Goal: Task Accomplishment & Management: Contribute content

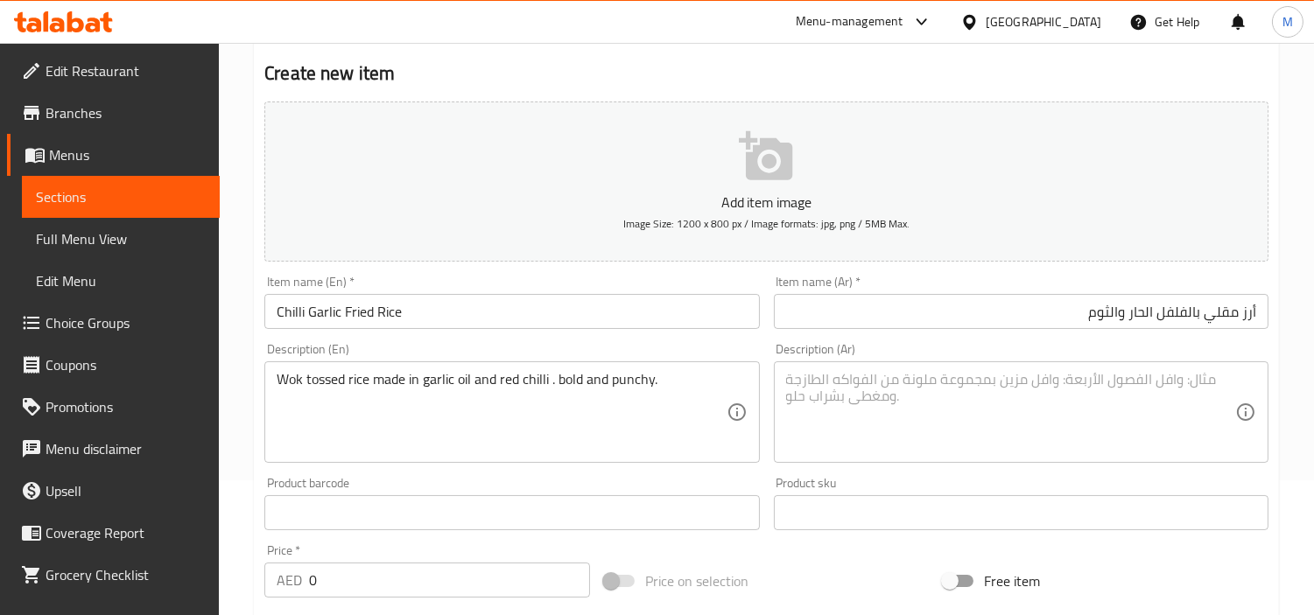
scroll to position [256, 0]
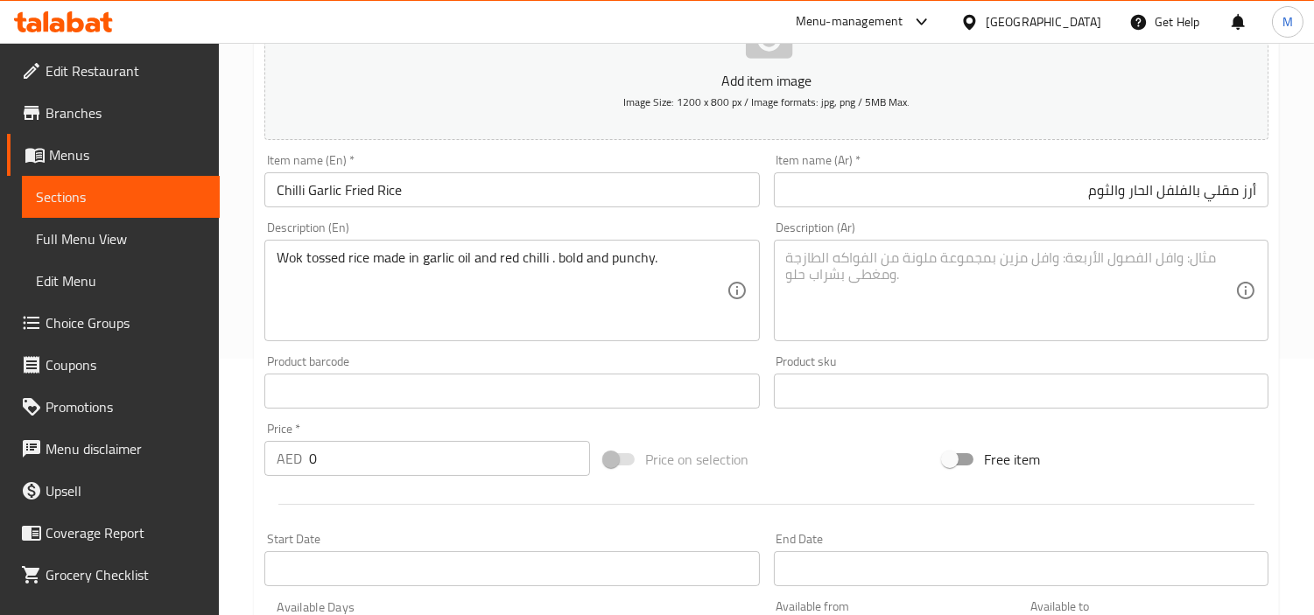
click at [502, 269] on textarea "Wok tossed rice made in garlic oil and red chilli . bold and punchy." at bounding box center [501, 290] width 449 height 83
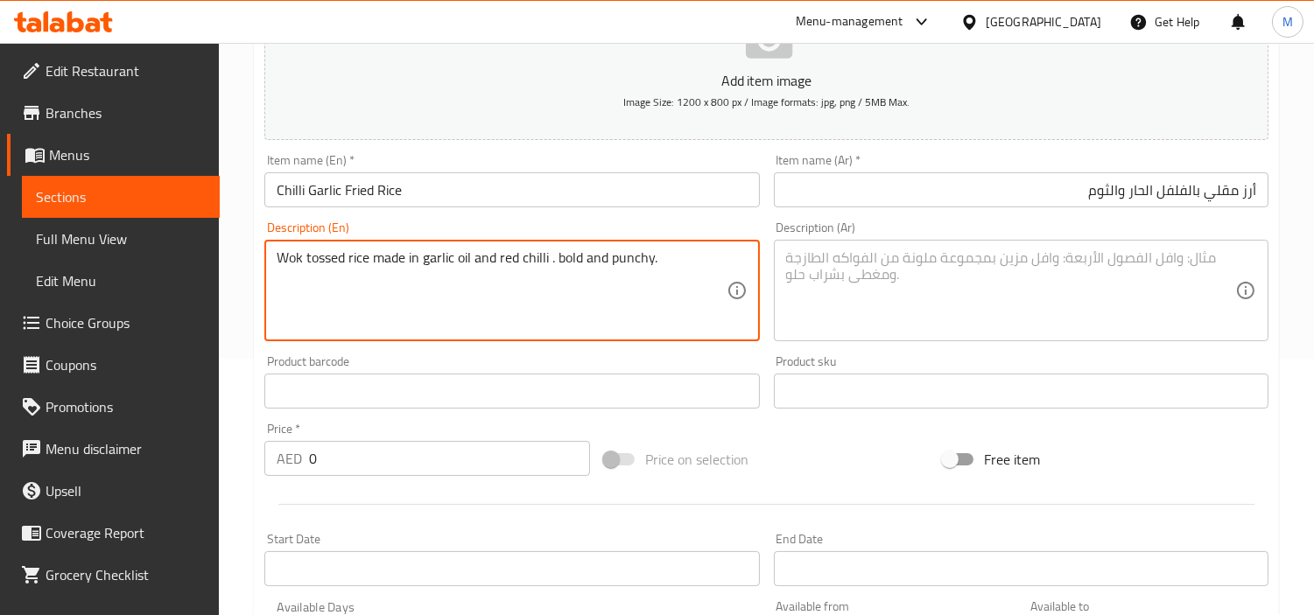
click at [502, 269] on textarea "Wok tossed rice made in garlic oil and red chilli . bold and punchy." at bounding box center [501, 290] width 449 height 83
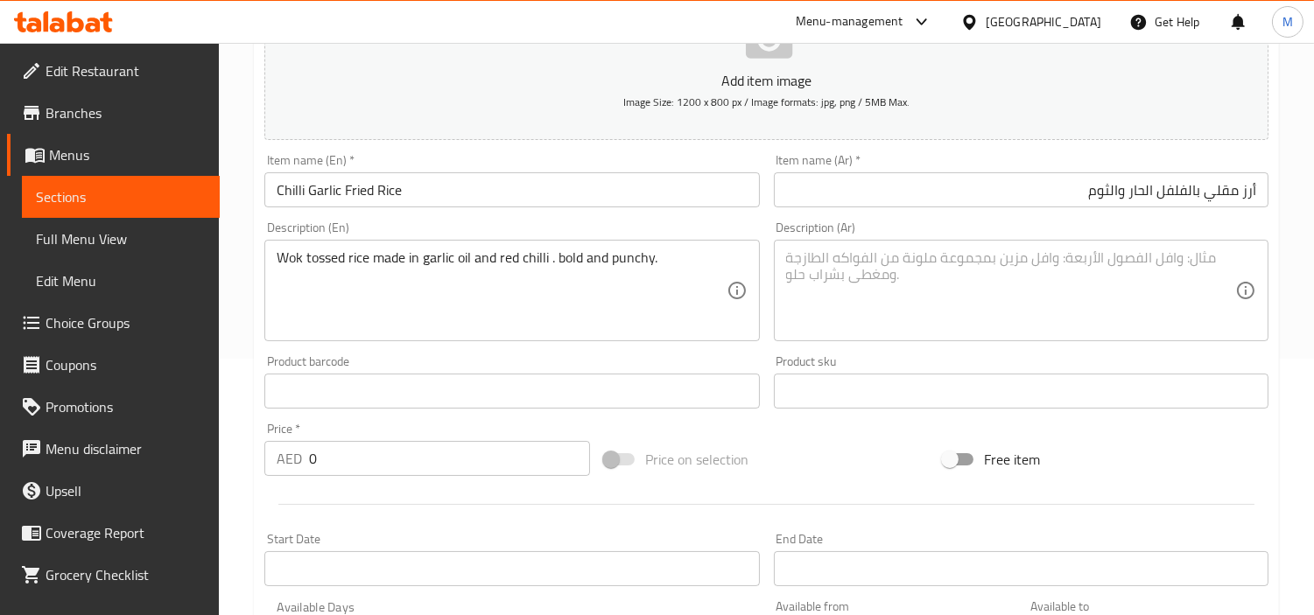
click at [516, 250] on textarea "Wok tossed rice made in garlic oil and red chilli . bold and punchy." at bounding box center [501, 290] width 449 height 83
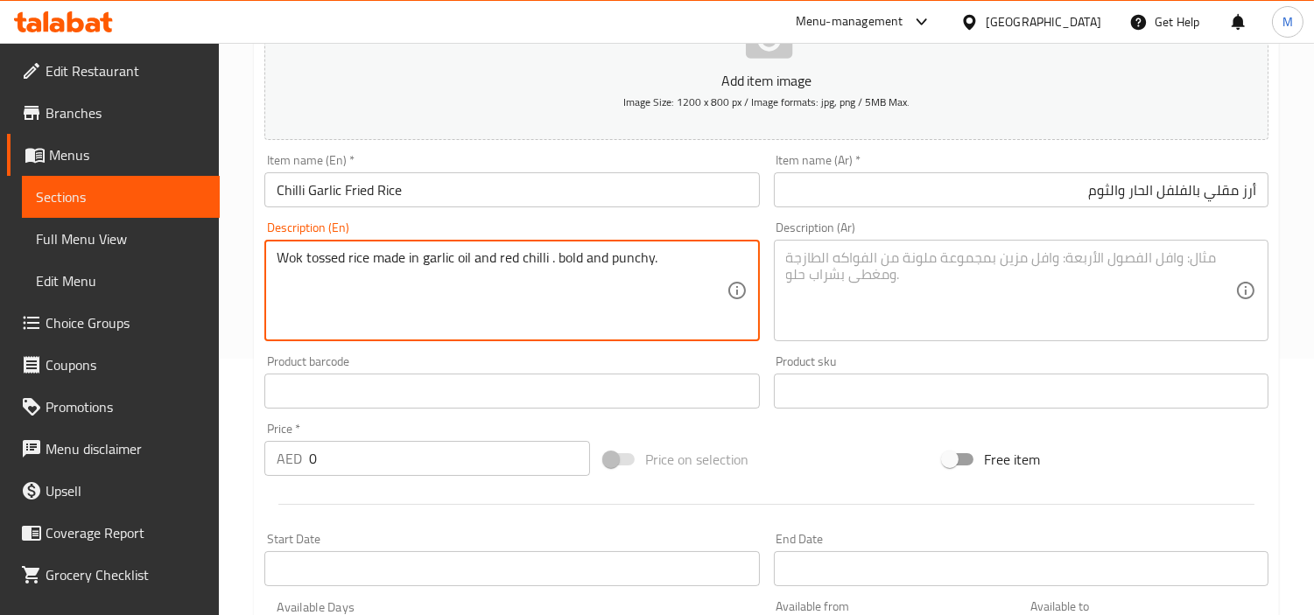
click at [516, 250] on textarea "Wok tossed rice made in garlic oil and red chilli . bold and punchy." at bounding box center [501, 290] width 449 height 83
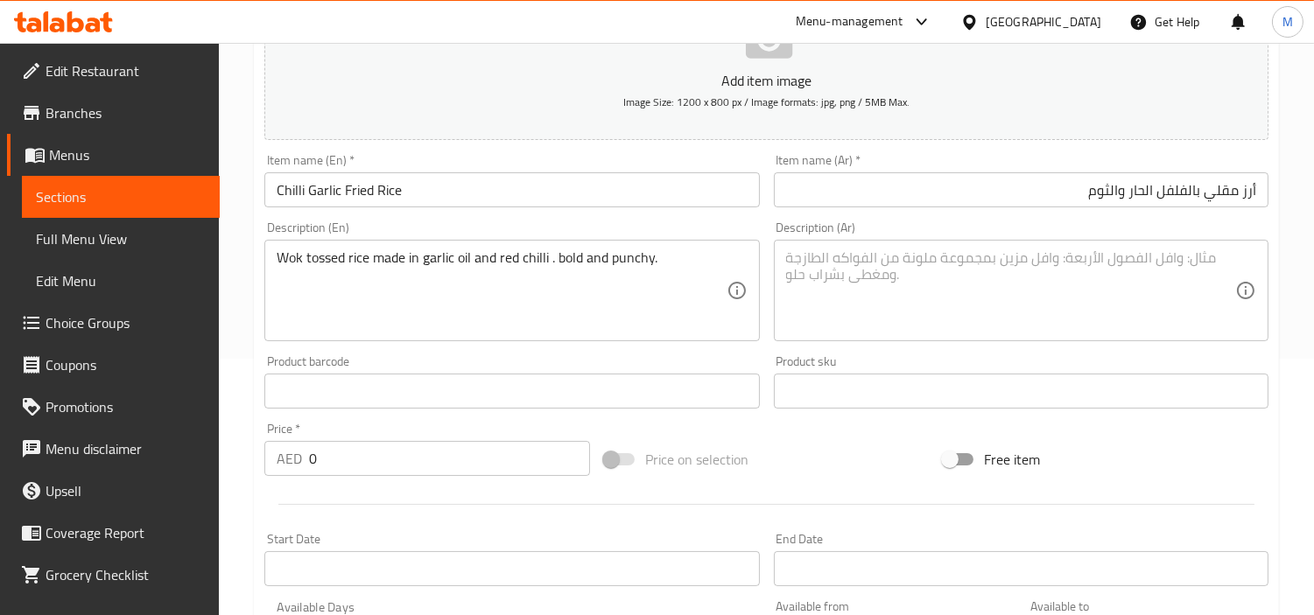
click at [939, 305] on textarea at bounding box center [1010, 290] width 449 height 83
paste textarea "أرز مقلي مصنوع من زيت الثوم والفلفل الأحمر. جريء وقوي."
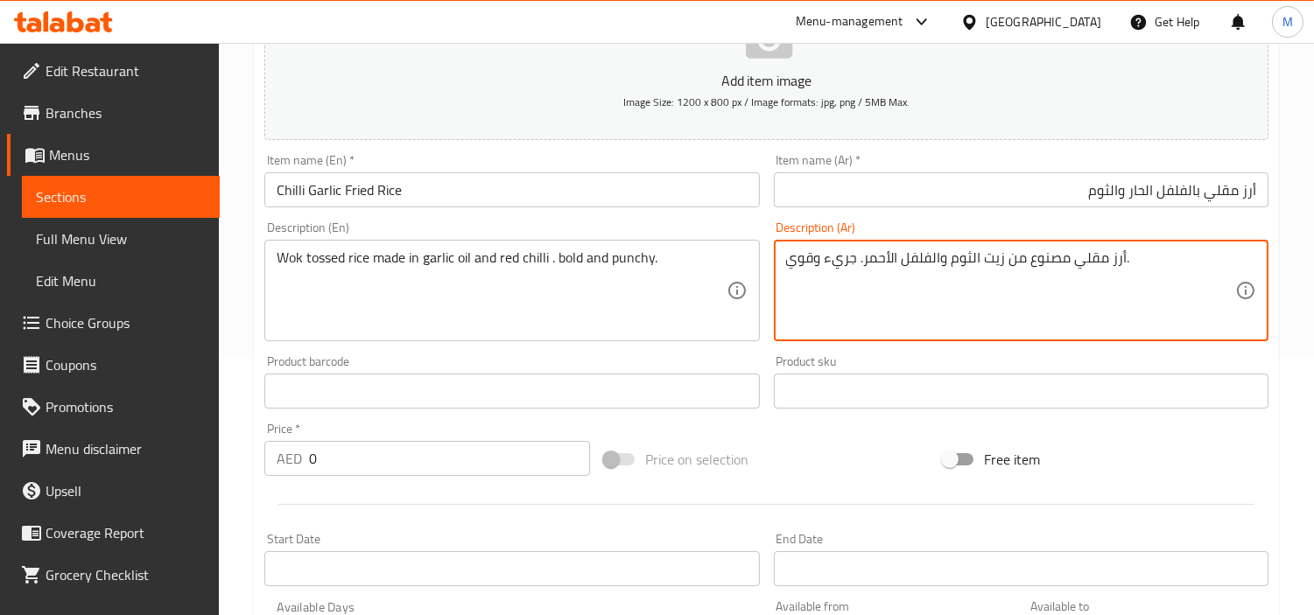
type textarea "أرز مقلي مصنوع من زيت الثوم والفلفل الأحمر. جريء وقوي."
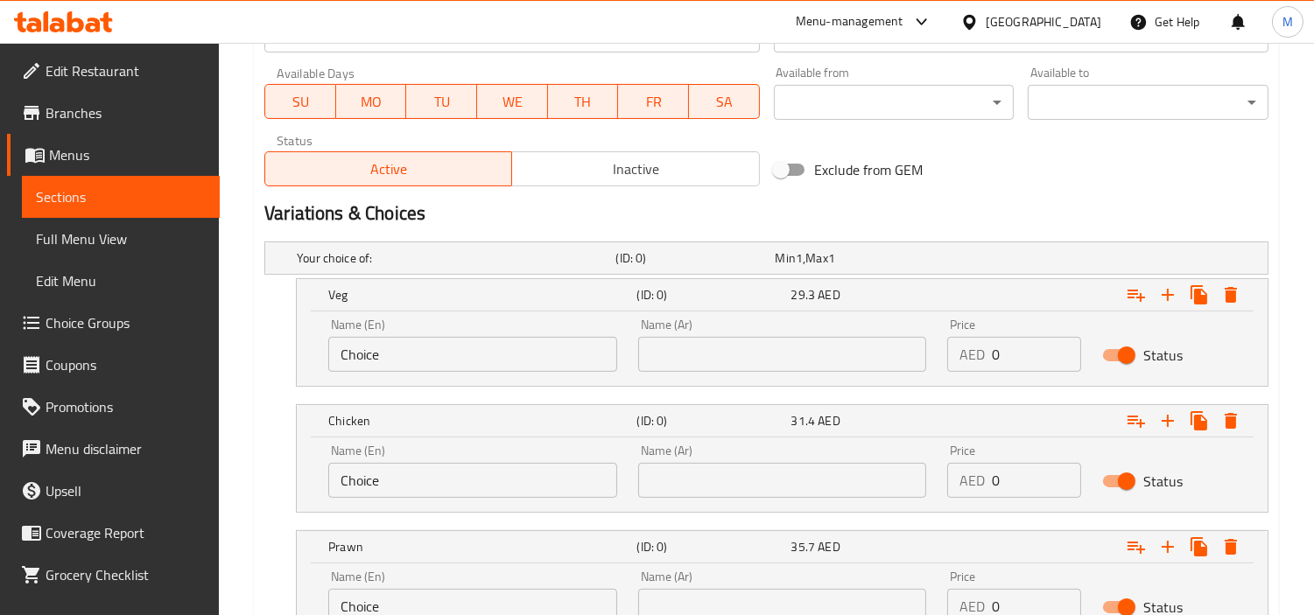
scroll to position [937, 0]
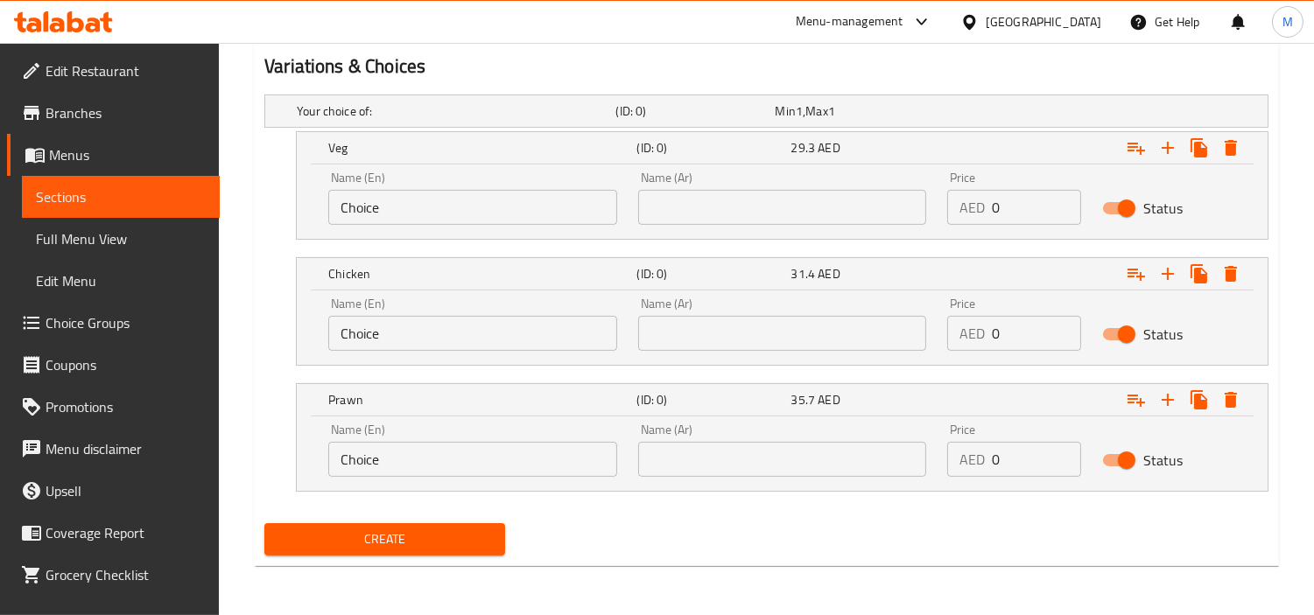
click at [418, 196] on input "Choice" at bounding box center [472, 207] width 289 height 35
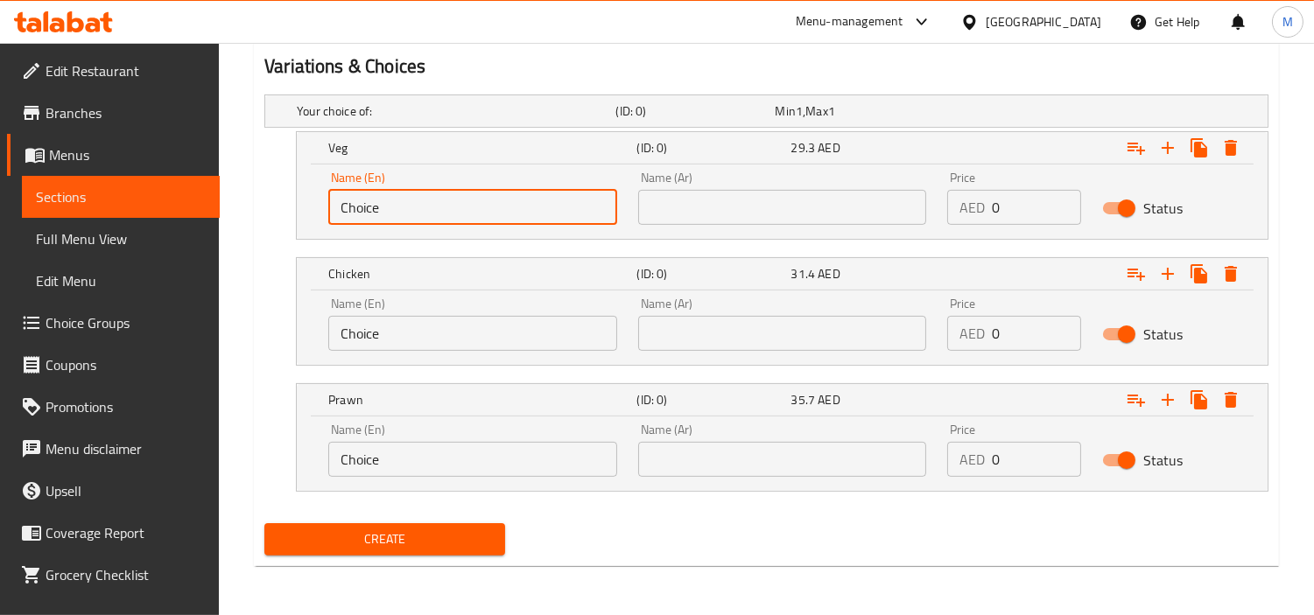
click at [418, 196] on input "Choice" at bounding box center [472, 207] width 289 height 35
click at [418, 196] on input "text" at bounding box center [472, 207] width 289 height 35
type input "Veg"
click at [681, 208] on input "text" at bounding box center [782, 207] width 289 height 35
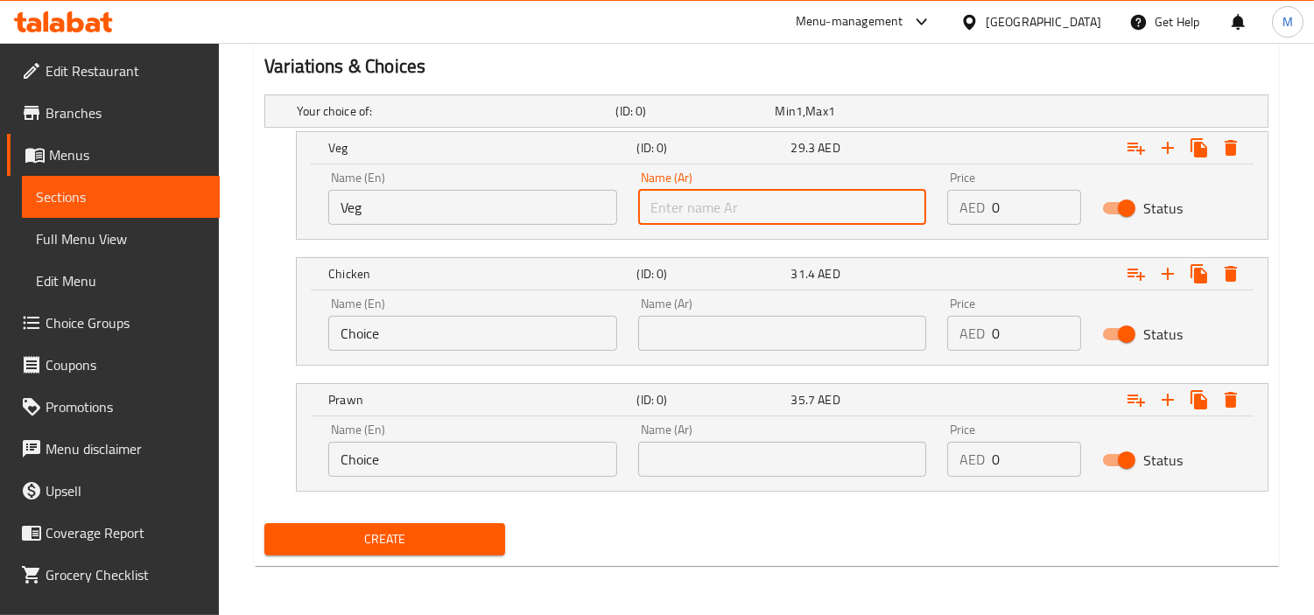
type input "نباتي"
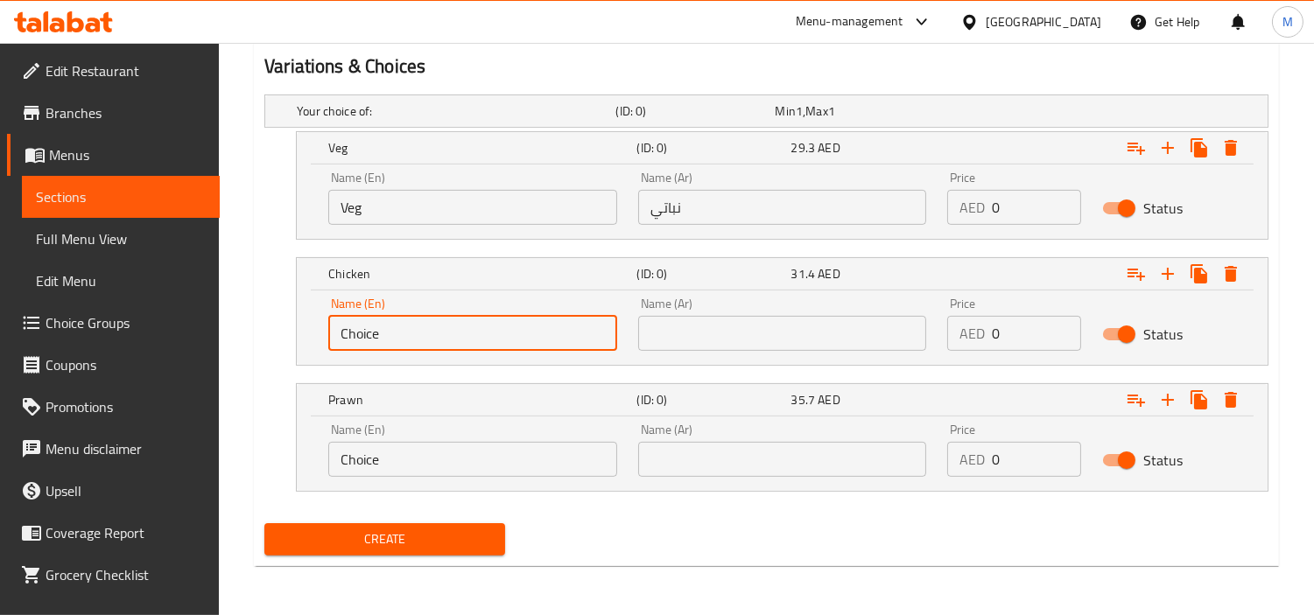
click at [422, 327] on input "Choice" at bounding box center [472, 333] width 289 height 35
click at [422, 327] on input "text" at bounding box center [472, 333] width 289 height 35
type input "Chicken"
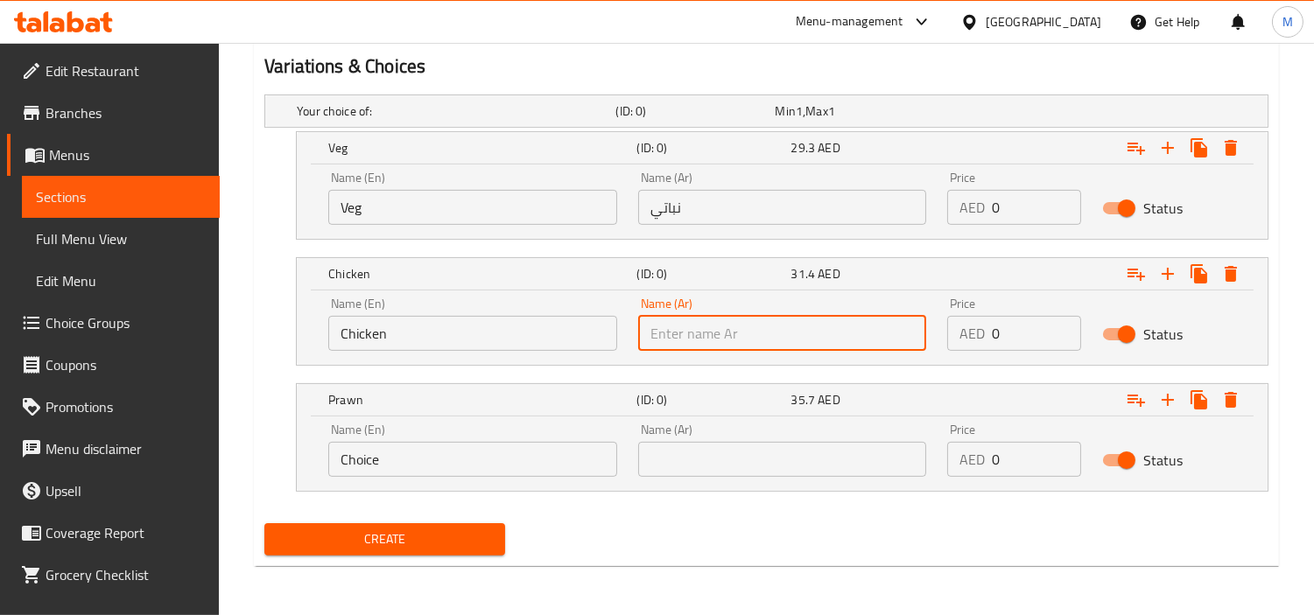
click at [703, 326] on input "text" at bounding box center [782, 333] width 289 height 35
type input "دجاج"
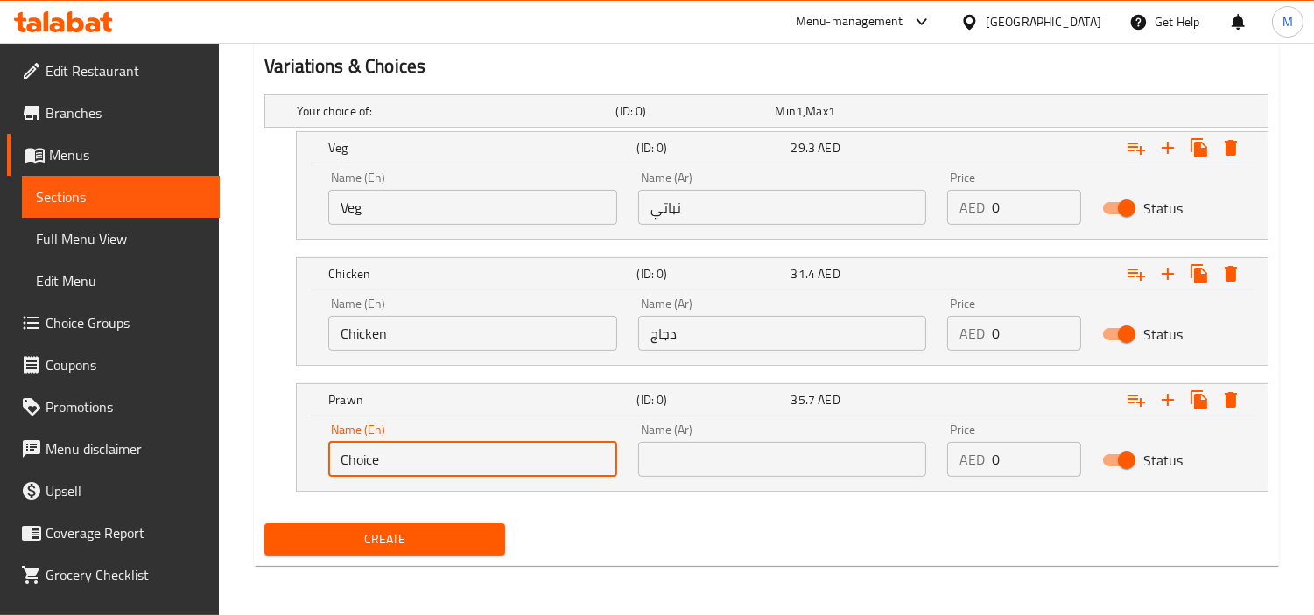
click at [422, 451] on input "Choice" at bounding box center [472, 459] width 289 height 35
click at [422, 451] on input "text" at bounding box center [472, 459] width 289 height 35
type input "Prawn"
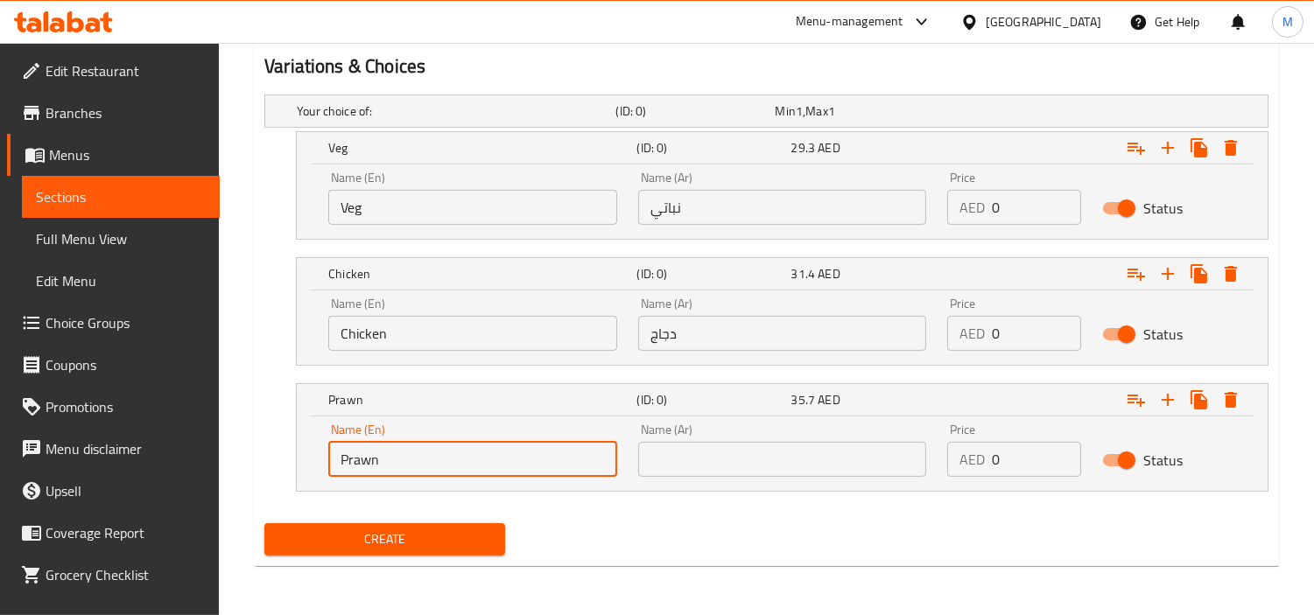
click at [739, 455] on input "text" at bounding box center [782, 459] width 289 height 35
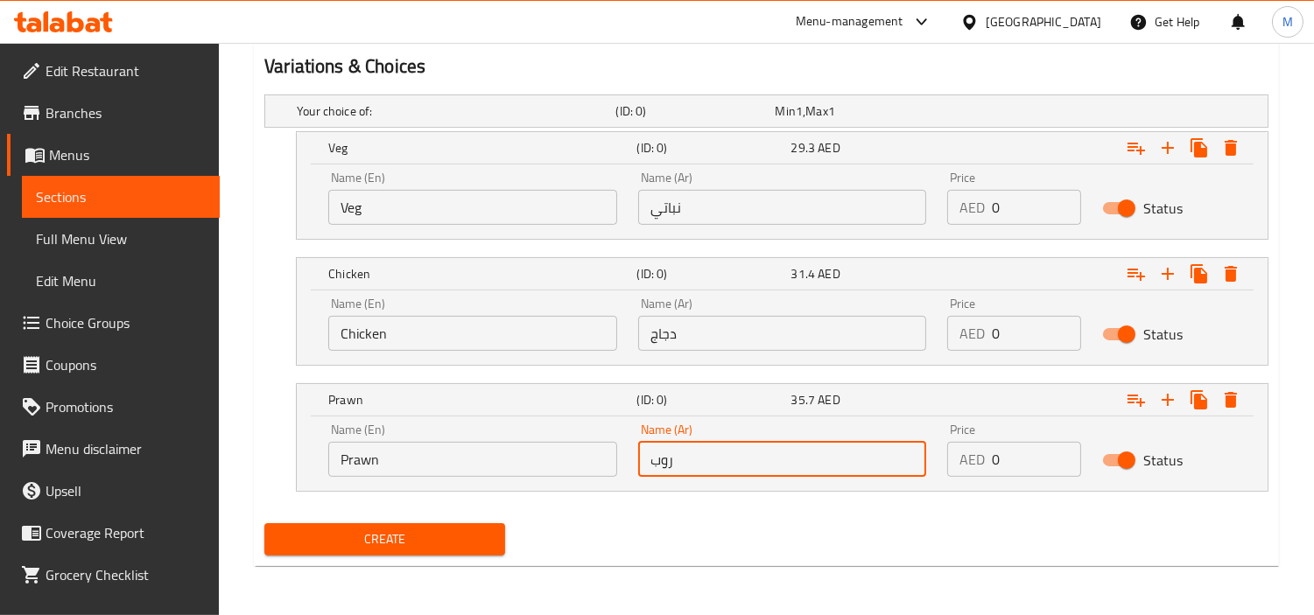
type input "روبيان"
click at [1016, 207] on input "0" at bounding box center [1036, 207] width 89 height 35
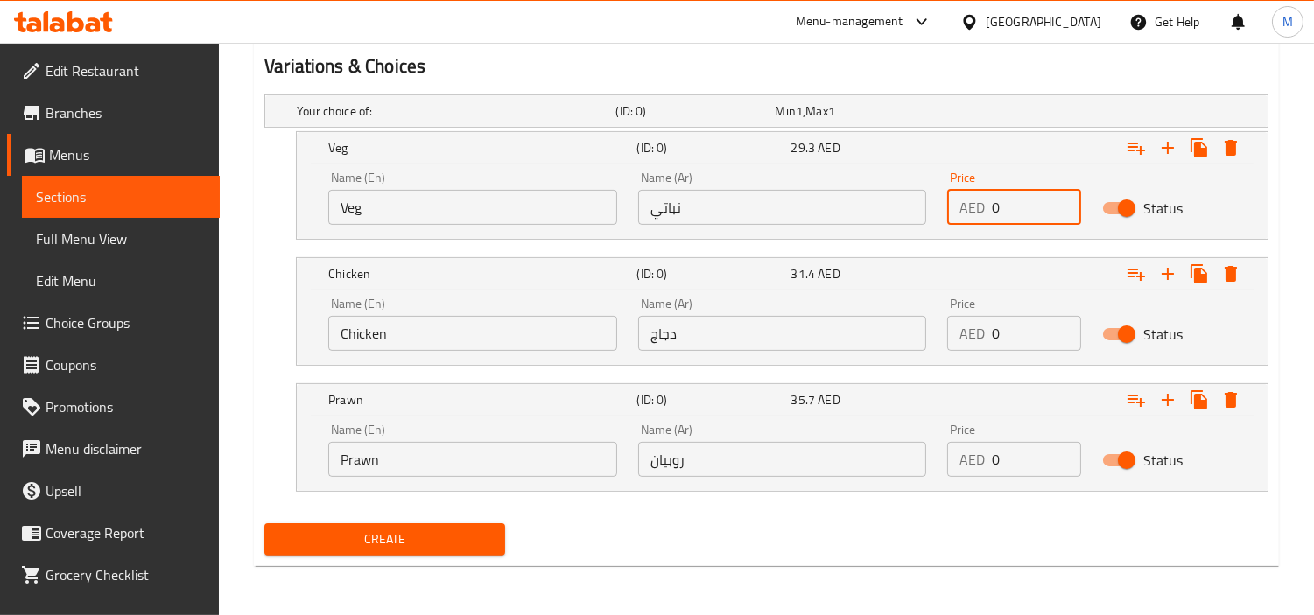
click at [1016, 207] on input "0" at bounding box center [1036, 207] width 89 height 35
paste input "29.3"
type input "29.3"
click at [1018, 330] on input "0" at bounding box center [1036, 333] width 89 height 35
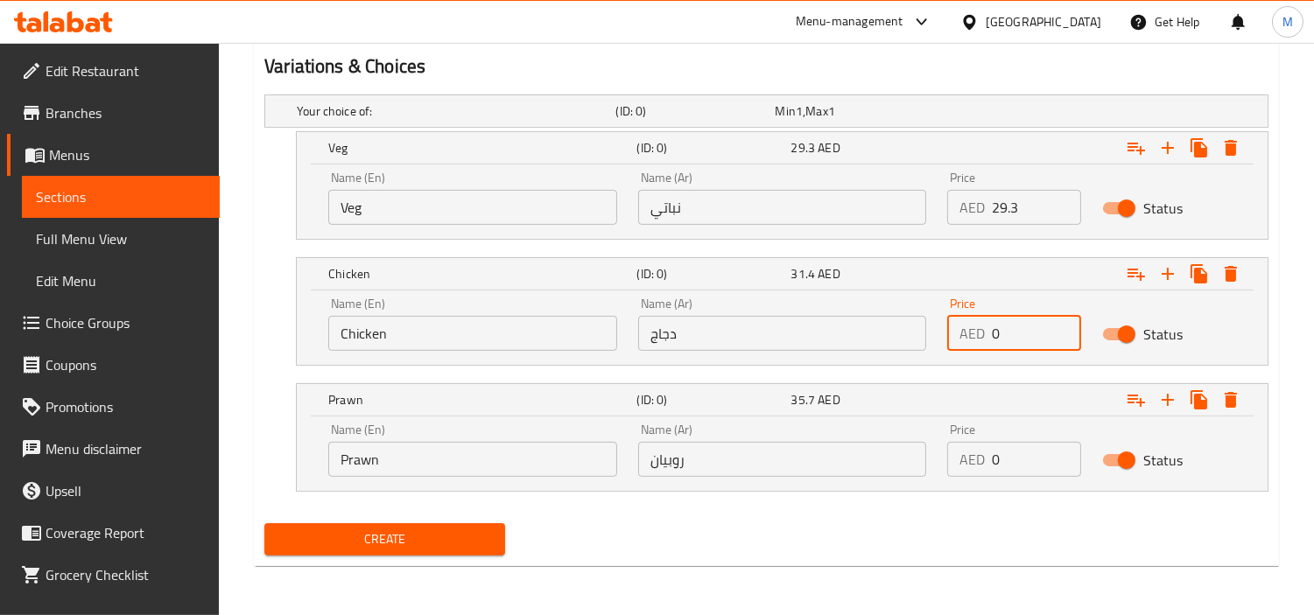
click at [1018, 330] on input "0" at bounding box center [1036, 333] width 89 height 35
paste input "31.4"
click at [1018, 330] on input "0" at bounding box center [1036, 333] width 89 height 35
type input "31.4"
click at [1022, 461] on input "0" at bounding box center [1036, 459] width 89 height 35
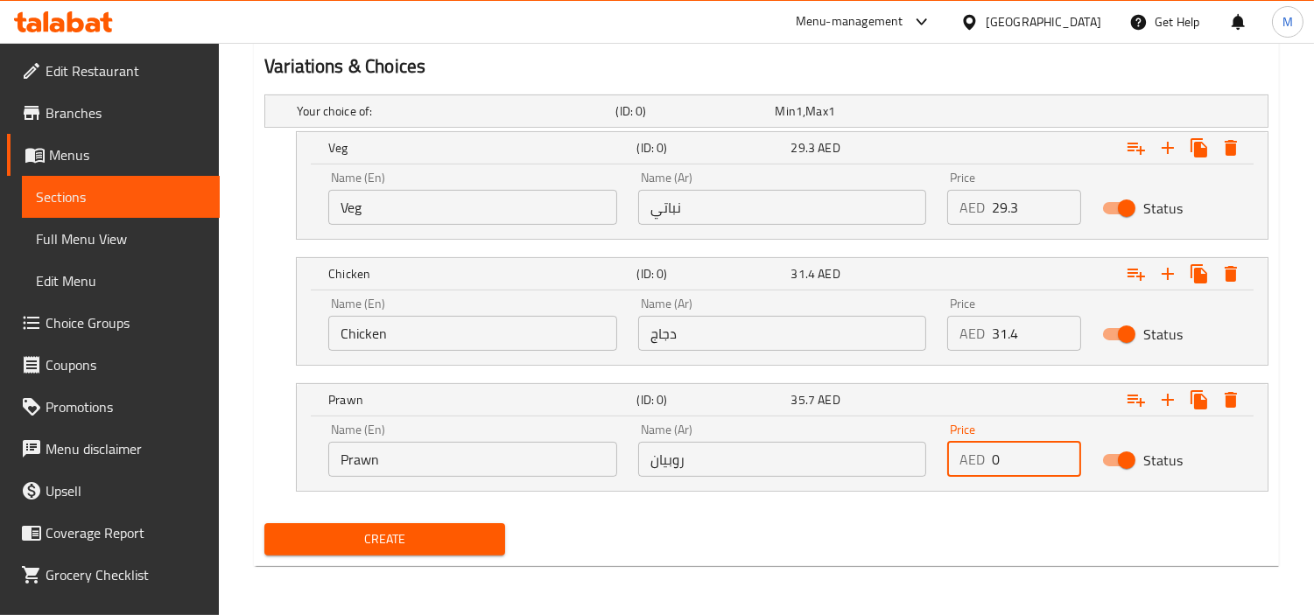
click at [1022, 461] on input "0" at bounding box center [1036, 459] width 89 height 35
paste input "35.7"
type input "35.7"
click at [792, 544] on div "Create" at bounding box center [766, 539] width 1018 height 46
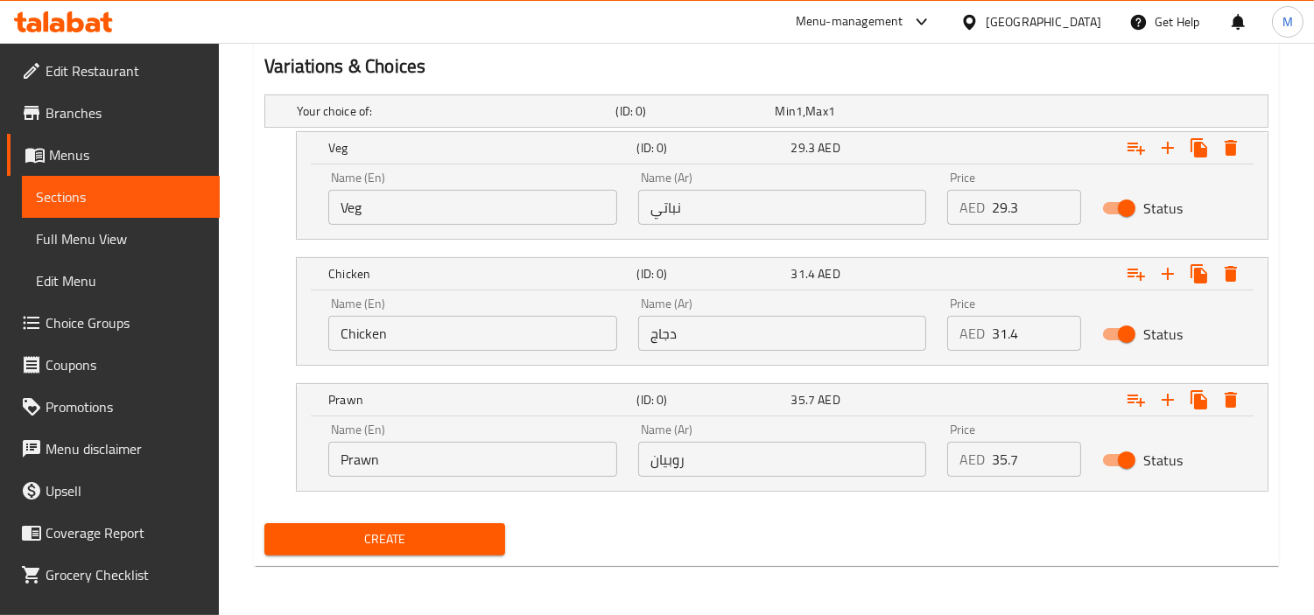
click at [411, 530] on span "Create" at bounding box center [384, 540] width 213 height 22
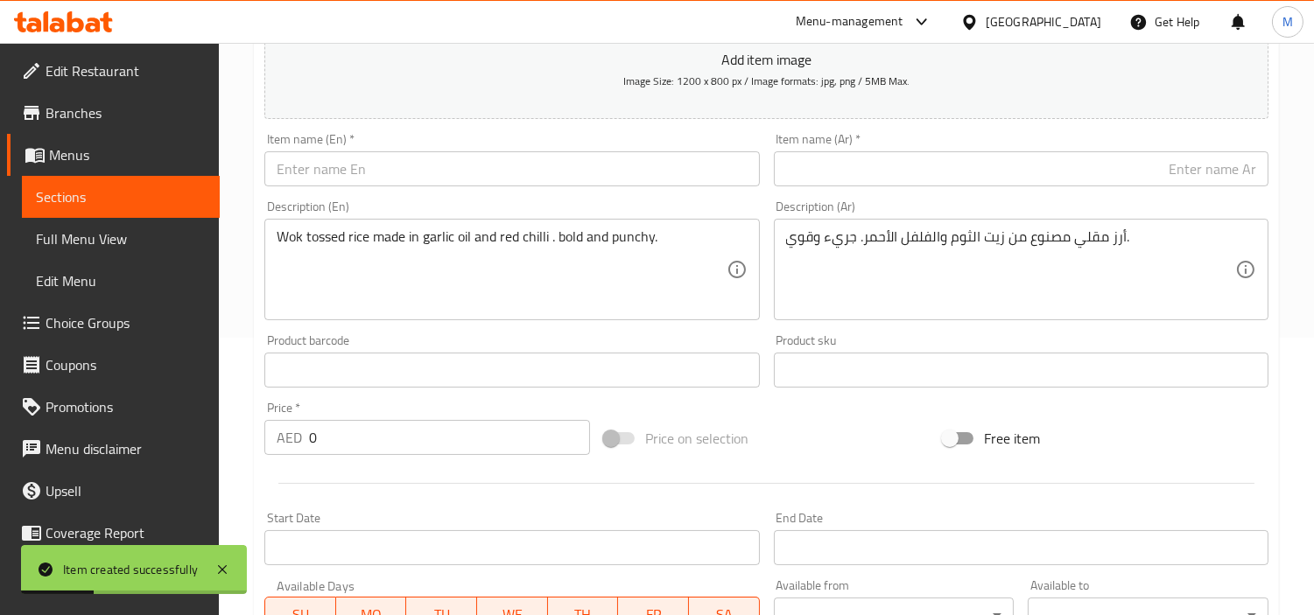
scroll to position [256, 0]
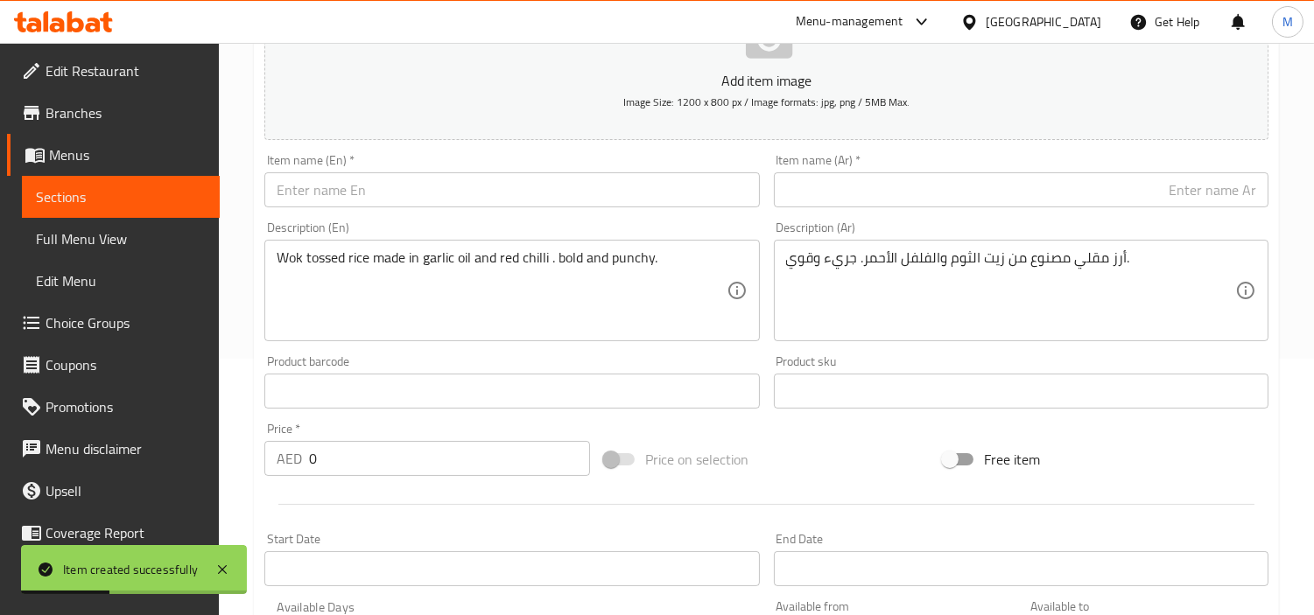
click at [411, 195] on input "text" at bounding box center [511, 189] width 495 height 35
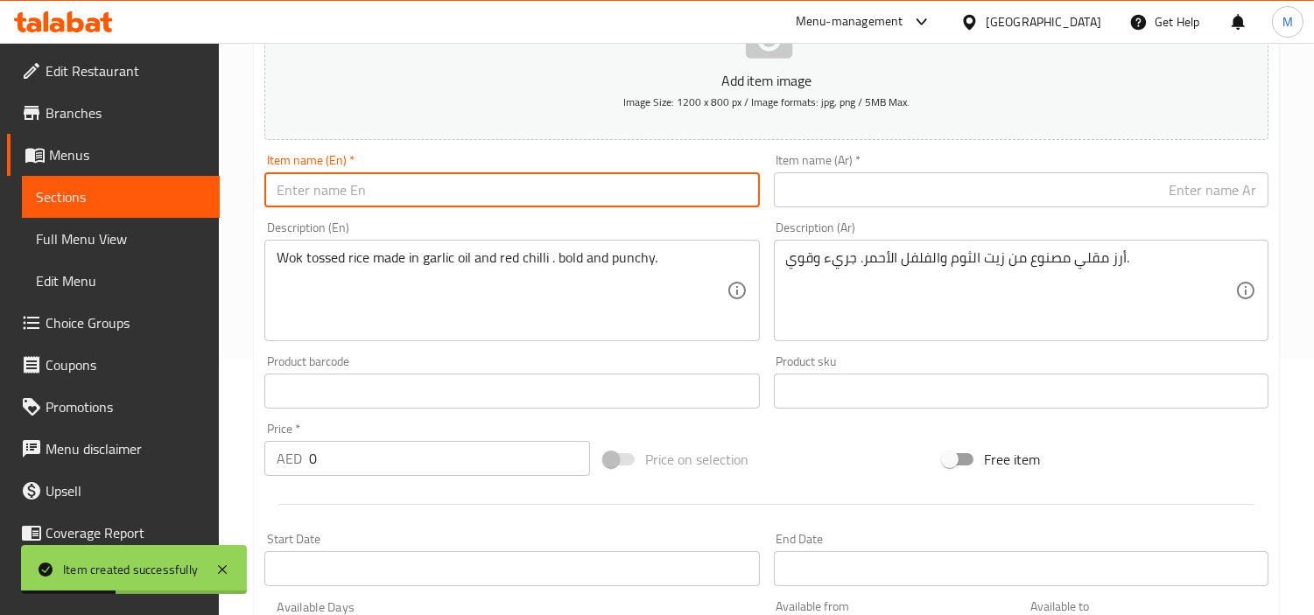
paste input "Schezwan Rice"
type input "Schezwan Rice"
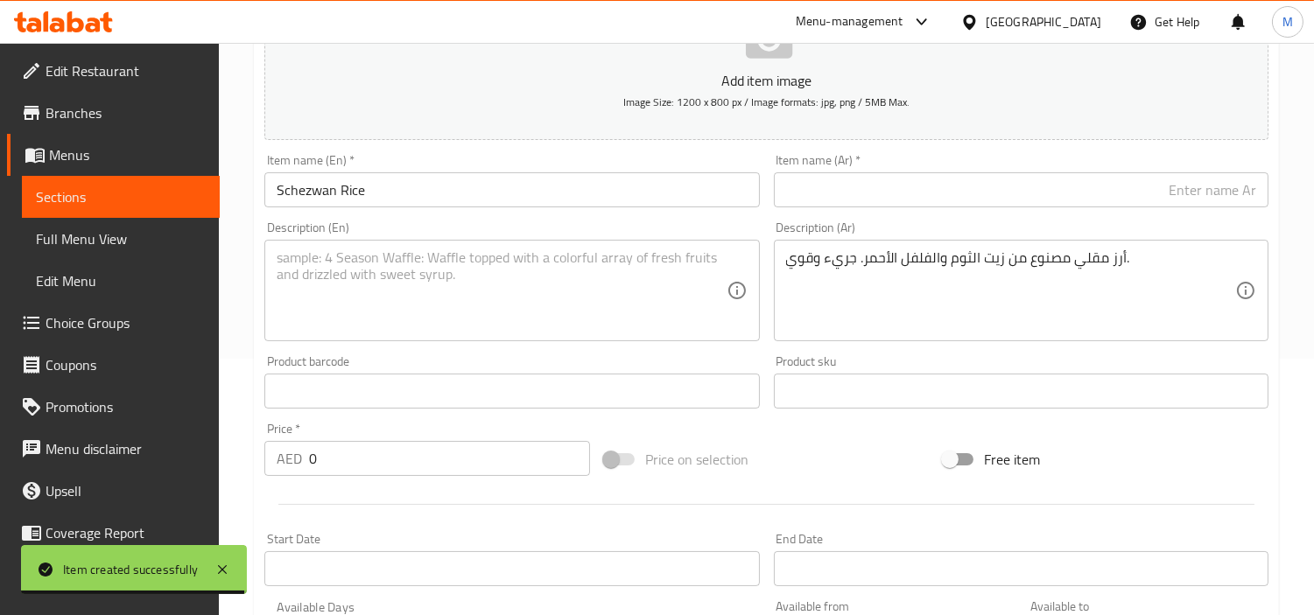
click at [495, 264] on textarea at bounding box center [501, 290] width 449 height 83
paste textarea "Fried Rice served spicy, red and fiery . a proper masaledar affair."
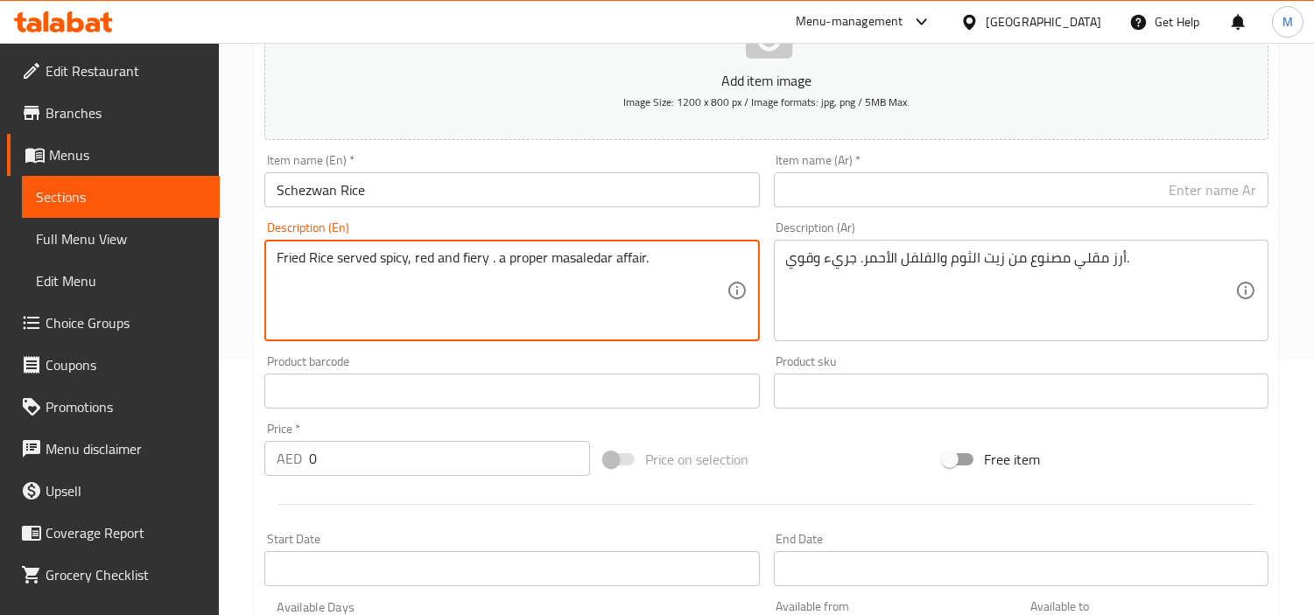
type textarea "Fried Rice served spicy, red and fiery . a proper masaledar affair."
click at [335, 184] on input "Schezwan Rice" at bounding box center [511, 189] width 495 height 35
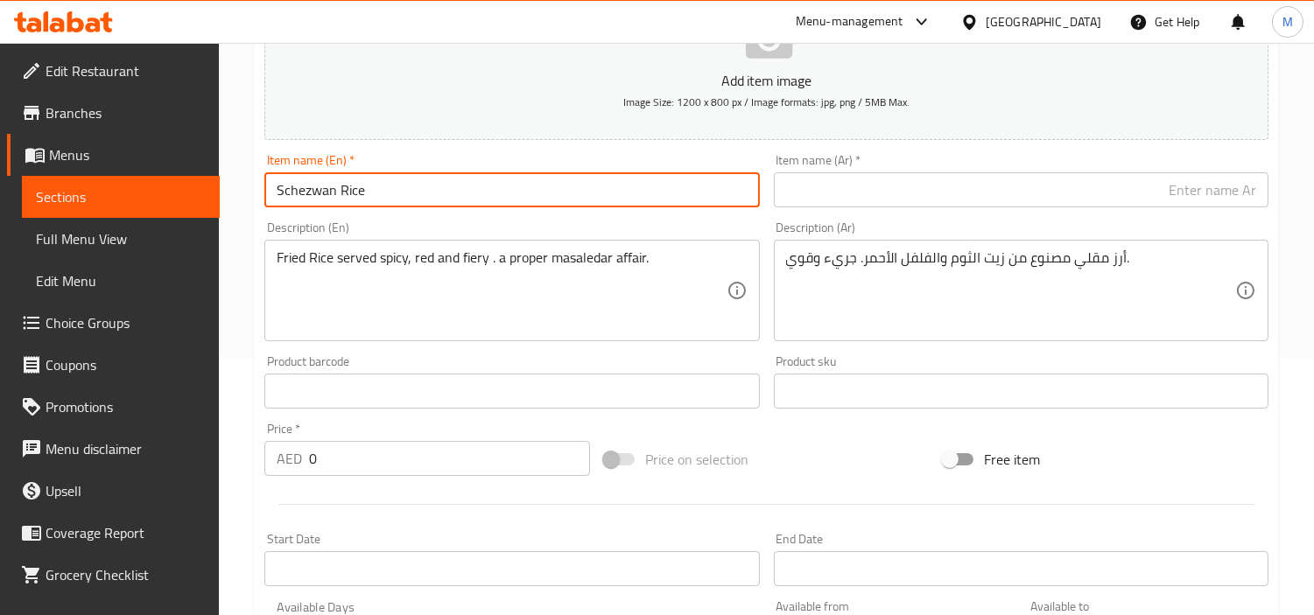
click at [335, 184] on input "Schezwan Rice" at bounding box center [511, 189] width 495 height 35
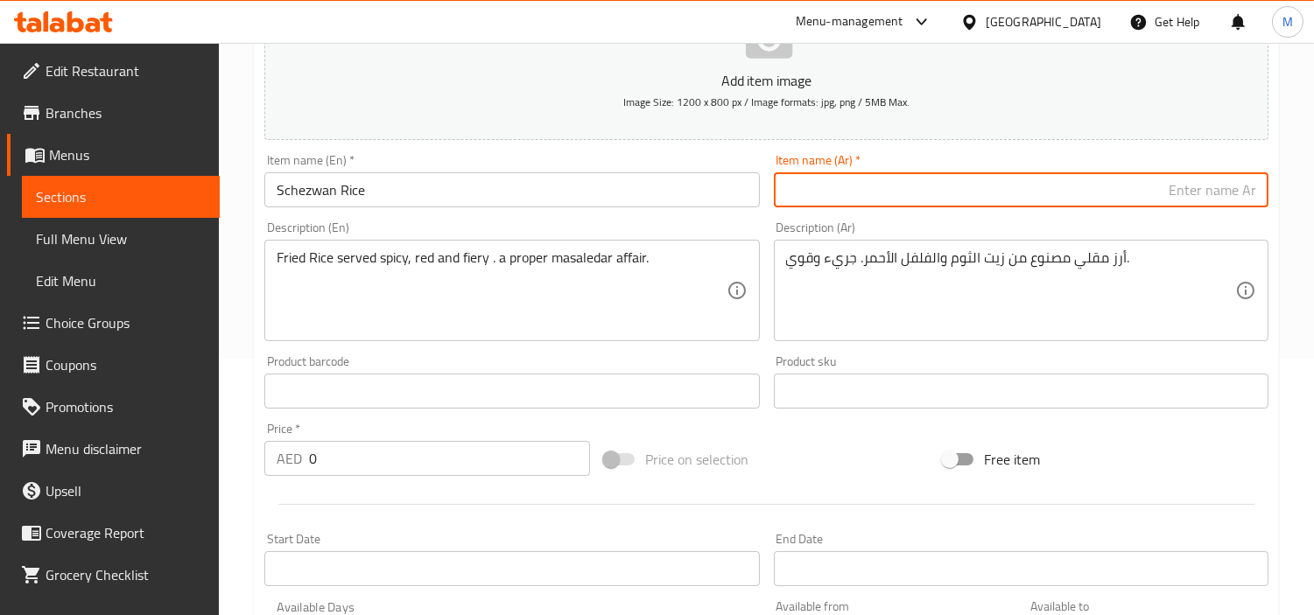
click at [1056, 184] on input "text" at bounding box center [1021, 189] width 495 height 35
paste input "[PERSON_NAME]"
click at [313, 193] on input "Schezwan Rice" at bounding box center [511, 189] width 495 height 35
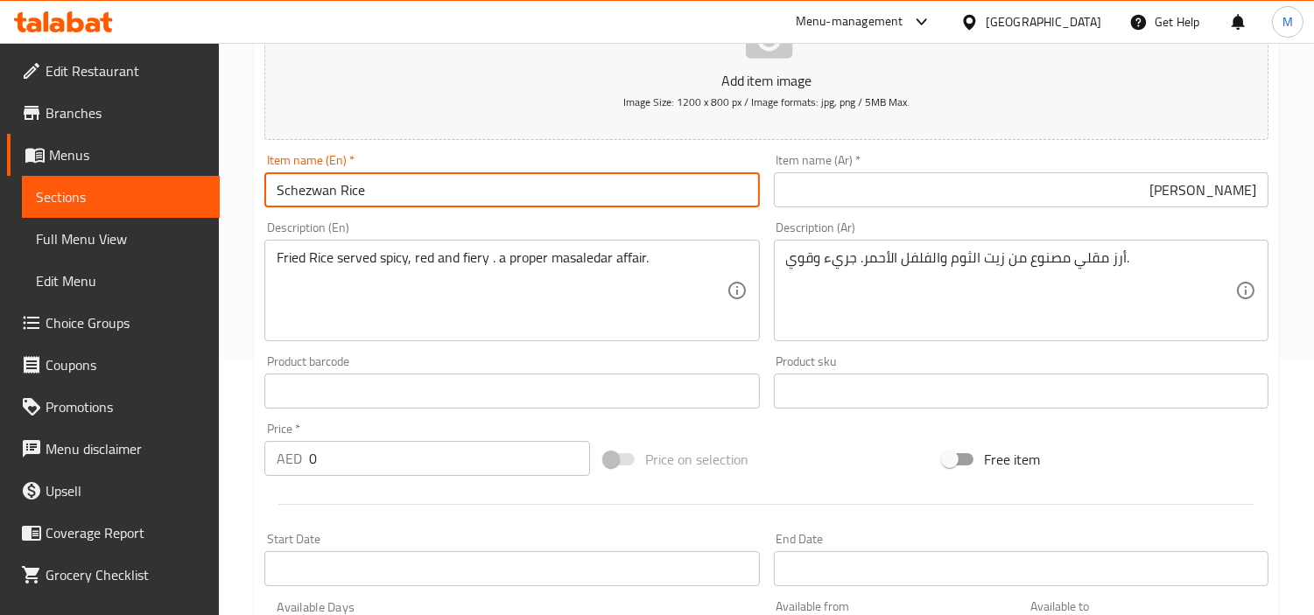
click at [313, 193] on input "Schezwan Rice" at bounding box center [511, 189] width 495 height 35
click at [1101, 193] on input "[PERSON_NAME]" at bounding box center [1021, 189] width 495 height 35
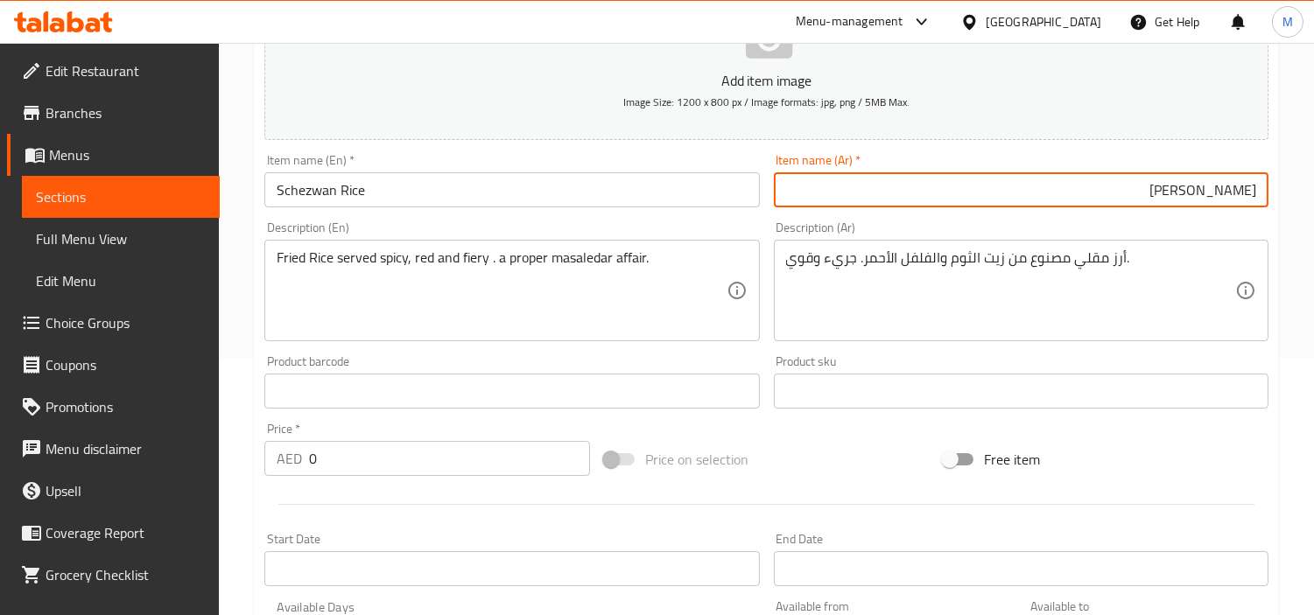
click at [1214, 202] on input "[PERSON_NAME]" at bounding box center [1021, 189] width 495 height 35
paste input "يشوان"
type input "[PERSON_NAME]"
drag, startPoint x: 403, startPoint y: 277, endPoint x: 408, endPoint y: 261, distance: 16.6
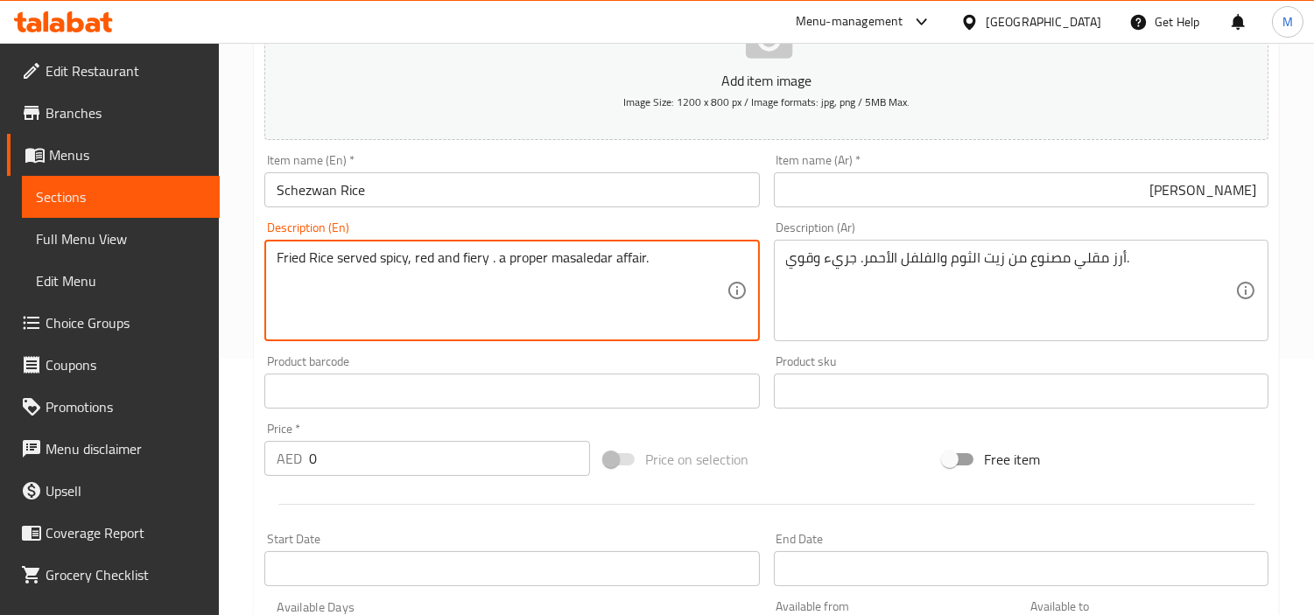
click at [411, 256] on textarea "Fried Rice served spicy, red and fiery . a proper masaledar affair." at bounding box center [501, 290] width 449 height 83
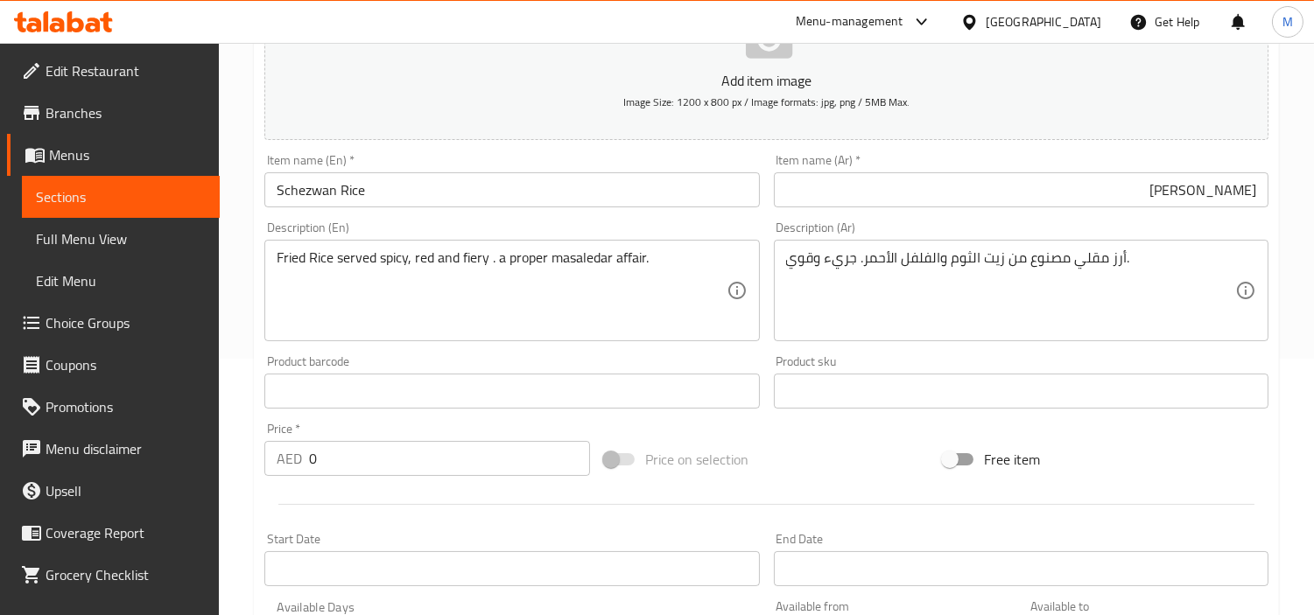
click at [938, 291] on textarea "أرز مقلي مصنوع من زيت الثوم والفلفل الأحمر. جريء وقوي." at bounding box center [1010, 290] width 449 height 83
paste textarea "أرز مقلي يقدم حارًا، أحمر اللون، وناريًا. طبق ماساليدار مناسب."
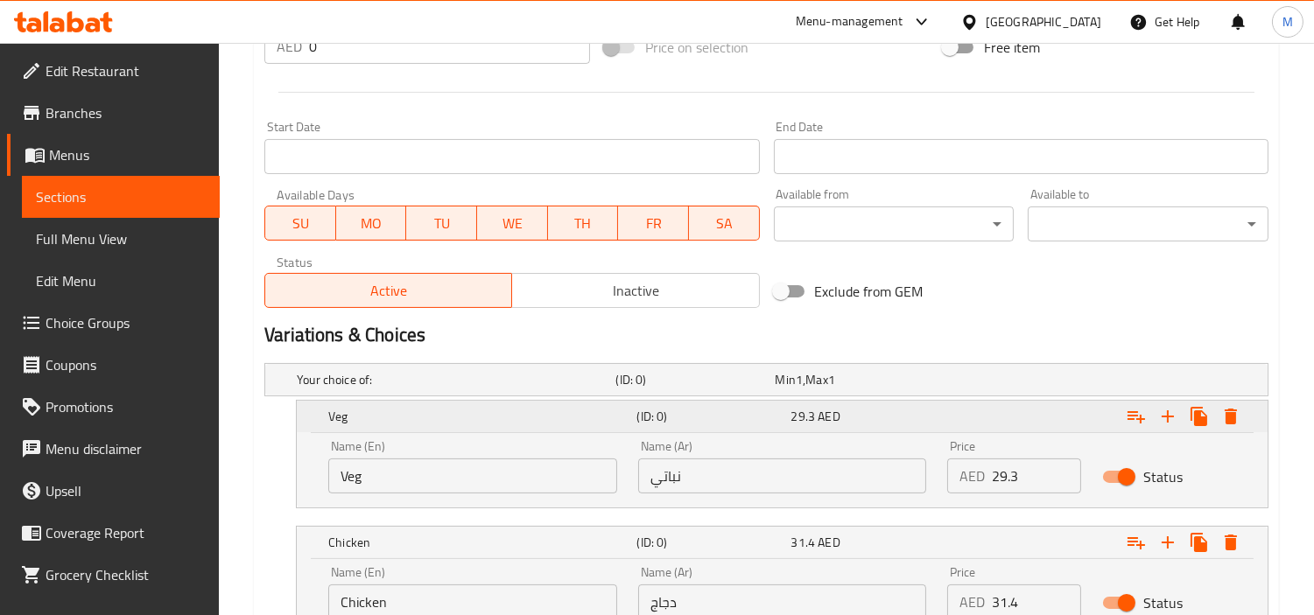
scroll to position [840, 0]
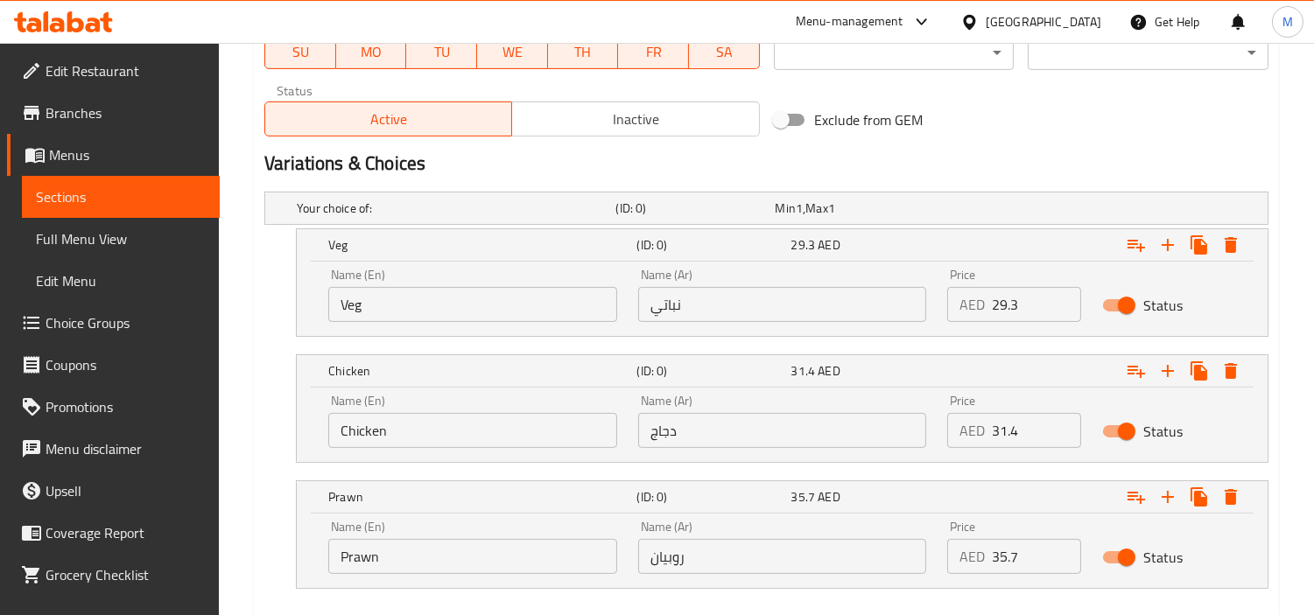
type textarea "أرز مقلي يقدم حارًا، أحمر اللون، وناريًا. طبق ماساليدار مناسب."
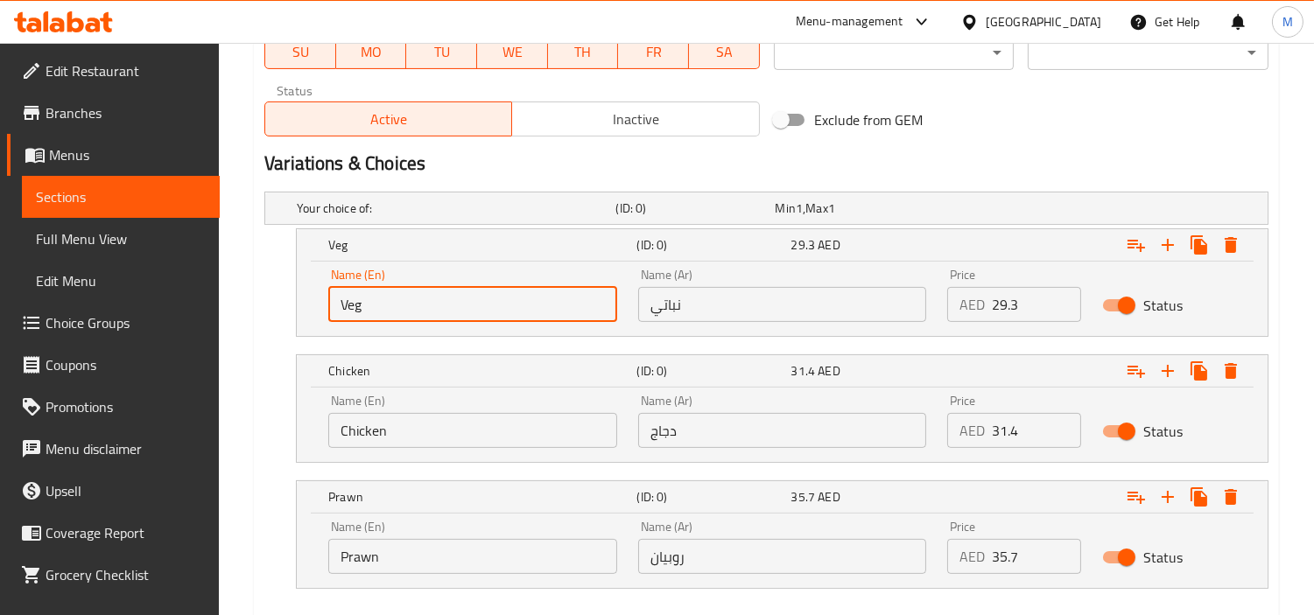
click at [408, 303] on input "Veg" at bounding box center [472, 304] width 289 height 35
type input "Choice"
click at [408, 303] on input "text" at bounding box center [472, 304] width 289 height 35
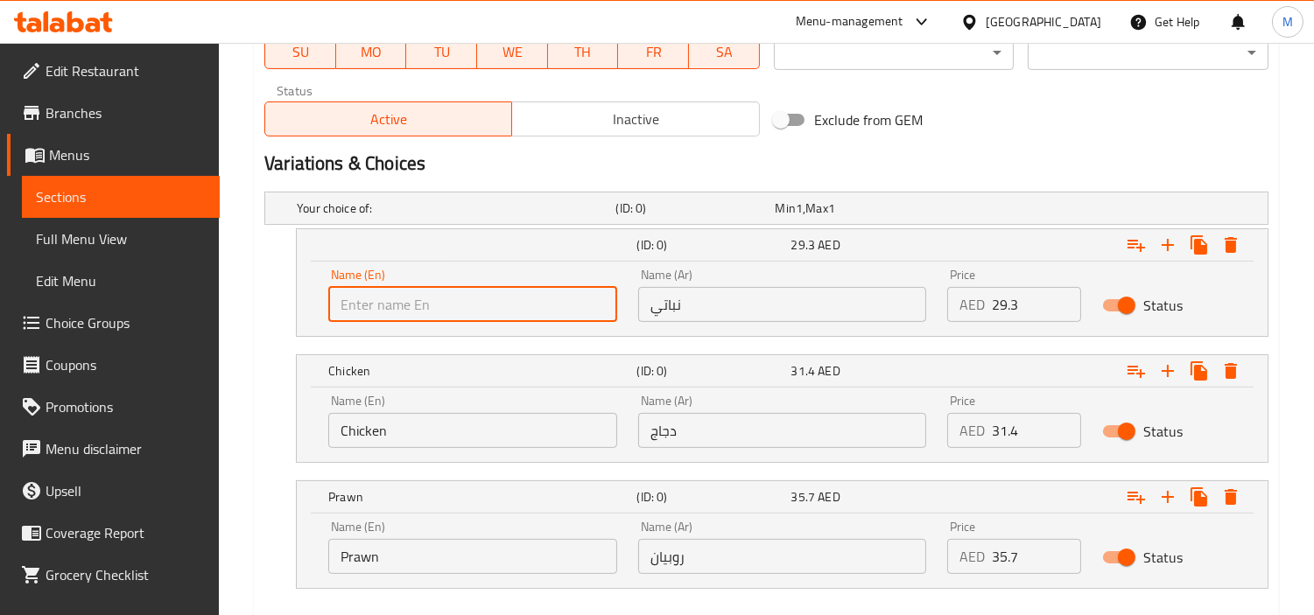
type input "Veg"
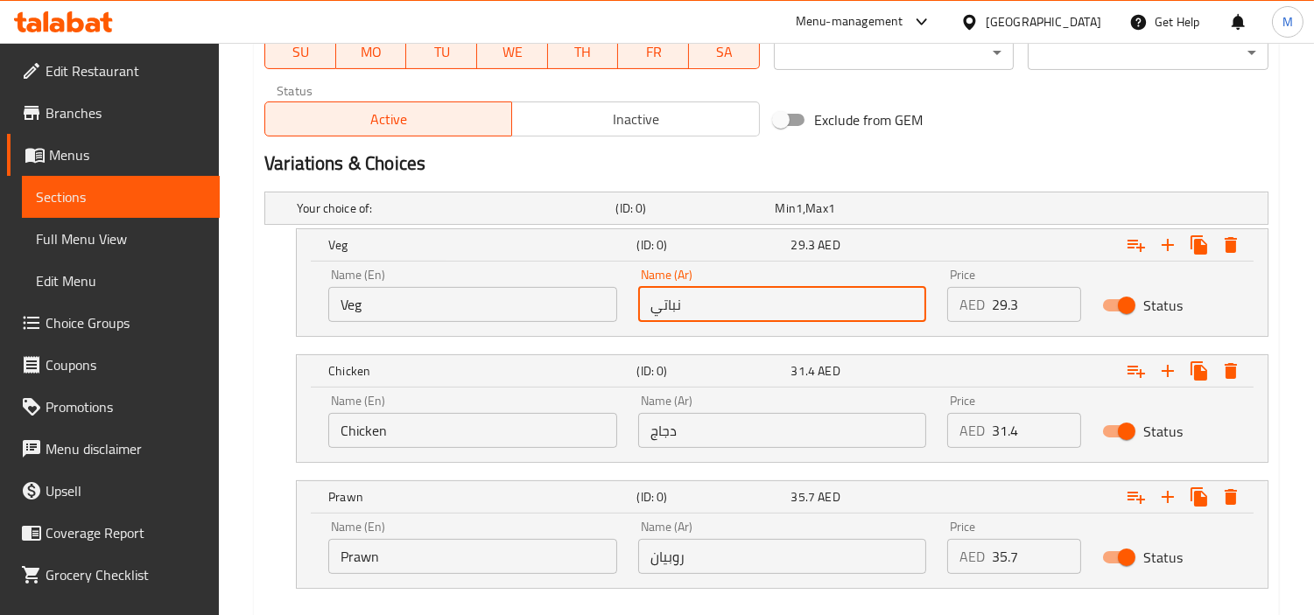
click at [678, 317] on input "نباتي" at bounding box center [782, 304] width 289 height 35
type input "نباتي"
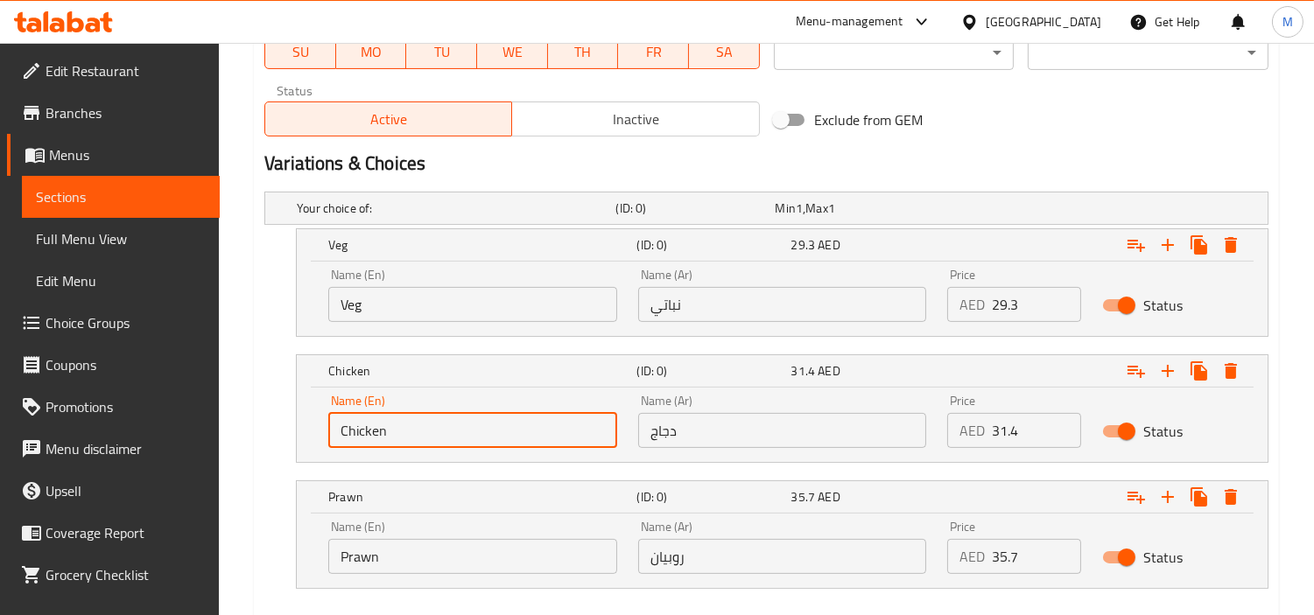
click at [380, 426] on input "Chicken" at bounding box center [472, 430] width 289 height 35
type input "Choice"
click at [380, 426] on input "text" at bounding box center [472, 430] width 289 height 35
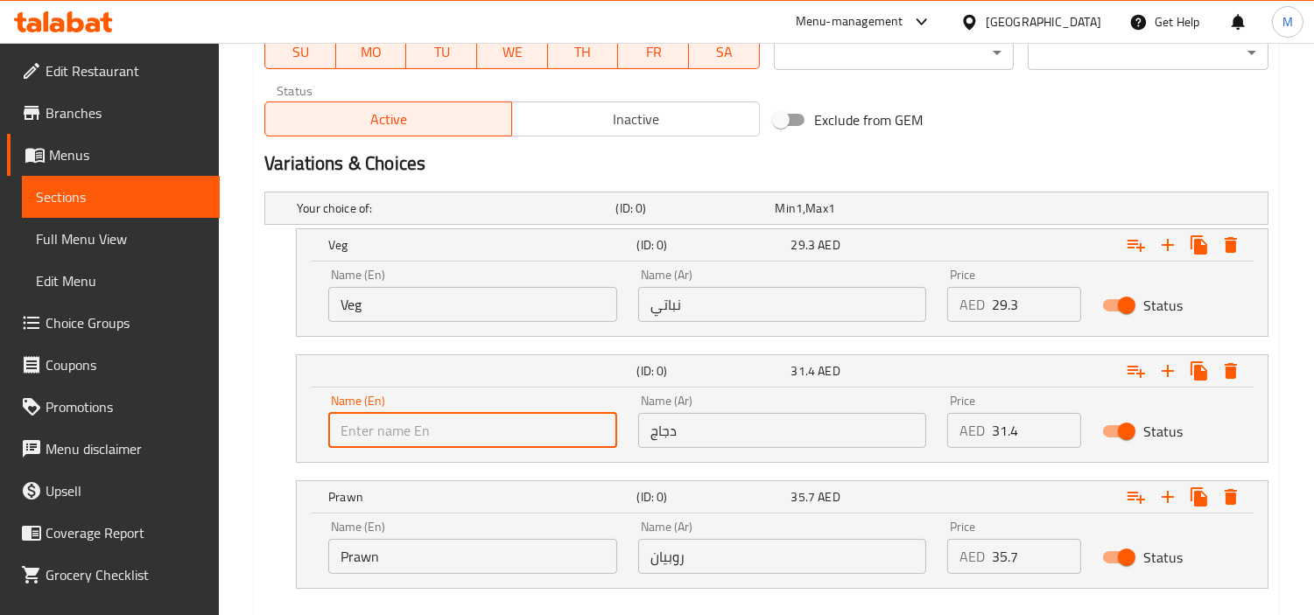
type input "Chicken"
click at [729, 418] on input "دجاج" at bounding box center [782, 430] width 289 height 35
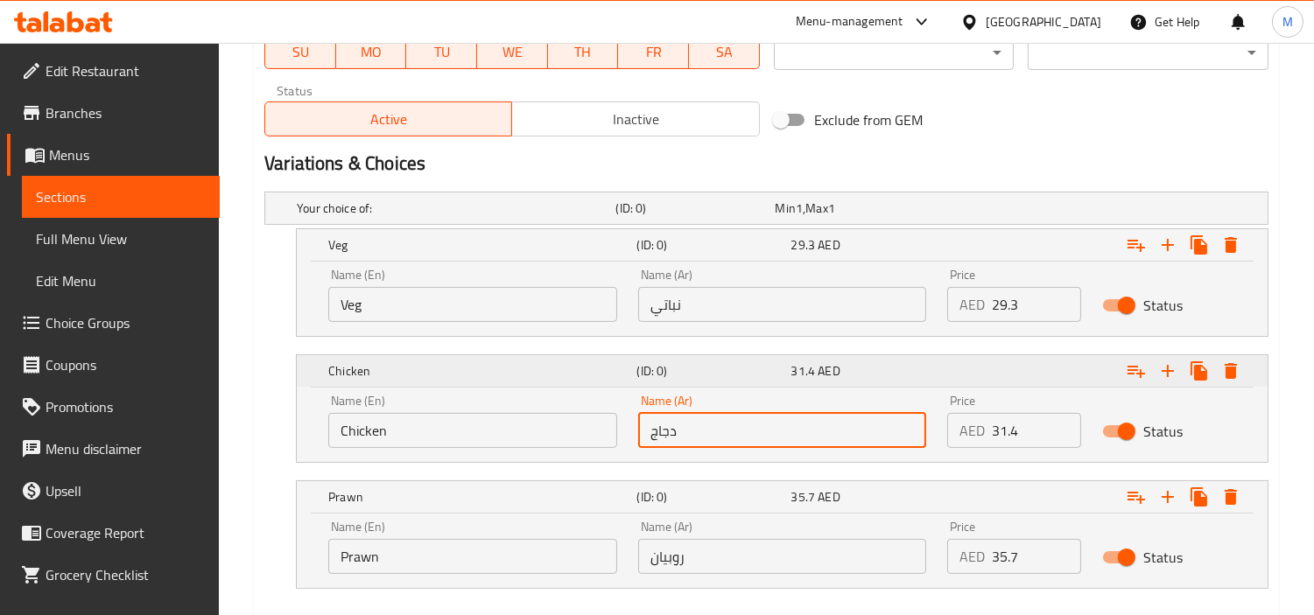
type input "دجاج"
click at [485, 565] on input "Prawn" at bounding box center [472, 556] width 289 height 35
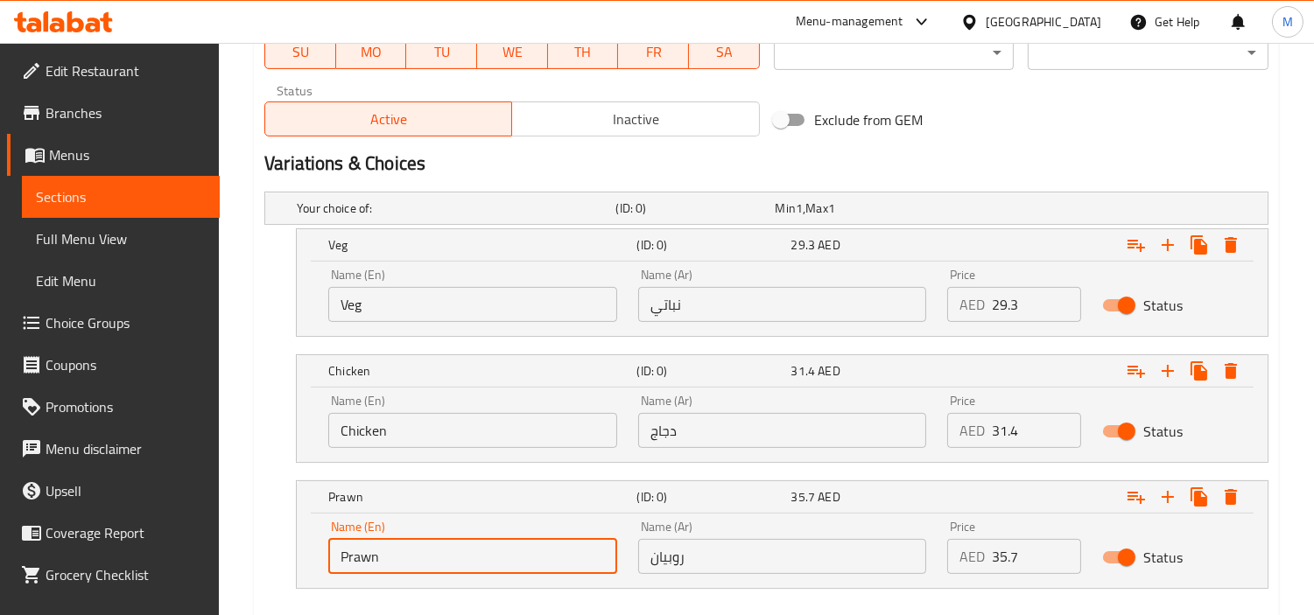
click at [485, 565] on input "Prawn" at bounding box center [472, 556] width 289 height 35
type input "Choice"
click at [485, 565] on input "text" at bounding box center [472, 556] width 289 height 35
type input "ح"
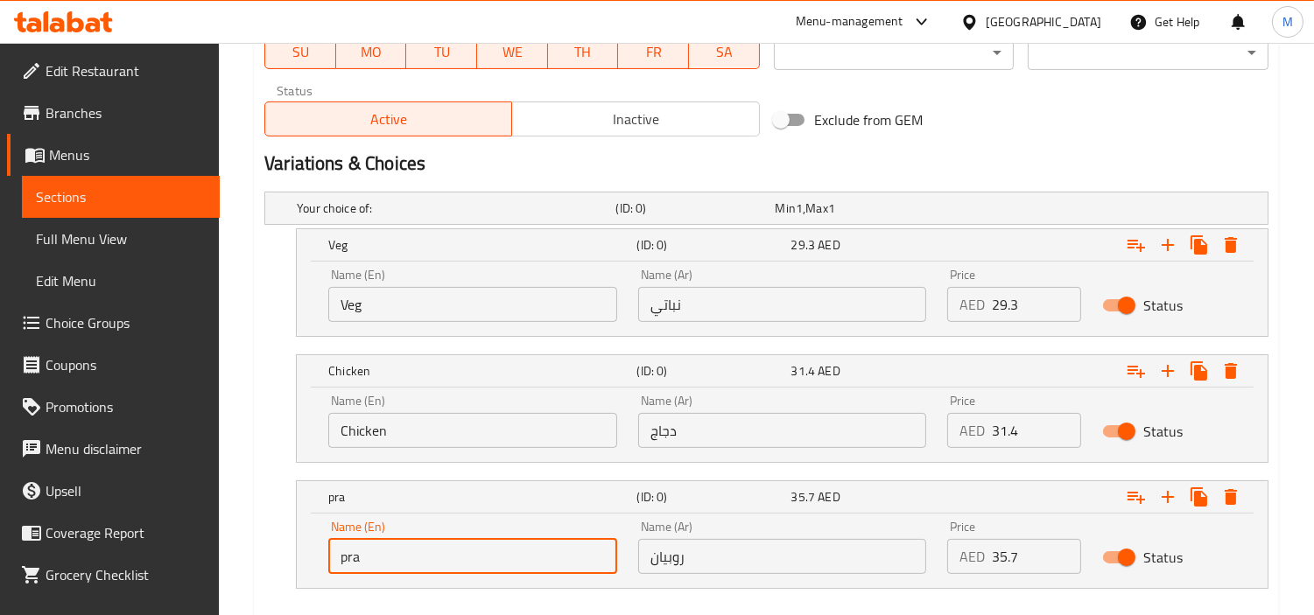
type input "Prawn"
click at [736, 561] on input "روبيان" at bounding box center [782, 556] width 289 height 35
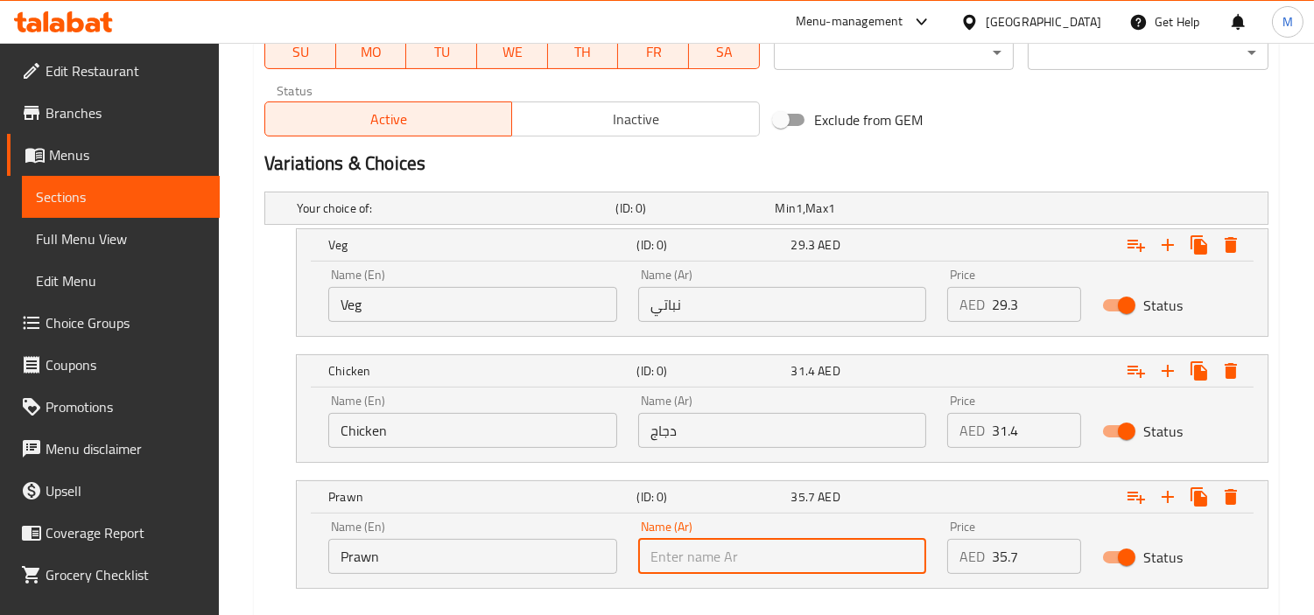
type input "v"
type input "روبيان"
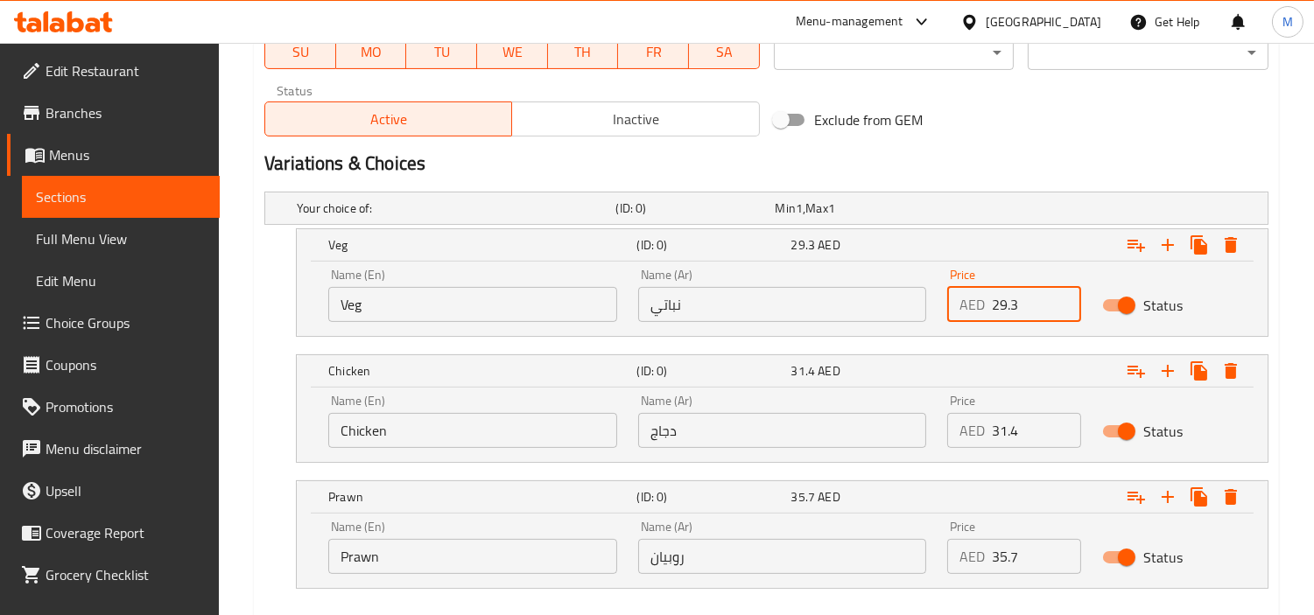
click at [1015, 309] on input "29.3" at bounding box center [1036, 304] width 89 height 35
click at [1015, 309] on input "0" at bounding box center [1036, 304] width 89 height 35
paste input "29.3"
type input "29.3"
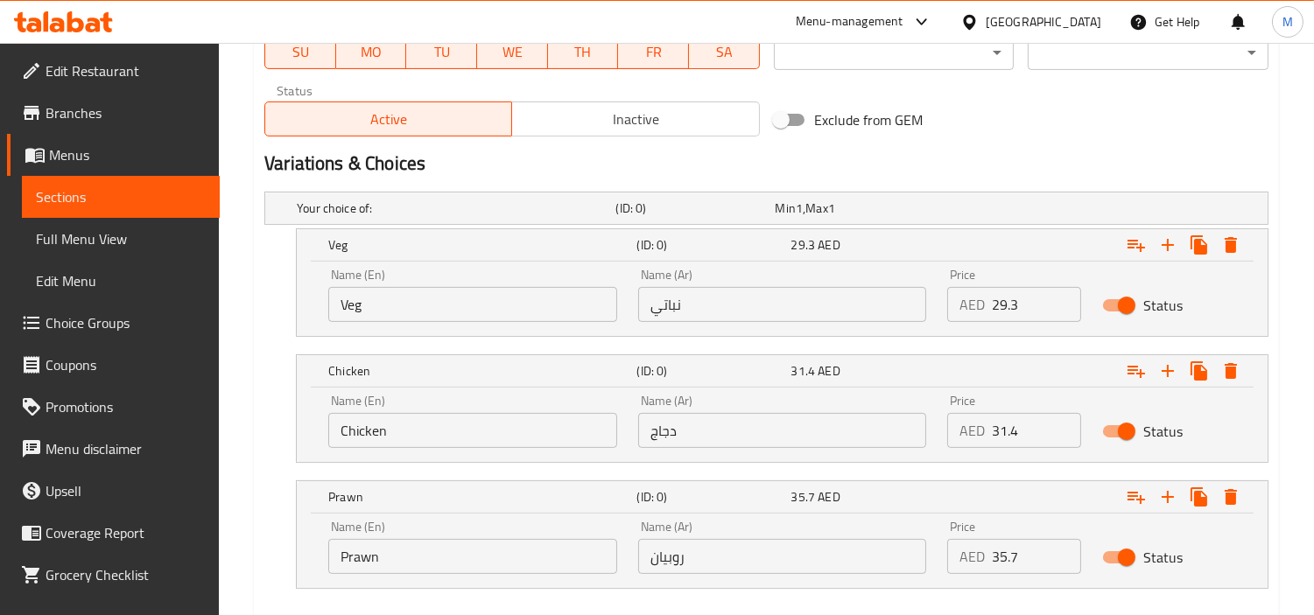
click at [1030, 434] on input "31.4" at bounding box center [1036, 430] width 89 height 35
click at [1030, 434] on input "0" at bounding box center [1036, 430] width 89 height 35
paste input "31.4"
type input "31.4"
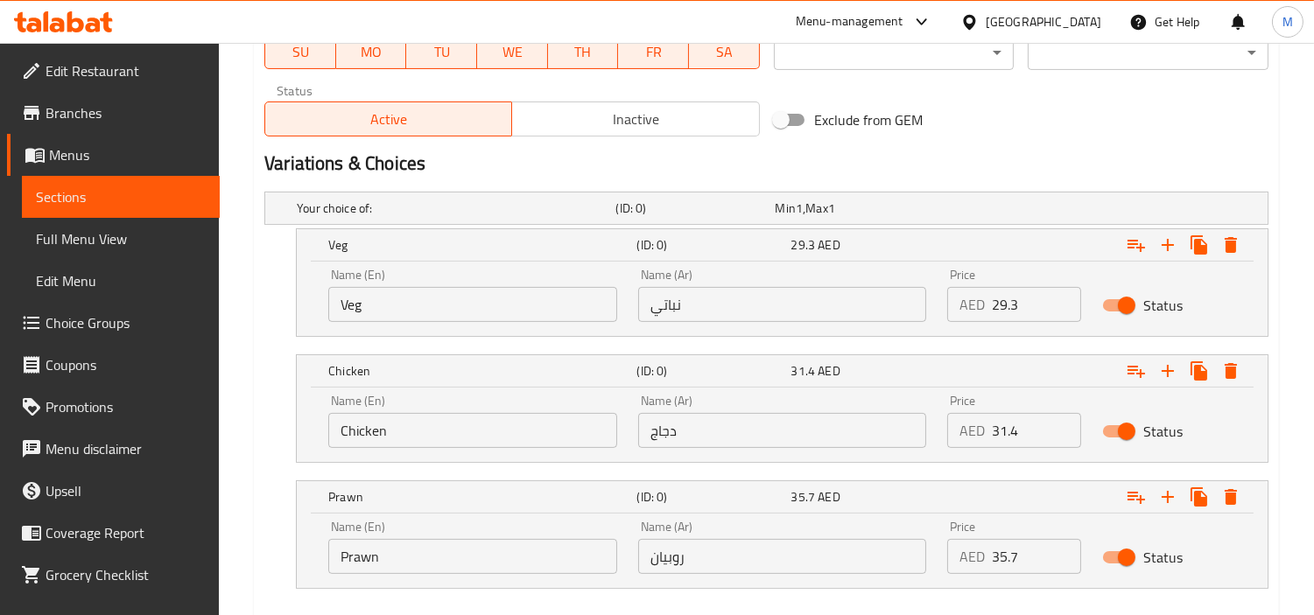
click at [1005, 552] on input "35.7" at bounding box center [1036, 556] width 89 height 35
click at [1005, 552] on input "0" at bounding box center [1036, 556] width 89 height 35
paste input "35.7"
type input "35.7"
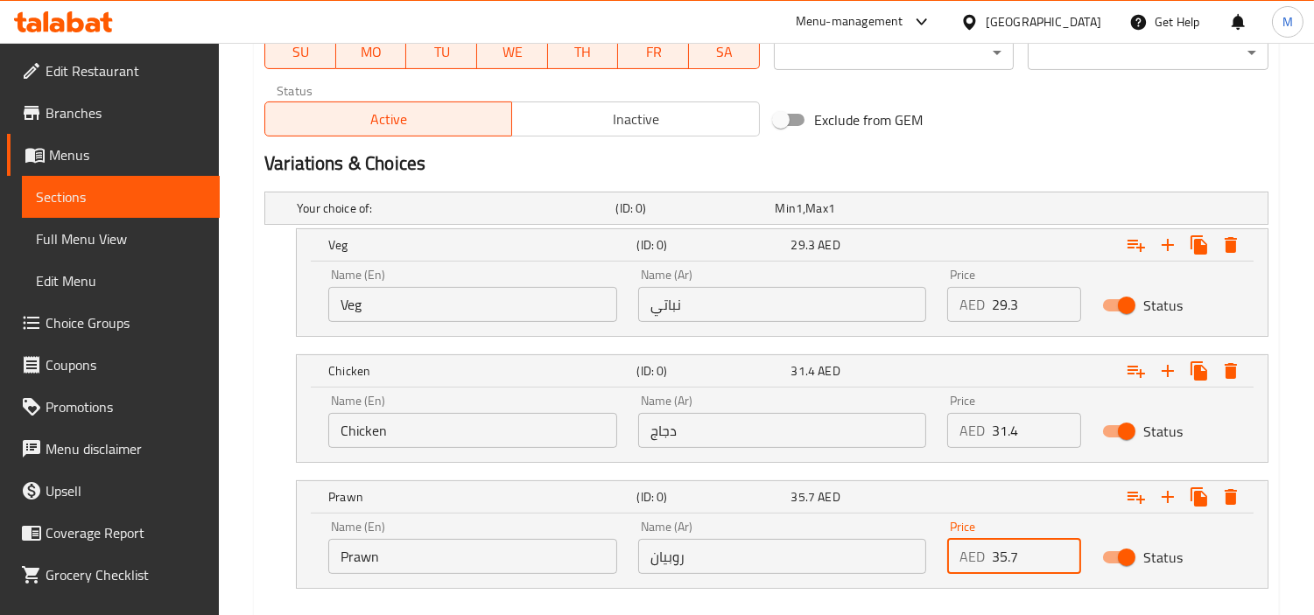
click at [272, 453] on div "Chicken (ID: 0) 31.4 AED Name (En) Chicken Name (En) Name (Ar) دجاج Name (Ar) P…" at bounding box center [766, 409] width 1004 height 109
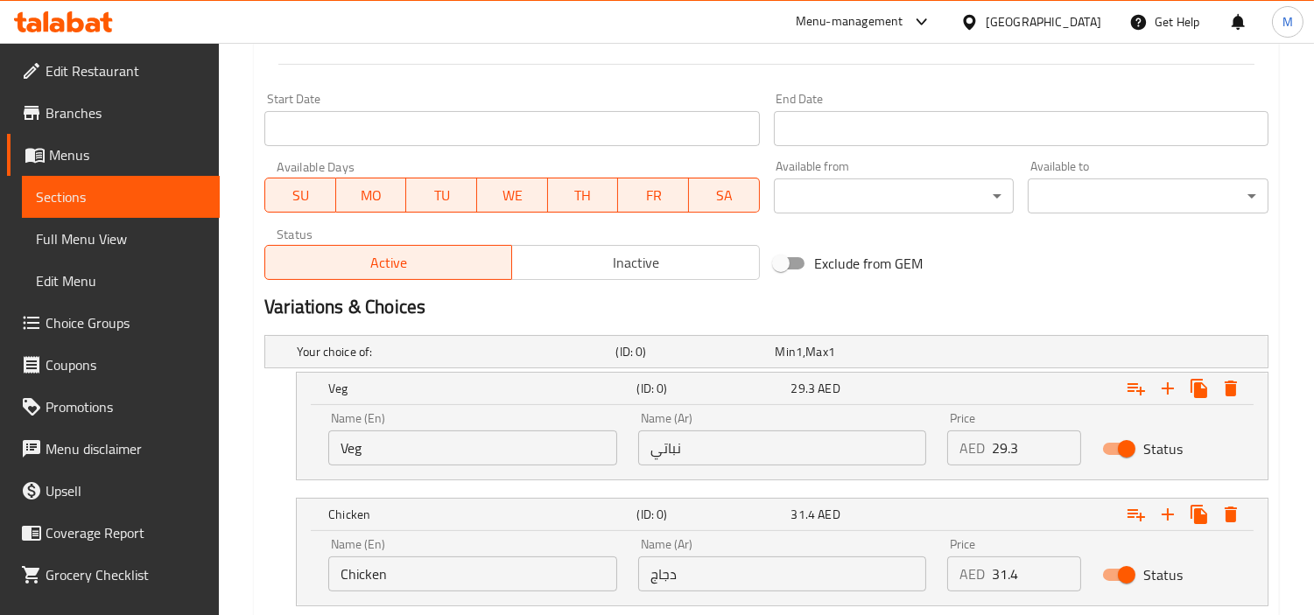
scroll to position [937, 0]
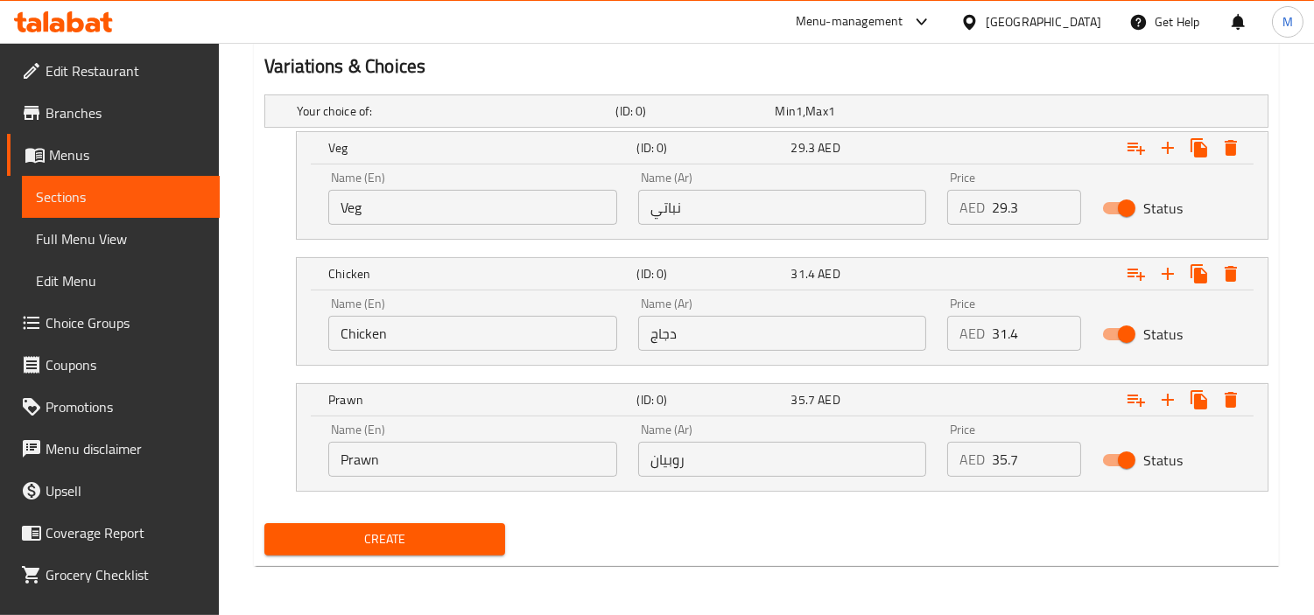
click at [343, 537] on span "Create" at bounding box center [384, 540] width 213 height 22
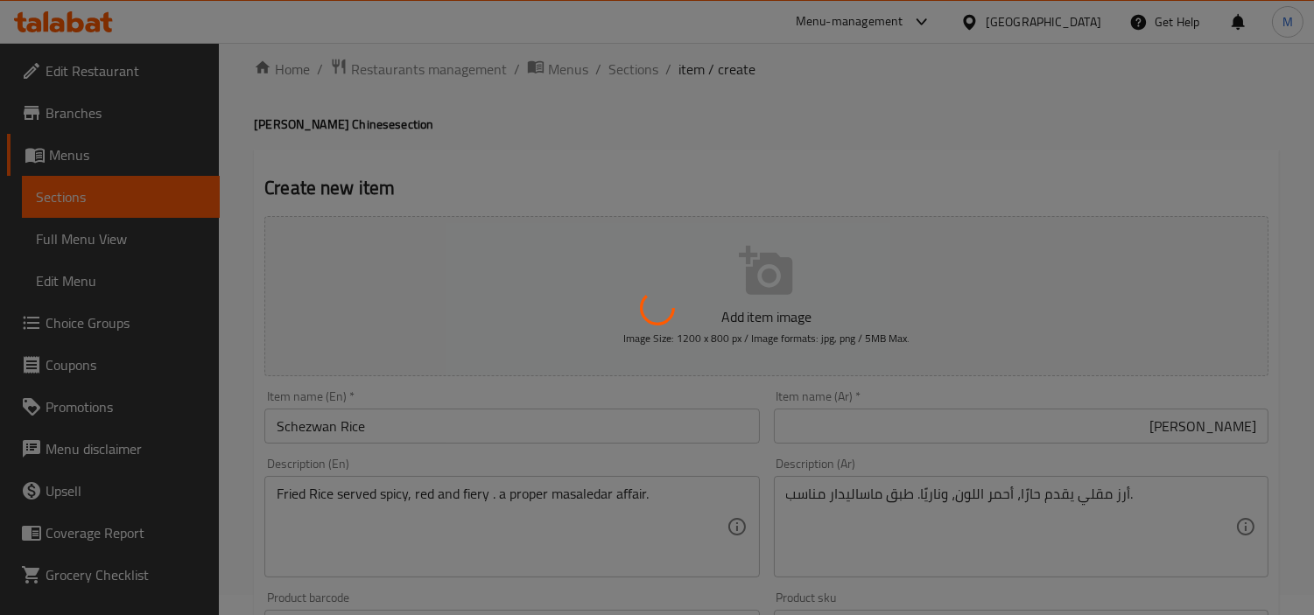
scroll to position [0, 0]
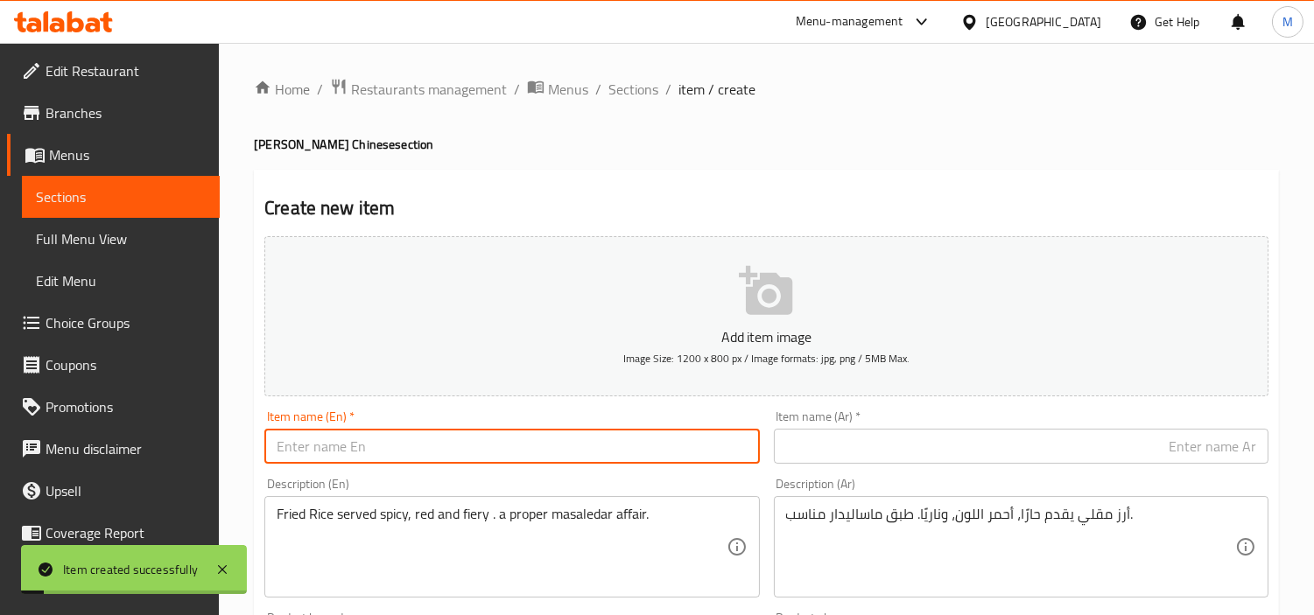
click at [591, 444] on input "text" at bounding box center [511, 446] width 495 height 35
paste input "Triple Schezwan"
type input "Triple Schezwan"
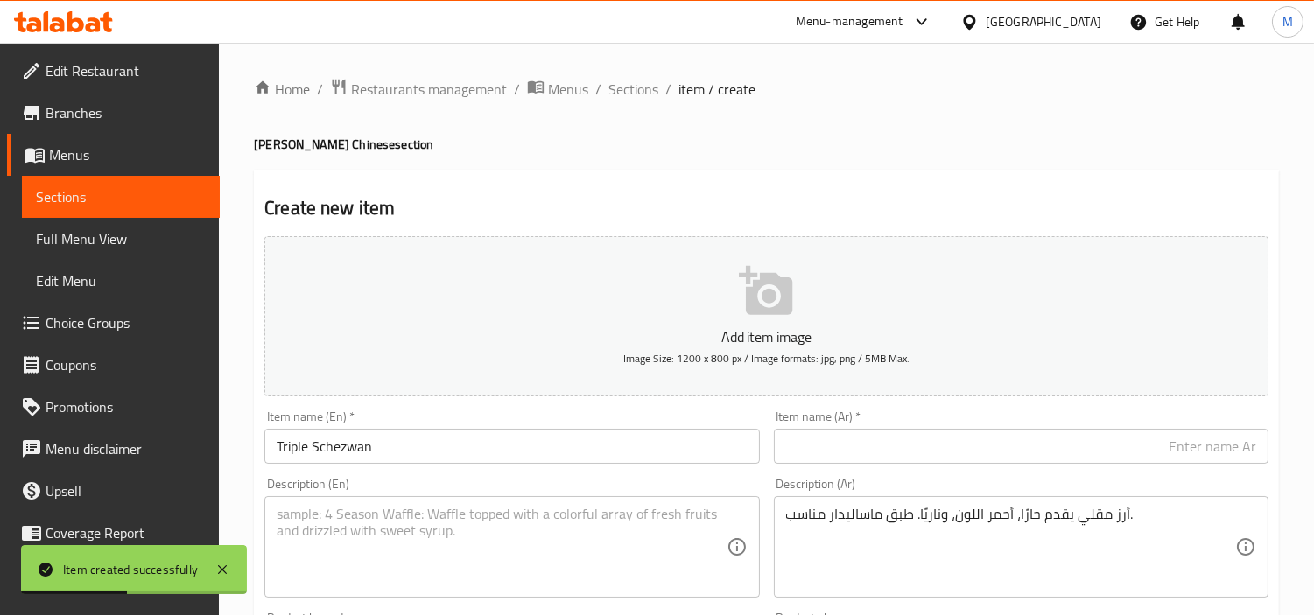
click at [387, 538] on textarea at bounding box center [501, 547] width 449 height 83
paste textarea "Fried rice + noodles + gravy = triple the drama."
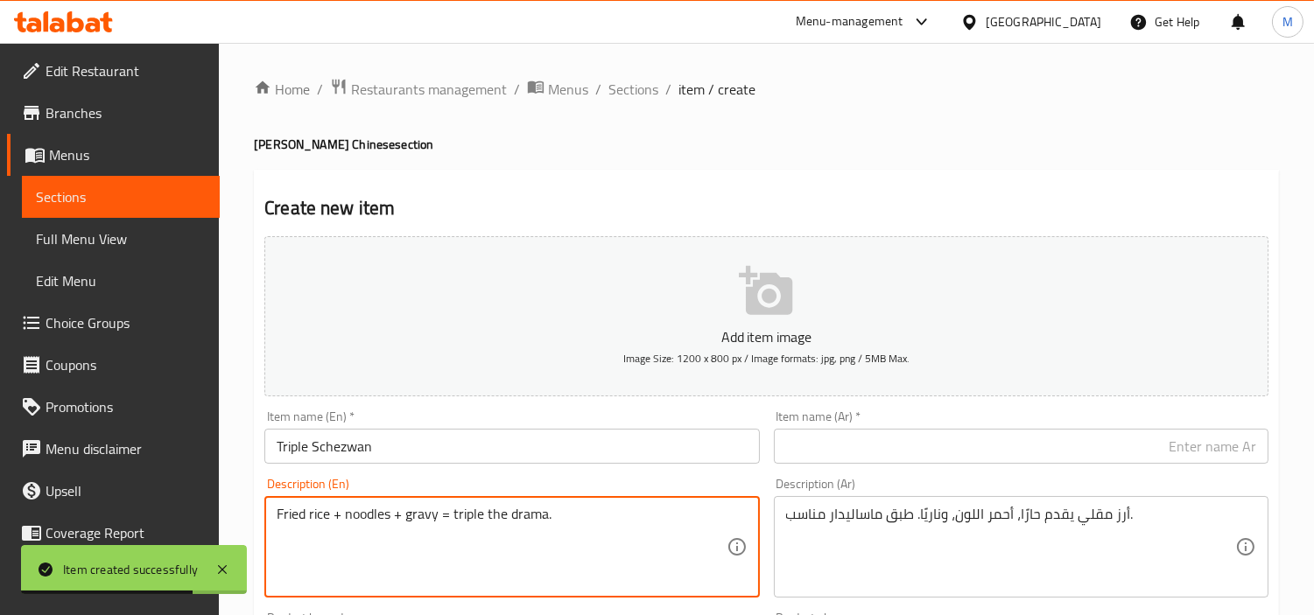
type textarea "Fried rice + noodles + gravy = triple the drama."
click at [371, 450] on input "Triple Schezwan" at bounding box center [511, 446] width 495 height 35
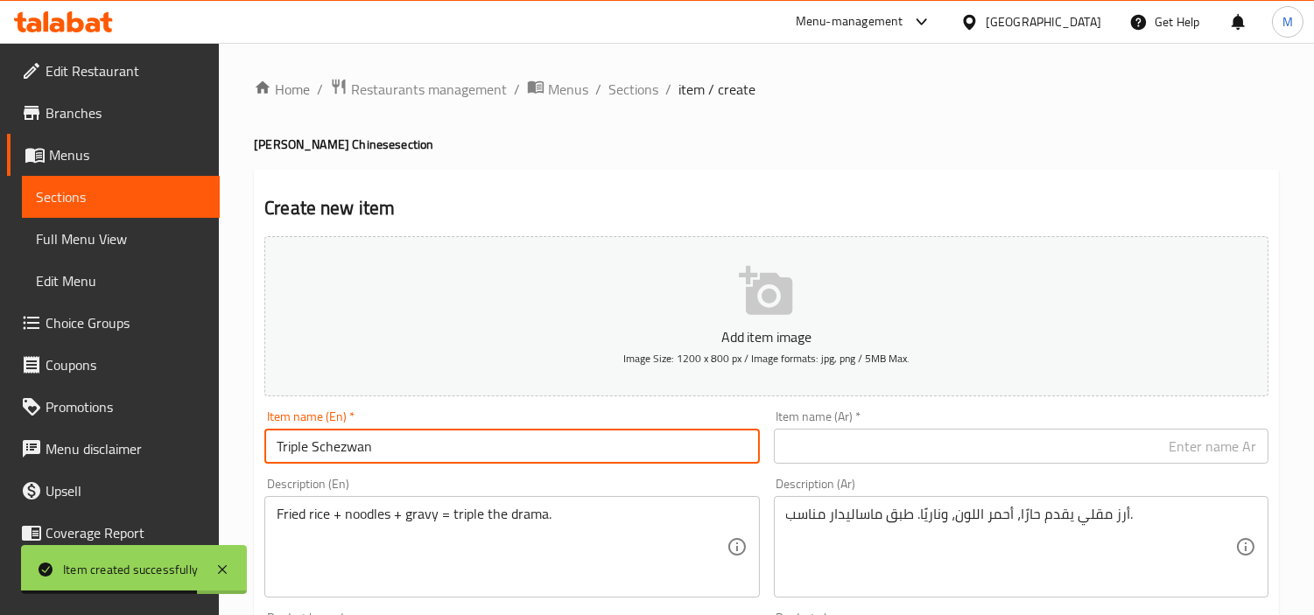
click at [371, 450] on input "Triple Schezwan" at bounding box center [511, 446] width 495 height 35
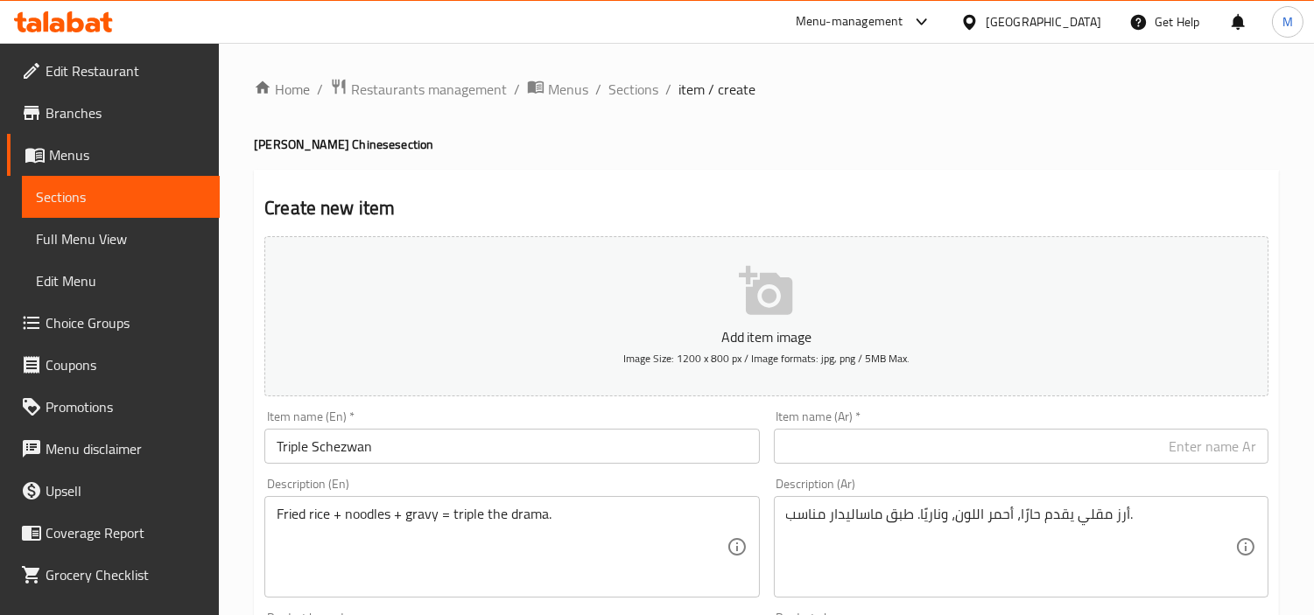
click at [1073, 445] on input "text" at bounding box center [1021, 446] width 495 height 35
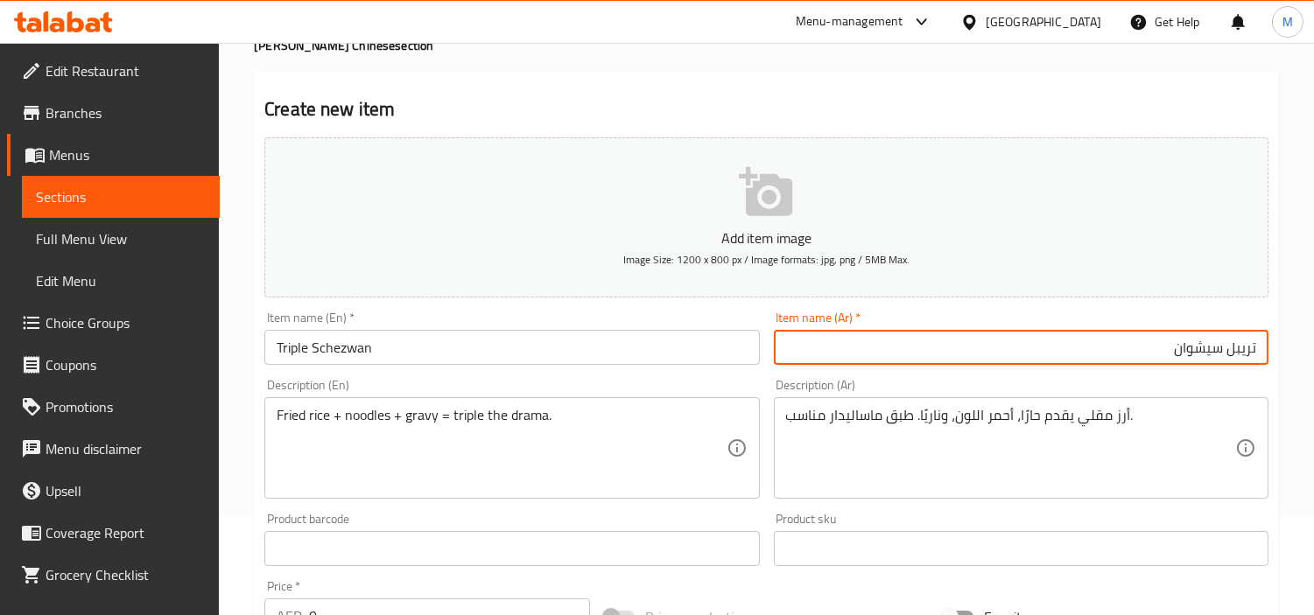
scroll to position [194, 0]
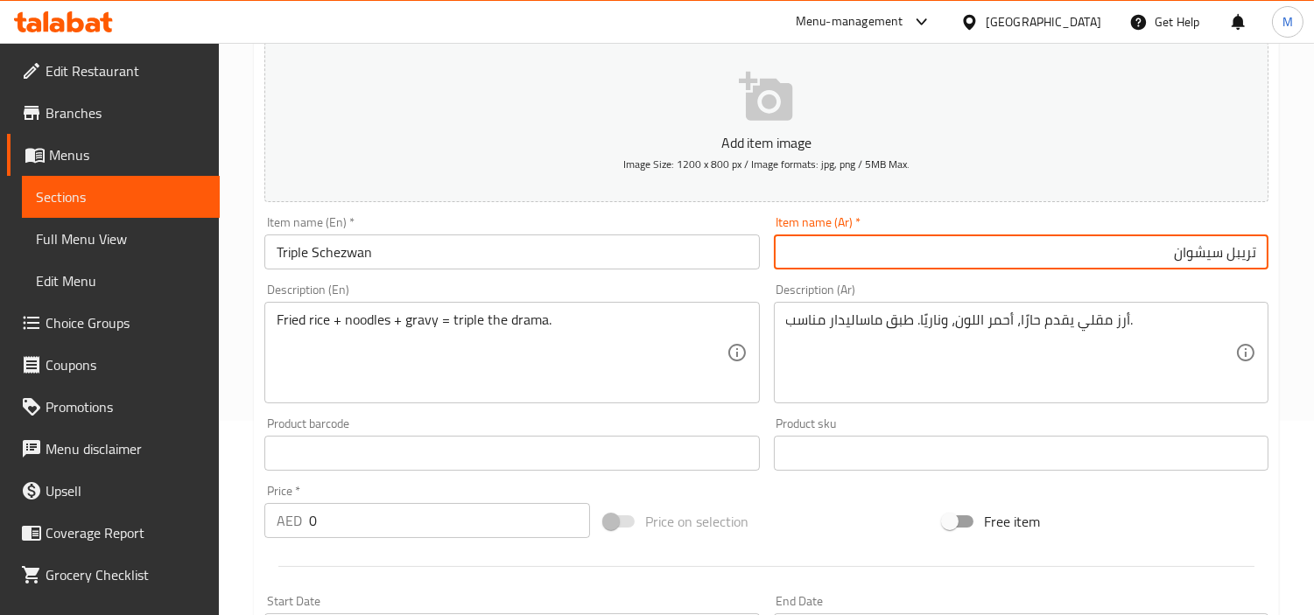
type input "تريبل سيشوان"
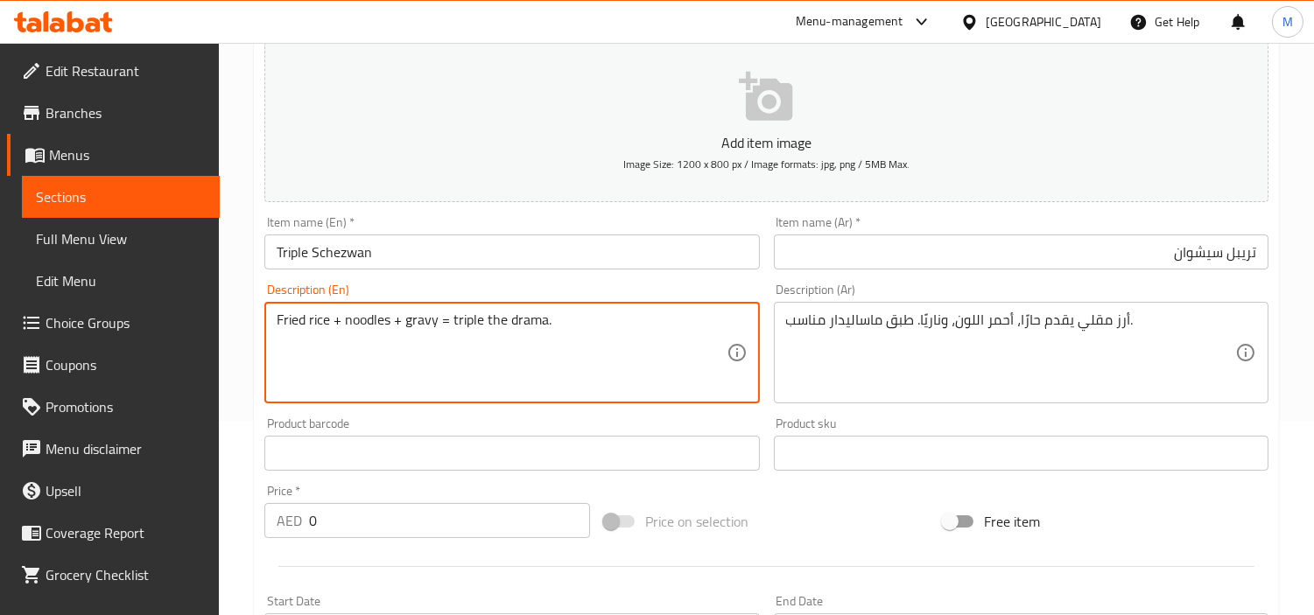
click at [521, 327] on textarea "Fried rice + noodles + gravy = triple the drama." at bounding box center [501, 353] width 449 height 83
click at [573, 339] on textarea "Fried rice + noodles + gravy = triple the drama." at bounding box center [501, 353] width 449 height 83
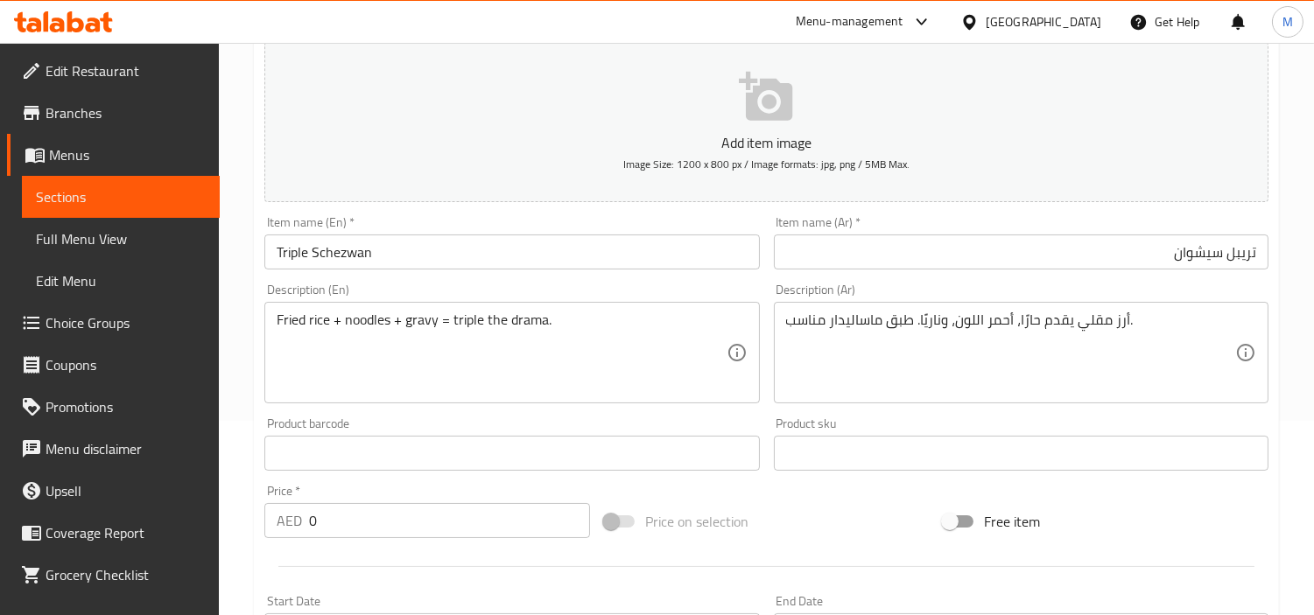
click at [1143, 346] on textarea "أرز مقلي يقدم حارًا، أحمر اللون، وناريًا. طبق ماساليدار مناسب." at bounding box center [1010, 353] width 449 height 83
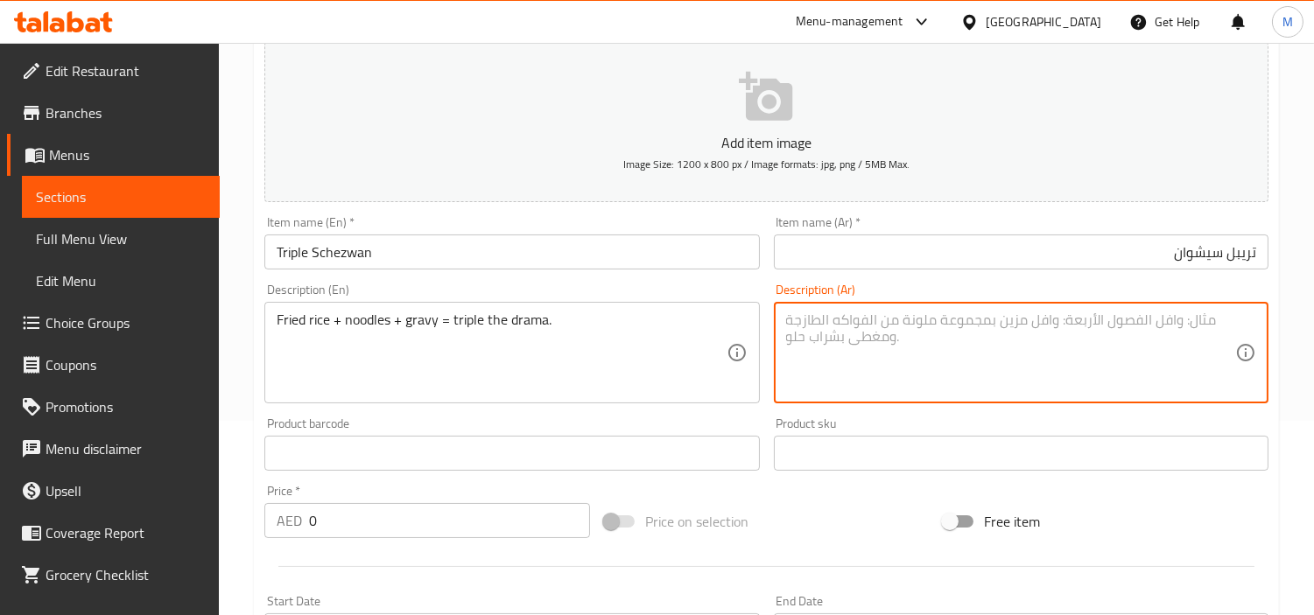
paste textarea "أرز مقلي + نودلز + مرق = ثلاثة أضعاف الدراما."
click at [886, 320] on textarea "أرز مقلي + نودلز + مرق = ثلاثة أضعاف الدراما." at bounding box center [1010, 353] width 449 height 83
click at [886, 327] on textarea "أرز مقلي + نودلز + مرق = ثلاثة أضعاف الدراما." at bounding box center [1010, 353] width 449 height 83
drag, startPoint x: 886, startPoint y: 327, endPoint x: 860, endPoint y: 320, distance: 26.3
click at [860, 320] on textarea "أرز مقلي + نودلز + مرق = ثلاثة أضعاف الدراما." at bounding box center [1010, 353] width 449 height 83
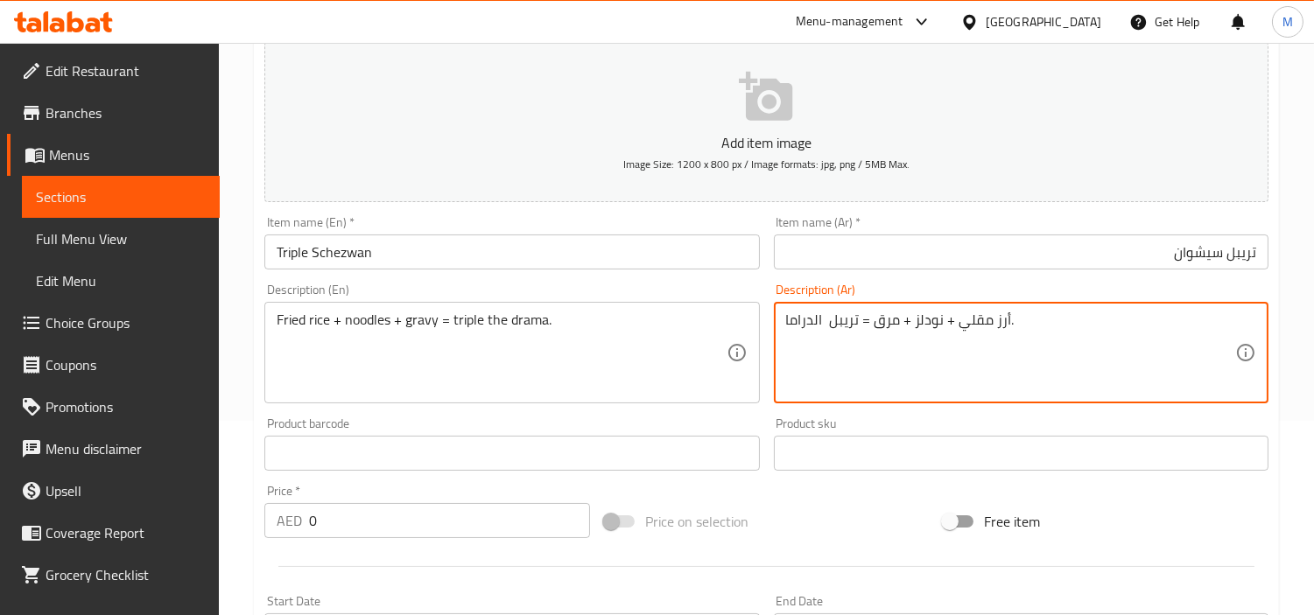
type textarea "أرز مقلي + نودلز + مرق = تريبل الدراما."
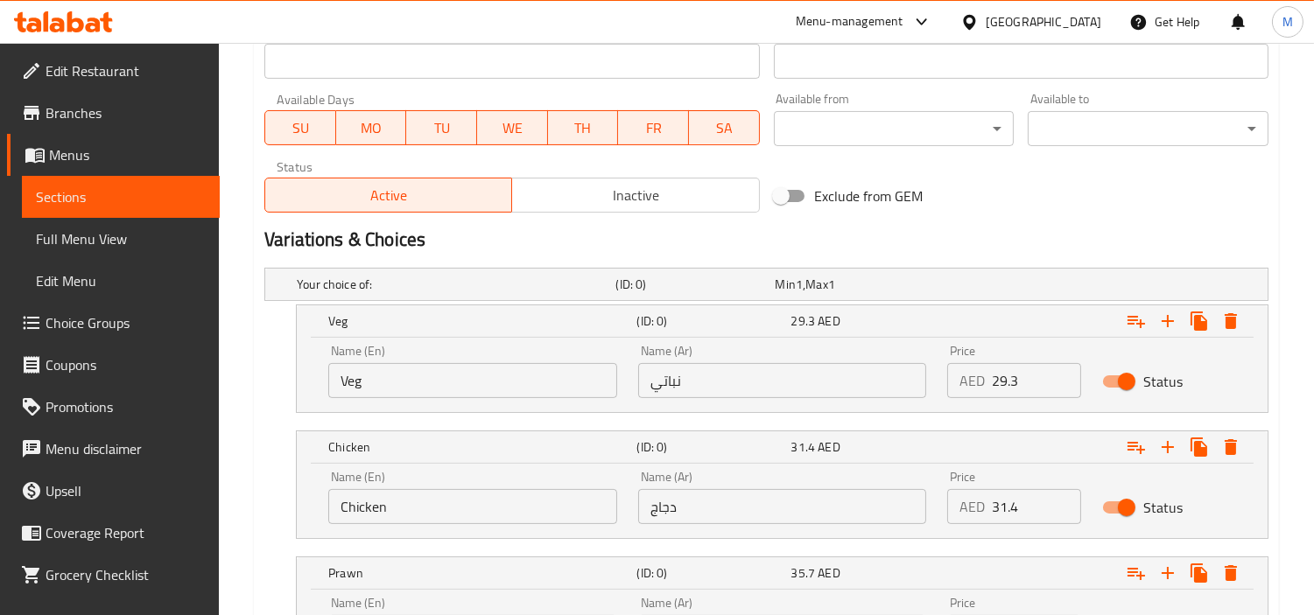
scroll to position [937, 0]
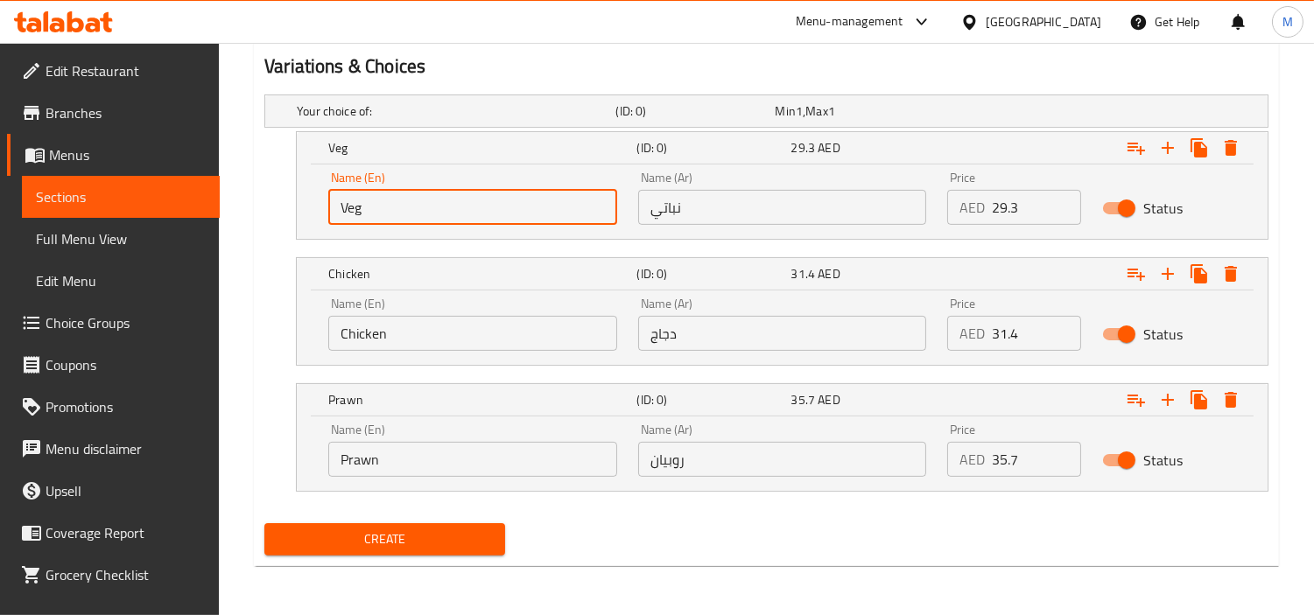
click at [408, 208] on input "Veg" at bounding box center [472, 207] width 289 height 35
type input "Choice"
click at [408, 208] on input "text" at bounding box center [472, 207] width 289 height 35
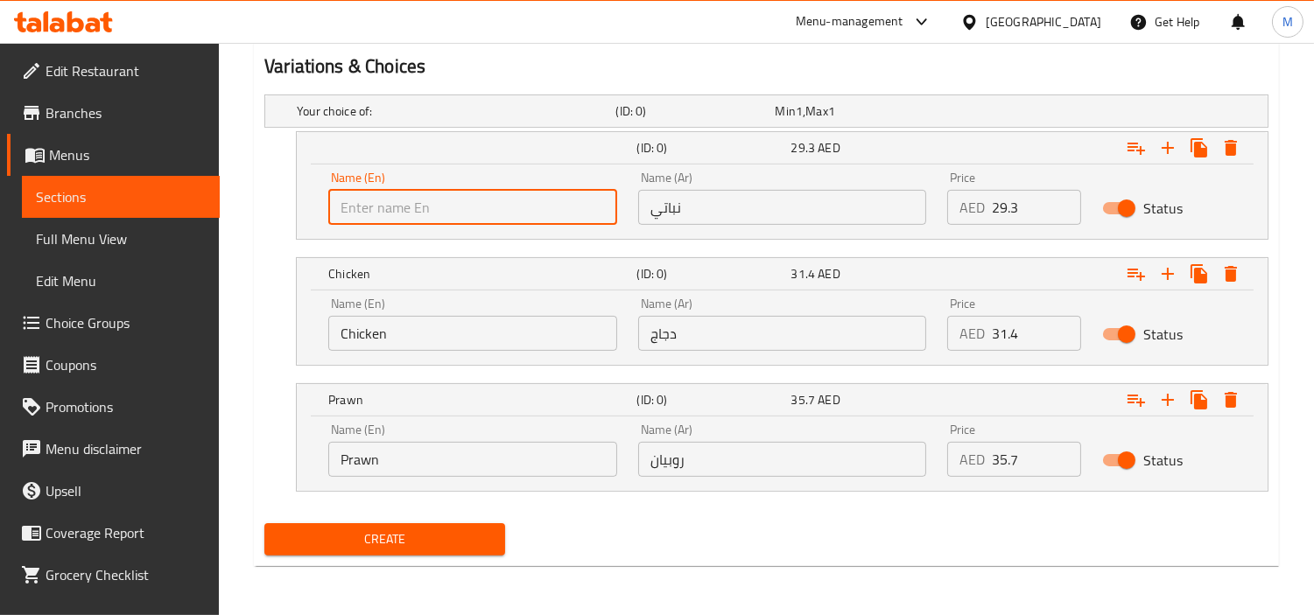
type input "Veg"
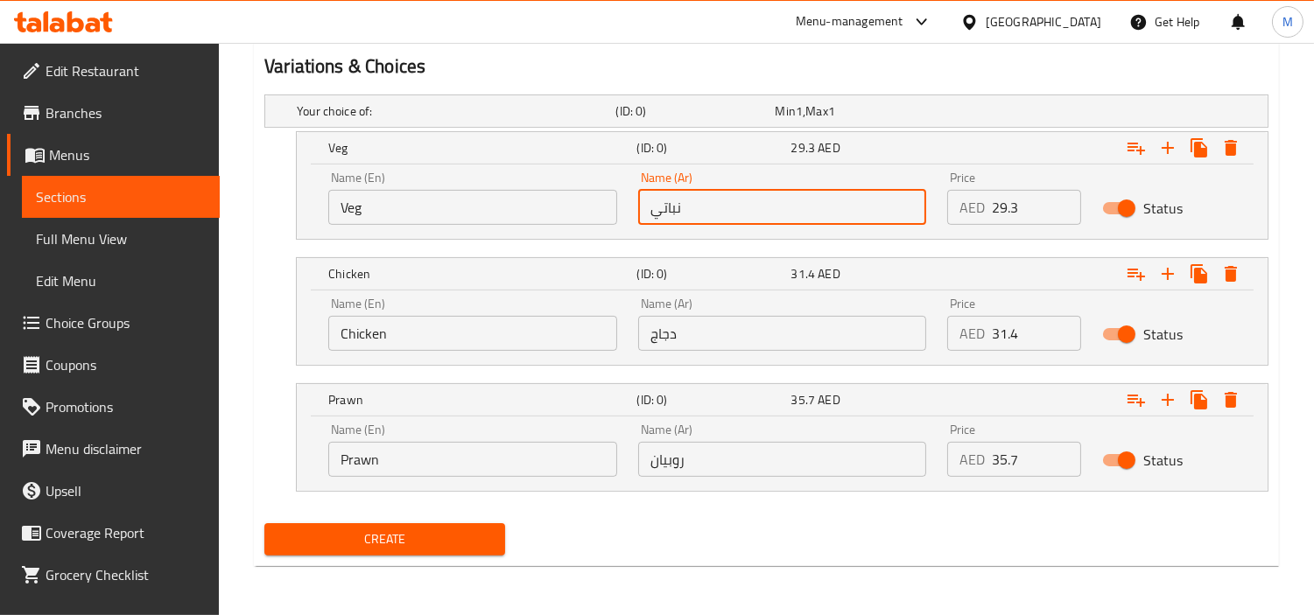
click at [706, 198] on input "نباتي" at bounding box center [782, 207] width 289 height 35
type input "نباتي"
click at [379, 327] on input "Chicken" at bounding box center [472, 333] width 289 height 35
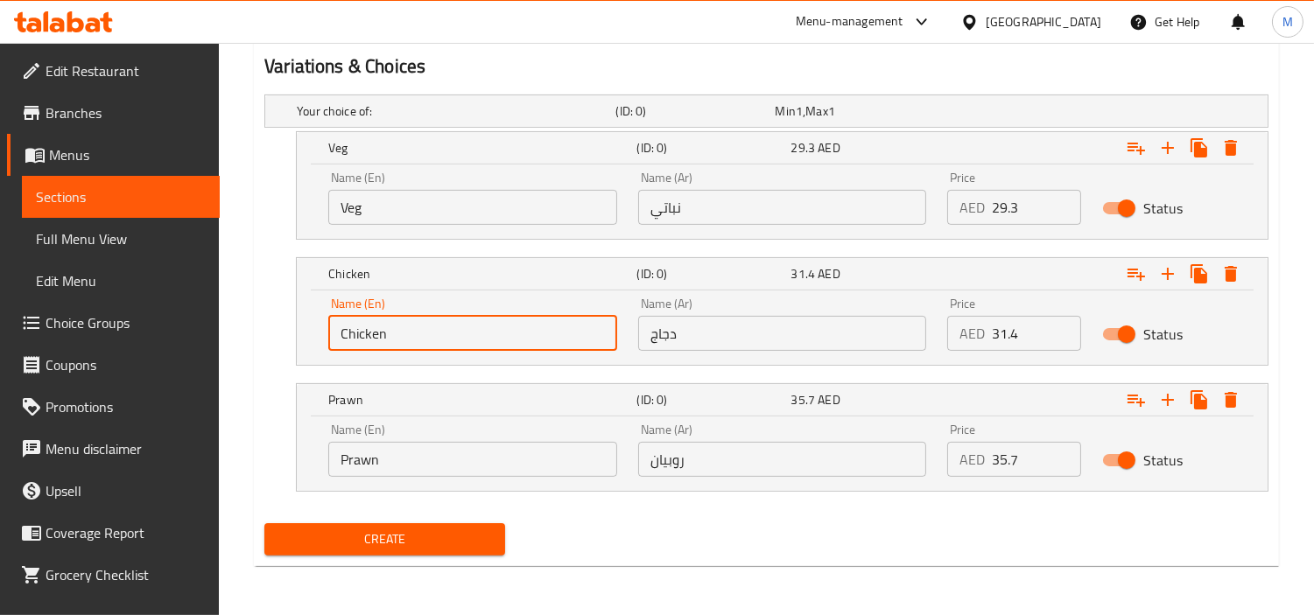
click at [379, 327] on input "Chicken" at bounding box center [472, 333] width 289 height 35
type input "Choice"
click at [382, 333] on input "text" at bounding box center [472, 333] width 289 height 35
type input "Chicken"
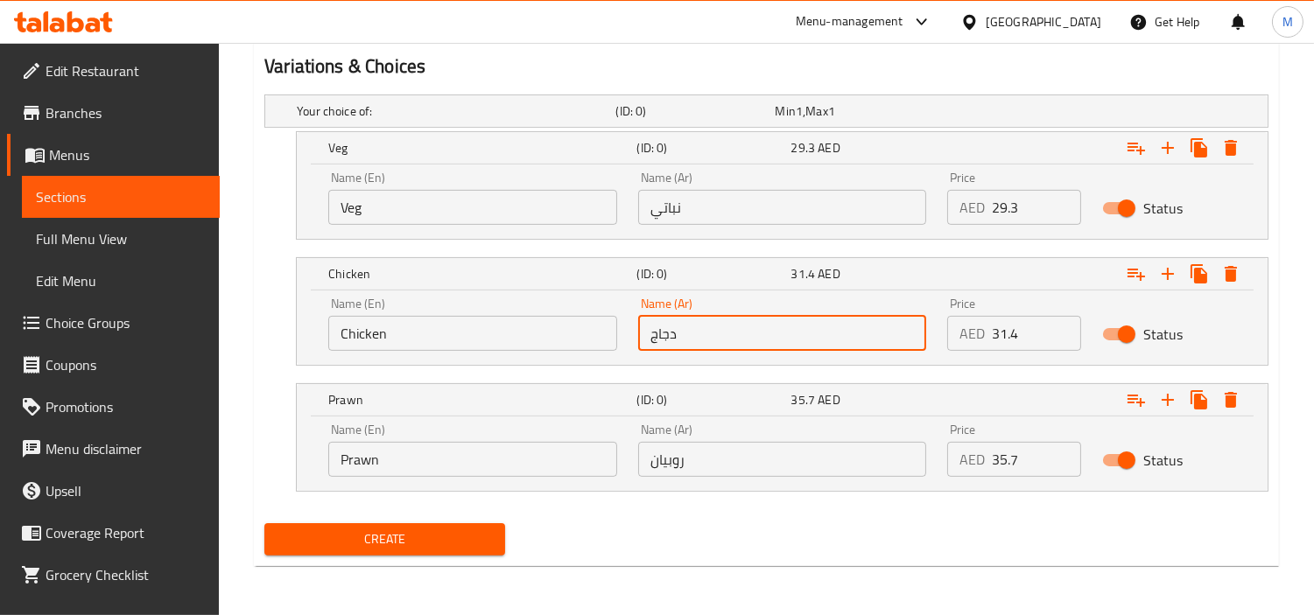
click at [715, 341] on input "دجاج" at bounding box center [782, 333] width 289 height 35
type input "دجاج"
click at [535, 455] on input "Prawn" at bounding box center [472, 459] width 289 height 35
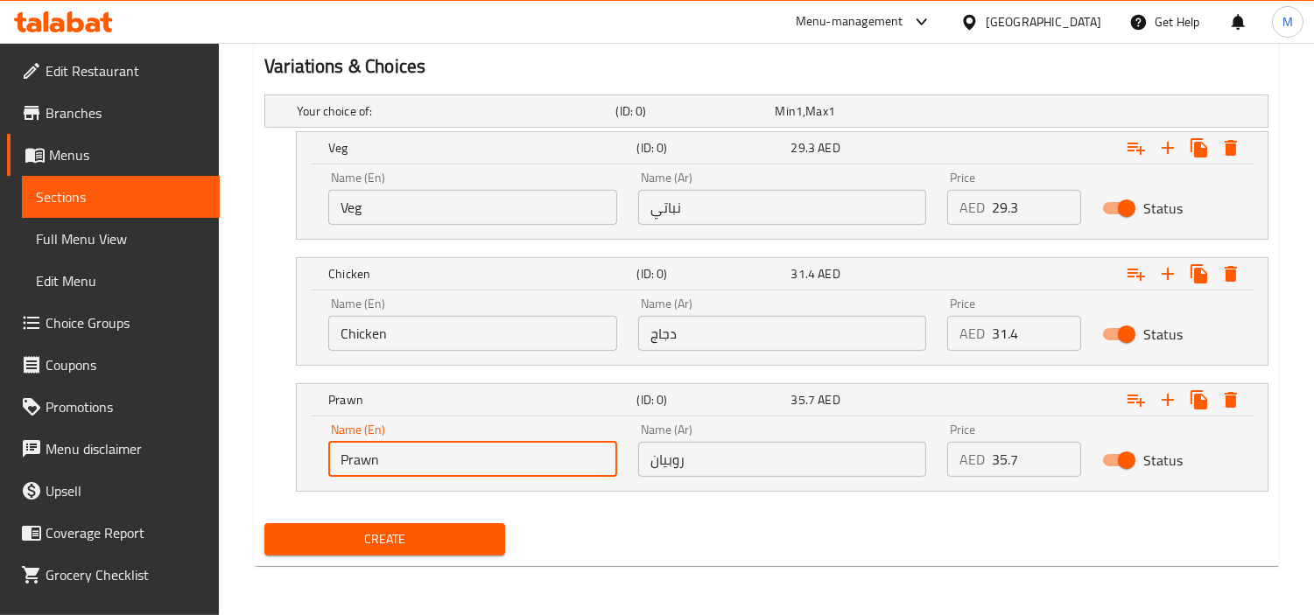
click at [535, 455] on input "Prawn" at bounding box center [472, 459] width 289 height 35
type input "Choice"
click at [535, 455] on input "text" at bounding box center [472, 459] width 289 height 35
type input "Prawn"
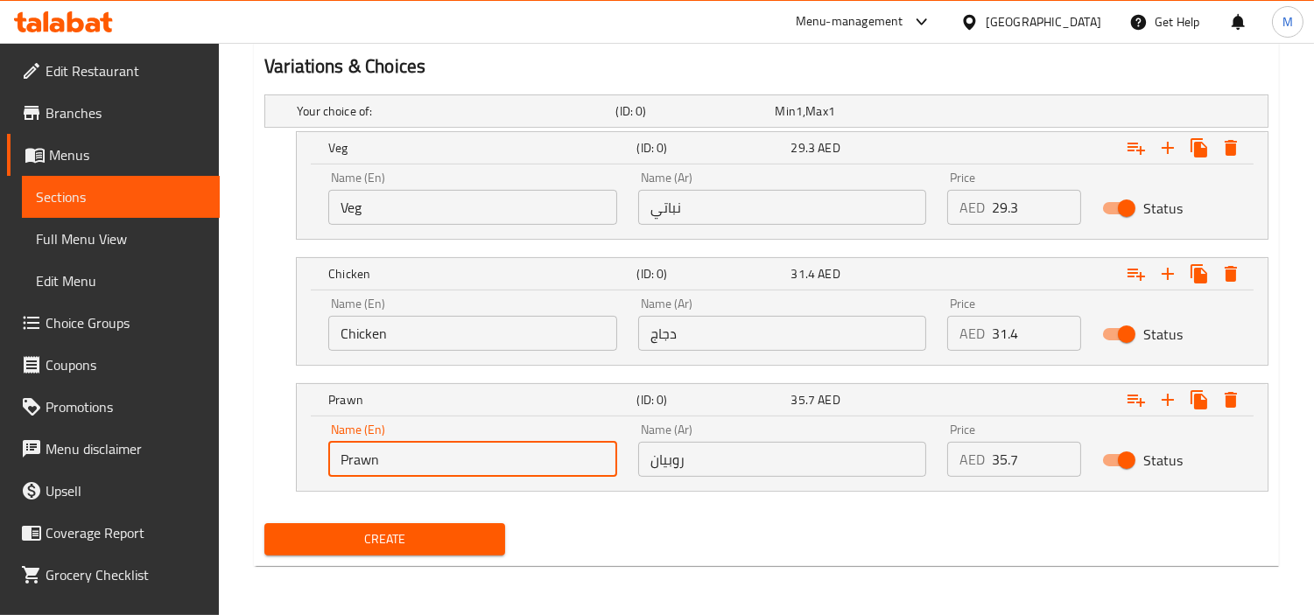
click at [690, 455] on input "روبيان" at bounding box center [782, 459] width 289 height 35
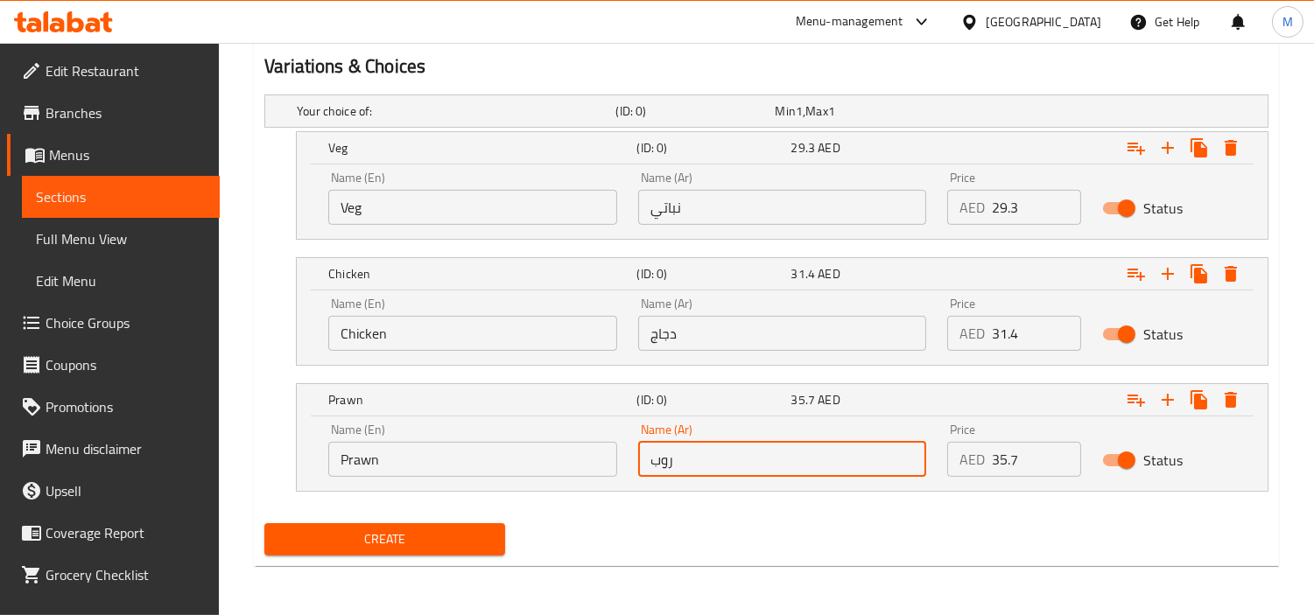
type input "روبيان"
click at [1027, 214] on input "0" at bounding box center [1036, 207] width 89 height 35
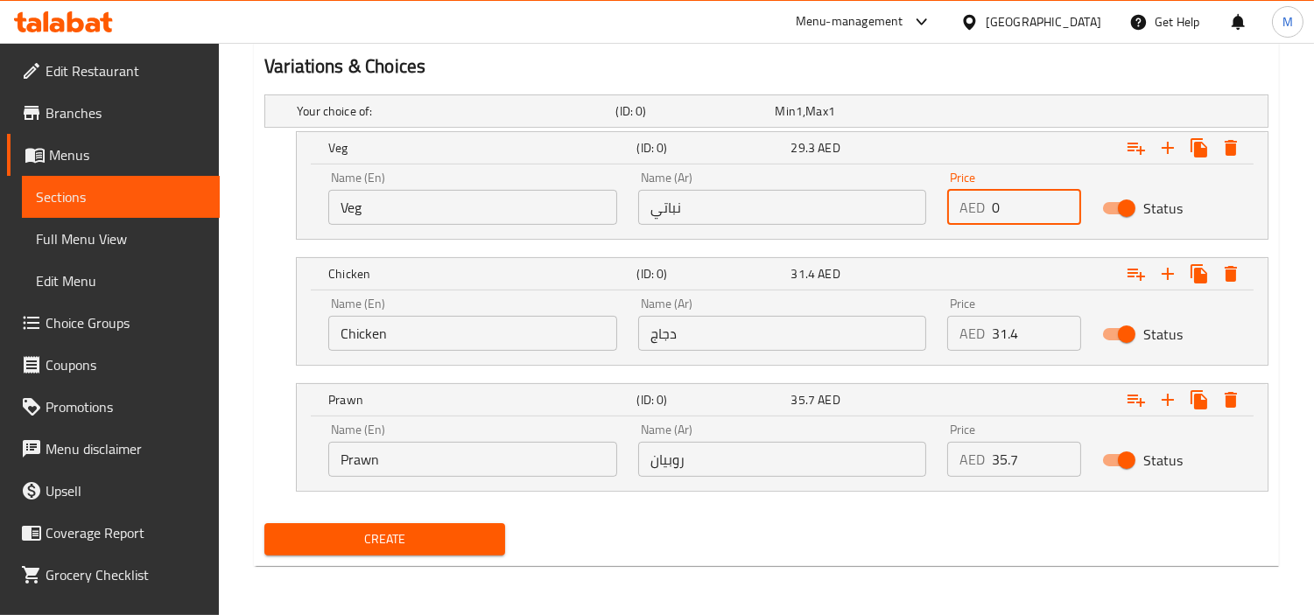
click at [1027, 214] on input "0" at bounding box center [1036, 207] width 89 height 35
paste input "29.3"
type input "29.30"
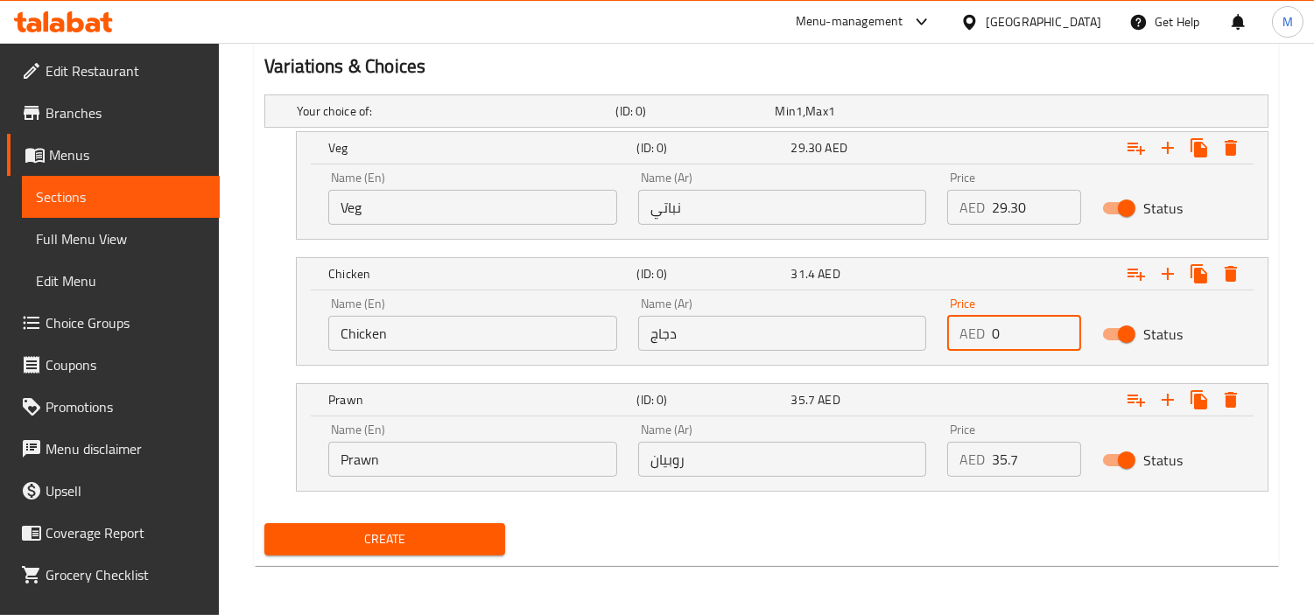
click at [1018, 329] on input "0" at bounding box center [1036, 333] width 89 height 35
paste input "31.4"
type input "31.40"
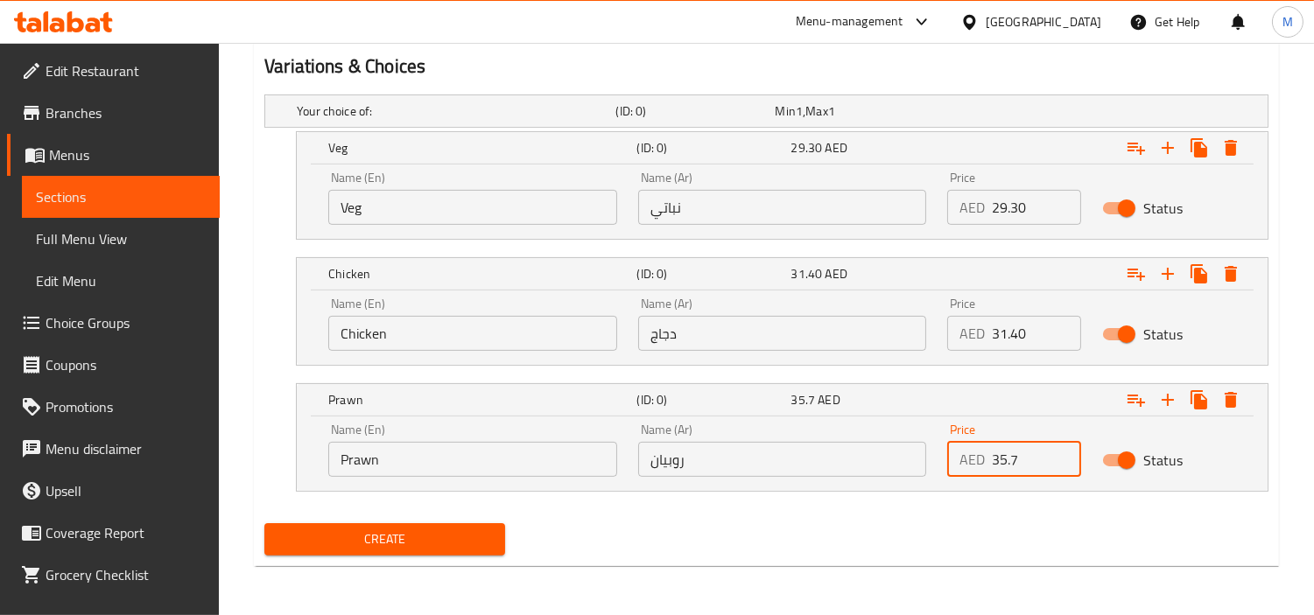
click at [1009, 460] on input "35.7" at bounding box center [1036, 459] width 89 height 35
paste input "35.7"
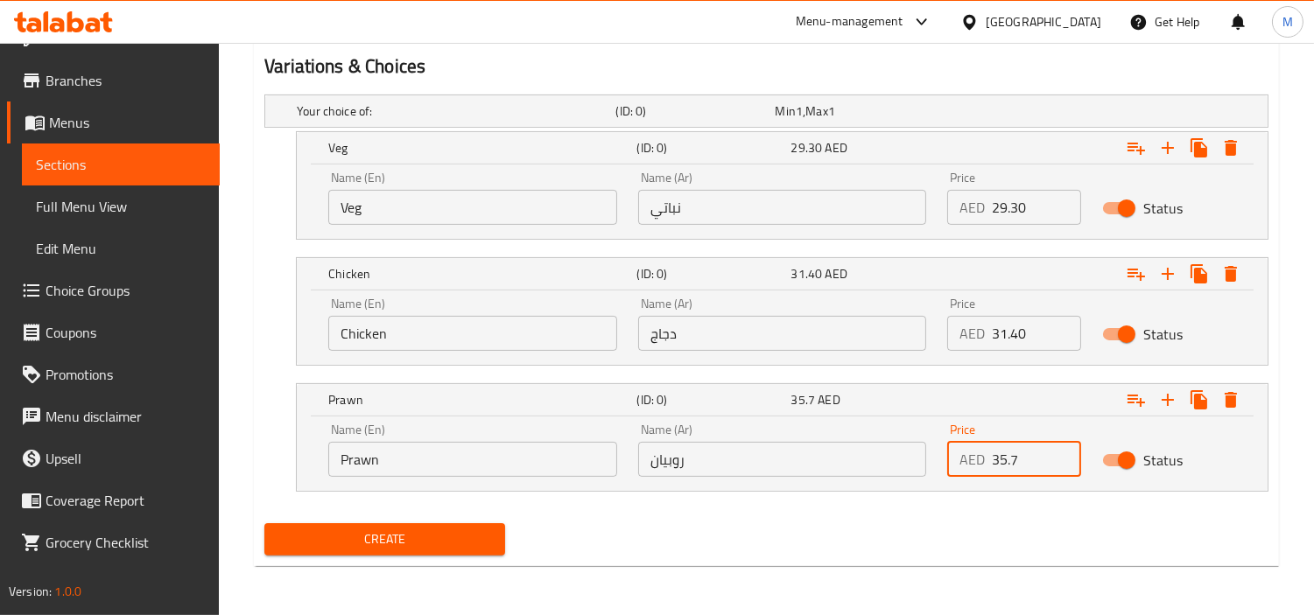
type input "35.7"
drag, startPoint x: 366, startPoint y: 532, endPoint x: 188, endPoint y: 515, distance: 178.6
click at [366, 532] on span "Create" at bounding box center [384, 540] width 213 height 22
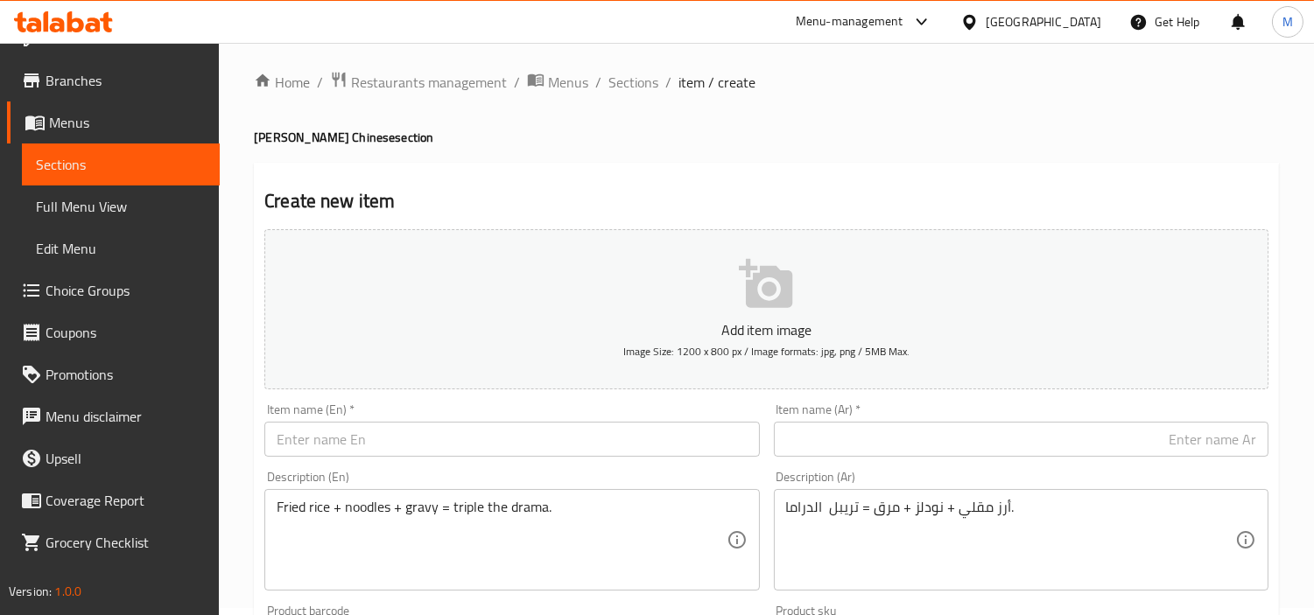
scroll to position [0, 0]
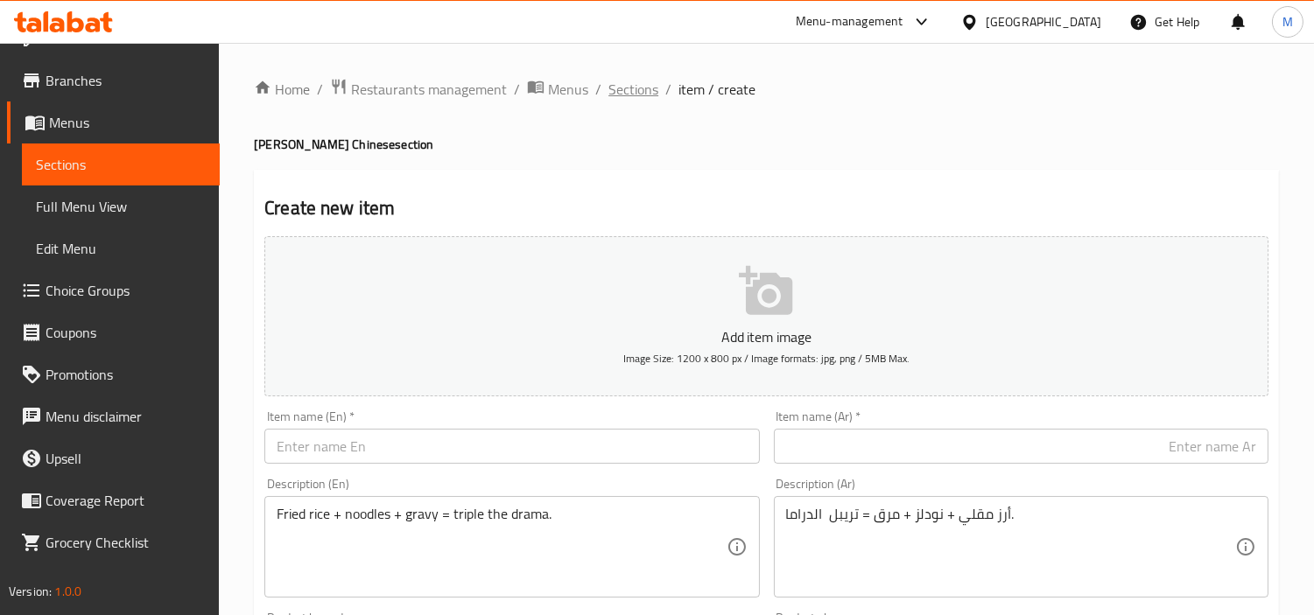
click at [621, 83] on span "Sections" at bounding box center [633, 89] width 50 height 21
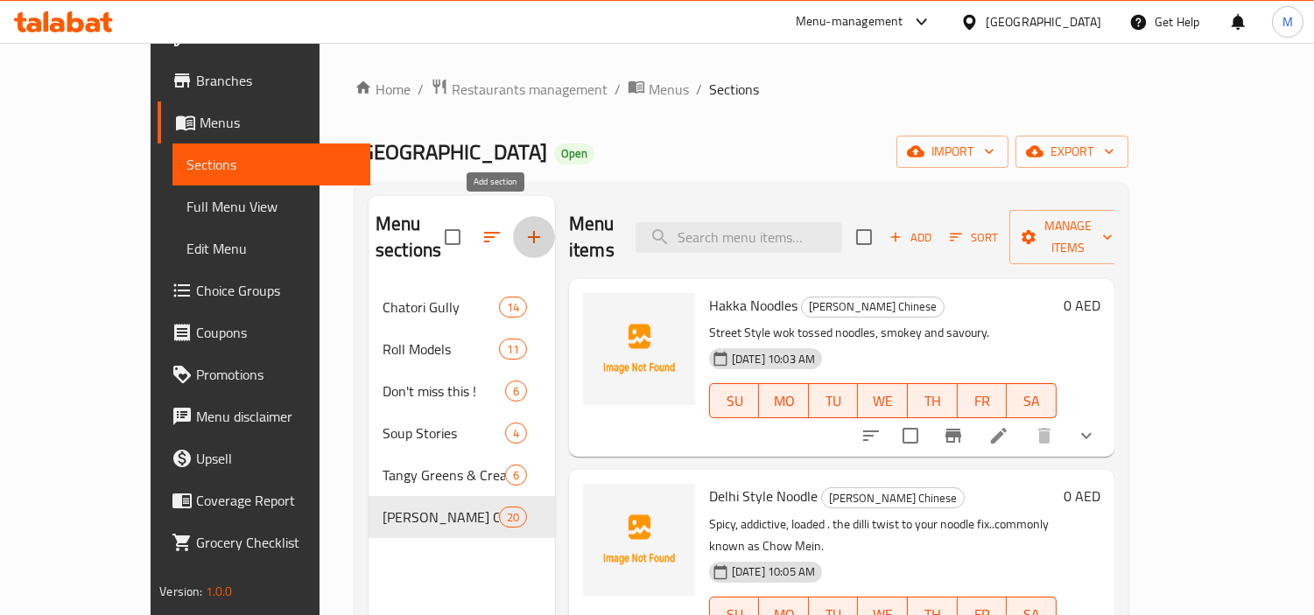
click at [523, 227] on icon "button" at bounding box center [533, 237] width 21 height 21
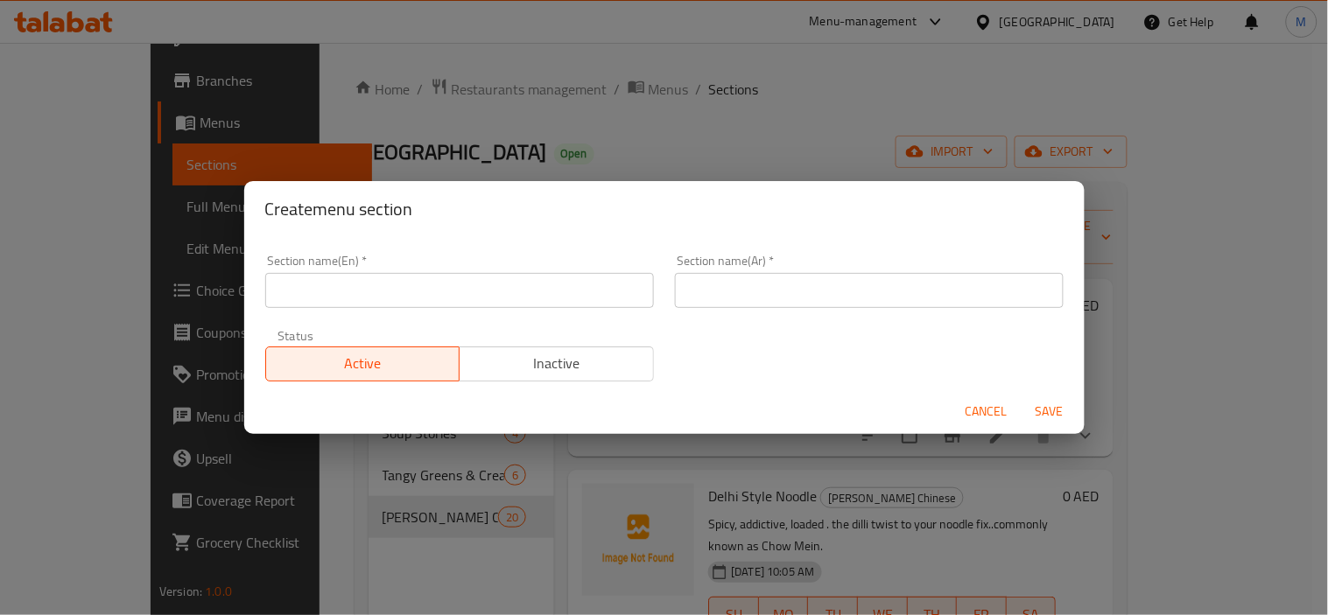
click at [422, 301] on input "text" at bounding box center [459, 290] width 389 height 35
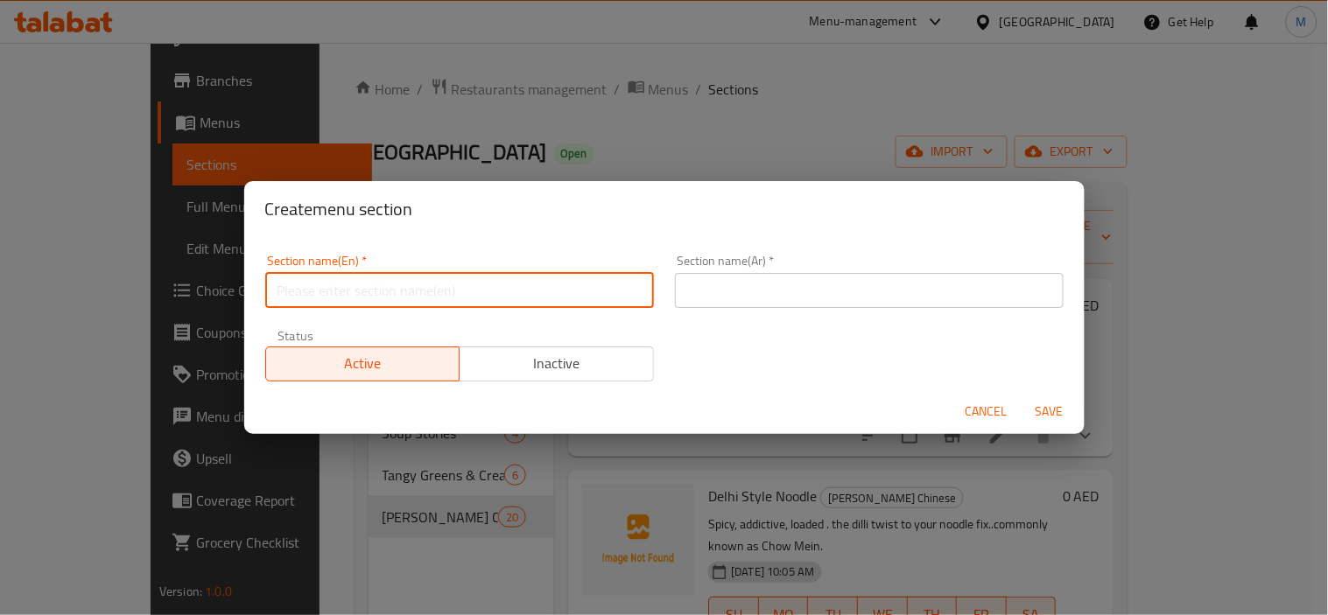
paste input "Tandoori Teasers (Veg)"
click at [383, 286] on input "Tandoori Teasers (Veg" at bounding box center [459, 290] width 389 height 35
click at [397, 290] on input "Tandoori Teasers Veg" at bounding box center [459, 290] width 389 height 35
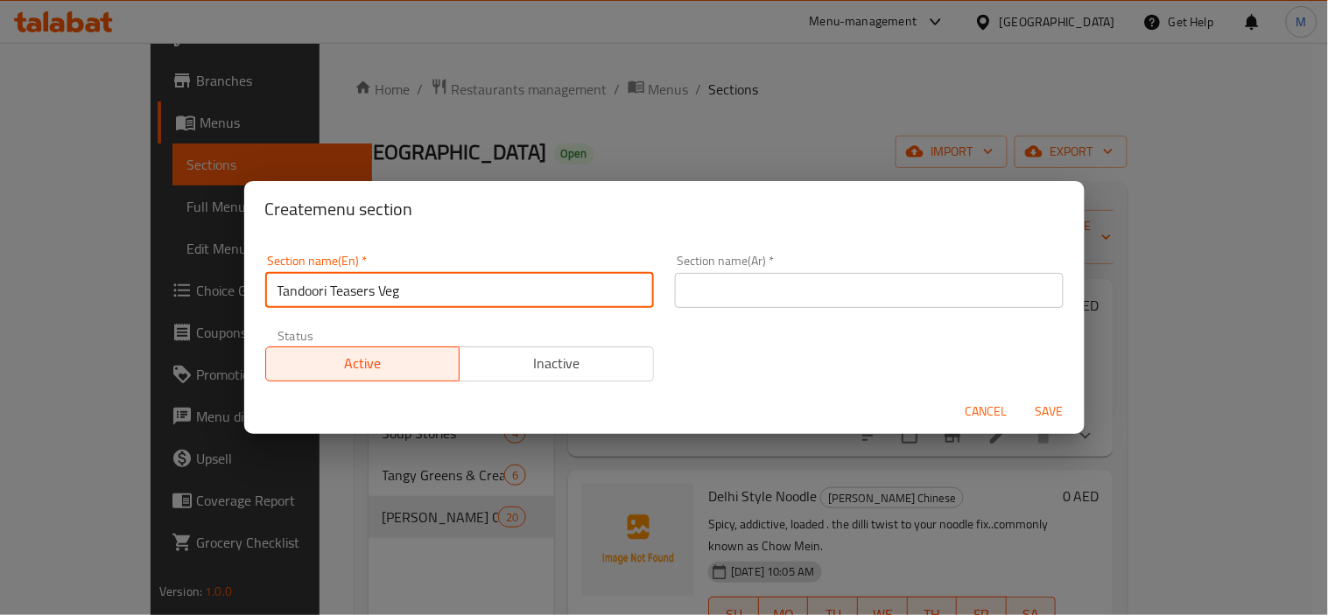
click at [397, 290] on input "Tandoori Teasers Veg" at bounding box center [459, 290] width 389 height 35
type input "Tandoori Teasers Veg"
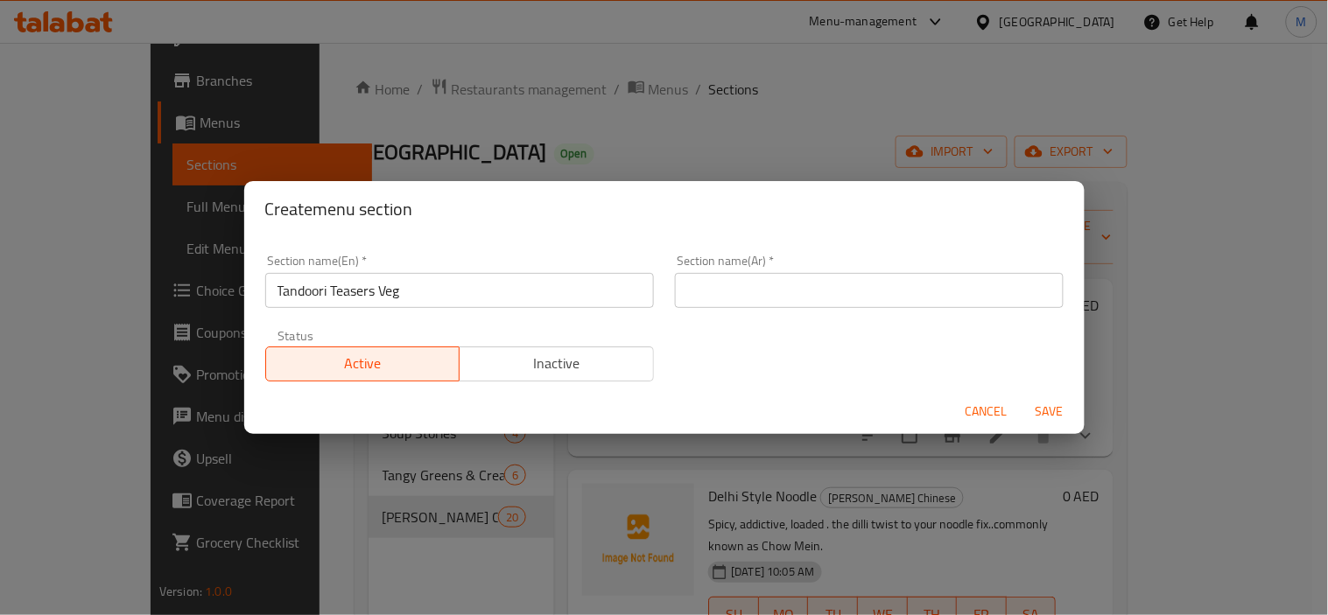
click at [818, 263] on div "Section name(Ar)   * Section name(Ar) *" at bounding box center [869, 281] width 389 height 53
click at [818, 278] on input "text" at bounding box center [869, 290] width 389 height 35
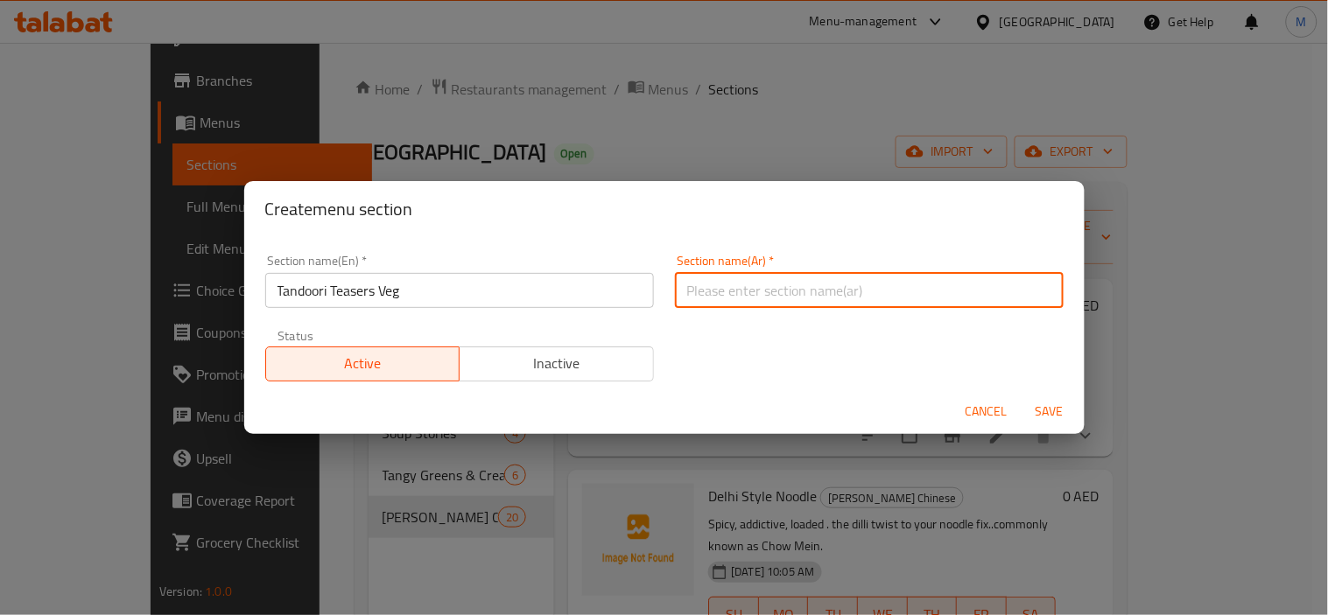
paste input "تندوري تيسيرز نباتي"
type input "تندوري تيسيرز نباتي"
click at [1048, 410] on span "Save" at bounding box center [1050, 412] width 42 height 22
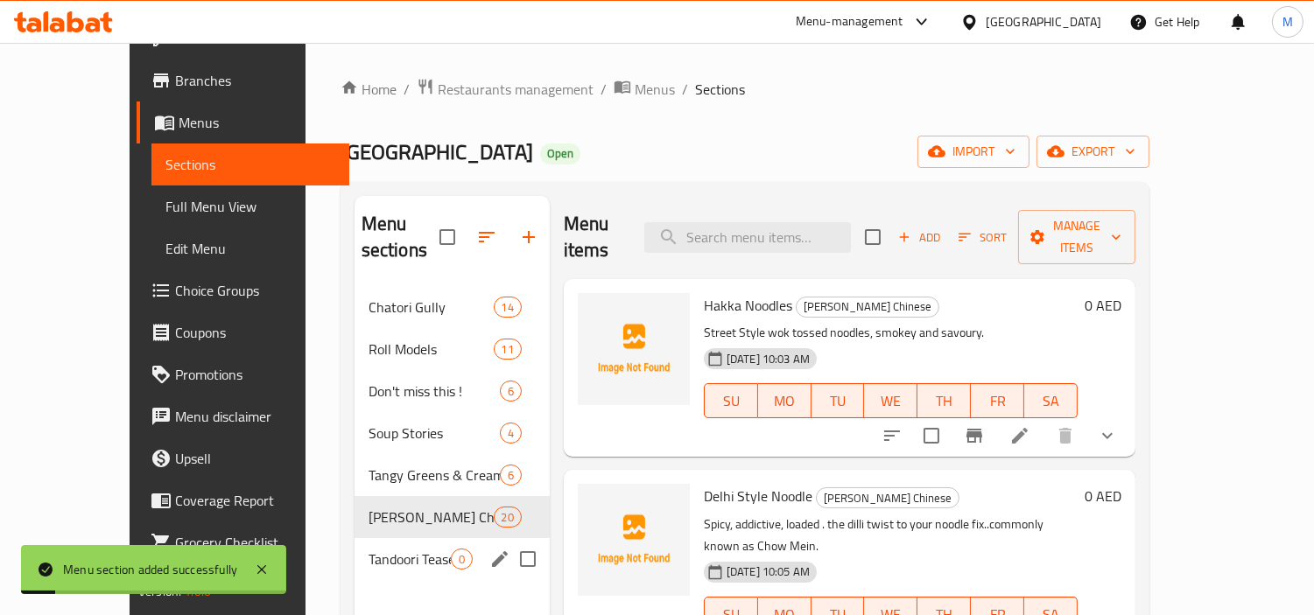
click at [369, 549] on span "Tandoori Teasers Veg" at bounding box center [410, 559] width 82 height 21
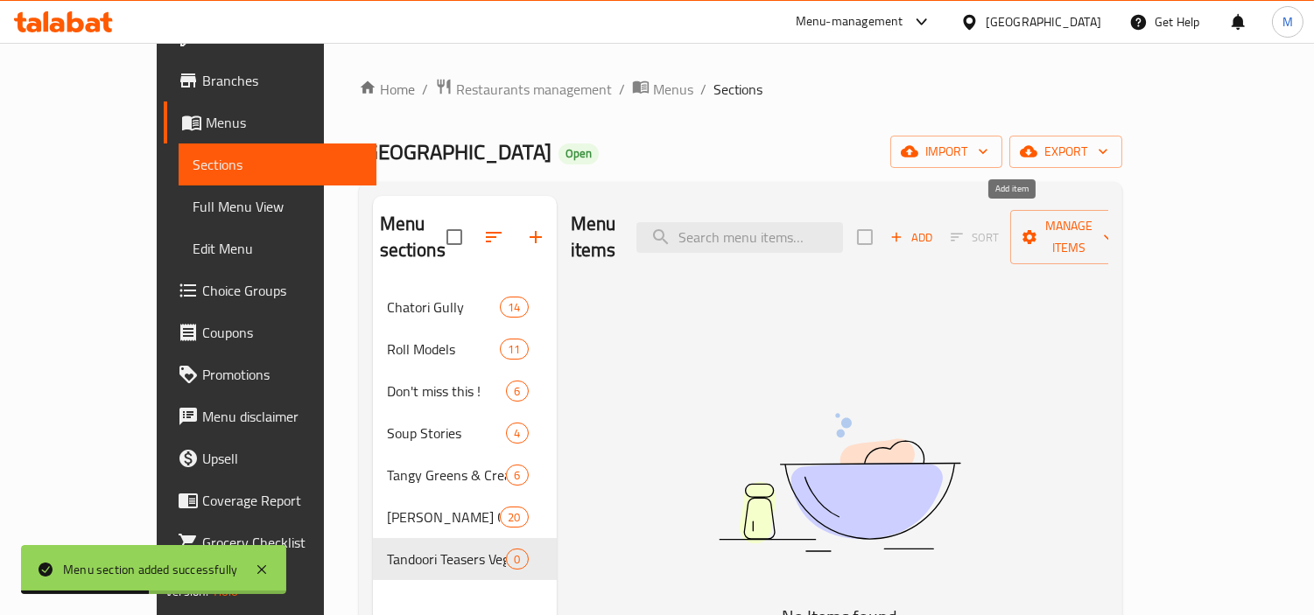
click at [935, 228] on span "Add" at bounding box center [911, 238] width 47 height 20
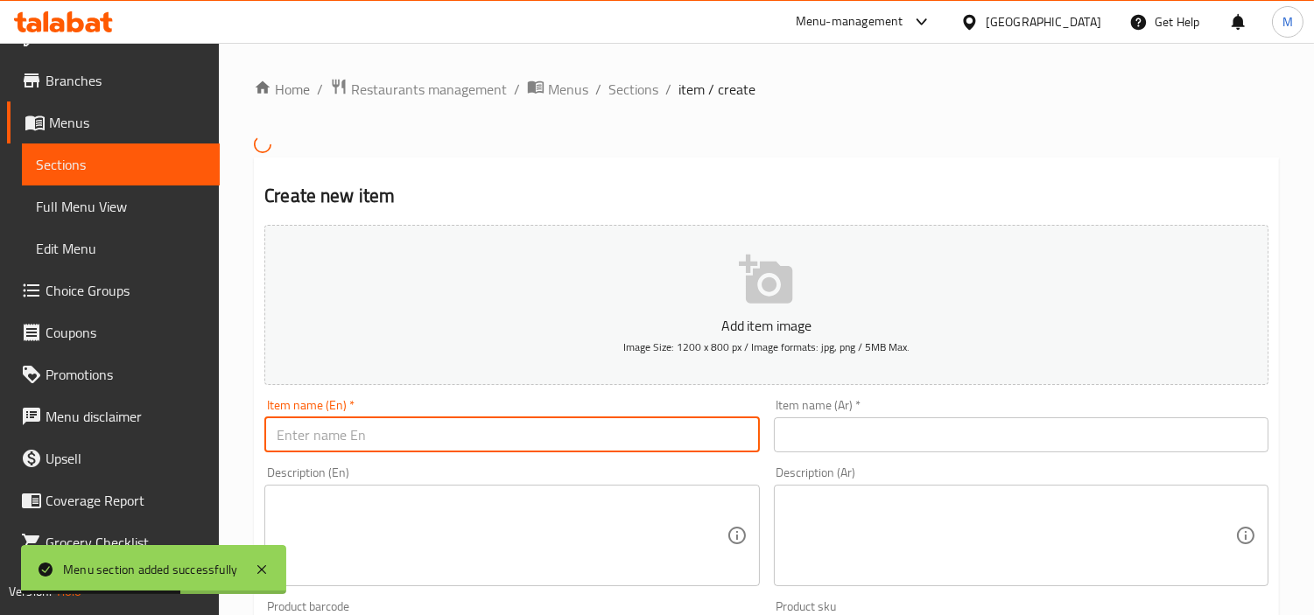
click at [453, 433] on input "text" at bounding box center [511, 435] width 495 height 35
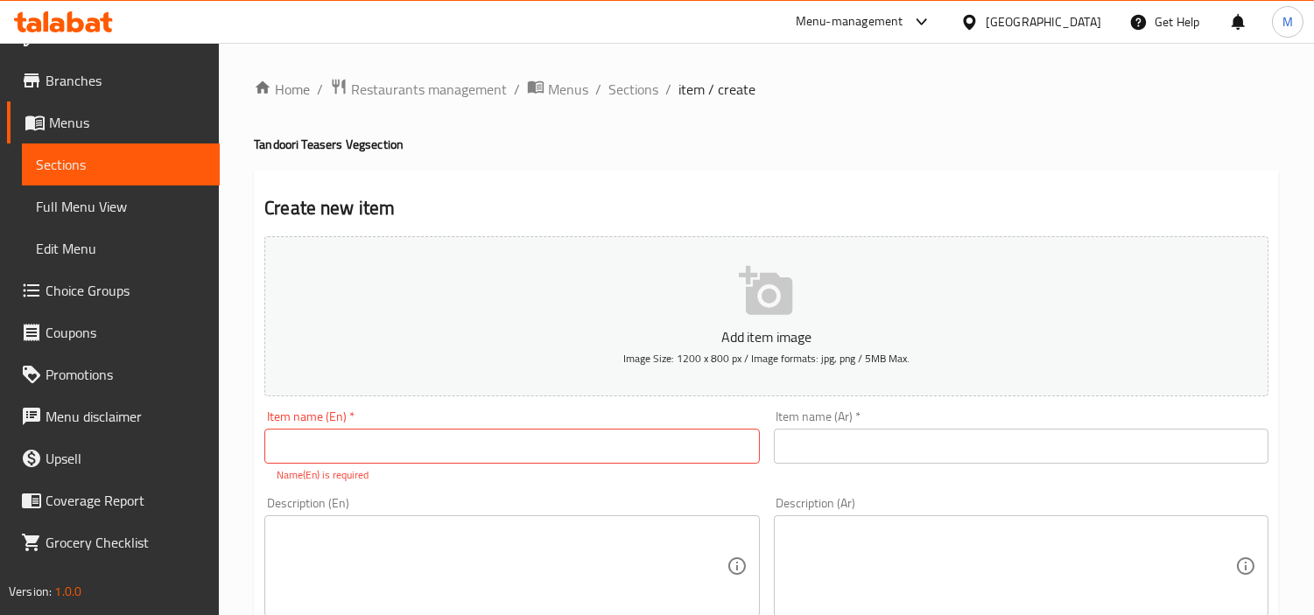
click at [378, 452] on input "text" at bounding box center [511, 446] width 495 height 35
paste input "[PERSON_NAME] (5 Pieces)"
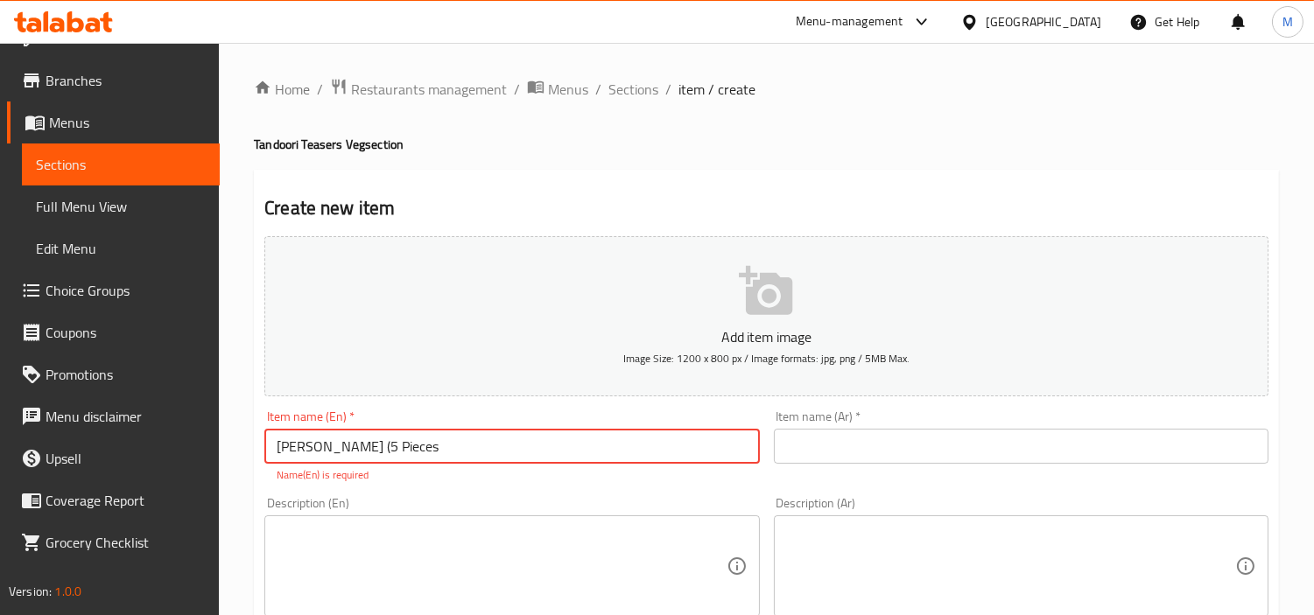
click at [363, 449] on input "[PERSON_NAME] (5 Pieces" at bounding box center [511, 446] width 495 height 35
click at [434, 435] on input "Paneer Tikka 5 Pieces" at bounding box center [511, 446] width 495 height 35
click at [446, 447] on input "Paneer Tikka 5 Pieces" at bounding box center [511, 446] width 495 height 35
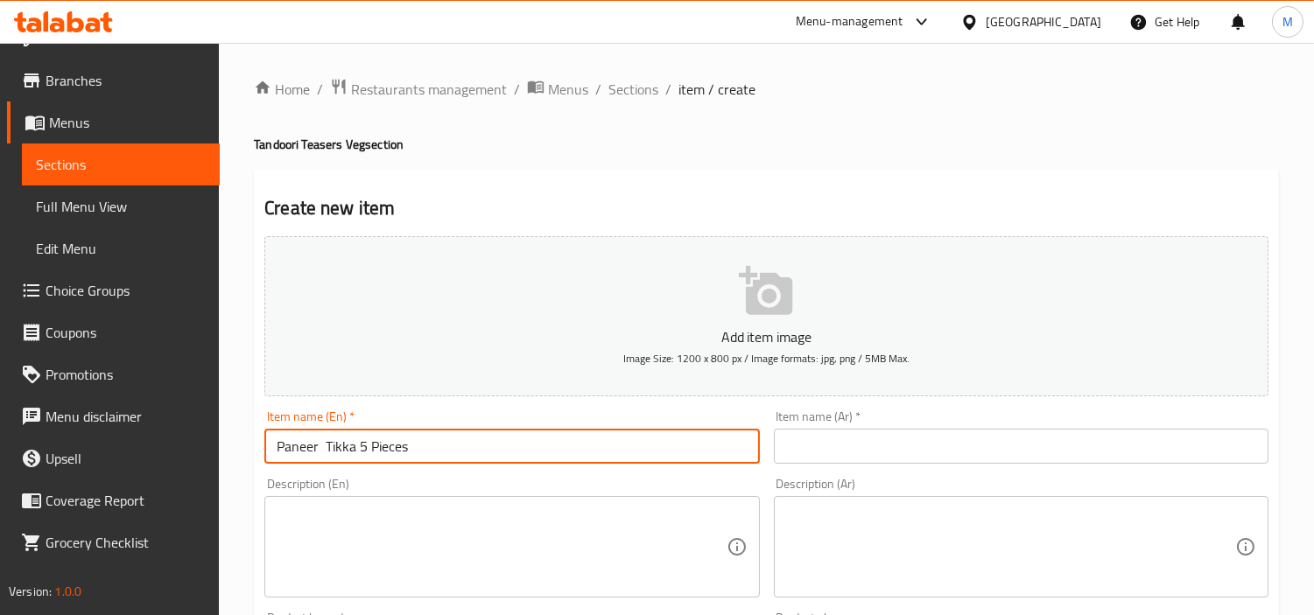
click at [446, 447] on input "Paneer Tikka 5 Pieces" at bounding box center [511, 446] width 495 height 35
click at [329, 441] on input "Paneer Tikka 5 Pieces" at bounding box center [511, 446] width 495 height 35
drag, startPoint x: 326, startPoint y: 441, endPoint x: 339, endPoint y: 453, distance: 17.4
click at [325, 441] on input "Paneer Tikka 5 Pieces" at bounding box center [511, 446] width 495 height 35
click at [360, 453] on input "Paneer Tikka 5 Pieces" at bounding box center [511, 446] width 495 height 35
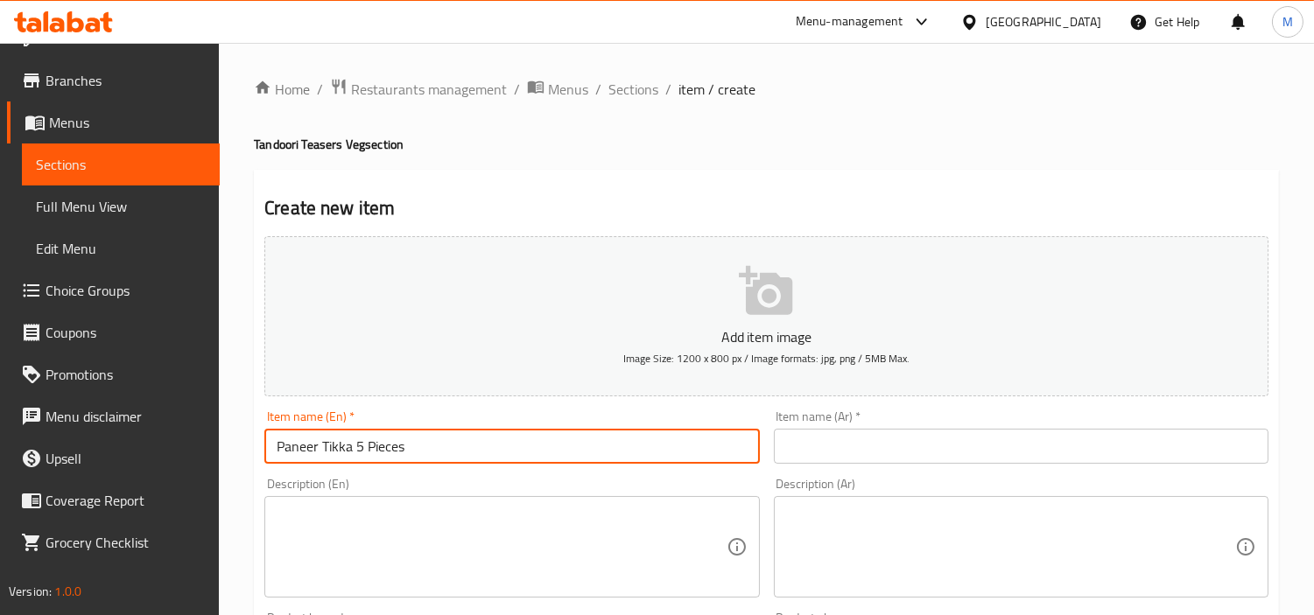
click at [360, 453] on input "Paneer Tikka 5 Pieces" at bounding box center [511, 446] width 495 height 35
type input "Paneer Tikka 5 Pieces"
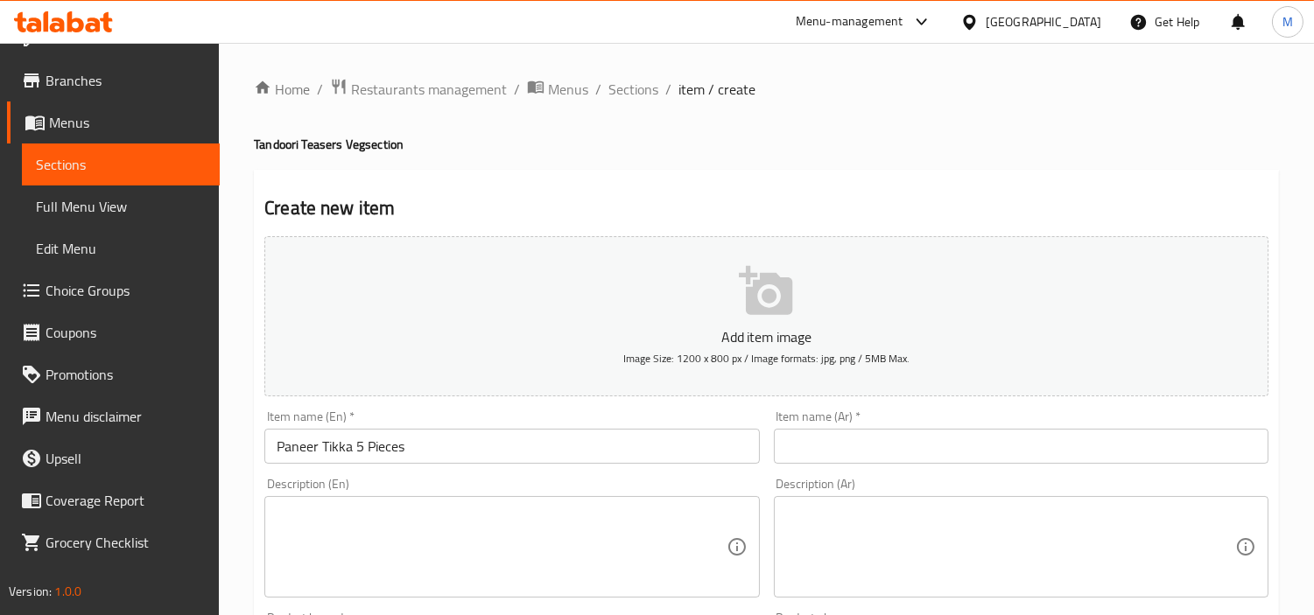
click at [992, 442] on input "text" at bounding box center [1021, 446] width 495 height 35
paste input "بانير تيكا 5 قطع"
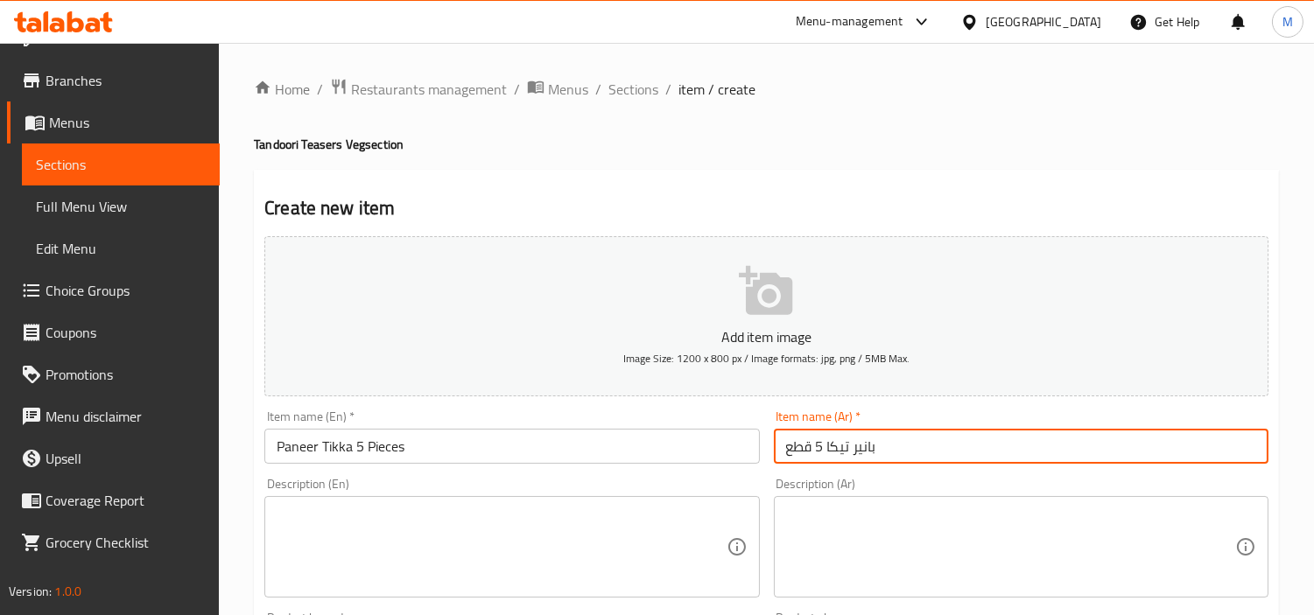
type input "بانير تيكا 5 قطع"
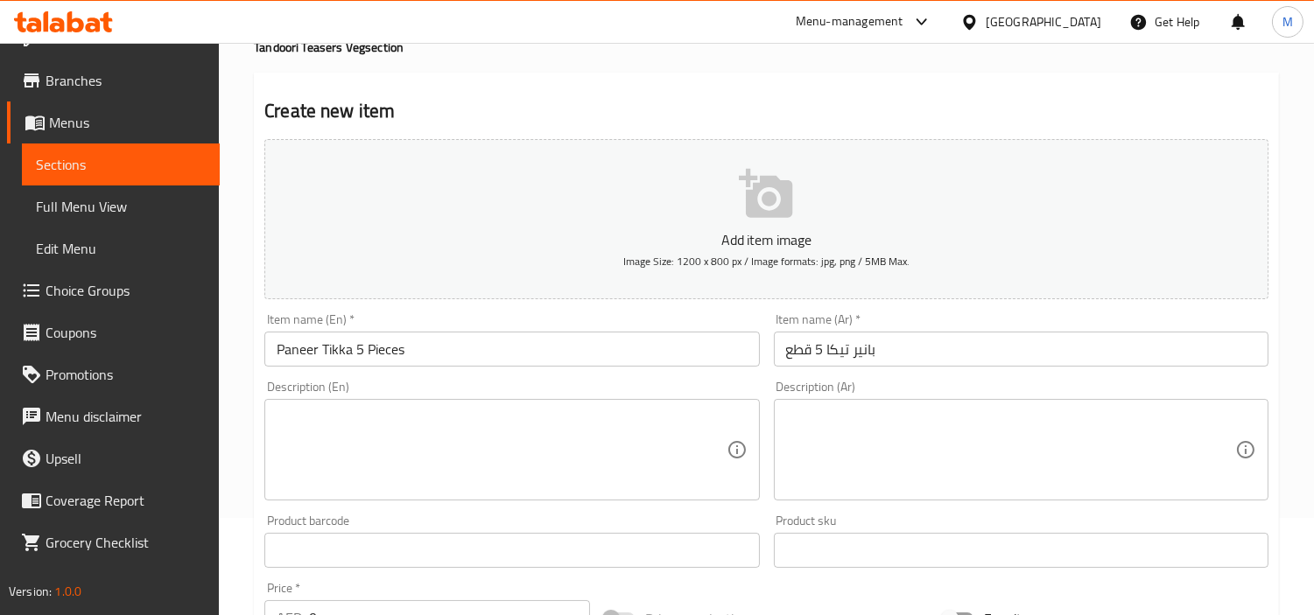
scroll to position [194, 0]
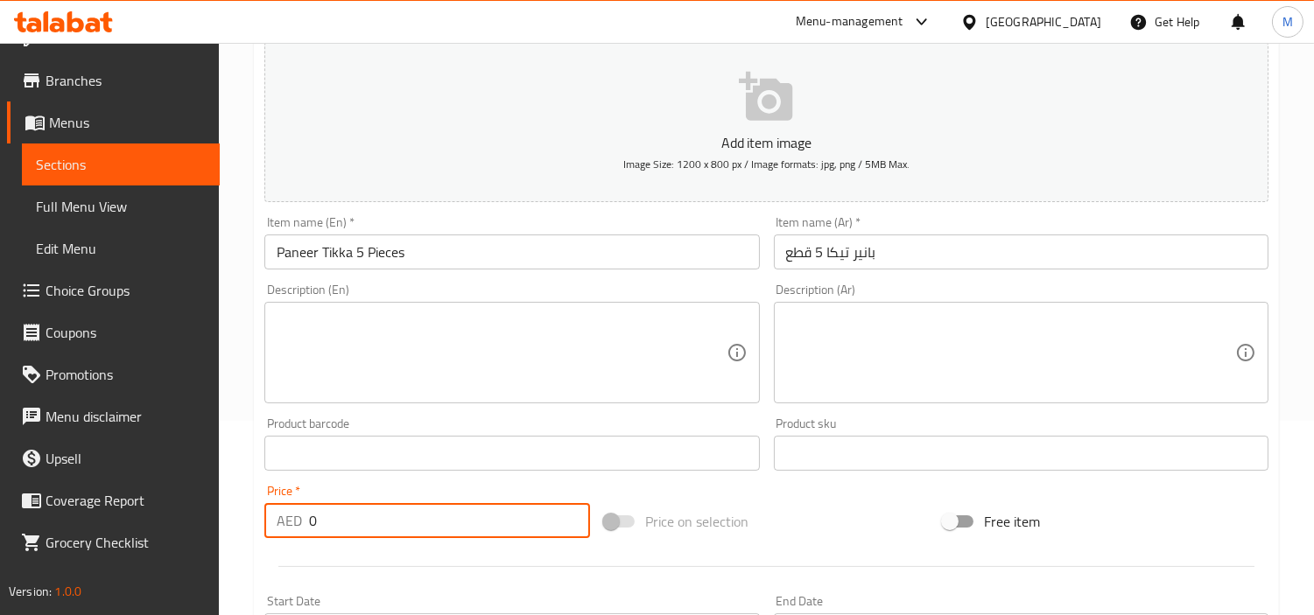
click at [385, 520] on input "0" at bounding box center [449, 520] width 281 height 35
paste input "33.5"
type input "33.5"
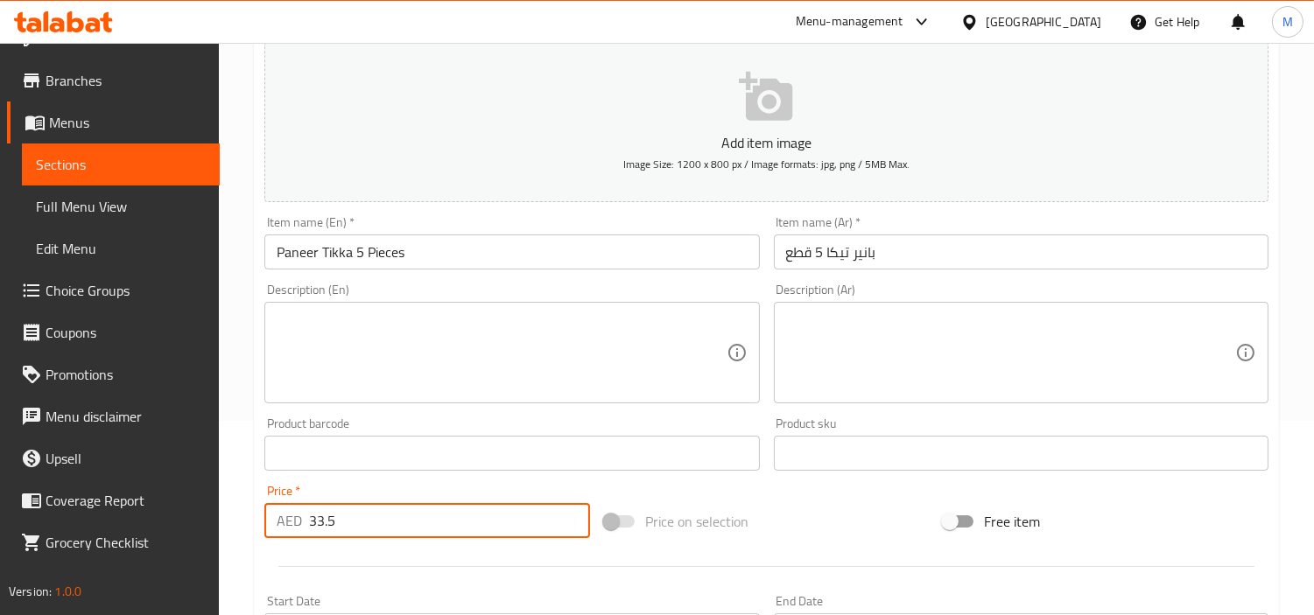
click at [380, 494] on div "Price   * AED 33.5 Price *" at bounding box center [427, 511] width 326 height 53
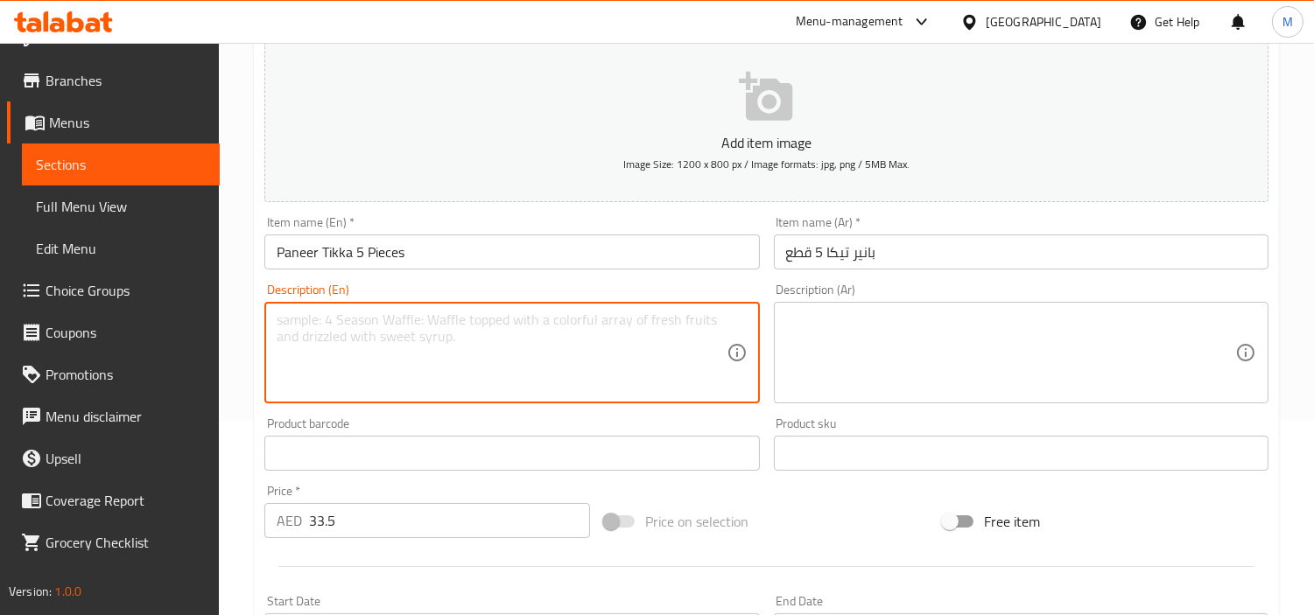
click at [523, 359] on textarea at bounding box center [501, 353] width 449 height 83
paste textarea "Marinated cottage cheese chunks charred to perfection in clay oven."
click at [440, 327] on textarea "Marinated cottage cheese chunks charred to perfection in clay oven" at bounding box center [501, 353] width 449 height 83
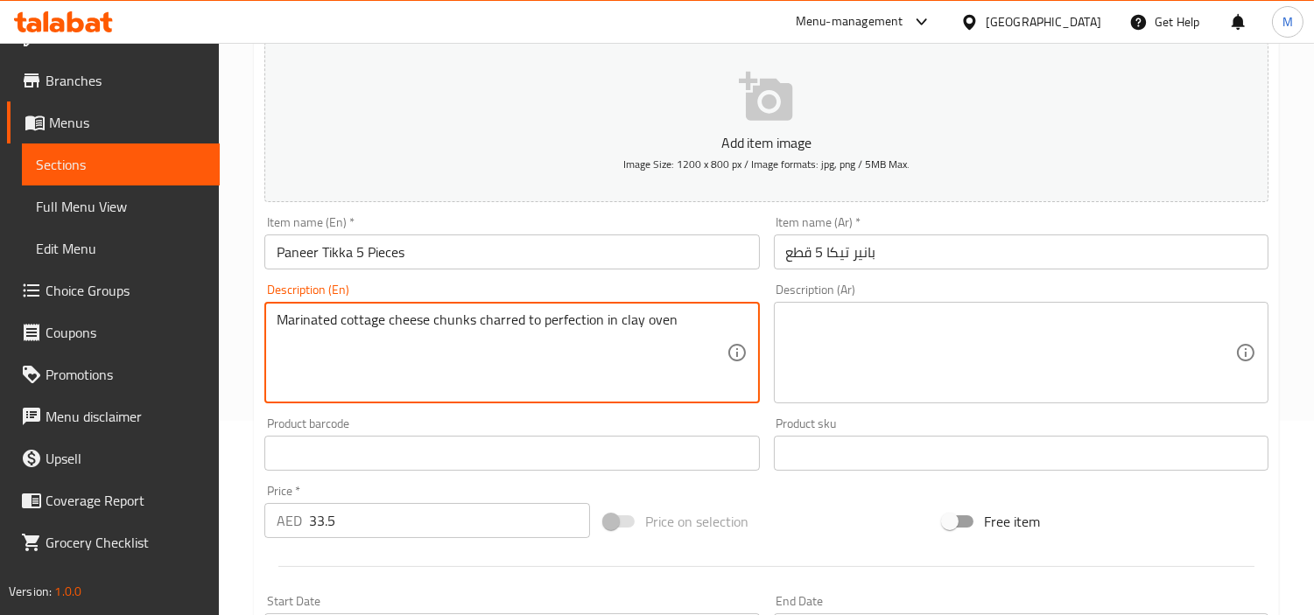
type textarea "Marinated cottage cheese chunks charred to perfection in clay oven"
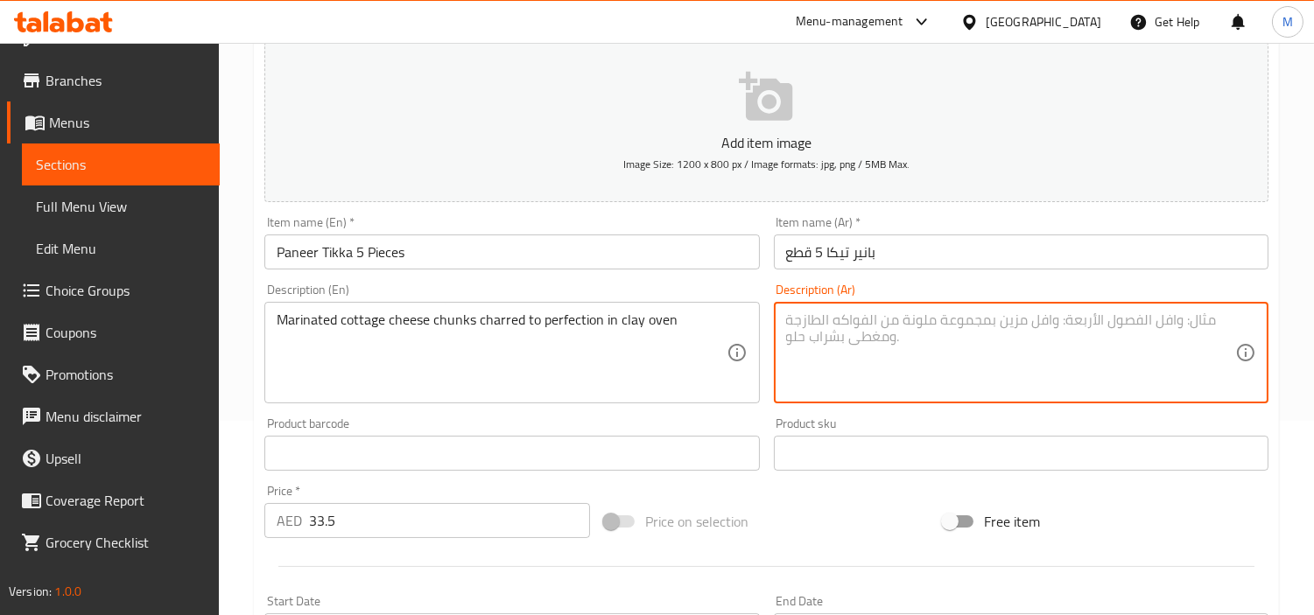
click at [968, 368] on textarea at bounding box center [1010, 353] width 449 height 83
paste textarea "قطع من الجبن القريش المتبلة والمشوية بشكل مثالي في فرن طيني"
type textarea "قطع من الجبن القريش المتبلة والمشوية بشكل مثالي في فرن طيني"
click at [767, 327] on div "Description (Ar) قطع من الجبن القريش المتبلة والمشوية بشكل مثالي في فرن طيني De…" at bounding box center [1021, 344] width 509 height 134
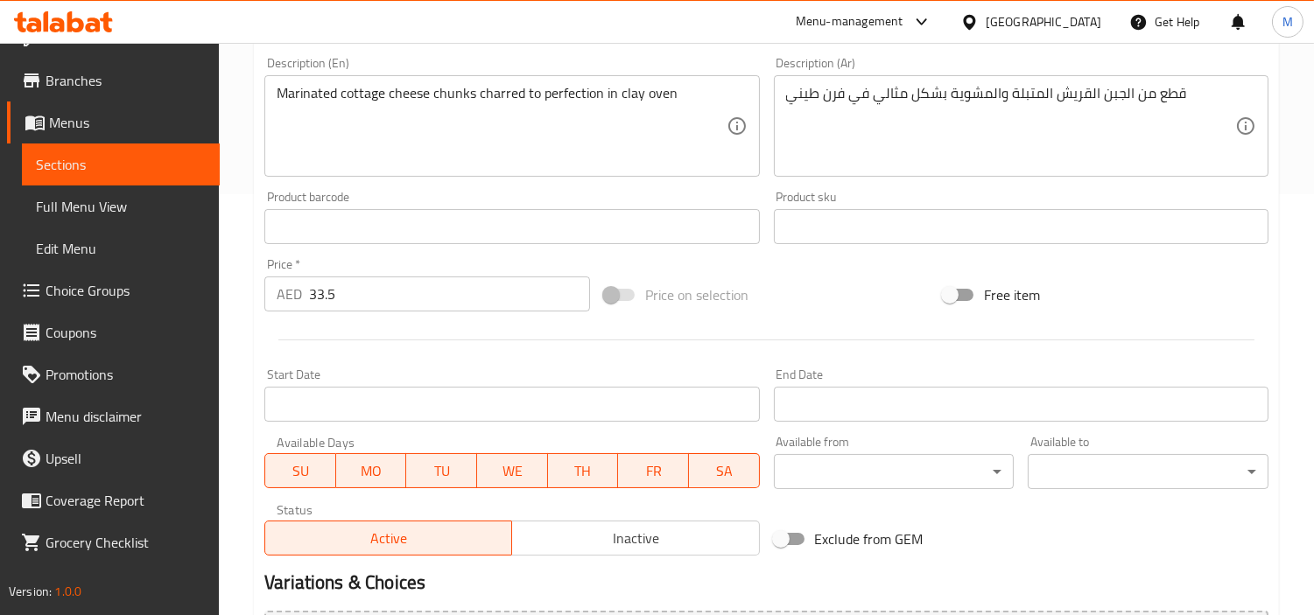
scroll to position [389, 0]
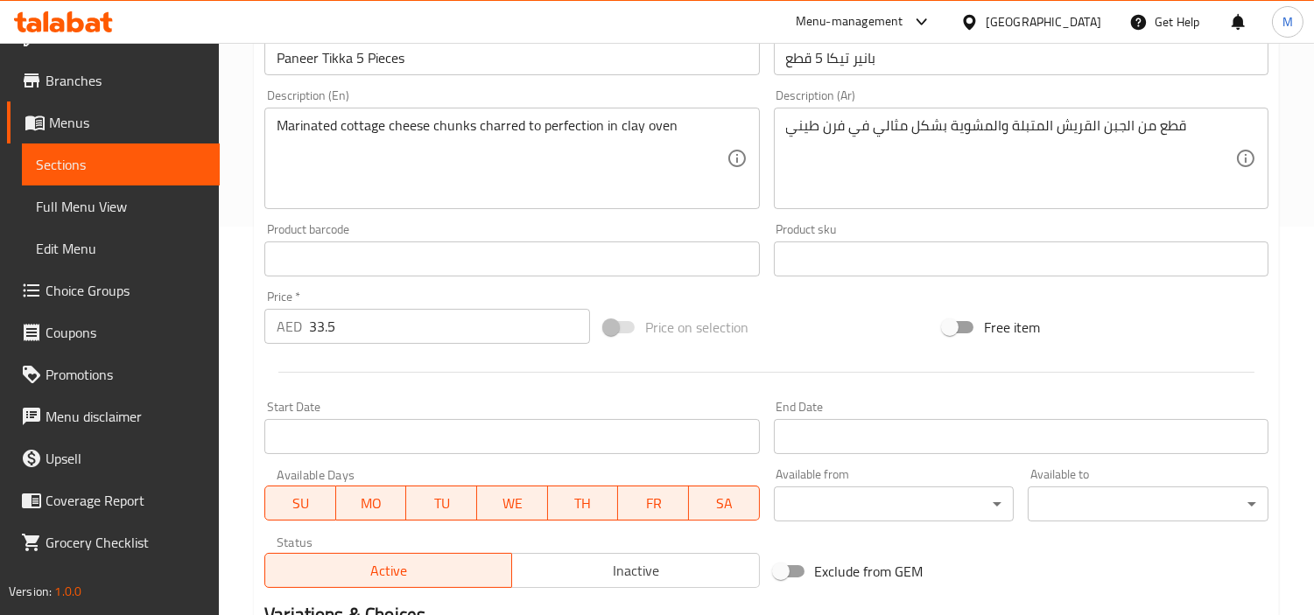
click at [237, 362] on div "Home / Restaurants management / Menus / Sections / item / create Tandoori Tease…" at bounding box center [766, 251] width 1095 height 1194
click at [229, 220] on div "Home / Restaurants management / Menus / Sections / item / create Tandoori Tease…" at bounding box center [766, 251] width 1095 height 1194
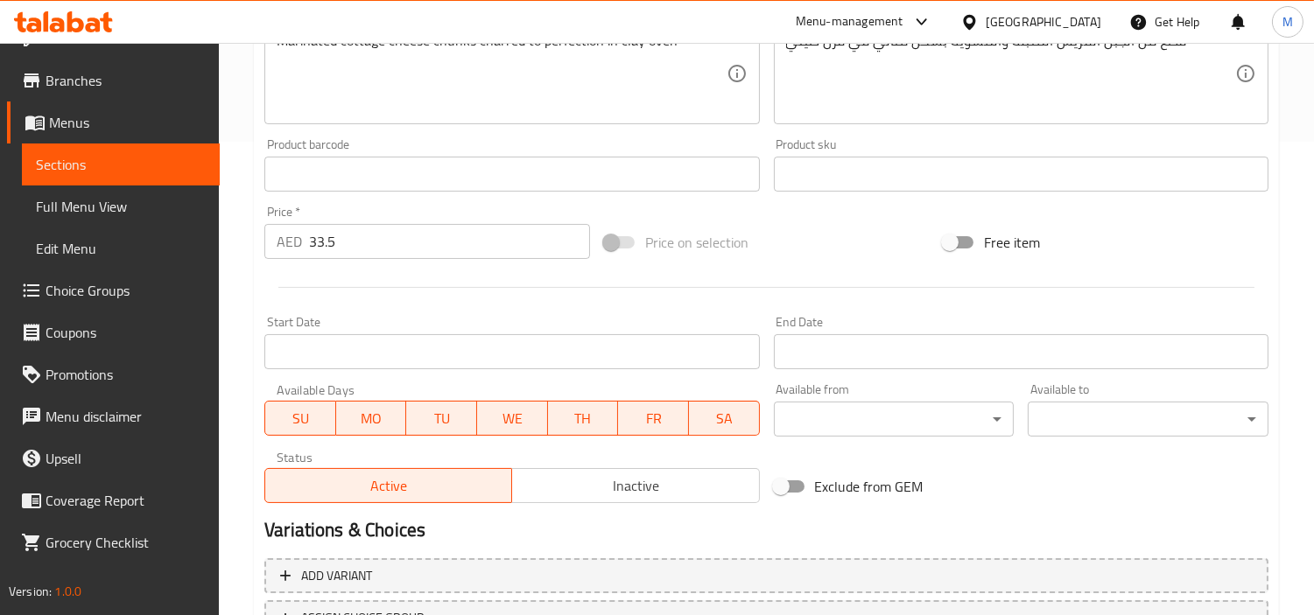
scroll to position [618, 0]
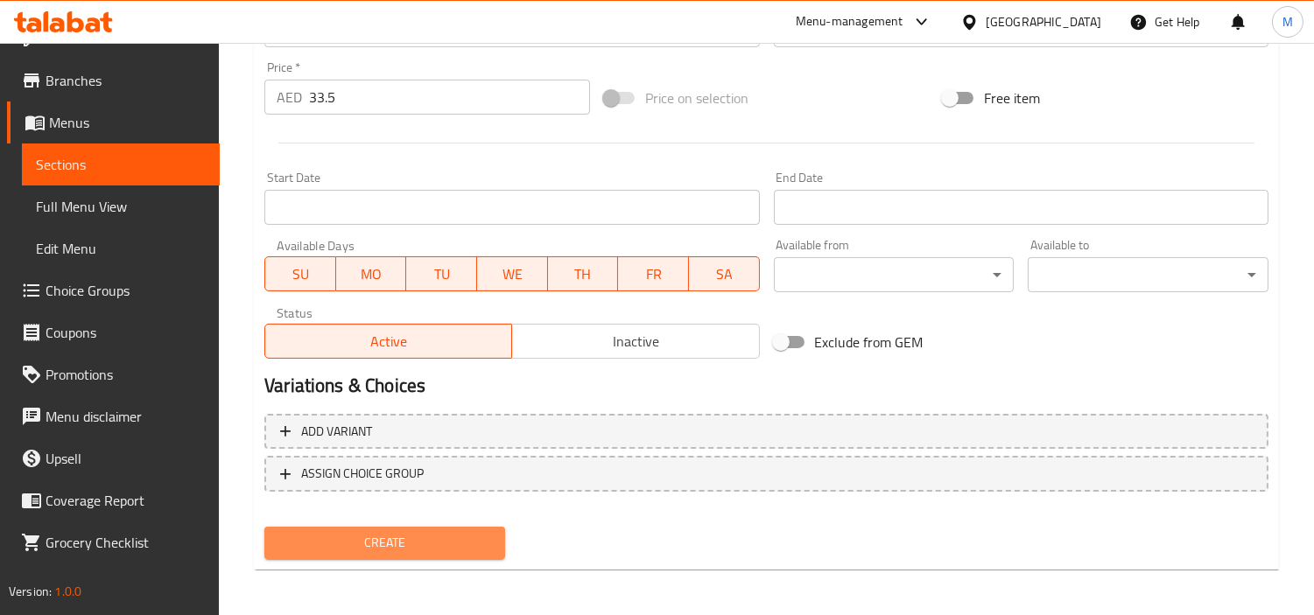
click at [369, 527] on button "Create" at bounding box center [384, 543] width 241 height 32
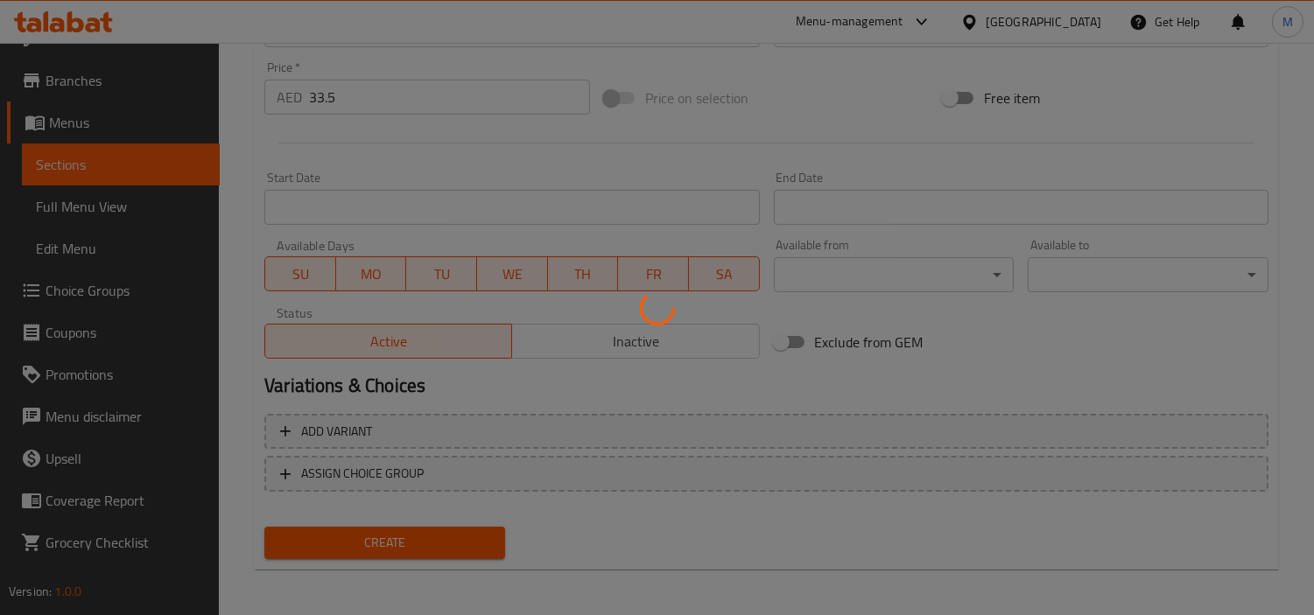
type input "0"
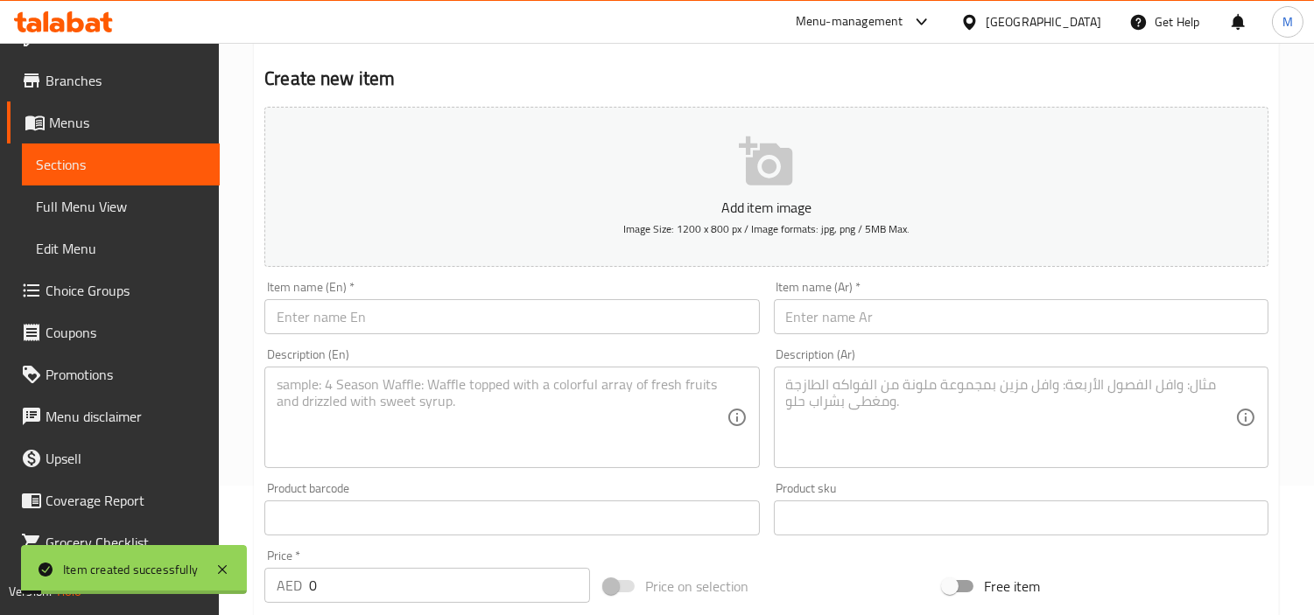
scroll to position [0, 0]
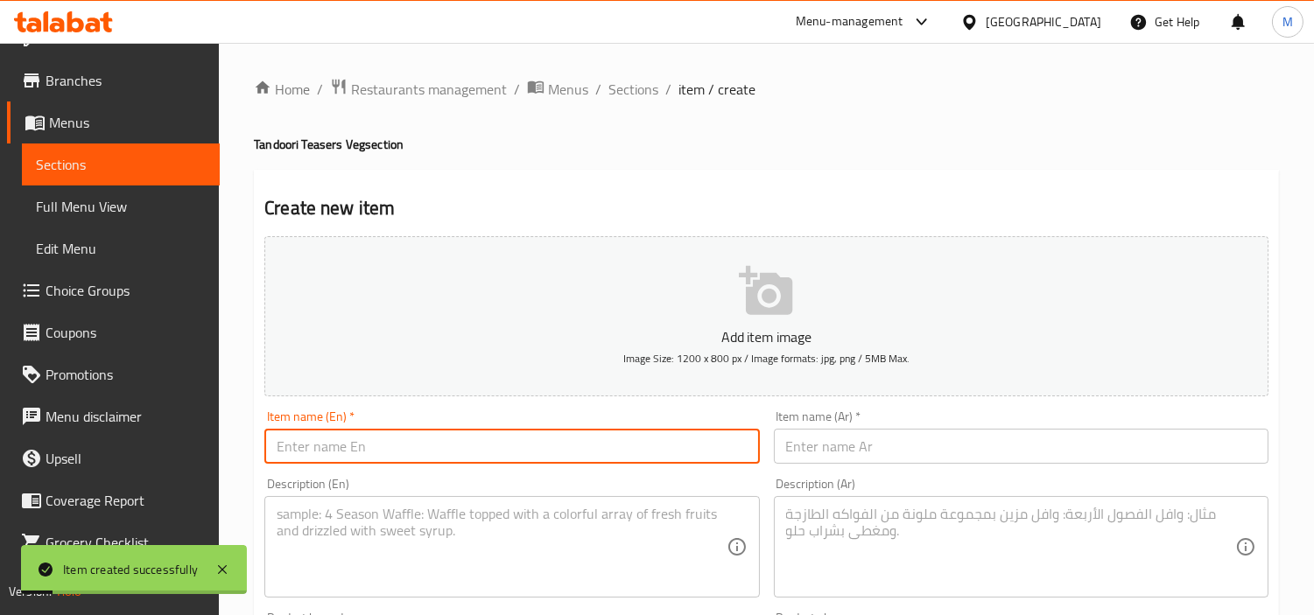
click at [432, 453] on input "text" at bounding box center [511, 446] width 495 height 35
paste input "37.7"
type input "37.7"
click at [343, 453] on input "37.7" at bounding box center [511, 446] width 495 height 35
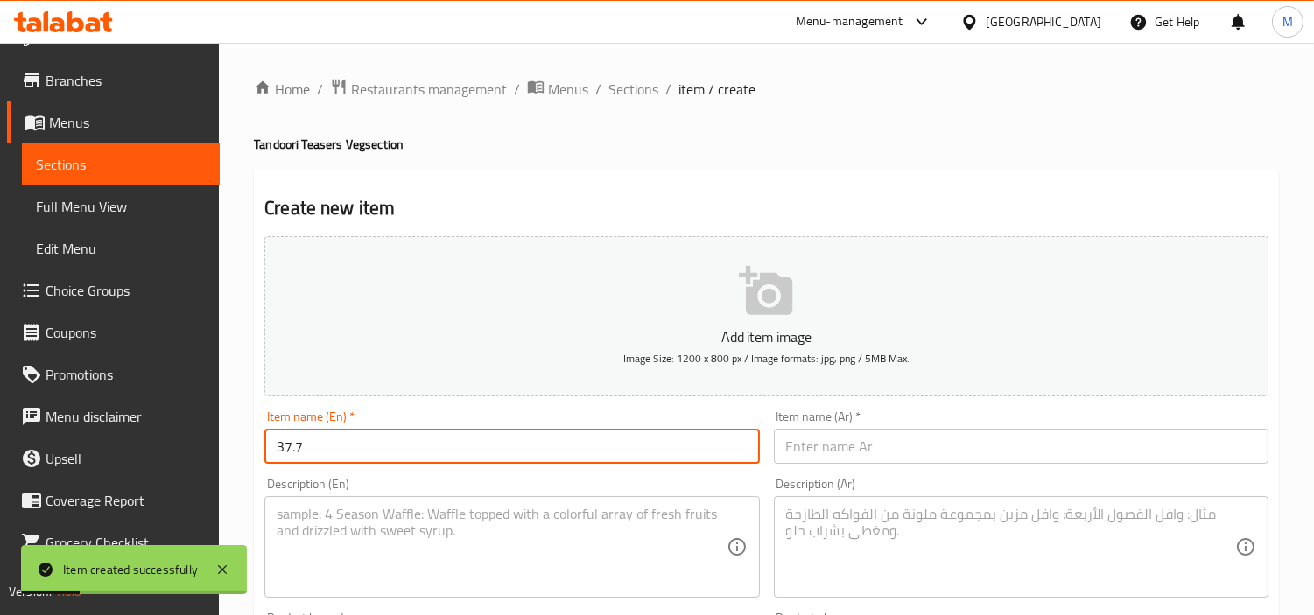
click at [343, 453] on input "37.7" at bounding box center [511, 446] width 495 height 35
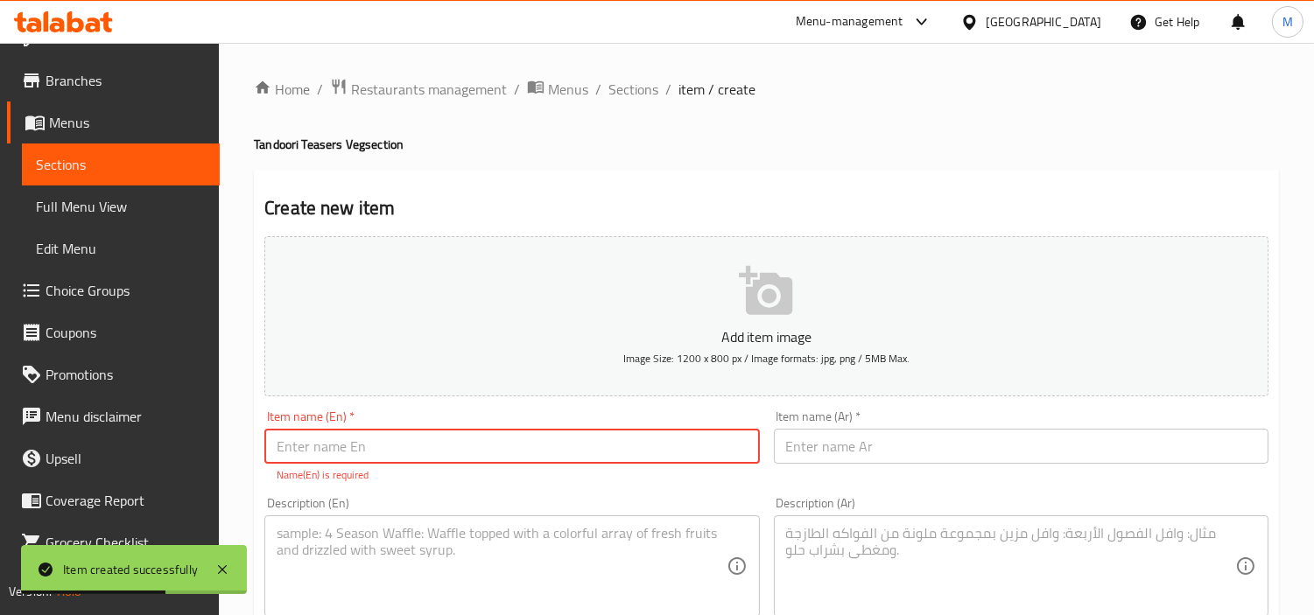
click at [465, 442] on input "text" at bounding box center [511, 446] width 495 height 35
paste input "[PERSON_NAME] Da (5 Pieces)"
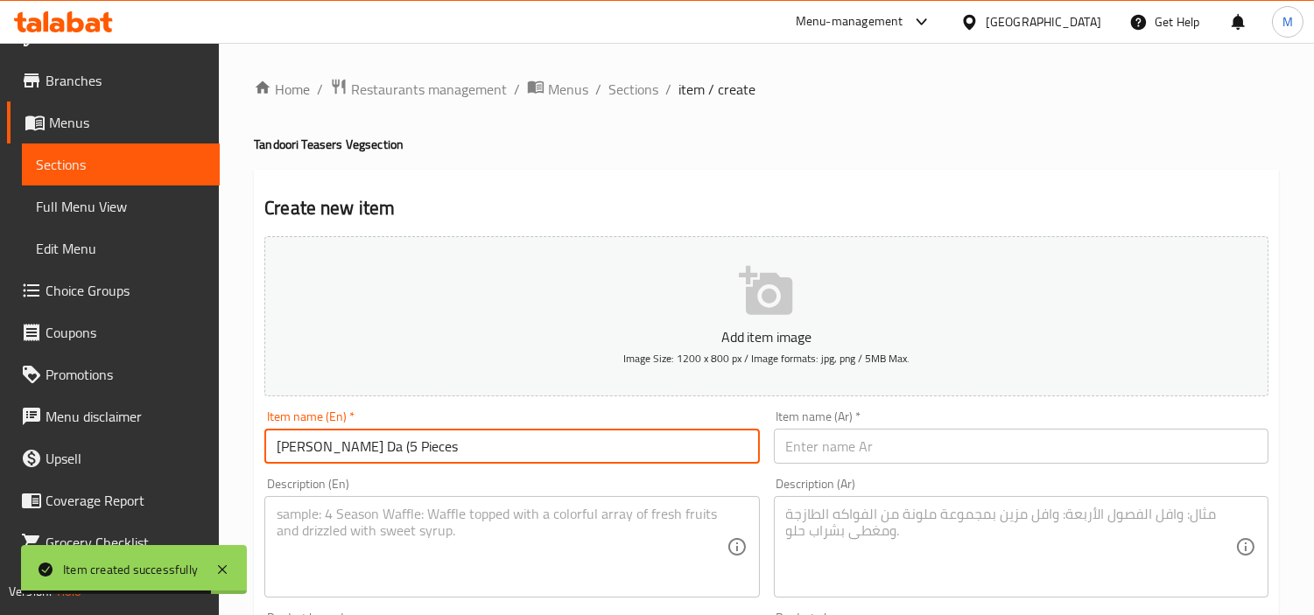
click at [387, 446] on input "[PERSON_NAME] Da (5 Pieces" at bounding box center [511, 446] width 495 height 35
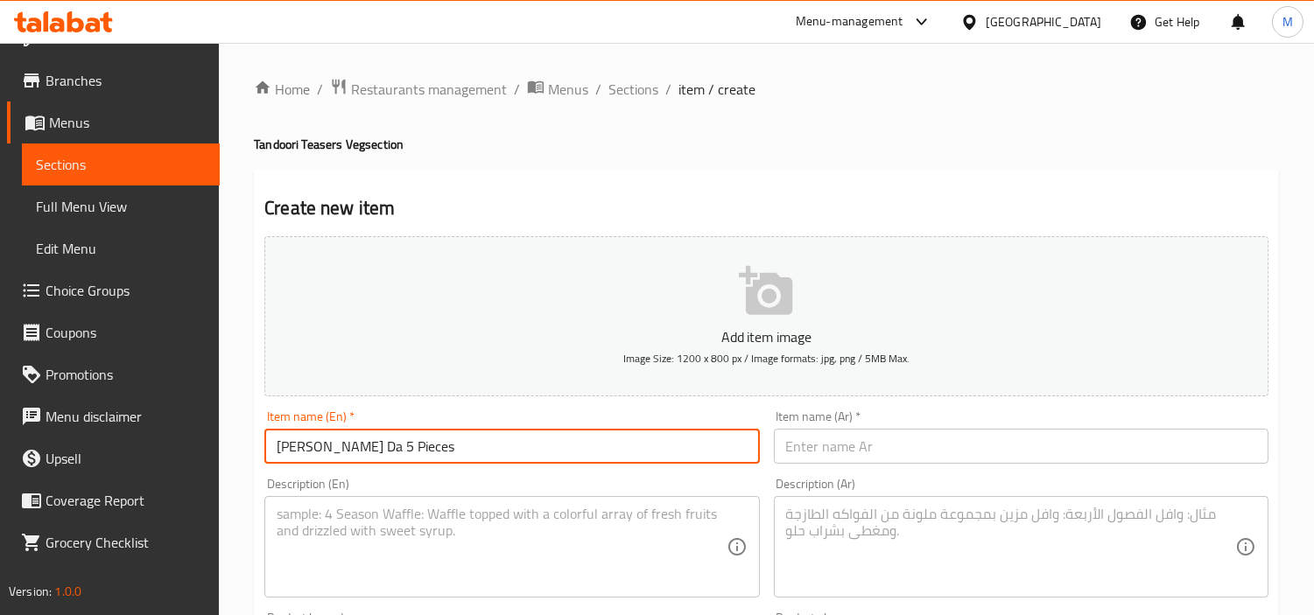
click at [404, 451] on input "[PERSON_NAME] Da 5 Pieces" at bounding box center [511, 446] width 495 height 35
type input "[PERSON_NAME] Da 5 Pieces"
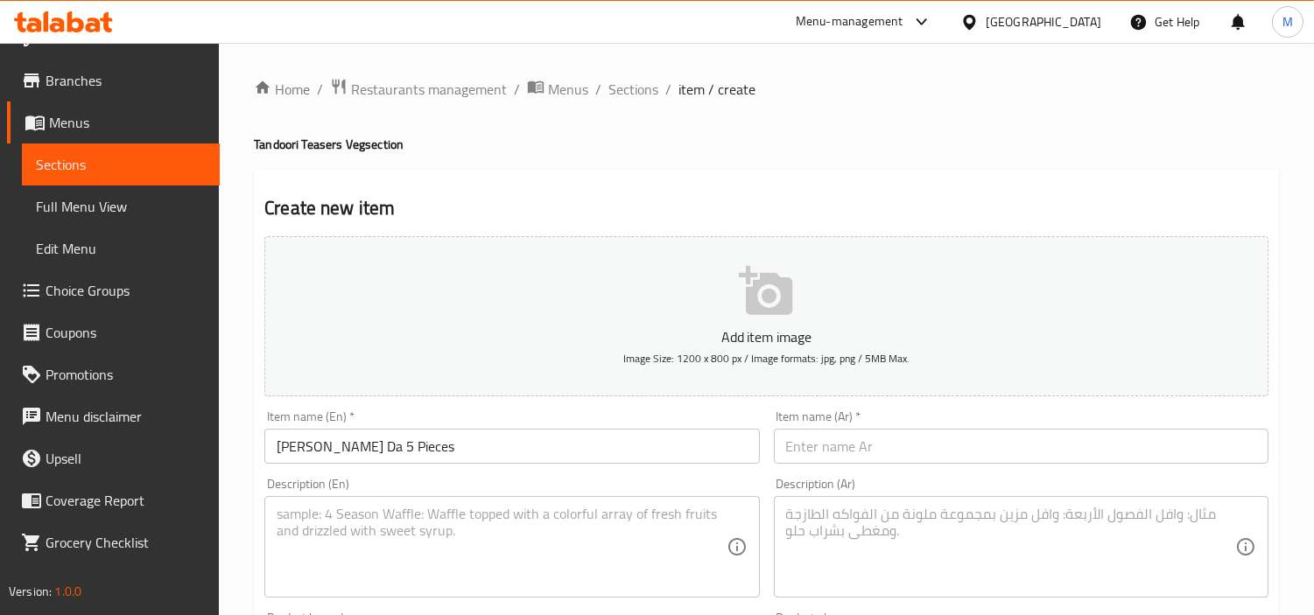
click at [1057, 467] on div "Item name (Ar)   * Item name (Ar) *" at bounding box center [1021, 437] width 509 height 67
paste input "بانير بهاتي دا 5 قطع"
click at [1057, 444] on input "بانير بهاتي دا 5 قطع" at bounding box center [1021, 446] width 495 height 35
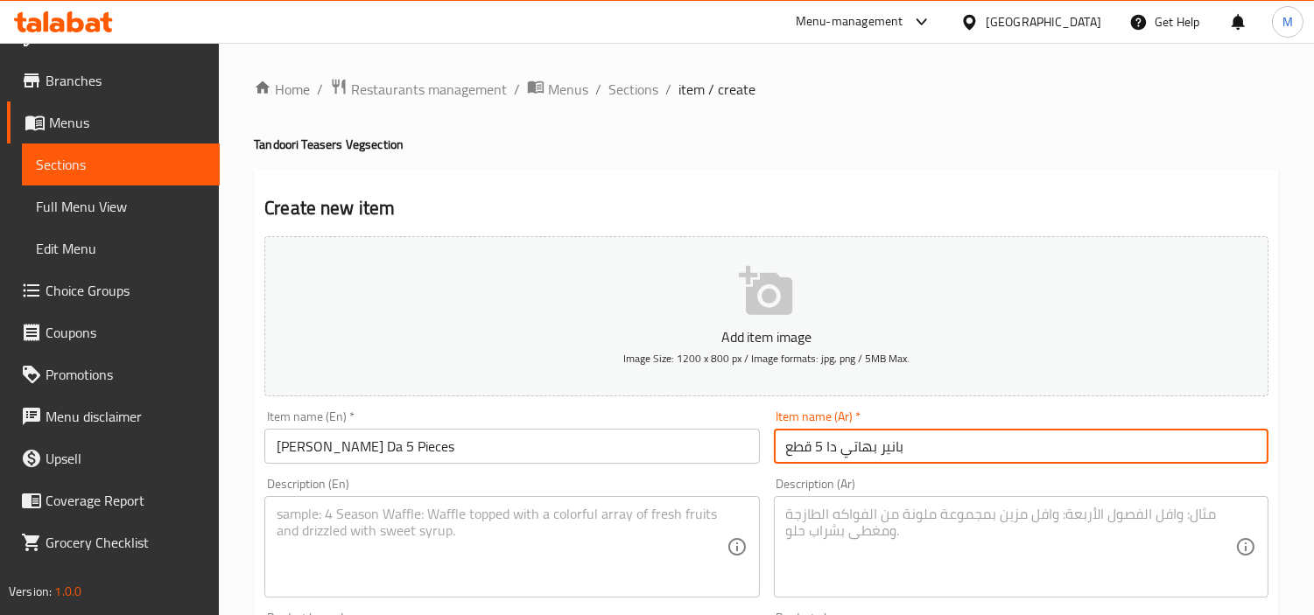
type input "بانير بهاتي دا 5 قطع"
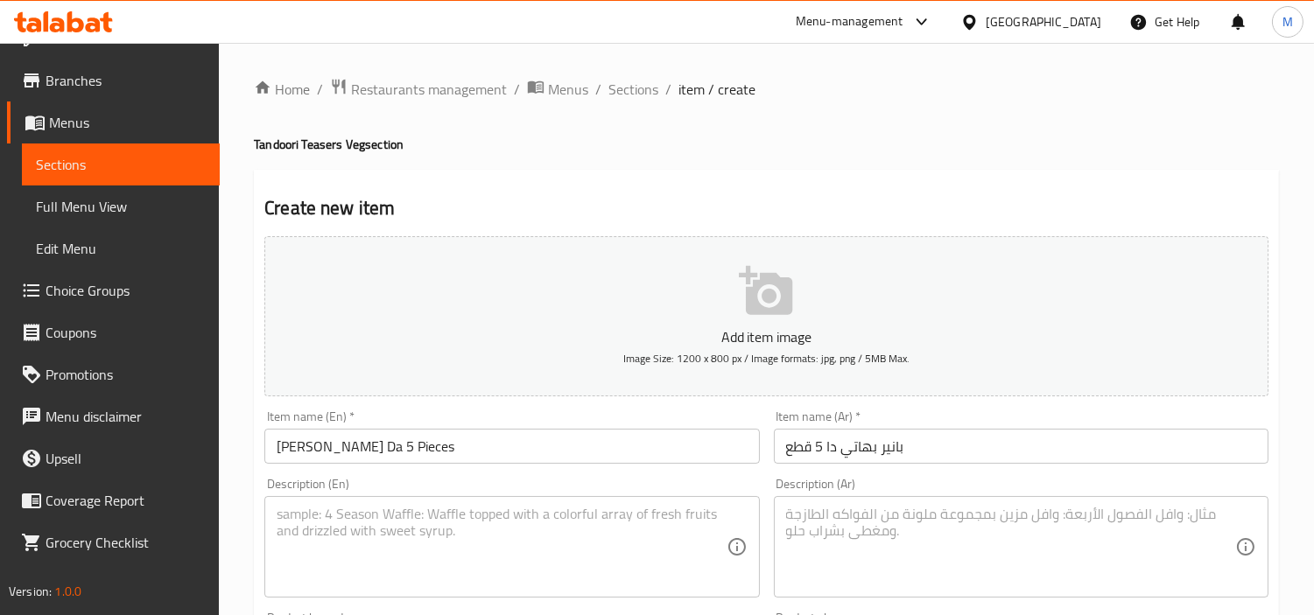
click at [490, 526] on textarea at bounding box center [501, 547] width 449 height 83
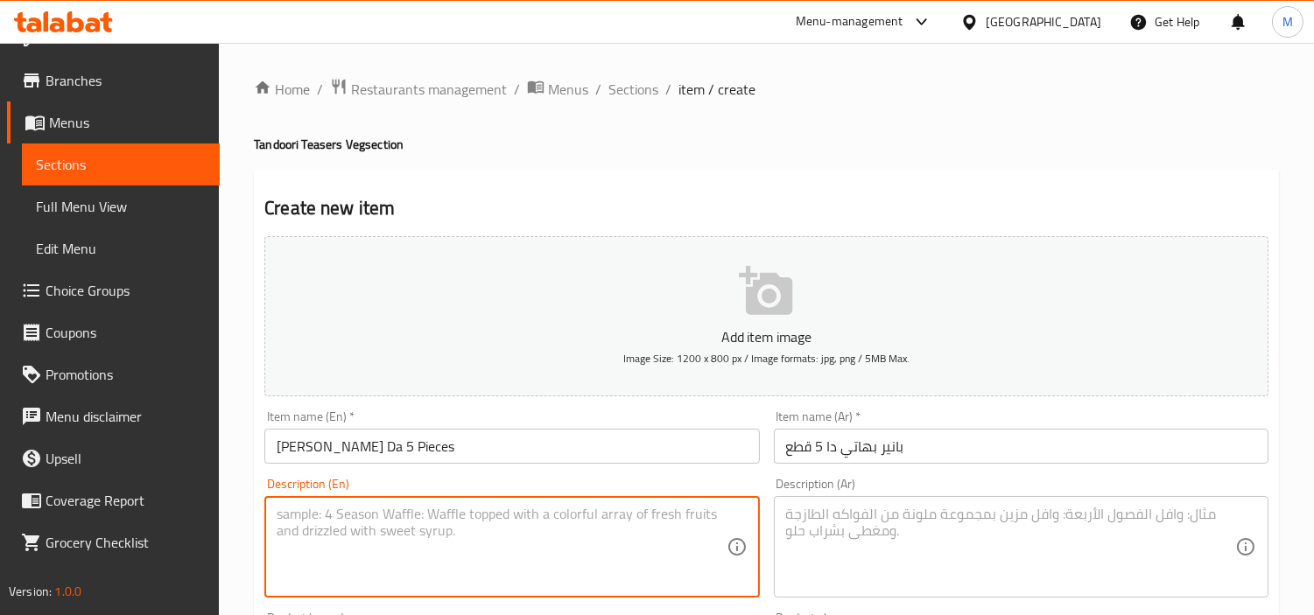
paste textarea "Clay oven roasted paneer in bold [GEOGRAPHIC_DATA]."
click at [501, 515] on textarea "Clay oven roasted paneer in bold [GEOGRAPHIC_DATA]." at bounding box center [501, 547] width 449 height 83
type textarea "Clay oven roasted paneer in bold [GEOGRAPHIC_DATA]."
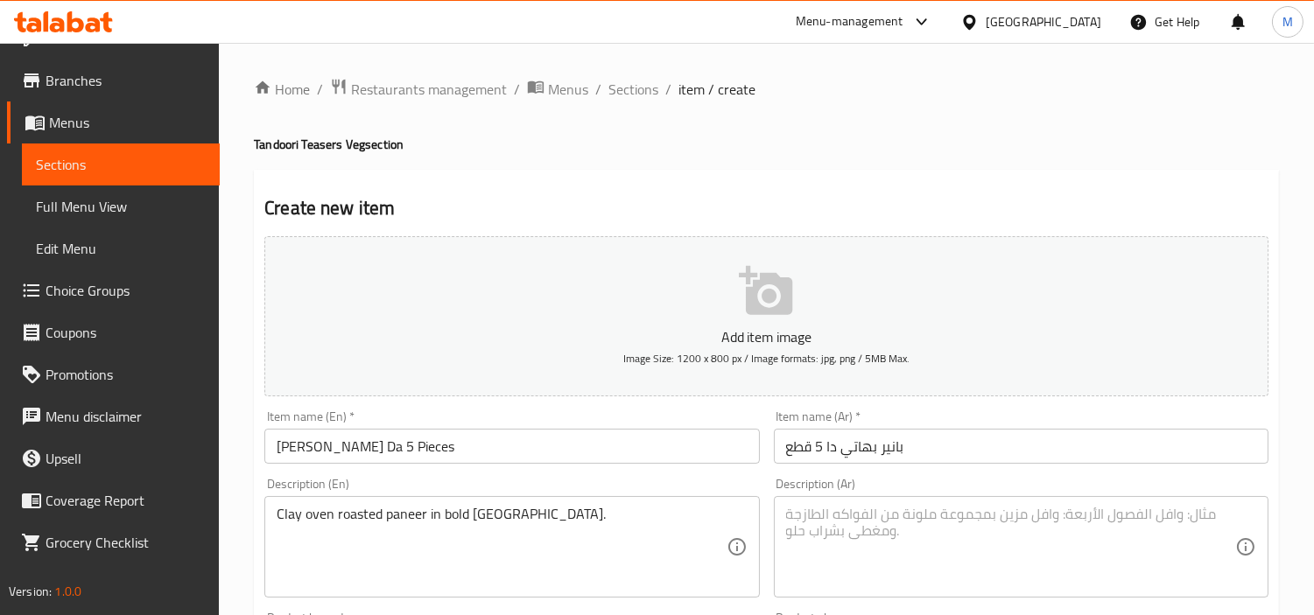
click at [907, 537] on textarea at bounding box center [1010, 547] width 449 height 83
paste textarea "جبن بانير مشوي في فرن طيني مع تتبيلة شمال [GEOGRAPHIC_DATA] الجريئة."
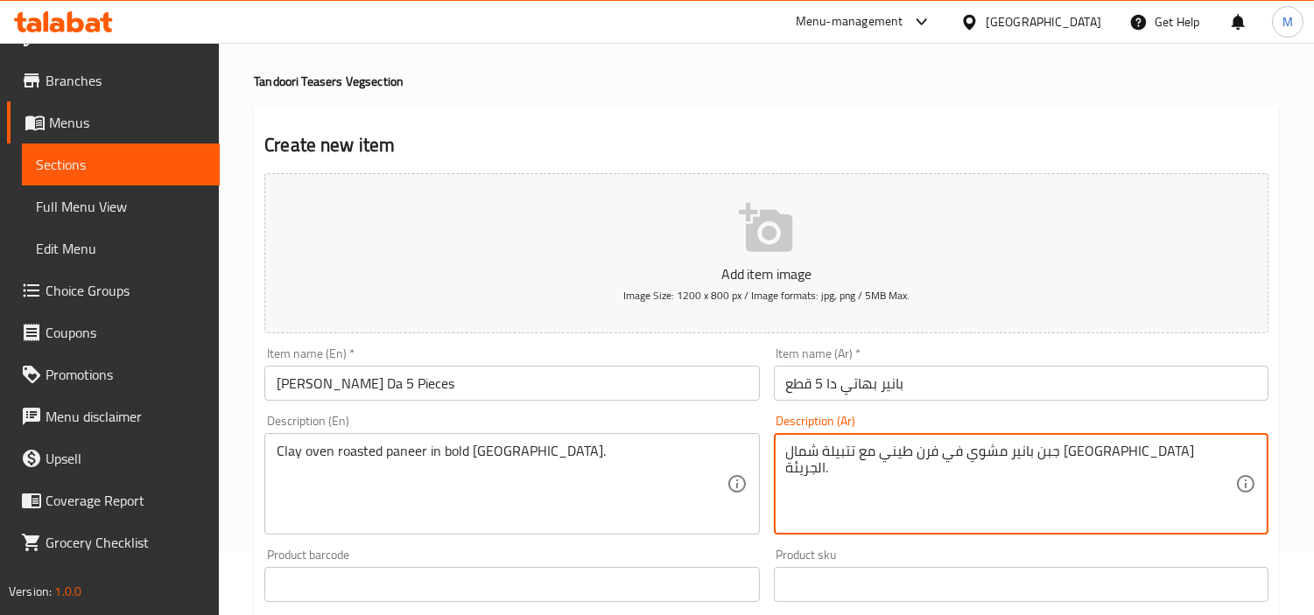
scroll to position [97, 0]
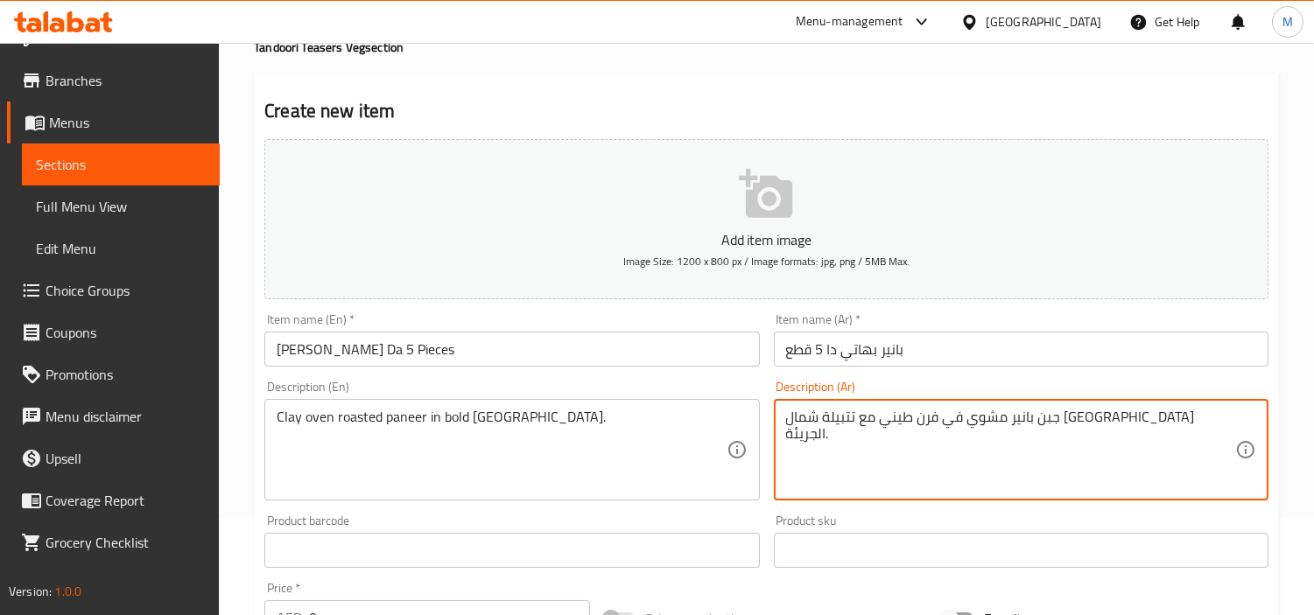
type textarea "جبن بانير مشوي في فرن طيني مع تتبيلة شمال [GEOGRAPHIC_DATA] الجريئة."
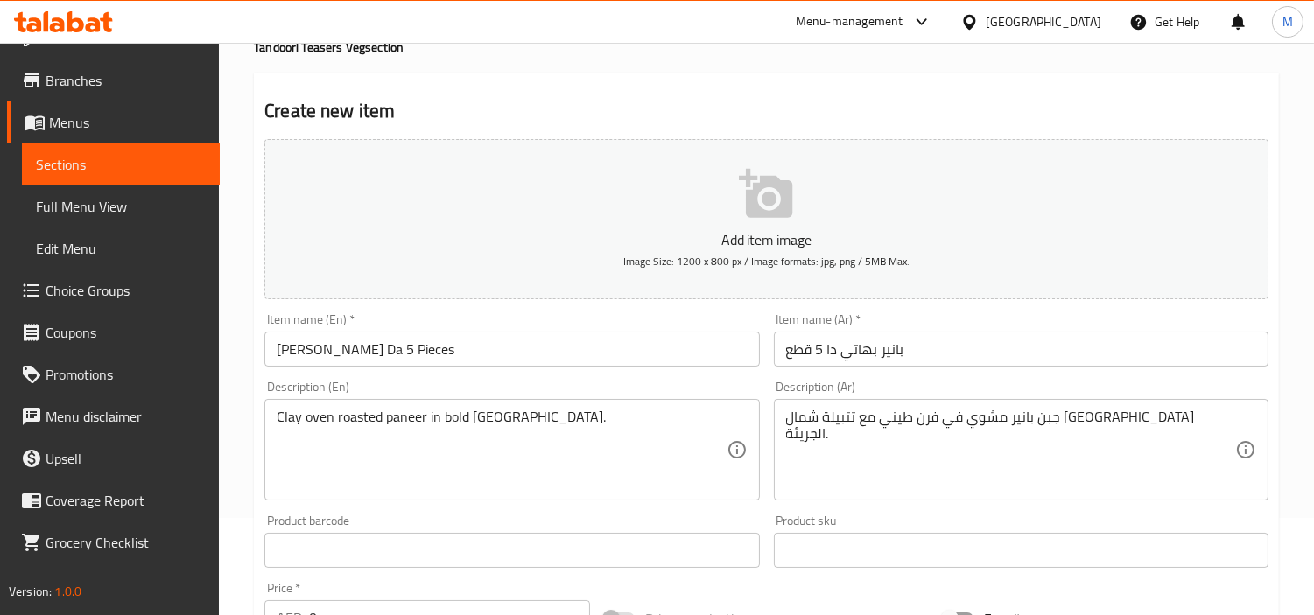
scroll to position [486, 0]
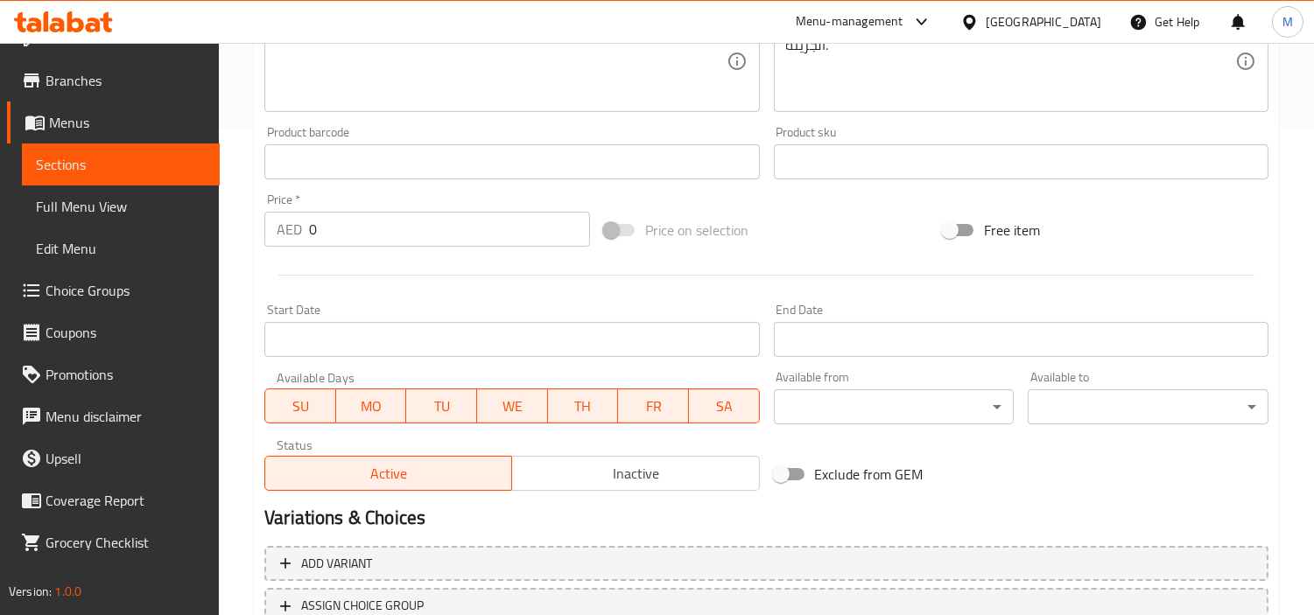
click at [413, 239] on input "0" at bounding box center [449, 229] width 281 height 35
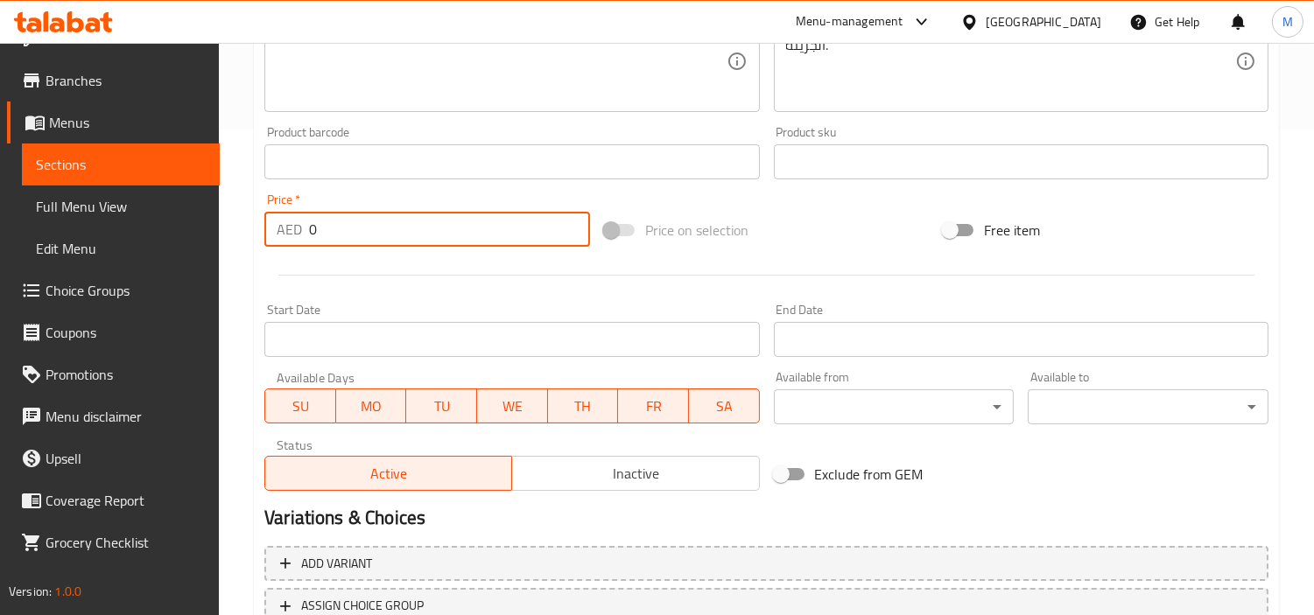
click at [413, 239] on input "0" at bounding box center [449, 229] width 281 height 35
paste input "37.7"
type input "37.7"
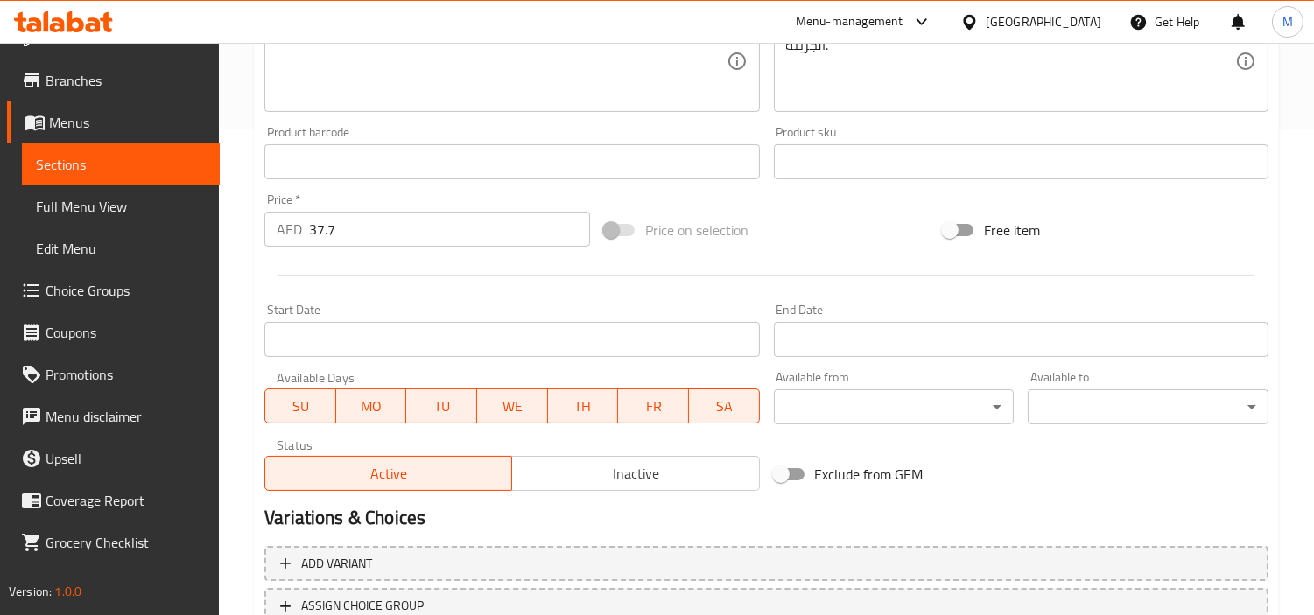
click at [416, 203] on div "Price   * AED 37.7 Price *" at bounding box center [427, 219] width 326 height 53
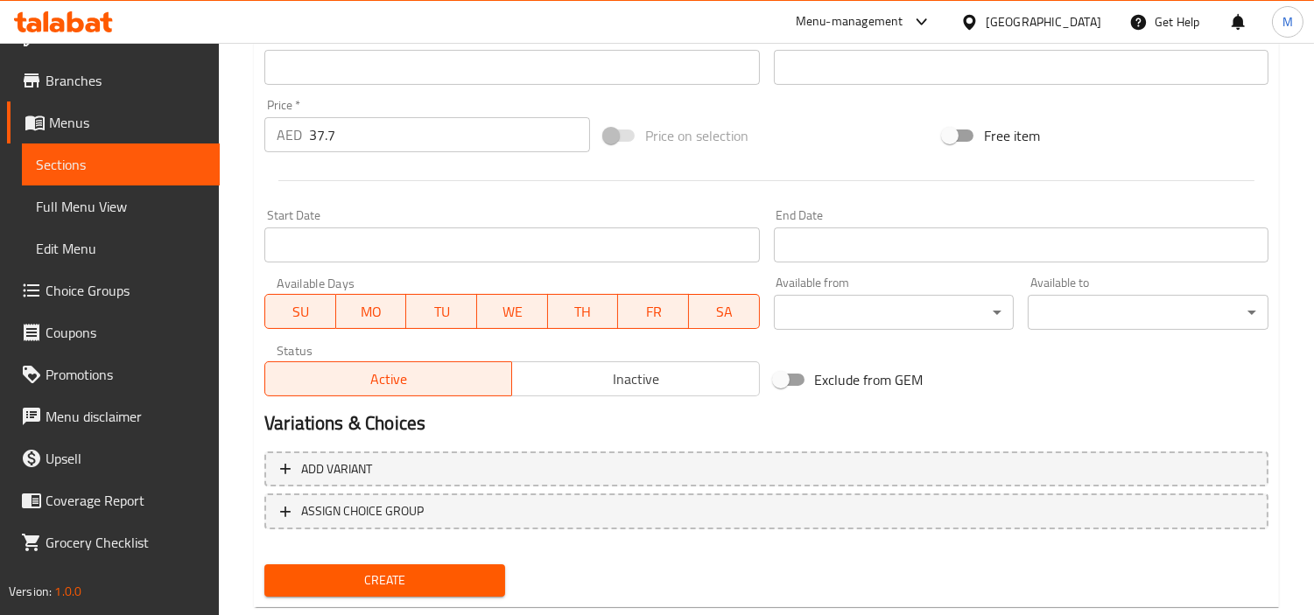
scroll to position [583, 0]
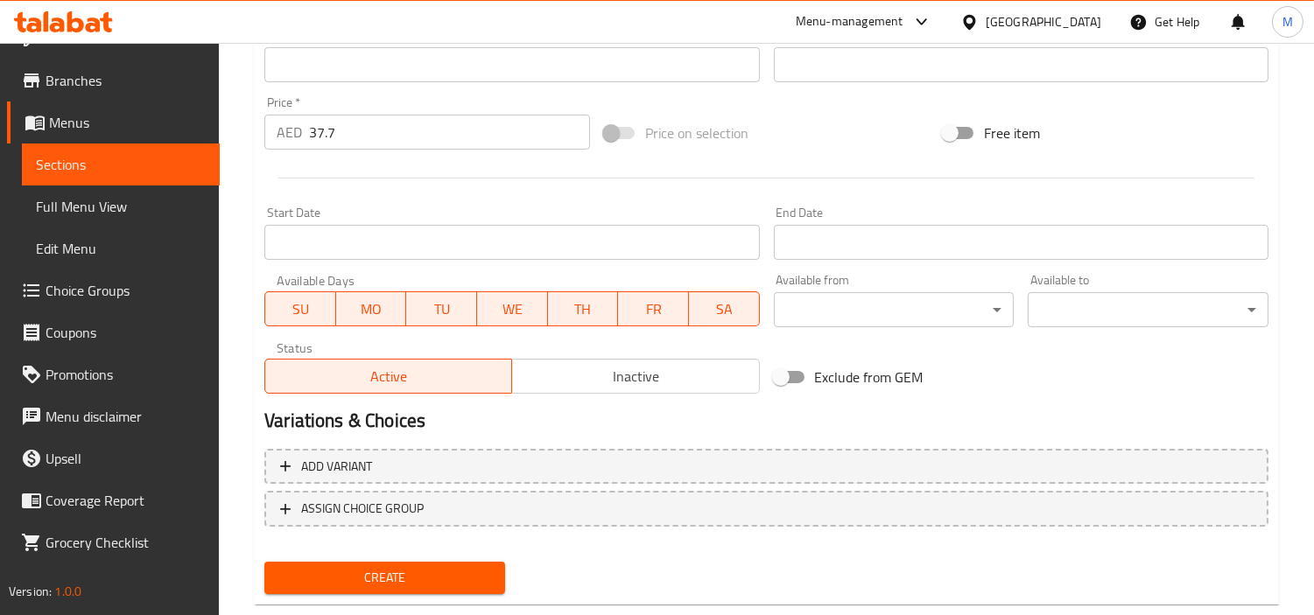
click at [421, 573] on span "Create" at bounding box center [384, 578] width 213 height 22
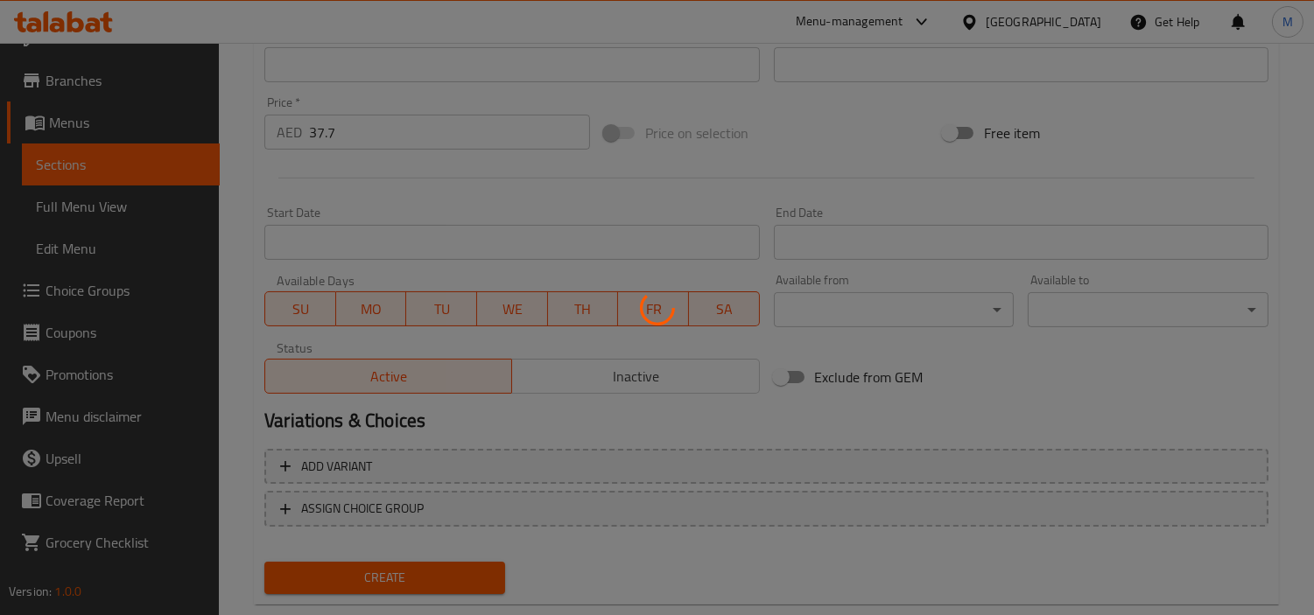
type input "0"
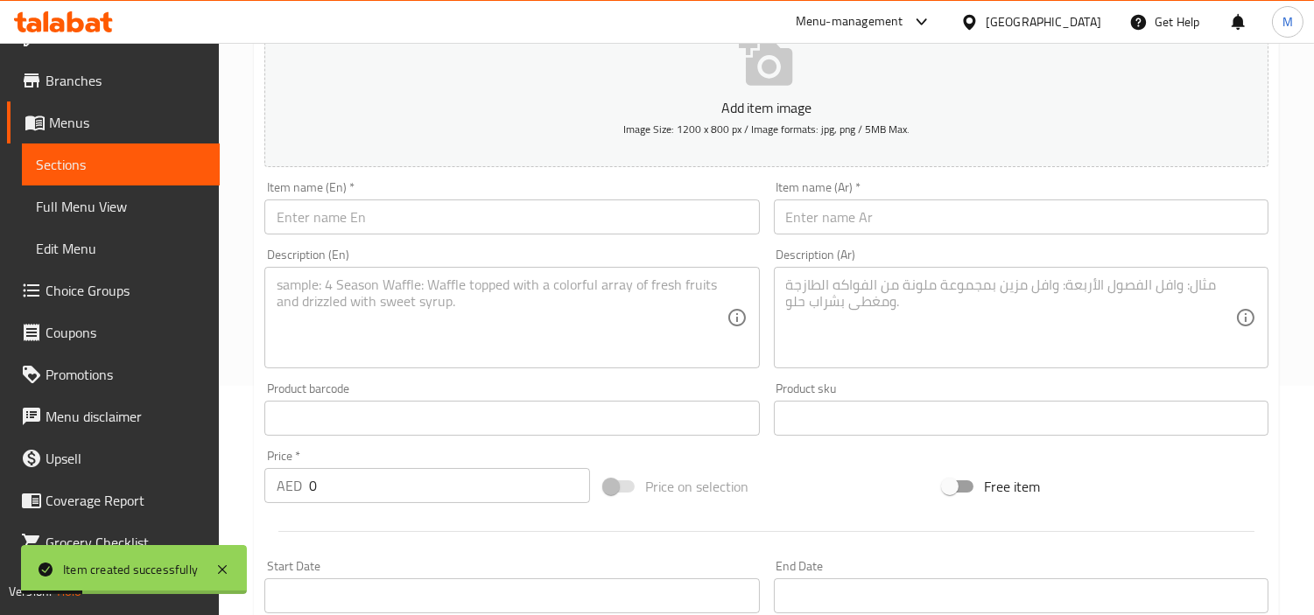
scroll to position [194, 0]
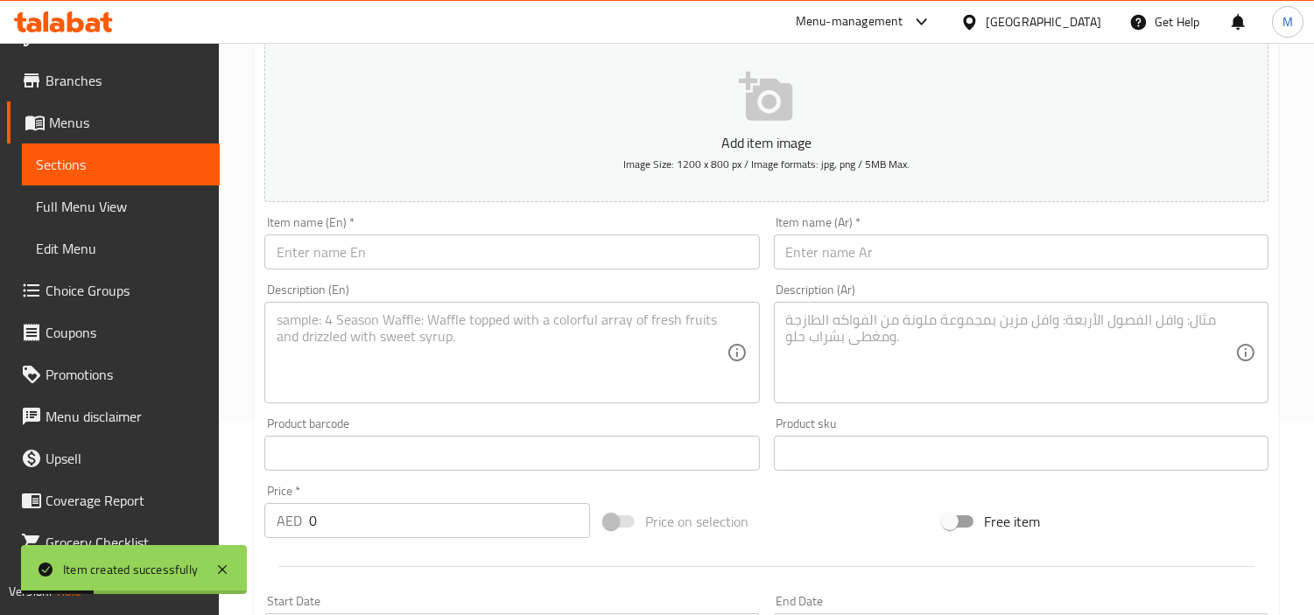
click at [444, 256] on input "text" at bounding box center [511, 252] width 495 height 35
paste input "Tandoori Mushroom"
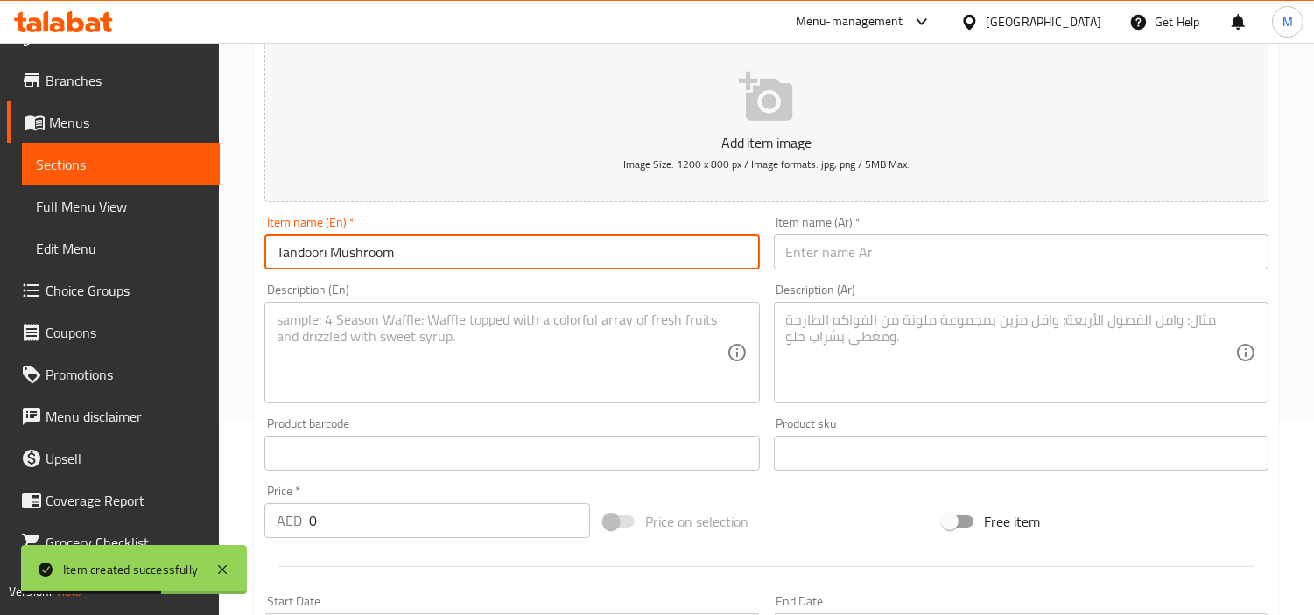
type input "Tandoori Mushroom"
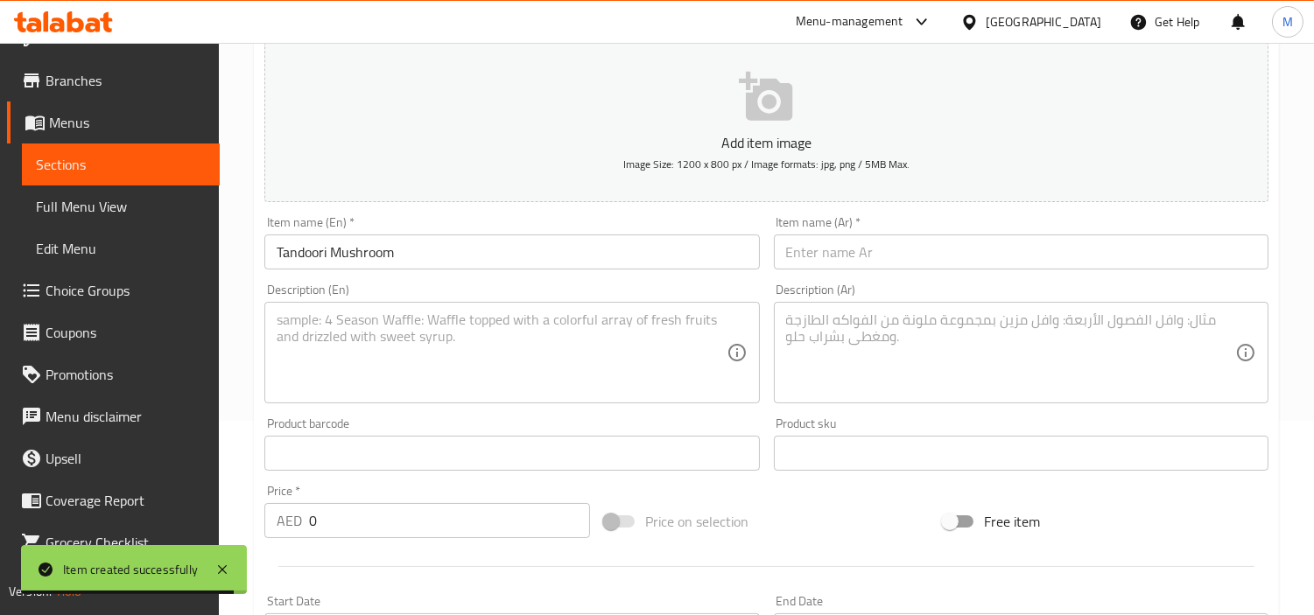
click at [970, 264] on input "text" at bounding box center [1021, 252] width 495 height 35
paste input "فطر تندوري"
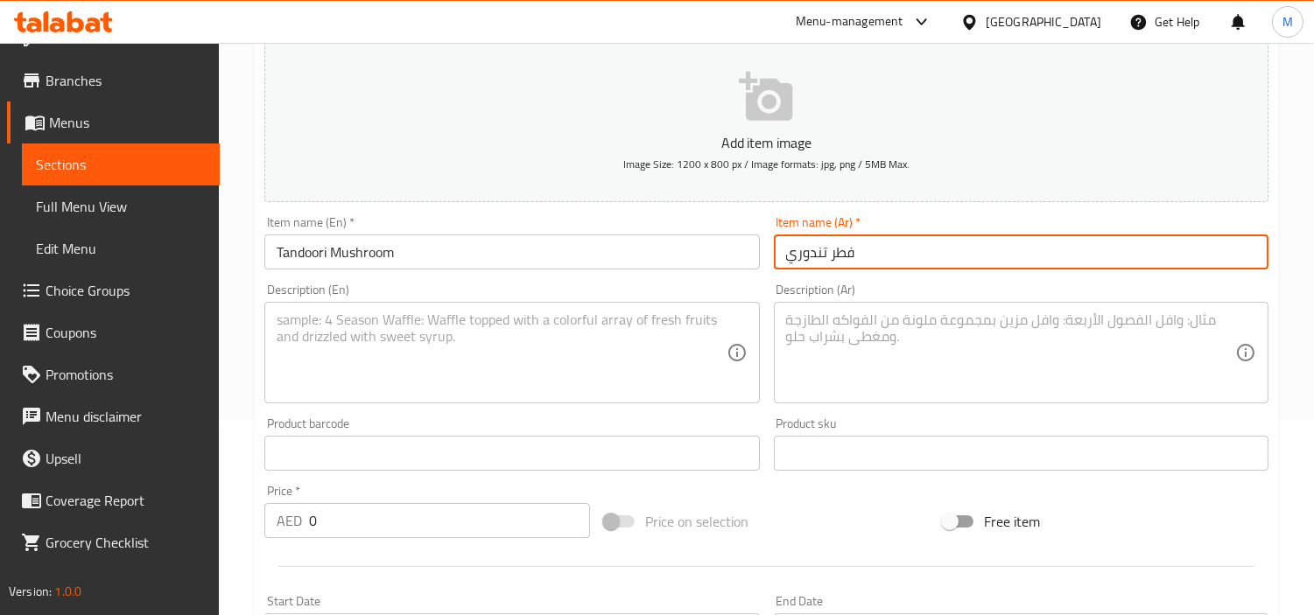
type input "فطر تندوري"
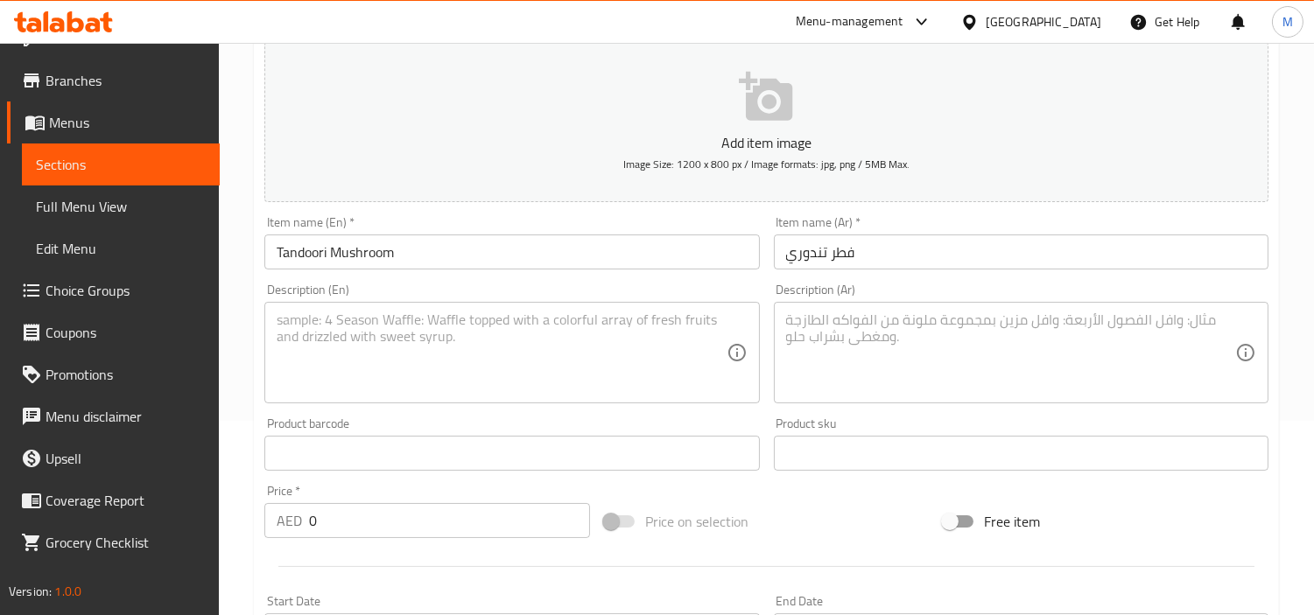
click at [465, 348] on textarea at bounding box center [501, 353] width 449 height 83
paste textarea "Juicy button mushrooms soaked in masala and grilled in clay oven"
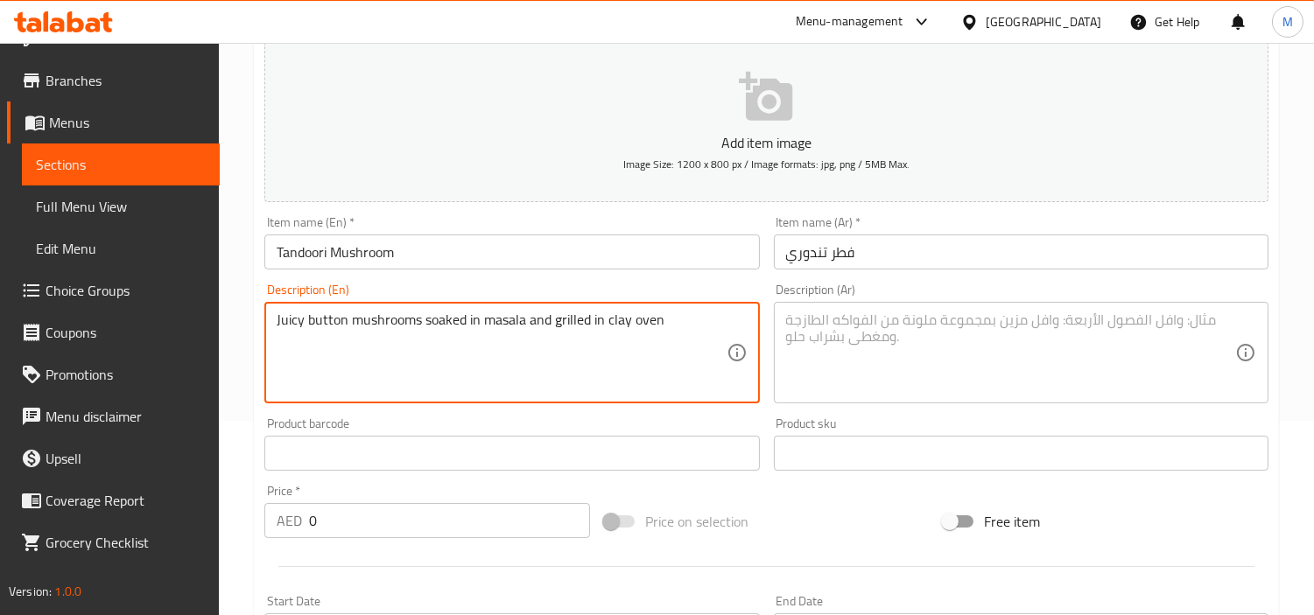
type textarea "Juicy button mushrooms soaked in masala and grilled in clay oven"
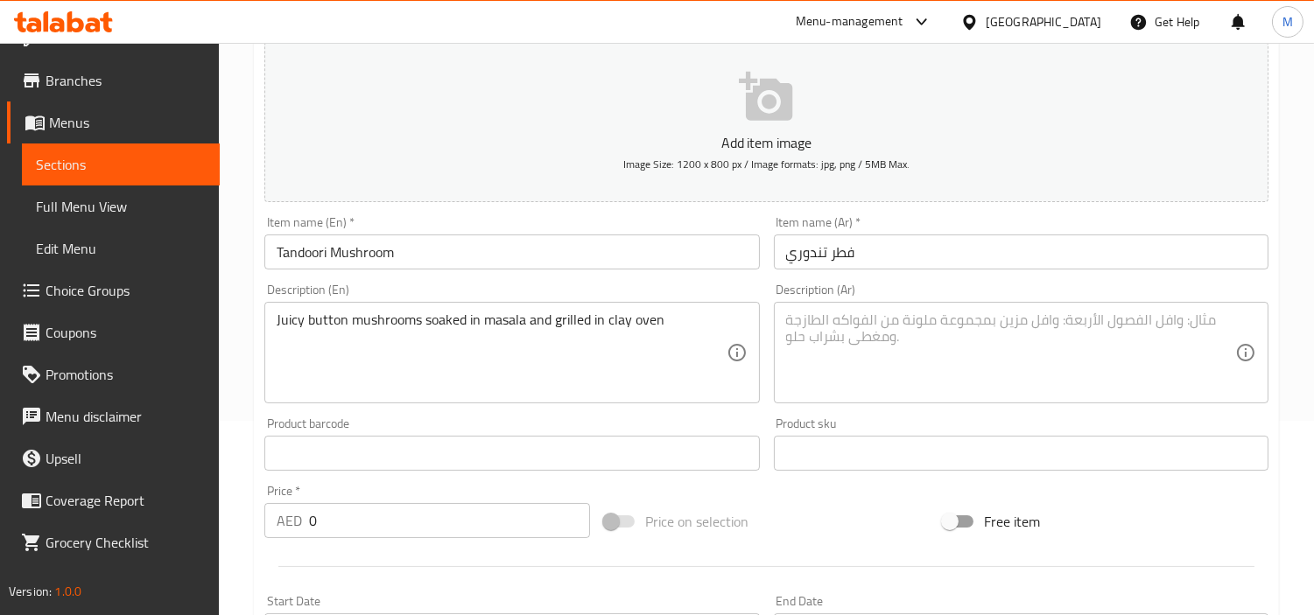
click at [420, 527] on input "0" at bounding box center [449, 520] width 281 height 35
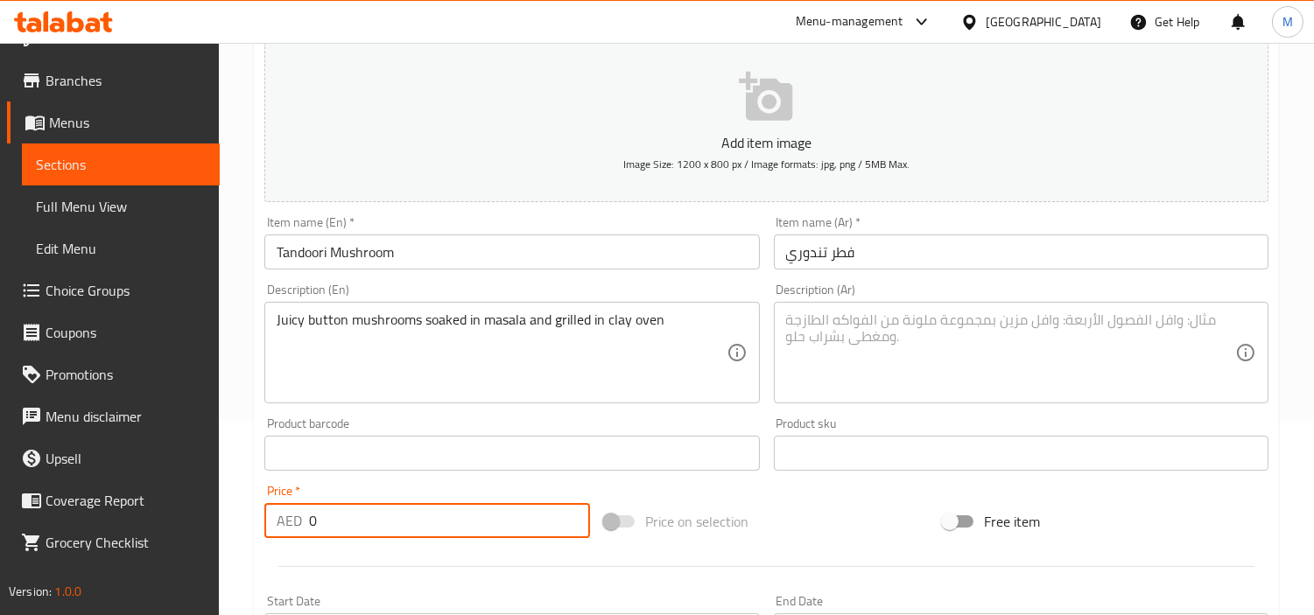
click at [420, 527] on input "0" at bounding box center [449, 520] width 281 height 35
paste input "33.5"
type input "33.5"
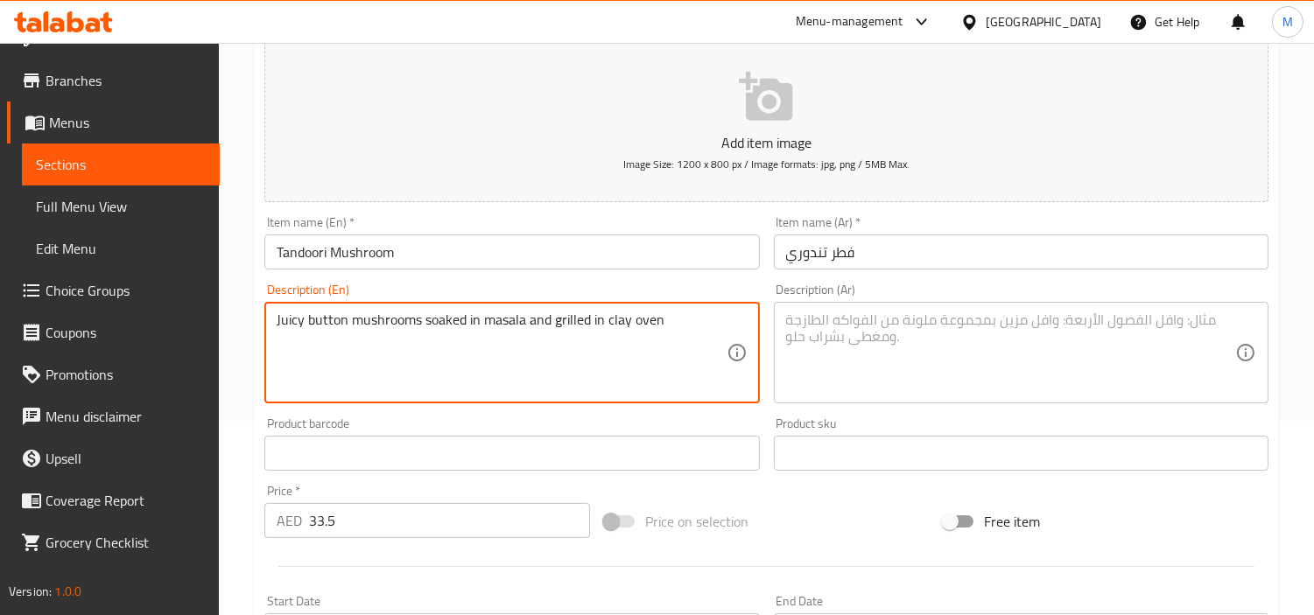
click at [431, 329] on textarea "Juicy button mushrooms soaked in masala and grilled in clay oven" at bounding box center [501, 353] width 449 height 83
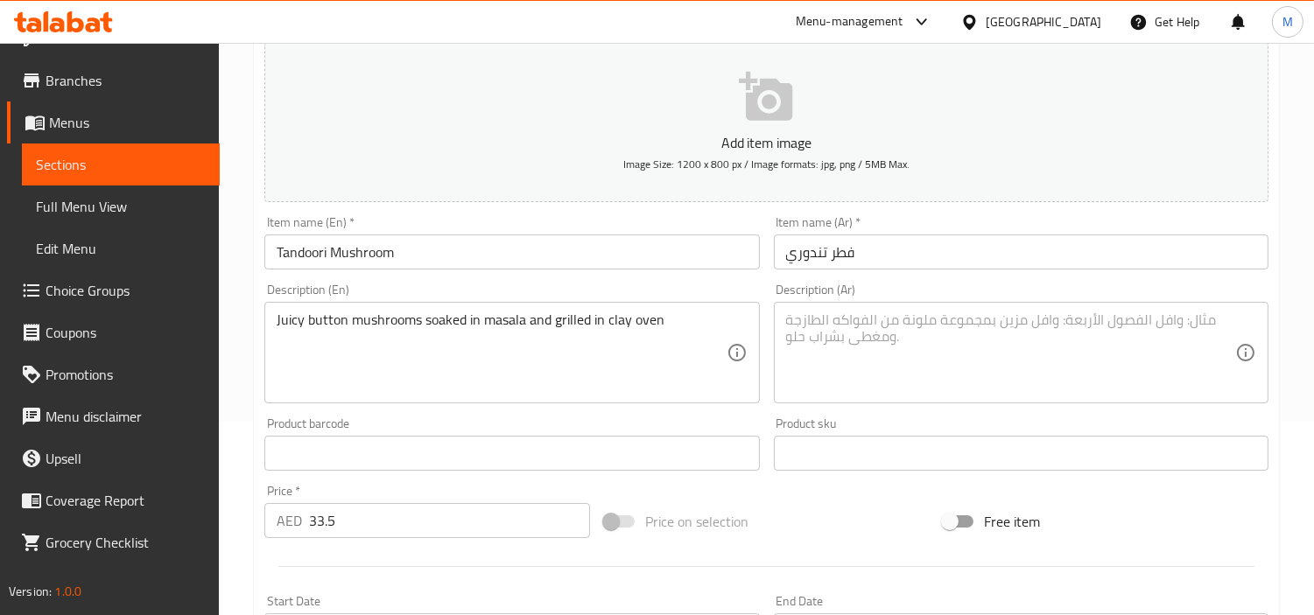
click at [878, 336] on textarea at bounding box center [1010, 353] width 449 height 83
paste textarea "فطر أزرار شهي منقوع في [GEOGRAPHIC_DATA] ومشوي في فرن طيني"
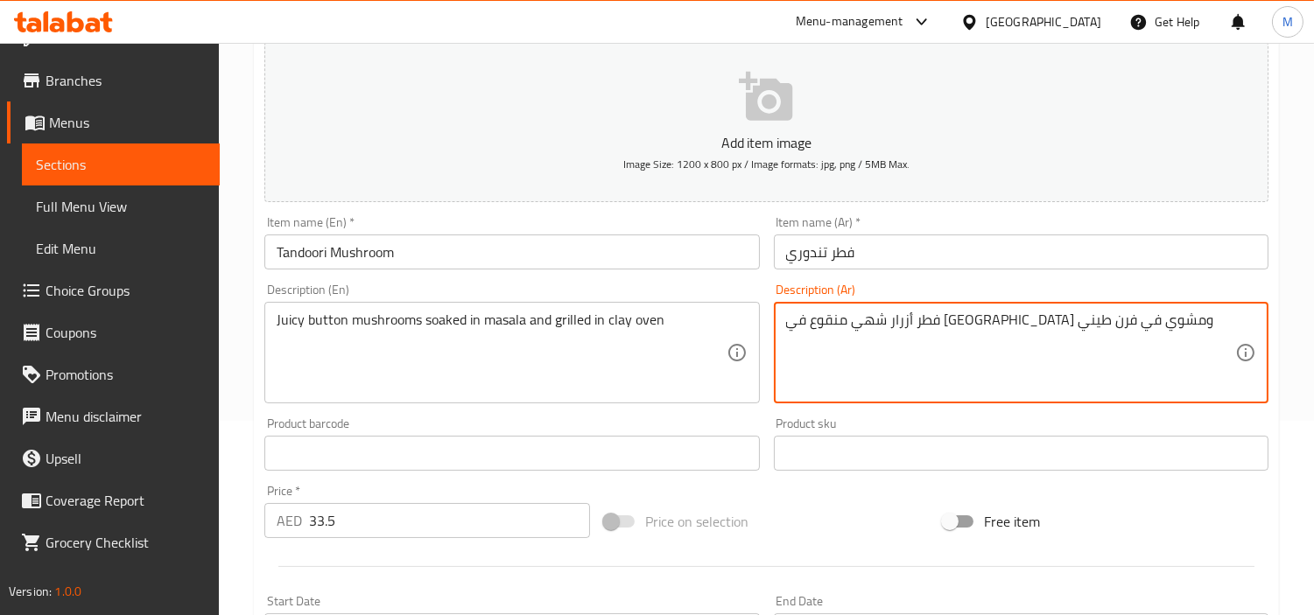
type textarea "فطر أزرار شهي منقوع في [GEOGRAPHIC_DATA] ومشوي في فرن طيني"
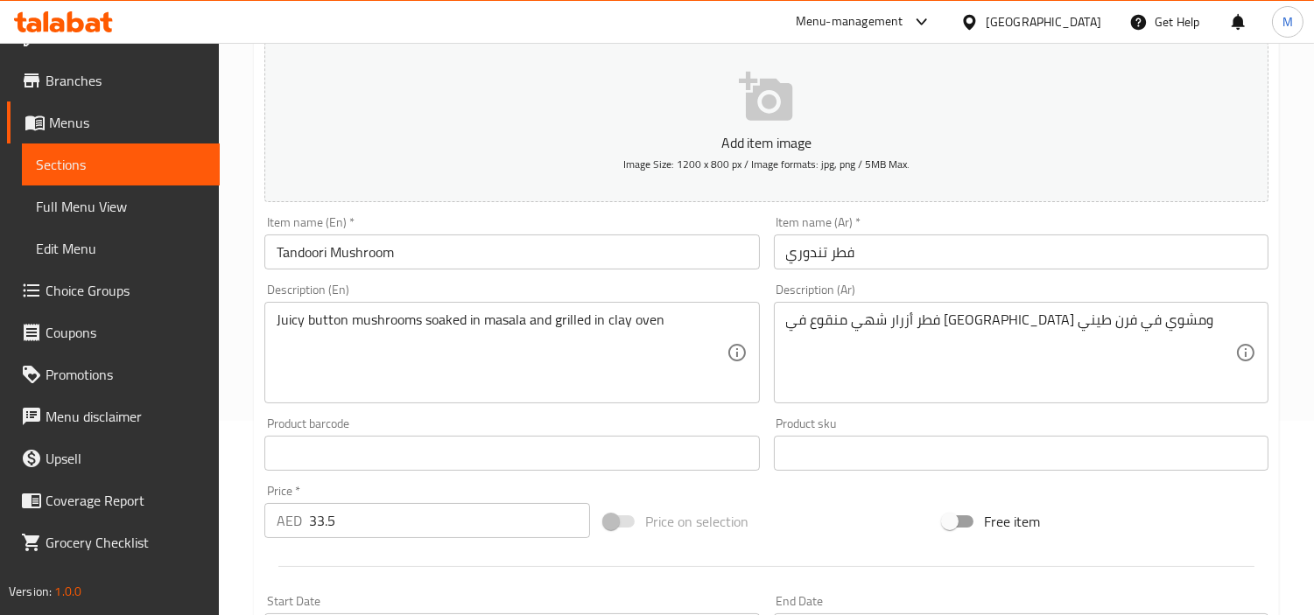
click at [247, 365] on div "Home / Restaurants management / Menus / Sections / item / create Tandoori Tease…" at bounding box center [766, 446] width 1095 height 1194
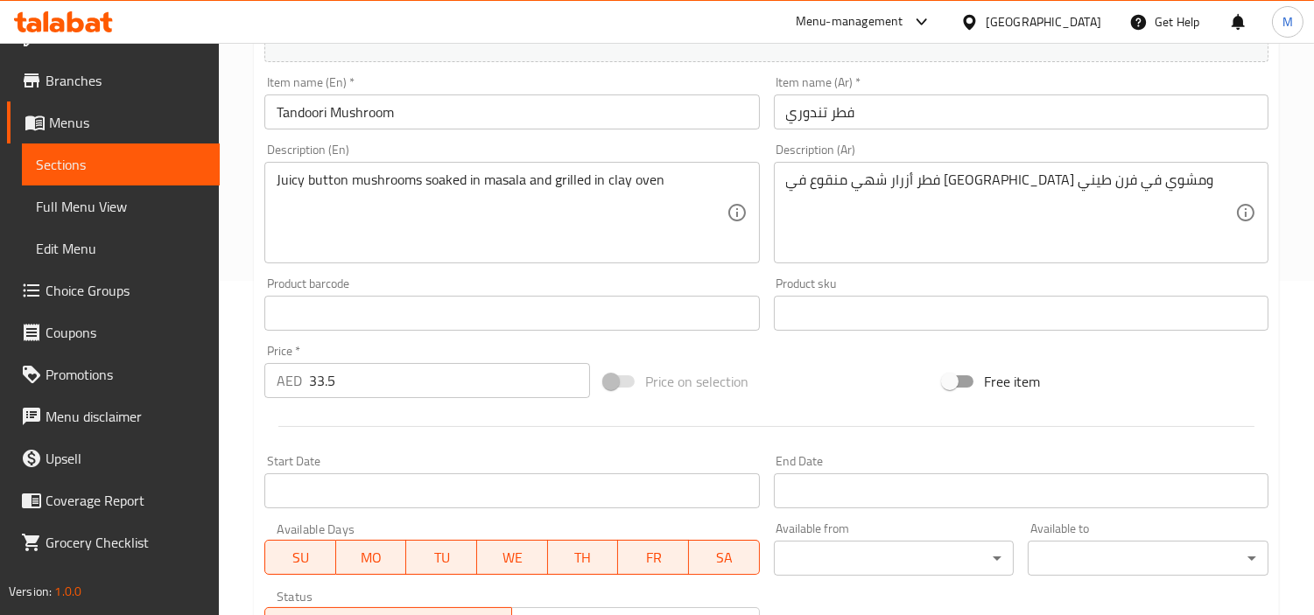
scroll to position [618, 0]
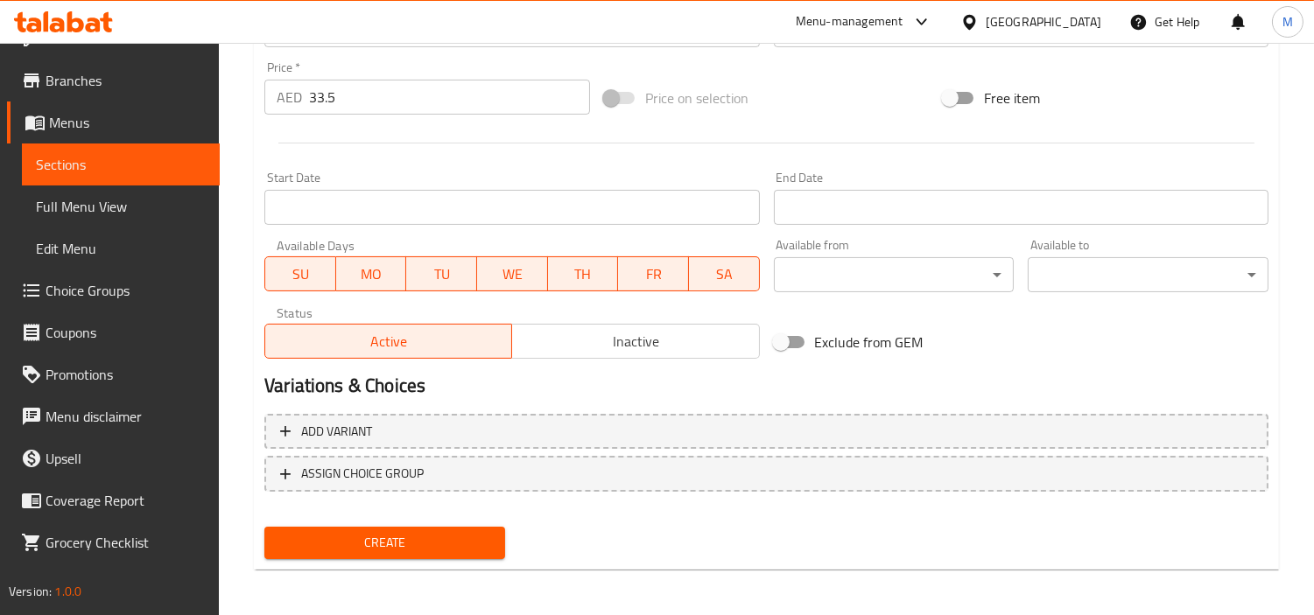
click at [409, 544] on span "Create" at bounding box center [384, 543] width 213 height 22
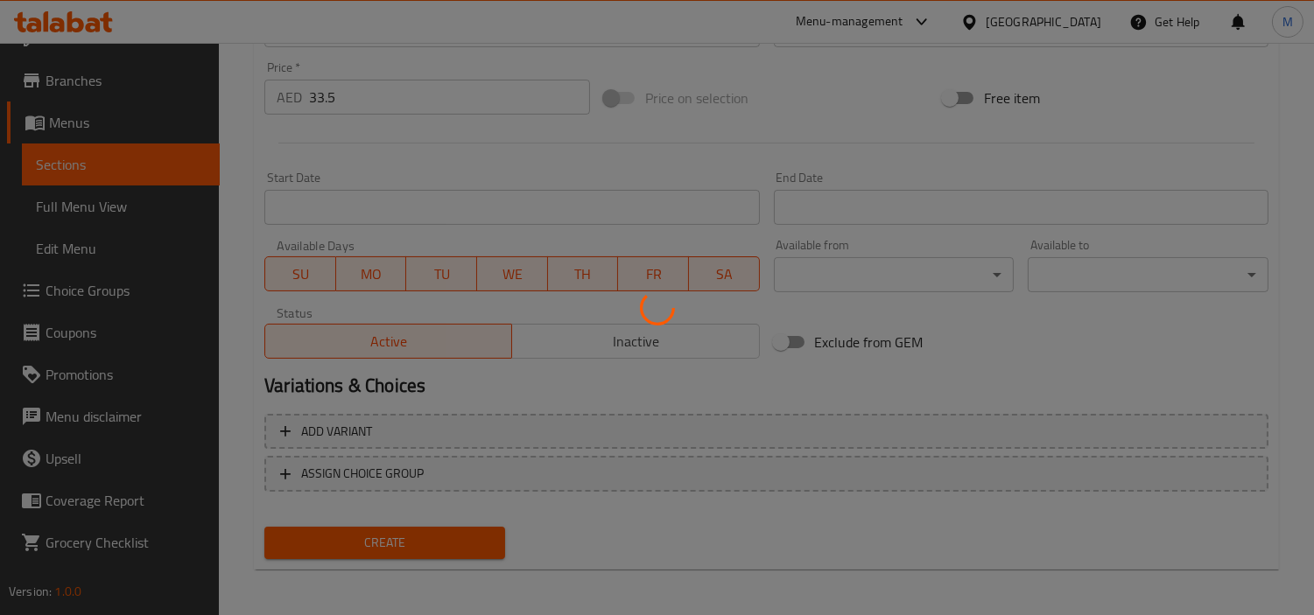
type input "0"
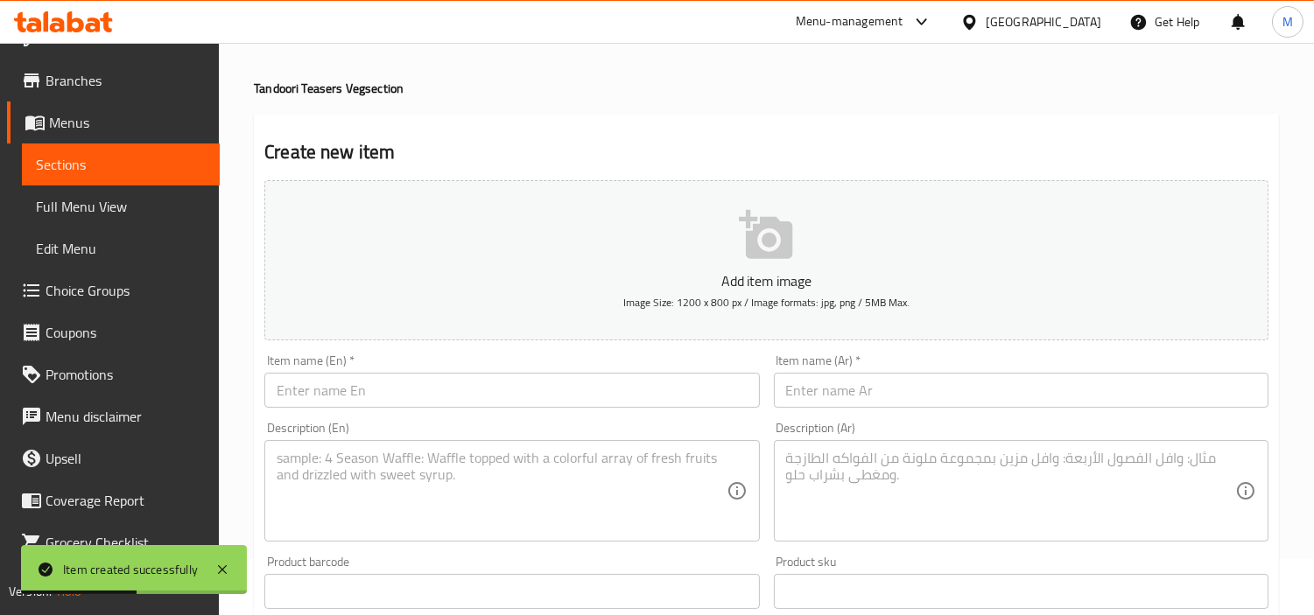
scroll to position [35, 0]
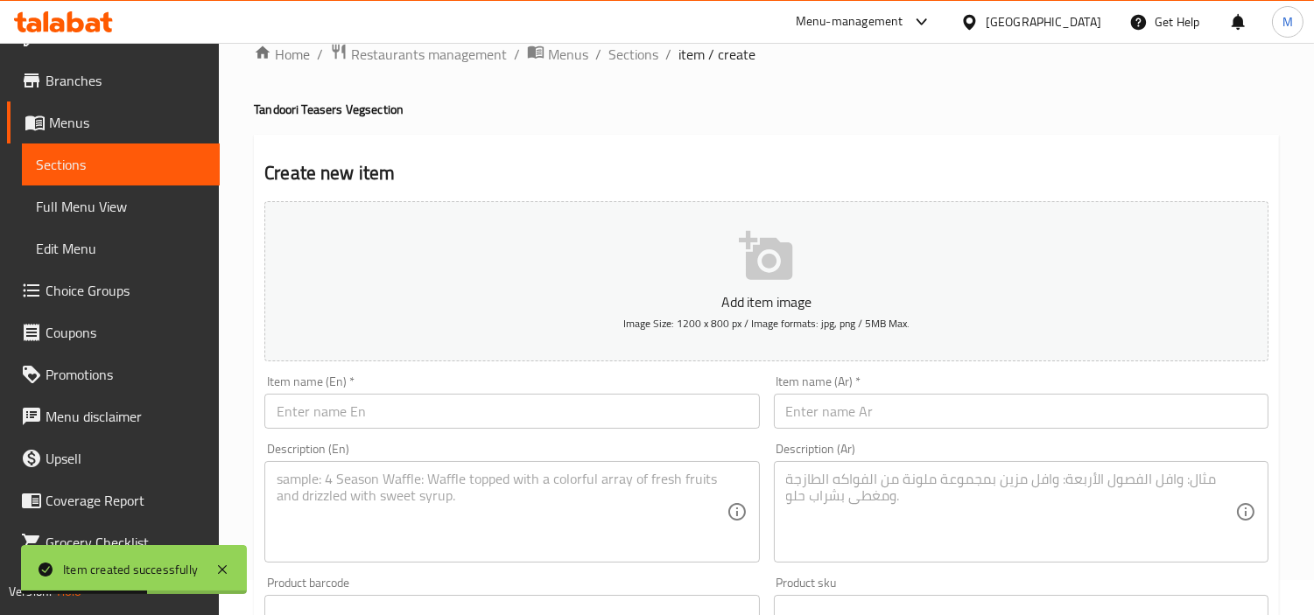
click at [447, 427] on input "text" at bounding box center [511, 411] width 495 height 35
paste input "Mushroom Galawathi Kabab"
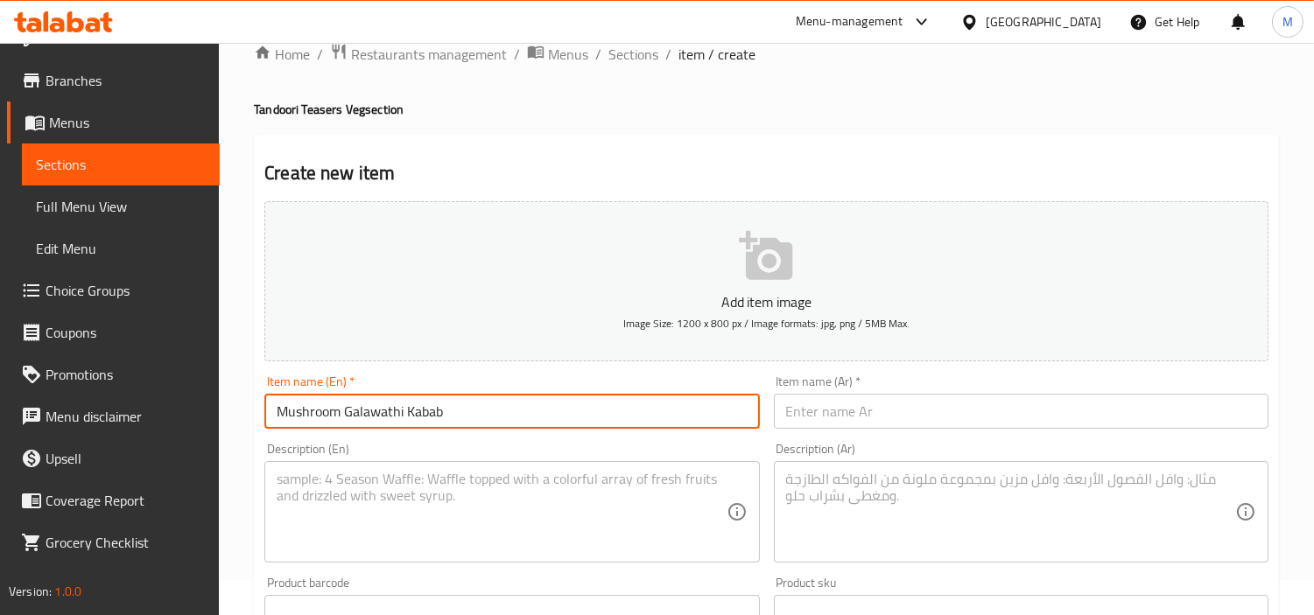
type input "Mushroom Galawathi Kabab"
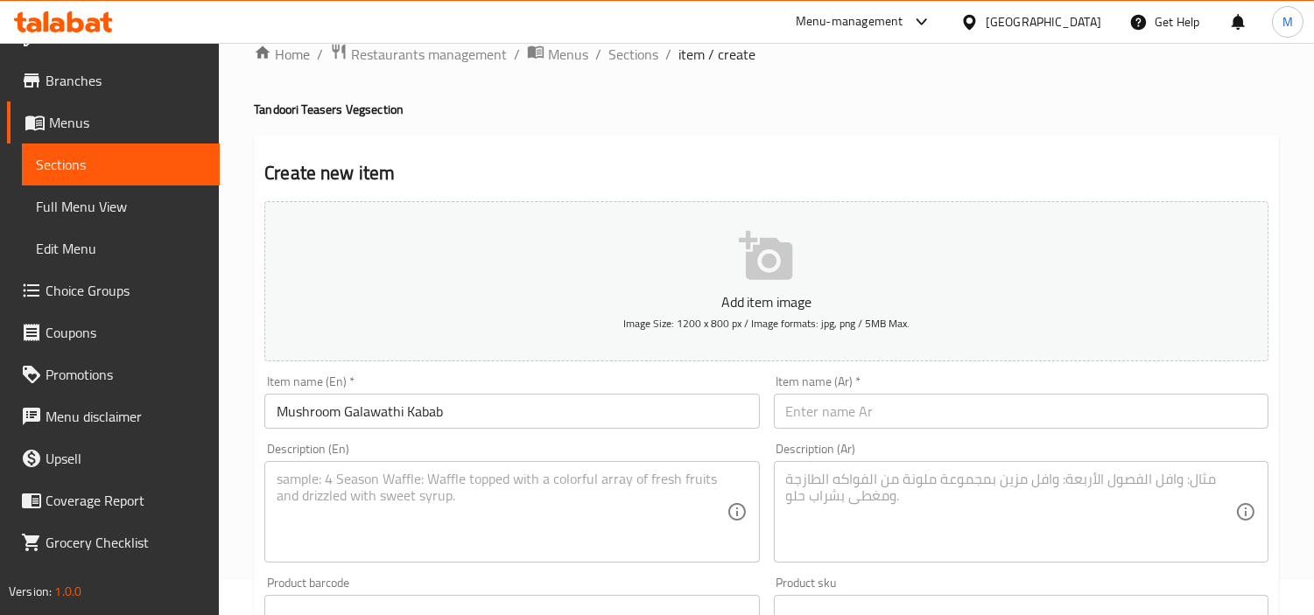
click at [996, 423] on input "text" at bounding box center [1021, 411] width 495 height 35
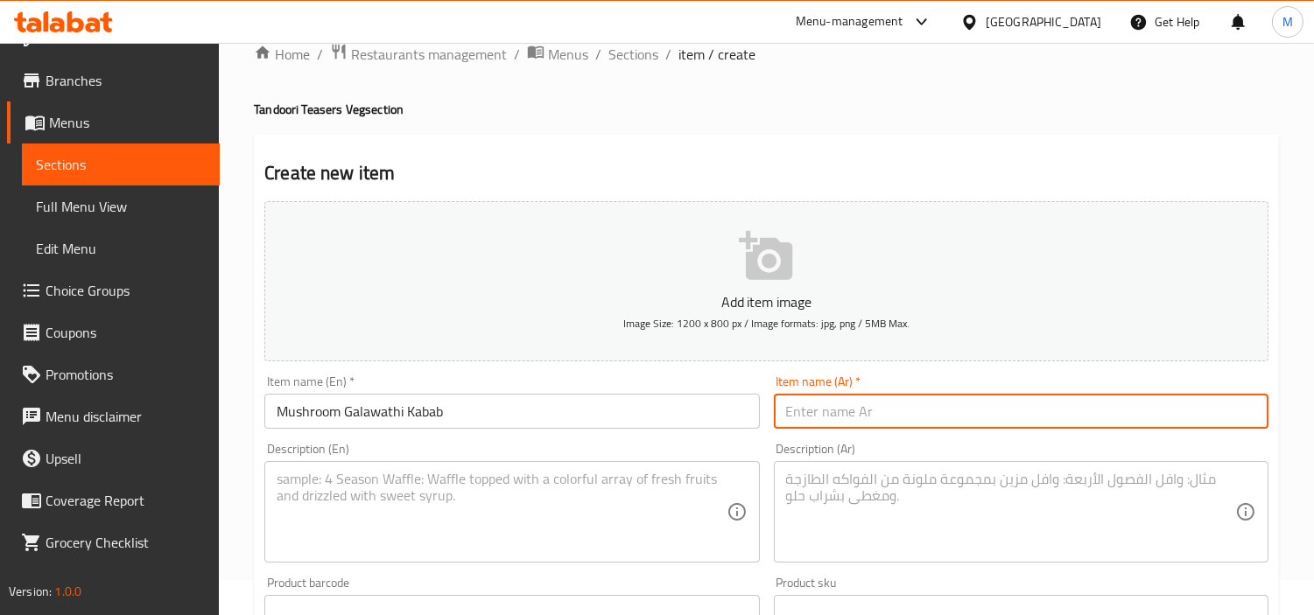
paste input "كباب غالاواتي بالفطر"
click at [870, 415] on input "كباب غالاواتي بالفطر" at bounding box center [1021, 411] width 495 height 35
type input "كباب جالاواتي بالفطر"
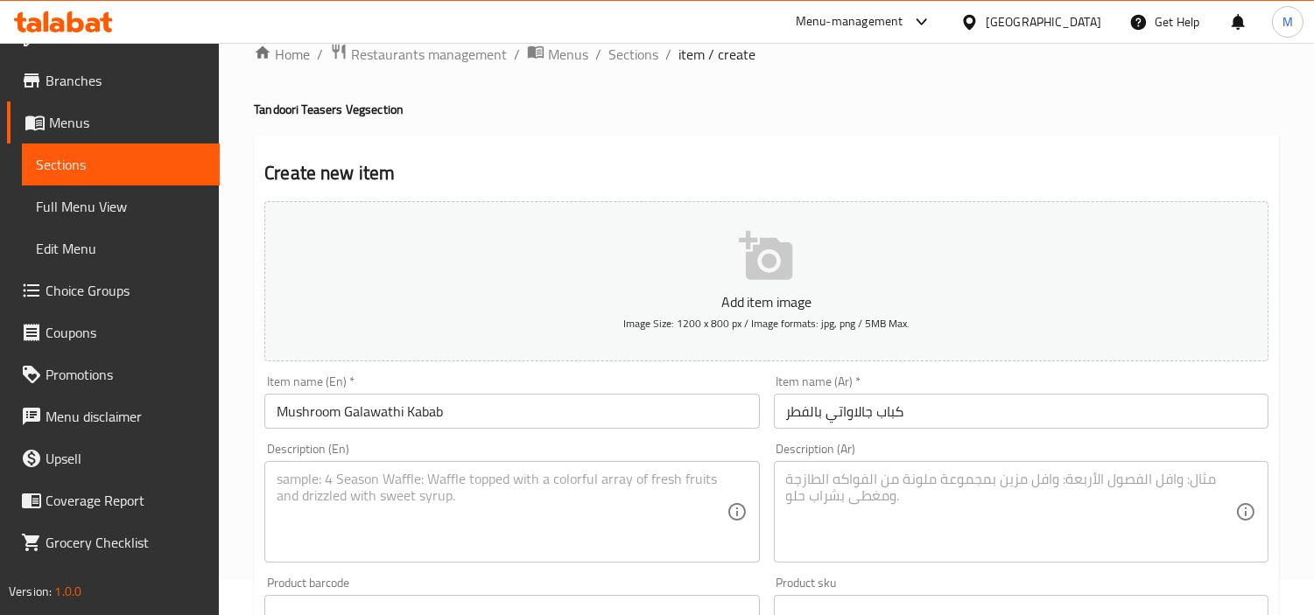
click at [458, 485] on textarea at bounding box center [501, 512] width 449 height 83
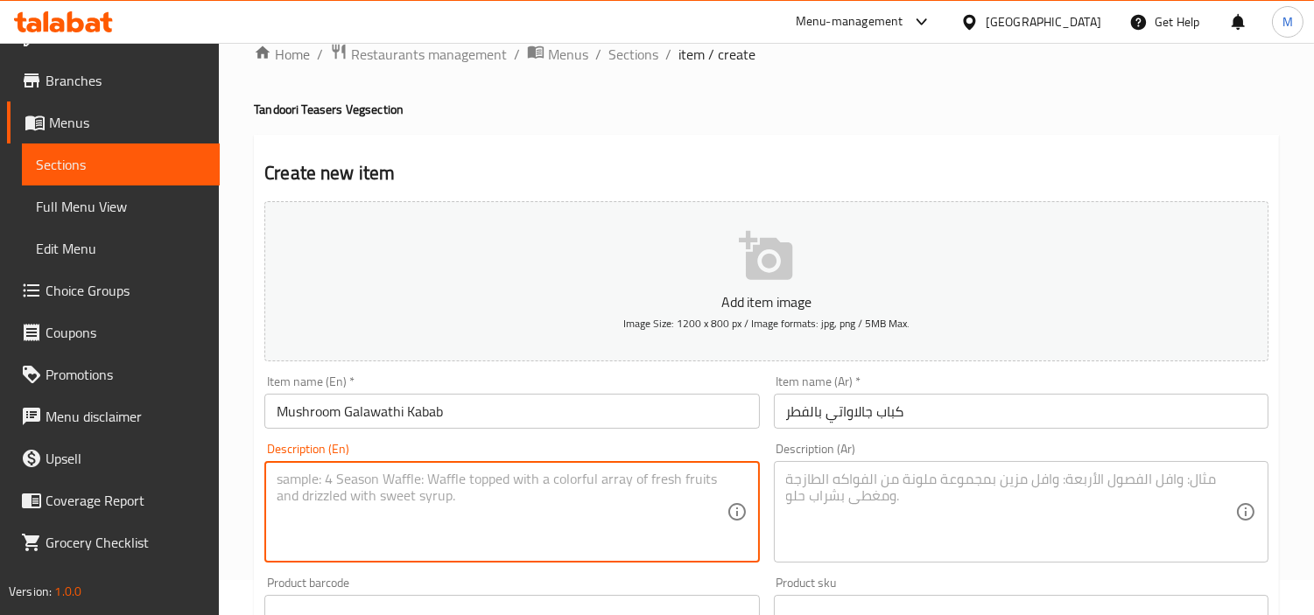
paste textarea "soft button mushrooms kabab mixed with awadhi masala and shallow fried on hot p…"
type textarea "soft button mushrooms kabab mixed with awadhi masala and shallow fried on hot p…"
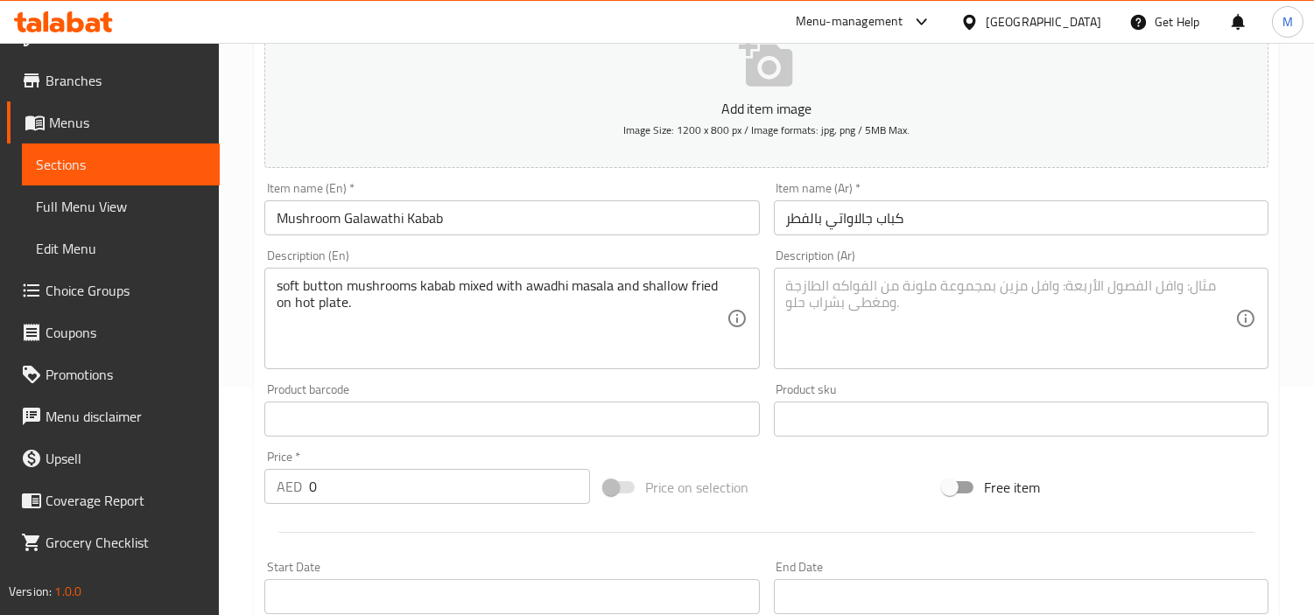
scroll to position [229, 0]
click at [396, 502] on input "0" at bounding box center [449, 485] width 281 height 35
paste input "38"
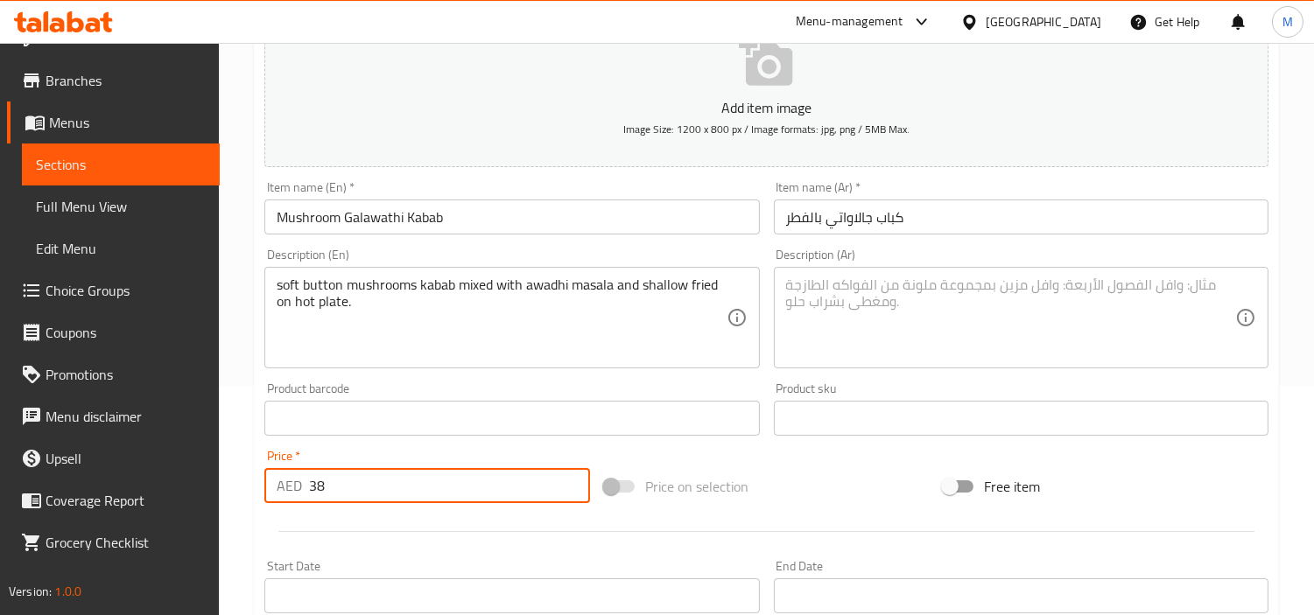
type input "38"
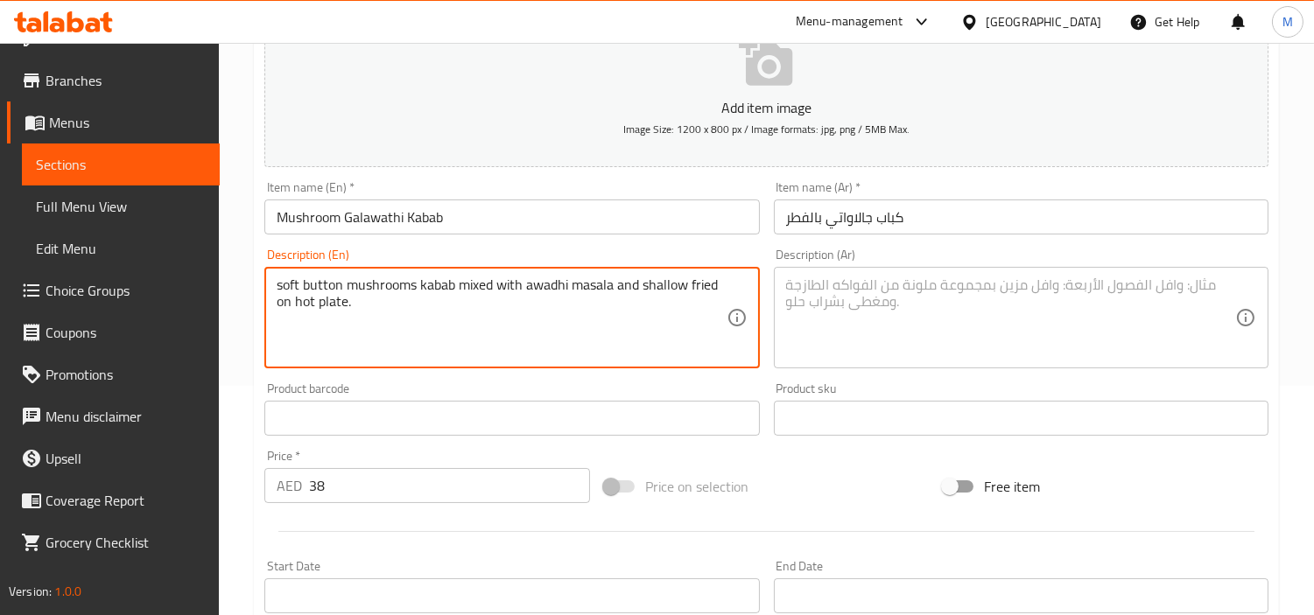
click at [432, 290] on textarea "soft button mushrooms kabab mixed with awadhi masala and shallow fried on hot p…" at bounding box center [501, 318] width 449 height 83
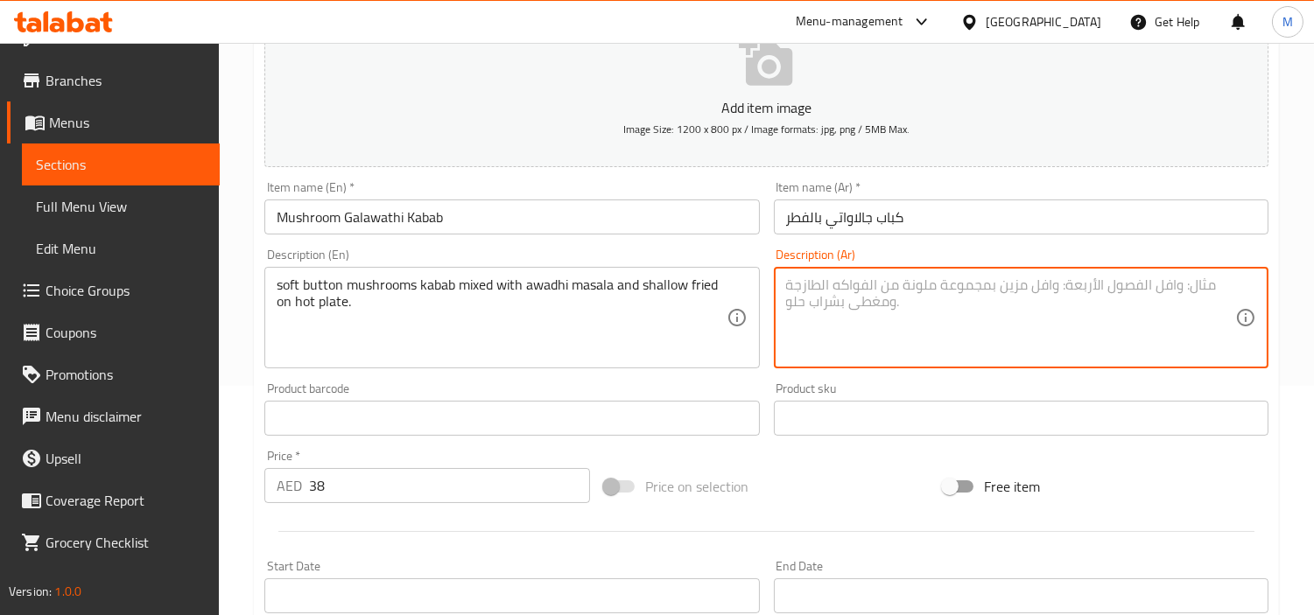
click at [900, 321] on textarea at bounding box center [1010, 318] width 449 height 83
paste textarea "كباب الفطر الناعم المخلوط مع بهارات أوادي والمقلي على طبق ساخن."
type textarea "كباب الفطر الناعم المخلوط مع بهارات أوادي والمقلي على طبق ساخن."
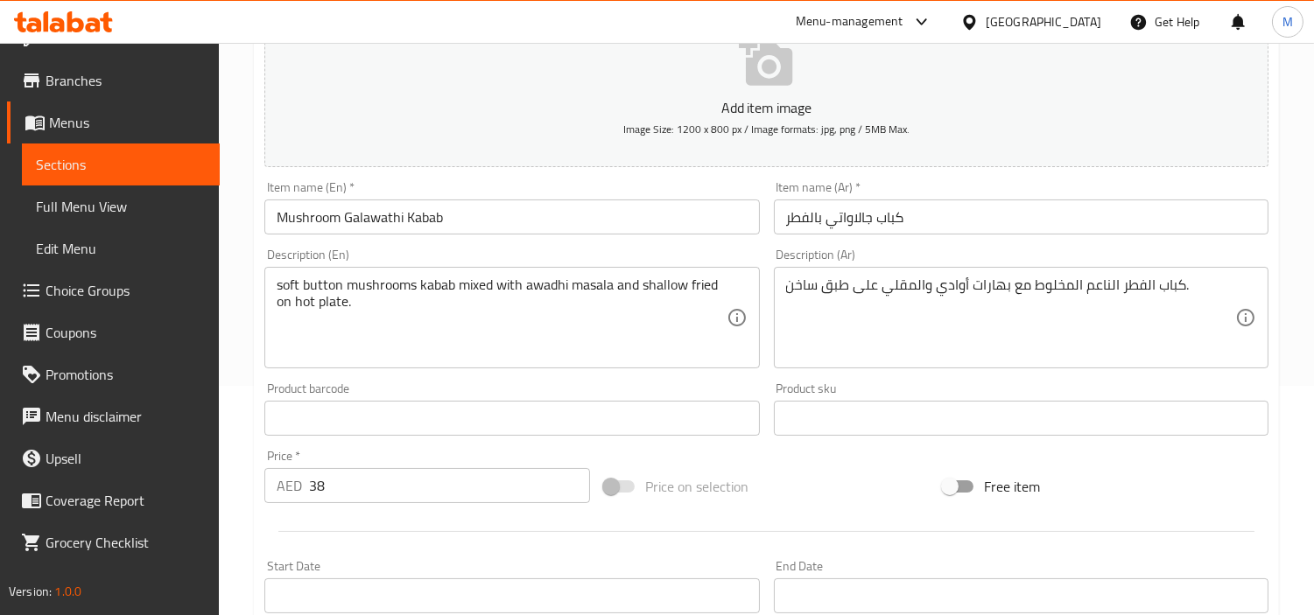
click at [249, 374] on div "Home / Restaurants management / Menus / Sections / item / create Tandoori Tease…" at bounding box center [766, 411] width 1095 height 1194
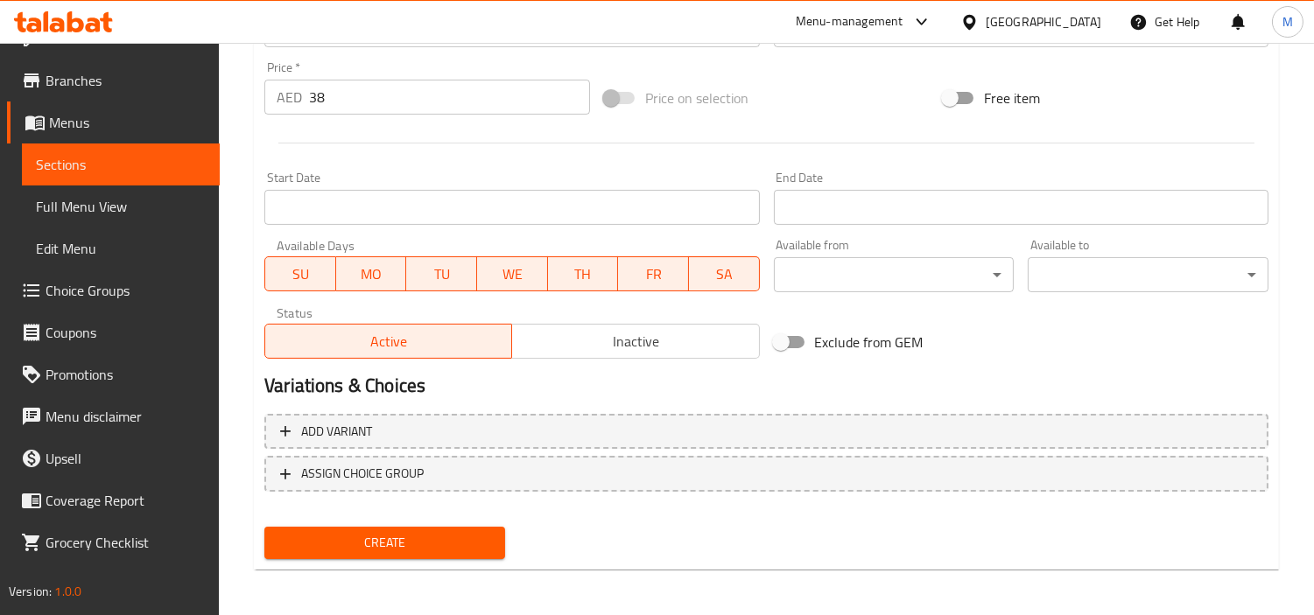
click at [375, 532] on span "Create" at bounding box center [384, 543] width 213 height 22
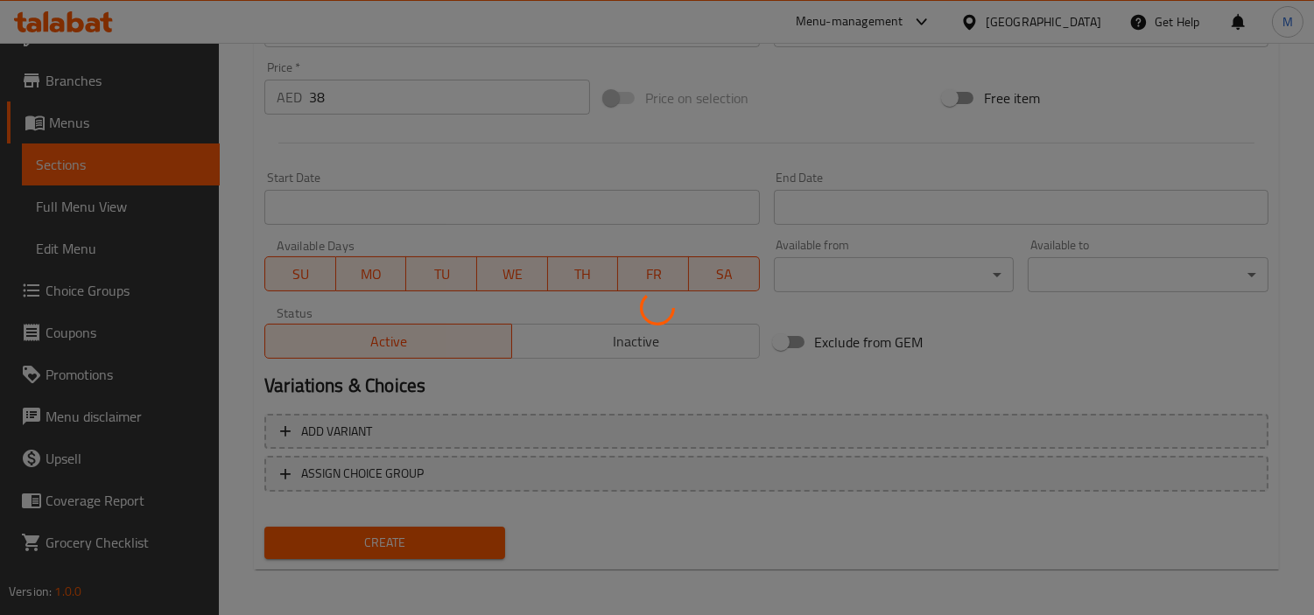
type input "0"
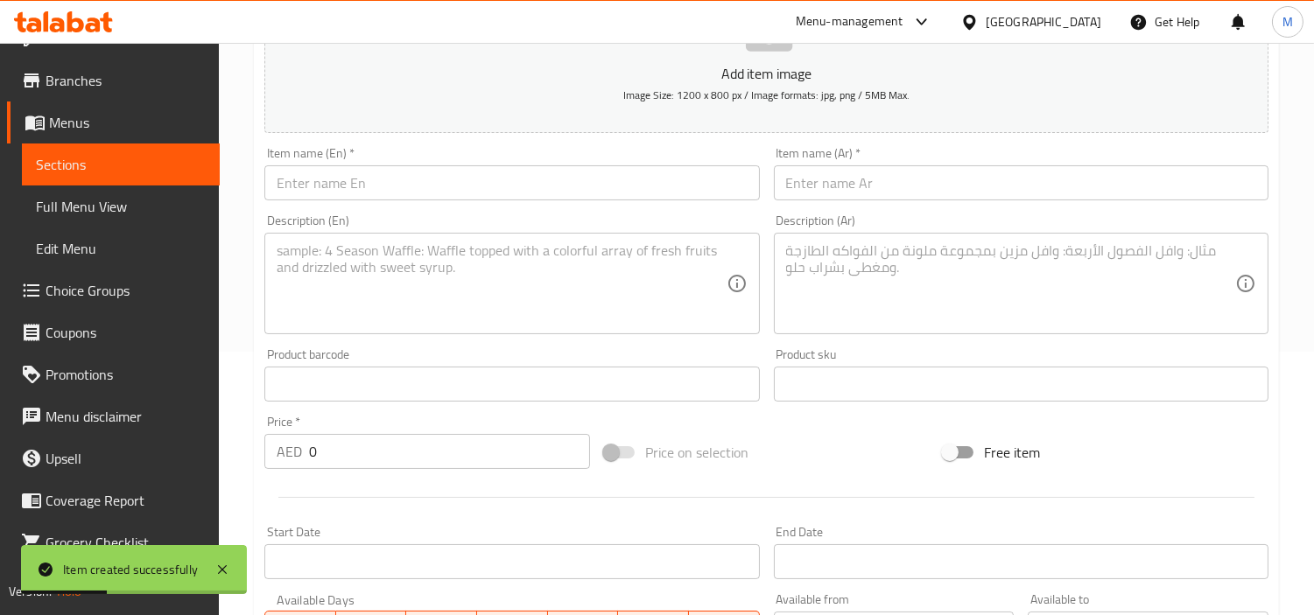
scroll to position [229, 0]
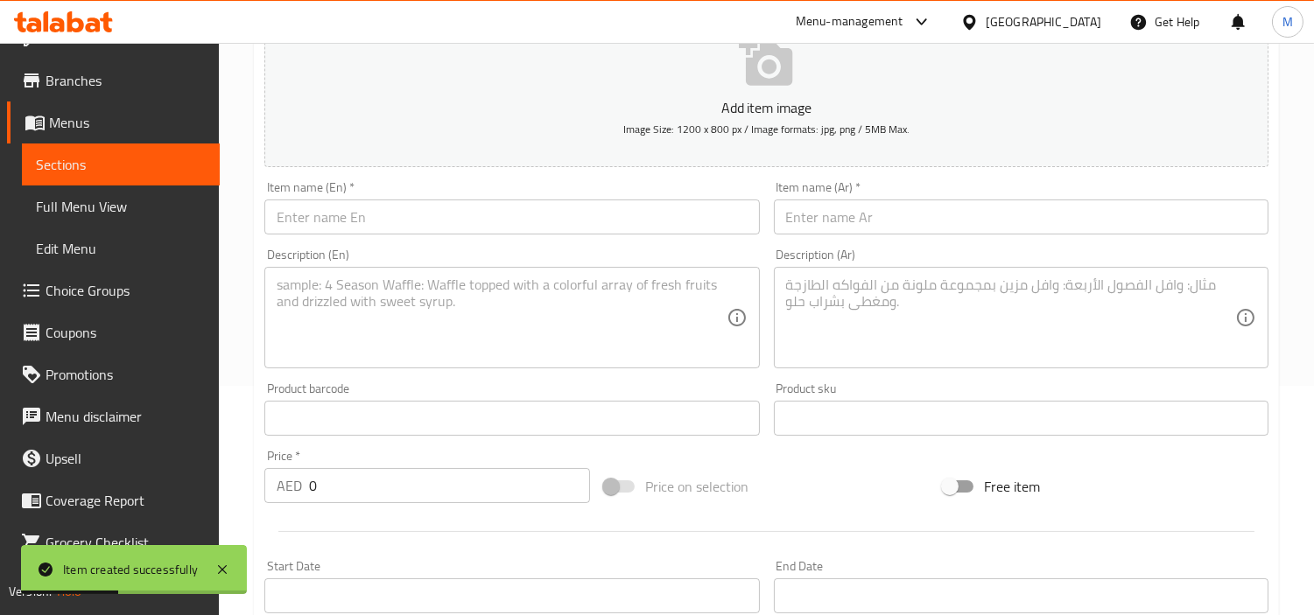
click at [425, 216] on input "text" at bounding box center [511, 217] width 495 height 35
paste input "Hara Bhara Kabab (4 Pieces)"
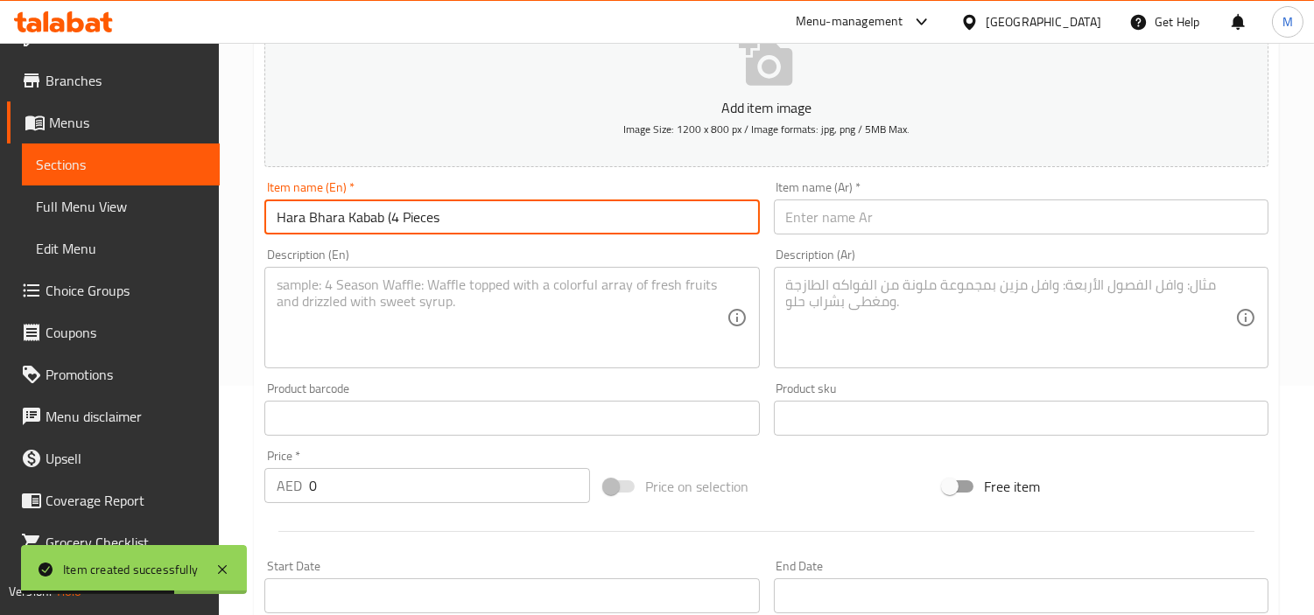
click at [390, 216] on input "Hara Bhara Kabab (4 Pieces" at bounding box center [511, 217] width 495 height 35
click at [461, 217] on input "Hara Bhara Kabab 4 Pieces" at bounding box center [511, 217] width 495 height 35
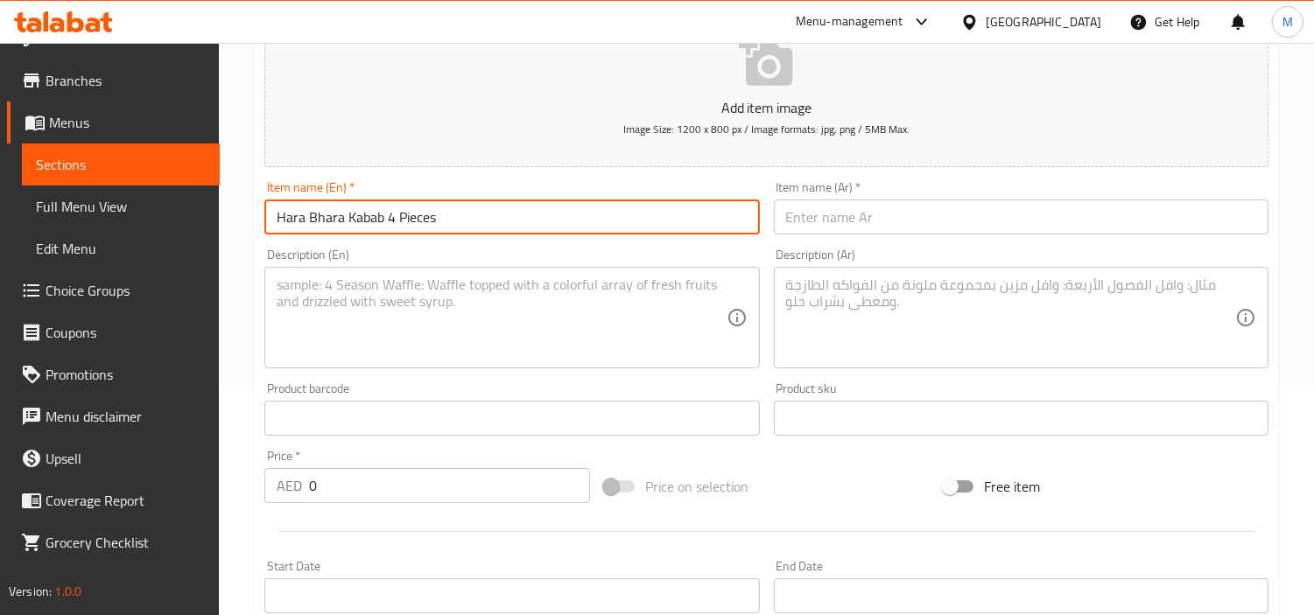
click at [413, 216] on input "Hara Bhara Kabab 4 Pieces" at bounding box center [511, 217] width 495 height 35
type input "Hara Bhara Kabab 4 Pieces"
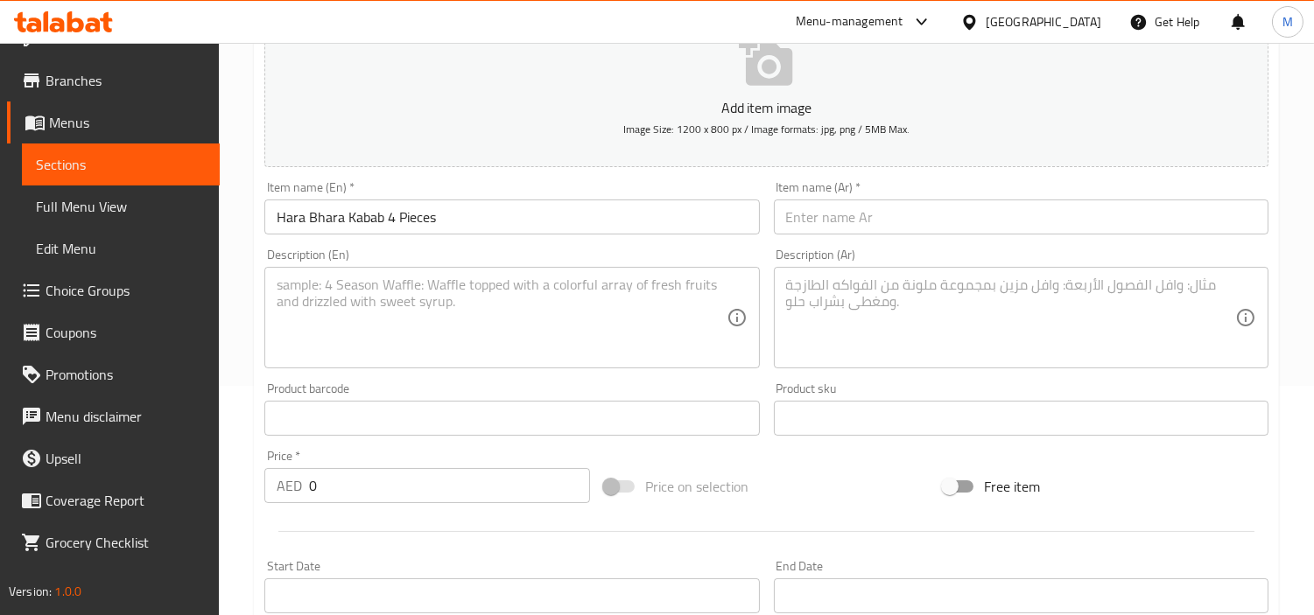
click at [1057, 316] on textarea at bounding box center [1010, 318] width 449 height 83
paste textarea "كباب هارا بهارا 4 قطع"
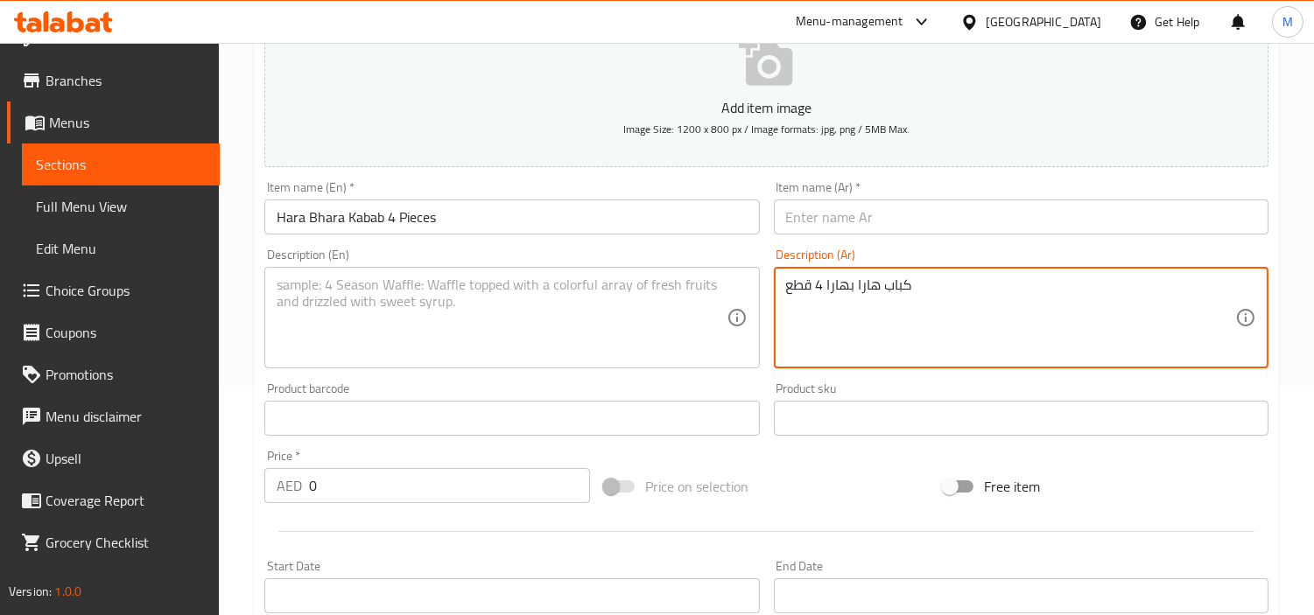
type textarea "كباب هارا بهارا 4 قطع"
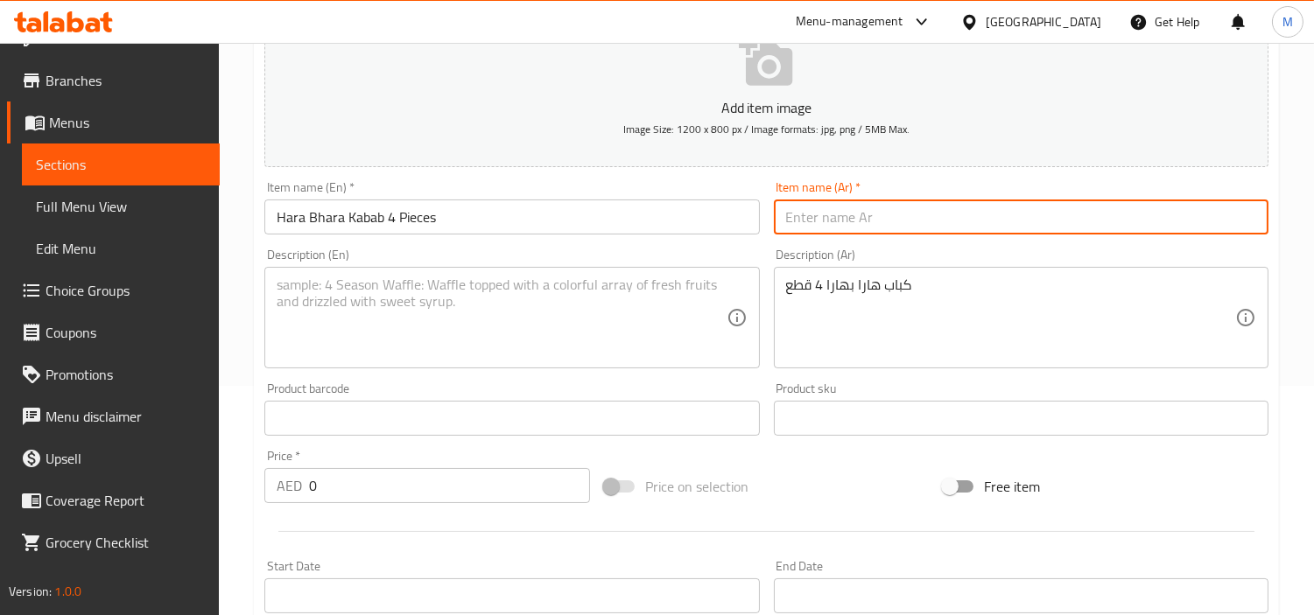
click at [968, 200] on input "text" at bounding box center [1021, 217] width 495 height 35
paste input "كباب هارا بهارا 4 قطع"
type input "كباب هارا بهارا 4 قطع"
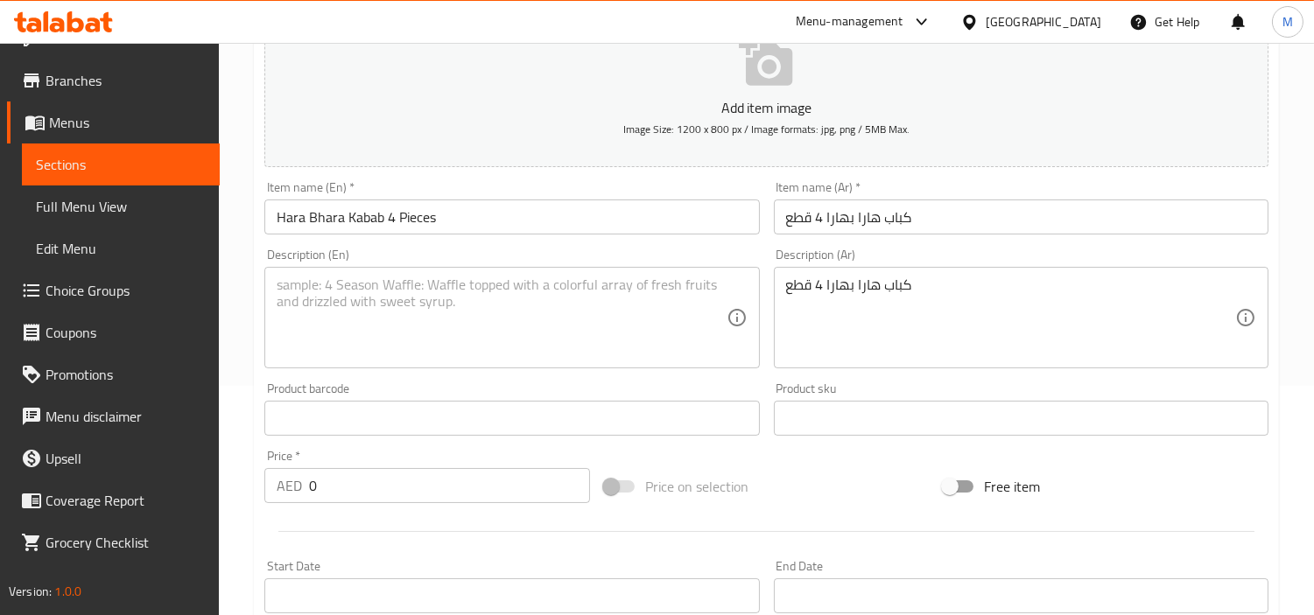
click at [436, 308] on textarea at bounding box center [501, 318] width 449 height 83
paste textarea "Spinach,lentil & spices made into green kebab bites . healthyish."
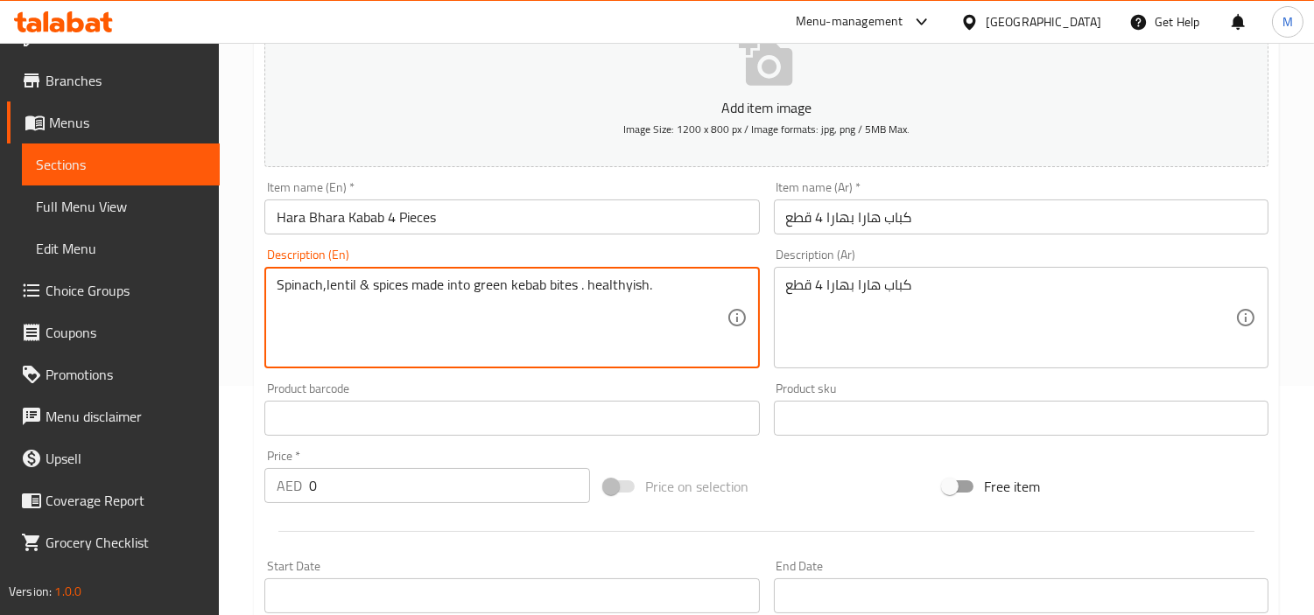
type textarea "Spinach,lentil & spices made into green kebab bites . healthyish."
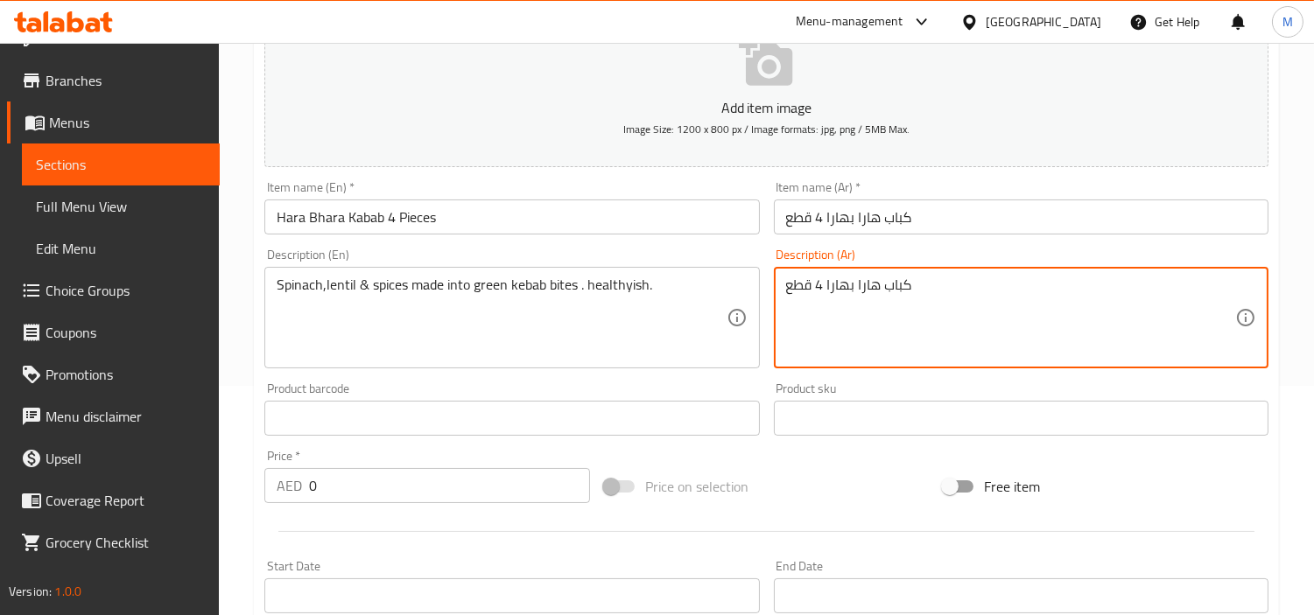
click at [975, 305] on textarea "كباب هارا بهارا 4 قطع" at bounding box center [1010, 318] width 449 height 83
paste textarea "سبانخ، عدس وتوابل مصنوعة في قطع كباب خضراء. صحية إلى حد ما."
type textarea "سبانخ، عدس وتوابل مصنوعة في قطع كباب خضراء. صحية إلى حد ما"
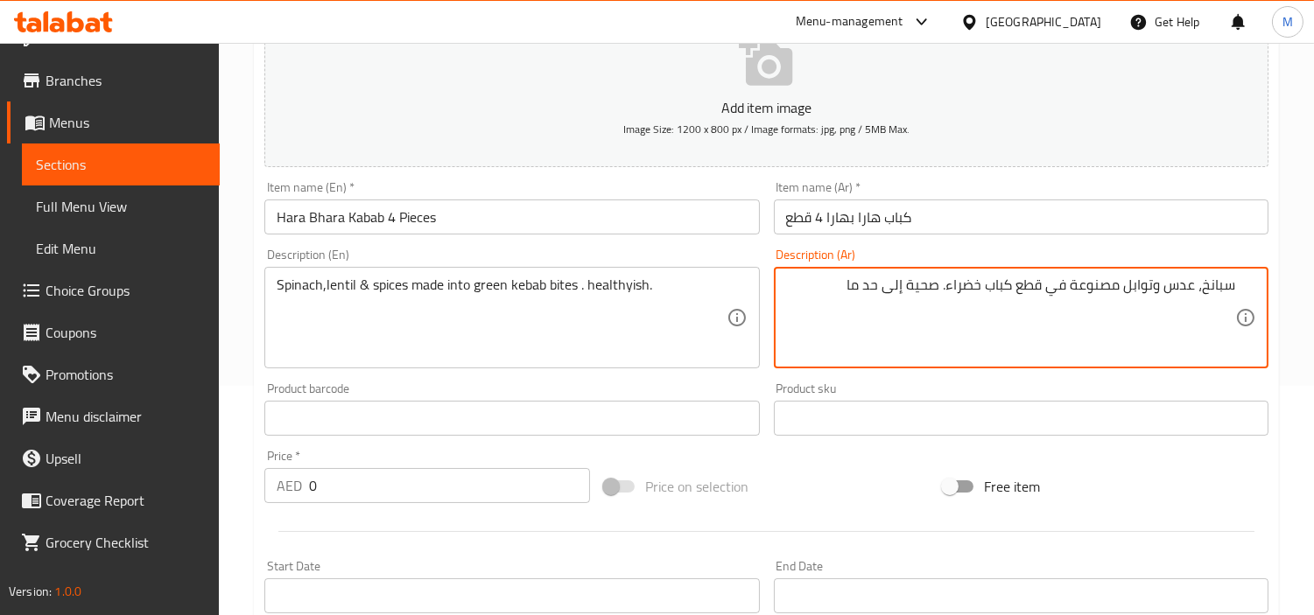
click at [474, 503] on input "0" at bounding box center [449, 485] width 281 height 35
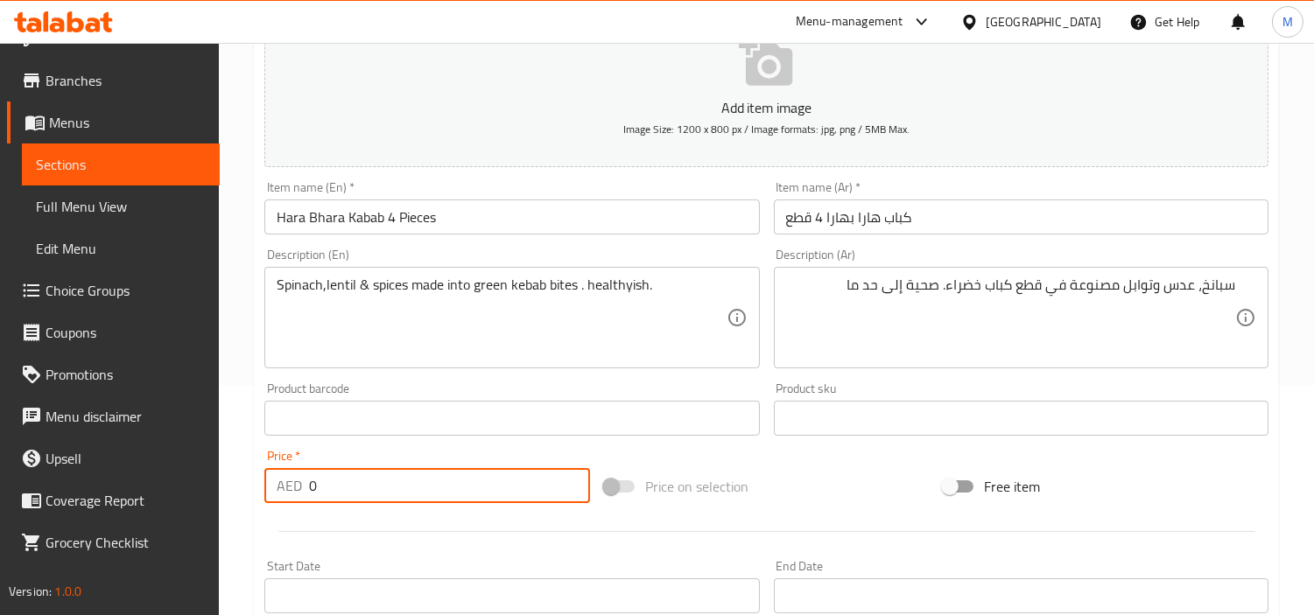
click at [479, 490] on input "0" at bounding box center [449, 485] width 281 height 35
paste input "33.5"
type input "33.5"
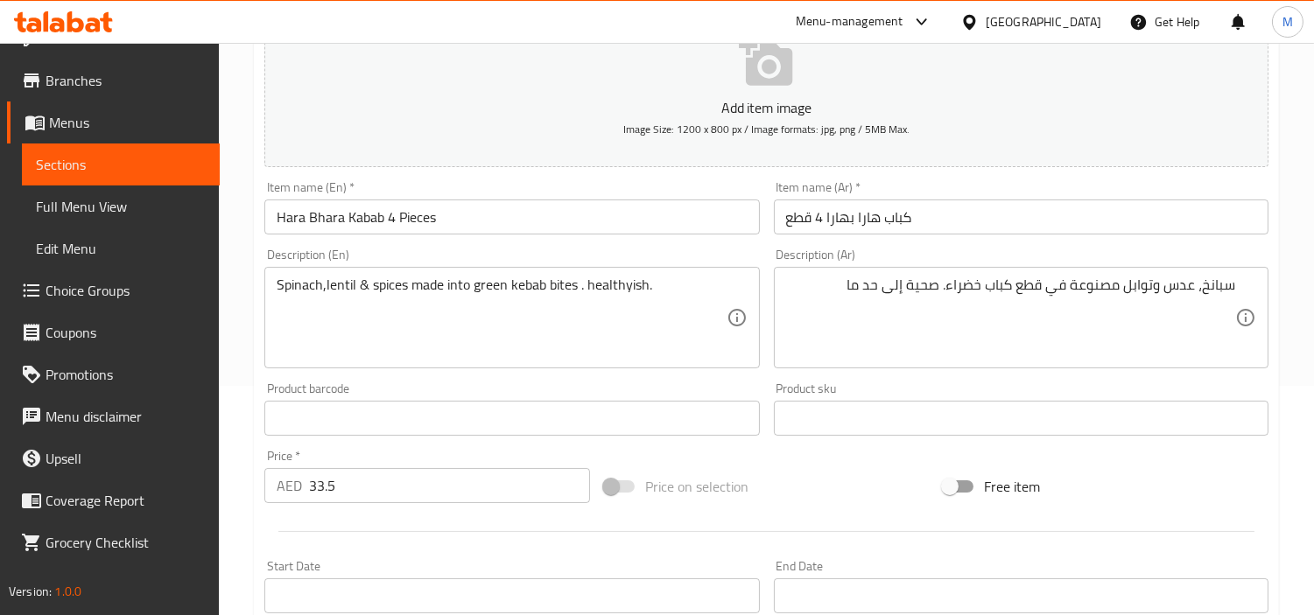
click at [442, 438] on div "Product barcode Product barcode" at bounding box center [511, 409] width 509 height 67
click at [255, 327] on div "Create new item Add item image Image Size: 1200 x 800 px / Image formats: jpg, …" at bounding box center [766, 449] width 1025 height 1019
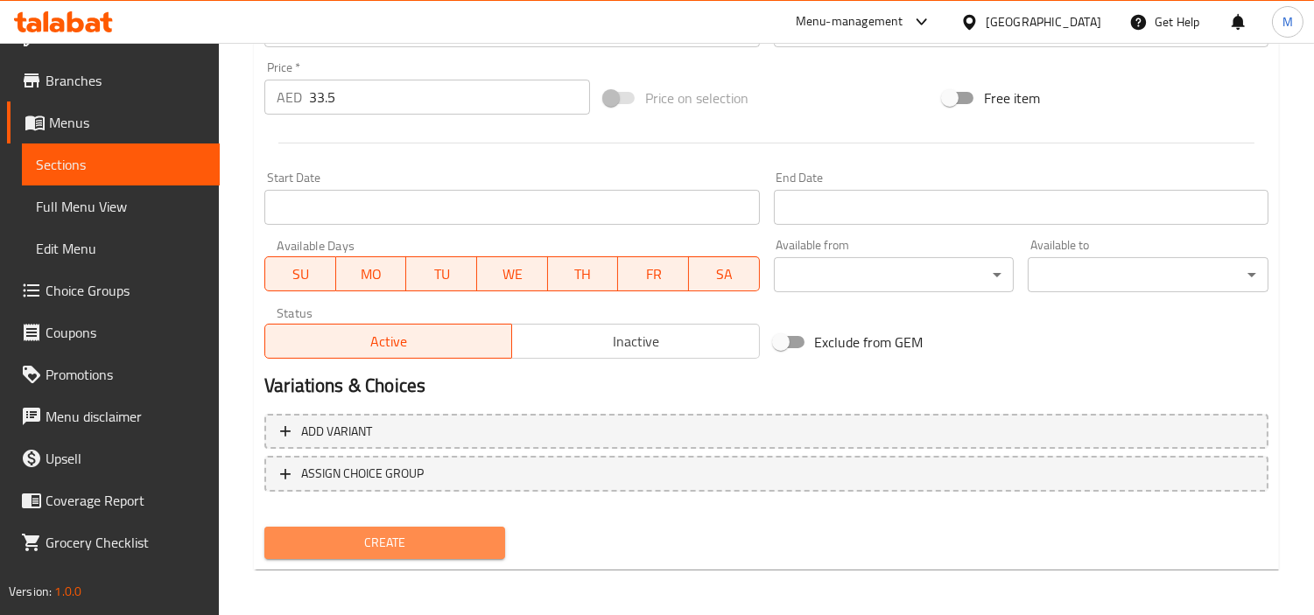
click at [448, 547] on span "Create" at bounding box center [384, 543] width 213 height 22
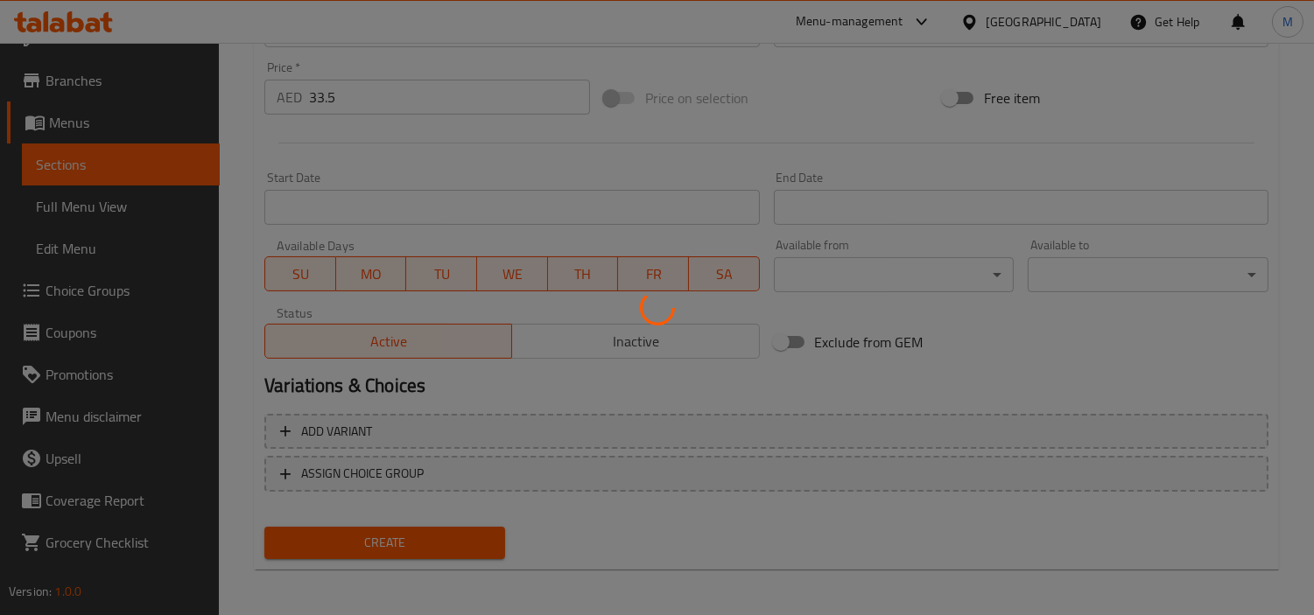
type input "0"
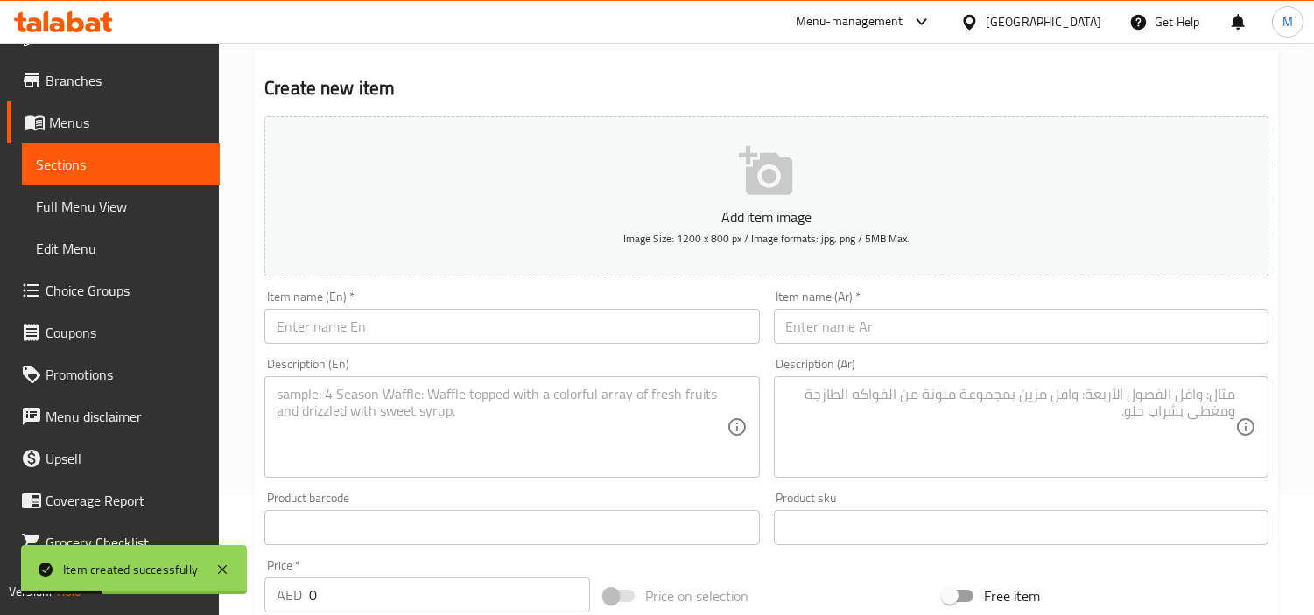
scroll to position [0, 0]
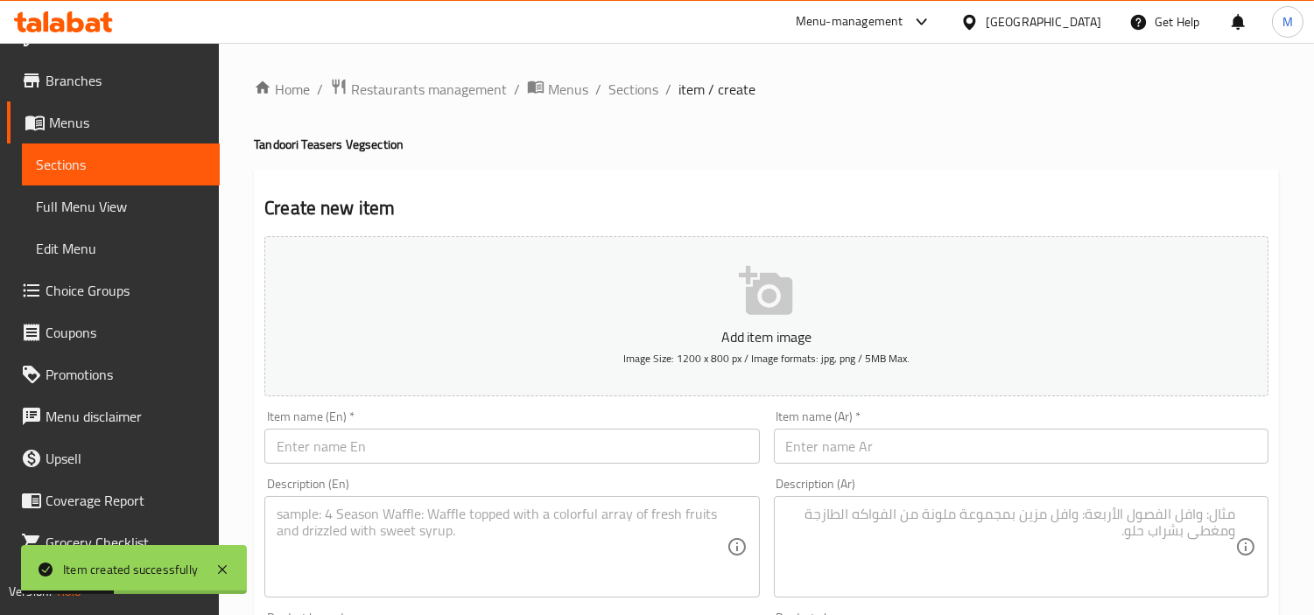
click at [448, 441] on input "text" at bounding box center [511, 446] width 495 height 35
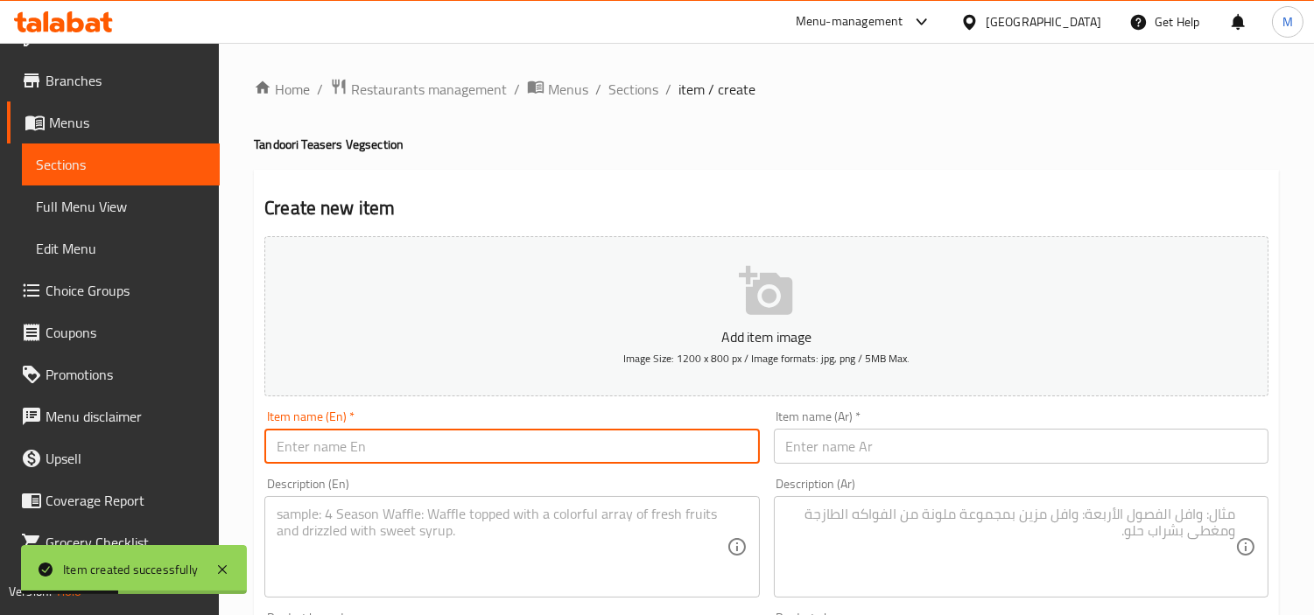
paste input "Veg Platter"
type input "Veg Platter"
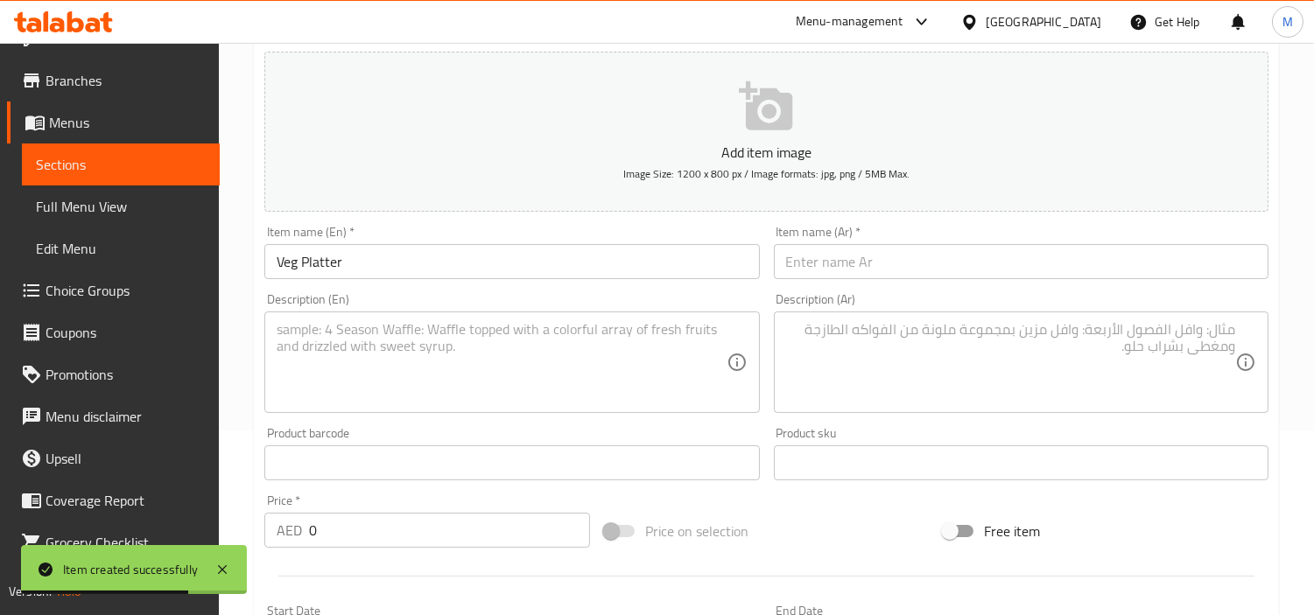
scroll to position [291, 0]
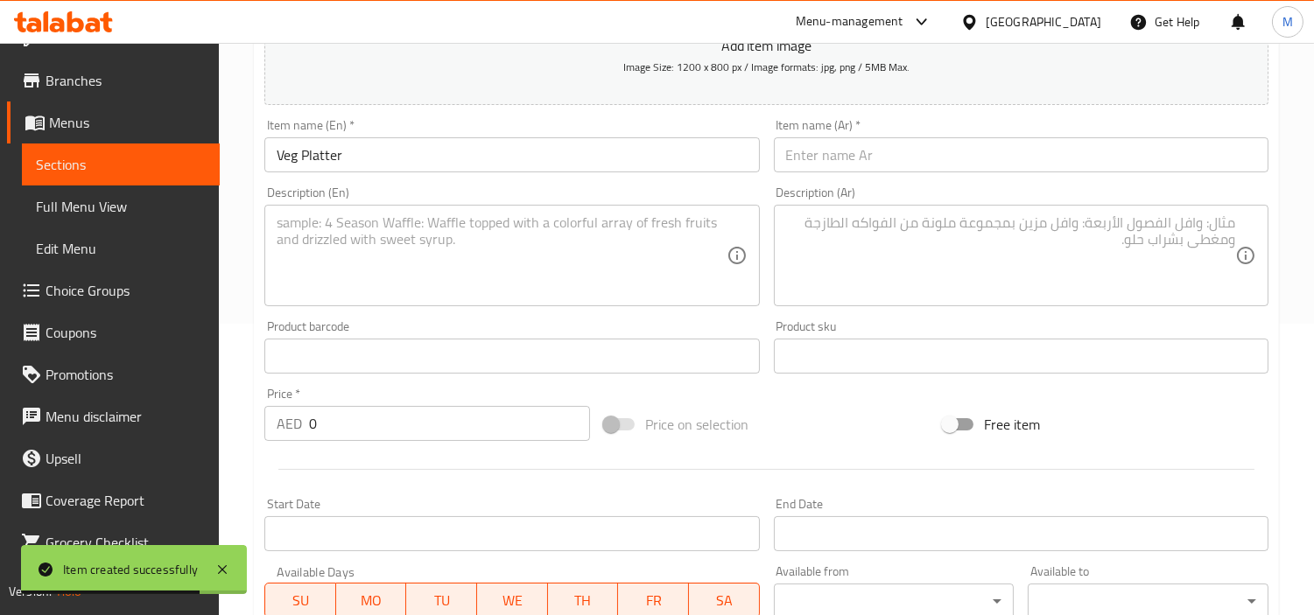
click at [427, 432] on input "0" at bounding box center [449, 423] width 281 height 35
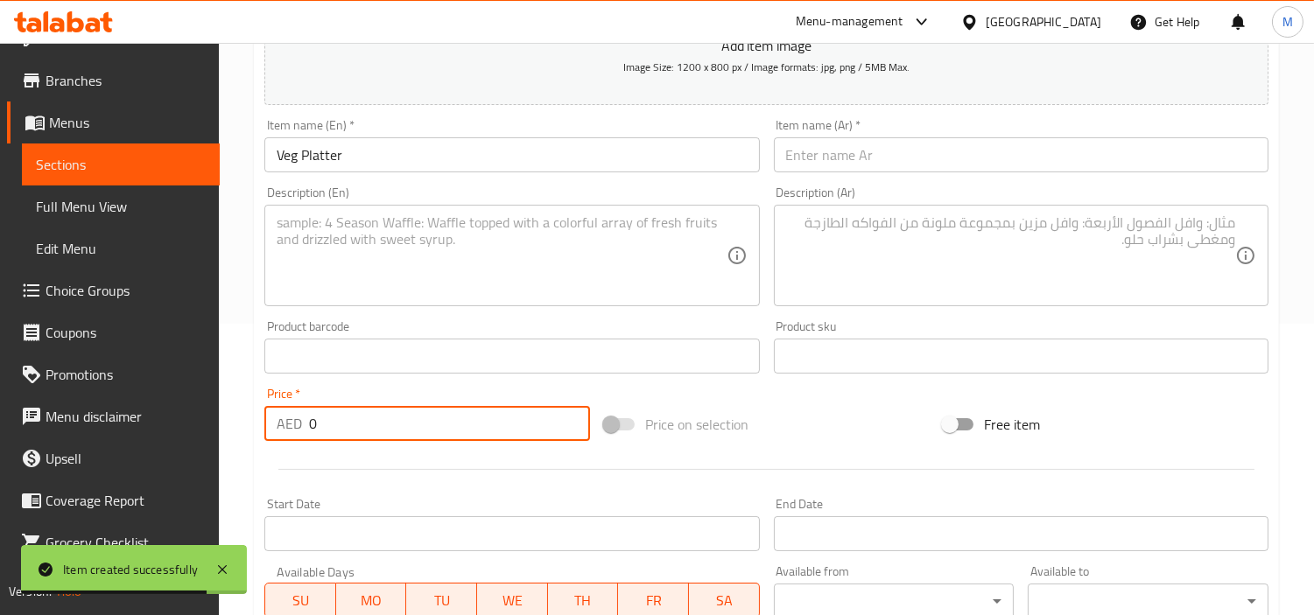
click at [427, 432] on input "0" at bounding box center [449, 423] width 281 height 35
paste input "56.6"
type input "56.6"
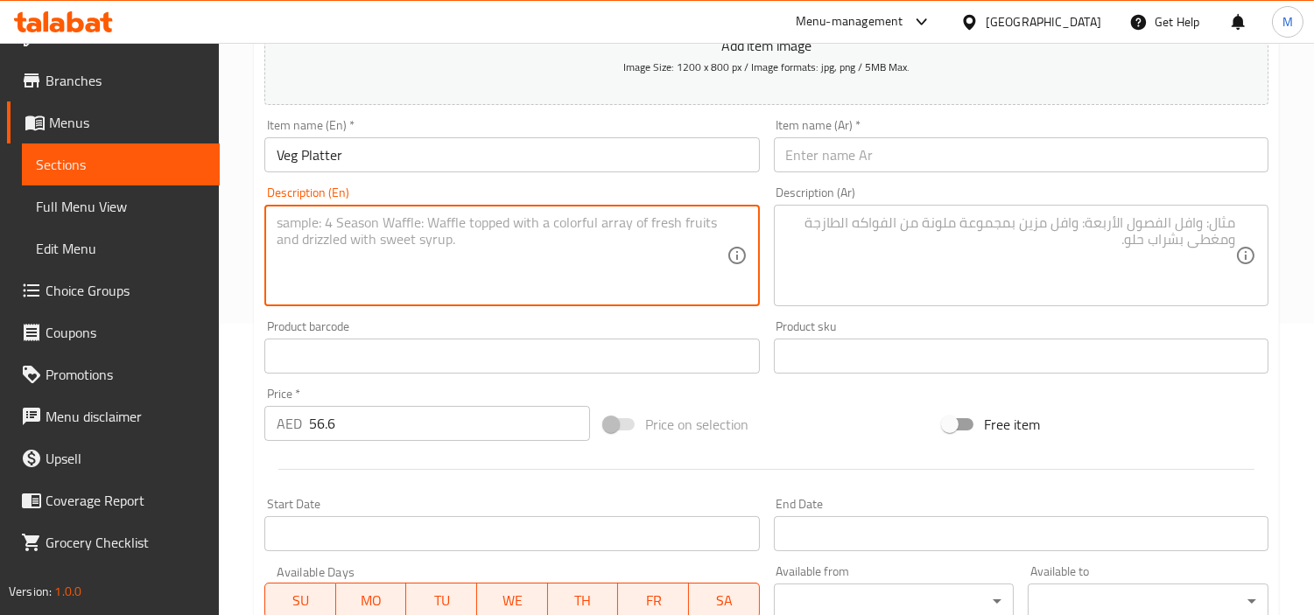
click at [573, 256] on textarea at bounding box center [501, 255] width 449 height 83
paste textarea "3 [PERSON_NAME],3 Soya Chaap,3 Tandoori Mushroom, 2 Hara Bhara Kebab & Masala F…"
click at [569, 221] on textarea "3 [PERSON_NAME],3 Soya Chaap,3 Tandoori Mushroom, 2 Hara Bhara Kebab & Masala F…" at bounding box center [501, 255] width 449 height 83
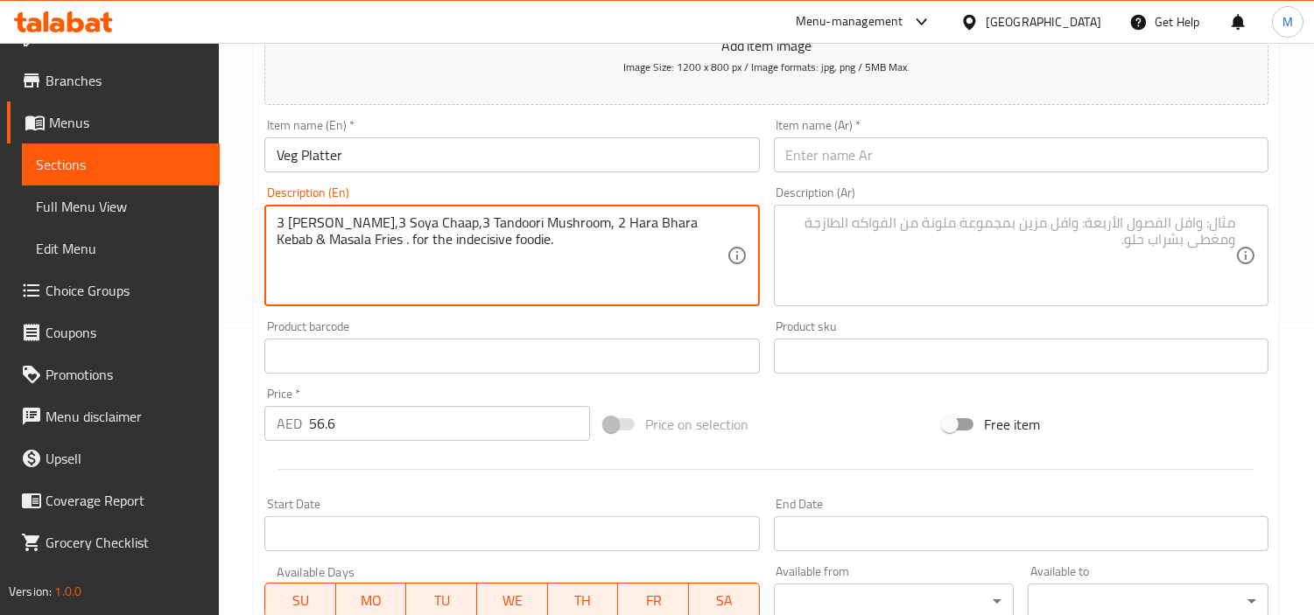
type textarea "3 [PERSON_NAME],3 Soya Chaap,3 Tandoori Mushroom, 2 Hara Bhara Kebab & Masala F…"
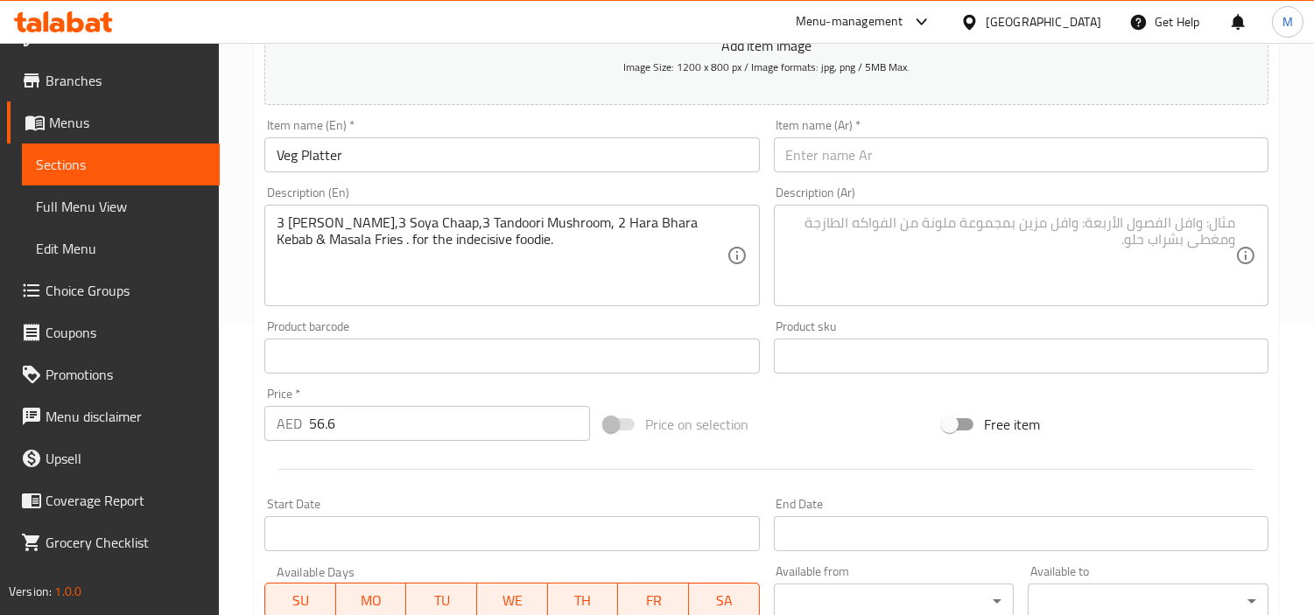
click at [899, 255] on textarea at bounding box center [1010, 255] width 449 height 83
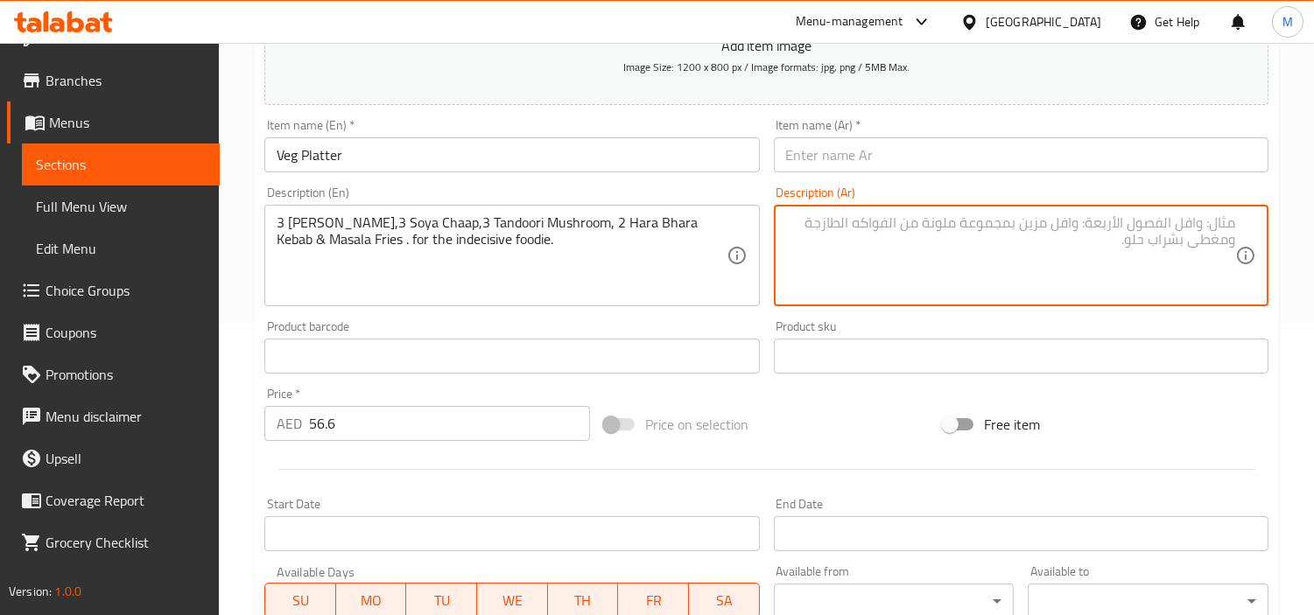
paste textarea "3 بانير بهاتي، 3 صويا تشاب، 3 مشروم تندوري، 2 هارا بهارا كباب و بطاطا ماسالا ال…"
type textarea "3 بانير بهاتي، 3 صويا تشاب، 3 مشروم تندوري، 2 هارا بهارا كباب و بطاطا ماسالا ال…"
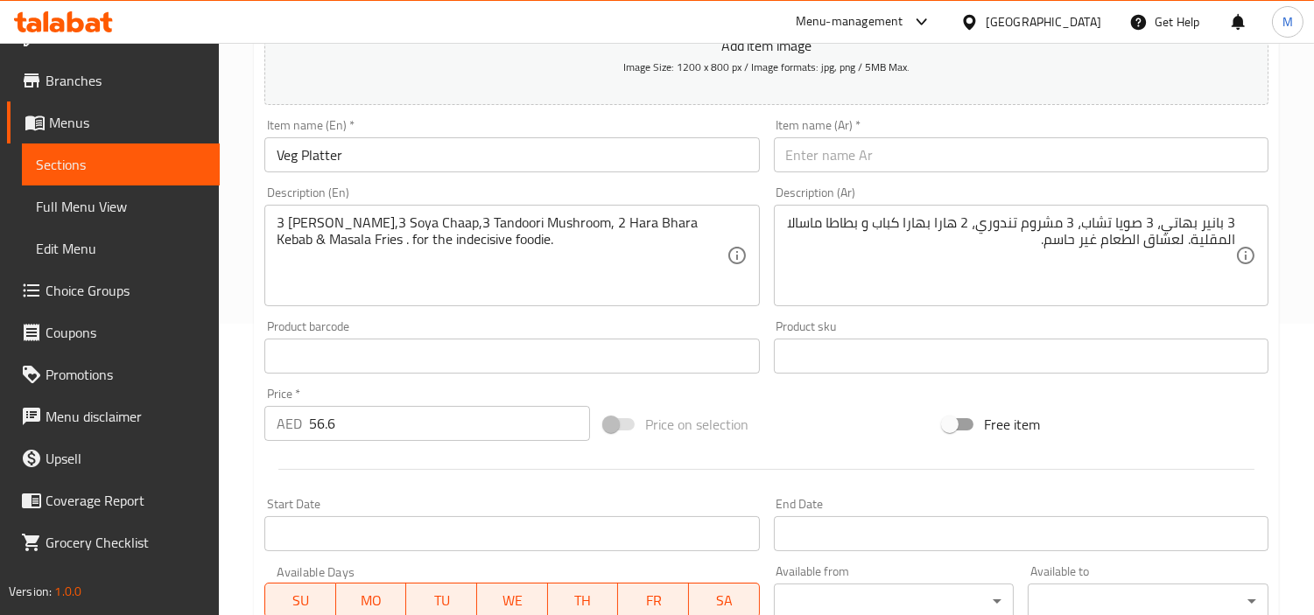
click at [298, 147] on input "Veg Platter" at bounding box center [511, 154] width 495 height 35
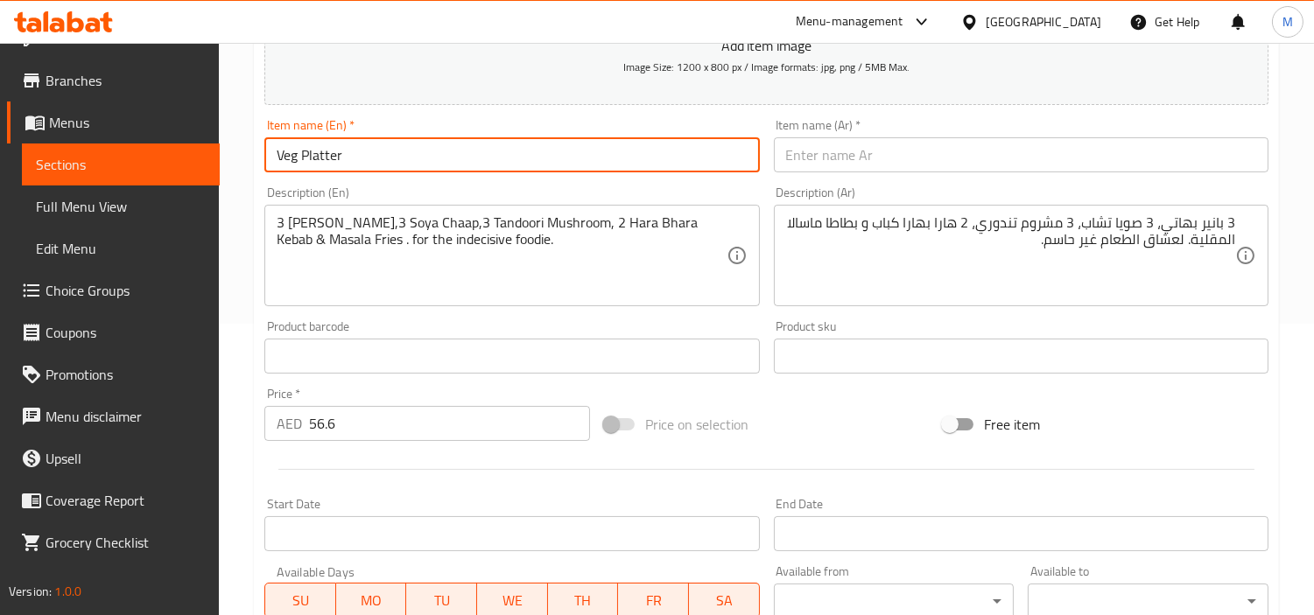
click at [298, 147] on input "Veg Platter" at bounding box center [511, 154] width 495 height 35
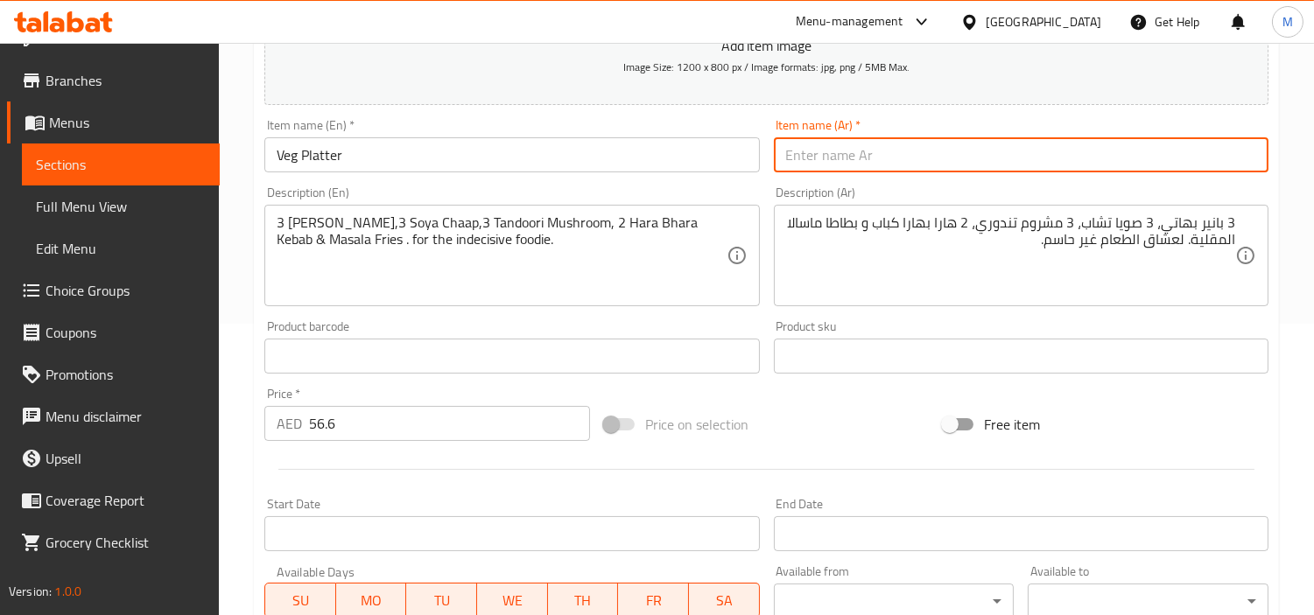
click at [1130, 172] on input "text" at bounding box center [1021, 154] width 495 height 35
paste input "طبق الخضار"
type input "طبق الخضار"
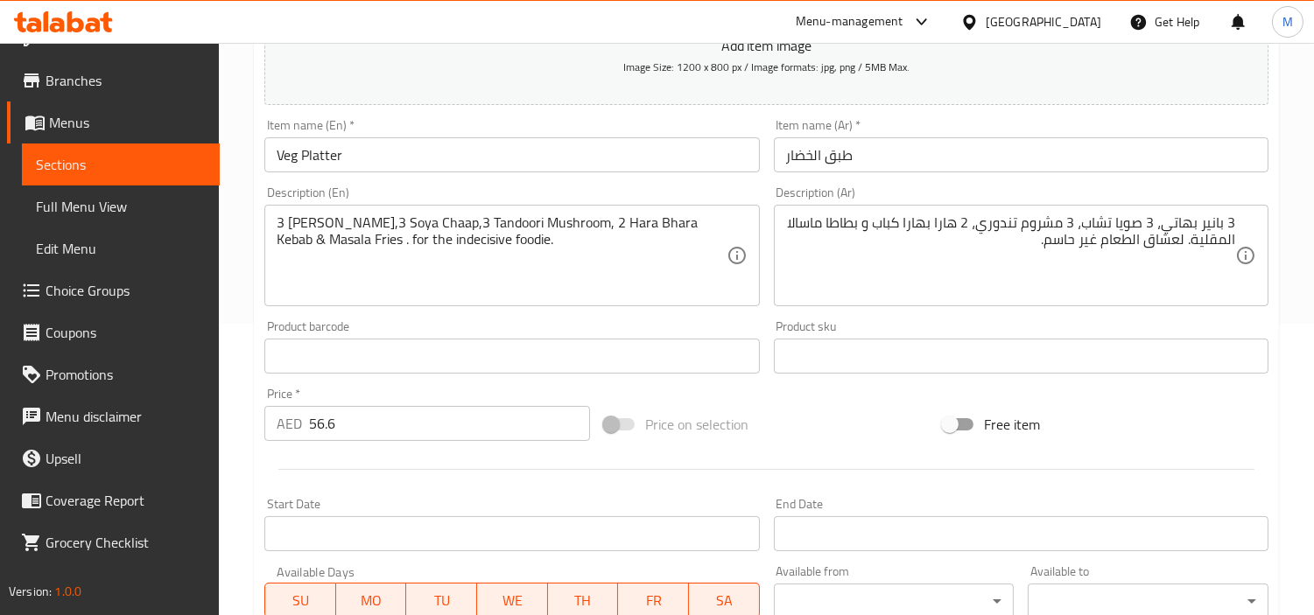
click at [987, 124] on div "Item name (Ar)   * طبق الخضار Item name (Ar) *" at bounding box center [1021, 145] width 495 height 53
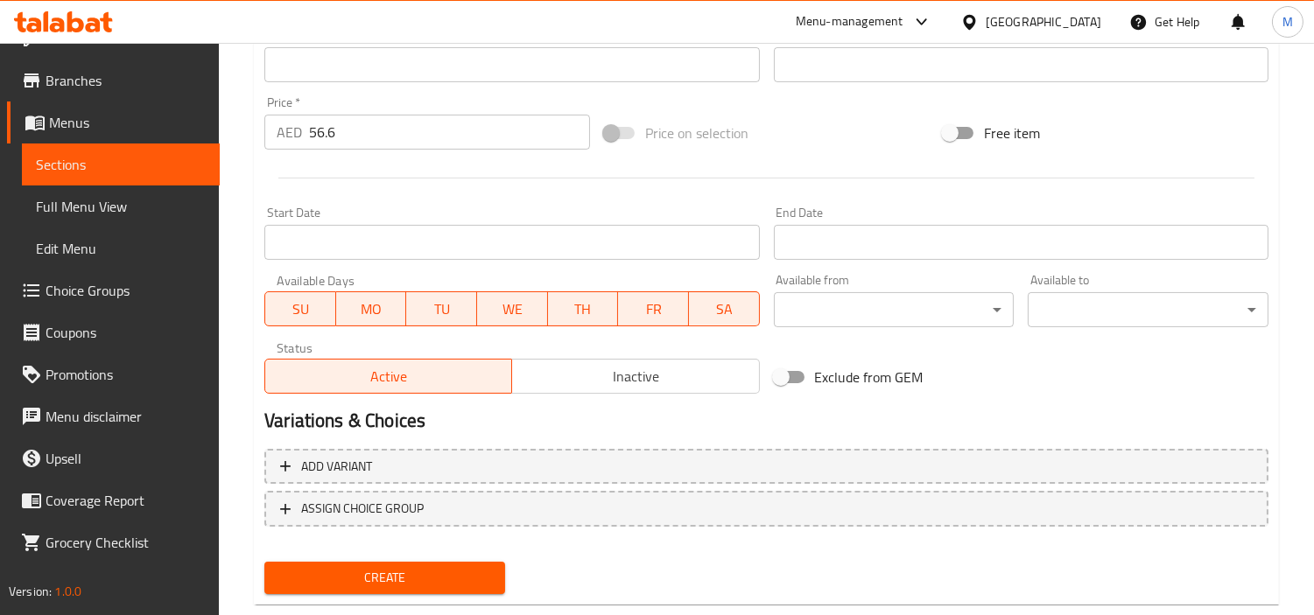
scroll to position [618, 0]
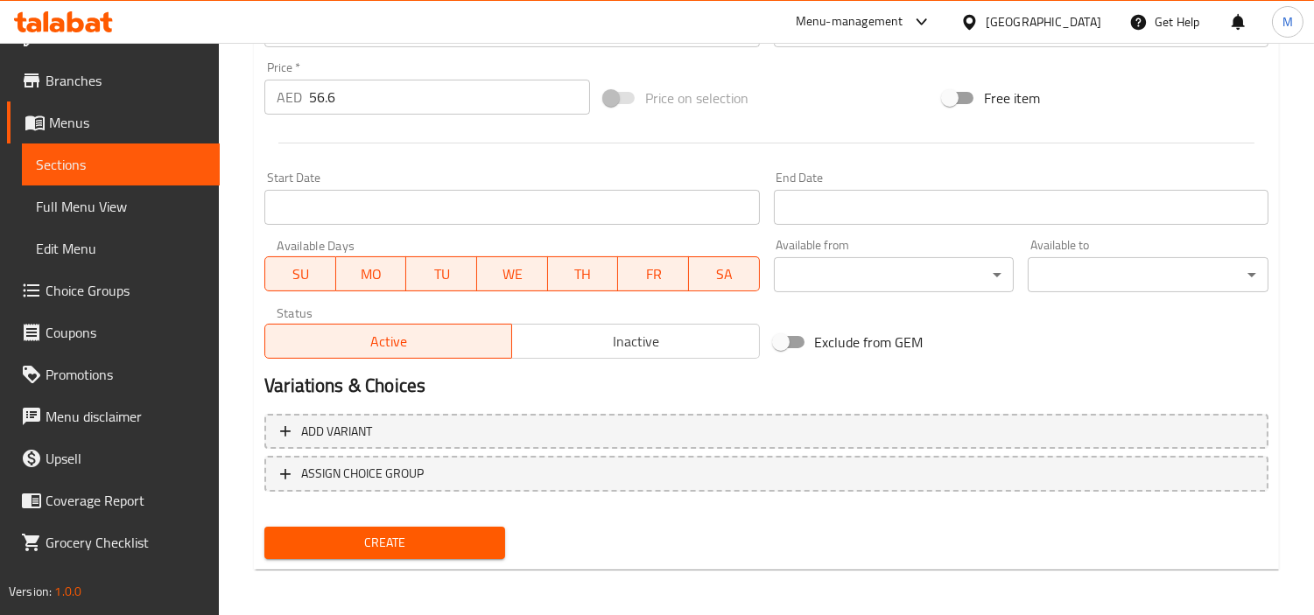
click at [425, 532] on span "Create" at bounding box center [384, 543] width 213 height 22
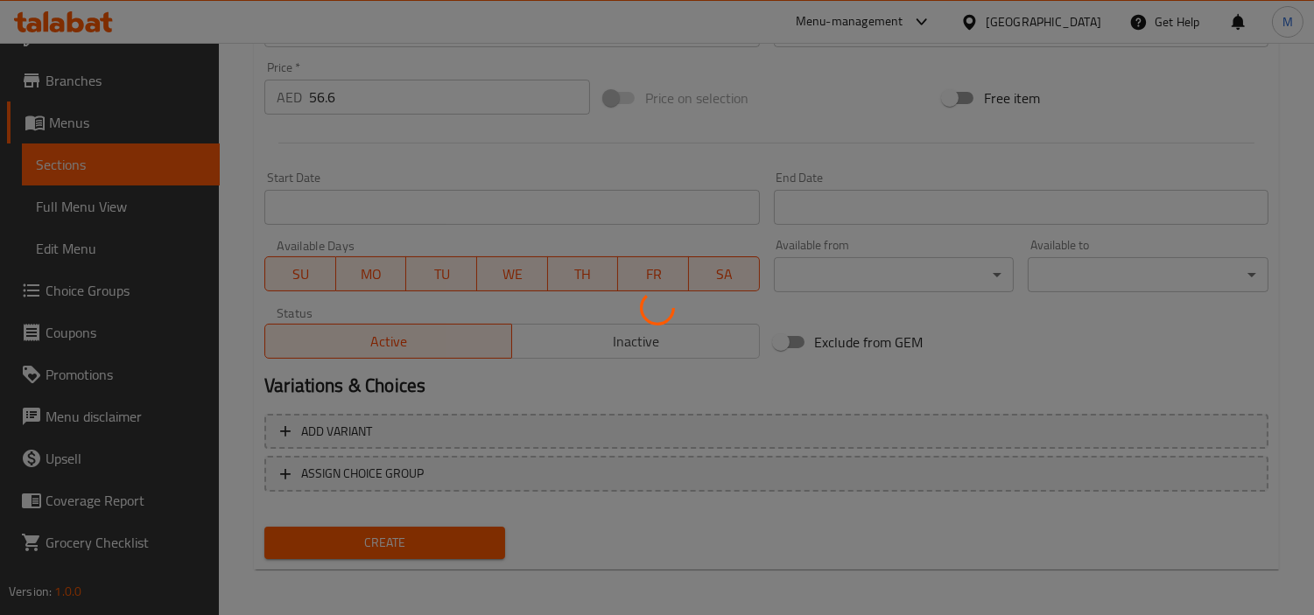
type input "0"
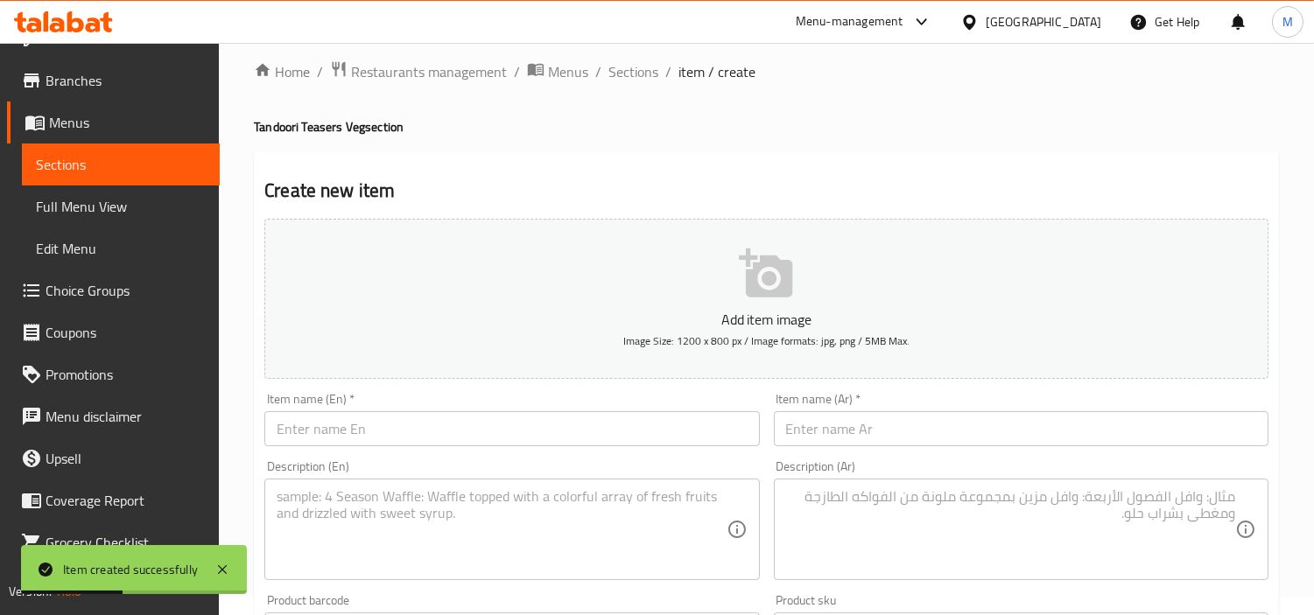
scroll to position [0, 0]
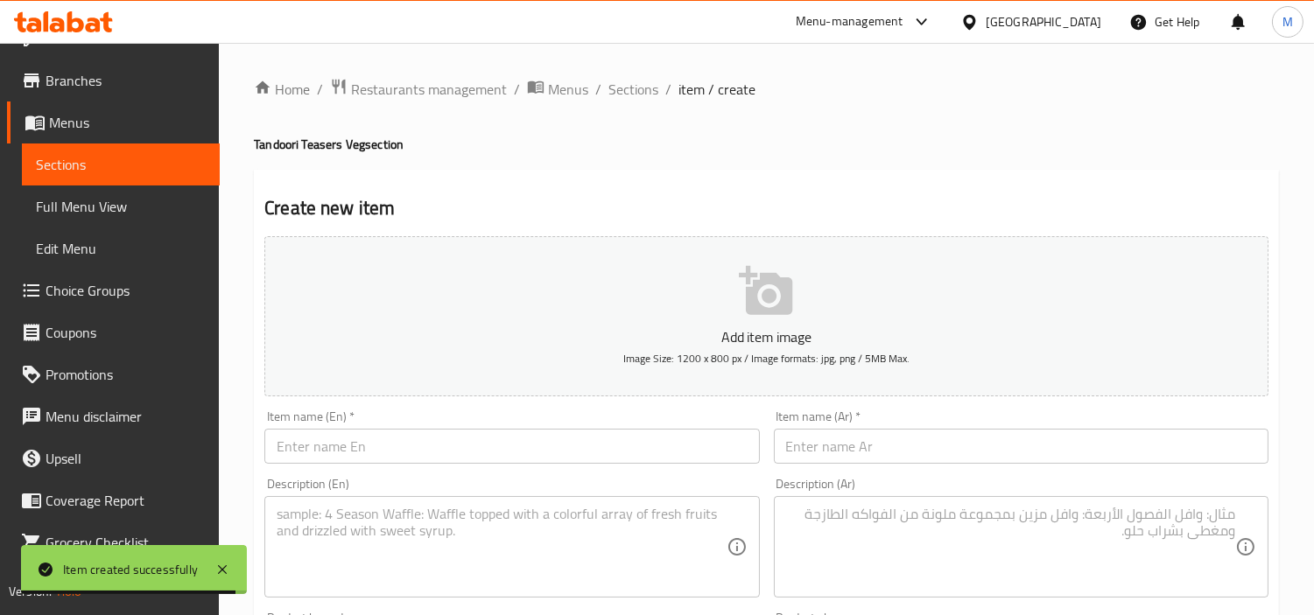
click at [337, 433] on input "text" at bounding box center [511, 446] width 495 height 35
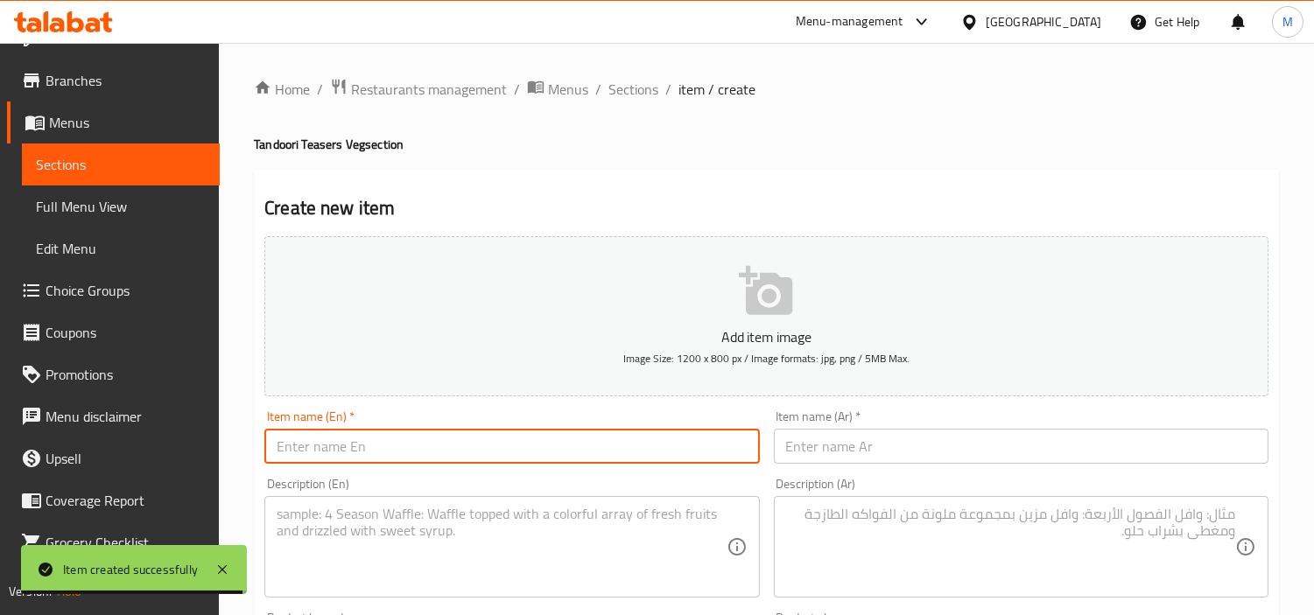
paste input "Paneer Tikka Platter On Sizzler"
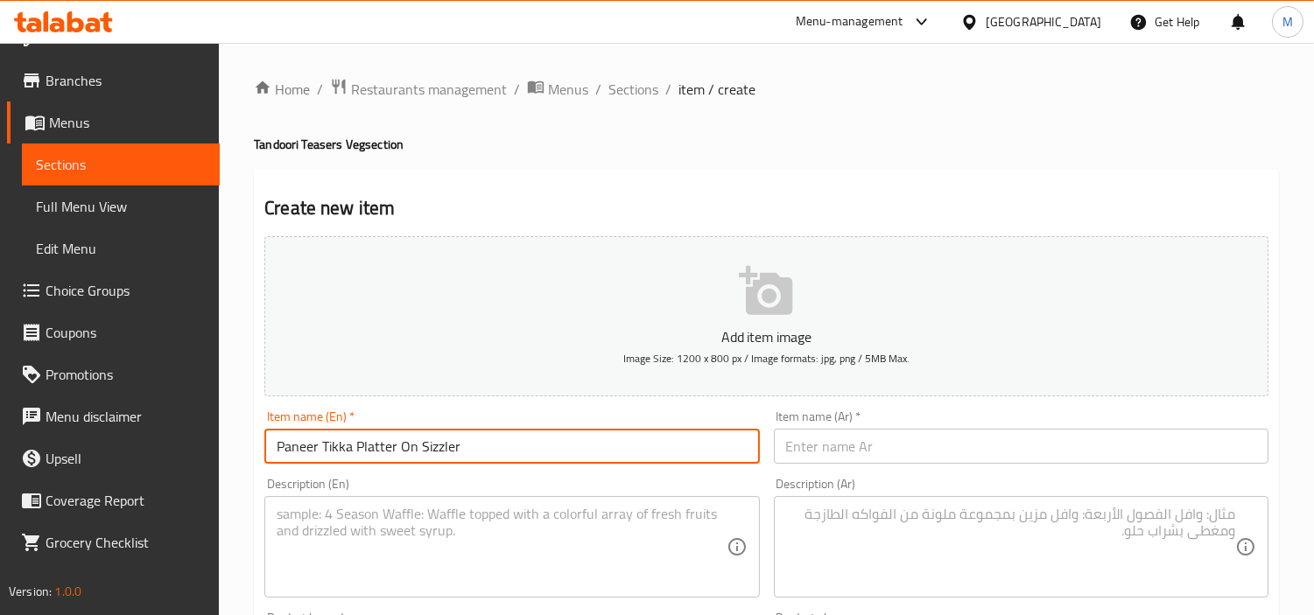
type input "Paneer Tikka Platter On Sizzler"
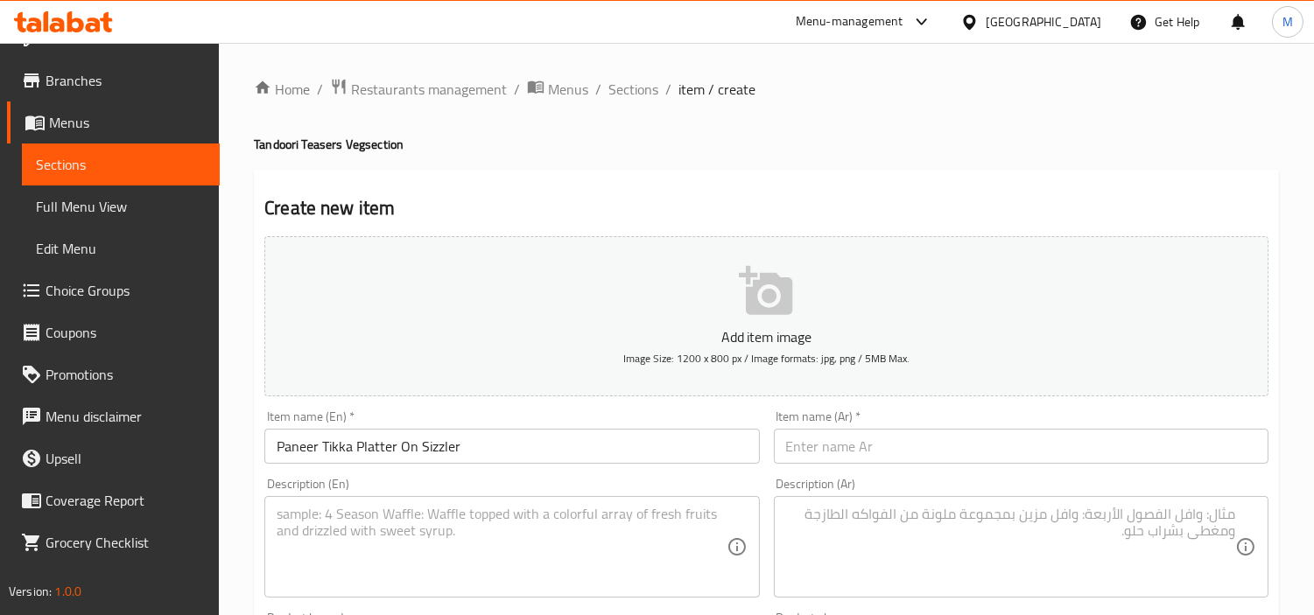
click at [829, 451] on input "text" at bounding box center [1021, 446] width 495 height 35
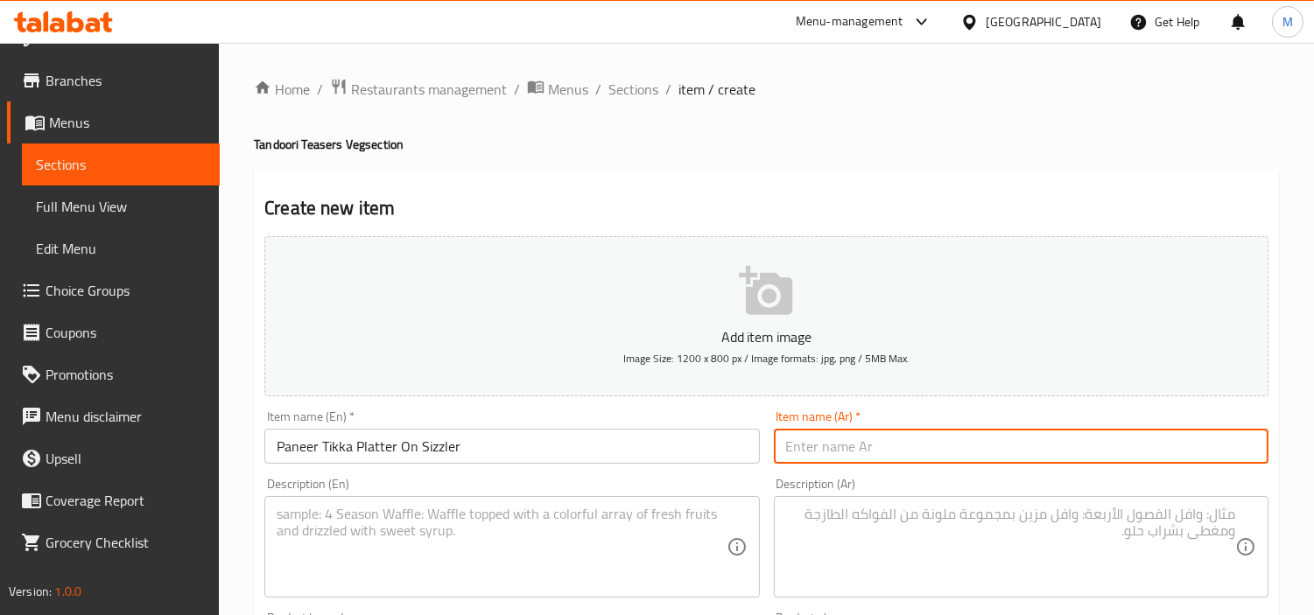
paste input "طبق بانير تكا على سيزلر"
type input "طبق بانير تكا على سيزلر"
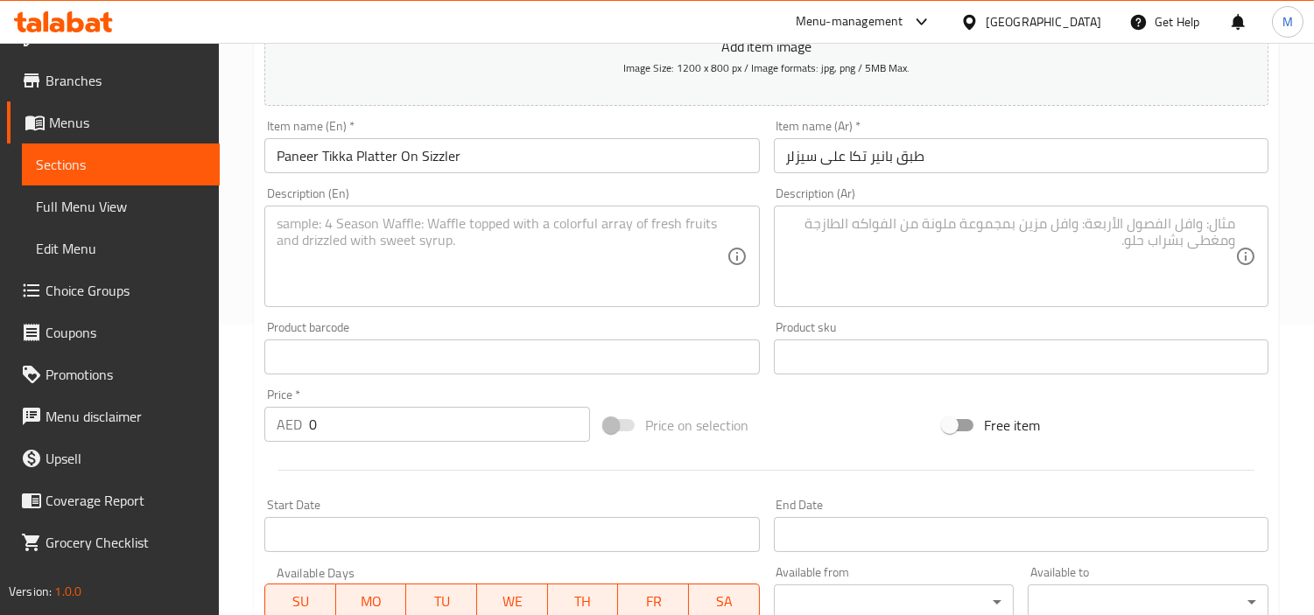
scroll to position [291, 0]
click at [362, 415] on input "0" at bounding box center [449, 423] width 281 height 35
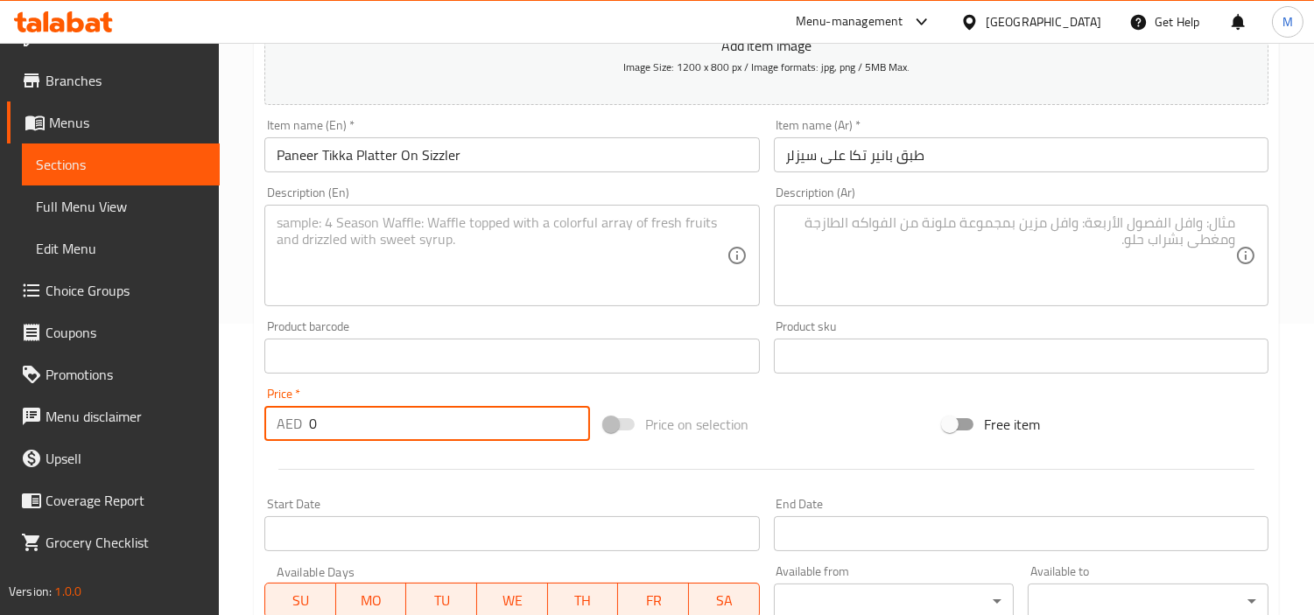
click at [362, 415] on input "0" at bounding box center [449, 423] width 281 height 35
paste input "50.3"
type input "50.3"
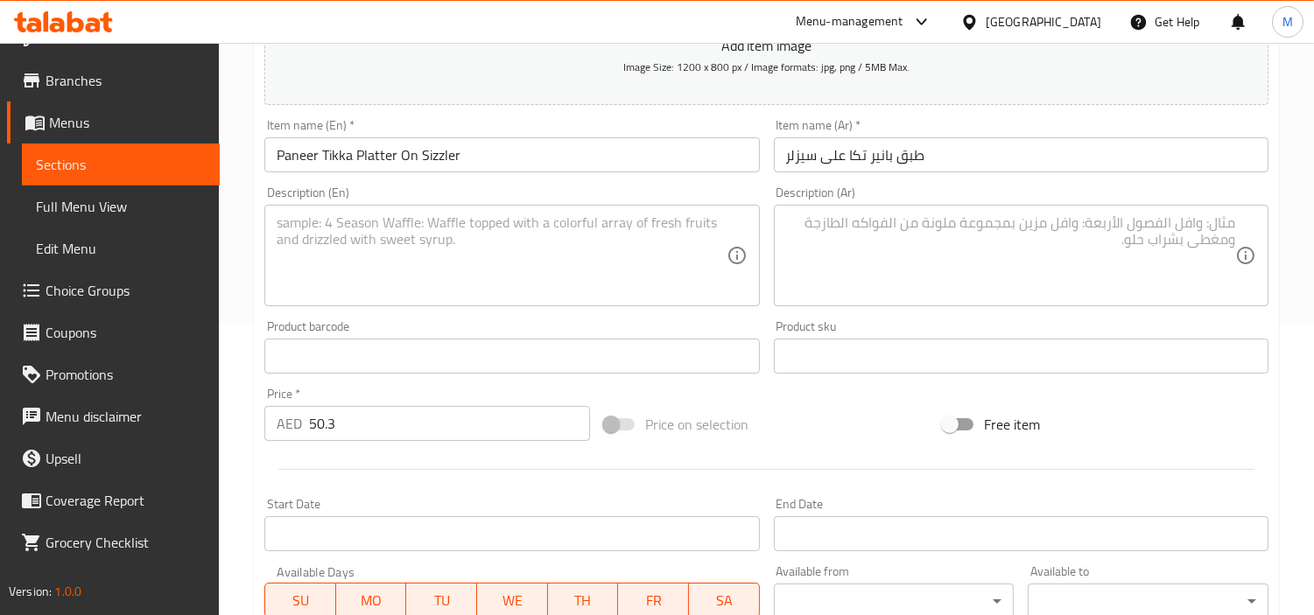
click at [546, 256] on textarea at bounding box center [501, 255] width 449 height 83
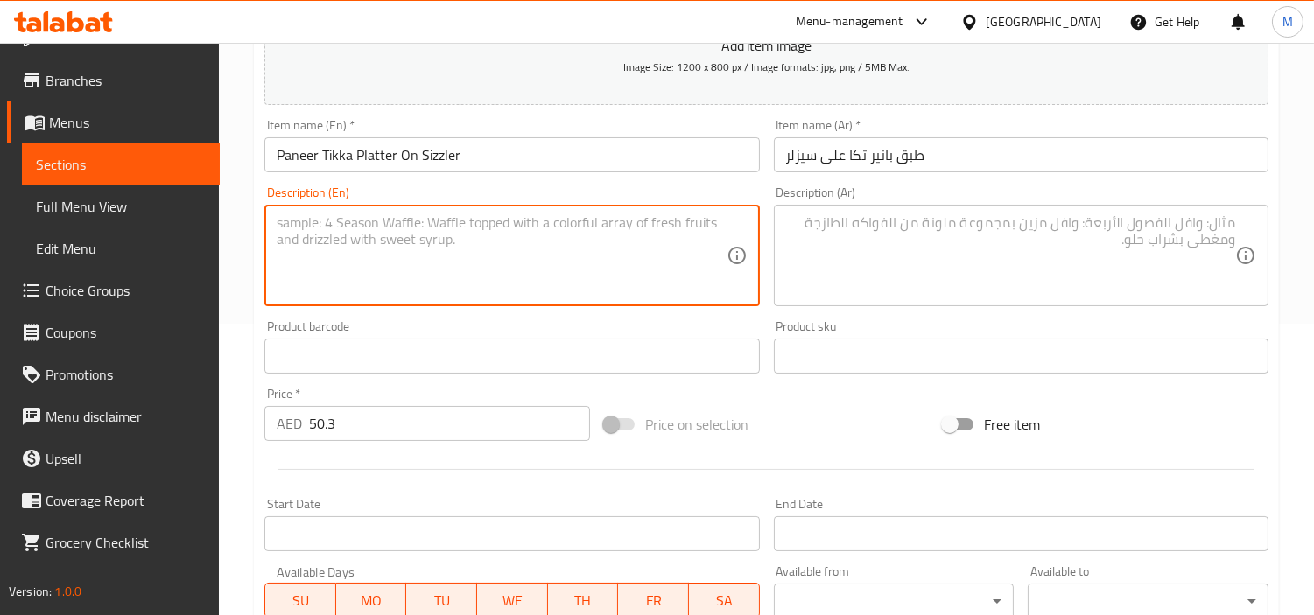
paste textarea "(3 Hariyali,3 Achari,3 Lahsuni). all served smoking hot"
click at [285, 219] on textarea "(3 Hariyali,3 Achari,3 Lahsuni). all served smoking hot" at bounding box center [501, 255] width 449 height 83
click at [447, 222] on textarea "3 Hariyali,3 Achari,3 Lahsuni). all served smoking hot" at bounding box center [501, 255] width 449 height 83
click at [448, 223] on textarea "3 Hariyali,3 Achari,3 Lahsuni. all served smoking hot" at bounding box center [501, 255] width 449 height 83
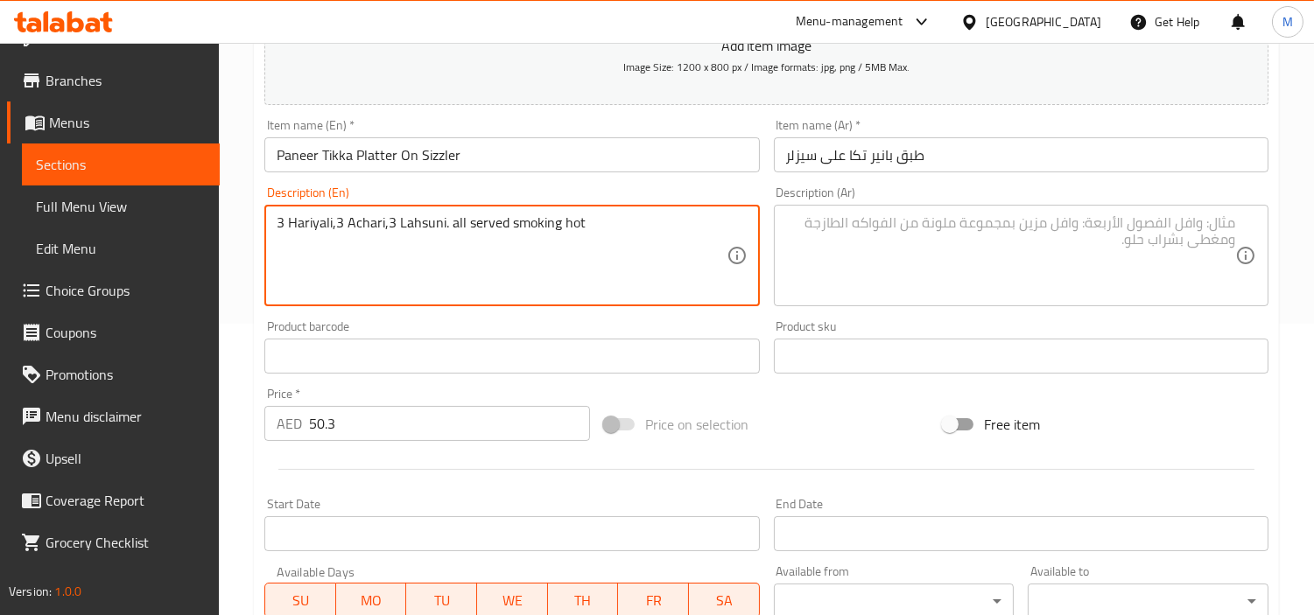
click at [448, 223] on textarea "3 Hariyali,3 Achari,3 Lahsuni. all served smoking hot" at bounding box center [501, 255] width 449 height 83
type textarea "3 Hariyali,3 Achari,3 Lahsuni. all served smoking hot"
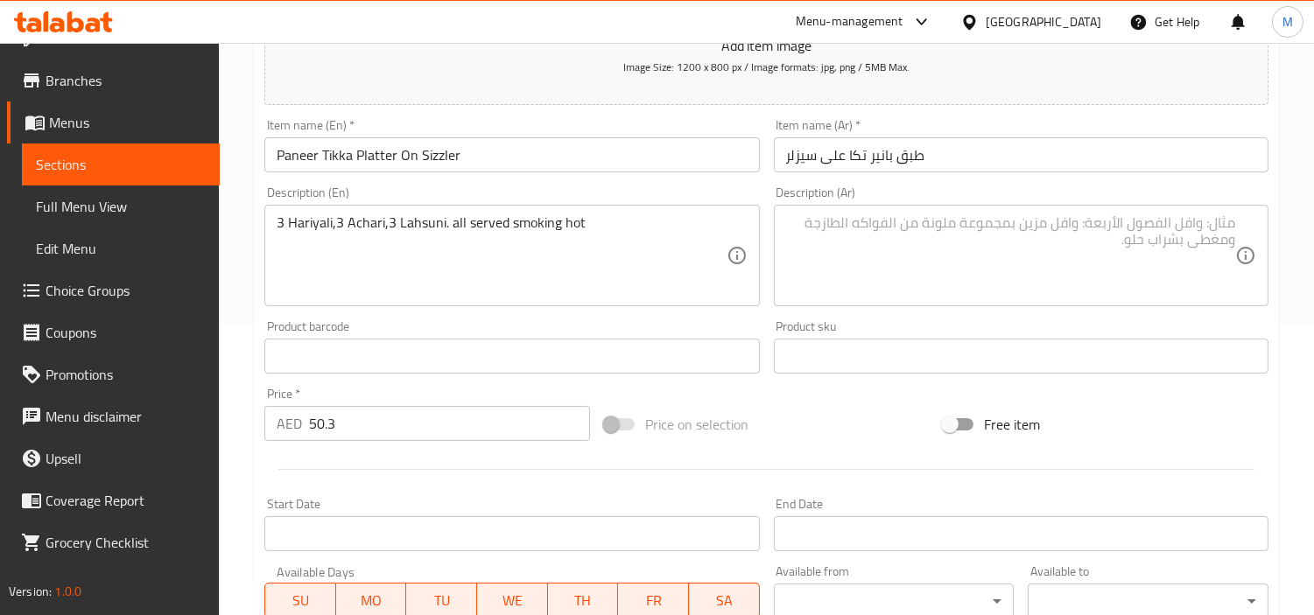
click at [1037, 265] on textarea at bounding box center [1010, 255] width 449 height 83
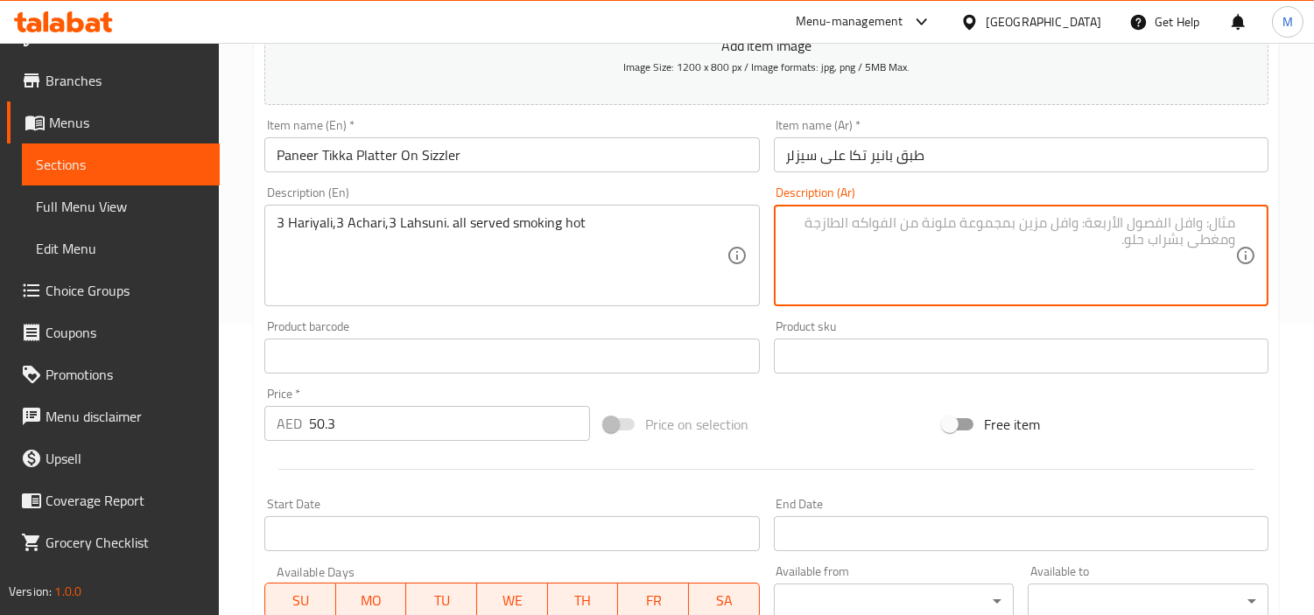
paste textarea "3 [PERSON_NAME]، 3 أشاري، 3 لحسوني. يتم تقديم جميعها ساخنة للتدخين"
click at [1101, 221] on textarea "3 [PERSON_NAME]، 3 أشاري، 3 لحسوني. يتم تقديم جميعها ساخنة للتدخين" at bounding box center [1010, 255] width 449 height 83
click at [1105, 221] on textarea "3 [PERSON_NAME]، 3 أشاري، 3 لحسوني. يتم تقديم جميعها ساخنة للتدخين" at bounding box center [1010, 255] width 449 height 83
click at [1099, 222] on textarea "3 [PERSON_NAME]، 3 أشاري، 3 [PERSON_NAME]. يتم تقديم جميعها ساخنة للتدخين" at bounding box center [1010, 255] width 449 height 83
click at [899, 224] on textarea "3 [PERSON_NAME]، 3 أشاري، 3 [PERSON_NAME]. يتم تقديم جميعها ساخنة للتدخين" at bounding box center [1010, 255] width 449 height 83
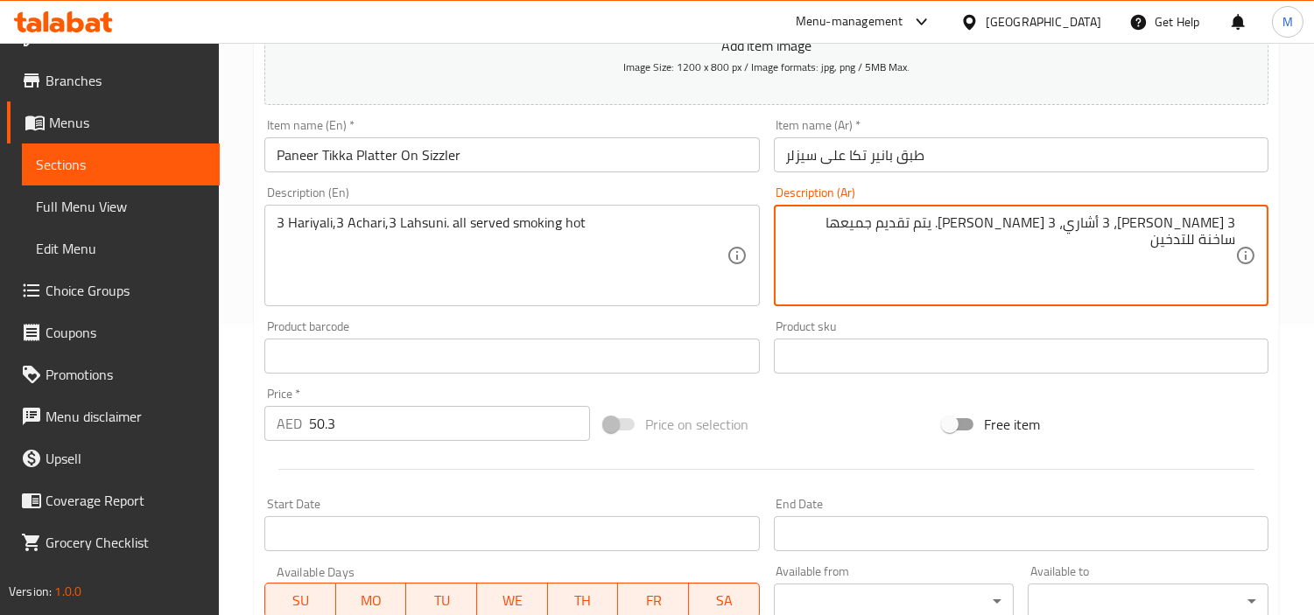
click at [881, 221] on textarea "3 [PERSON_NAME]، 3 أشاري، 3 [PERSON_NAME]. يتم تقديم جميعها ساخنة للتدخين" at bounding box center [1010, 255] width 449 height 83
type textarea "3 [PERSON_NAME]، 3 أشاري، 3 [PERSON_NAME]. يتم تقديم جميعها ساخنة مدخنة"
click at [239, 348] on div "Home / Restaurants management / Menus / Sections / item / create Tandoori Tease…" at bounding box center [766, 348] width 1095 height 1194
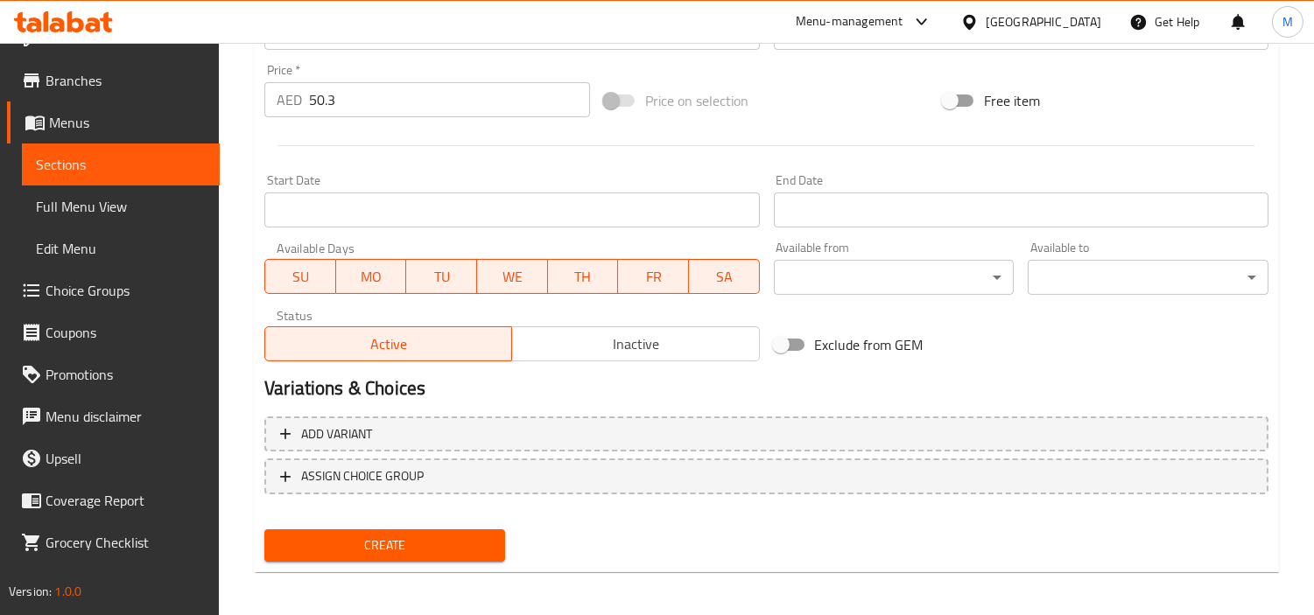
scroll to position [618, 0]
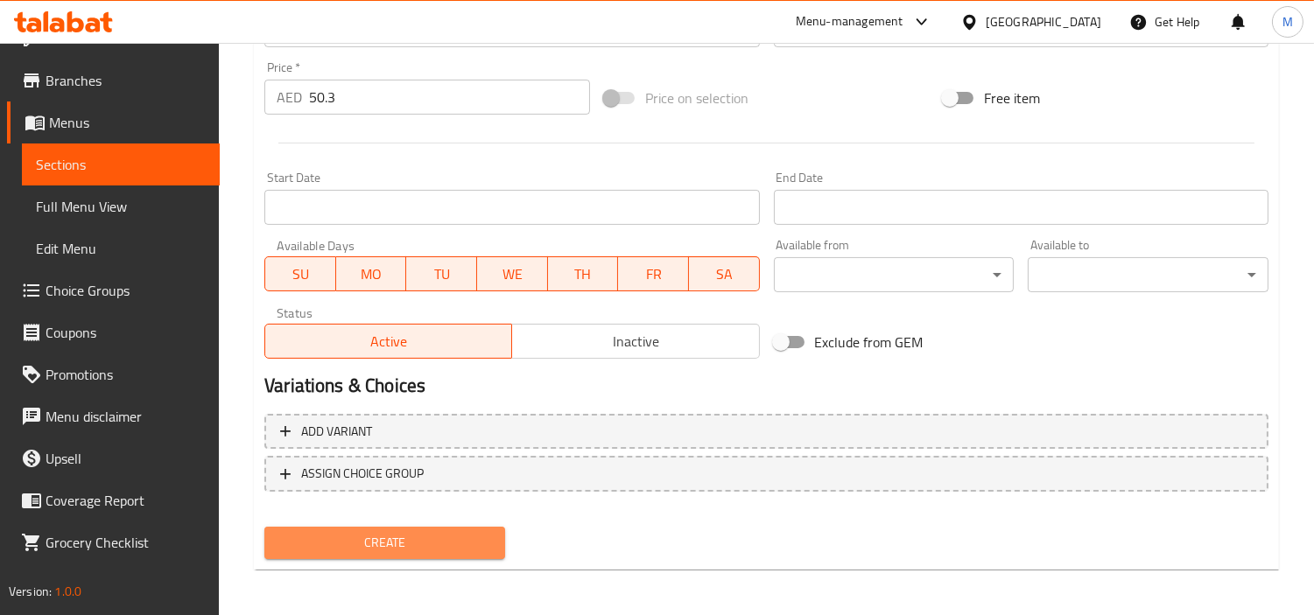
click at [364, 543] on span "Create" at bounding box center [384, 543] width 213 height 22
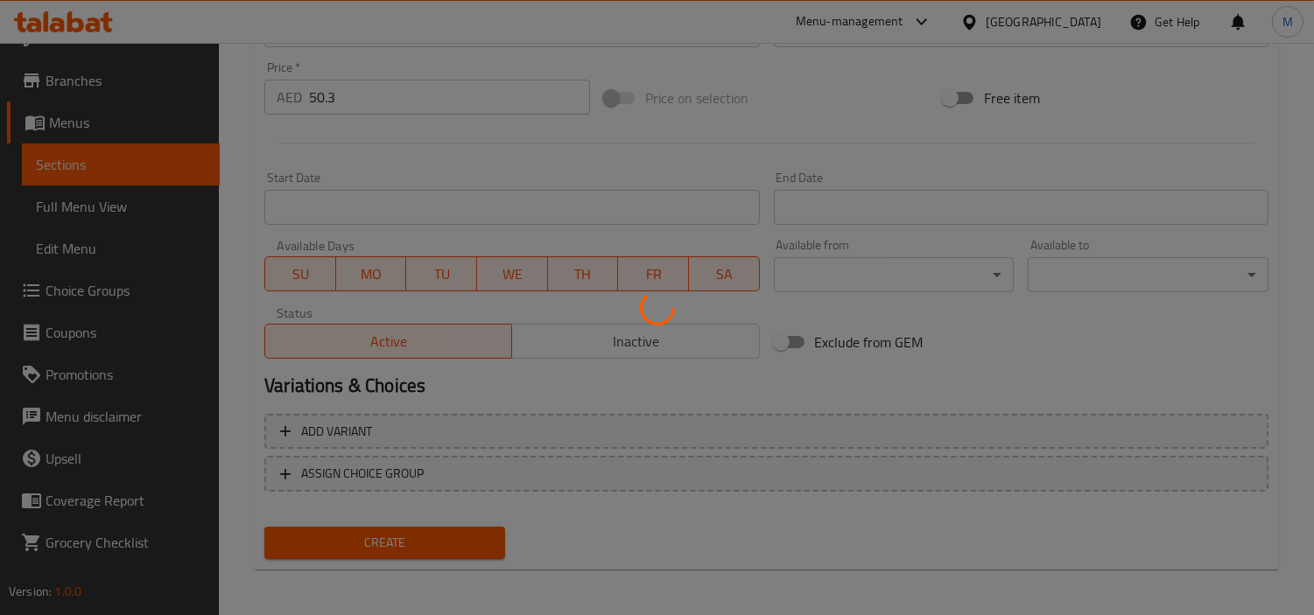
type input "0"
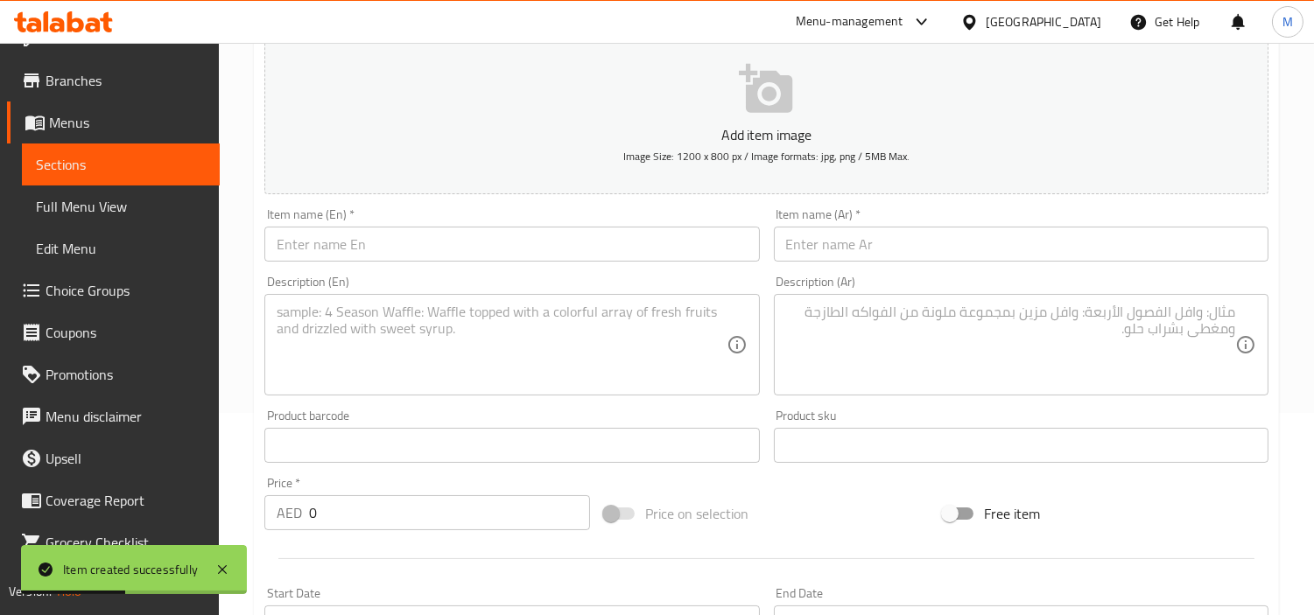
scroll to position [35, 0]
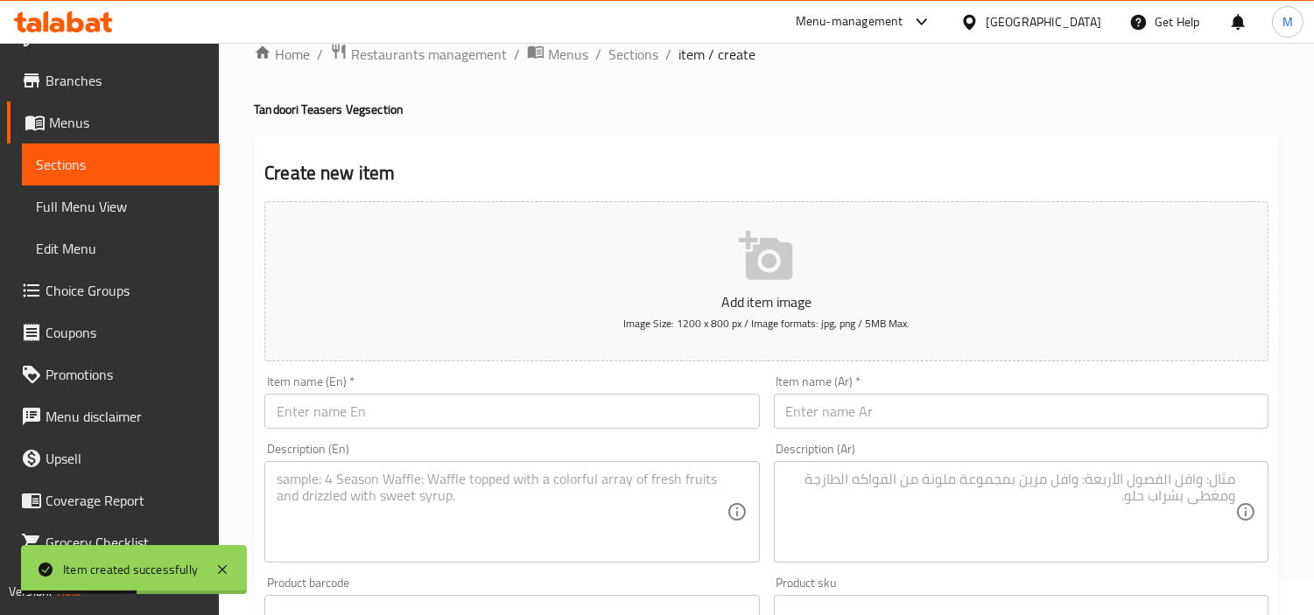
click at [446, 414] on input "text" at bounding box center [511, 411] width 495 height 35
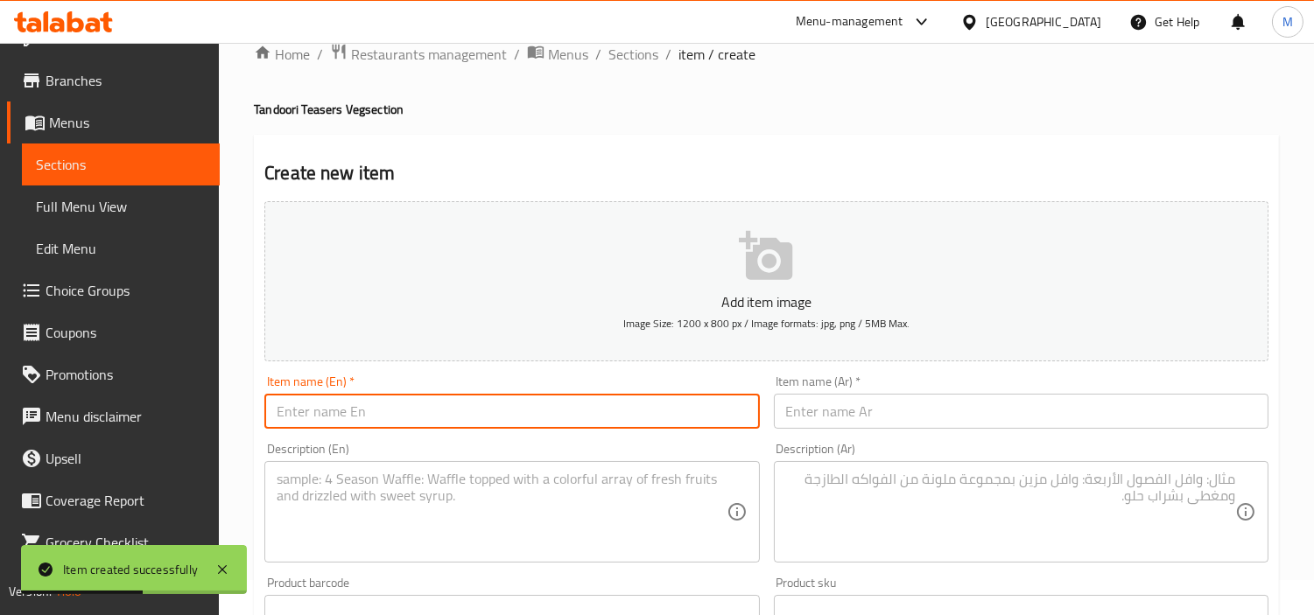
paste input "Trilogy Soya Chaap Platter"
type input "Trilogy Soya Chaap Platter"
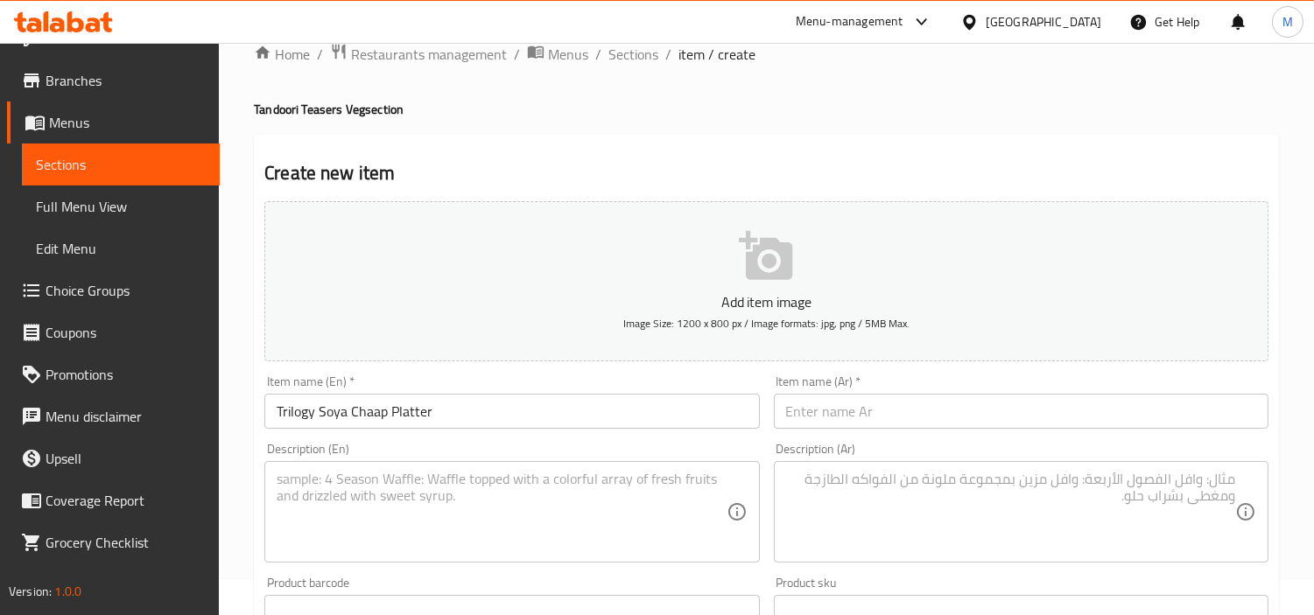
click at [895, 417] on input "text" at bounding box center [1021, 411] width 495 height 35
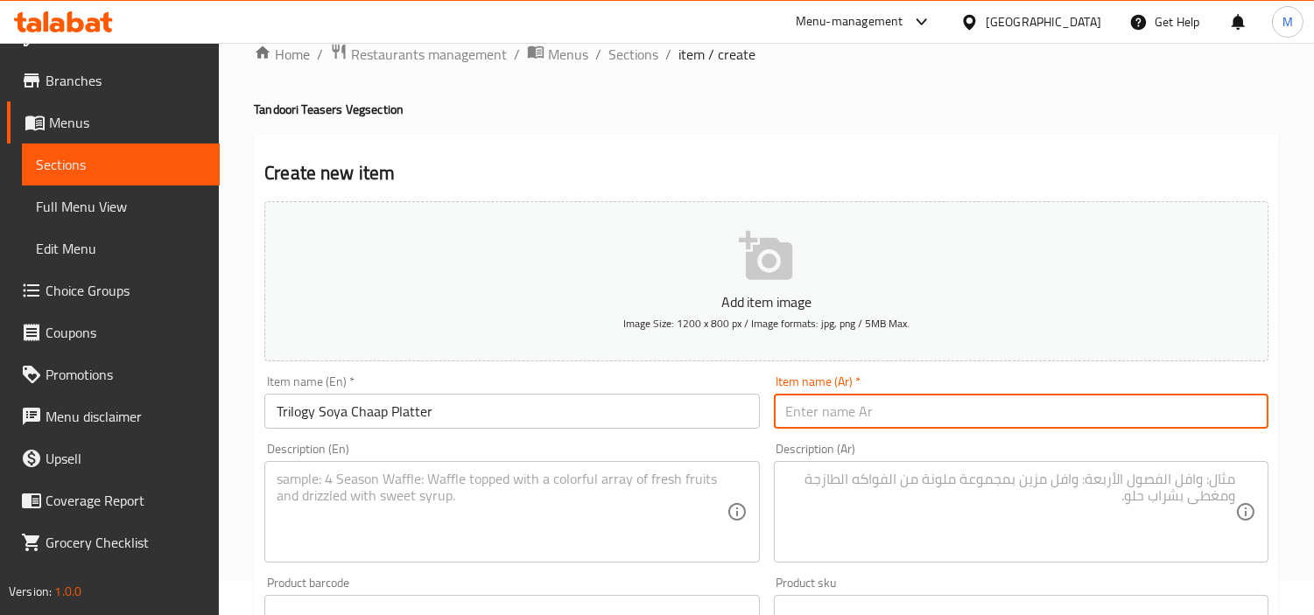
paste input "طبق صويا شاب ثلاثي"
type input "طبق صويا شاب ثلاثي"
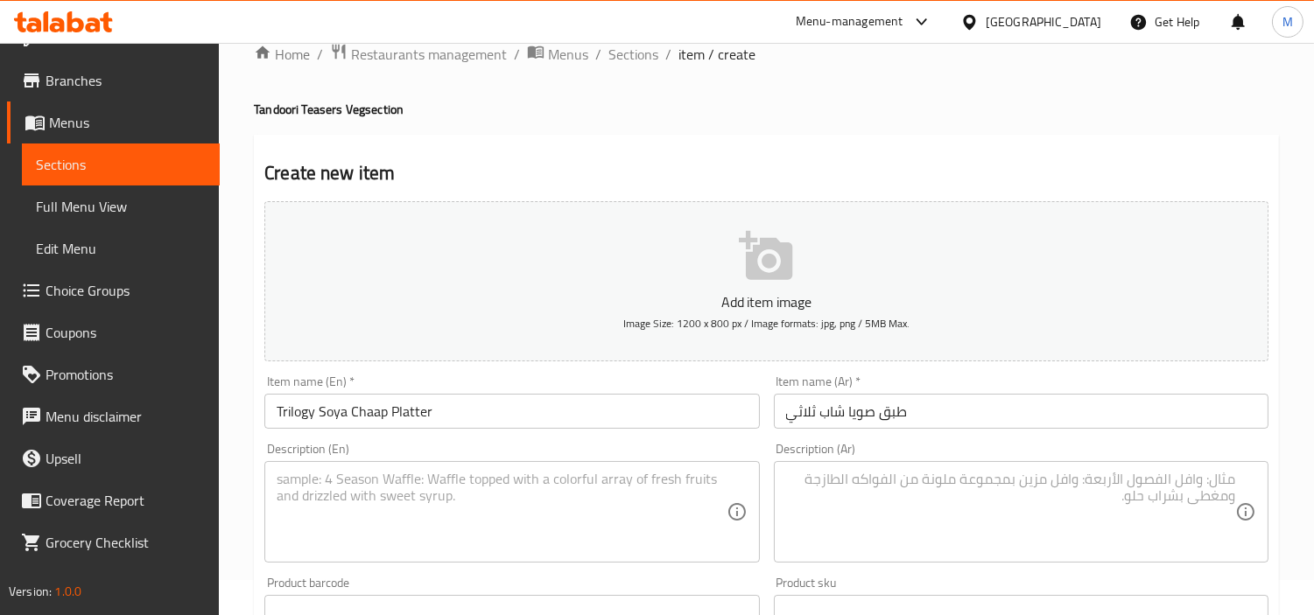
click at [458, 522] on textarea at bounding box center [501, 512] width 449 height 83
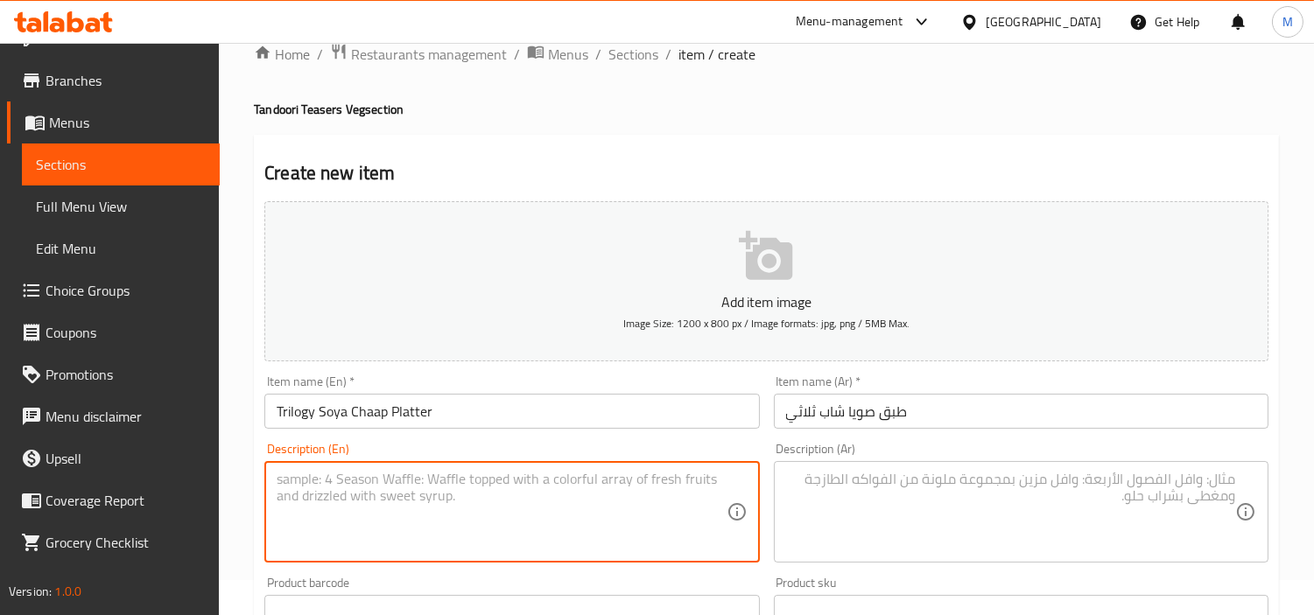
paste textarea "3 Malai Soya,3 [PERSON_NAME],3 Hariyali Soya straight off the grill."
type textarea "3 Malai Soya,3 [PERSON_NAME],3 Hariyali Soya straight off the grill."
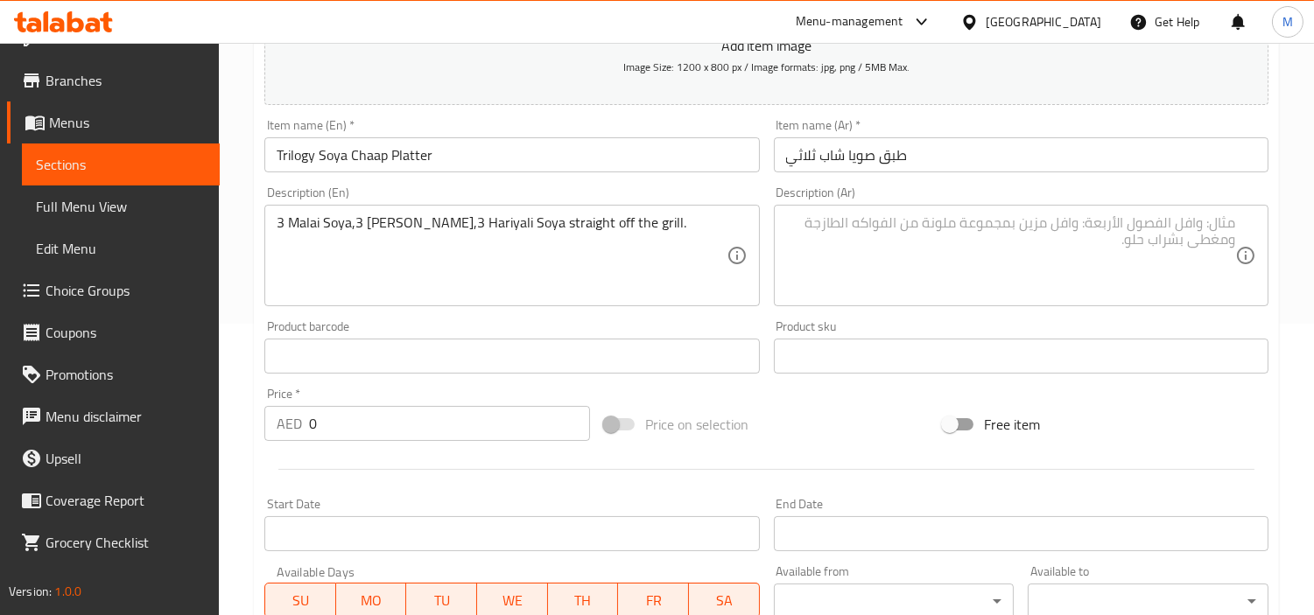
scroll to position [327, 0]
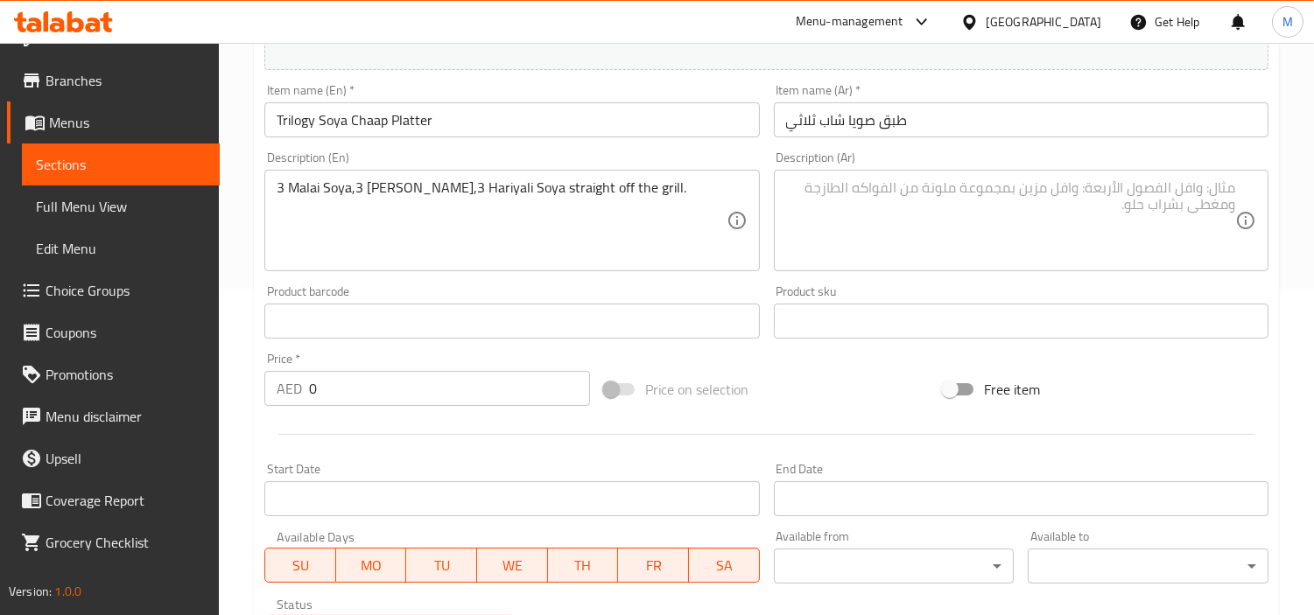
click at [424, 390] on input "0" at bounding box center [449, 388] width 281 height 35
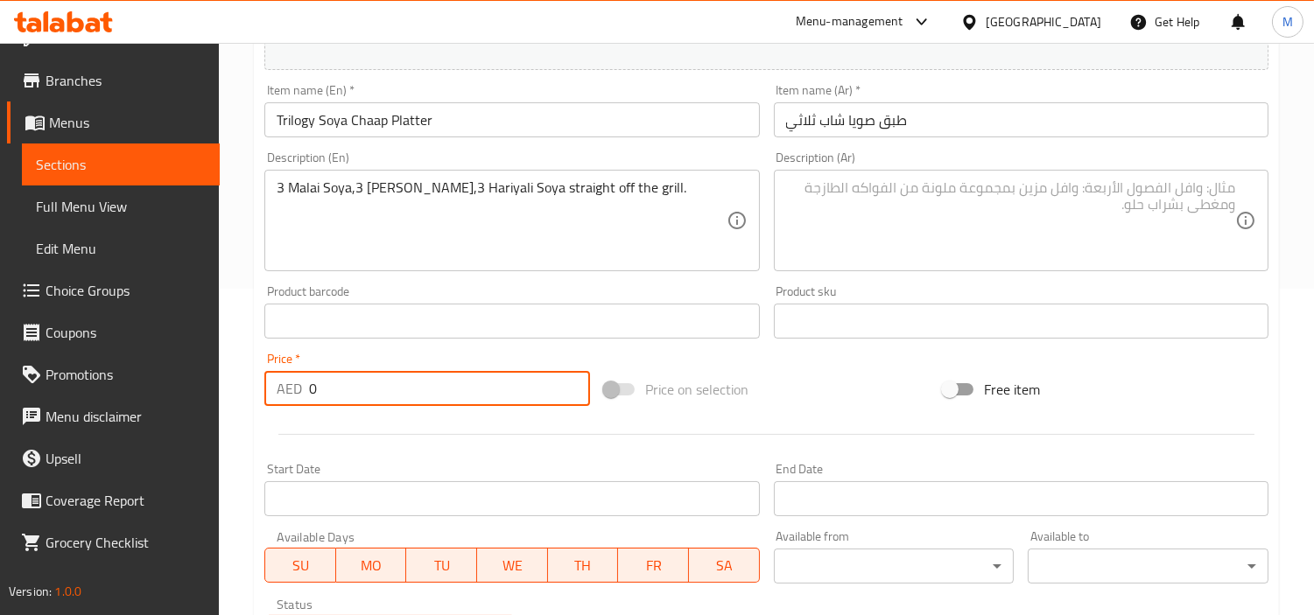
click at [424, 390] on input "0" at bounding box center [449, 388] width 281 height 35
paste input "41.9"
type input "41.9"
click at [418, 354] on div "Price   * AED 41.9 Price *" at bounding box center [427, 379] width 326 height 53
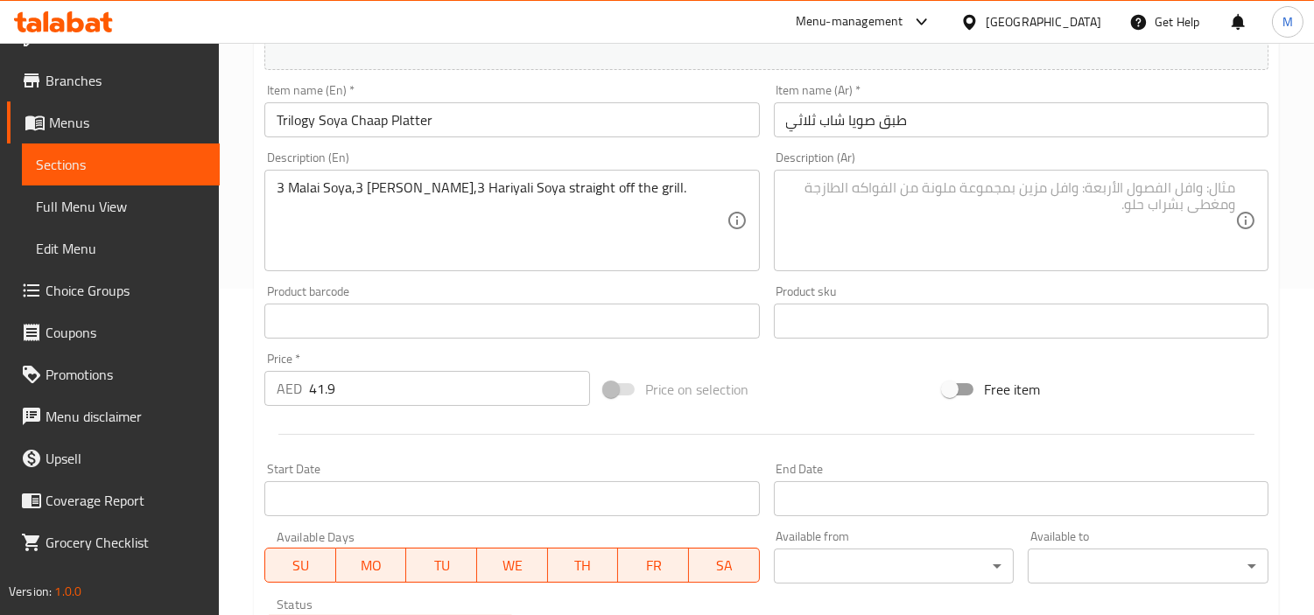
scroll to position [229, 0]
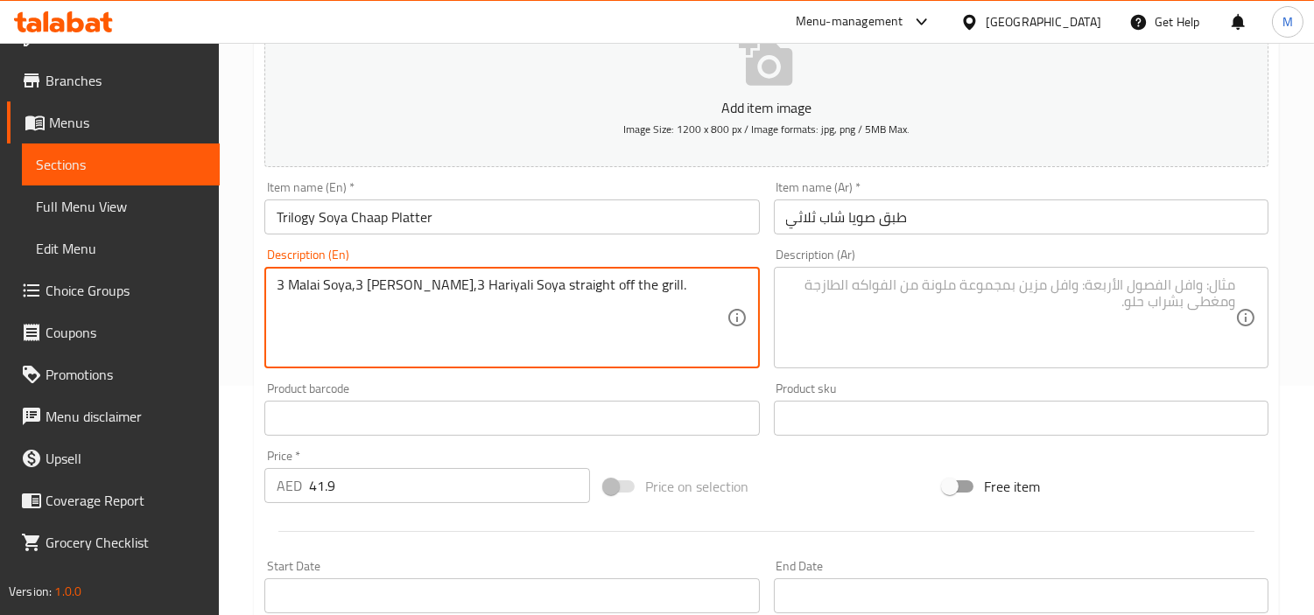
click at [467, 291] on textarea "3 Malai Soya,3 [PERSON_NAME],3 Hariyali Soya straight off the grill." at bounding box center [501, 318] width 449 height 83
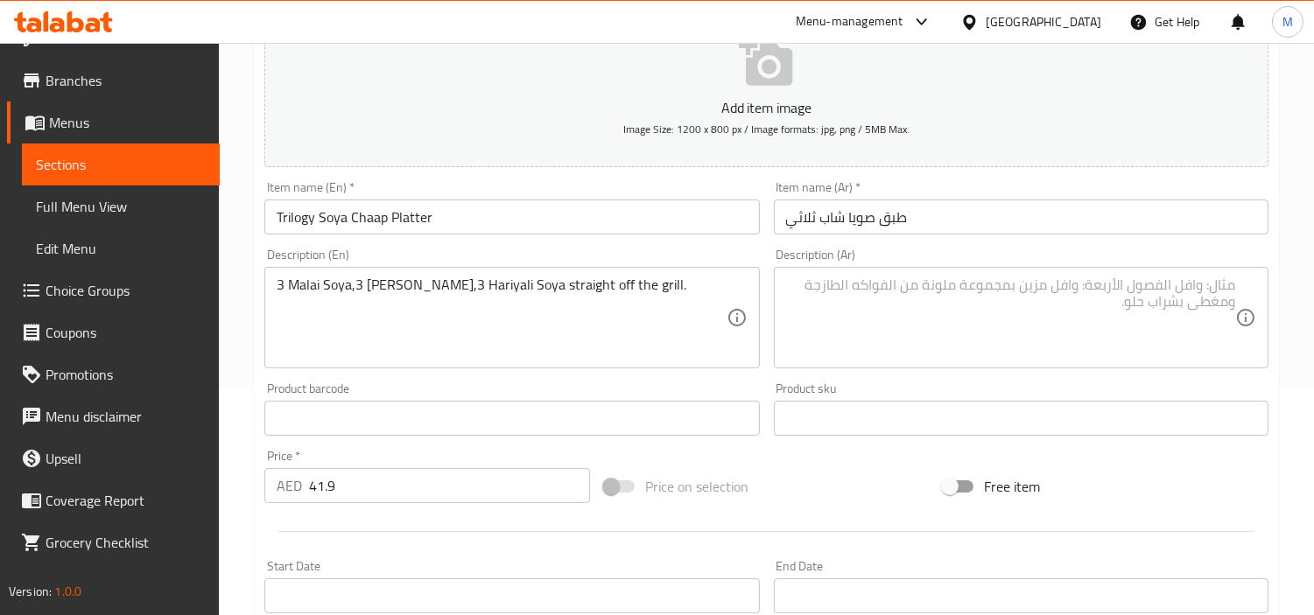
click at [941, 300] on textarea at bounding box center [1010, 318] width 449 height 83
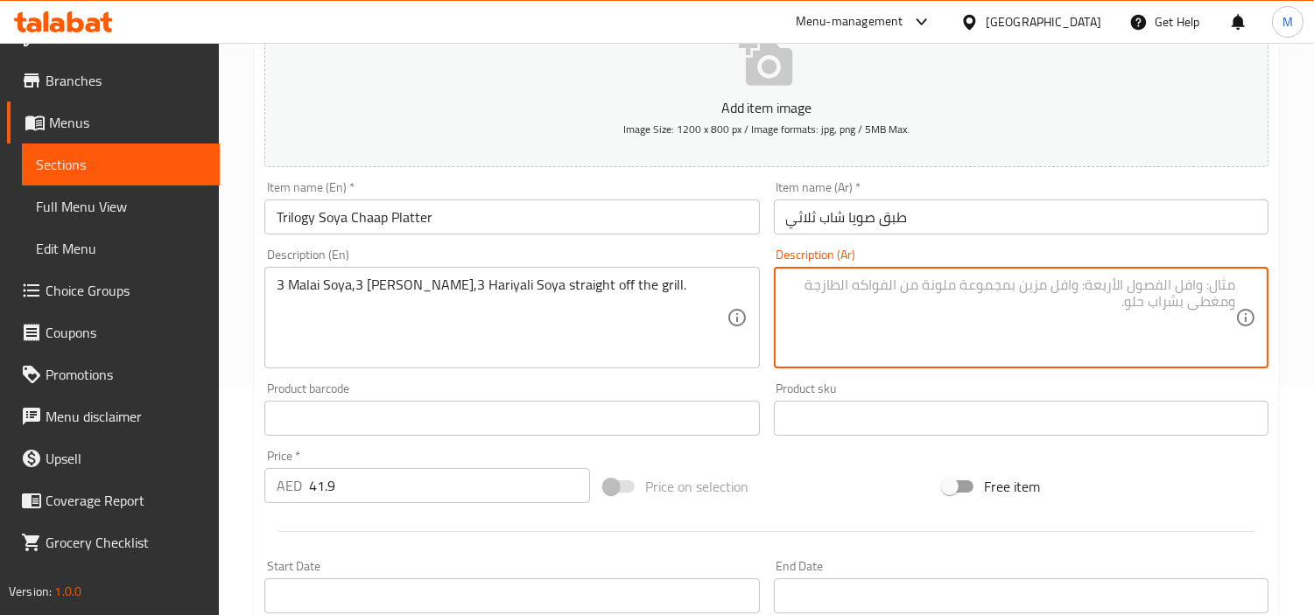
paste textarea "3 صويا مالاي، 3 [PERSON_NAME]، 3 صويا هاريالي مباشرة من الشواية."
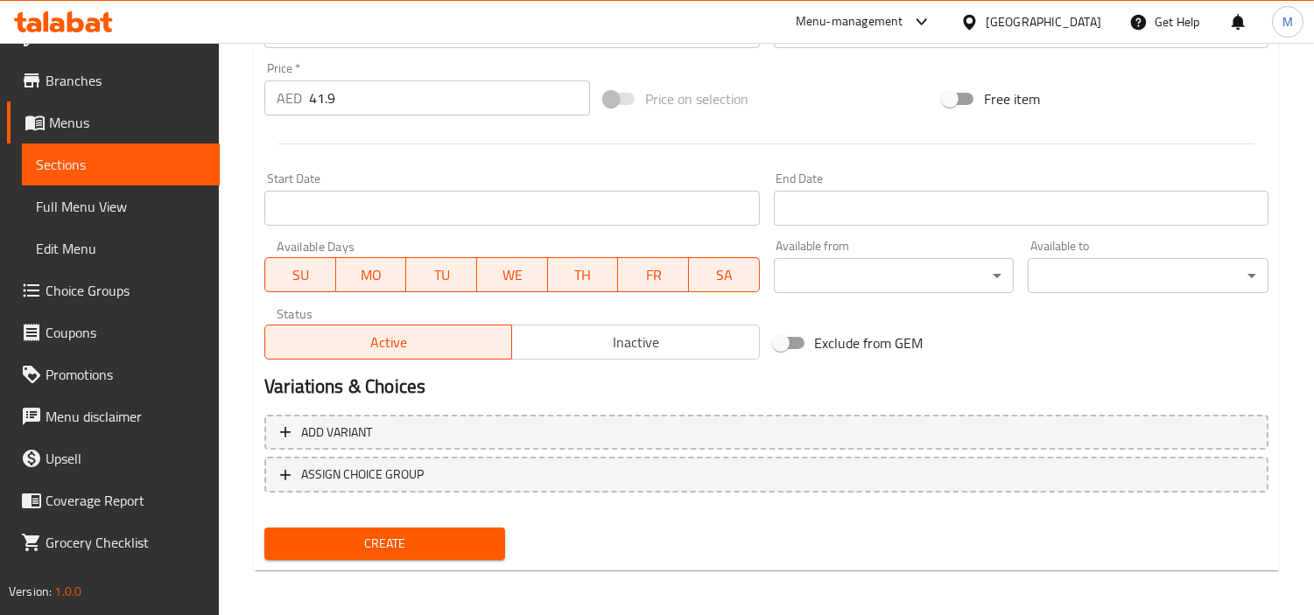
scroll to position [618, 0]
type textarea "3 صويا مالاي، 3 [PERSON_NAME]، 3 صويا هاريالي مباشرة من الشواية."
click at [390, 539] on span "Create" at bounding box center [384, 543] width 213 height 22
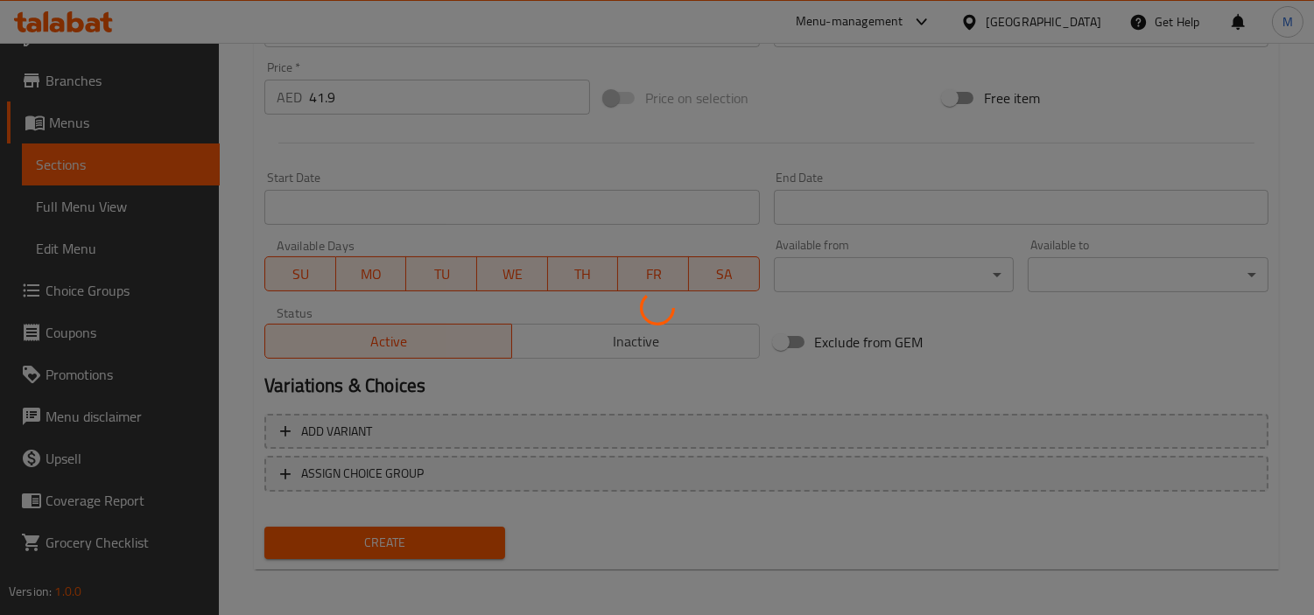
type input "0"
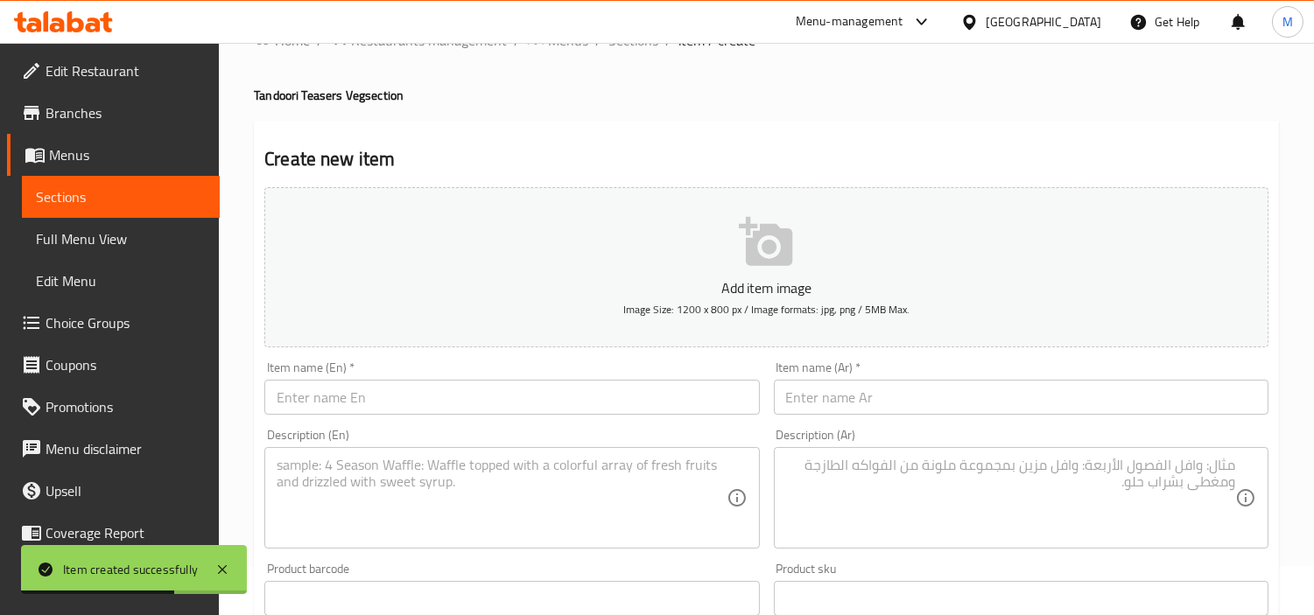
scroll to position [35, 0]
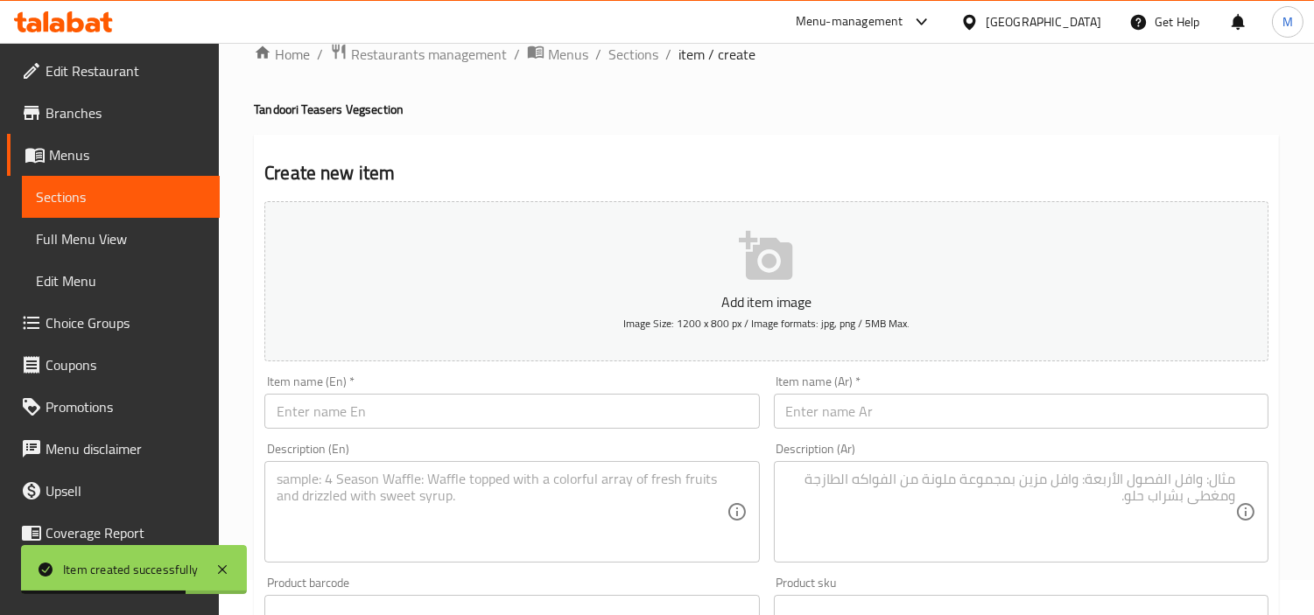
click at [443, 401] on input "text" at bounding box center [511, 411] width 495 height 35
paste input "Sizzling Tandoori Fruit Chaat"
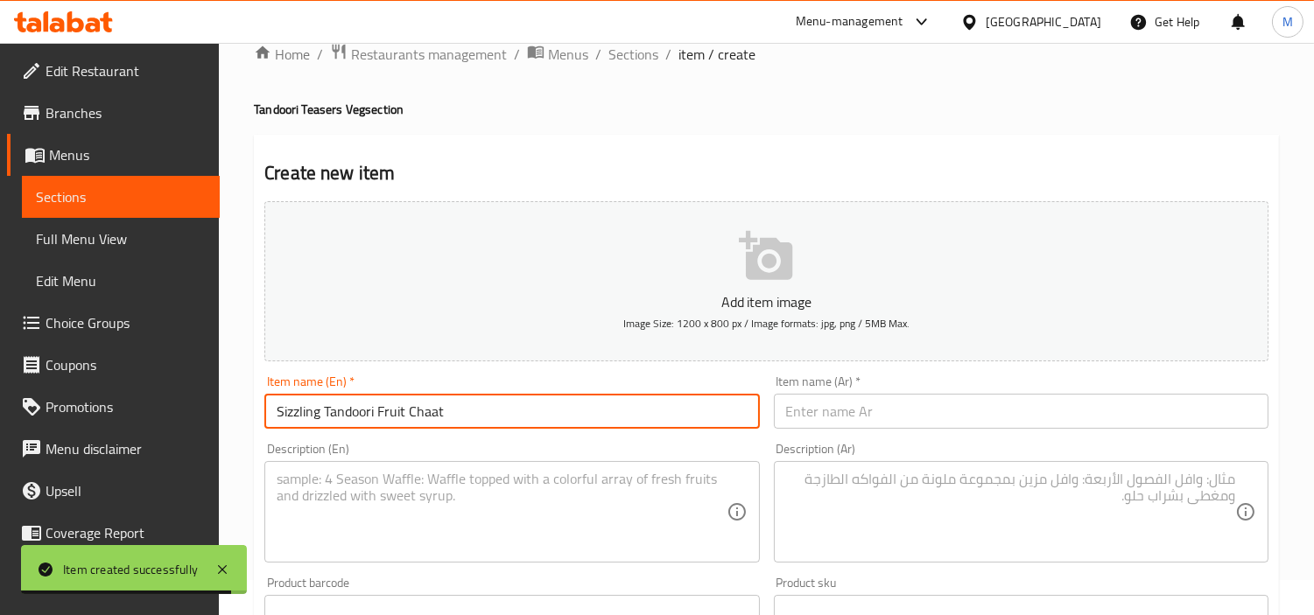
type input "Sizzling Tandoori Fruit Chaat"
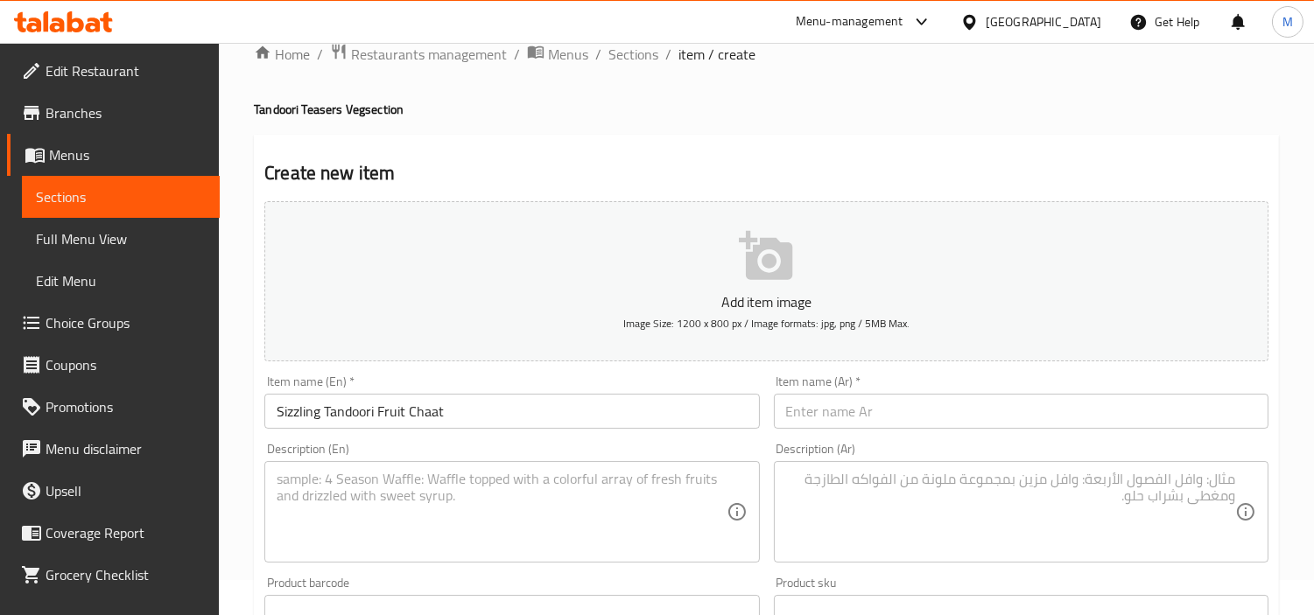
click at [961, 404] on input "text" at bounding box center [1021, 411] width 495 height 35
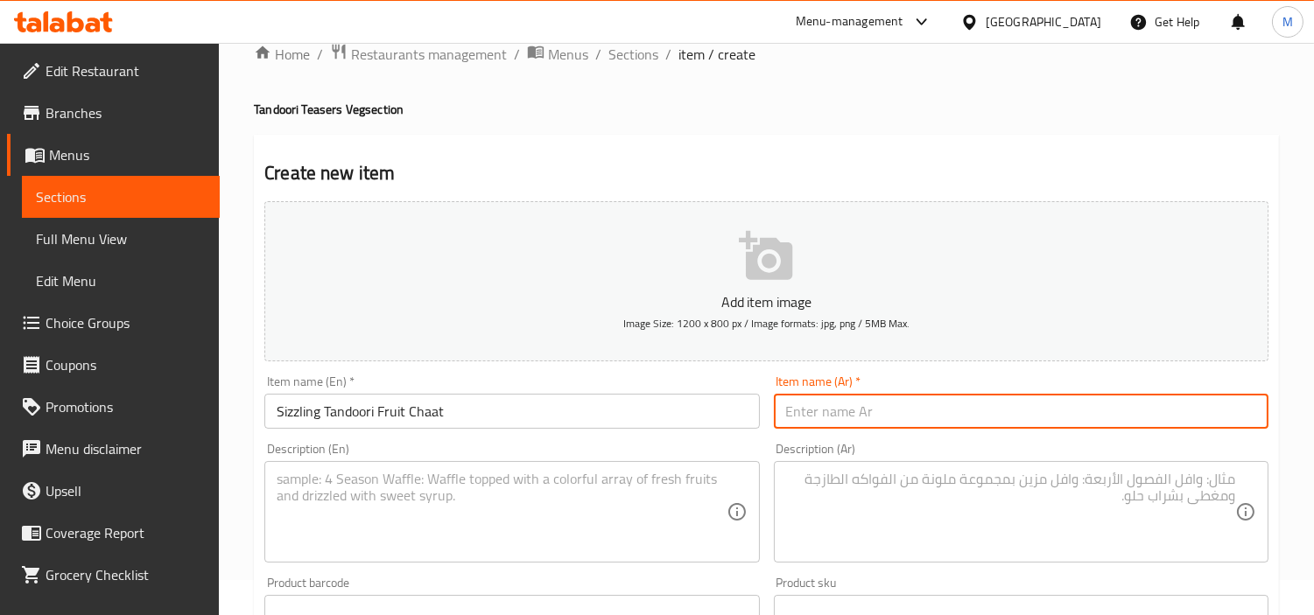
paste input "تشات الفواكه التندوري الساخن"
type input "تشات الفواكه التندوري الساخن"
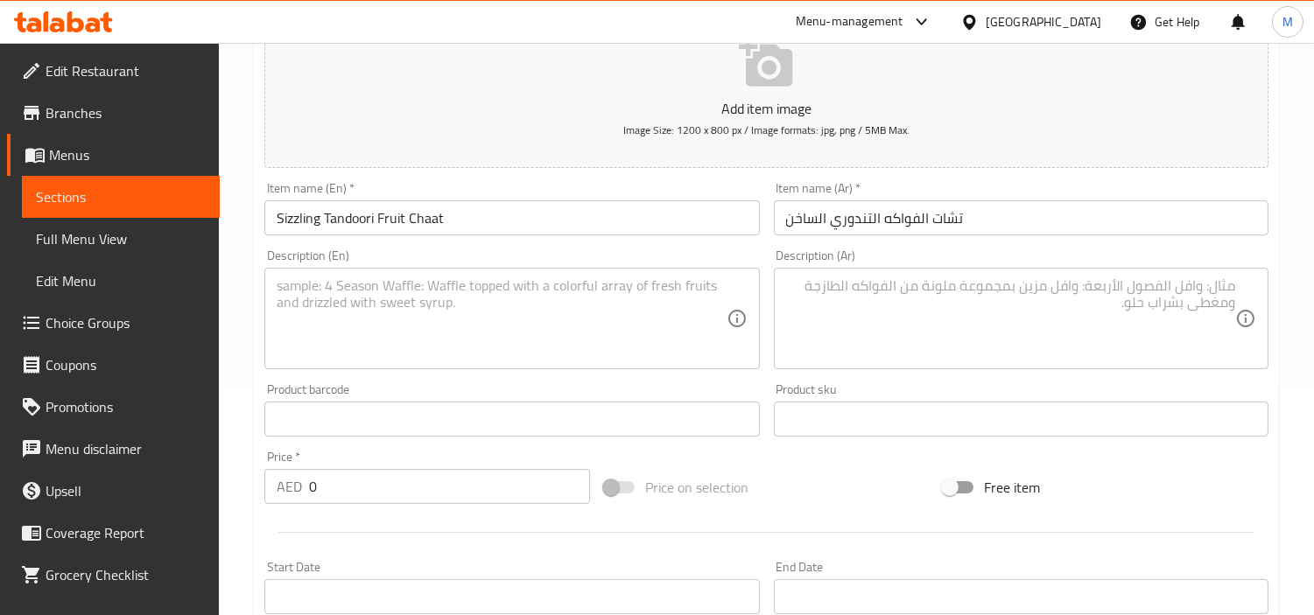
scroll to position [229, 0]
click at [444, 470] on input "0" at bounding box center [449, 485] width 281 height 35
paste input "35.6"
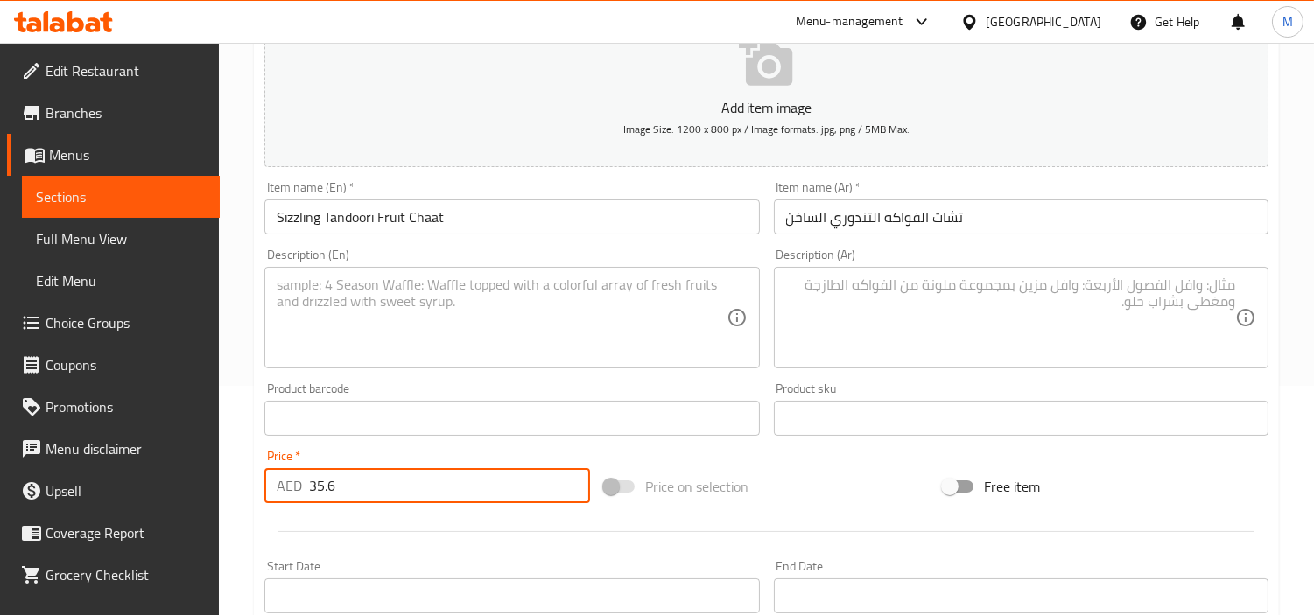
type input "35.6"
click at [442, 461] on div "Price   * AED 35.6 Price *" at bounding box center [427, 476] width 326 height 53
click at [602, 312] on textarea at bounding box center [501, 318] width 449 height 83
paste textarea "Tandoori roasted seasonal fruits dusted with masala . sweet meets heat."
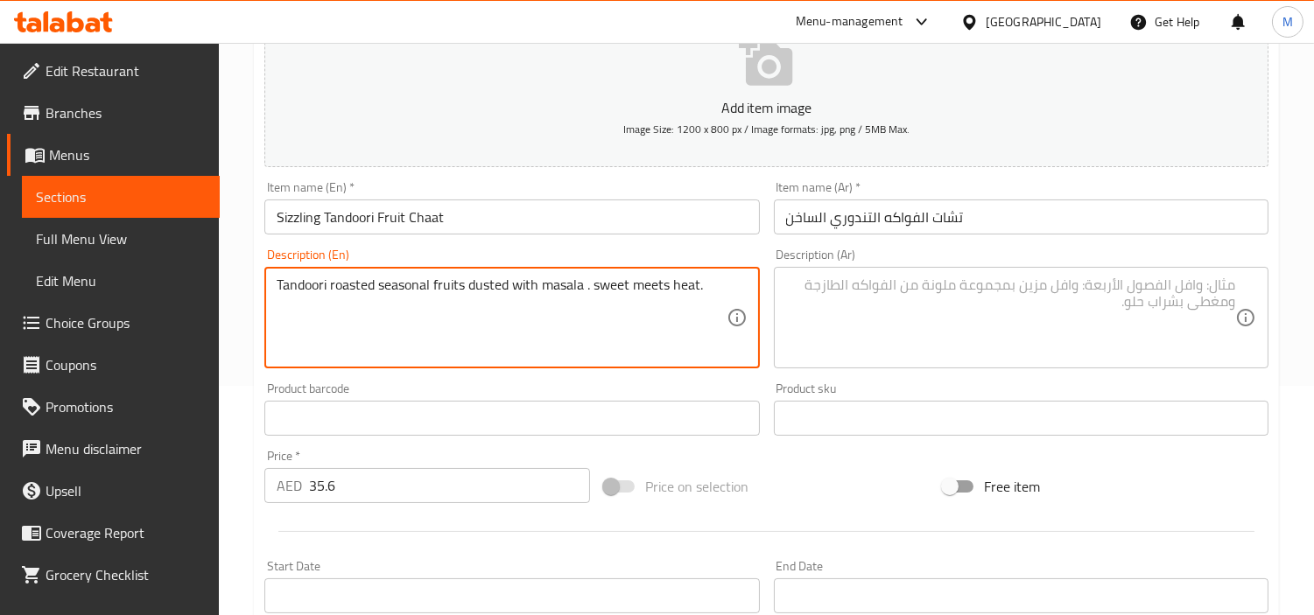
click at [488, 284] on textarea "Tandoori roasted seasonal fruits dusted with masala . sweet meets heat." at bounding box center [501, 318] width 449 height 83
type textarea "Tandoori roasted seasonal fruits dusted with masala . sweet meets heat."
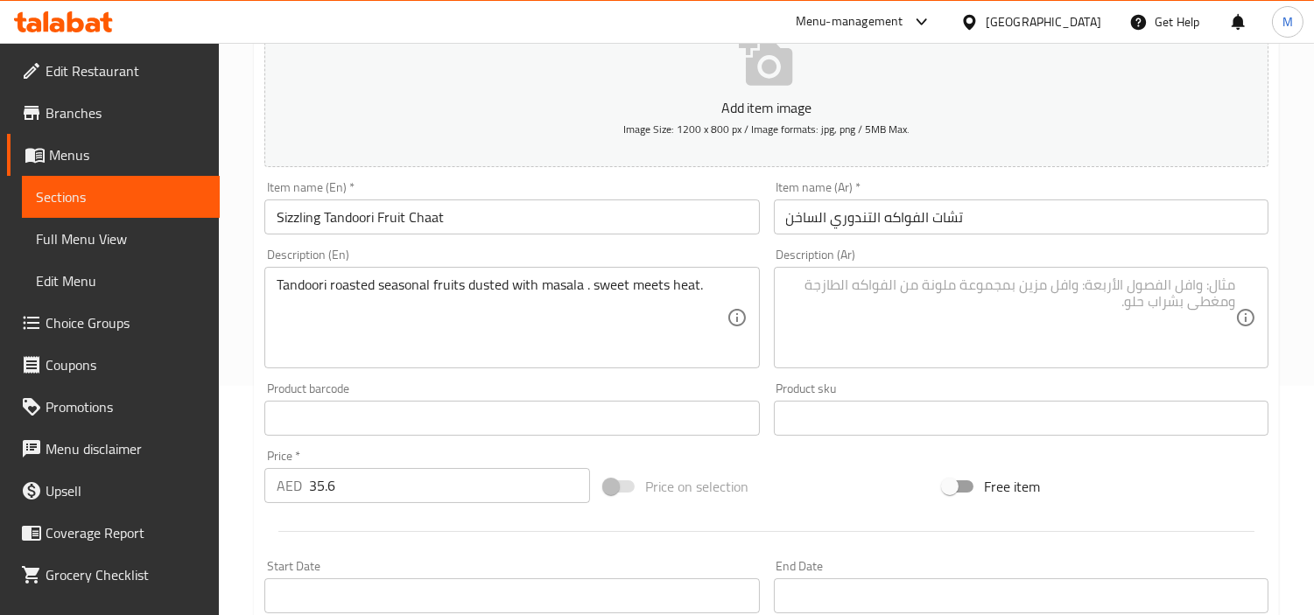
click at [995, 322] on textarea at bounding box center [1010, 318] width 449 height 83
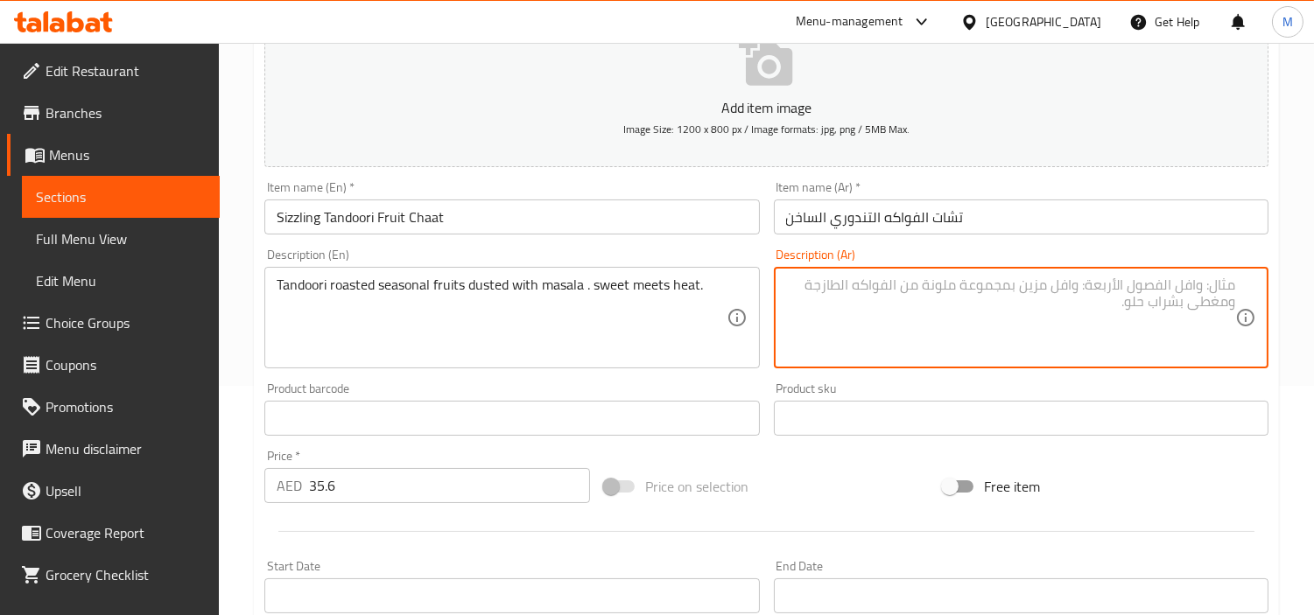
paste textarea "فواكه موسمية مشوية بالتندوري ومغطاة بالماسالا. مزيج حلو وحار."
type textarea "فواكه موسمية مشوية بالتندوري ومغطاة بالماسالا. مزيج حلو وحار."
click at [240, 400] on div "Home / Restaurants management / Menus / Sections / item / create Tandoori Tease…" at bounding box center [766, 411] width 1095 height 1194
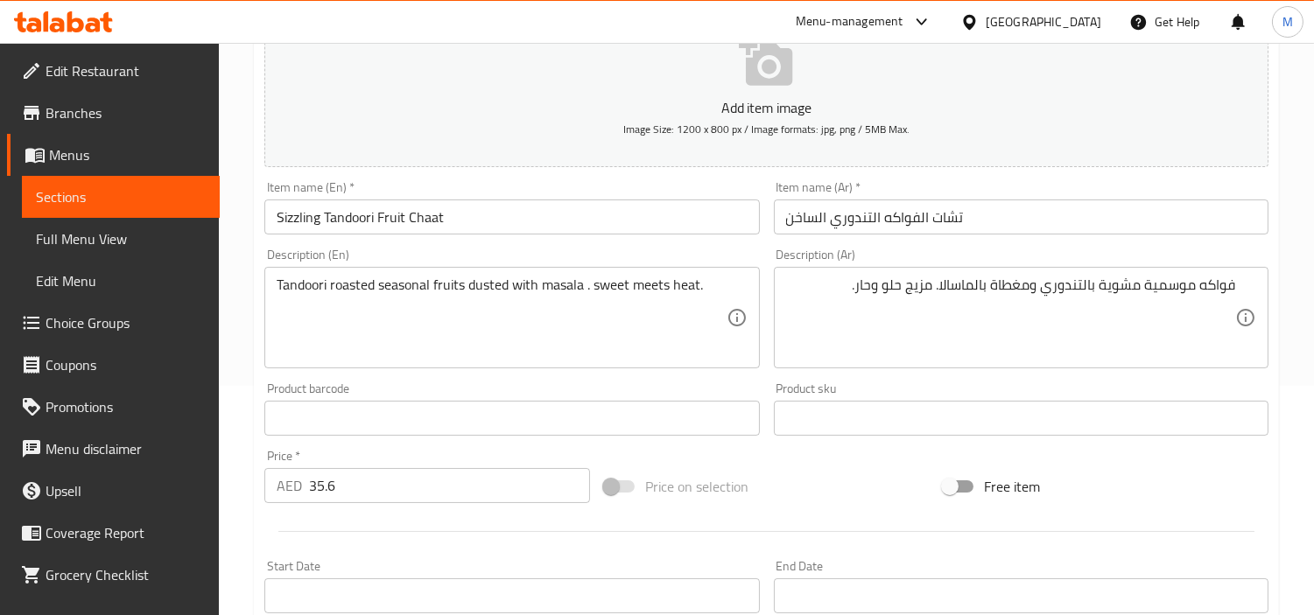
click at [228, 229] on div "Home / Restaurants management / Menus / Sections / item / create Tandoori Tease…" at bounding box center [766, 411] width 1095 height 1194
click at [245, 356] on div "Home / Restaurants management / Menus / Sections / item / create Tandoori Tease…" at bounding box center [766, 411] width 1095 height 1194
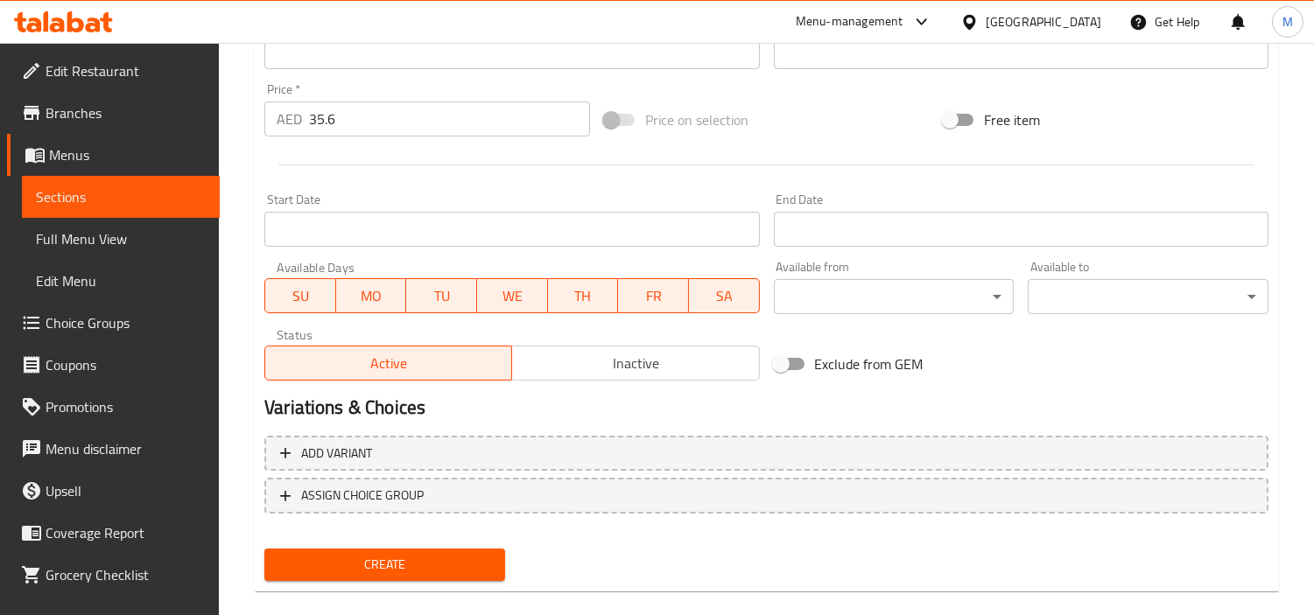
scroll to position [618, 0]
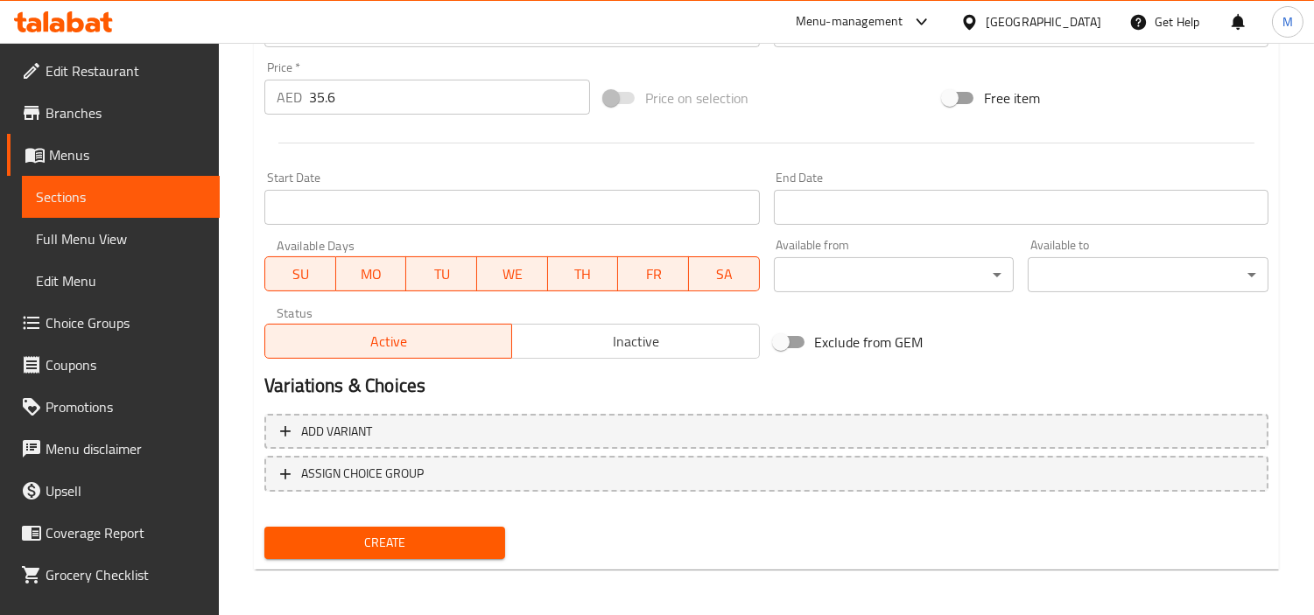
drag, startPoint x: 398, startPoint y: 543, endPoint x: 24, endPoint y: 512, distance: 375.9
click at [398, 543] on span "Create" at bounding box center [384, 543] width 213 height 22
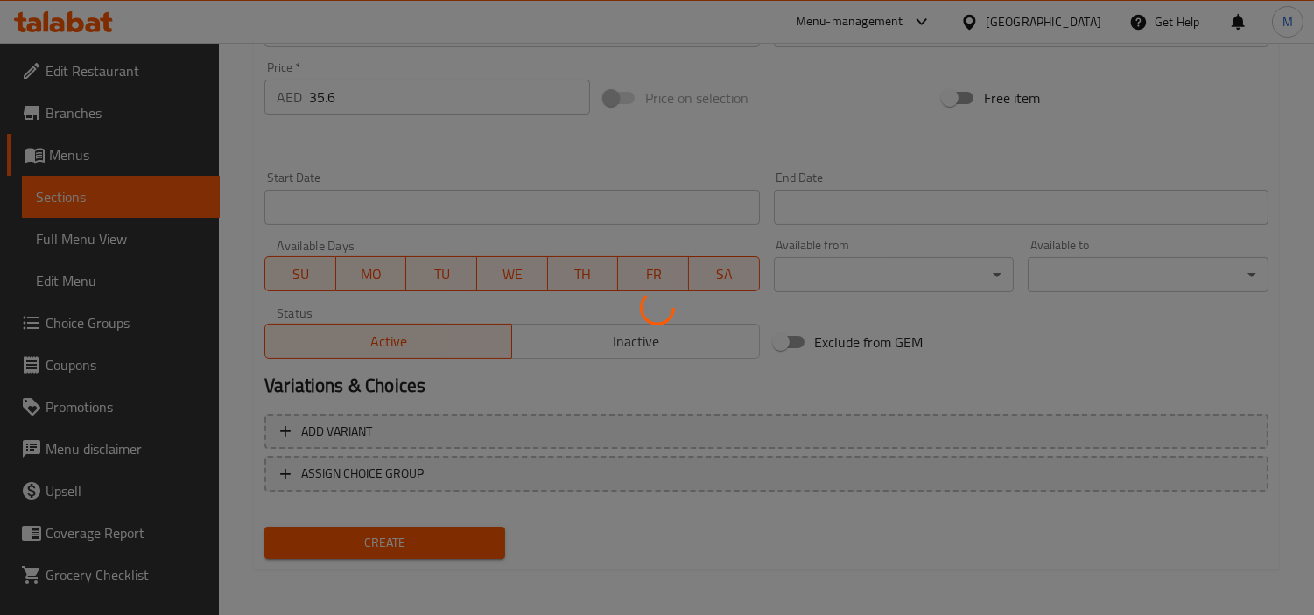
type input "0"
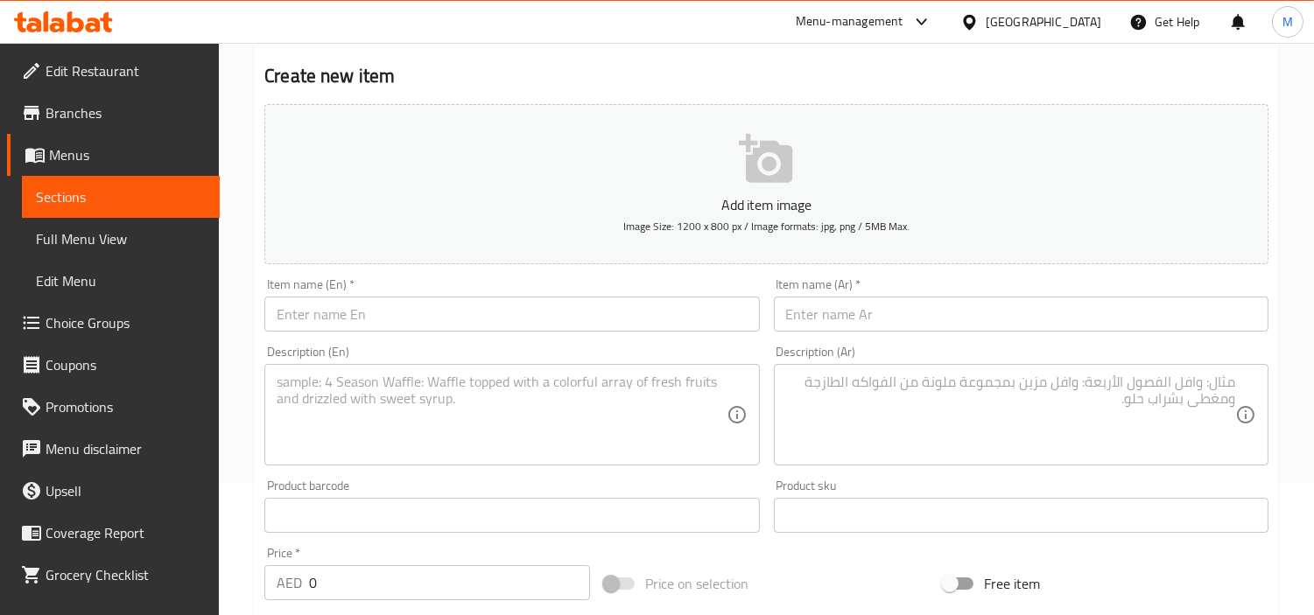
scroll to position [0, 0]
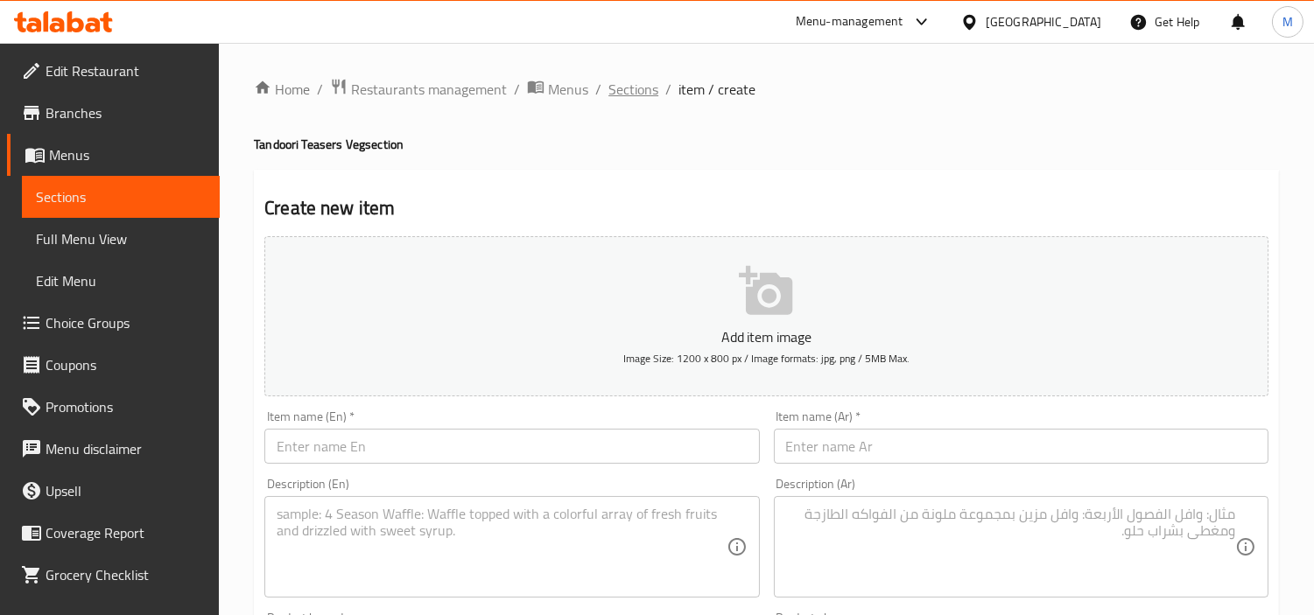
click at [627, 92] on span "Sections" at bounding box center [633, 89] width 50 height 21
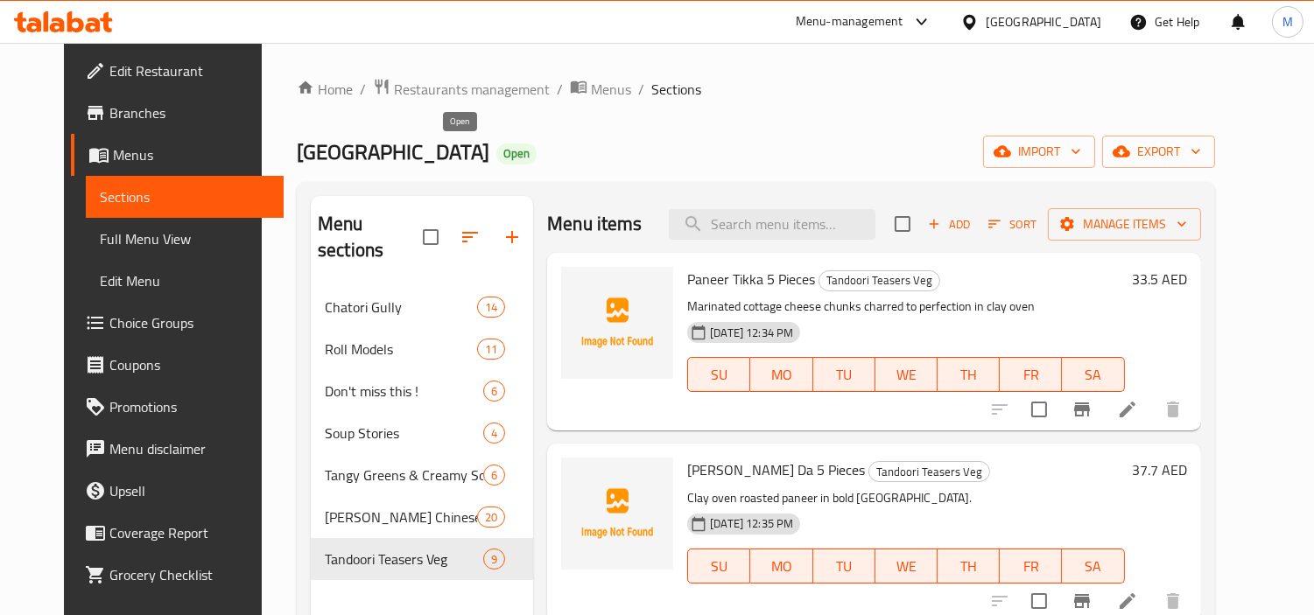
click at [496, 156] on span "Open" at bounding box center [516, 153] width 40 height 15
click at [496, 160] on div "Via Delhi Restaurant Open import export" at bounding box center [756, 152] width 918 height 32
click at [502, 231] on icon "button" at bounding box center [512, 237] width 21 height 21
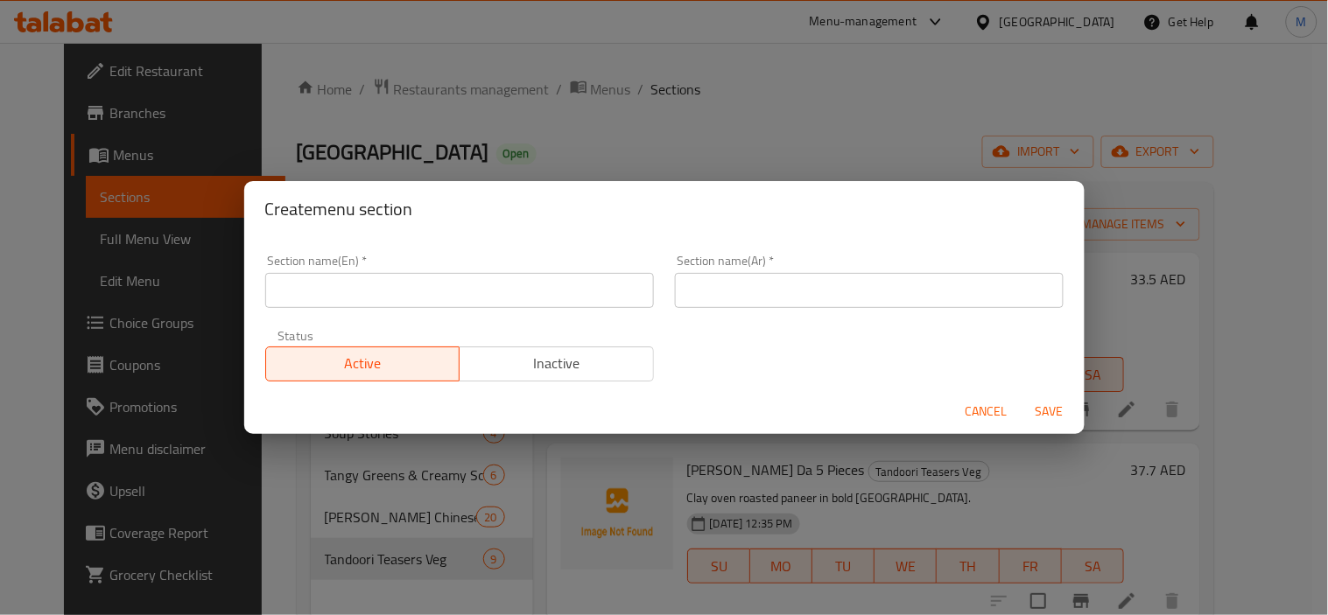
click at [432, 287] on input "text" at bounding box center [459, 290] width 389 height 35
paste input "Tandoori Teasers (Non Veg)"
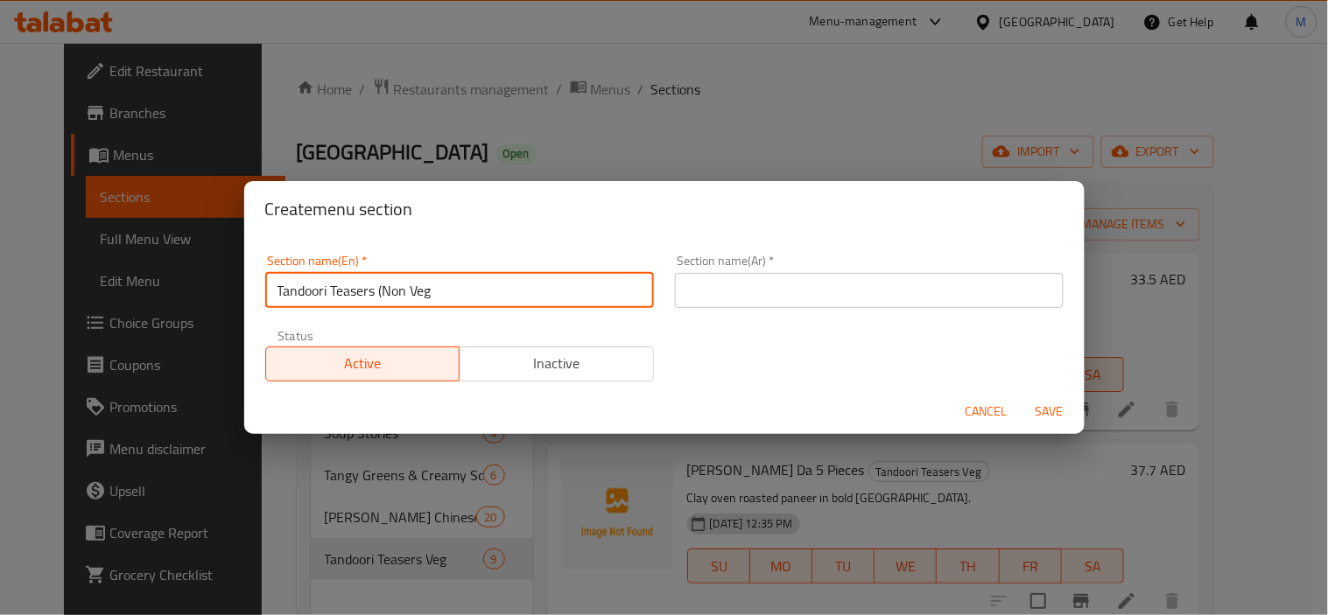
click at [385, 289] on input "Tandoori Teasers (Non Veg" at bounding box center [459, 290] width 389 height 35
click at [504, 286] on input "Tandoori Teasers Non Veg" at bounding box center [459, 290] width 389 height 35
type input "Tandoori Teasers Non Veg"
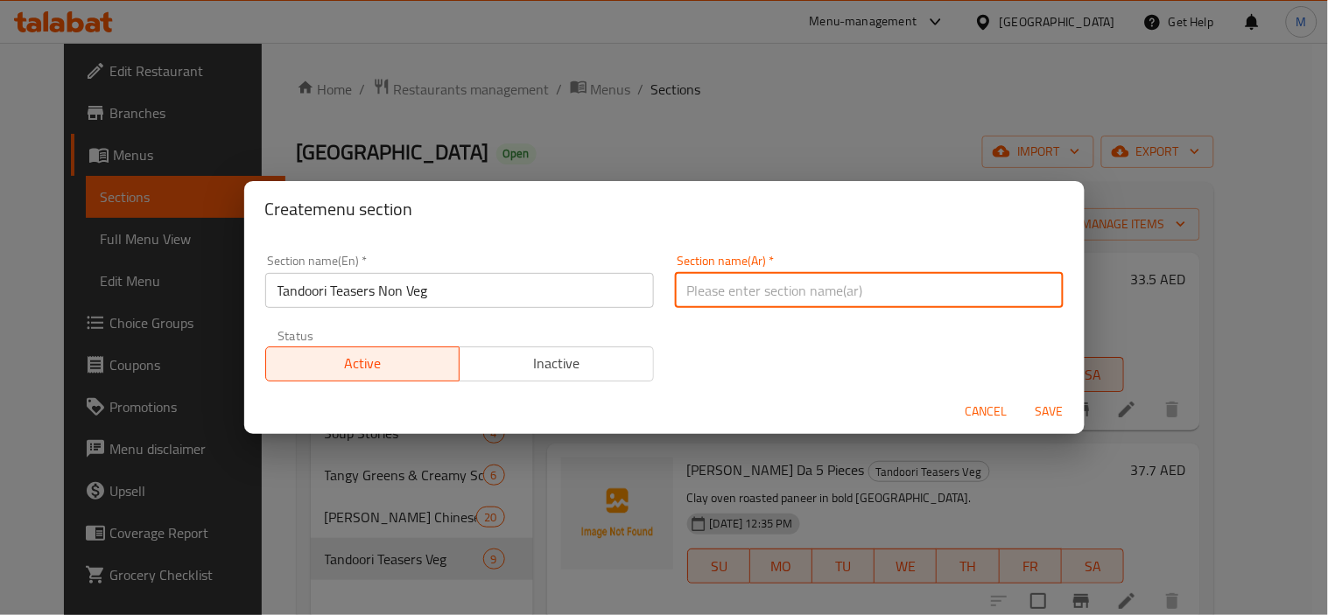
click at [928, 291] on input "text" at bounding box center [869, 290] width 389 height 35
paste input "مشروبات تندوري غير نباتية"
type input "مشروبات تندوري غير نباتية"
click at [1052, 410] on span "Save" at bounding box center [1050, 412] width 42 height 22
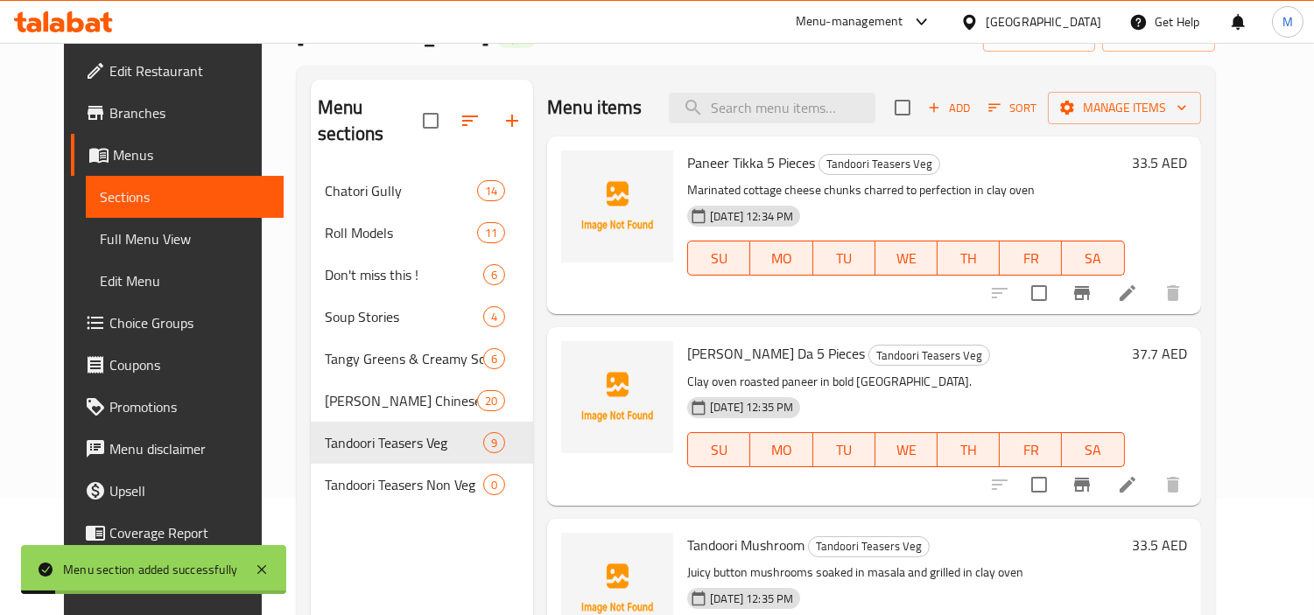
scroll to position [245, 0]
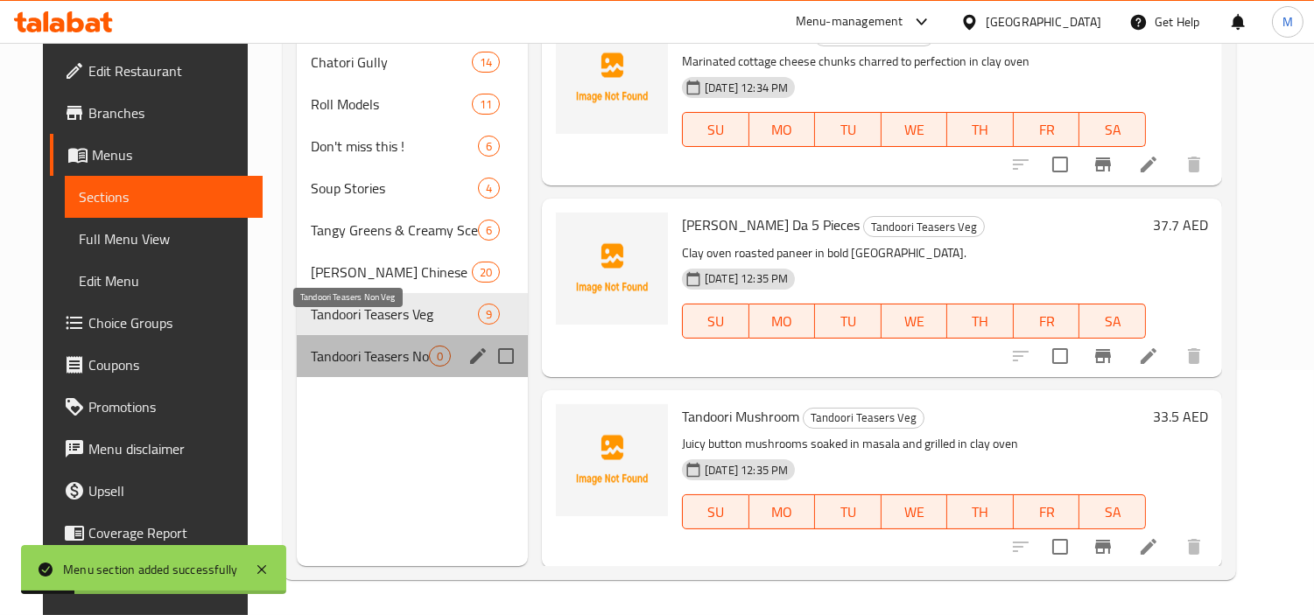
click at [360, 346] on span "Tandoori Teasers Non Veg" at bounding box center [370, 356] width 118 height 21
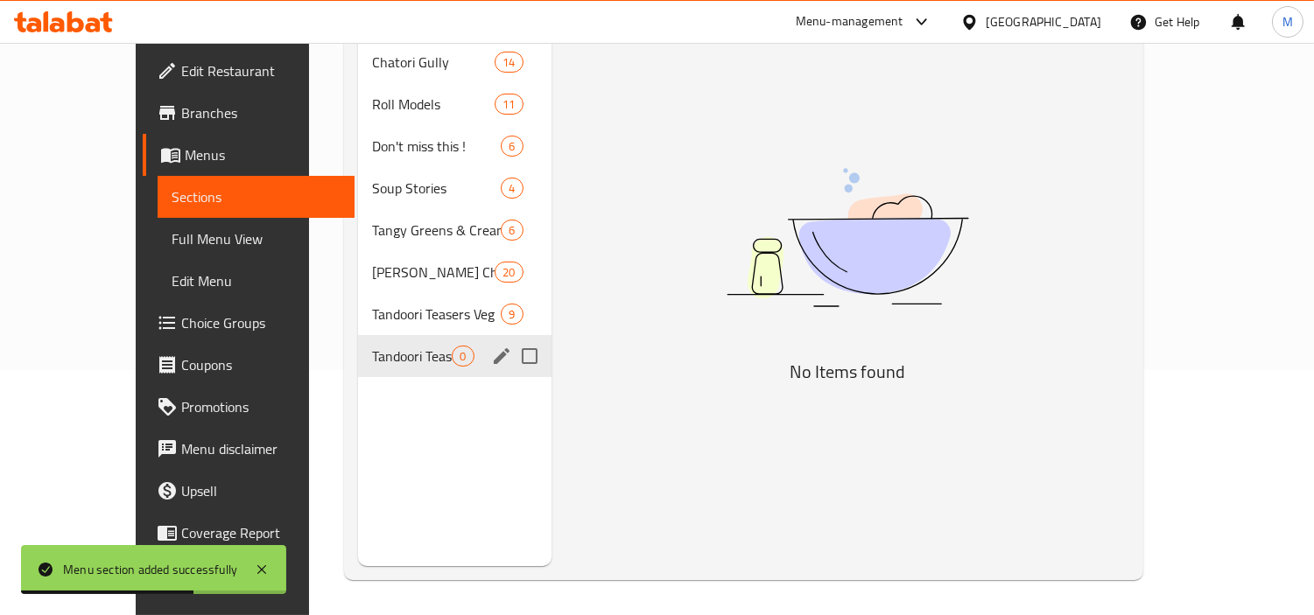
click at [372, 346] on span "Tandoori Teasers Non Veg" at bounding box center [412, 356] width 80 height 21
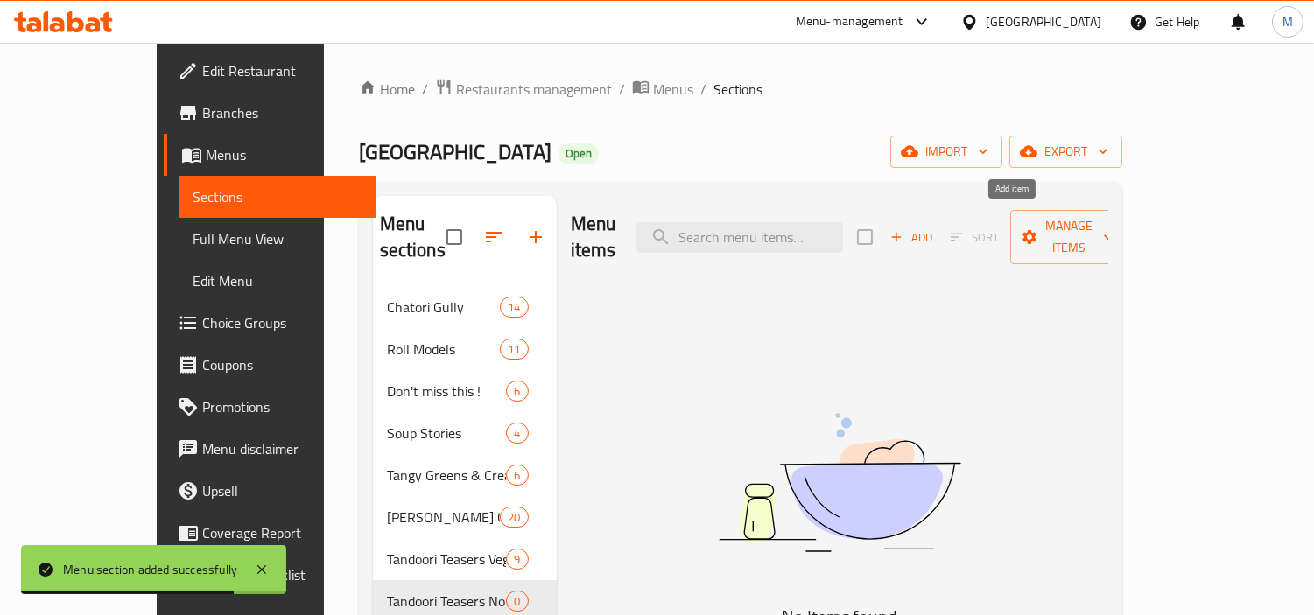
click at [935, 228] on span "Add" at bounding box center [911, 238] width 47 height 20
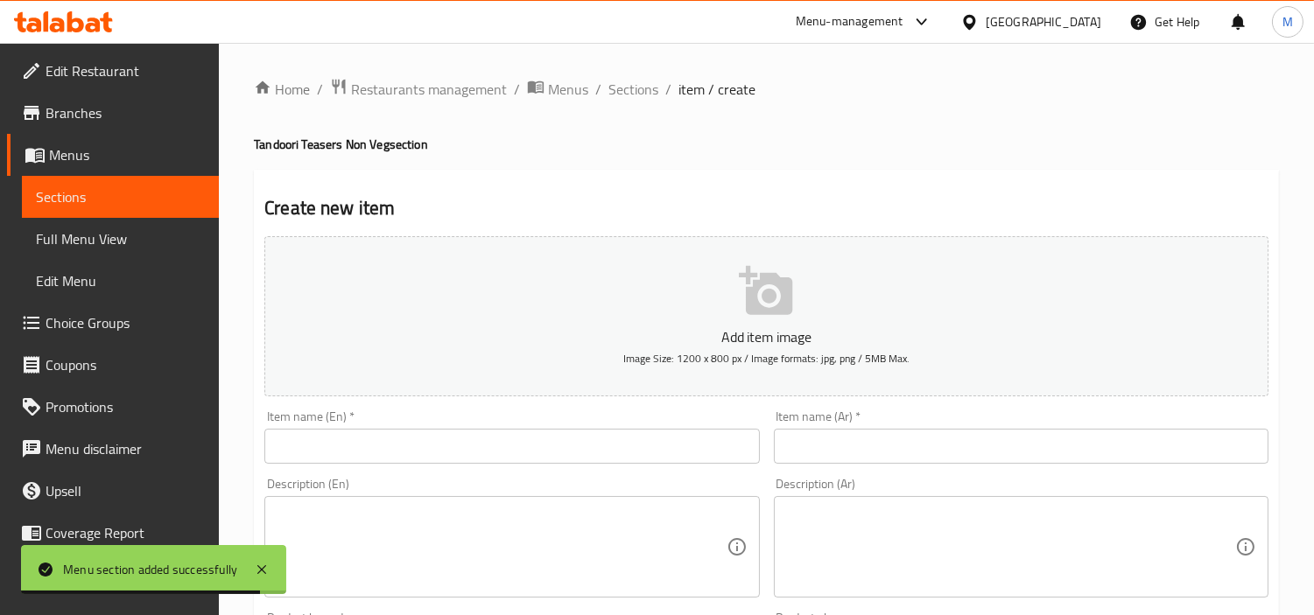
scroll to position [194, 0]
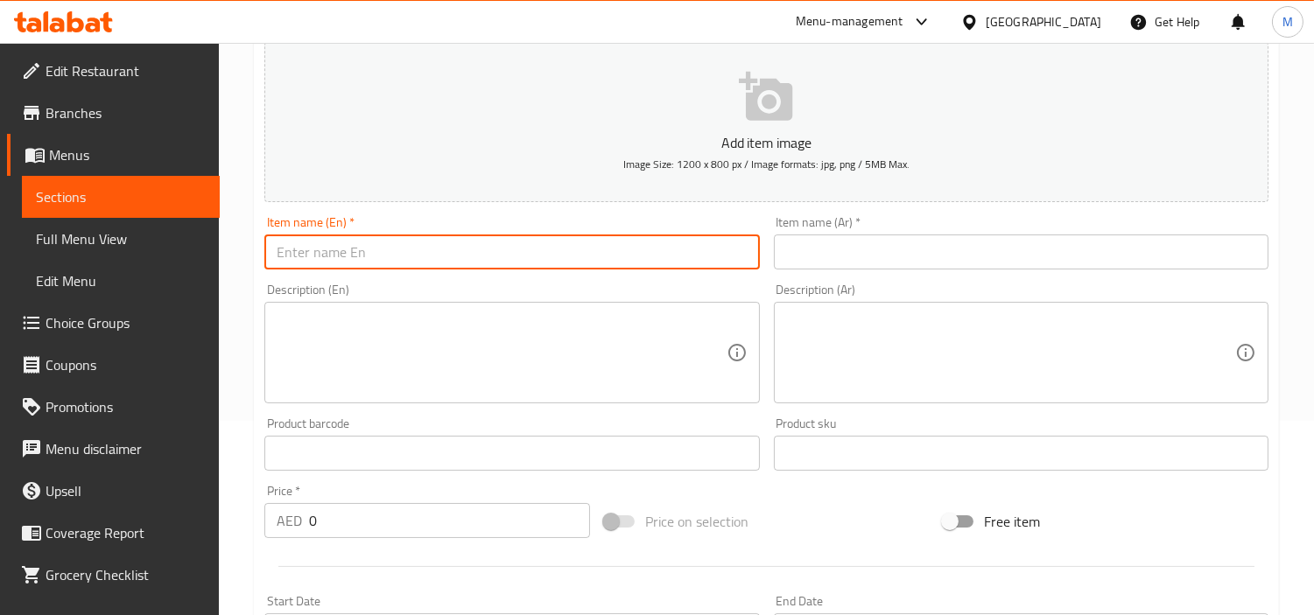
click at [550, 255] on input "text" at bounding box center [511, 252] width 495 height 35
paste input "Tandoori Chicken"
click at [351, 247] on input "Tandoori Chicken" at bounding box center [511, 252] width 495 height 35
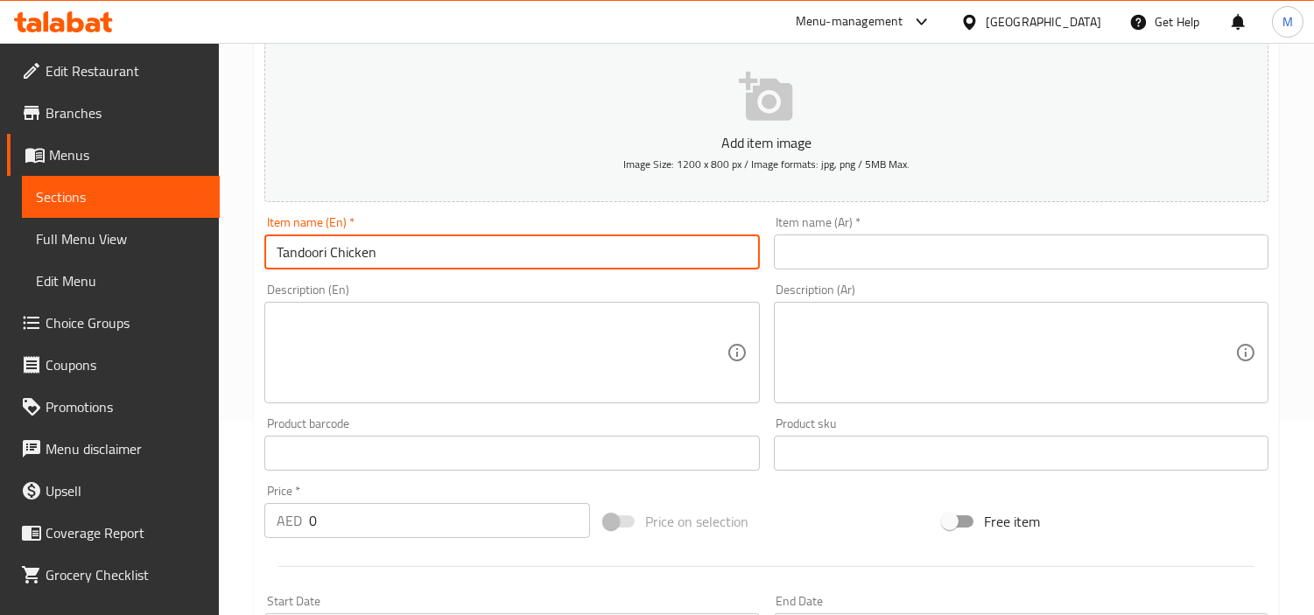
type input "Tandoori Chicken"
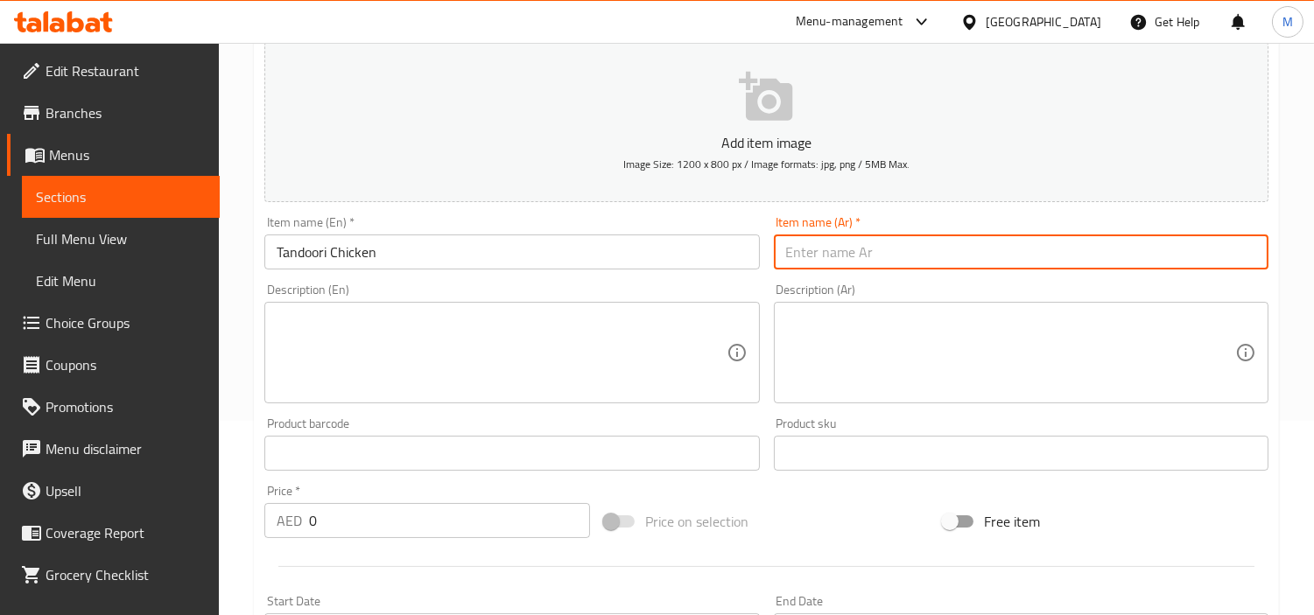
click at [1083, 264] on input "text" at bounding box center [1021, 252] width 495 height 35
paste input "دجاج تندوري"
type input "دجاج تندوري"
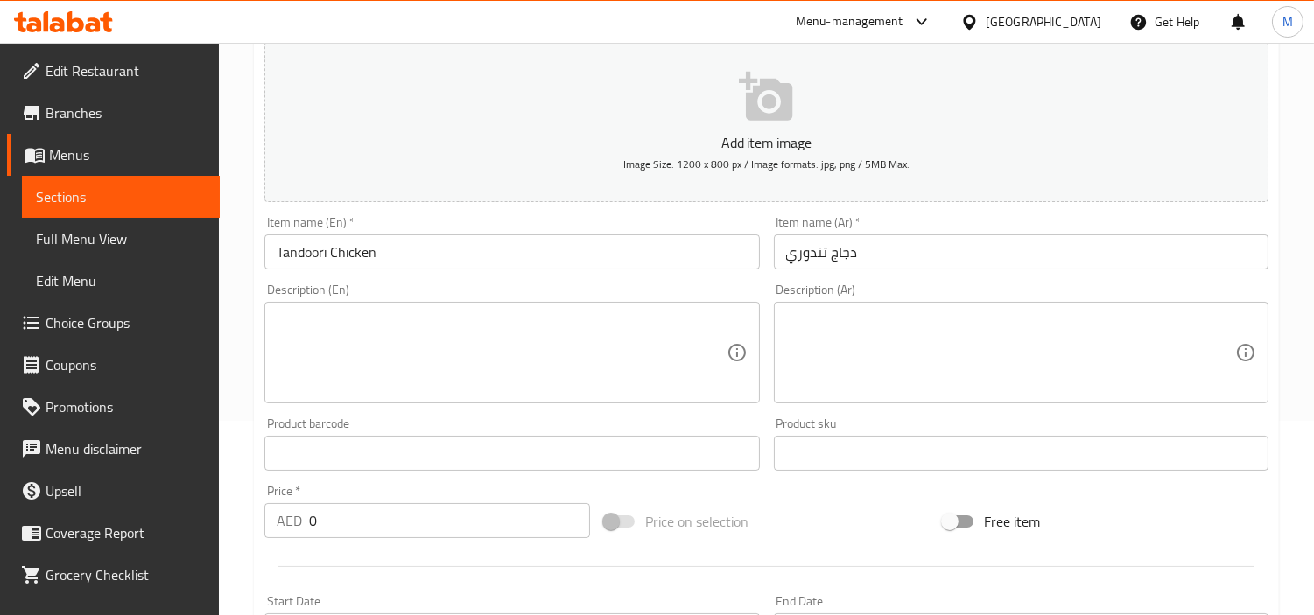
click at [470, 353] on textarea at bounding box center [501, 353] width 449 height 83
paste textarea "Smoky, spicy, succulent chargrilled chicken in a clay oven.. straight from [GEO…"
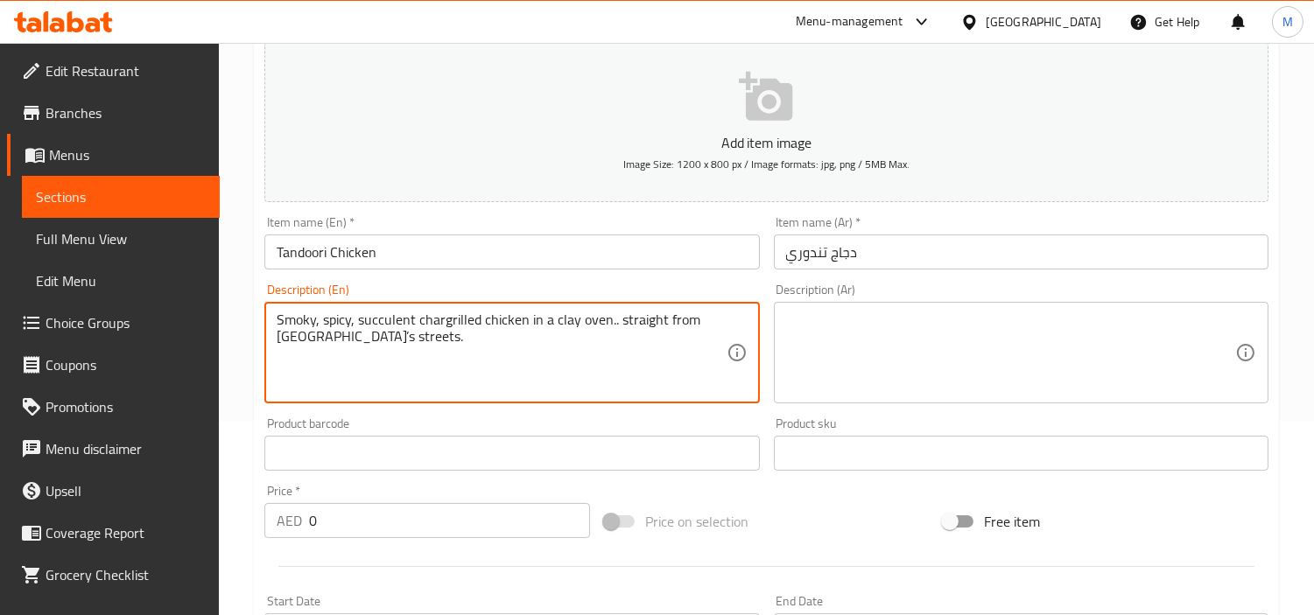
type textarea "Smoky, spicy, succulent chargrilled chicken in a clay oven.. straight from [GEO…"
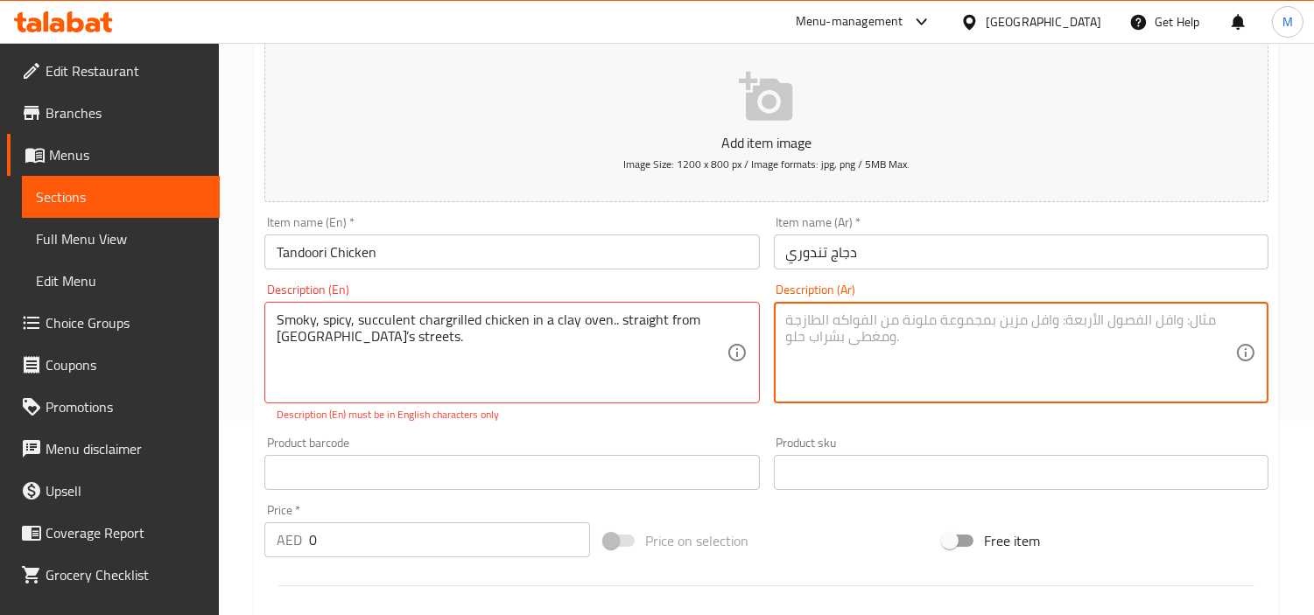
click at [983, 355] on textarea at bounding box center [1010, 353] width 449 height 83
paste textarea "دجاج مشوي مدخن، [PERSON_NAME]، ولذيذ في فرن طيني.. مباشرة من شوارع [GEOGRAPHIC_…"
click at [926, 322] on textarea "دجاج مشوي مدخن، [PERSON_NAME]، ولذيذ في فرن طيني.. مباشرة من شوارع [GEOGRAPHIC_…" at bounding box center [1010, 353] width 449 height 83
type textarea "دجاج مشوي مدخن، [PERSON_NAME]، ولذيذ في فرن طيني مباشرة من شوارع دلهي."
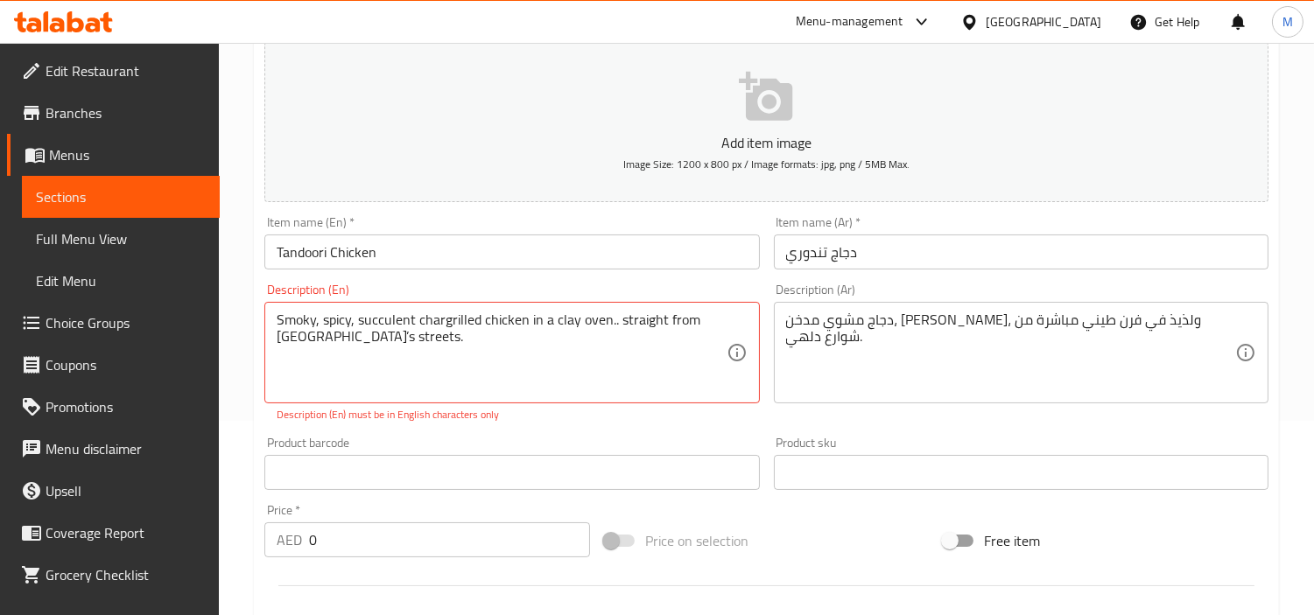
click at [516, 426] on div "Description (En) Smoky, spicy, succulent chargrilled chicken in a clay oven.. s…" at bounding box center [511, 353] width 509 height 153
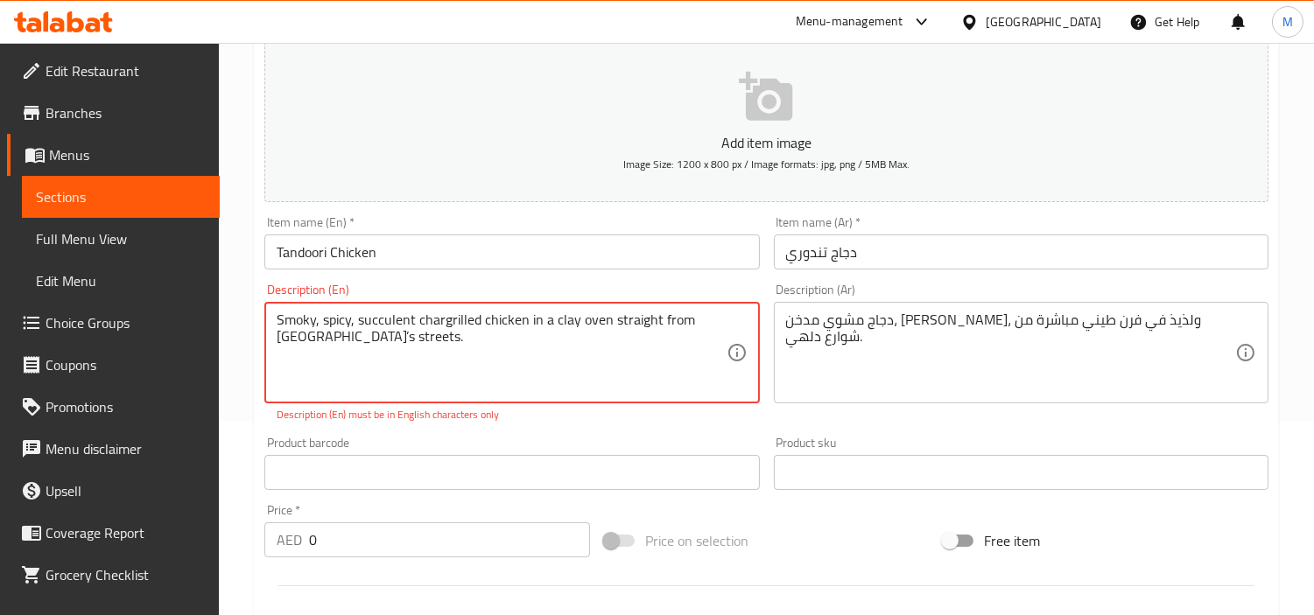
click at [609, 346] on textarea "Smoky, spicy, succulent chargrilled chicken in a clay oven straight from [GEOGR…" at bounding box center [501, 353] width 449 height 83
click at [613, 424] on div "Description (En) Smoky, spicy, succulent chargrilled chicken in a clay oven str…" at bounding box center [511, 353] width 509 height 153
click at [309, 338] on textarea "Smoky, spicy, succulent chargrilled chicken in a clay oven straight from [GEOGR…" at bounding box center [501, 353] width 449 height 83
type textarea "Smoky, spicy, succulent chargrilled chicken in a clay oven straight from [GEOGR…"
click at [550, 431] on div "Product barcode Product barcode" at bounding box center [511, 463] width 509 height 67
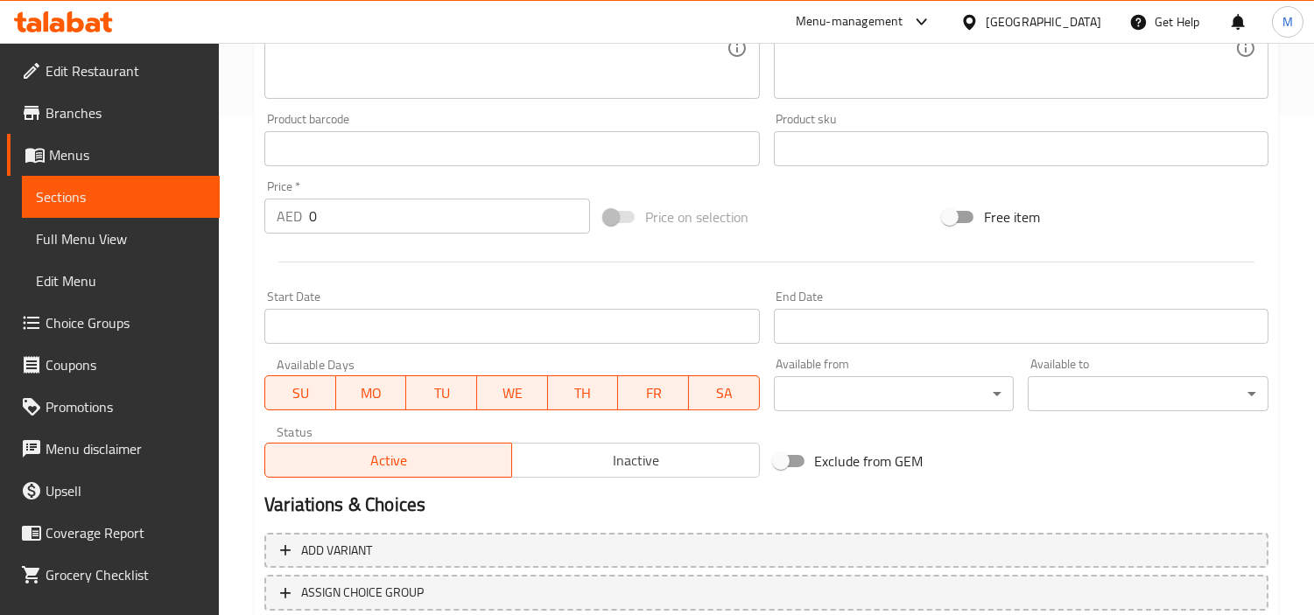
scroll to position [618, 0]
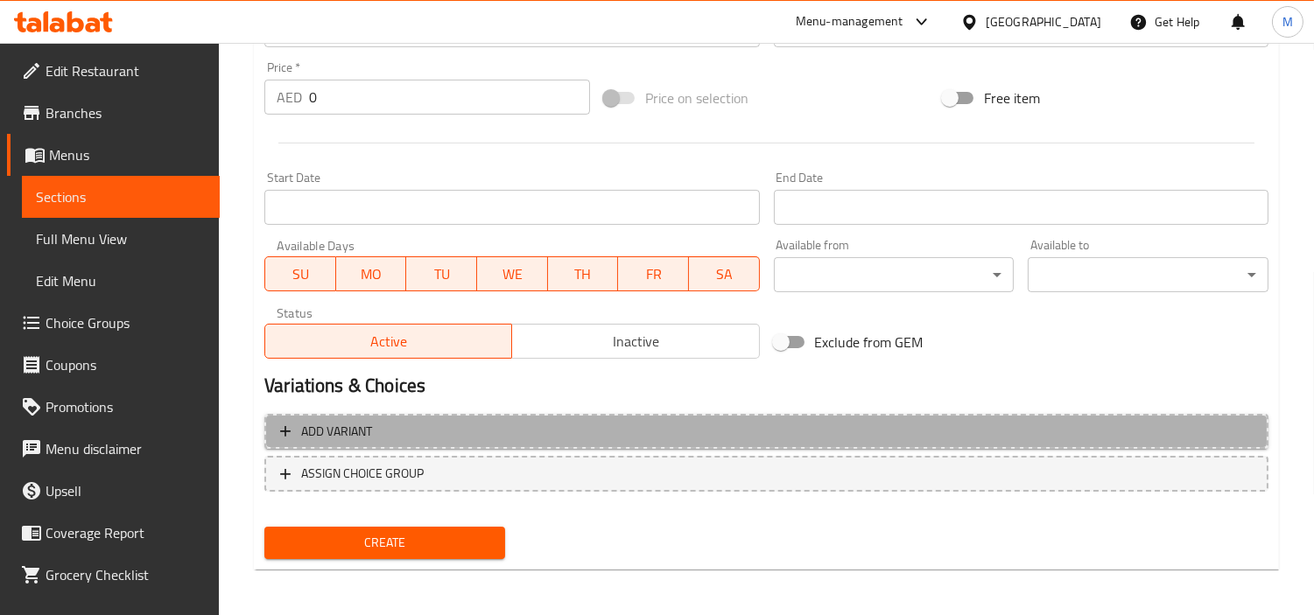
click at [479, 425] on span "Add variant" at bounding box center [766, 432] width 973 height 22
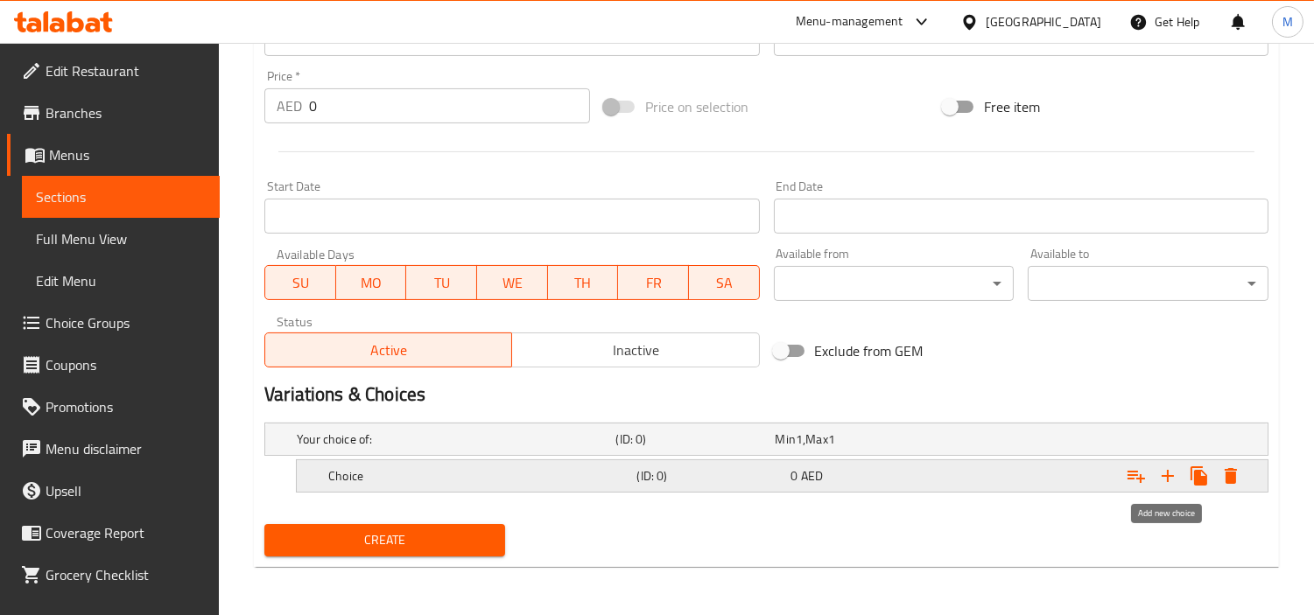
click at [1168, 467] on icon "Expand" at bounding box center [1167, 476] width 21 height 21
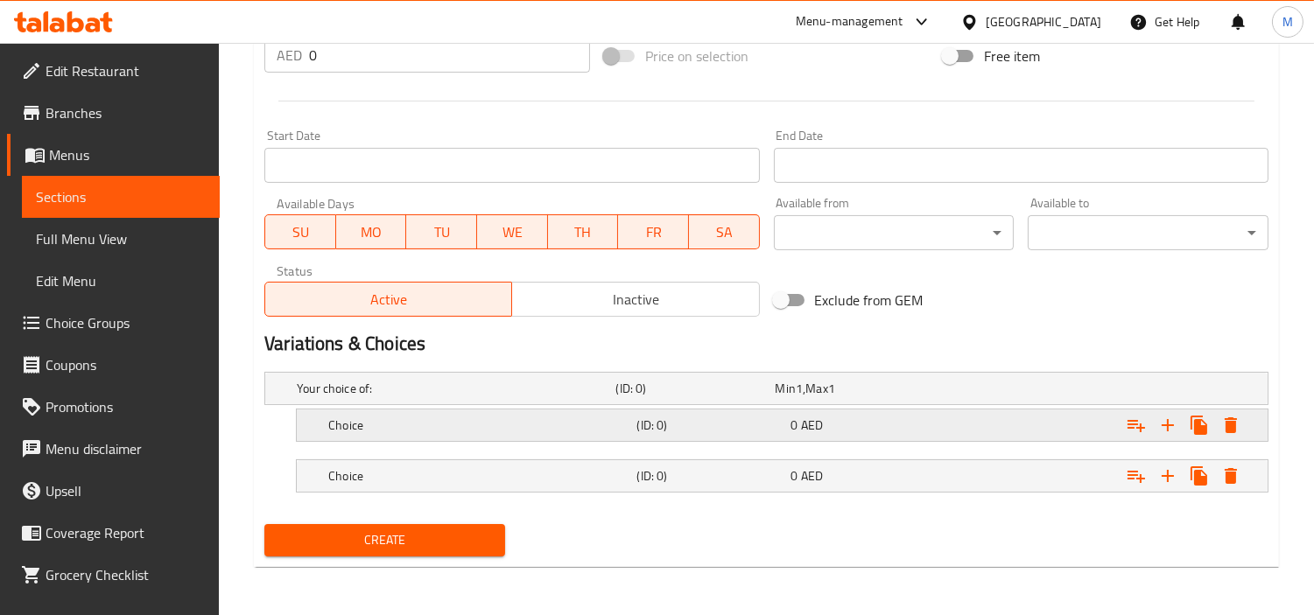
click at [439, 418] on h5 "Choice" at bounding box center [478, 426] width 301 height 18
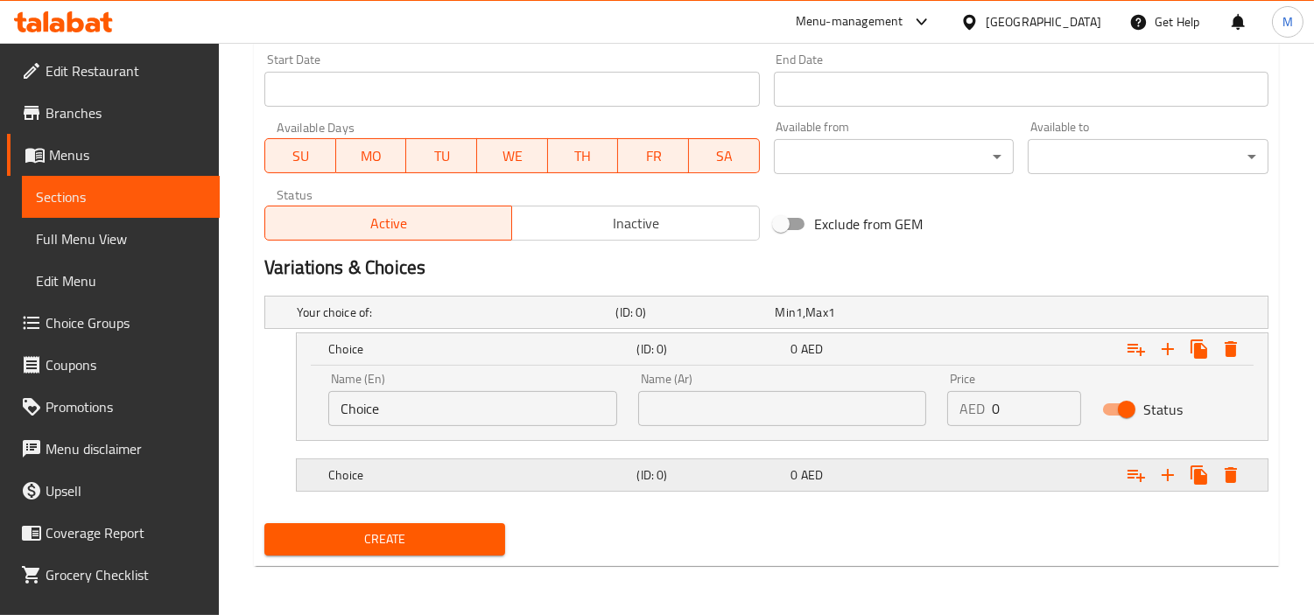
click at [438, 479] on h5 "Choice" at bounding box center [478, 476] width 301 height 18
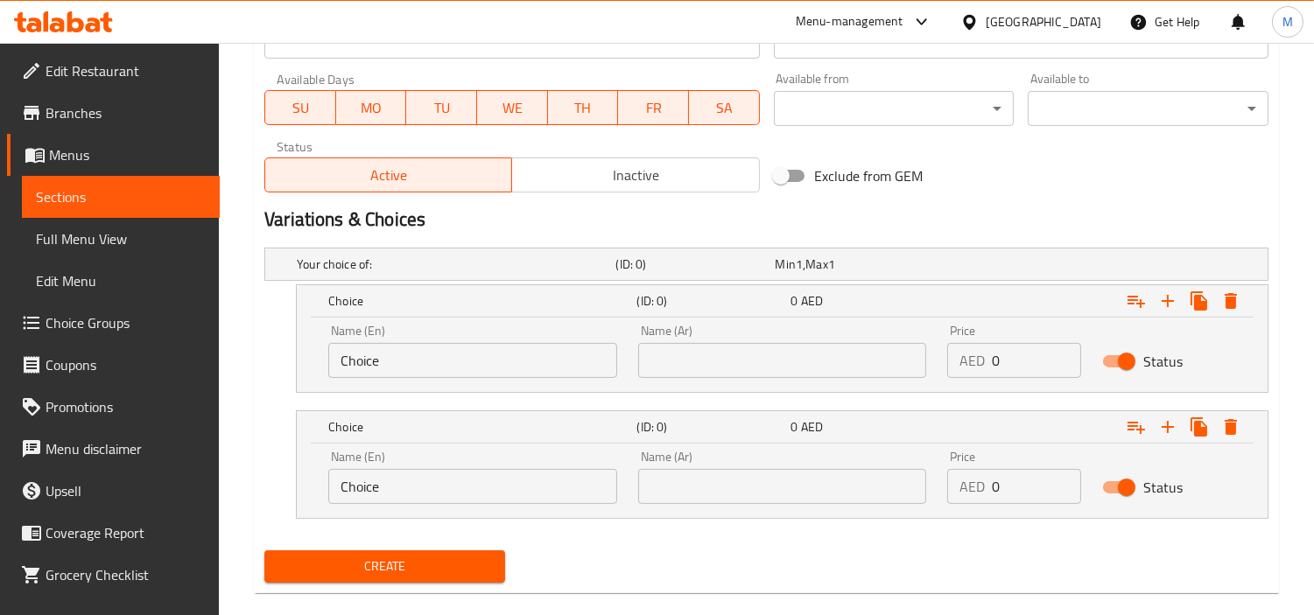
scroll to position [811, 0]
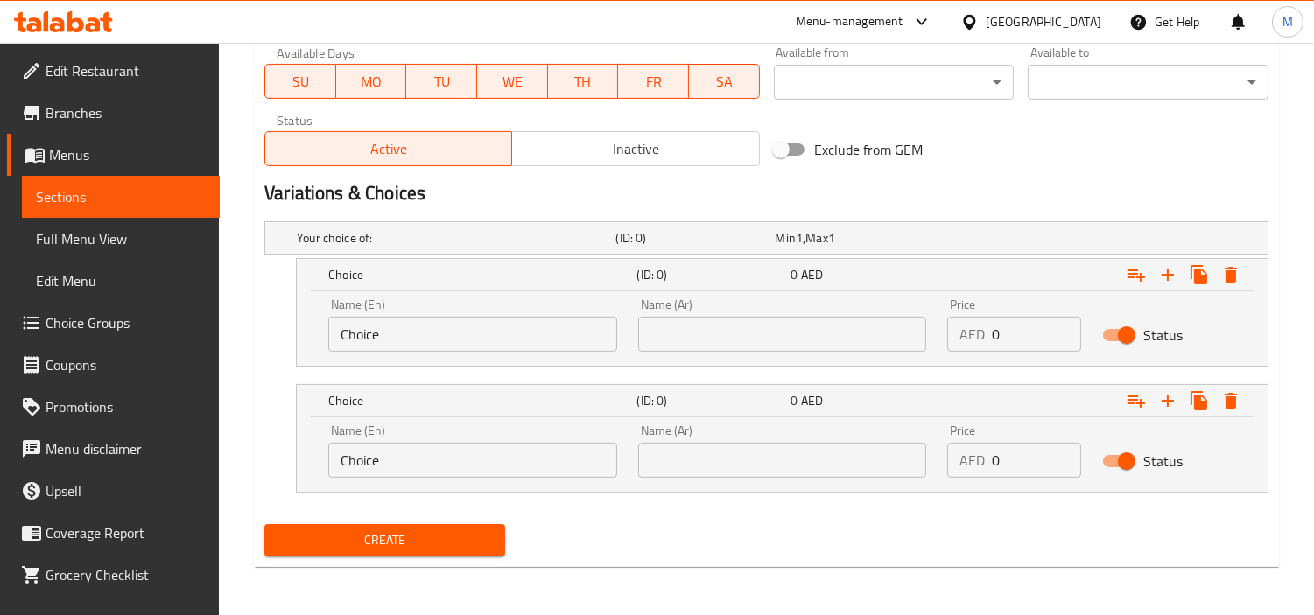
click at [446, 335] on input "Choice" at bounding box center [472, 334] width 289 height 35
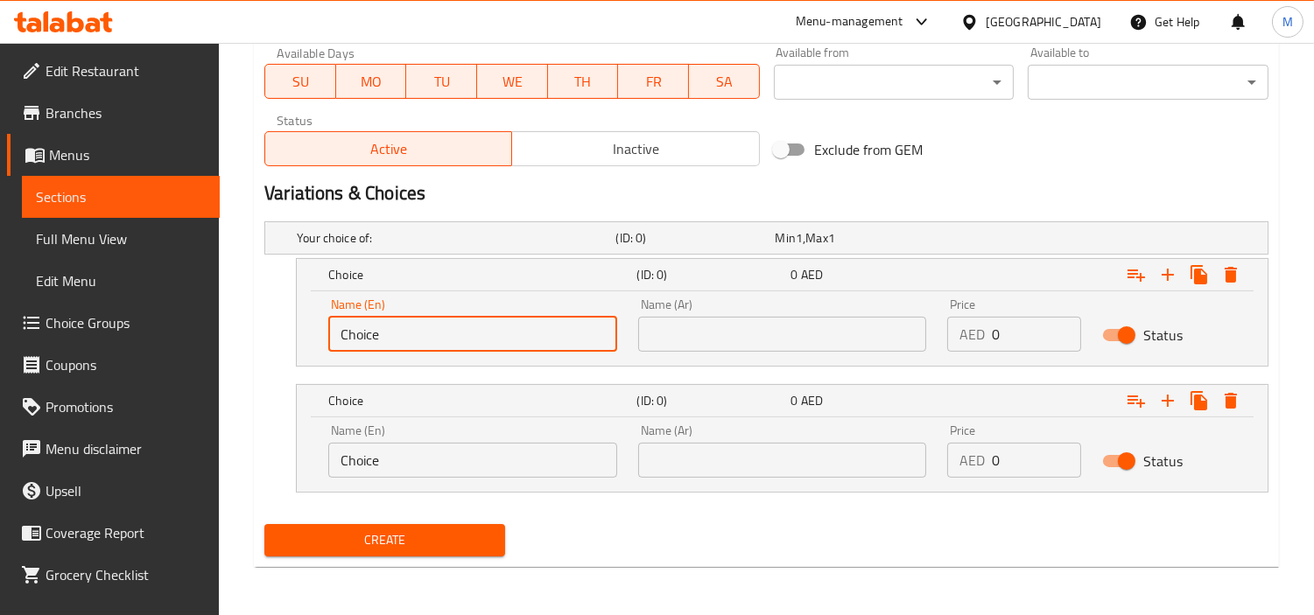
click at [446, 335] on input "Choice" at bounding box center [472, 334] width 289 height 35
paste input "Half"
type input "Half"
click at [712, 338] on input "text" at bounding box center [782, 334] width 289 height 35
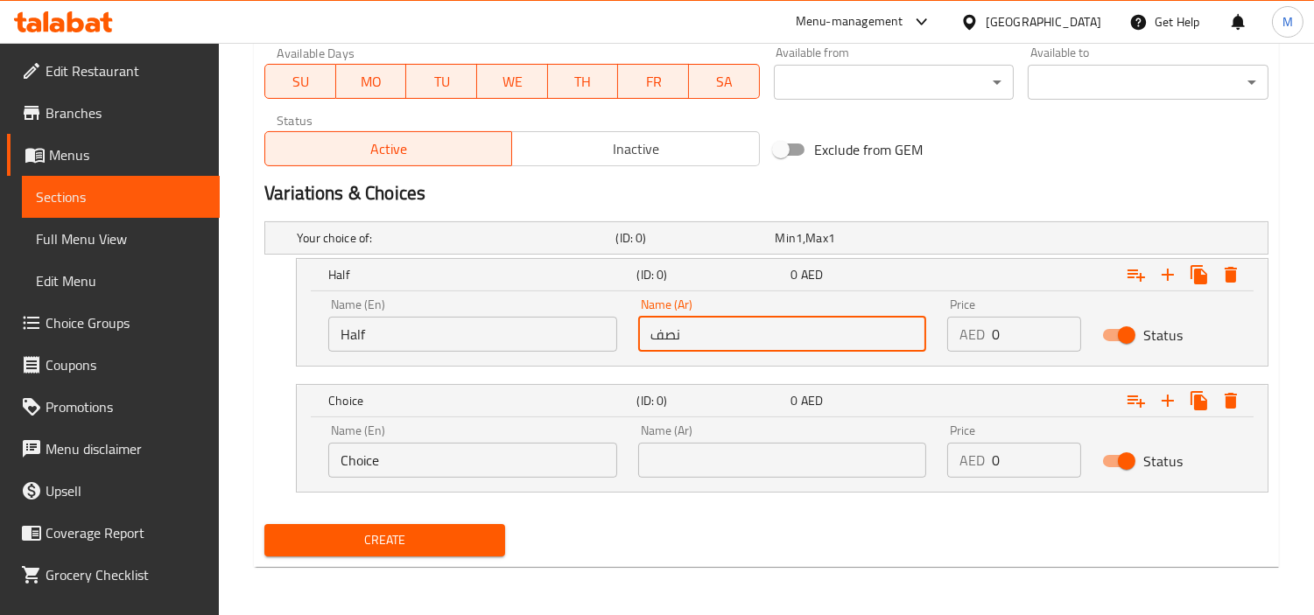
type input "نصف"
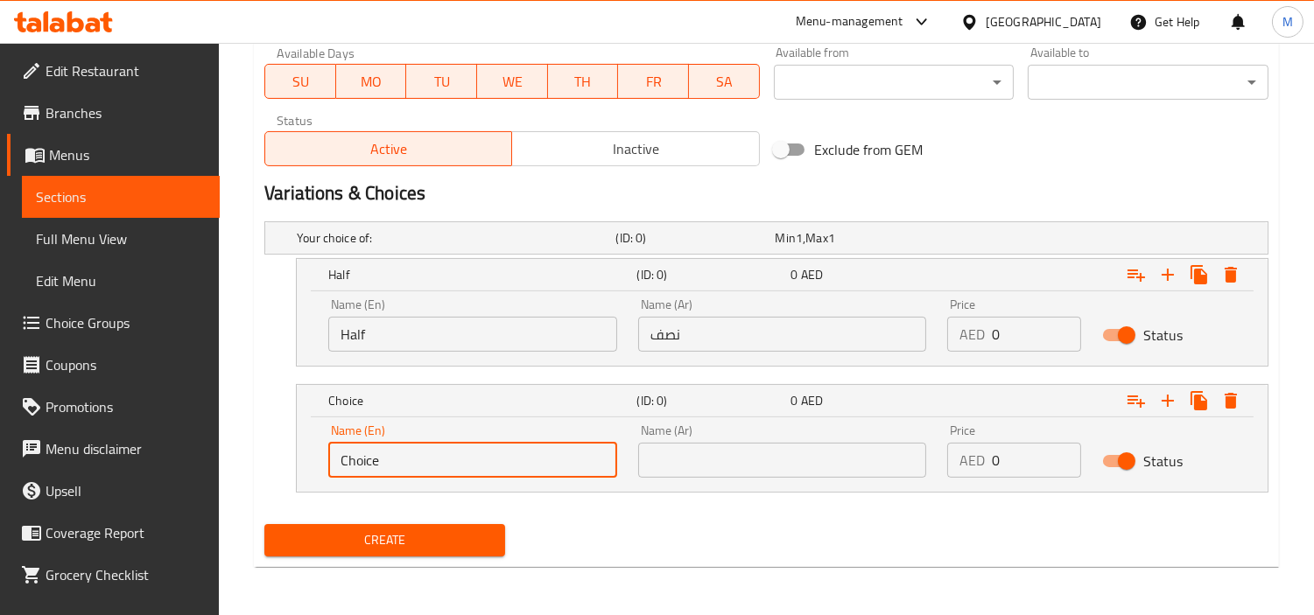
click at [451, 465] on input "Choice" at bounding box center [472, 460] width 289 height 35
paste input "Full"
type input "Full"
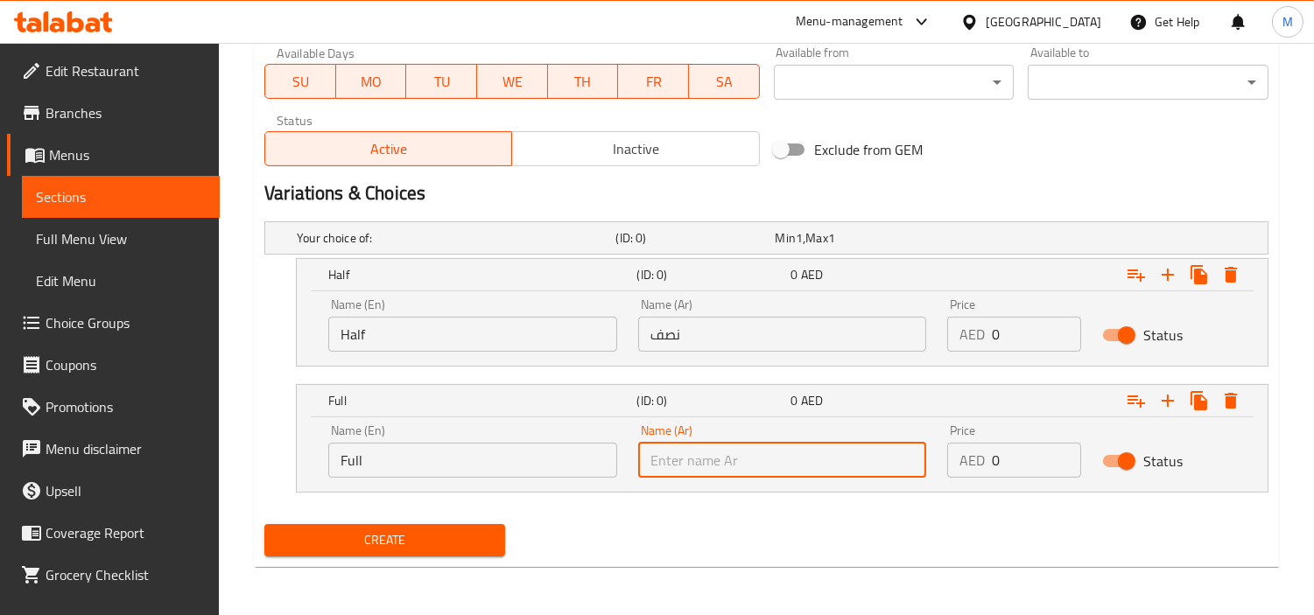
click at [729, 466] on input "text" at bounding box center [782, 460] width 289 height 35
type input "كامل"
click at [700, 502] on nav at bounding box center [766, 503] width 1004 height 14
click at [1024, 324] on input "0" at bounding box center [1036, 334] width 89 height 35
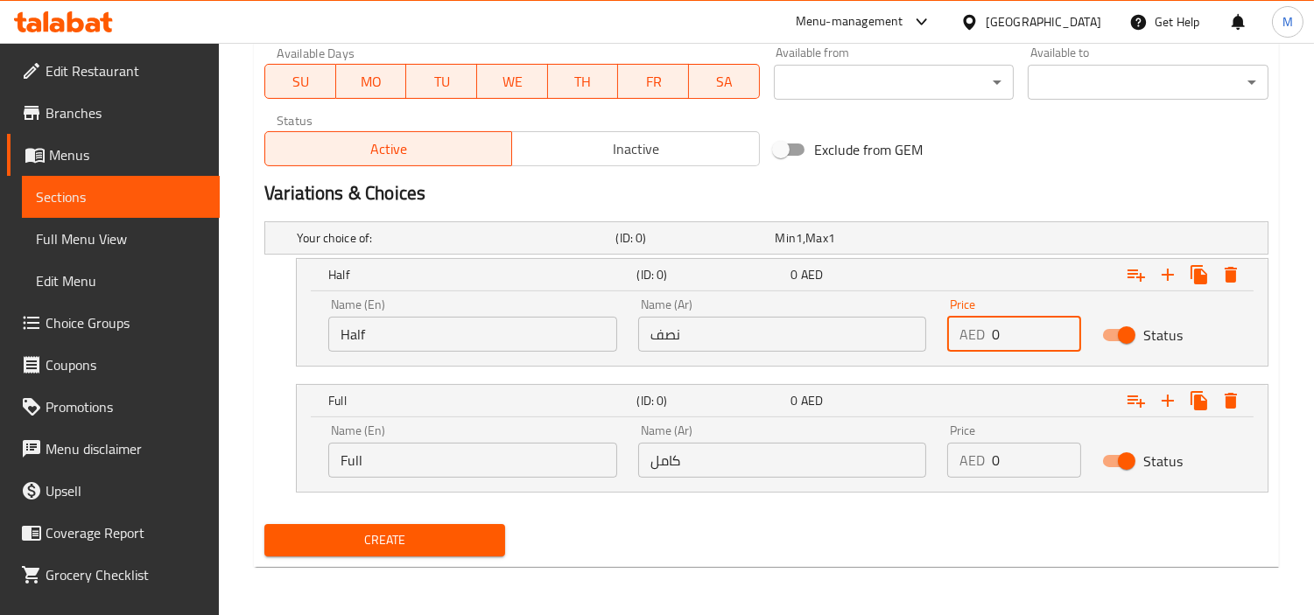
click at [1024, 324] on input "0" at bounding box center [1036, 334] width 89 height 35
paste input "29.3"
type input "29.30"
click at [1008, 456] on input "0" at bounding box center [1036, 460] width 89 height 35
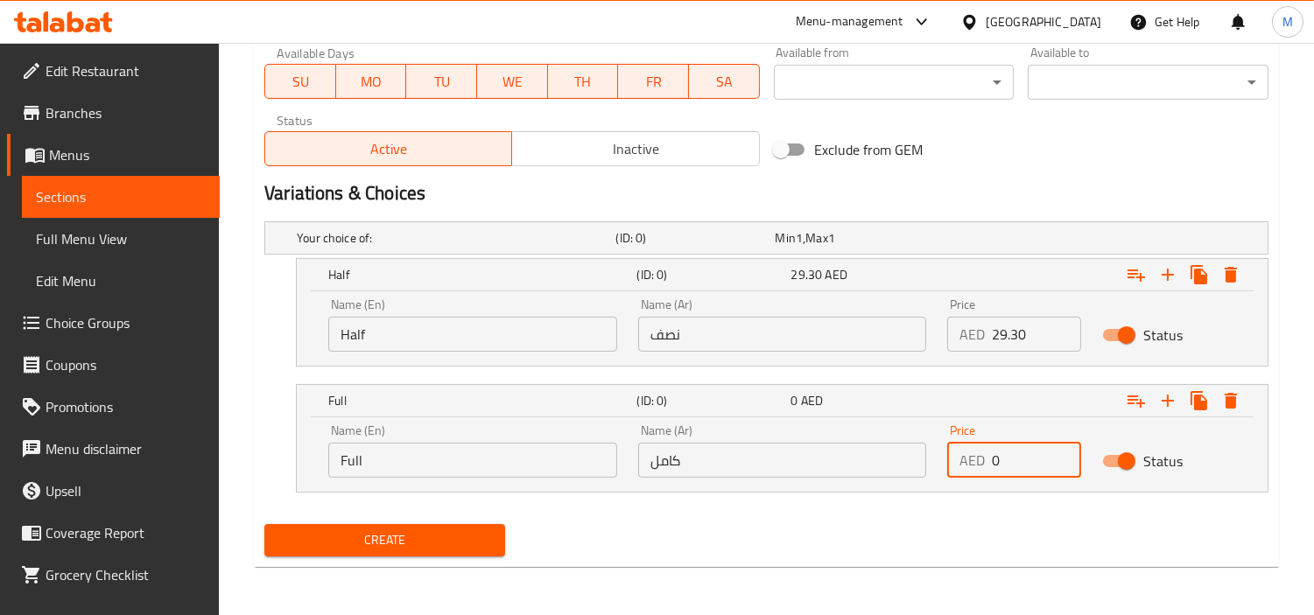
click at [1008, 456] on input "0" at bounding box center [1036, 460] width 89 height 35
paste input "54.5"
type input "54.50"
click at [905, 508] on nav at bounding box center [766, 503] width 1004 height 14
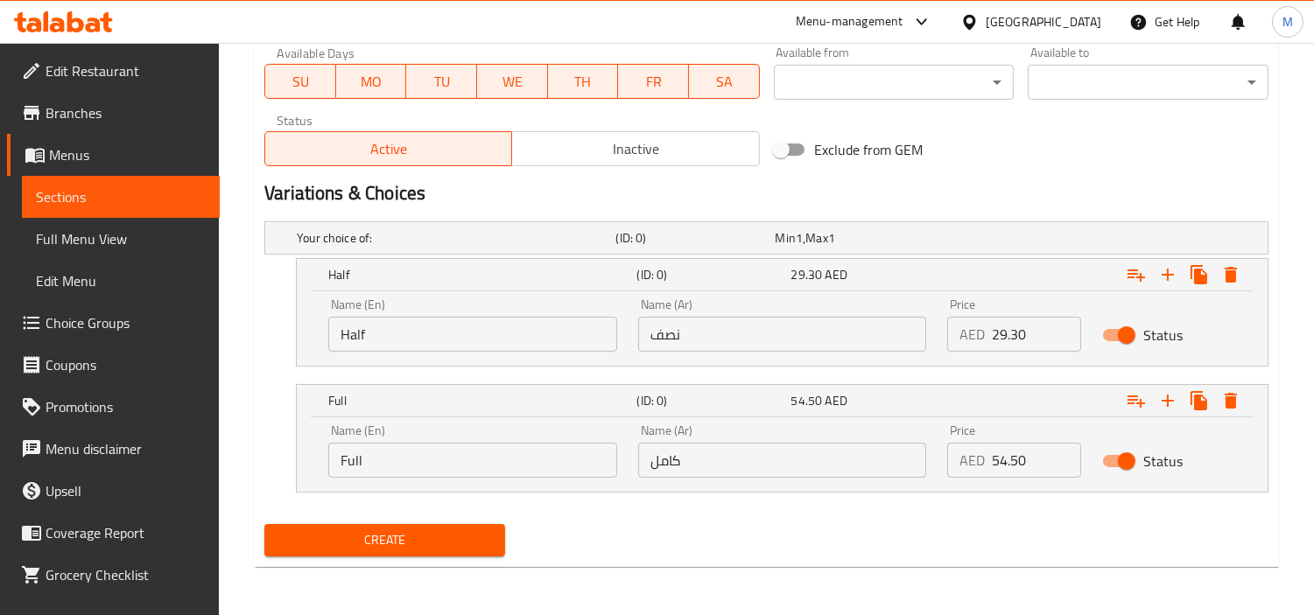
click at [350, 532] on span "Create" at bounding box center [384, 541] width 213 height 22
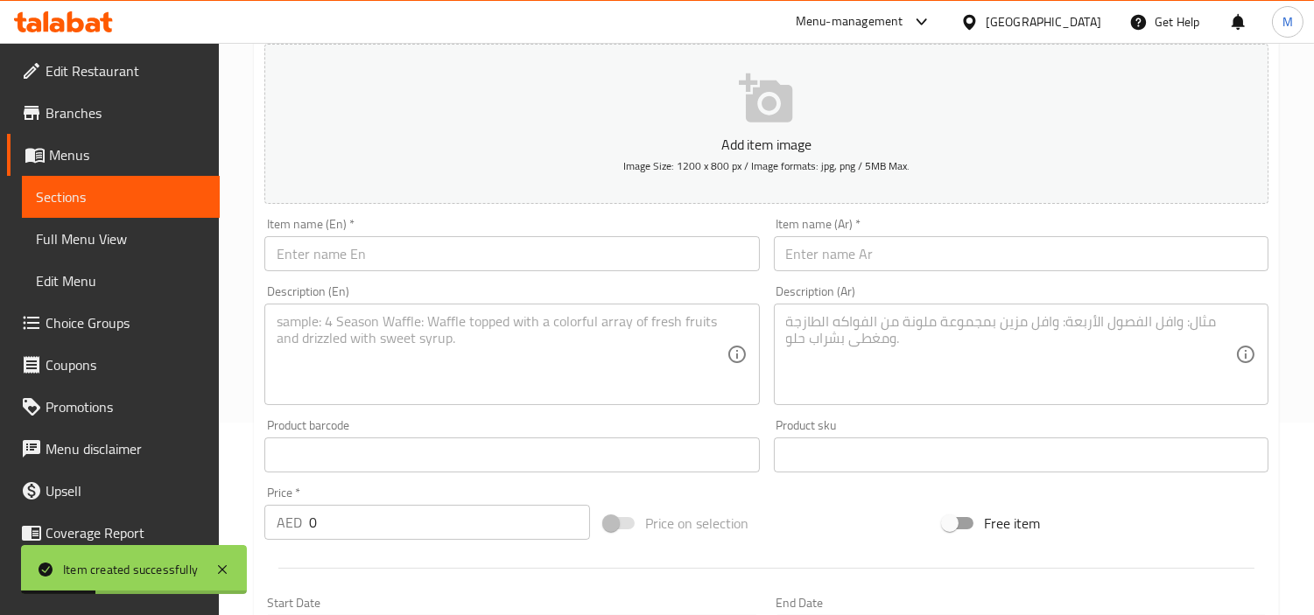
scroll to position [0, 0]
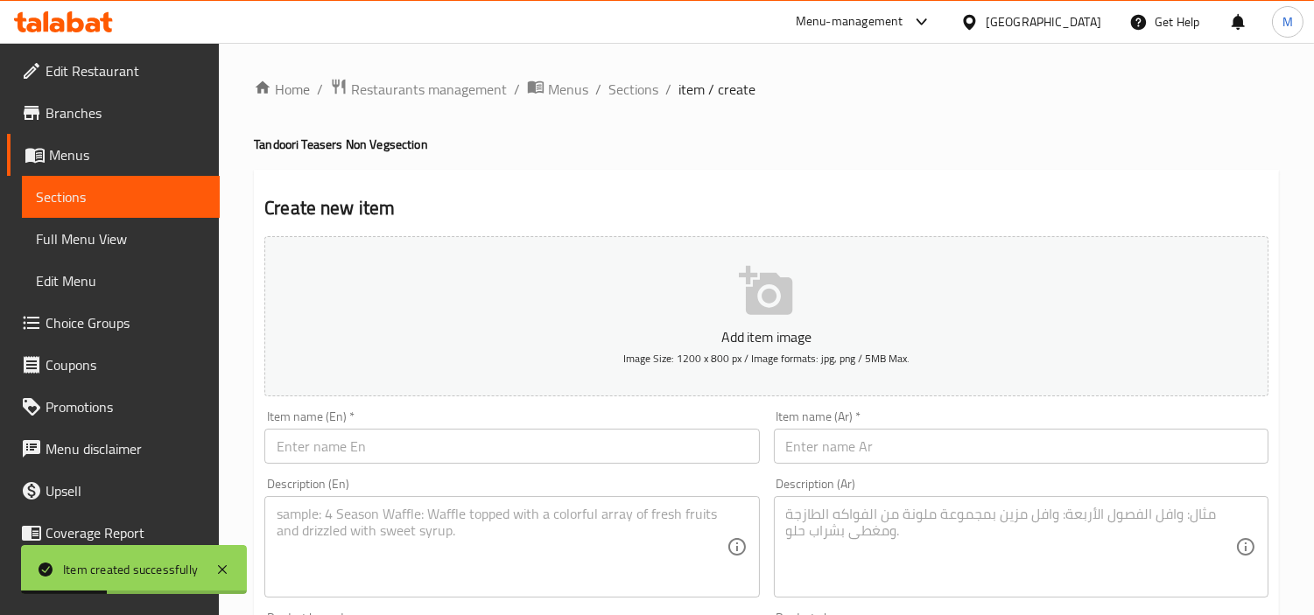
click at [442, 411] on div "Item name (En)   * Item name (En) *" at bounding box center [511, 437] width 495 height 53
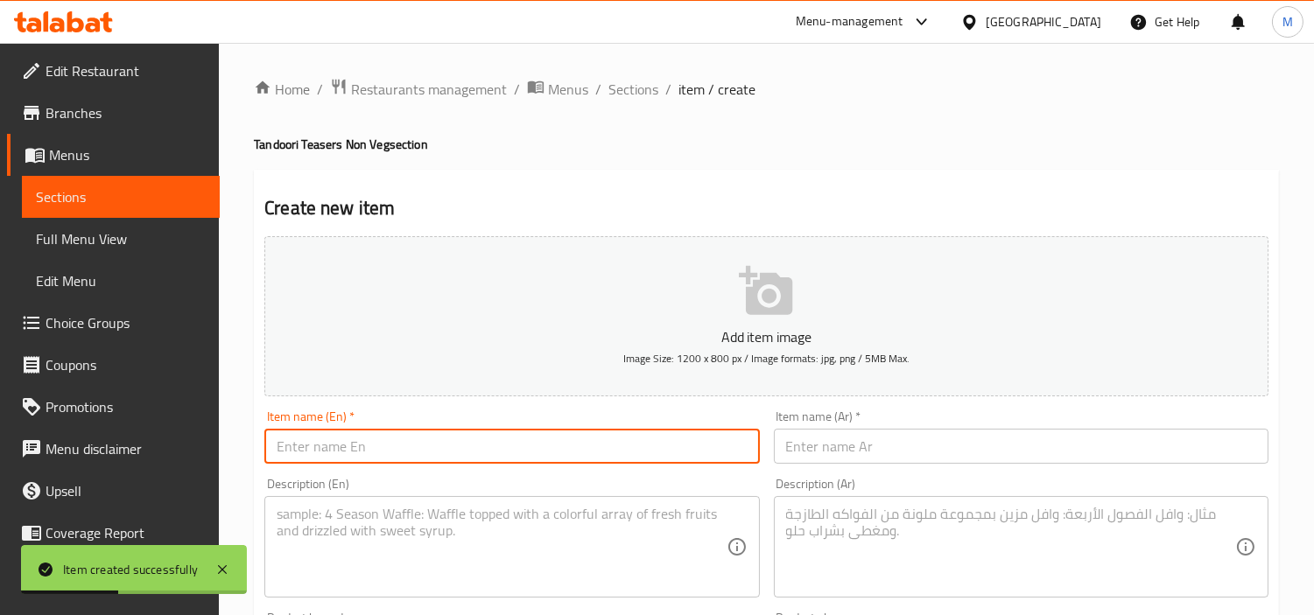
click at [436, 445] on input "text" at bounding box center [511, 446] width 495 height 35
paste input "Bhatti Chicken"
click at [327, 452] on input "Bhatti Chicken" at bounding box center [511, 446] width 495 height 35
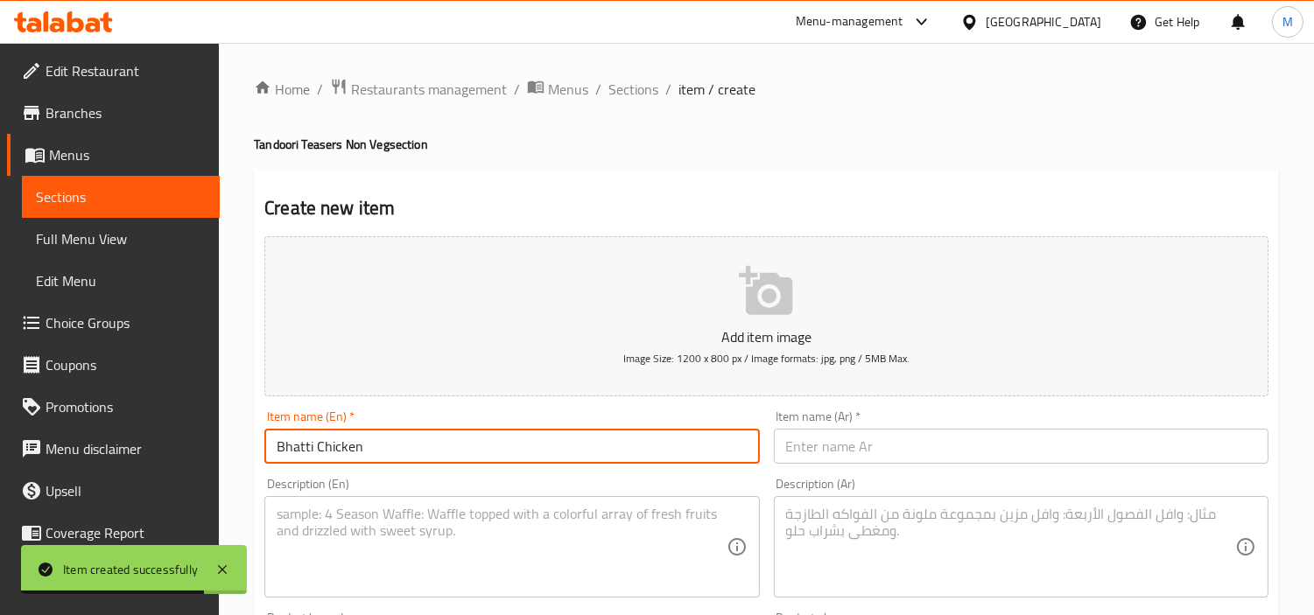
type input "Bhatti Chicken"
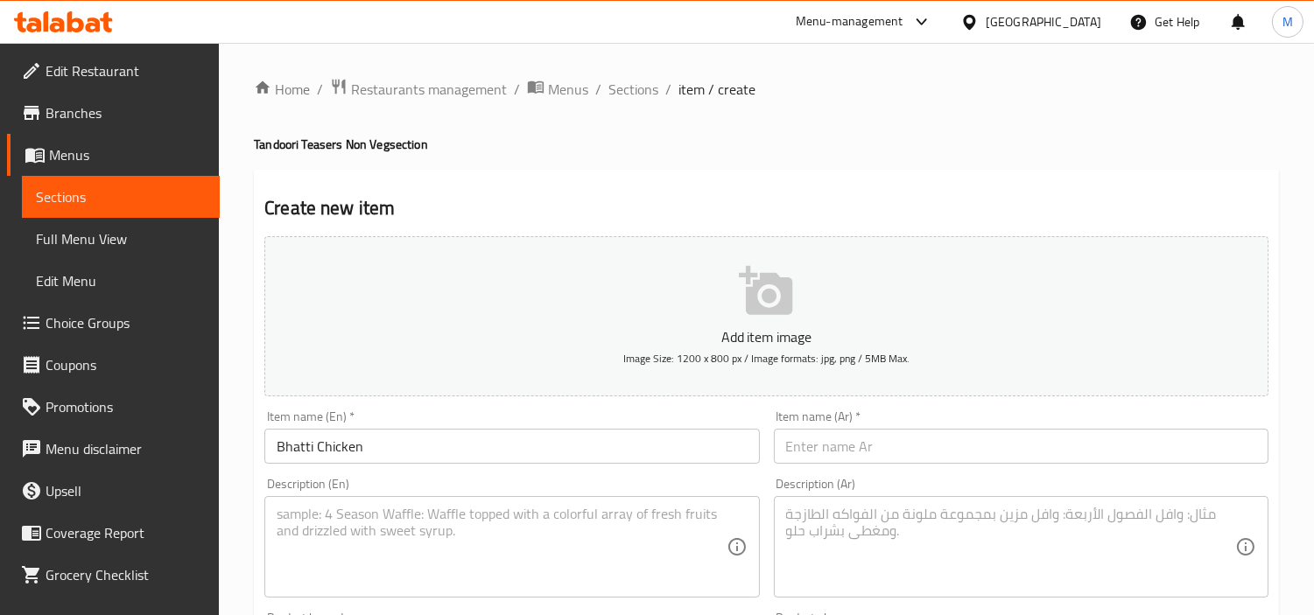
click at [940, 438] on input "text" at bounding box center [1021, 446] width 495 height 35
paste input "دجاج بهاتي"
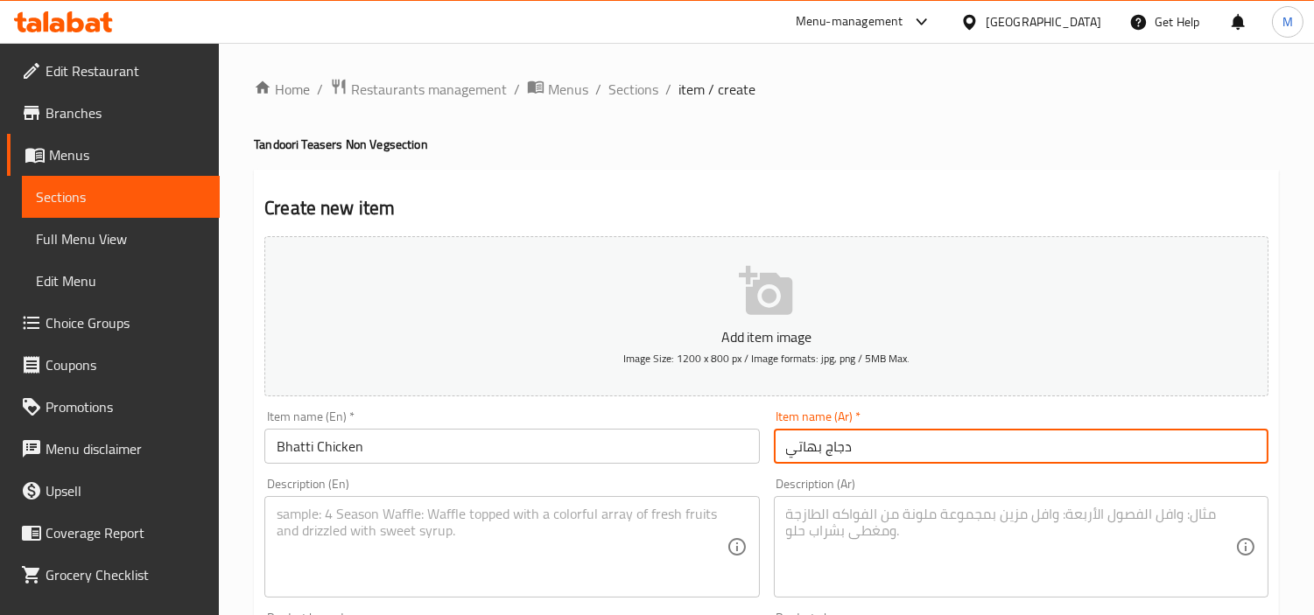
type input "دجاج بهاتي"
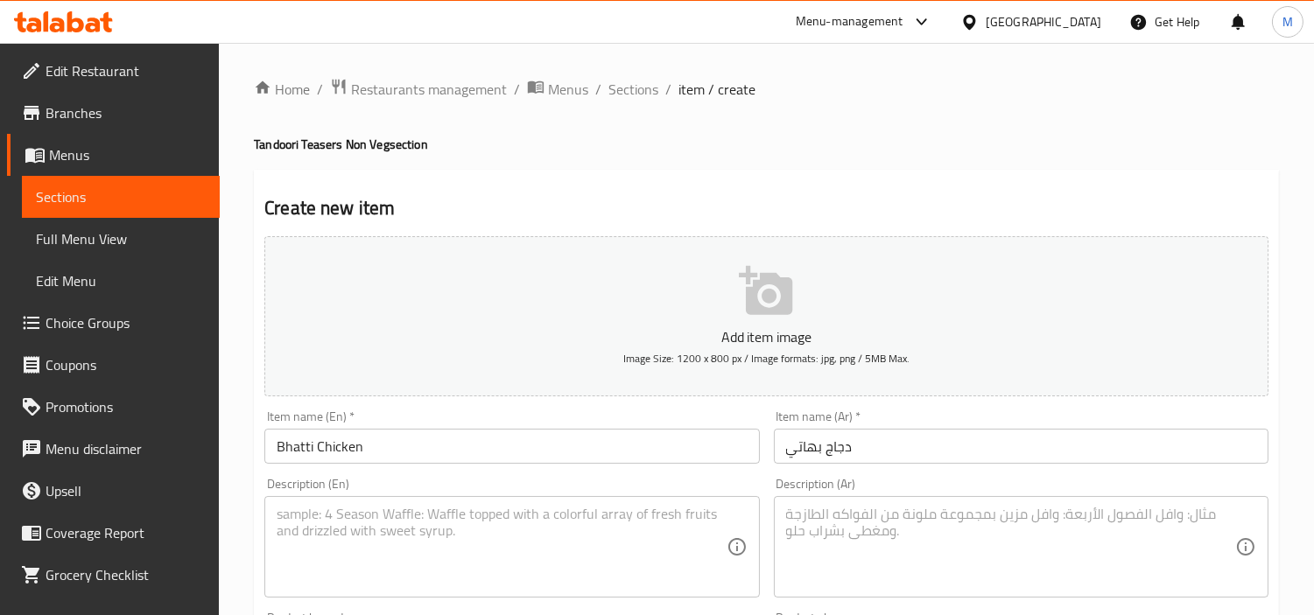
click at [477, 549] on textarea at bounding box center [501, 547] width 449 height 83
paste textarea "VD signature spicy chicken, cooked to perfection in our clay oven."
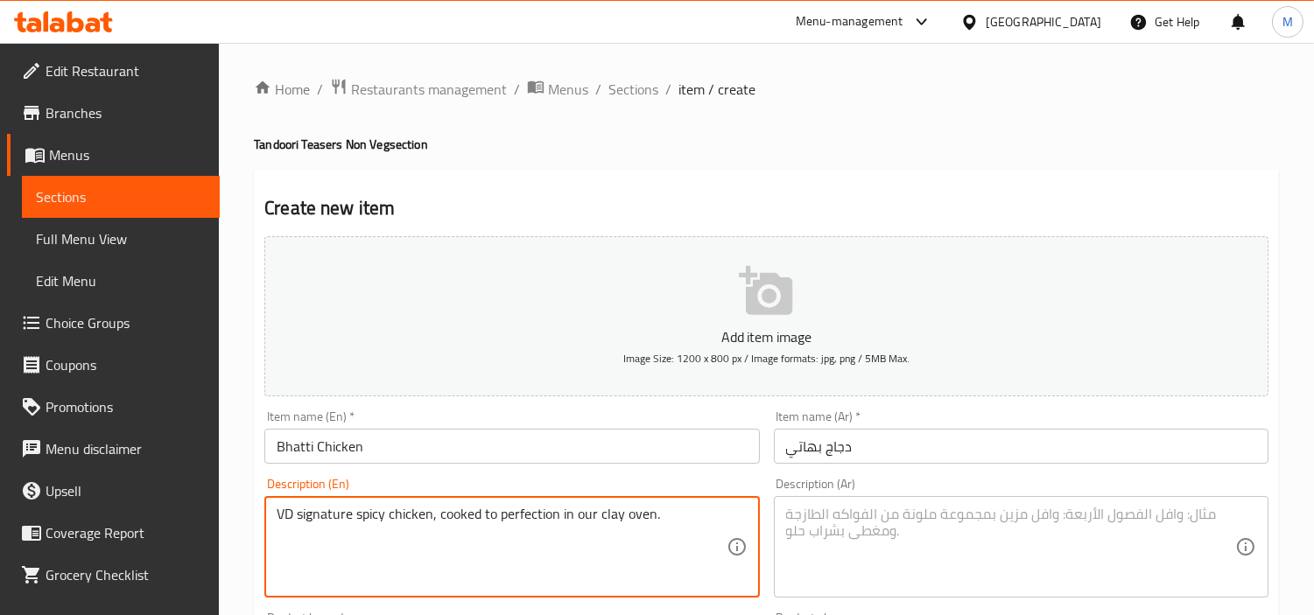
type textarea "VD signature spicy chicken, cooked to perfection in our clay oven."
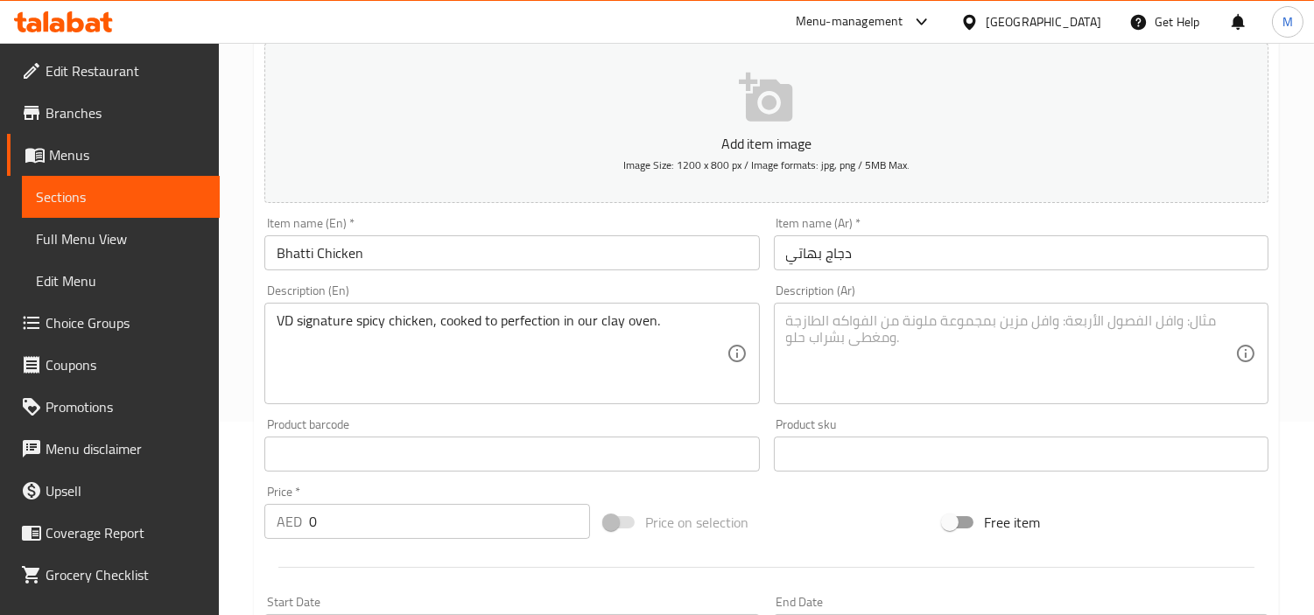
scroll to position [389, 0]
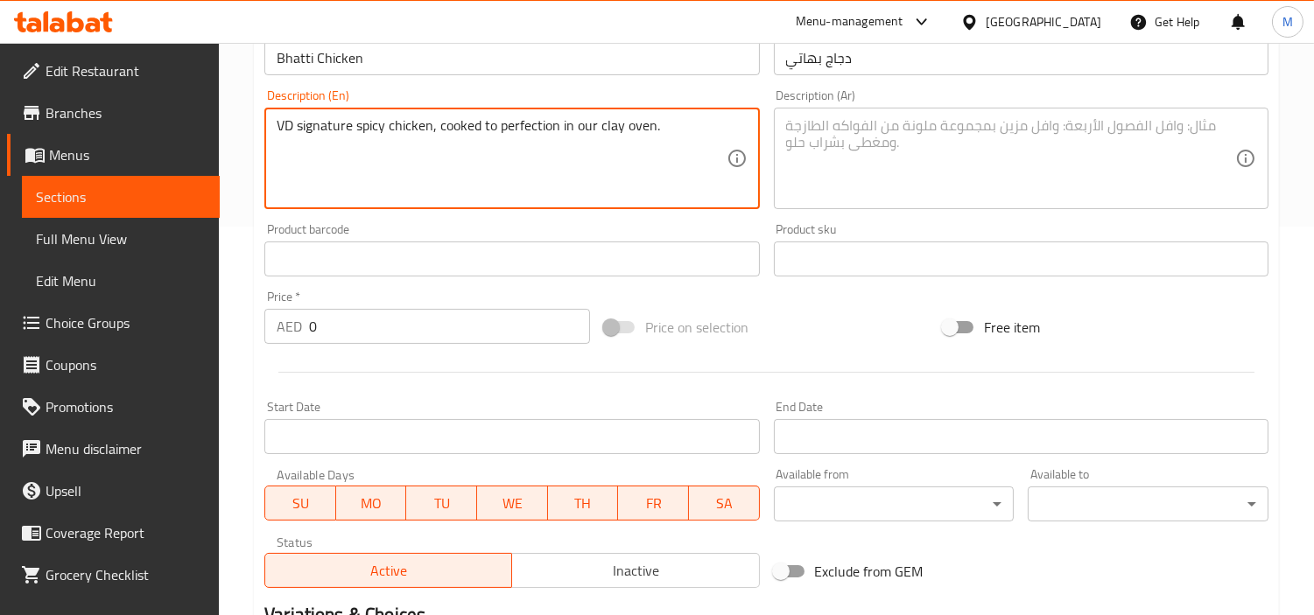
click at [382, 130] on textarea "VD signature spicy chicken, cooked to perfection in our clay oven." at bounding box center [501, 158] width 449 height 83
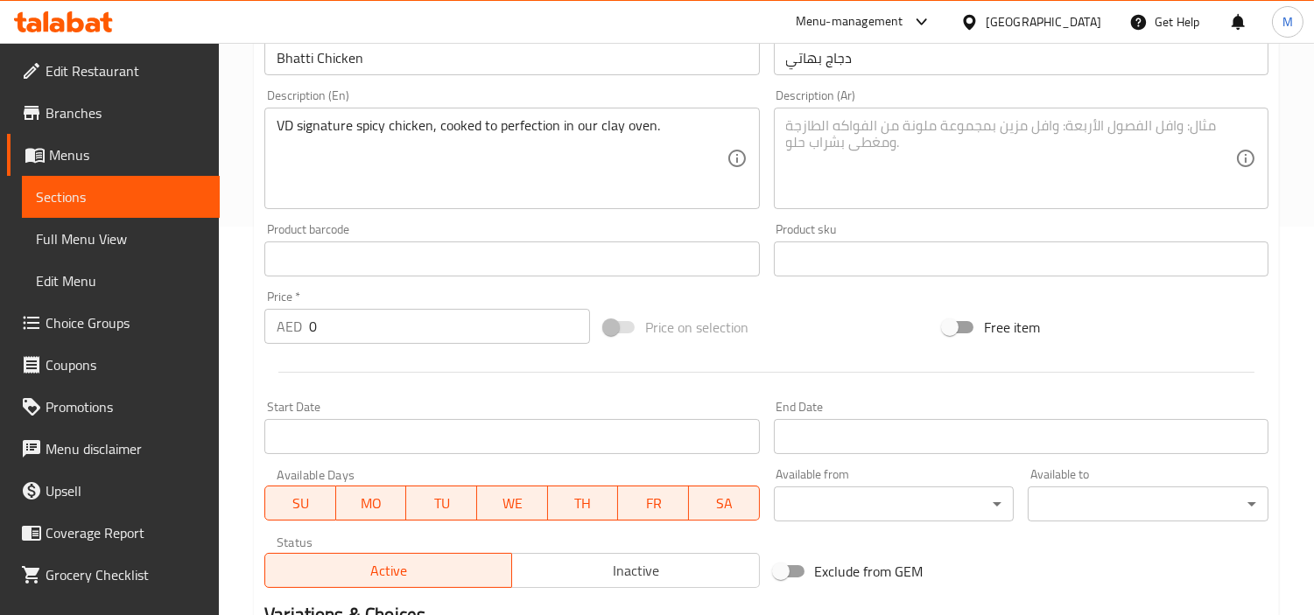
click at [1019, 134] on textarea at bounding box center [1010, 158] width 449 height 83
paste textarea "دجاج حار يحمل توقيع VD، مطبوخ إلى حد الكمال في فرن الطين الخاص بنا."
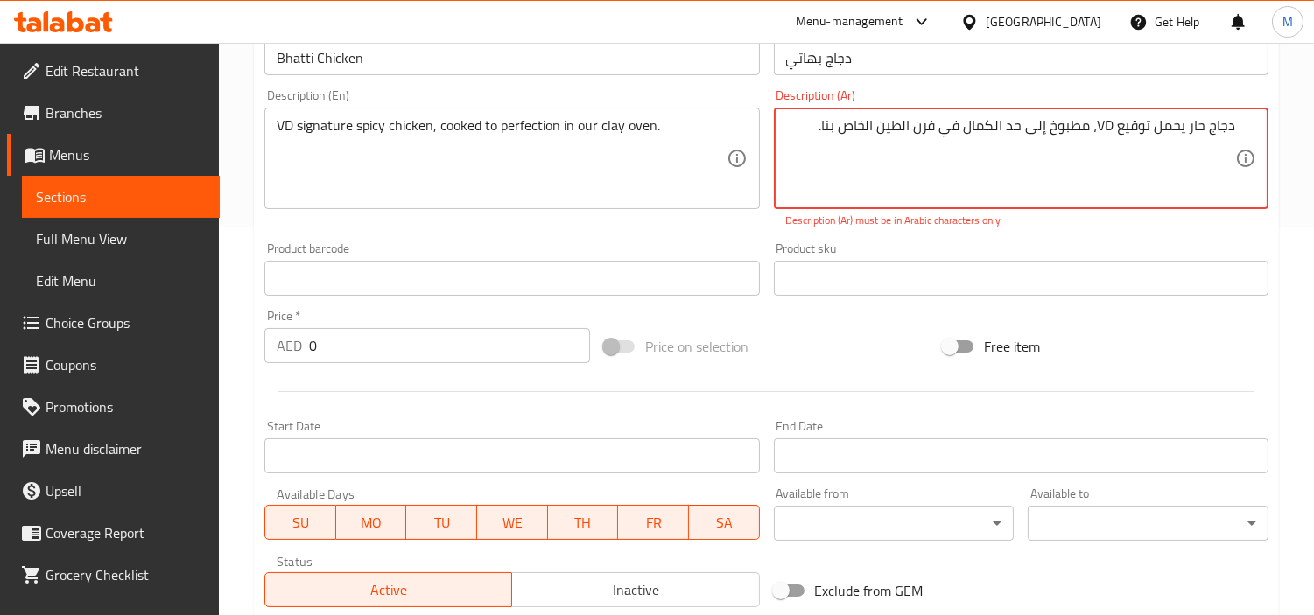
drag, startPoint x: 1099, startPoint y: 120, endPoint x: 1113, endPoint y: 120, distance: 13.1
click at [1113, 120] on textarea "دجاج حار يحمل توقيع VD، مطبوخ إلى حد الكمال في فرن الطين الخاص بنا." at bounding box center [1010, 158] width 449 height 83
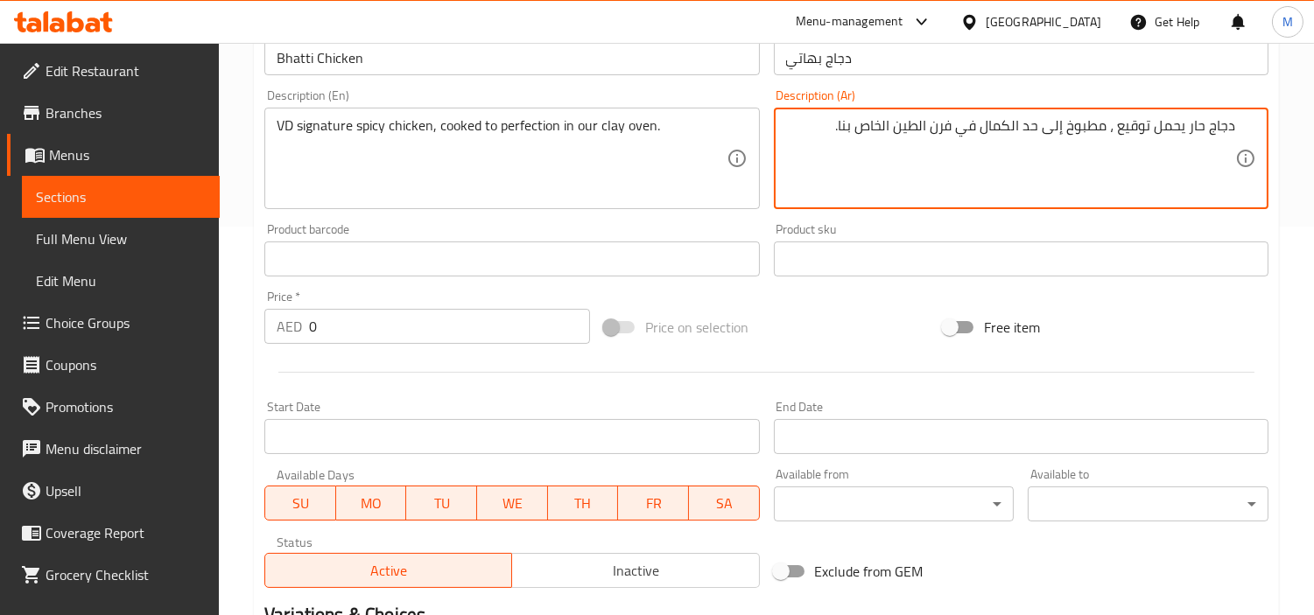
click at [1129, 125] on textarea "دجاج حار يحمل توقيع ، مطبوخ إلى حد الكمال في فرن الطين الخاص بنا." at bounding box center [1010, 158] width 449 height 83
type textarea "دجاج حار يحمل في دي سيجنتشر، مطبوخ إلى حد الكمال في فرن الطين الخاص بنا."
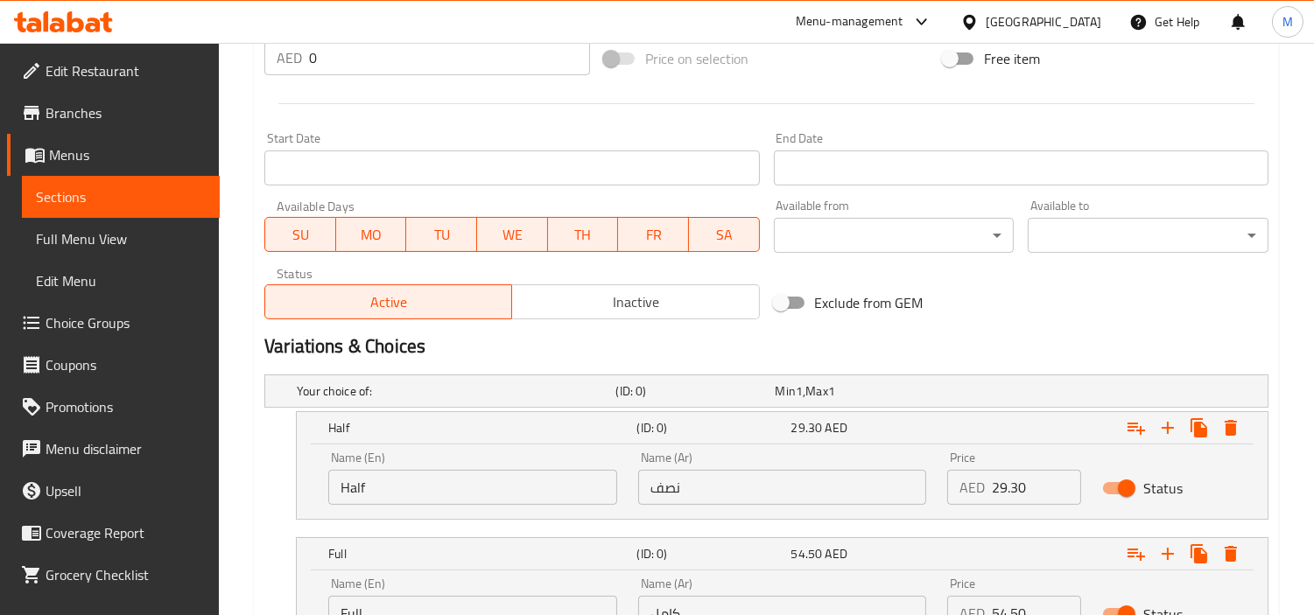
scroll to position [811, 0]
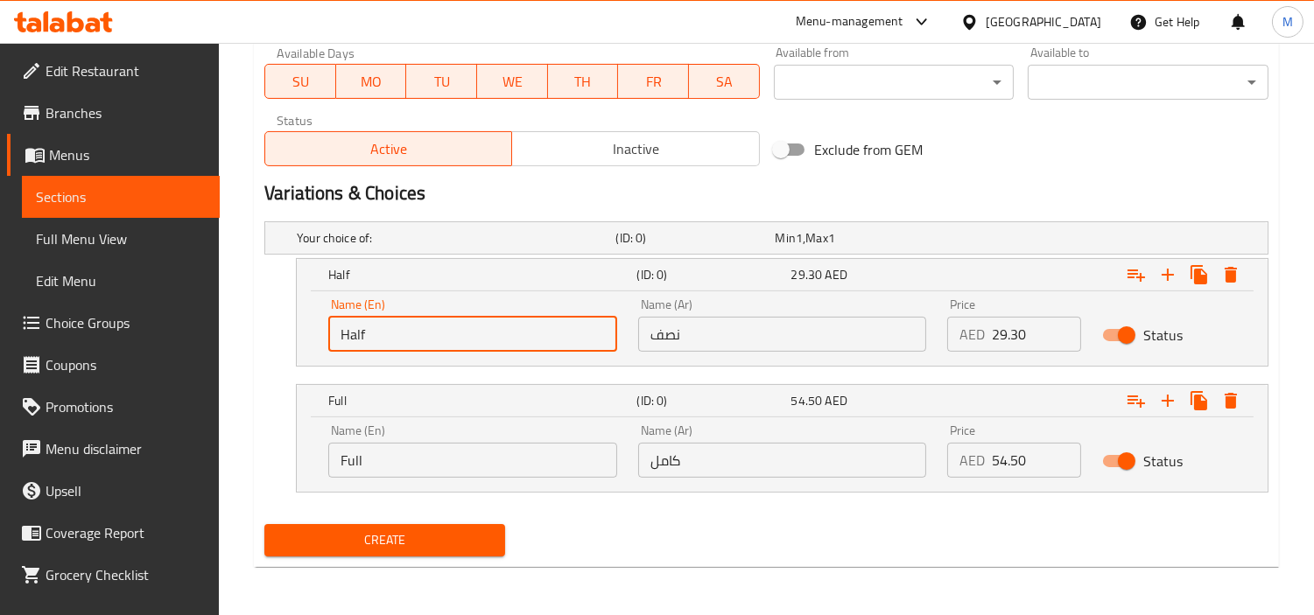
click at [395, 341] on input "Half" at bounding box center [472, 334] width 289 height 35
type input "Choice"
click at [395, 341] on input "text" at bounding box center [472, 334] width 289 height 35
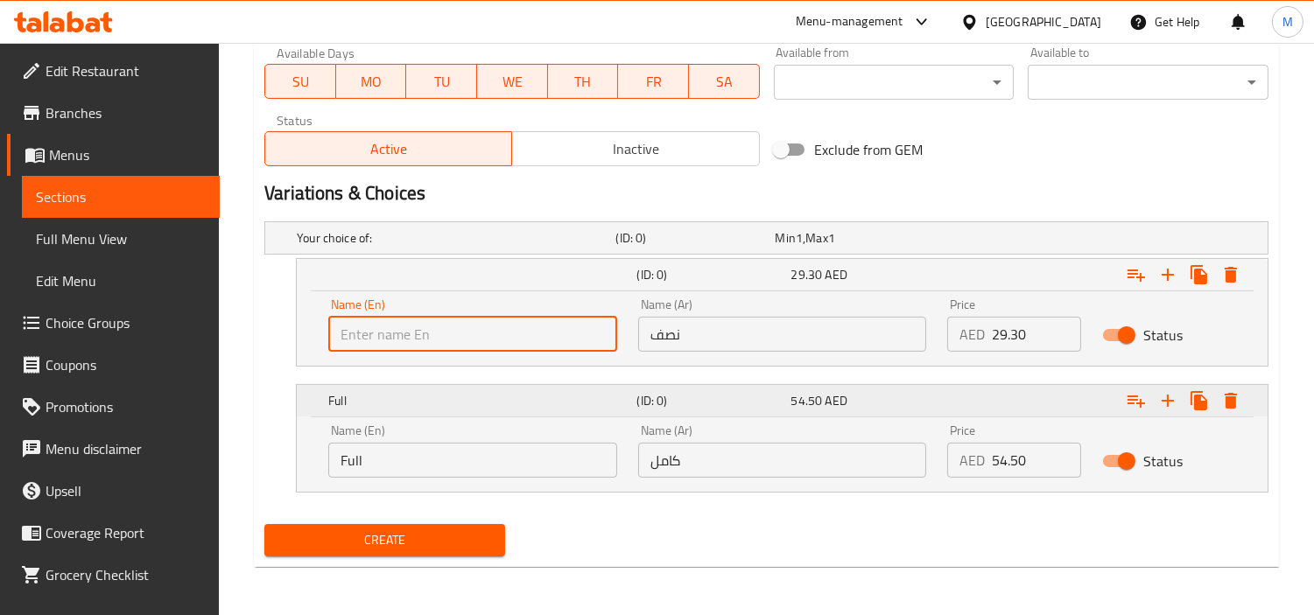
type input "Half"
click at [721, 327] on input "نصف" at bounding box center [782, 334] width 289 height 35
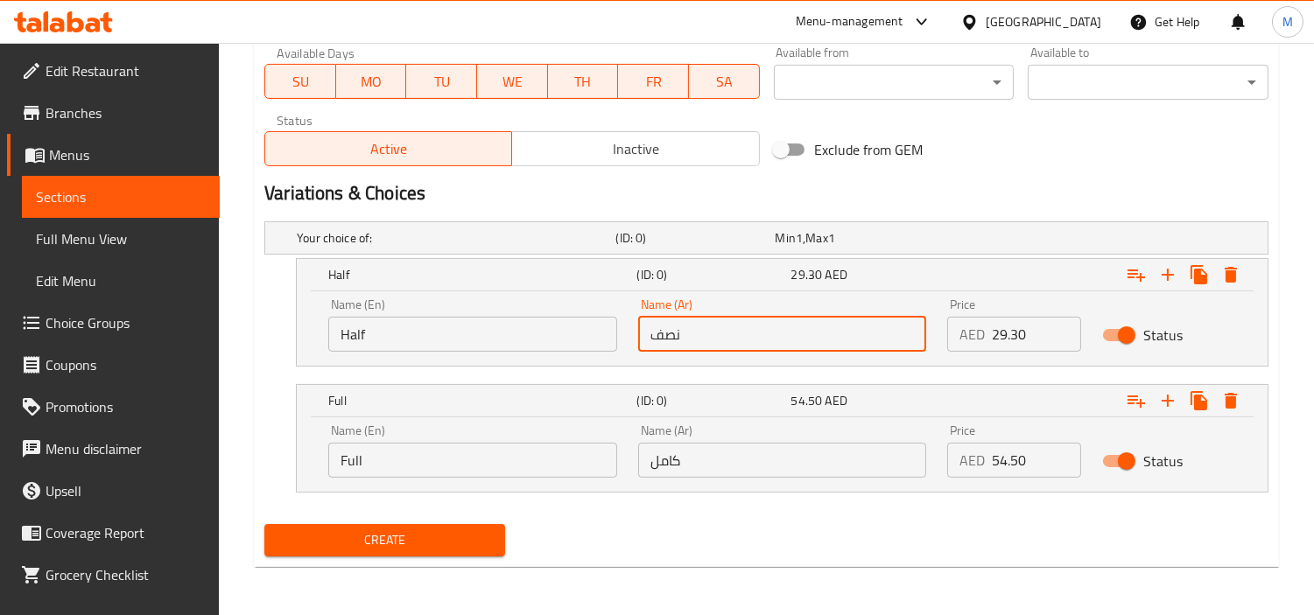
type input "نصف"
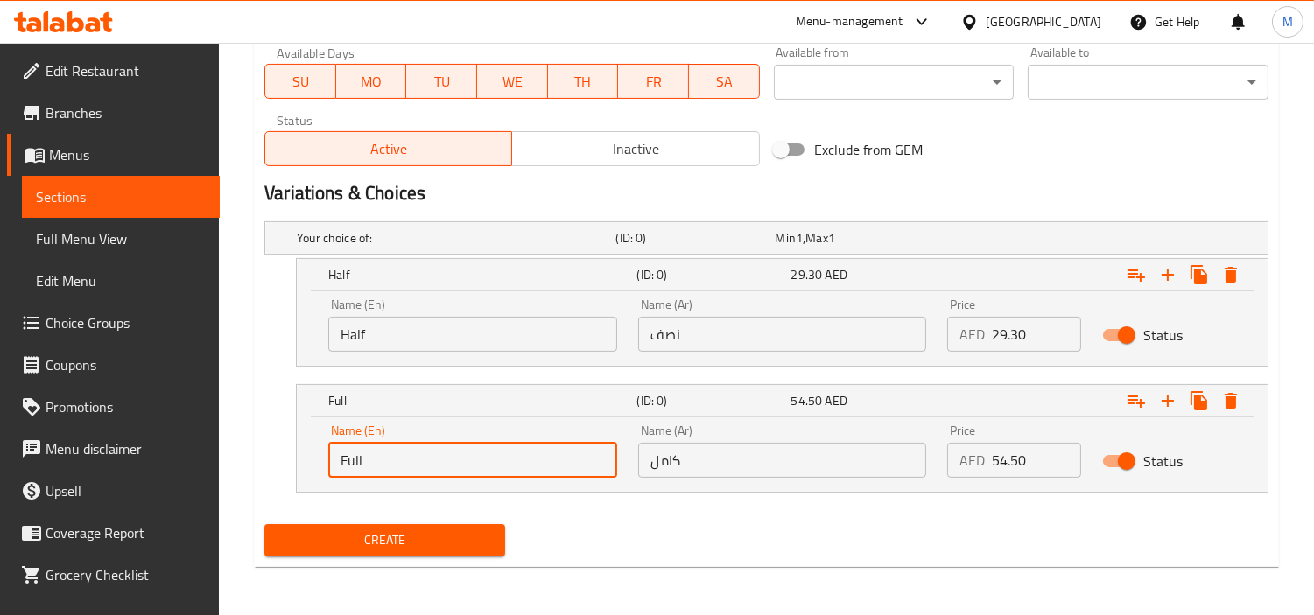
click at [455, 469] on input "Full" at bounding box center [472, 460] width 289 height 35
type input "Choice"
click at [455, 469] on input "text" at bounding box center [472, 460] width 289 height 35
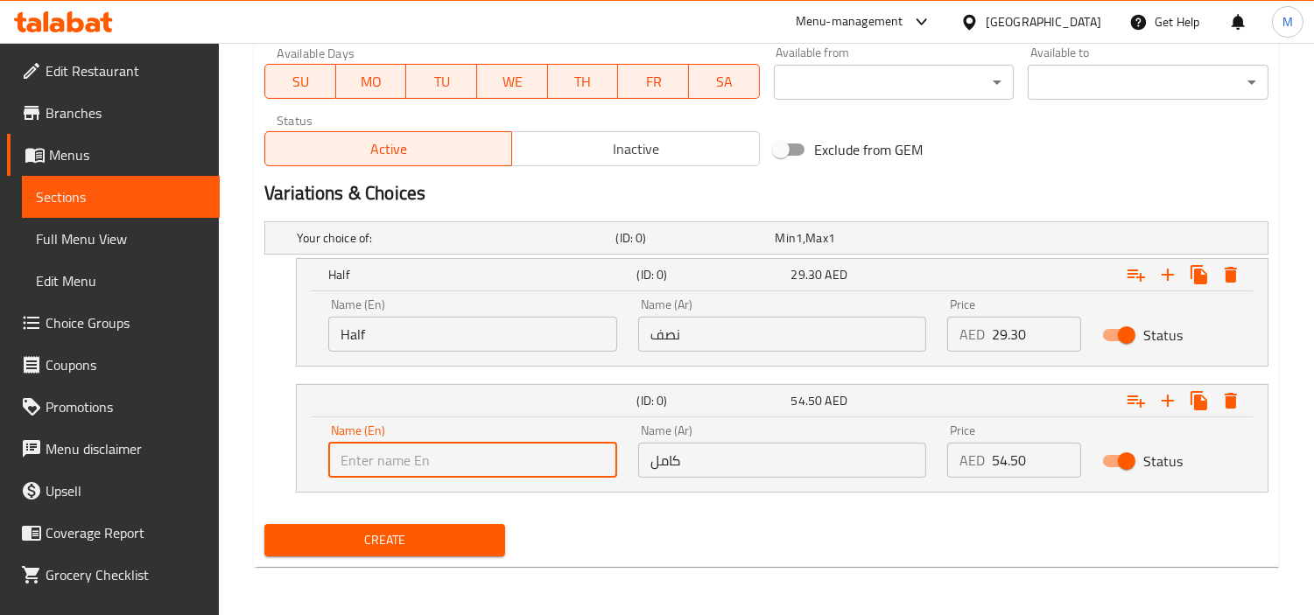
type input "Full"
click at [788, 451] on input "كامل" at bounding box center [782, 460] width 289 height 35
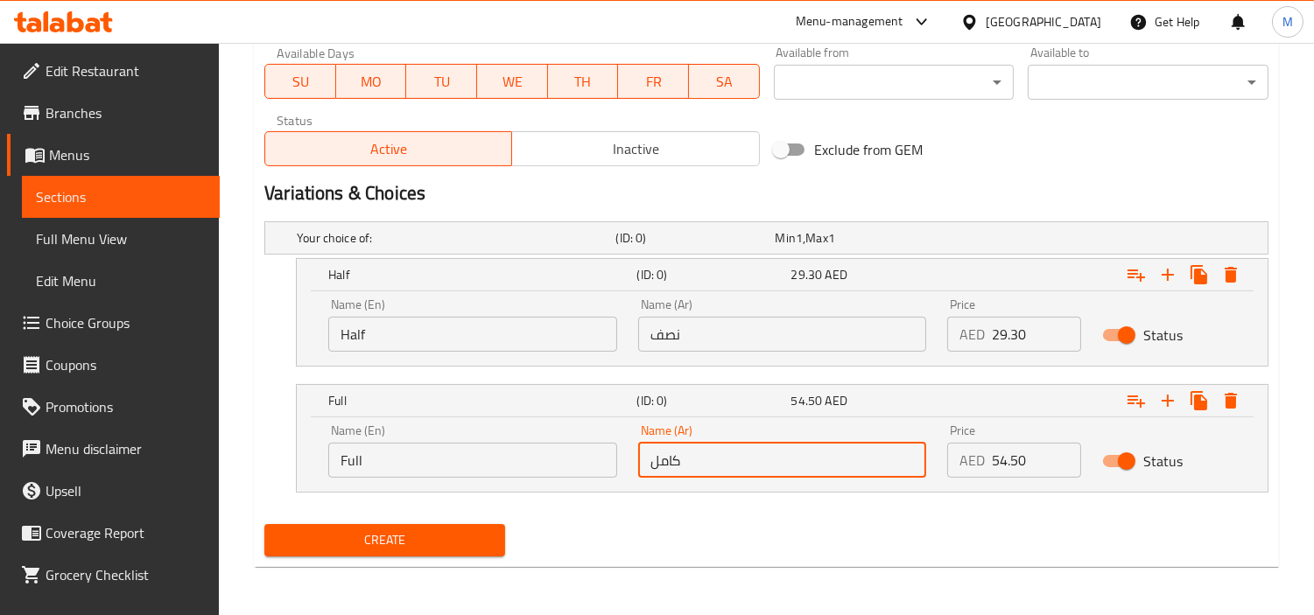
type input "كامل"
click at [678, 534] on div "Create" at bounding box center [766, 540] width 1018 height 46
click at [1027, 336] on input "0" at bounding box center [1036, 334] width 89 height 35
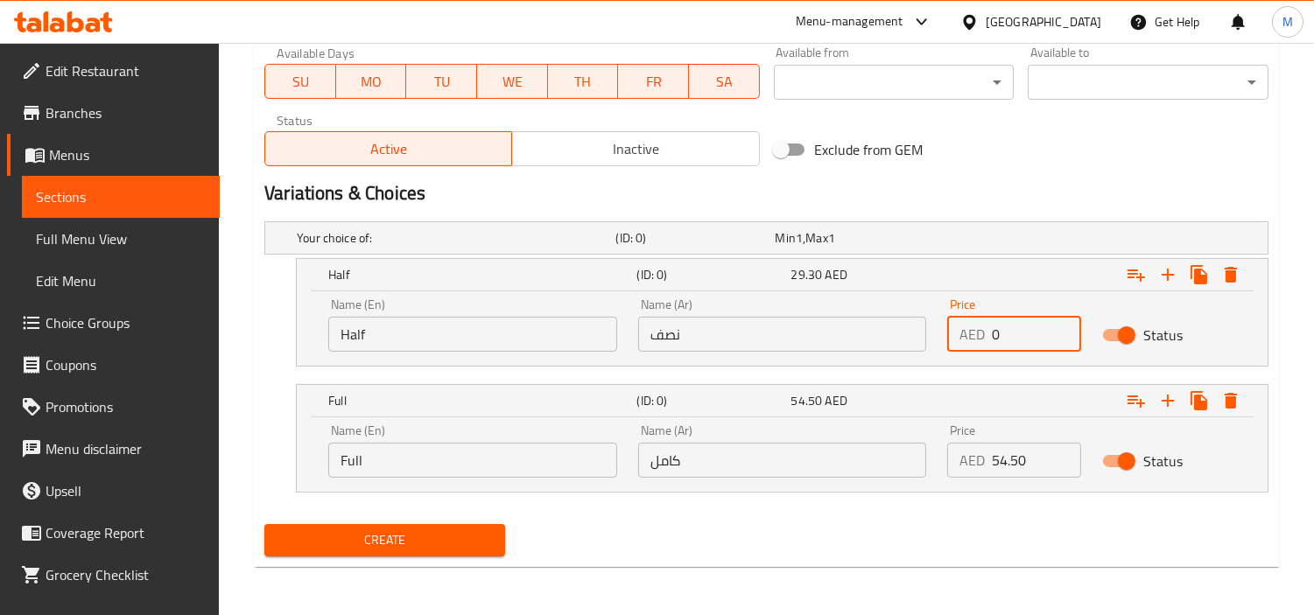
click at [1027, 336] on input "0" at bounding box center [1036, 334] width 89 height 35
paste input "31.40"
click at [1001, 340] on input "031.40" at bounding box center [1036, 334] width 89 height 35
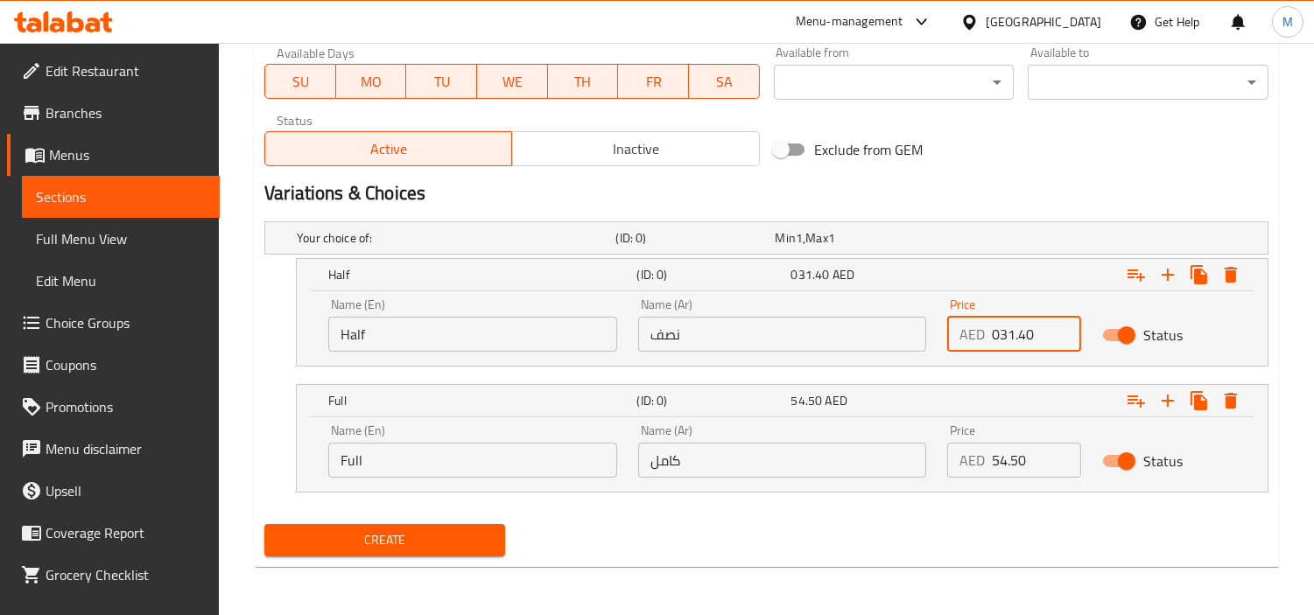
paste input "number"
type input "31.40"
click at [1009, 447] on input "54.50" at bounding box center [1036, 460] width 89 height 35
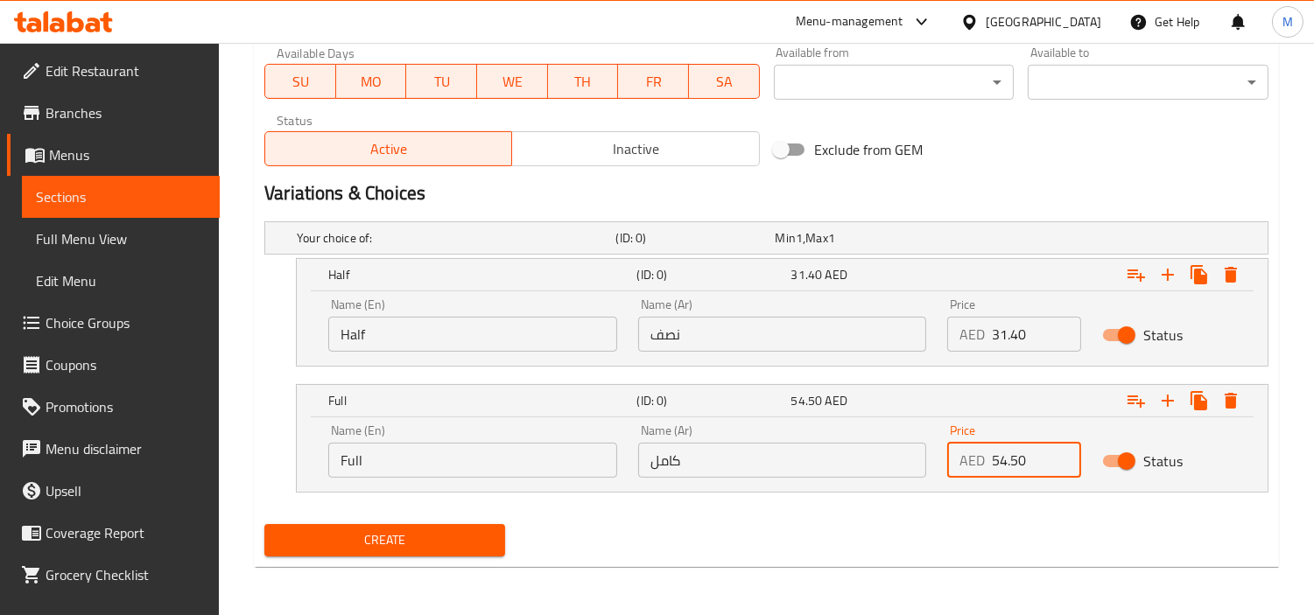
click at [1009, 447] on input "54.50" at bounding box center [1036, 460] width 89 height 35
click at [1009, 447] on input "0" at bounding box center [1036, 460] width 89 height 35
paste input "56.6"
type input "56.60"
click at [776, 505] on nav at bounding box center [766, 503] width 1004 height 14
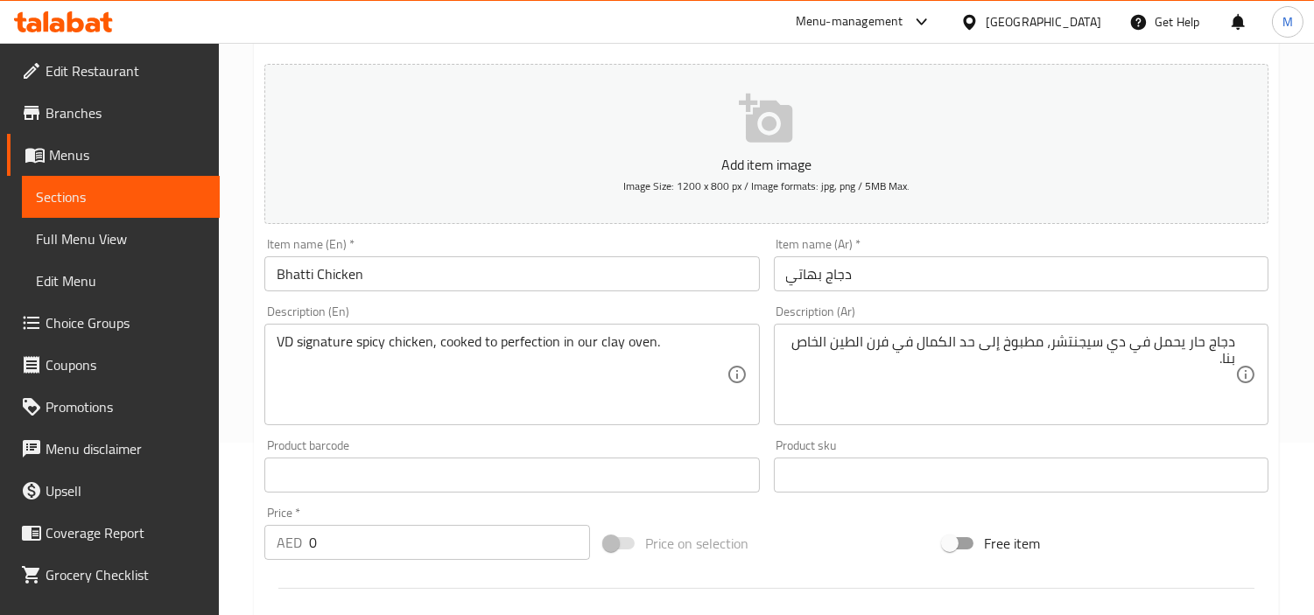
scroll to position [130, 0]
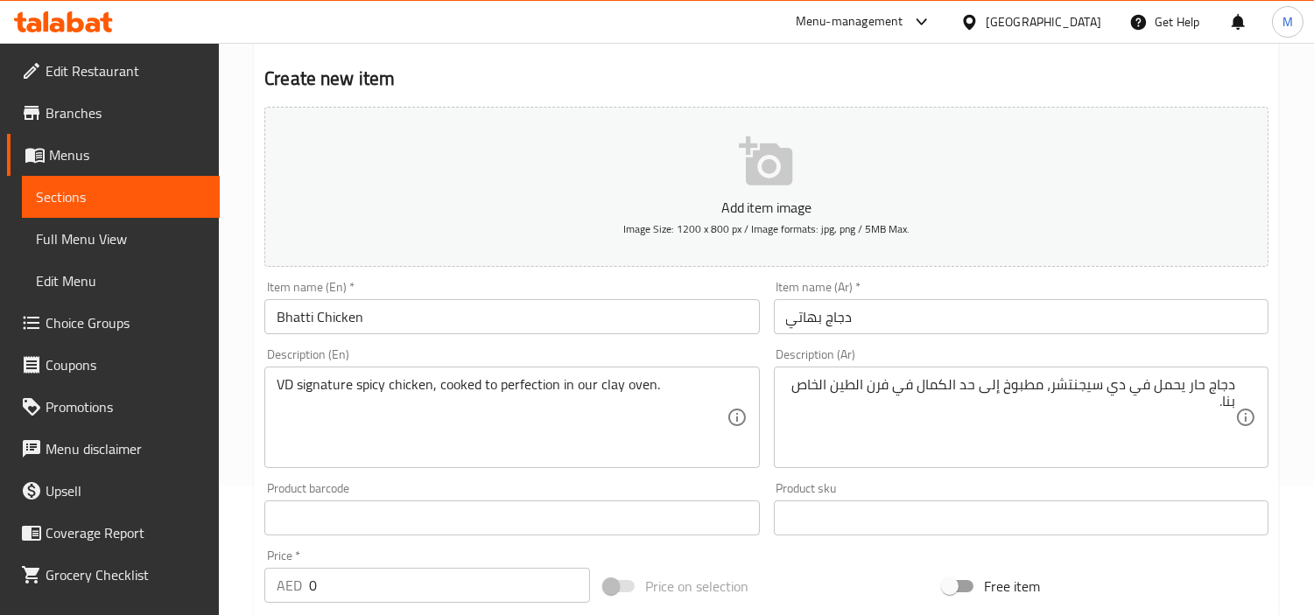
click at [249, 306] on div "Home / Restaurants management / Menus / Sections / item / create Tandoori Tease…" at bounding box center [766, 605] width 1095 height 1384
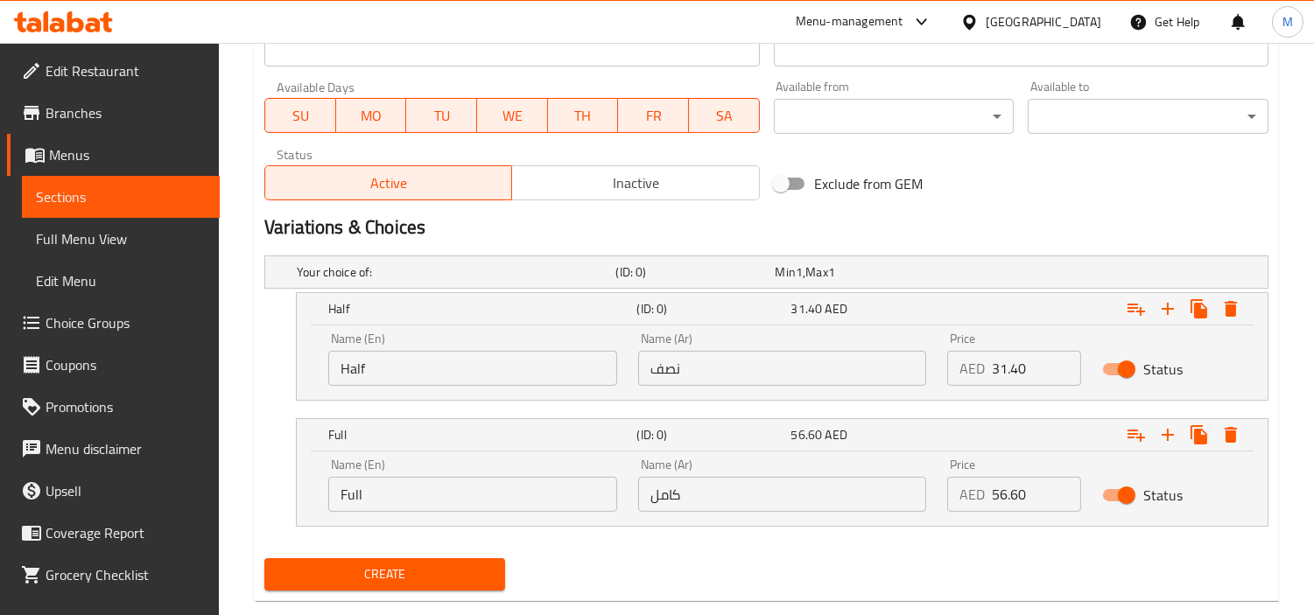
scroll to position [811, 0]
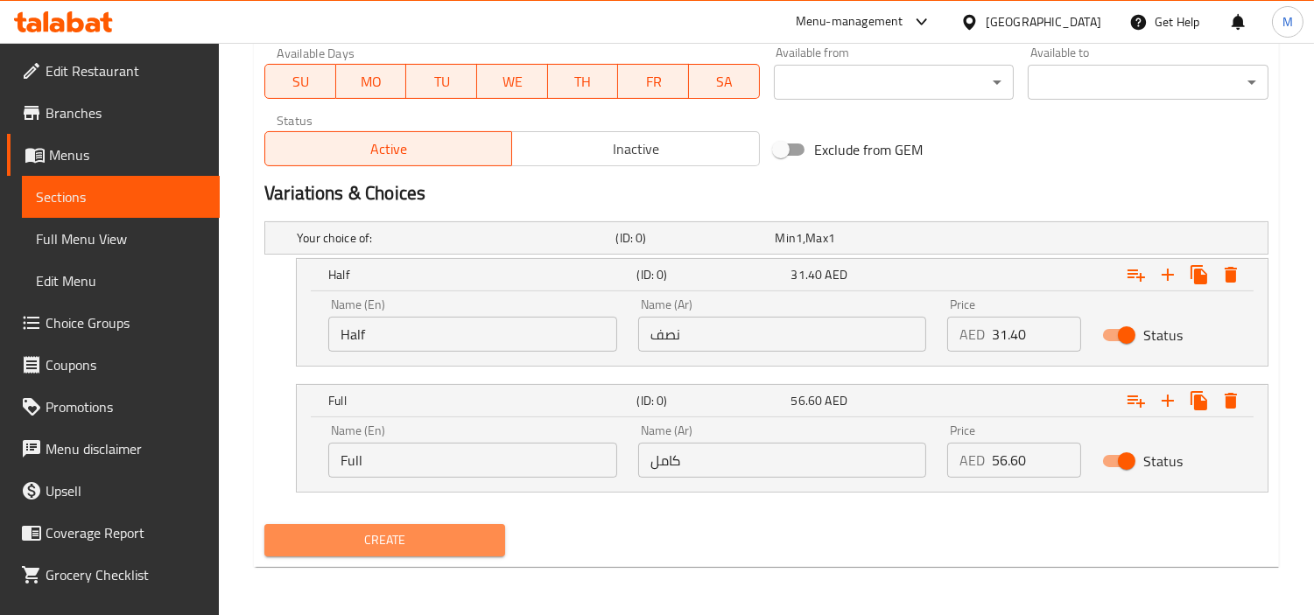
click at [415, 525] on button "Create" at bounding box center [384, 540] width 241 height 32
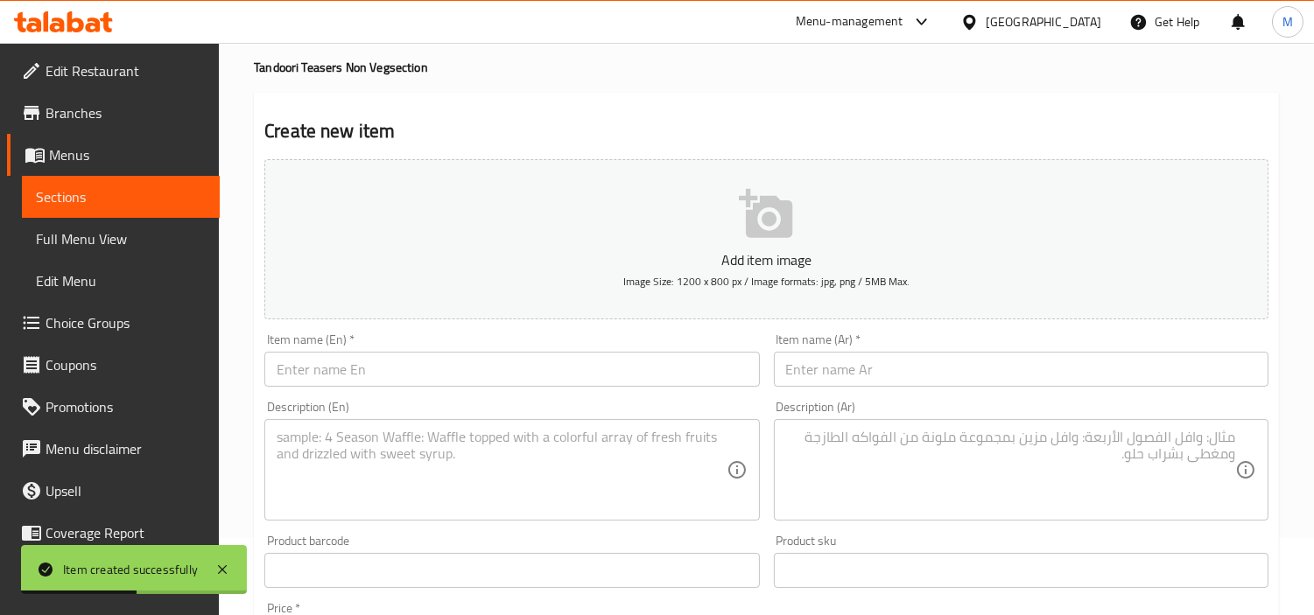
scroll to position [32, 0]
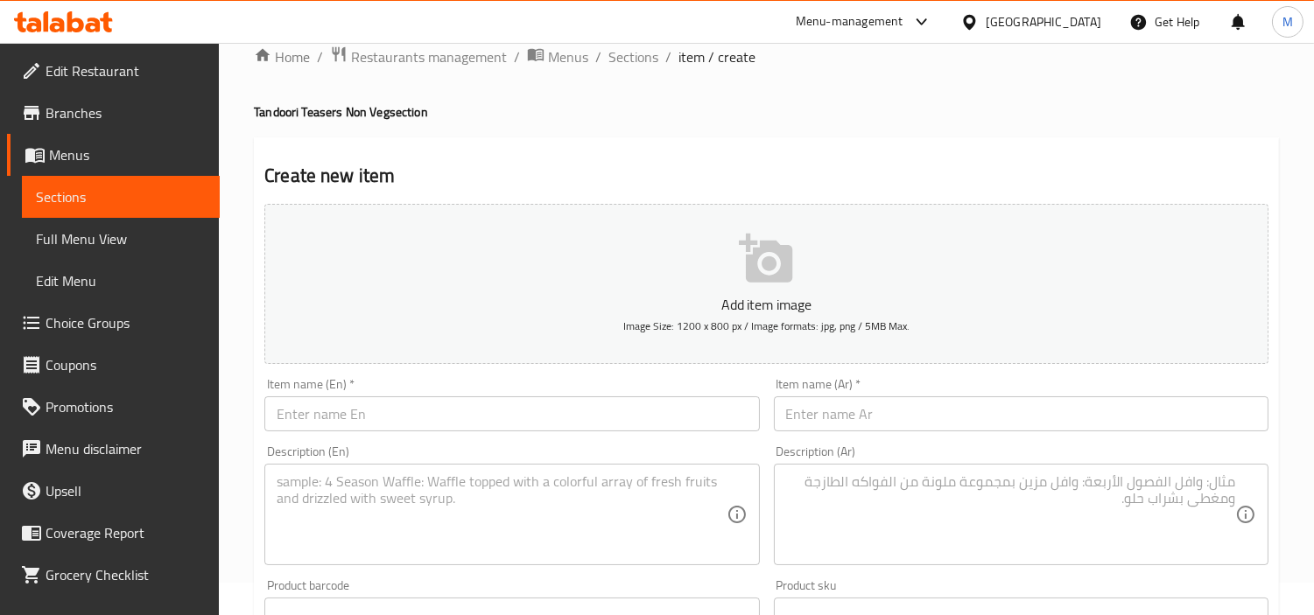
click at [404, 413] on input "text" at bounding box center [511, 414] width 495 height 35
paste input "Chicken Tikka (5 Pieces)"
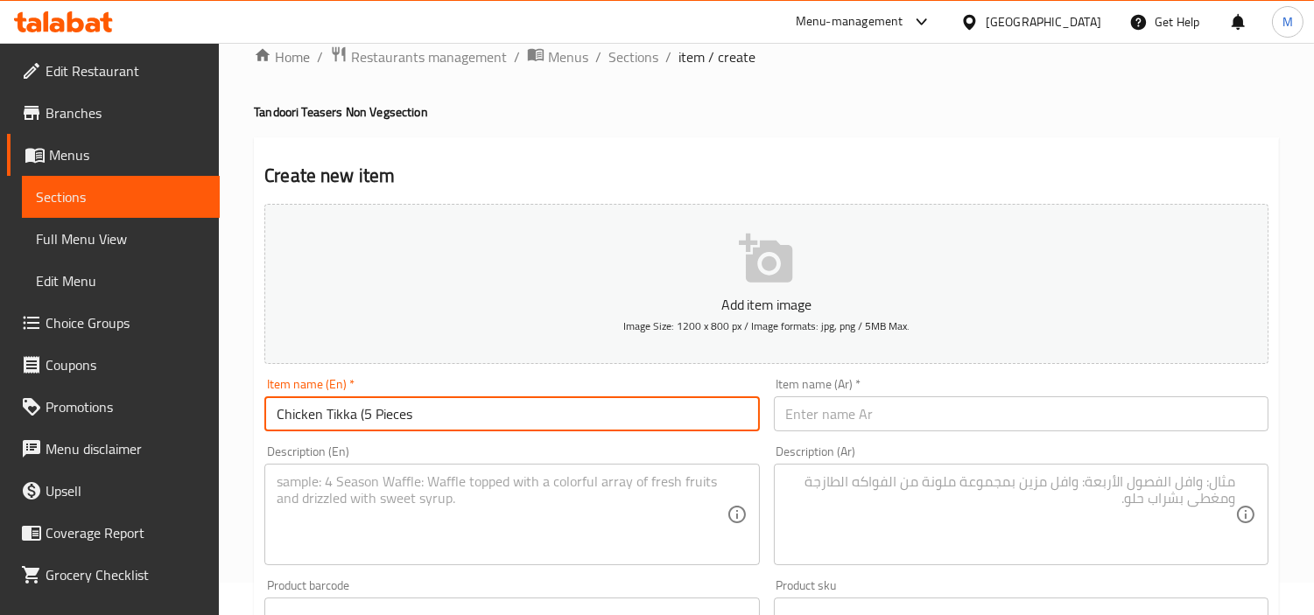
click at [363, 414] on input "Chicken Tikka (5 Pieces" at bounding box center [511, 414] width 495 height 35
type input "Chicken Tikka 5 Pieces"
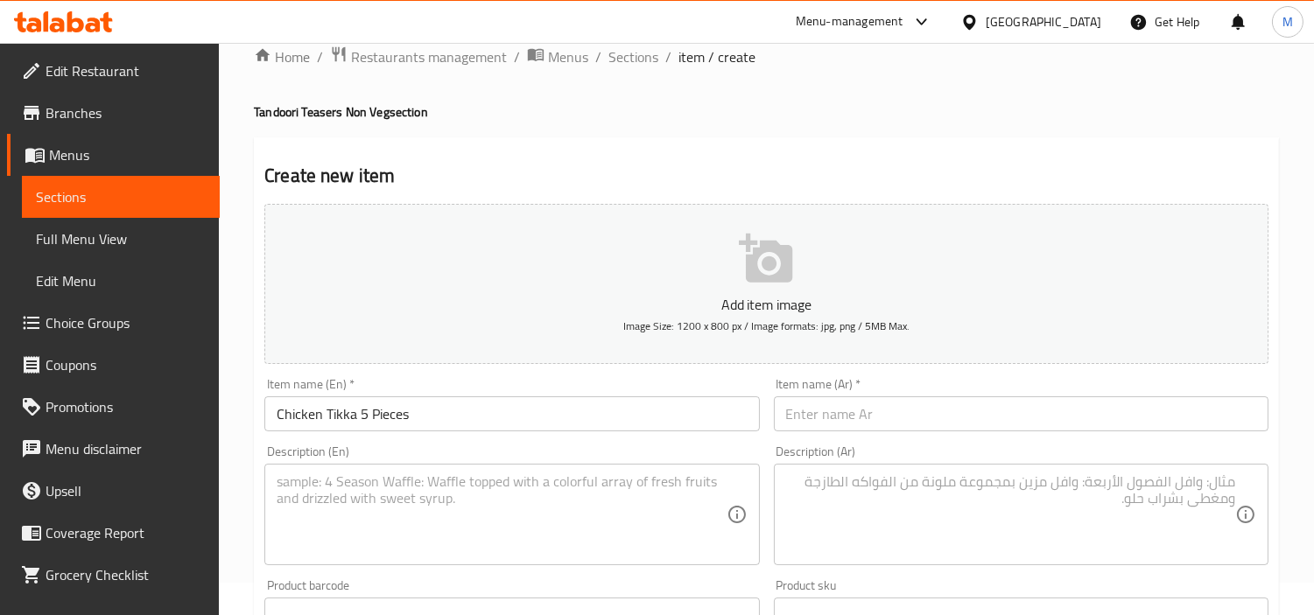
click at [663, 501] on textarea at bounding box center [501, 515] width 449 height 83
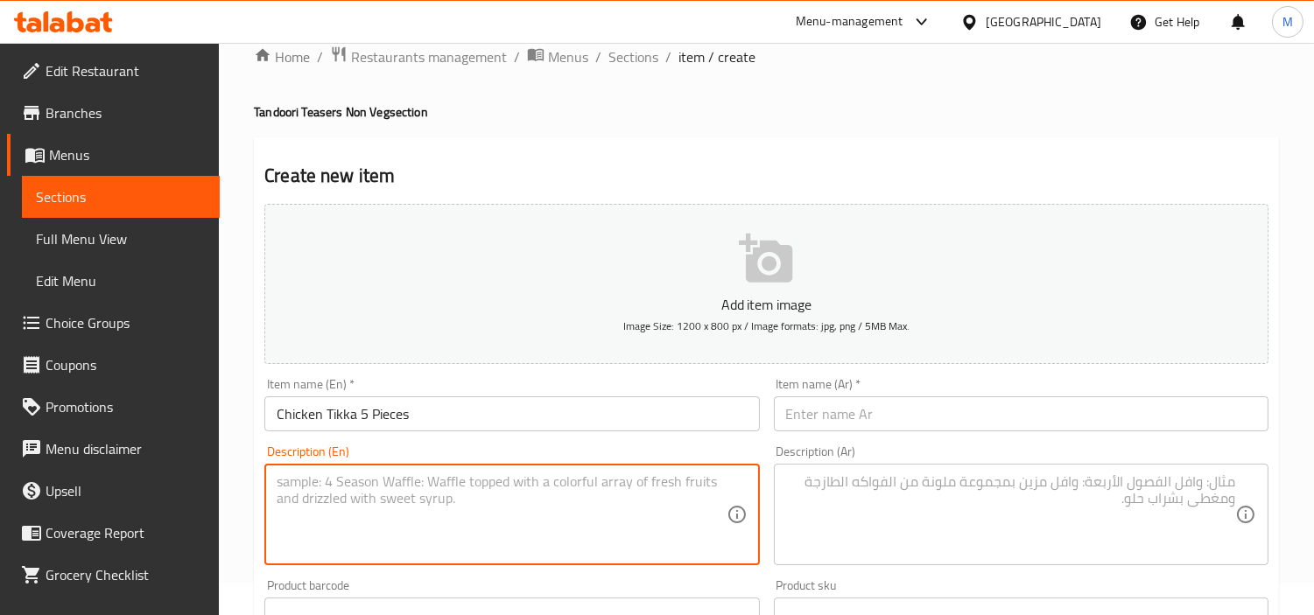
paste textarea "The classic starter, done right . juicy, spicy, unforgettable chicken thighs ,c…"
type textarea "The classic starter, done right . juicy, spicy, unforgettable chicken thighs ,c…"
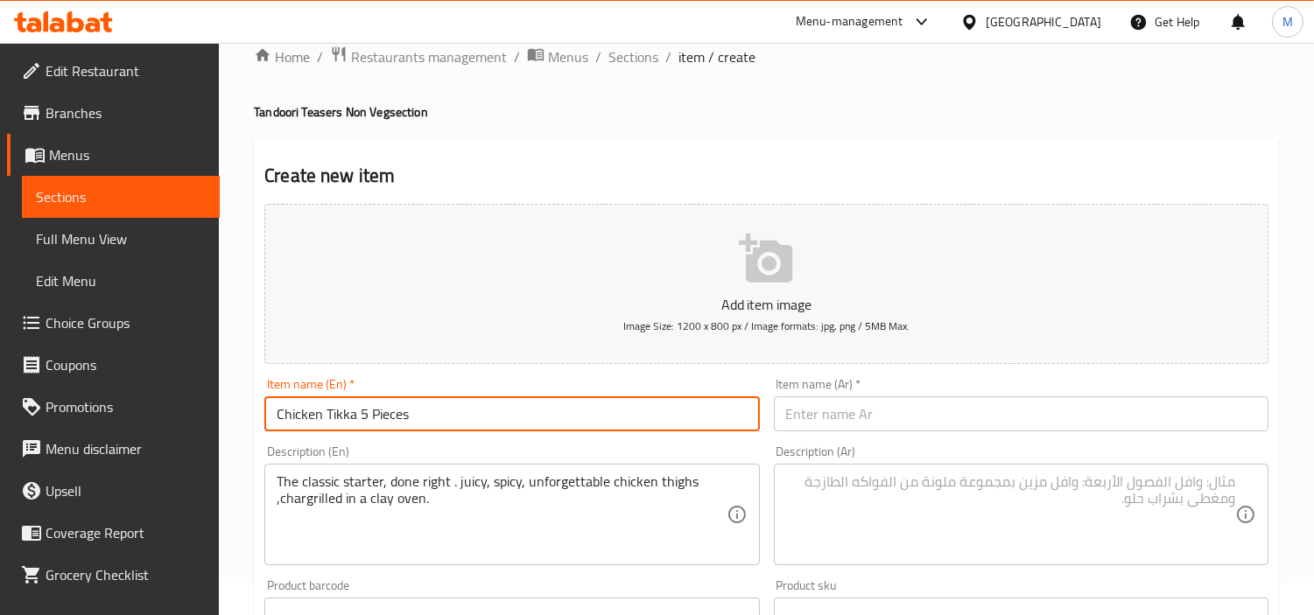
click at [395, 425] on input "Chicken Tikka 5 Pieces" at bounding box center [511, 414] width 495 height 35
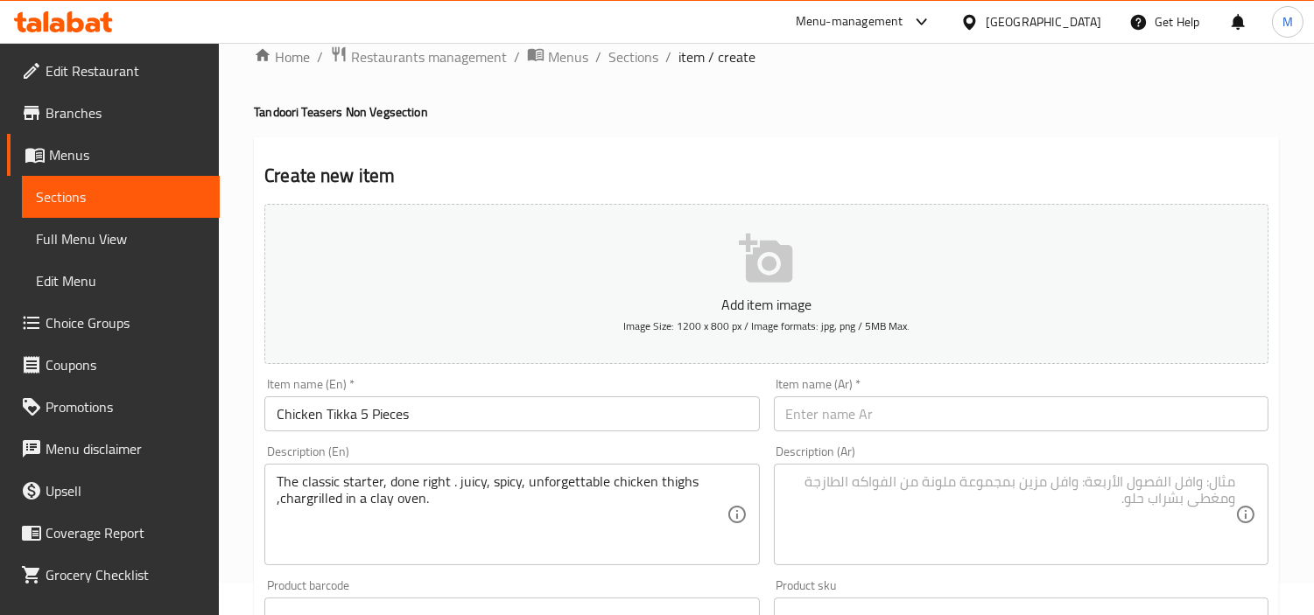
click at [921, 409] on input "text" at bounding box center [1021, 414] width 495 height 35
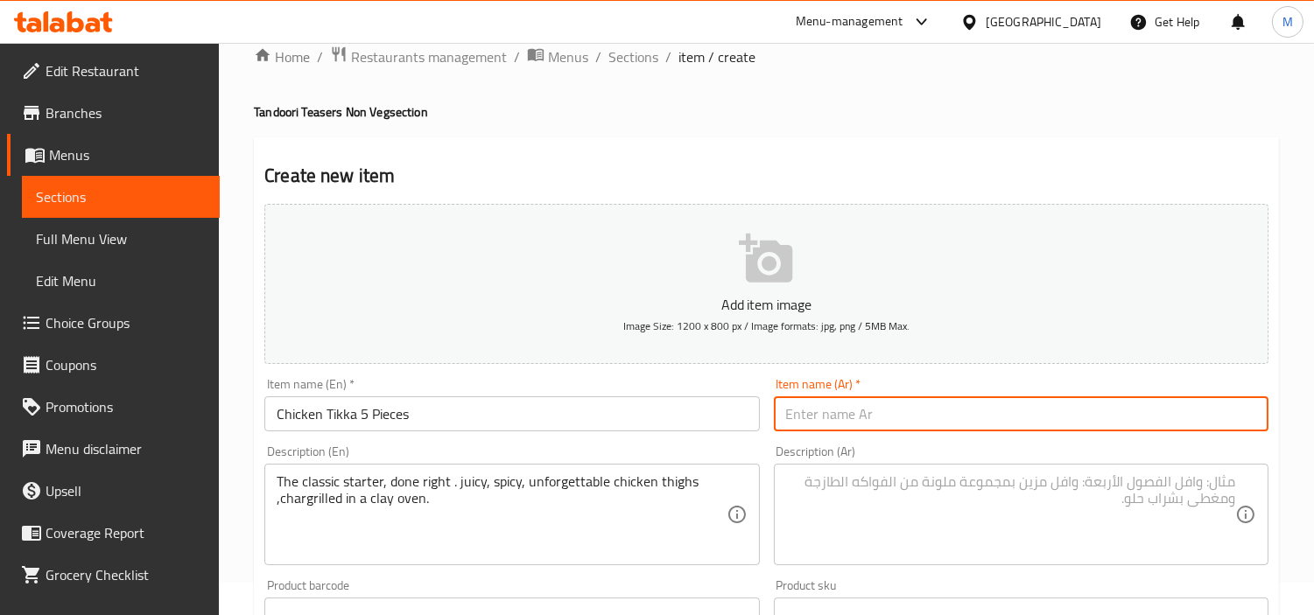
paste input "دجاج تكا 5 قطع"
type input "دجاج تكا 5 قطع"
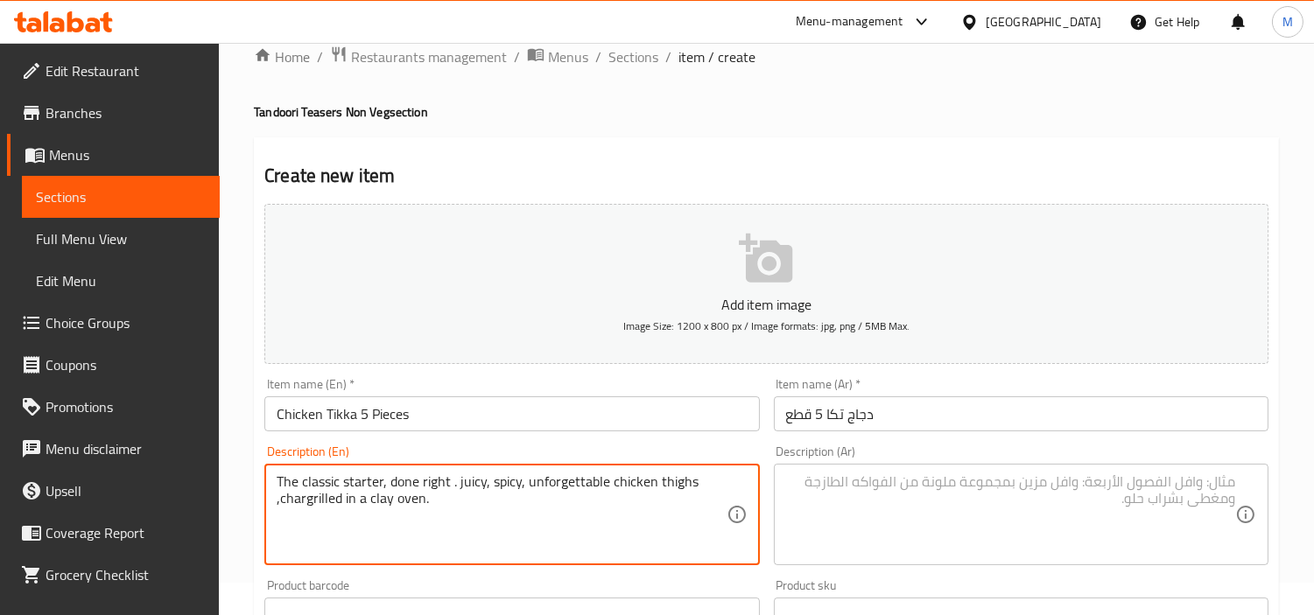
click at [427, 487] on textarea "The classic starter, done right . juicy, spicy, unforgettable chicken thighs ,c…" at bounding box center [501, 515] width 449 height 83
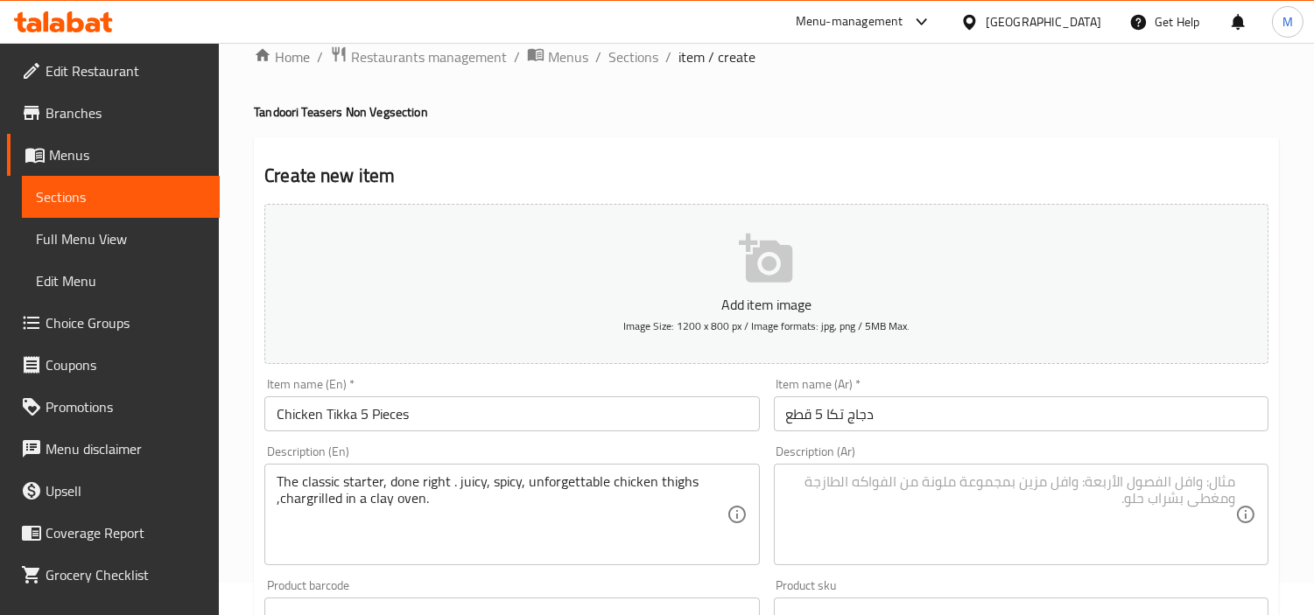
click at [960, 492] on textarea at bounding box center [1010, 515] width 449 height 83
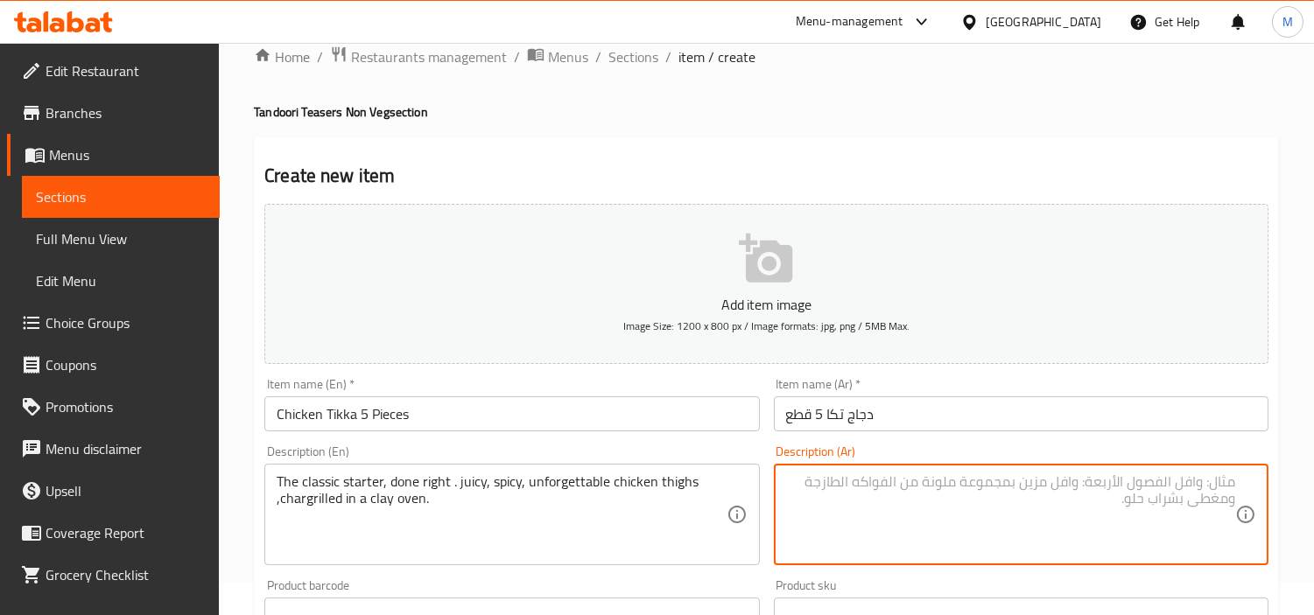
paste textarea "المقبلات الكلاسيكية، تم إعدادها بشكل صحيح. فخذ دجاج طري، [PERSON_NAME]، لا ينسى…"
type textarea "المقبلات الكلاسيكية، تم إعدادها بشكل صحيح. فخذ دجاج طري، [PERSON_NAME]، لا ينسى…"
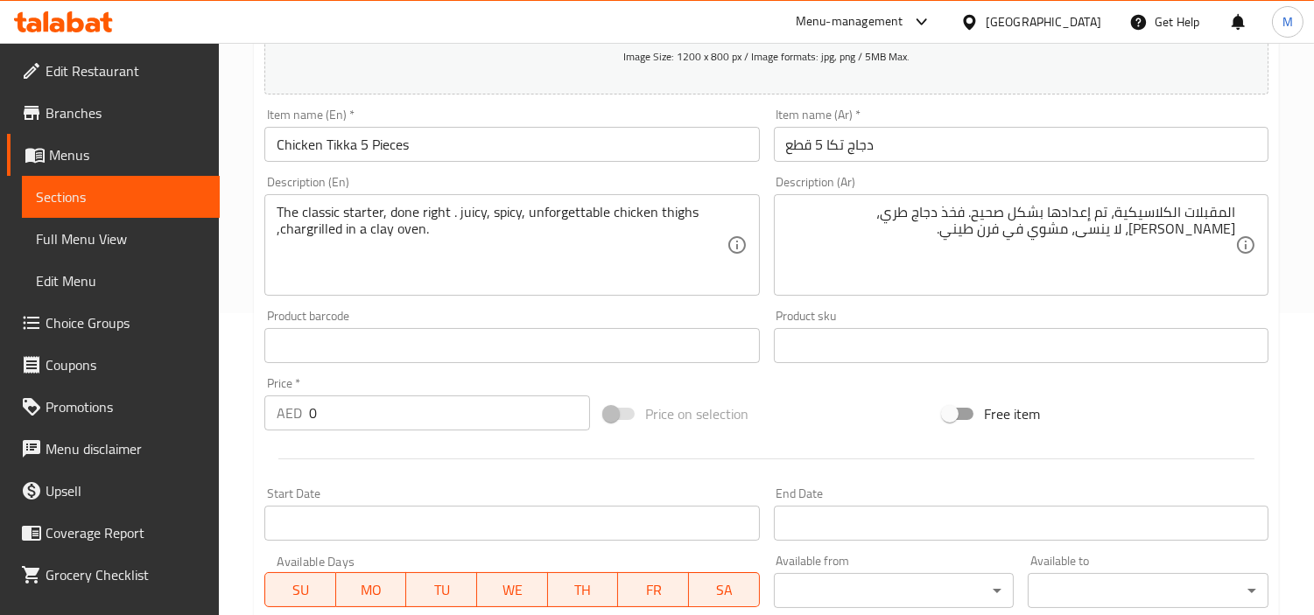
scroll to position [325, 0]
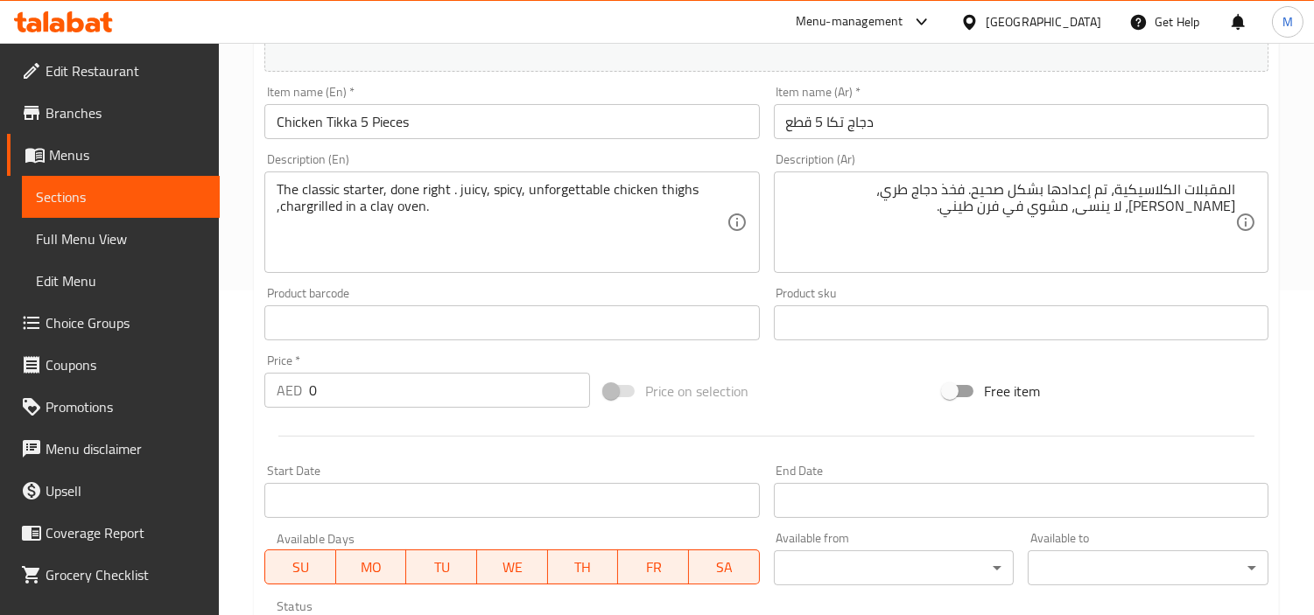
click at [394, 382] on input "0" at bounding box center [449, 390] width 281 height 35
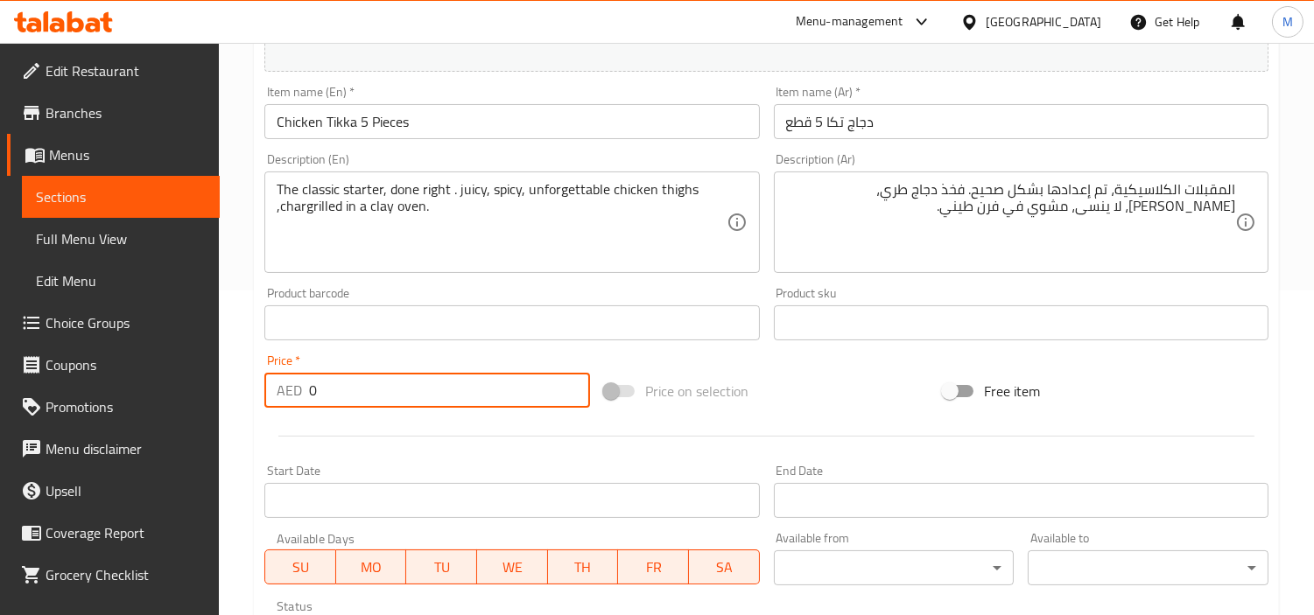
click at [394, 382] on input "0" at bounding box center [449, 390] width 281 height 35
paste input "35.6"
type input "35.6"
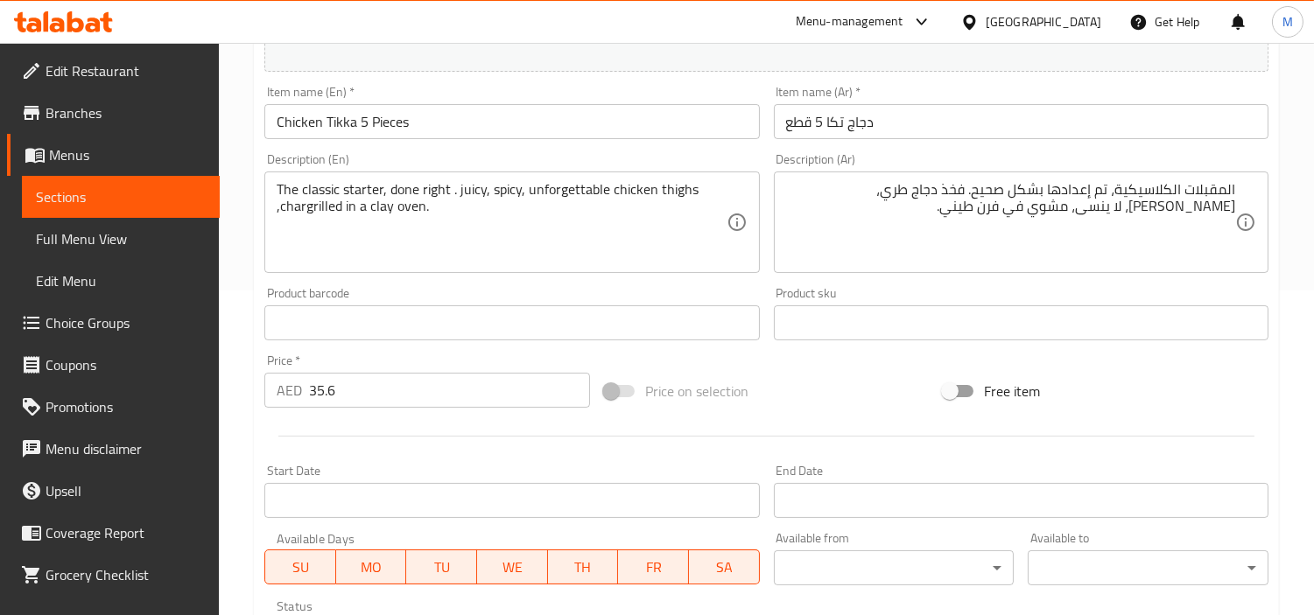
click at [394, 357] on div "Price   * AED 35.6 Price *" at bounding box center [427, 381] width 326 height 53
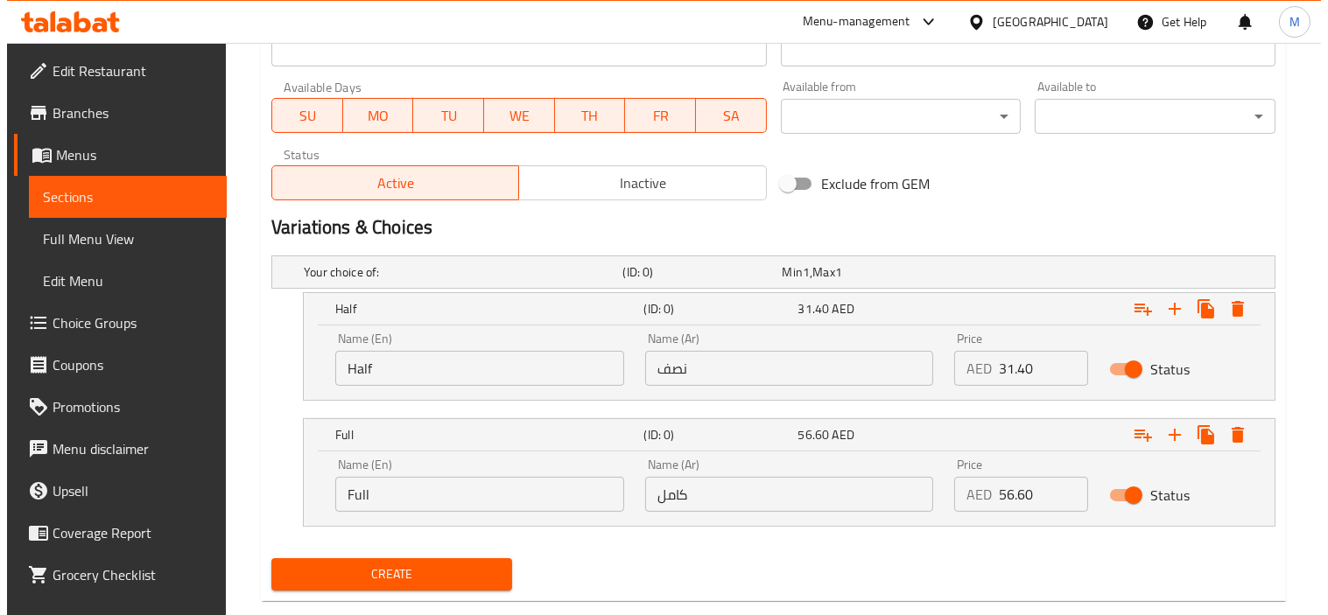
scroll to position [811, 0]
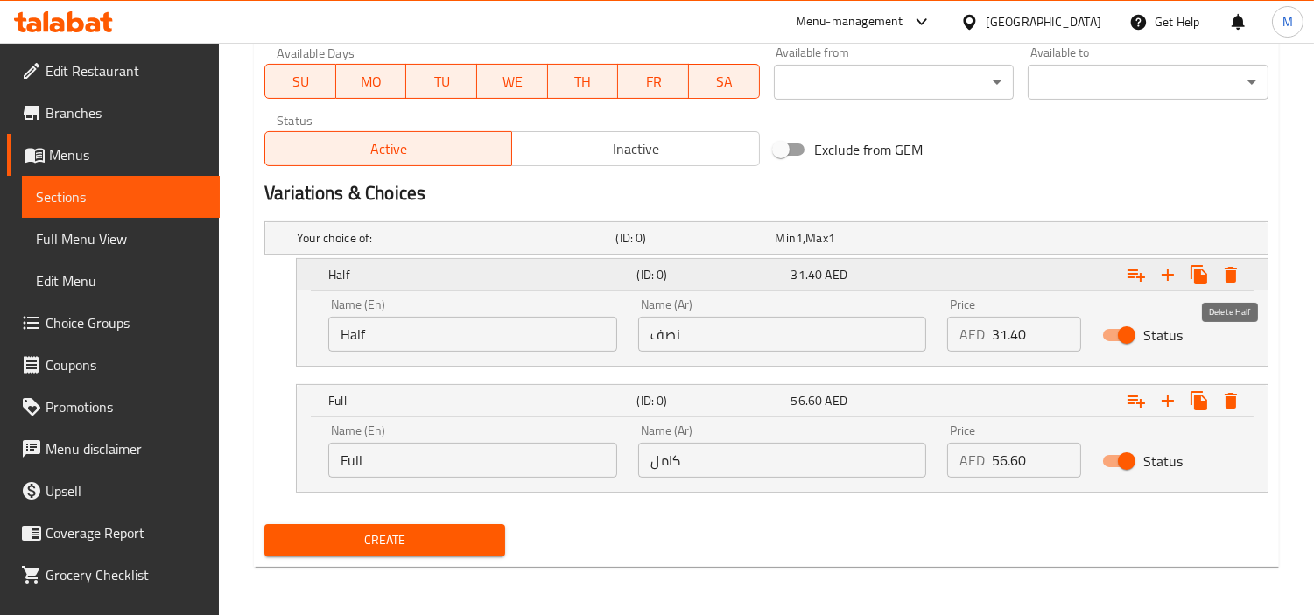
click at [1224, 273] on icon "Expand" at bounding box center [1230, 274] width 21 height 21
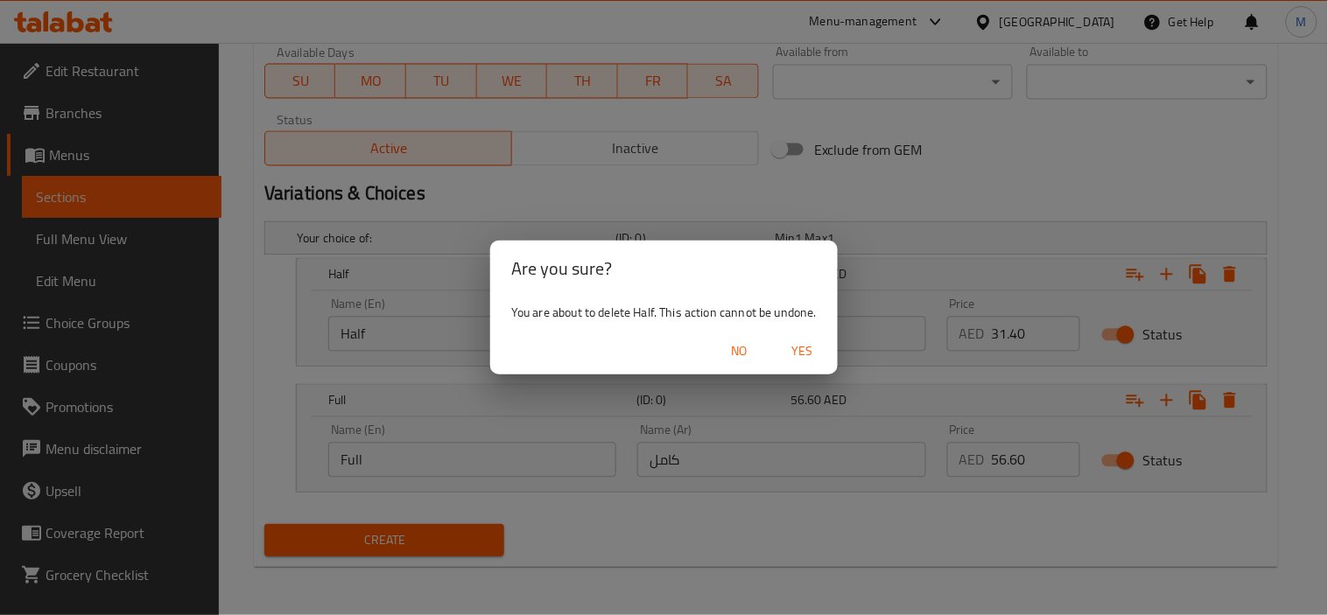
click at [805, 351] on span "Yes" at bounding box center [803, 352] width 42 height 22
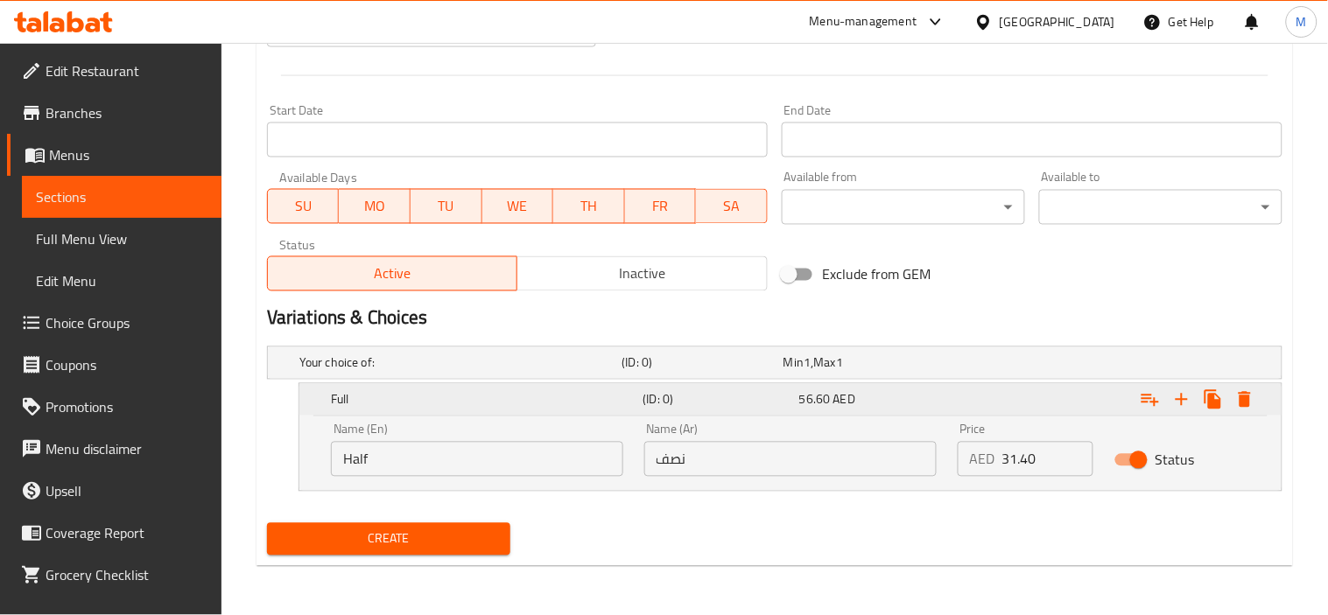
scroll to position [685, 0]
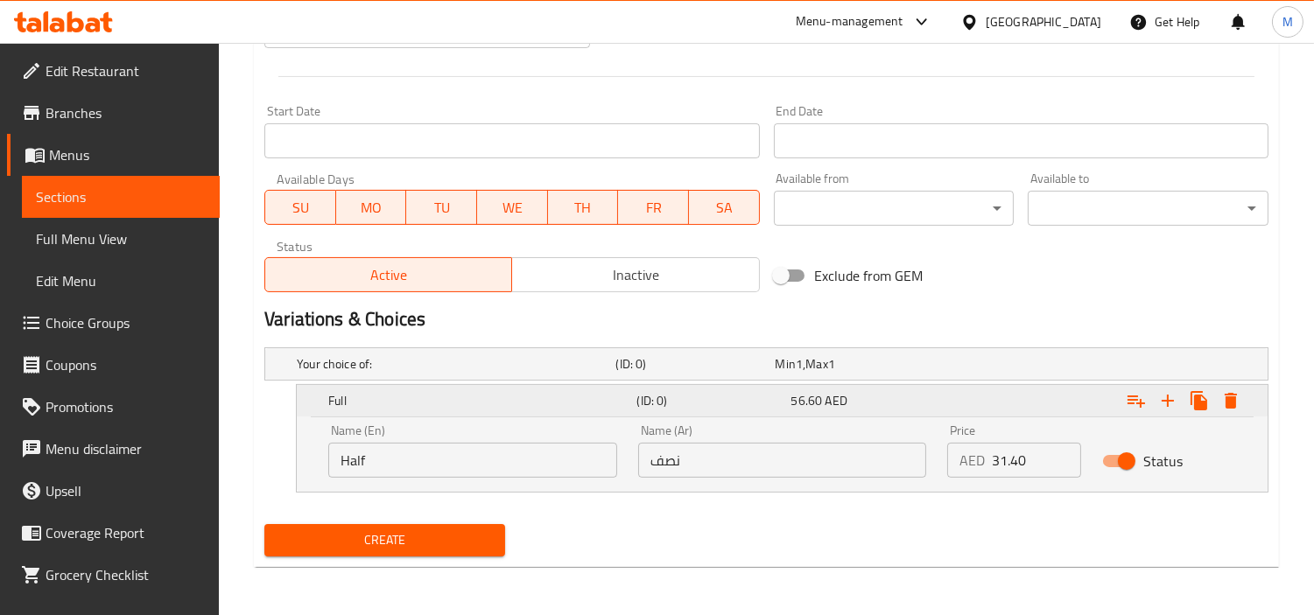
click at [1234, 407] on icon "Expand" at bounding box center [1231, 401] width 12 height 16
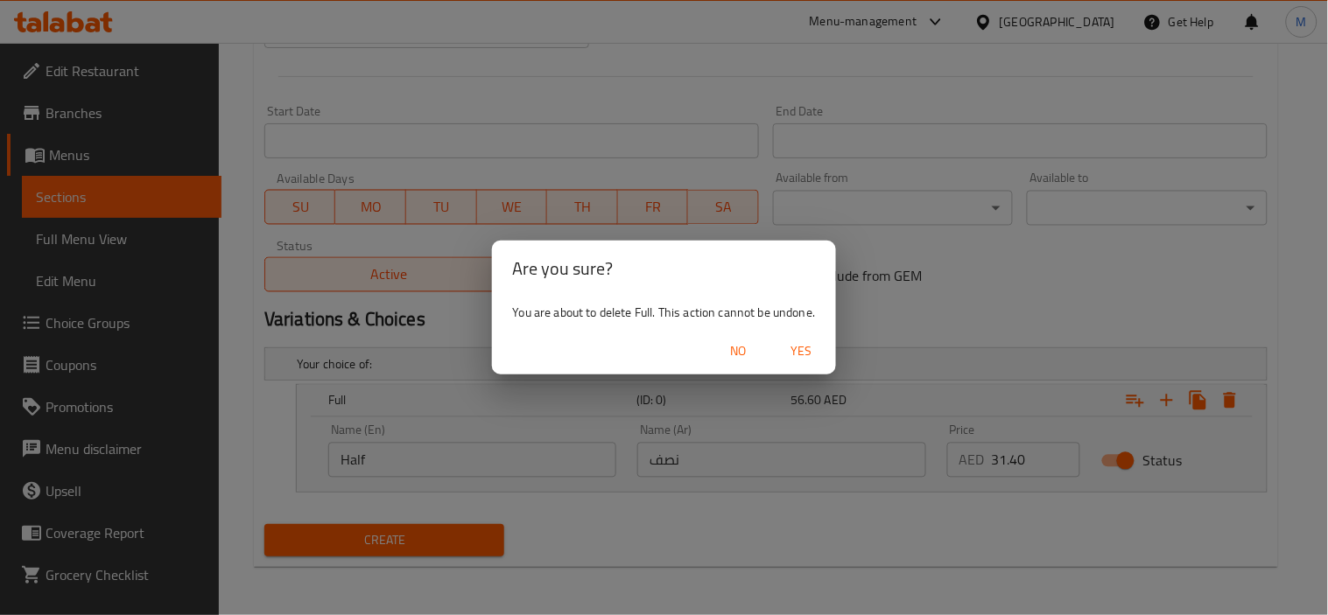
click at [793, 348] on span "Yes" at bounding box center [801, 352] width 42 height 22
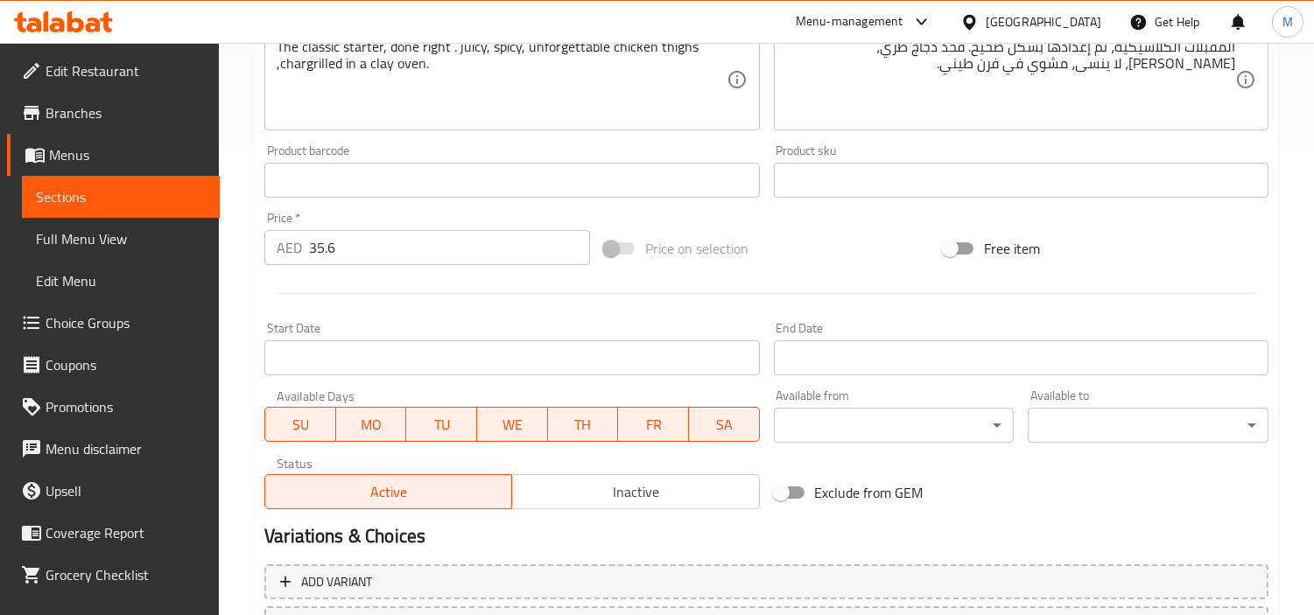
scroll to position [618, 0]
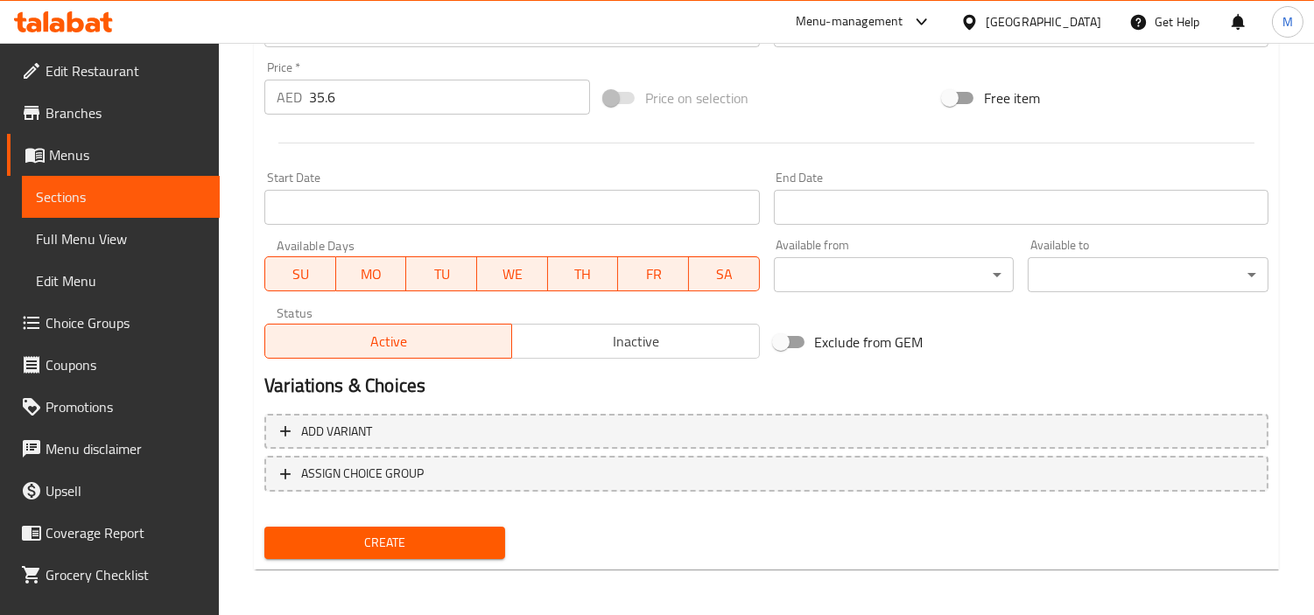
drag, startPoint x: 390, startPoint y: 550, endPoint x: 26, endPoint y: 455, distance: 375.4
click at [390, 550] on span "Create" at bounding box center [384, 543] width 213 height 22
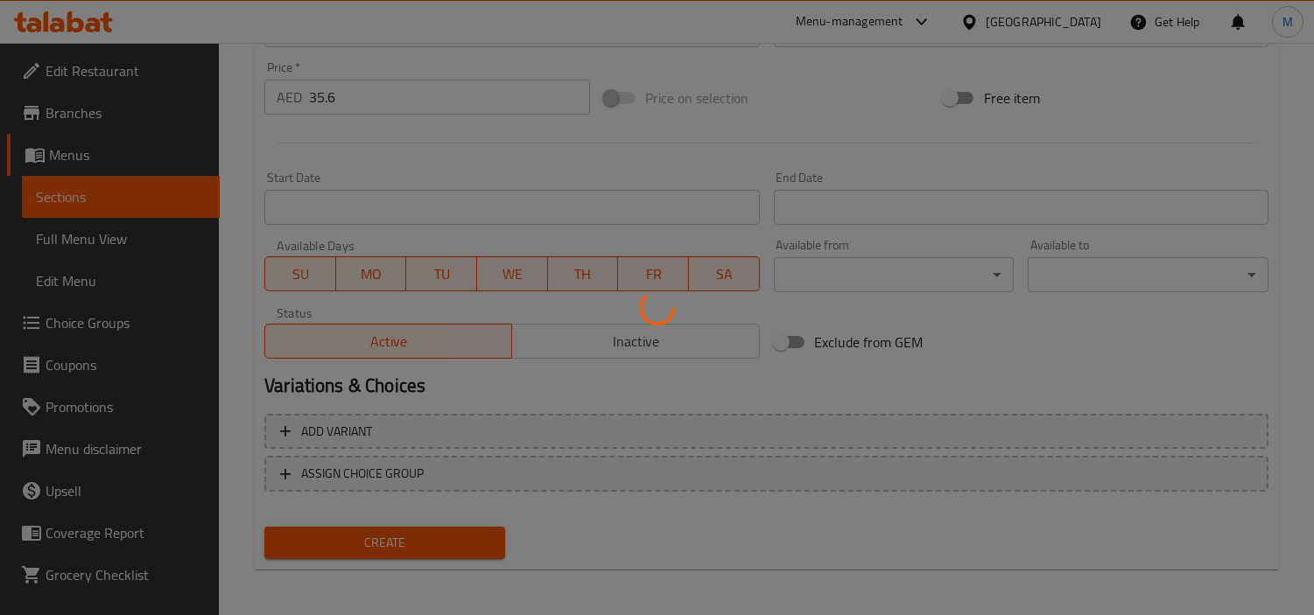
type input "0"
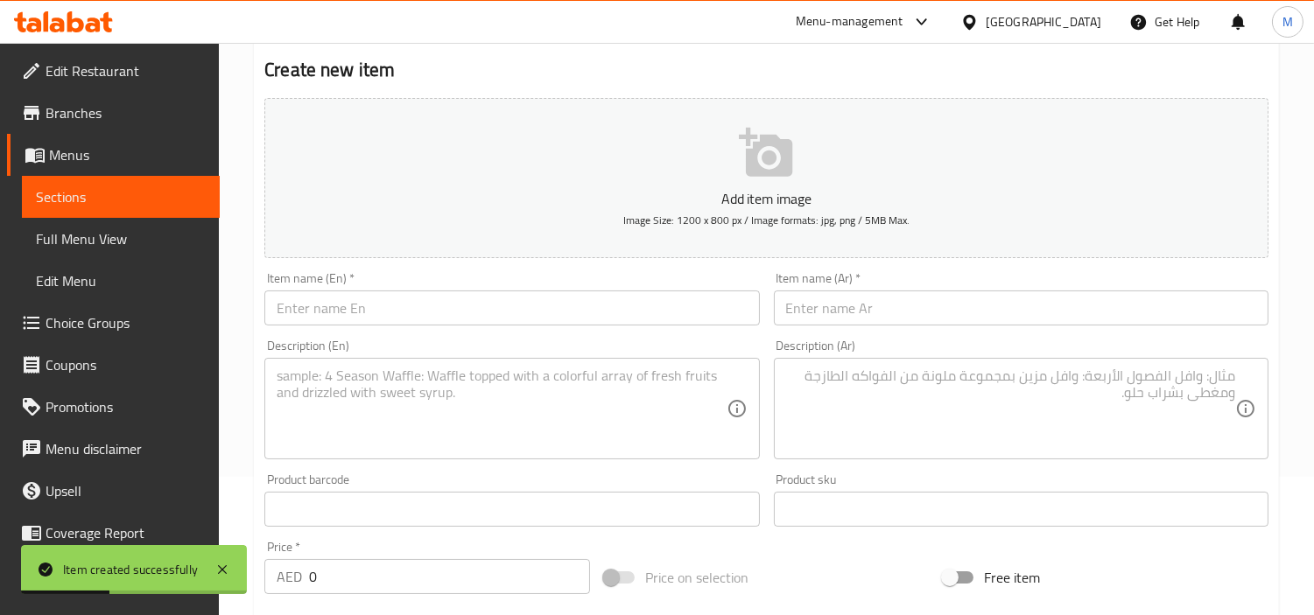
scroll to position [132, 0]
click at [484, 317] on input "text" at bounding box center [511, 314] width 495 height 35
paste input "Chicken Hariyali Tikka (5 Pieces)"
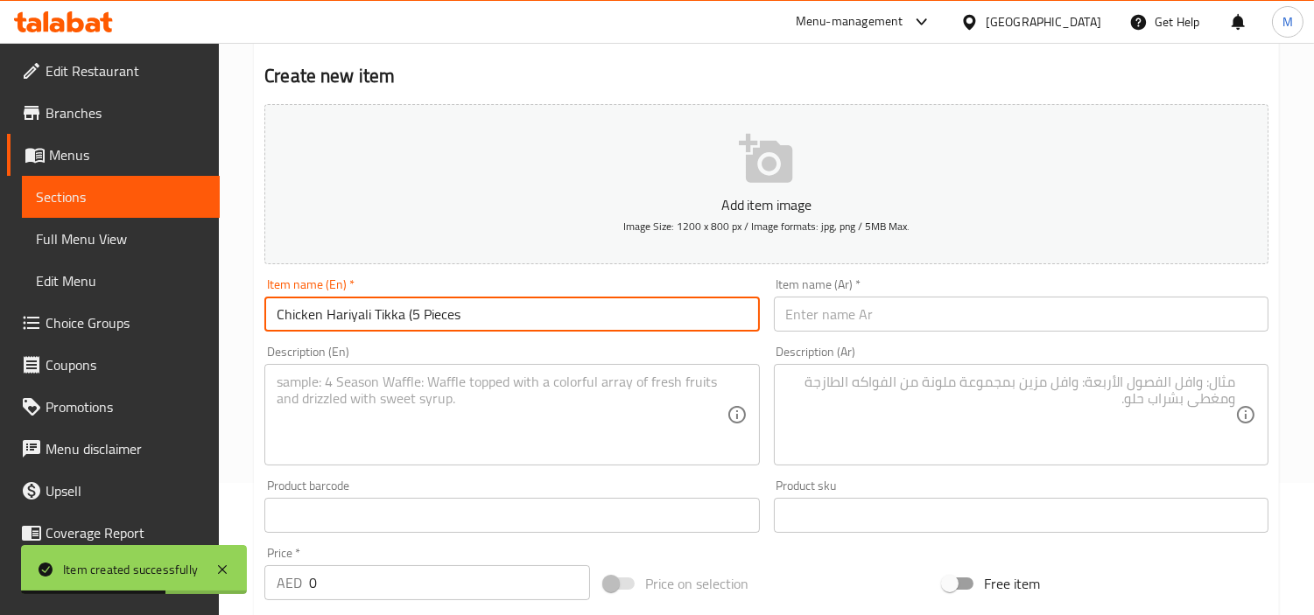
click at [410, 312] on input "Chicken Hariyali Tikka (5 Pieces" at bounding box center [511, 314] width 495 height 35
click at [397, 307] on input "Chicken Hariyali Tikka 5 Pieces" at bounding box center [511, 314] width 495 height 35
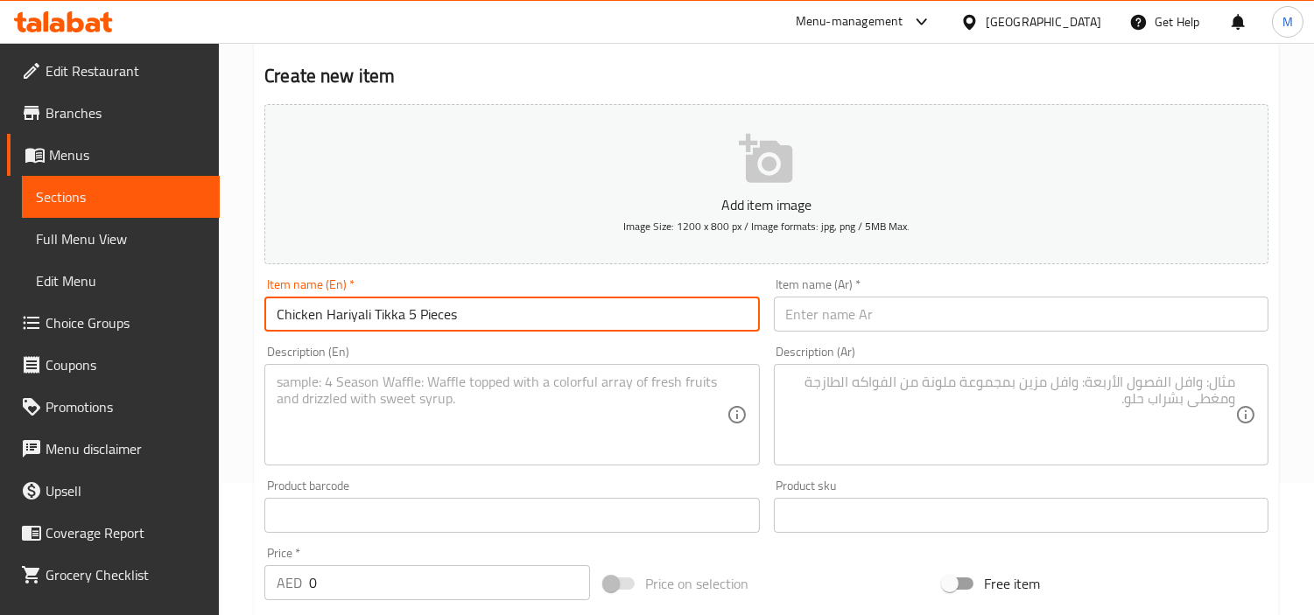
click at [397, 307] on input "Chicken Hariyali Tikka 5 Pieces" at bounding box center [511, 314] width 495 height 35
type input "Chicken Hariyali Tikka 5 Pieces"
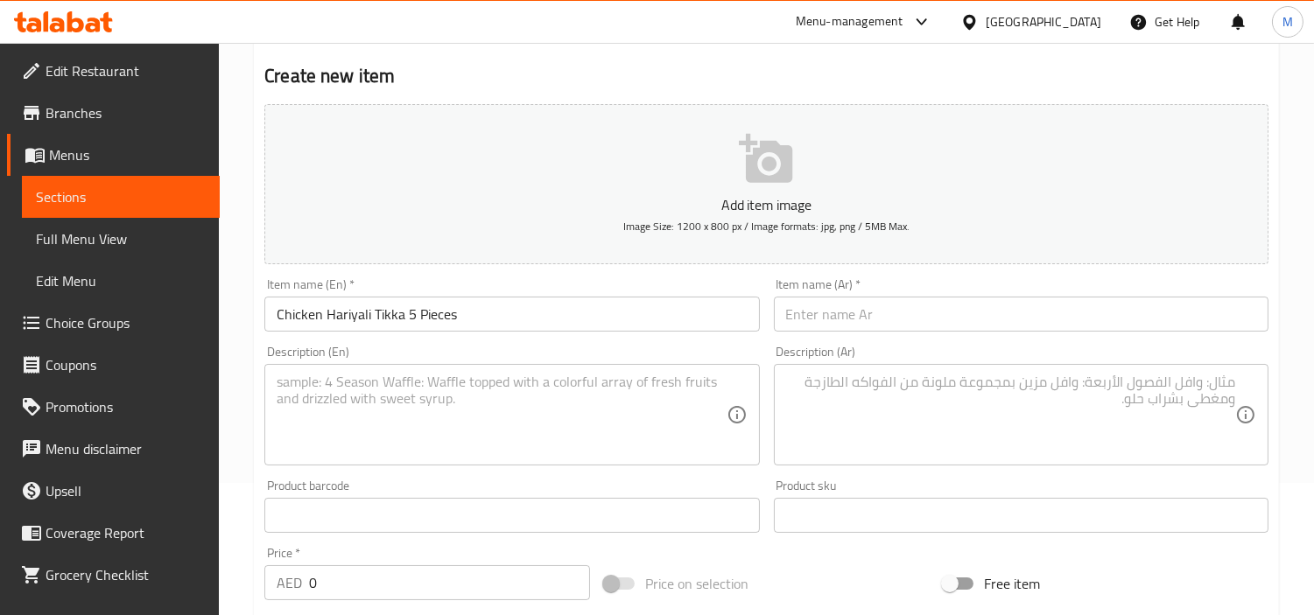
click at [952, 327] on input "text" at bounding box center [1021, 314] width 495 height 35
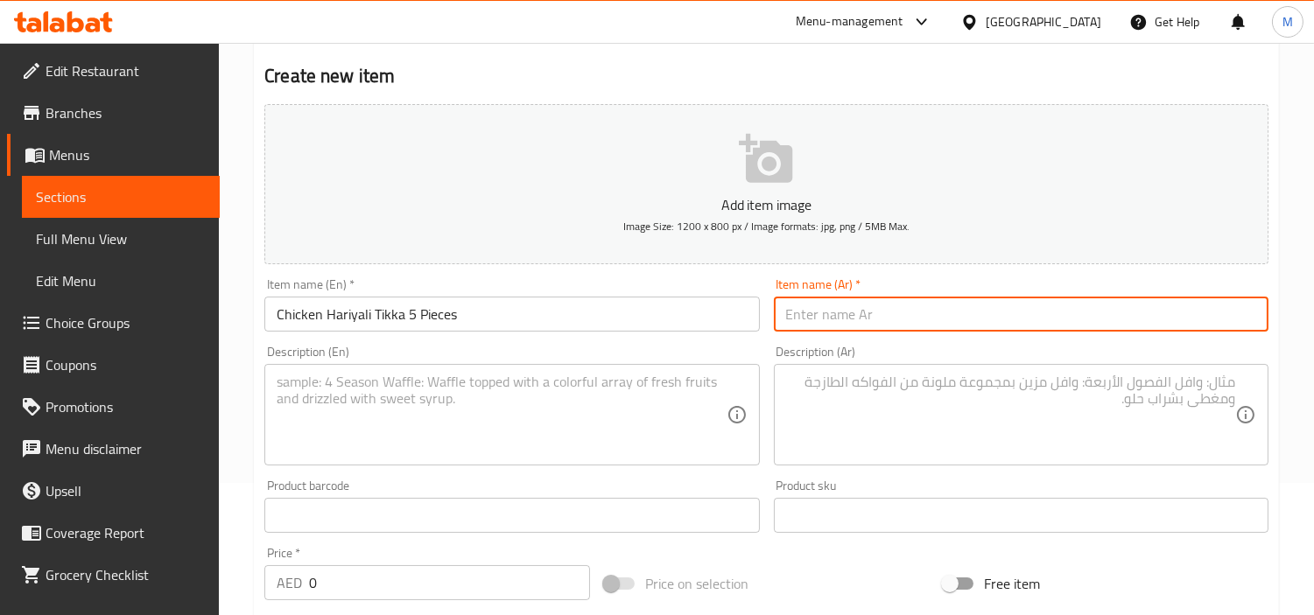
paste input "دجاج هاريالي تكا 5 قطع"
type input "دجاج هاريالي تكا 5 قطع"
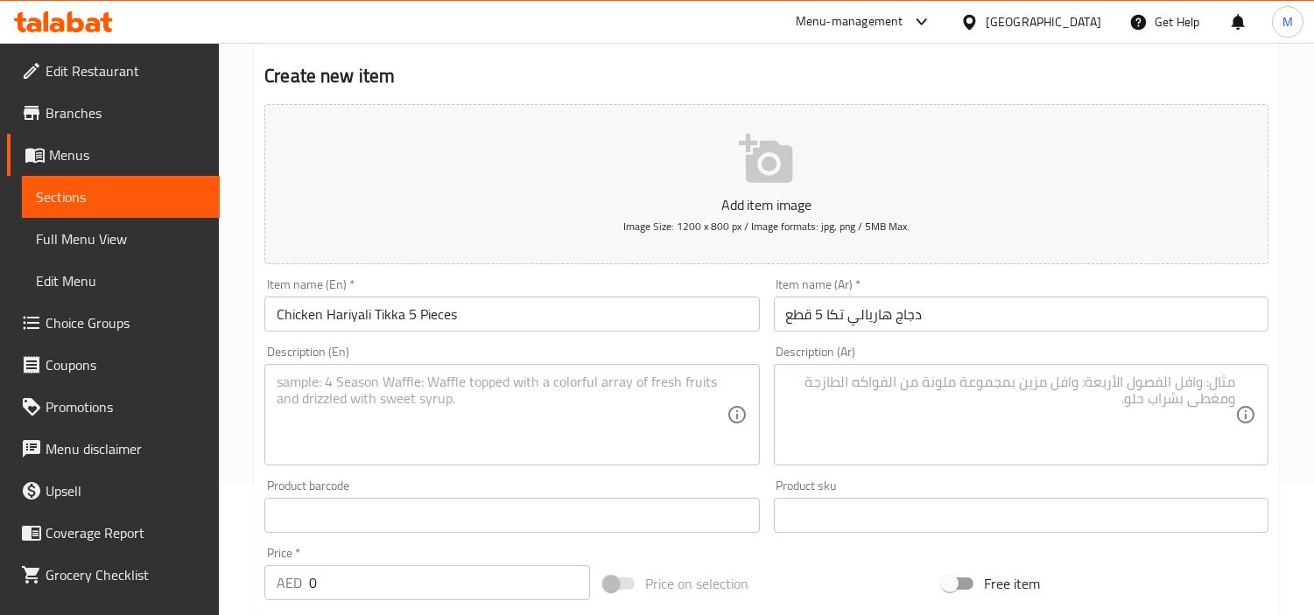
click at [448, 390] on textarea at bounding box center [501, 415] width 449 height 83
paste textarea "Chicken thighs tikka with a twist Minty, herby and green cooked in our clay ove…"
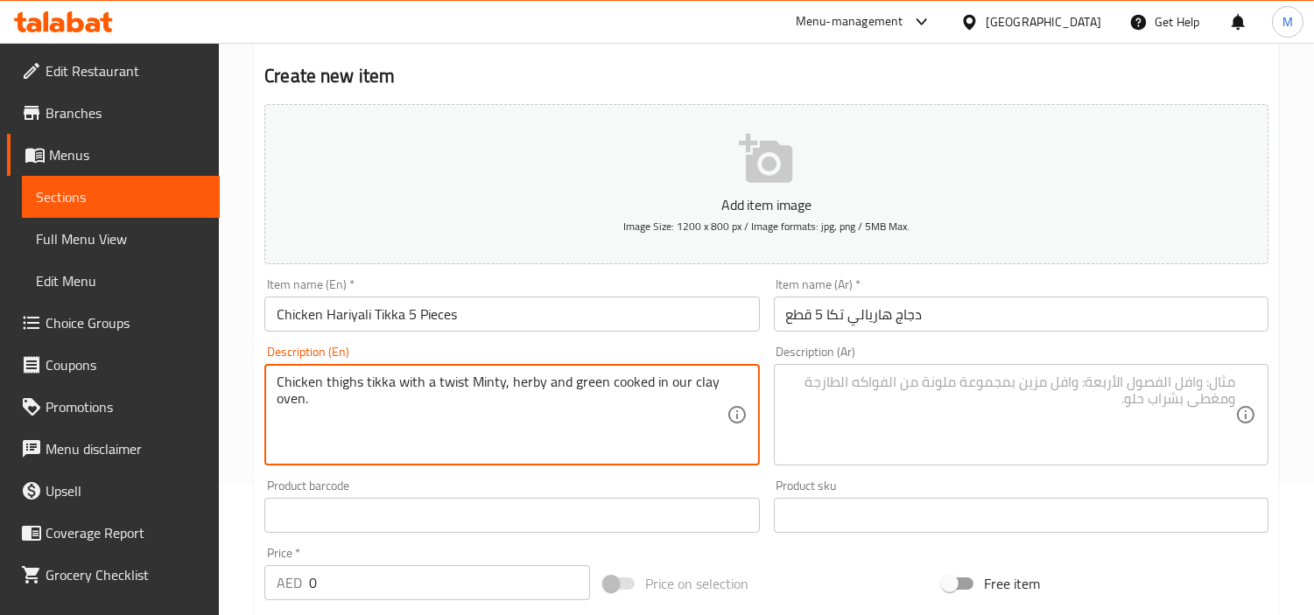
type textarea "Chicken thighs tikka with a twist Minty, herby and green cooked in our clay ove…"
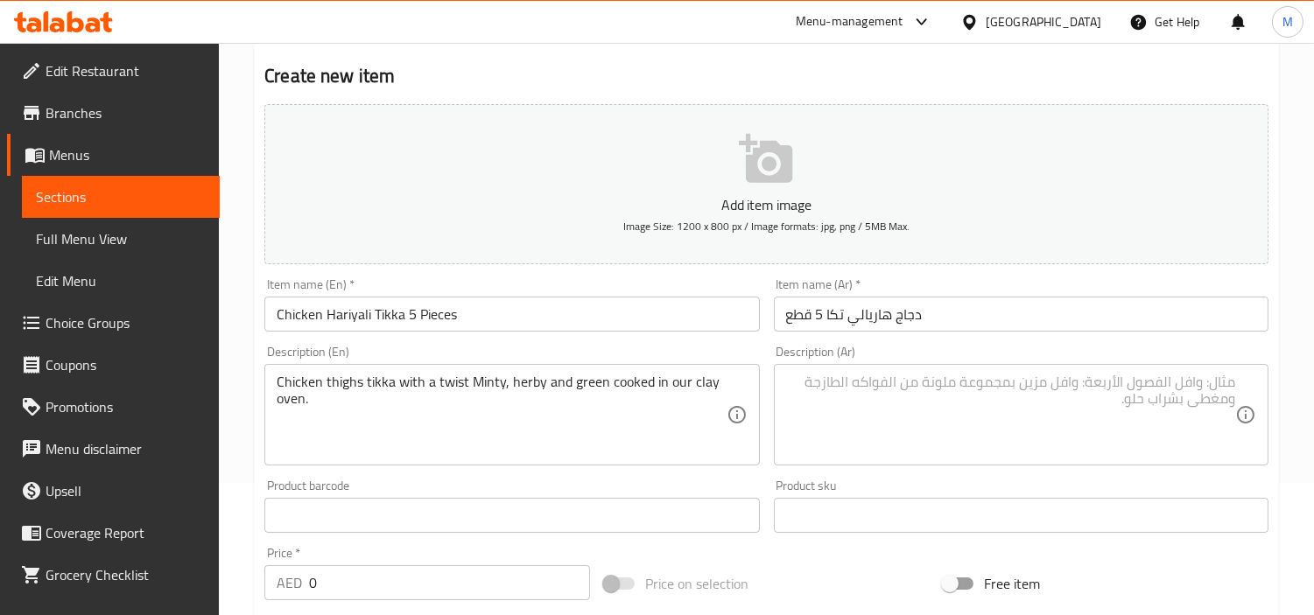
click at [922, 374] on textarea at bounding box center [1010, 415] width 449 height 83
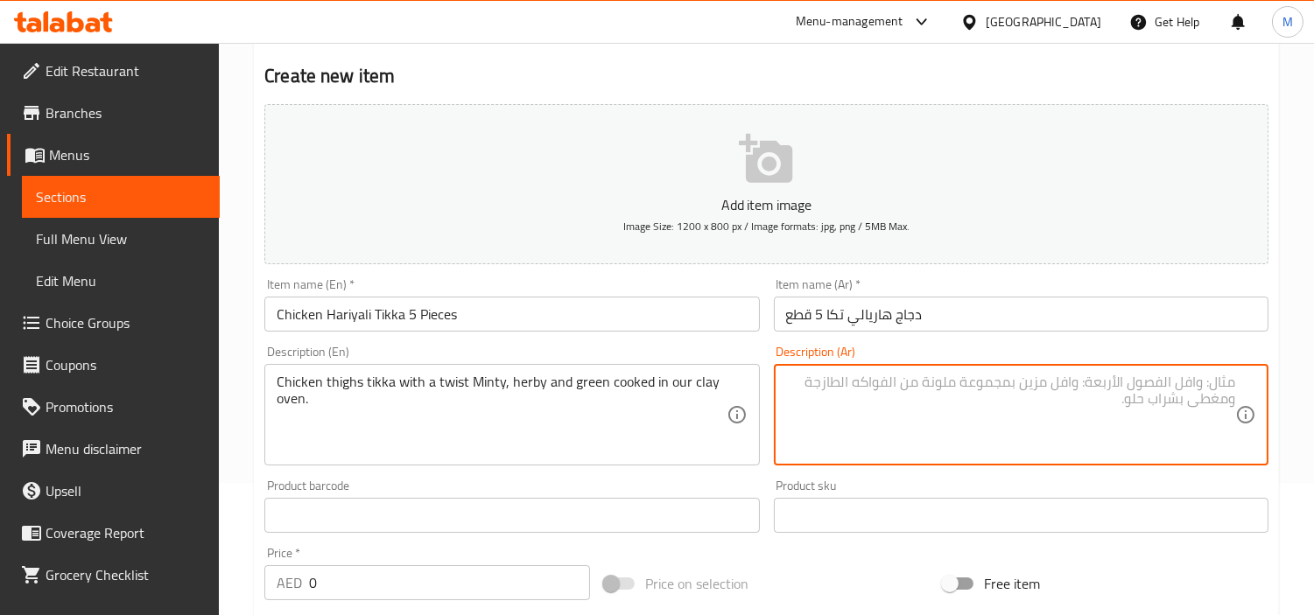
paste textarea "فخذ دجاج تيكا مع لمسة خاصة مطبوخة بنكهة النعناع والأعشاب والأخضر في فرن الطين ا…"
type textarea "فخذ دجاج تيكا مع لمسة خاصة مطبوخة بنكهة النعناع والأعشاب والأخضر في فرن الطين ا…"
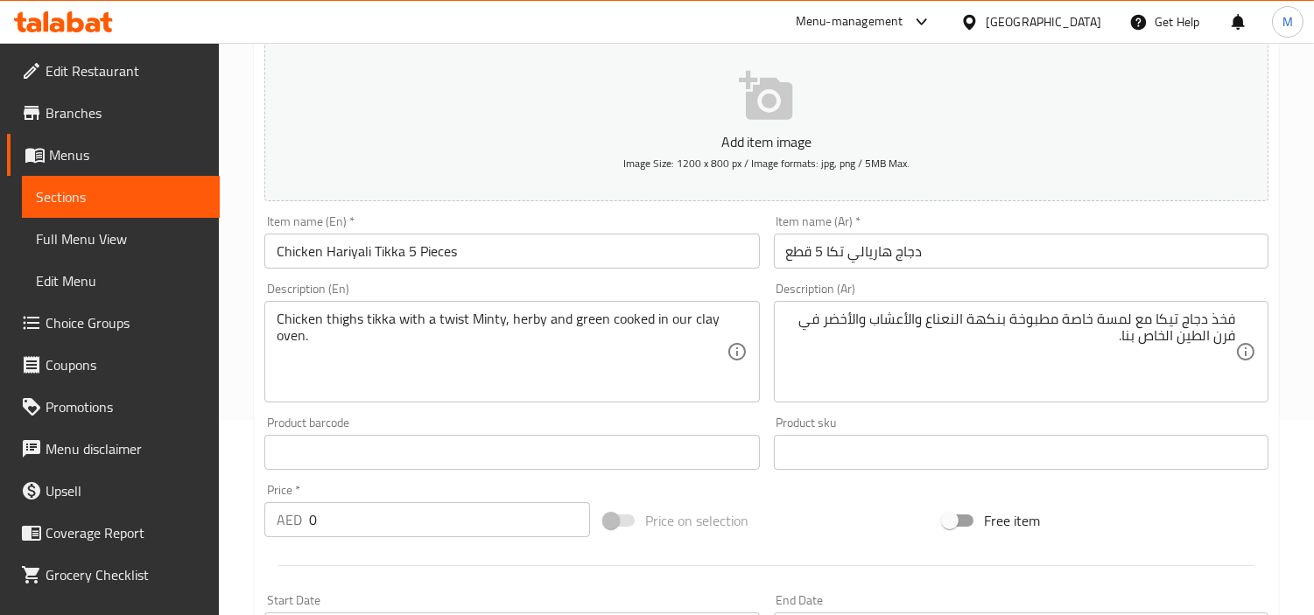
scroll to position [229, 0]
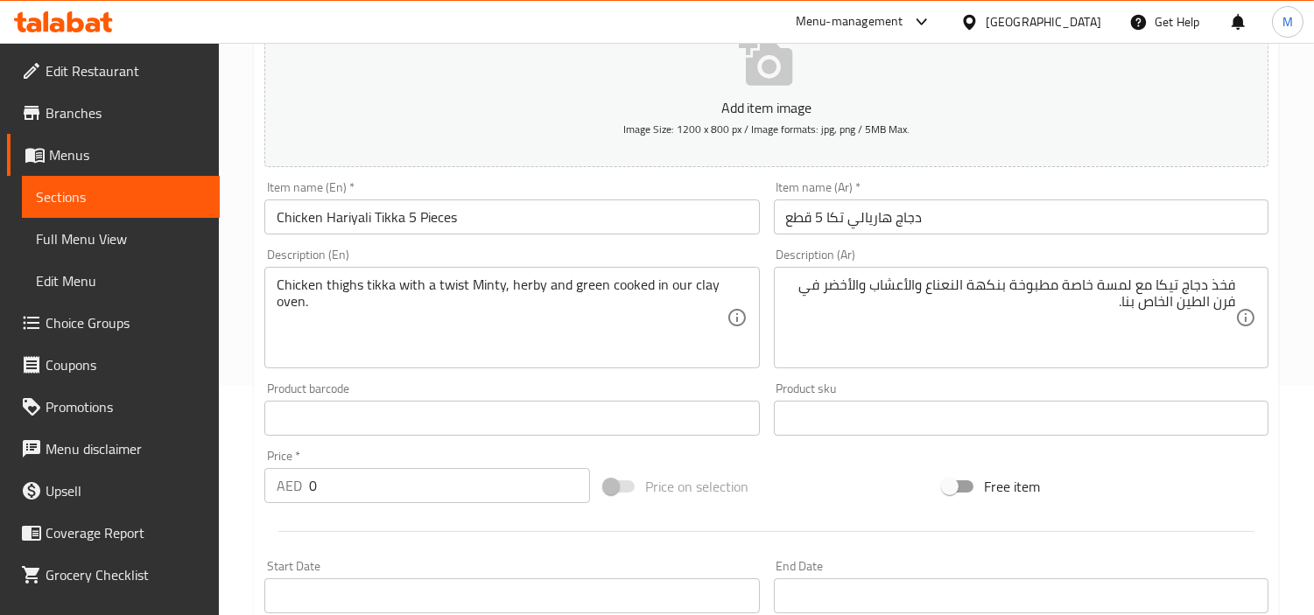
click at [414, 474] on input "0" at bounding box center [449, 485] width 281 height 35
paste input "35.6"
type input "35.6"
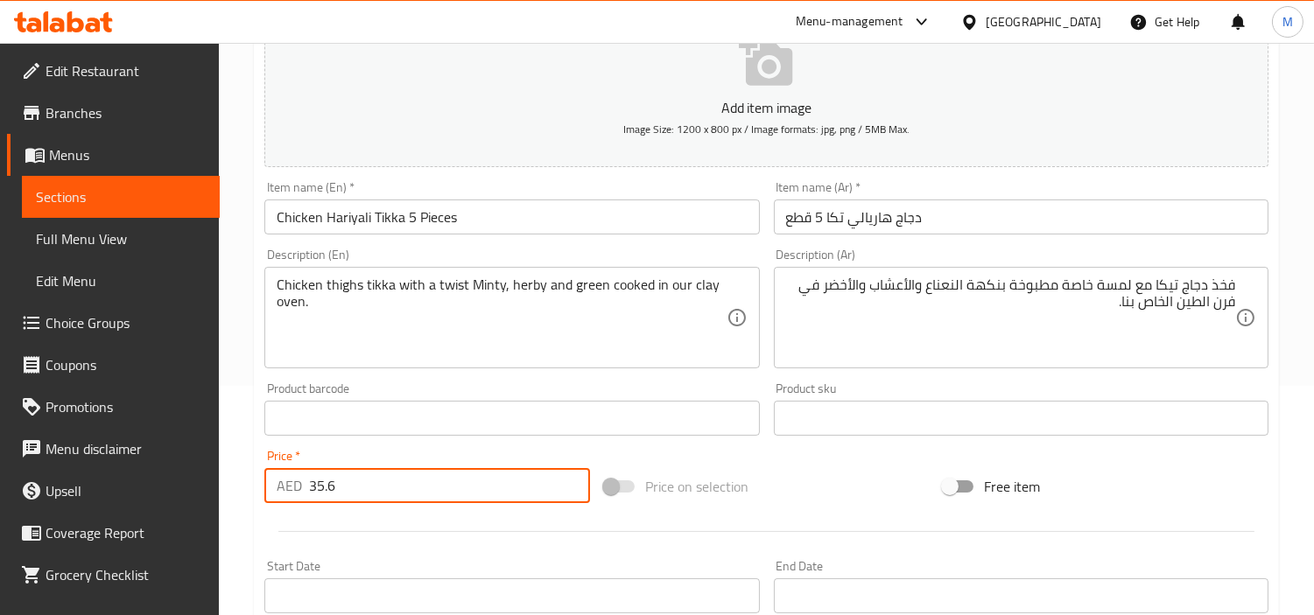
click at [411, 457] on div "Price   * AED 35.6 Price *" at bounding box center [427, 476] width 326 height 53
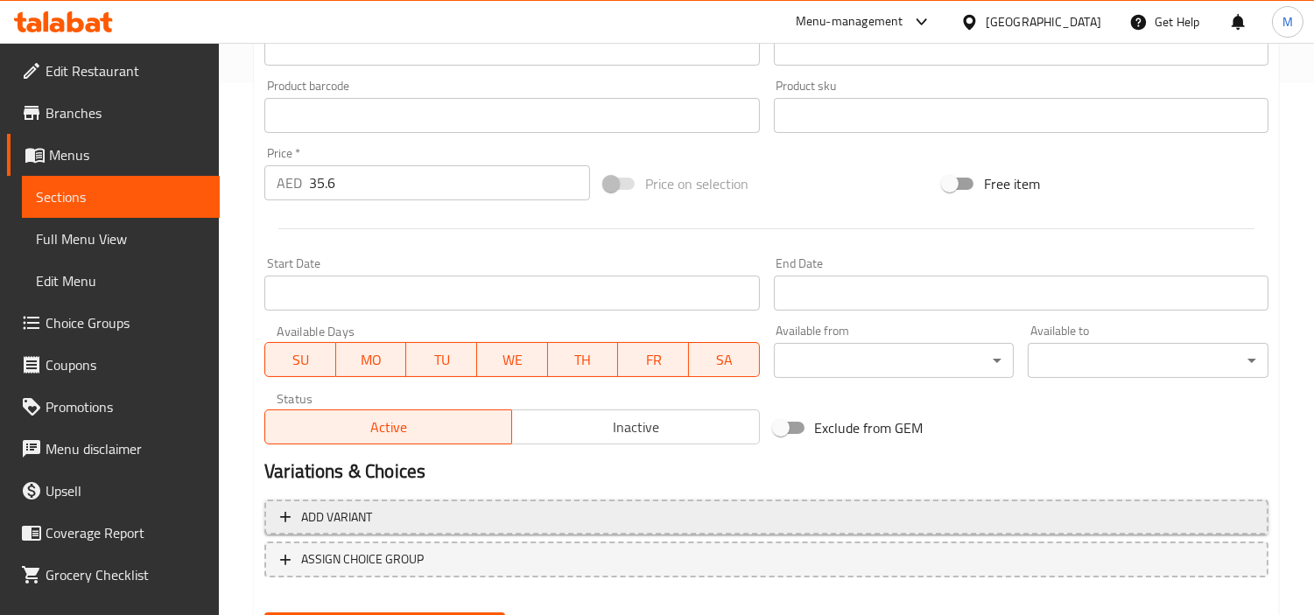
scroll to position [618, 0]
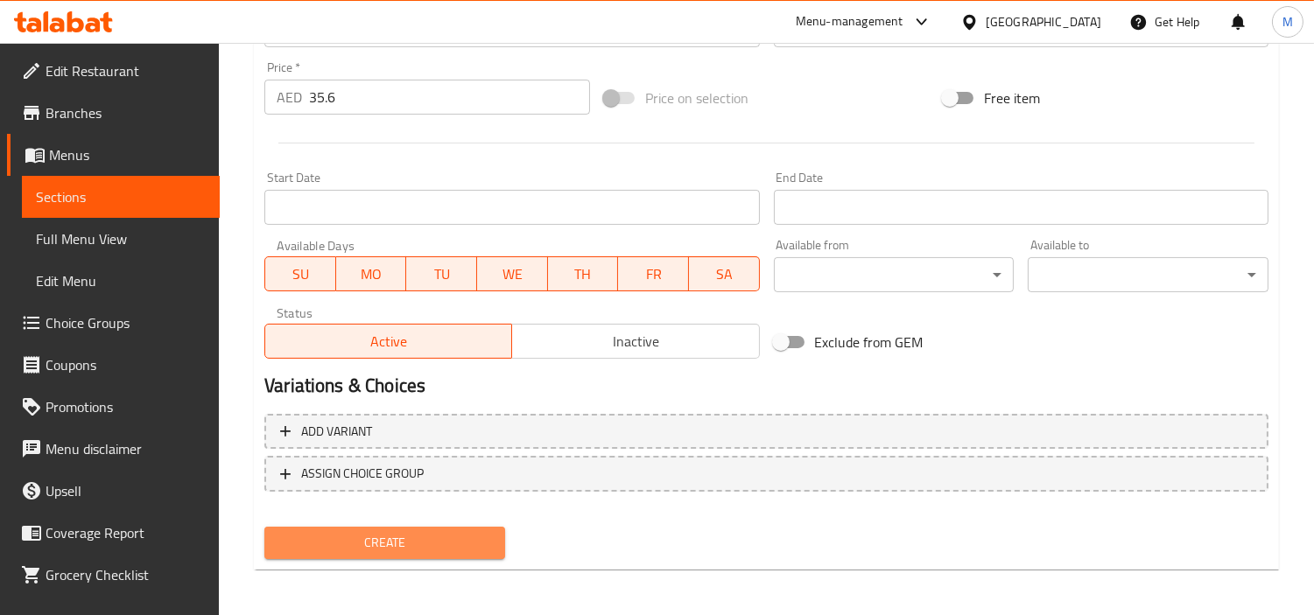
click at [400, 527] on button "Create" at bounding box center [384, 543] width 241 height 32
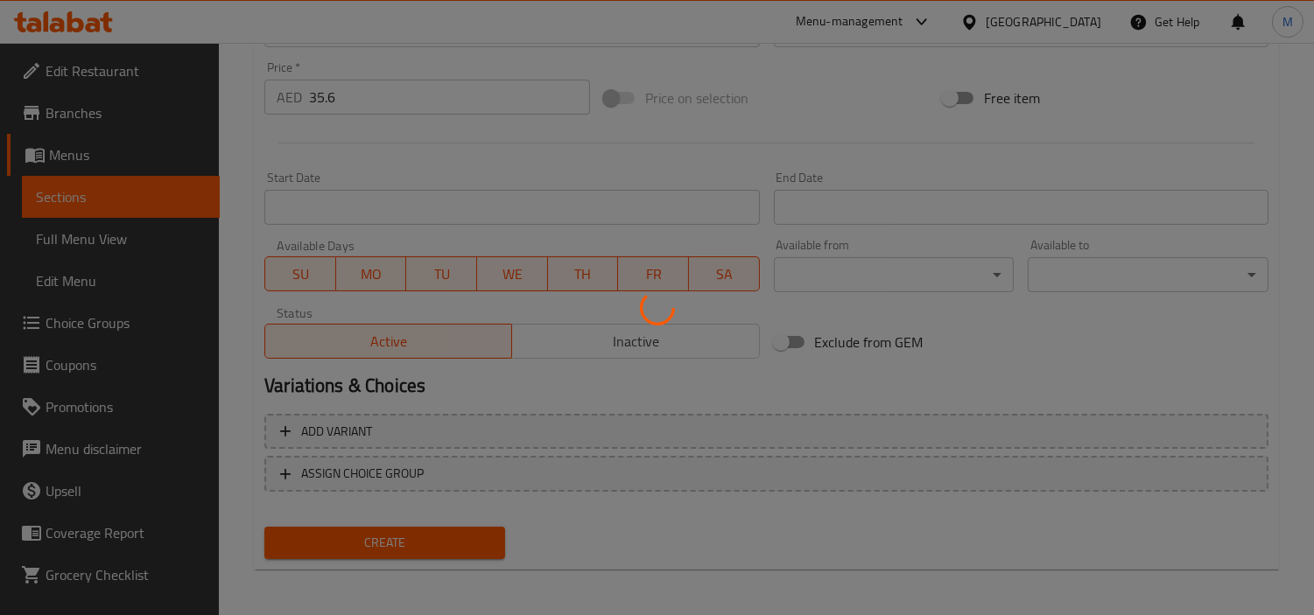
type input "0"
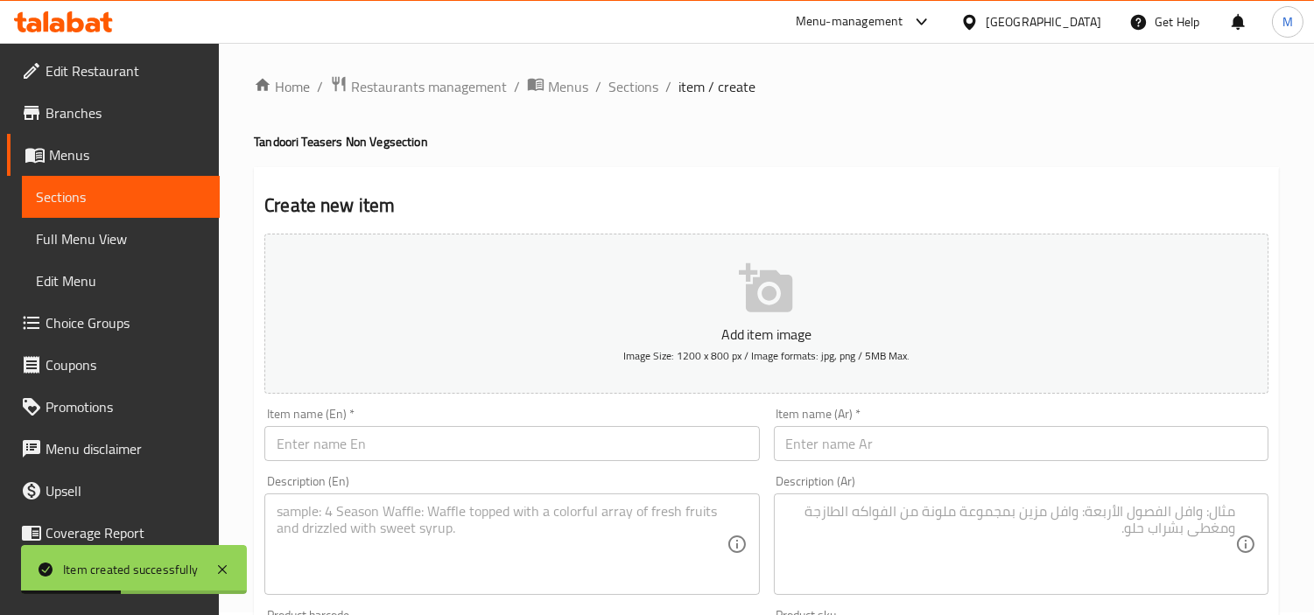
scroll to position [0, 0]
click at [462, 440] on input "text" at bounding box center [511, 446] width 495 height 35
paste input "Chicken Malai /Lahsuni Tikka (5 Pieces)"
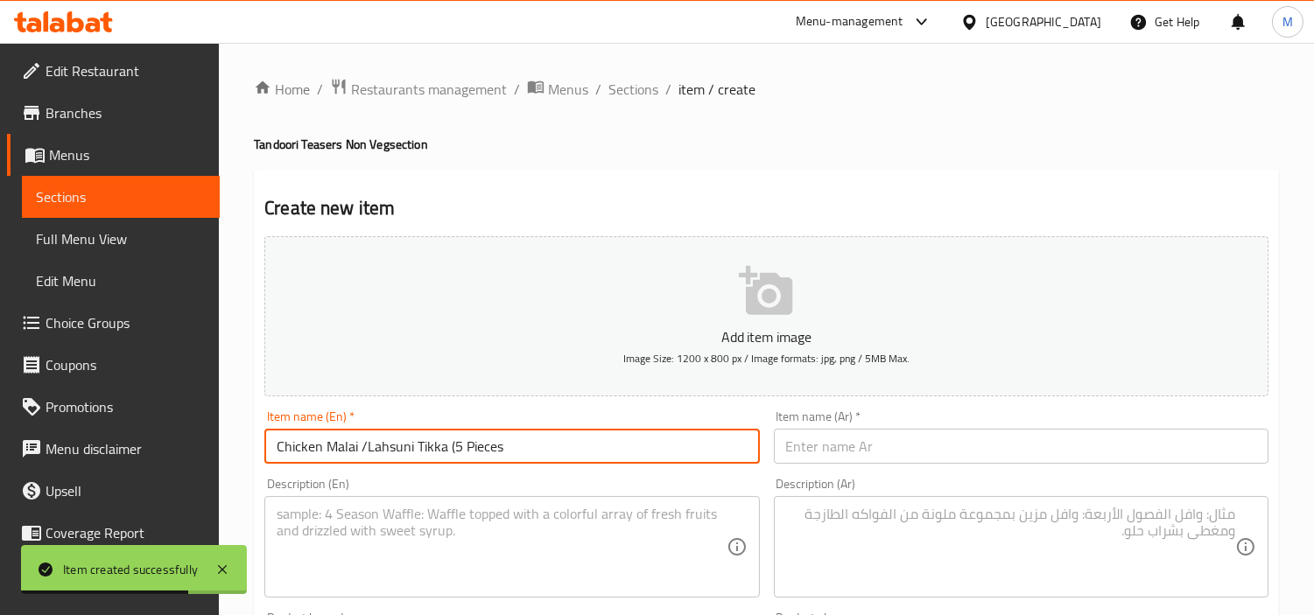
click at [456, 445] on input "Chicken Malai /Lahsuni Tikka (5 Pieces" at bounding box center [511, 446] width 495 height 35
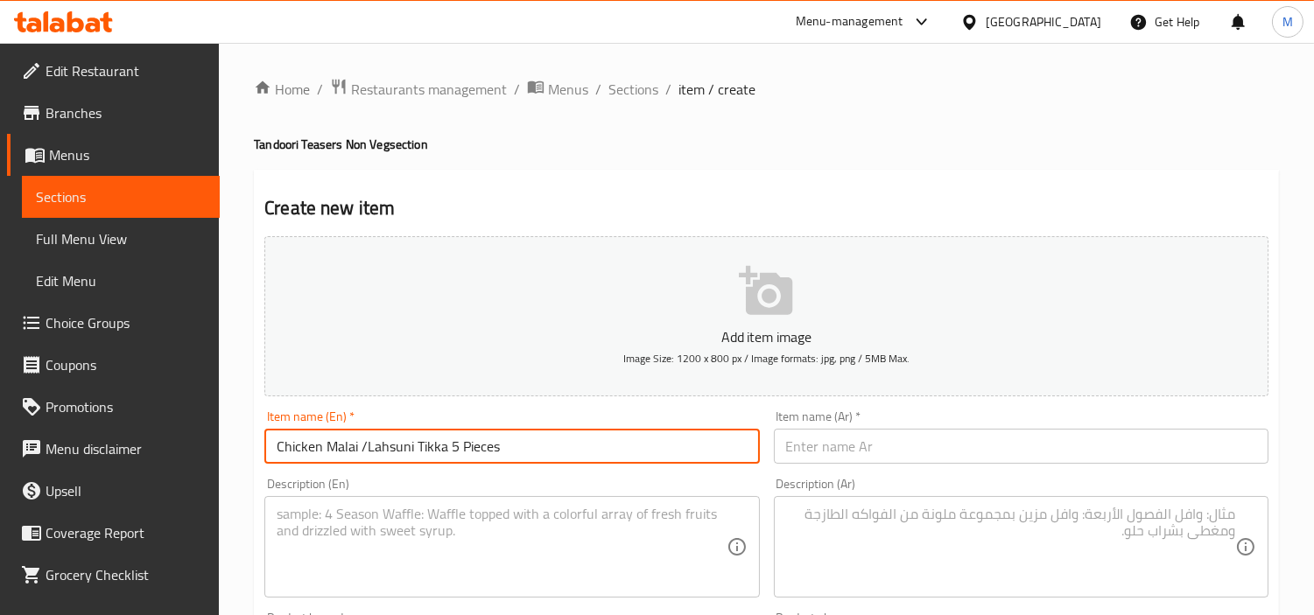
click at [499, 446] on input "Chicken Malai /Lahsuni Tikka 5 Pieces" at bounding box center [511, 446] width 495 height 35
type input "Chicken Malai /Lahsuni Tikka 5 Pieces"
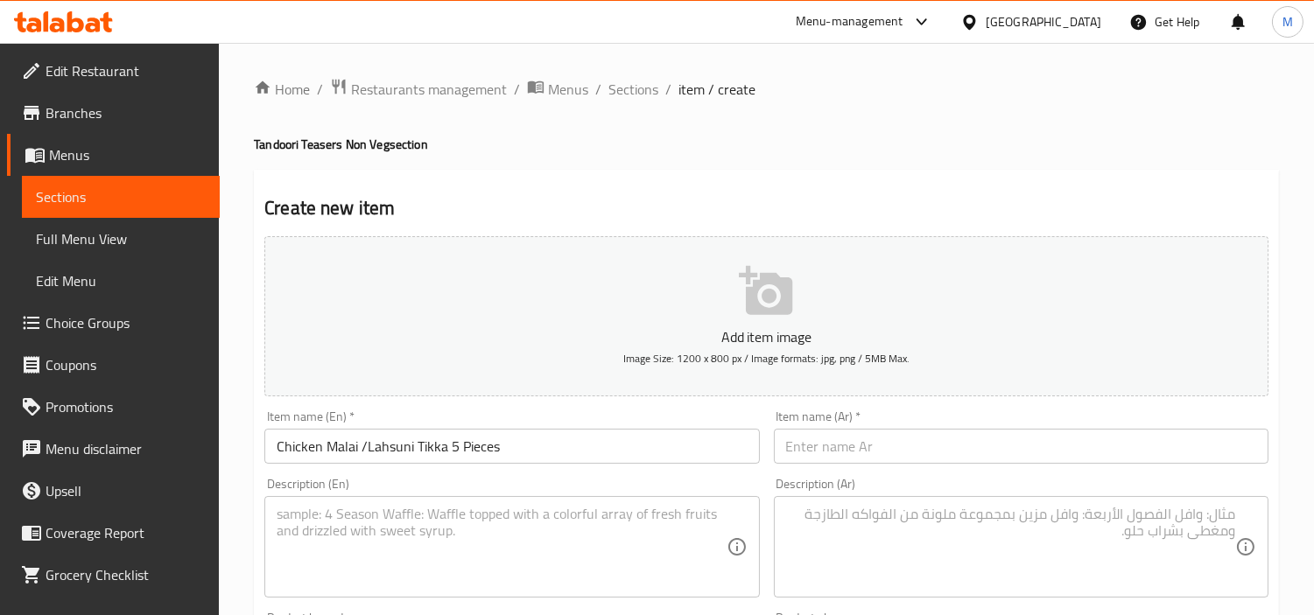
click at [938, 442] on input "text" at bounding box center [1021, 446] width 495 height 35
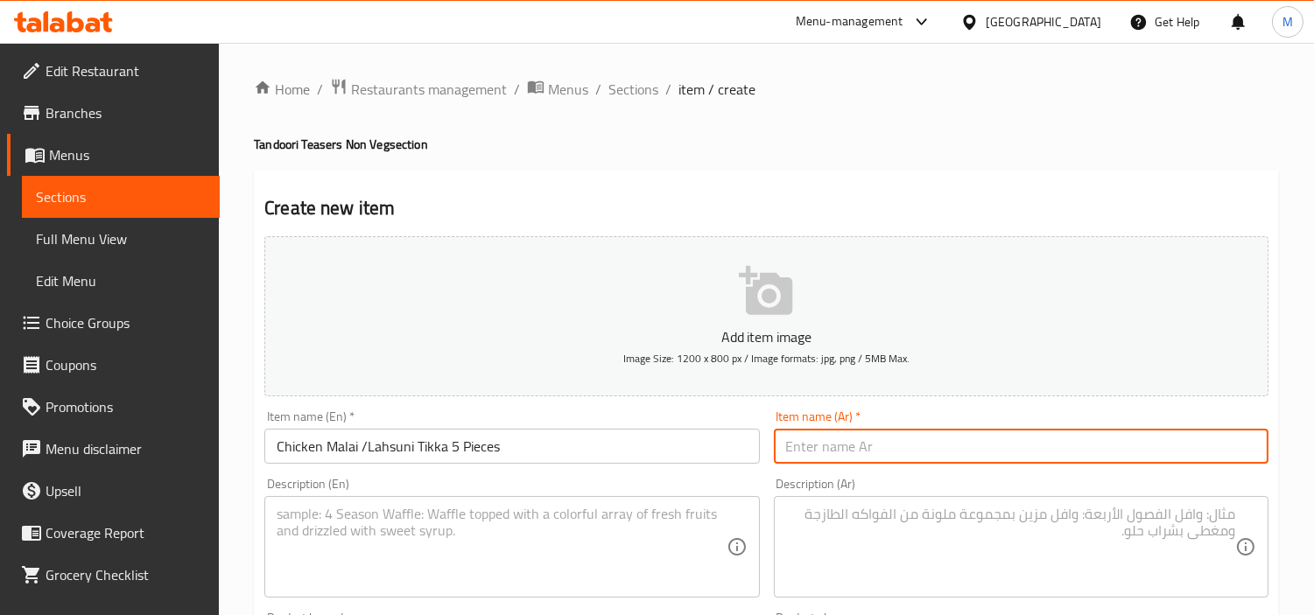
paste input "دجاج مالاي / لاحسوني تكا 5 قطع"
click at [888, 450] on input "دجاج مالاي / لاحسوني تكا 5 قطع" at bounding box center [1021, 446] width 495 height 35
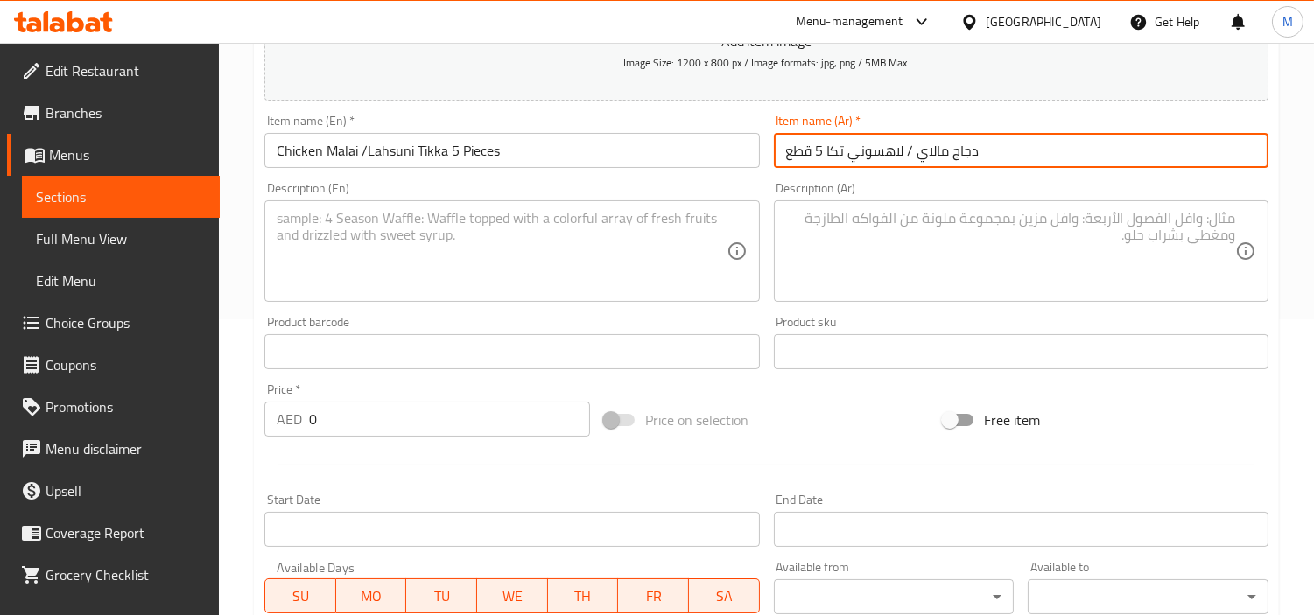
scroll to position [389, 0]
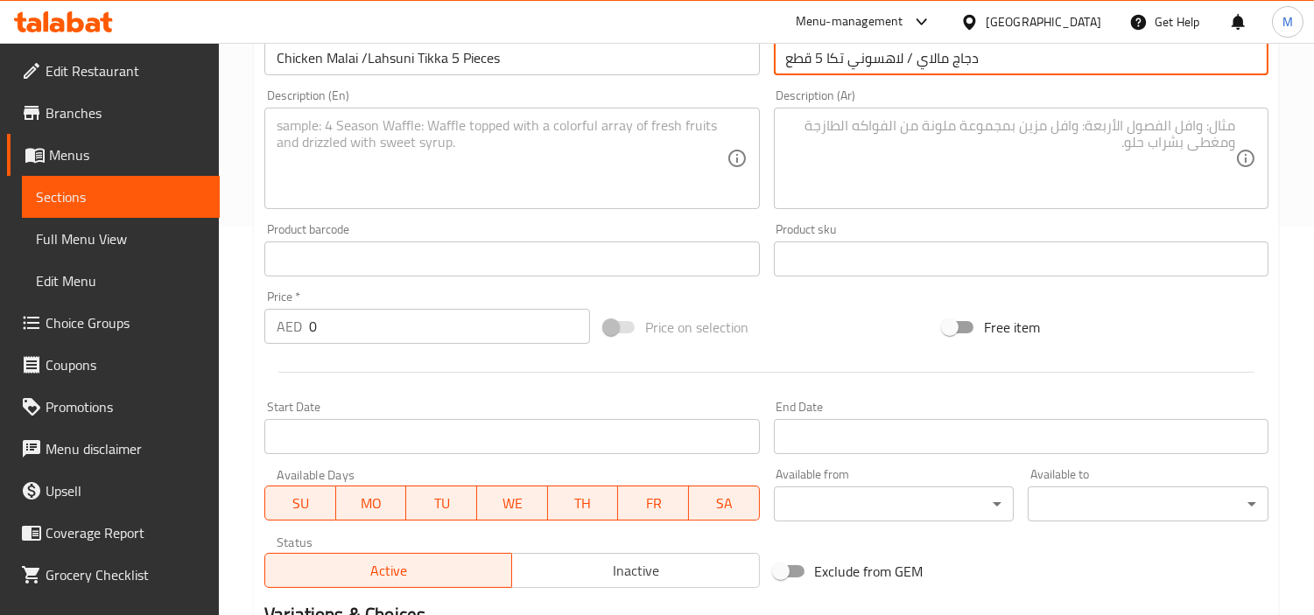
type input "دجاج مالاي / لاهسوني تكا 5 قطع"
click at [473, 160] on textarea at bounding box center [501, 158] width 449 height 83
paste textarea "Choose creamy malai or garlicky punch . both melt in the mouth cooked to perfec…"
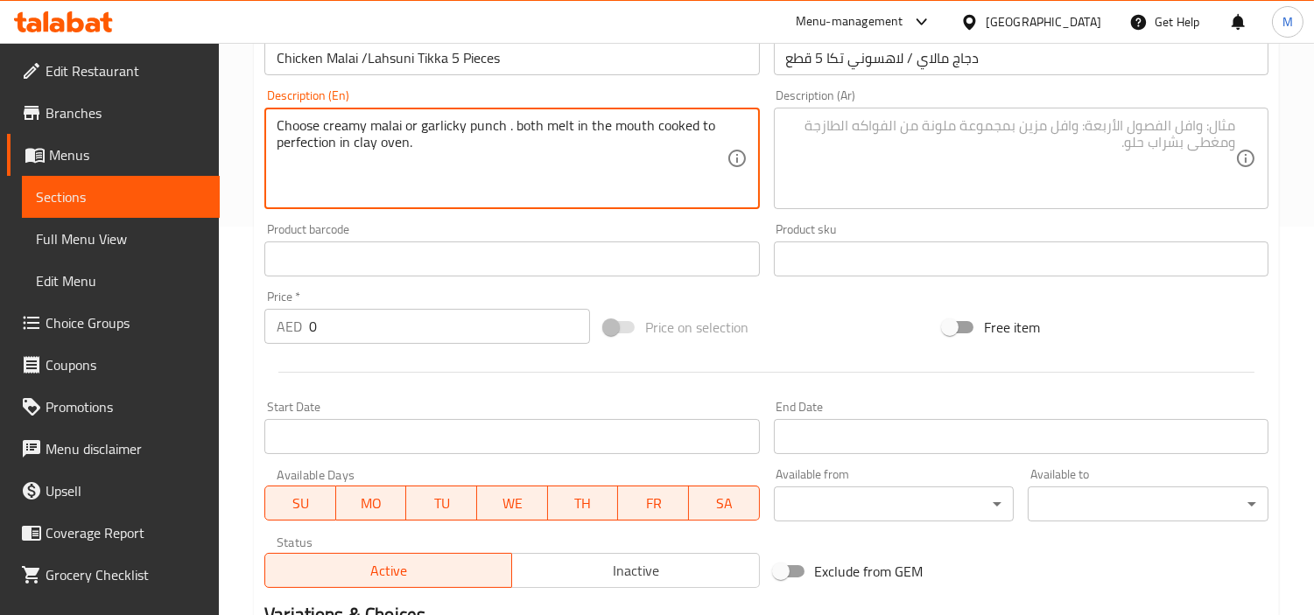
type textarea "Choose creamy malai or garlicky punch . both melt in the mouth cooked to perfec…"
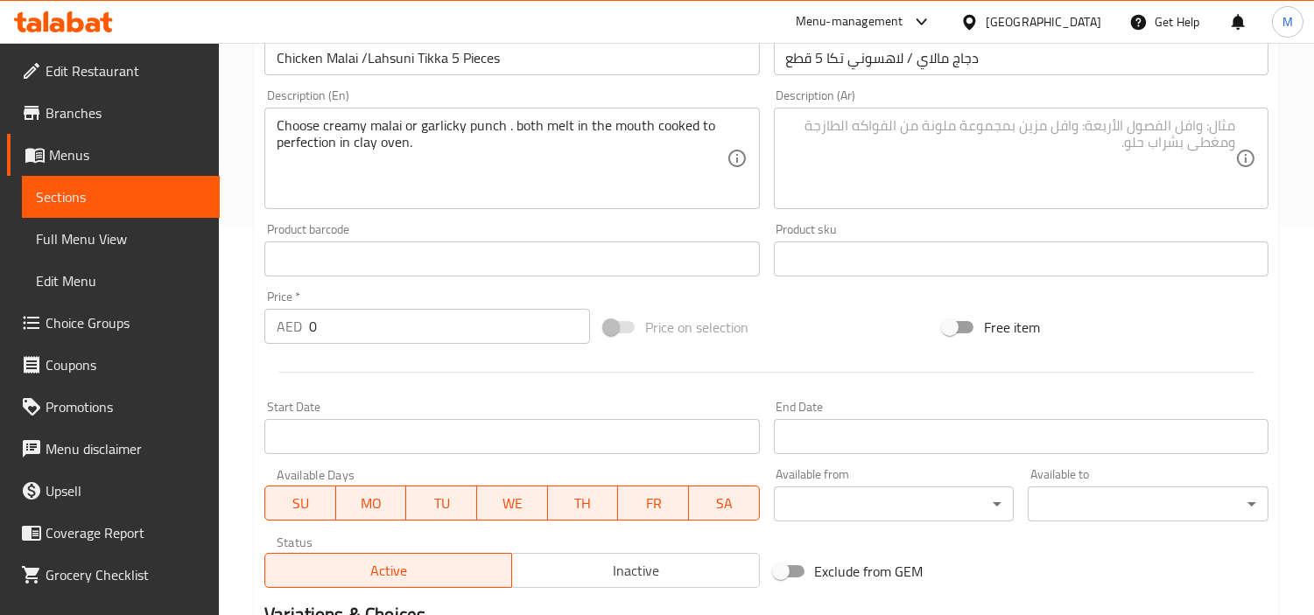
click at [912, 144] on textarea at bounding box center [1010, 158] width 449 height 83
paste textarea "[PERSON_NAME] أو لكمة الثوم. كلاهما يذوبان في الفم مطبوخين إلى حد الكمال في فرن…"
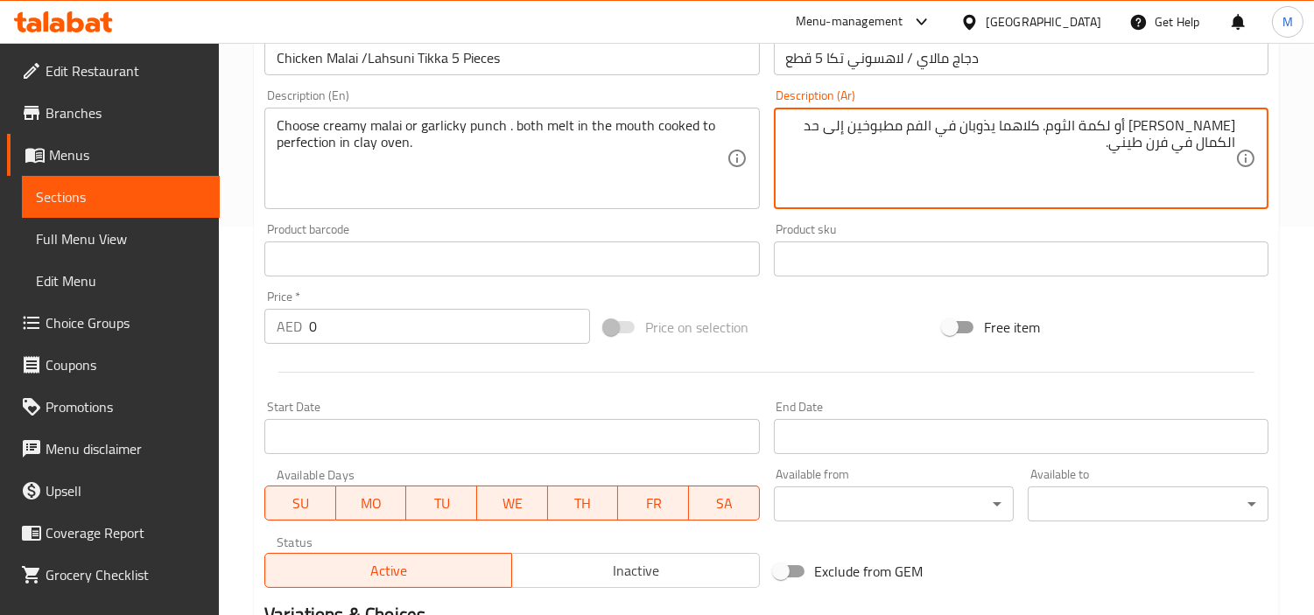
click at [1088, 127] on textarea "[PERSON_NAME] أو لكمة الثوم. كلاهما يذوبان في الفم مطبوخين إلى حد الكمال في فرن…" at bounding box center [1010, 158] width 449 height 83
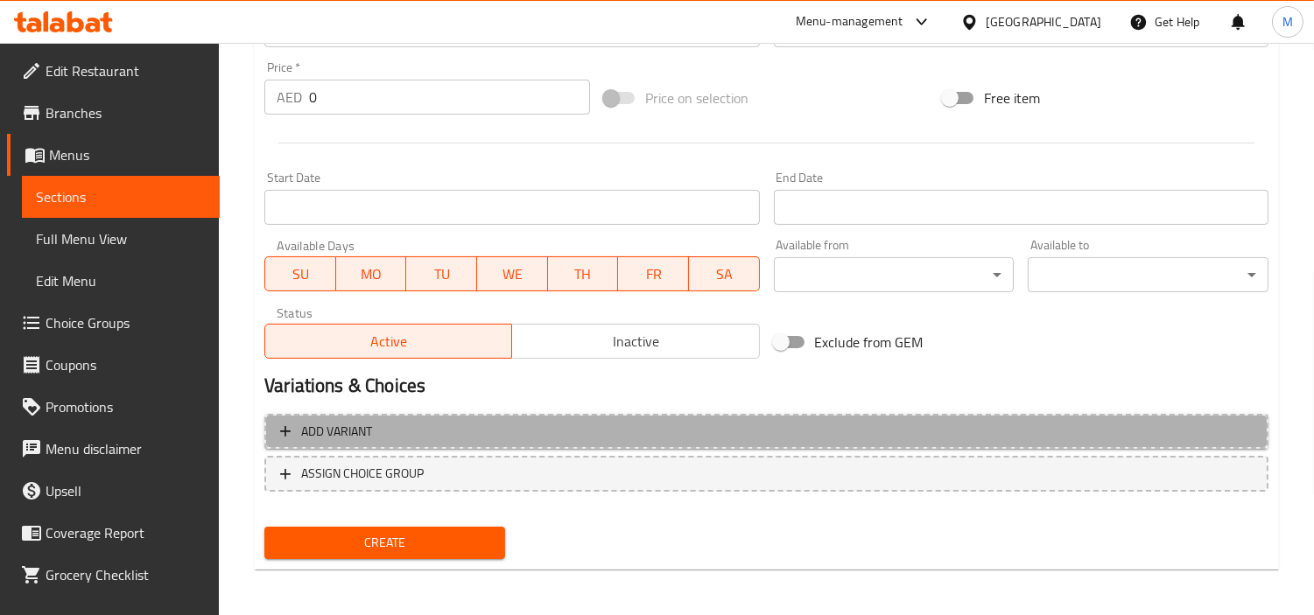
click at [477, 421] on span "Add variant" at bounding box center [766, 432] width 973 height 22
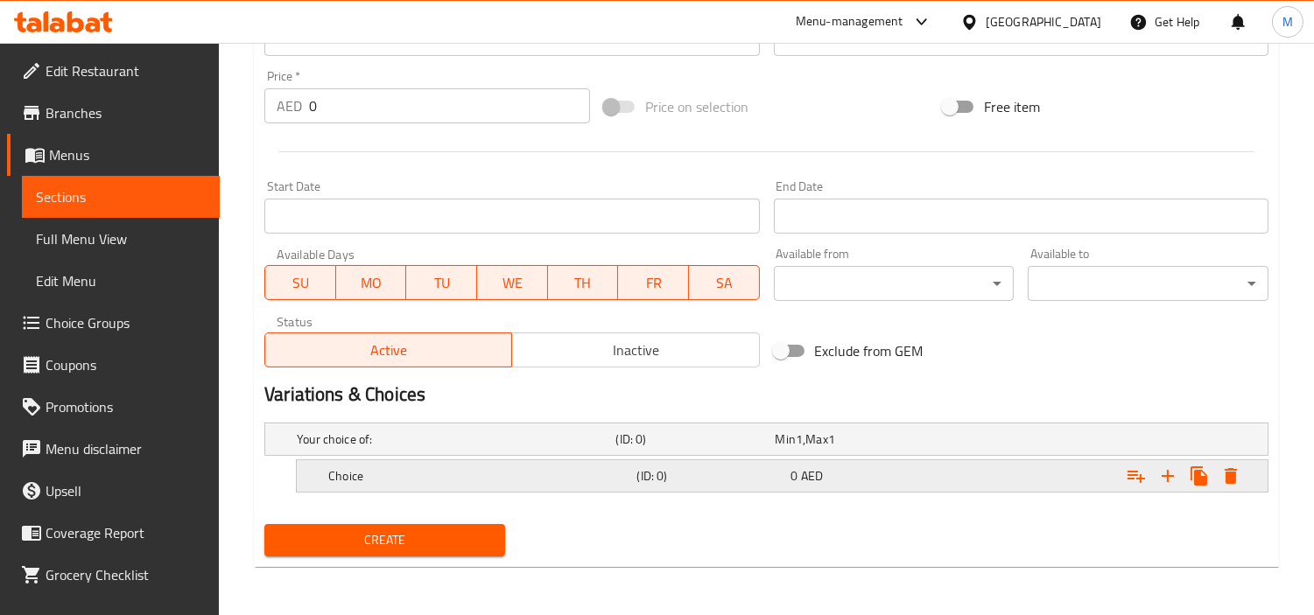
click at [1169, 467] on icon "Expand" at bounding box center [1167, 476] width 21 height 21
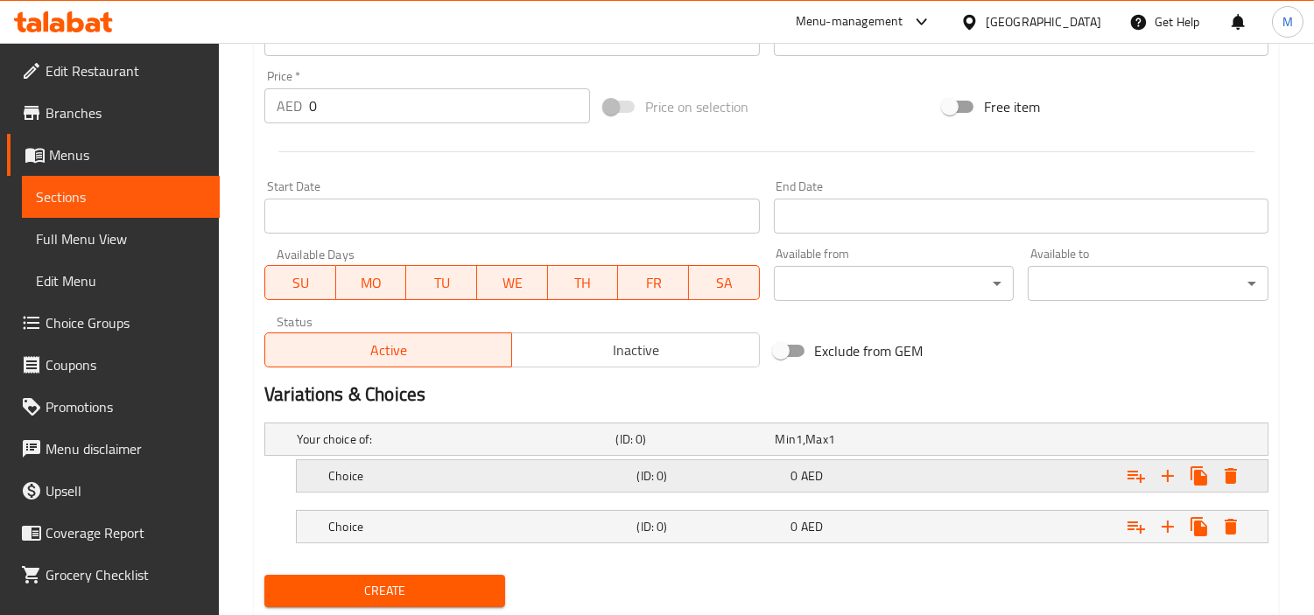
click at [369, 478] on h5 "Choice" at bounding box center [478, 476] width 301 height 18
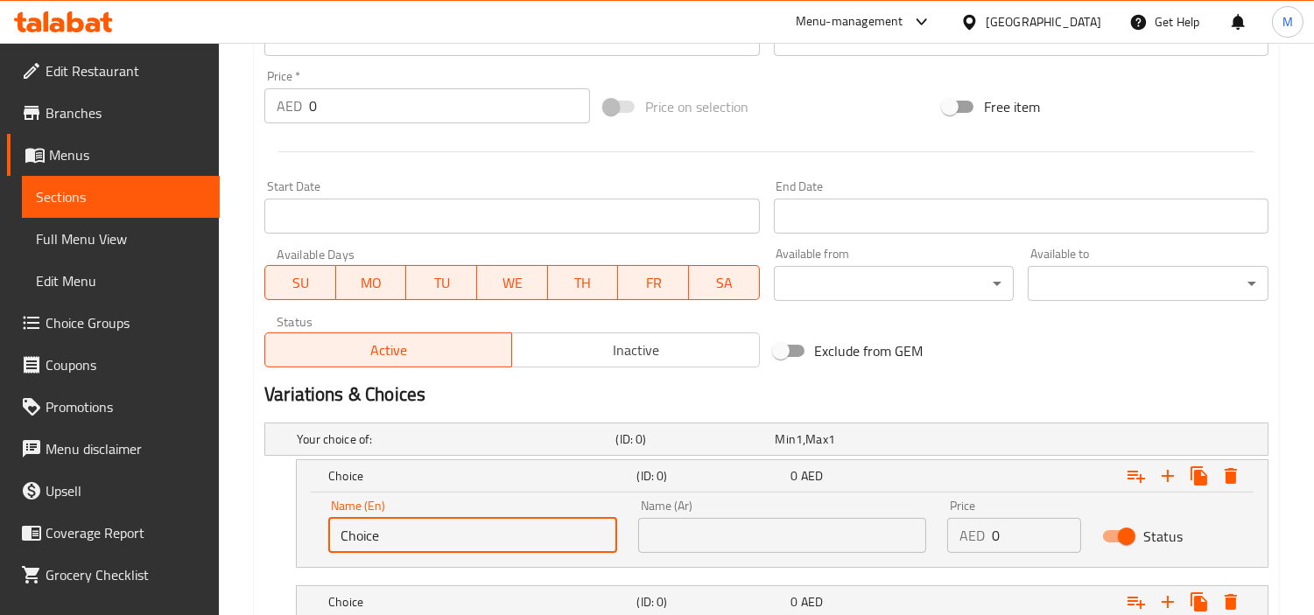
click at [433, 529] on input "Choice" at bounding box center [472, 535] width 289 height 35
paste input "creamy malai"
click at [433, 529] on input "Choice" at bounding box center [472, 535] width 289 height 35
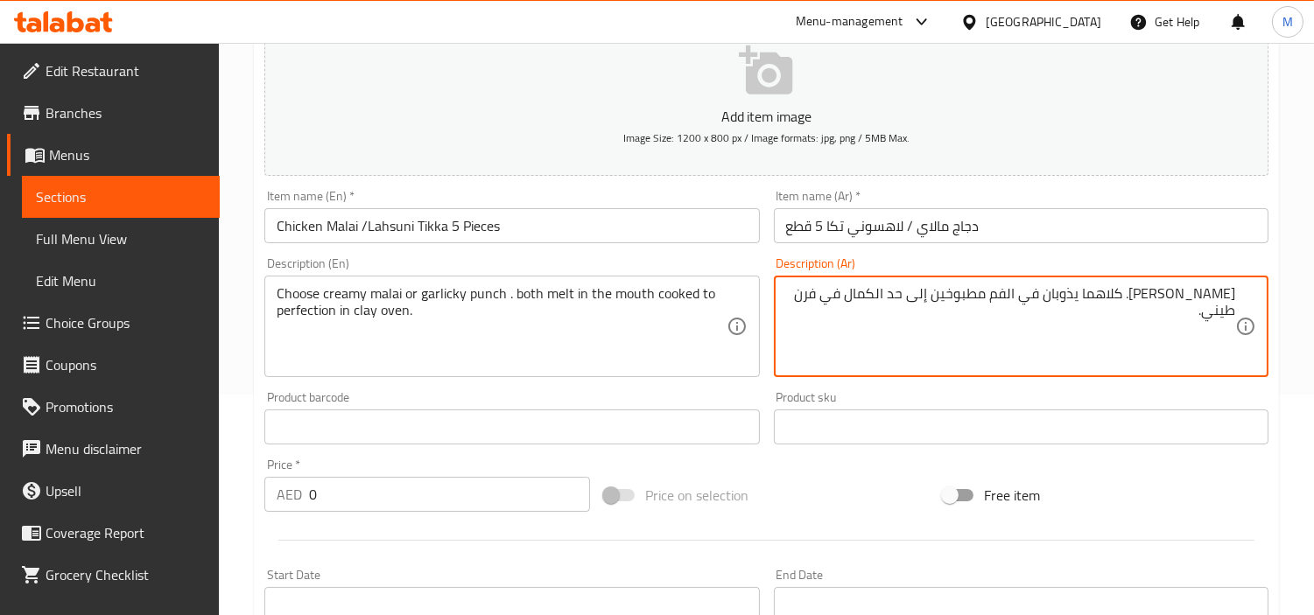
drag, startPoint x: 1196, startPoint y: 290, endPoint x: 1162, endPoint y: 287, distance: 34.2
click at [1162, 287] on textarea "[PERSON_NAME]. كلاهما يذوبان في الفم مطبوخين إلى حد الكمال في فرن طيني." at bounding box center [1010, 326] width 449 height 83
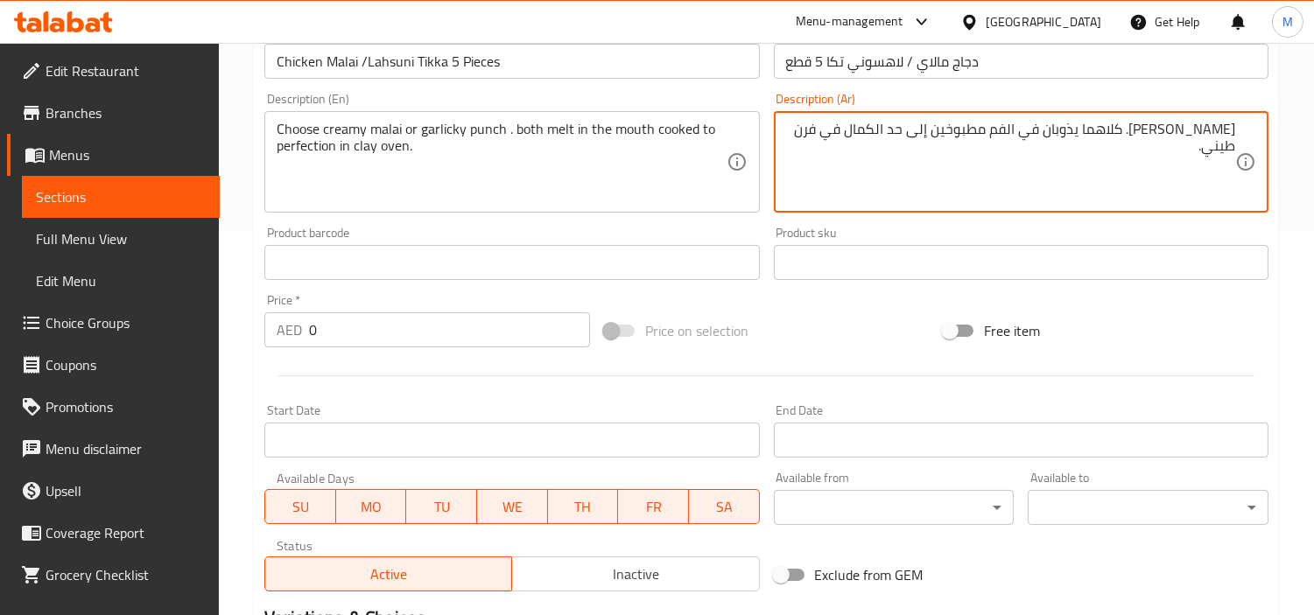
scroll to position [609, 0]
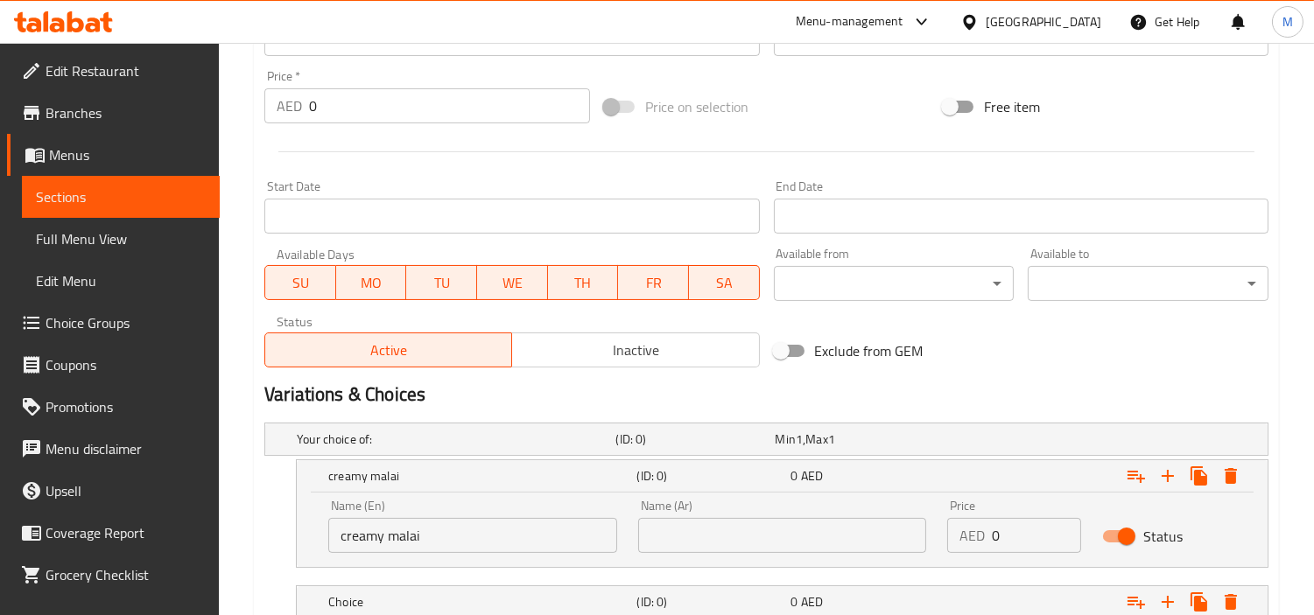
click at [832, 530] on input "text" at bounding box center [782, 535] width 289 height 35
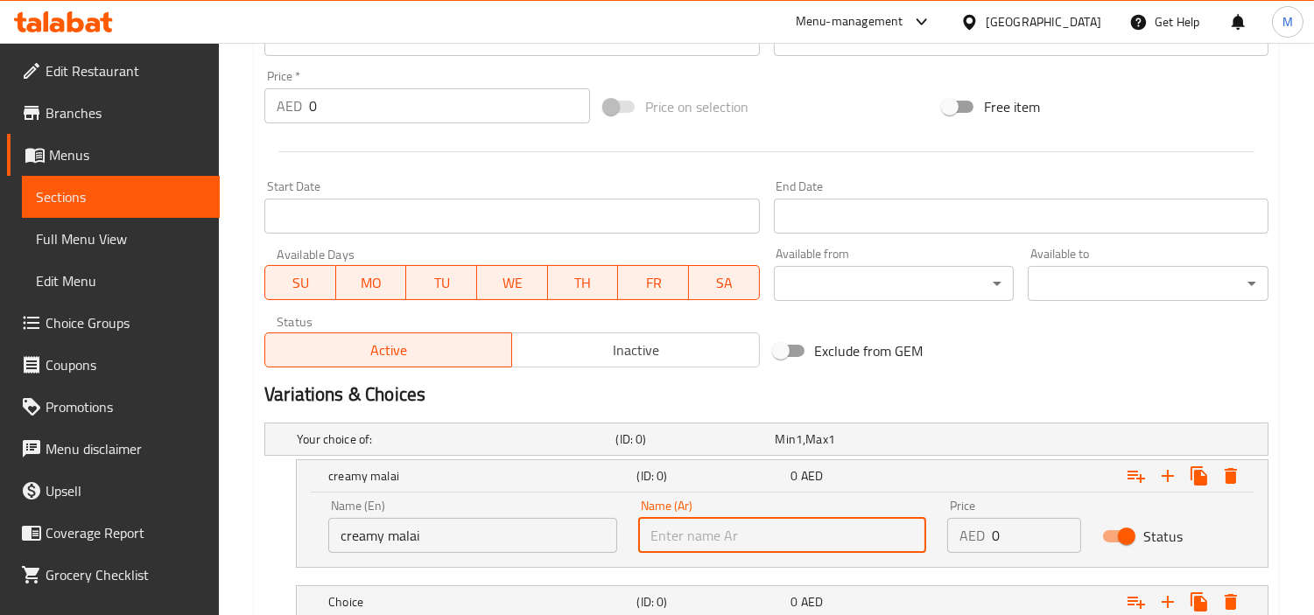
paste input "[PERSON_NAME]"
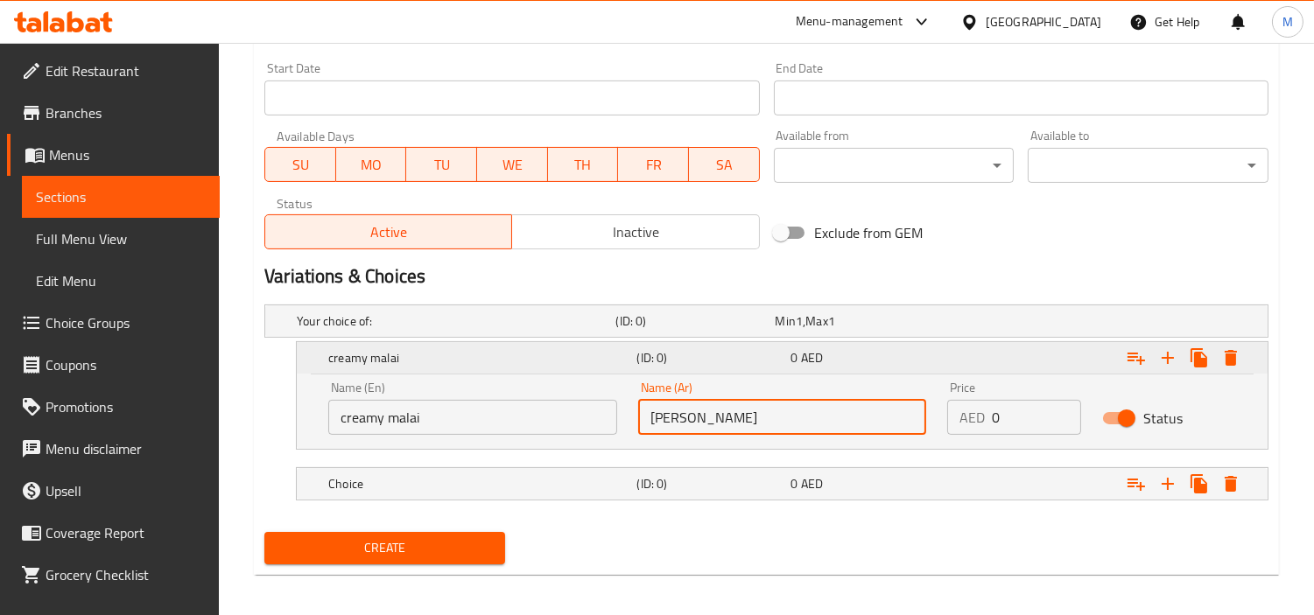
scroll to position [736, 0]
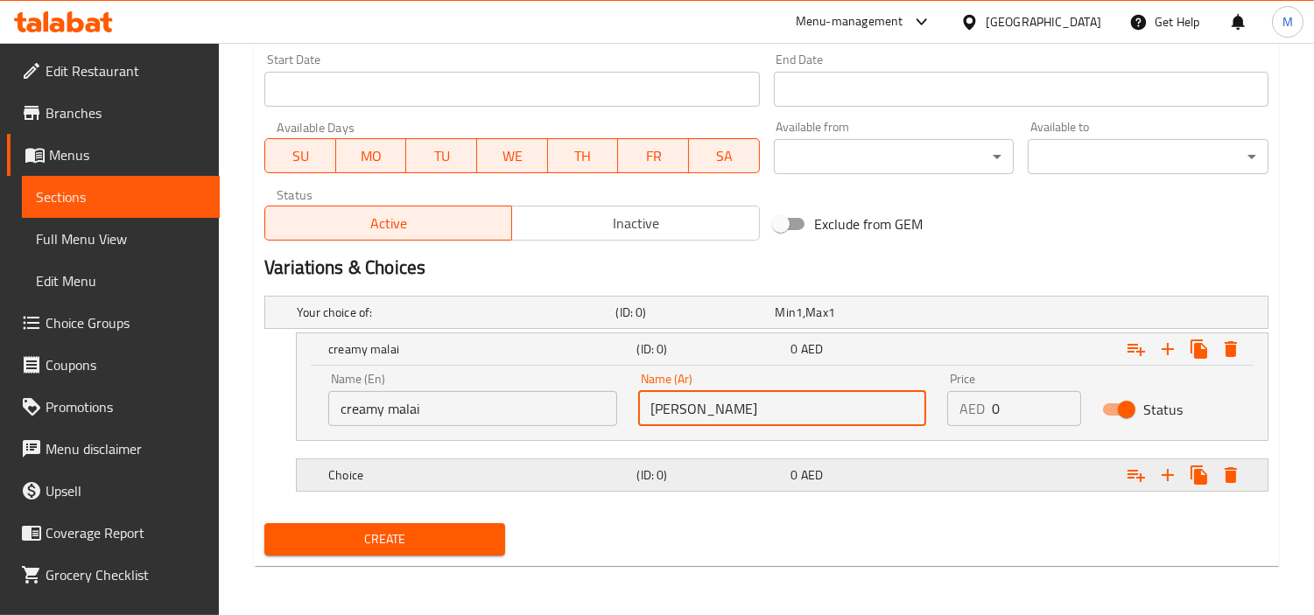
click at [404, 464] on div "Choice" at bounding box center [479, 475] width 308 height 25
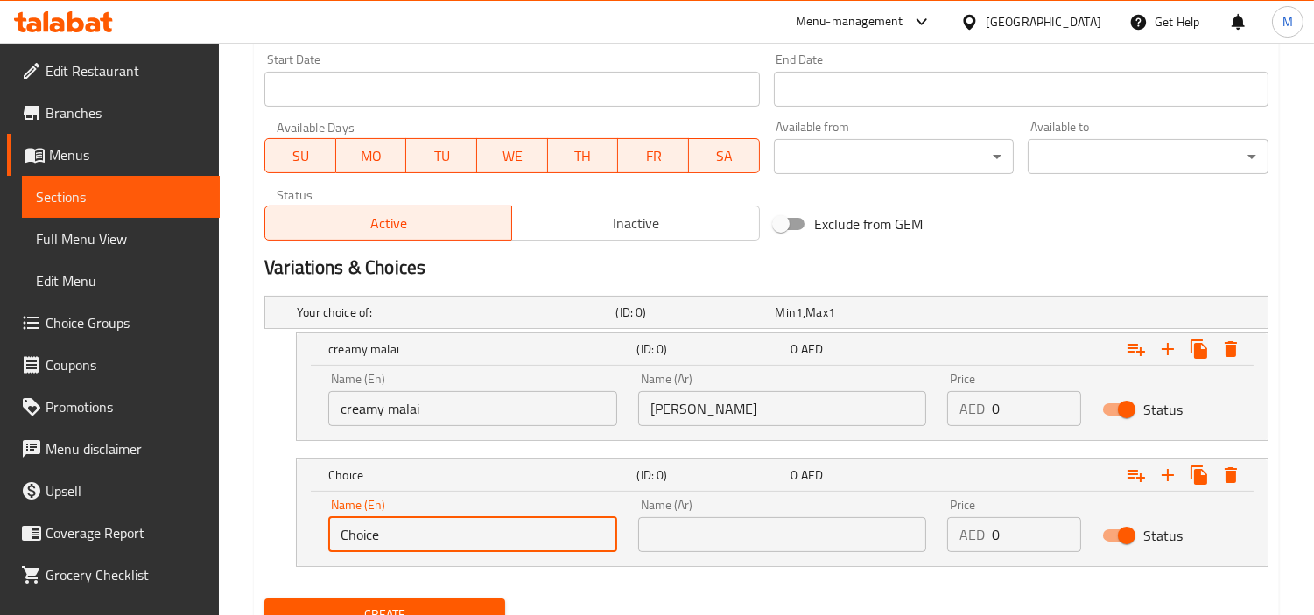
click at [475, 529] on input "Choice" at bounding box center [472, 534] width 289 height 35
paste
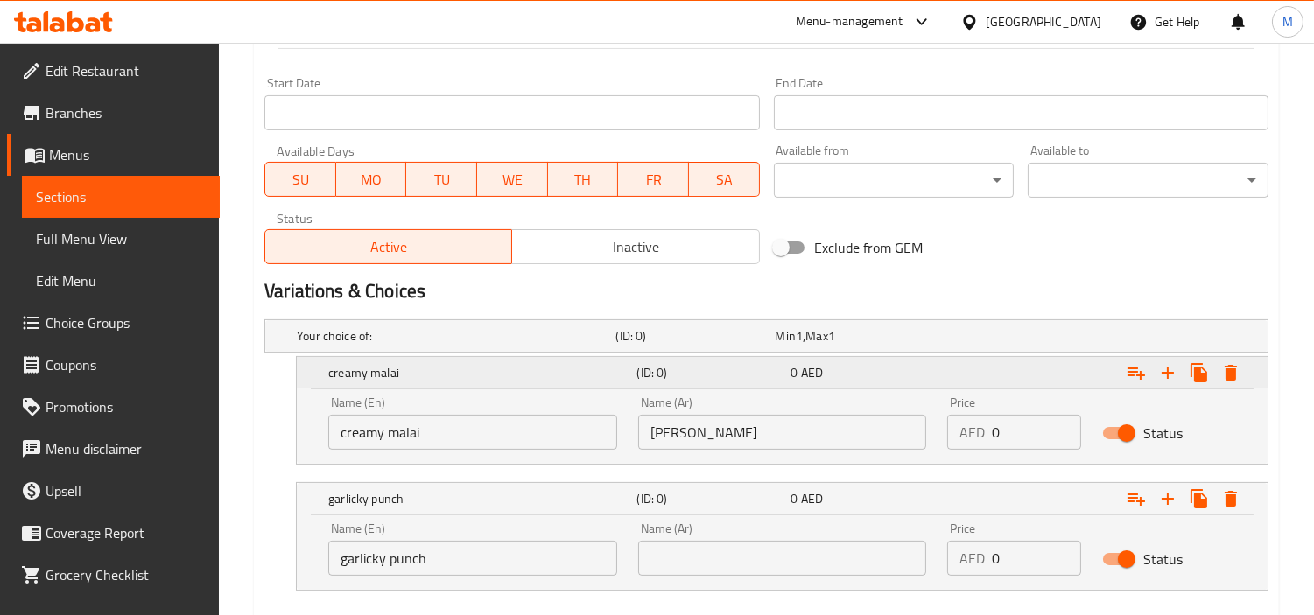
scroll to position [444, 0]
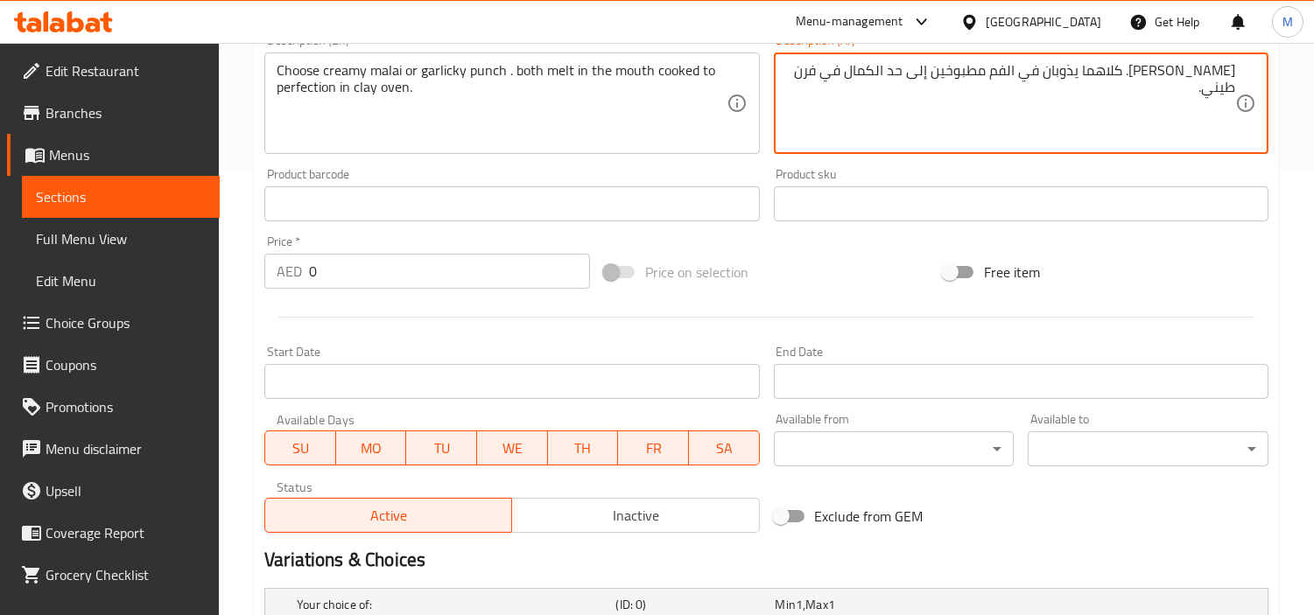
drag, startPoint x: 1099, startPoint y: 70, endPoint x: 1075, endPoint y: 63, distance: 24.7
click at [1075, 63] on textarea "[PERSON_NAME]. كلاهما يذوبان في الفم مطبوخين إلى حد الكمال في فرن طيني." at bounding box center [1010, 103] width 449 height 83
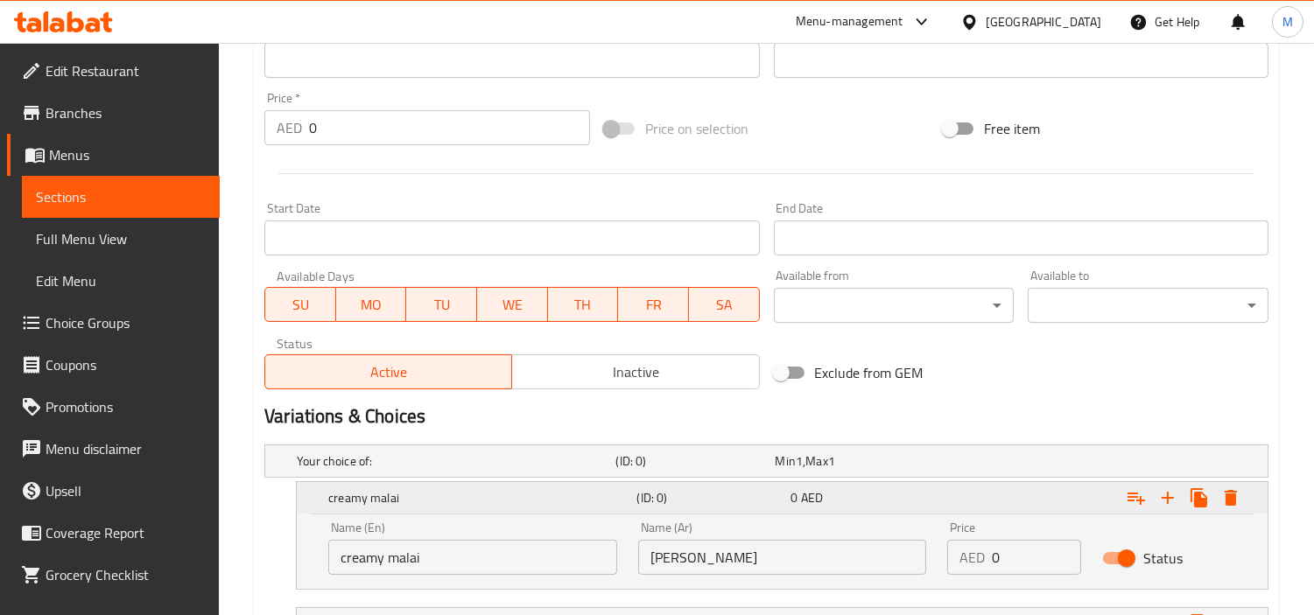
scroll to position [736, 0]
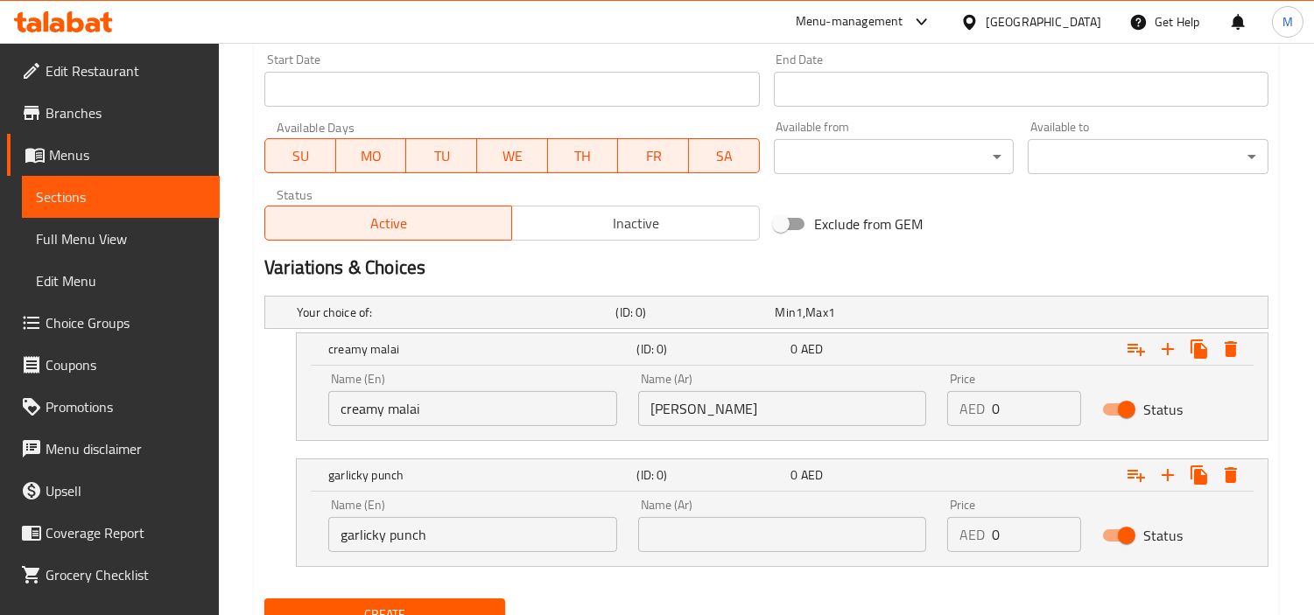
click at [826, 532] on input "text" at bounding box center [782, 534] width 289 height 35
click at [1018, 414] on input "0" at bounding box center [1036, 408] width 89 height 35
click at [1029, 538] on input "0" at bounding box center [1036, 534] width 89 height 35
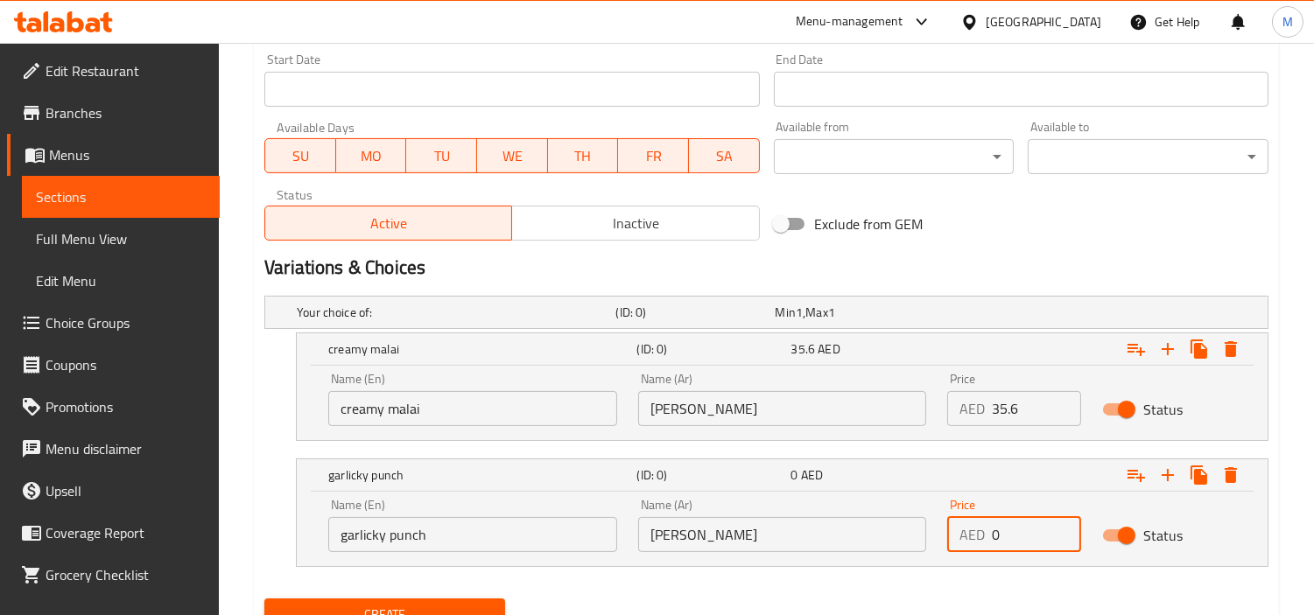
click at [1029, 538] on input "0" at bounding box center [1036, 534] width 89 height 35
click at [1019, 563] on div "Name (En) garlicky punch Name (En) Name ([PERSON_NAME] Name (Ar) Price AED 35.6…" at bounding box center [782, 529] width 971 height 74
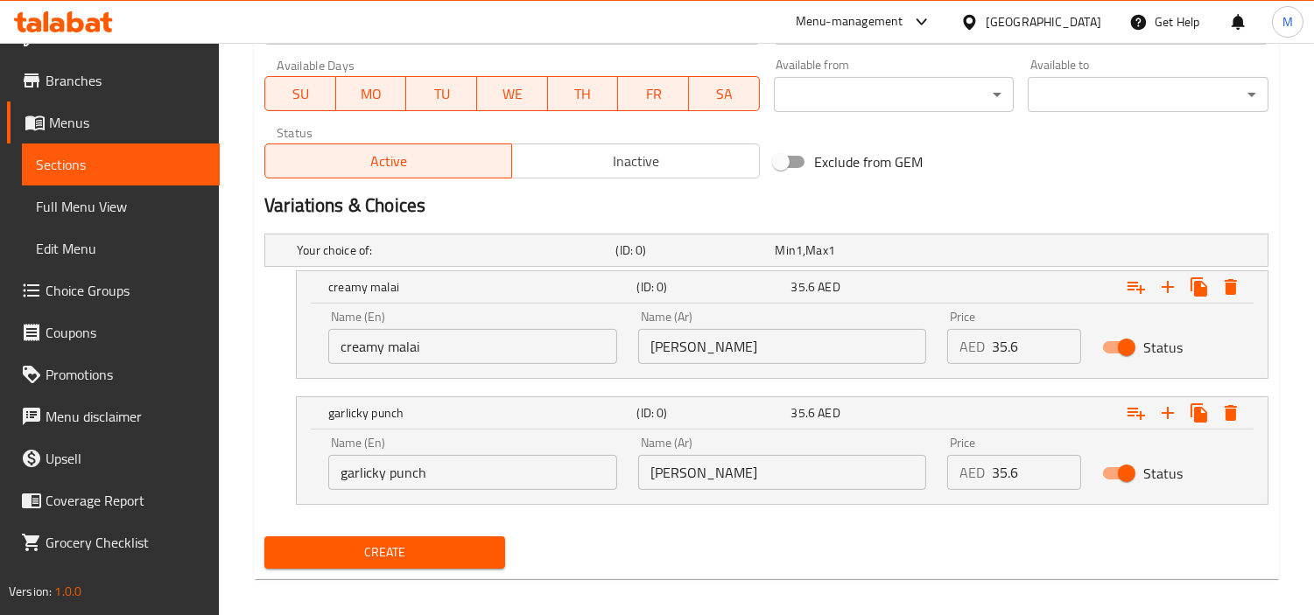
scroll to position [811, 0]
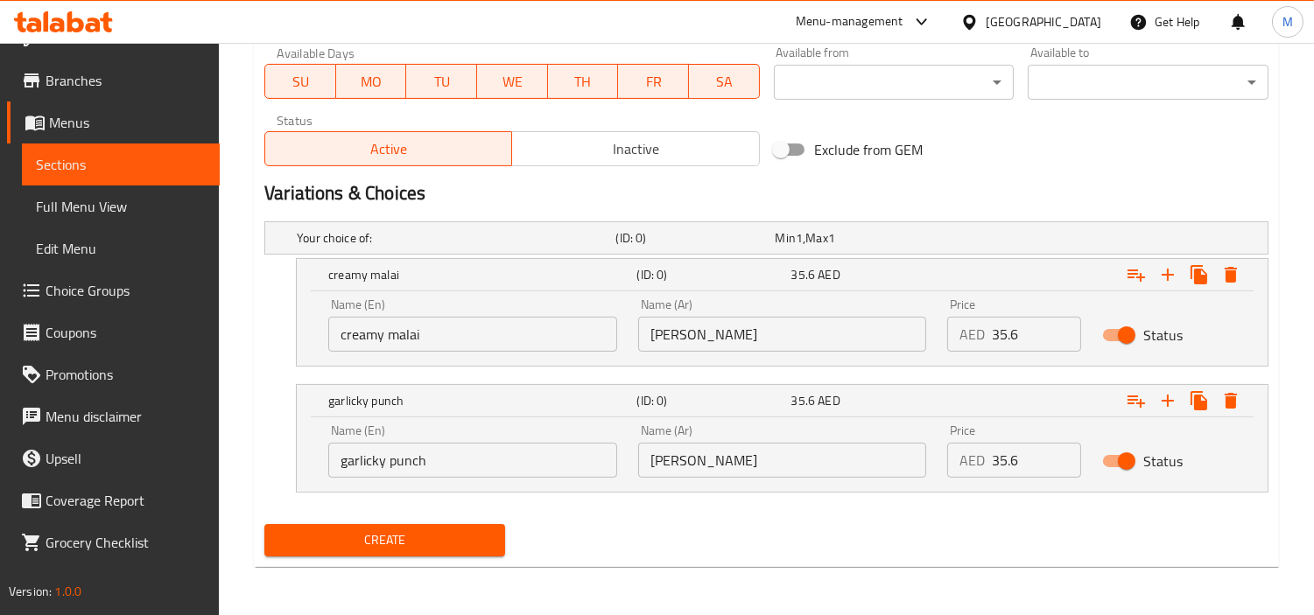
click at [364, 537] on span "Create" at bounding box center [384, 541] width 213 height 22
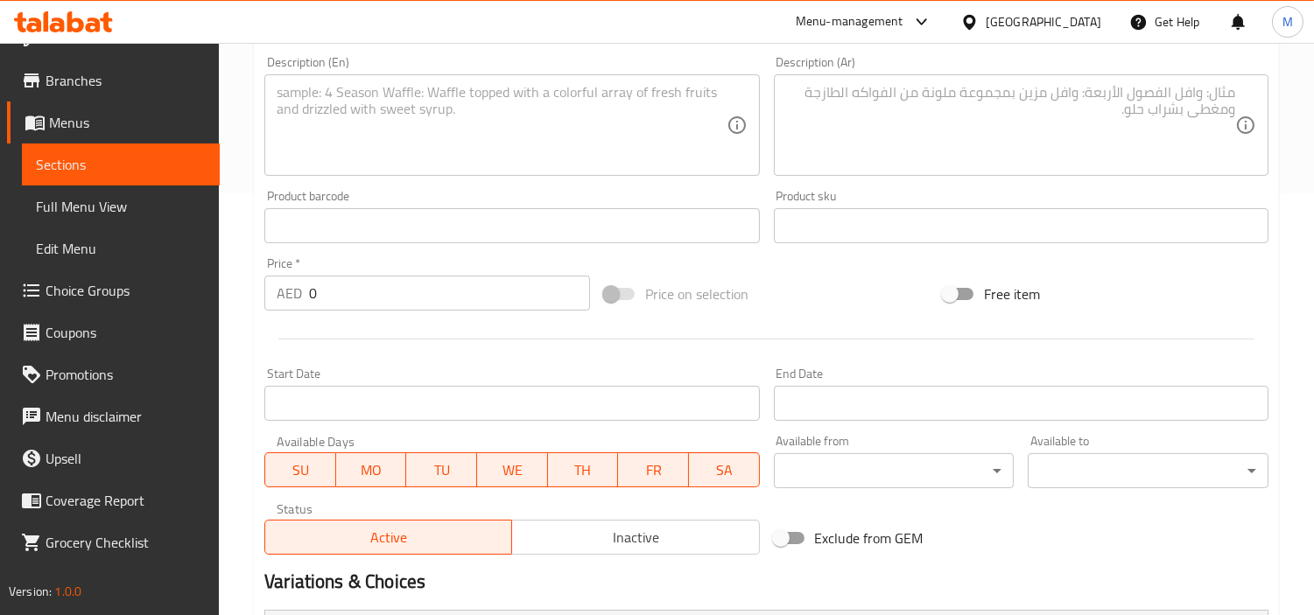
scroll to position [0, 0]
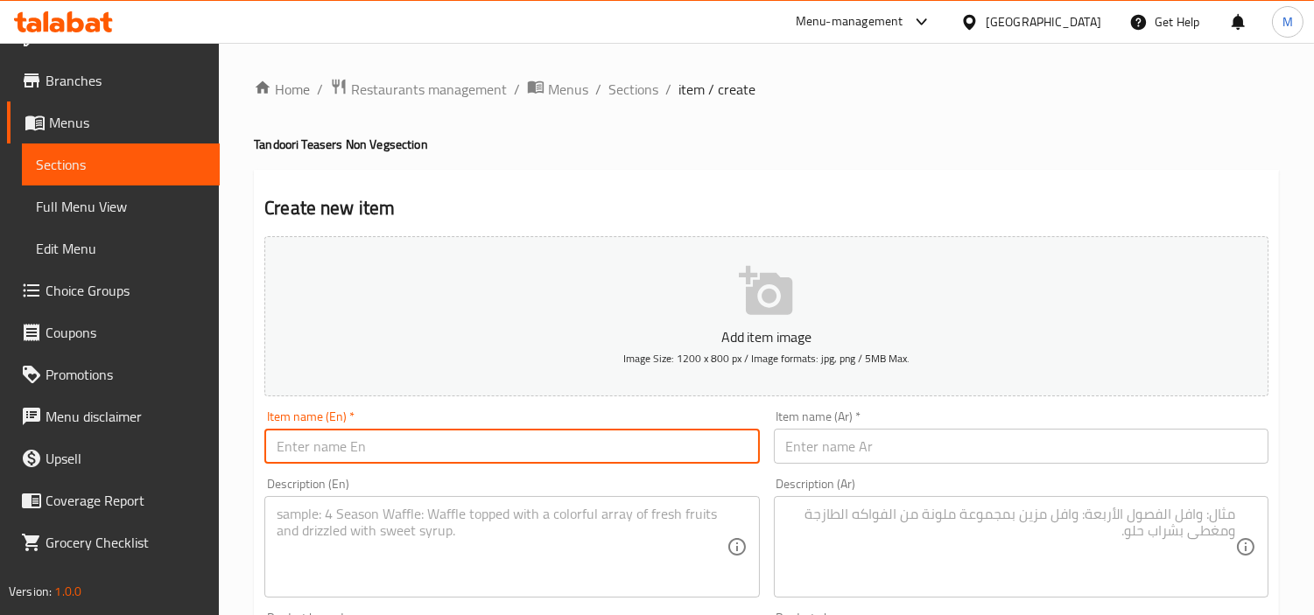
click at [383, 430] on input "text" at bounding box center [511, 446] width 495 height 35
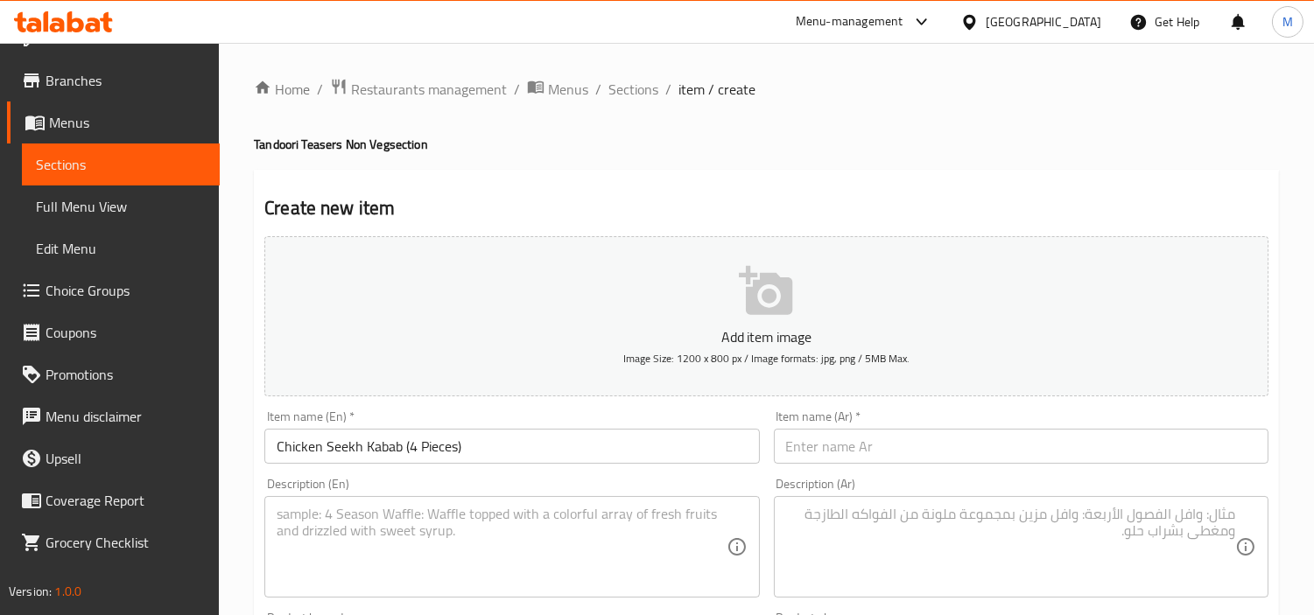
click at [467, 444] on input "Chicken Seekh Kabab (4 Pieces)" at bounding box center [511, 446] width 495 height 35
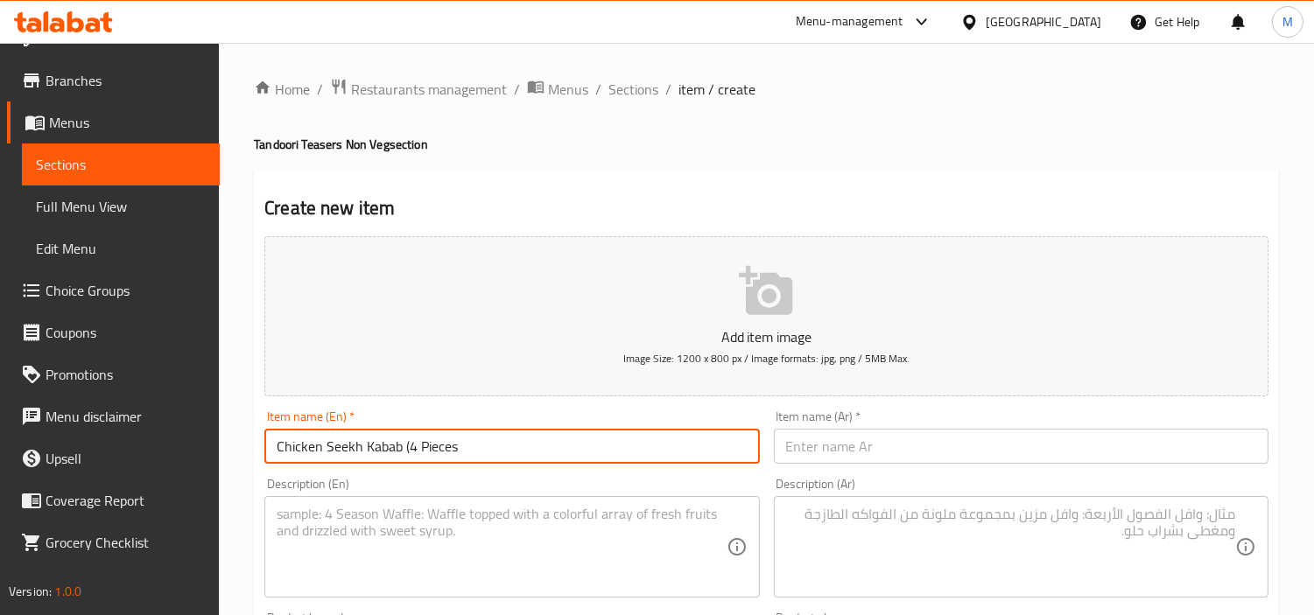
click at [408, 442] on input "Chicken Seekh Kabab (4 Pieces" at bounding box center [511, 446] width 495 height 35
click at [427, 446] on input "Chicken Seekh Kabab 4 Pieces" at bounding box center [511, 446] width 495 height 35
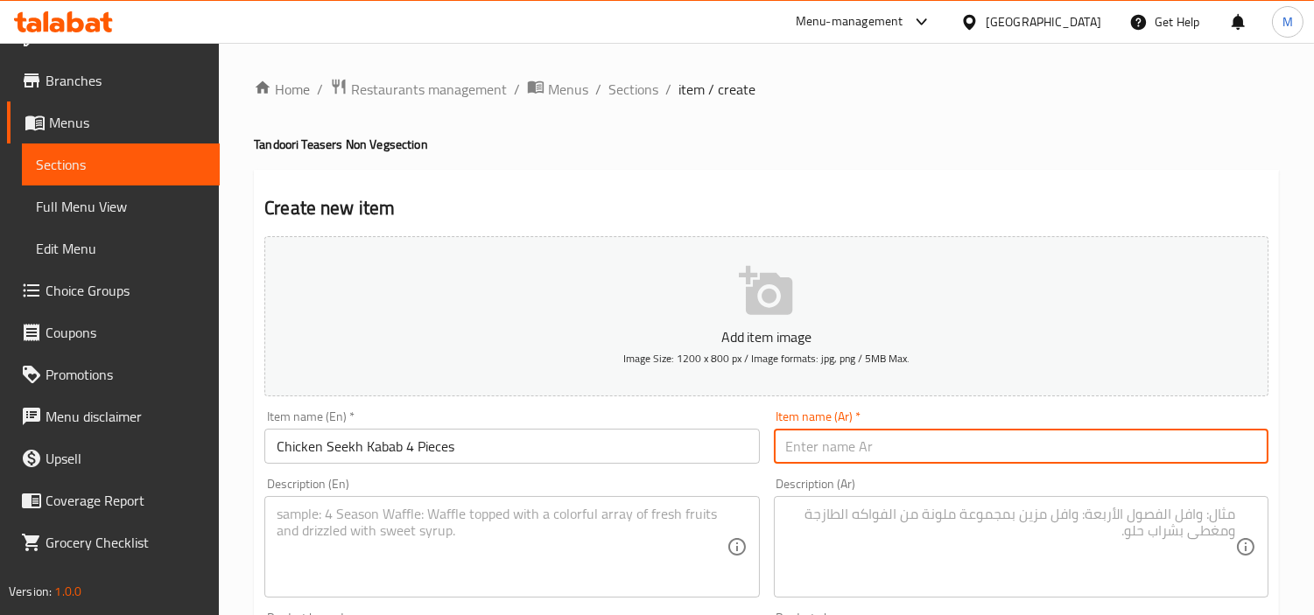
click at [1033, 447] on input "text" at bounding box center [1021, 446] width 495 height 35
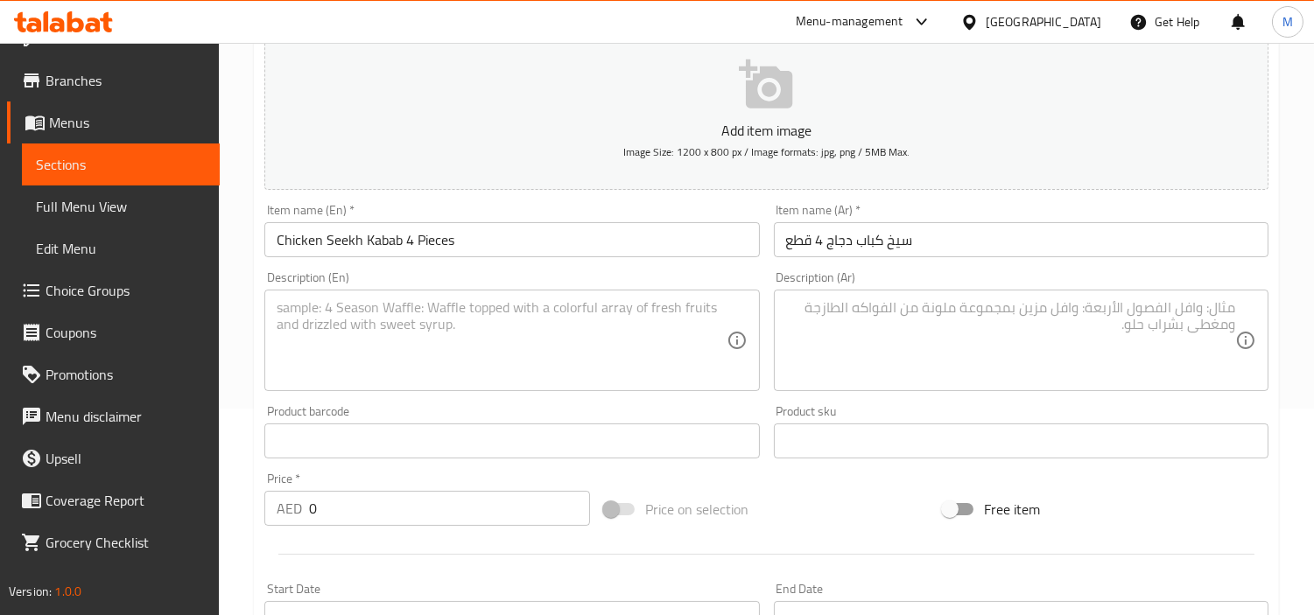
scroll to position [291, 0]
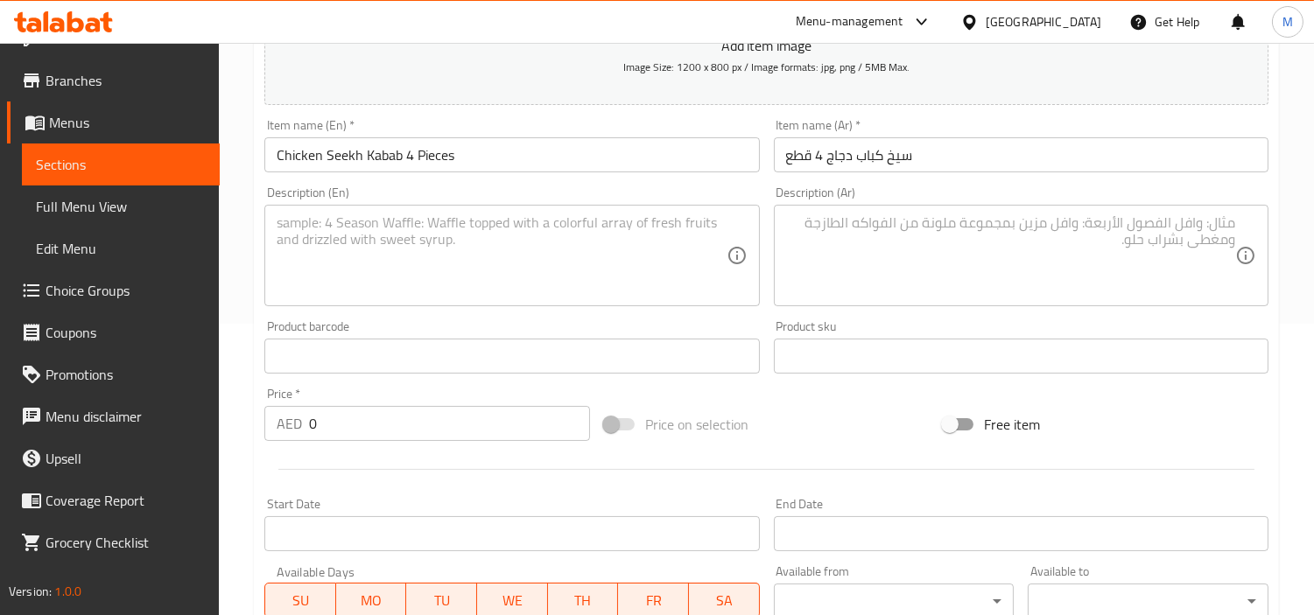
click at [359, 426] on input "0" at bounding box center [449, 423] width 281 height 35
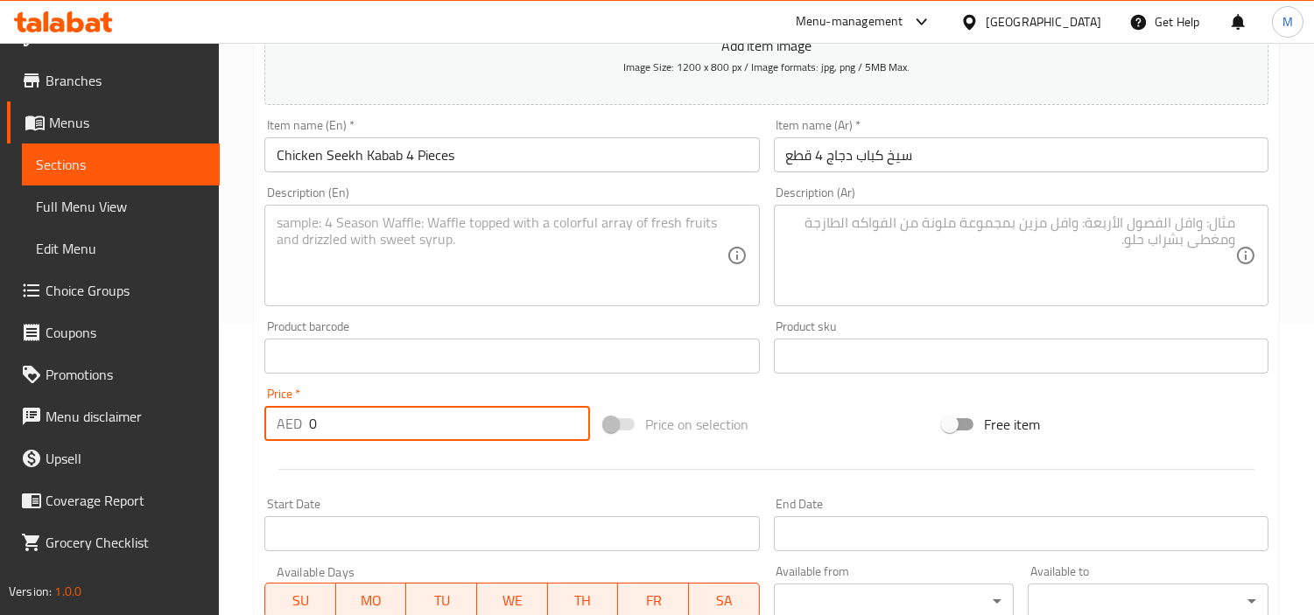
click at [359, 426] on input "0" at bounding box center [449, 423] width 281 height 35
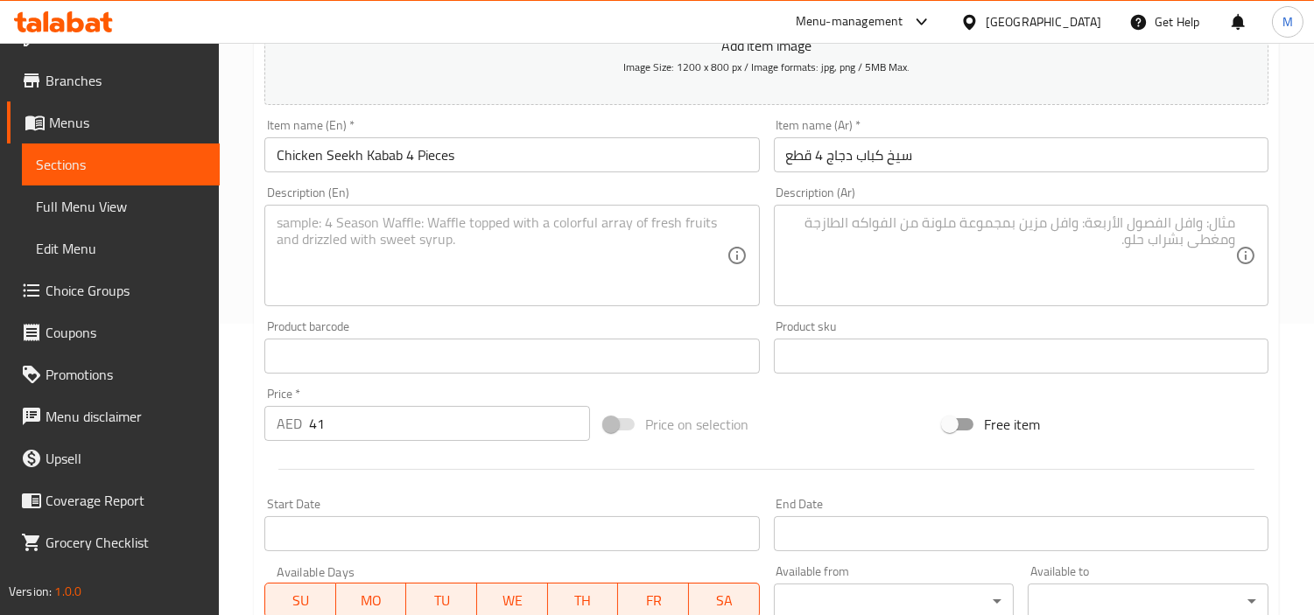
click at [416, 232] on textarea at bounding box center [501, 255] width 449 height 83
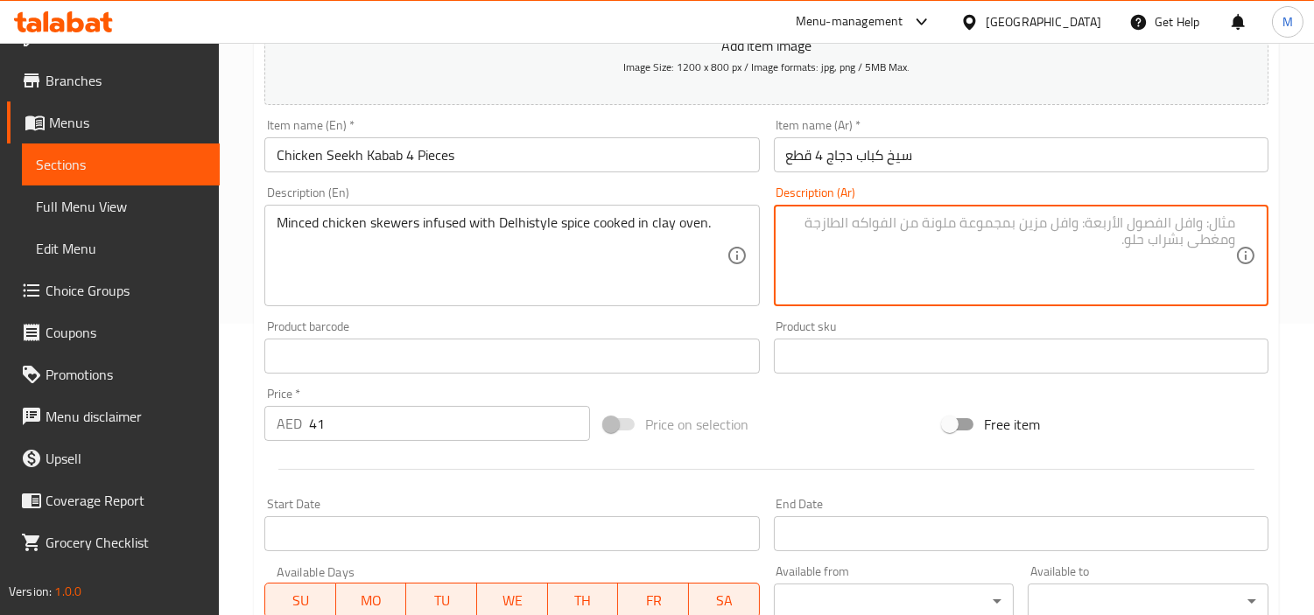
click at [1029, 265] on textarea at bounding box center [1010, 255] width 449 height 83
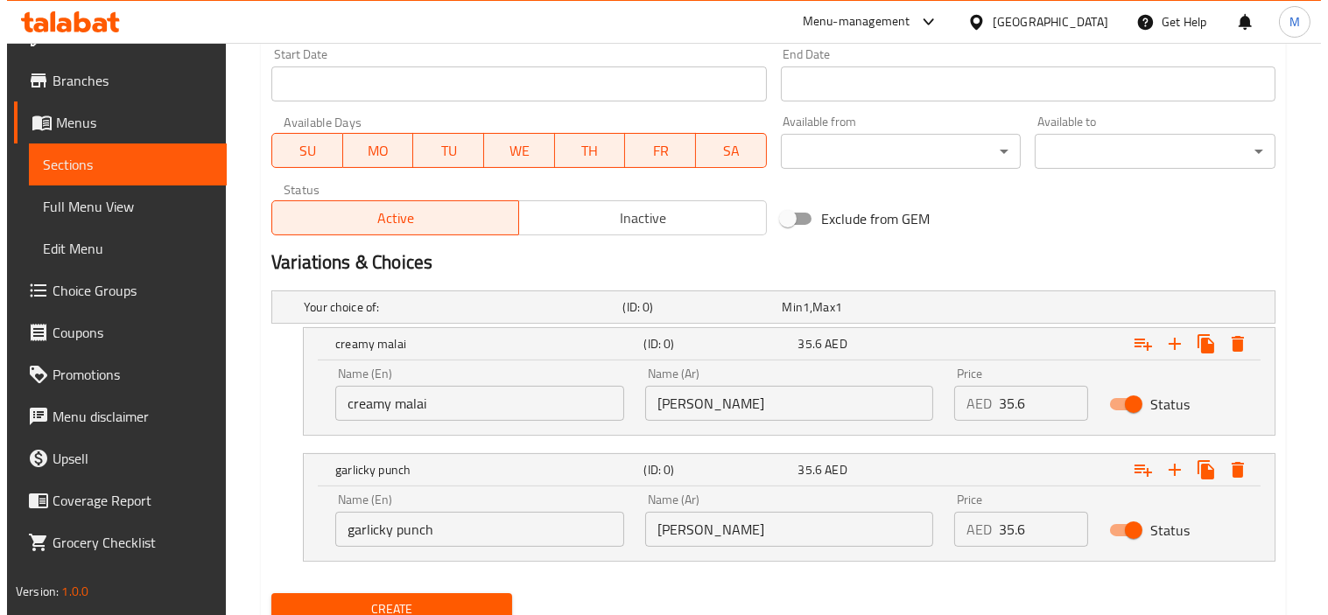
scroll to position [811, 0]
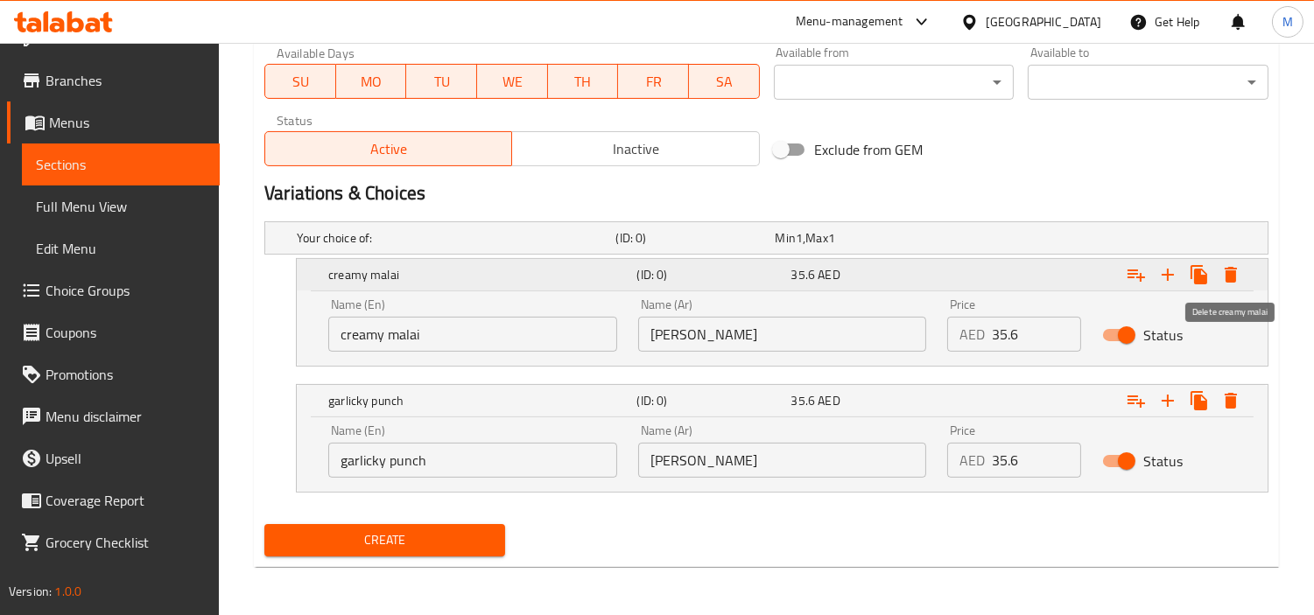
click at [1225, 265] on icon "Expand" at bounding box center [1230, 274] width 21 height 21
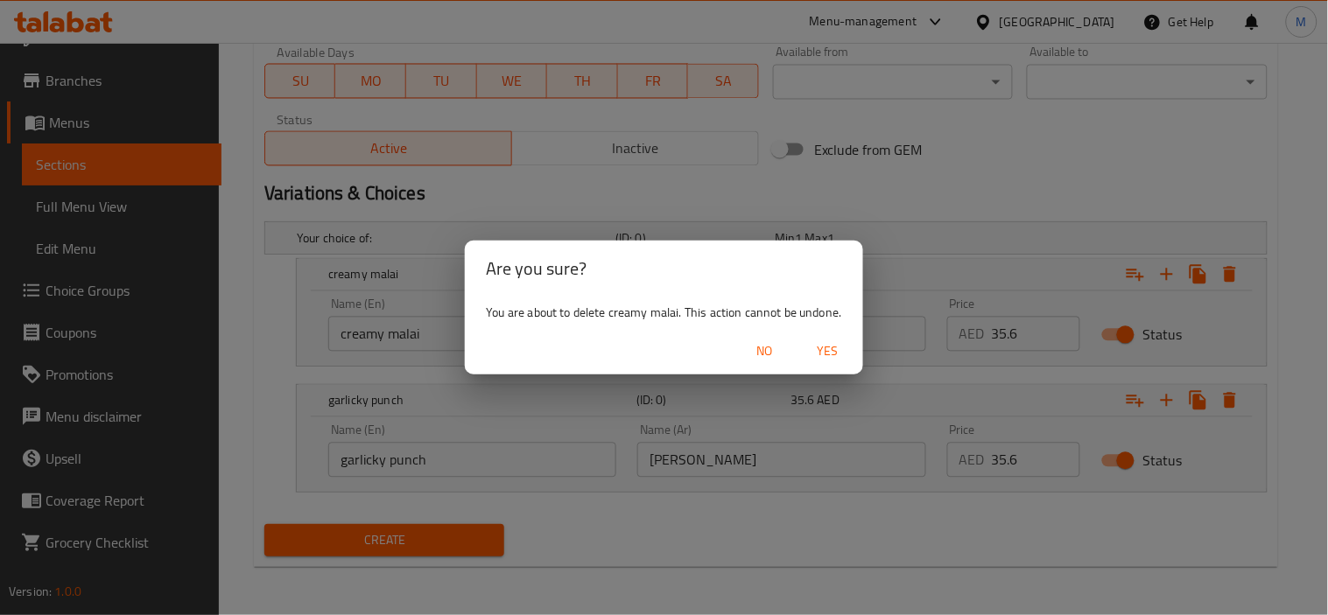
click at [836, 348] on span "Yes" at bounding box center [828, 352] width 42 height 22
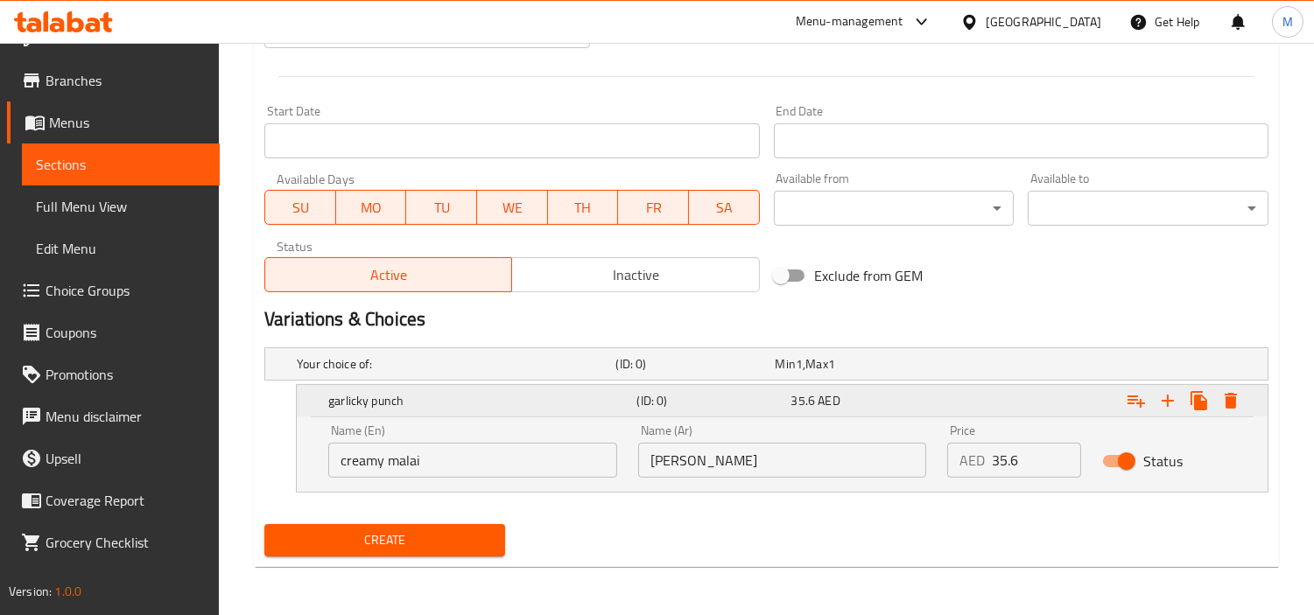
click at [1239, 395] on icon "Expand" at bounding box center [1230, 400] width 21 height 21
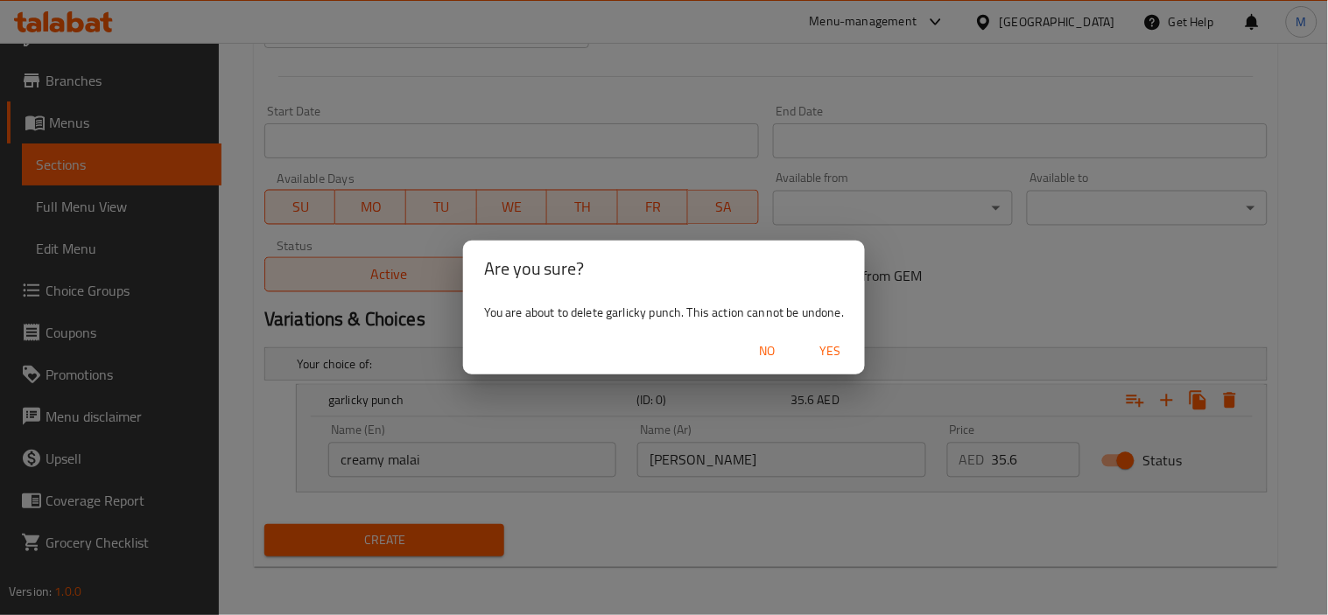
click at [827, 353] on span "Yes" at bounding box center [830, 352] width 42 height 22
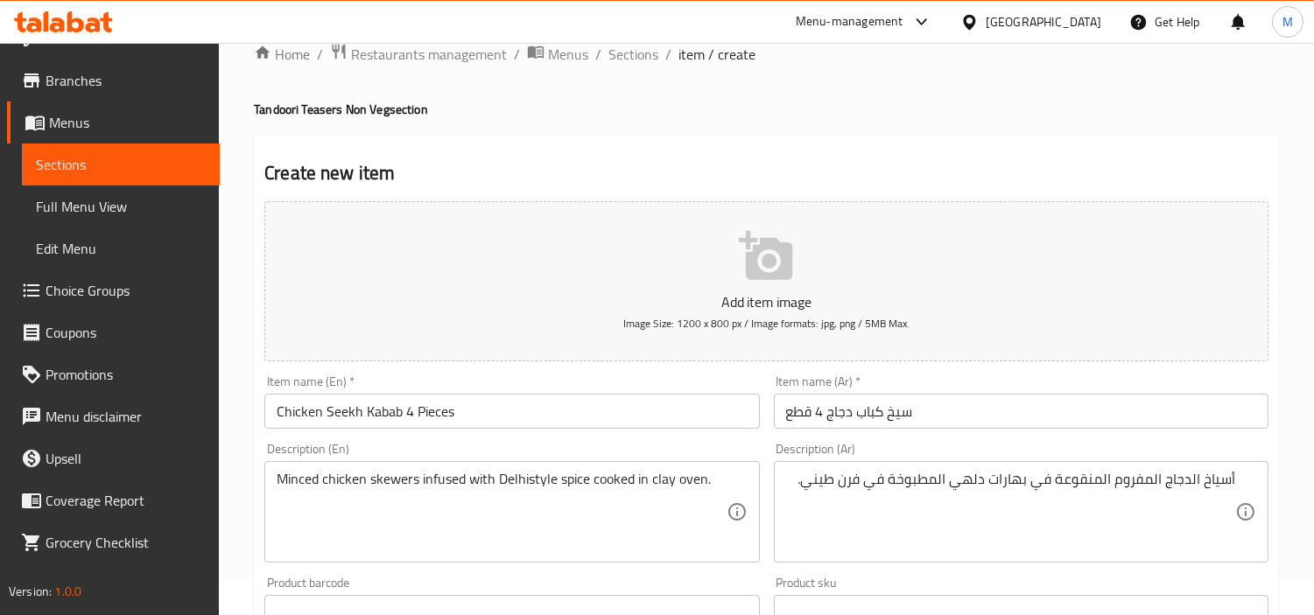
scroll to position [132, 0]
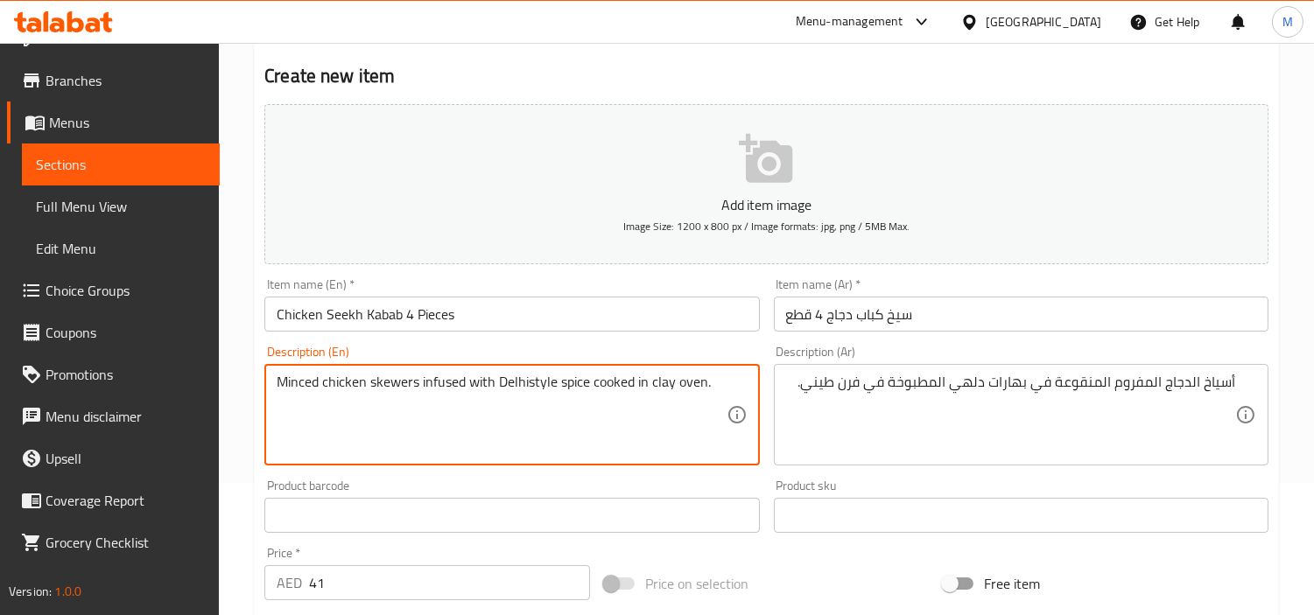
click at [534, 380] on textarea "Minced chicken skewers infused with Delhistyle spice cooked in clay oven." at bounding box center [501, 415] width 449 height 83
click at [719, 381] on textarea "Minced chicken skewers infused with delhistyle spice cooked in clay oven." at bounding box center [501, 415] width 449 height 83
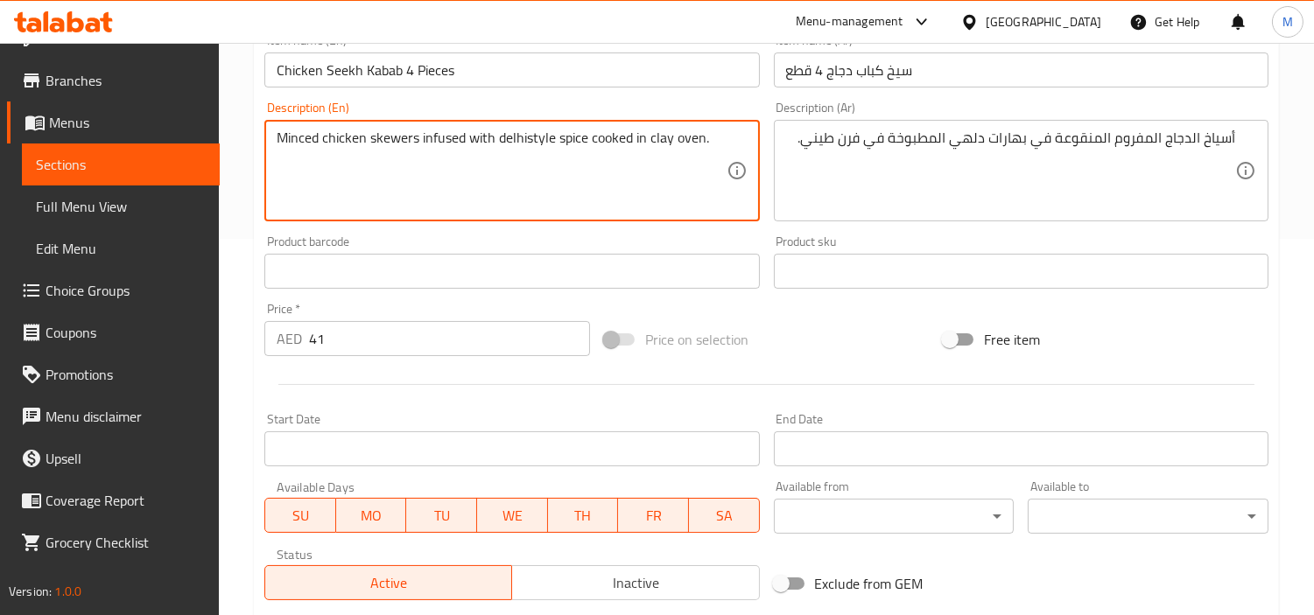
scroll to position [618, 0]
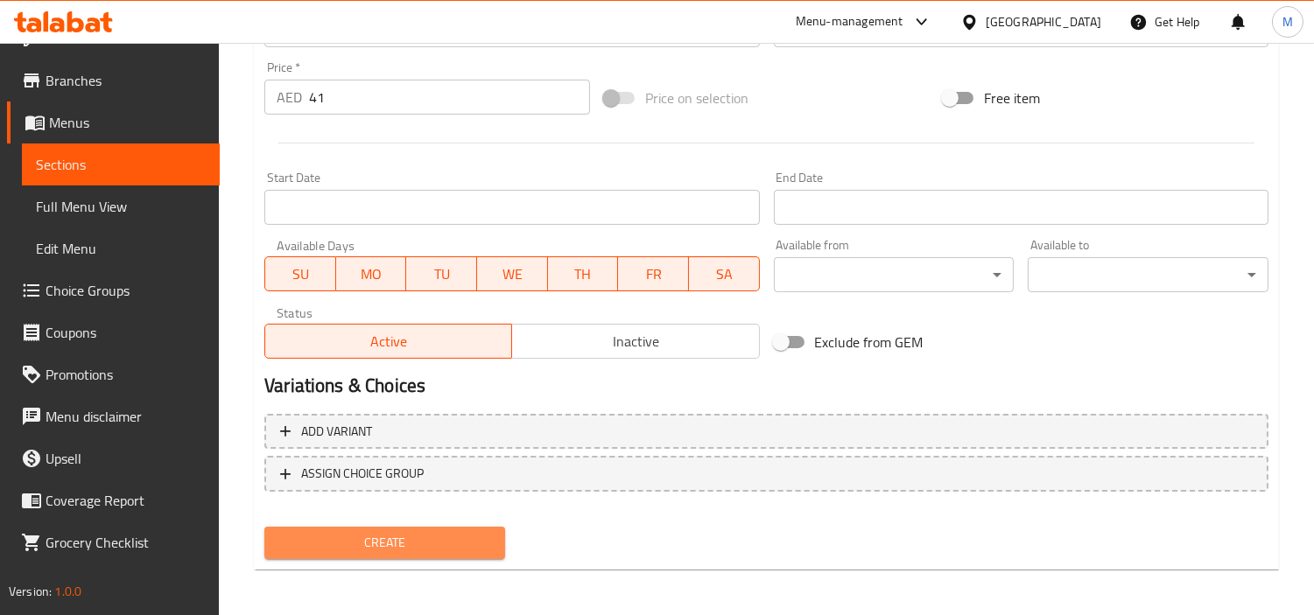
click at [415, 537] on span "Create" at bounding box center [384, 543] width 213 height 22
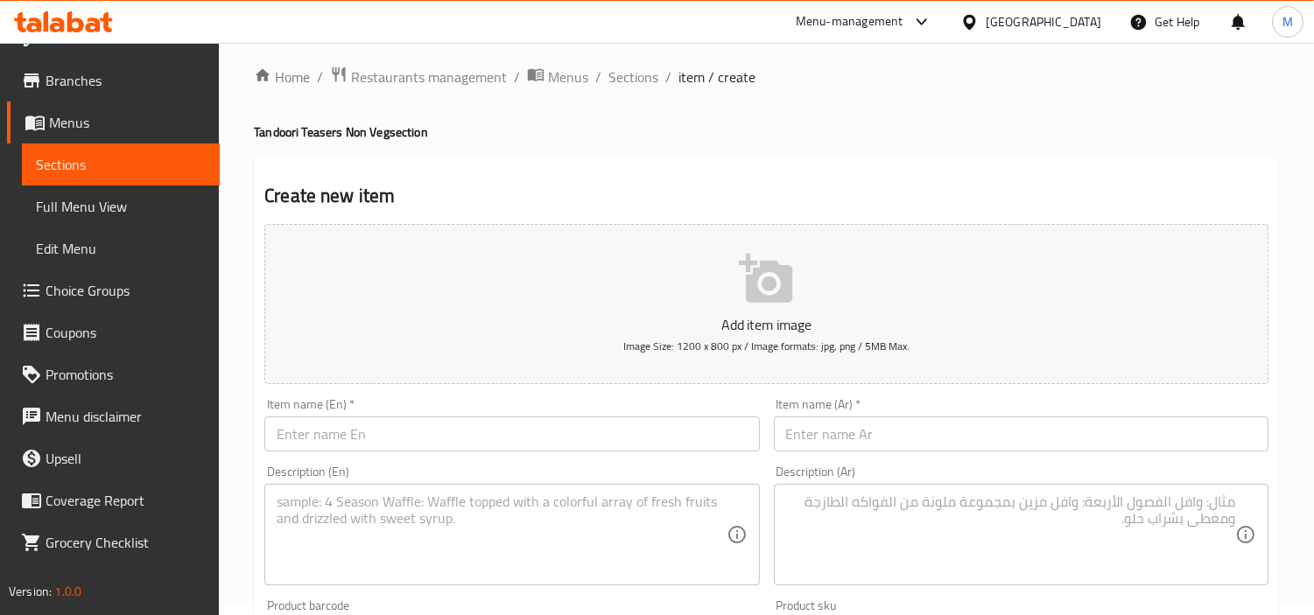
scroll to position [0, 0]
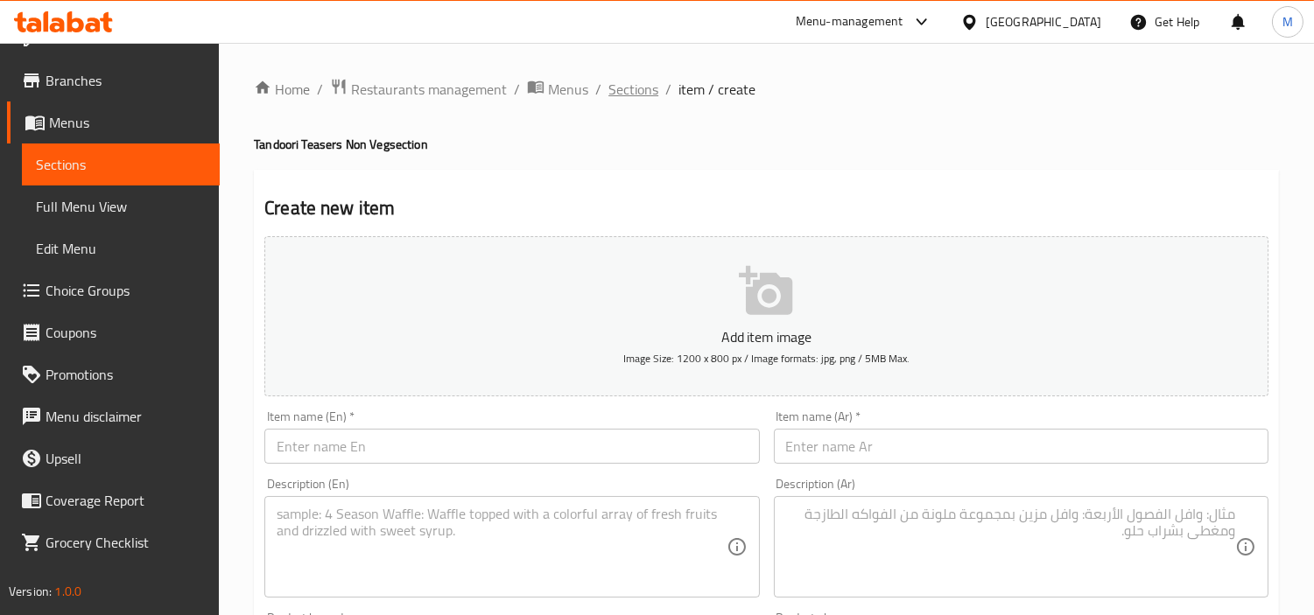
click at [643, 91] on span "Sections" at bounding box center [633, 89] width 50 height 21
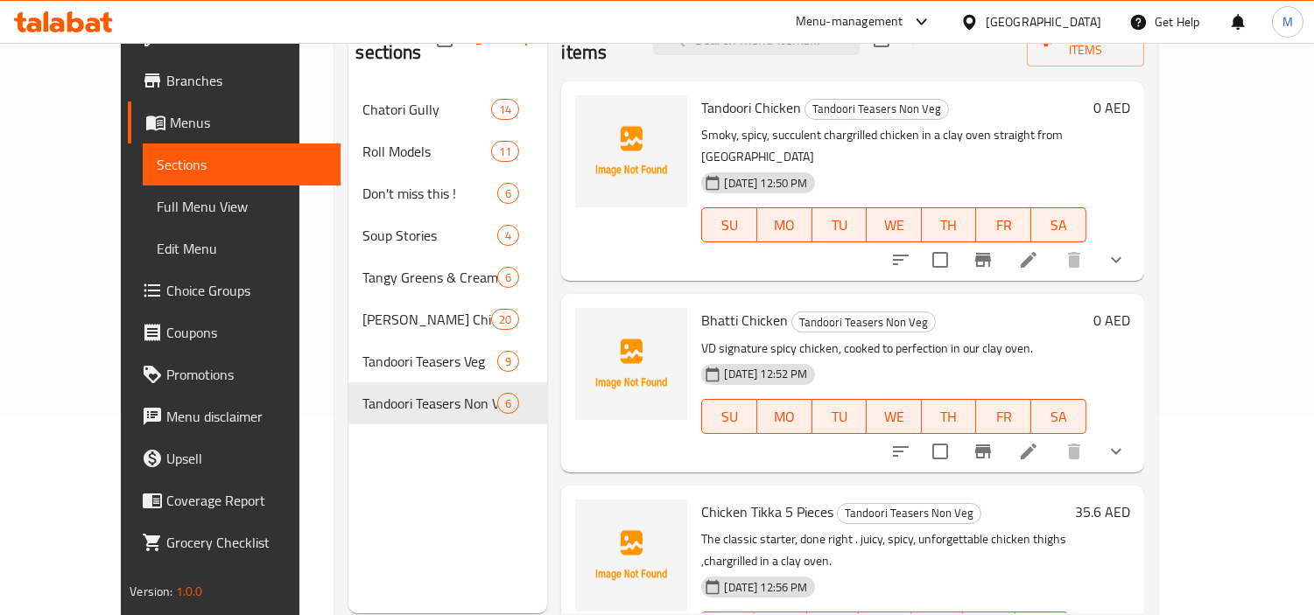
scroll to position [245, 0]
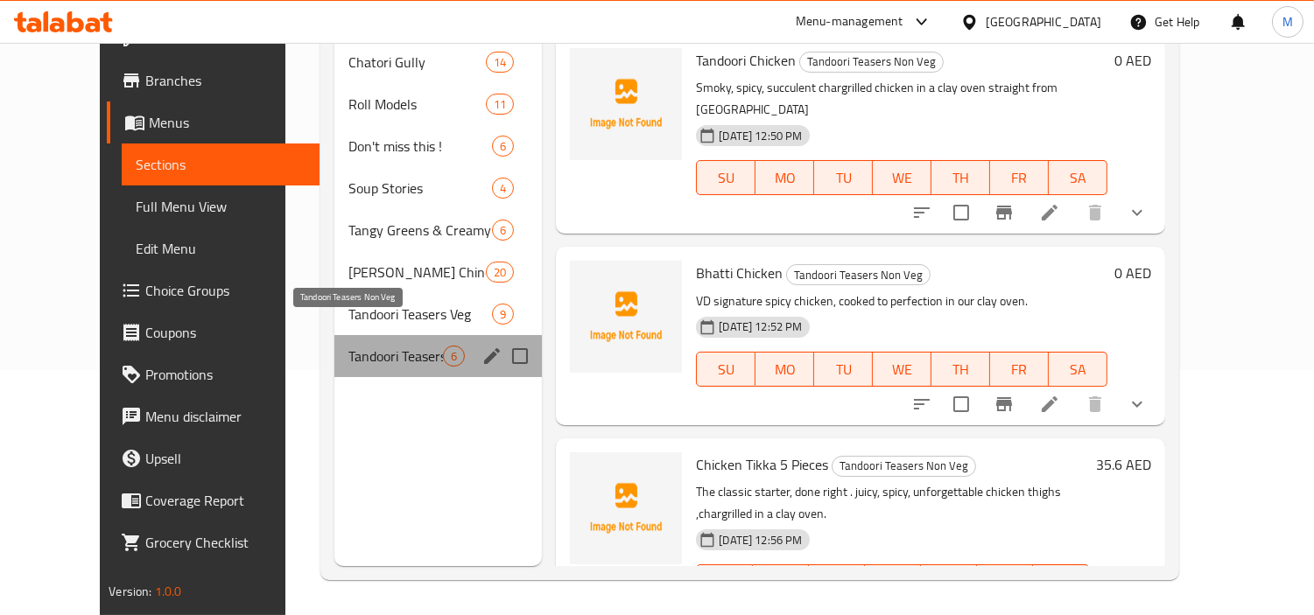
click at [386, 346] on span "Tandoori Teasers Non Veg" at bounding box center [395, 356] width 95 height 21
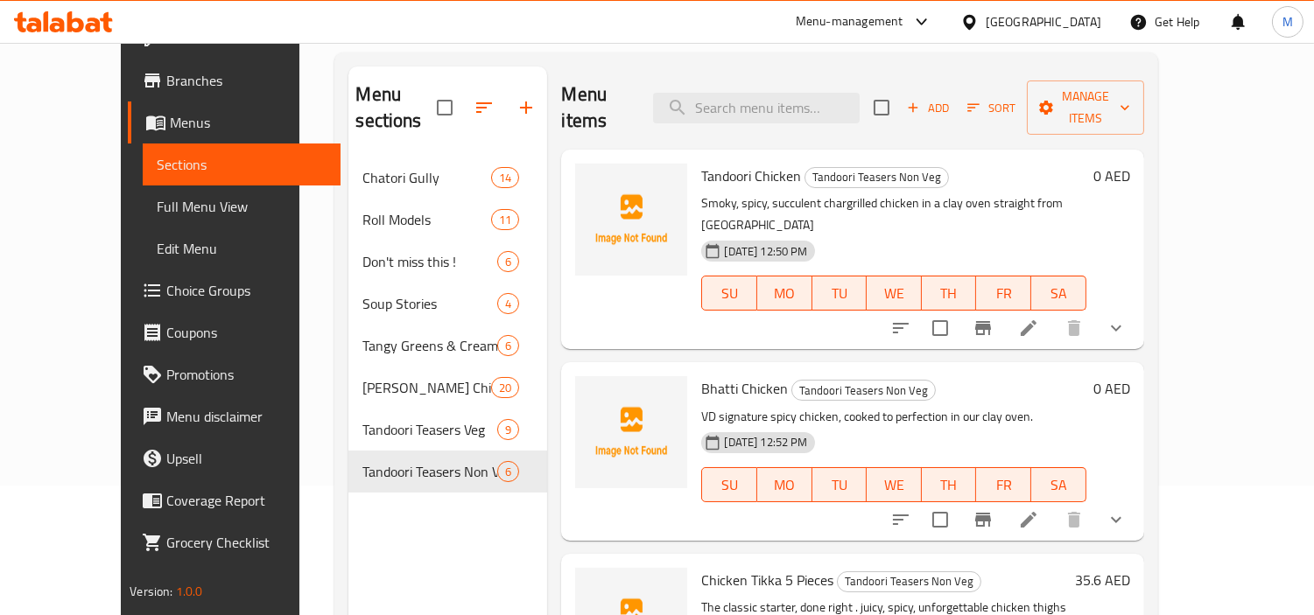
scroll to position [0, 0]
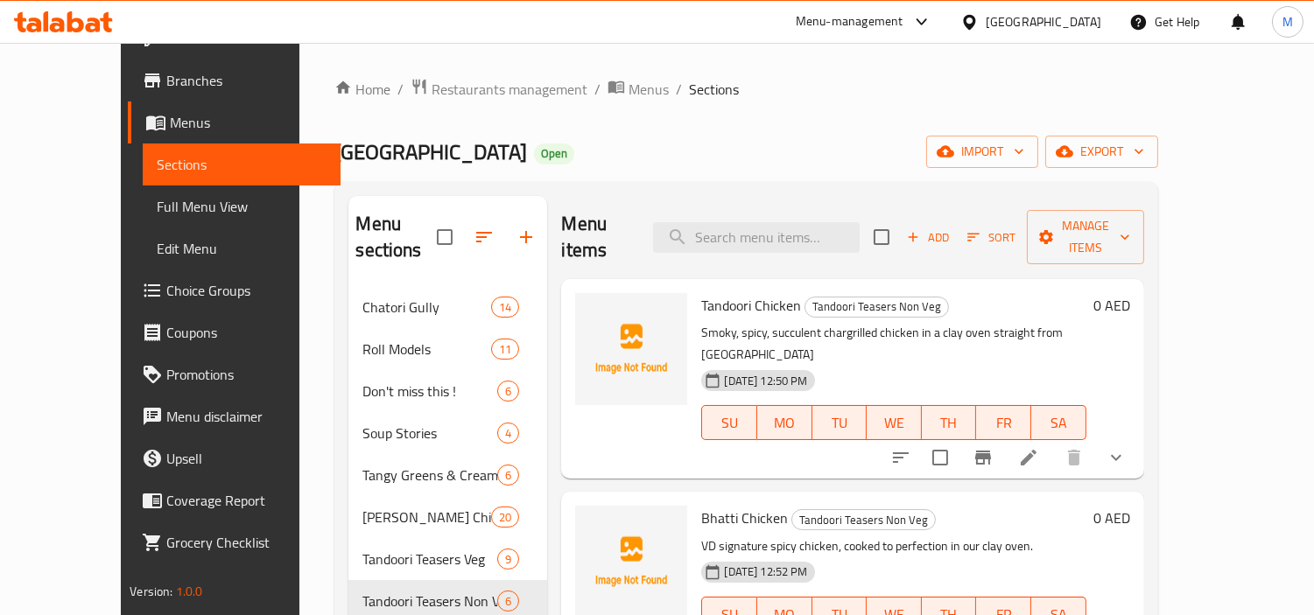
click at [952, 228] on span "Add" at bounding box center [927, 238] width 47 height 20
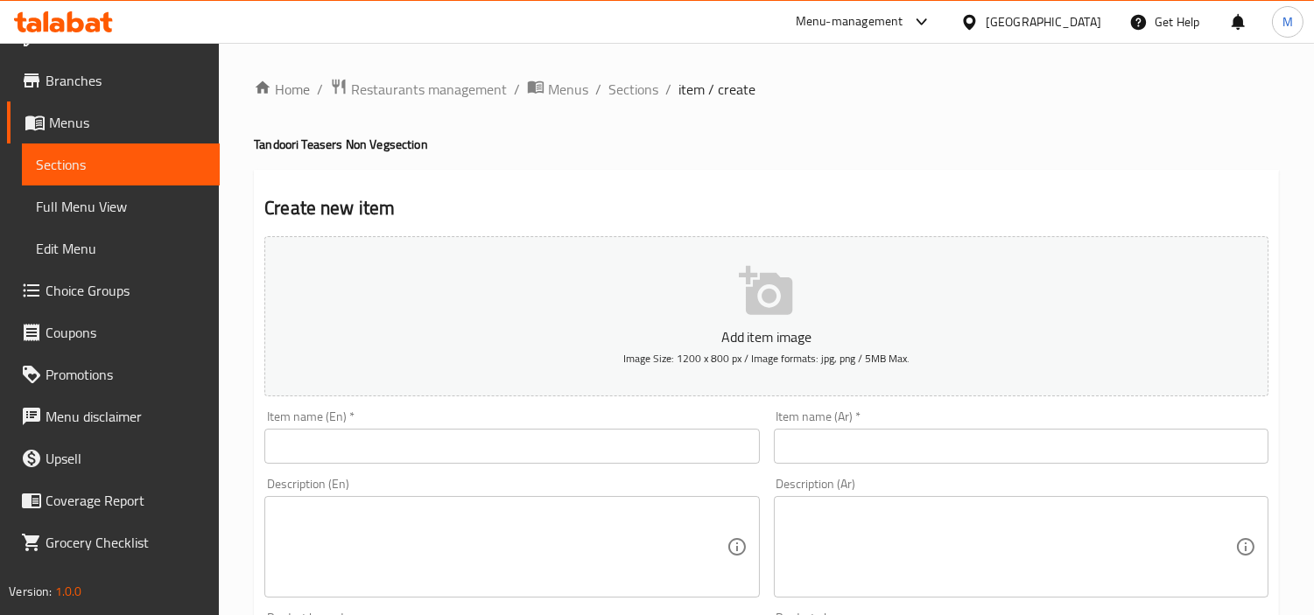
click at [550, 455] on input "text" at bounding box center [511, 446] width 495 height 35
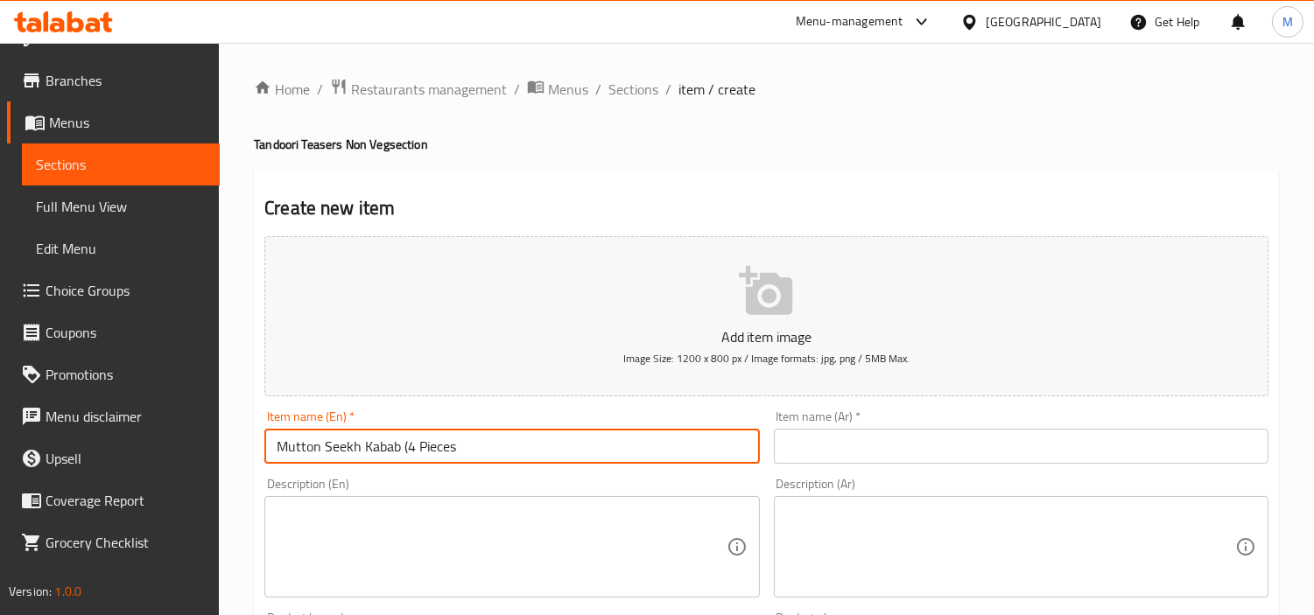
click at [407, 442] on input "Mutton Seekh Kabab (4 Pieces" at bounding box center [511, 446] width 495 height 35
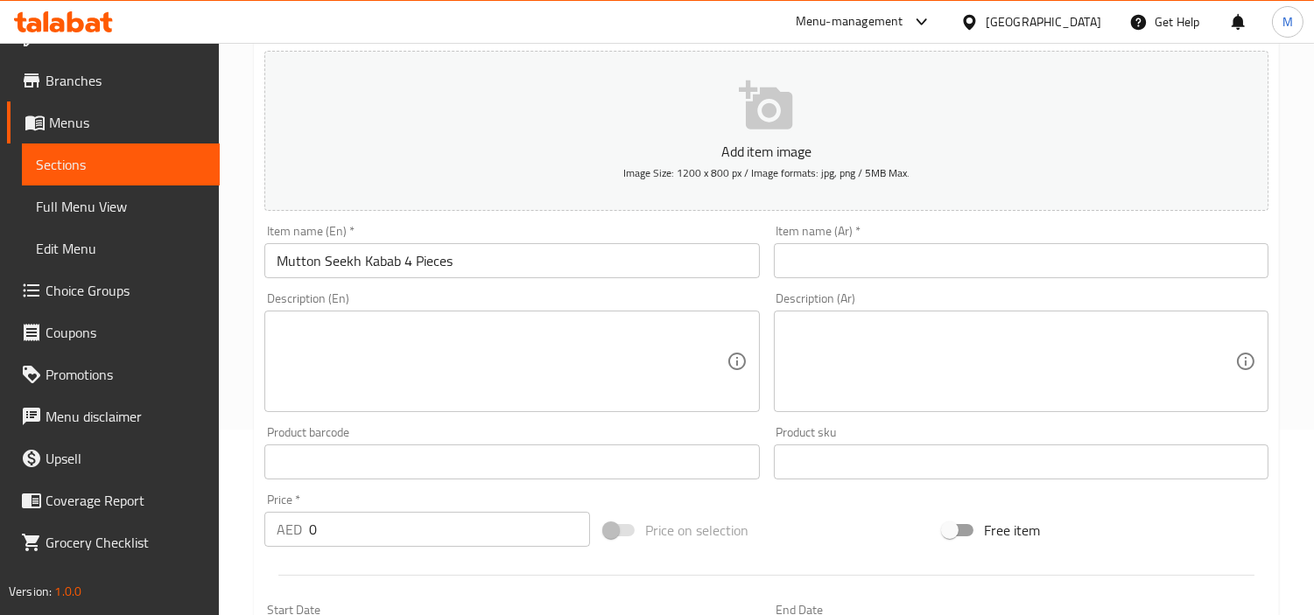
scroll to position [194, 0]
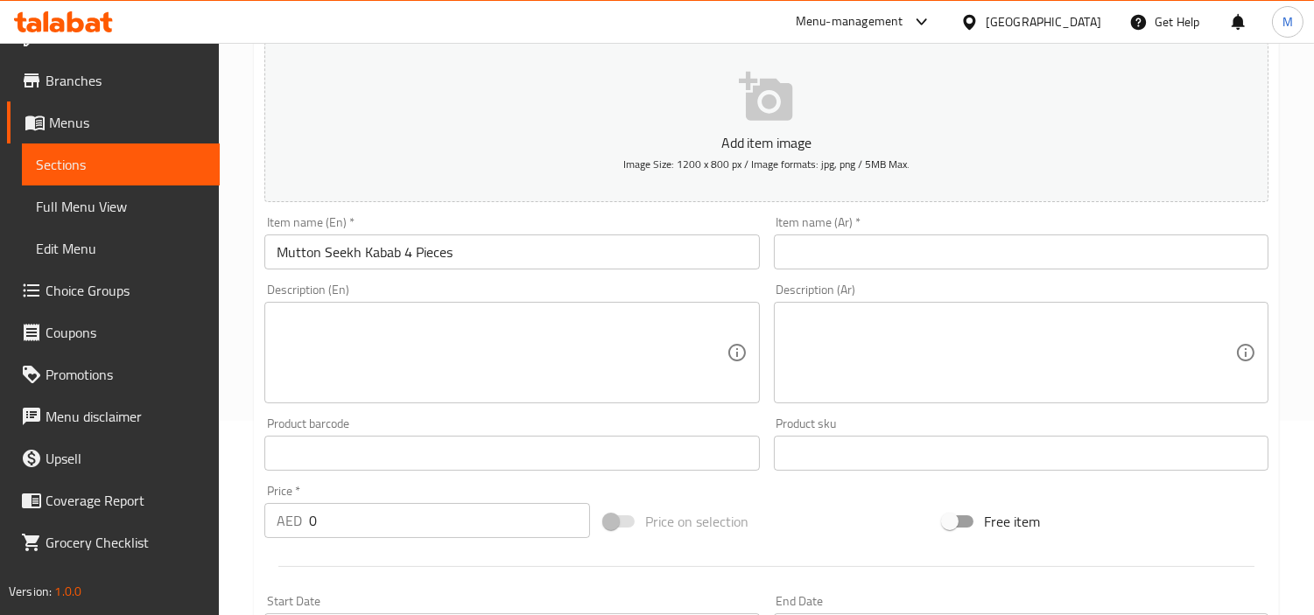
click at [388, 502] on div "Price   * AED 0 Price *" at bounding box center [427, 511] width 326 height 53
click at [379, 516] on input "0" at bounding box center [449, 520] width 281 height 35
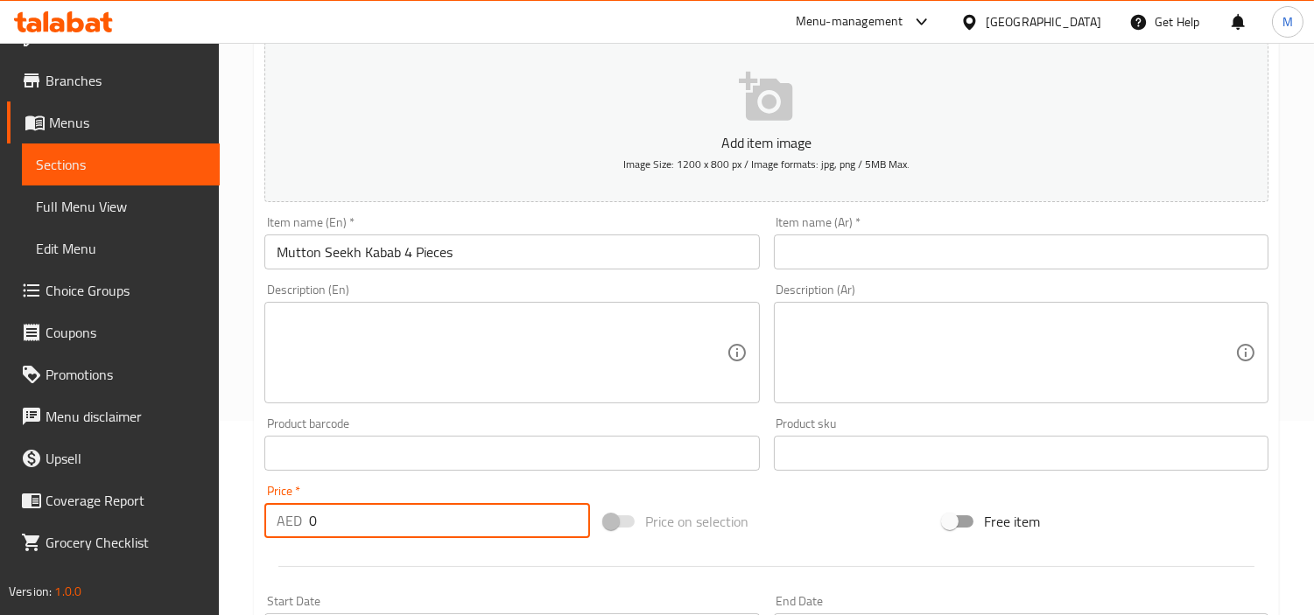
click at [379, 516] on input "0" at bounding box center [449, 520] width 281 height 35
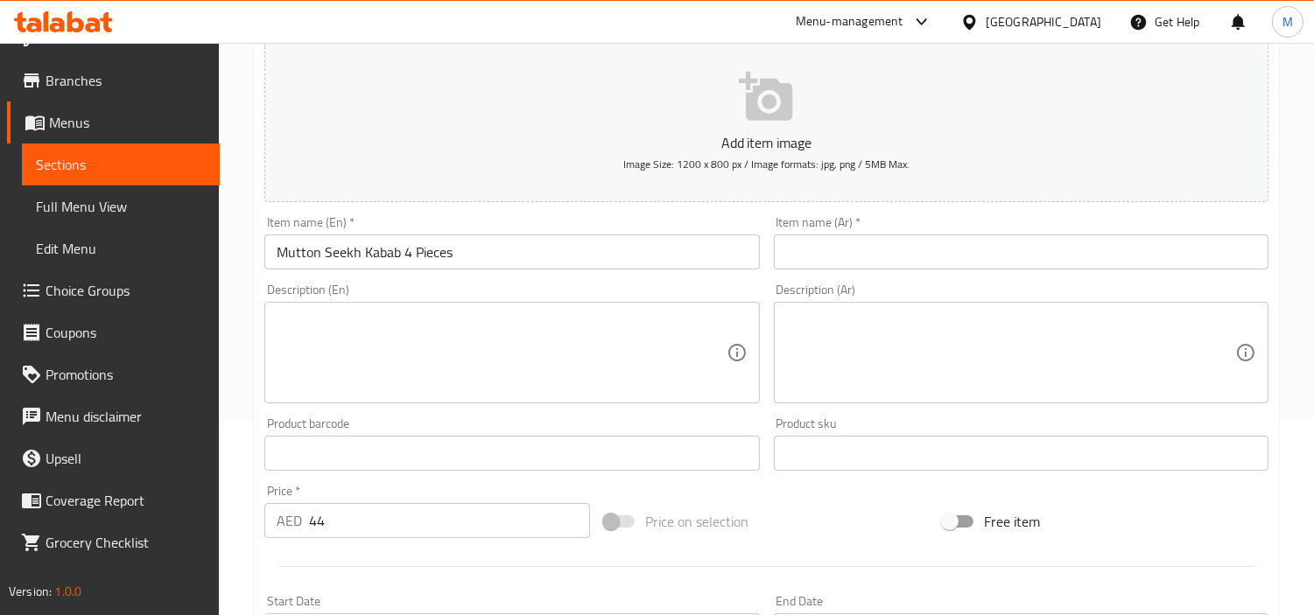
click at [605, 329] on textarea at bounding box center [501, 353] width 449 height 83
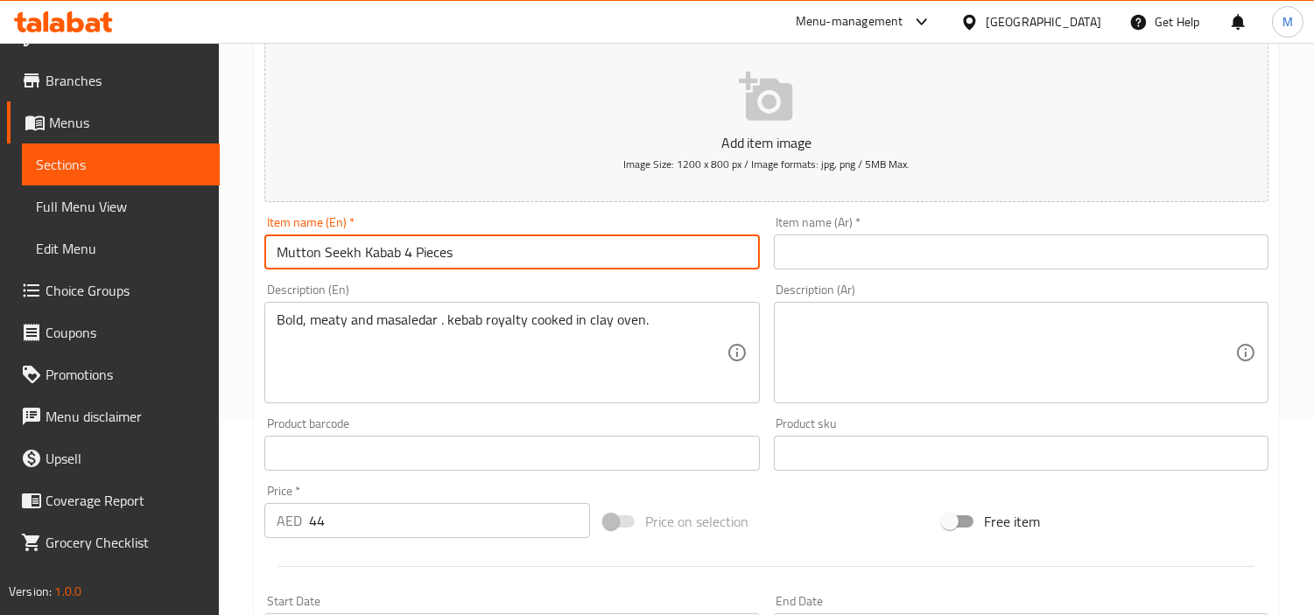
click at [388, 263] on input "Mutton Seekh Kabab 4 Pieces" at bounding box center [511, 252] width 495 height 35
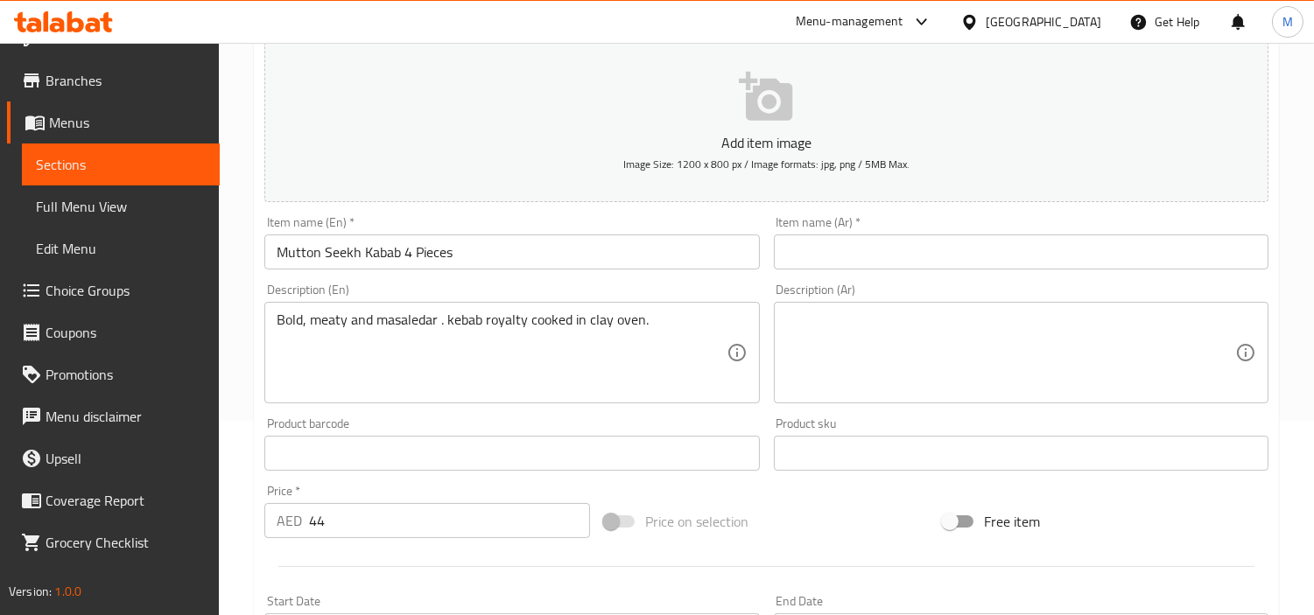
click at [1003, 264] on input "text" at bounding box center [1021, 252] width 495 height 35
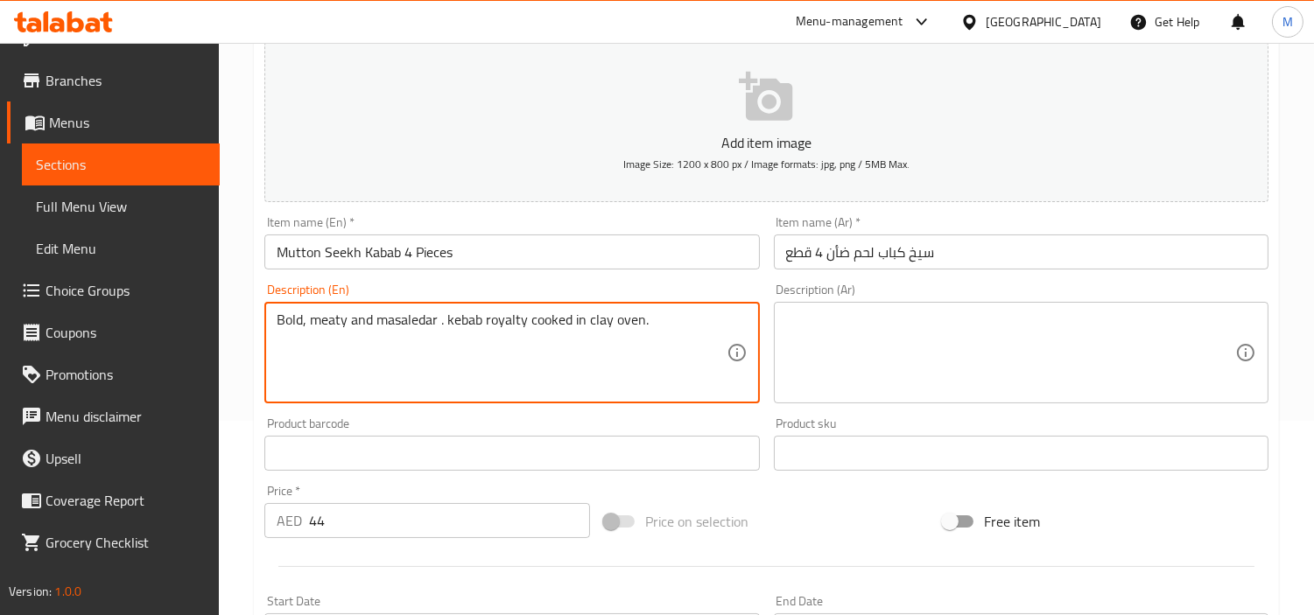
click at [530, 318] on textarea "Bold, meaty and masaledar . kebab royalty cooked in clay oven." at bounding box center [501, 353] width 449 height 83
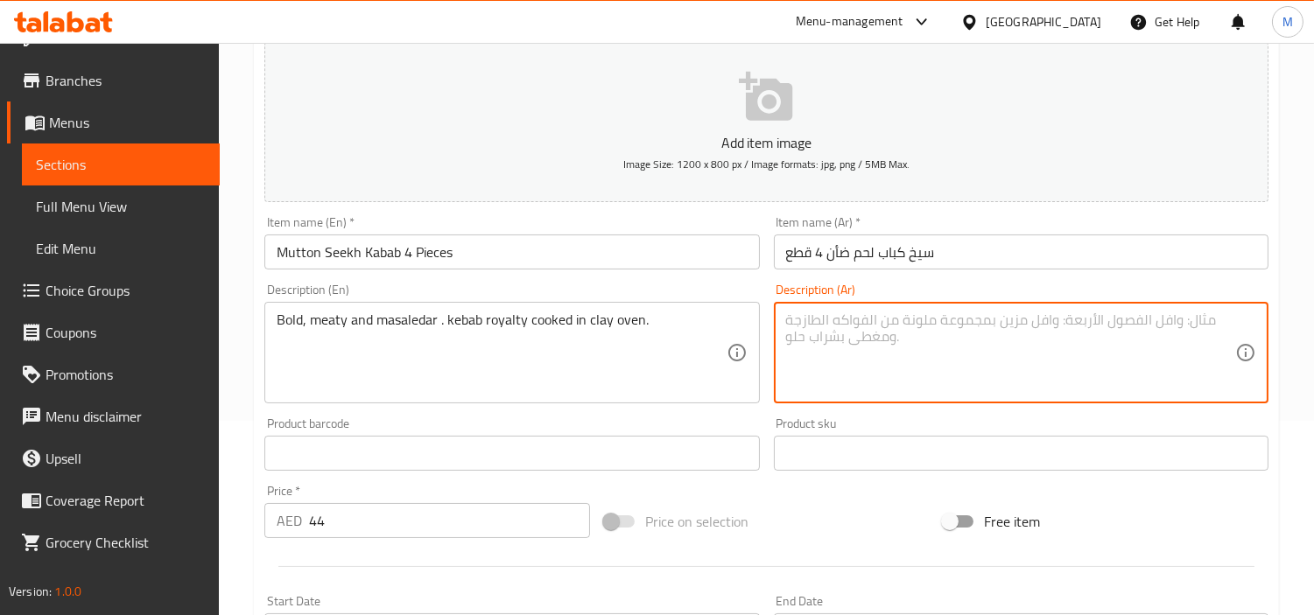
click at [900, 324] on textarea at bounding box center [1010, 353] width 449 height 83
click at [252, 336] on div "Home / Restaurants management / Menus / Sections / item / create Tandoori Tease…" at bounding box center [766, 446] width 1095 height 1194
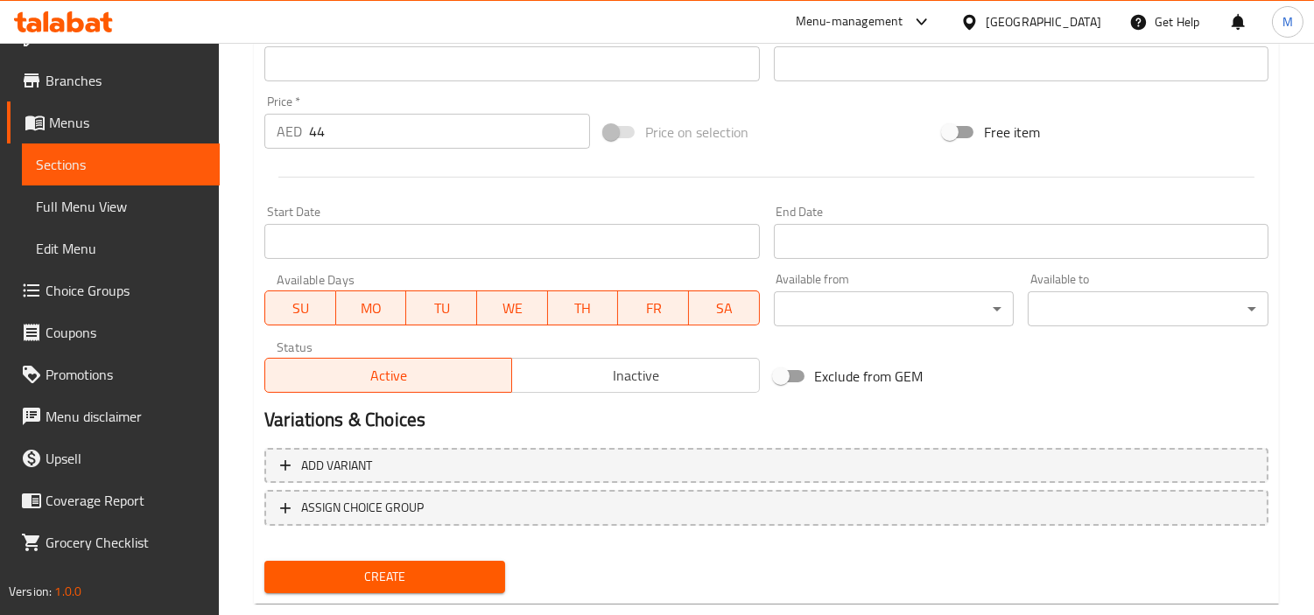
scroll to position [618, 0]
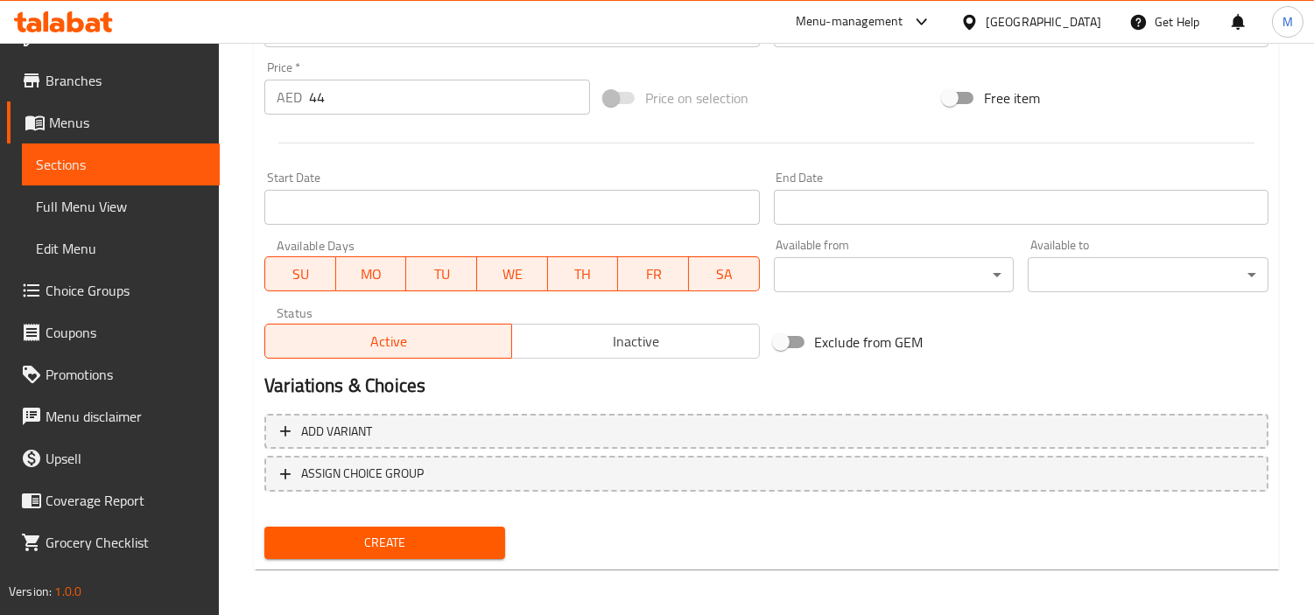
click at [350, 536] on span "Create" at bounding box center [384, 543] width 213 height 22
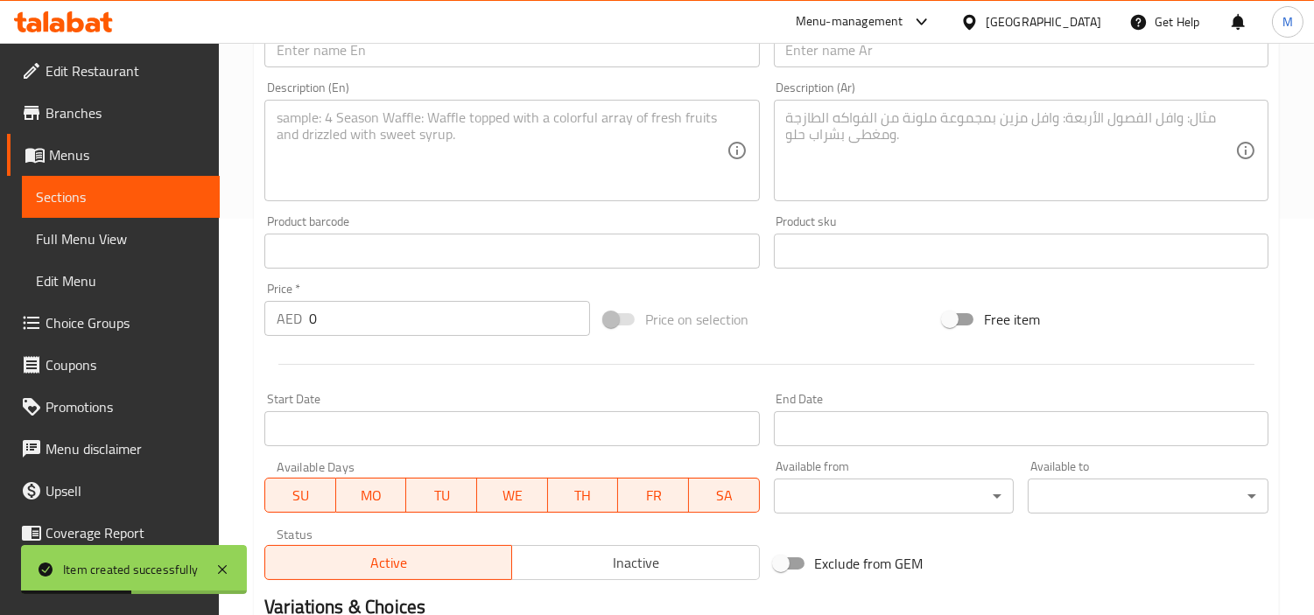
scroll to position [229, 0]
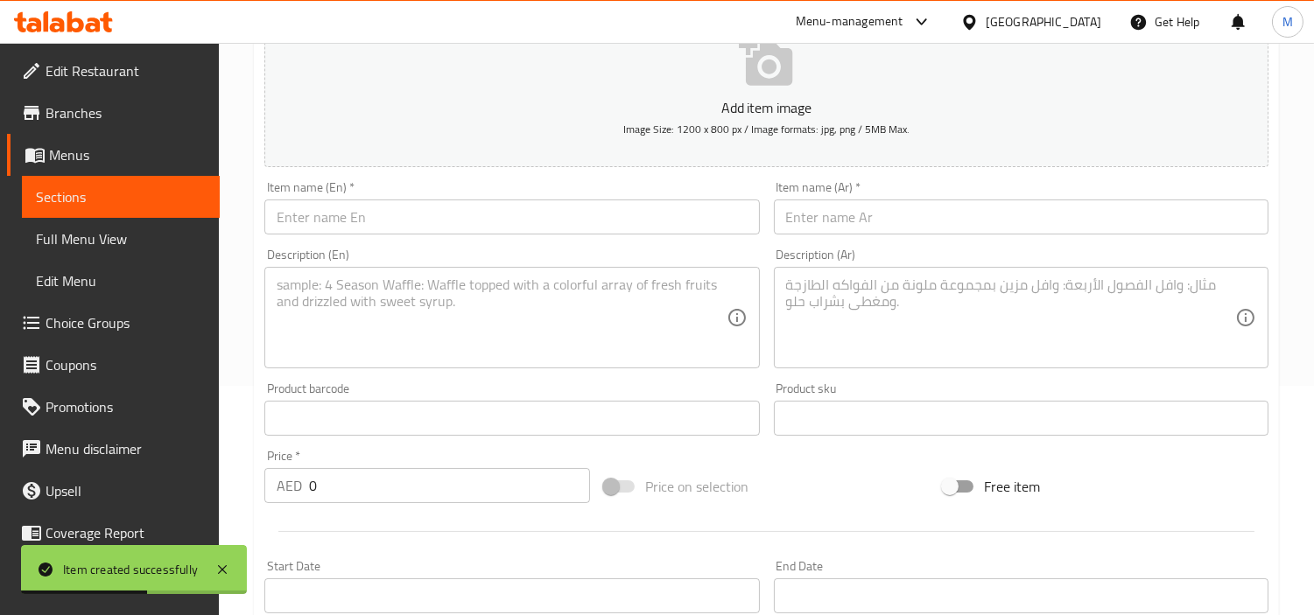
click at [435, 213] on input "text" at bounding box center [511, 217] width 495 height 35
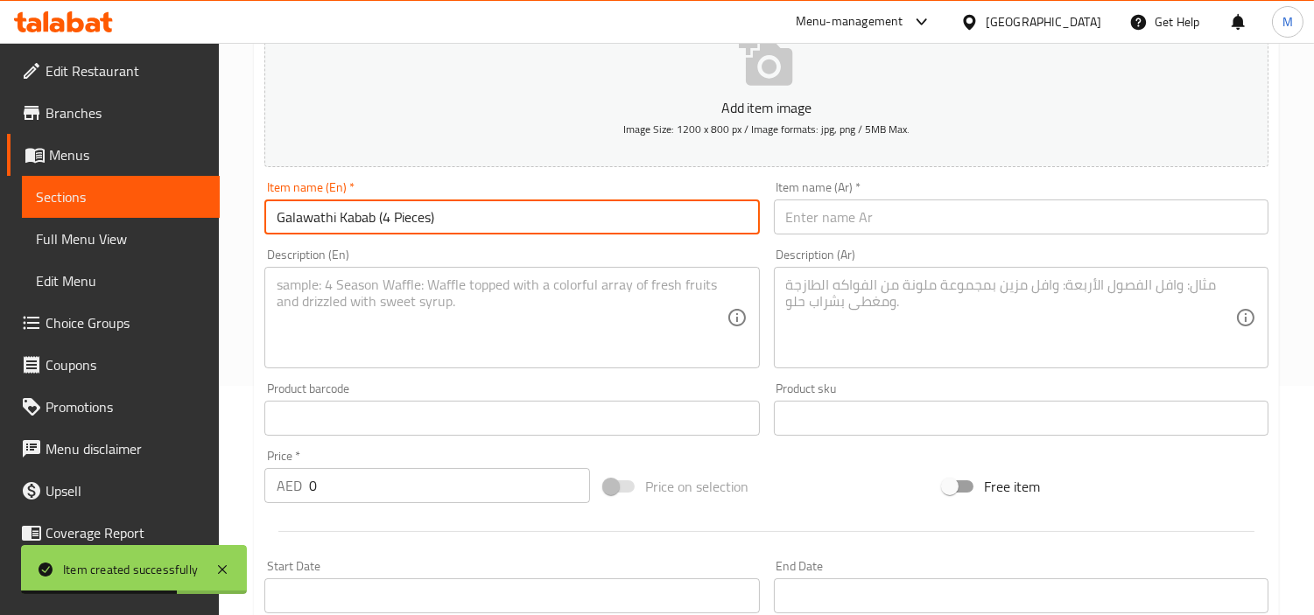
click at [447, 221] on input "Galawathi Kabab (4 Pieces)" at bounding box center [511, 217] width 495 height 35
click at [383, 221] on input "Galawathi Kabab (4 Pieces" at bounding box center [511, 217] width 495 height 35
click at [385, 219] on input "Galawathi Kabab 4 Pieces" at bounding box center [511, 217] width 495 height 35
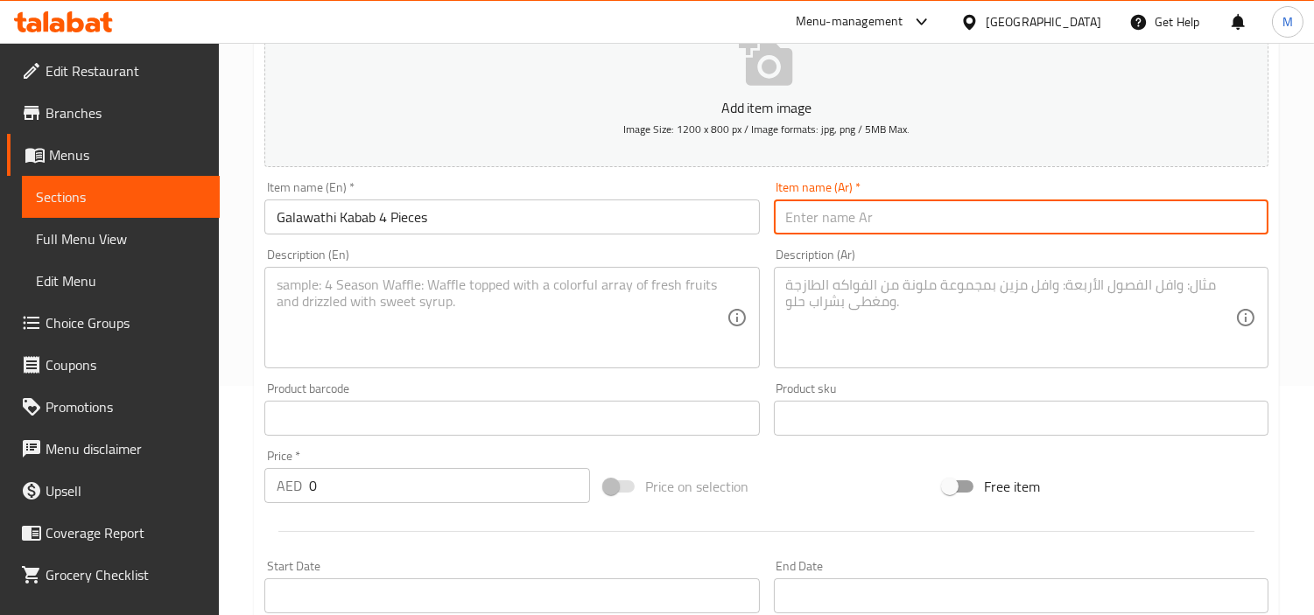
click at [951, 216] on input "text" at bounding box center [1021, 217] width 495 height 35
click at [874, 216] on input "كباب غالاواتي 4 قطع" at bounding box center [1021, 217] width 495 height 35
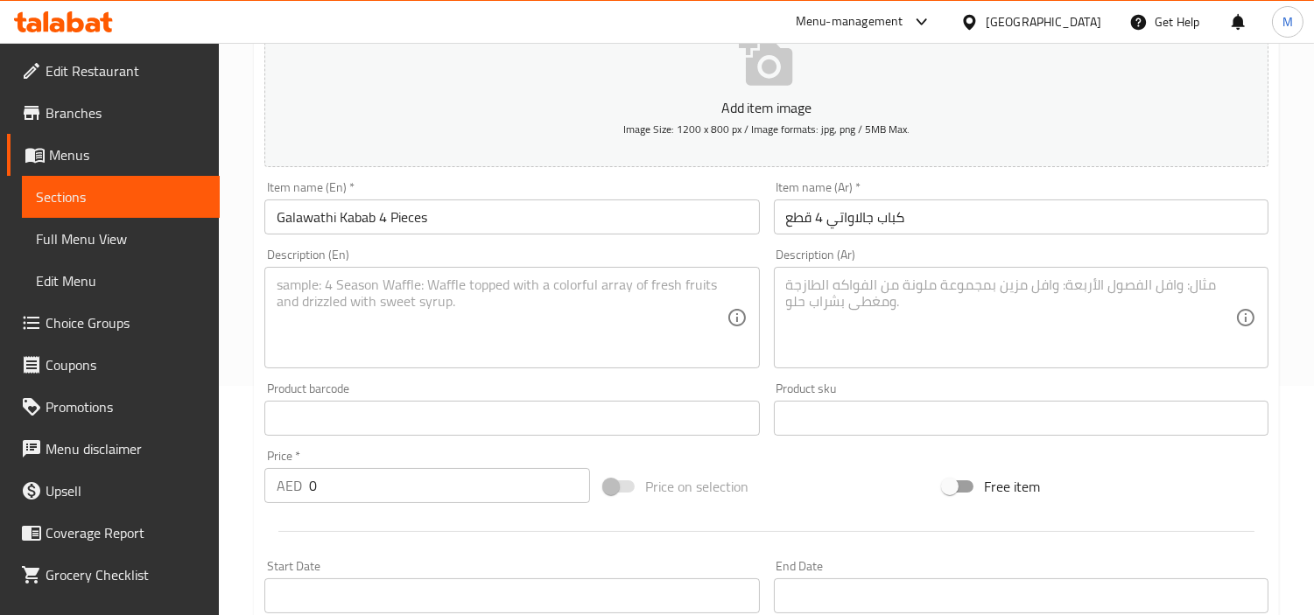
click at [320, 484] on input "0" at bounding box center [449, 485] width 281 height 35
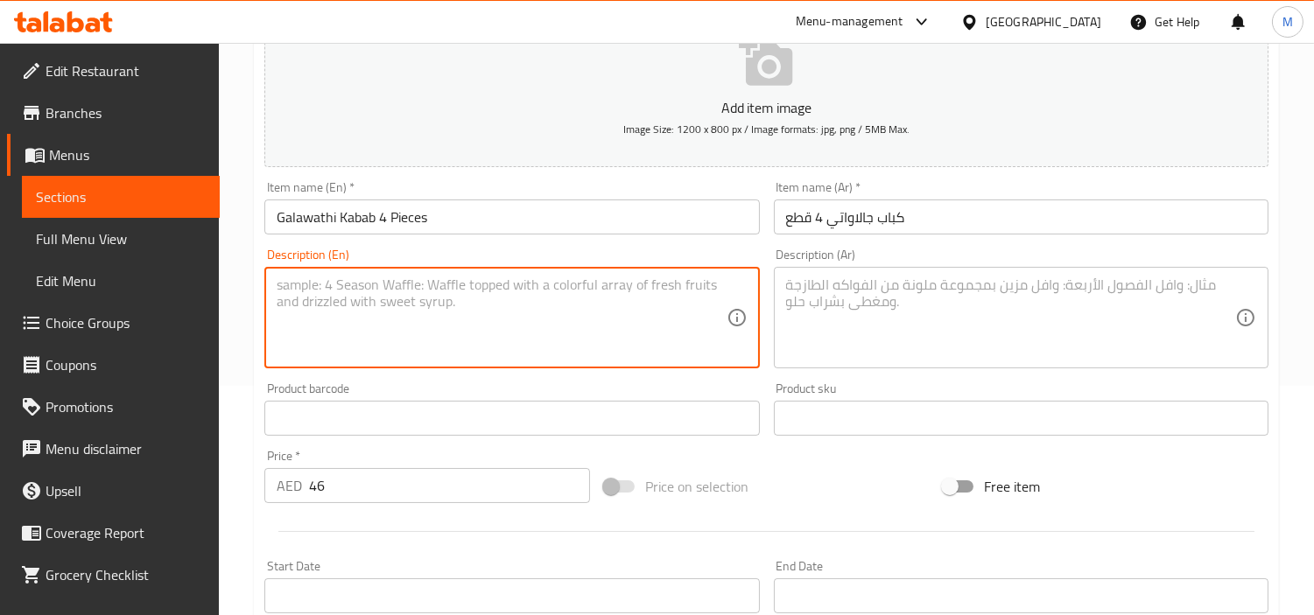
click at [509, 299] on textarea at bounding box center [501, 318] width 449 height 83
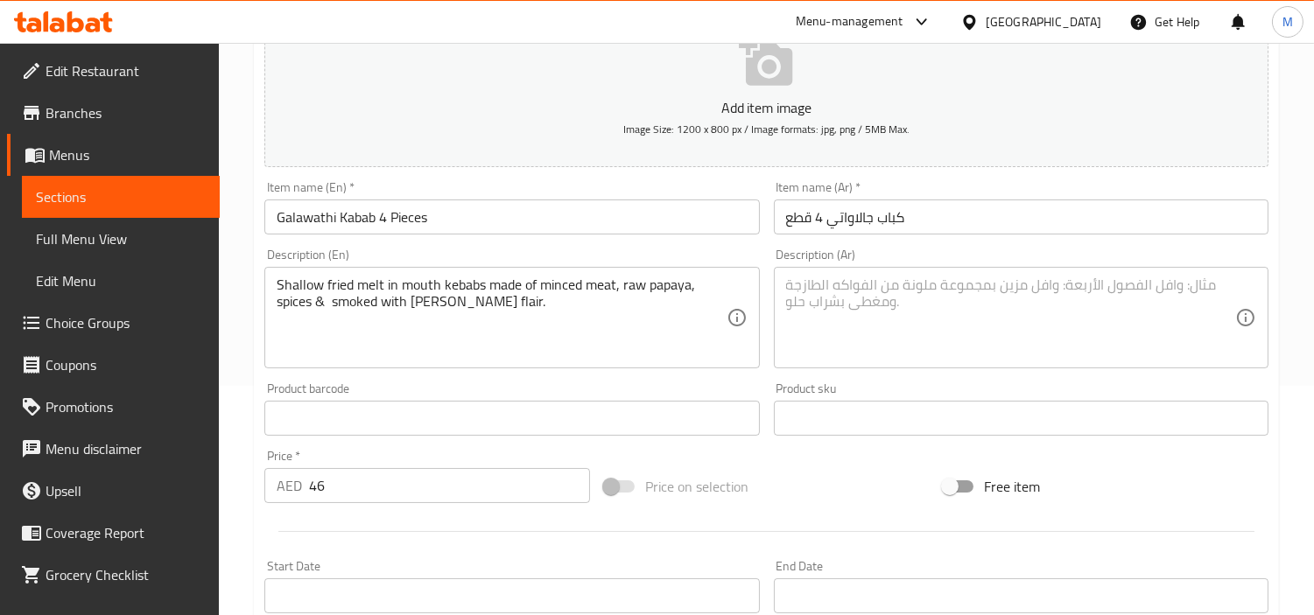
click at [879, 300] on textarea at bounding box center [1010, 318] width 449 height 83
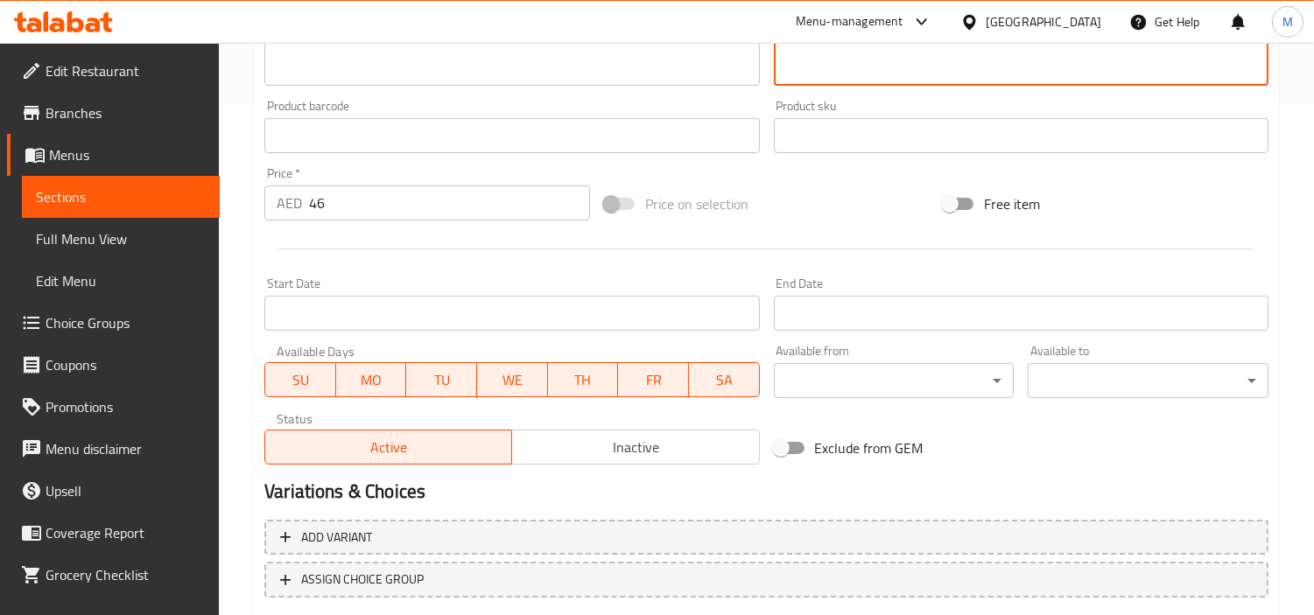
scroll to position [618, 0]
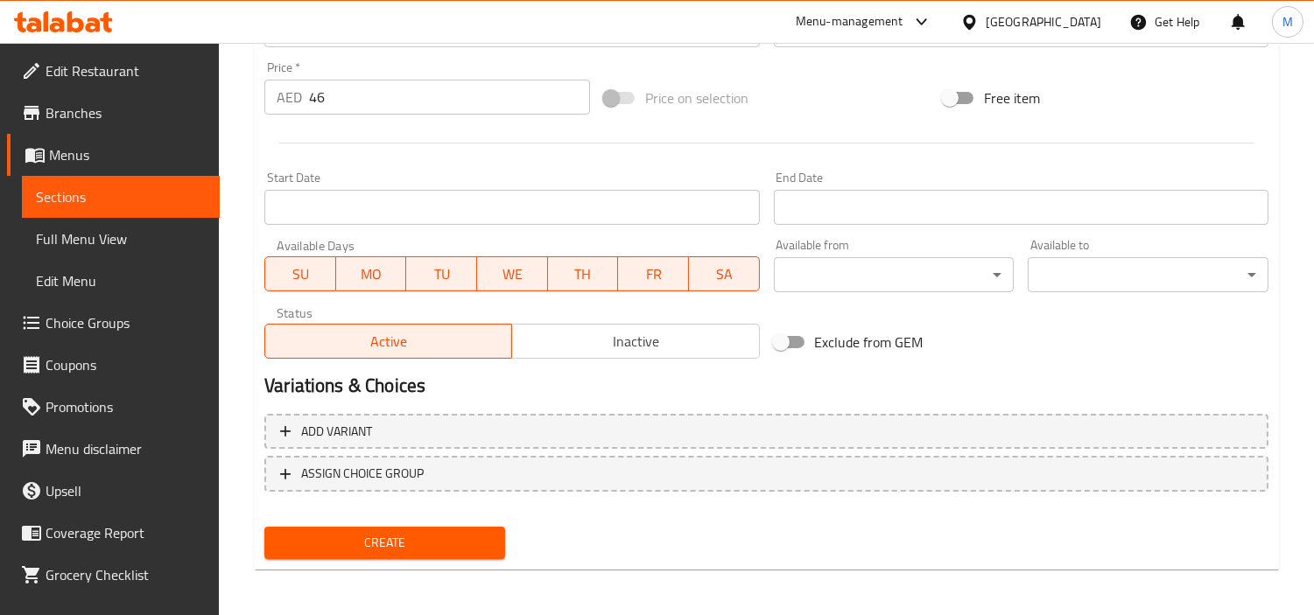
click at [413, 535] on span "Create" at bounding box center [384, 543] width 213 height 22
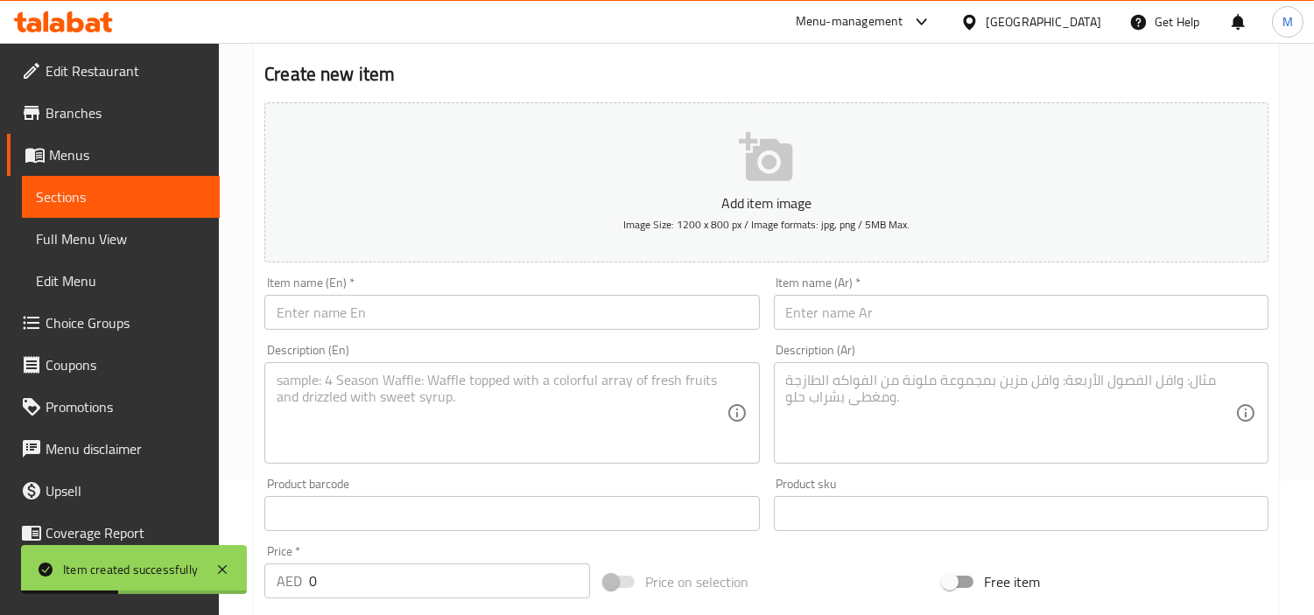
scroll to position [0, 0]
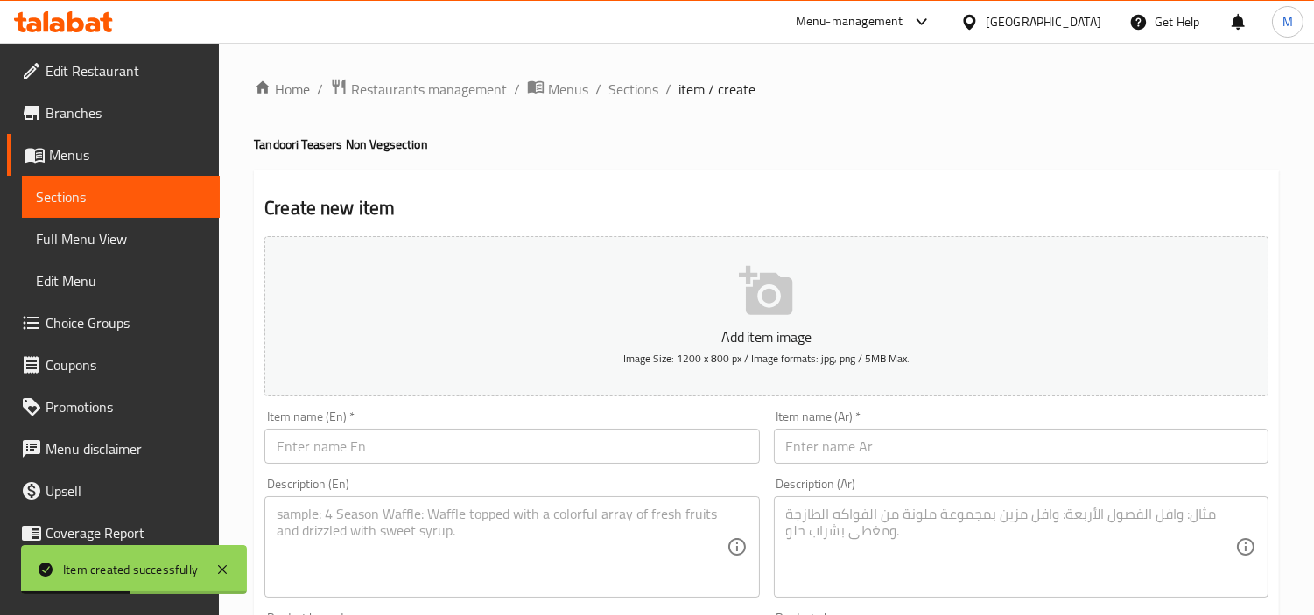
click at [462, 443] on input "text" at bounding box center [511, 446] width 495 height 35
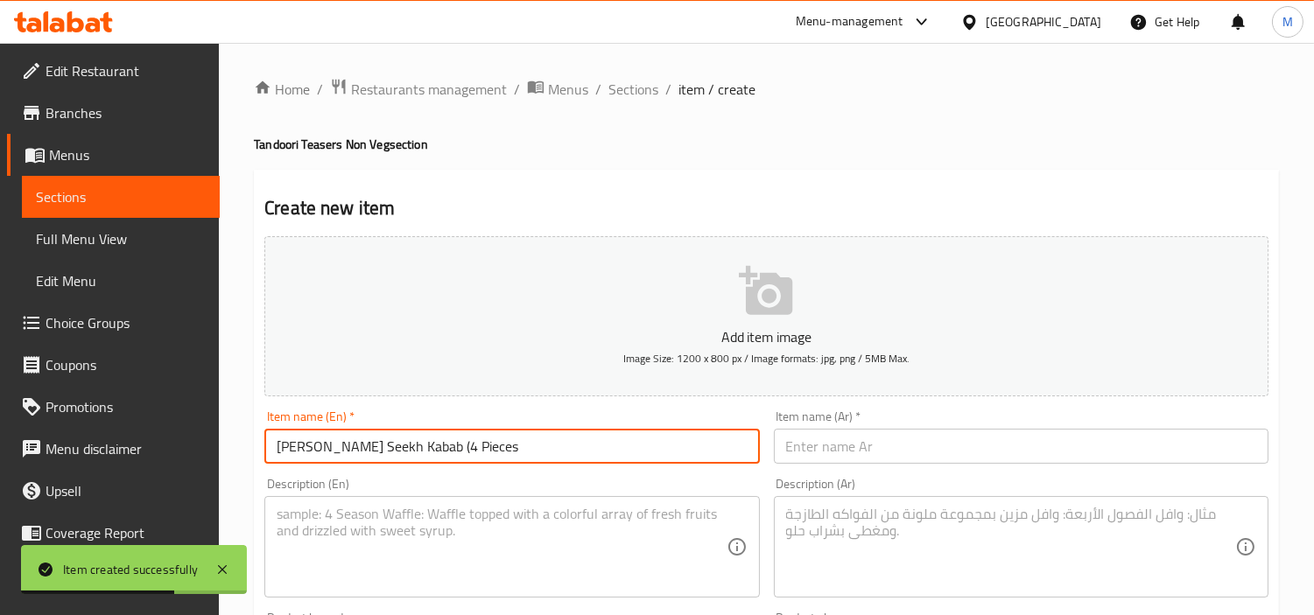
click at [453, 451] on input "[PERSON_NAME] Seekh Kabab (4 Pieces" at bounding box center [511, 446] width 495 height 35
click at [455, 451] on input "[PERSON_NAME] Seekh Kabab 4 Pieces" at bounding box center [511, 446] width 495 height 35
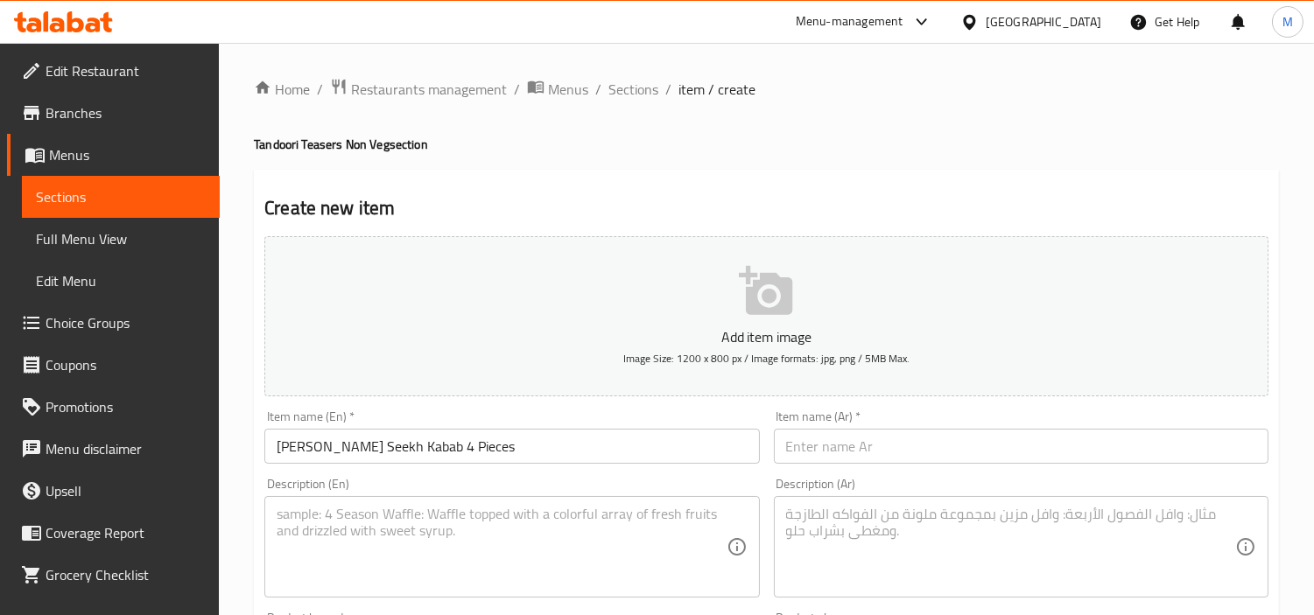
click at [1022, 457] on input "text" at bounding box center [1021, 446] width 495 height 35
click at [541, 523] on textarea at bounding box center [501, 547] width 449 height 83
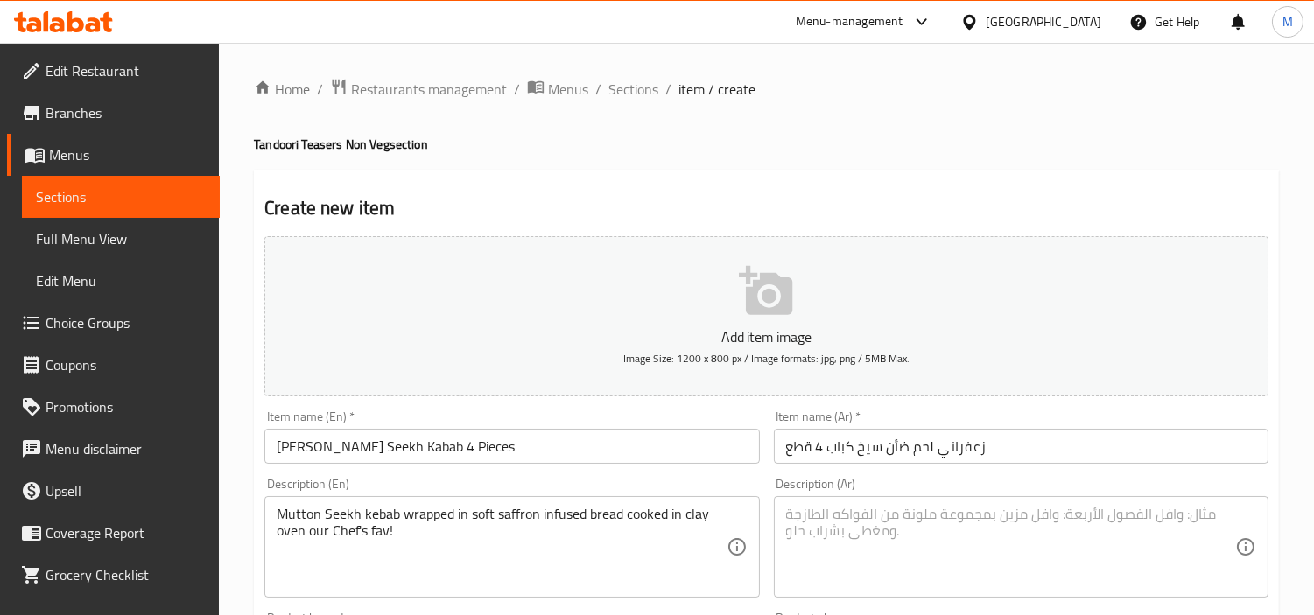
click at [967, 496] on div "Description (Ar)" at bounding box center [1021, 547] width 495 height 102
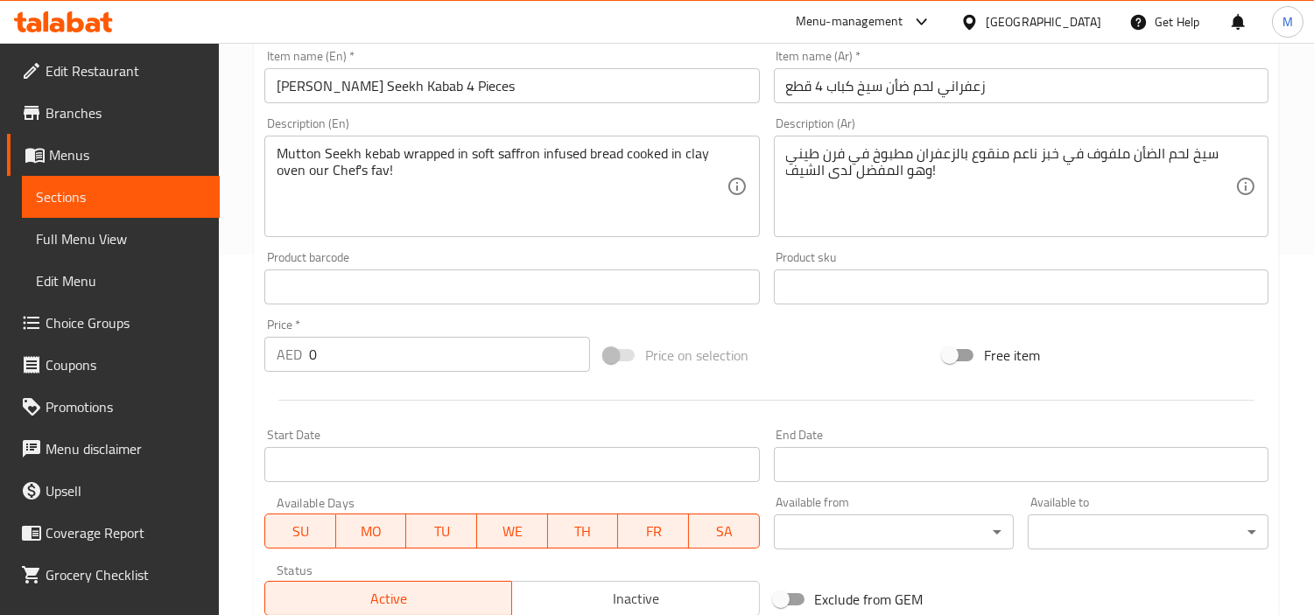
scroll to position [389, 0]
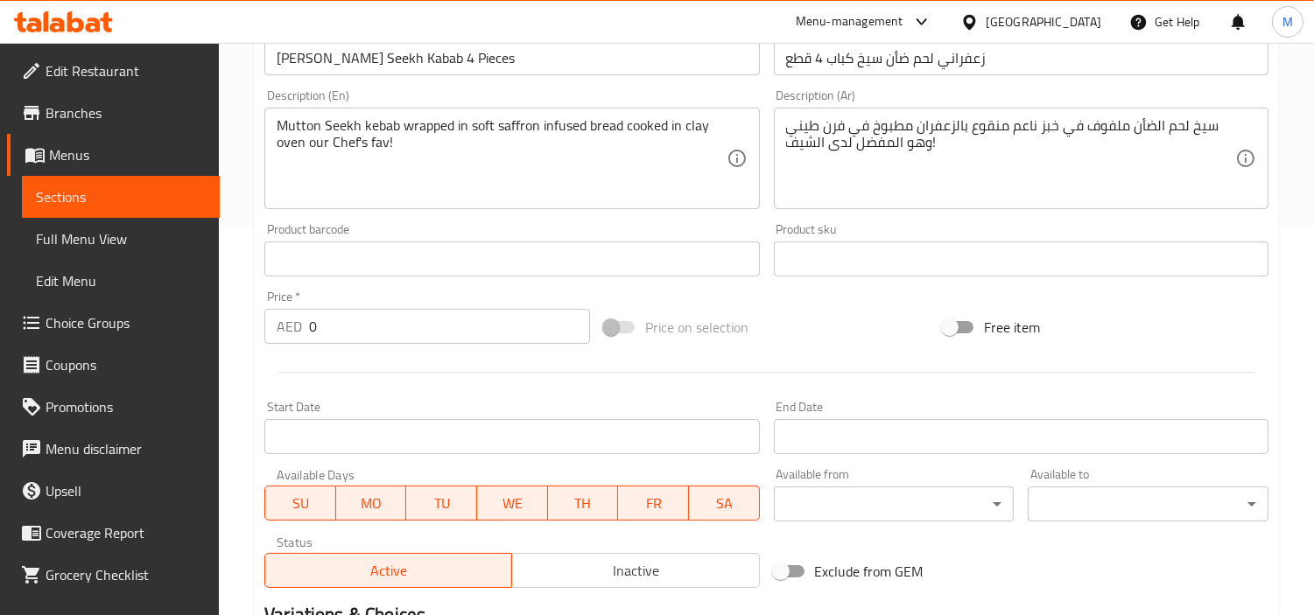
click at [405, 325] on input "0" at bounding box center [449, 326] width 281 height 35
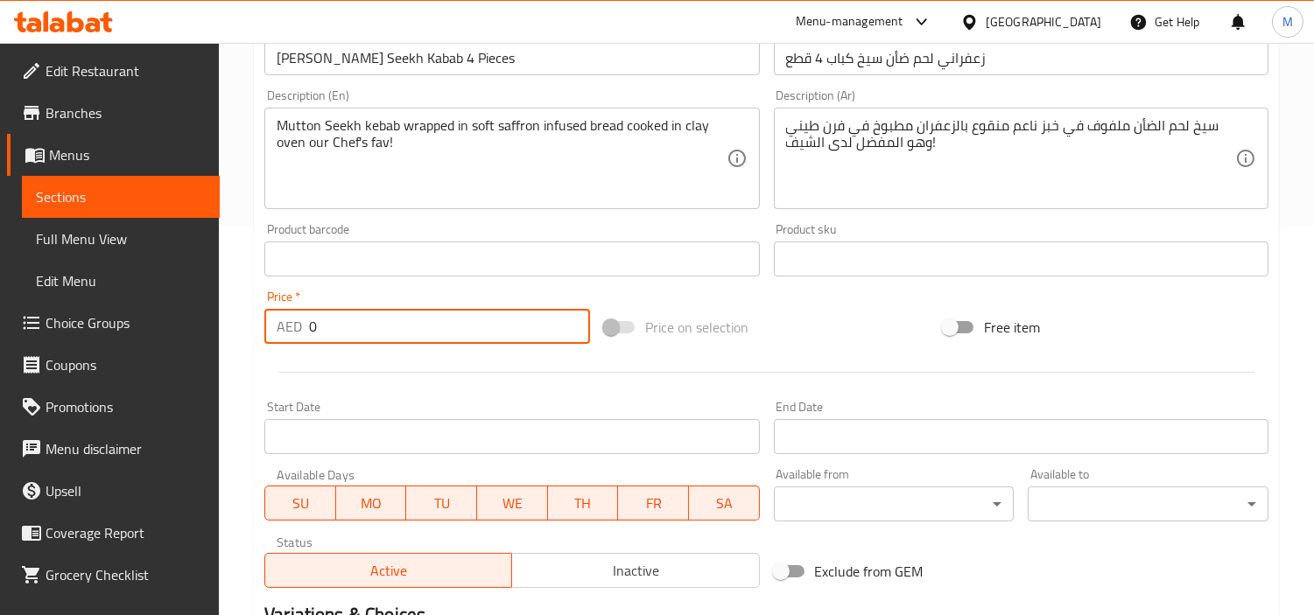
click at [405, 325] on input "0" at bounding box center [449, 326] width 281 height 35
click at [405, 291] on div "Price   * AED 48.2 Price *" at bounding box center [427, 317] width 326 height 53
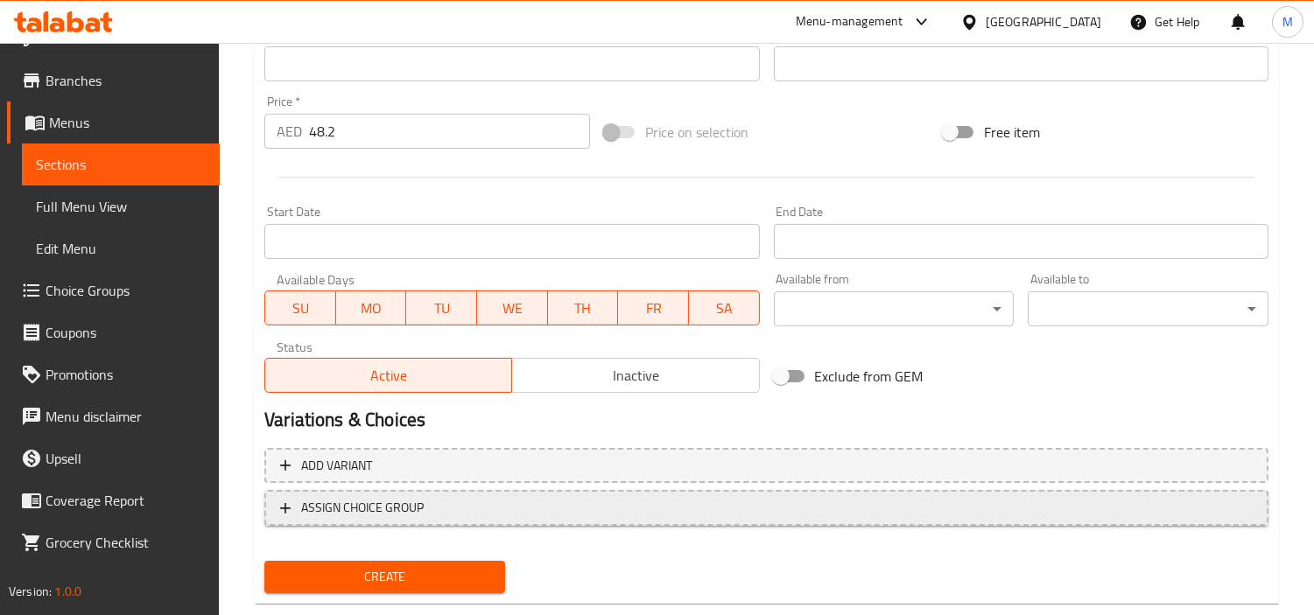
scroll to position [618, 0]
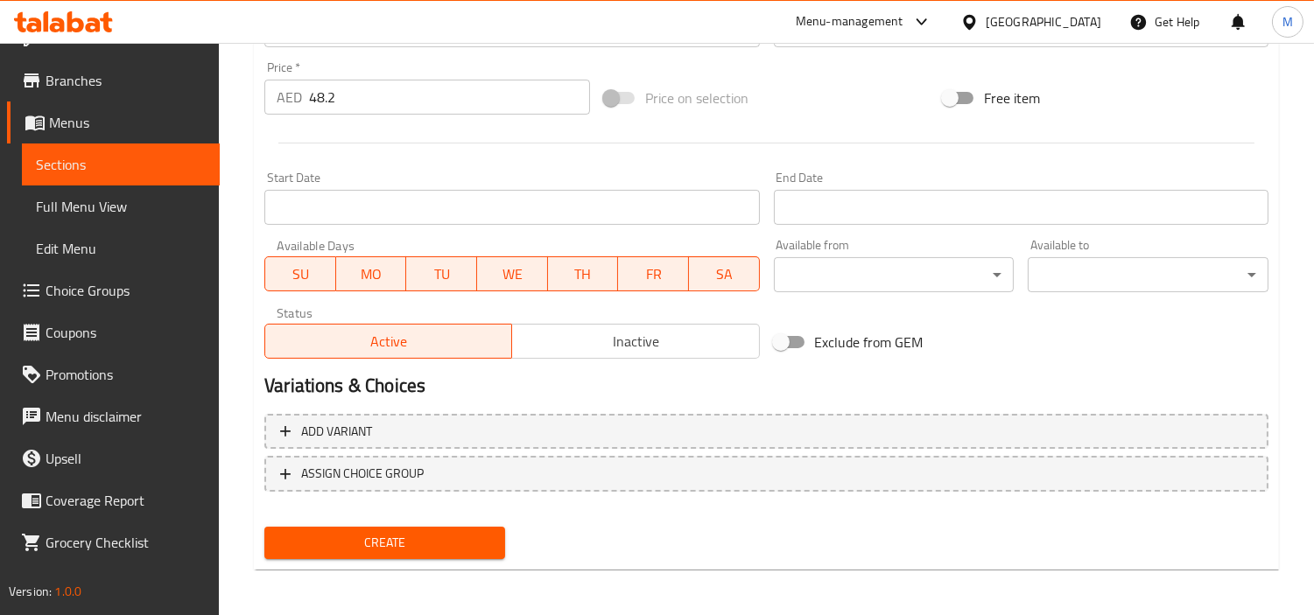
click at [388, 539] on span "Create" at bounding box center [384, 543] width 213 height 22
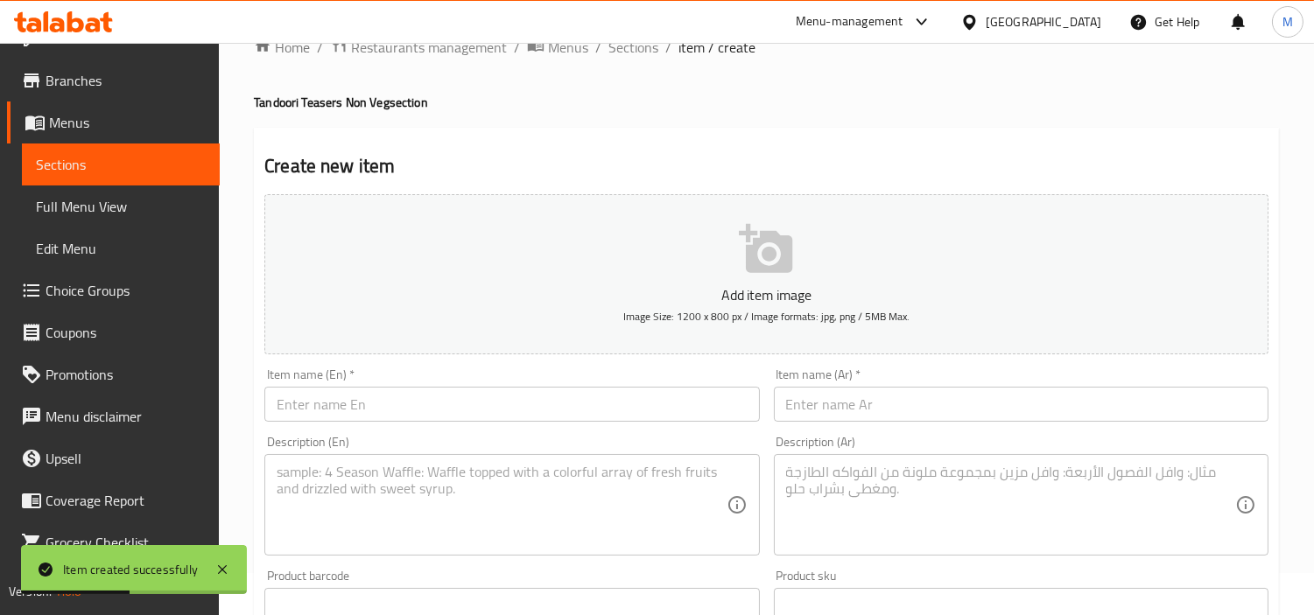
scroll to position [35, 0]
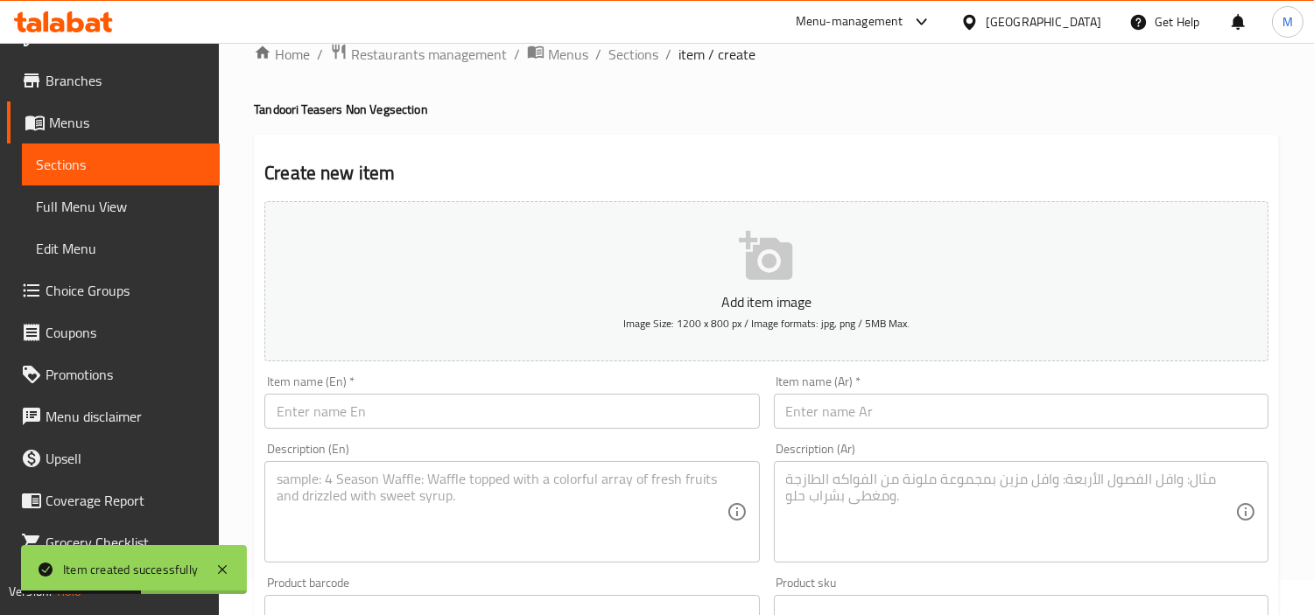
click at [471, 400] on input "text" at bounding box center [511, 411] width 495 height 35
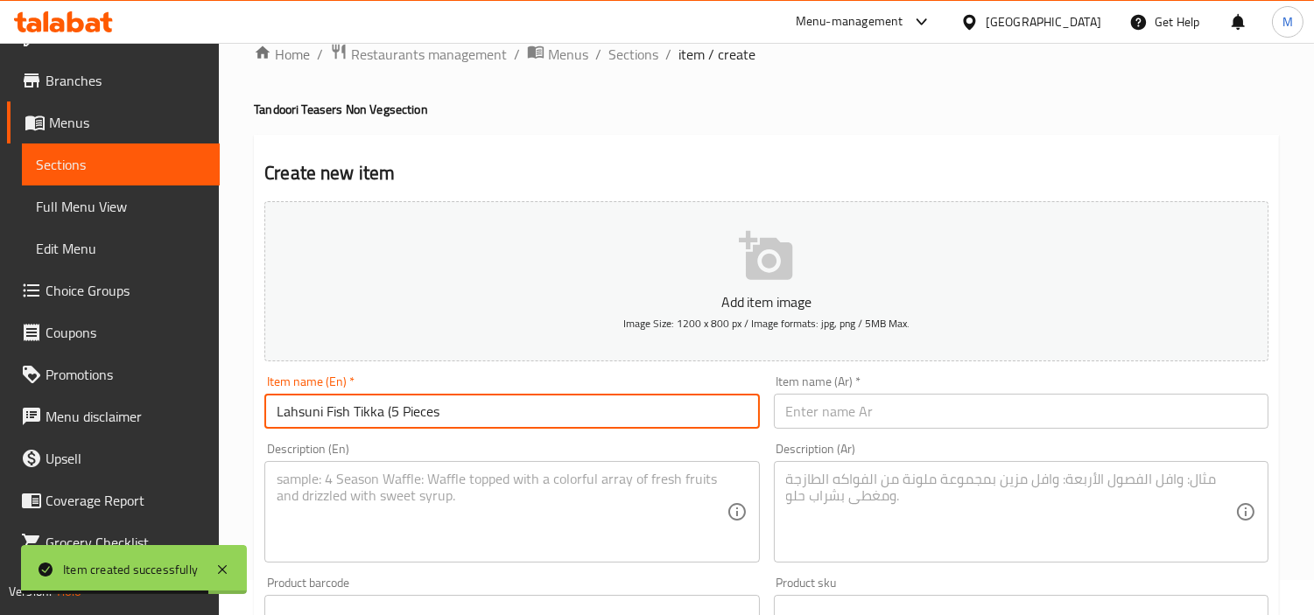
click at [390, 413] on input "Lahsuni Fish Tikka (5 Pieces" at bounding box center [511, 411] width 495 height 35
click at [400, 412] on input "Lahsuni Fish Tikka 5 Pieces" at bounding box center [511, 411] width 495 height 35
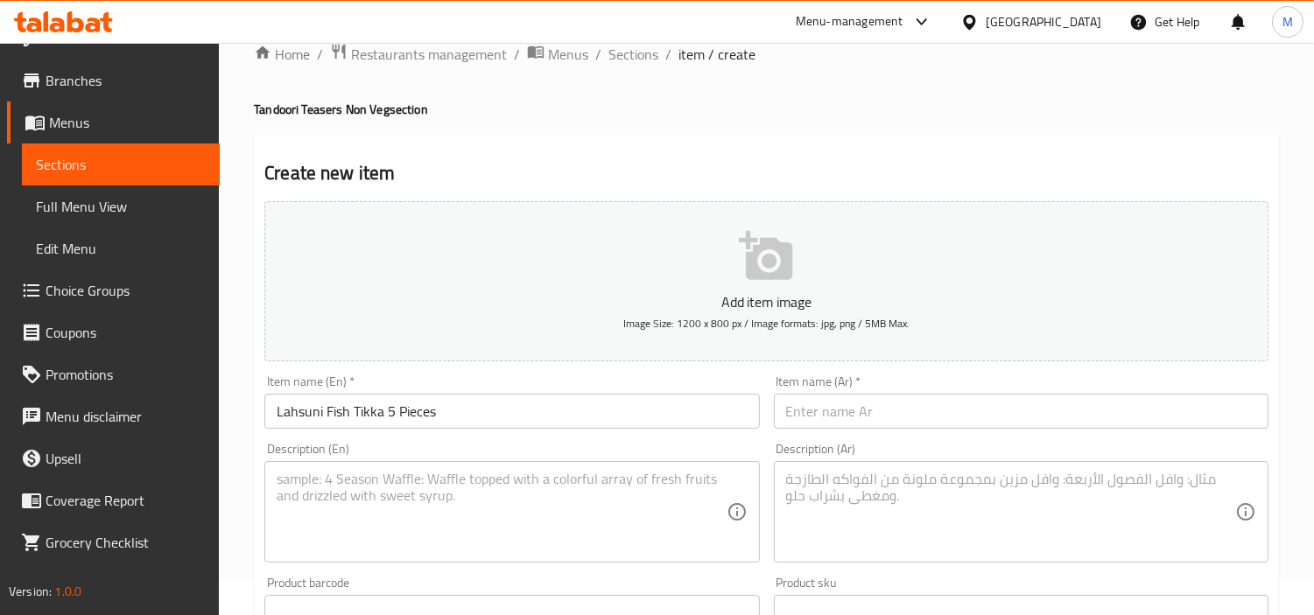
click at [906, 388] on div "Item name (Ar)   * Item name (Ar) *" at bounding box center [1021, 402] width 495 height 53
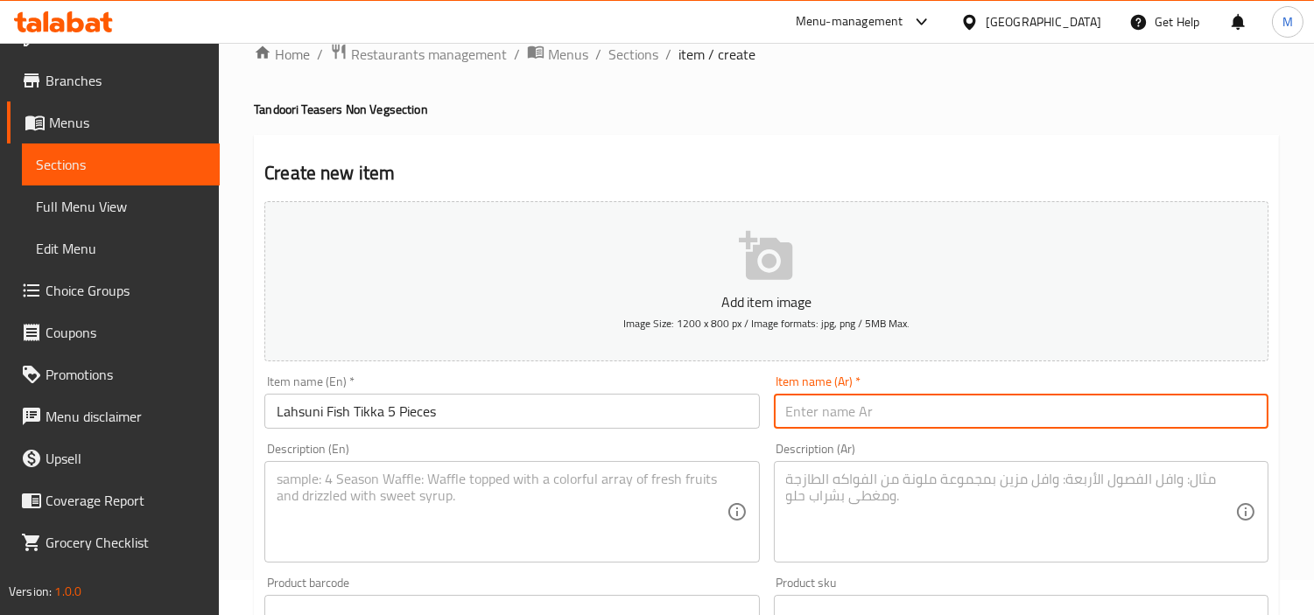
click at [911, 398] on input "text" at bounding box center [1021, 411] width 495 height 35
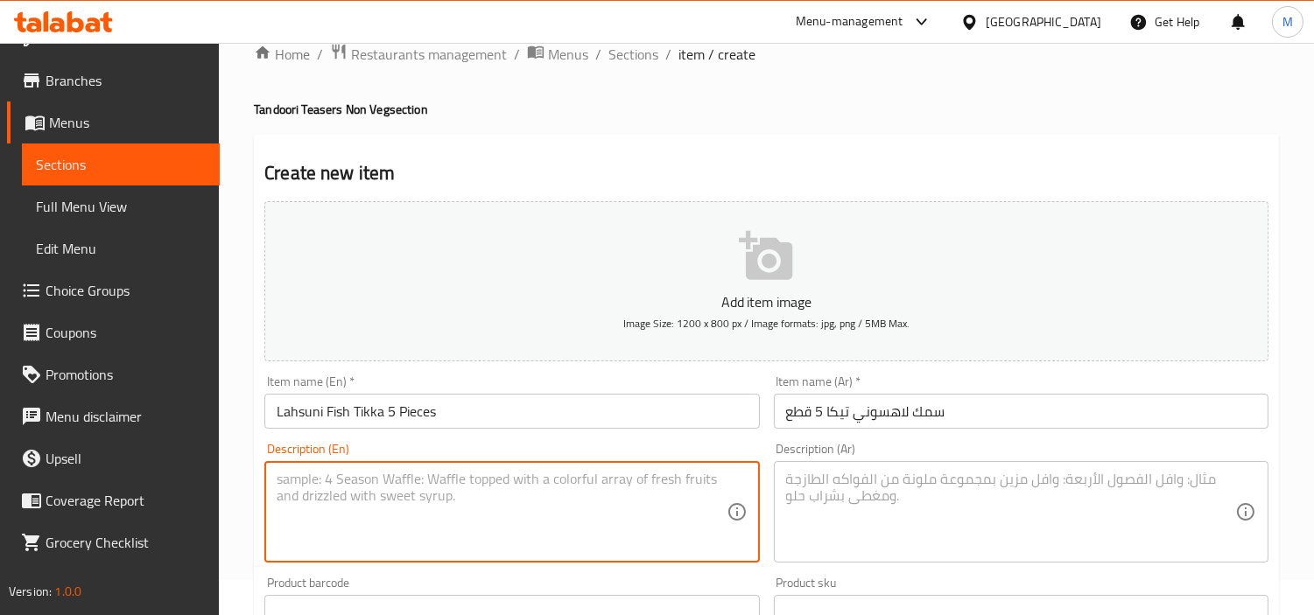
click at [544, 476] on textarea at bounding box center [501, 512] width 449 height 83
click at [422, 476] on textarea "Fish marinated in garlic and lemon, tandoori roasted to flaky delight." at bounding box center [501, 512] width 449 height 83
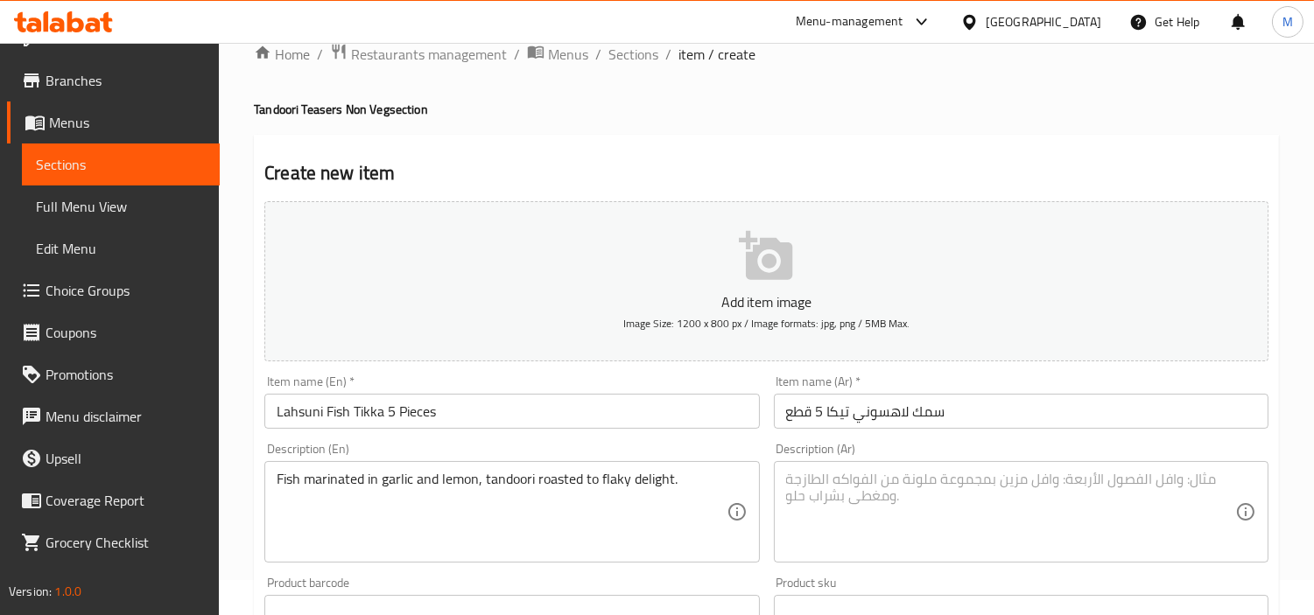
click at [912, 500] on textarea at bounding box center [1010, 512] width 449 height 83
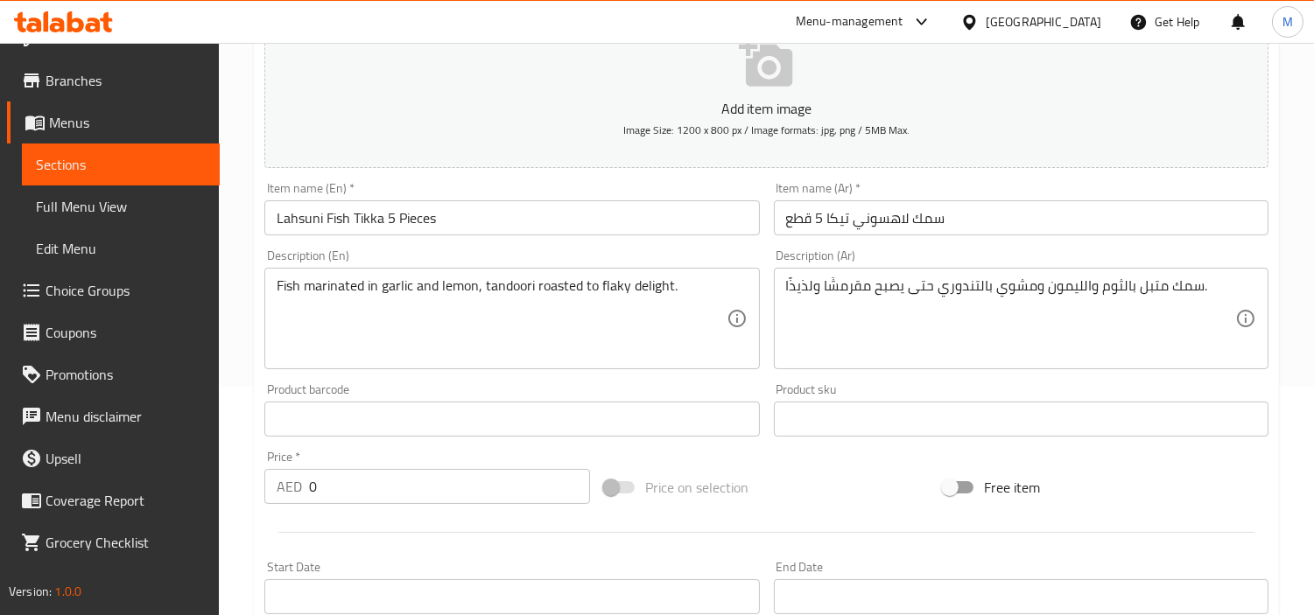
scroll to position [229, 0]
click at [462, 485] on input "0" at bounding box center [449, 485] width 281 height 35
click at [438, 450] on div "Price   * AED 44 Price *" at bounding box center [427, 476] width 326 height 53
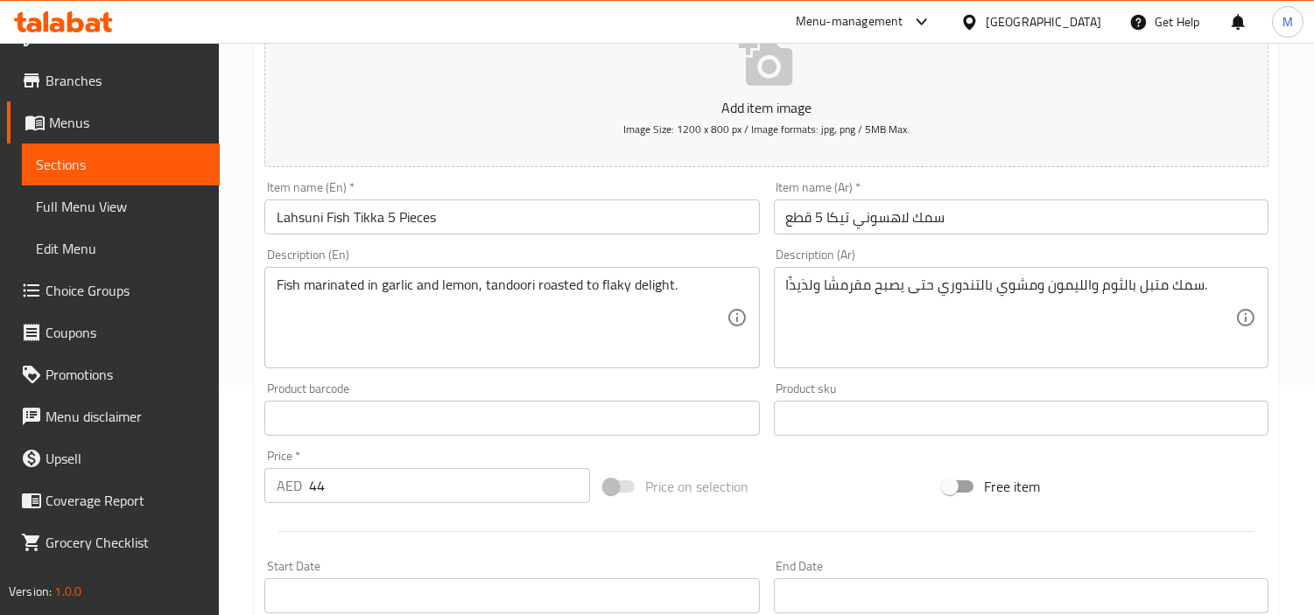
scroll to position [618, 0]
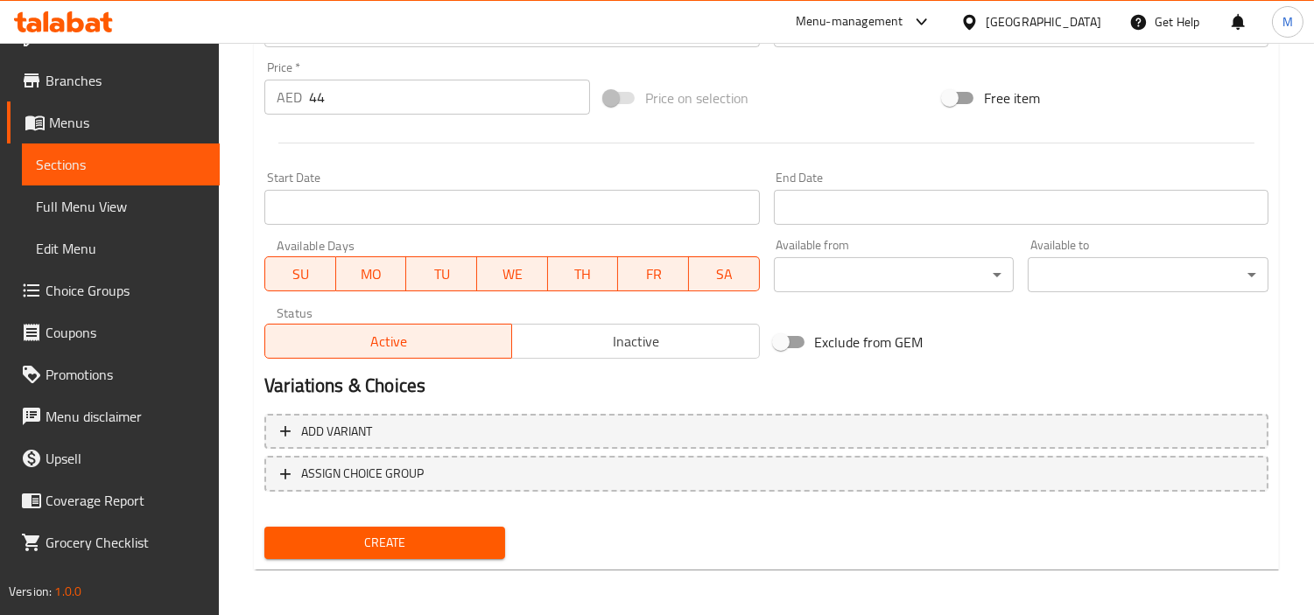
click at [467, 553] on button "Create" at bounding box center [384, 543] width 241 height 32
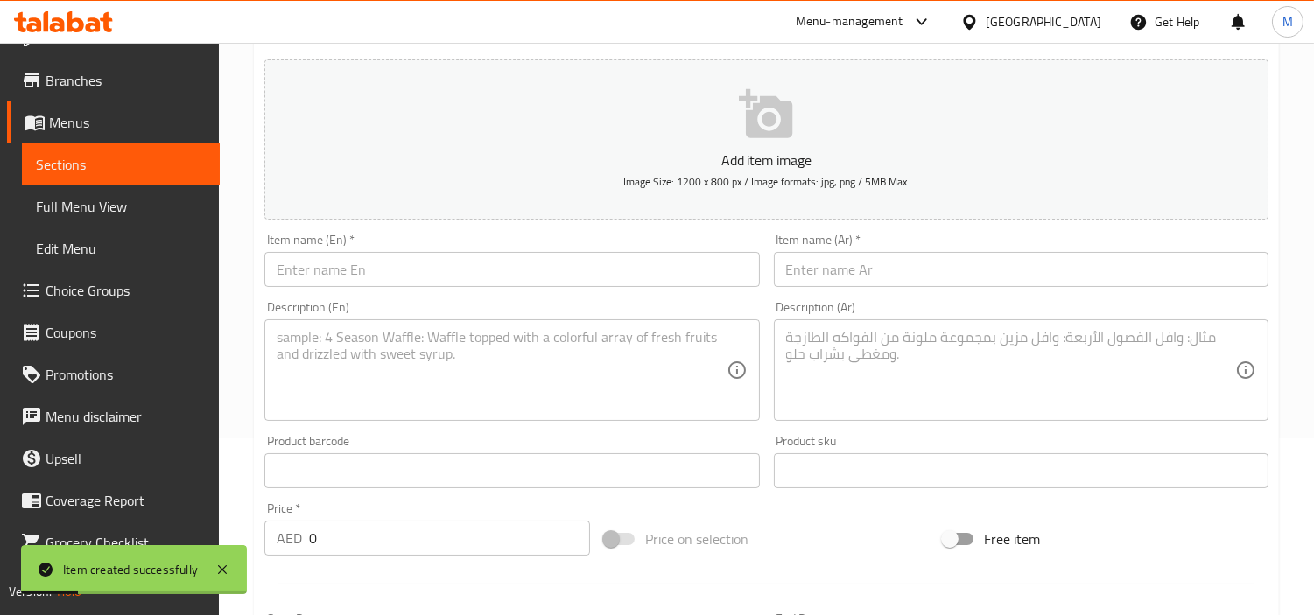
scroll to position [35, 0]
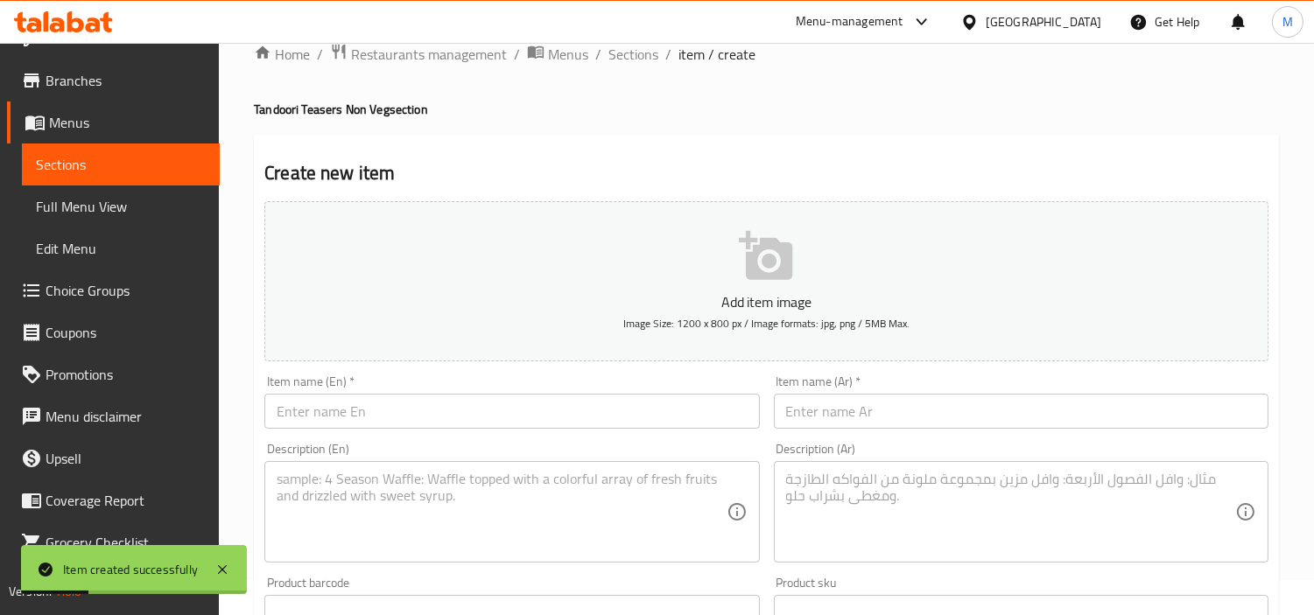
click at [479, 403] on input "text" at bounding box center [511, 411] width 495 height 35
click at [1045, 410] on input "text" at bounding box center [1021, 411] width 495 height 35
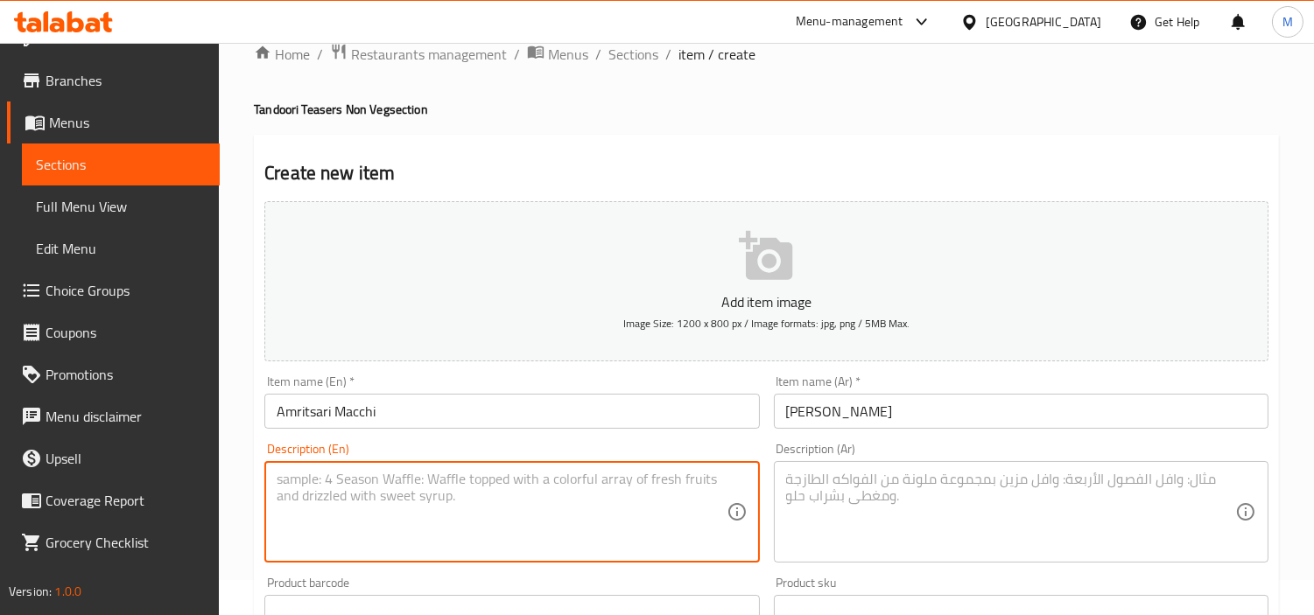
click at [563, 474] on textarea at bounding box center [501, 512] width 449 height 83
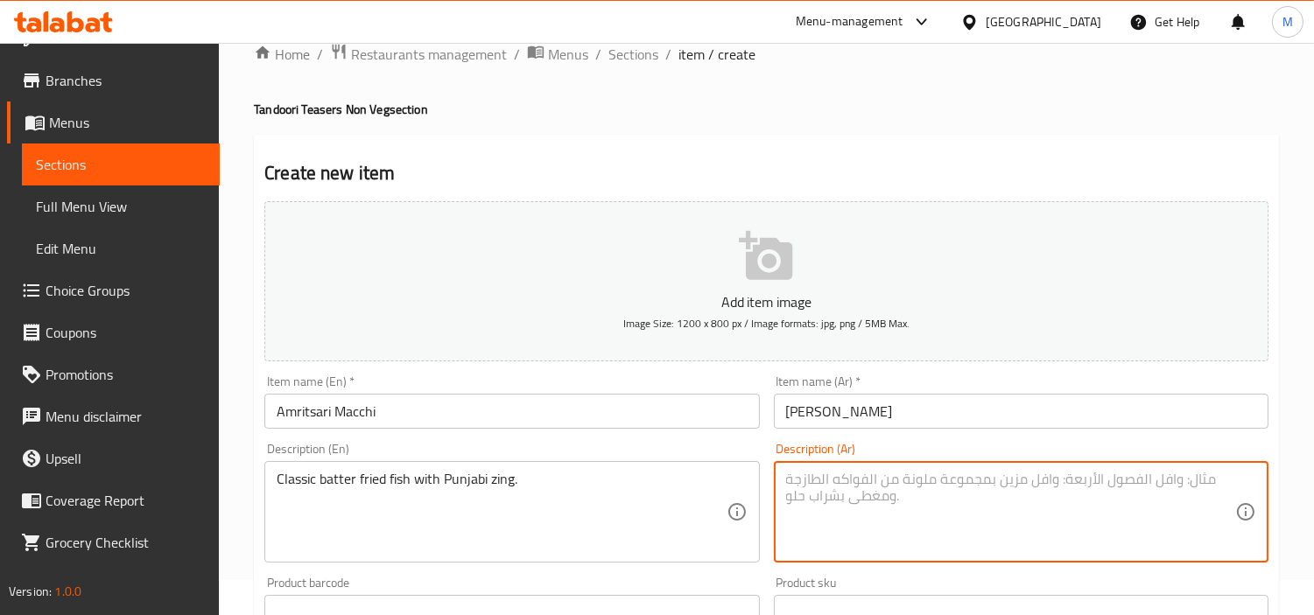
click at [937, 488] on textarea at bounding box center [1010, 512] width 449 height 83
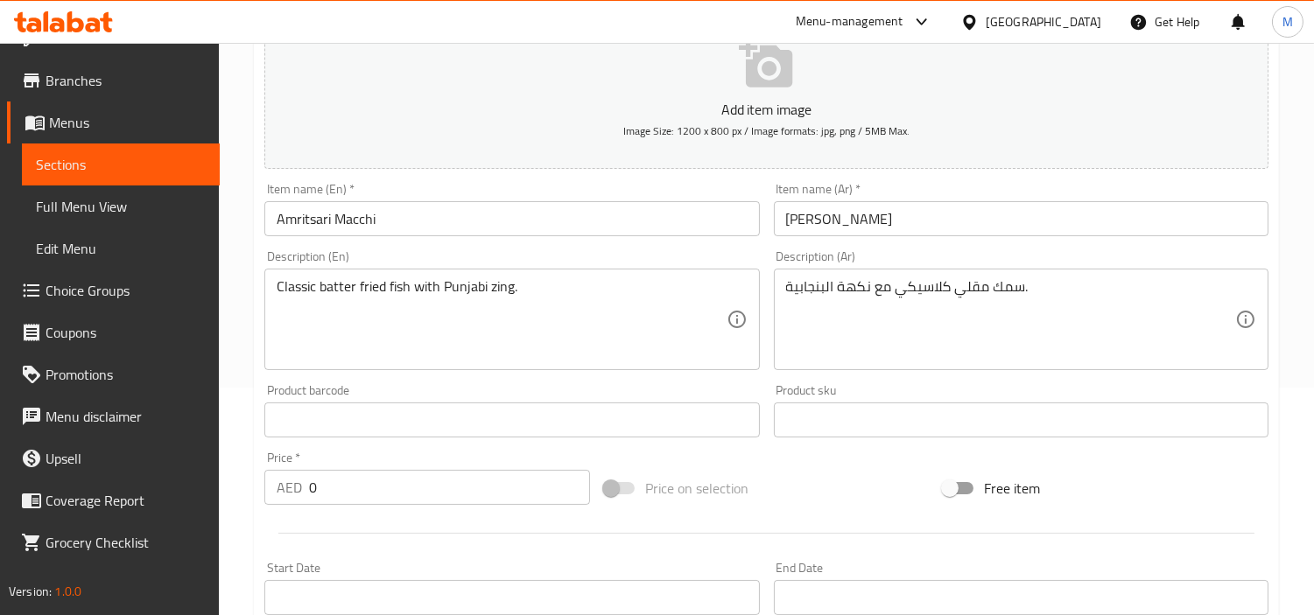
scroll to position [229, 0]
click at [460, 485] on input "0" at bounding box center [449, 485] width 281 height 35
click at [449, 455] on div "Price   * AED 44 Price *" at bounding box center [427, 476] width 326 height 53
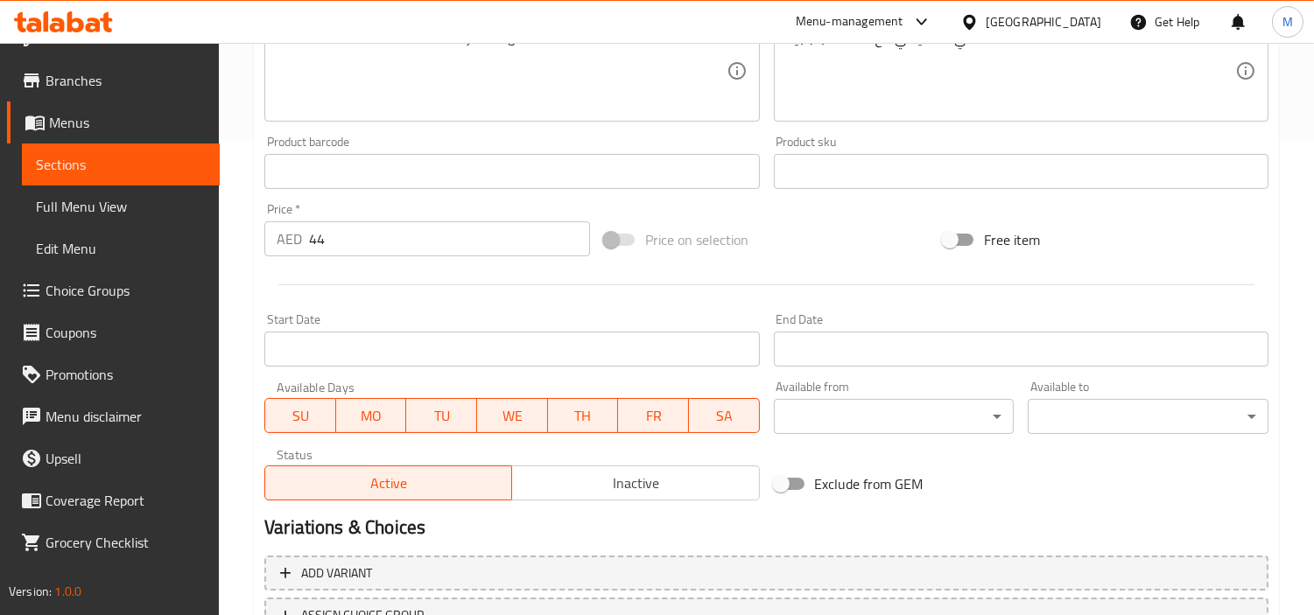
scroll to position [618, 0]
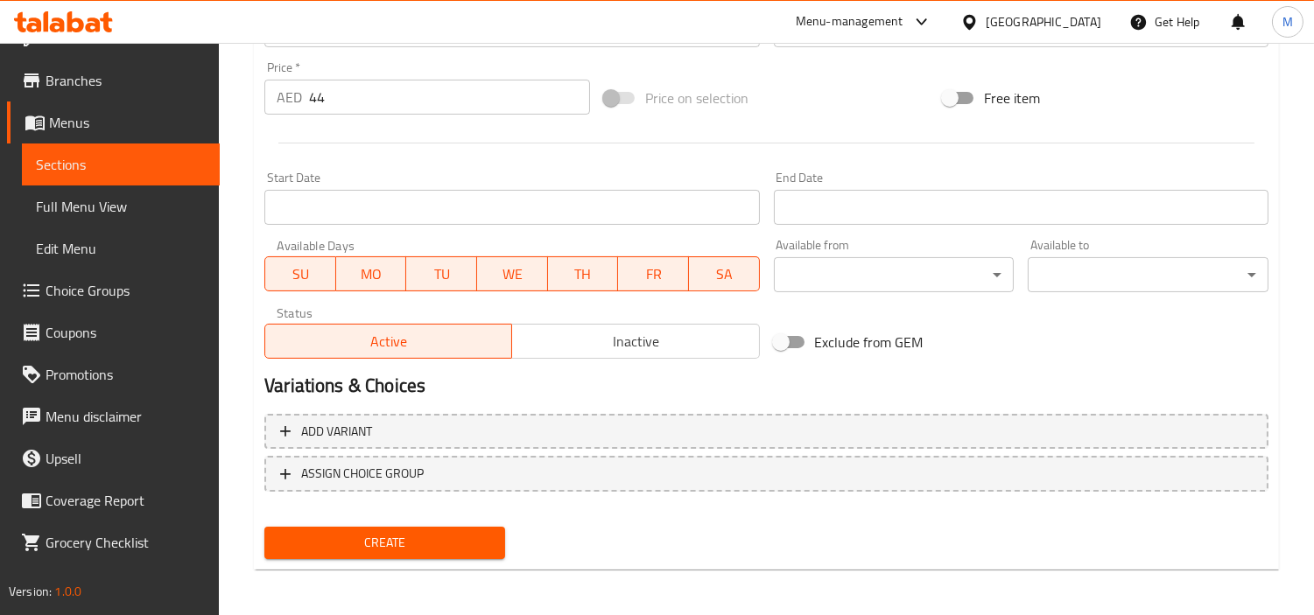
click at [293, 546] on span "Create" at bounding box center [384, 543] width 213 height 22
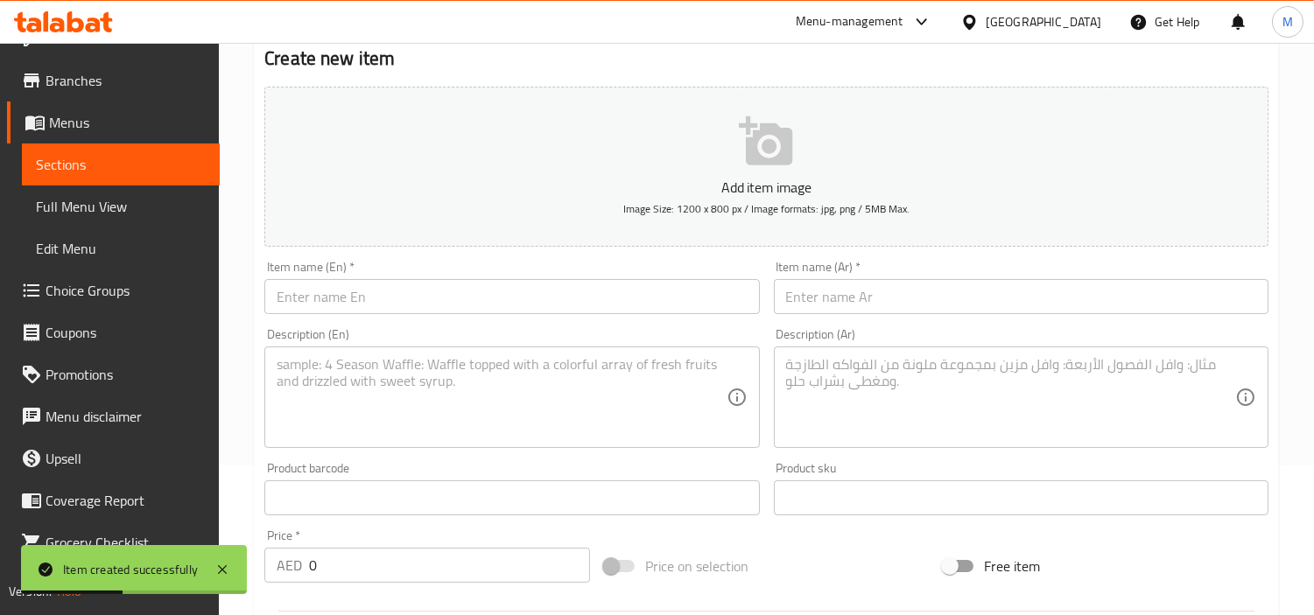
scroll to position [132, 0]
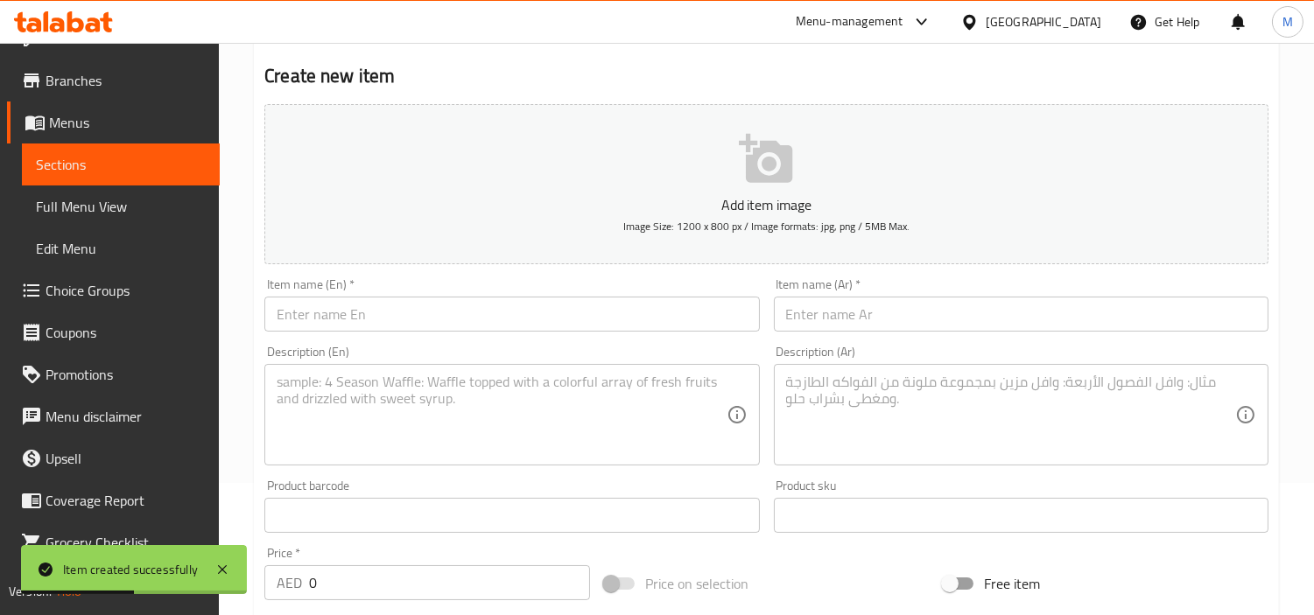
click at [407, 311] on input "text" at bounding box center [511, 314] width 495 height 35
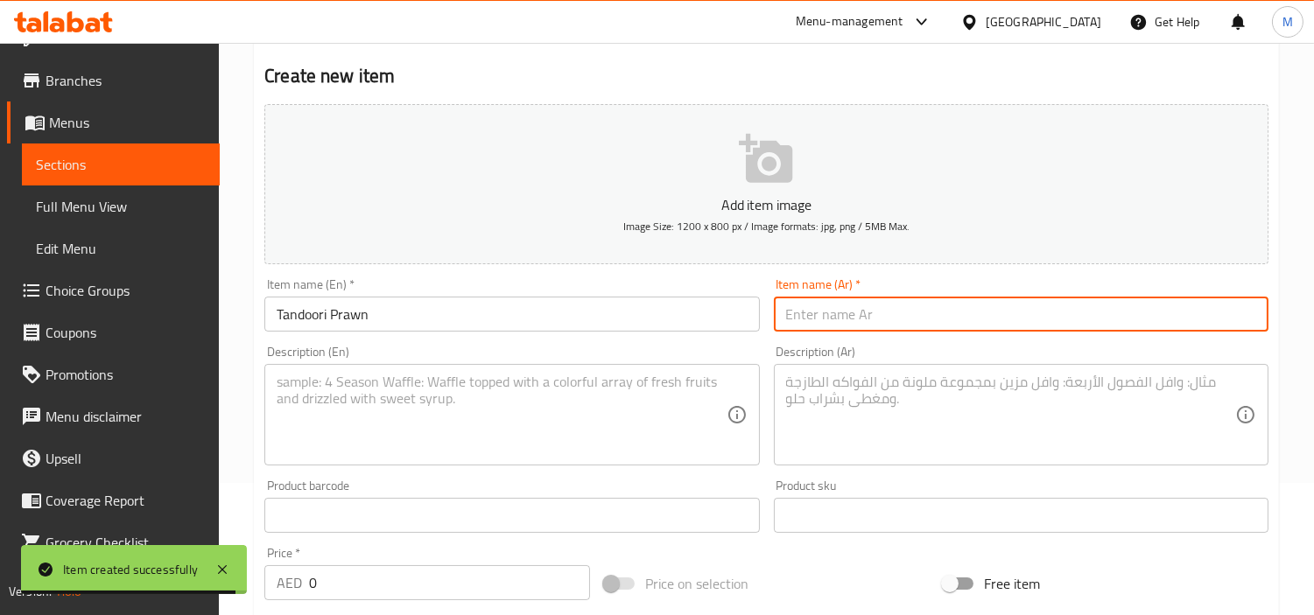
click at [887, 320] on input "text" at bounding box center [1021, 314] width 495 height 35
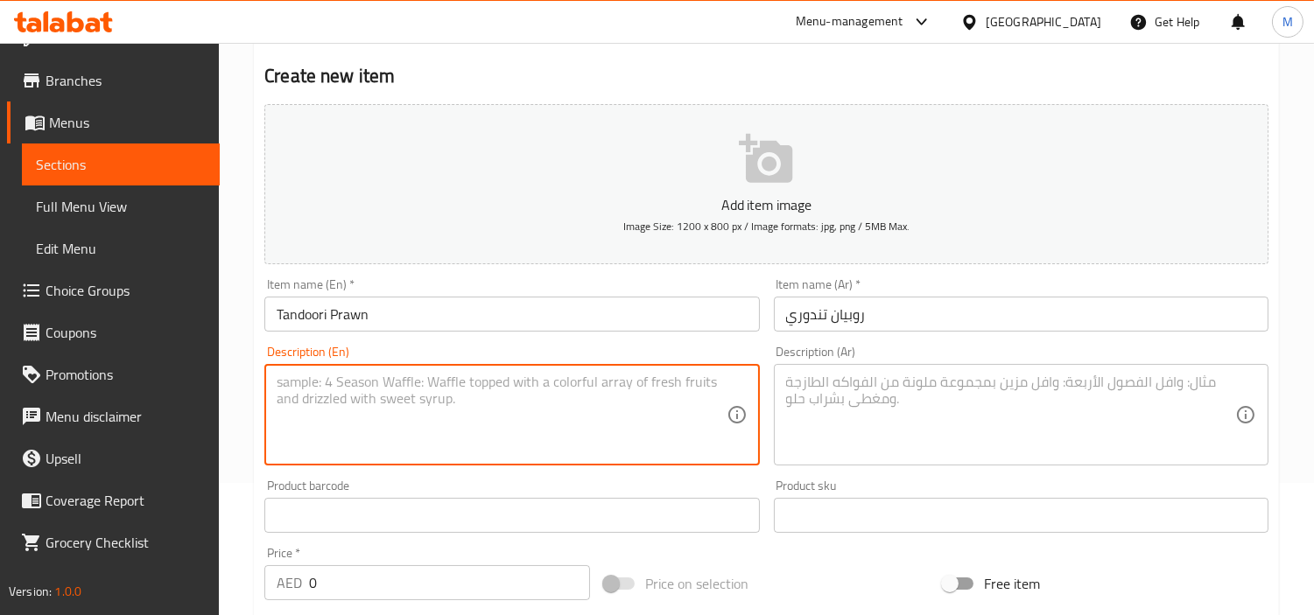
click at [491, 405] on textarea at bounding box center [501, 415] width 449 height 83
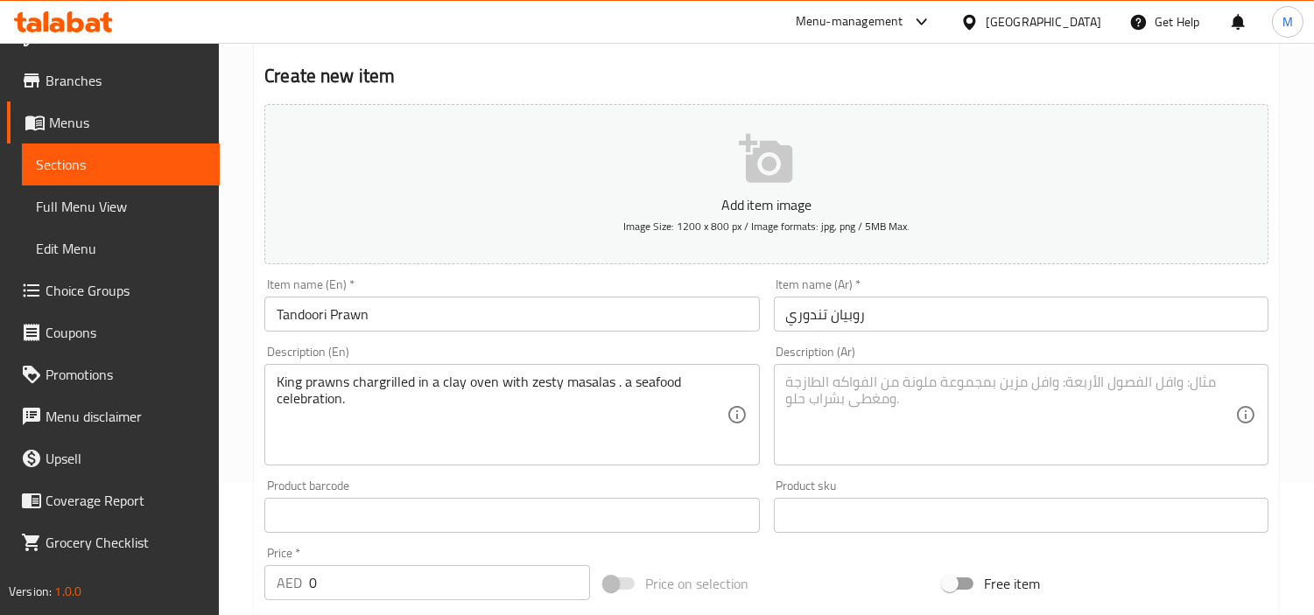
click at [906, 390] on textarea at bounding box center [1010, 415] width 449 height 83
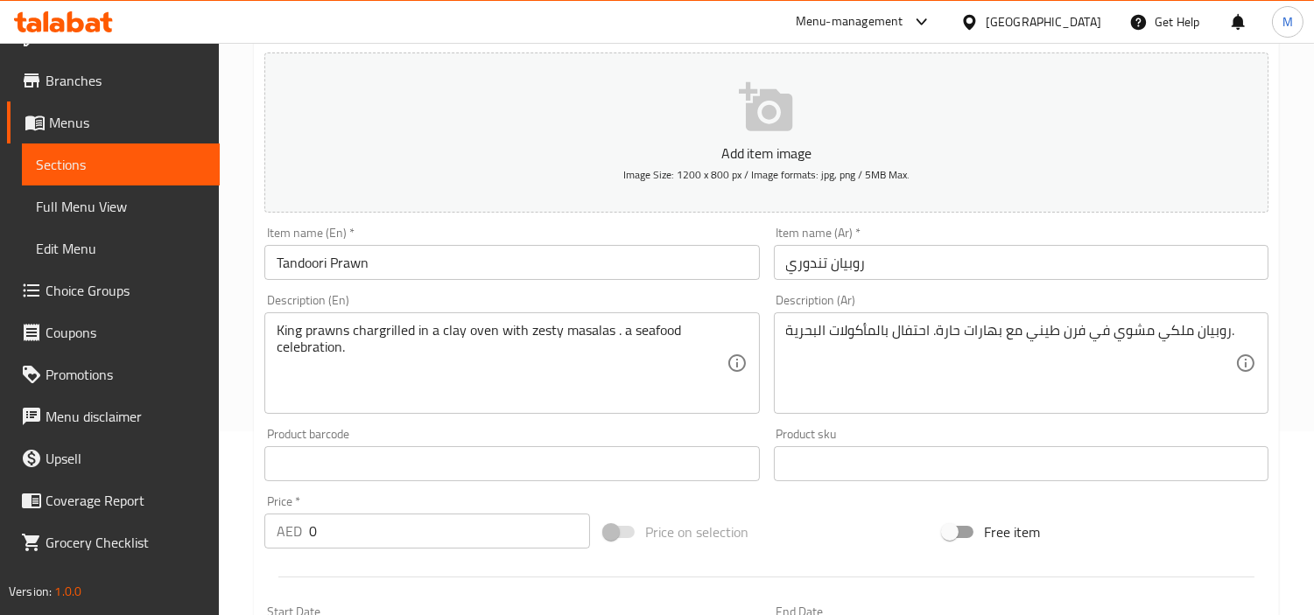
scroll to position [229, 0]
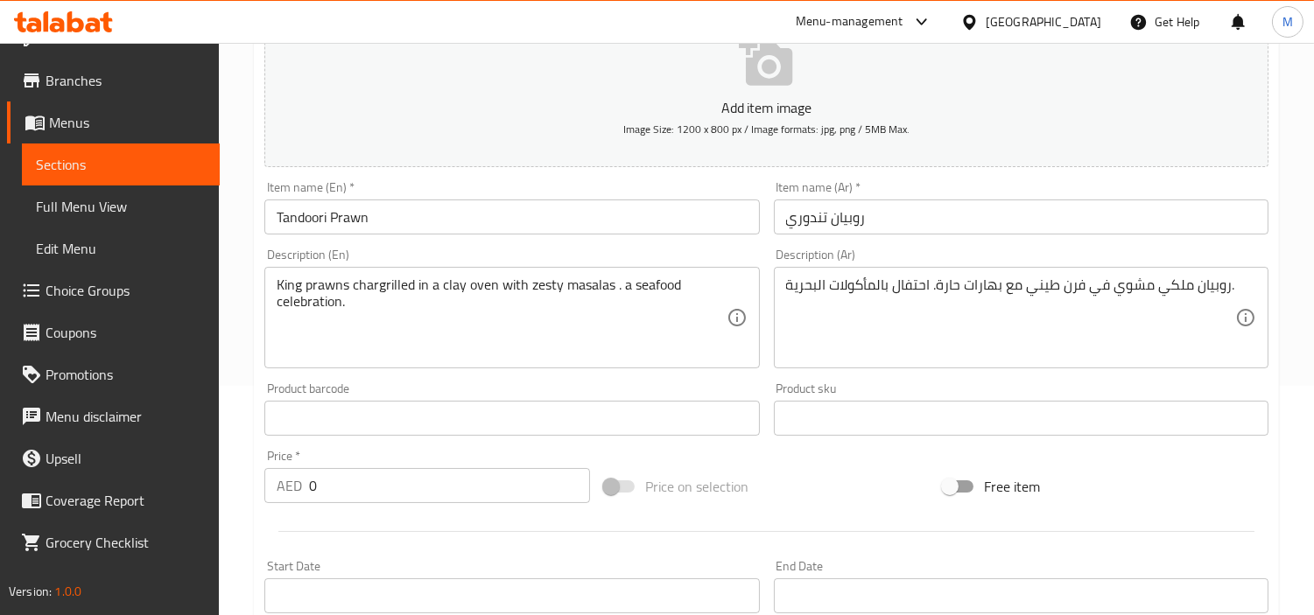
click at [404, 495] on input "0" at bounding box center [449, 485] width 281 height 35
click at [401, 453] on div "Price   * AED 50.3 Price *" at bounding box center [427, 476] width 326 height 53
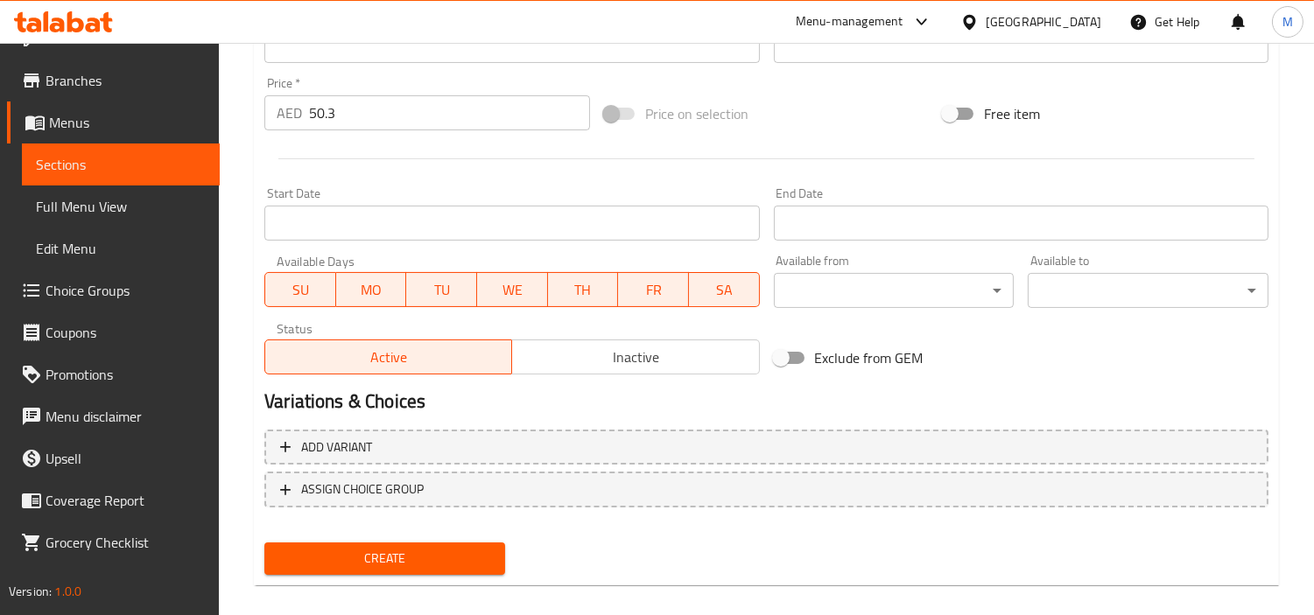
scroll to position [618, 0]
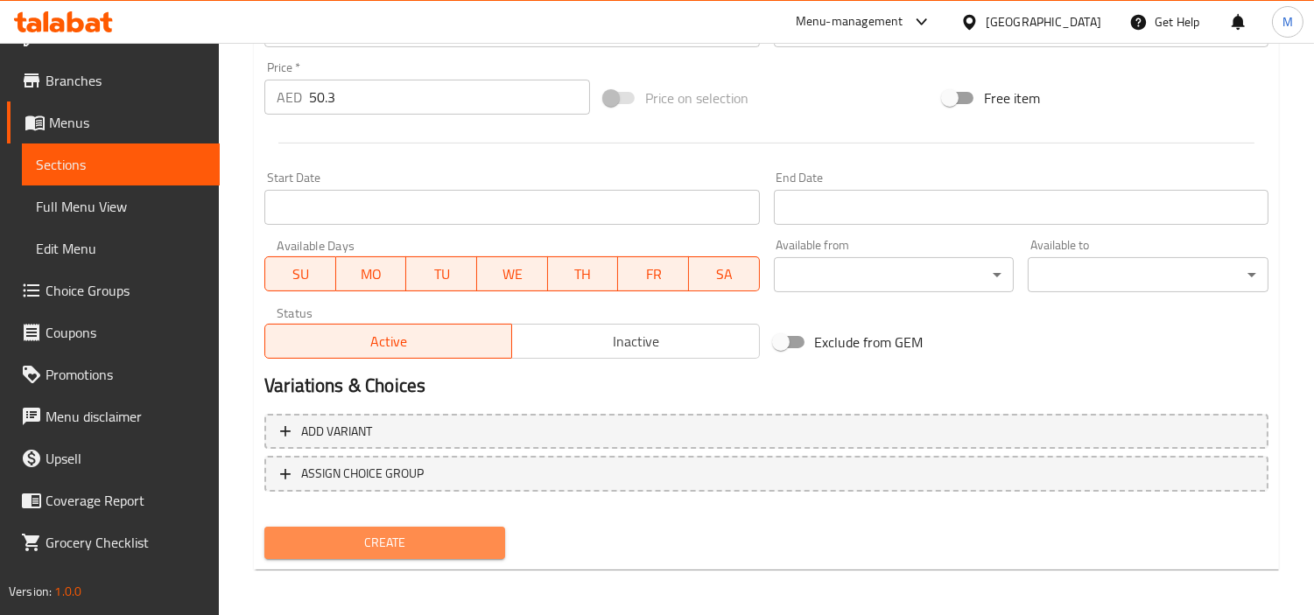
click at [375, 532] on span "Create" at bounding box center [384, 543] width 213 height 22
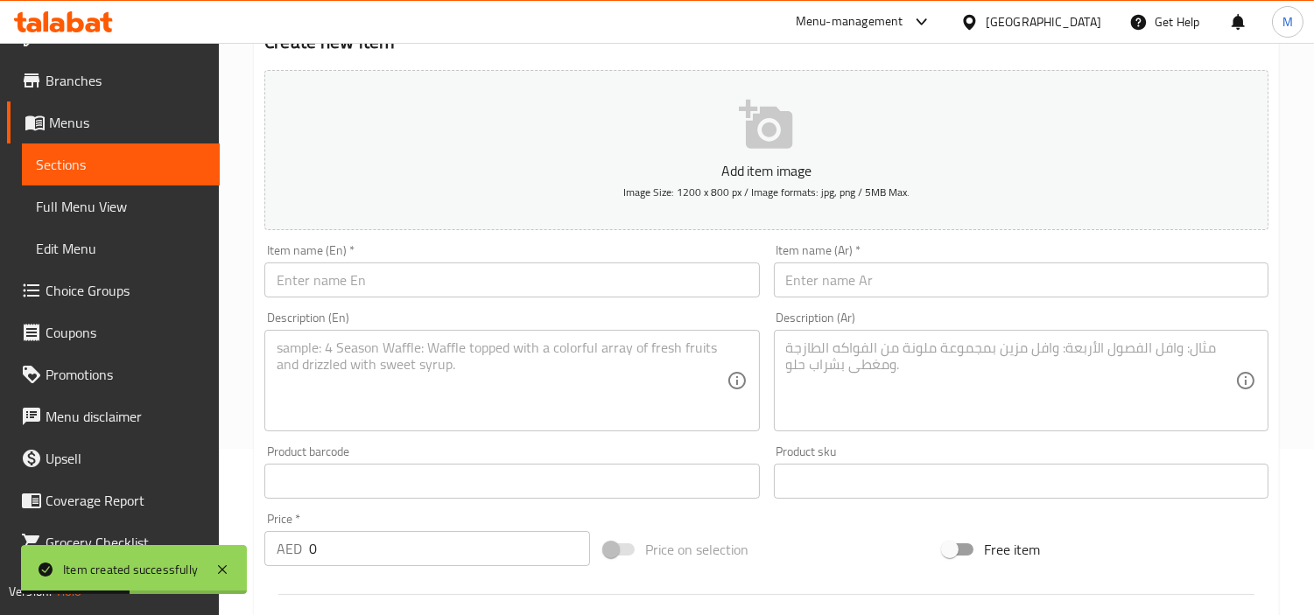
scroll to position [132, 0]
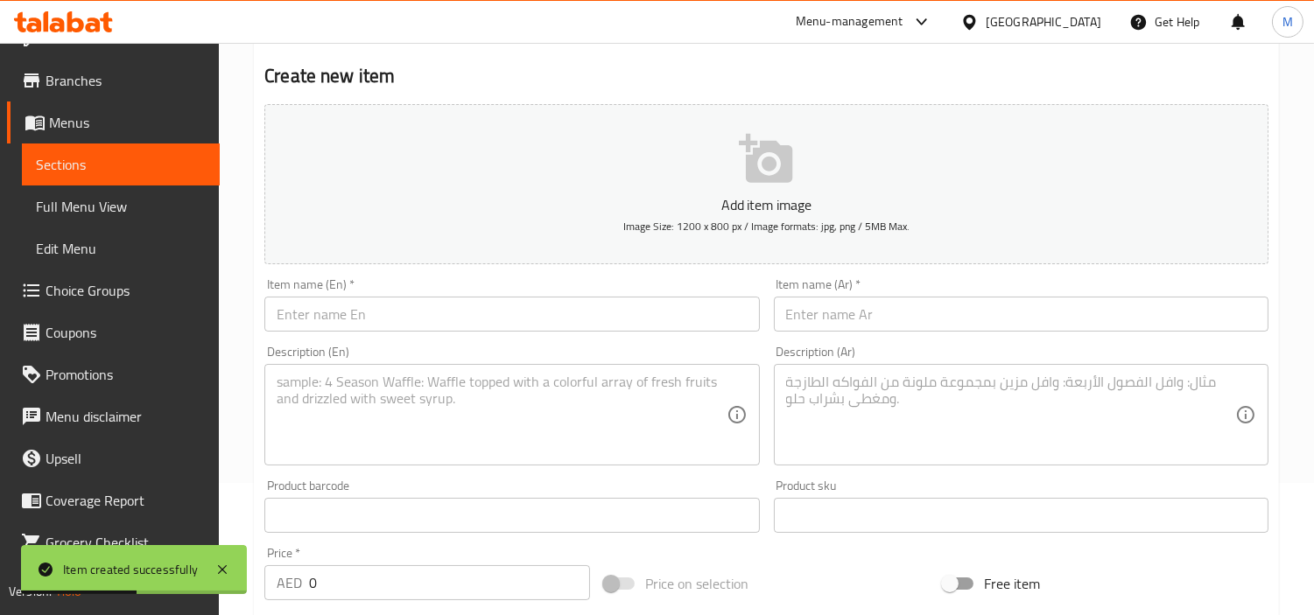
click at [418, 320] on input "text" at bounding box center [511, 314] width 495 height 35
click at [894, 320] on input "text" at bounding box center [1021, 314] width 495 height 35
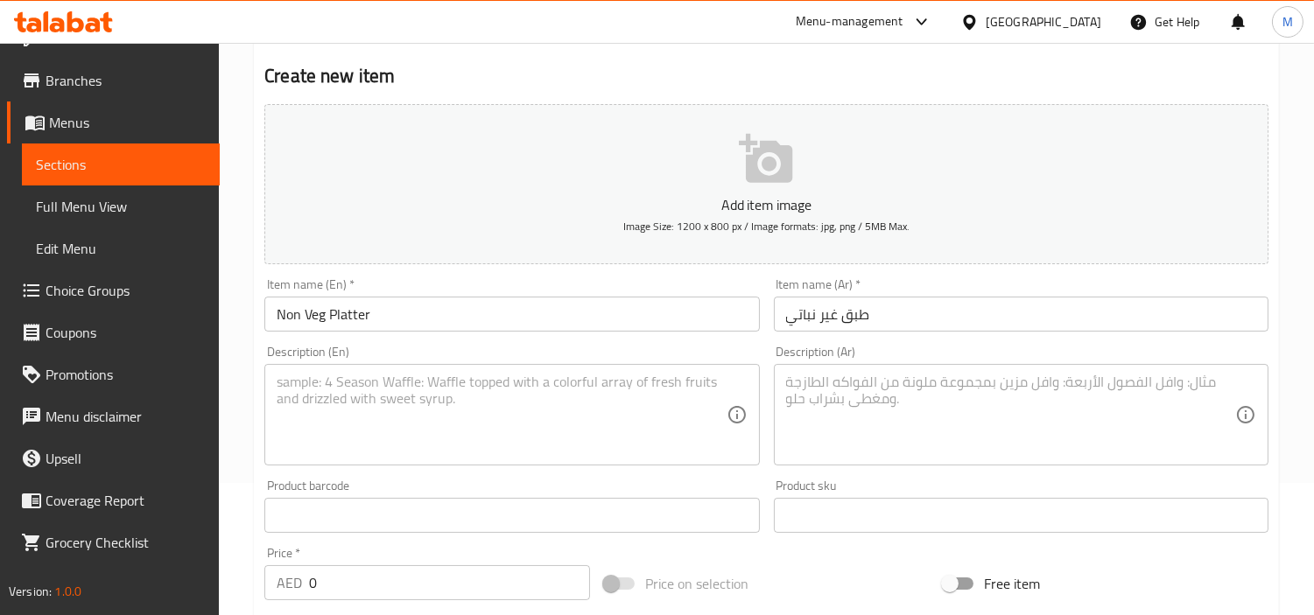
click at [574, 412] on textarea at bounding box center [501, 415] width 449 height 83
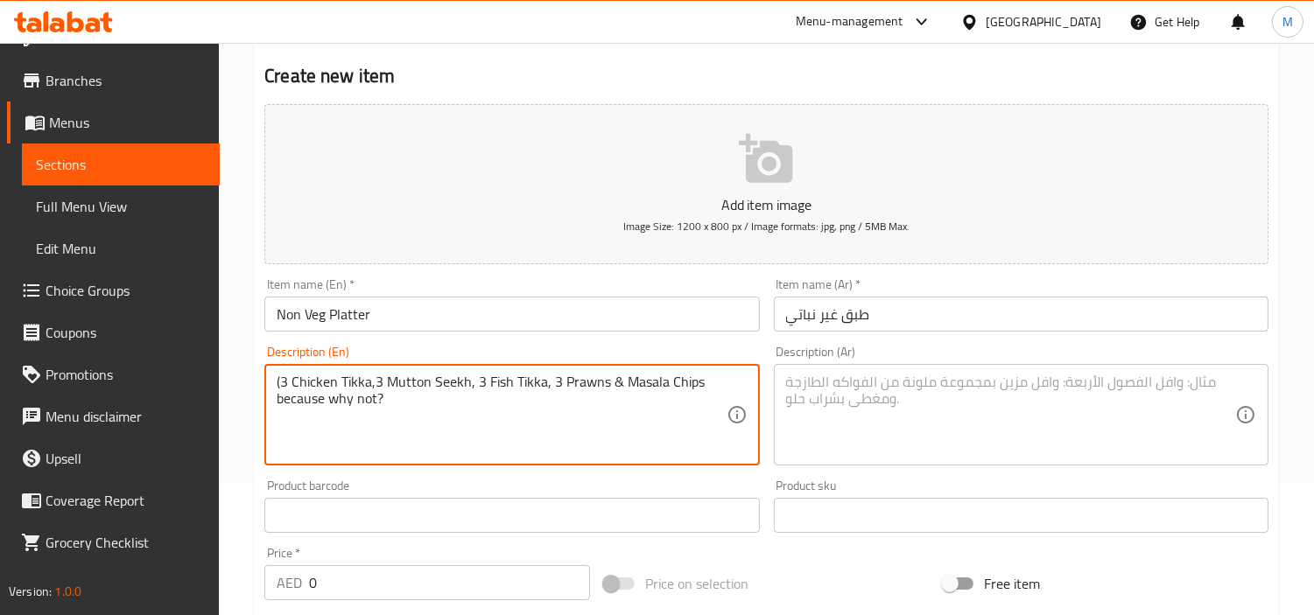
click at [283, 382] on textarea "(3 Chicken Tikka,3 Mutton Seekh, 3 Fish Tikka, 3 Prawns & Masala Chips because …" at bounding box center [501, 415] width 449 height 83
click at [460, 405] on textarea "3 Chicken Tikka,3 Mutton Seekh, 3 Fish Tikka, 3 Prawns & Masala Chips because w…" at bounding box center [501, 415] width 449 height 83
click at [474, 379] on textarea "3 Chicken Tikka,3 Mutton Seekh, 3 Fish Tikka, 3 Prawns & Masala Chips because w…" at bounding box center [501, 415] width 449 height 83
click at [431, 387] on textarea "3 Chicken Tikka,3 Mutton Seekh, 3 Fish Tikka, 3 Prawns & Masala Chips because w…" at bounding box center [501, 415] width 449 height 83
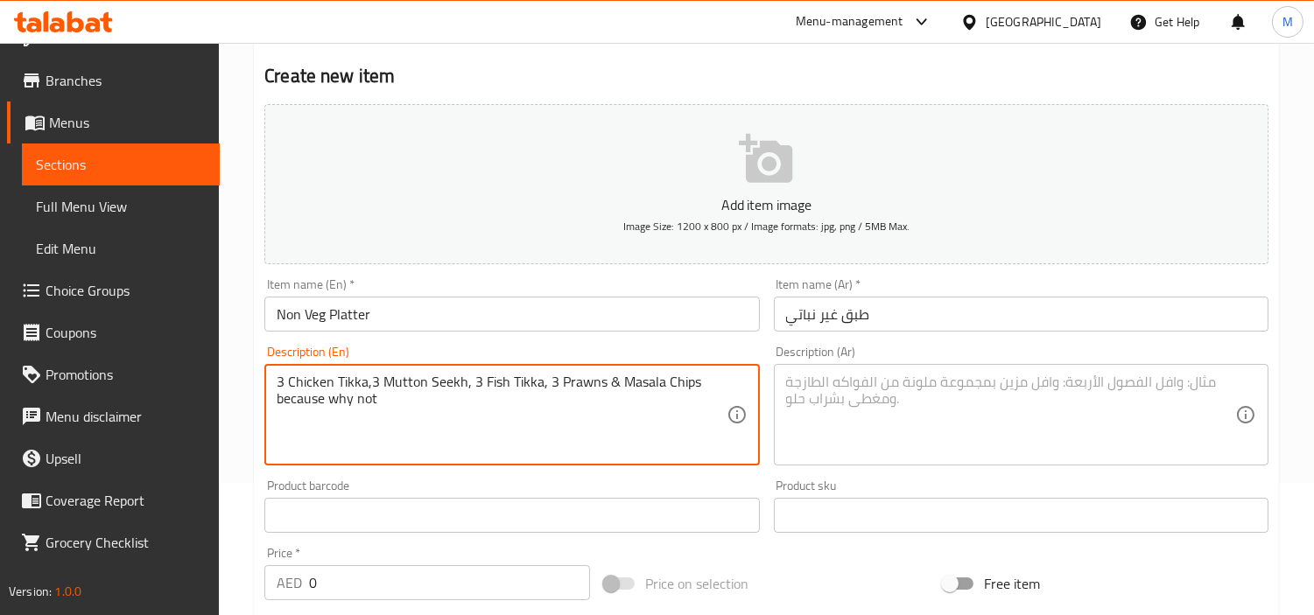
click at [431, 387] on textarea "3 Chicken Tikka,3 Mutton Seekh, 3 Fish Tikka, 3 Prawns & Masala Chips because w…" at bounding box center [501, 415] width 449 height 83
click at [441, 407] on textarea "3 chicken tikka,3 mutton seekh, 3 fish tikka, 3 prawns & masala chips because w…" at bounding box center [501, 415] width 449 height 83
click at [444, 388] on textarea "3 chicken tikka,3 mutton seekh, 3 fish tikka, 3 prawns & masala chips because w…" at bounding box center [501, 415] width 449 height 83
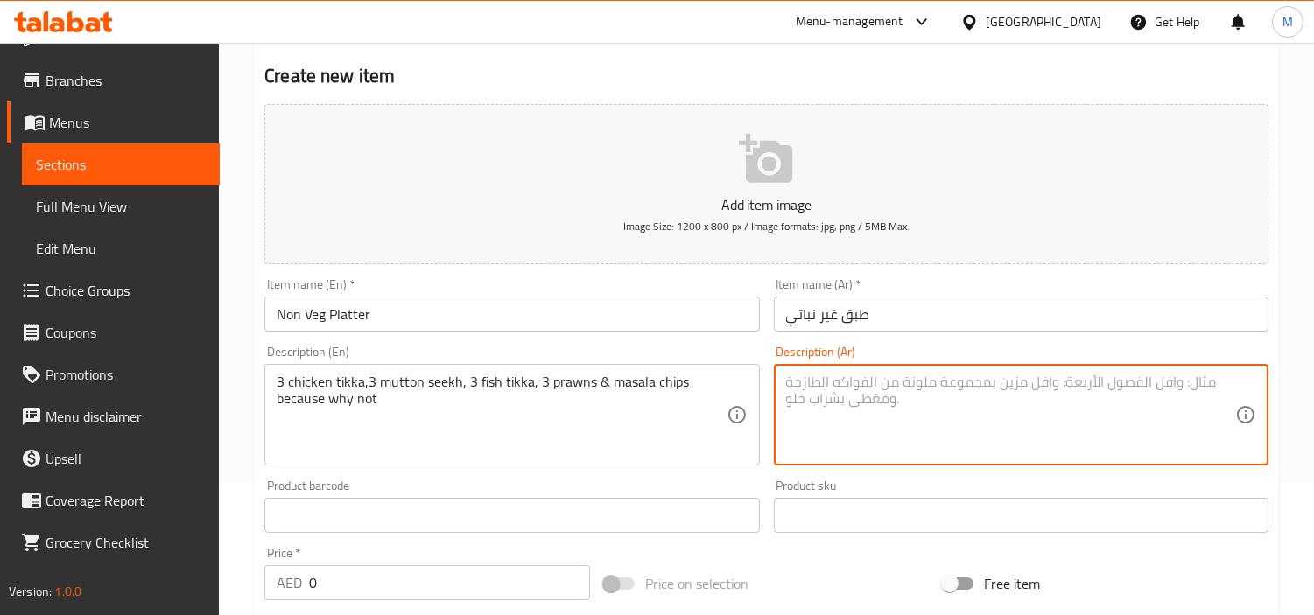
click at [1043, 390] on textarea at bounding box center [1010, 415] width 449 height 83
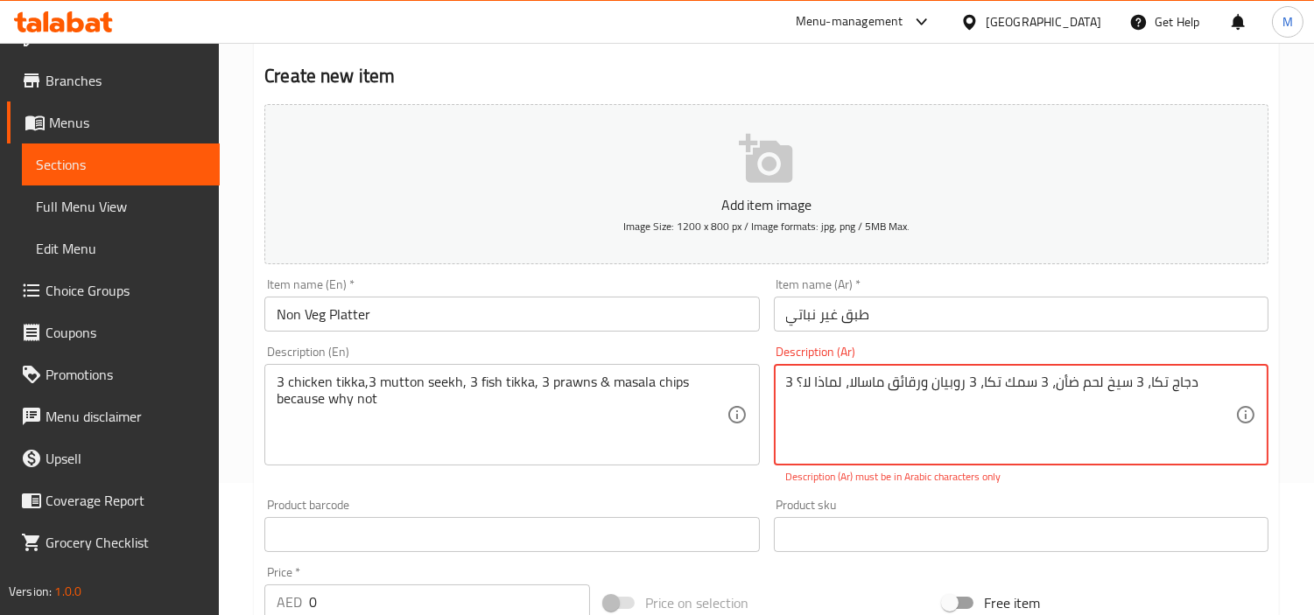
click at [797, 381] on textarea "3 دجاج تكا، 3 سيخ لحم ضأن، 3 سمك تكا، 3 روبيان ورقائق ماسالا، لماذا لا؟" at bounding box center [1010, 415] width 449 height 83
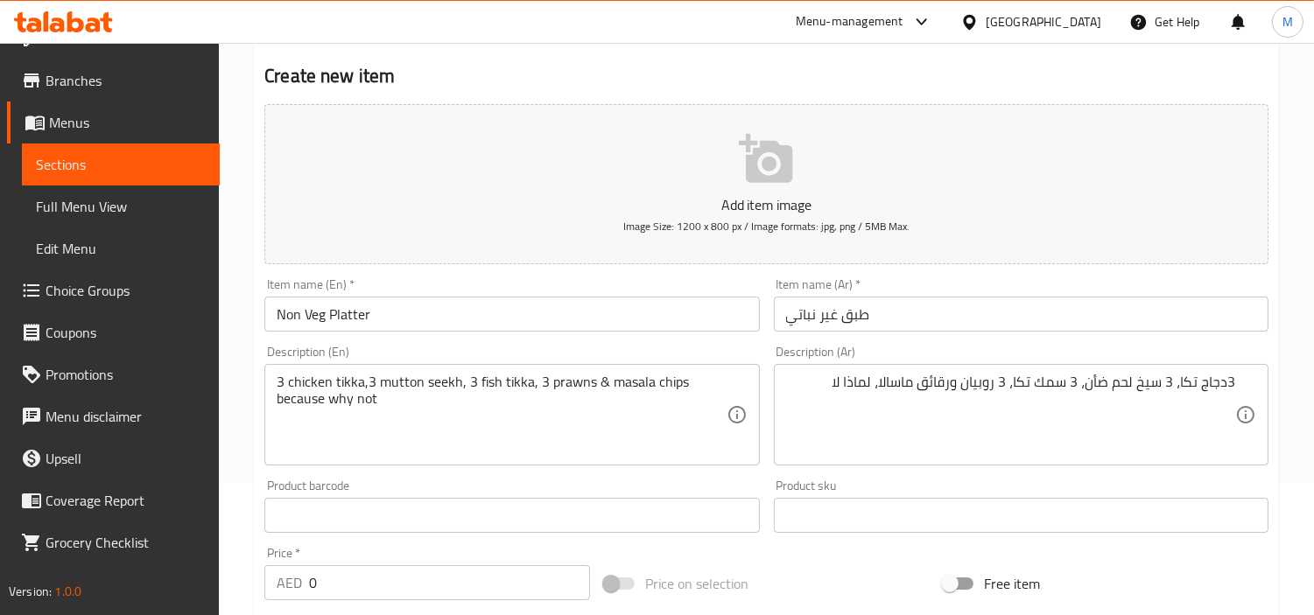
click at [1039, 479] on div "Product sku Product sku" at bounding box center [1021, 506] width 509 height 67
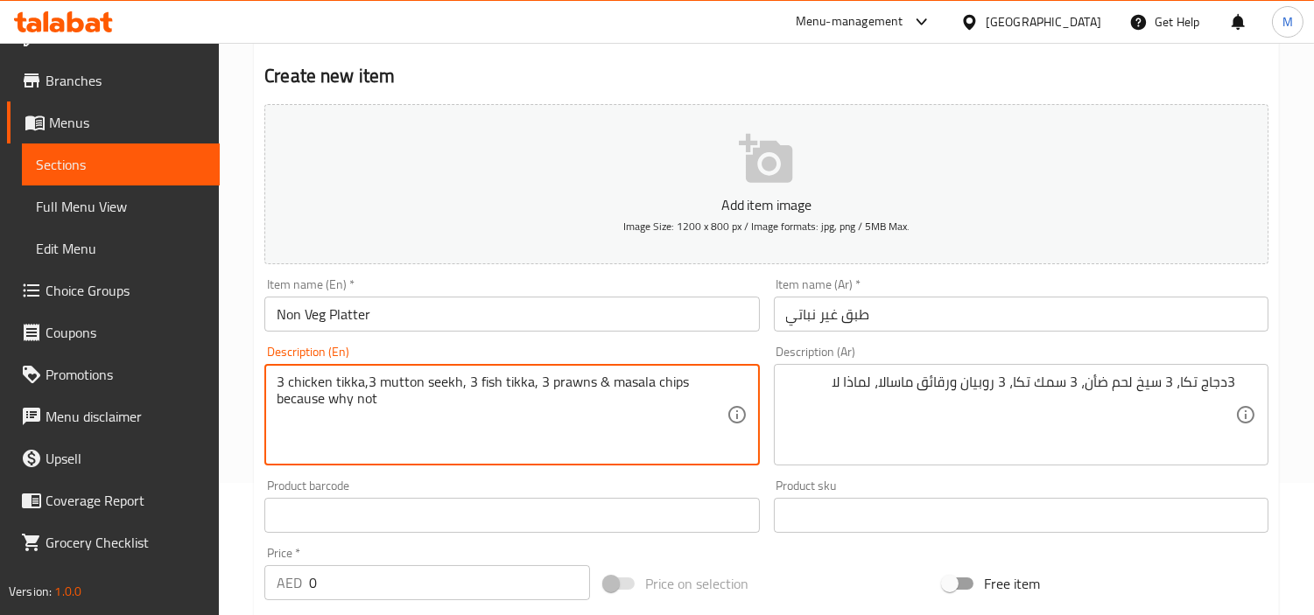
click at [1152, 476] on div "Product sku Product sku" at bounding box center [1021, 506] width 509 height 67
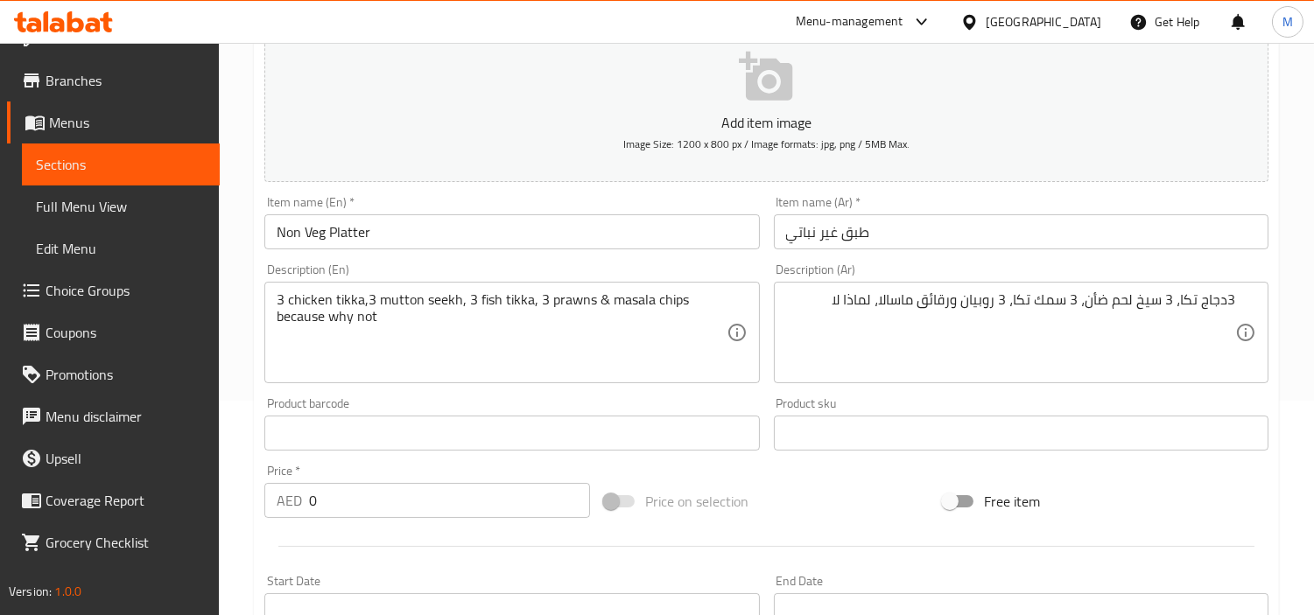
scroll to position [327, 0]
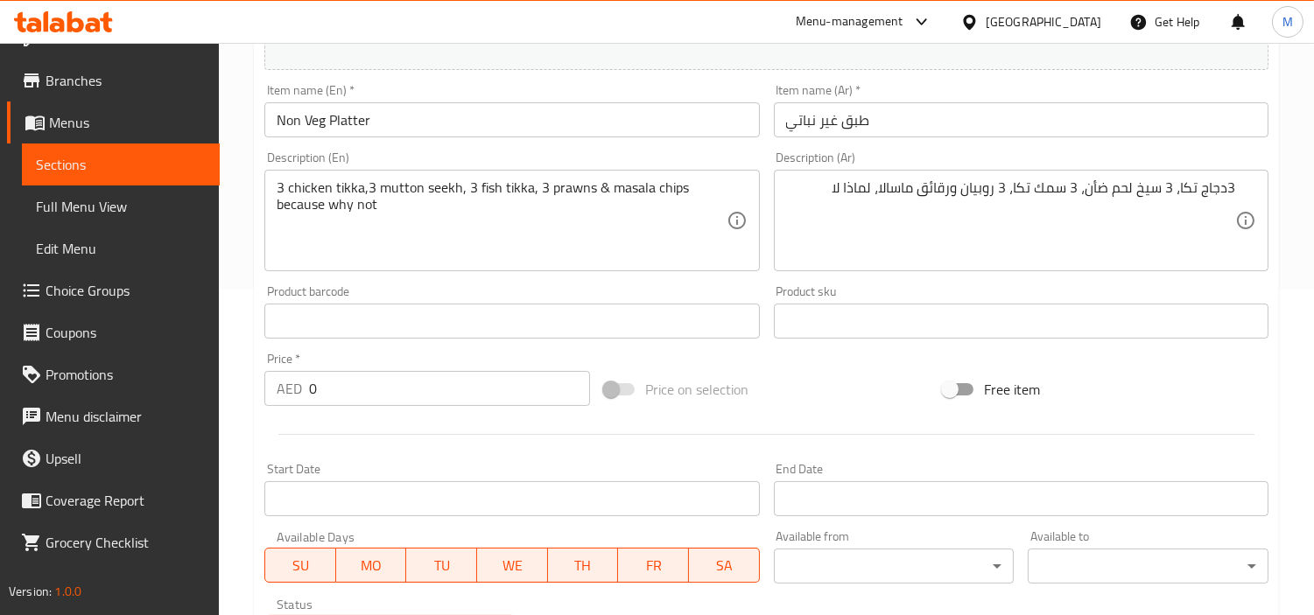
click at [360, 408] on div "Price   * AED 0 Price *" at bounding box center [427, 379] width 340 height 67
click at [355, 386] on input "0" at bounding box center [449, 388] width 281 height 35
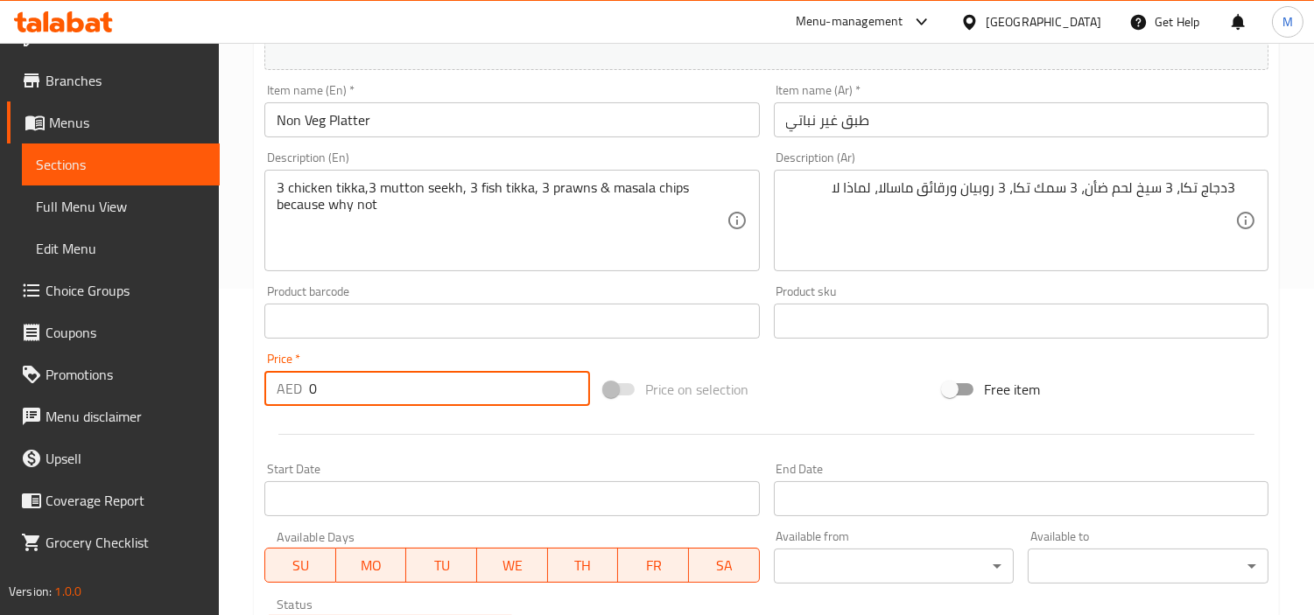
click at [355, 386] on input "0" at bounding box center [449, 388] width 281 height 35
click at [356, 348] on div "Price   * AED 67 Price *" at bounding box center [427, 379] width 340 height 67
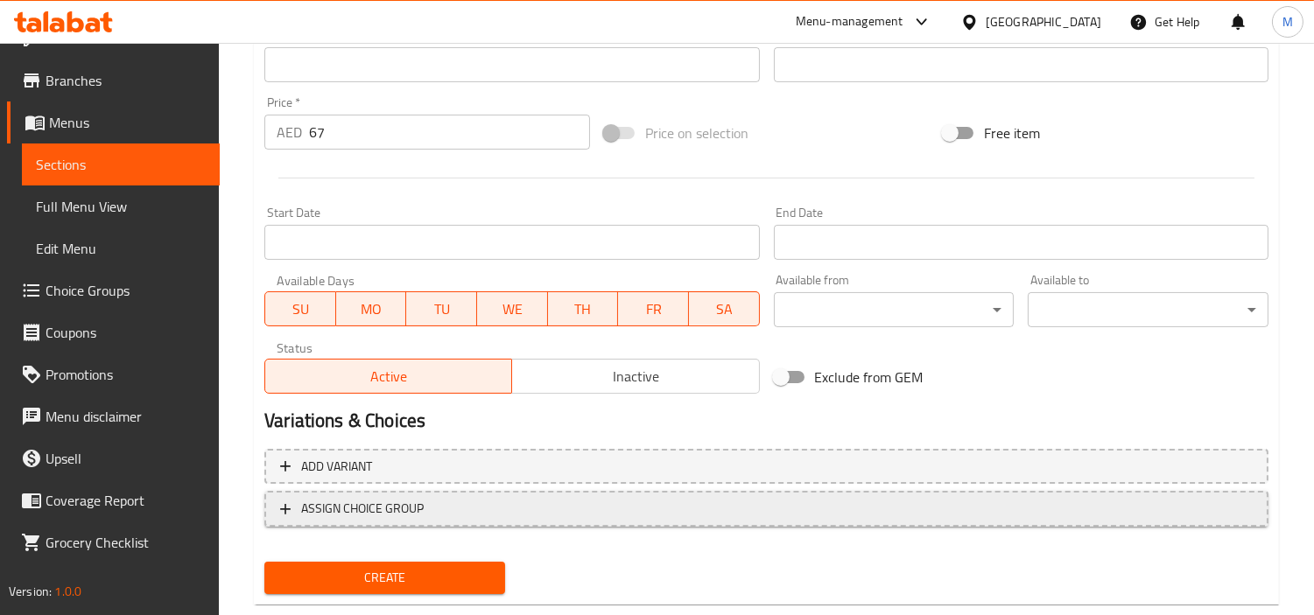
scroll to position [618, 0]
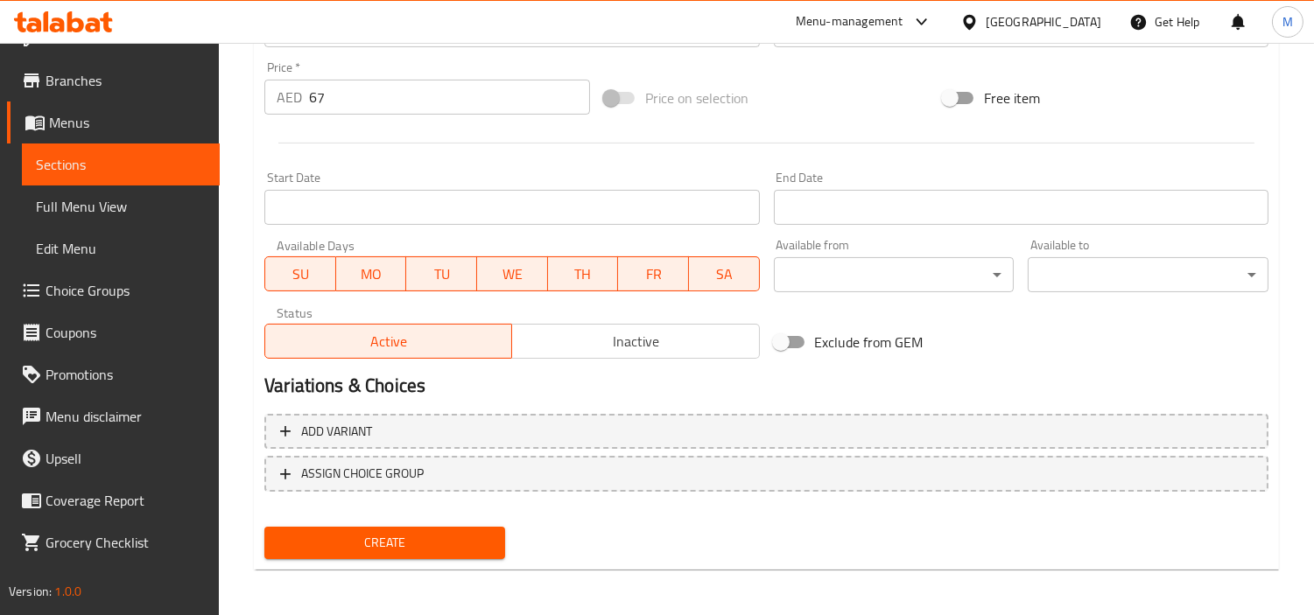
click at [404, 536] on span "Create" at bounding box center [384, 543] width 213 height 22
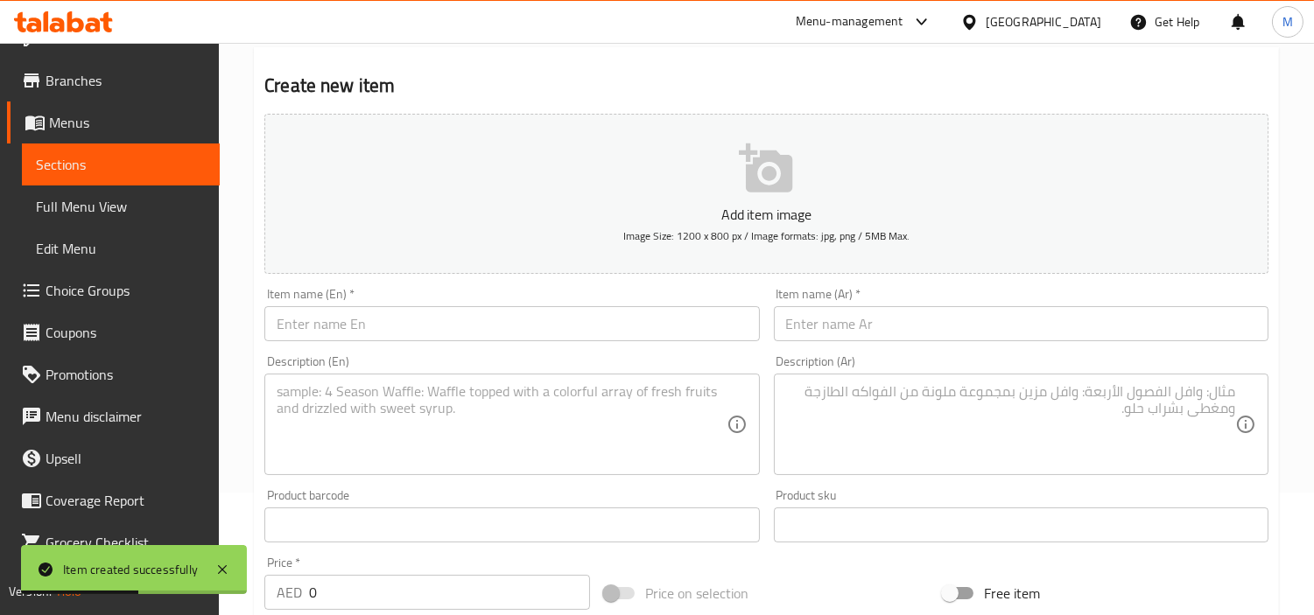
scroll to position [0, 0]
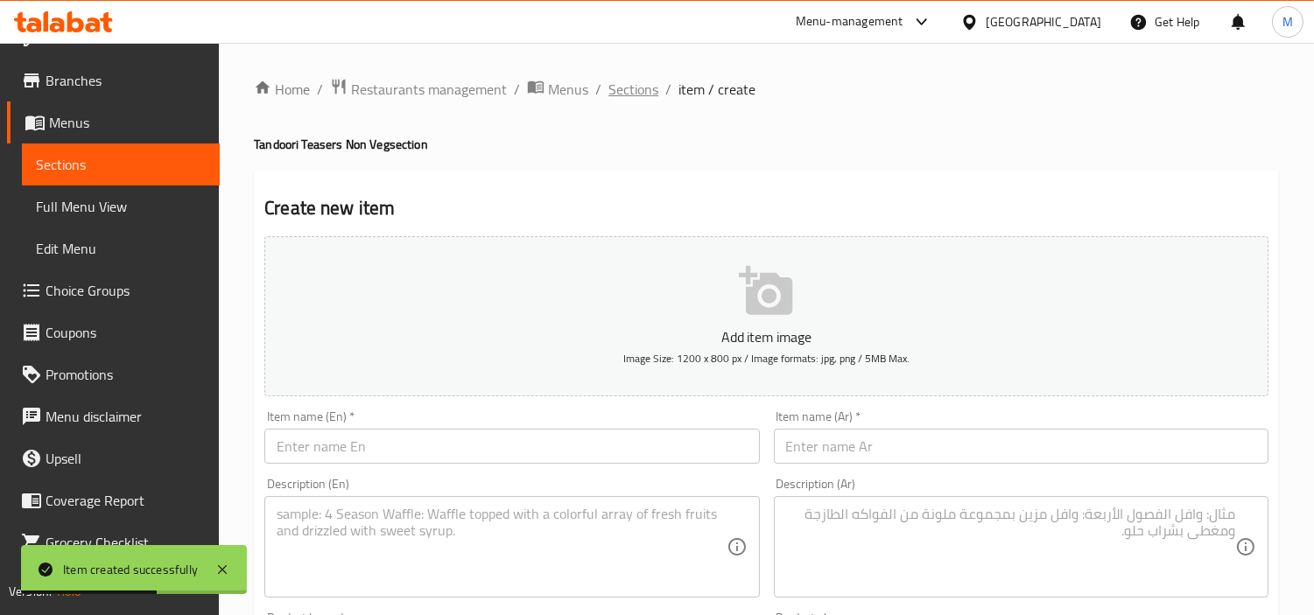
click at [626, 81] on span "Sections" at bounding box center [633, 89] width 50 height 21
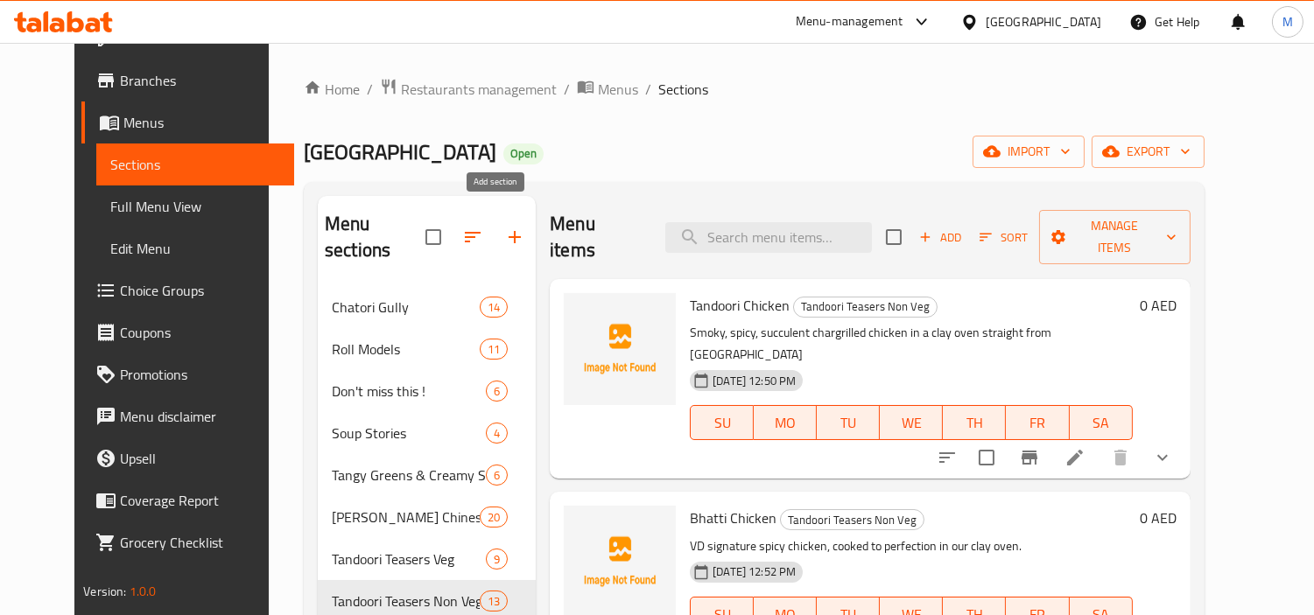
click at [509, 231] on icon "button" at bounding box center [515, 237] width 12 height 12
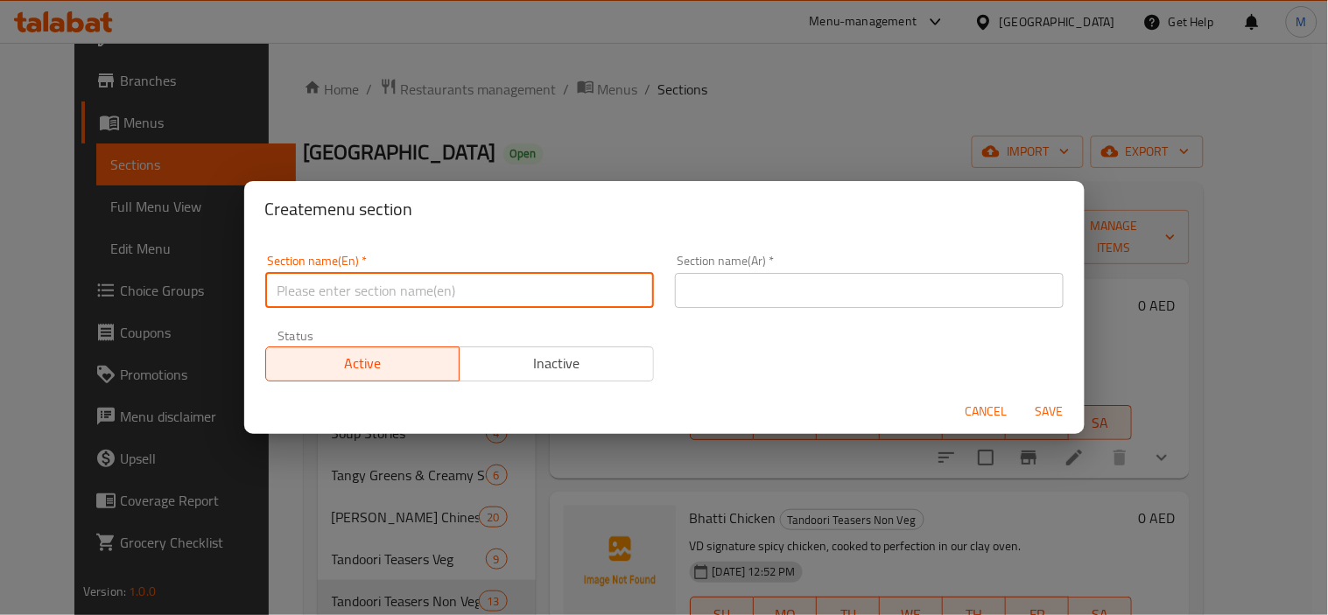
click at [439, 296] on input "text" at bounding box center [459, 290] width 389 height 35
click at [355, 290] on input "Zaika-e-Dilli (Veg" at bounding box center [459, 290] width 389 height 35
click at [355, 289] on input "Zaika-e-Dilli Veg" at bounding box center [459, 290] width 389 height 35
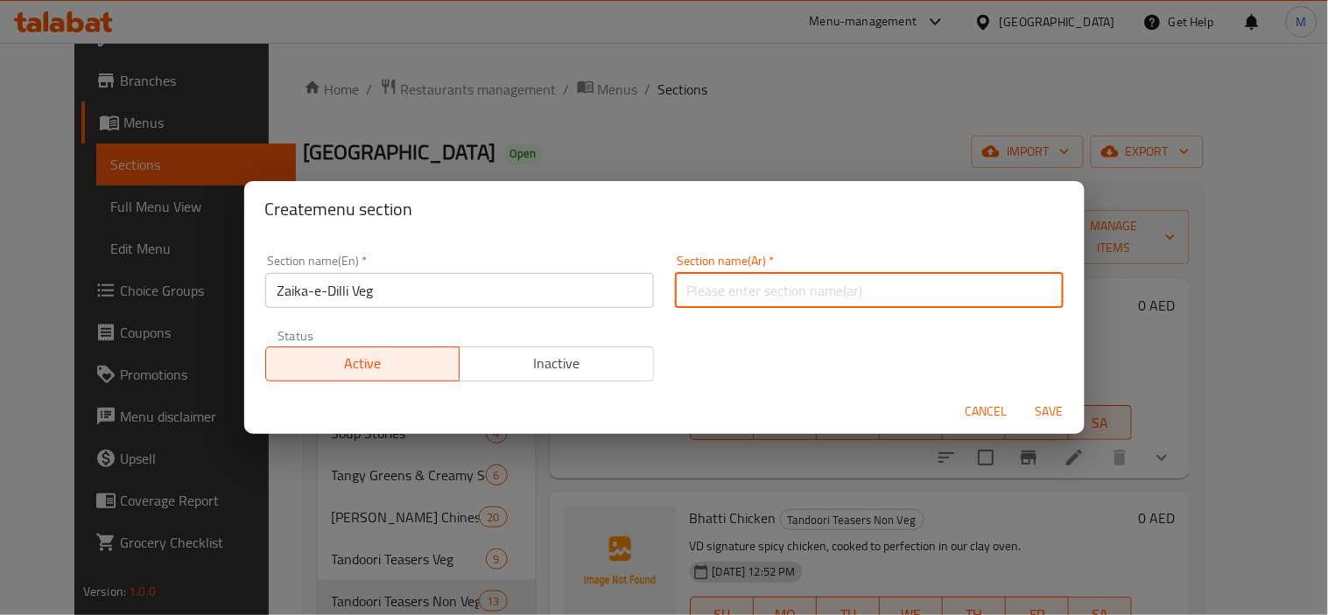
click at [741, 286] on input "text" at bounding box center [869, 290] width 389 height 35
click at [692, 293] on input "زايكا-إي-ديلي فيج" at bounding box center [869, 290] width 389 height 35
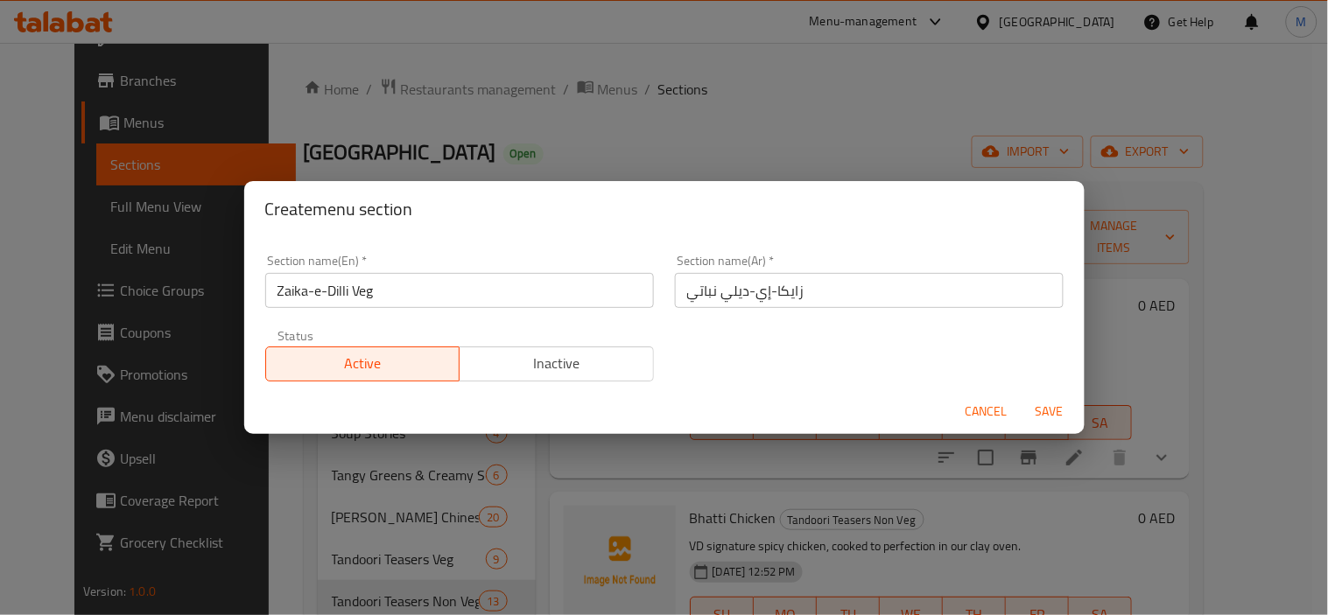
click at [1057, 406] on span "Save" at bounding box center [1050, 412] width 42 height 22
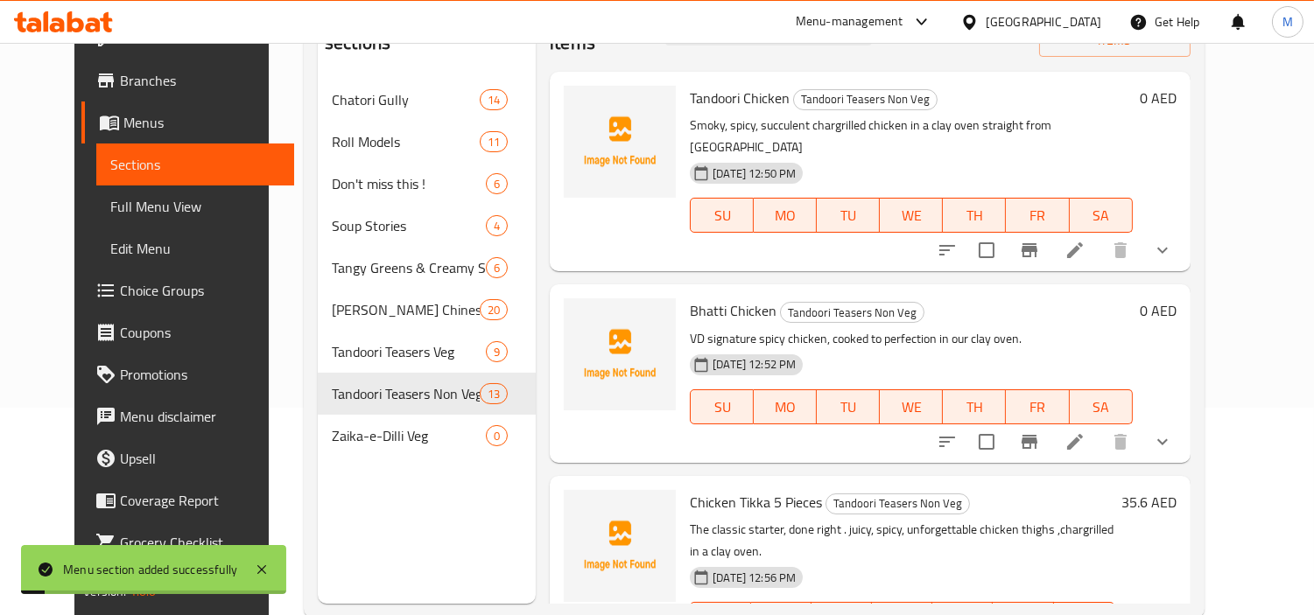
scroll to position [245, 0]
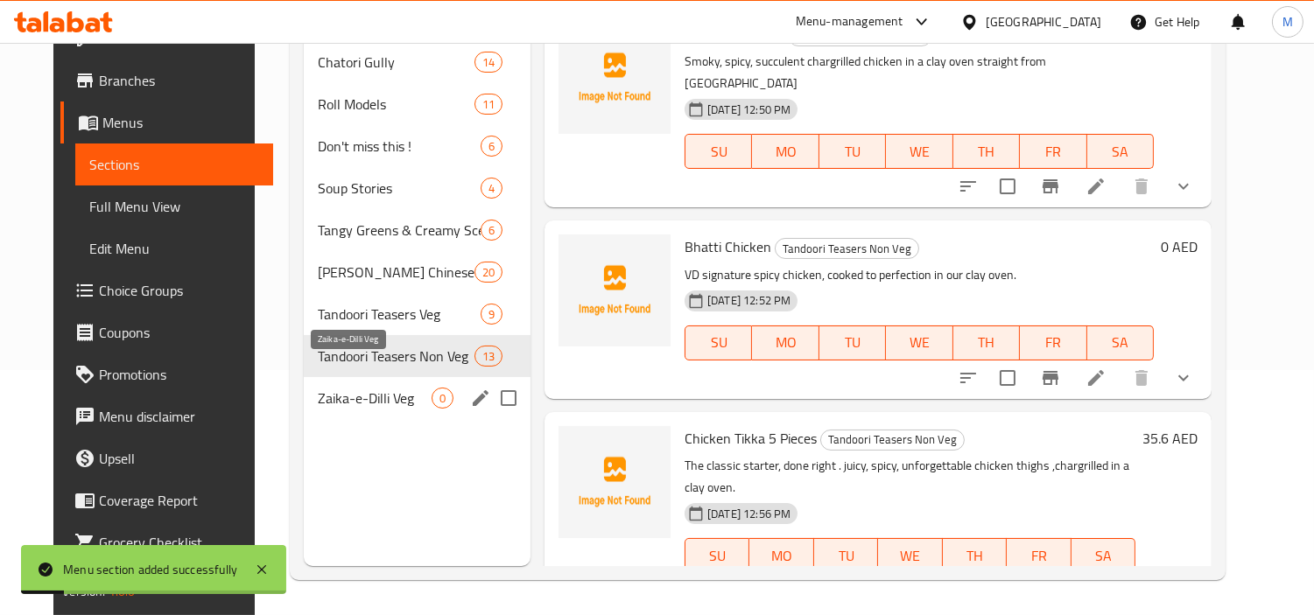
click at [353, 388] on span "Zaika-e-Dilli Veg" at bounding box center [375, 398] width 114 height 21
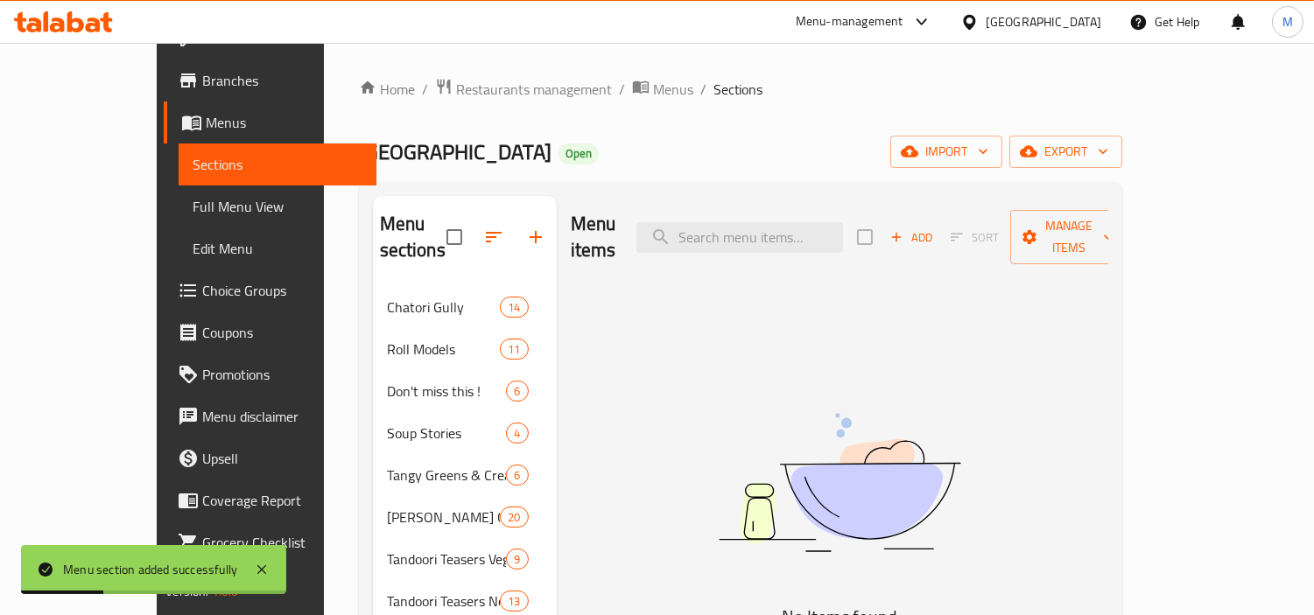
click at [935, 228] on span "Add" at bounding box center [911, 238] width 47 height 20
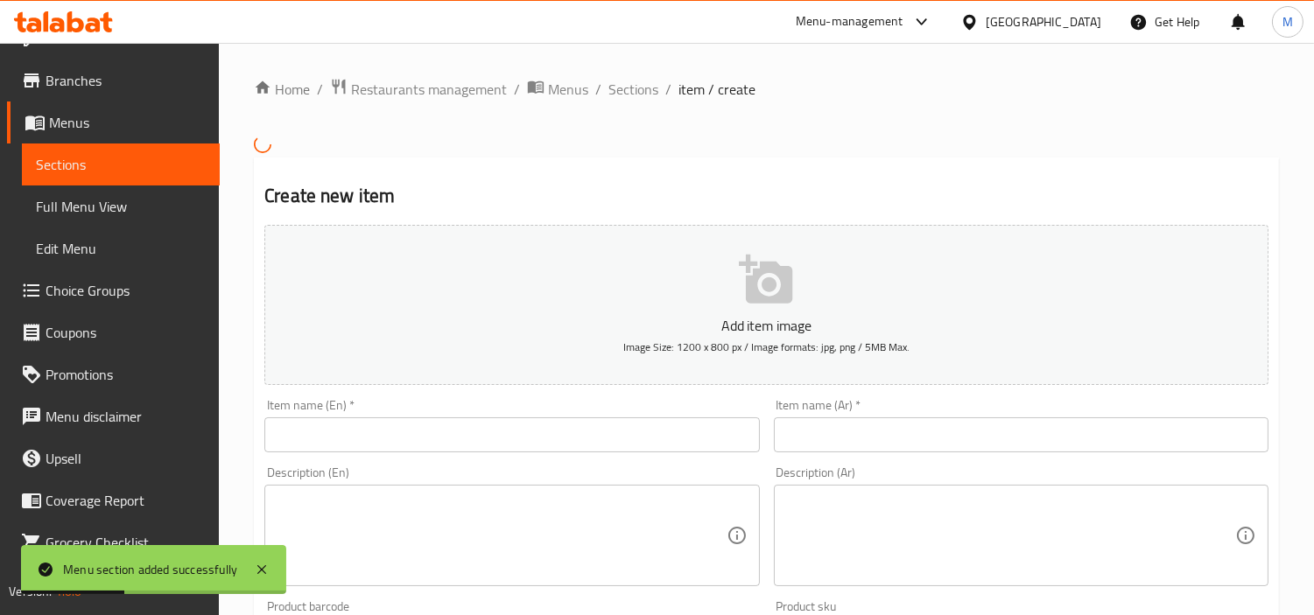
click at [425, 432] on input "text" at bounding box center [511, 435] width 495 height 35
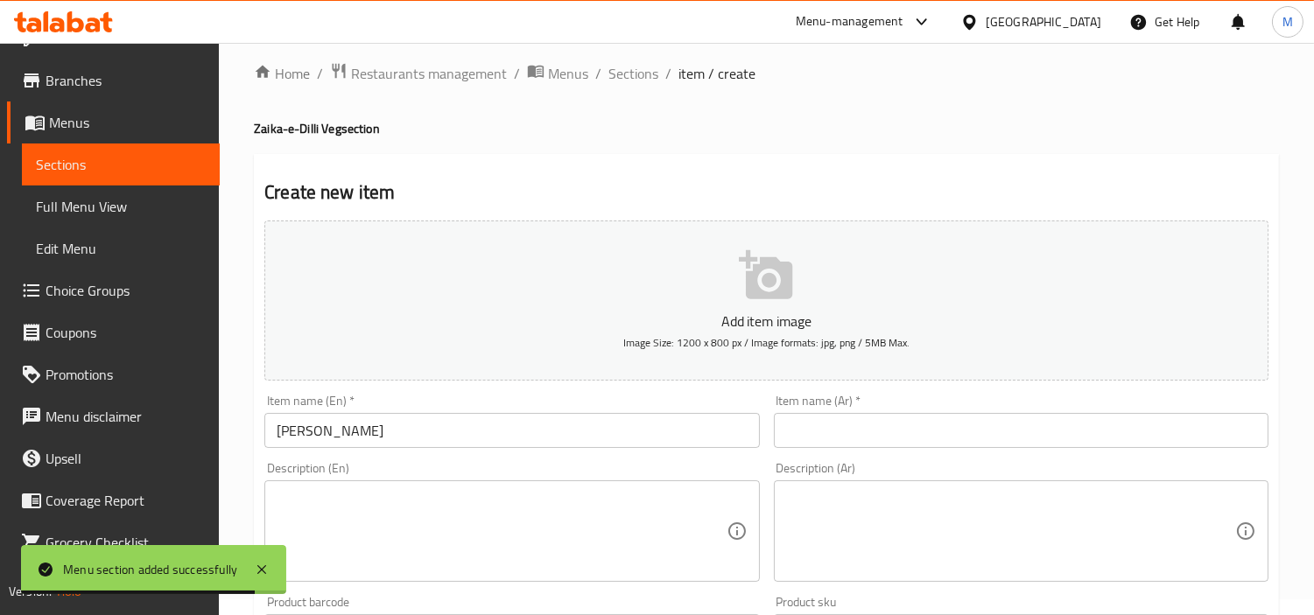
scroll to position [389, 0]
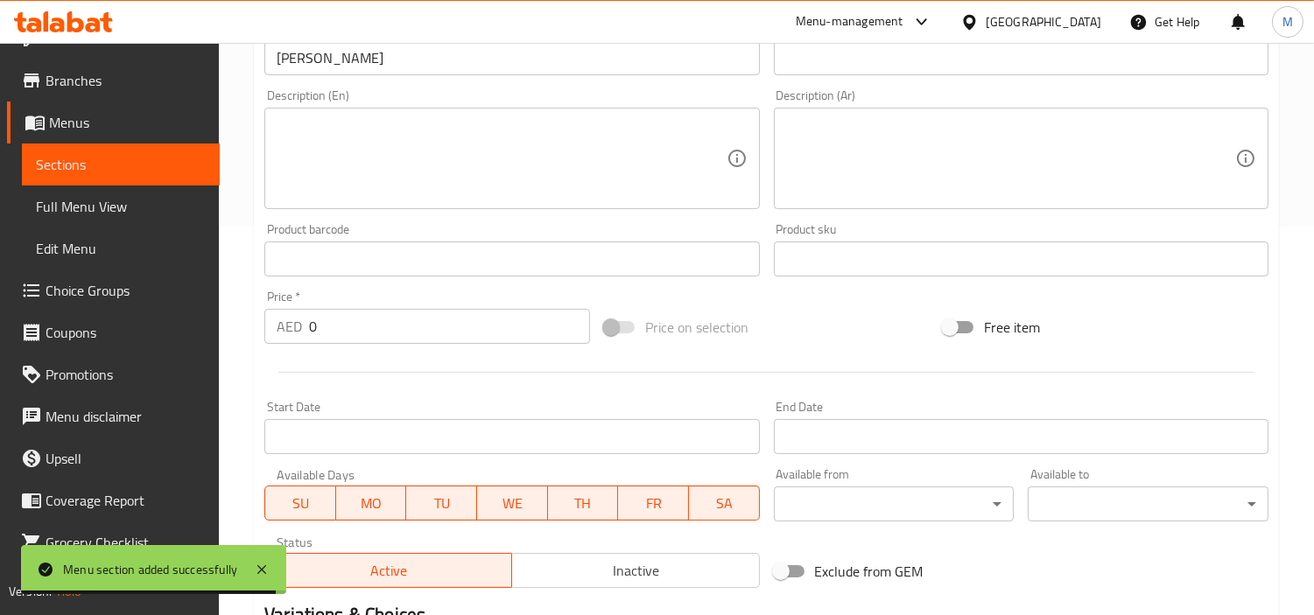
click at [376, 327] on input "0" at bounding box center [449, 326] width 281 height 35
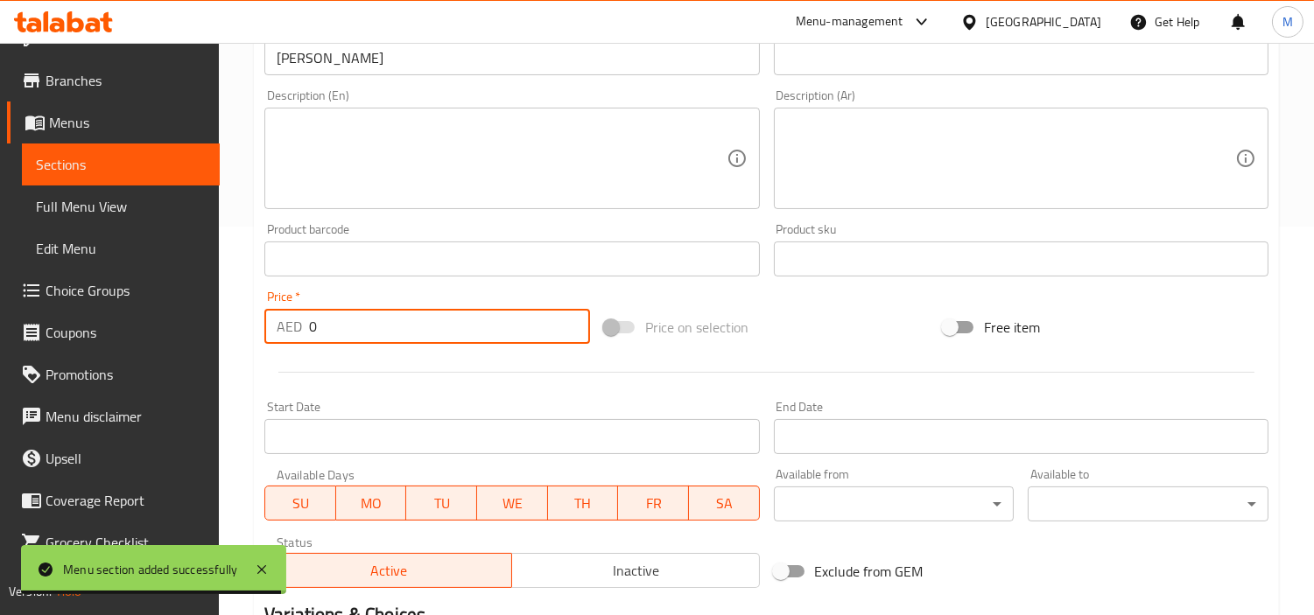
click at [376, 327] on input "0" at bounding box center [449, 326] width 281 height 35
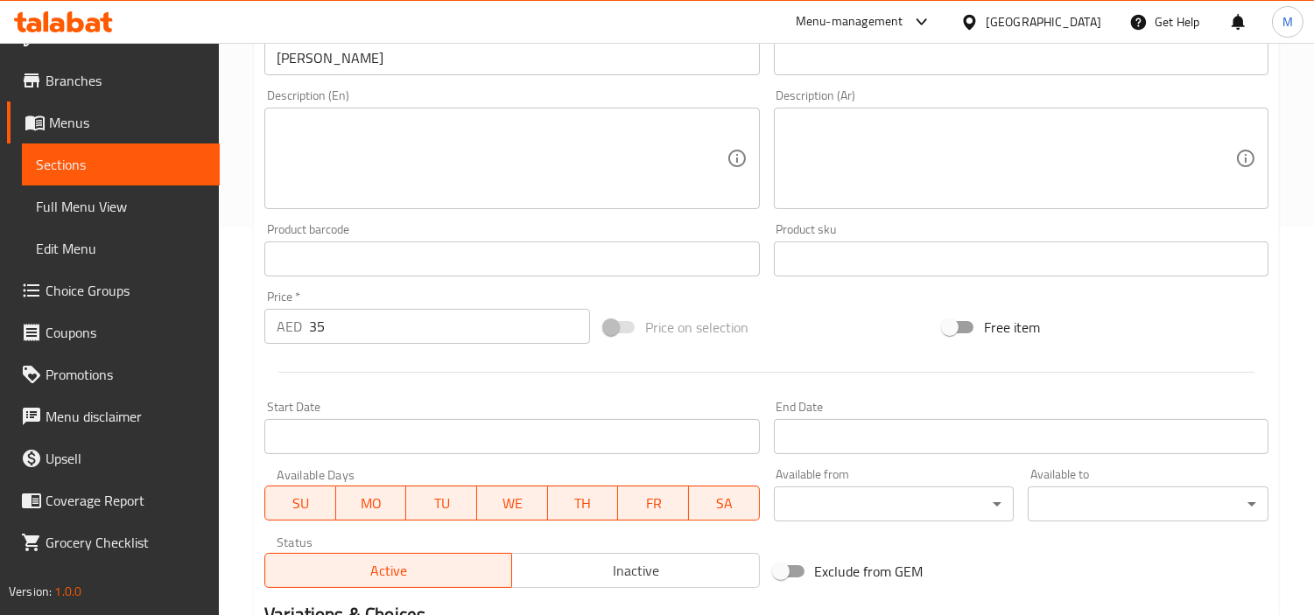
click at [474, 145] on textarea at bounding box center [501, 158] width 449 height 83
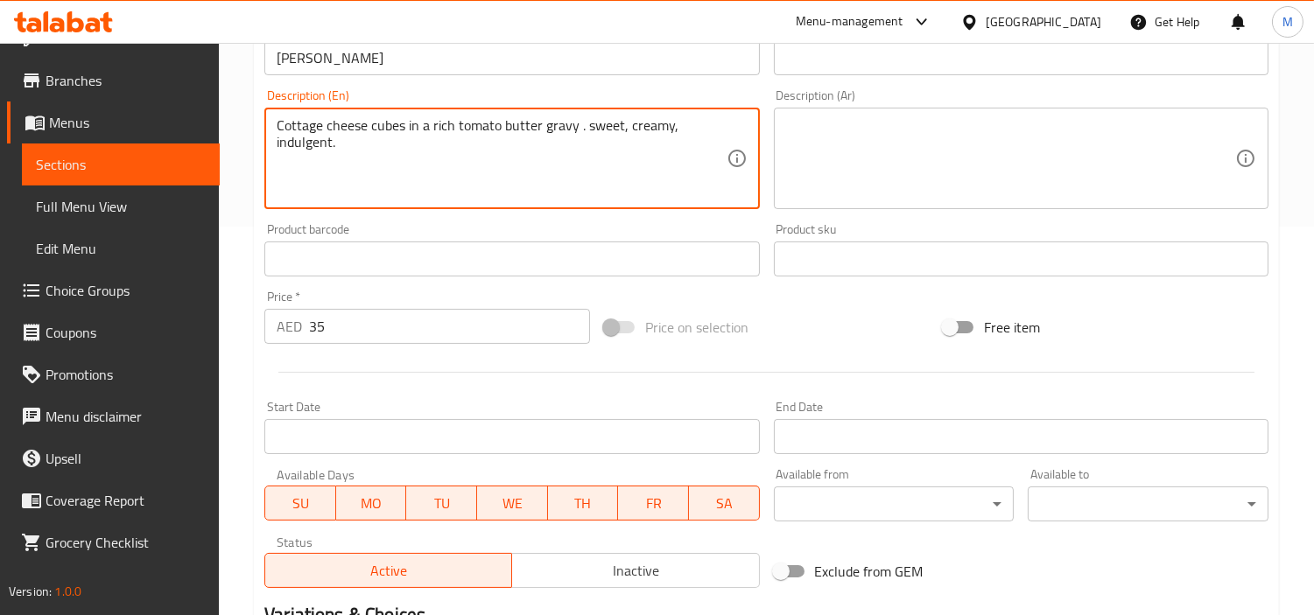
scroll to position [194, 0]
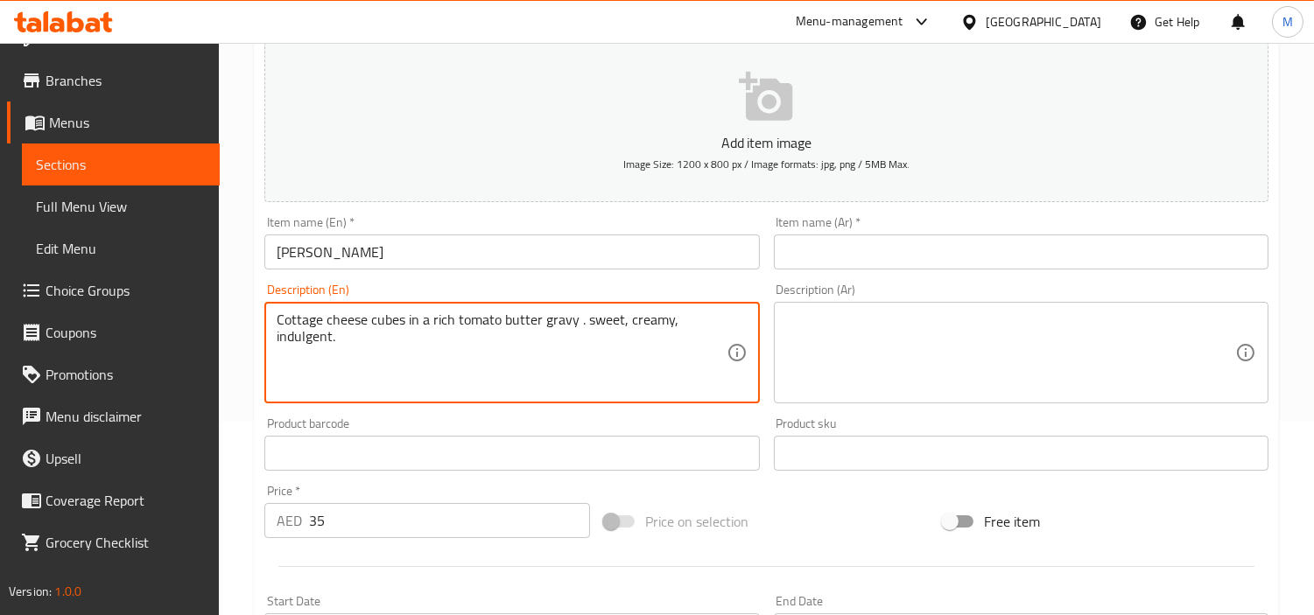
click at [352, 249] on input "[PERSON_NAME]" at bounding box center [511, 252] width 495 height 35
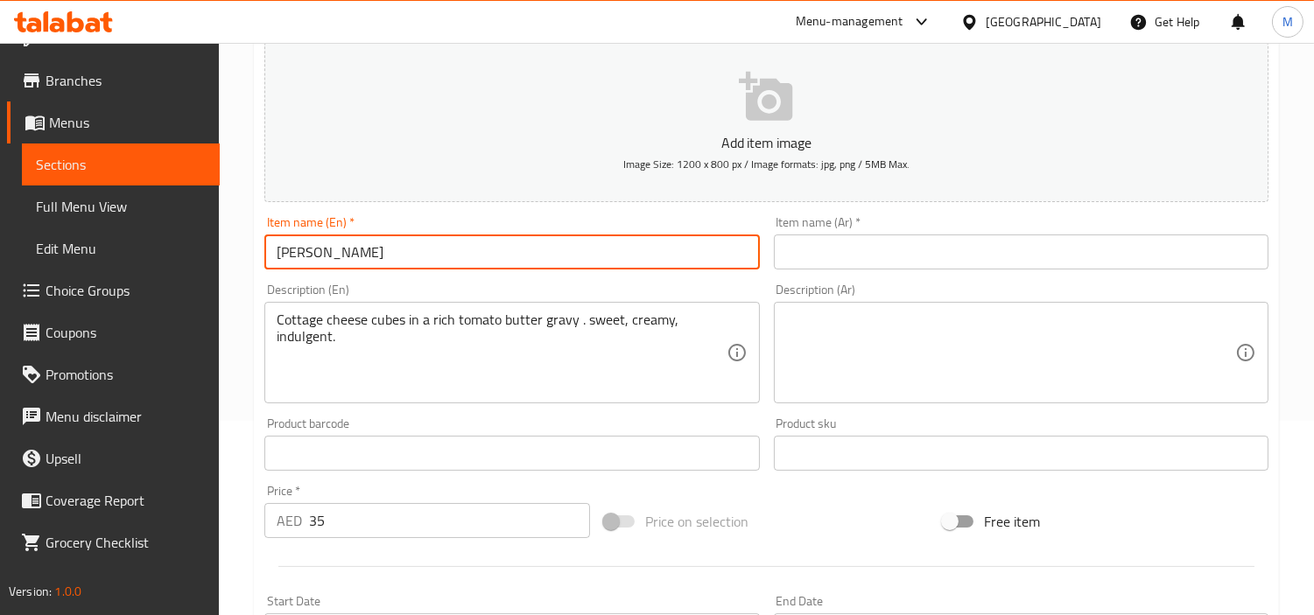
click at [352, 249] on input "[PERSON_NAME]" at bounding box center [511, 252] width 495 height 35
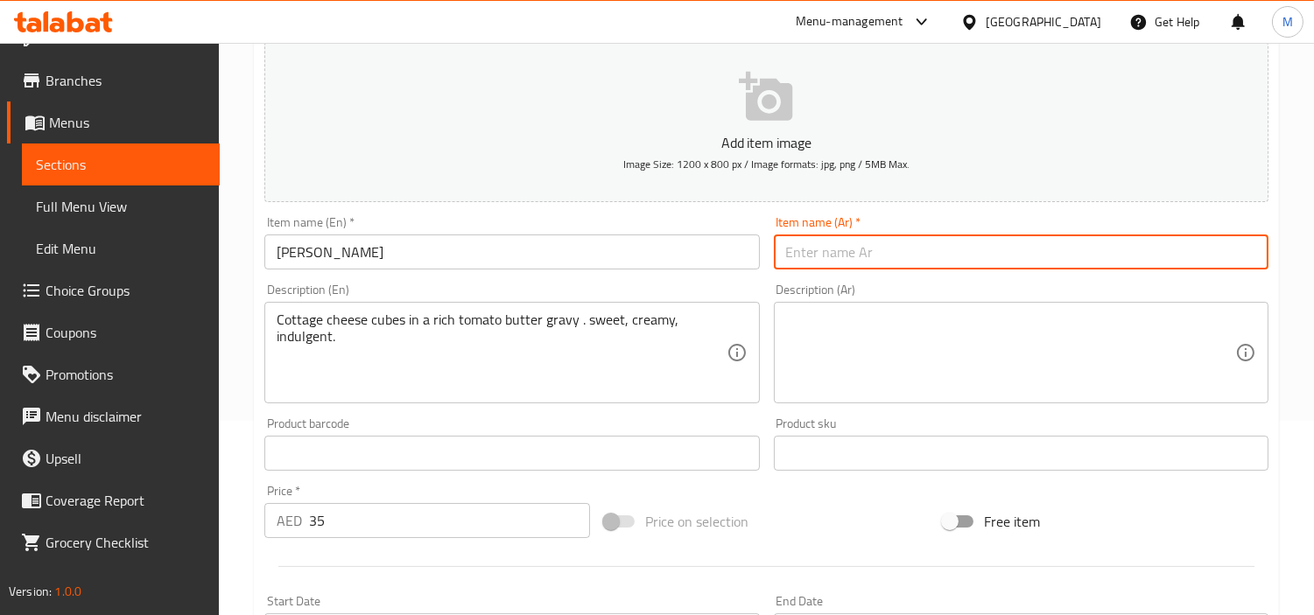
click at [1051, 255] on input "text" at bounding box center [1021, 252] width 495 height 35
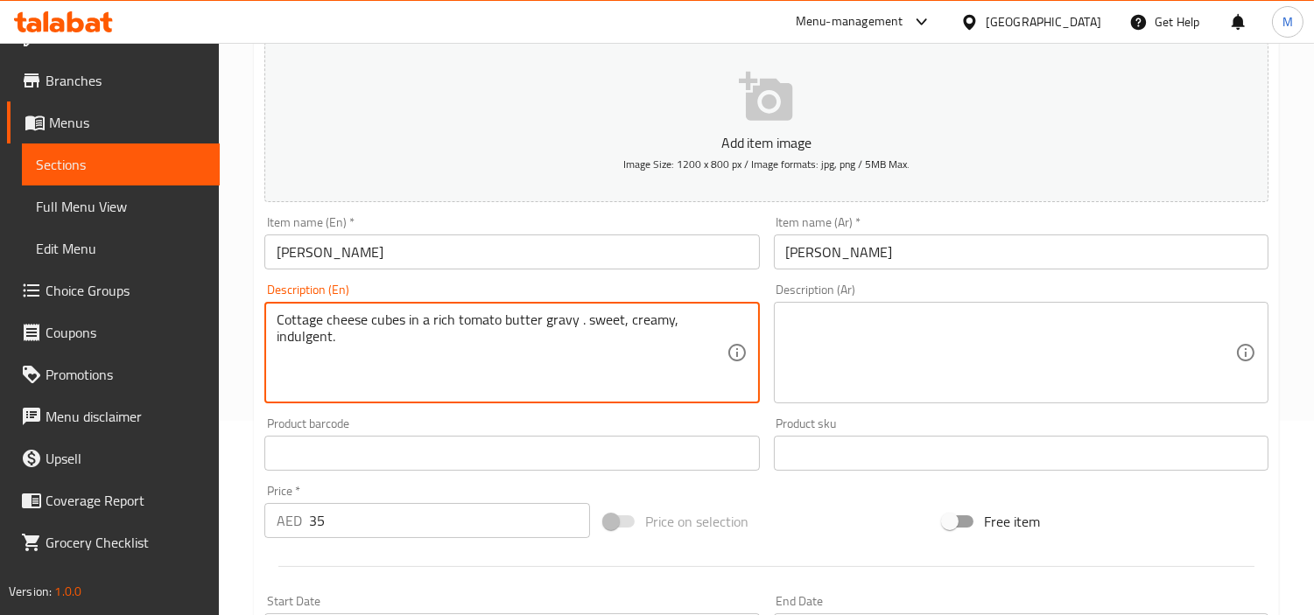
click at [415, 318] on textarea "Cottage cheese cubes in a rich tomato butter gravy . sweet, creamy, indulgent." at bounding box center [501, 353] width 449 height 83
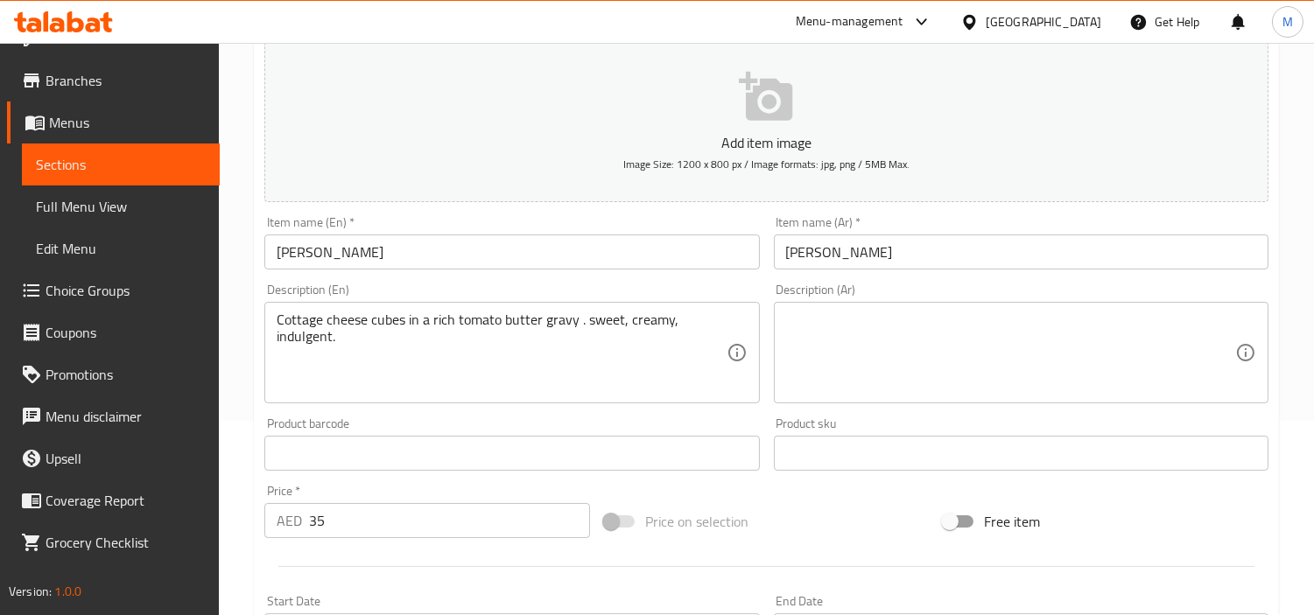
click at [904, 350] on textarea at bounding box center [1010, 353] width 449 height 83
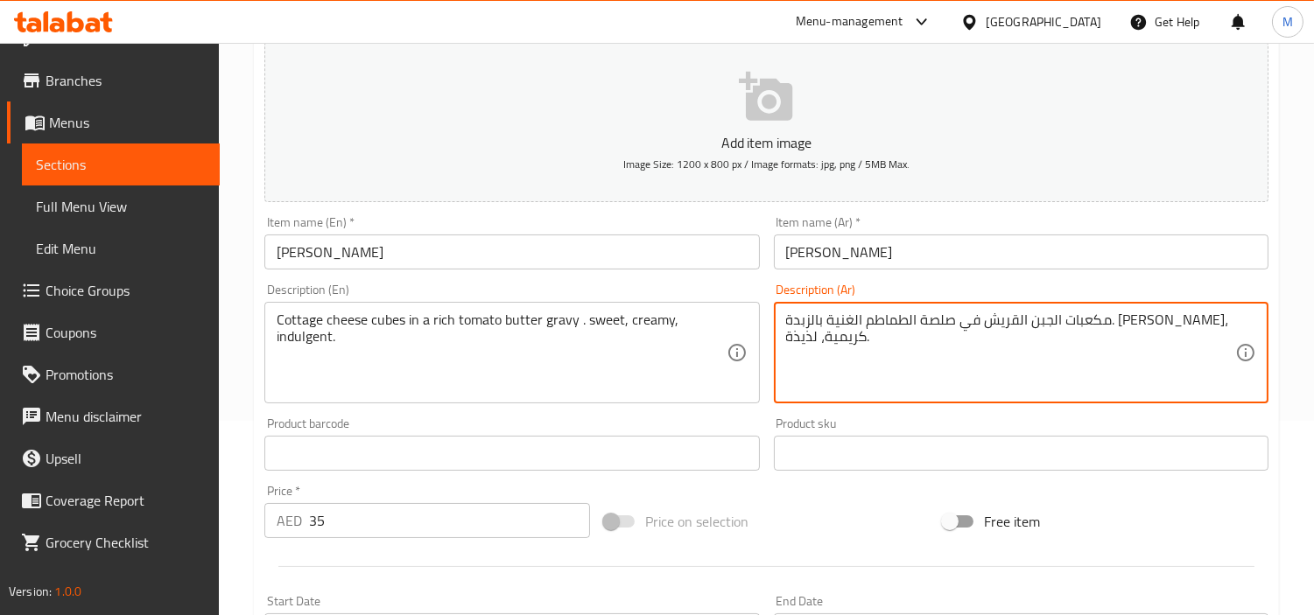
click at [765, 374] on div "Description (En) Cottage cheese cubes in a rich tomato butter gravy . sweet, cr…" at bounding box center [511, 344] width 509 height 134
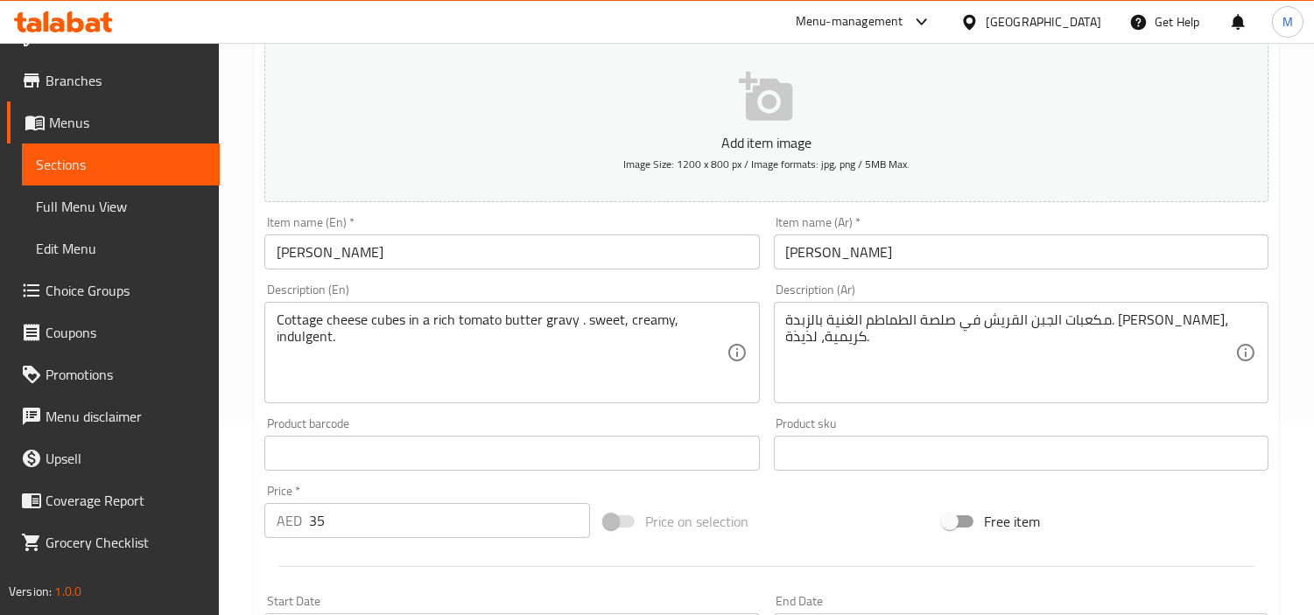
click at [223, 374] on div "Home / Restaurants management / Menus / Sections / item / create Zaika-e-Dilli …" at bounding box center [766, 446] width 1095 height 1194
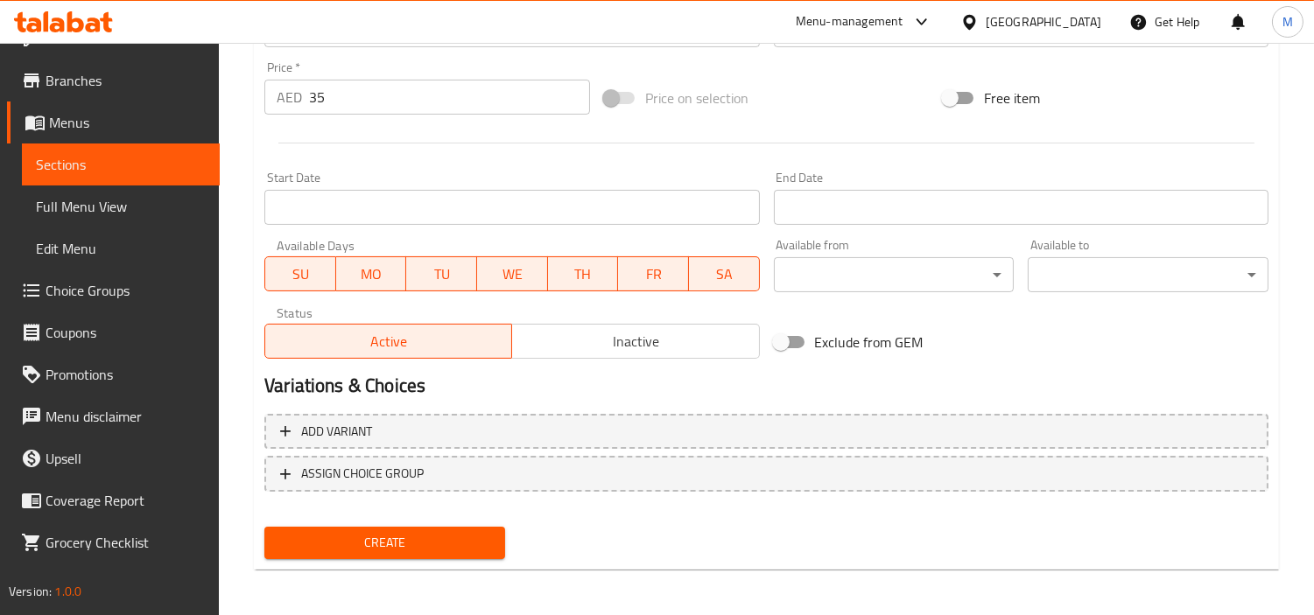
click at [353, 527] on button "Create" at bounding box center [384, 543] width 241 height 32
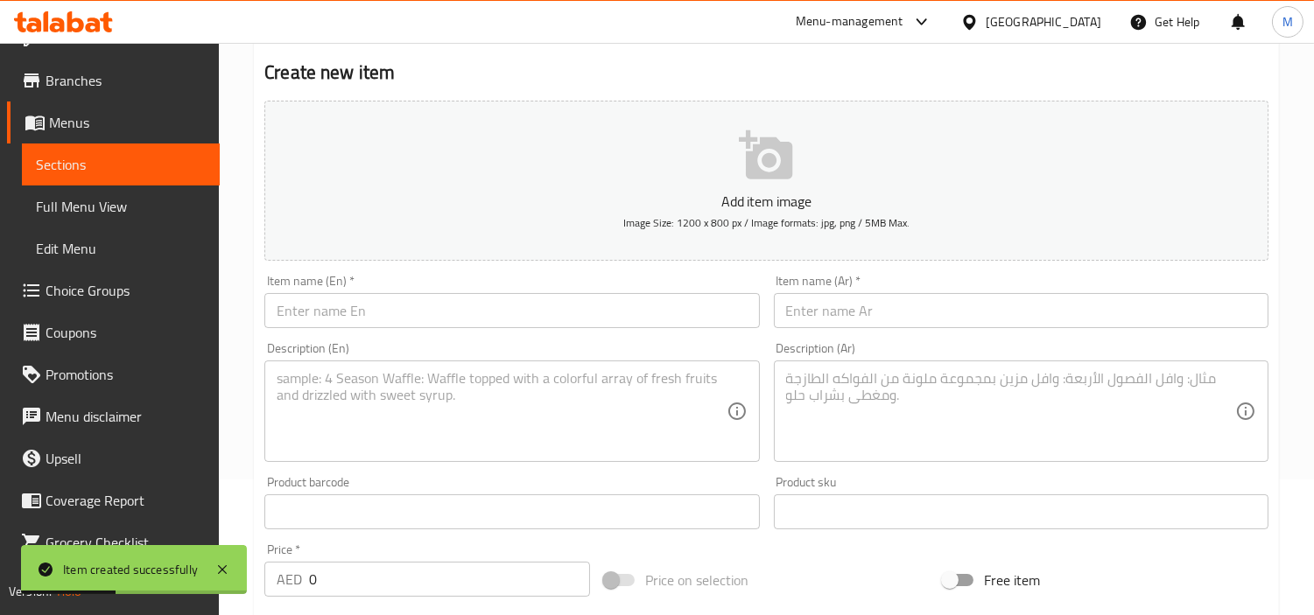
scroll to position [35, 0]
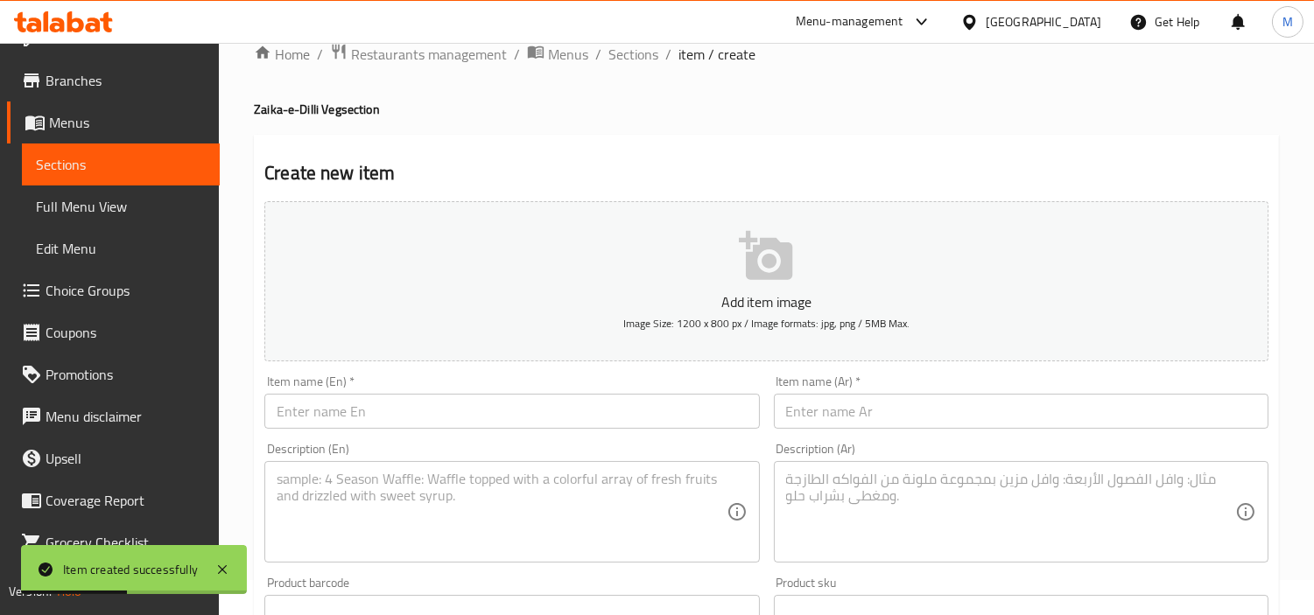
click at [509, 431] on div "Item name (En)   * Item name (En) *" at bounding box center [511, 402] width 509 height 67
click at [501, 395] on input "text" at bounding box center [511, 411] width 495 height 35
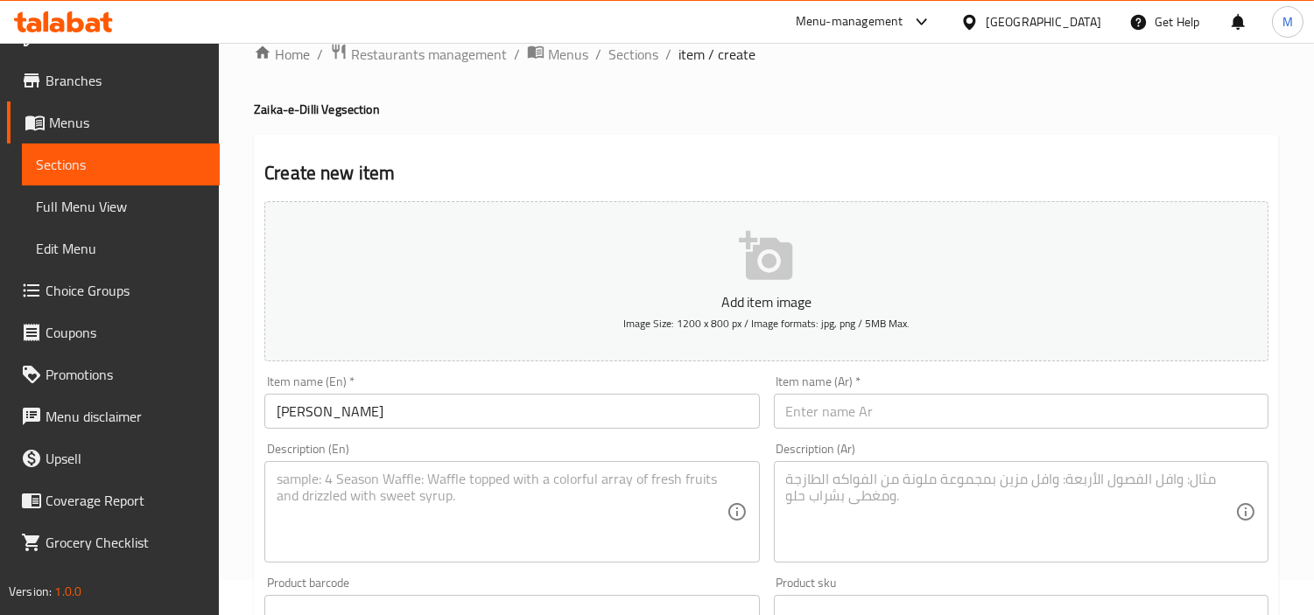
click at [871, 400] on input "text" at bounding box center [1021, 411] width 495 height 35
click at [643, 503] on textarea at bounding box center [501, 512] width 449 height 83
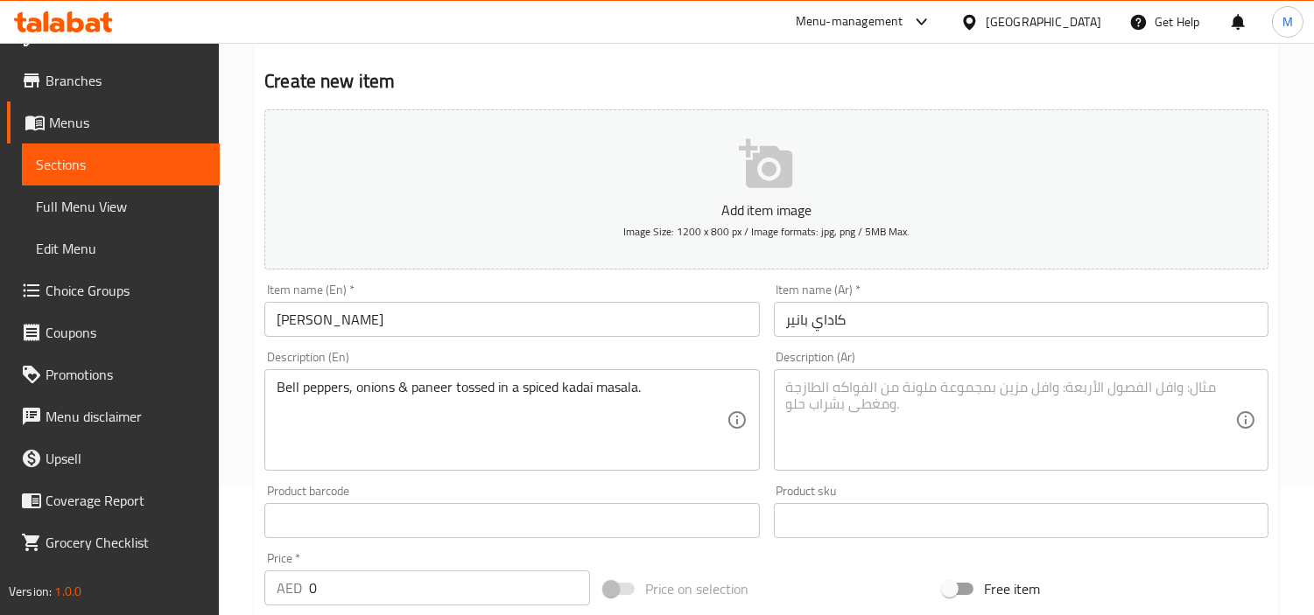
scroll to position [229, 0]
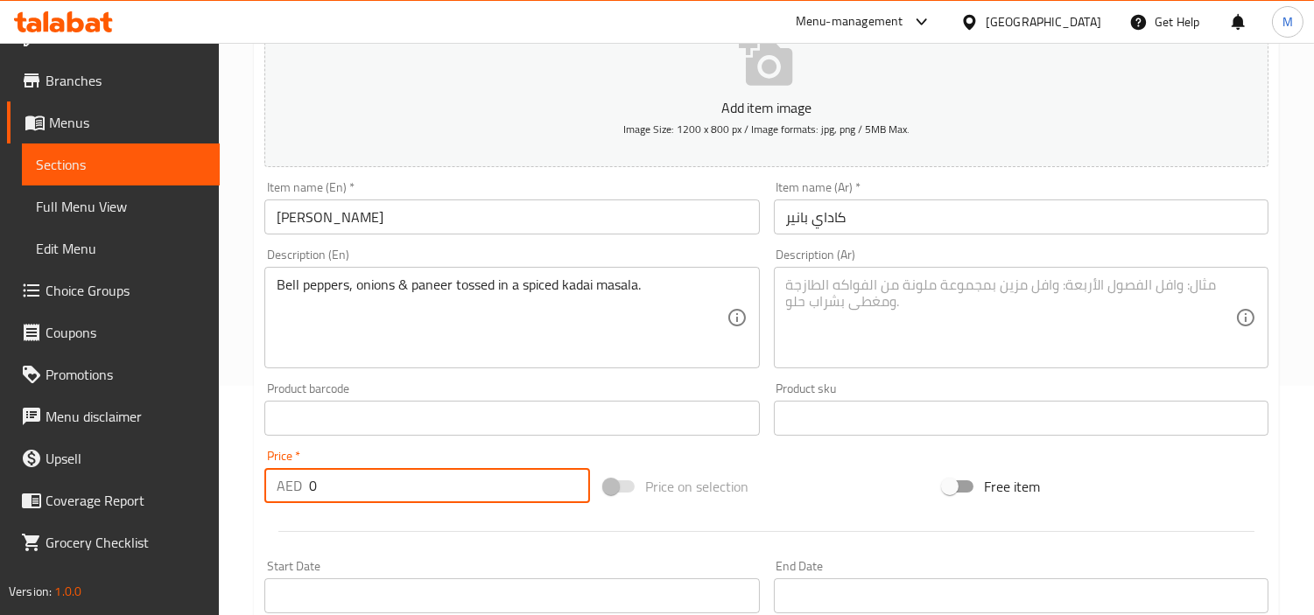
click at [404, 480] on input "0" at bounding box center [449, 485] width 281 height 35
click at [406, 447] on div "Price   * AED 35 Price *" at bounding box center [427, 476] width 340 height 67
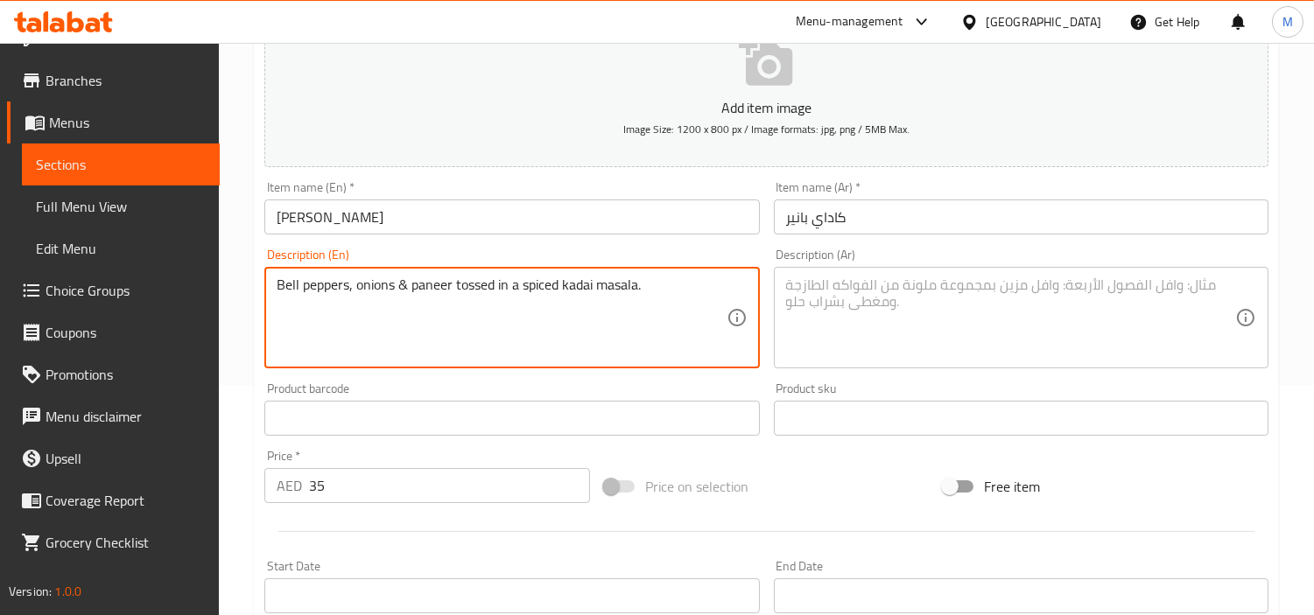
click at [413, 291] on textarea "Bell peppers, onions & paneer tossed in a spiced kadai masala." at bounding box center [501, 318] width 449 height 83
click at [1010, 309] on textarea at bounding box center [1010, 318] width 449 height 83
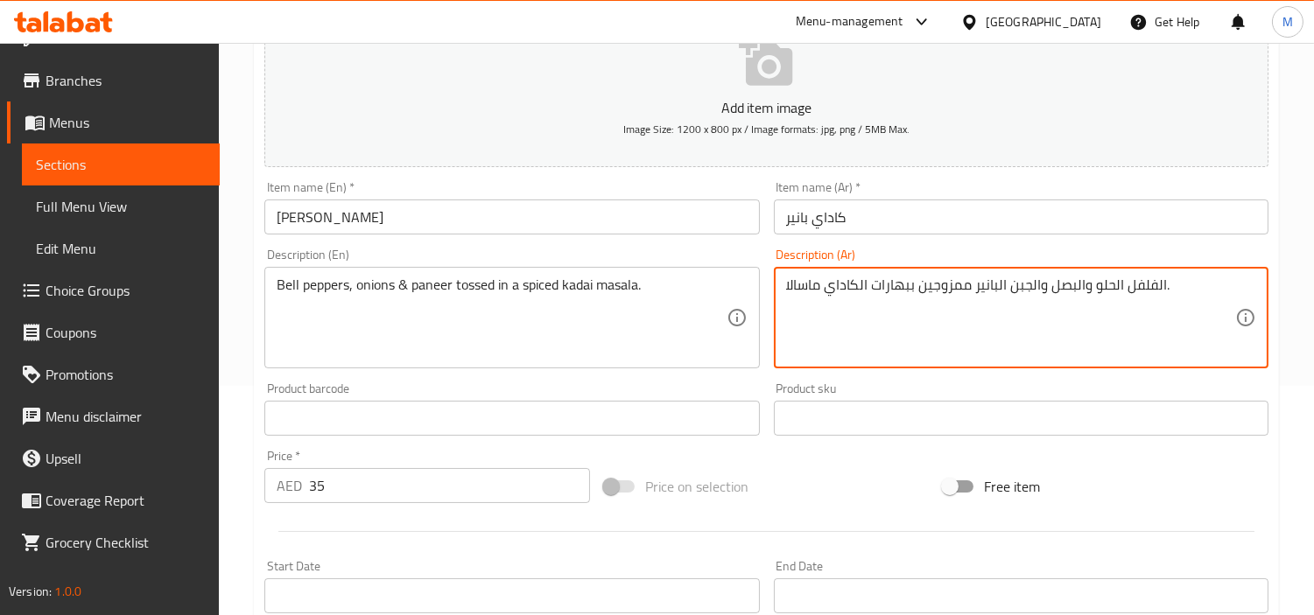
click at [242, 424] on div "Home / Restaurants management / Menus / Sections / item / create Zaika-e-Dilli …" at bounding box center [766, 411] width 1095 height 1194
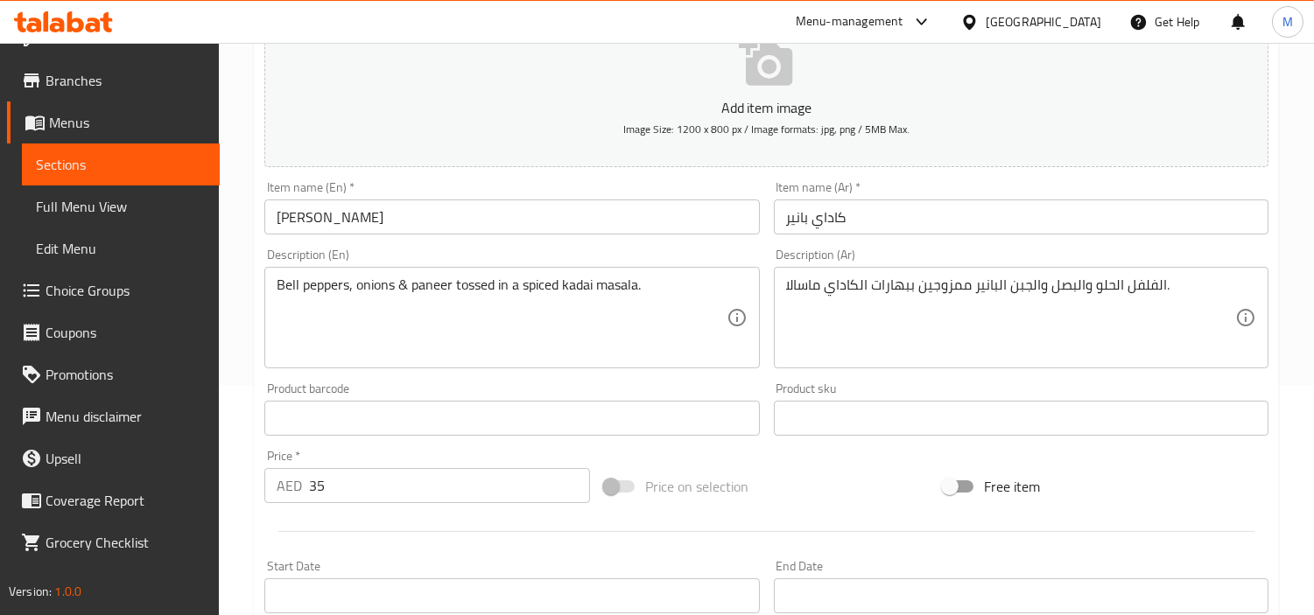
scroll to position [618, 0]
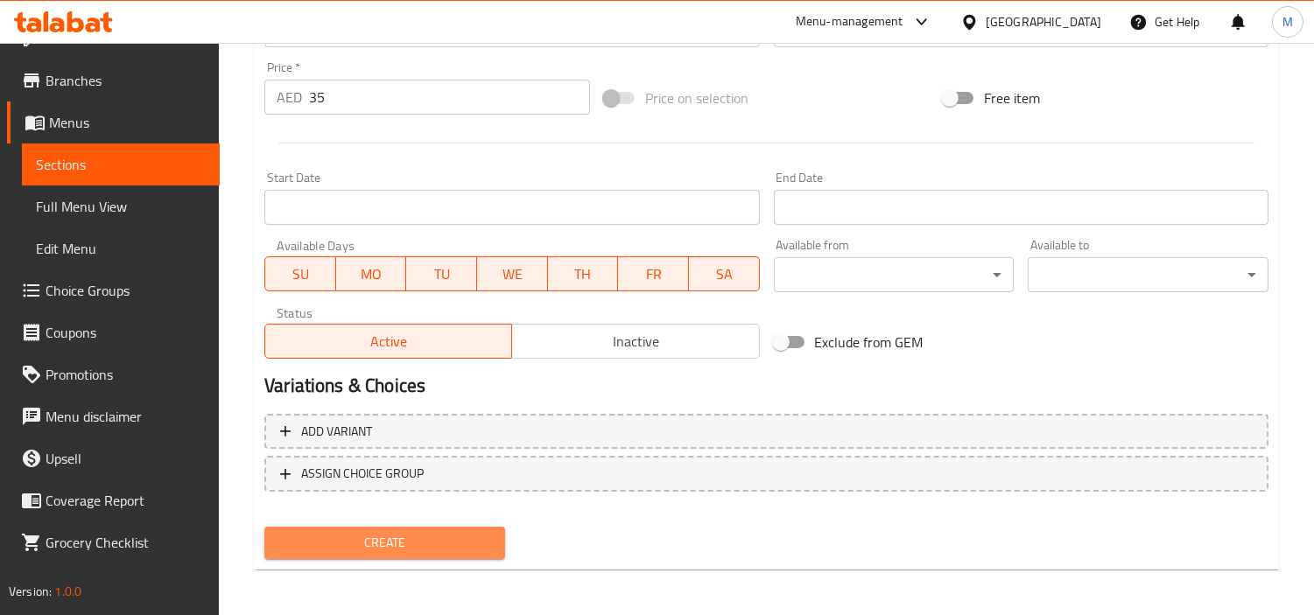
click at [373, 551] on button "Create" at bounding box center [384, 543] width 241 height 32
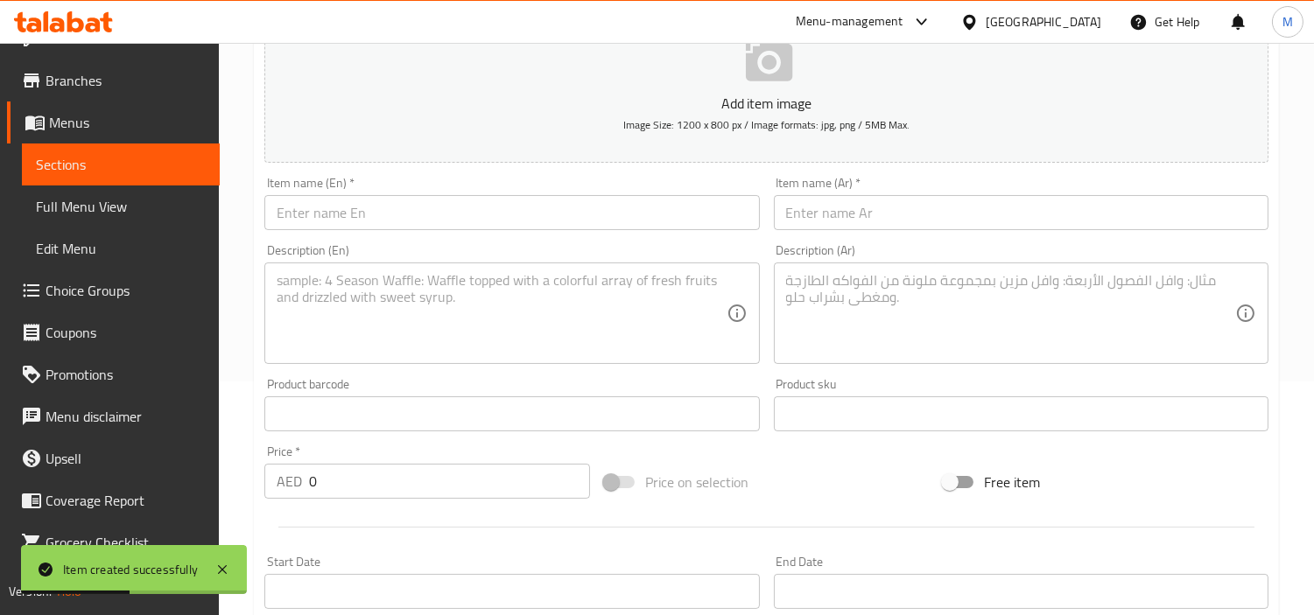
scroll to position [229, 0]
drag, startPoint x: 453, startPoint y: 195, endPoint x: 453, endPoint y: 204, distance: 8.8
click at [453, 195] on div "Item name (En)   * Item name (En) *" at bounding box center [511, 207] width 495 height 53
click at [453, 220] on input "text" at bounding box center [511, 217] width 495 height 35
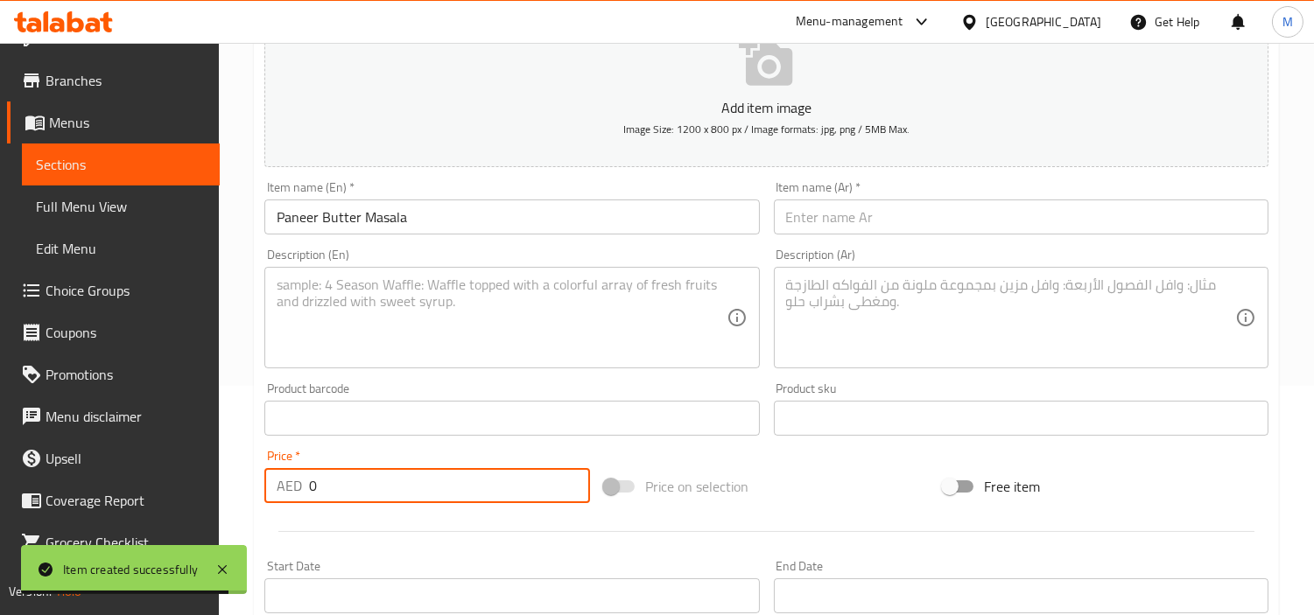
click at [330, 488] on input "0" at bounding box center [449, 485] width 281 height 35
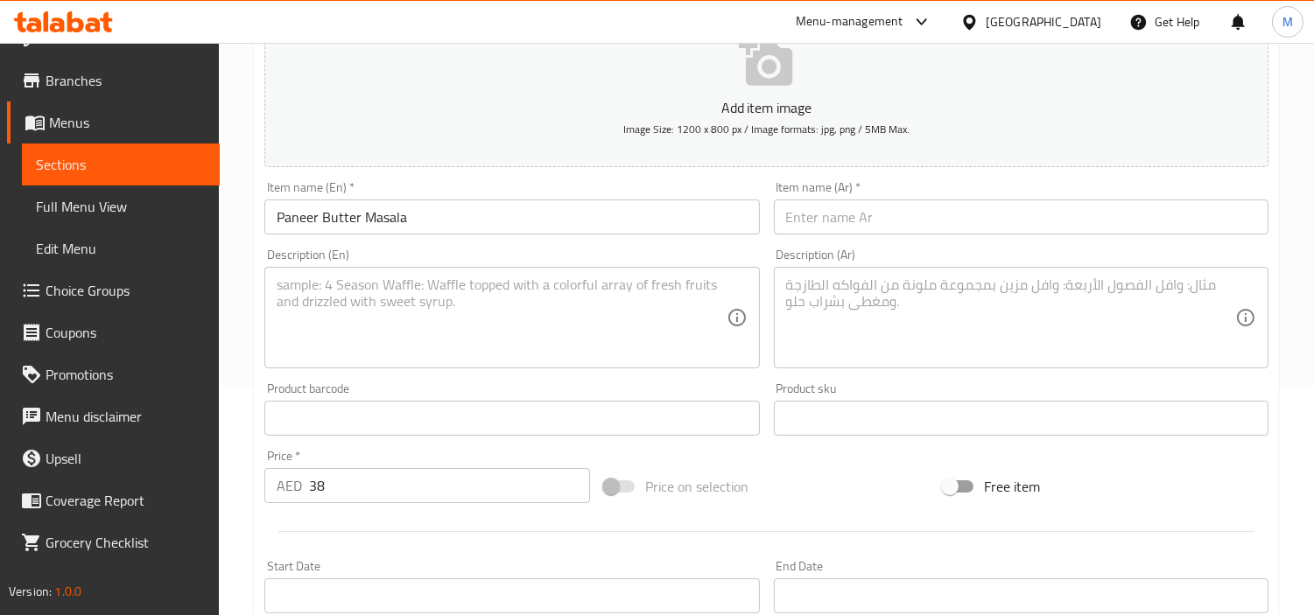
click at [383, 290] on textarea at bounding box center [501, 318] width 449 height 83
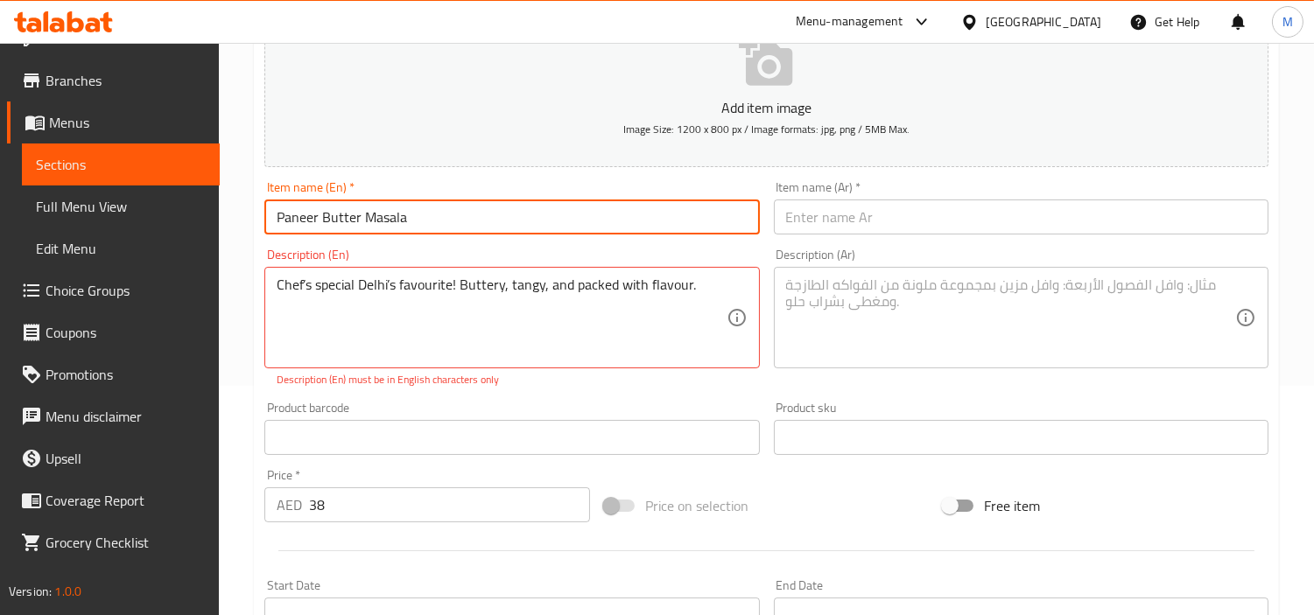
click at [369, 210] on input "Paneer Butter Masala" at bounding box center [511, 217] width 495 height 35
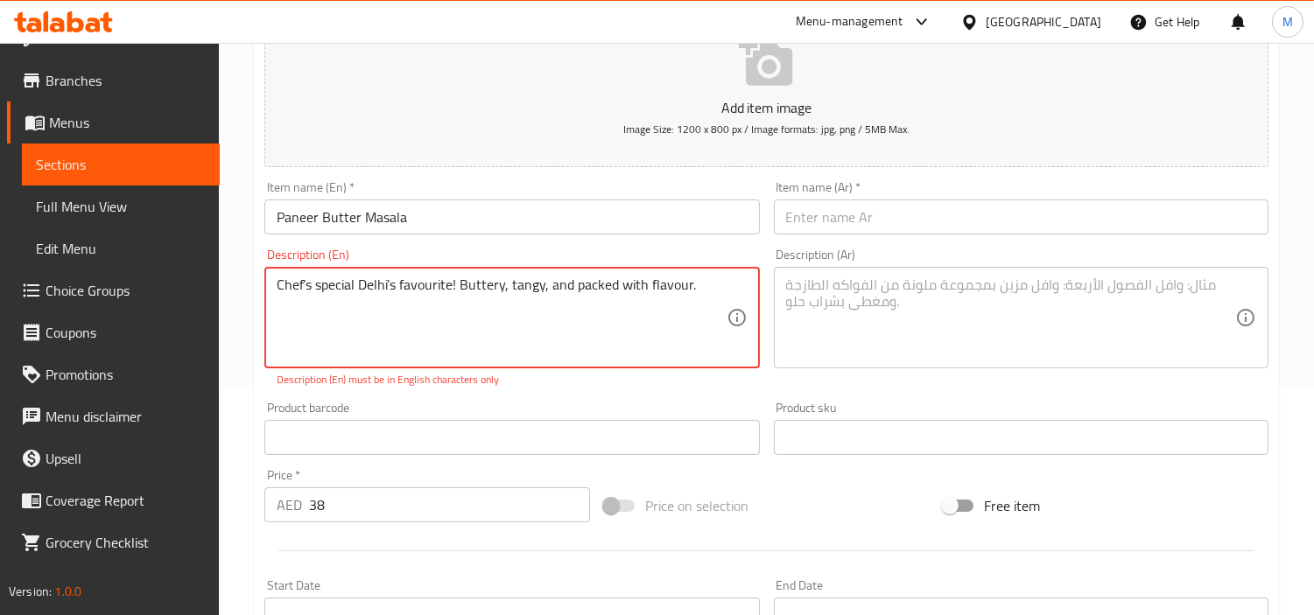
click at [460, 283] on textarea "Chef’s special Delhi’s favourite! Buttery, tangy, and packed with flavour." at bounding box center [501, 318] width 449 height 83
click at [391, 284] on textarea "Chef’s special Delhi’s favourite! Buttery, tangy, and packed with flavour." at bounding box center [501, 318] width 449 height 83
click at [514, 382] on p "Description (En) must be in English characters only" at bounding box center [512, 380] width 470 height 16
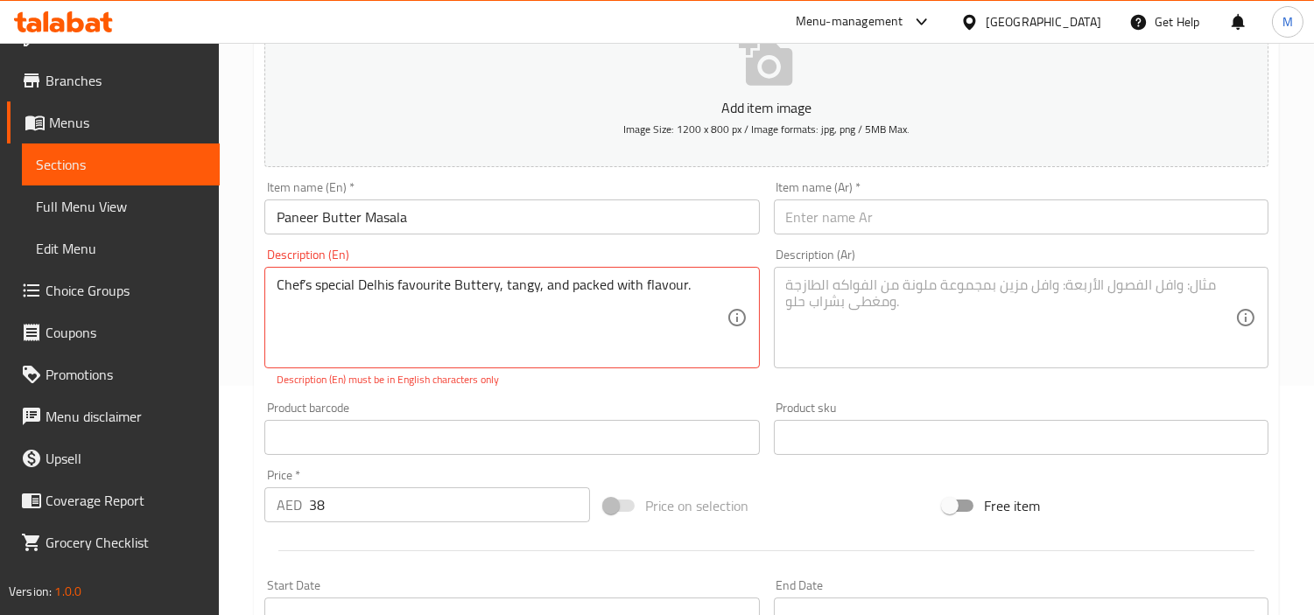
click at [546, 392] on div "Description (En) Chef’s special Delhis favourite Buttery, tangy, and packed wit…" at bounding box center [511, 318] width 509 height 153
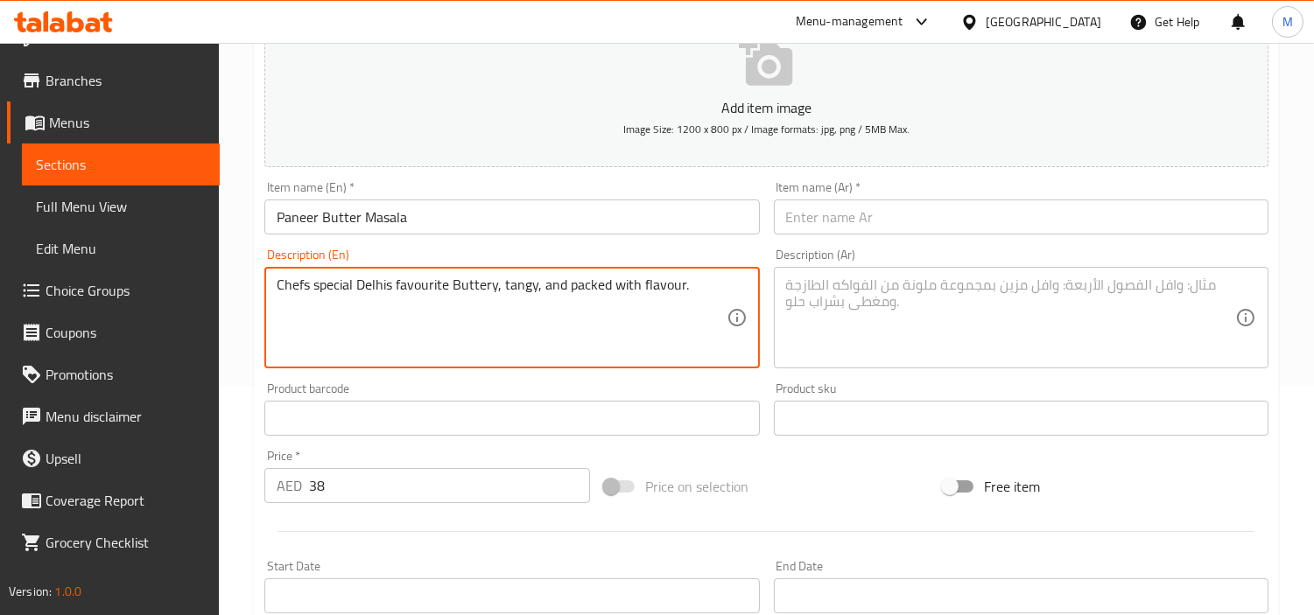
click at [513, 391] on div "Product barcode Product barcode" at bounding box center [511, 409] width 495 height 53
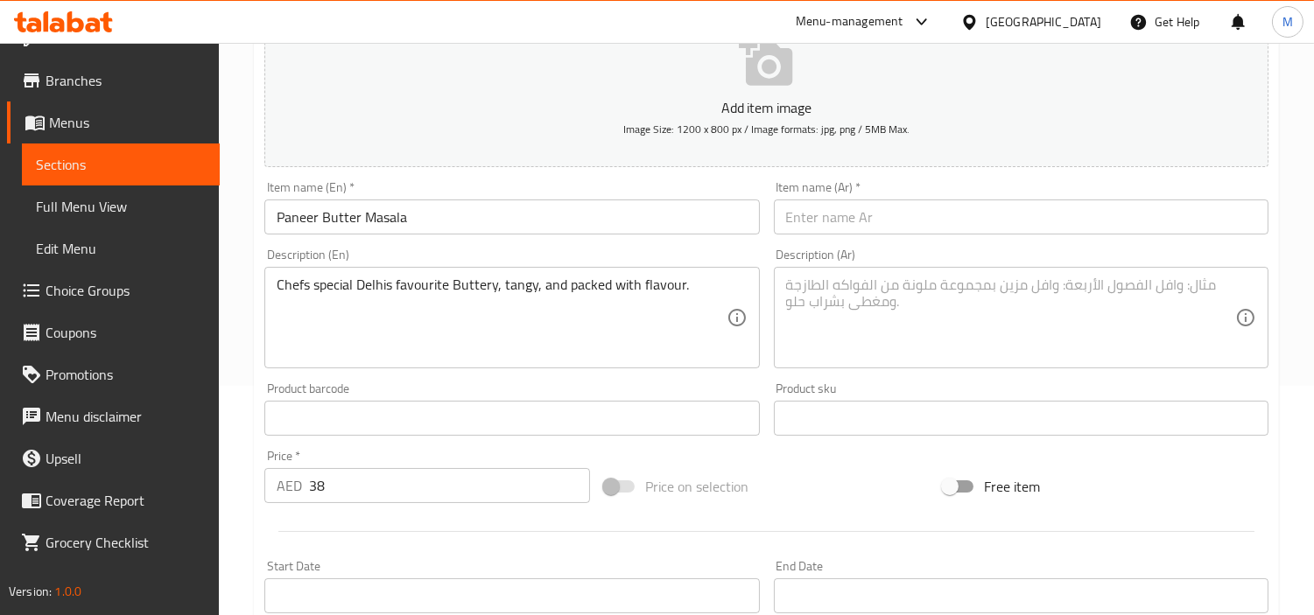
click at [655, 387] on div "Product barcode Product barcode" at bounding box center [511, 409] width 495 height 53
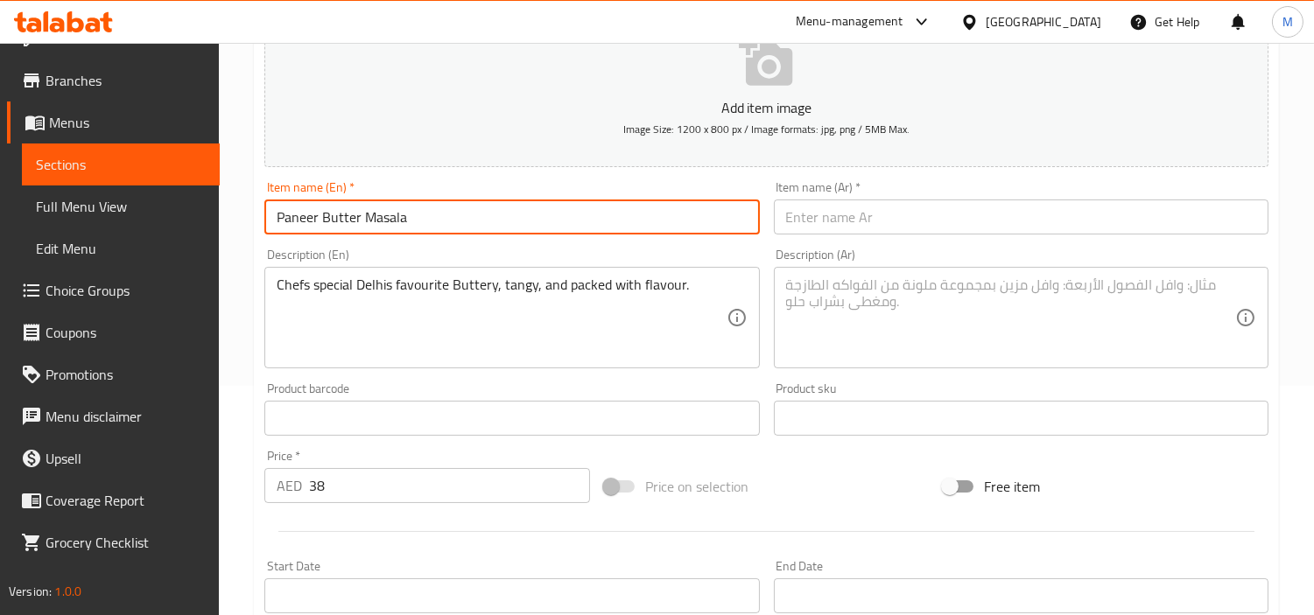
click at [355, 226] on input "Paneer Butter Masala" at bounding box center [511, 217] width 495 height 35
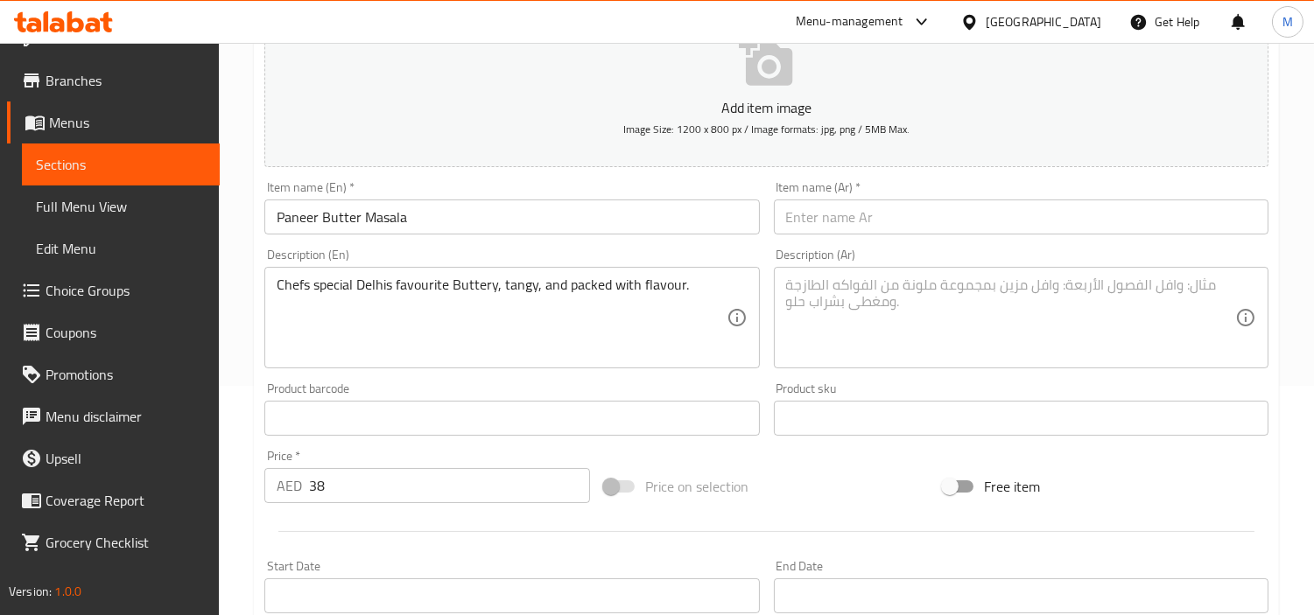
click at [882, 222] on input "text" at bounding box center [1021, 217] width 495 height 35
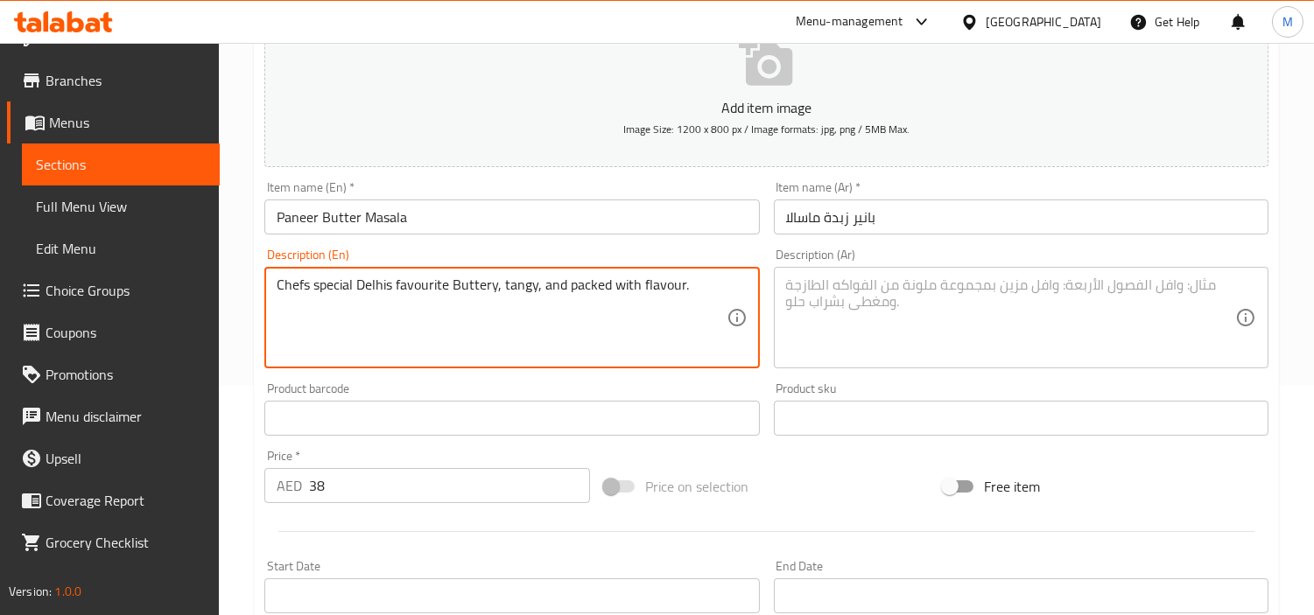
click at [488, 285] on textarea "Chefs special Delhis favourite Buttery, tangy, and packed with flavour." at bounding box center [501, 318] width 449 height 83
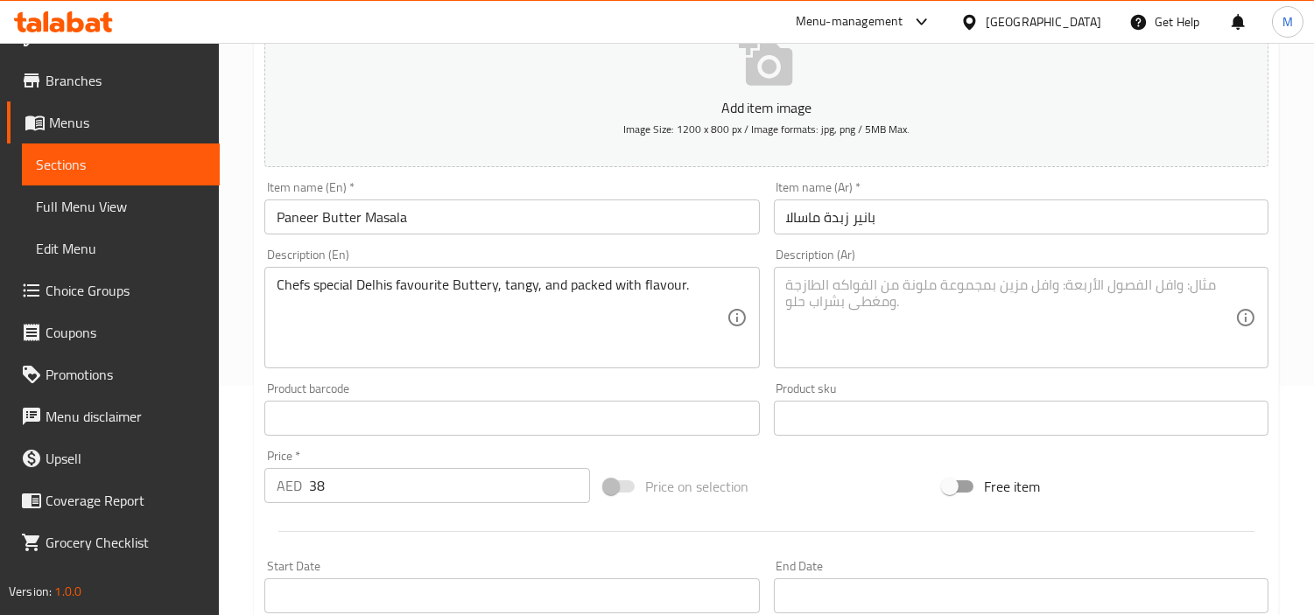
click at [870, 315] on textarea at bounding box center [1010, 318] width 449 height 83
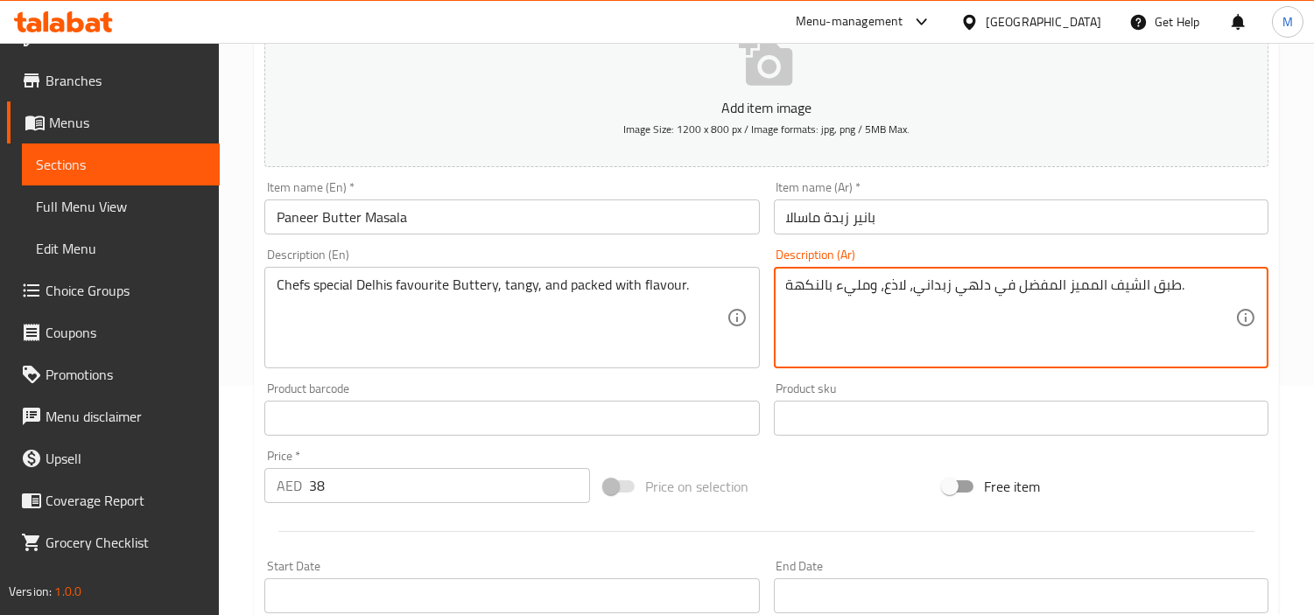
click at [241, 432] on div "Home / Restaurants management / Menus / Sections / item / create Zaika-e-Dilli …" at bounding box center [766, 411] width 1095 height 1194
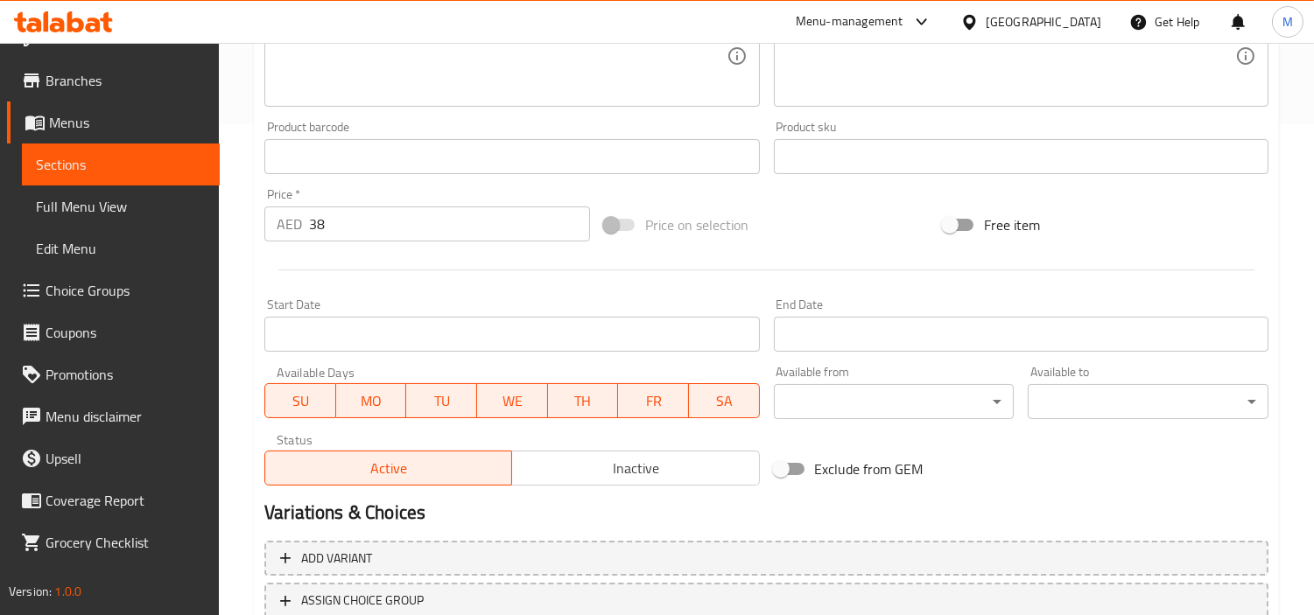
scroll to position [618, 0]
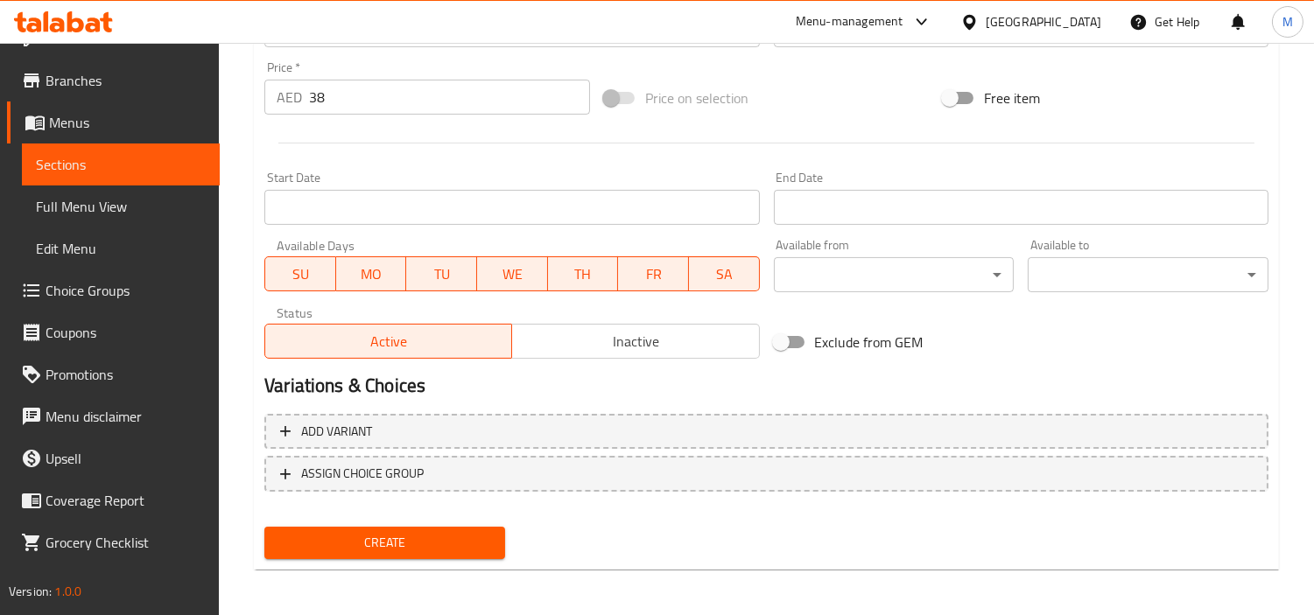
click at [339, 532] on span "Create" at bounding box center [384, 543] width 213 height 22
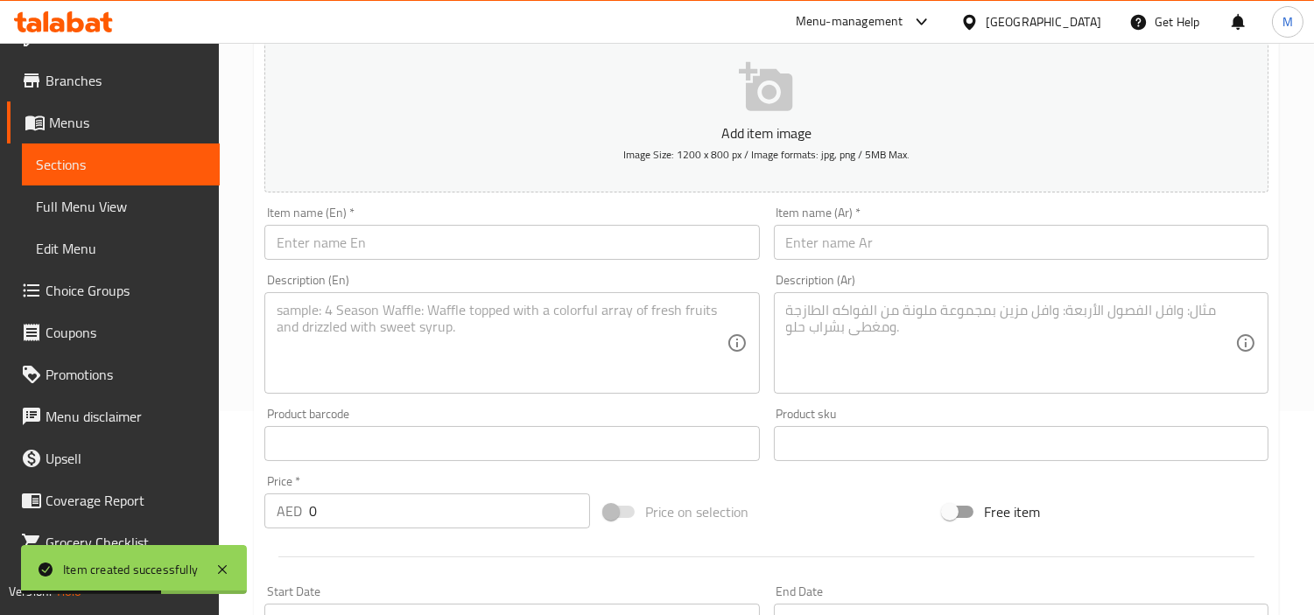
scroll to position [35, 0]
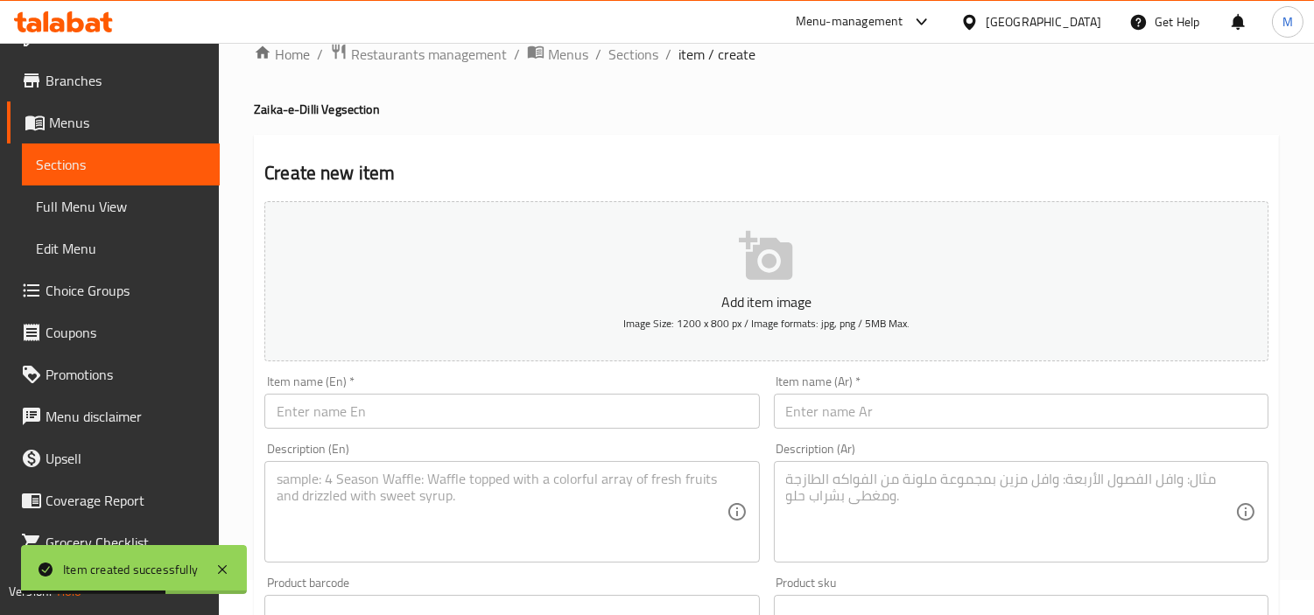
click at [438, 411] on input "text" at bounding box center [511, 411] width 495 height 35
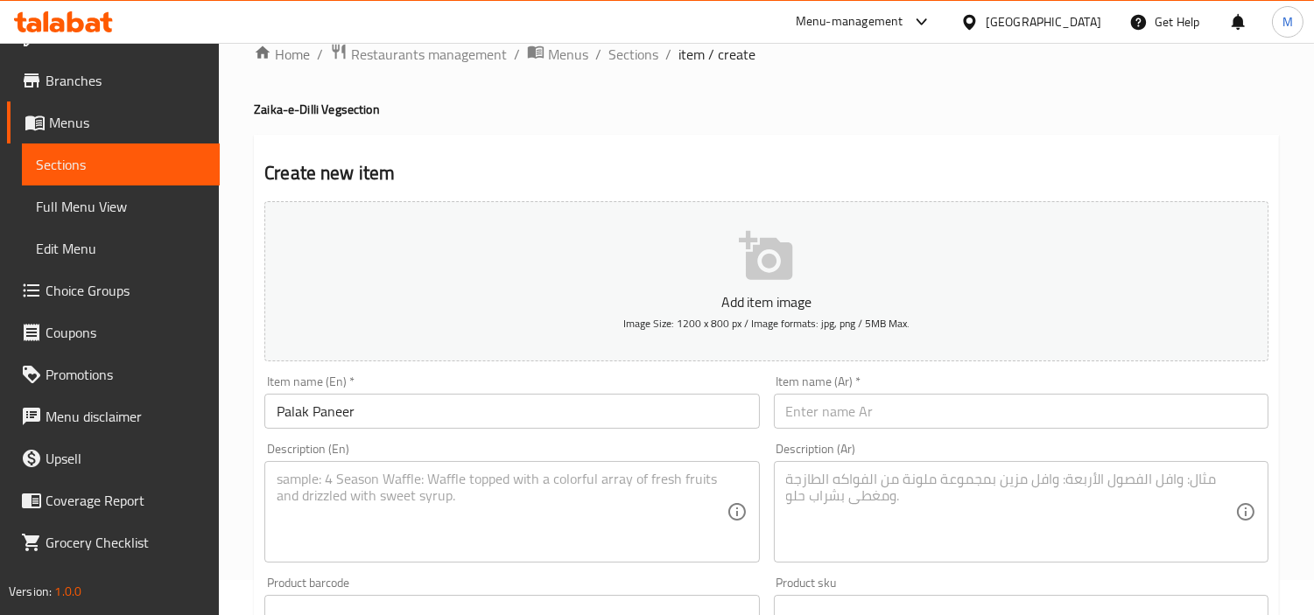
click at [1035, 408] on input "text" at bounding box center [1021, 411] width 495 height 35
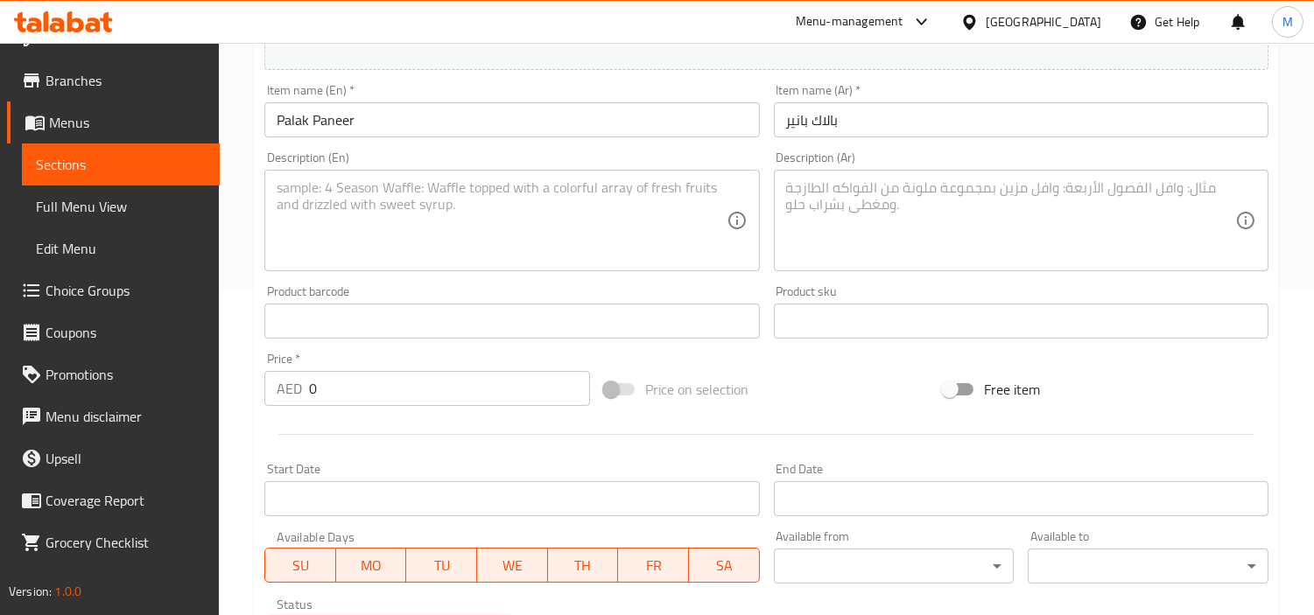
click at [459, 390] on input "0" at bounding box center [449, 388] width 281 height 35
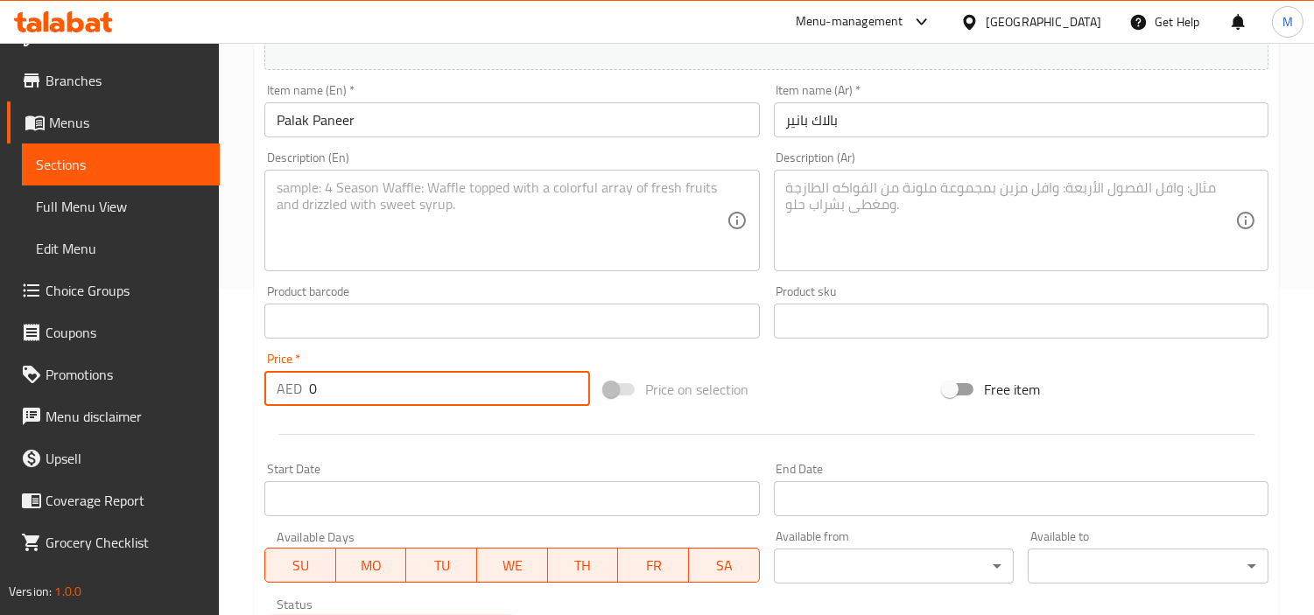
click at [459, 390] on input "0" at bounding box center [449, 388] width 281 height 35
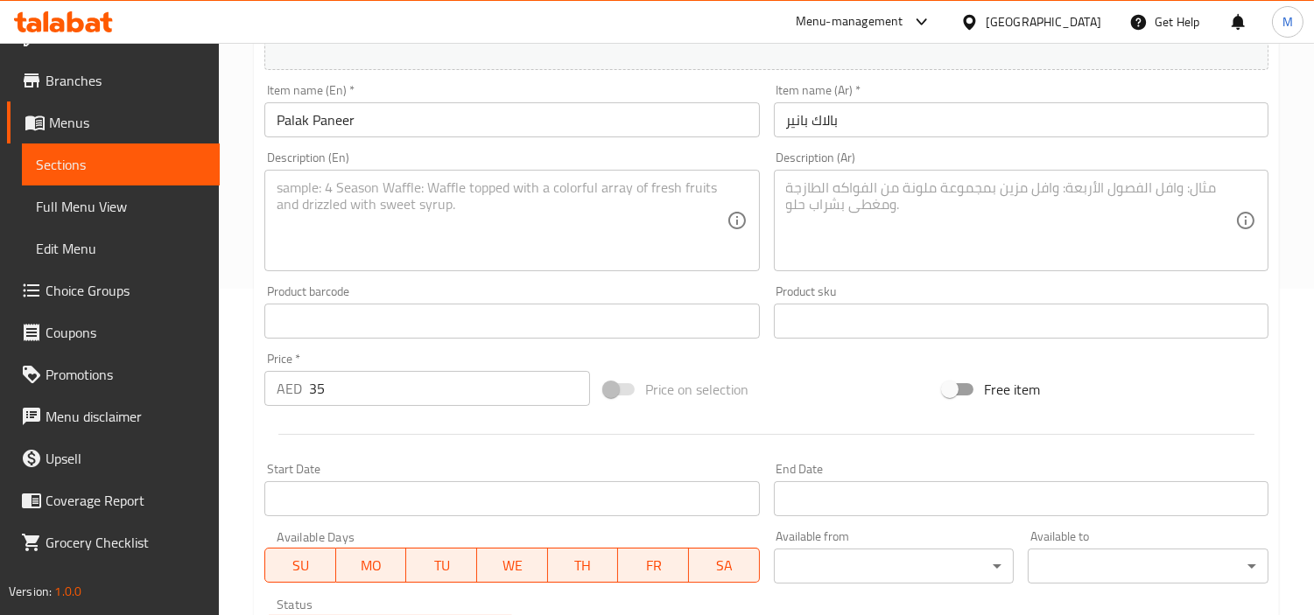
click at [549, 240] on textarea at bounding box center [501, 220] width 449 height 83
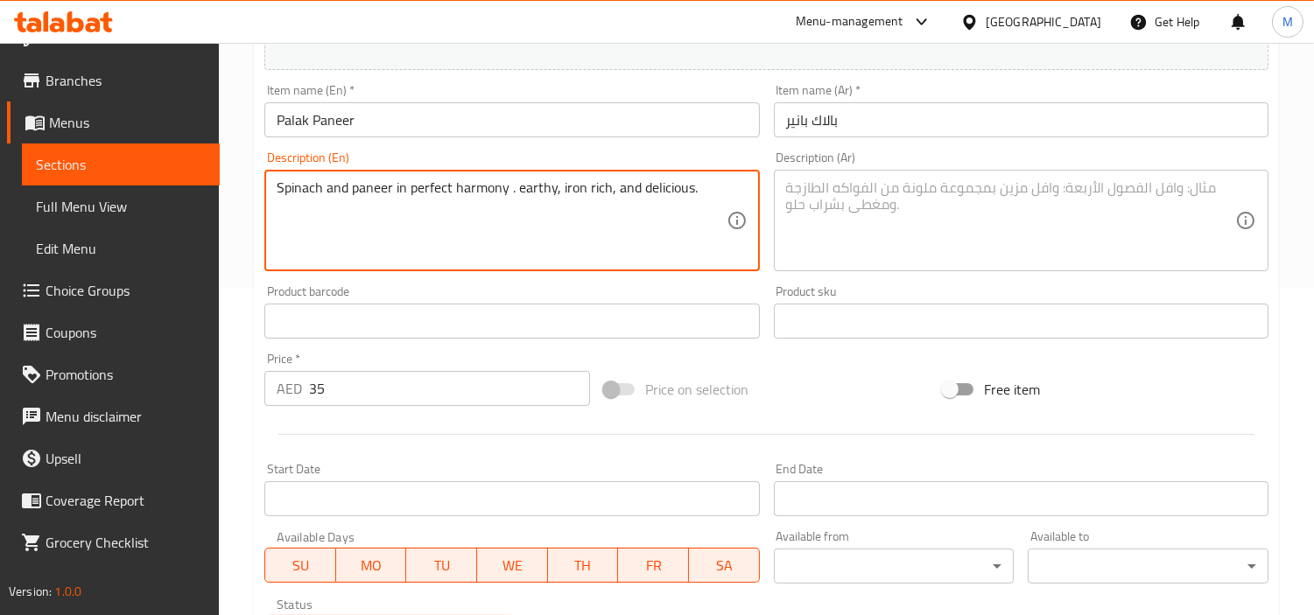
click at [473, 181] on textarea "Spinach and paneer in perfect harmony . earthy, iron rich, and delicious." at bounding box center [501, 220] width 449 height 83
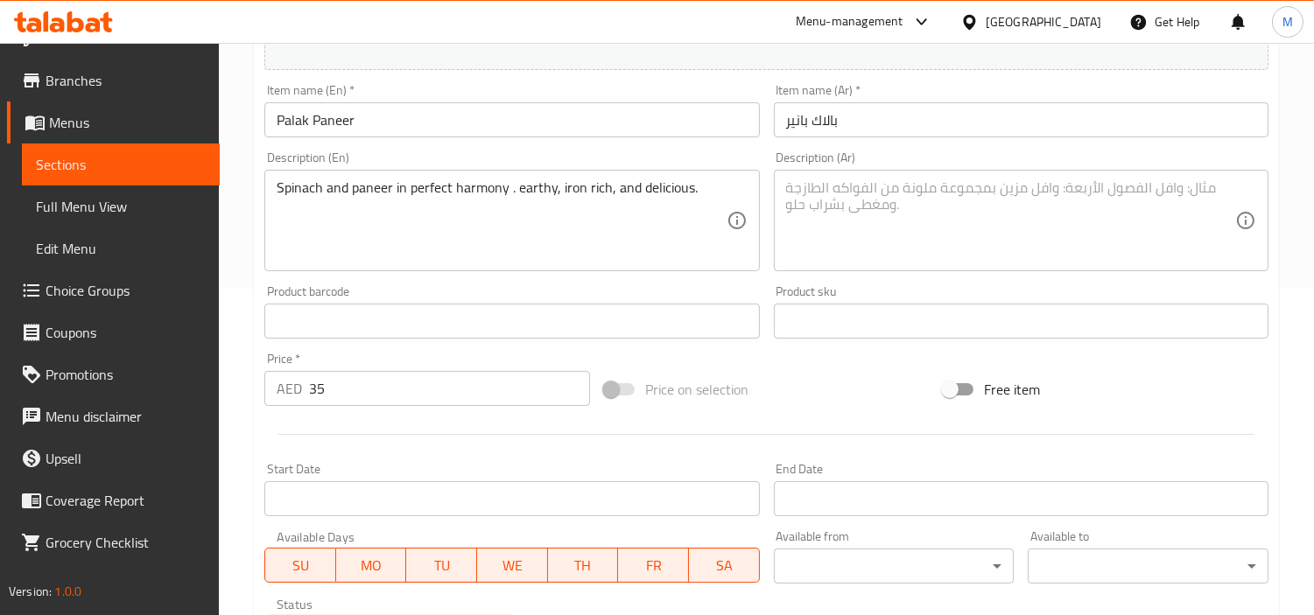
click at [978, 189] on textarea at bounding box center [1010, 220] width 449 height 83
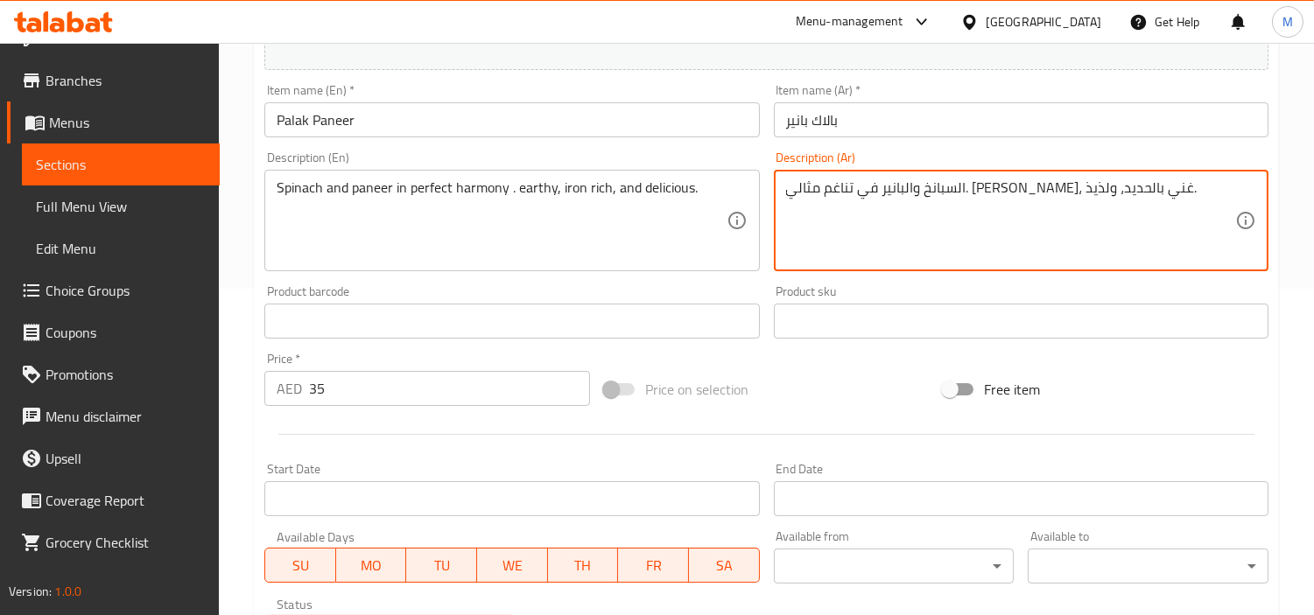
click at [242, 371] on div "Home / Restaurants management / Menus / Sections / item / create Zaika-e-Dilli …" at bounding box center [766, 313] width 1095 height 1194
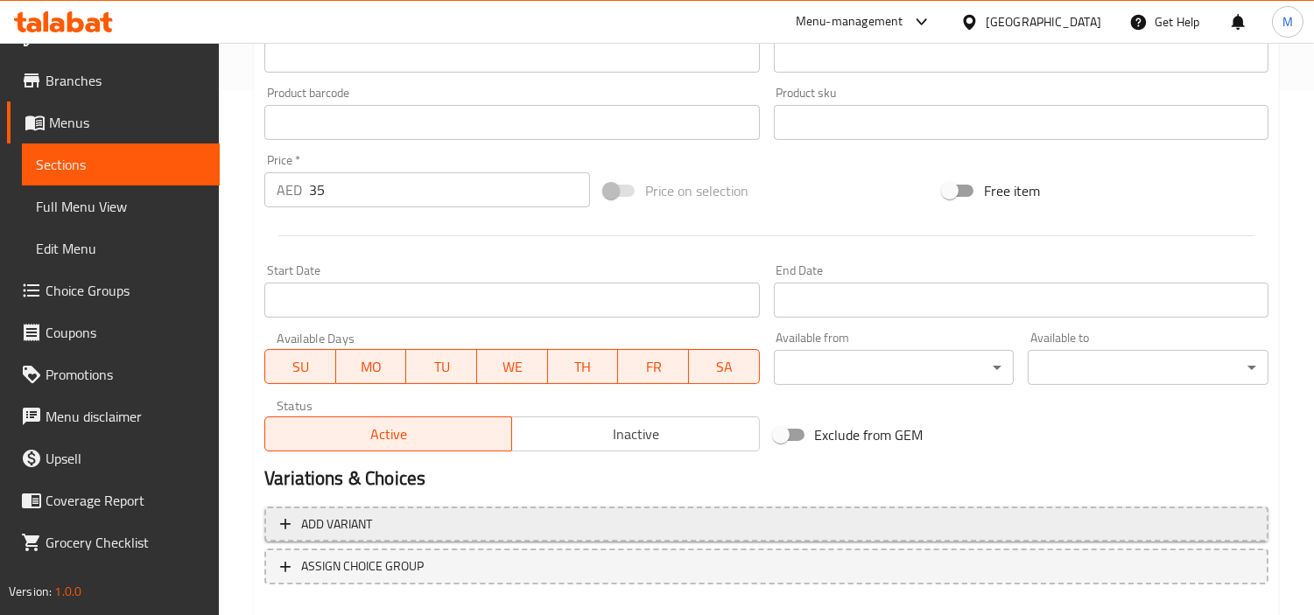
scroll to position [618, 0]
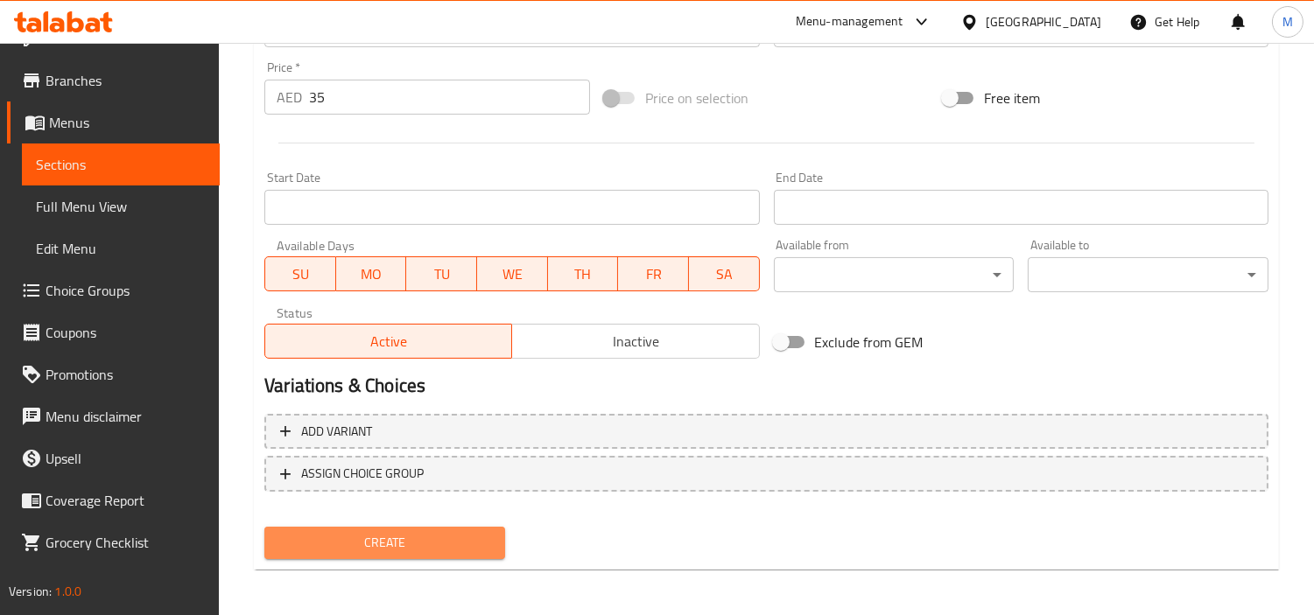
click at [362, 540] on span "Create" at bounding box center [384, 543] width 213 height 22
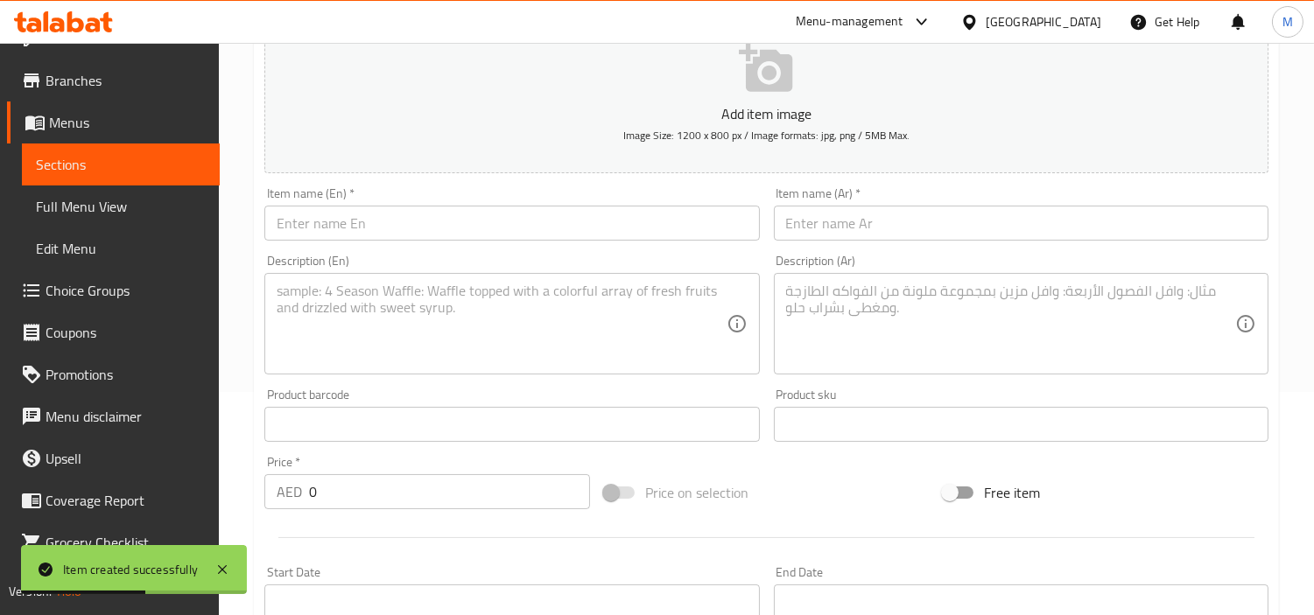
scroll to position [35, 0]
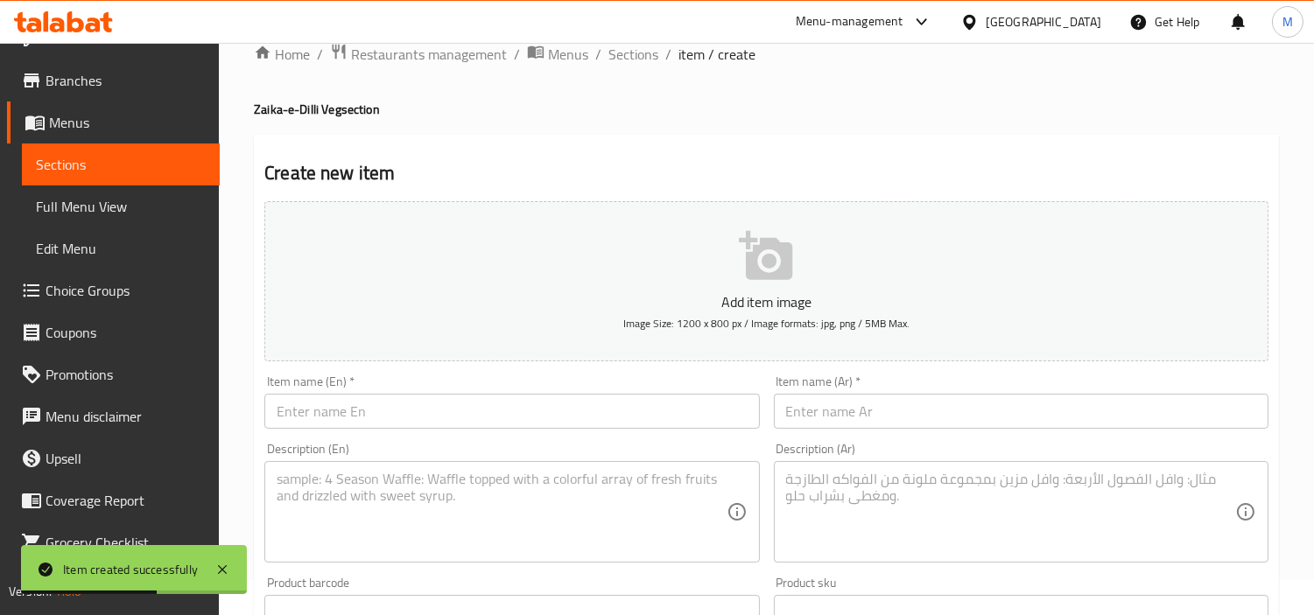
click at [474, 412] on input "text" at bounding box center [511, 411] width 495 height 35
click at [464, 380] on div "Item name (En)   * Mutter [PERSON_NAME] Item name (En) *" at bounding box center [511, 402] width 495 height 53
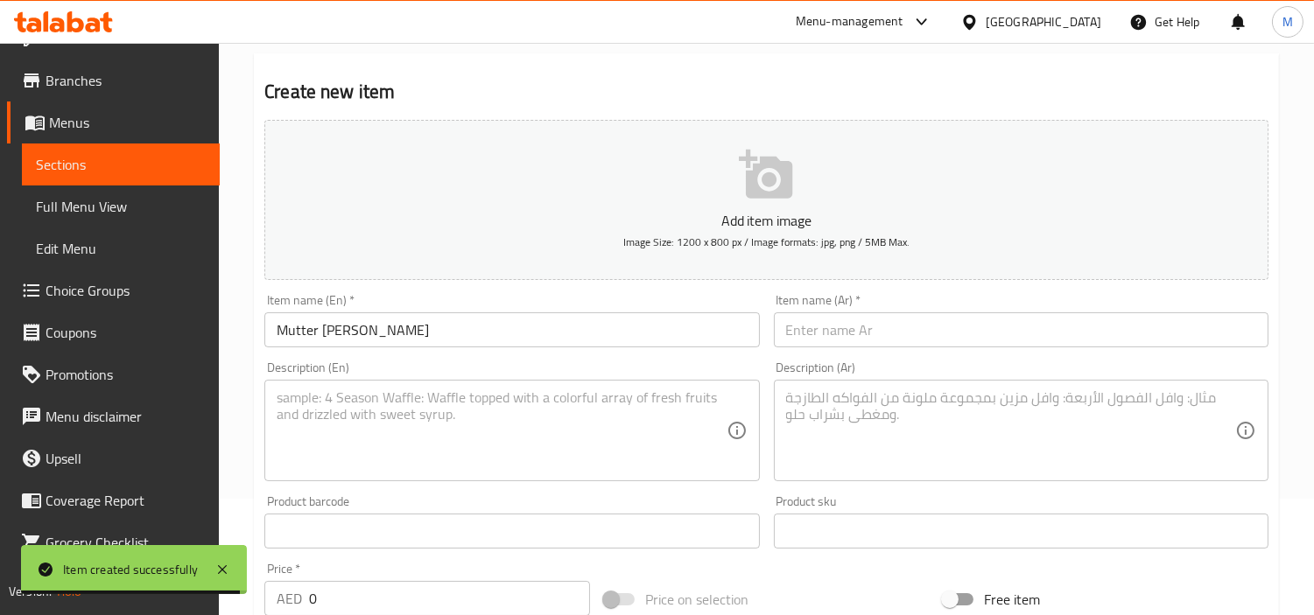
scroll to position [229, 0]
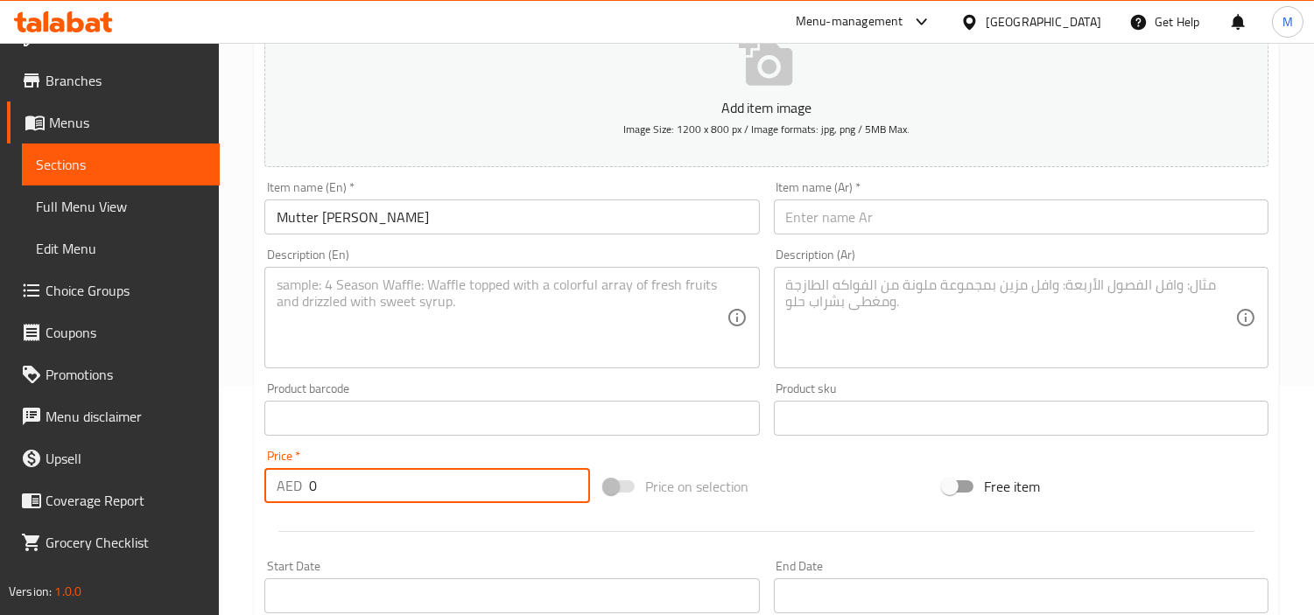
click at [388, 483] on input "0" at bounding box center [449, 485] width 281 height 35
click at [382, 453] on div "Price   * AED 35 Price *" at bounding box center [427, 476] width 326 height 53
click at [421, 302] on textarea at bounding box center [501, 318] width 449 height 83
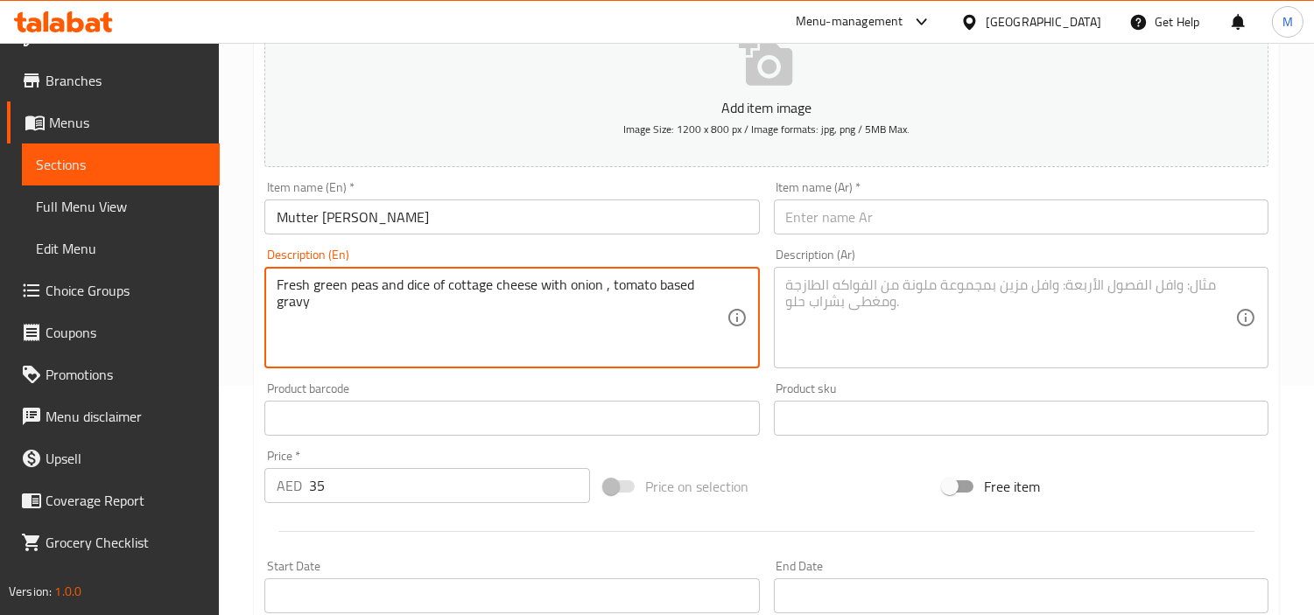
click at [346, 214] on input "Mutter [PERSON_NAME]" at bounding box center [511, 217] width 495 height 35
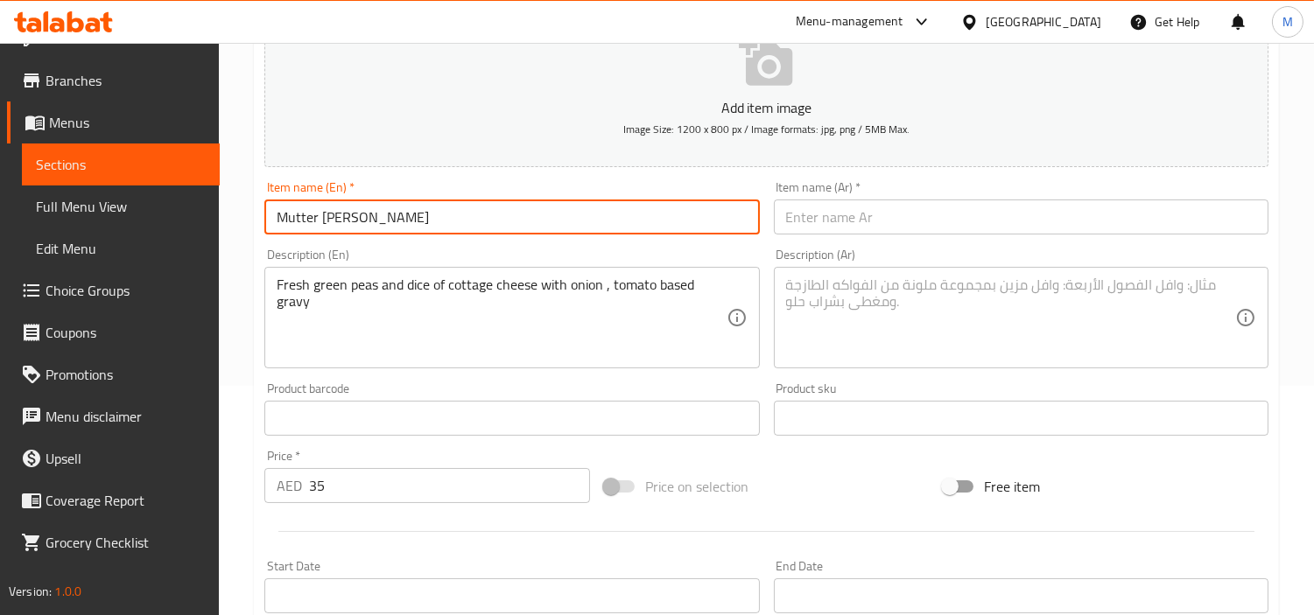
click at [346, 214] on input "Mutter [PERSON_NAME]" at bounding box center [511, 217] width 495 height 35
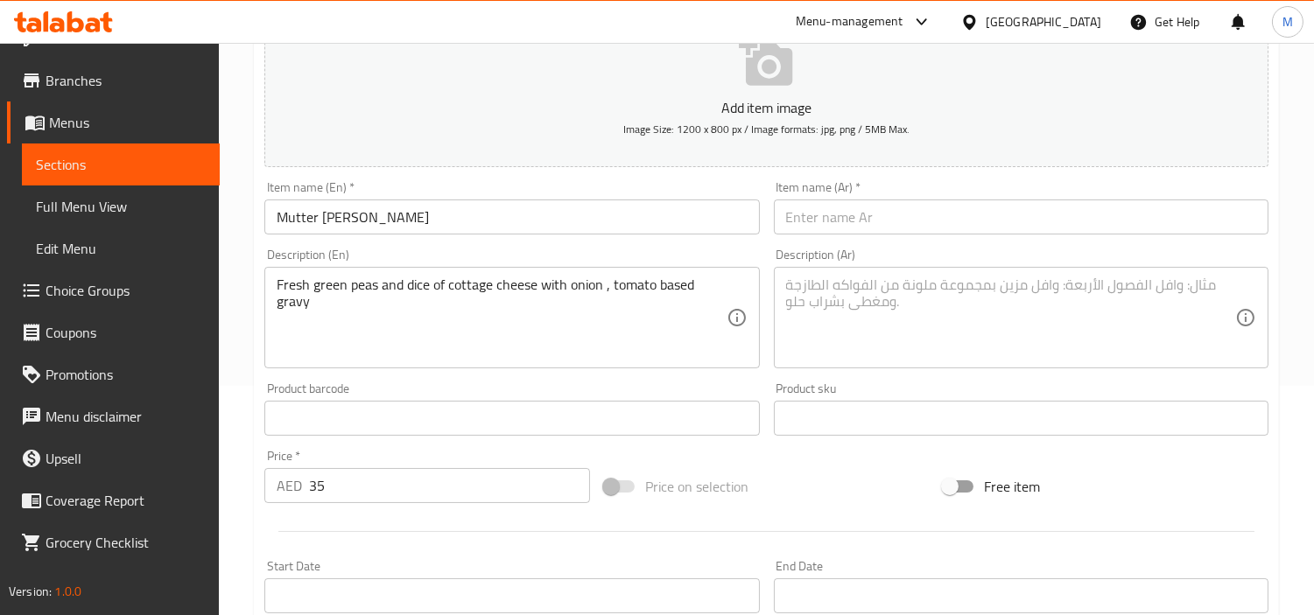
click at [888, 222] on input "text" at bounding box center [1021, 217] width 495 height 35
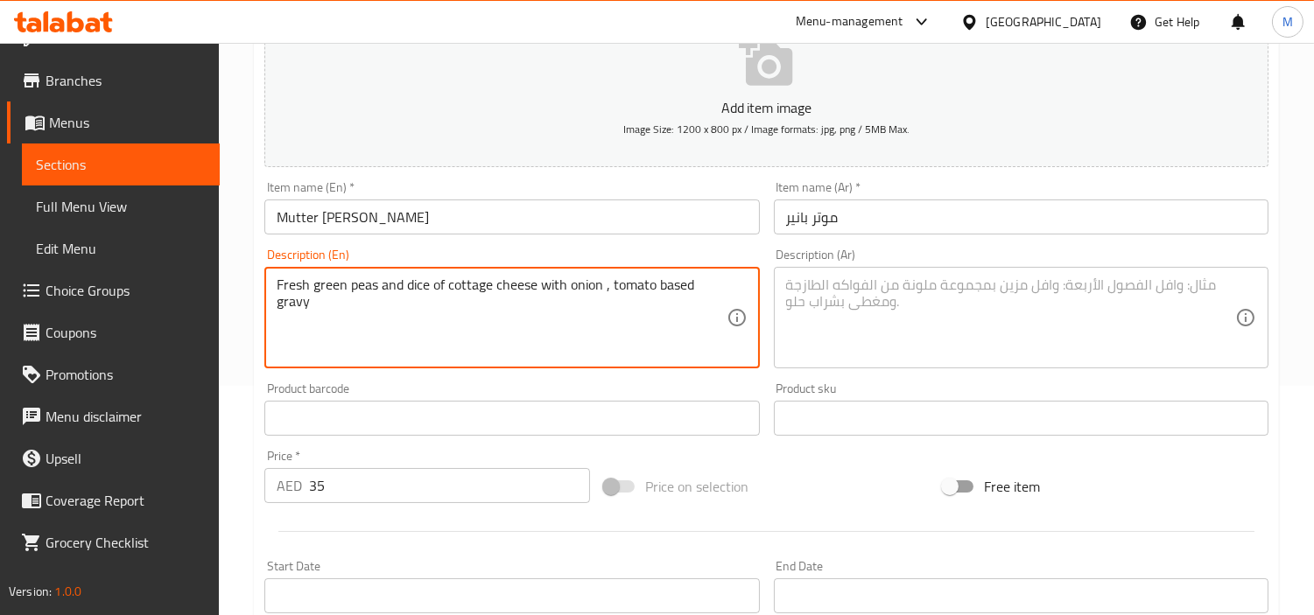
click at [382, 285] on textarea "Fresh green peas and dice of cottage cheese with onion , tomato based gravy" at bounding box center [501, 318] width 449 height 83
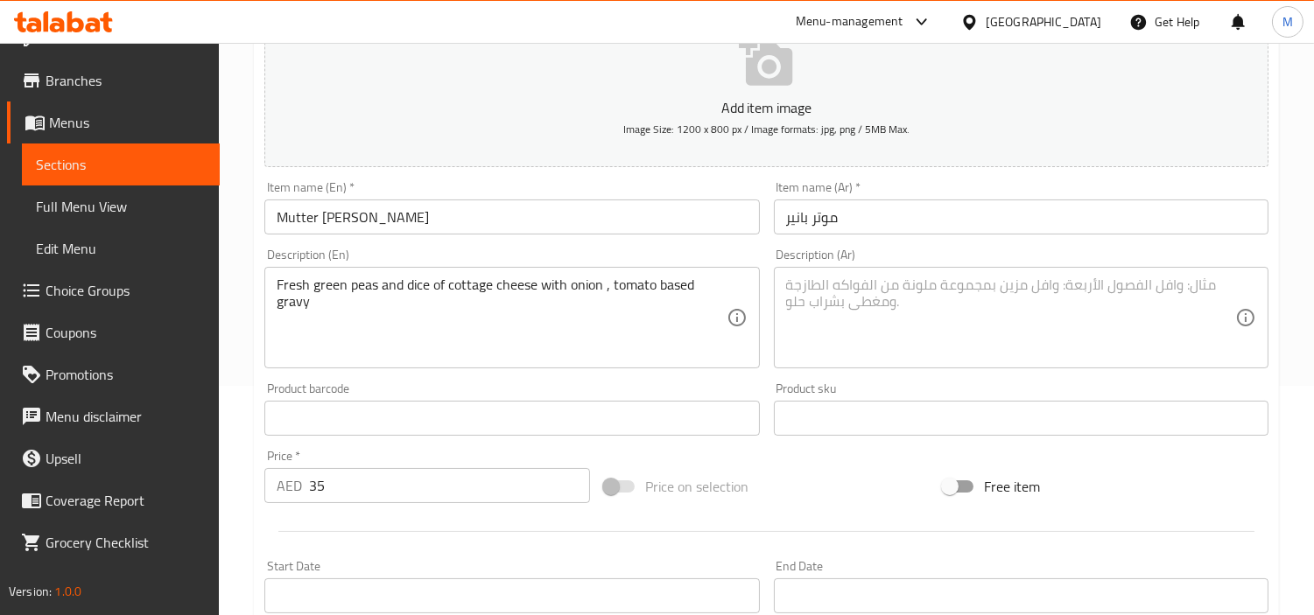
click at [969, 311] on textarea at bounding box center [1010, 318] width 449 height 83
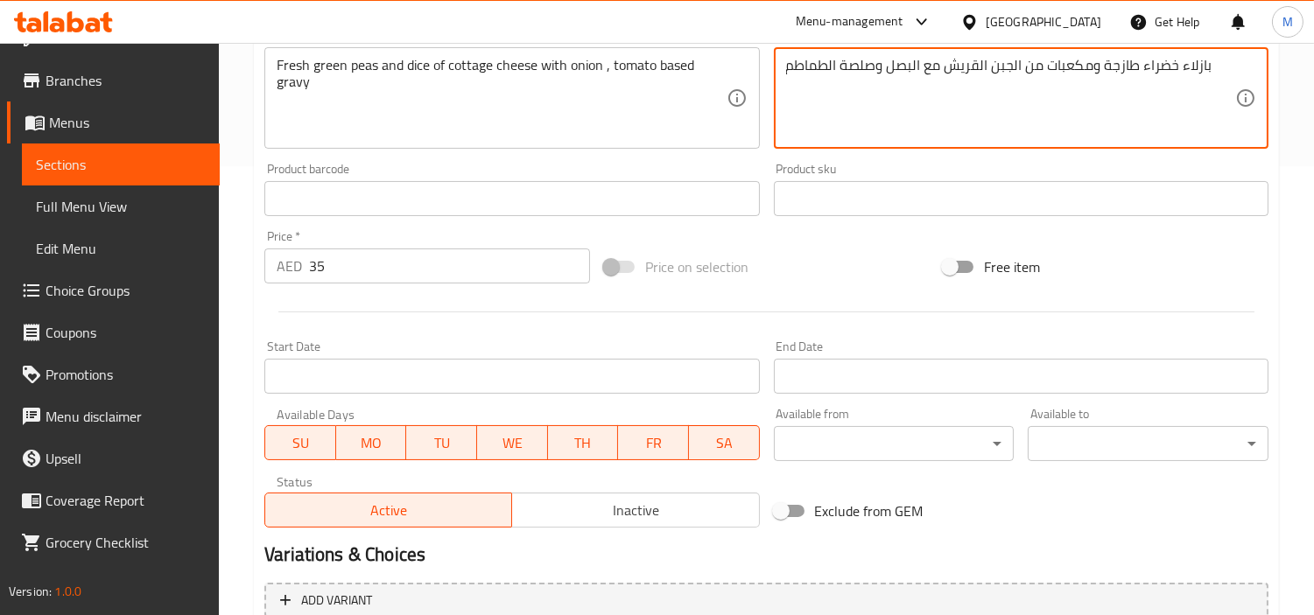
scroll to position [618, 0]
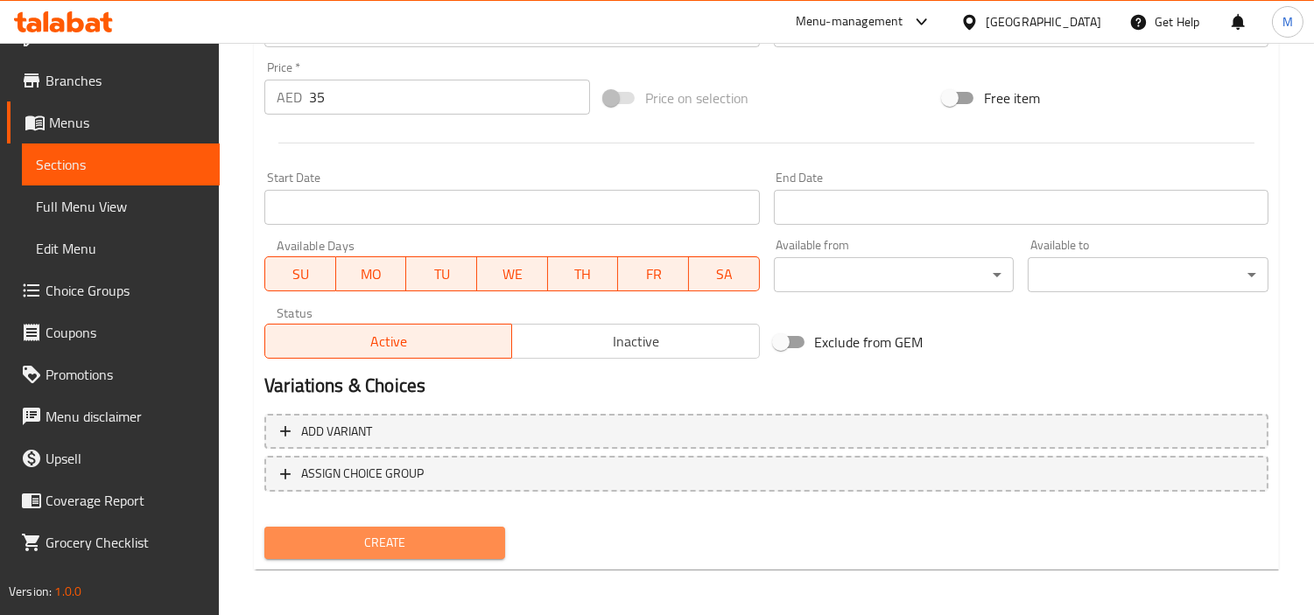
click at [404, 541] on span "Create" at bounding box center [384, 543] width 213 height 22
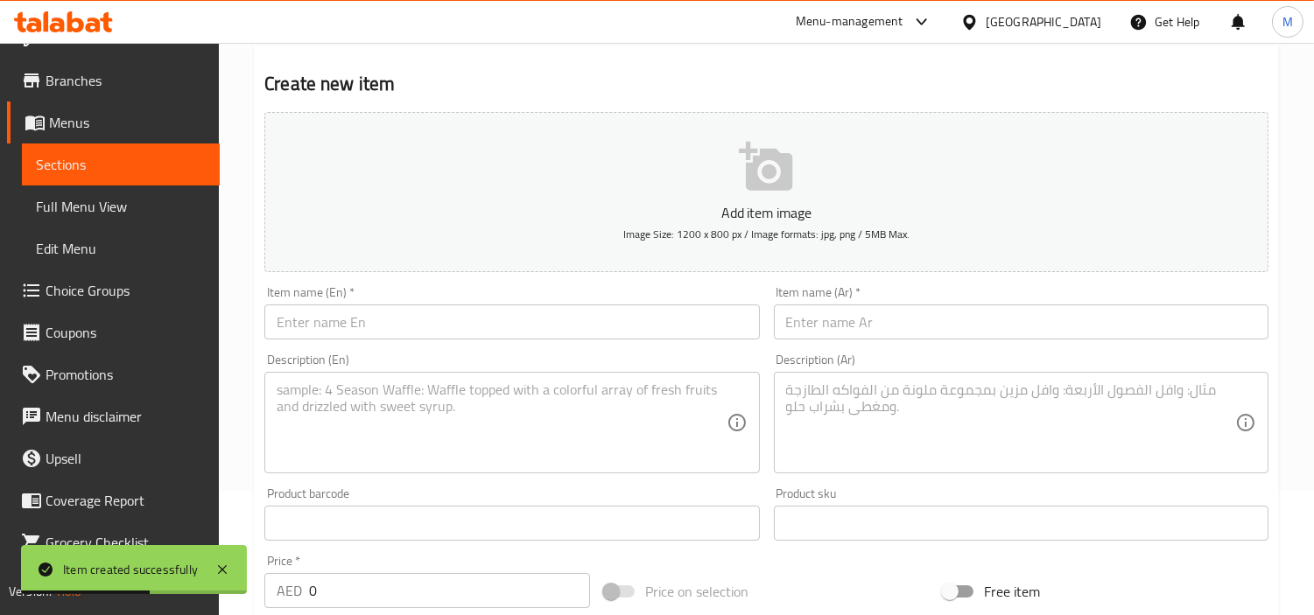
scroll to position [0, 0]
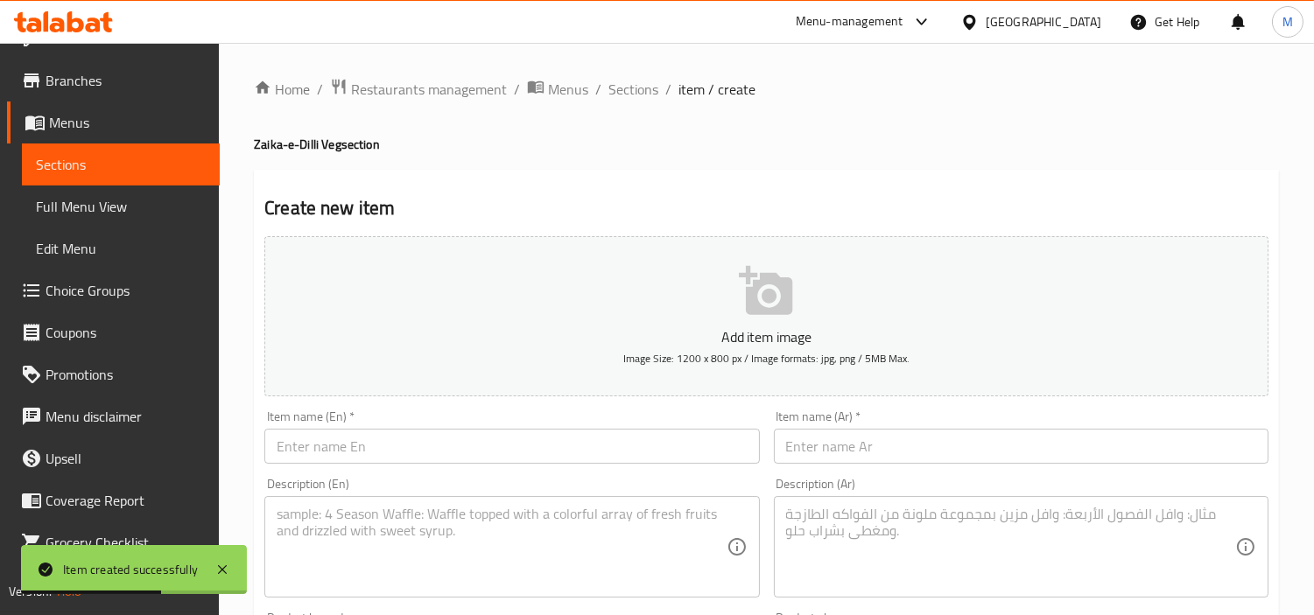
click at [435, 425] on div "Item name (En)   * Item name (En) *" at bounding box center [511, 437] width 495 height 53
click at [433, 432] on input "text" at bounding box center [511, 446] width 495 height 35
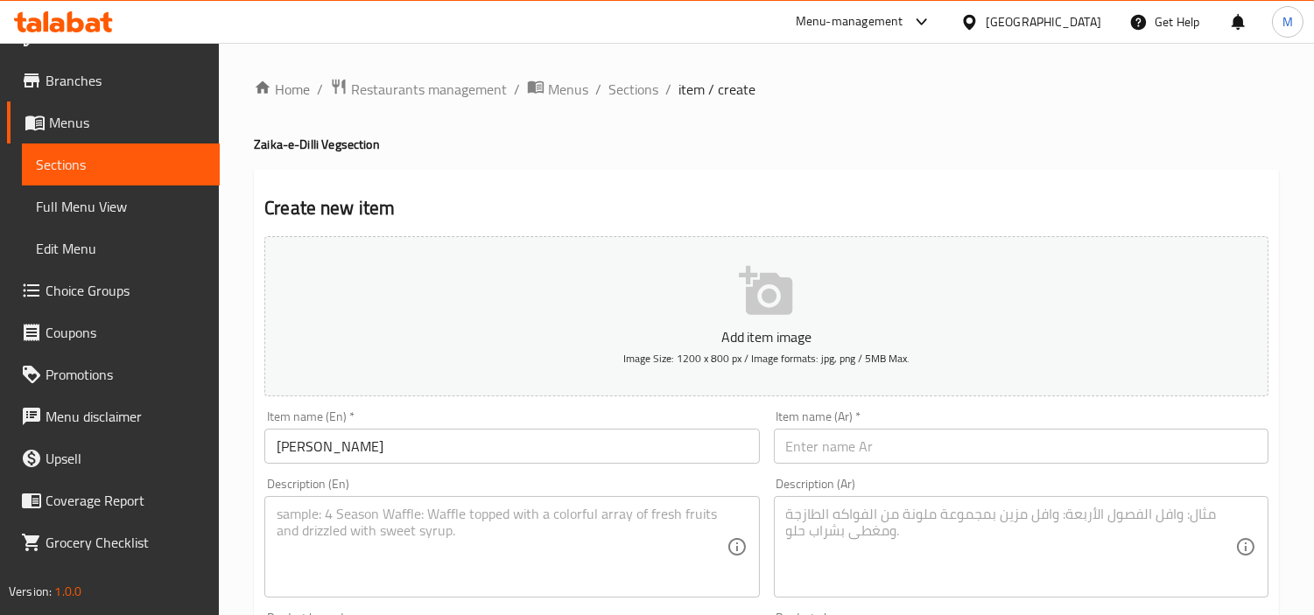
click at [850, 425] on div "Item name (Ar)   * Item name (Ar) *" at bounding box center [1021, 437] width 495 height 53
click at [850, 434] on input "text" at bounding box center [1021, 446] width 495 height 35
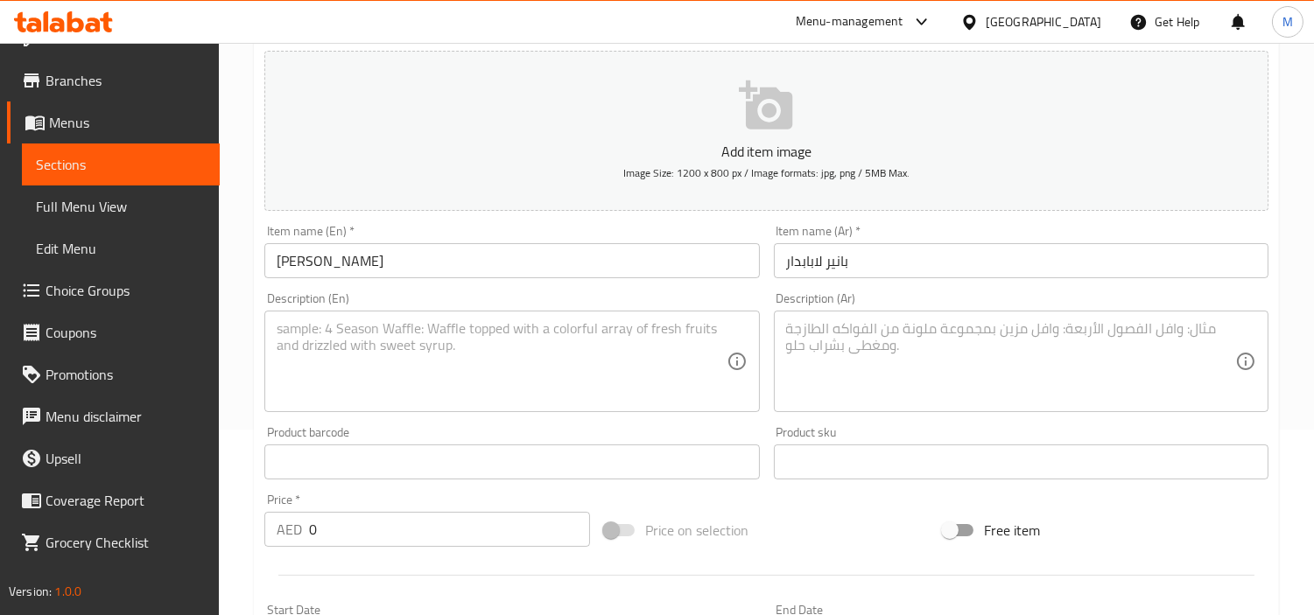
scroll to position [194, 0]
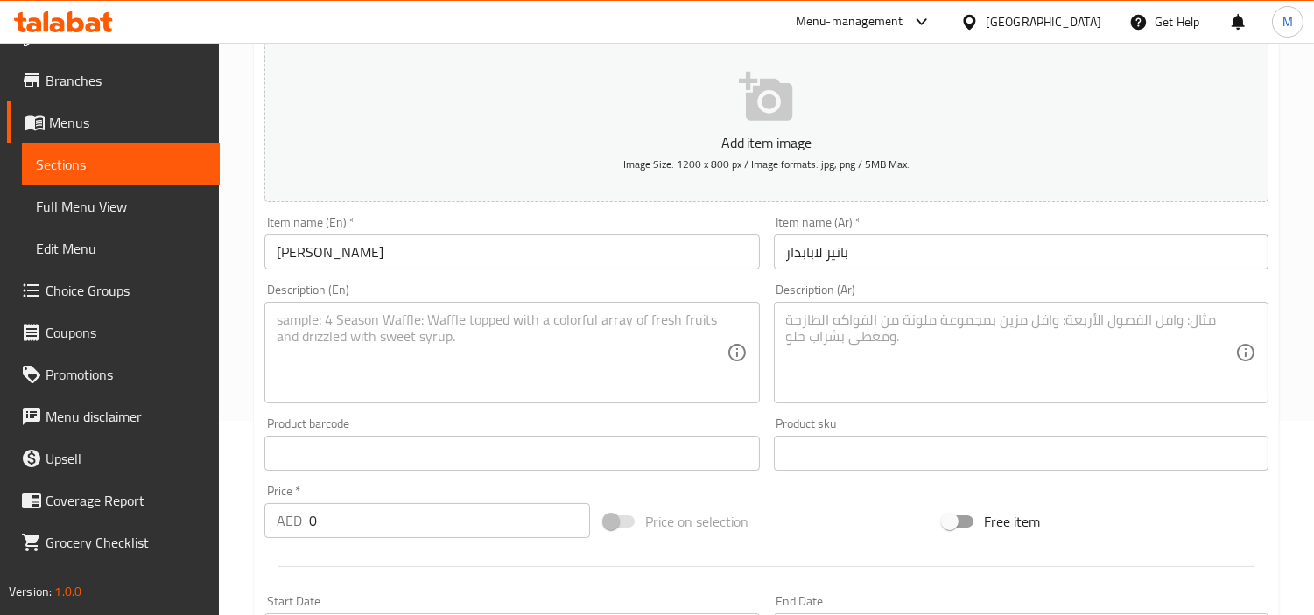
click at [383, 521] on input "0" at bounding box center [449, 520] width 281 height 35
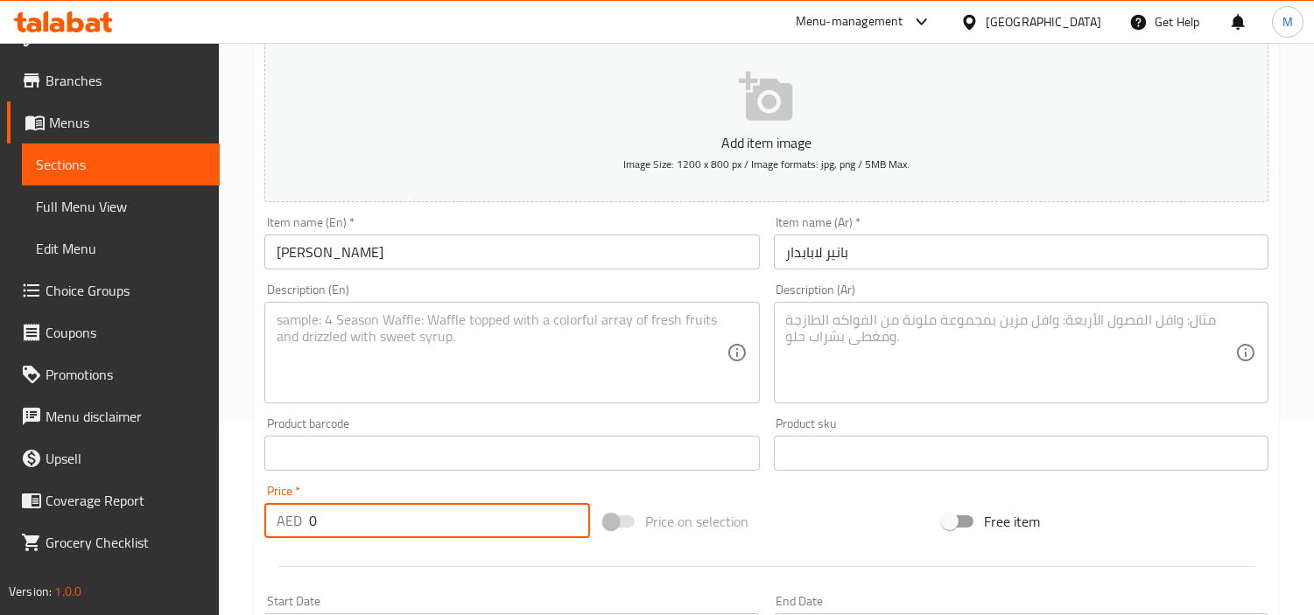
click at [383, 521] on input "0" at bounding box center [449, 520] width 281 height 35
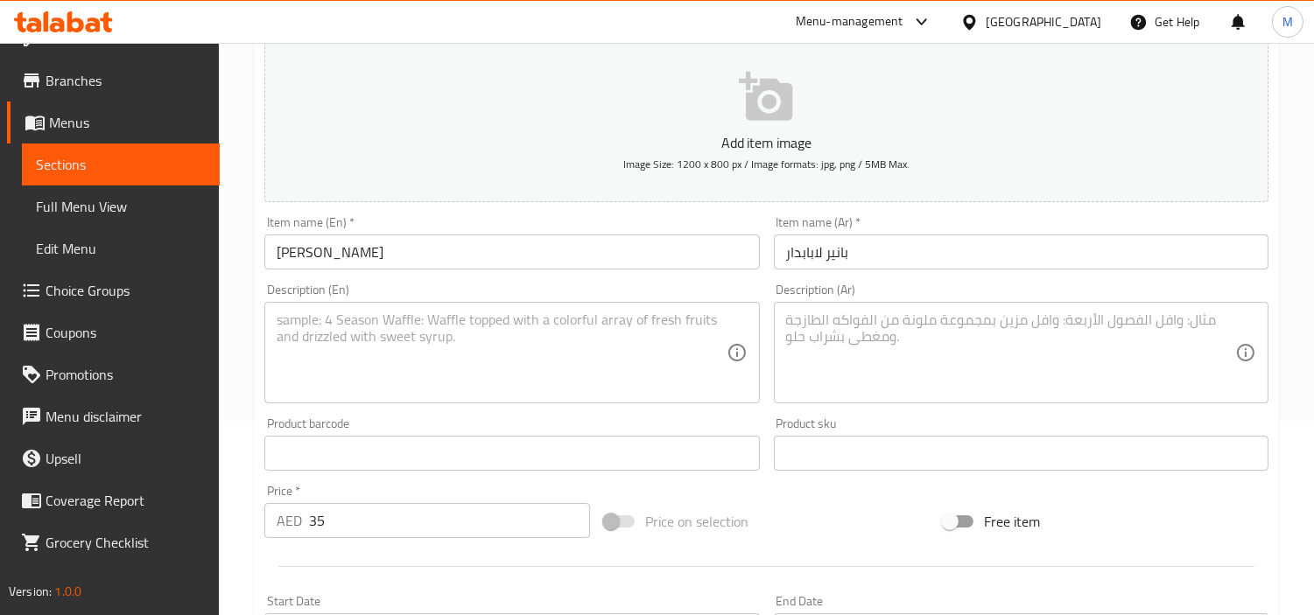
click at [481, 352] on textarea at bounding box center [501, 353] width 449 height 83
click at [998, 327] on textarea at bounding box center [1010, 353] width 449 height 83
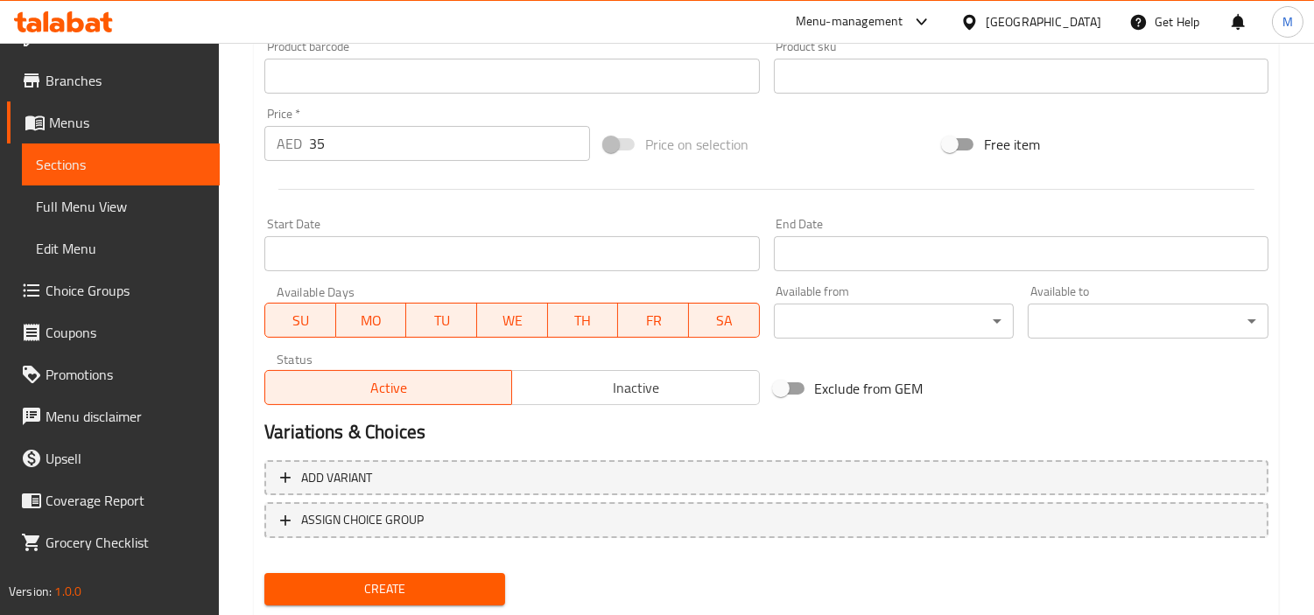
scroll to position [618, 0]
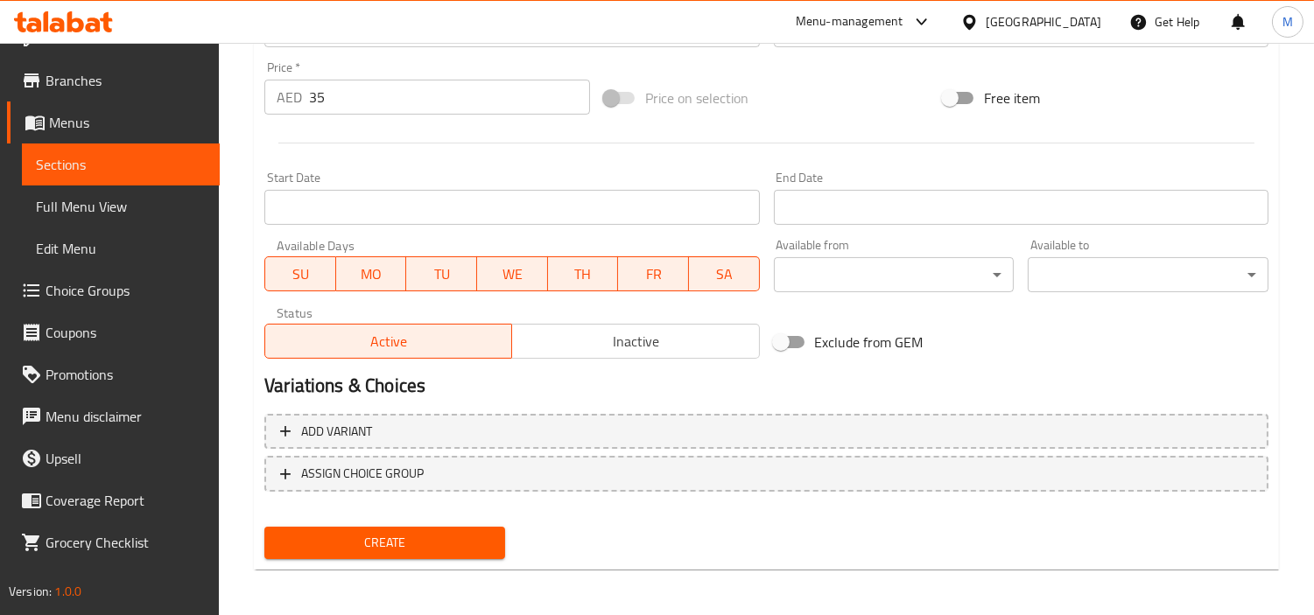
click at [408, 540] on span "Create" at bounding box center [384, 543] width 213 height 22
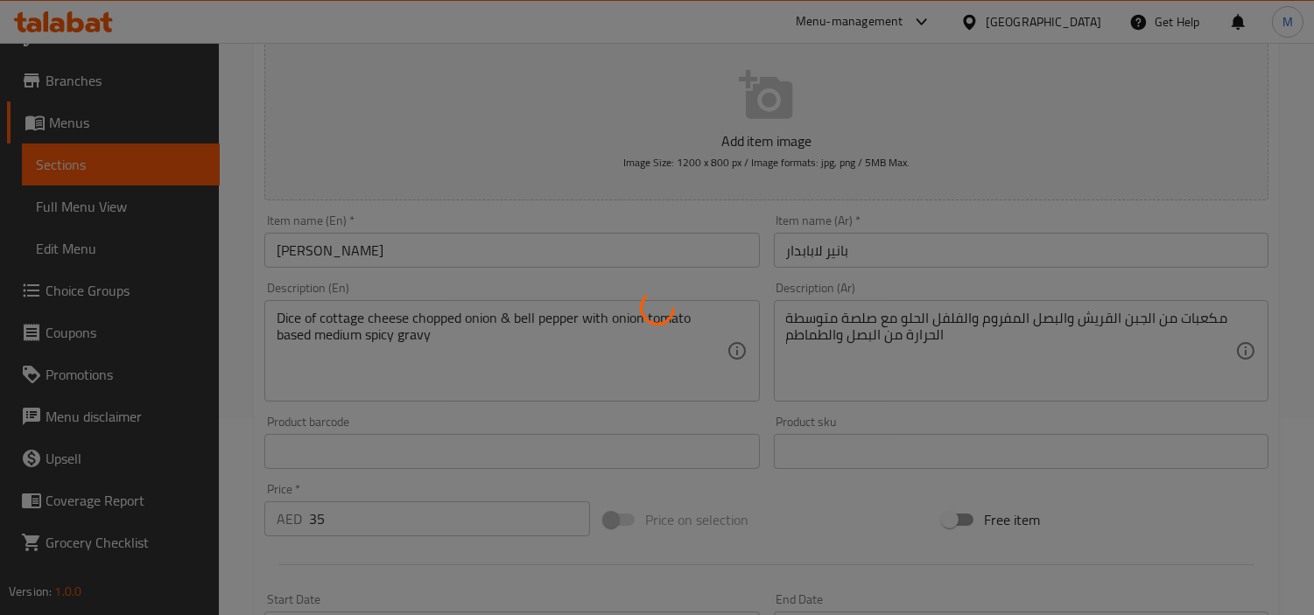
scroll to position [0, 0]
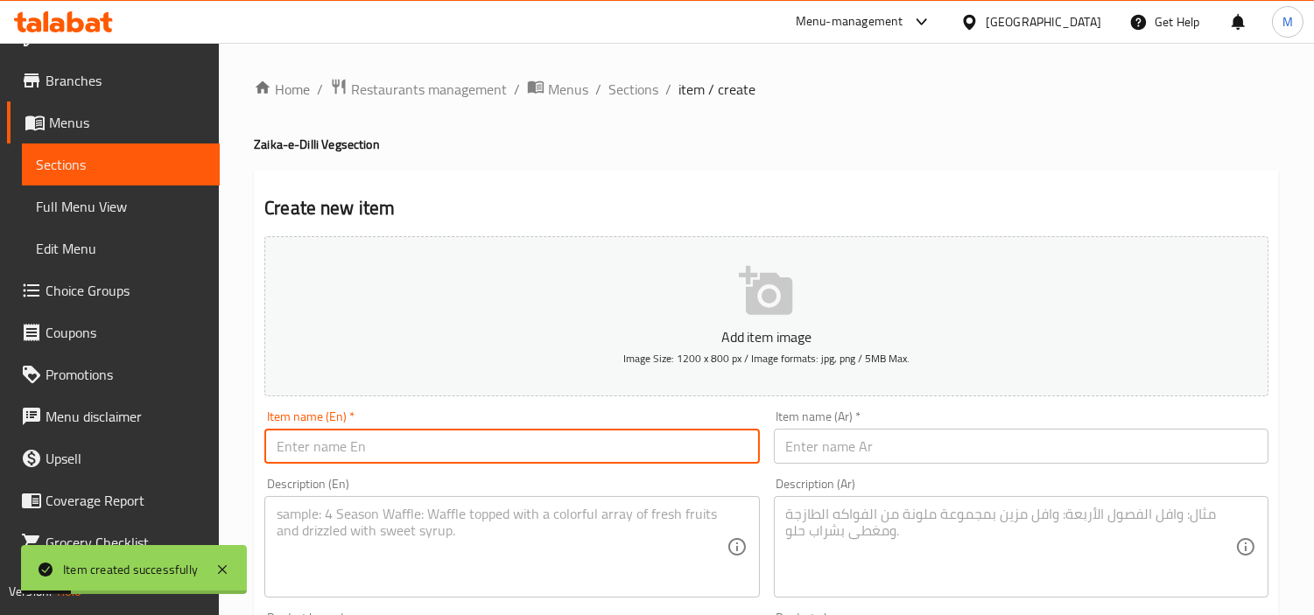
click at [485, 442] on input "text" at bounding box center [511, 446] width 495 height 35
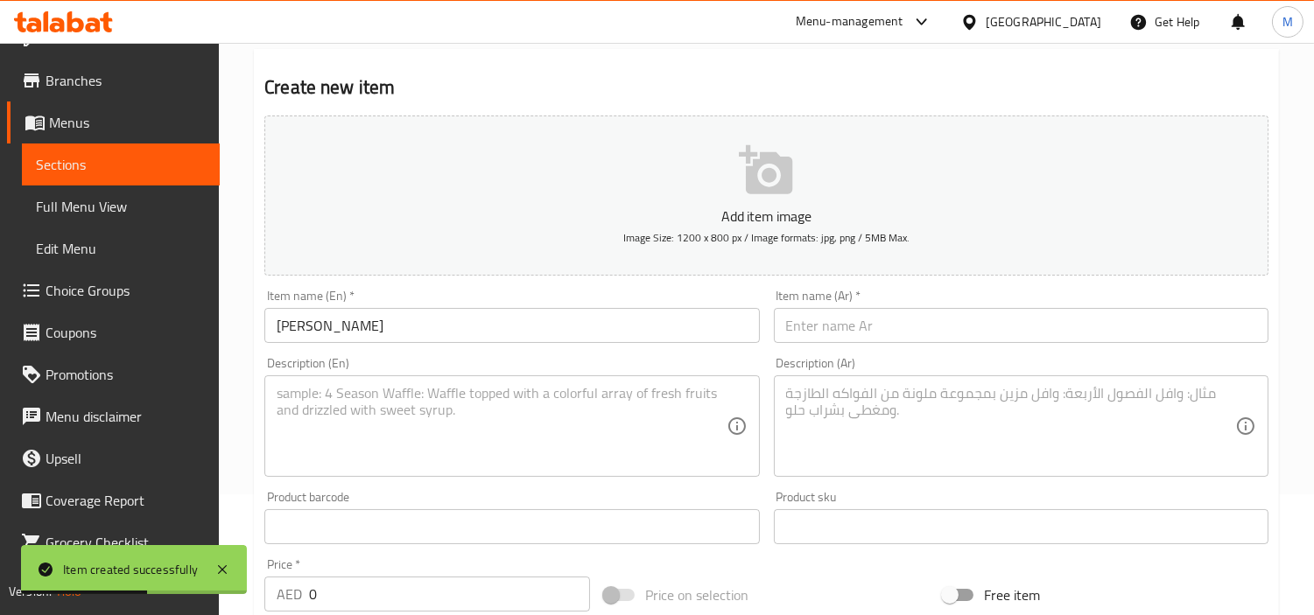
scroll to position [291, 0]
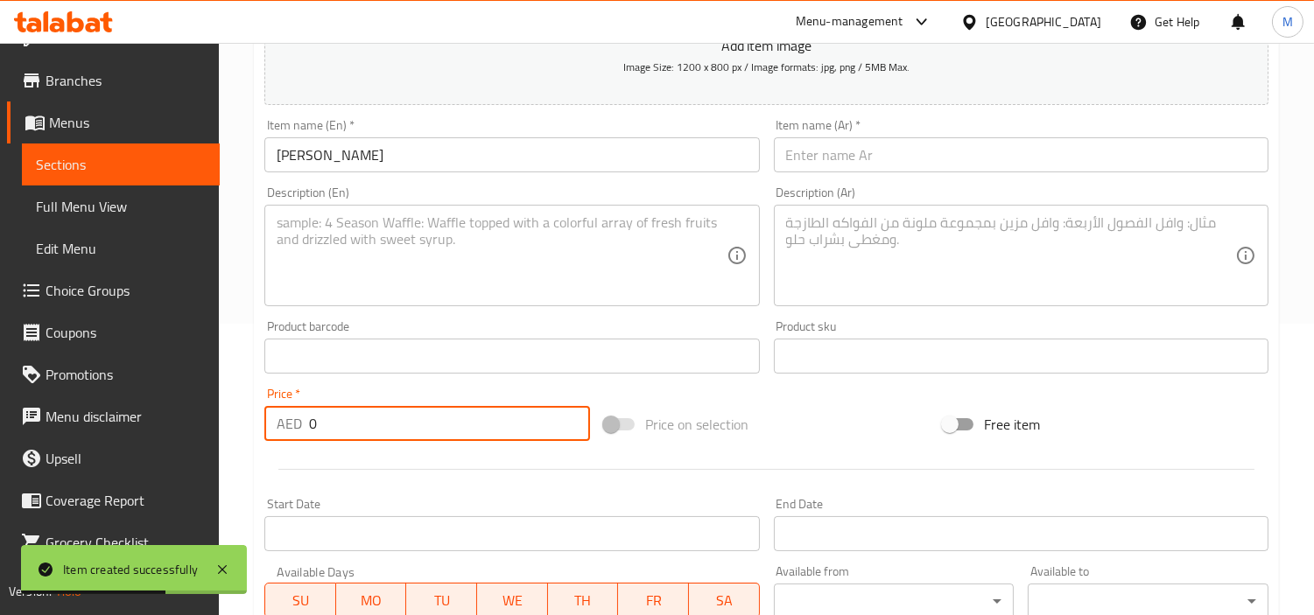
click at [376, 429] on input "0" at bounding box center [449, 423] width 281 height 35
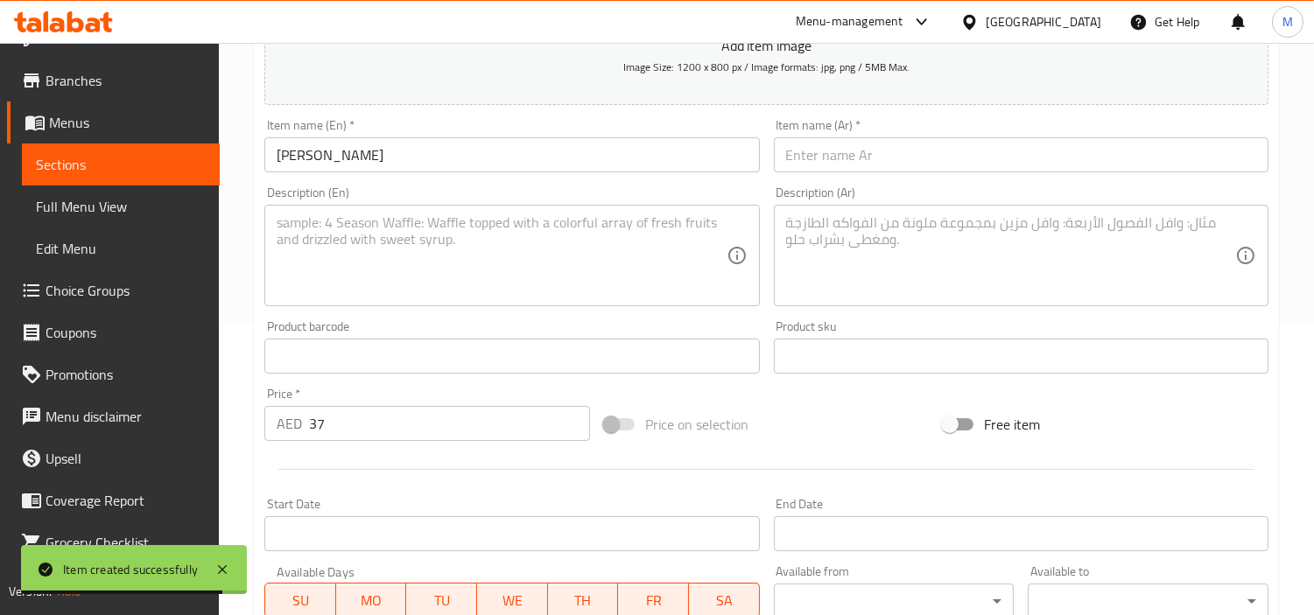
click at [576, 242] on textarea at bounding box center [501, 255] width 449 height 83
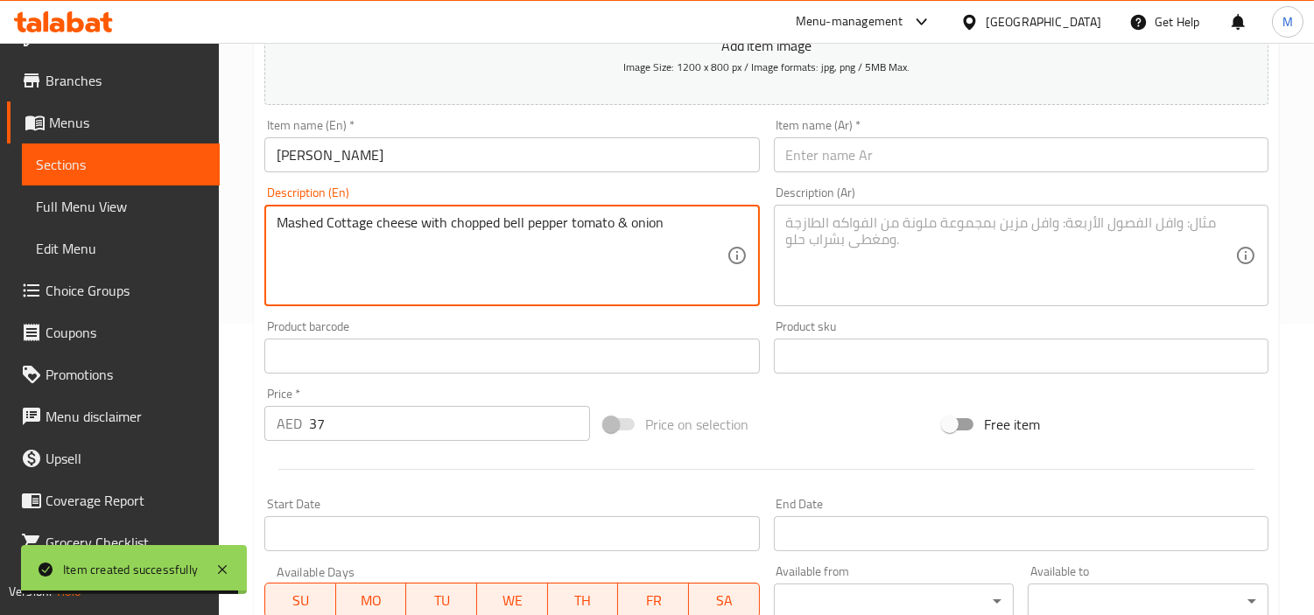
click at [317, 137] on input "[PERSON_NAME]" at bounding box center [511, 154] width 495 height 35
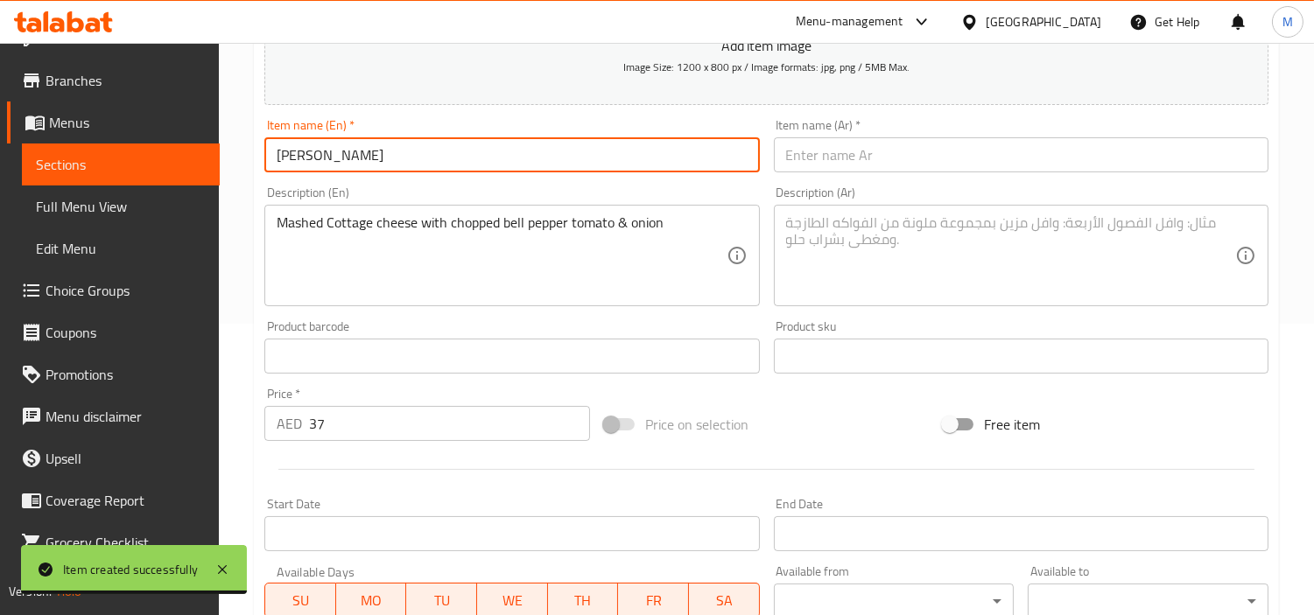
click at [319, 156] on input "[PERSON_NAME]" at bounding box center [511, 154] width 495 height 35
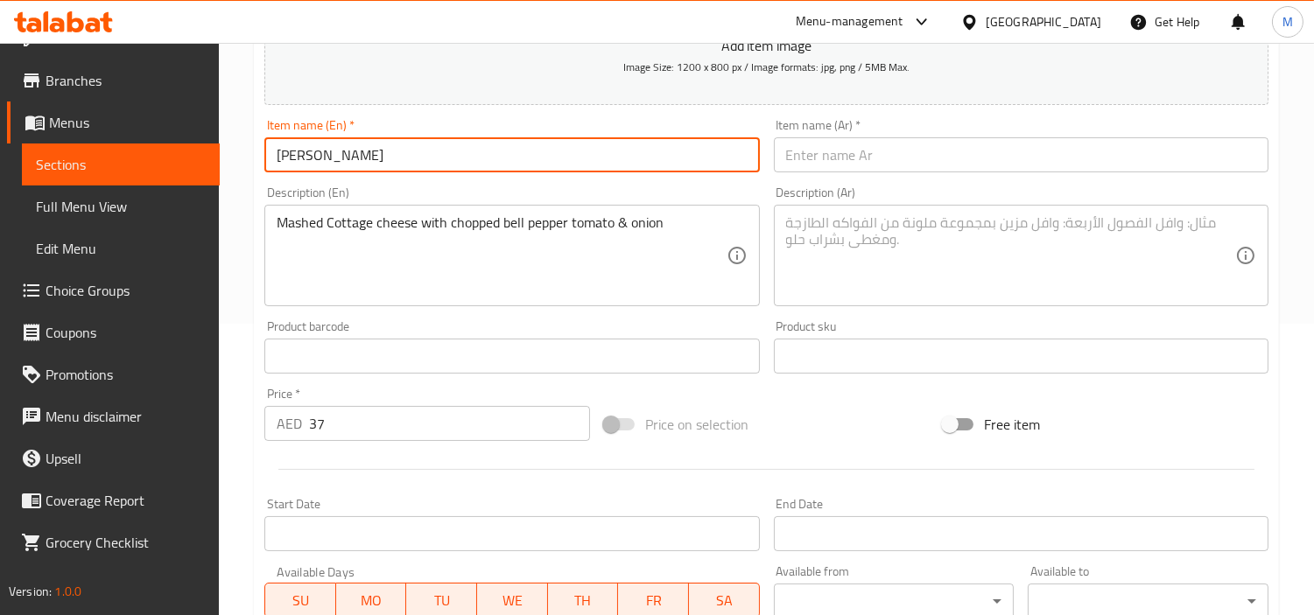
click at [319, 156] on input "[PERSON_NAME]" at bounding box center [511, 154] width 495 height 35
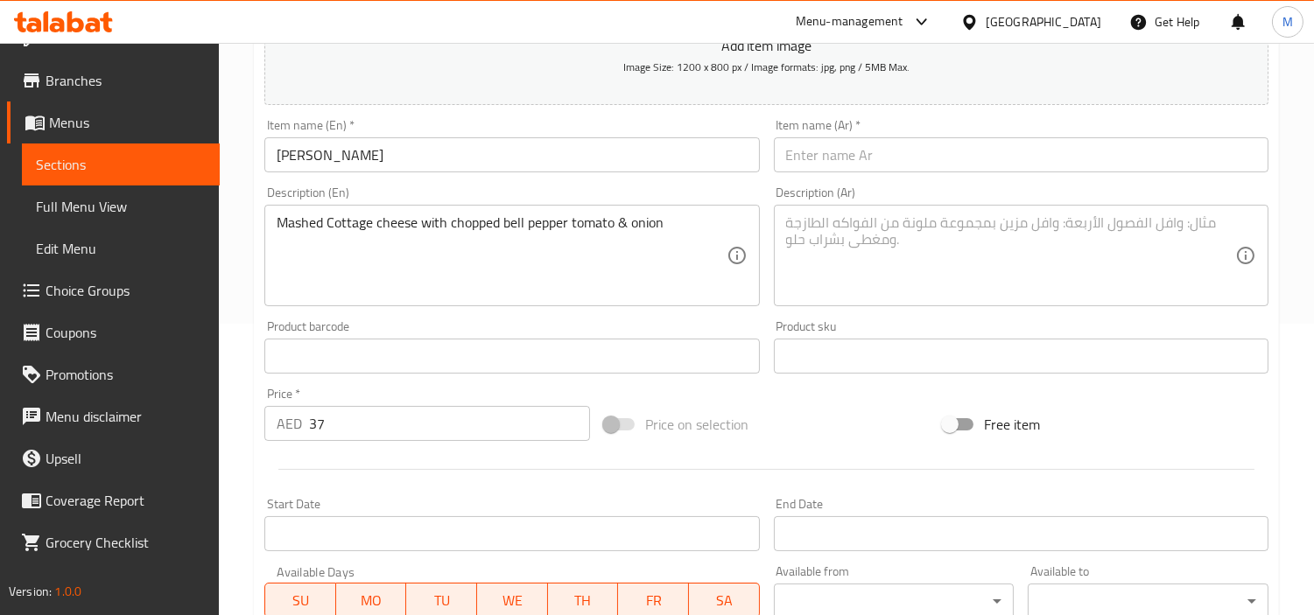
click at [1077, 169] on input "text" at bounding box center [1021, 154] width 495 height 35
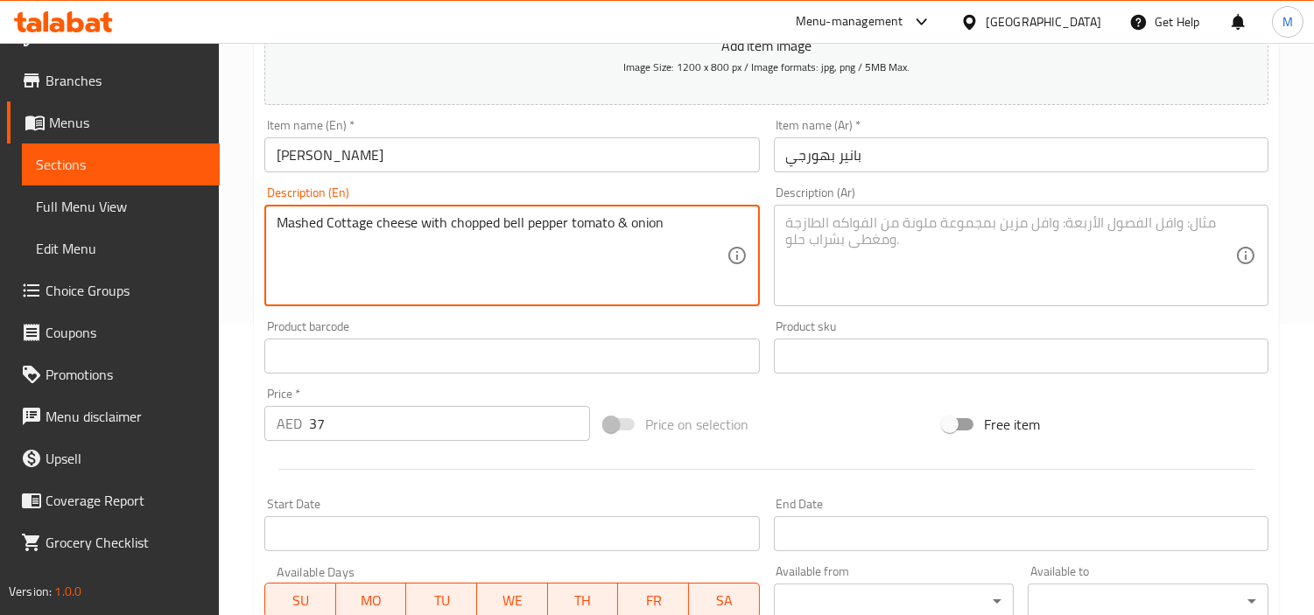
click at [443, 228] on textarea "Mashed Cottage cheese with chopped bell pepper tomato & onion" at bounding box center [501, 255] width 449 height 83
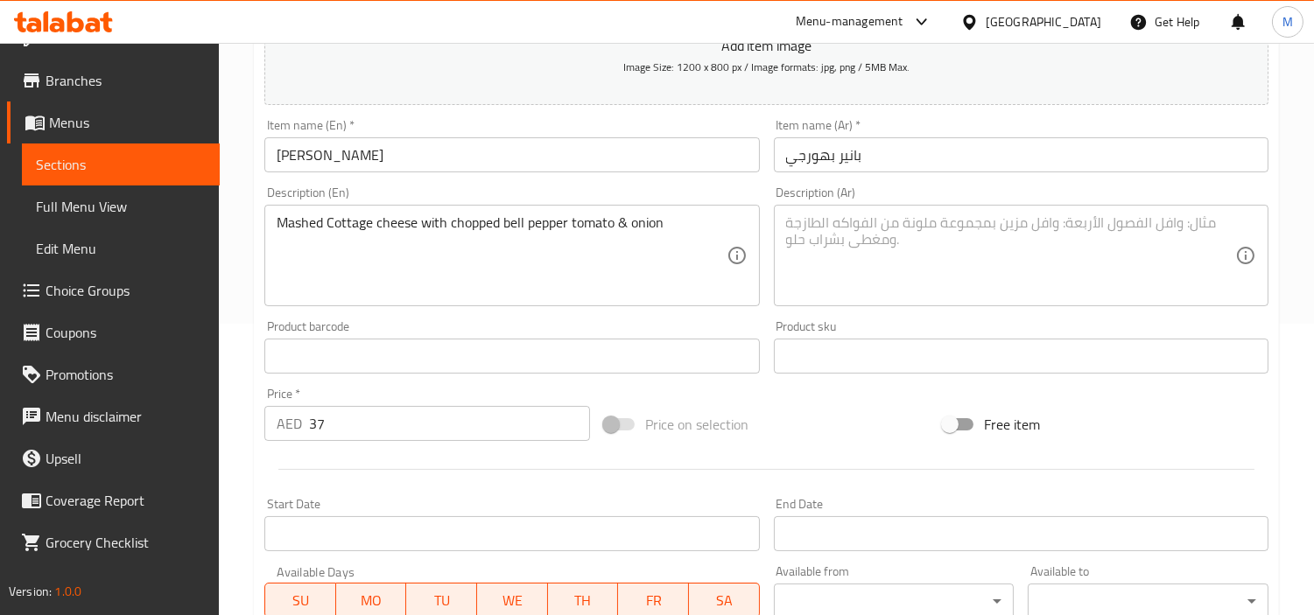
click at [981, 252] on textarea at bounding box center [1010, 255] width 449 height 83
click at [257, 341] on div "Product barcode Product barcode" at bounding box center [511, 346] width 509 height 67
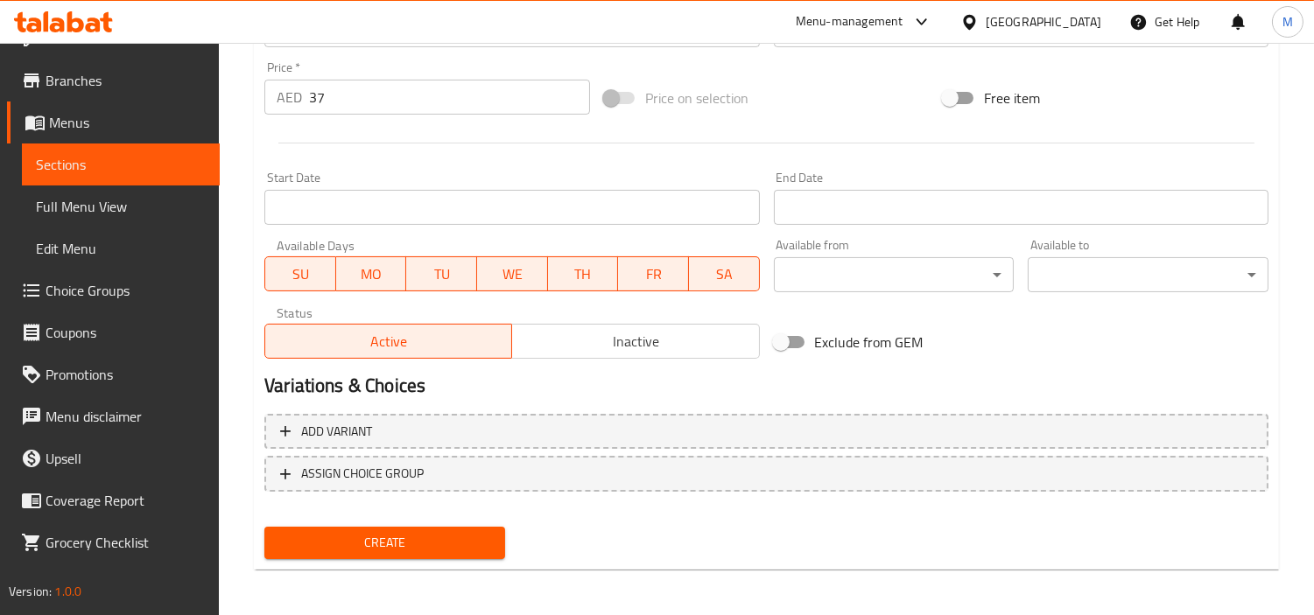
click at [326, 534] on span "Create" at bounding box center [384, 543] width 213 height 22
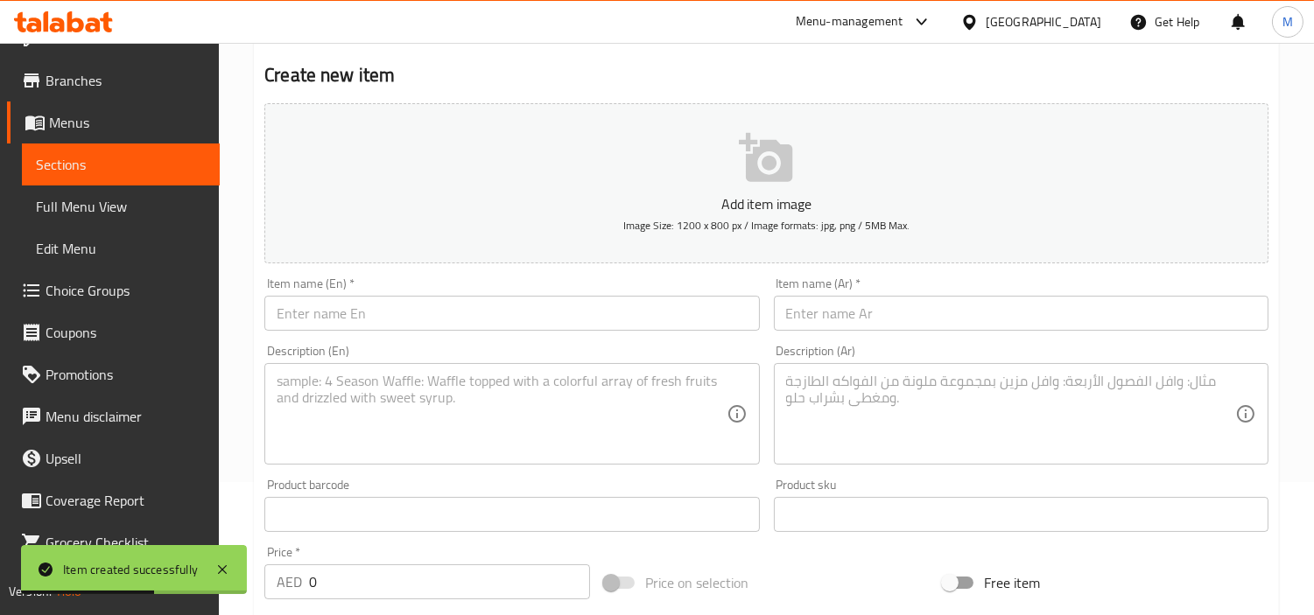
scroll to position [132, 0]
click at [510, 316] on input "text" at bounding box center [511, 314] width 495 height 35
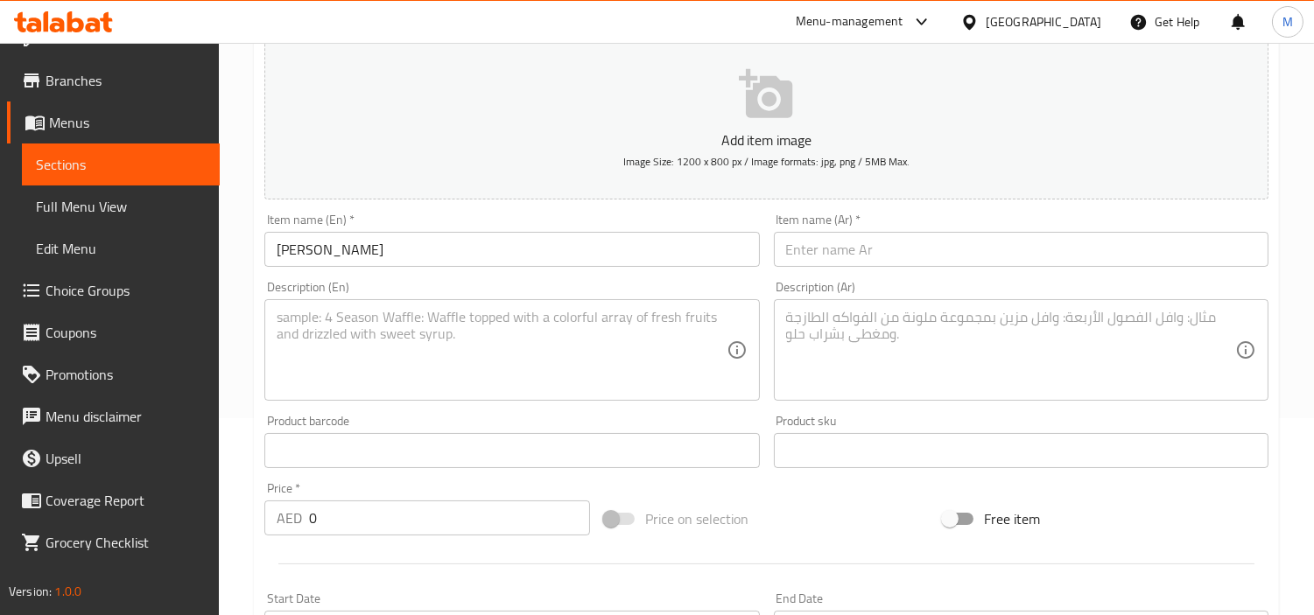
scroll to position [229, 0]
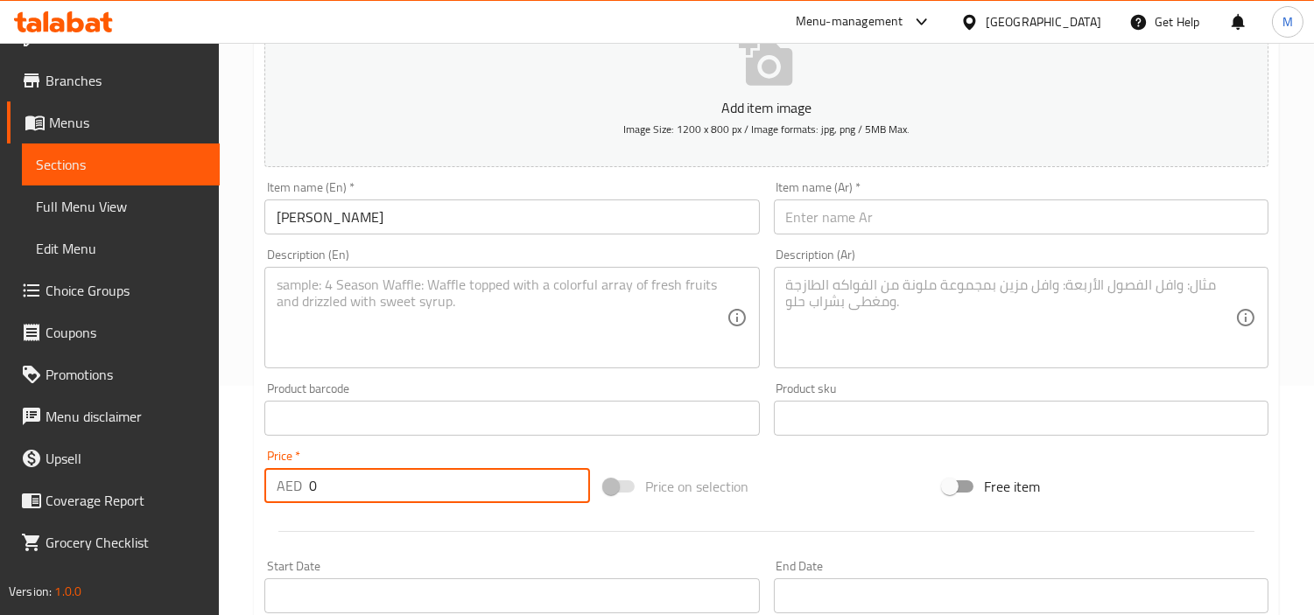
click at [385, 487] on input "0" at bounding box center [449, 485] width 281 height 35
click at [400, 438] on div "Product barcode Product barcode" at bounding box center [511, 409] width 509 height 67
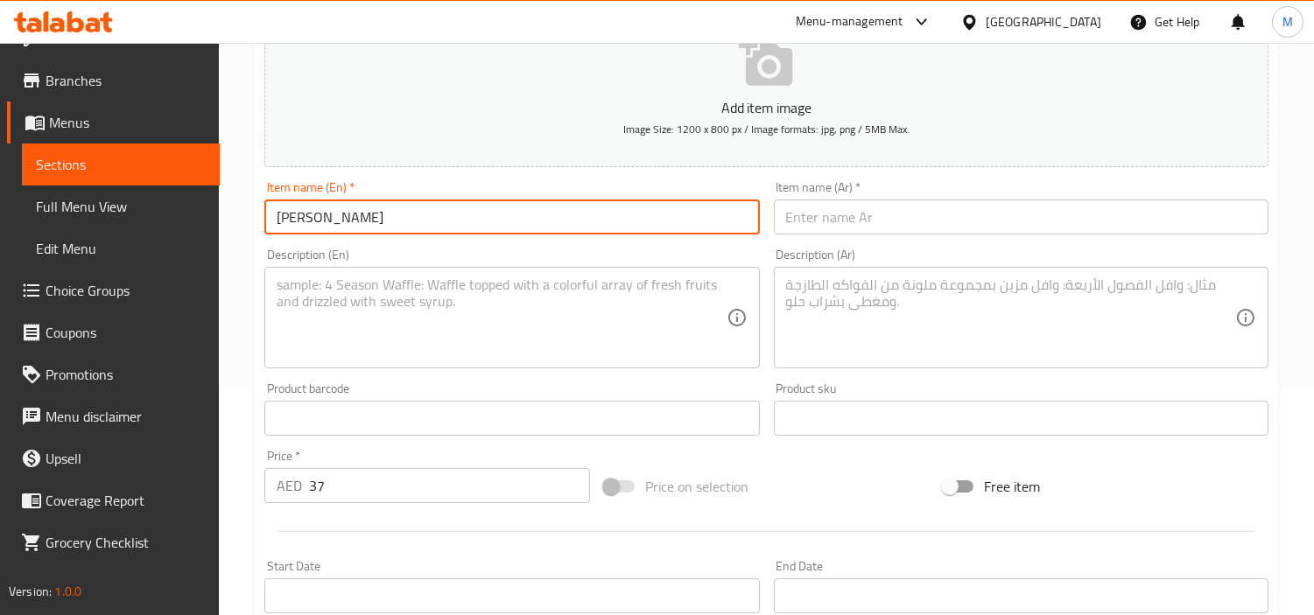
click at [340, 220] on input "[PERSON_NAME]" at bounding box center [511, 217] width 495 height 35
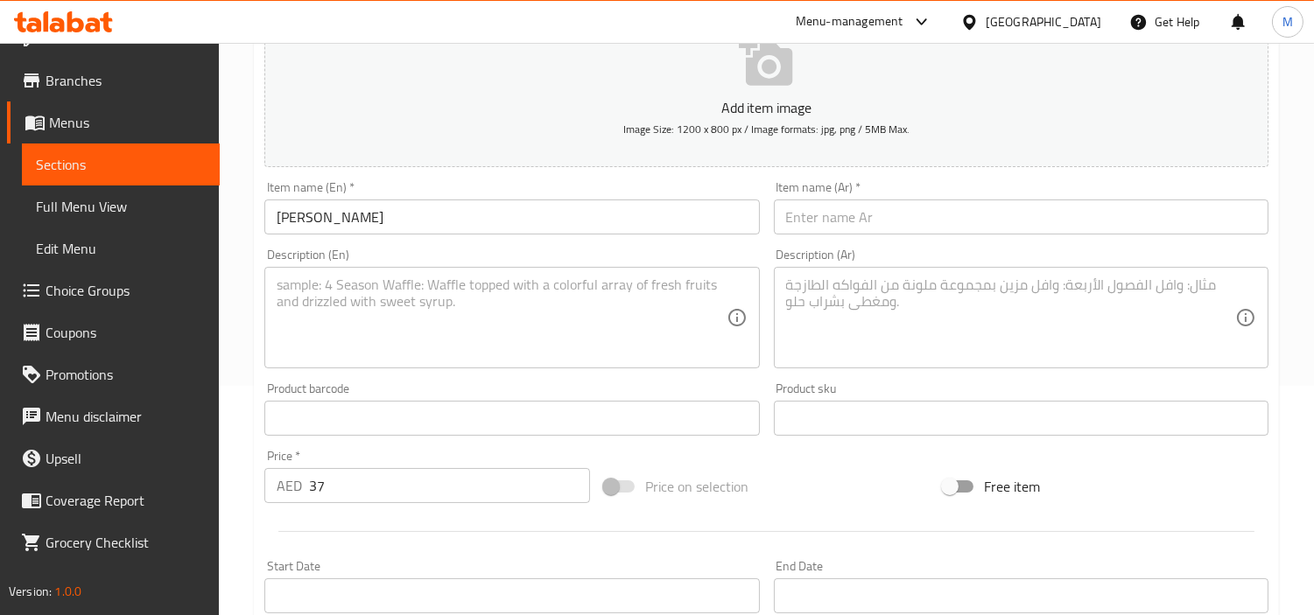
click at [987, 217] on input "text" at bounding box center [1021, 217] width 495 height 35
click at [604, 334] on textarea at bounding box center [501, 318] width 449 height 83
click at [873, 294] on textarea at bounding box center [1010, 318] width 449 height 83
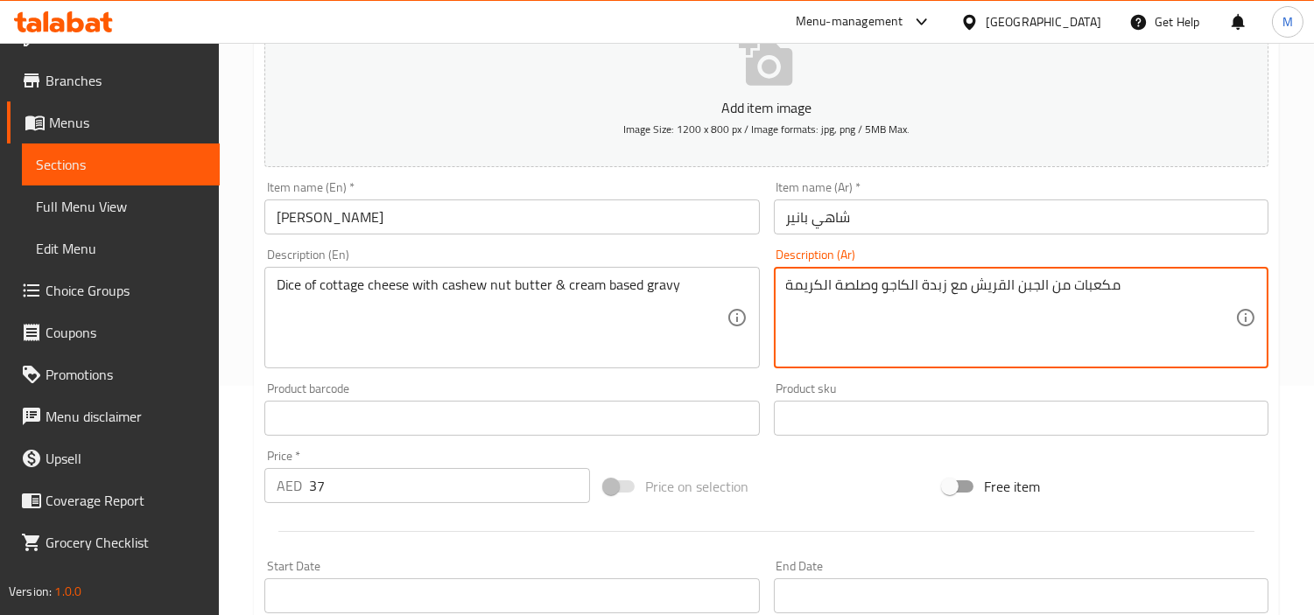
click at [236, 347] on div "Home / Restaurants management / Menus / Sections / item / create Zaika-e-Dilli …" at bounding box center [766, 411] width 1095 height 1194
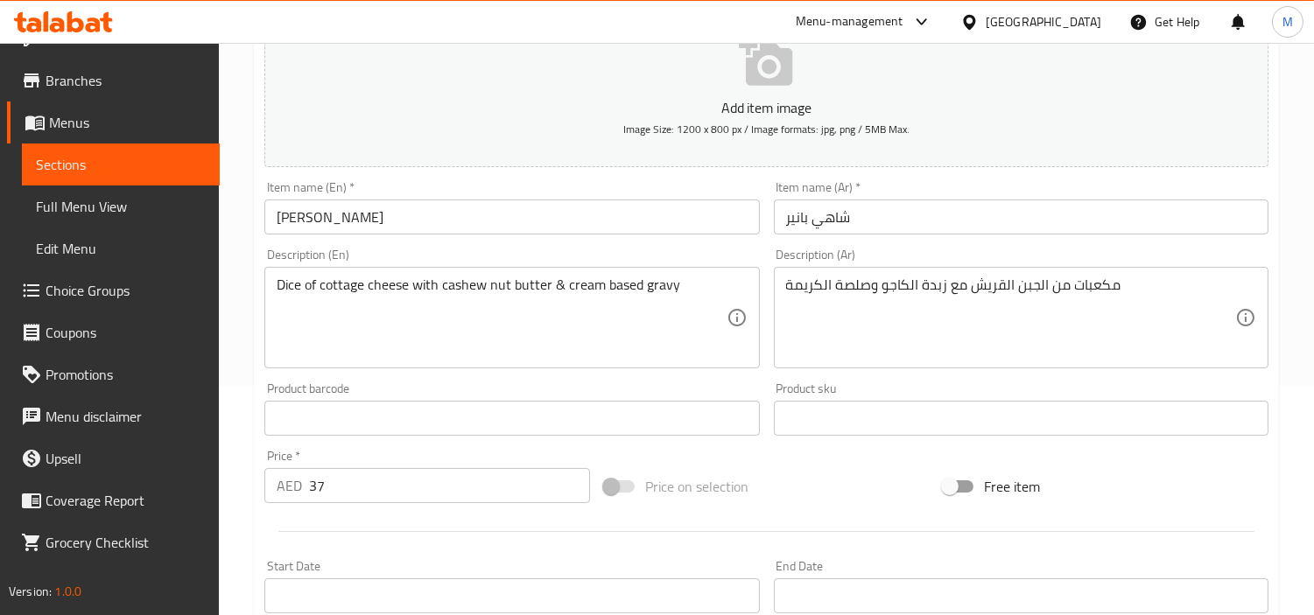
scroll to position [618, 0]
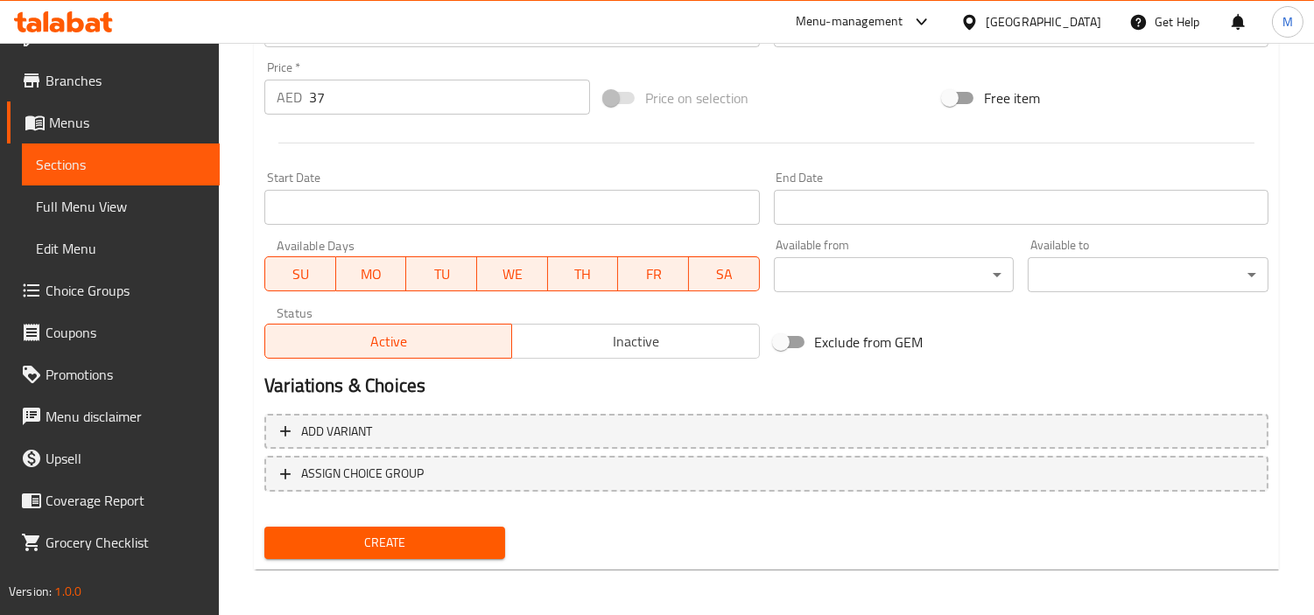
click at [401, 534] on span "Create" at bounding box center [384, 543] width 213 height 22
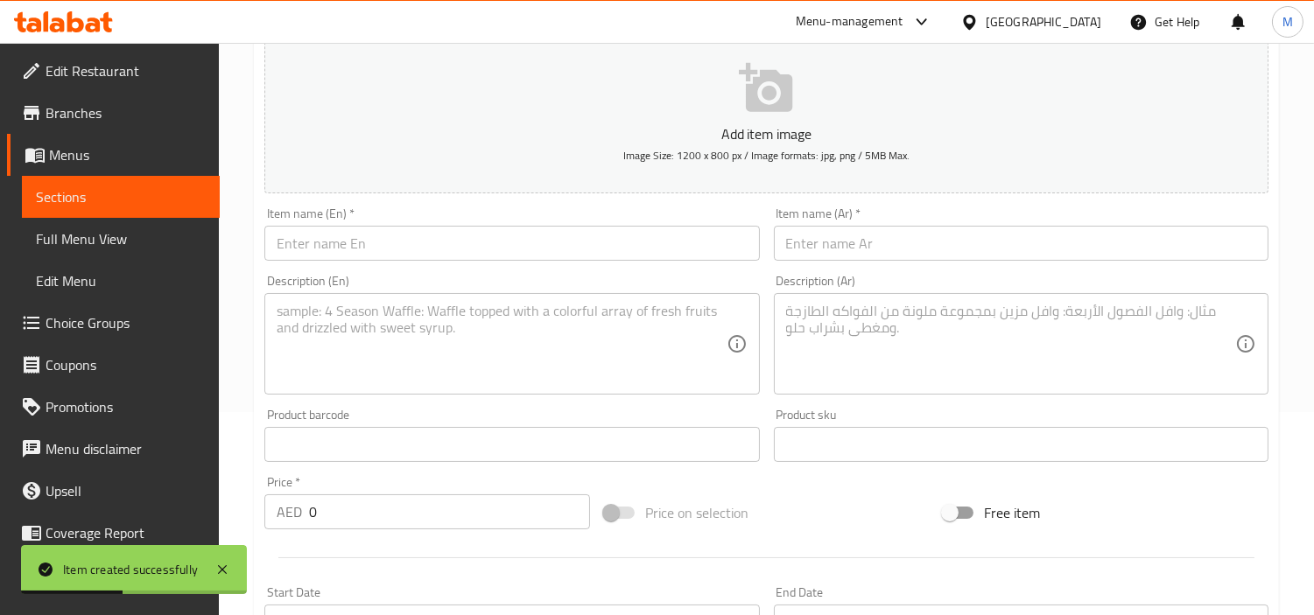
scroll to position [35, 0]
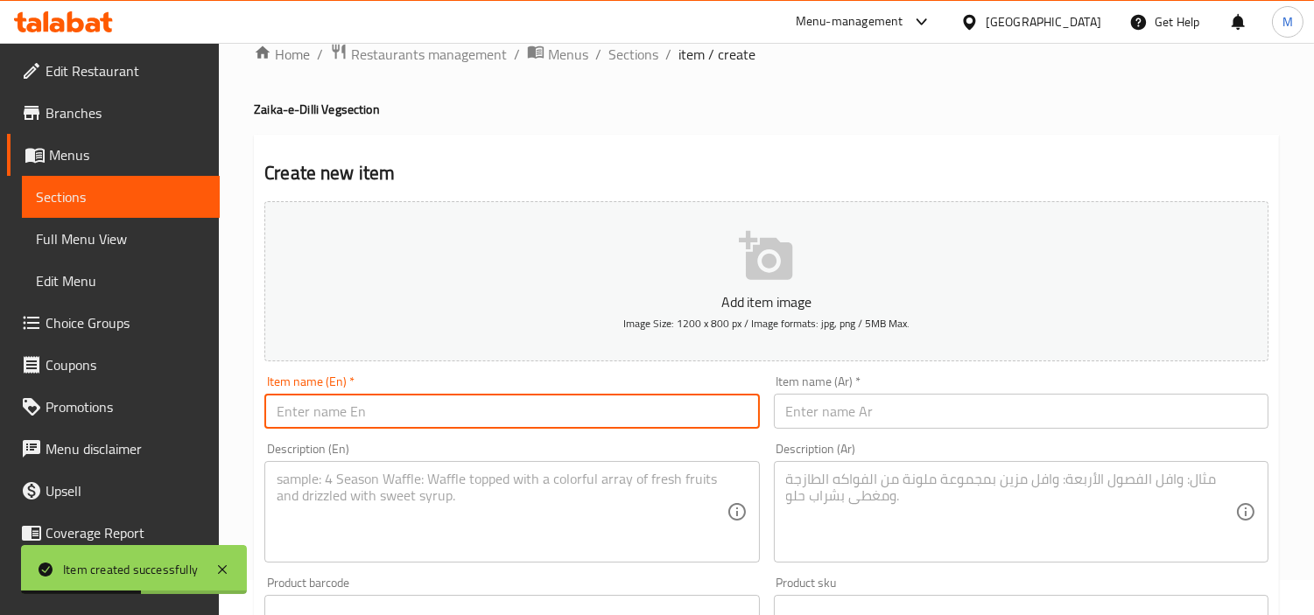
click at [418, 400] on input "text" at bounding box center [511, 411] width 495 height 35
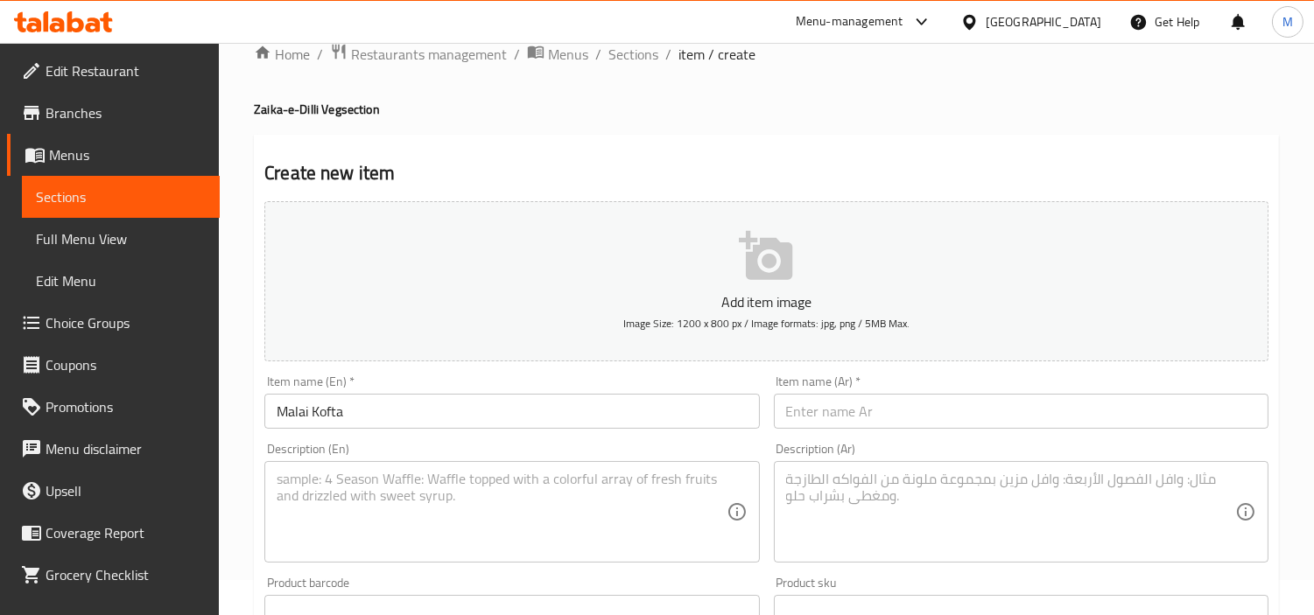
click at [897, 415] on input "text" at bounding box center [1021, 411] width 495 height 35
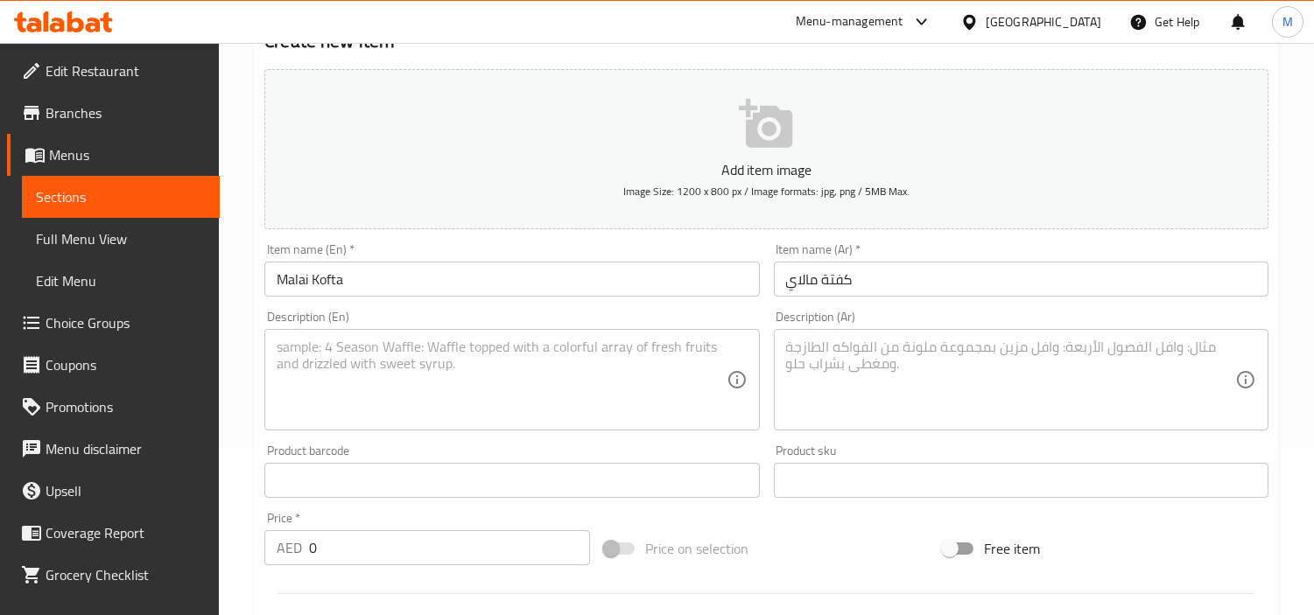
scroll to position [327, 0]
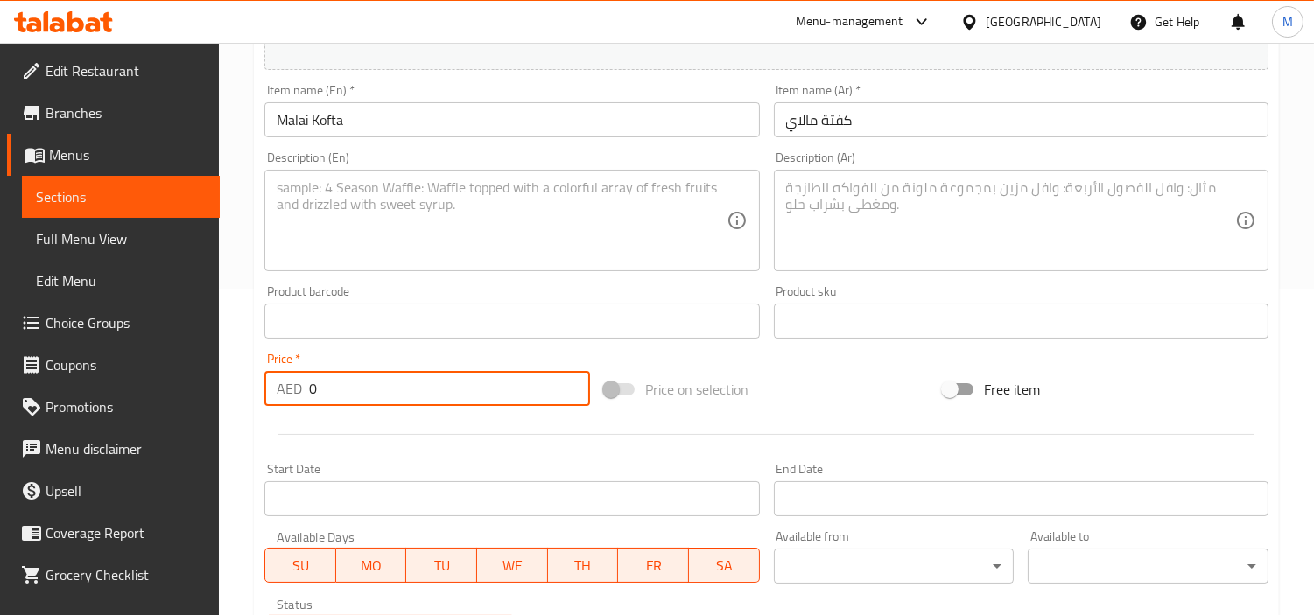
click at [414, 395] on input "0" at bounding box center [449, 388] width 281 height 35
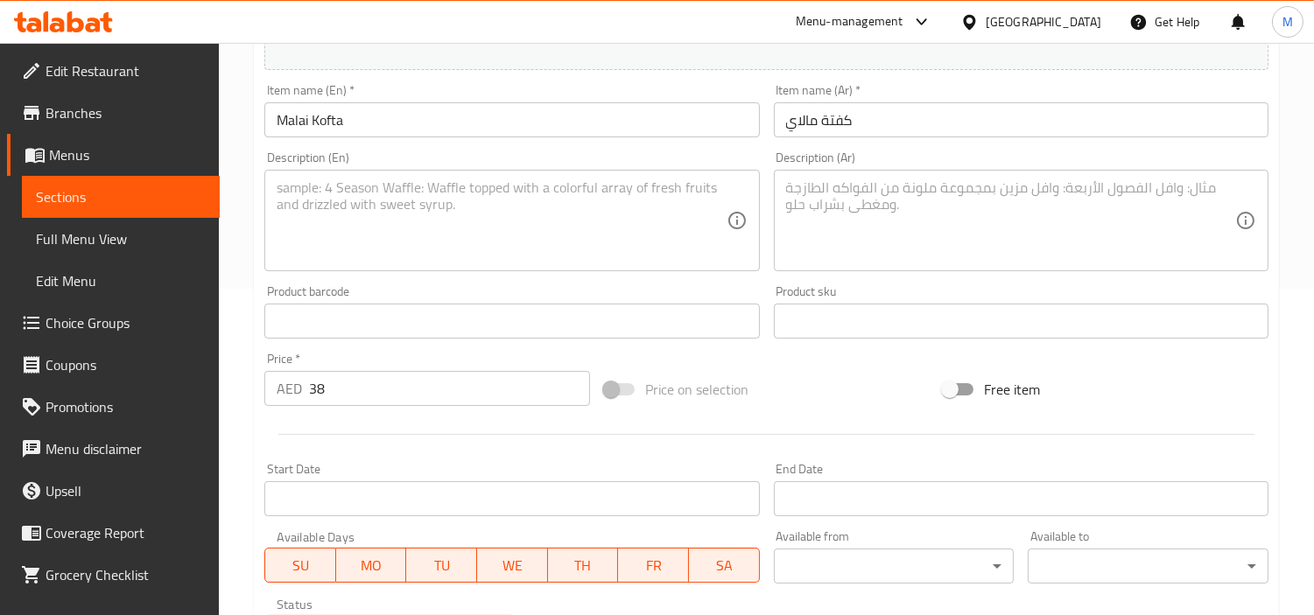
click at [597, 200] on textarea at bounding box center [501, 220] width 449 height 83
click at [1057, 194] on textarea at bounding box center [1010, 220] width 449 height 83
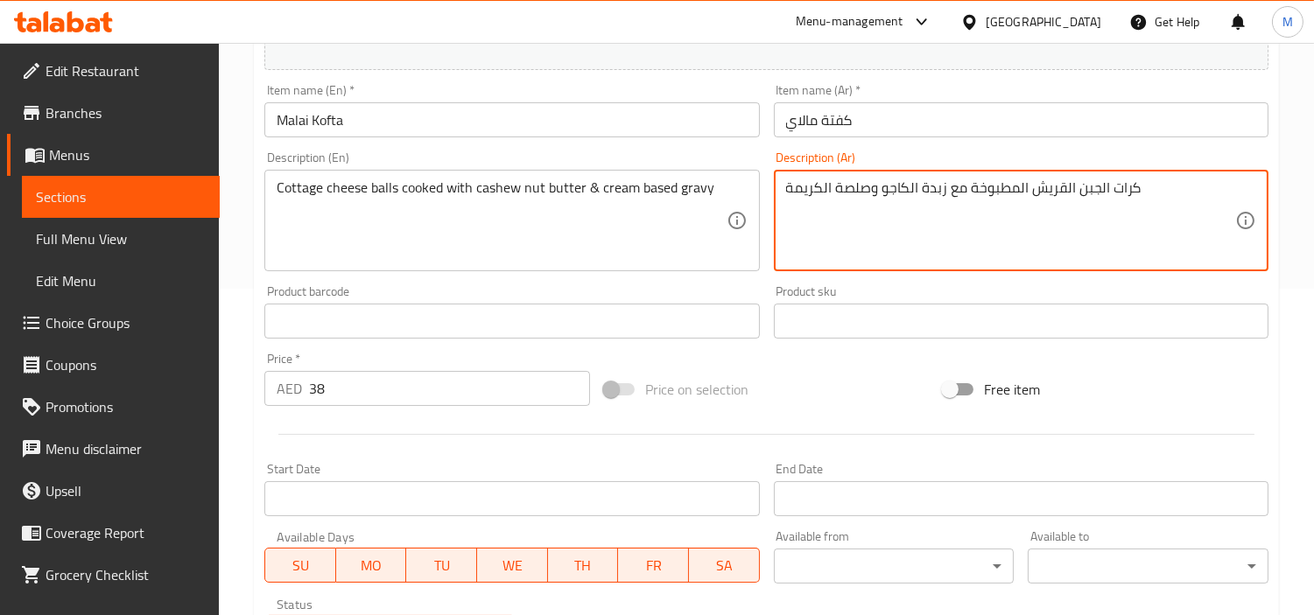
click at [248, 361] on div "Home / Restaurants management / Menus / Sections / item / create Zaika-e-Dilli …" at bounding box center [766, 313] width 1095 height 1194
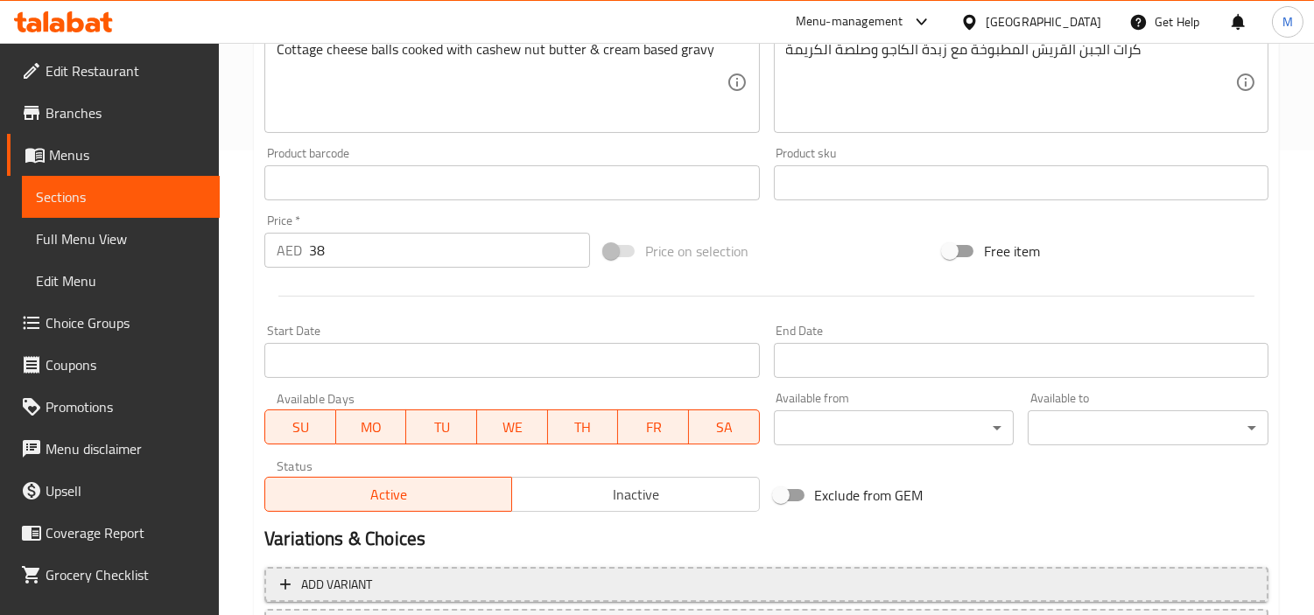
scroll to position [618, 0]
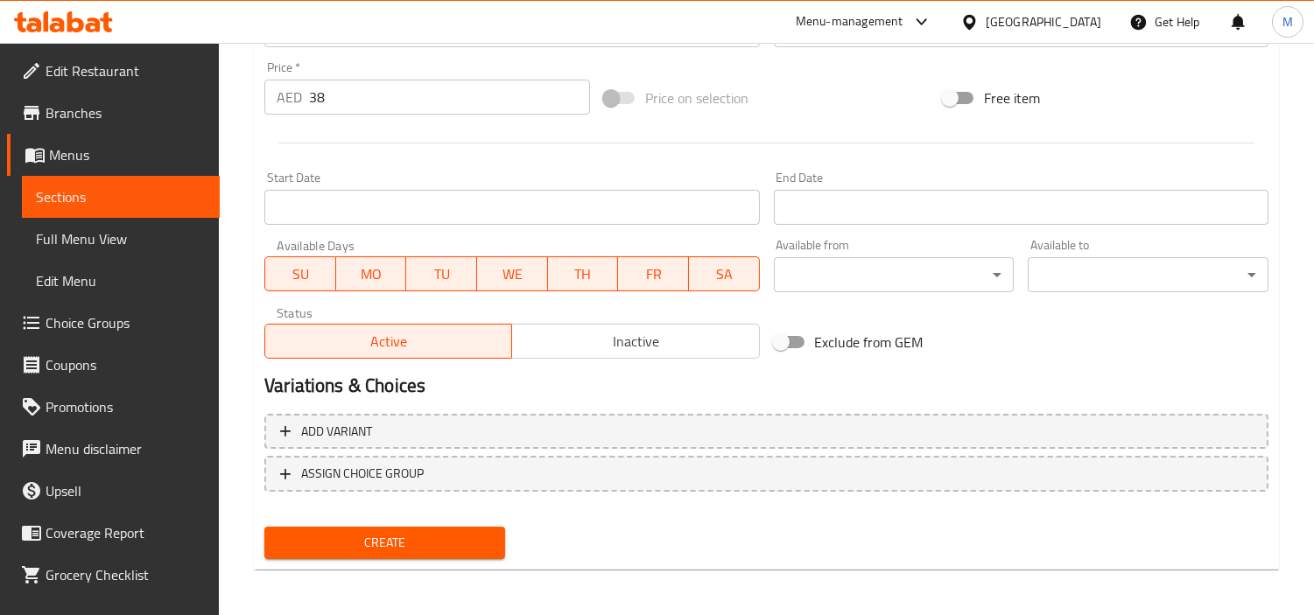
click at [405, 541] on span "Create" at bounding box center [384, 543] width 213 height 22
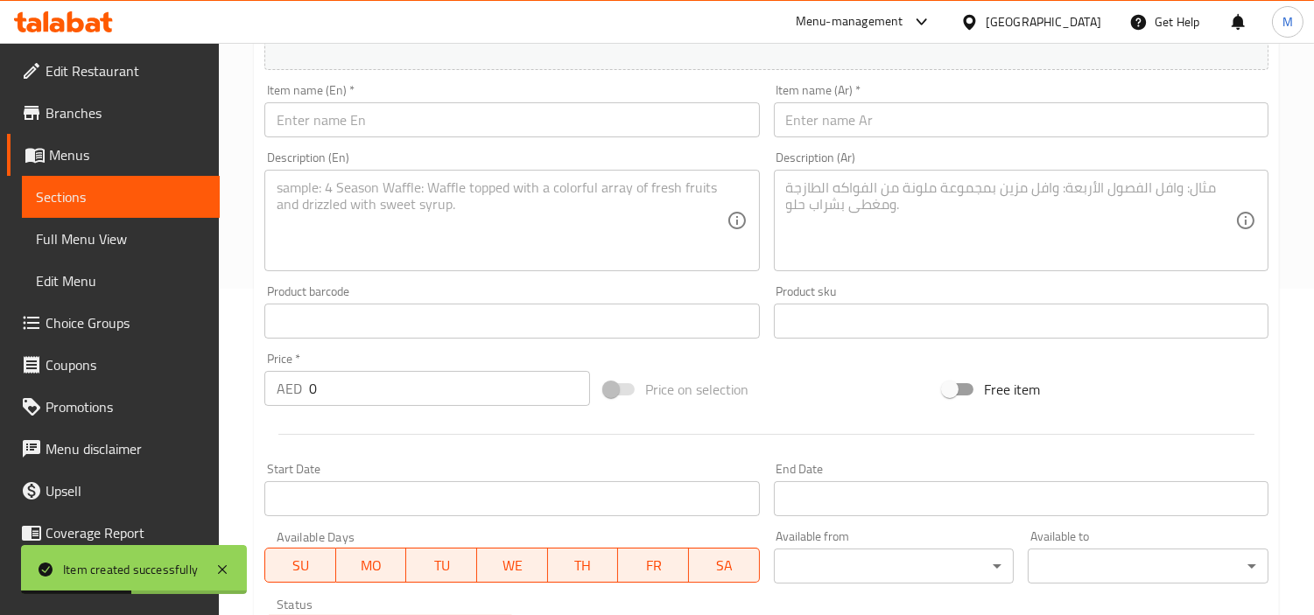
scroll to position [229, 0]
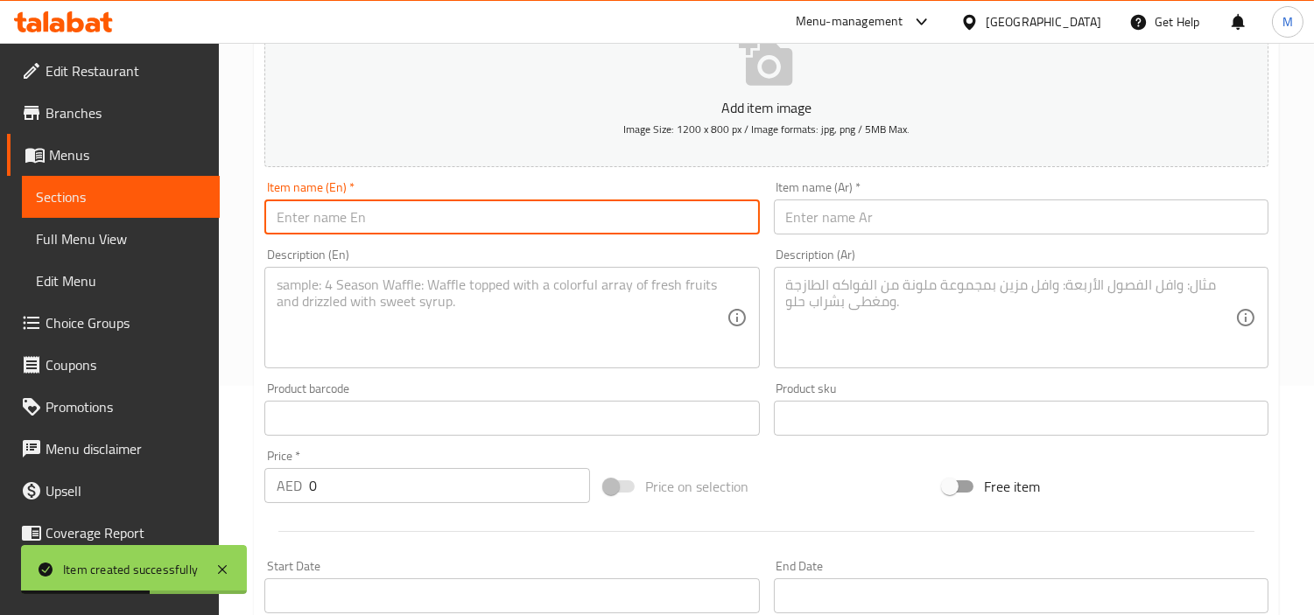
click at [439, 216] on input "text" at bounding box center [511, 217] width 495 height 35
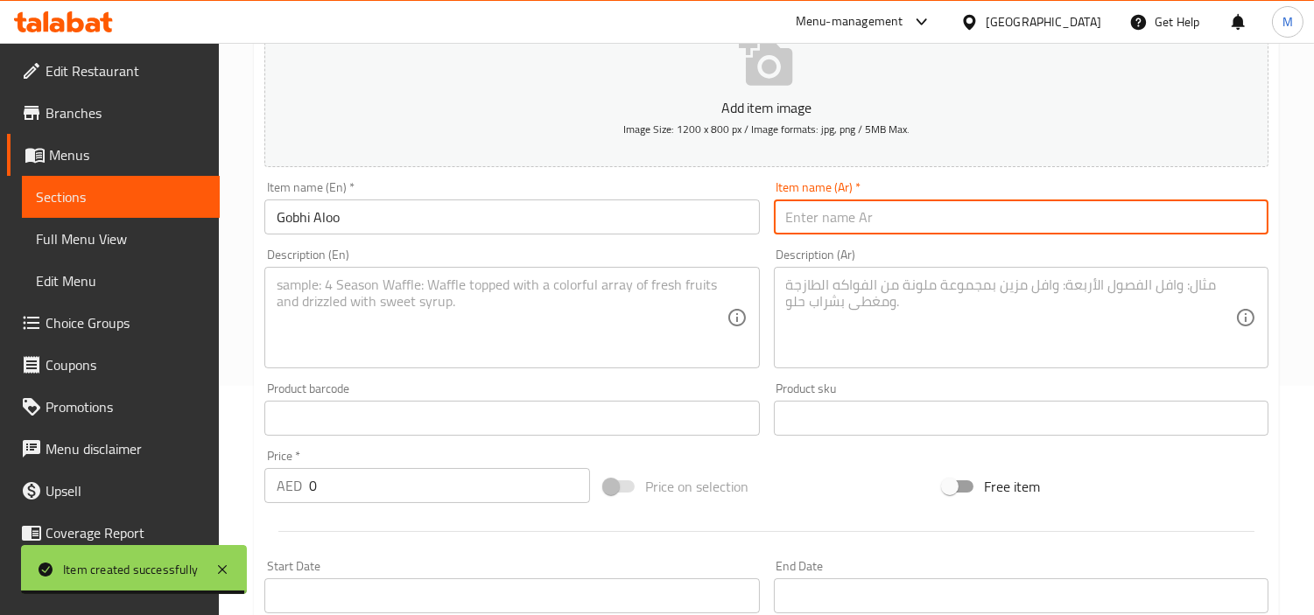
click at [1045, 223] on input "text" at bounding box center [1021, 217] width 495 height 35
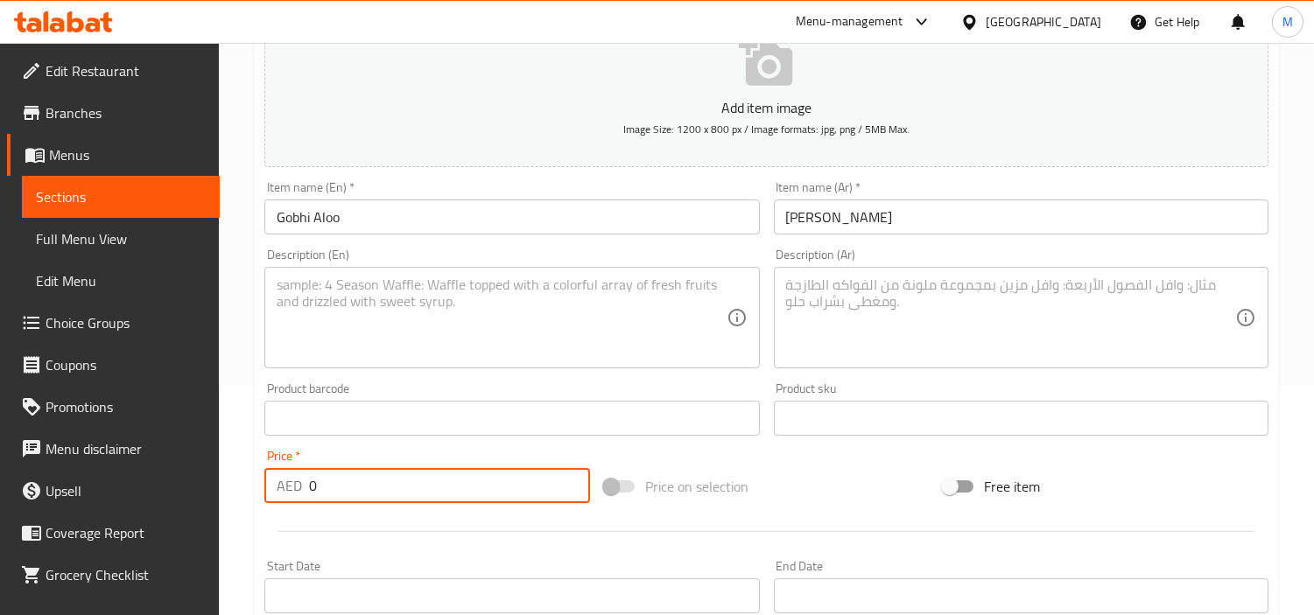
click at [381, 502] on input "0" at bounding box center [449, 485] width 281 height 35
click at [493, 304] on textarea at bounding box center [501, 318] width 449 height 83
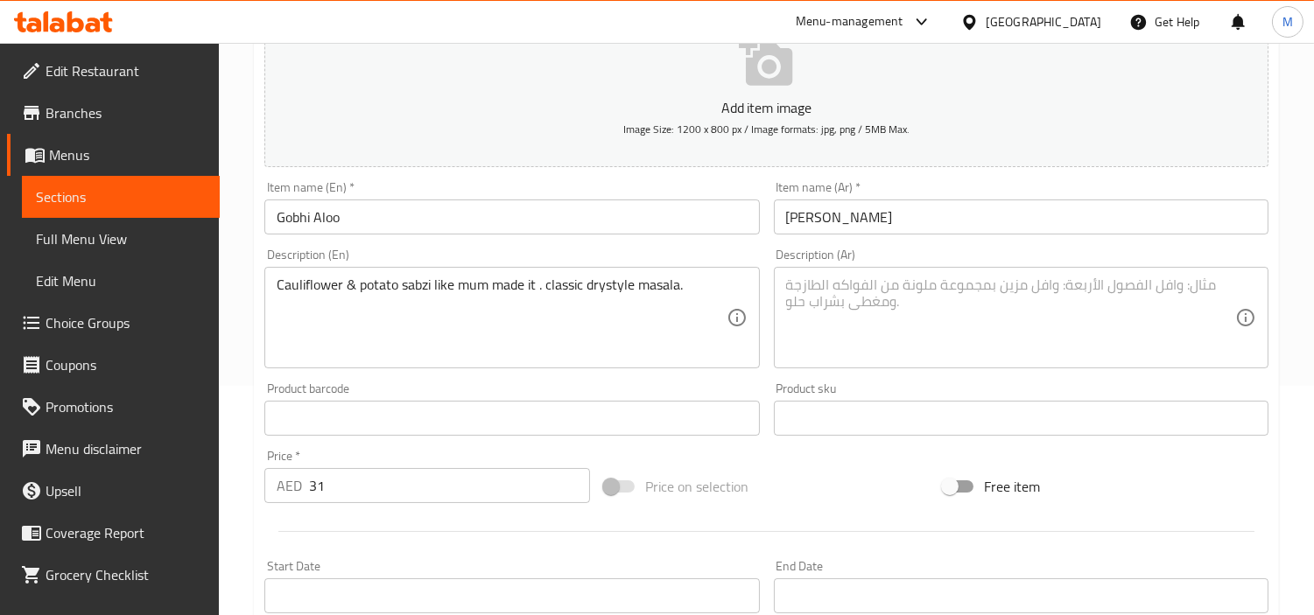
click at [916, 286] on textarea at bounding box center [1010, 318] width 449 height 83
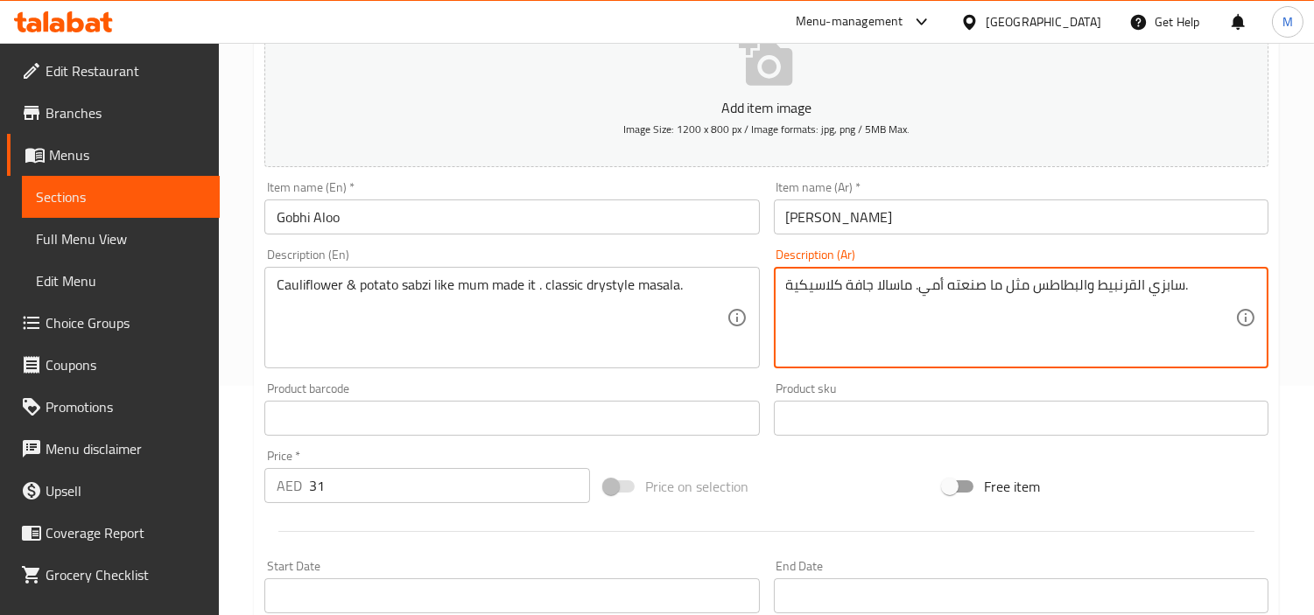
click at [248, 365] on div "Home / Restaurants management / Menus / Sections / item / create Zaika-e-Dilli …" at bounding box center [766, 411] width 1095 height 1194
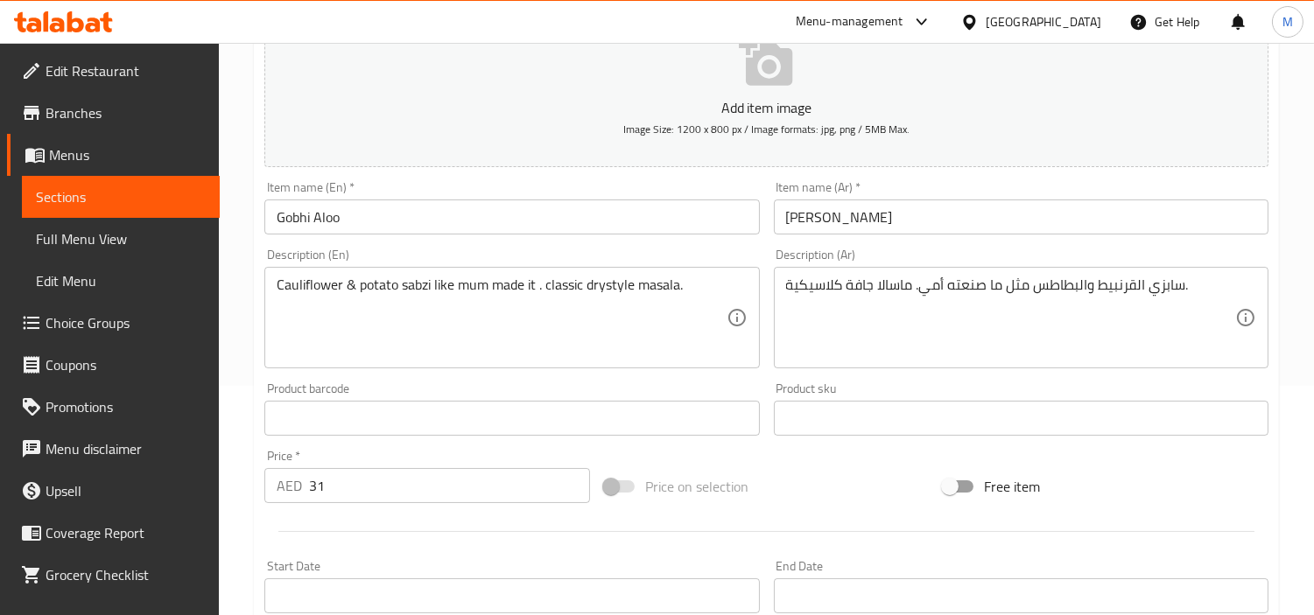
scroll to position [618, 0]
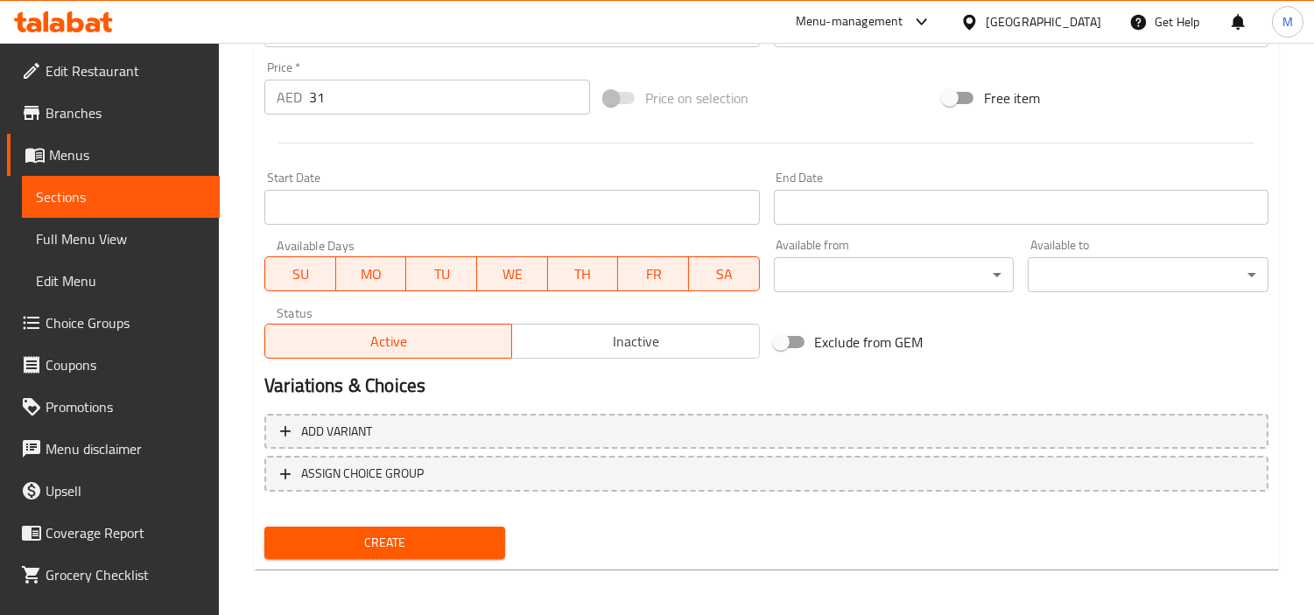
click at [474, 543] on span "Create" at bounding box center [384, 543] width 213 height 22
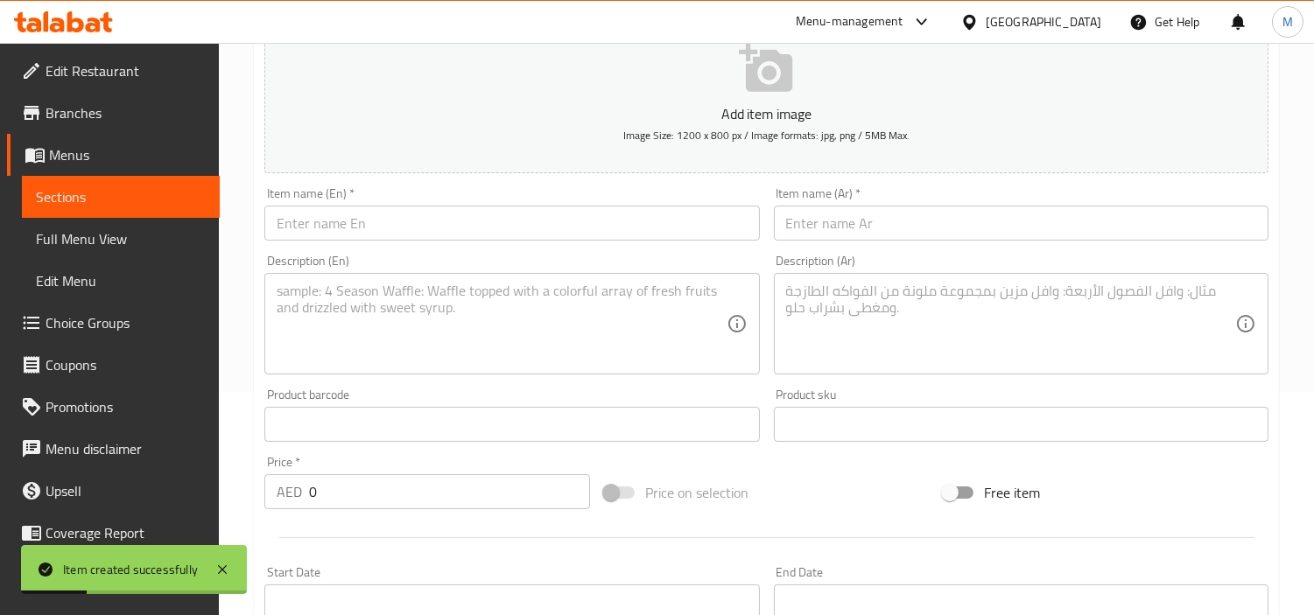
scroll to position [132, 0]
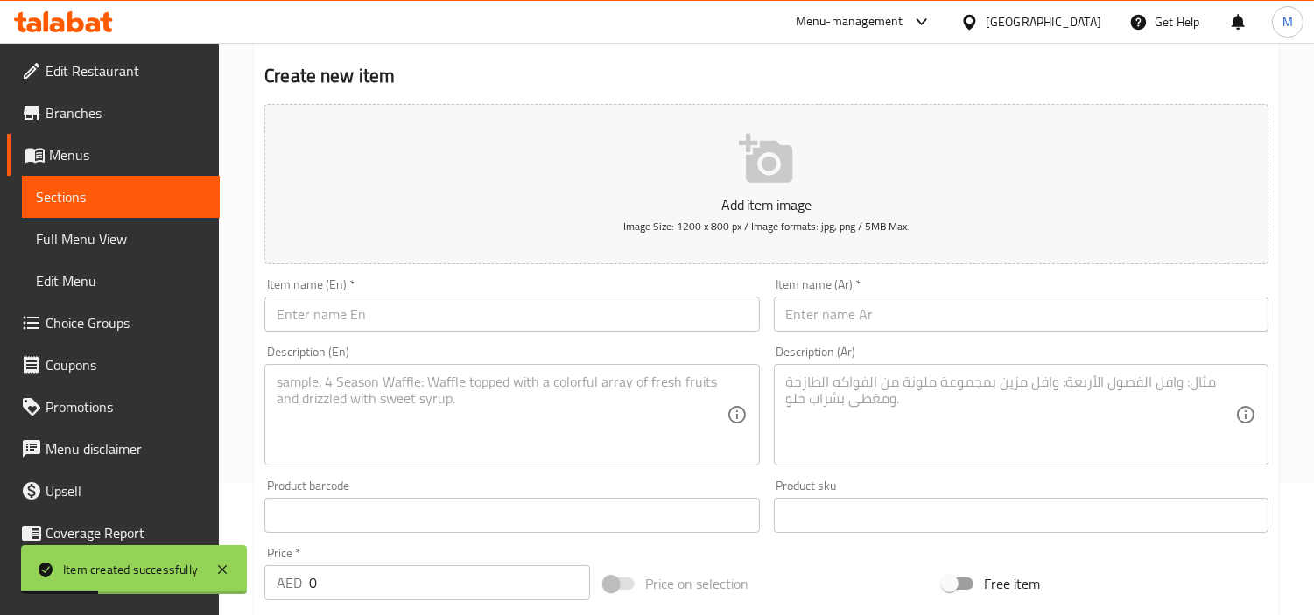
click at [465, 322] on input "text" at bounding box center [511, 314] width 495 height 35
click at [939, 307] on input "text" at bounding box center [1021, 314] width 495 height 35
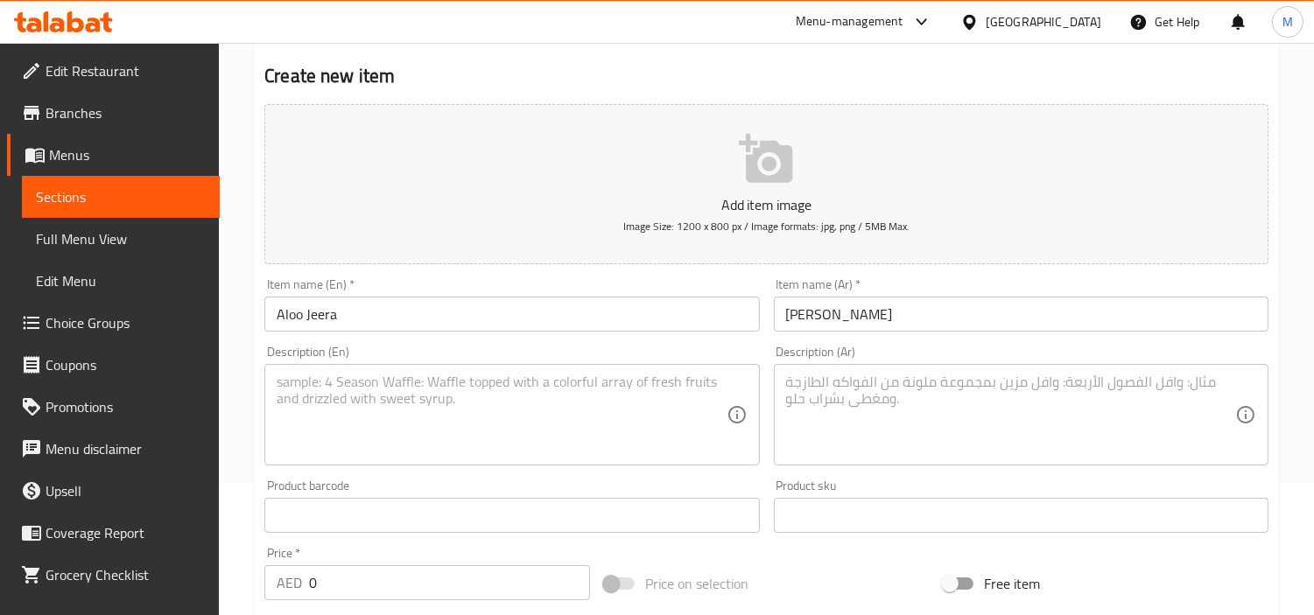
click at [390, 572] on input "0" at bounding box center [449, 582] width 281 height 35
click at [578, 400] on textarea at bounding box center [501, 415] width 449 height 83
click at [1014, 403] on textarea at bounding box center [1010, 415] width 449 height 83
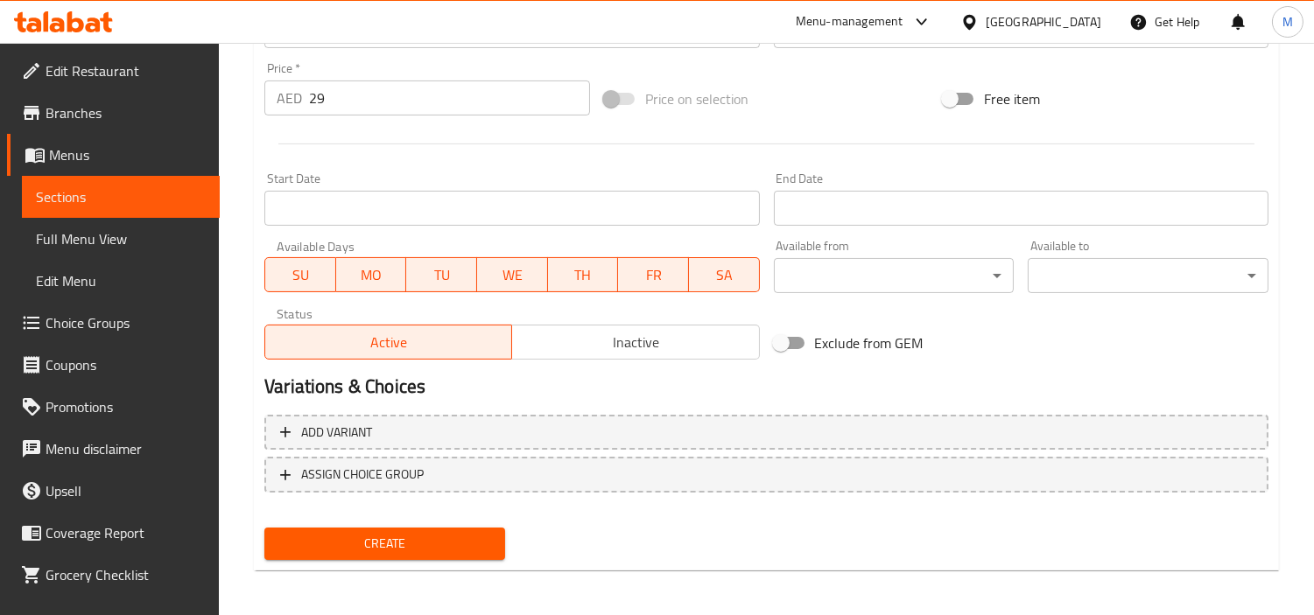
scroll to position [618, 0]
click at [390, 532] on span "Create" at bounding box center [384, 543] width 213 height 22
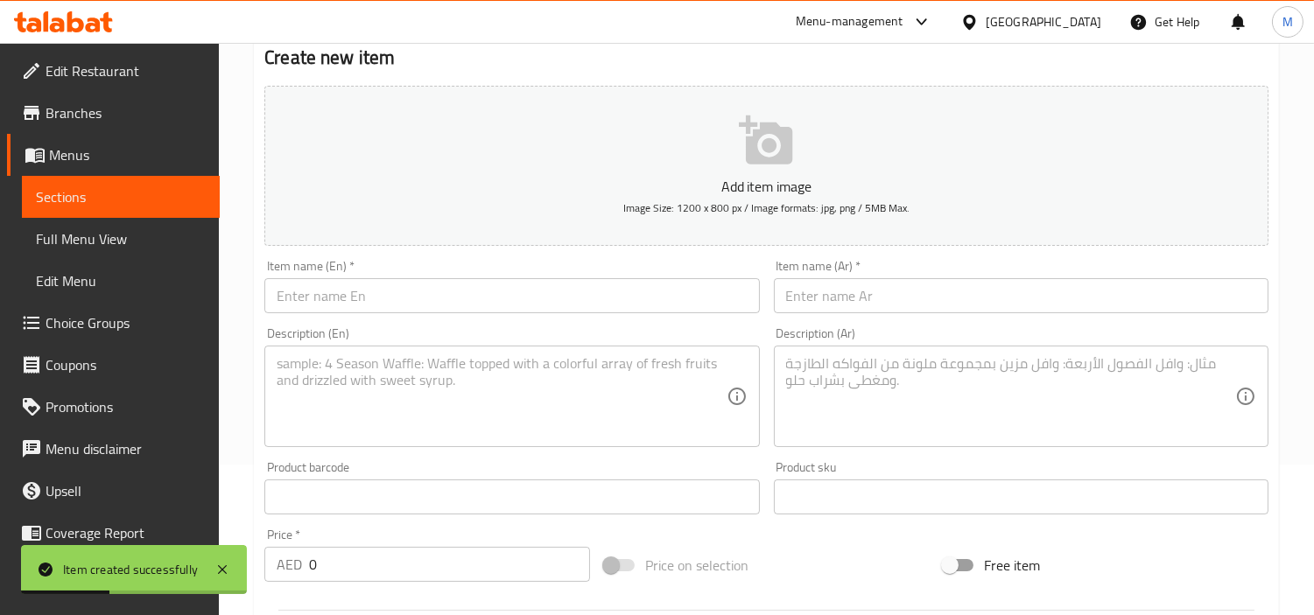
scroll to position [132, 0]
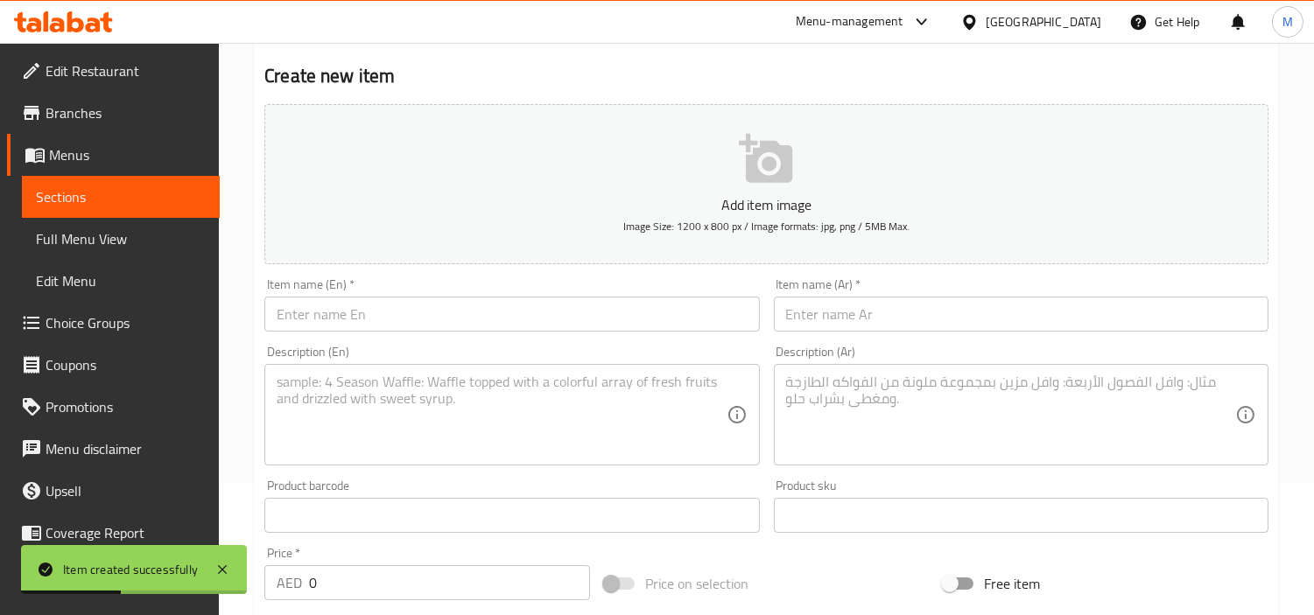
click at [460, 313] on input "text" at bounding box center [511, 314] width 495 height 35
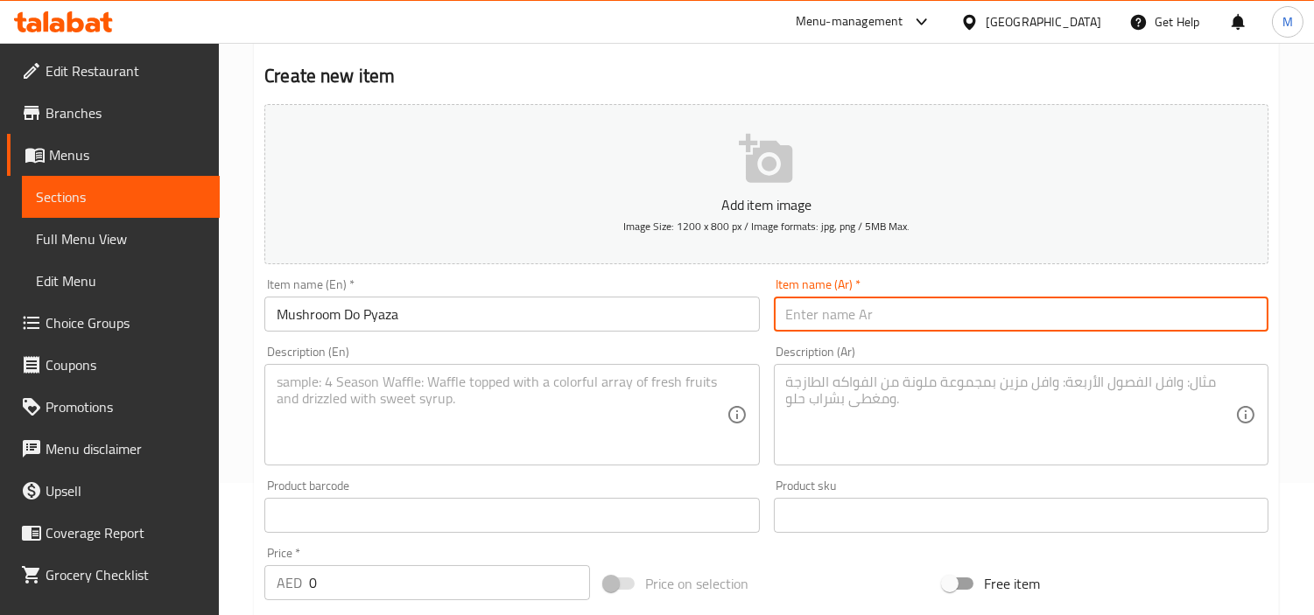
click at [895, 320] on input "text" at bounding box center [1021, 314] width 495 height 35
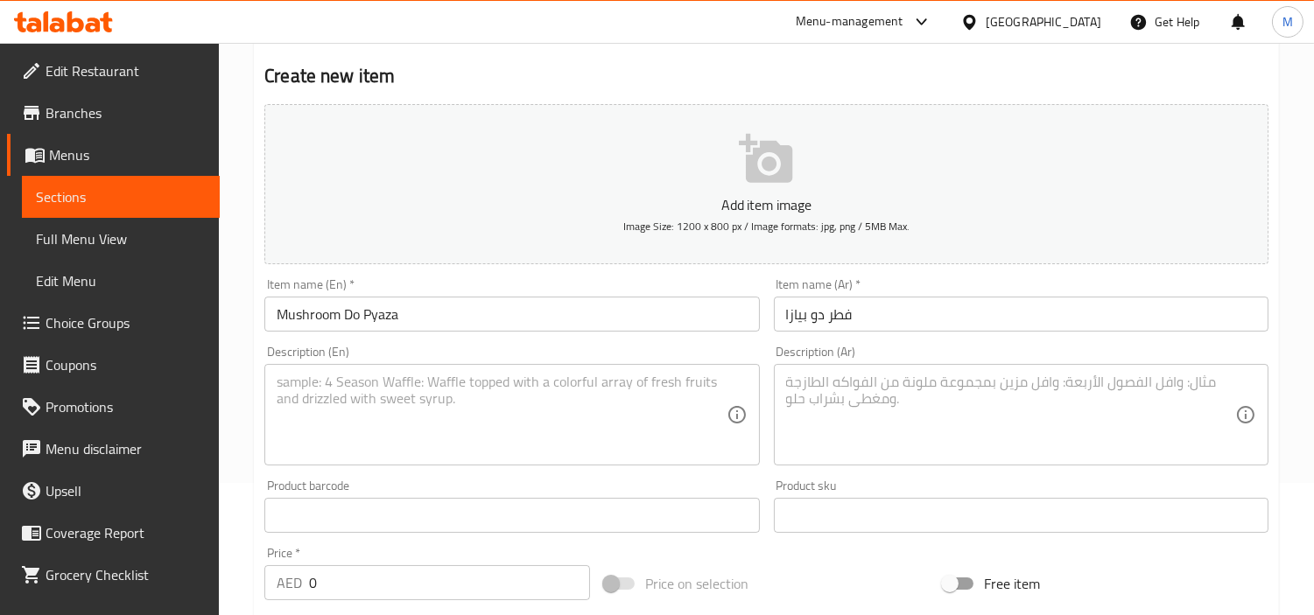
click at [433, 583] on input "0" at bounding box center [449, 582] width 281 height 35
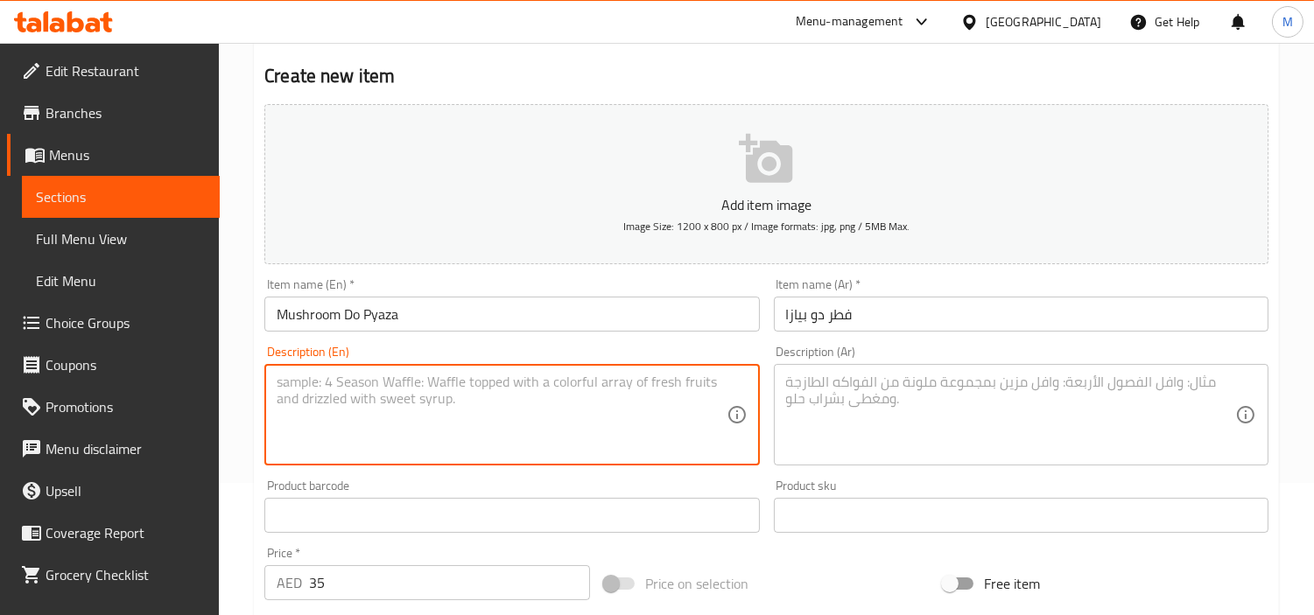
click at [509, 392] on textarea at bounding box center [501, 415] width 449 height 83
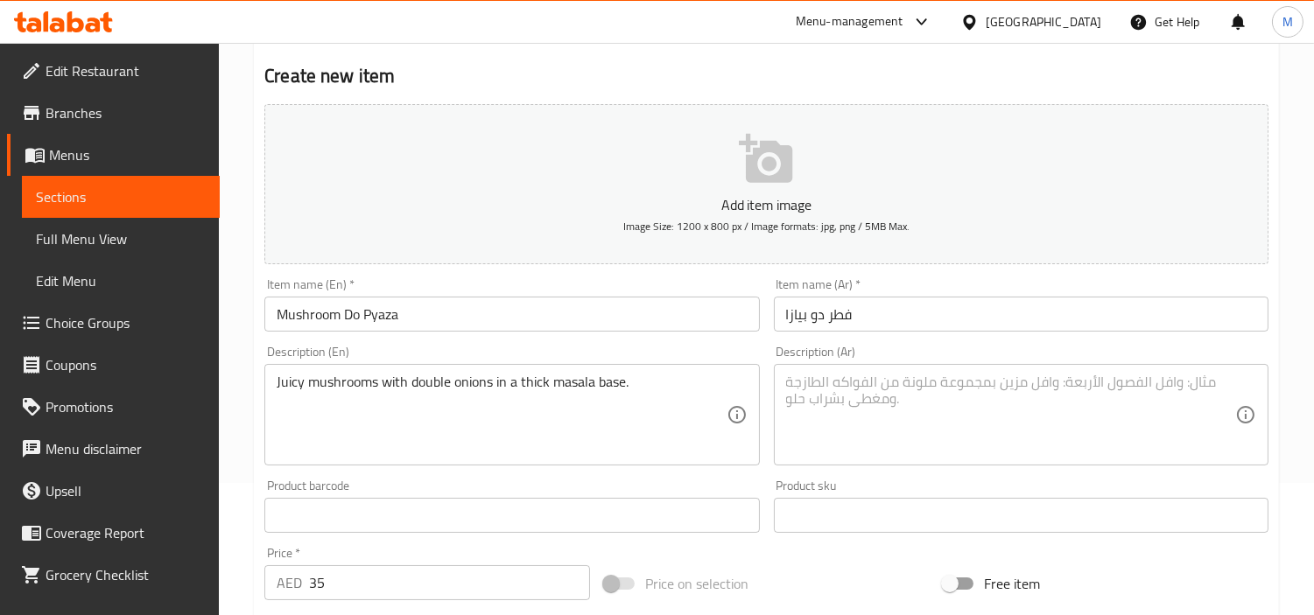
click at [1082, 401] on textarea at bounding box center [1010, 415] width 449 height 83
click at [249, 466] on div "Home / Restaurants management / Menus / Sections / item / create Zaika-e-Dilli …" at bounding box center [766, 508] width 1095 height 1194
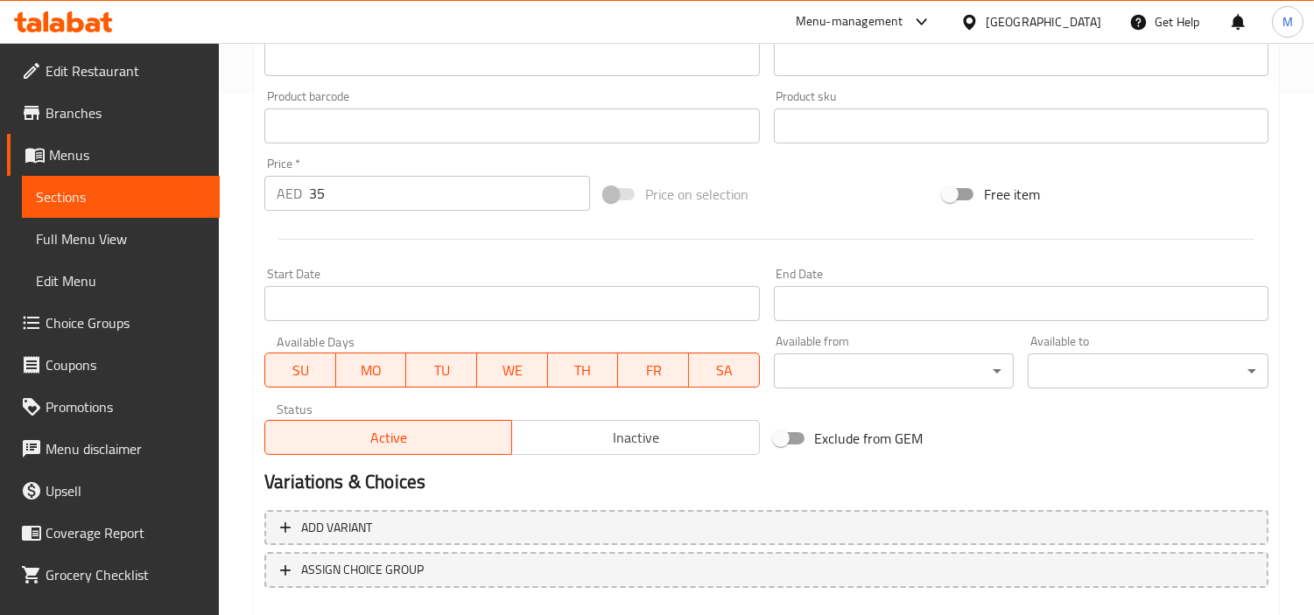
scroll to position [618, 0]
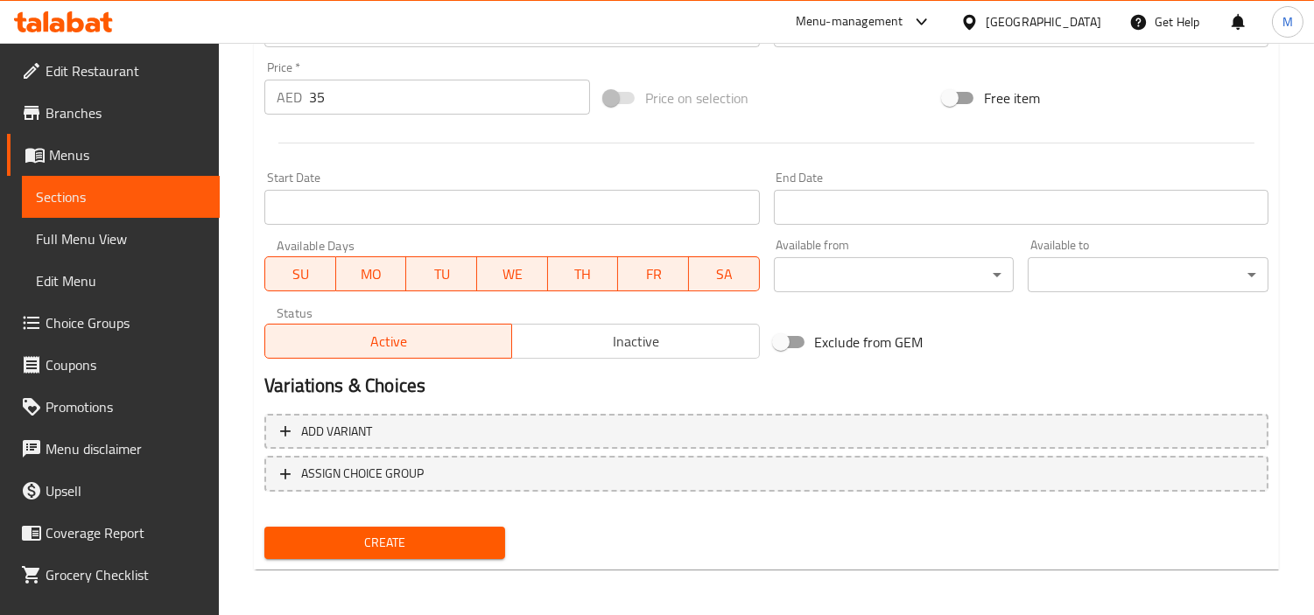
click at [345, 537] on span "Create" at bounding box center [384, 543] width 213 height 22
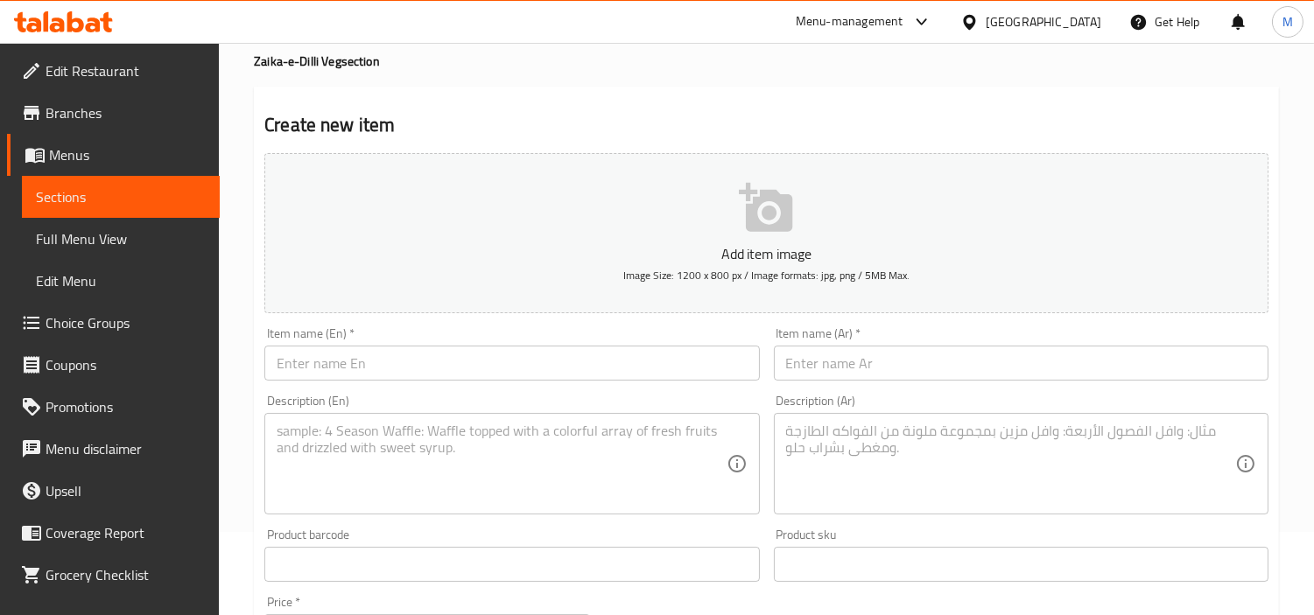
scroll to position [35, 0]
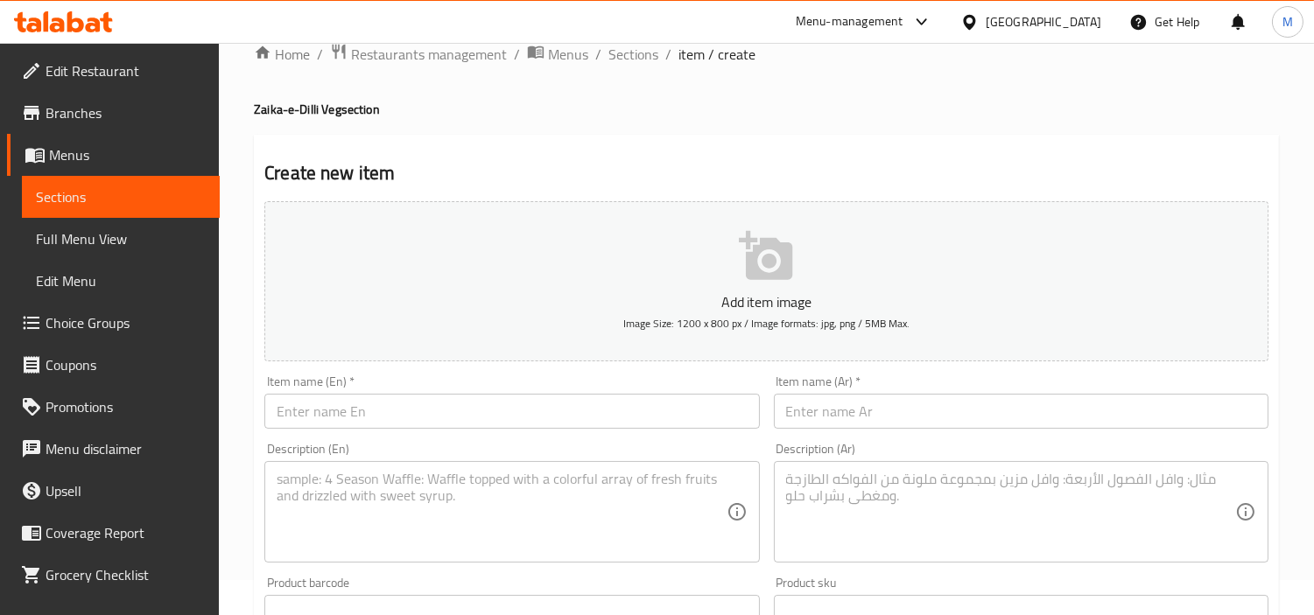
click at [434, 407] on input "text" at bounding box center [511, 411] width 495 height 35
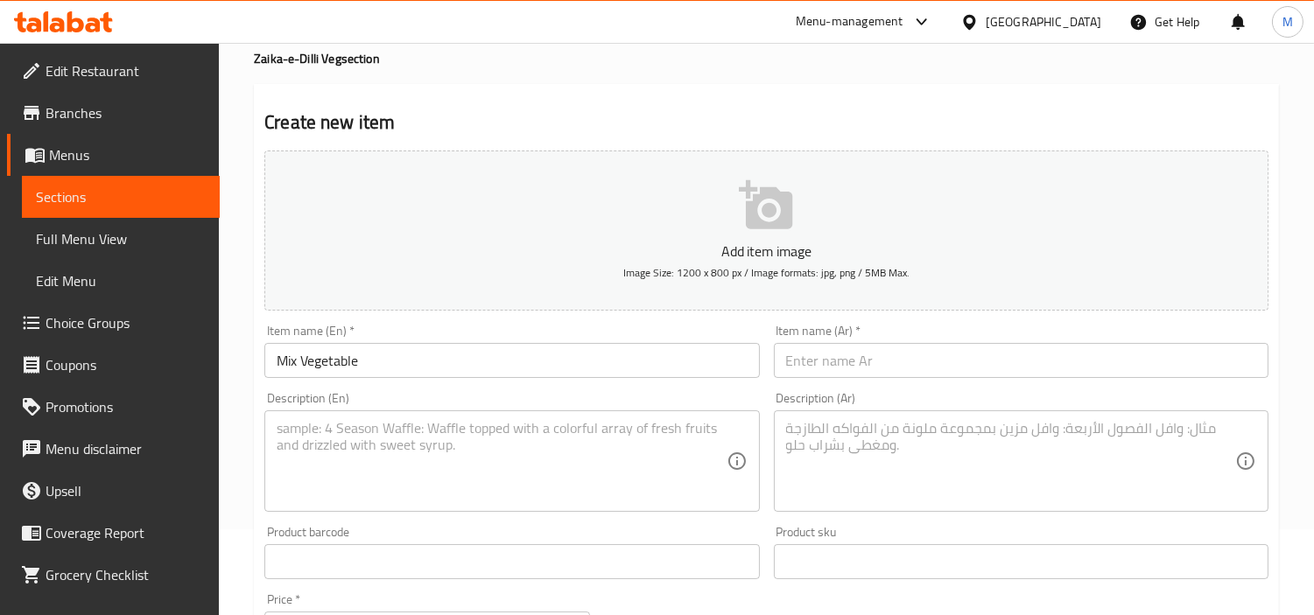
scroll to position [132, 0]
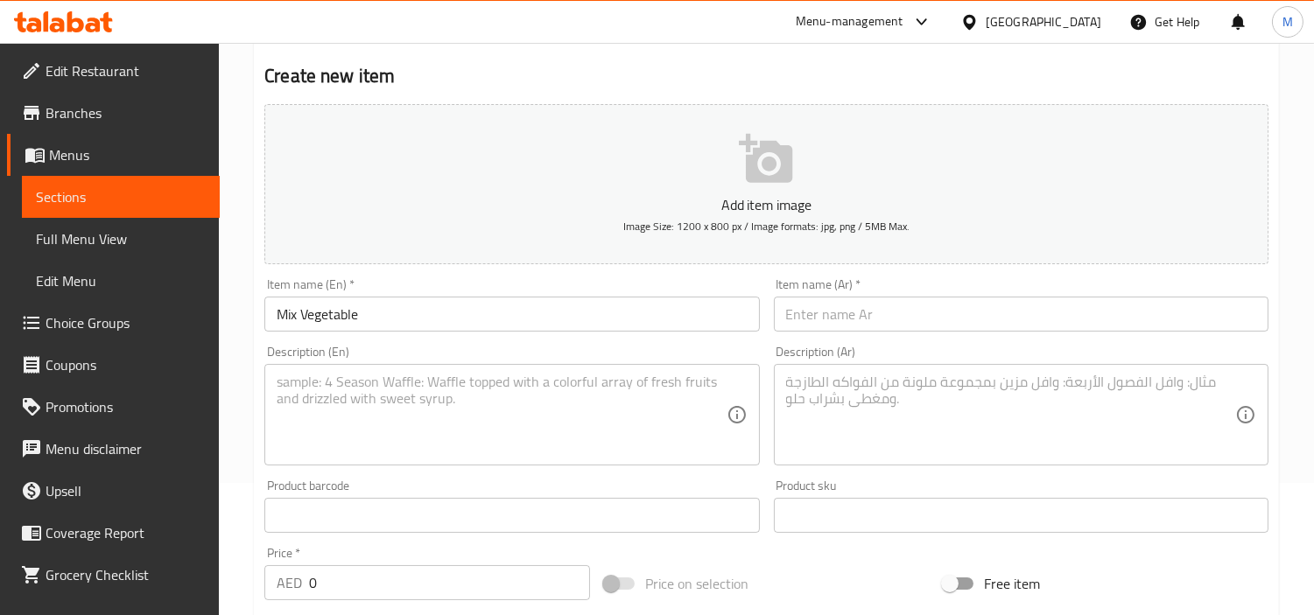
click at [382, 581] on input "0" at bounding box center [449, 582] width 281 height 35
click at [382, 549] on div "Price   * AED 33 Price *" at bounding box center [427, 573] width 326 height 53
click at [497, 372] on div "Description (En)" at bounding box center [511, 415] width 495 height 102
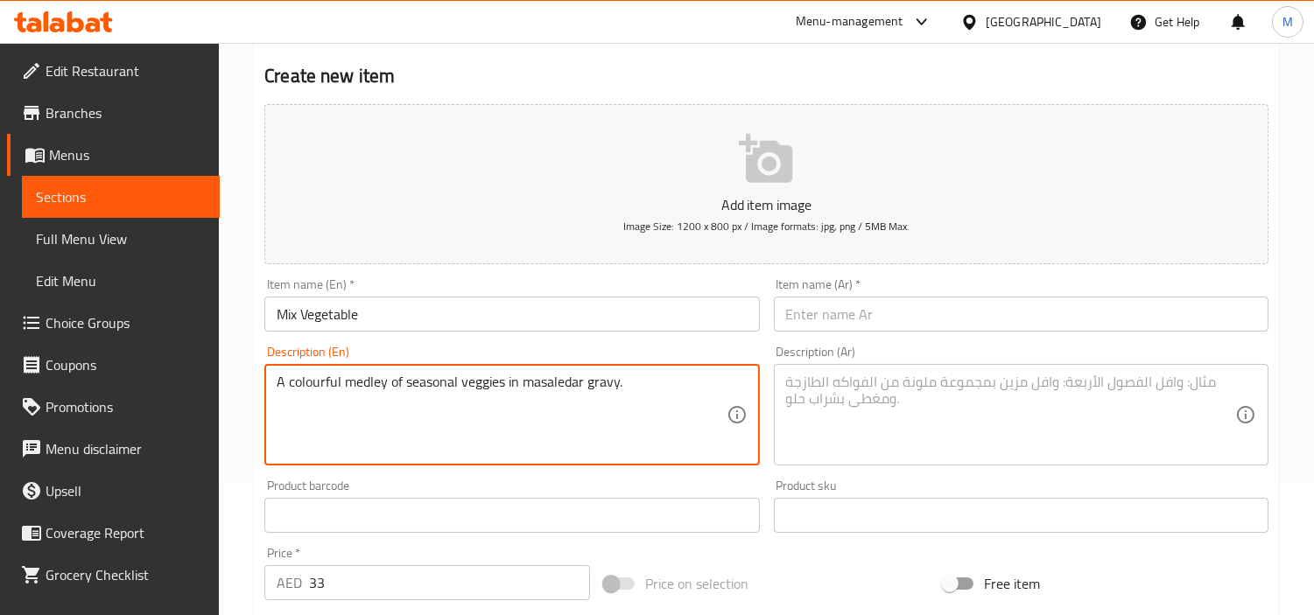
click at [354, 317] on input "Mix Vegetable" at bounding box center [511, 314] width 495 height 35
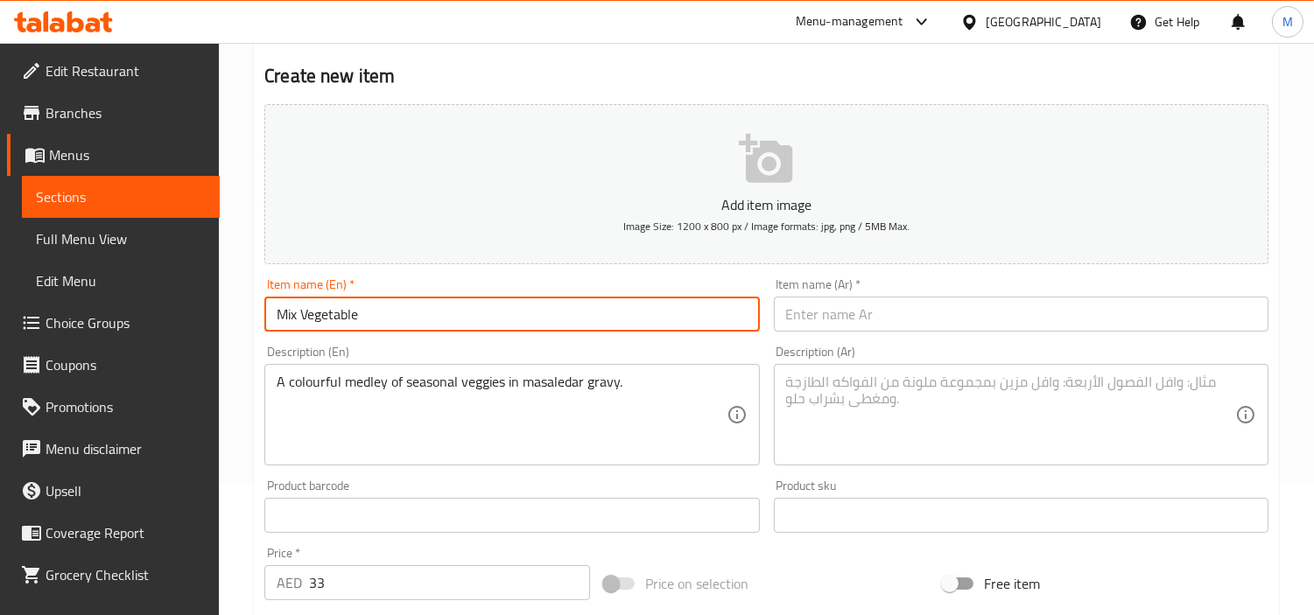
click at [354, 317] on input "Mix Vegetable" at bounding box center [511, 314] width 495 height 35
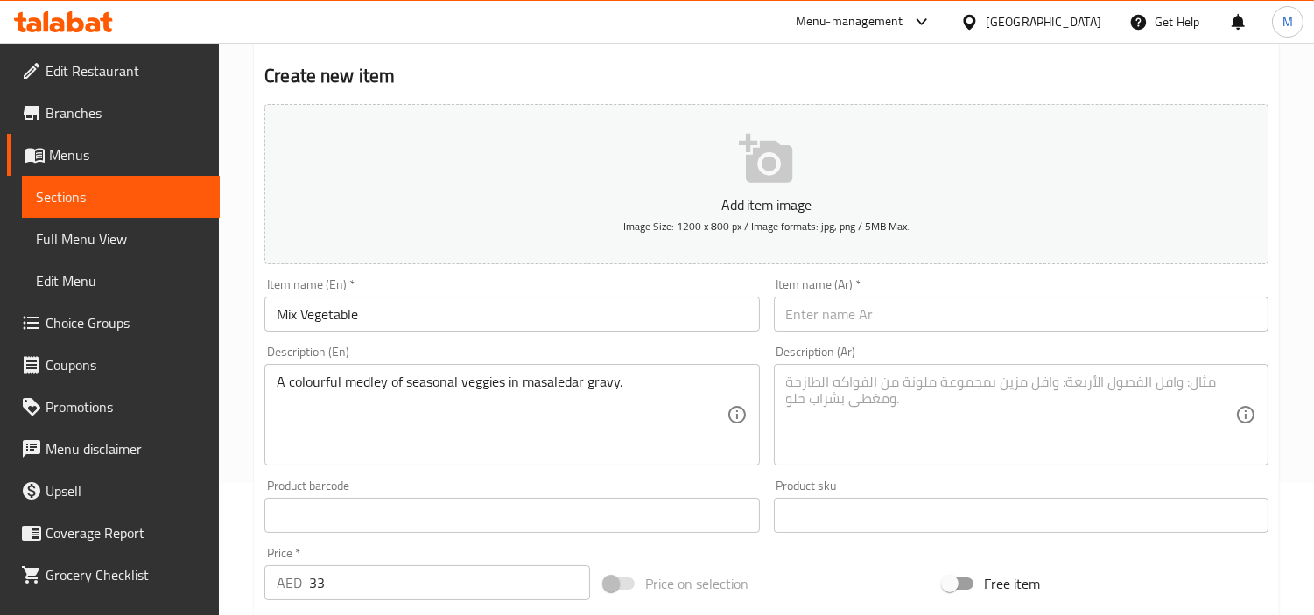
click at [1055, 320] on input "text" at bounding box center [1021, 314] width 495 height 35
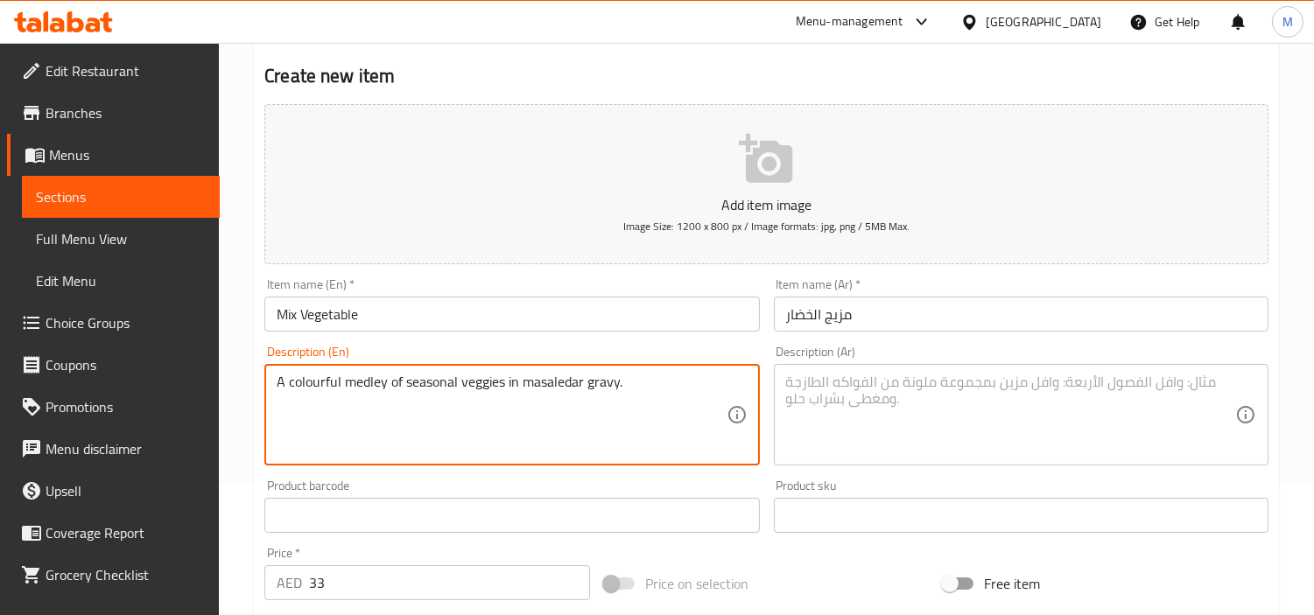
click at [416, 383] on textarea "A colourful medley of seasonal veggies in masaledar gravy." at bounding box center [501, 415] width 449 height 83
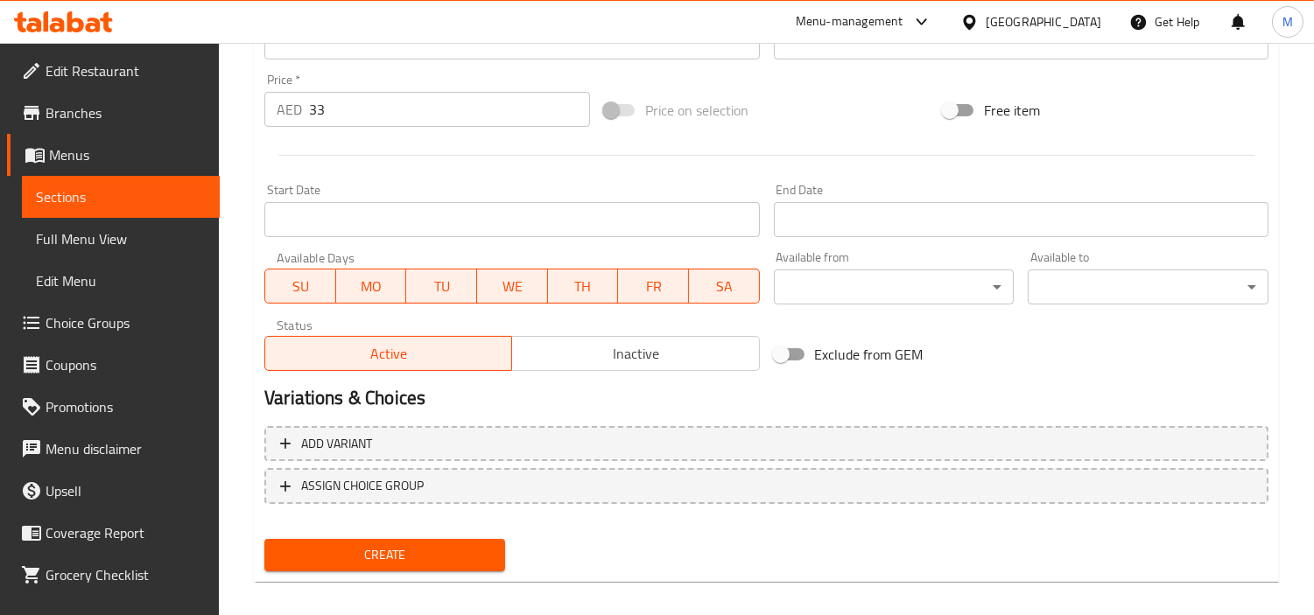
scroll to position [618, 0]
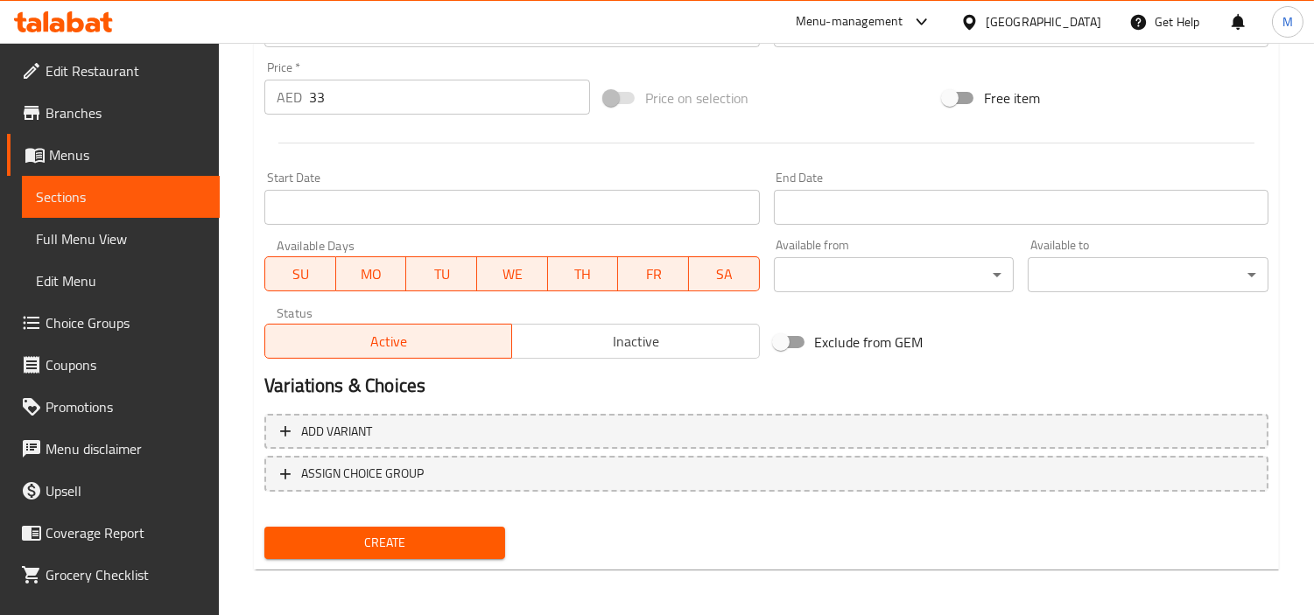
drag, startPoint x: 415, startPoint y: 549, endPoint x: 313, endPoint y: 527, distance: 103.9
click at [415, 549] on span "Create" at bounding box center [384, 543] width 213 height 22
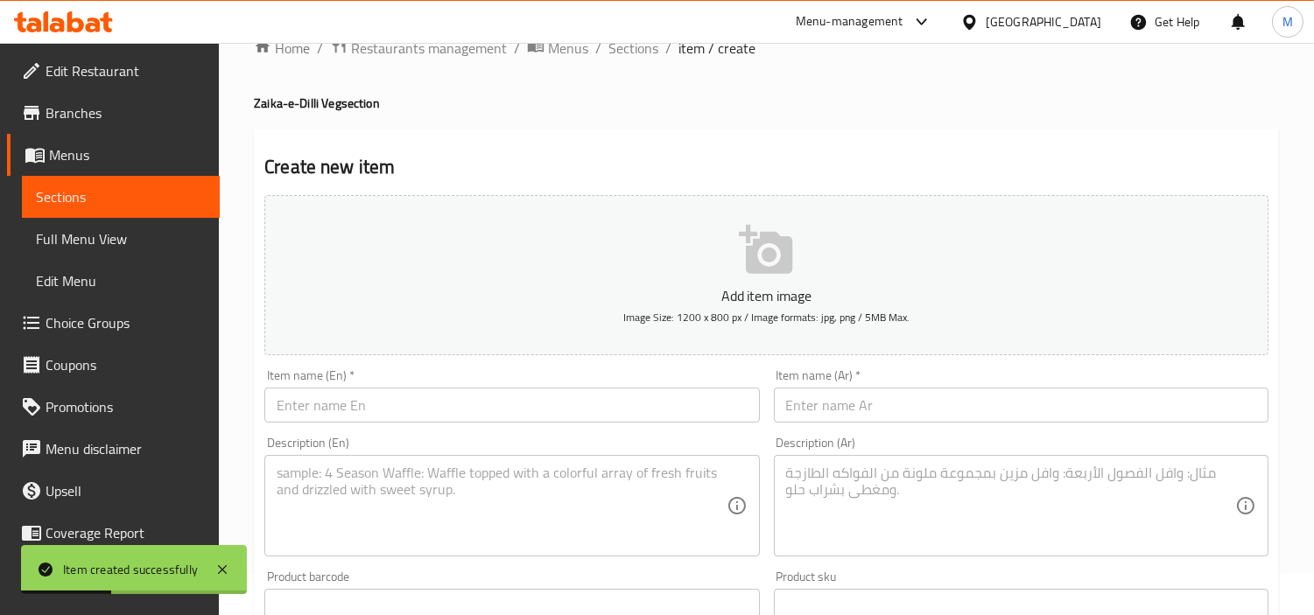
scroll to position [35, 0]
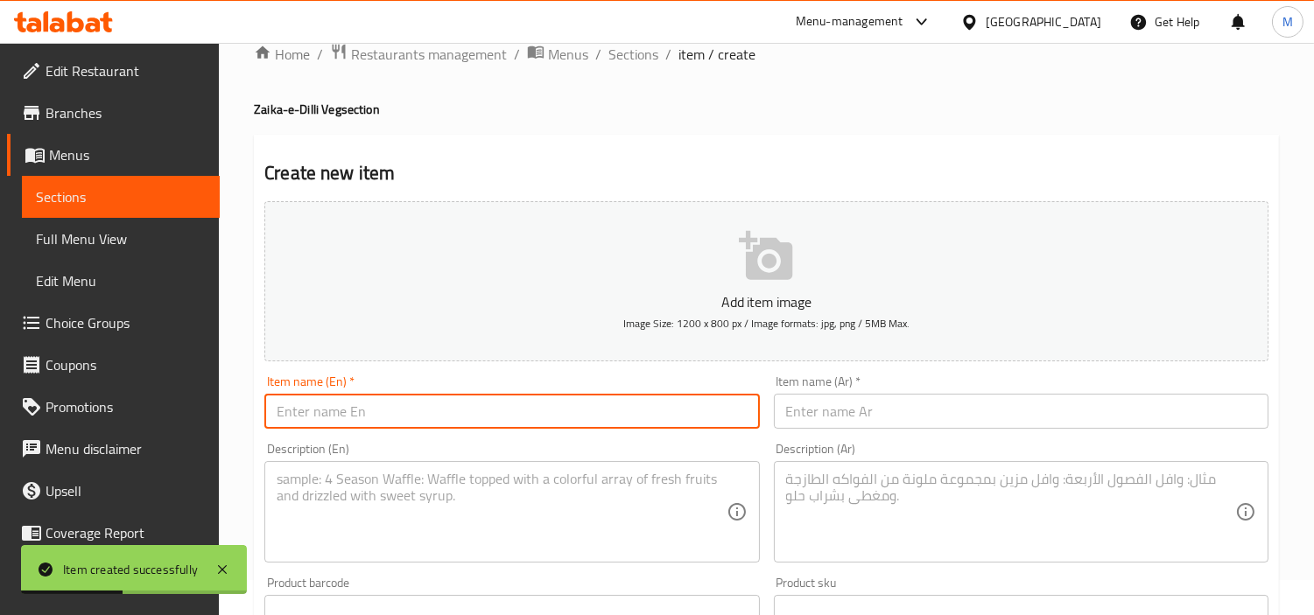
click at [457, 397] on input "text" at bounding box center [511, 411] width 495 height 35
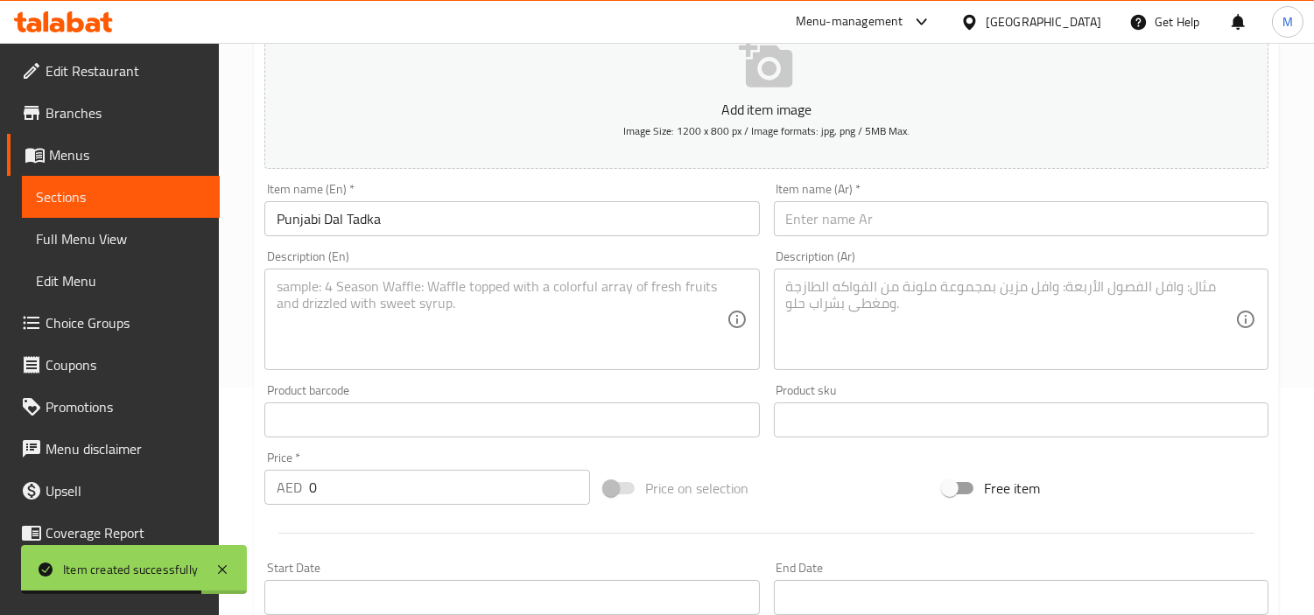
scroll to position [229, 0]
click at [425, 478] on input "0" at bounding box center [449, 485] width 281 height 35
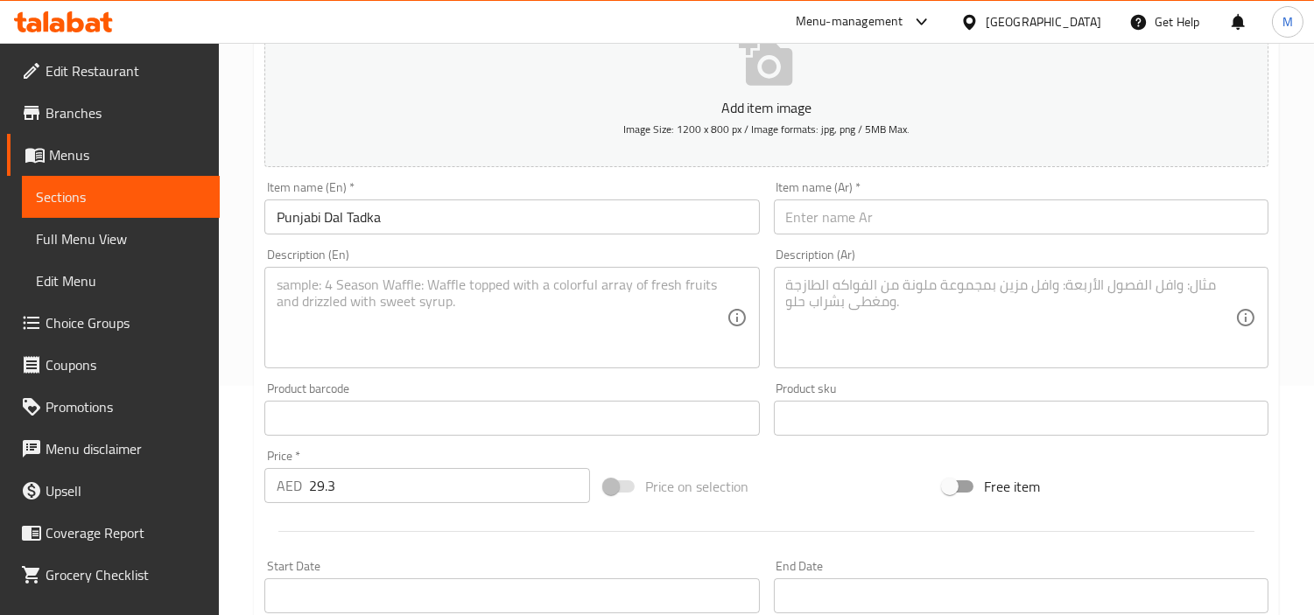
click at [469, 316] on textarea at bounding box center [501, 318] width 449 height 83
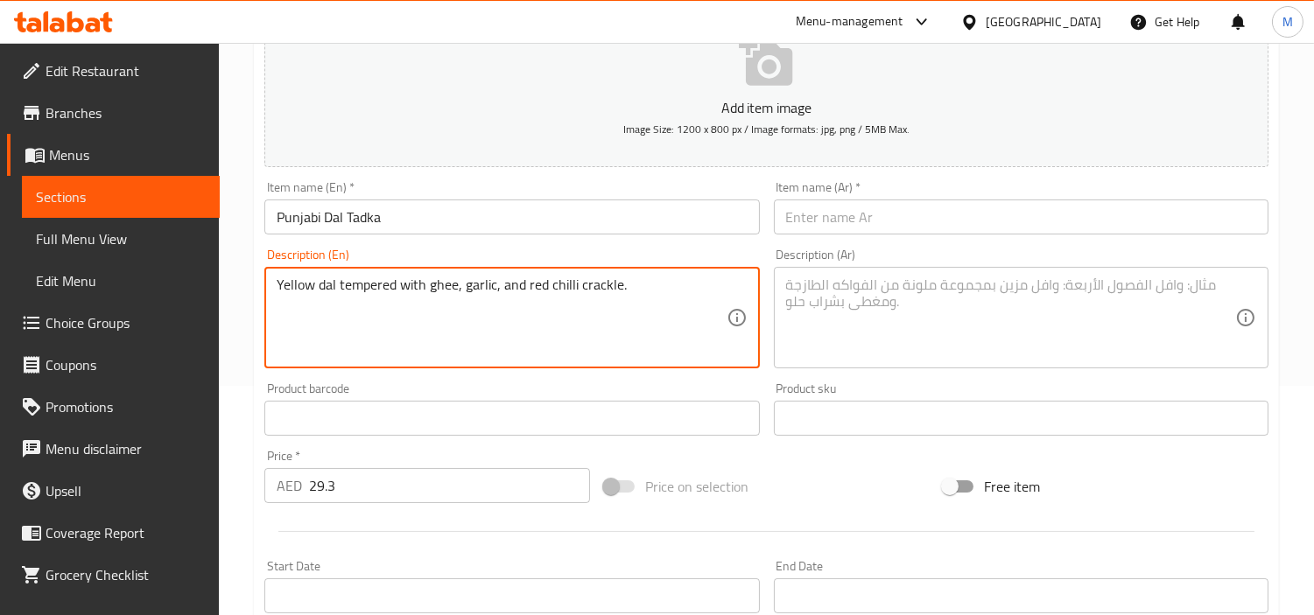
click at [364, 217] on input "Punjabi Dal Tadka" at bounding box center [511, 217] width 495 height 35
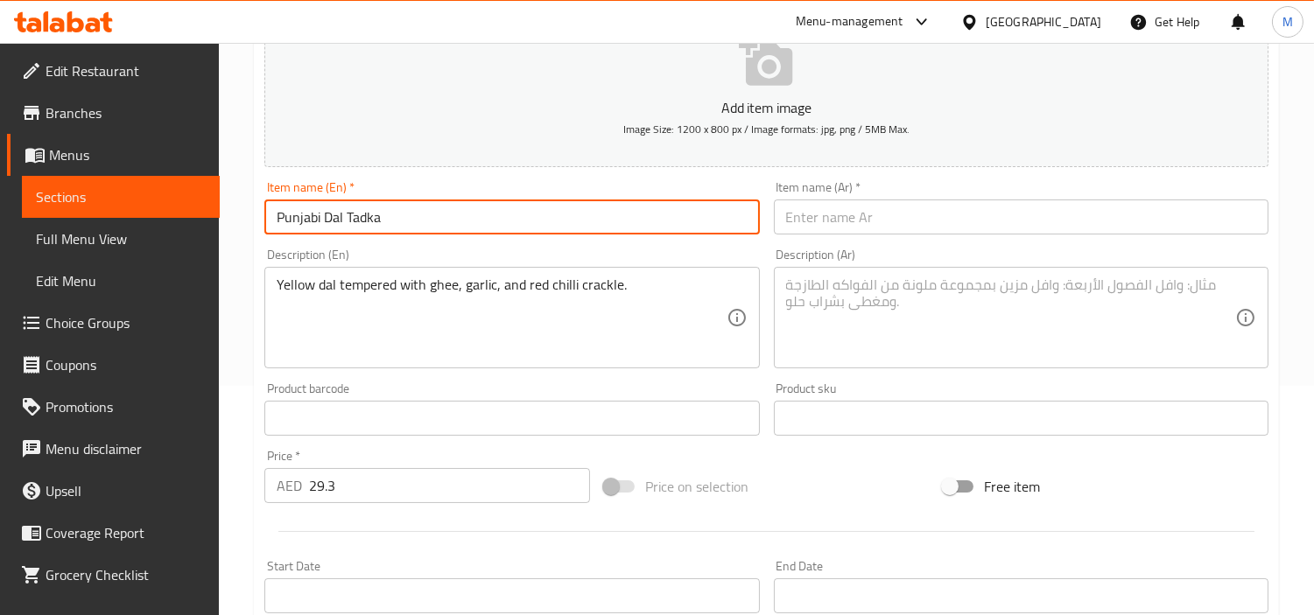
click at [364, 217] on input "Punjabi Dal Tadka" at bounding box center [511, 217] width 495 height 35
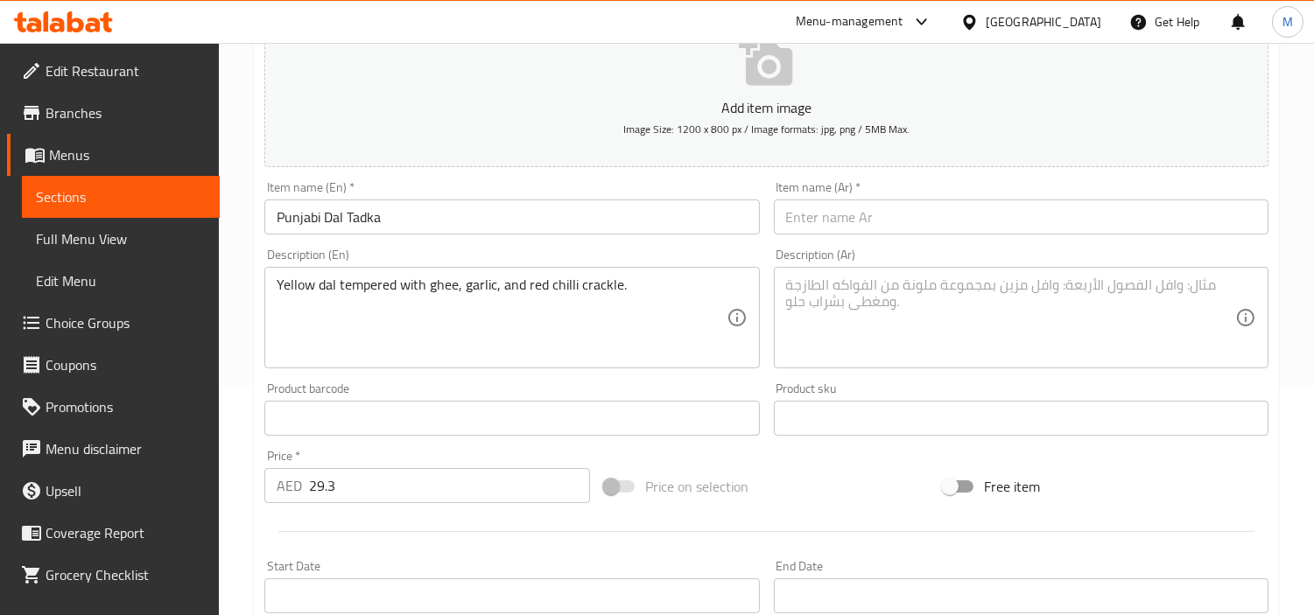
click at [880, 242] on div "Description (Ar) Description (Ar)" at bounding box center [1021, 309] width 509 height 134
click at [895, 214] on input "text" at bounding box center [1021, 217] width 495 height 35
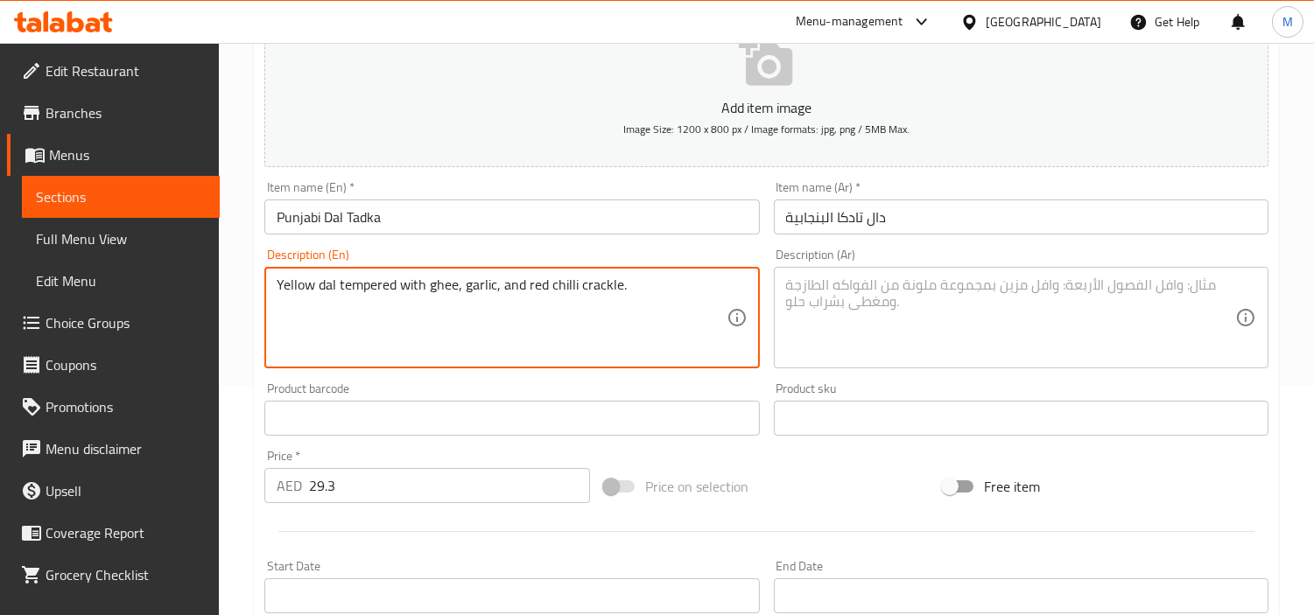
click at [579, 289] on textarea "Yellow dal tempered with ghee, garlic, and red chilli crackle." at bounding box center [501, 318] width 449 height 83
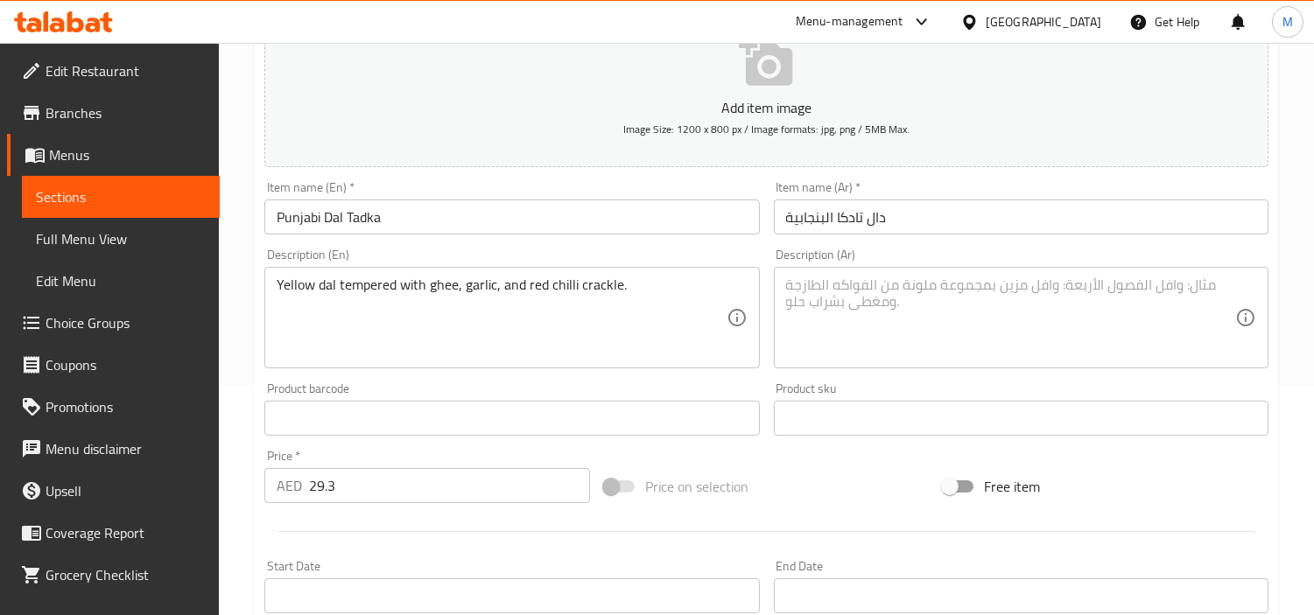
click at [941, 289] on textarea at bounding box center [1010, 318] width 449 height 83
click at [250, 363] on div "Home / Restaurants management / Menus / Sections / item / create Zaika-e-Dilli …" at bounding box center [766, 411] width 1095 height 1194
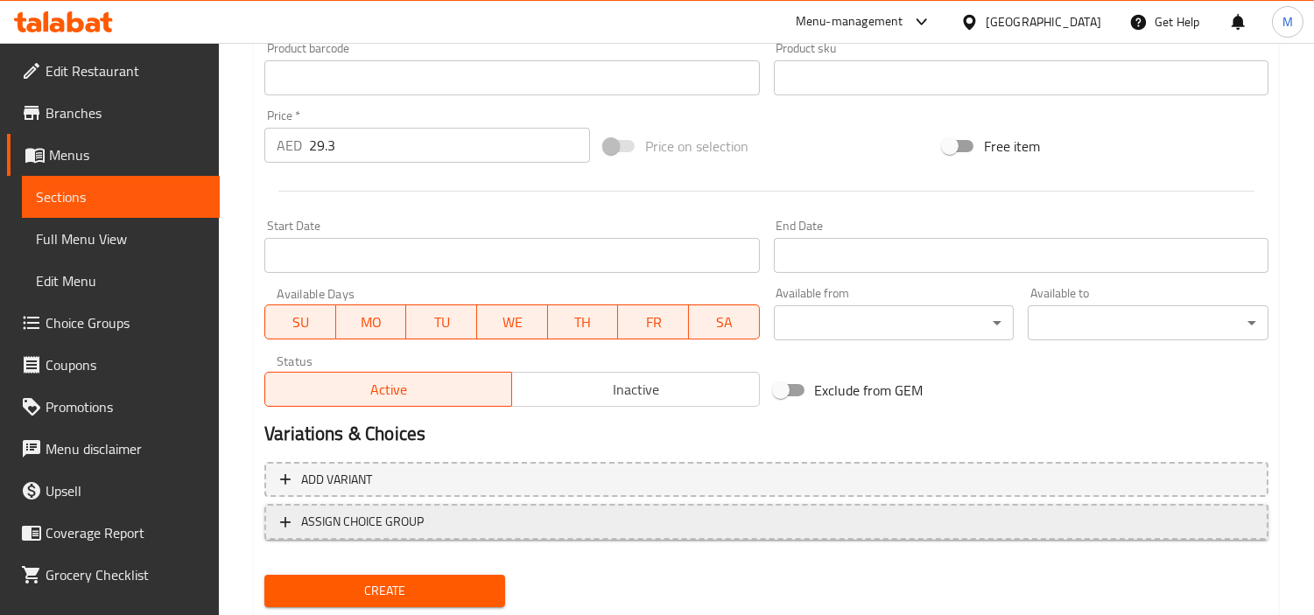
scroll to position [618, 0]
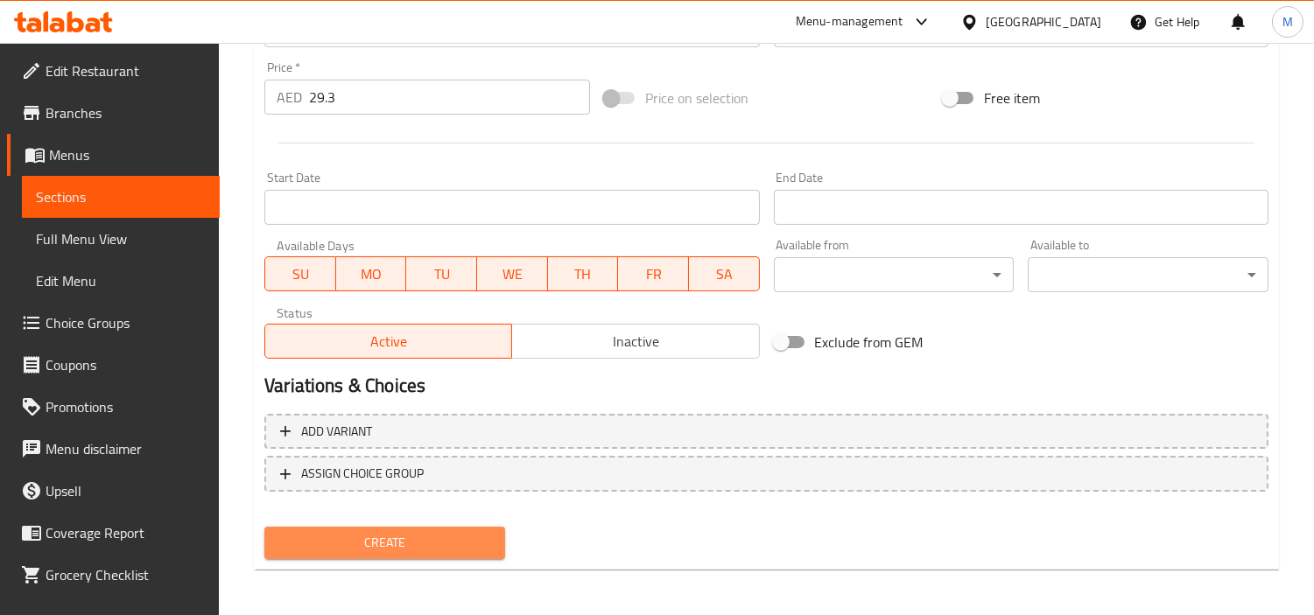
click at [344, 527] on button "Create" at bounding box center [384, 543] width 241 height 32
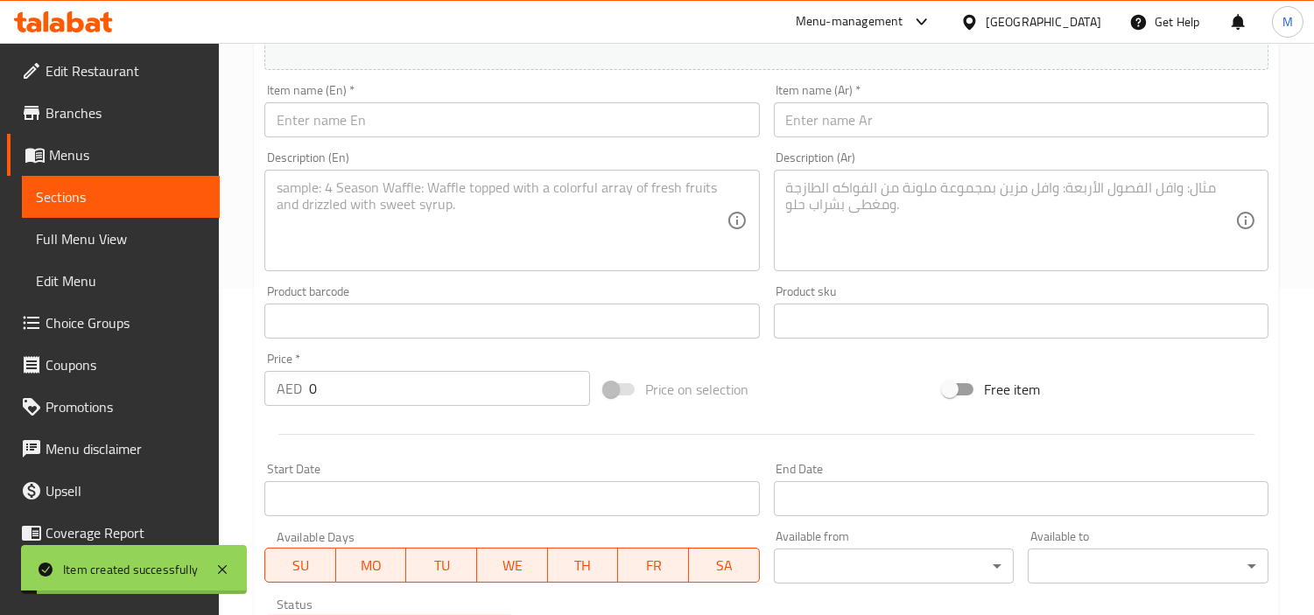
scroll to position [0, 0]
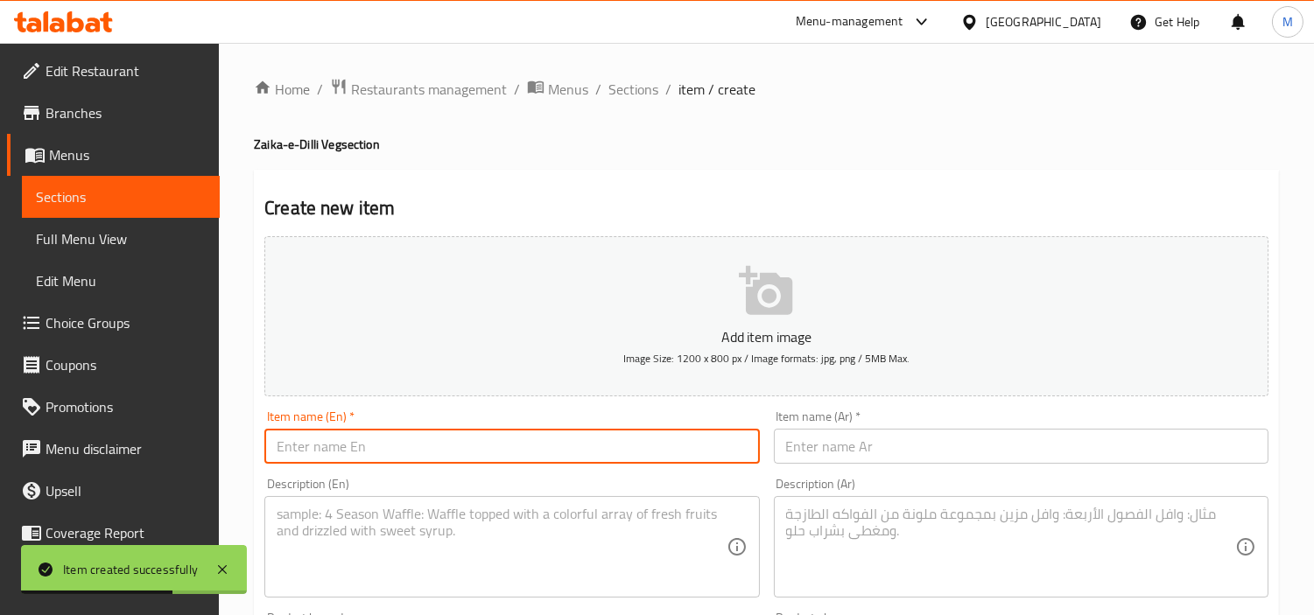
click at [382, 443] on input "text" at bounding box center [511, 446] width 495 height 35
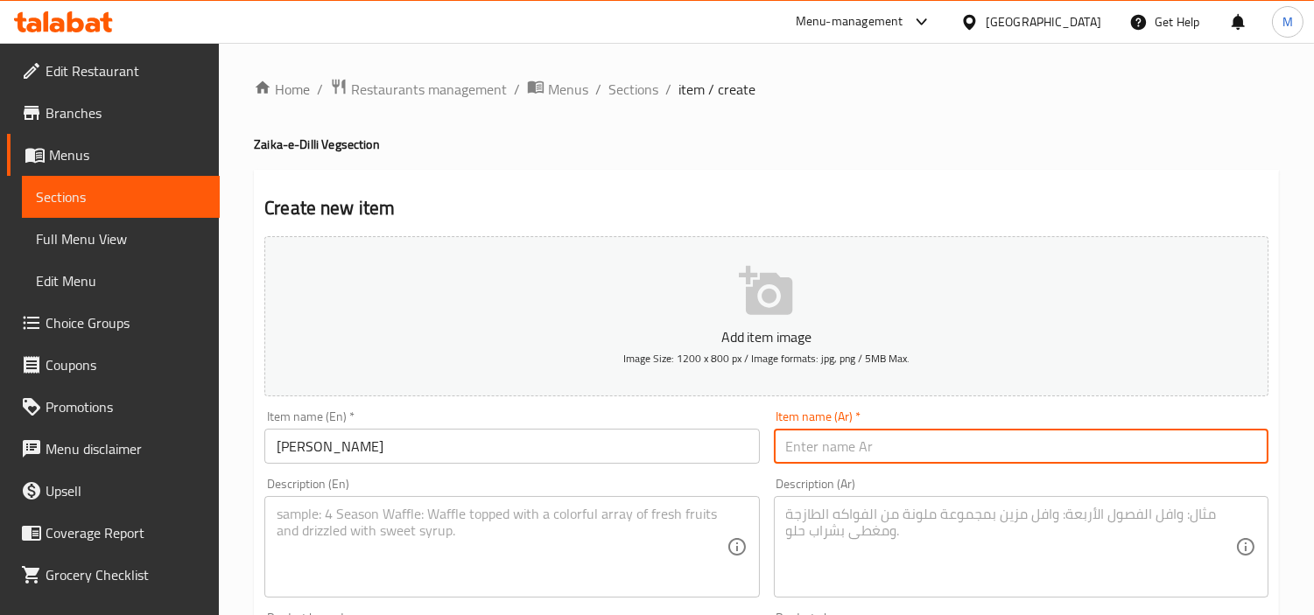
click at [951, 449] on input "text" at bounding box center [1021, 446] width 495 height 35
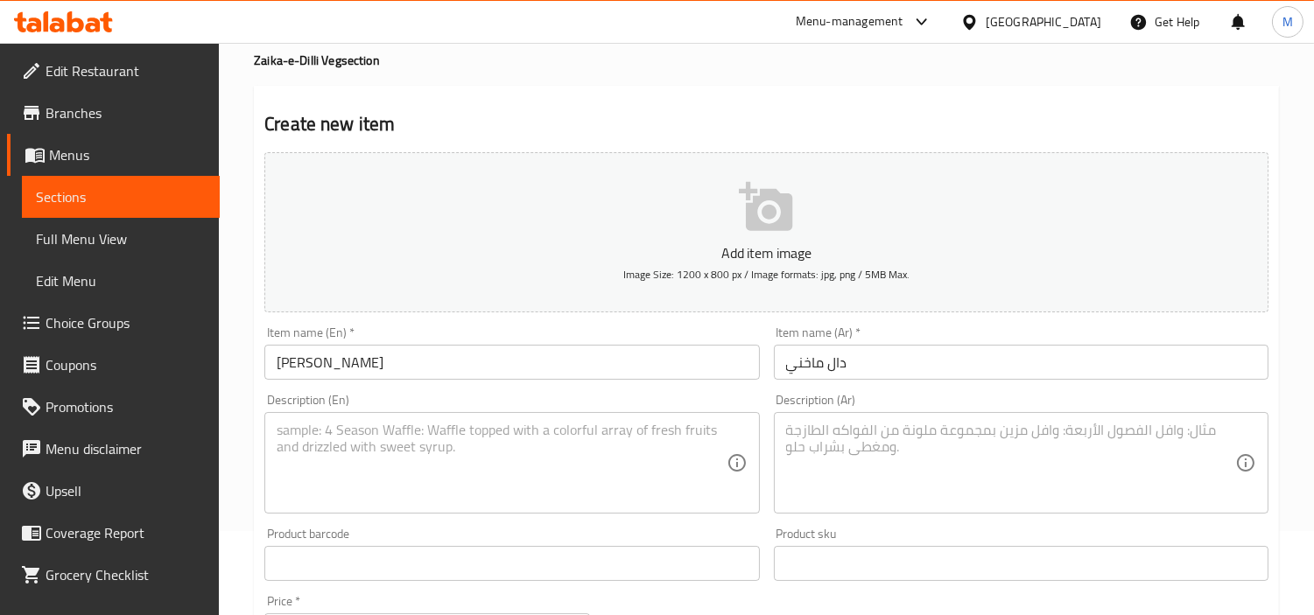
scroll to position [194, 0]
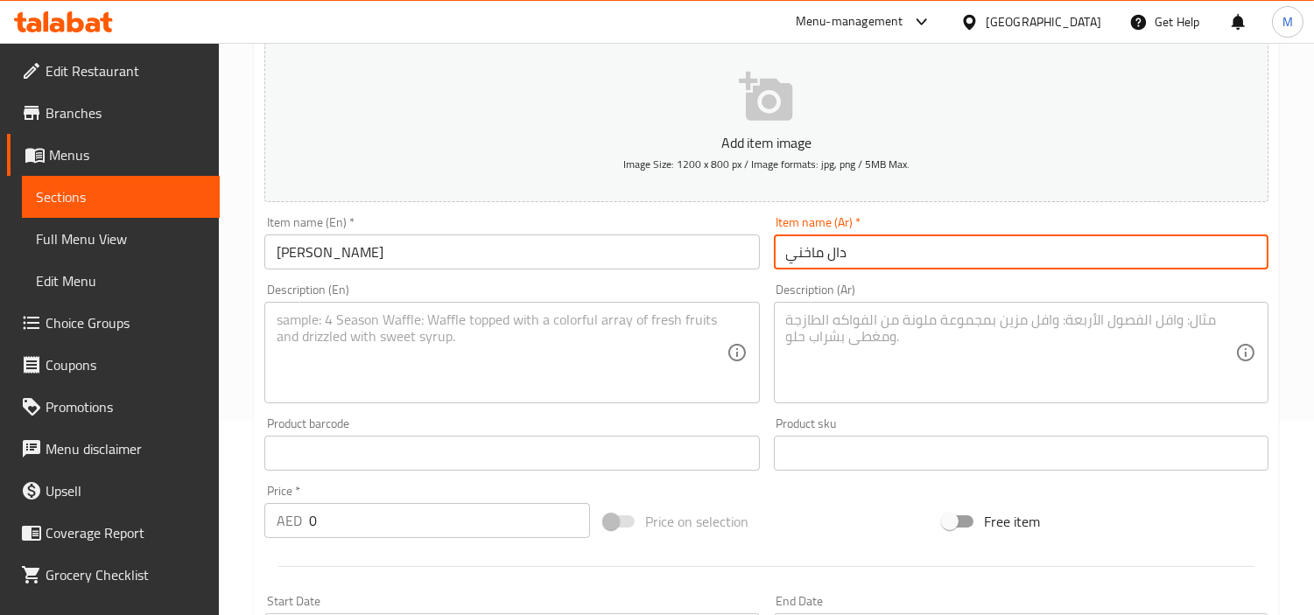
click at [383, 526] on input "0" at bounding box center [449, 520] width 281 height 35
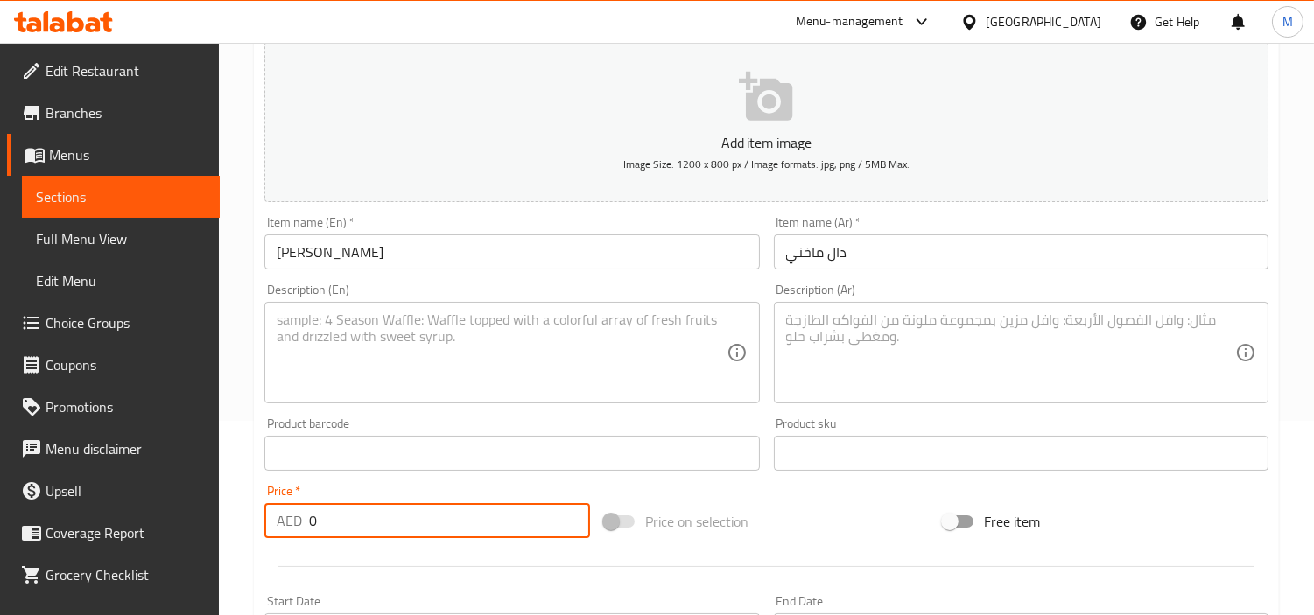
click at [383, 526] on input "0" at bounding box center [449, 520] width 281 height 35
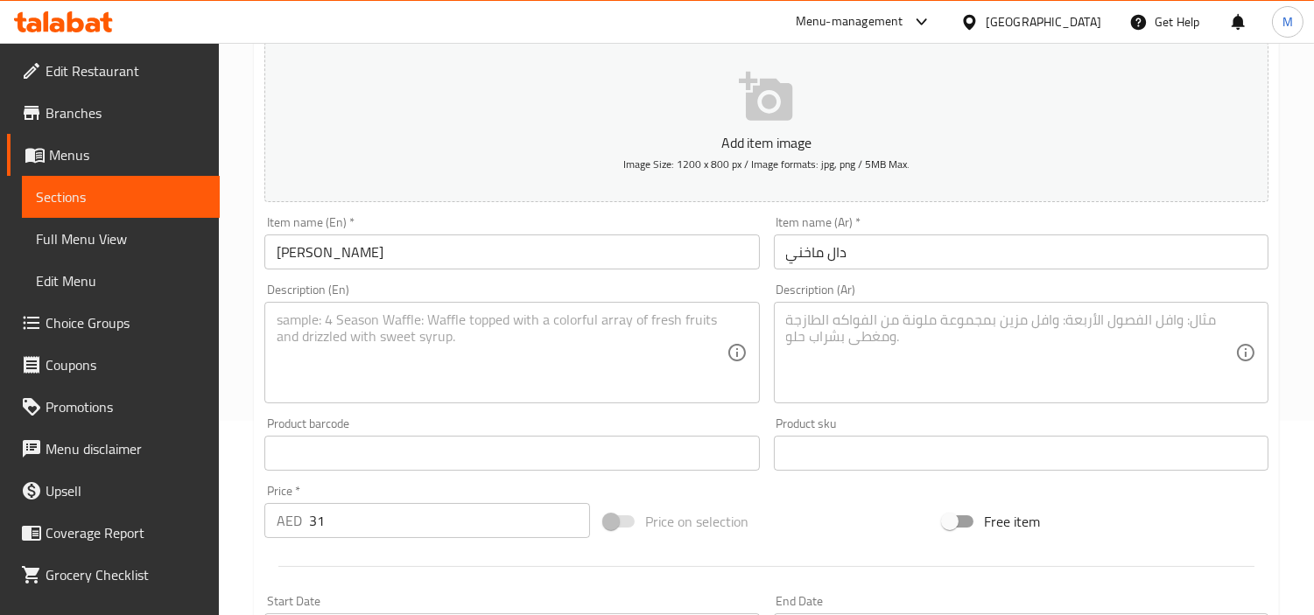
click at [371, 481] on div "Price   * AED 31 Price *" at bounding box center [427, 511] width 340 height 67
click at [516, 370] on textarea at bounding box center [501, 353] width 449 height 83
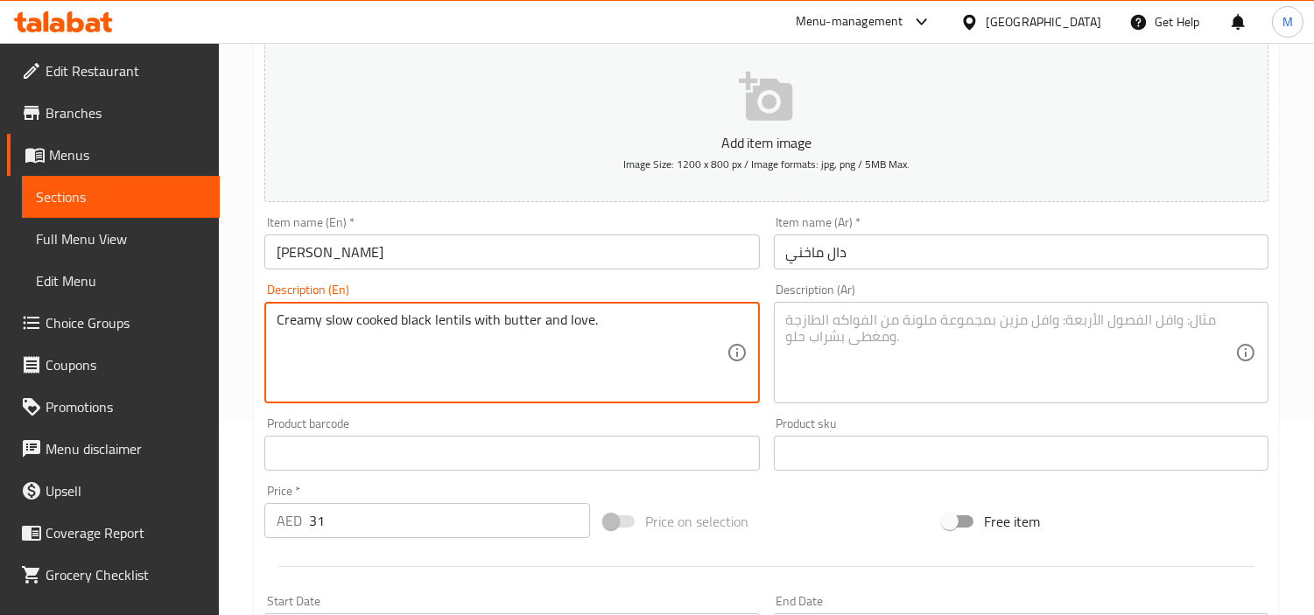
click at [517, 320] on textarea "Creamy slow cooked black lentils with butter and love." at bounding box center [501, 353] width 449 height 83
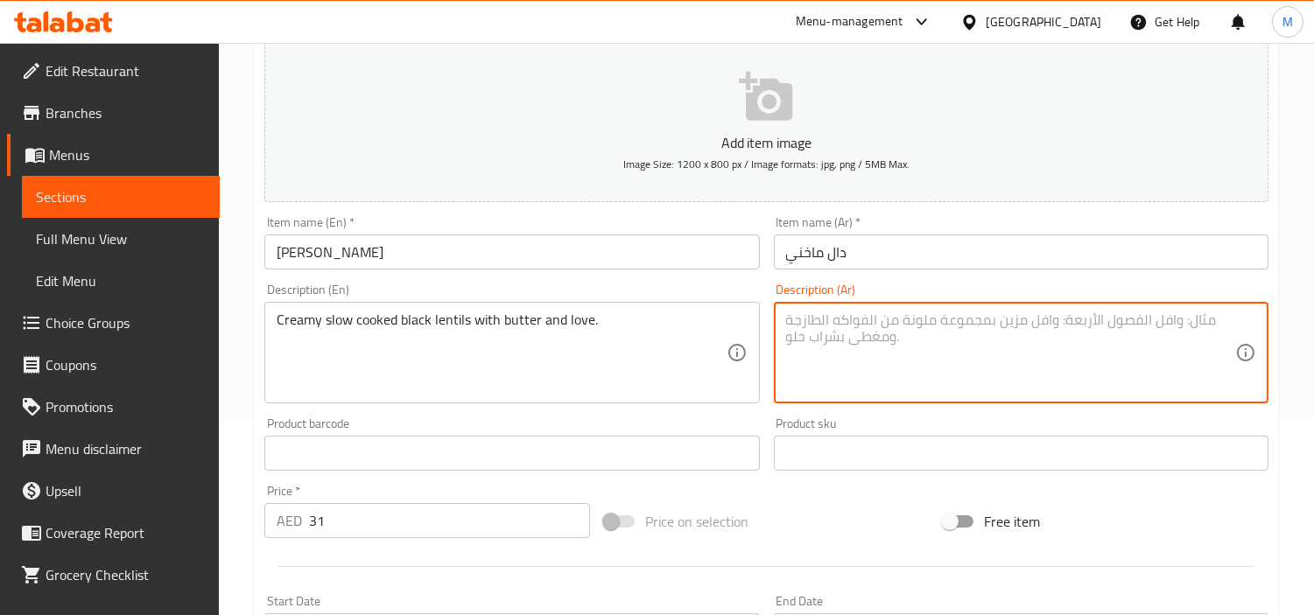
click at [888, 327] on textarea at bounding box center [1010, 353] width 449 height 83
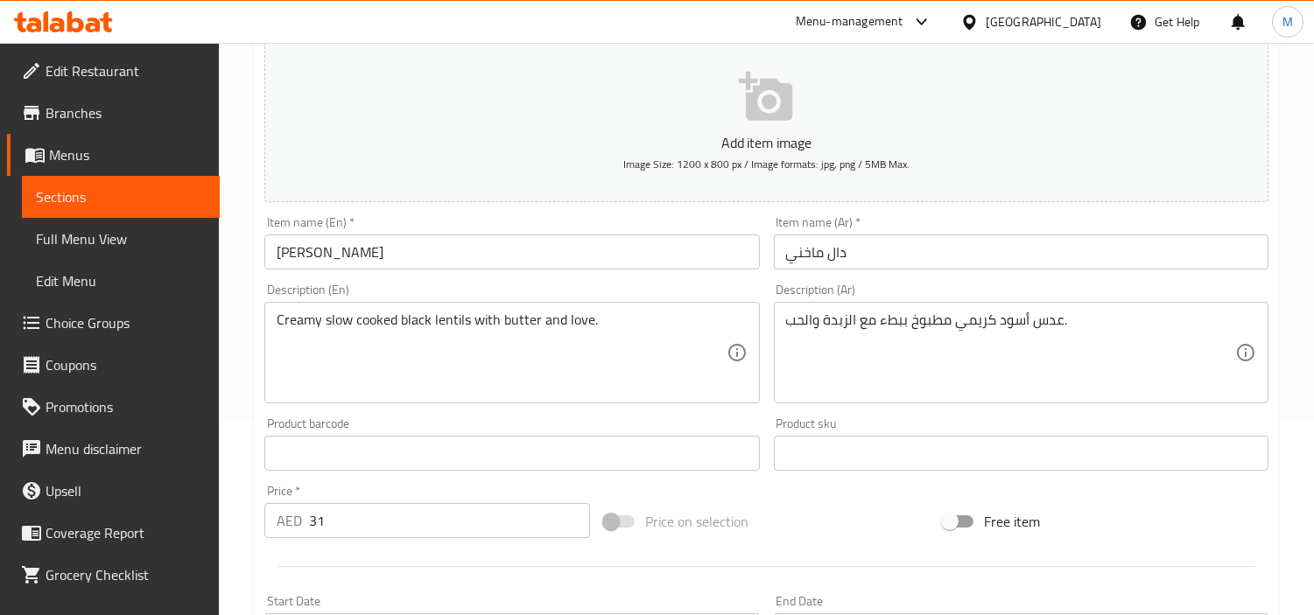
click at [251, 414] on div "Home / Restaurants management / Menus / Sections / item / create Zaika-e-Dilli …" at bounding box center [766, 446] width 1095 height 1194
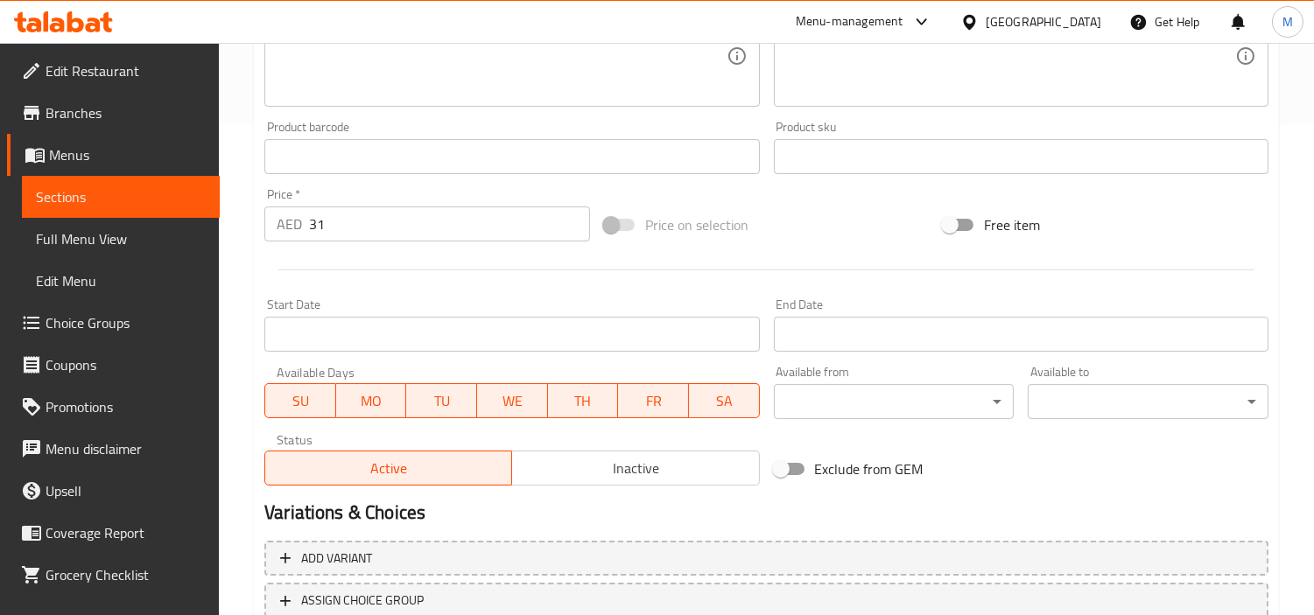
scroll to position [618, 0]
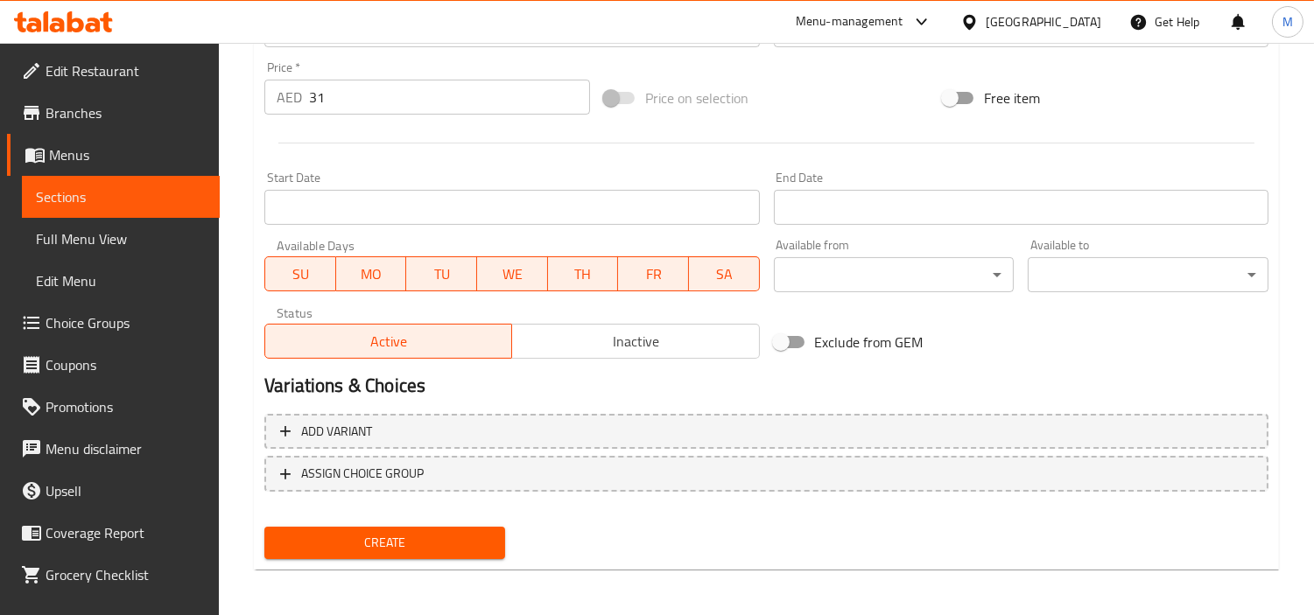
click at [322, 549] on span "Create" at bounding box center [384, 543] width 213 height 22
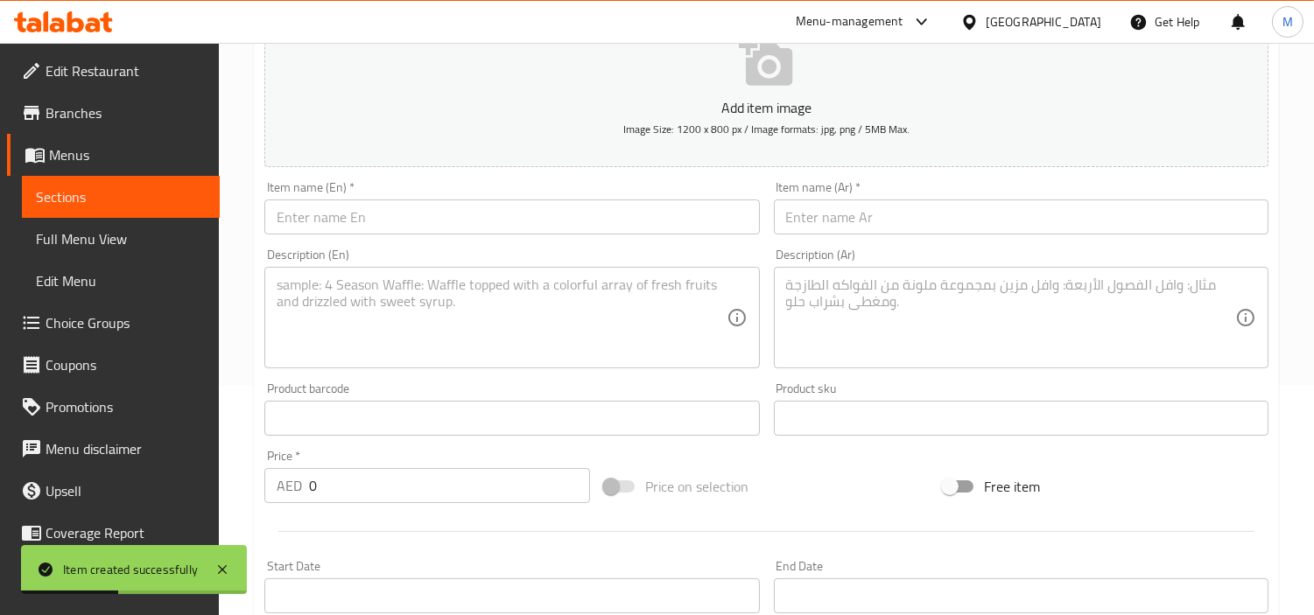
scroll to position [0, 0]
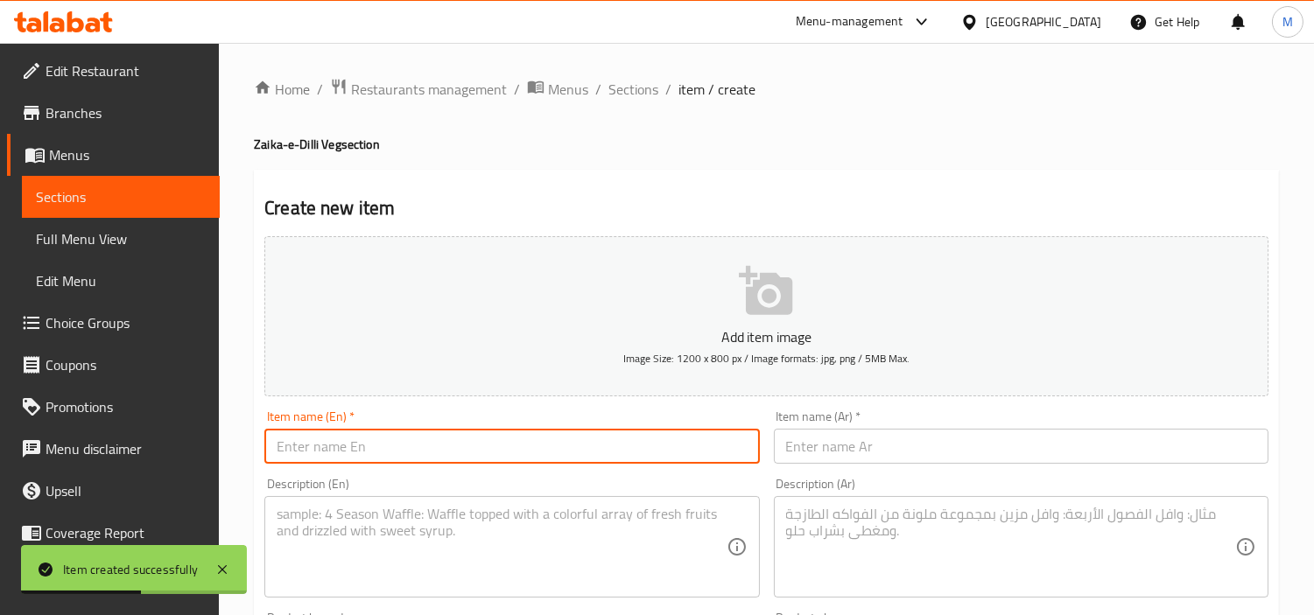
click at [439, 432] on input "text" at bounding box center [511, 446] width 495 height 35
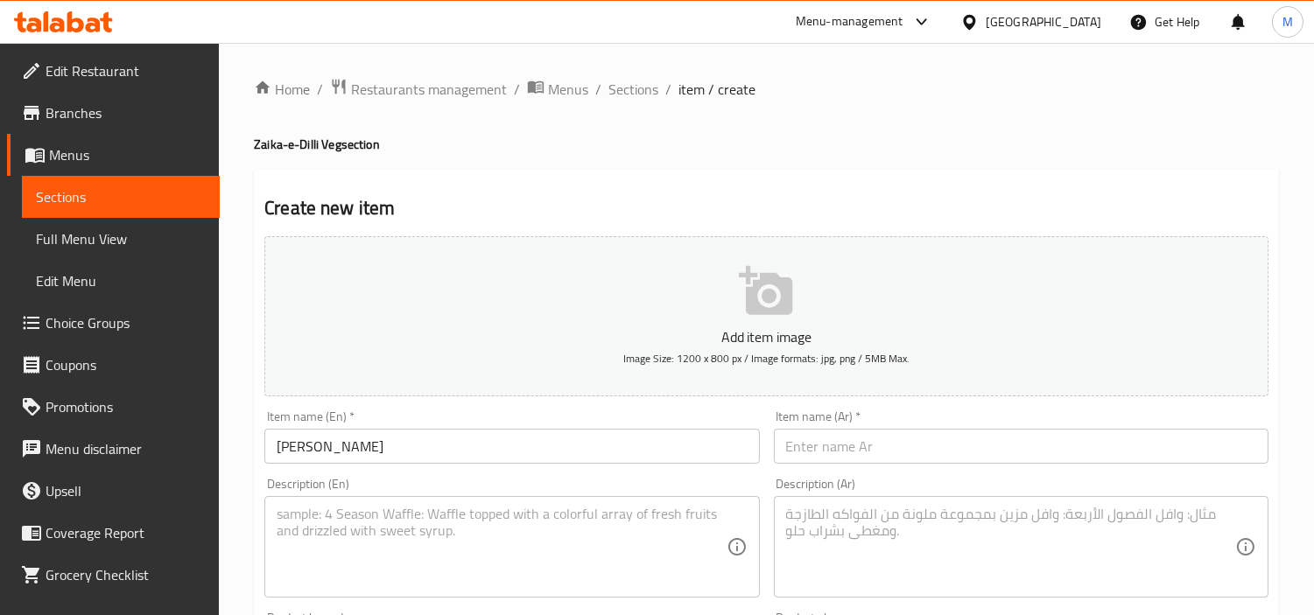
click at [980, 455] on input "text" at bounding box center [1021, 446] width 495 height 35
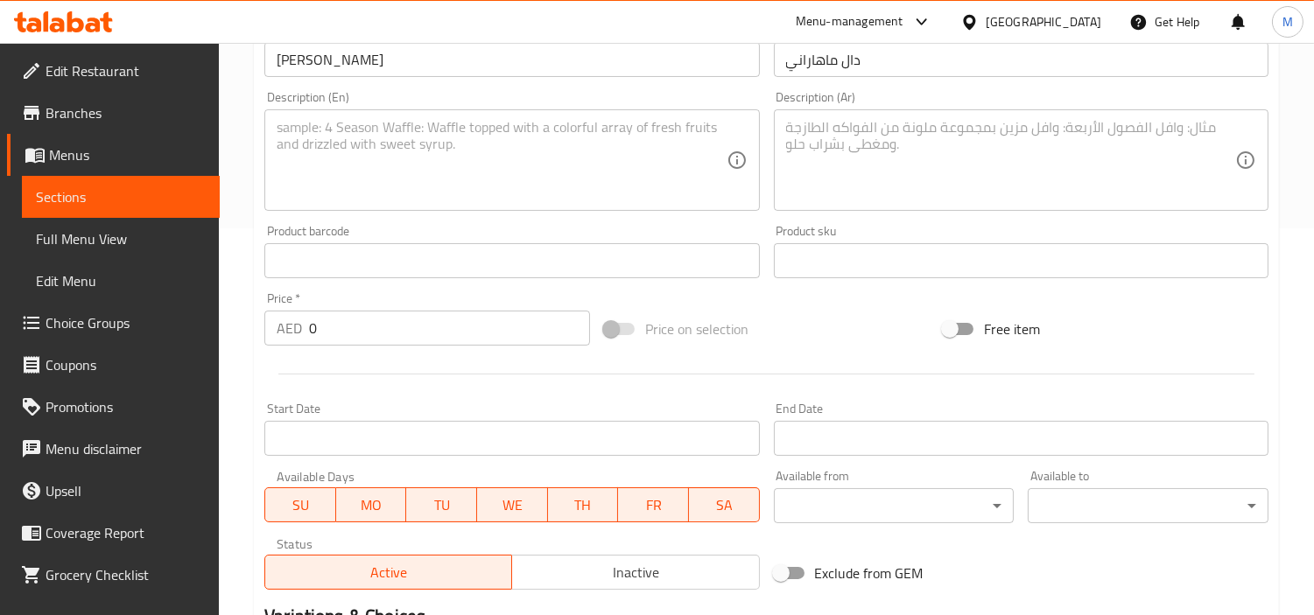
scroll to position [389, 0]
click at [357, 330] on input "0" at bounding box center [449, 326] width 281 height 35
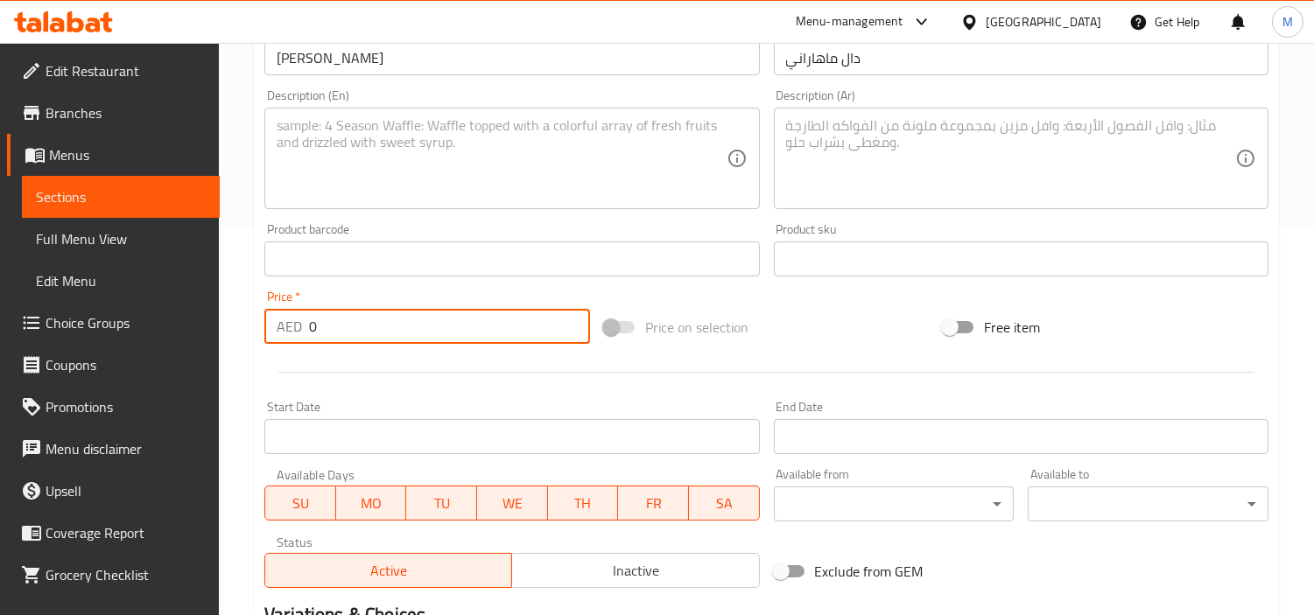
click at [357, 330] on input "0" at bounding box center [449, 326] width 281 height 35
click at [357, 289] on div "Price   * AED 33 Price *" at bounding box center [427, 317] width 340 height 67
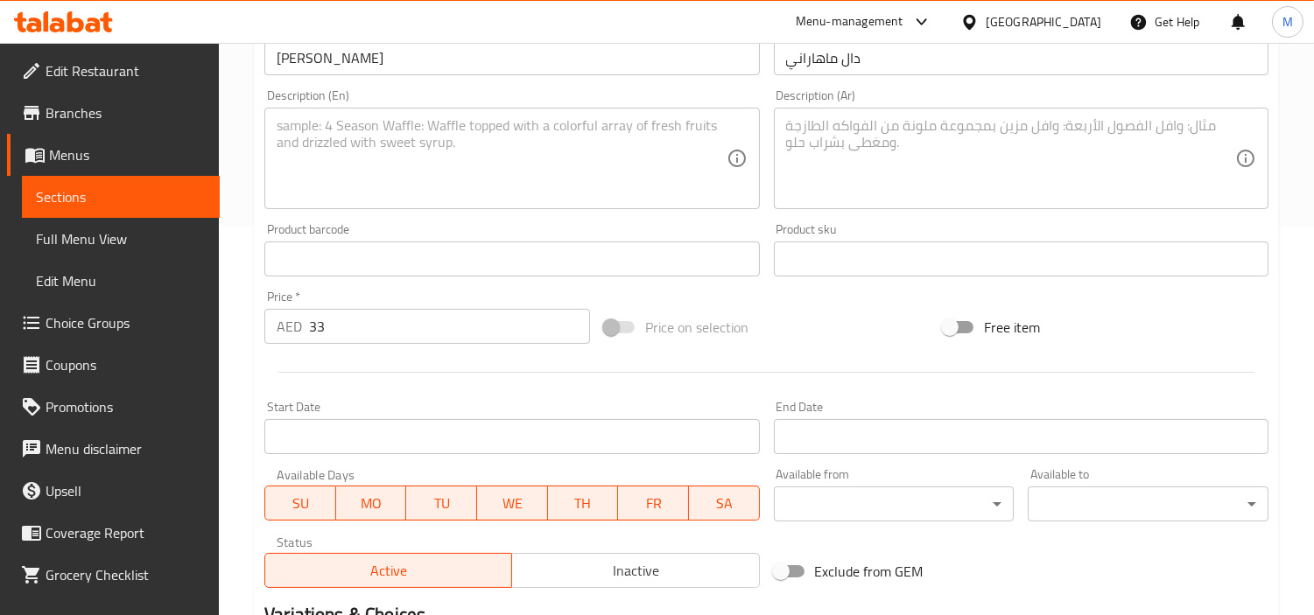
click at [502, 187] on textarea at bounding box center [501, 158] width 449 height 83
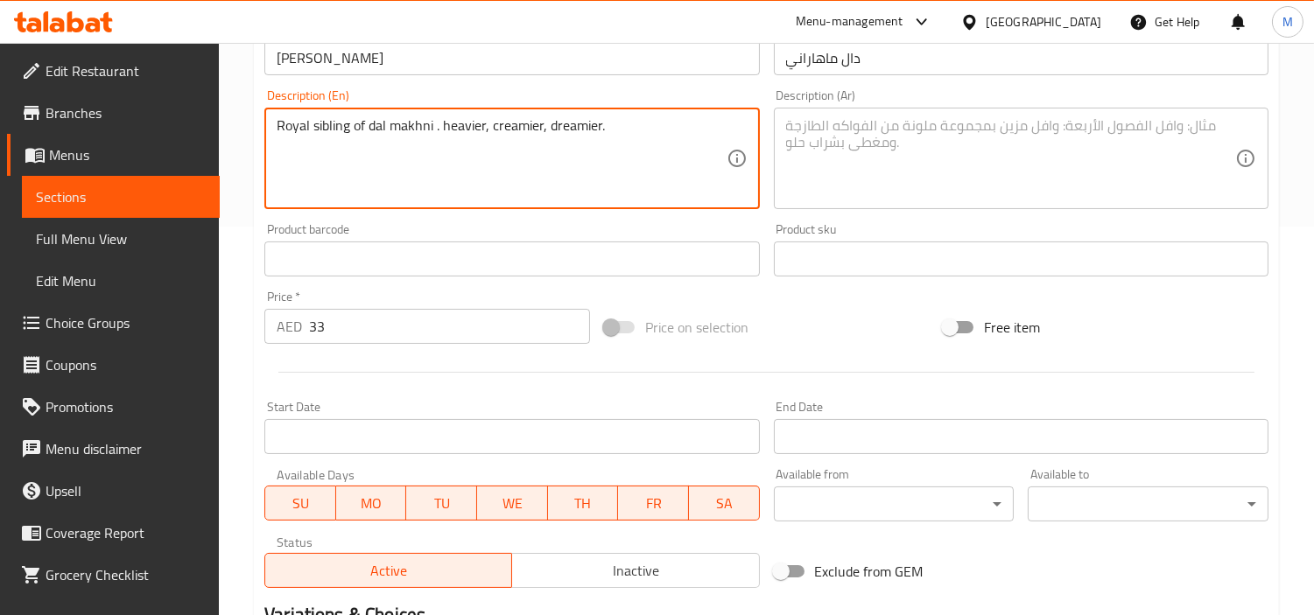
click at [512, 135] on textarea "Royal sibling of dal makhni . heavier, creamier, dreamier." at bounding box center [501, 158] width 449 height 83
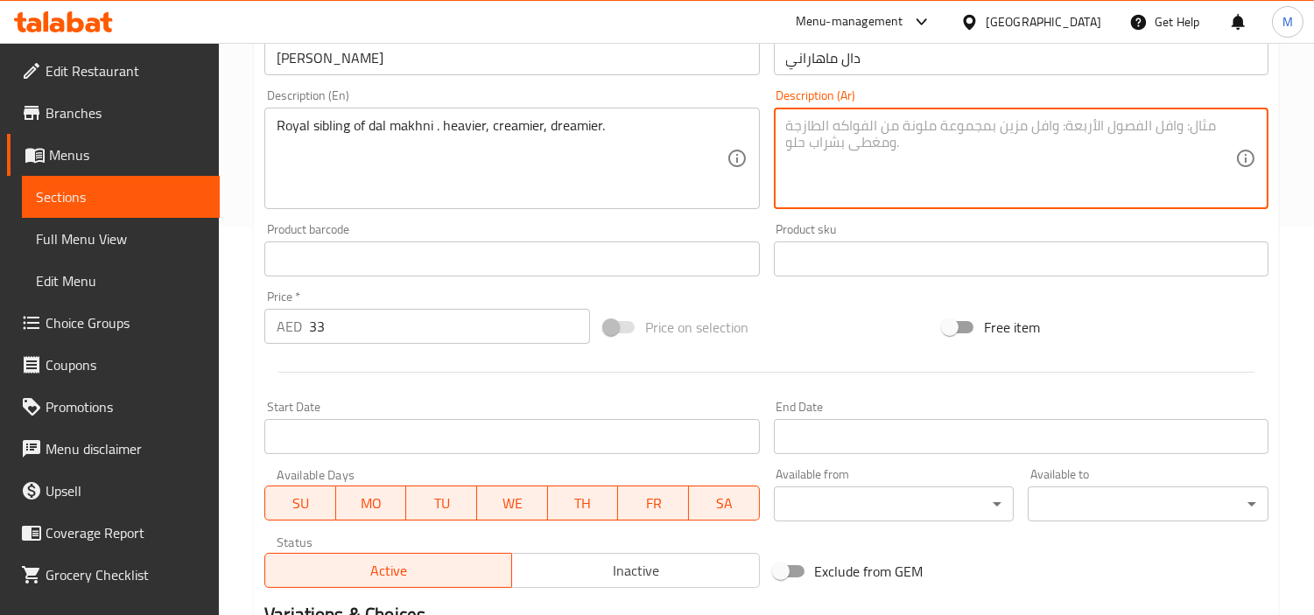
click at [895, 164] on textarea at bounding box center [1010, 158] width 449 height 83
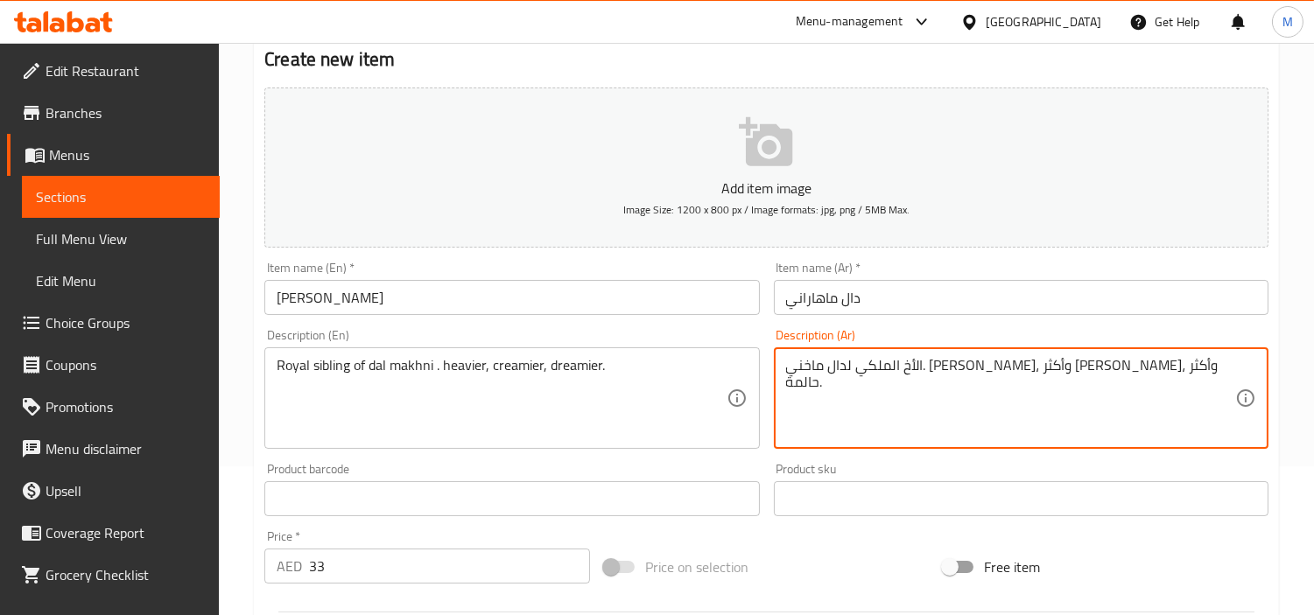
scroll to position [194, 0]
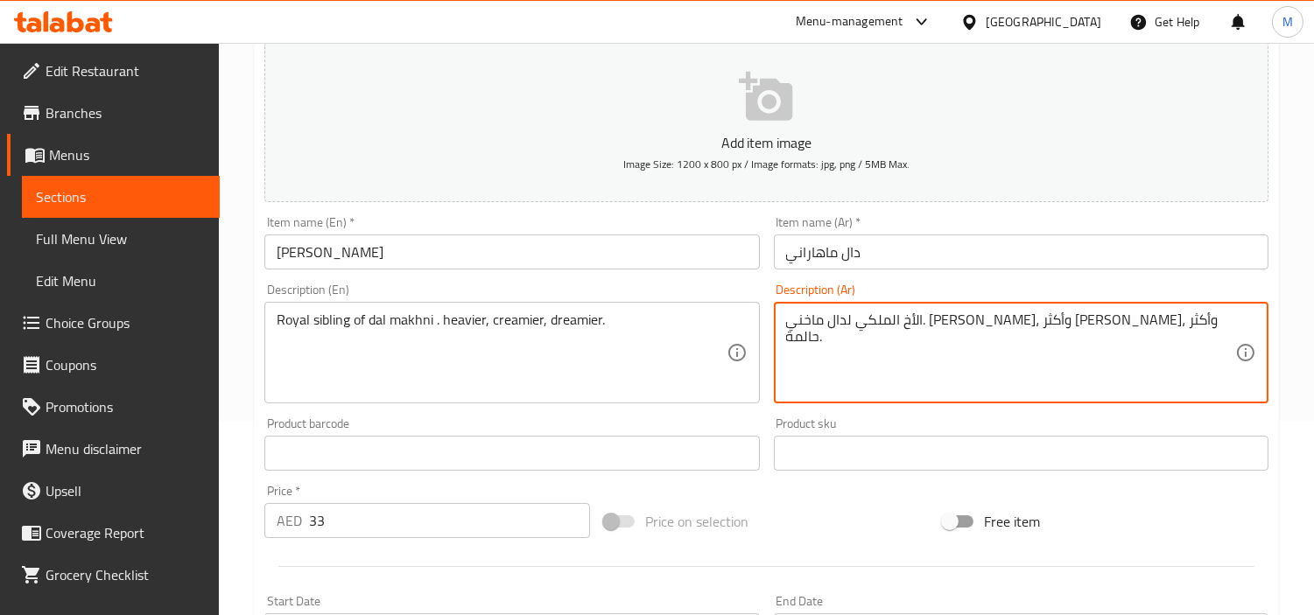
click at [237, 311] on div "Home / Restaurants management / Menus / Sections / item / create Zaika-e-Dilli …" at bounding box center [766, 446] width 1095 height 1194
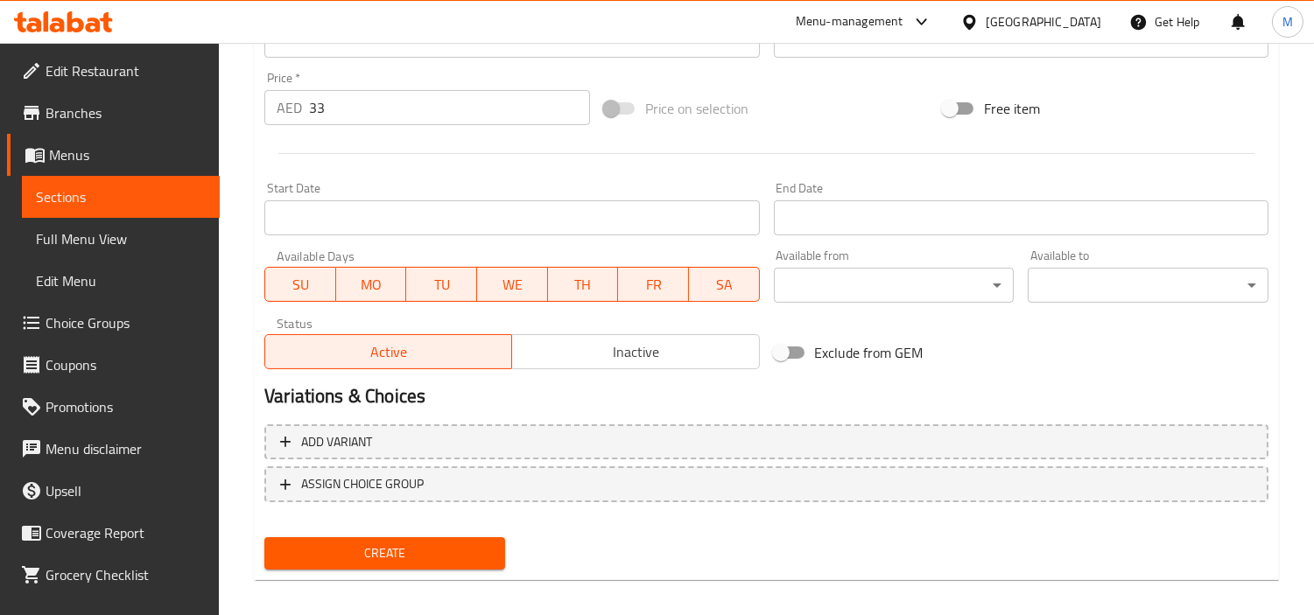
scroll to position [618, 0]
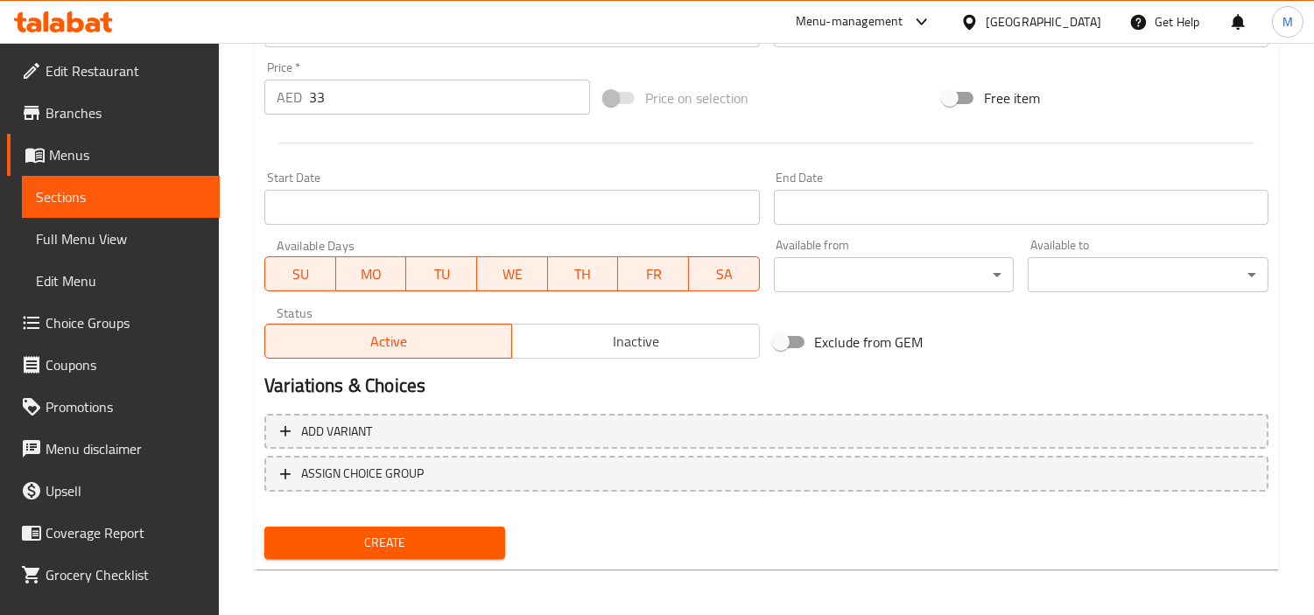
click at [316, 535] on span "Create" at bounding box center [384, 543] width 213 height 22
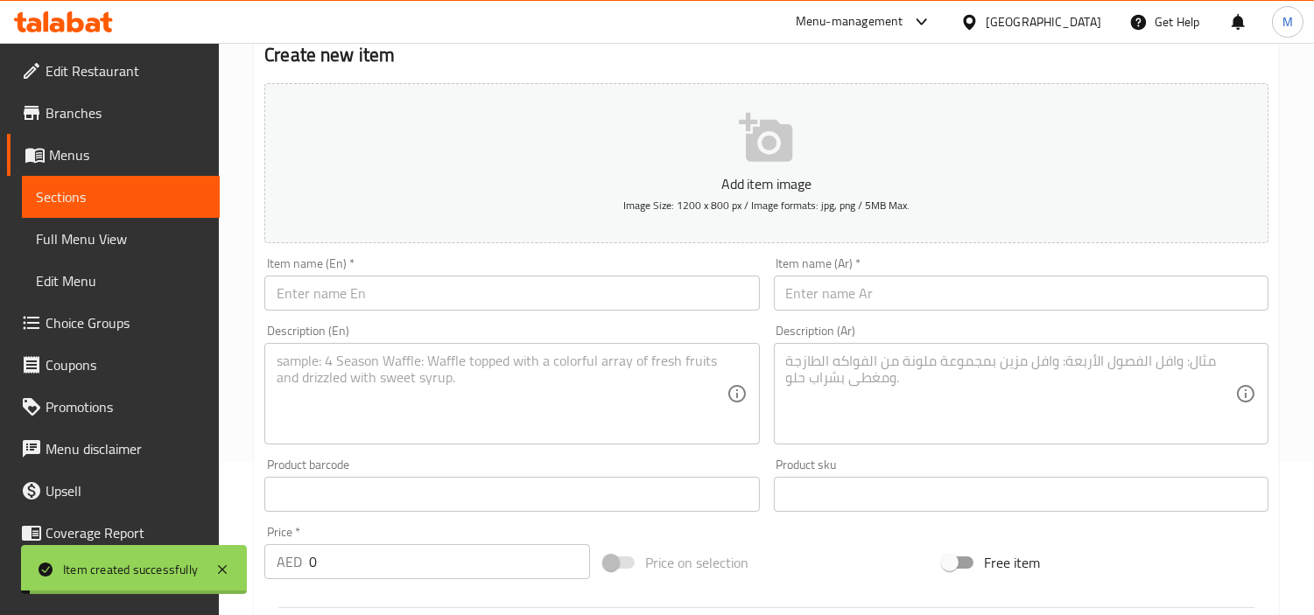
scroll to position [0, 0]
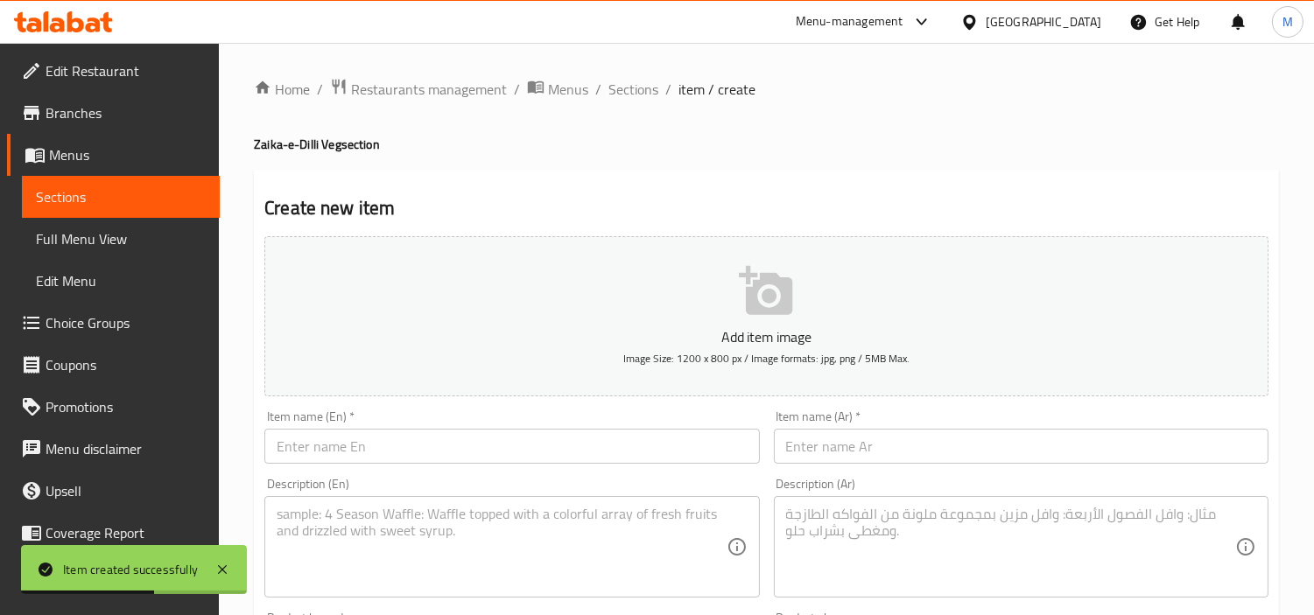
click at [377, 467] on div "Item name (En)   * Item name (En) *" at bounding box center [511, 437] width 509 height 67
click at [374, 461] on input "text" at bounding box center [511, 446] width 495 height 35
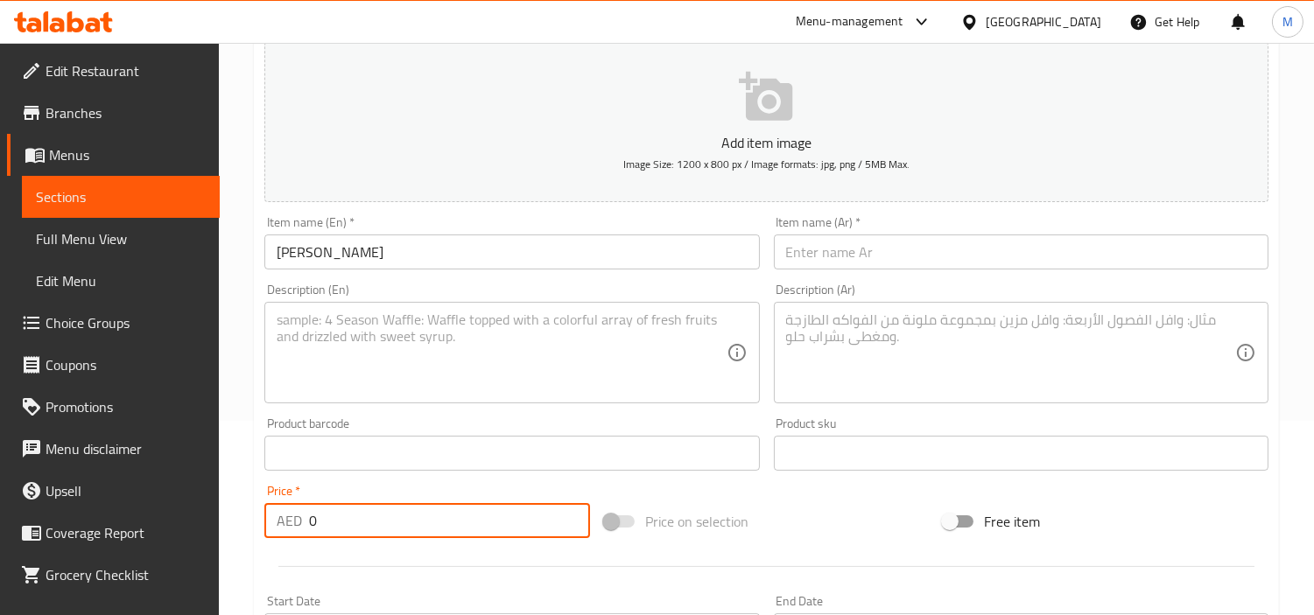
click at [369, 521] on input "0" at bounding box center [449, 520] width 281 height 35
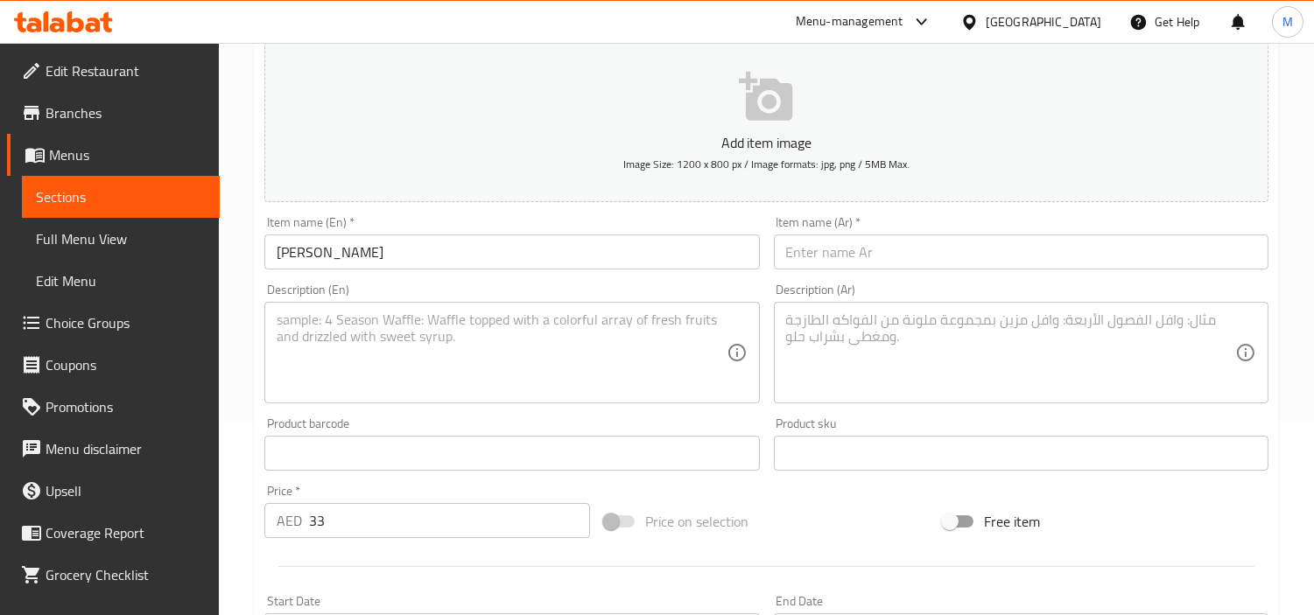
click at [382, 478] on div "Price   * AED 33 Price *" at bounding box center [427, 511] width 340 height 67
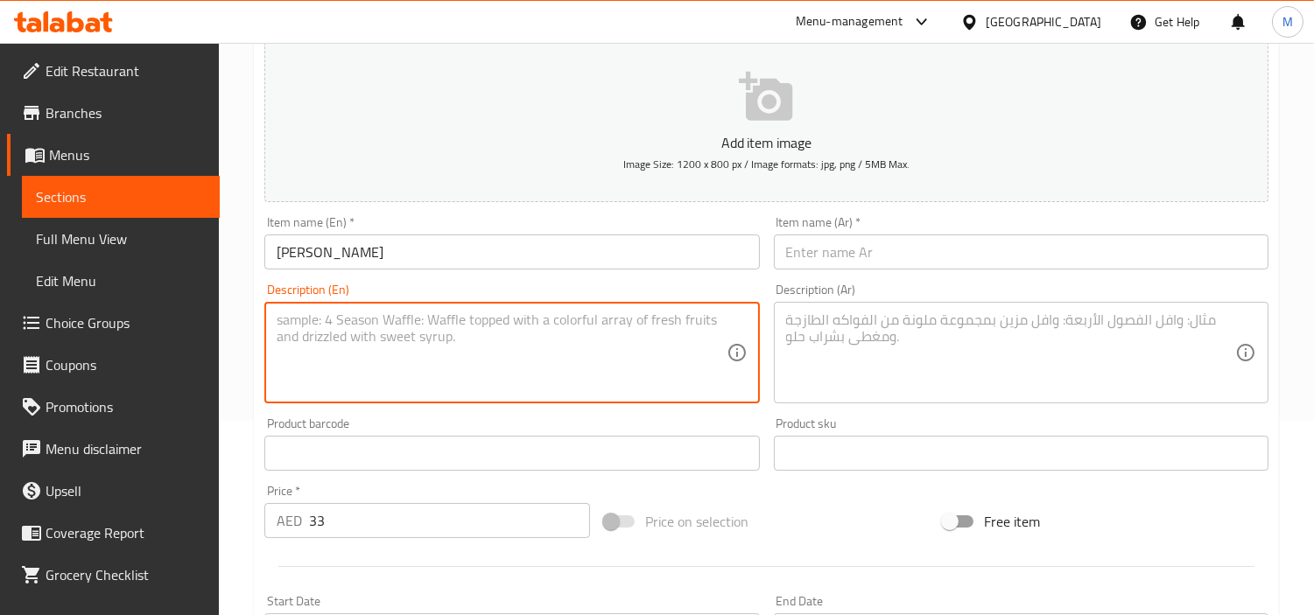
click at [553, 355] on textarea at bounding box center [501, 353] width 449 height 83
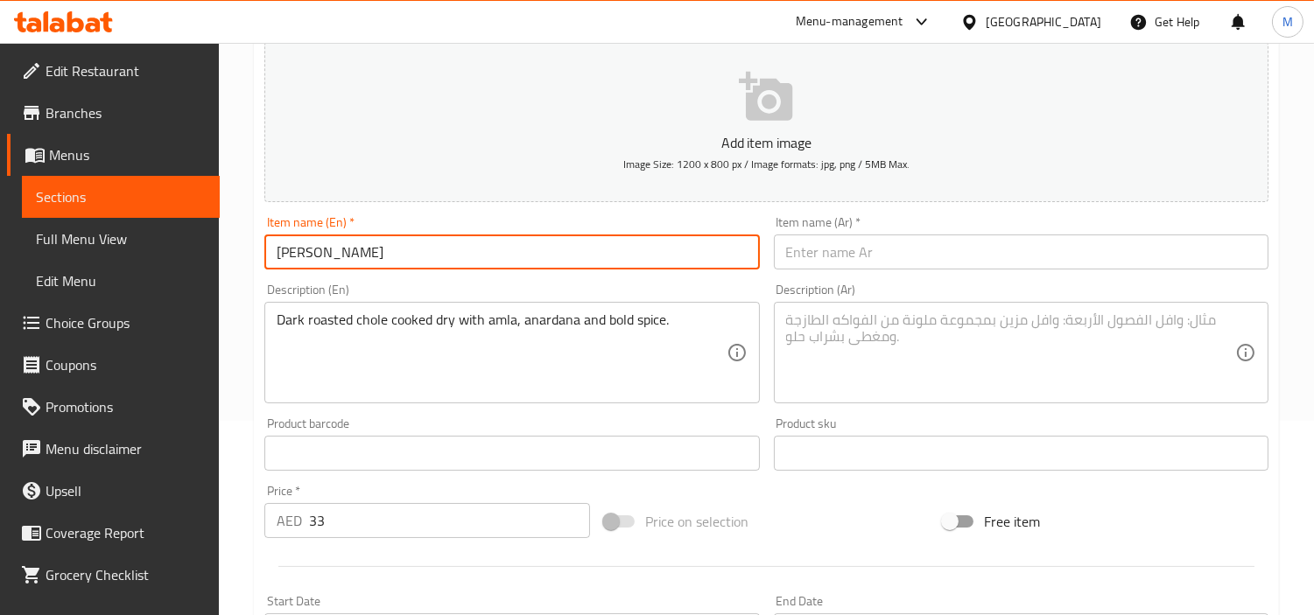
click at [309, 252] on input "[PERSON_NAME]" at bounding box center [511, 252] width 495 height 35
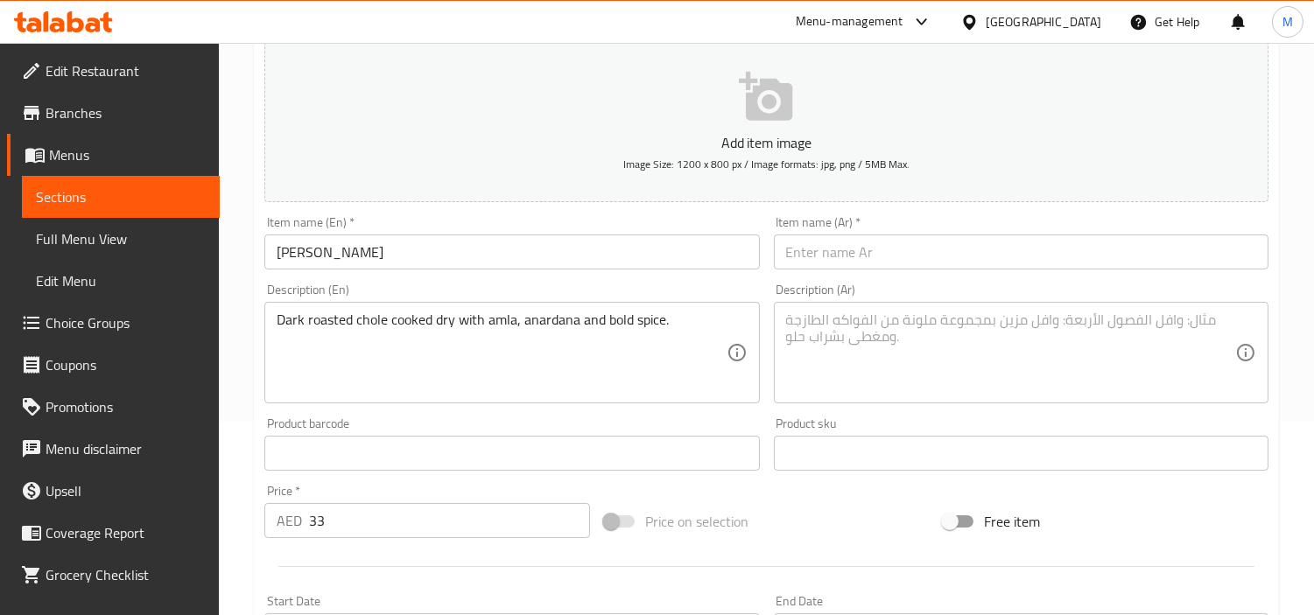
click at [902, 257] on input "text" at bounding box center [1021, 252] width 495 height 35
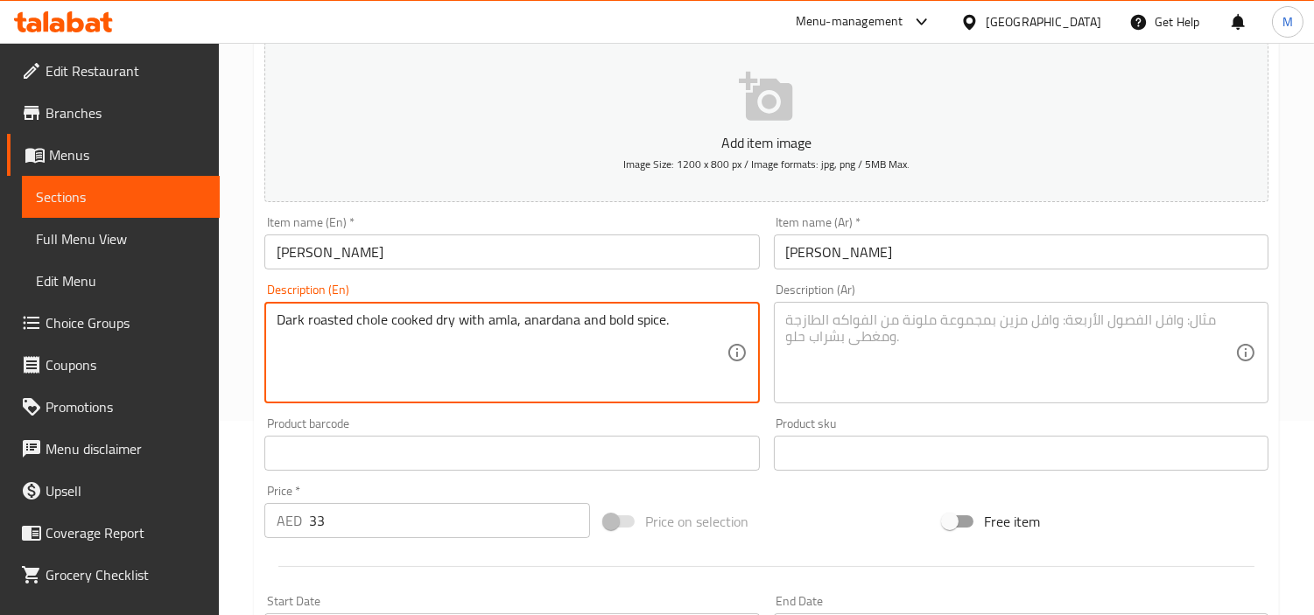
click at [615, 324] on textarea "Dark roasted chole cooked dry with amla, anardana and bold spice." at bounding box center [501, 353] width 449 height 83
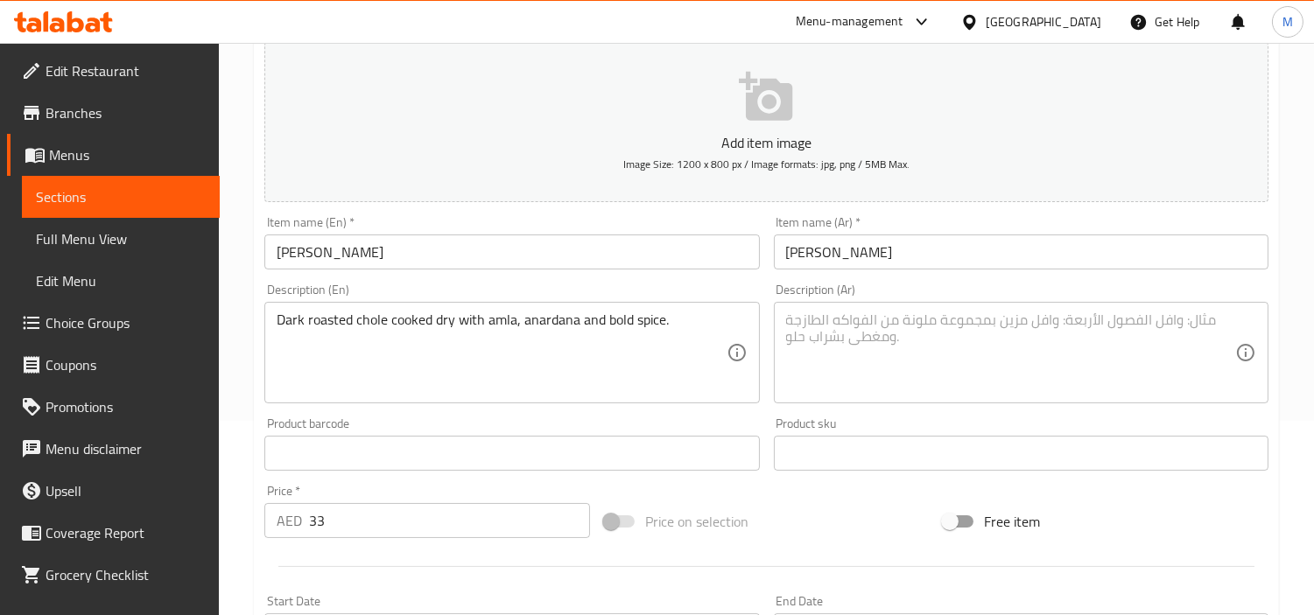
click at [940, 312] on textarea at bounding box center [1010, 353] width 449 height 83
click at [257, 335] on div "Description (En) Dark roasted chole cooked dry with amla, anardana and bold spi…" at bounding box center [511, 344] width 509 height 134
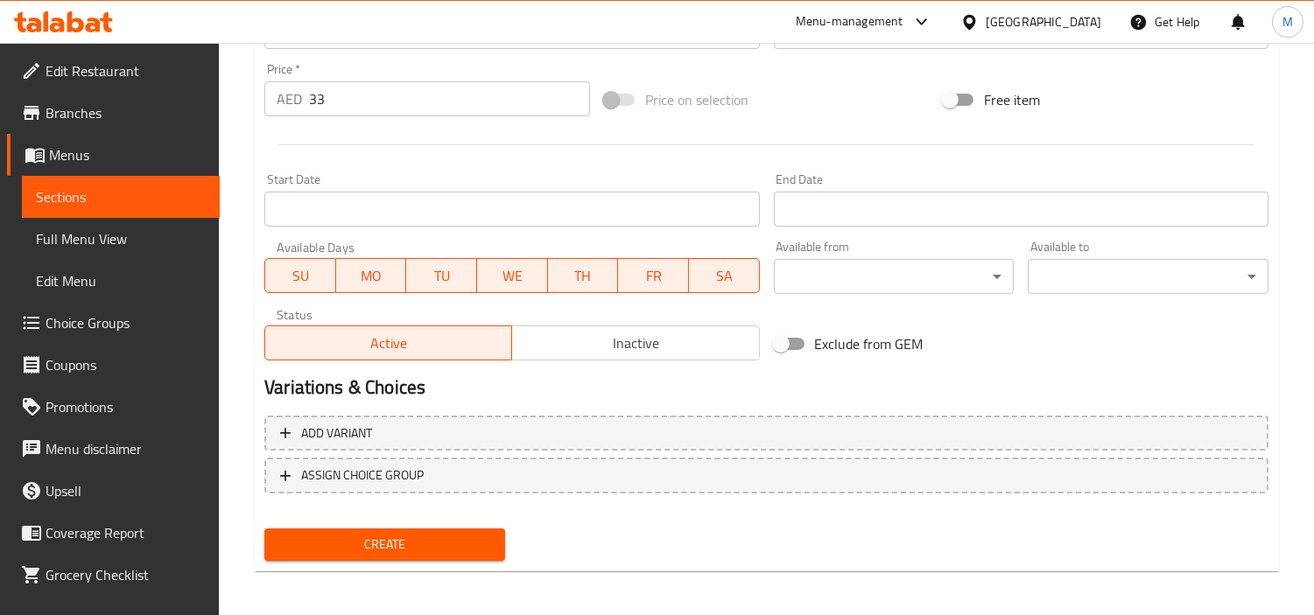
scroll to position [618, 0]
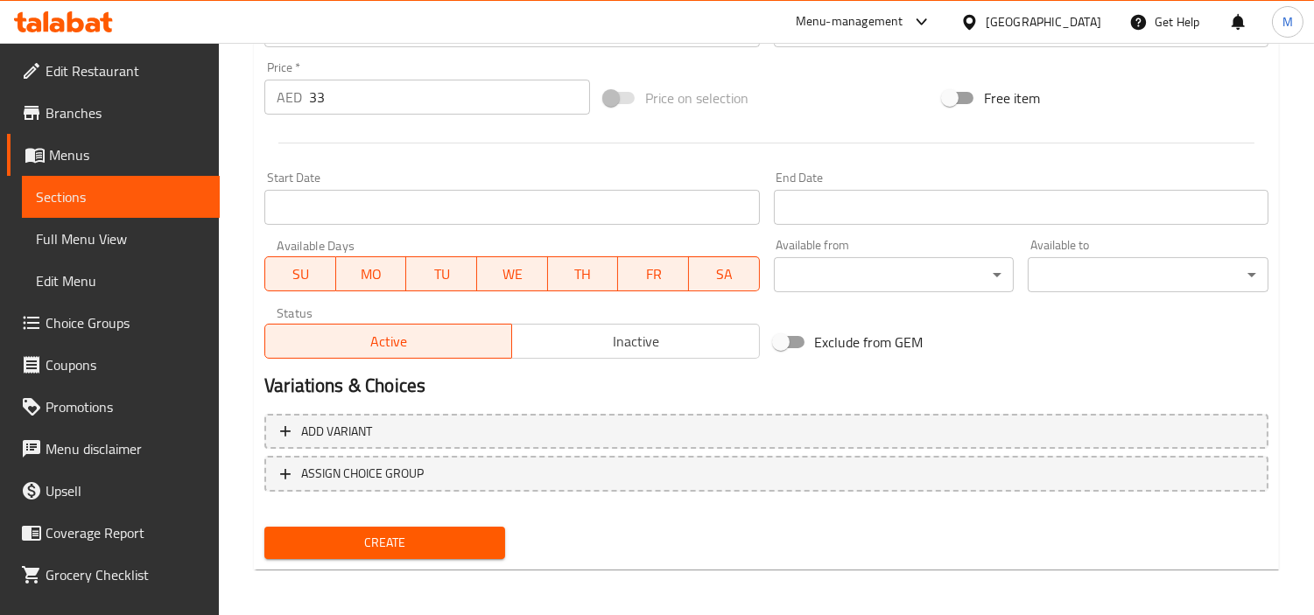
click at [382, 536] on span "Create" at bounding box center [384, 543] width 213 height 22
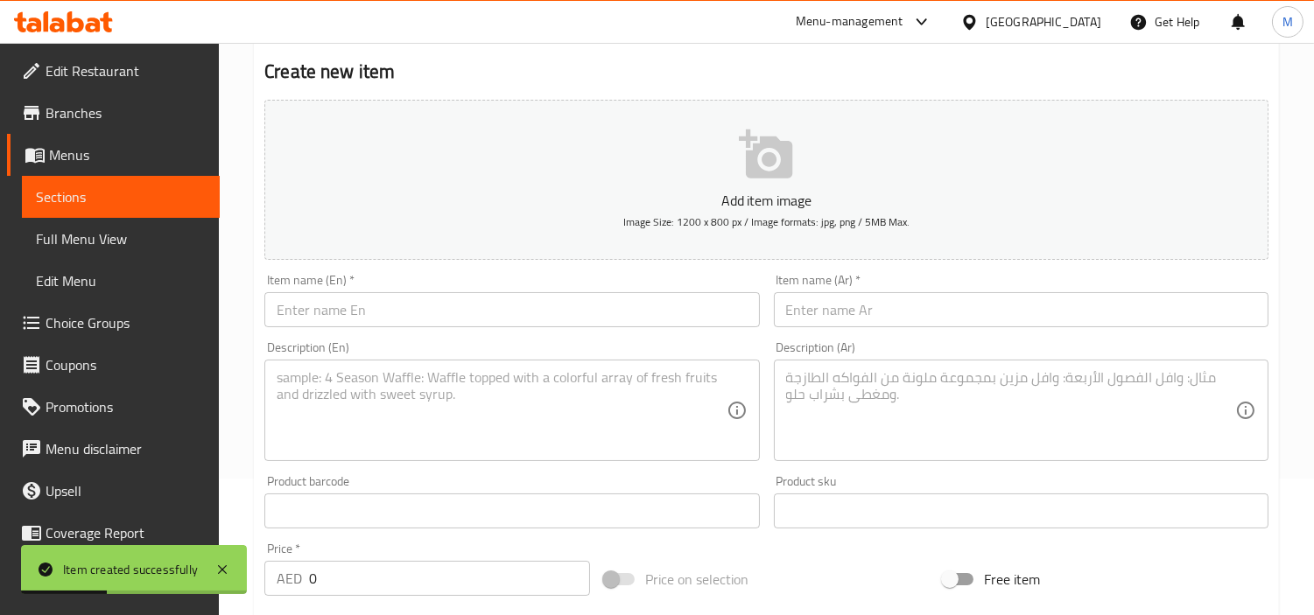
scroll to position [35, 0]
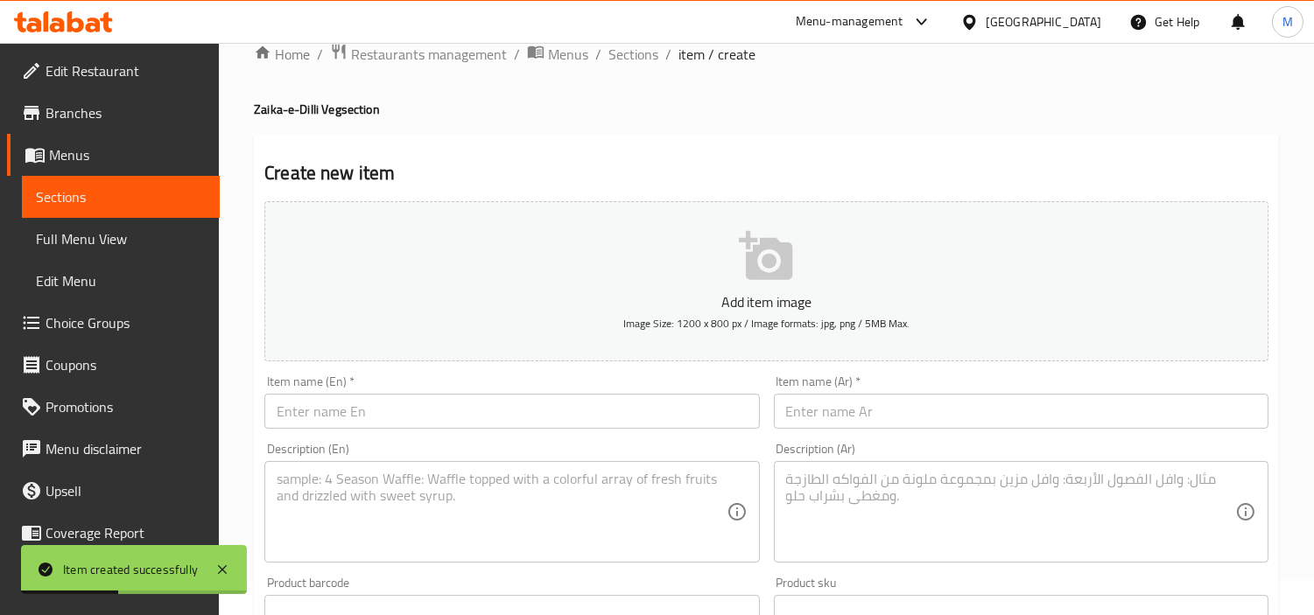
click at [426, 411] on input "text" at bounding box center [511, 411] width 495 height 35
click at [913, 401] on input "text" at bounding box center [1021, 411] width 495 height 35
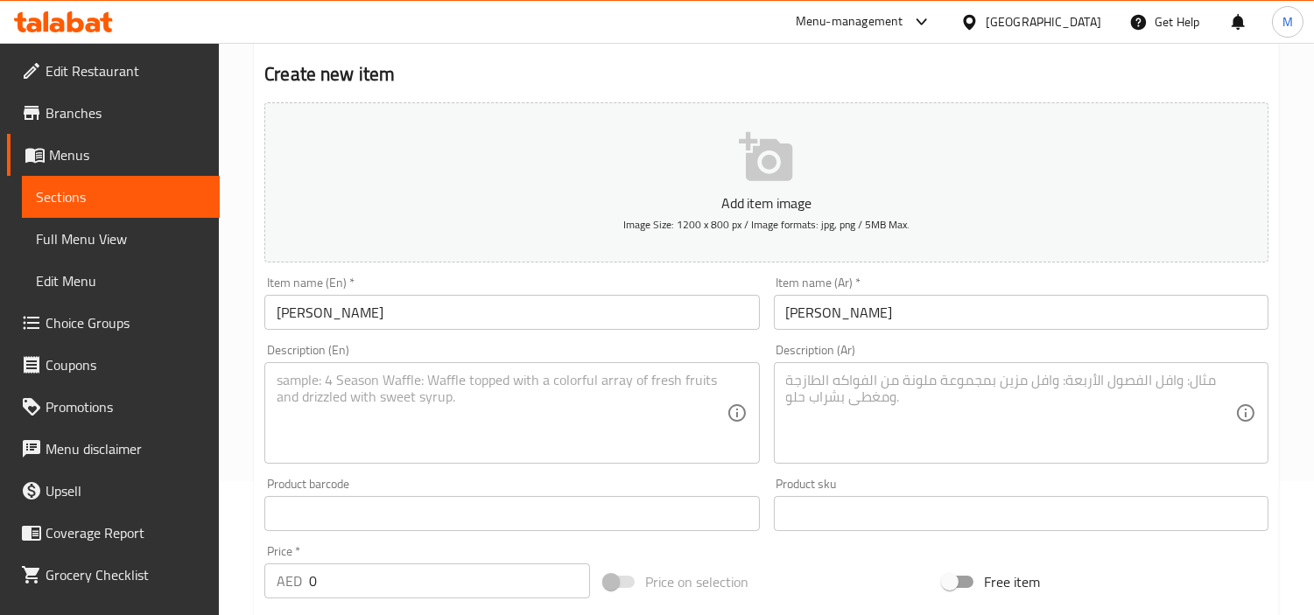
scroll to position [229, 0]
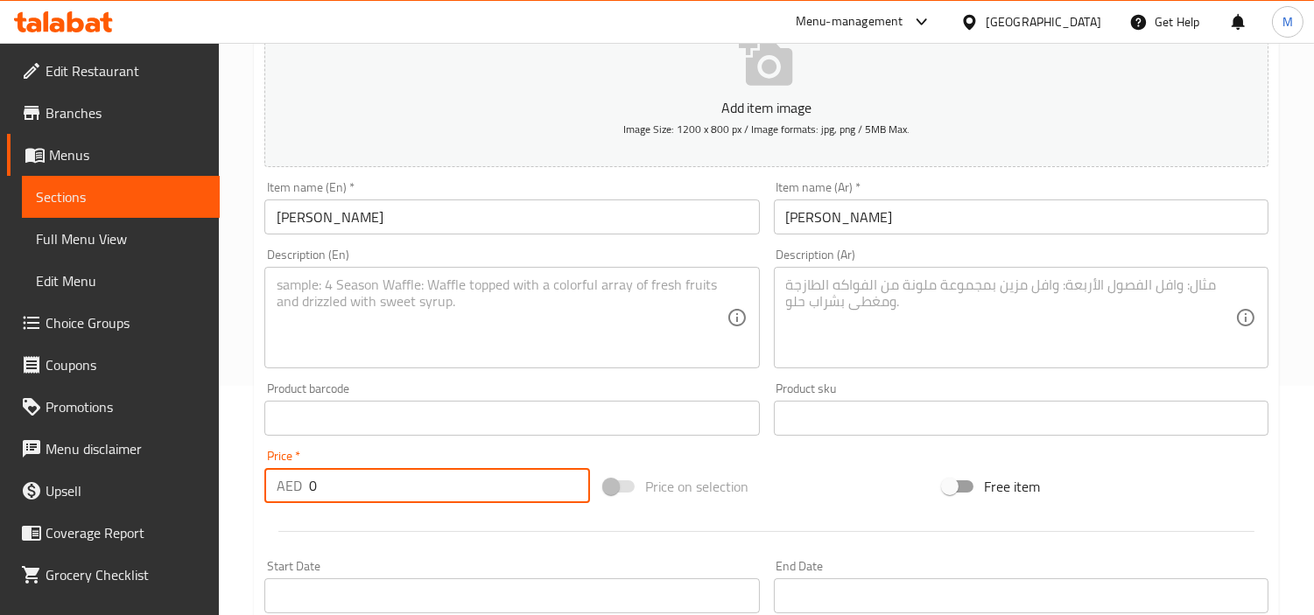
click at [416, 479] on input "0" at bounding box center [449, 485] width 281 height 35
click at [576, 295] on textarea at bounding box center [501, 318] width 449 height 83
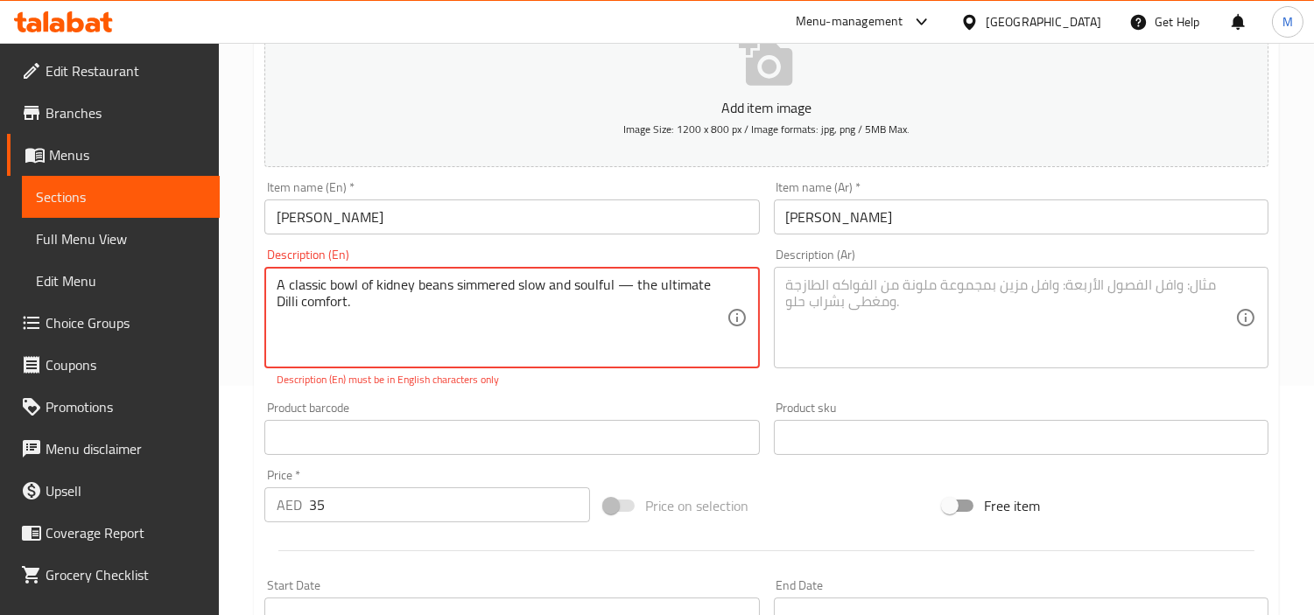
click at [597, 388] on p "Description (En) must be in English characters only" at bounding box center [512, 380] width 470 height 16
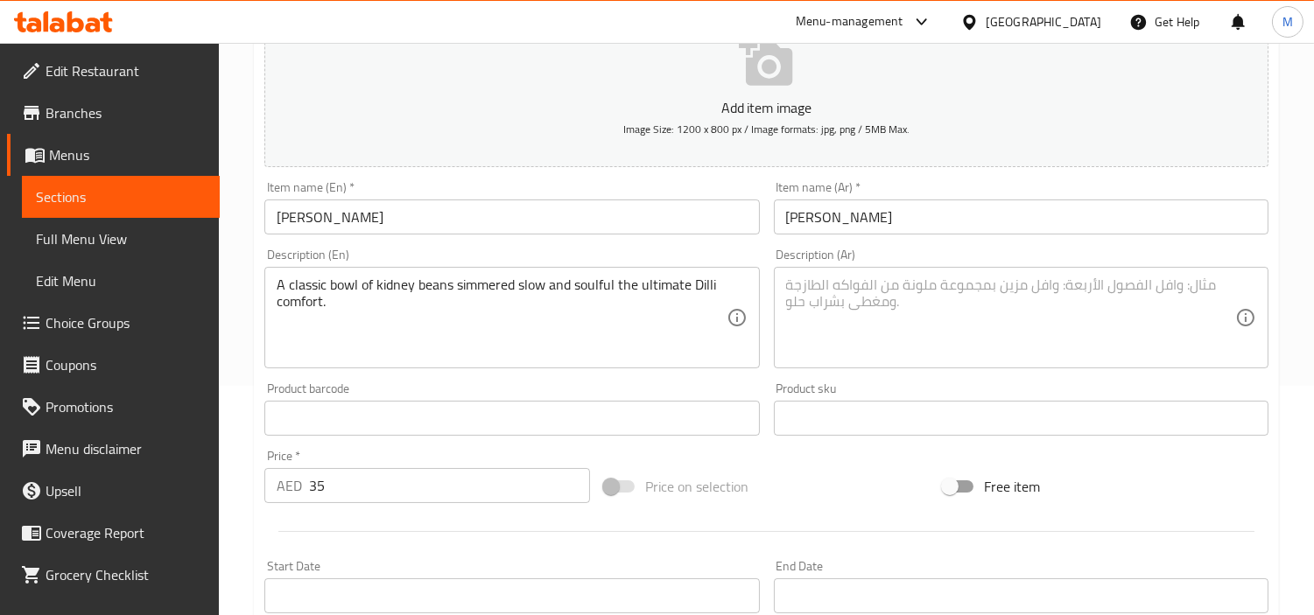
click at [528, 382] on div "Product barcode Product barcode" at bounding box center [511, 409] width 509 height 67
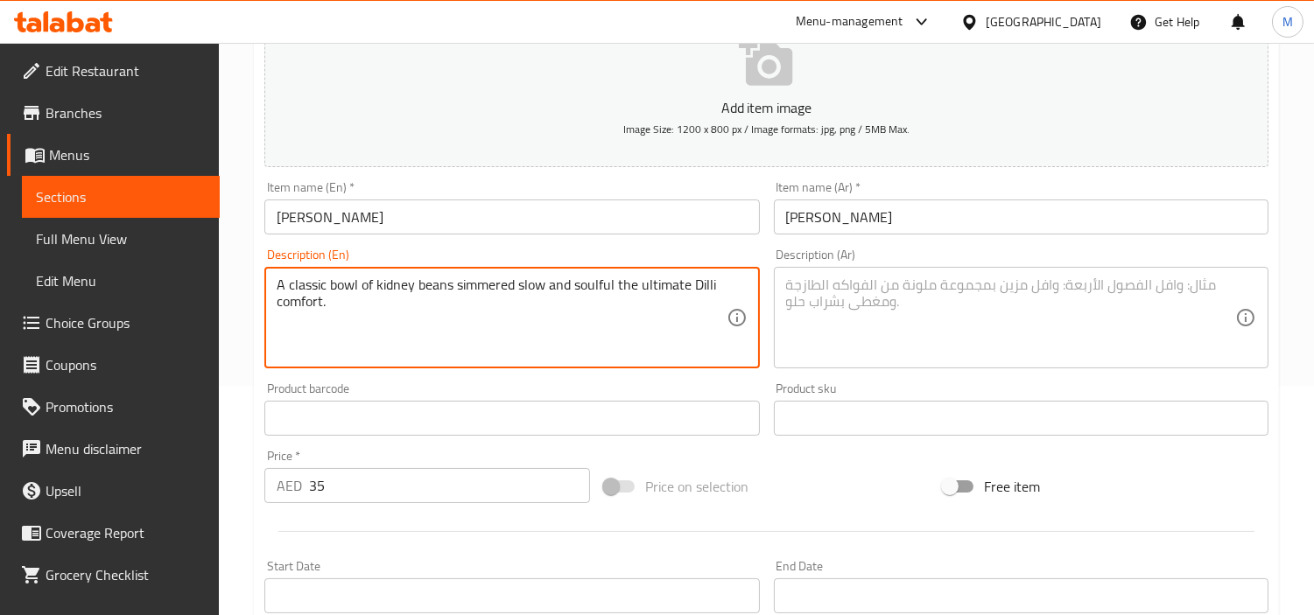
click at [479, 289] on textarea "A classic bowl of kidney beans simmered slow and soulful the ultimate Dilli com…" at bounding box center [501, 318] width 449 height 83
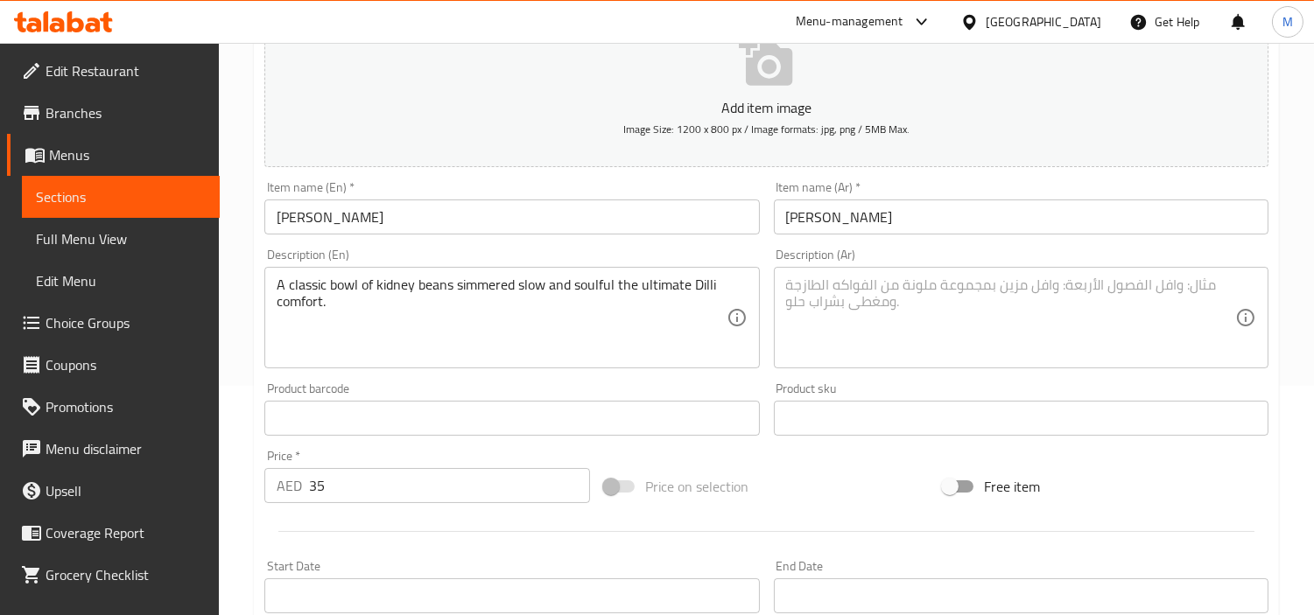
click at [875, 309] on textarea at bounding box center [1010, 318] width 449 height 83
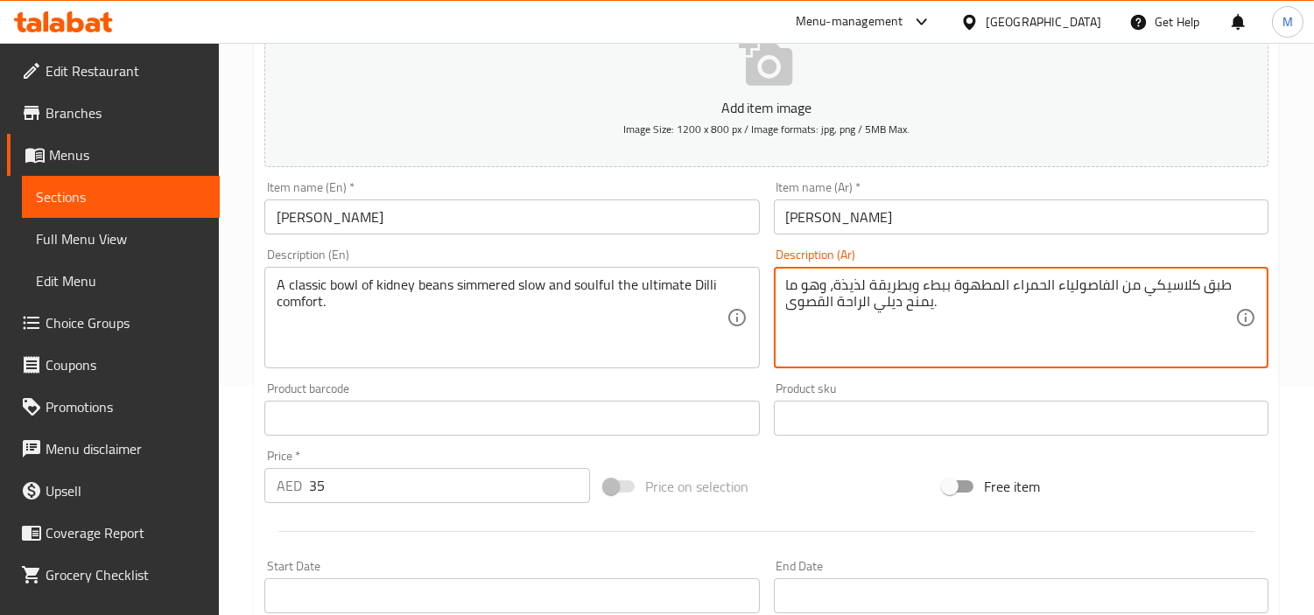
click at [252, 360] on div "Home / Restaurants management / Menus / Sections / item / create Zaika-e-Dilli …" at bounding box center [766, 411] width 1095 height 1194
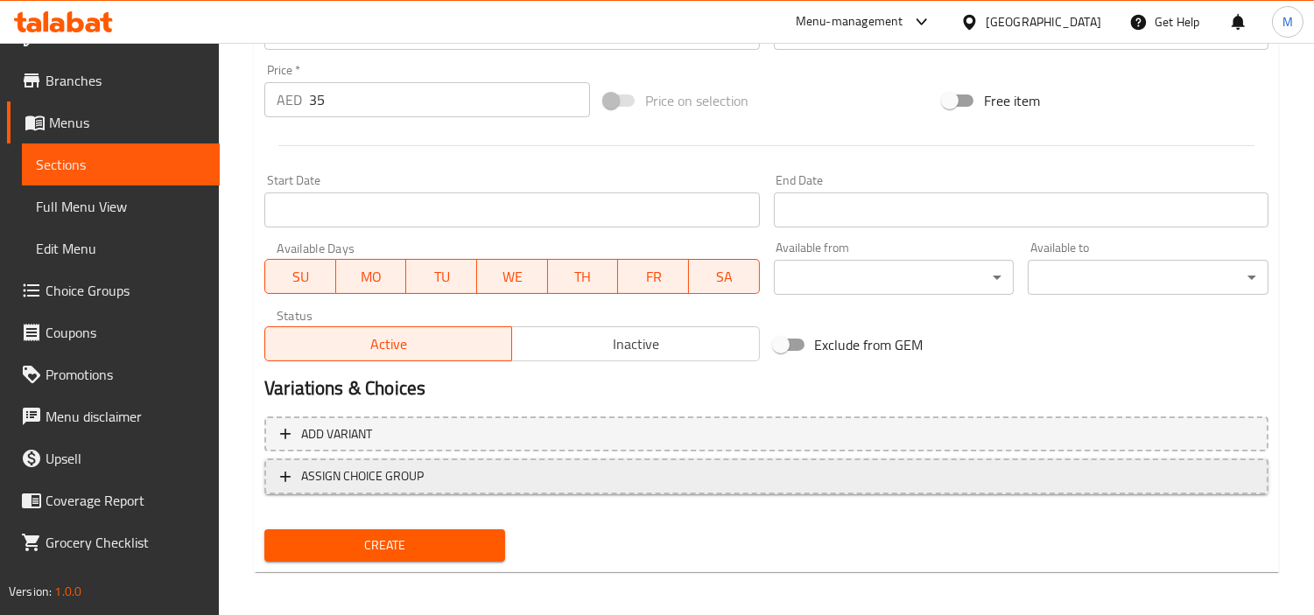
scroll to position [618, 0]
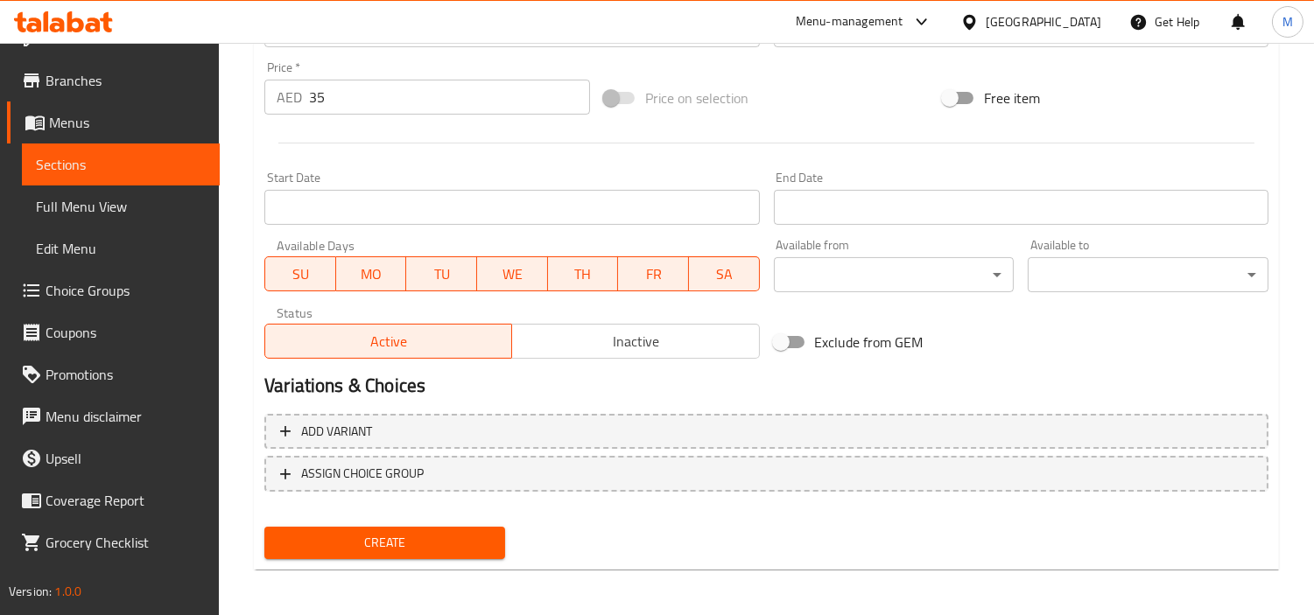
click at [406, 534] on span "Create" at bounding box center [384, 543] width 213 height 22
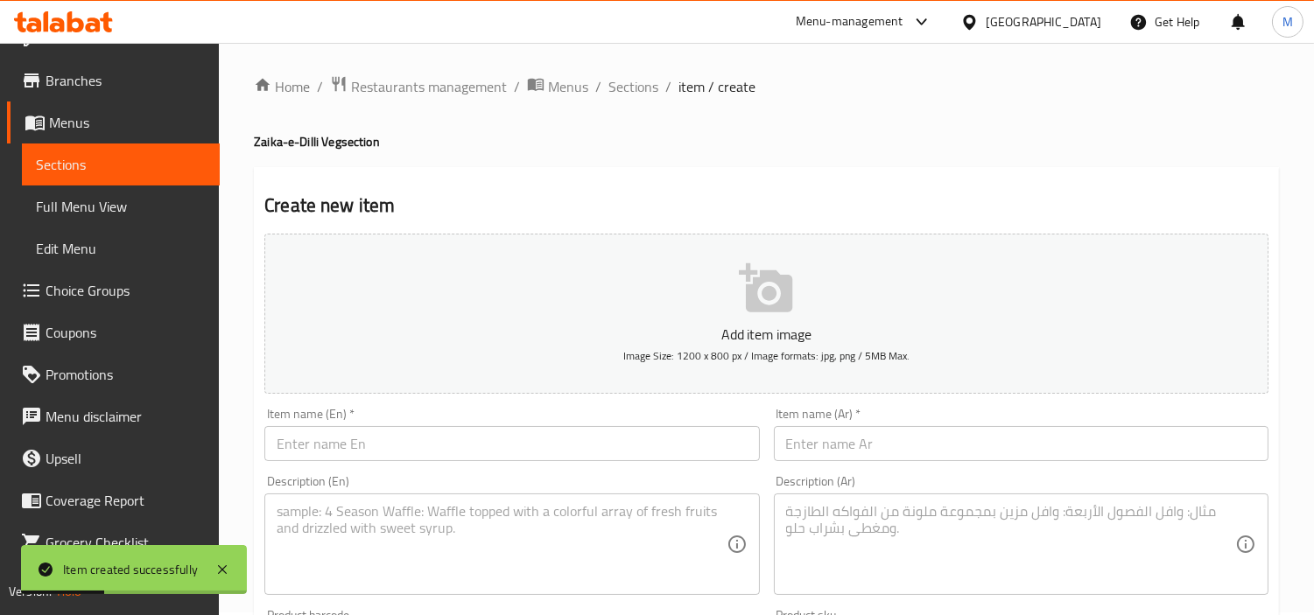
scroll to position [0, 0]
click at [403, 456] on input "text" at bounding box center [511, 446] width 495 height 35
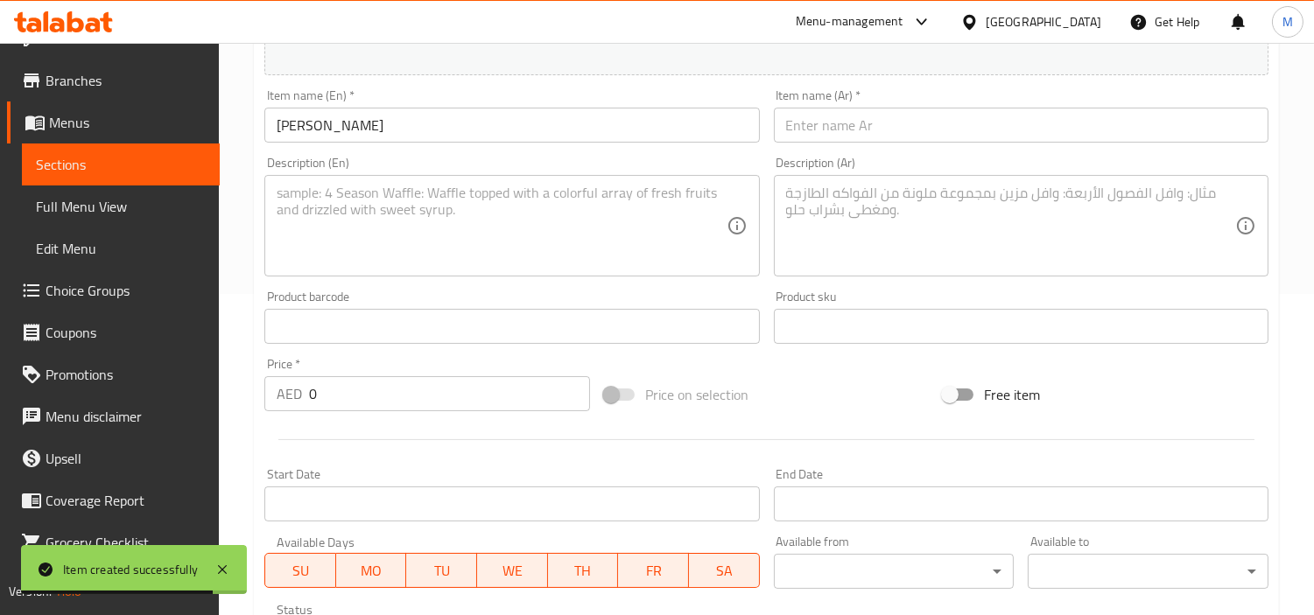
scroll to position [486, 0]
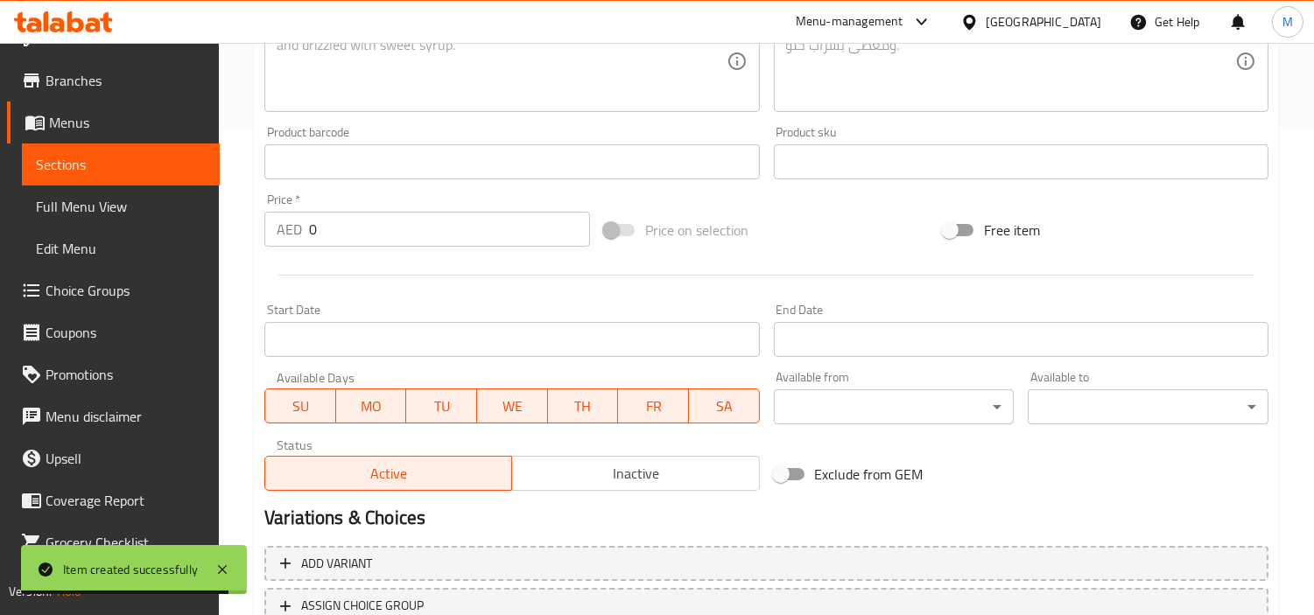
click at [415, 236] on input "0" at bounding box center [449, 229] width 281 height 35
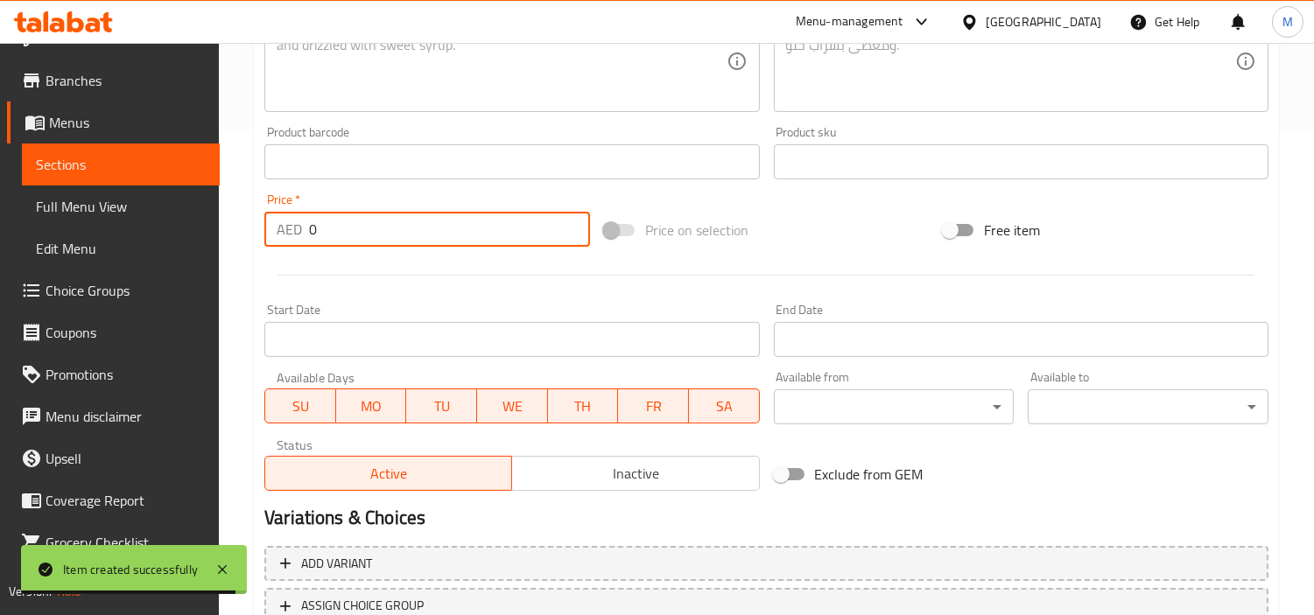
click at [415, 236] on input "0" at bounding box center [449, 229] width 281 height 35
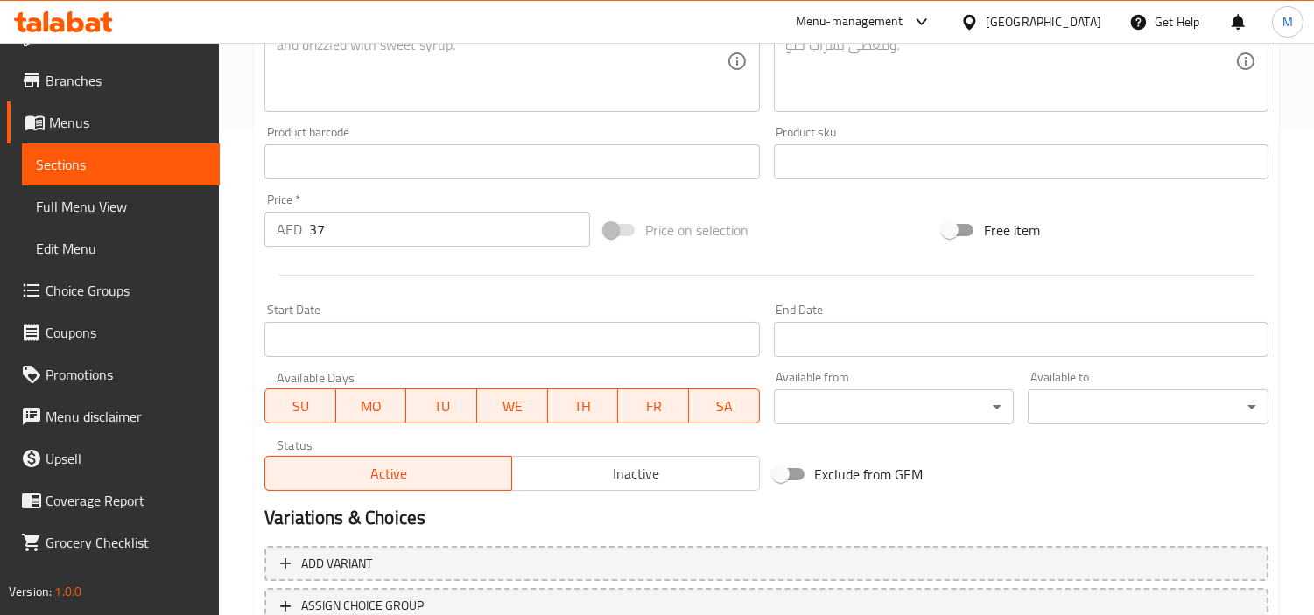
scroll to position [291, 0]
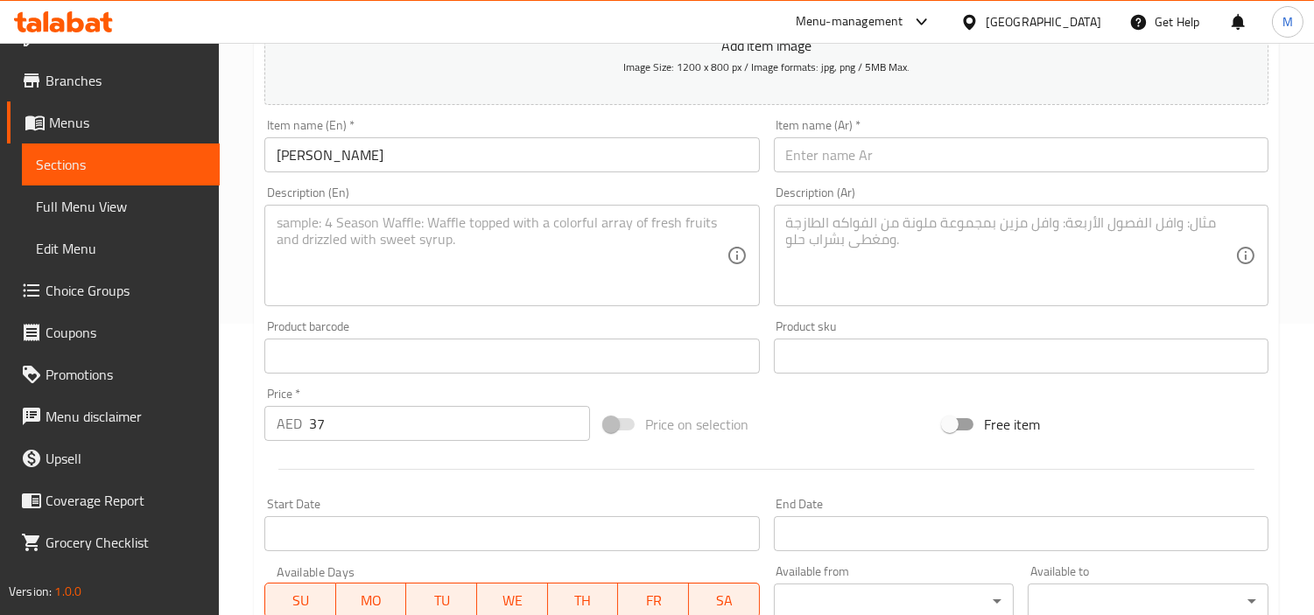
click at [425, 254] on textarea at bounding box center [501, 255] width 449 height 83
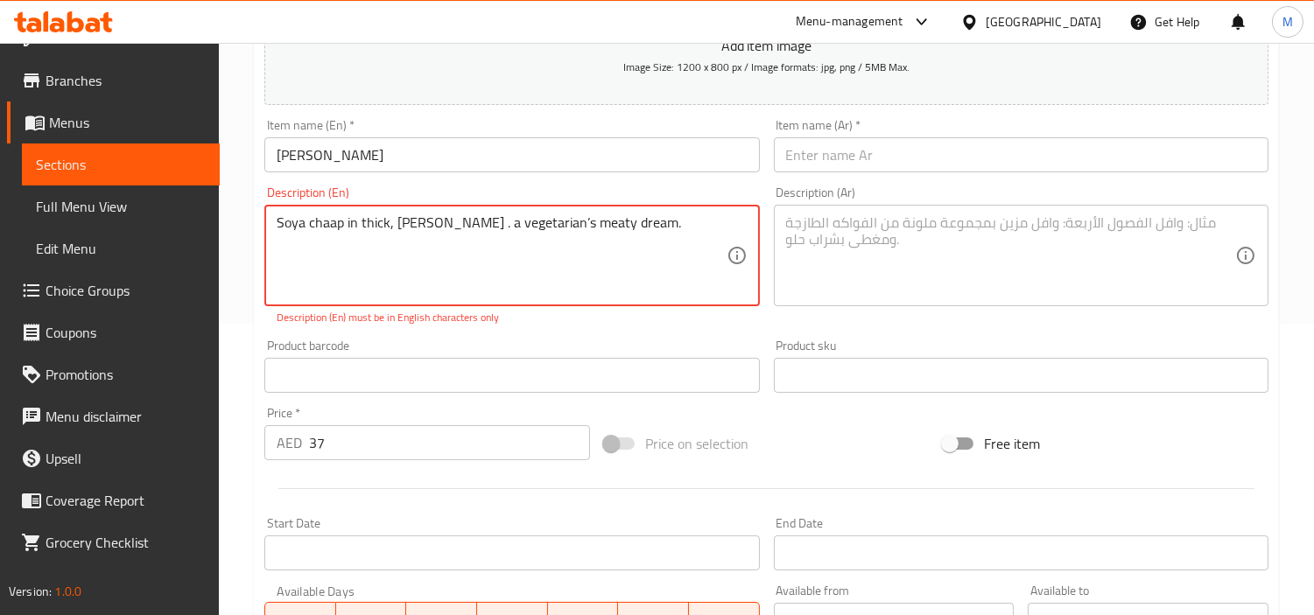
click at [460, 226] on textarea "Soya chaap in thick, [PERSON_NAME] . a vegetarian’s meaty dream." at bounding box center [501, 255] width 449 height 83
click at [527, 221] on textarea "Soya chaap in thick, [PERSON_NAME] a vegetarian’s meaty dream." at bounding box center [501, 255] width 449 height 83
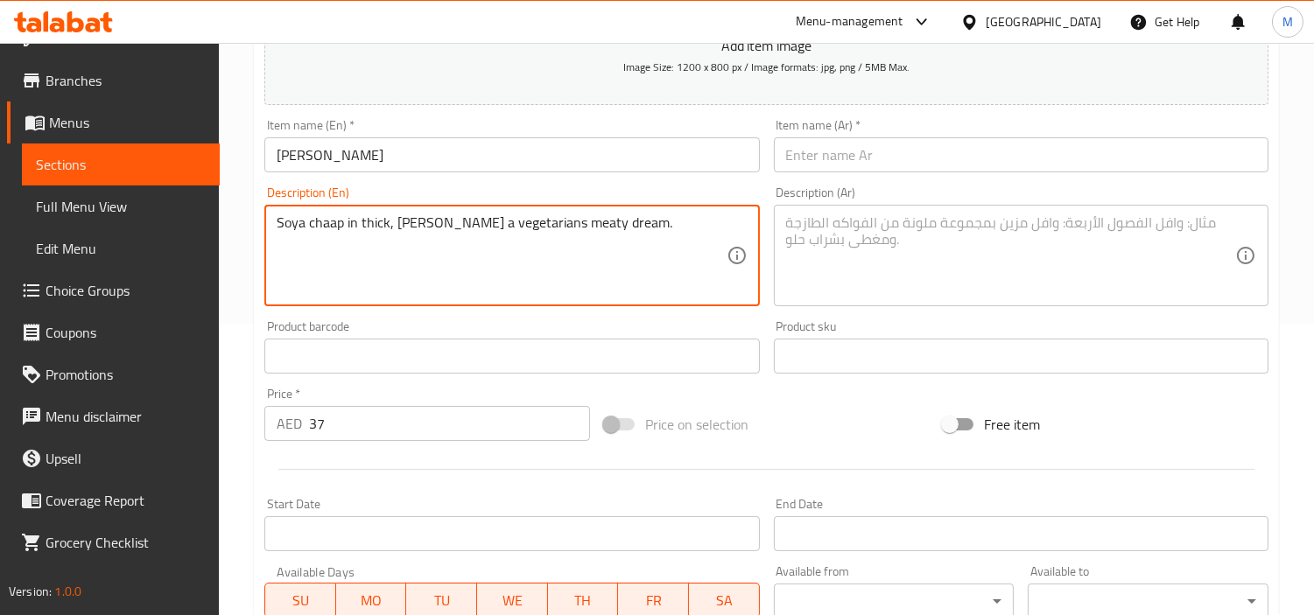
click at [459, 217] on textarea "Soya chaap in thick, [PERSON_NAME] a vegetarians meaty dream." at bounding box center [501, 255] width 449 height 83
click at [347, 160] on input "[PERSON_NAME]" at bounding box center [511, 154] width 495 height 35
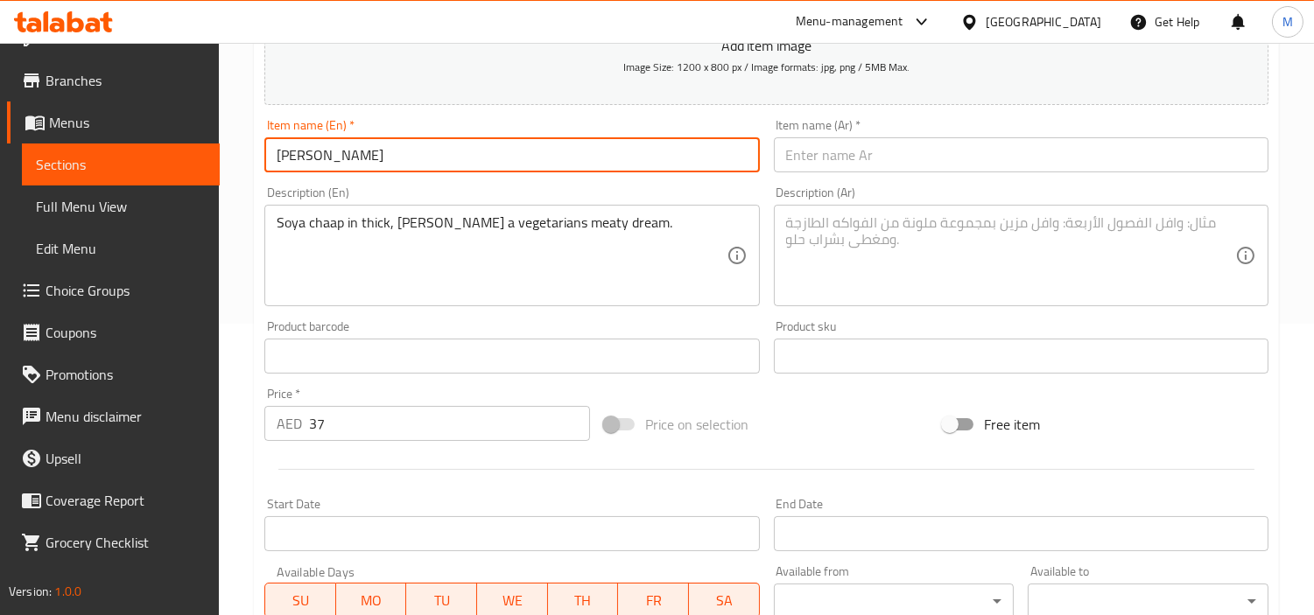
click at [347, 160] on input "[PERSON_NAME]" at bounding box center [511, 154] width 495 height 35
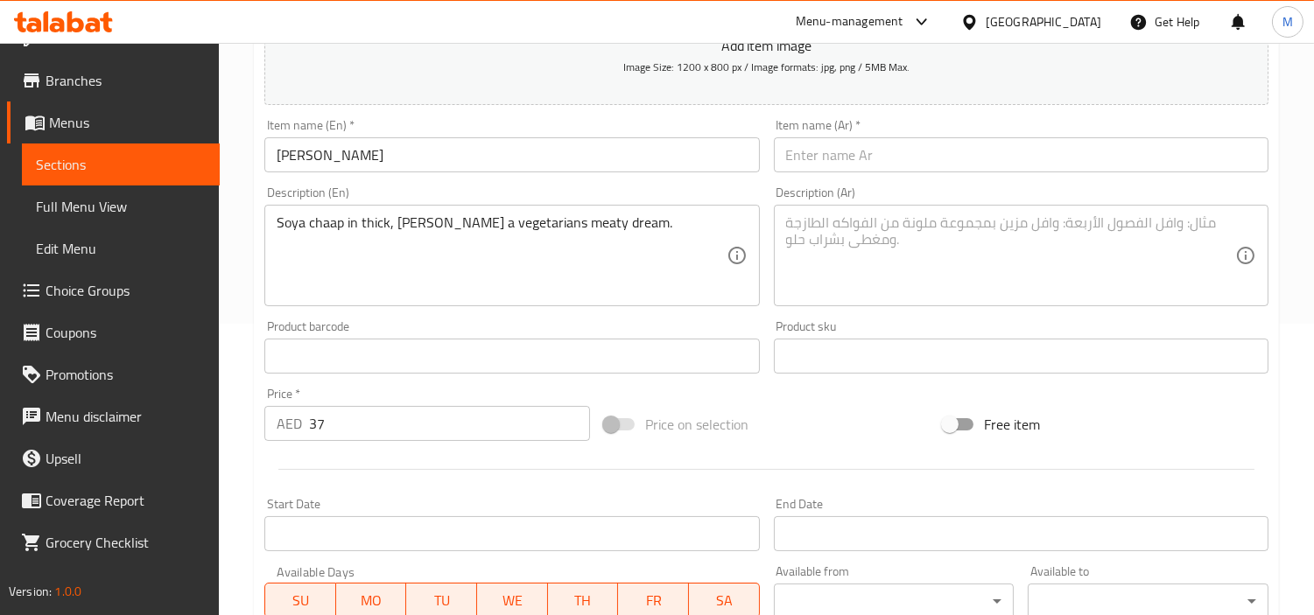
click at [934, 147] on input "text" at bounding box center [1021, 154] width 495 height 35
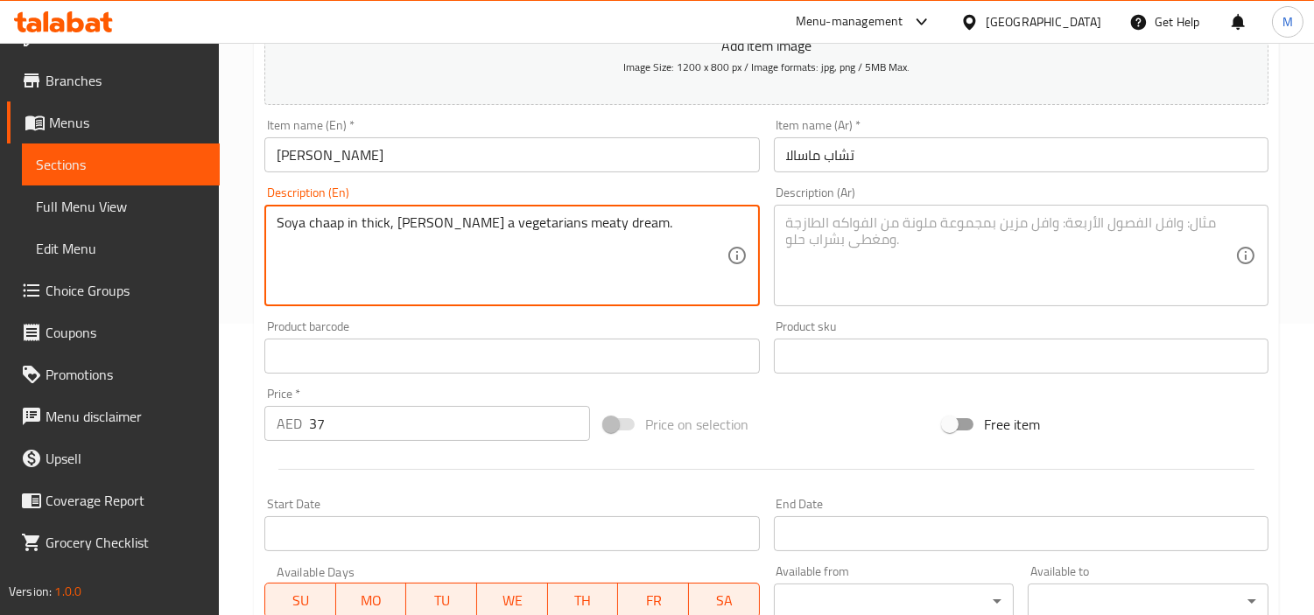
click at [550, 235] on textarea "Soya chaap in thick, [PERSON_NAME] a vegetarians meaty dream." at bounding box center [501, 255] width 449 height 83
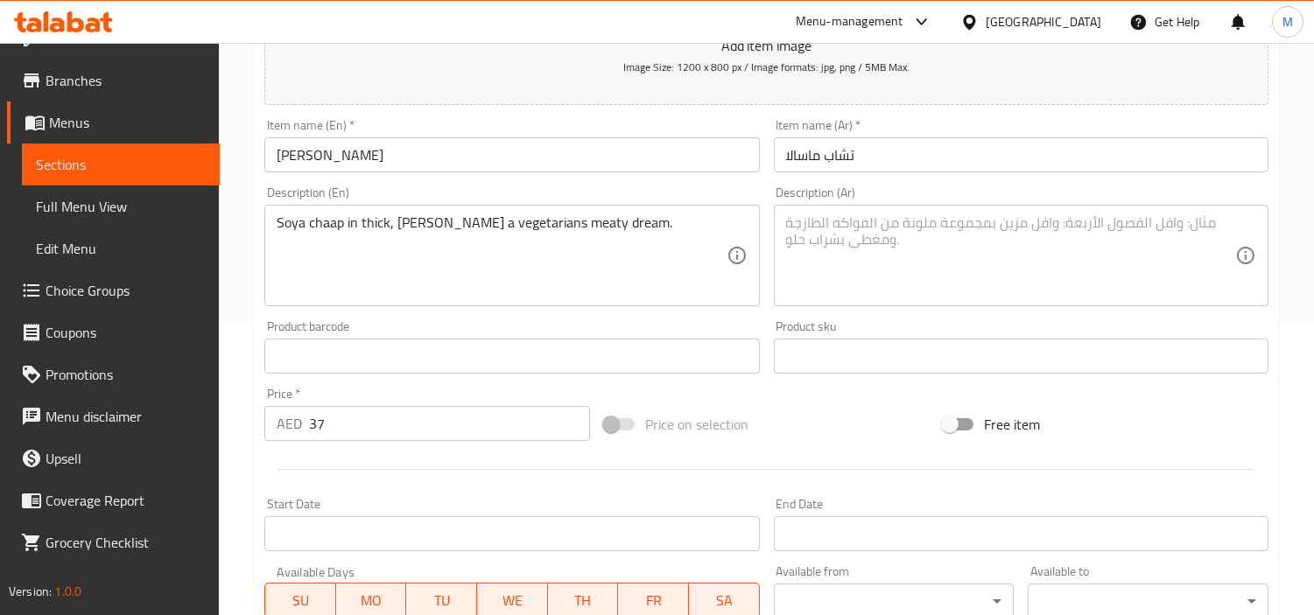
click at [980, 237] on textarea at bounding box center [1010, 255] width 449 height 83
click at [254, 348] on div "Create new item Add item image Image Size: 1200 x 800 px / Image formats: jpg, …" at bounding box center [766, 387] width 1025 height 1019
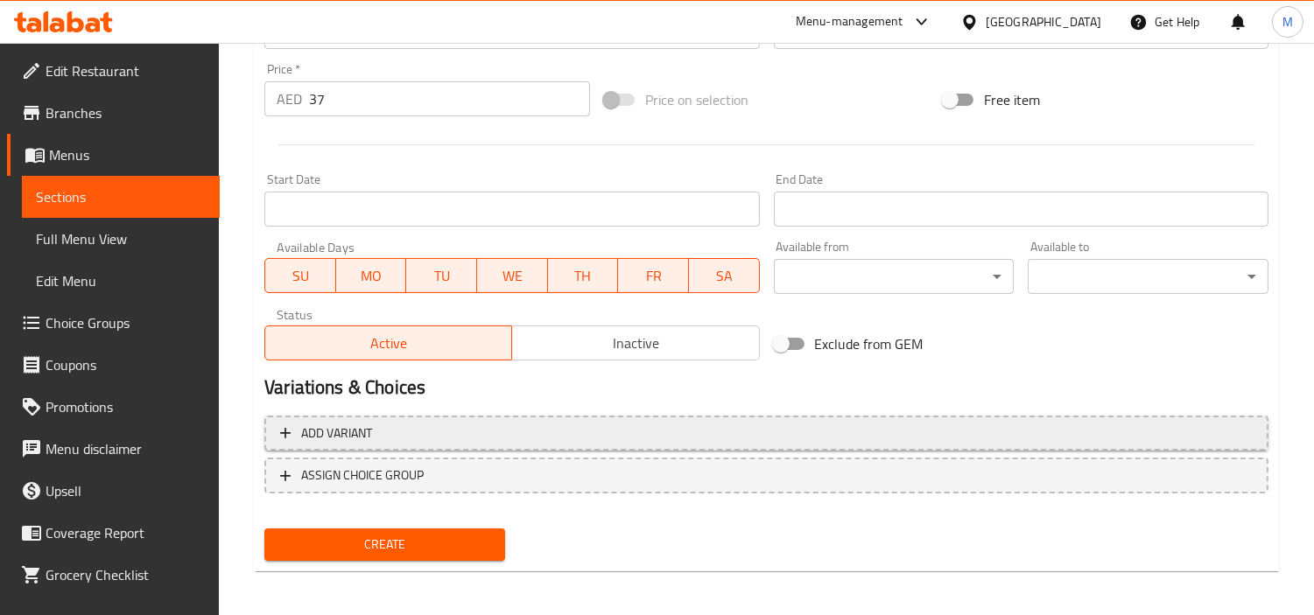
scroll to position [618, 0]
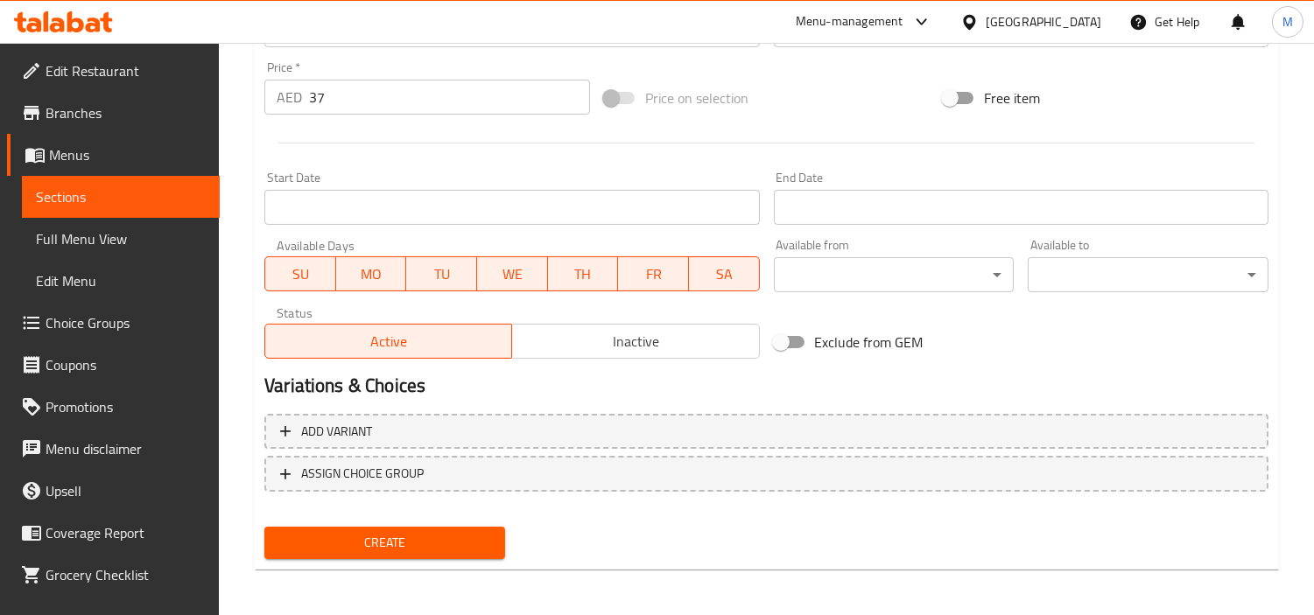
click at [390, 536] on span "Create" at bounding box center [384, 543] width 213 height 22
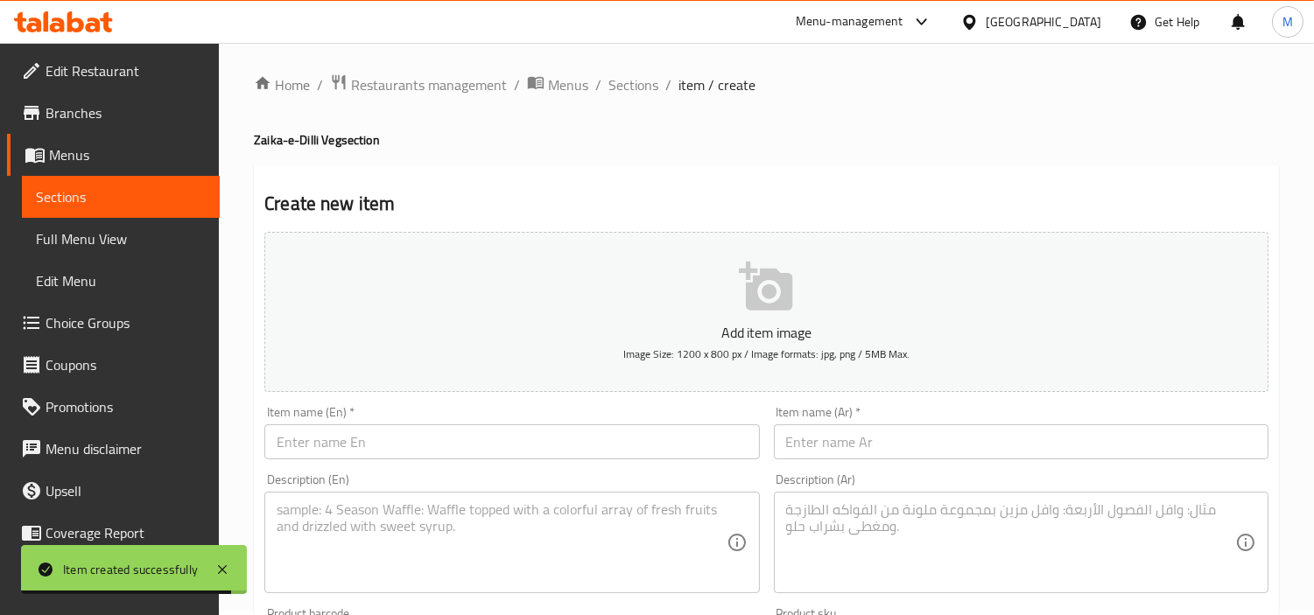
scroll to position [0, 0]
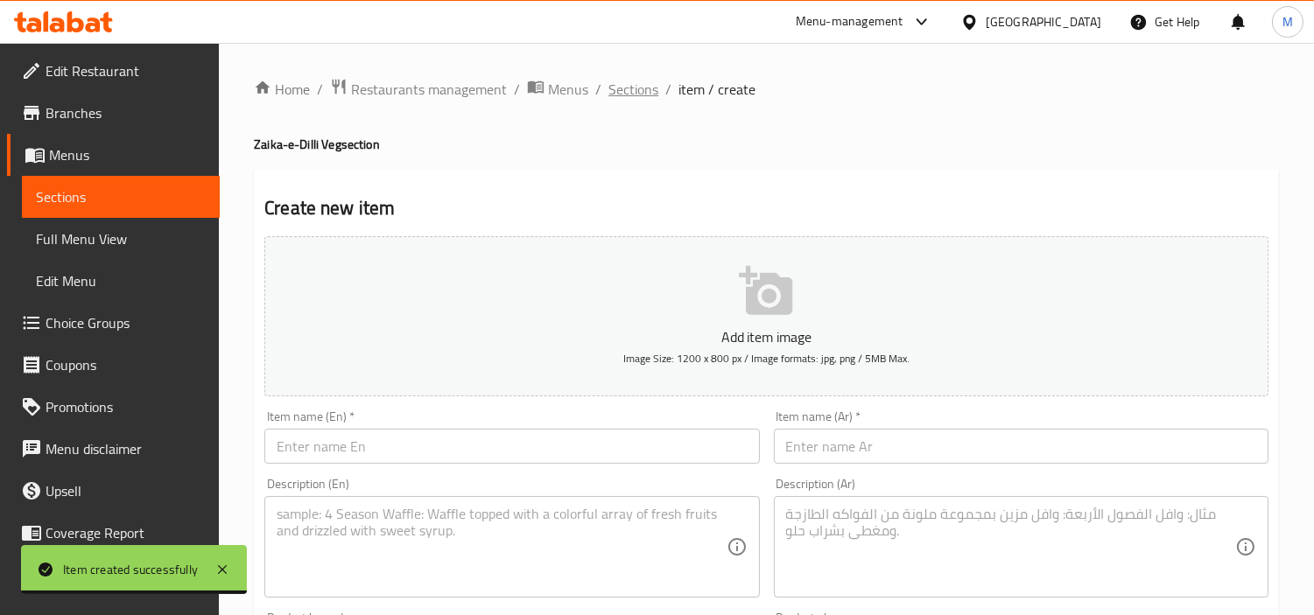
click at [636, 93] on span "Sections" at bounding box center [633, 89] width 50 height 21
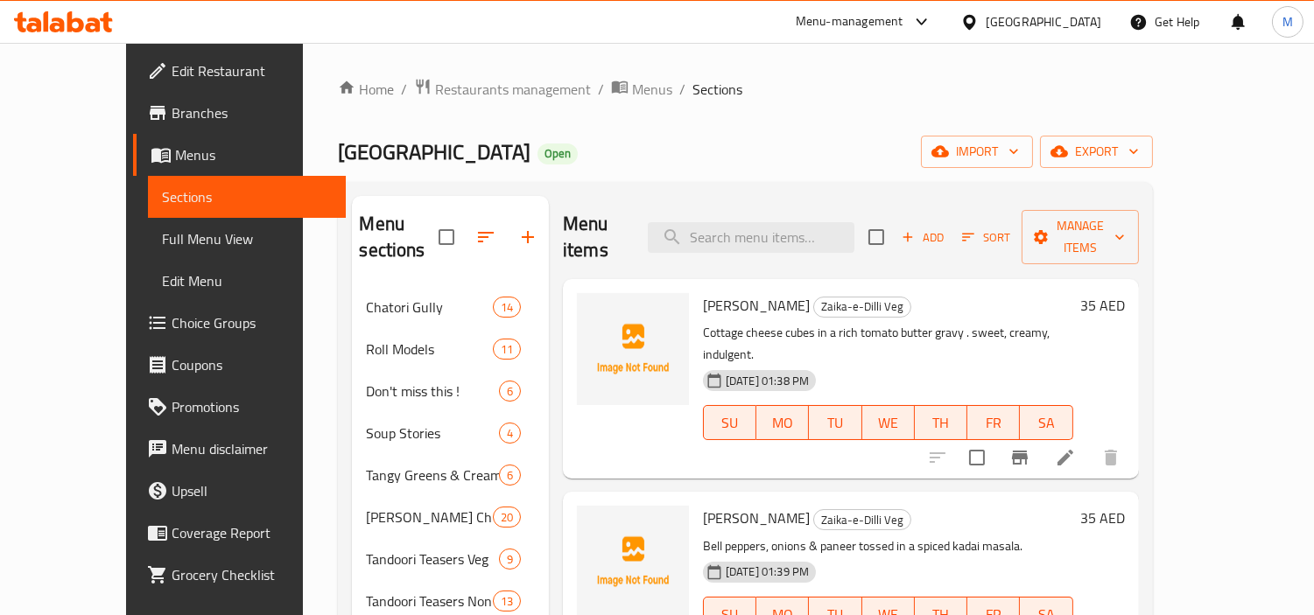
click at [507, 216] on button "button" at bounding box center [528, 237] width 42 height 42
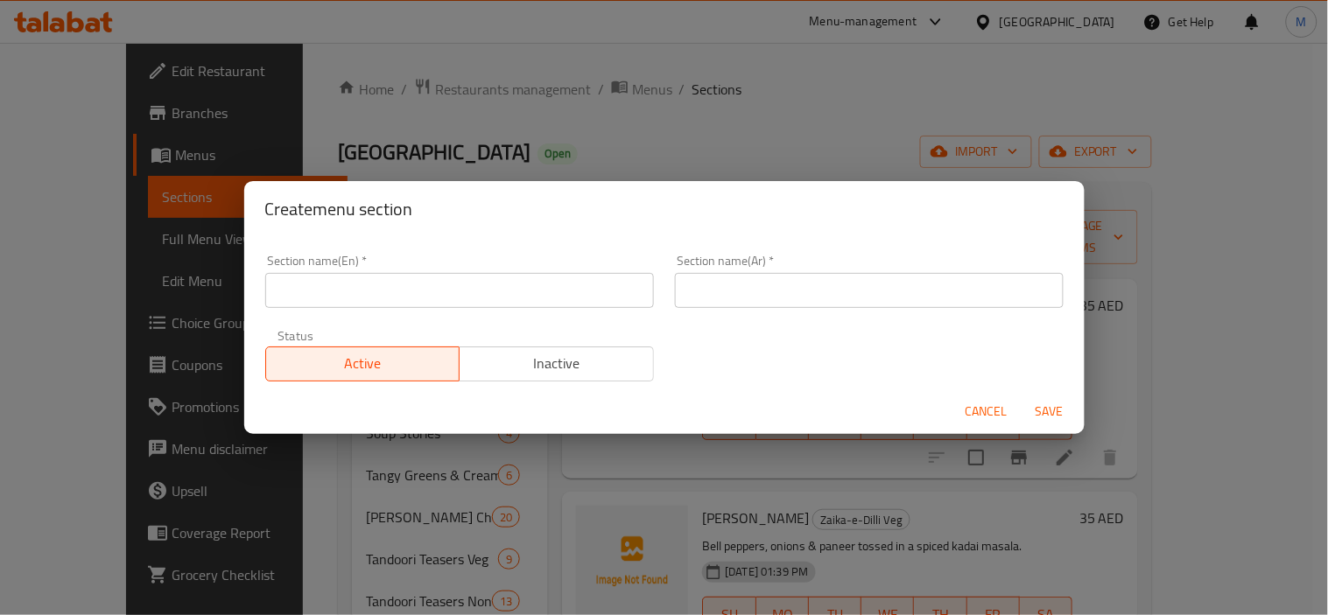
click at [450, 294] on input "text" at bounding box center [459, 290] width 389 height 35
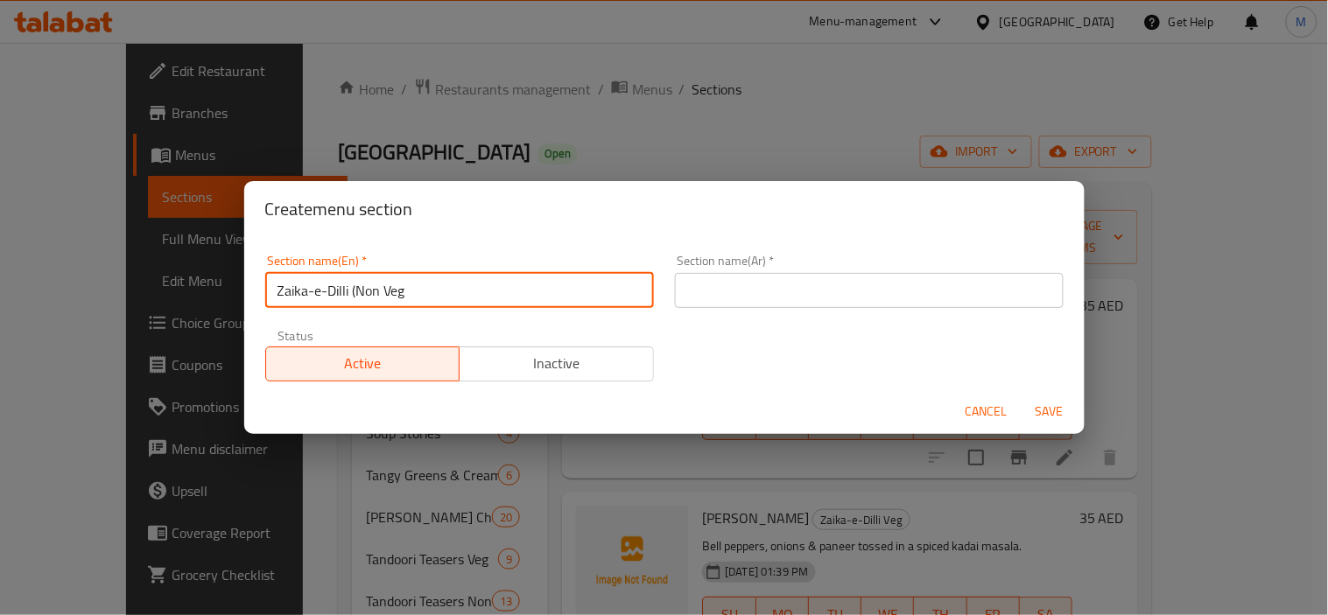
click at [357, 289] on input "Zaika-e-Dilli (Non Veg" at bounding box center [459, 290] width 389 height 35
click at [389, 291] on input "Zaika-e-Dilli Non Veg" at bounding box center [459, 290] width 389 height 35
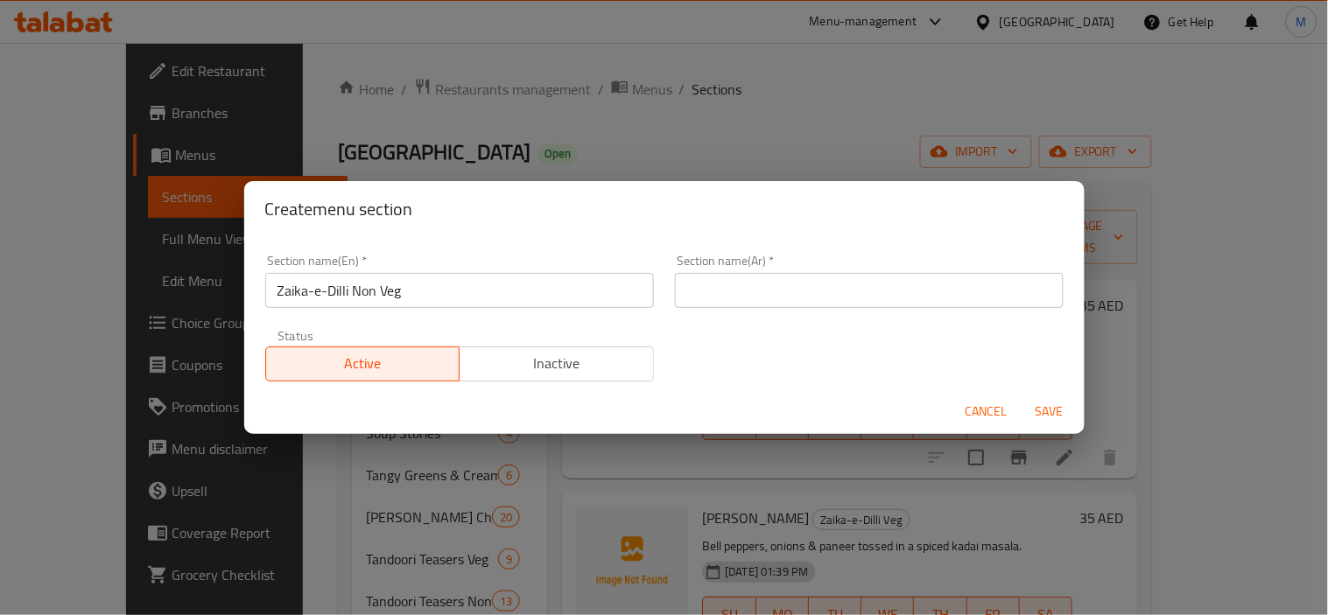
click at [760, 294] on input "text" at bounding box center [869, 290] width 389 height 35
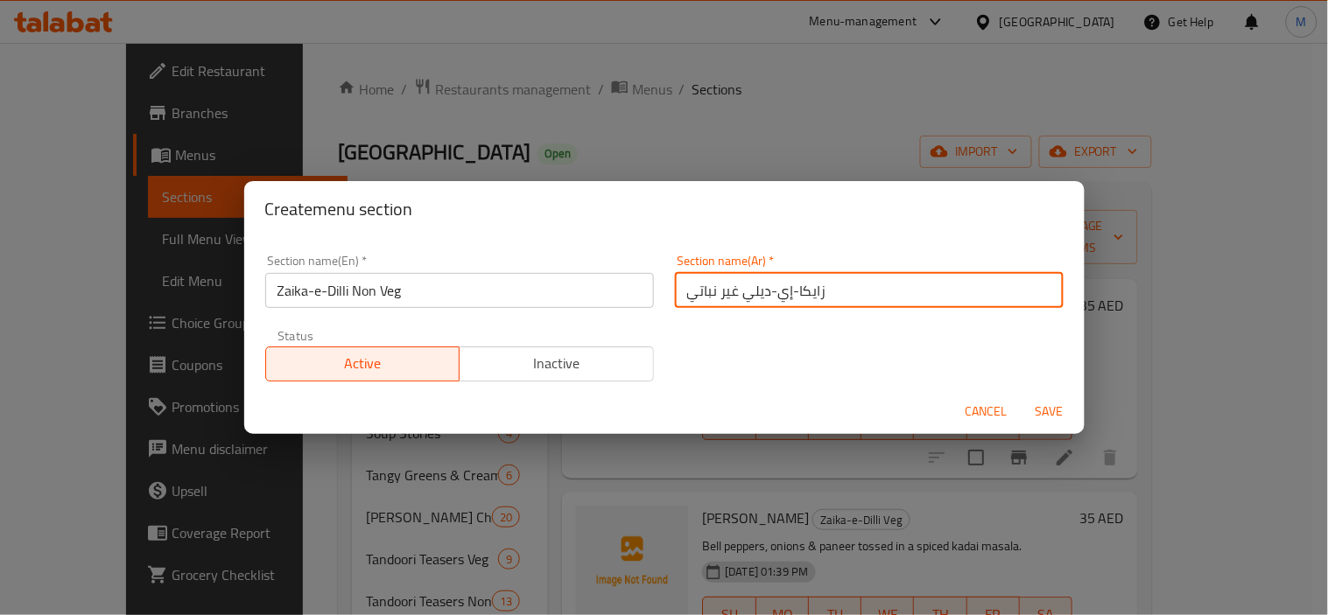
click at [1062, 401] on span "Save" at bounding box center [1050, 412] width 42 height 22
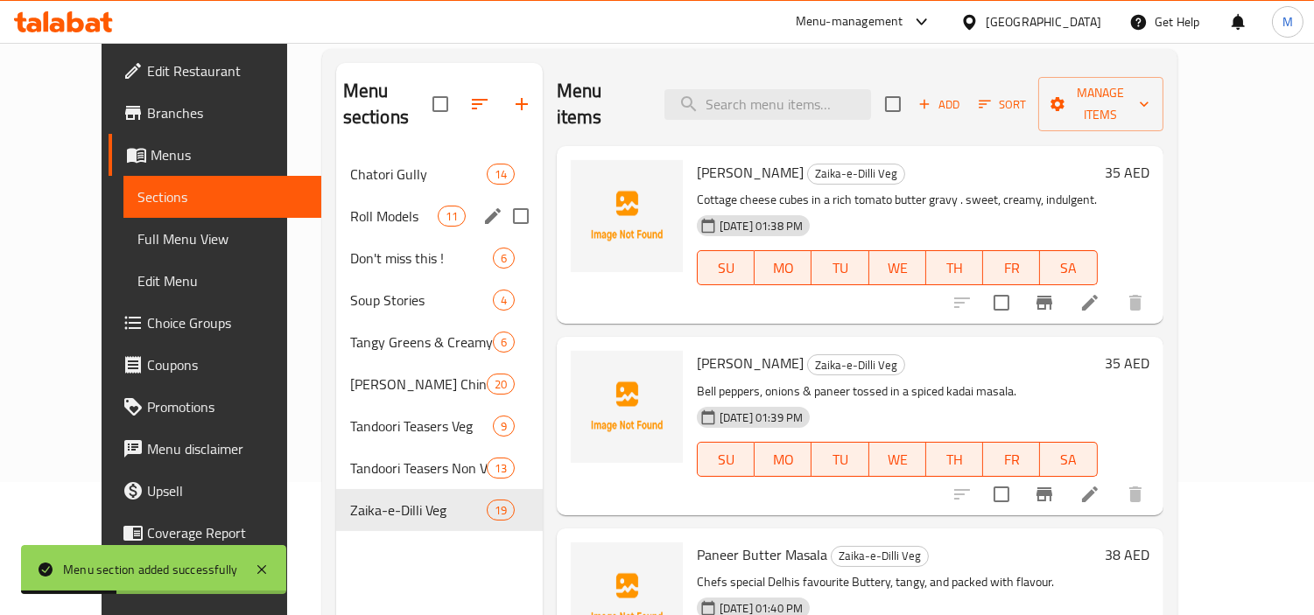
scroll to position [245, 0]
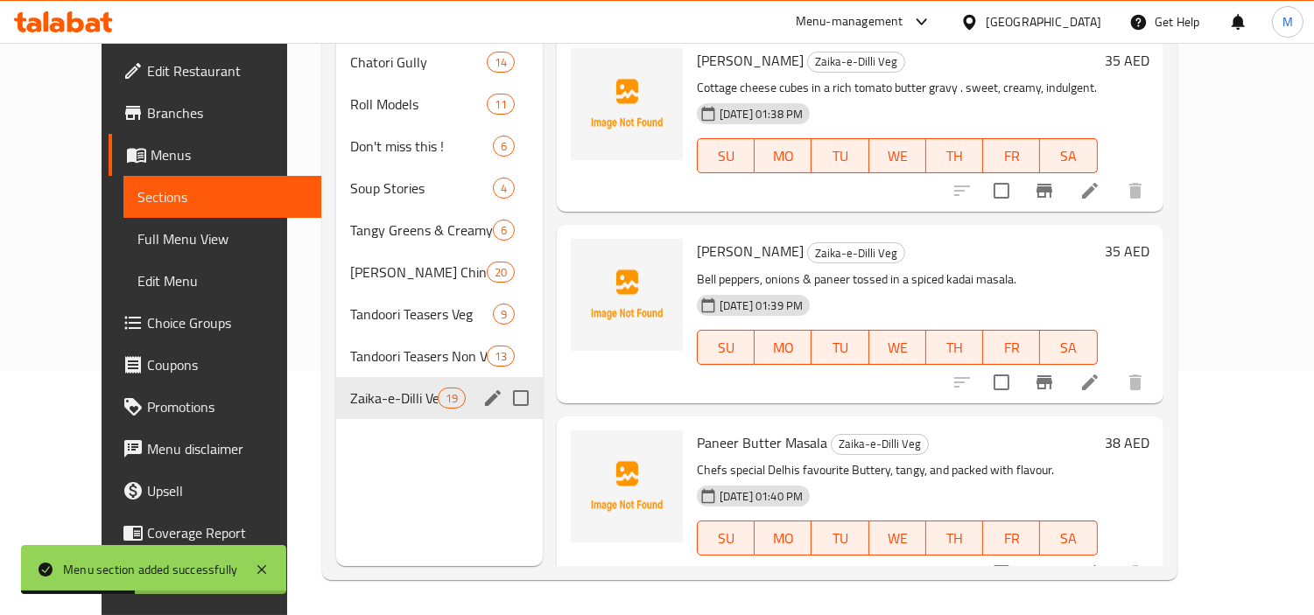
click at [371, 388] on span "Zaika-e-Dilli Veg" at bounding box center [394, 398] width 88 height 21
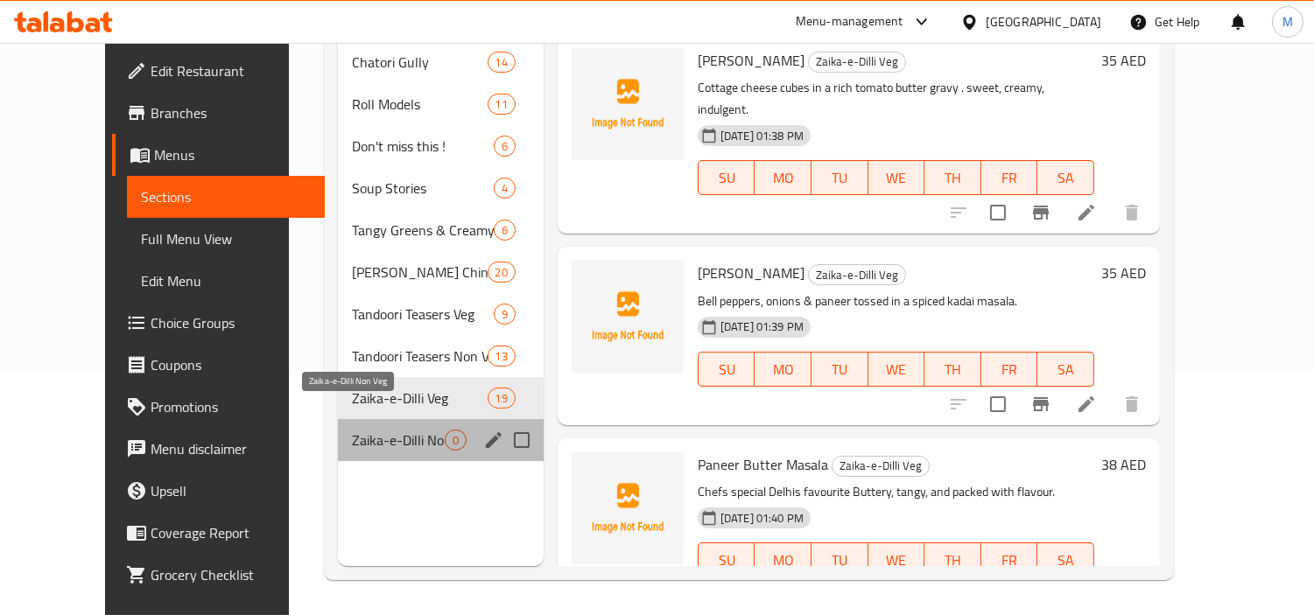
click at [382, 430] on span "Zaika-e-Dilli Non Veg" at bounding box center [398, 440] width 93 height 21
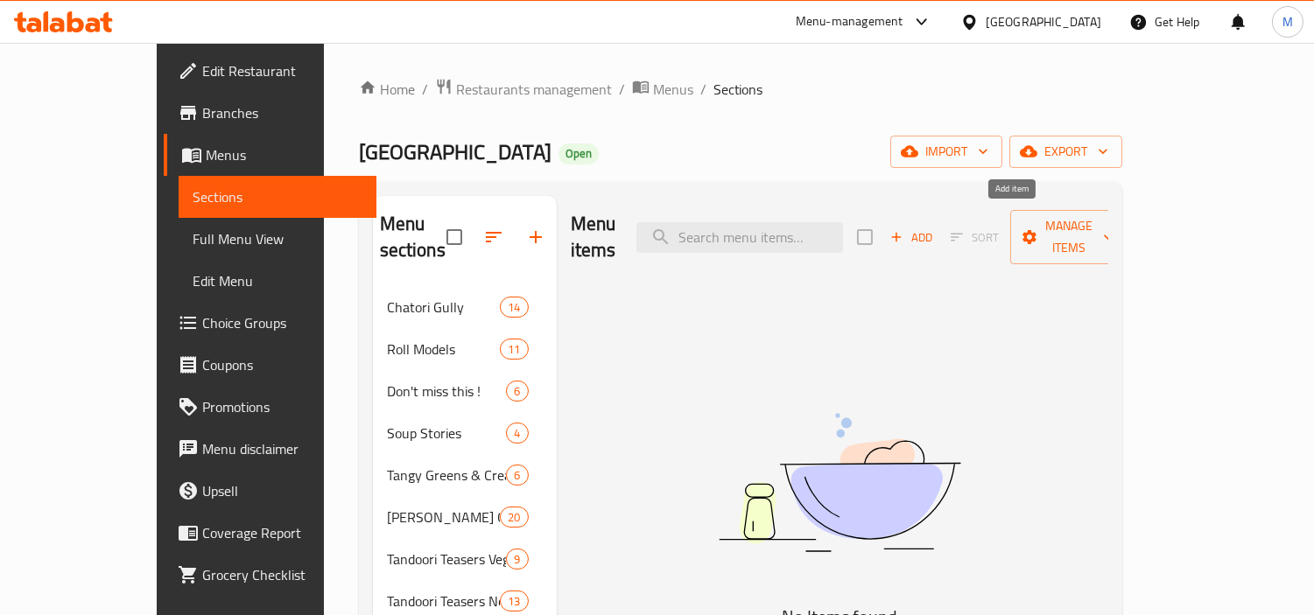
click at [935, 231] on span "Add" at bounding box center [911, 238] width 47 height 20
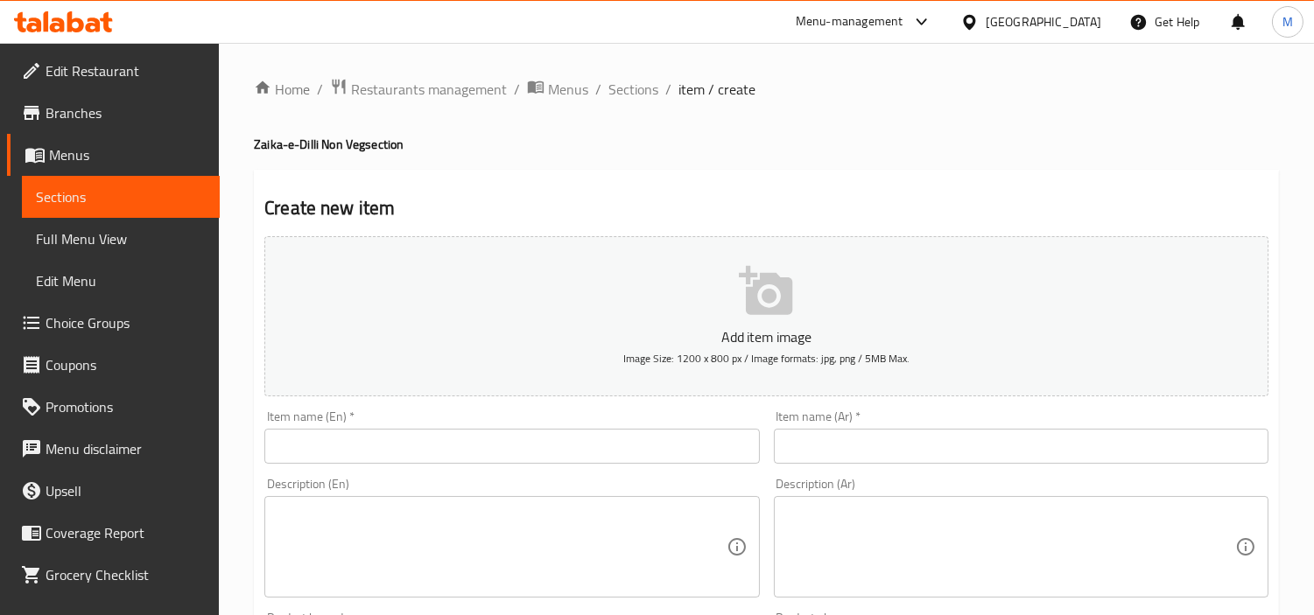
click at [320, 455] on input "text" at bounding box center [511, 446] width 495 height 35
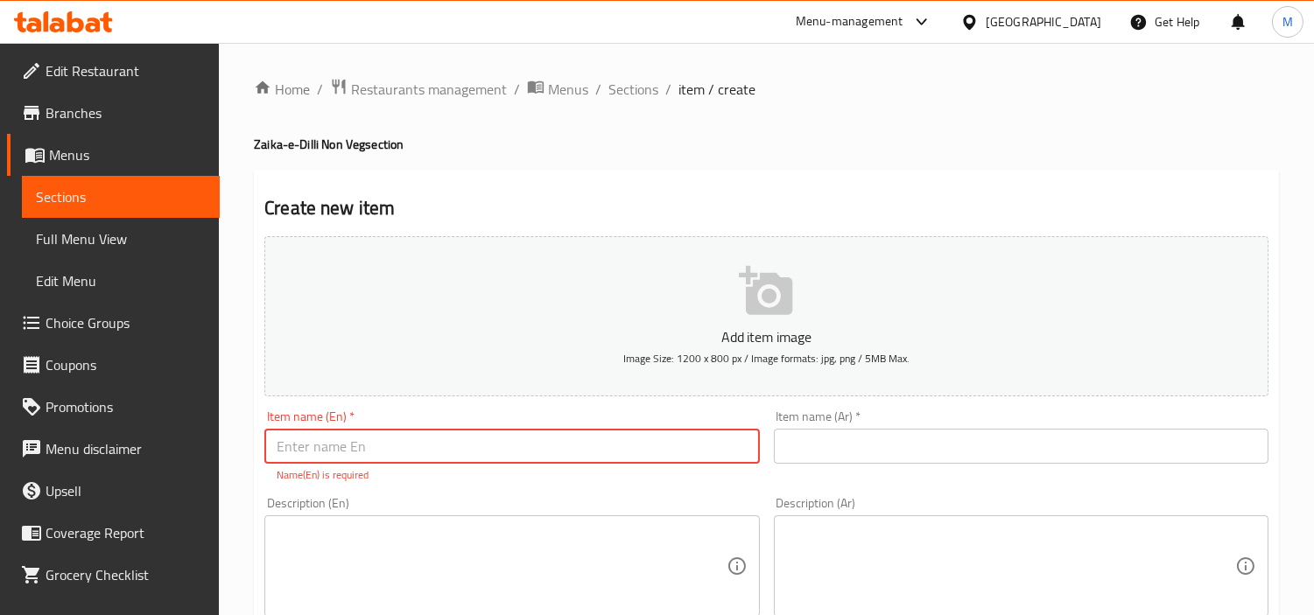
click at [389, 440] on input "text" at bounding box center [511, 446] width 495 height 35
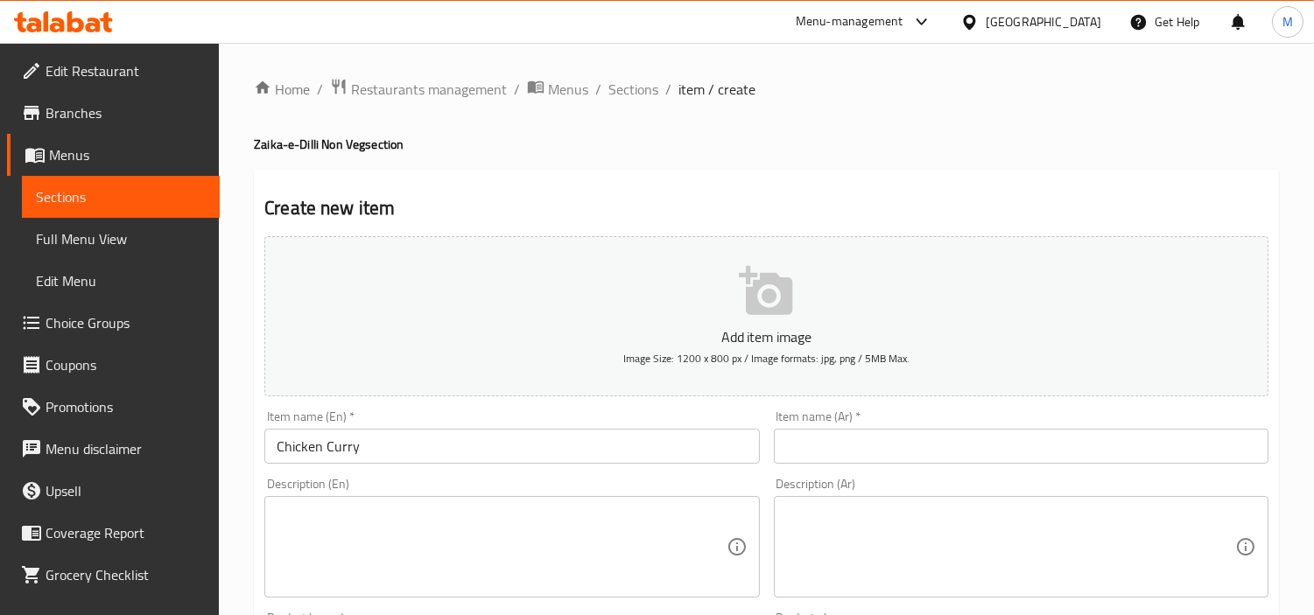
click at [919, 453] on input "text" at bounding box center [1021, 446] width 495 height 35
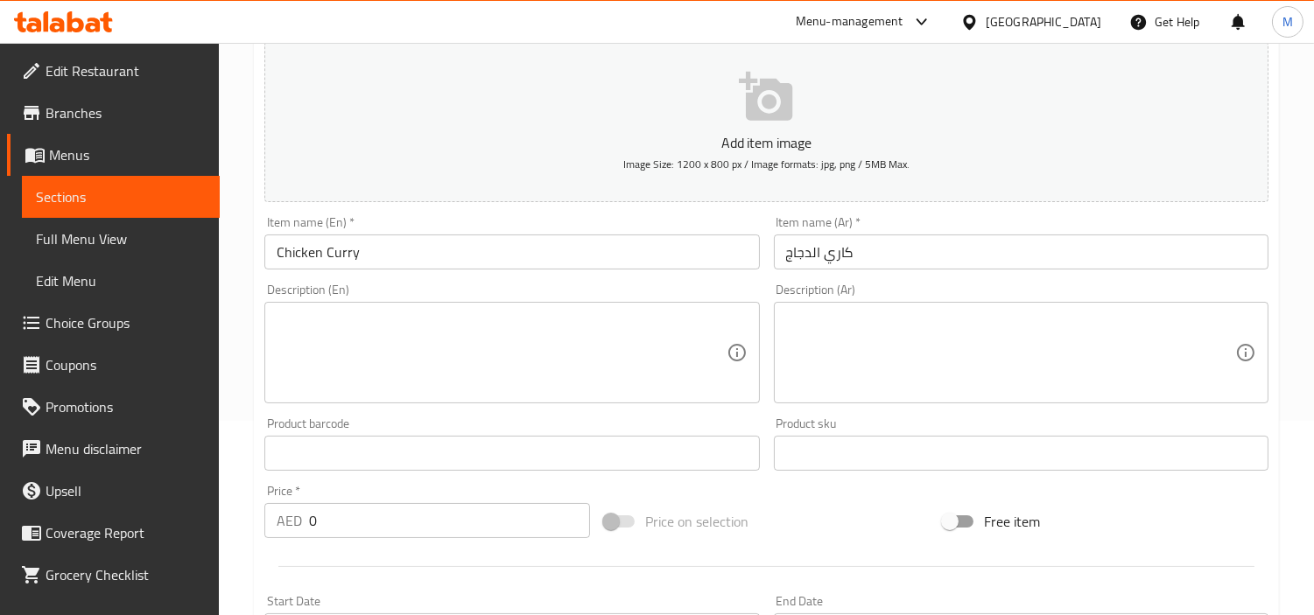
scroll to position [291, 0]
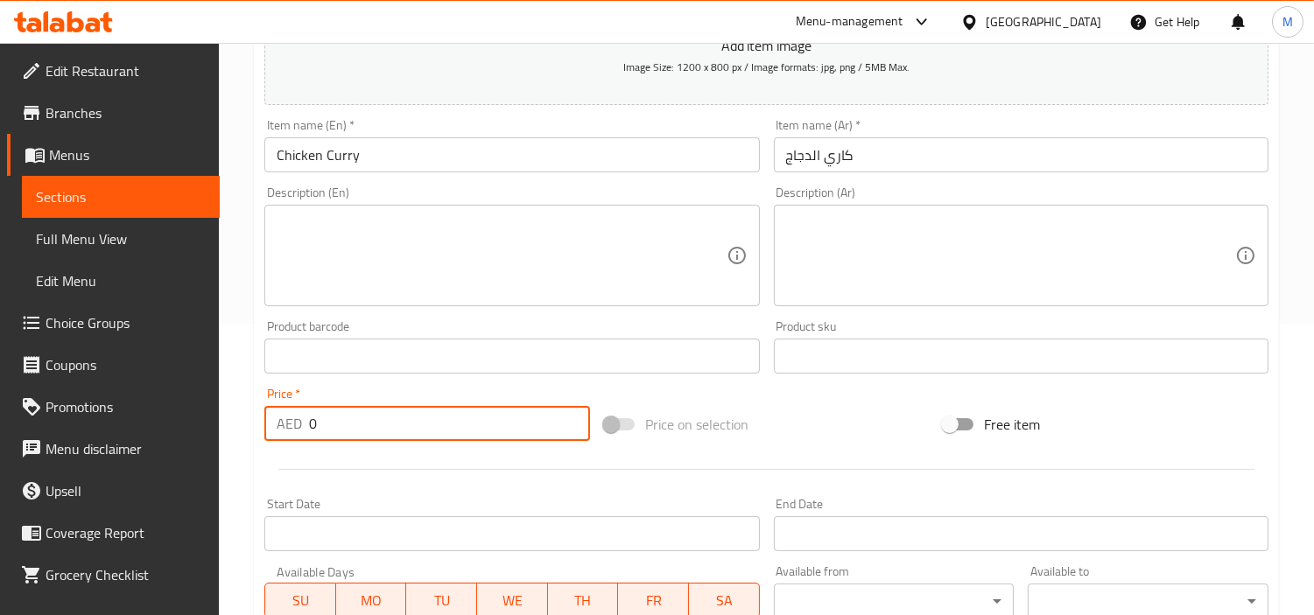
click at [431, 432] on input "0" at bounding box center [449, 423] width 281 height 35
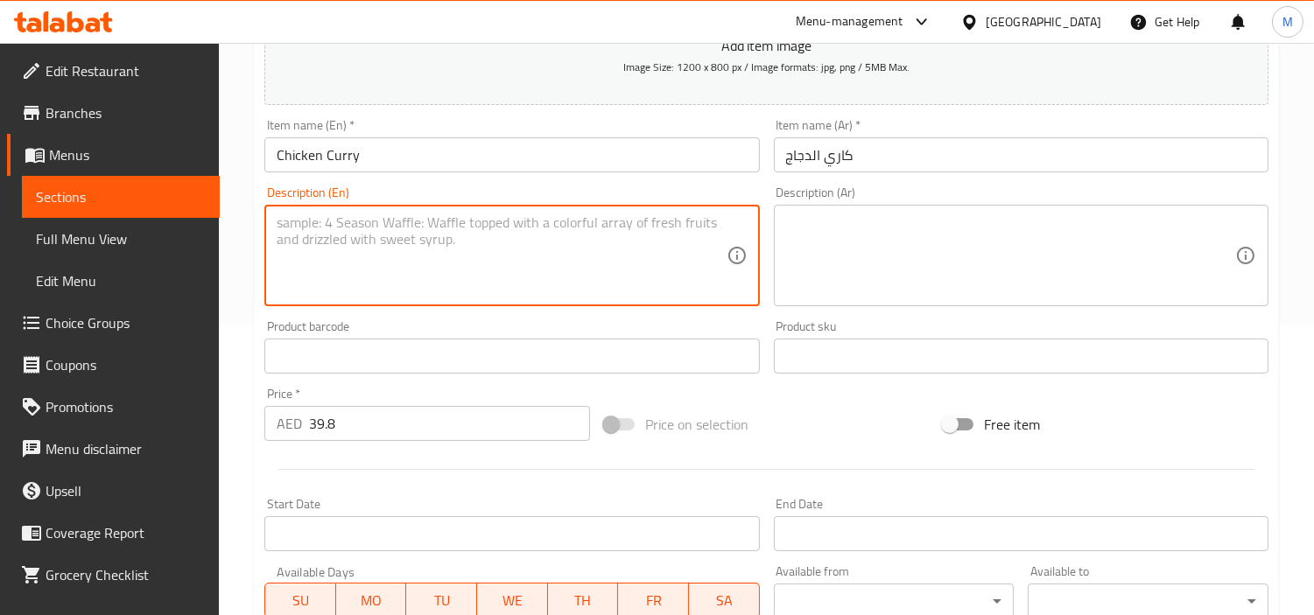
click at [462, 249] on textarea at bounding box center [501, 255] width 449 height 83
click at [483, 223] on textarea "Homestyle chicken [PERSON_NAME] with onion tomato gravy . [DATE] special feels." at bounding box center [501, 255] width 449 height 83
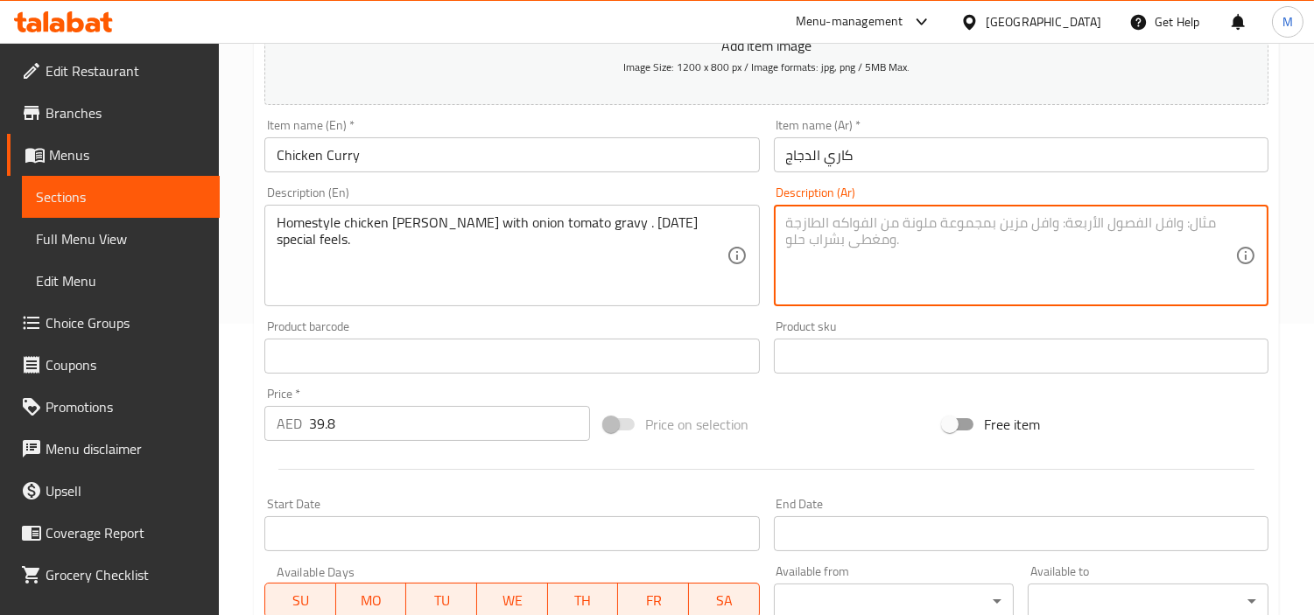
click at [913, 233] on textarea at bounding box center [1010, 255] width 449 height 83
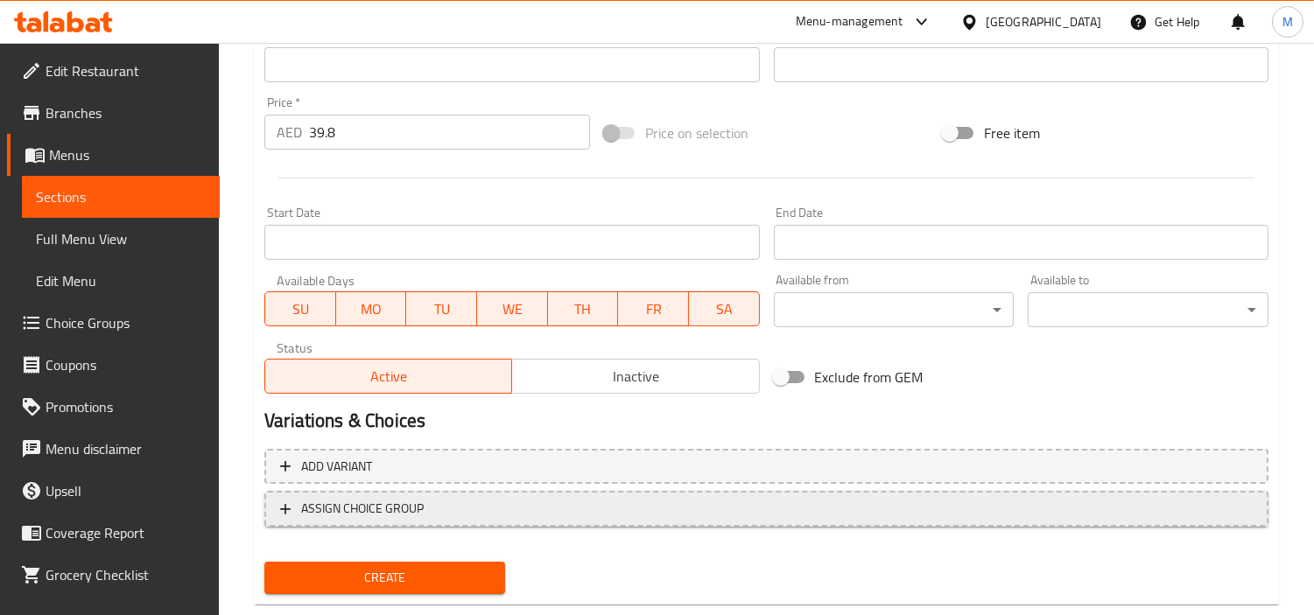
scroll to position [618, 0]
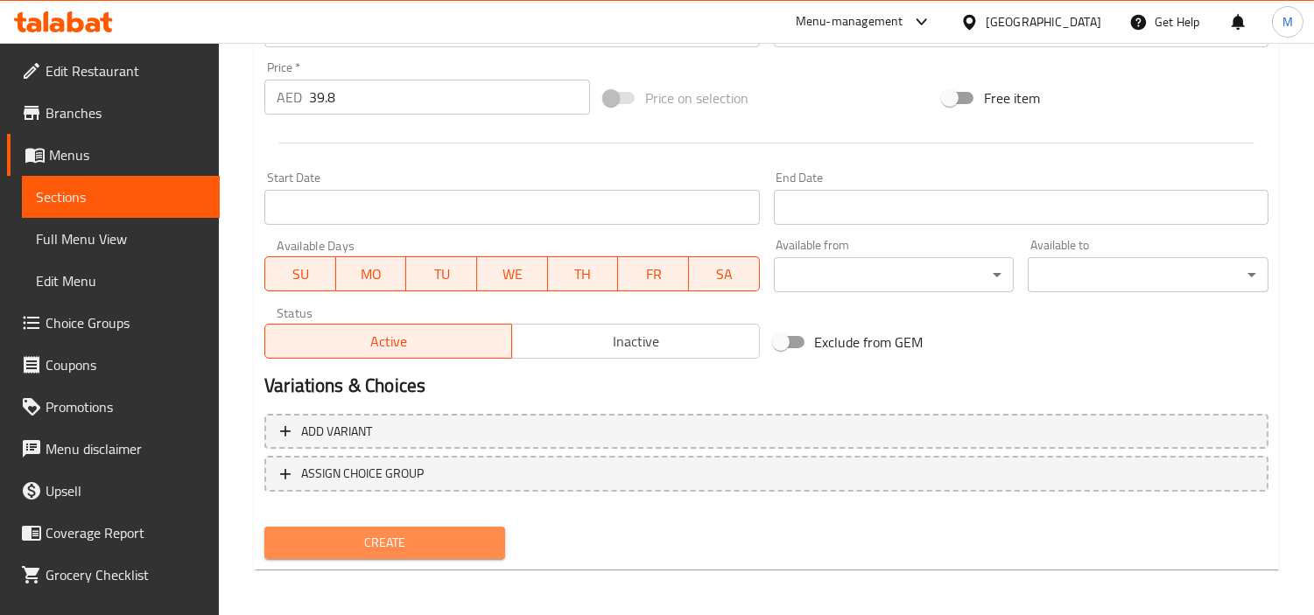
click at [386, 532] on span "Create" at bounding box center [384, 543] width 213 height 22
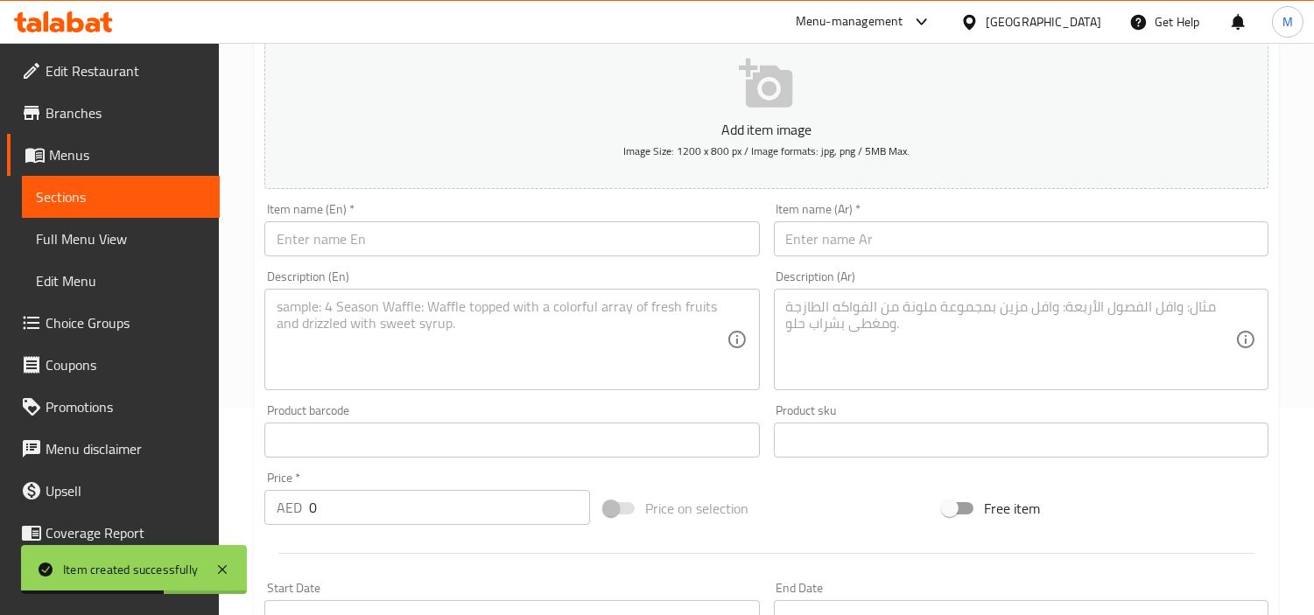
scroll to position [35, 0]
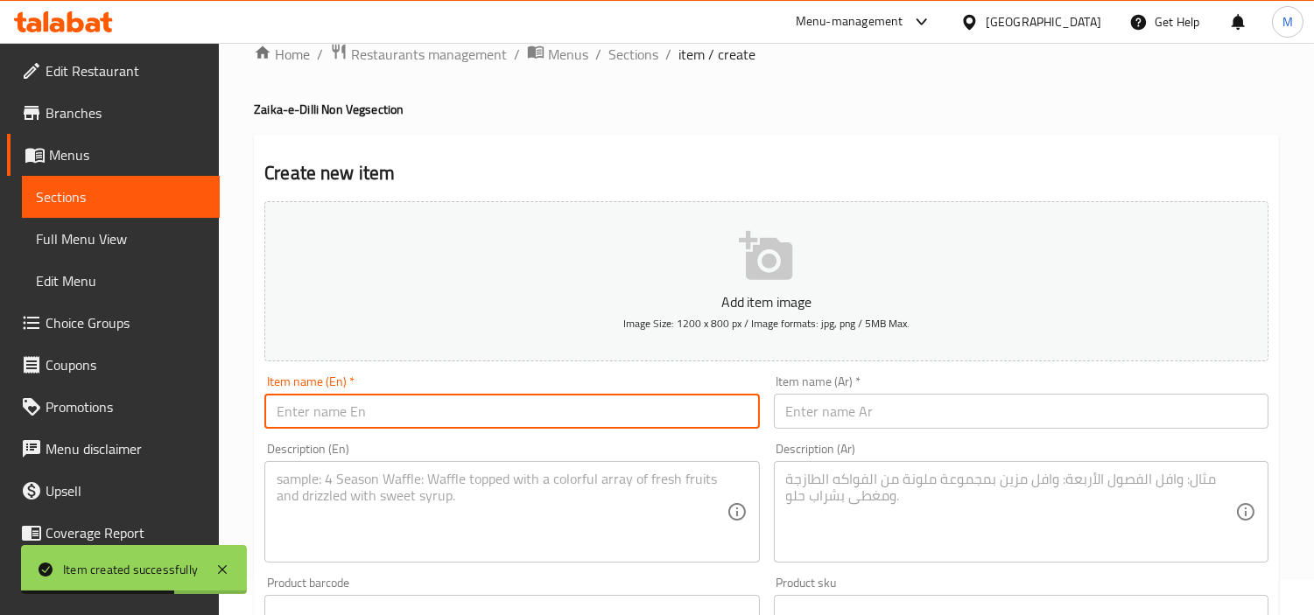
click at [486, 399] on input "text" at bounding box center [511, 411] width 495 height 35
click at [365, 413] on input "Chicken [PERSON_NAME] ( With Bone" at bounding box center [511, 411] width 495 height 35
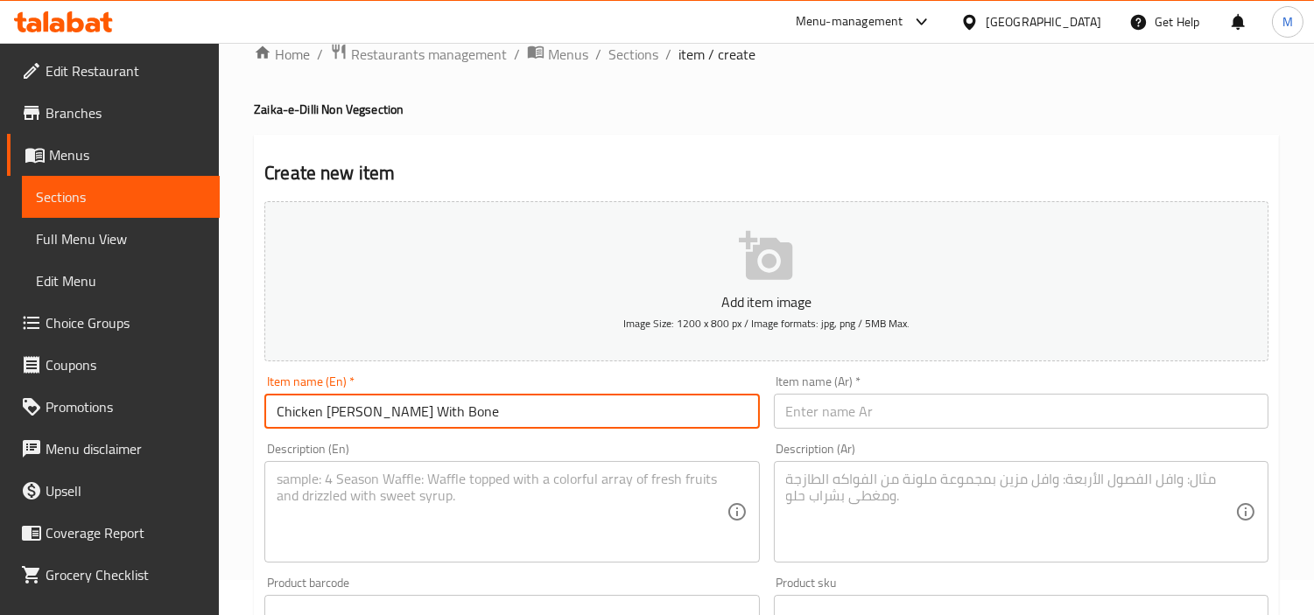
click at [382, 408] on input "Chicken [PERSON_NAME] With Bone" at bounding box center [511, 411] width 495 height 35
click at [418, 422] on input "Chicken [PERSON_NAME] with Bone" at bounding box center [511, 411] width 495 height 35
click at [430, 407] on input "Chicken [PERSON_NAME] with Bone" at bounding box center [511, 411] width 495 height 35
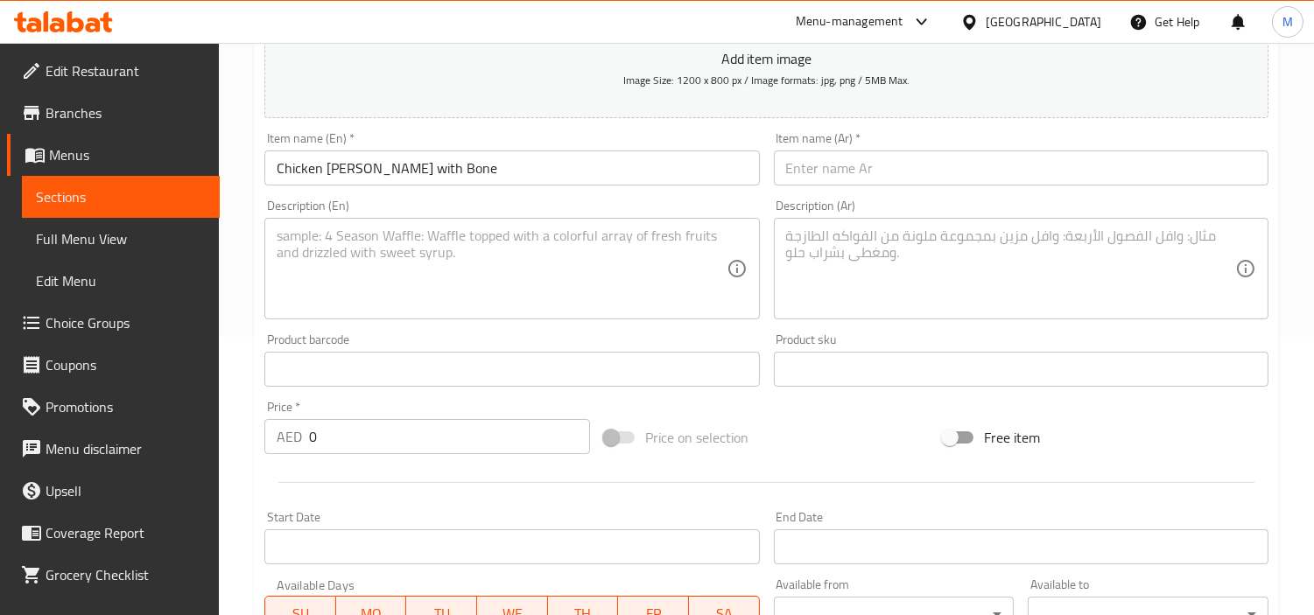
scroll to position [327, 0]
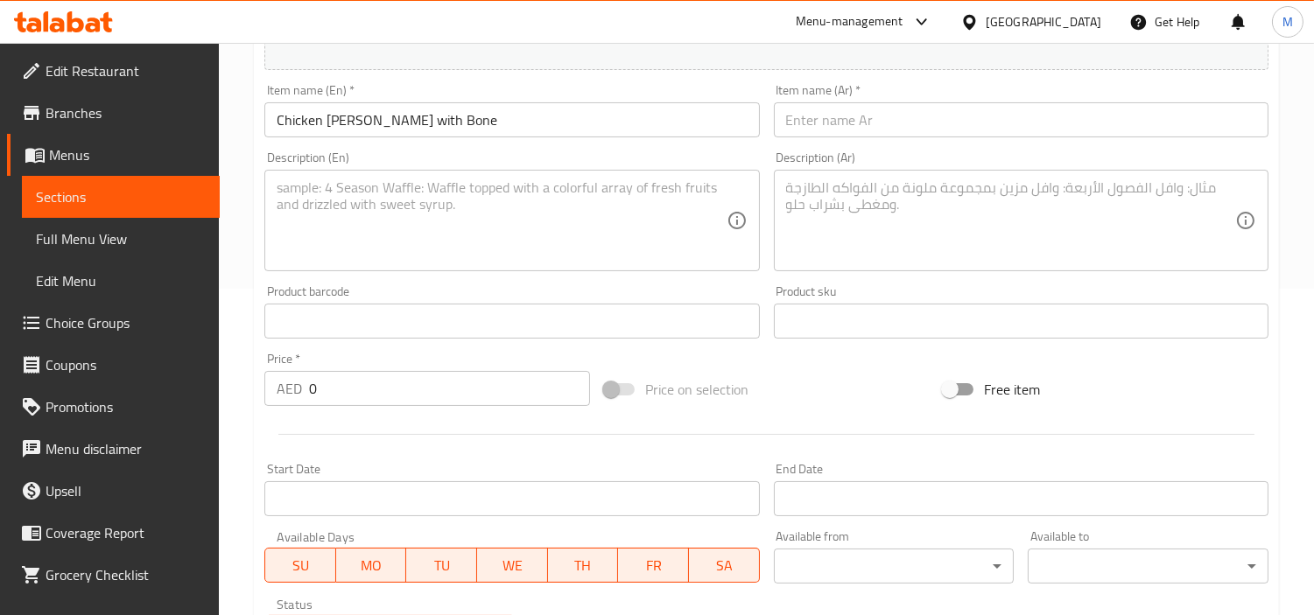
click at [385, 385] on input "0" at bounding box center [449, 388] width 281 height 35
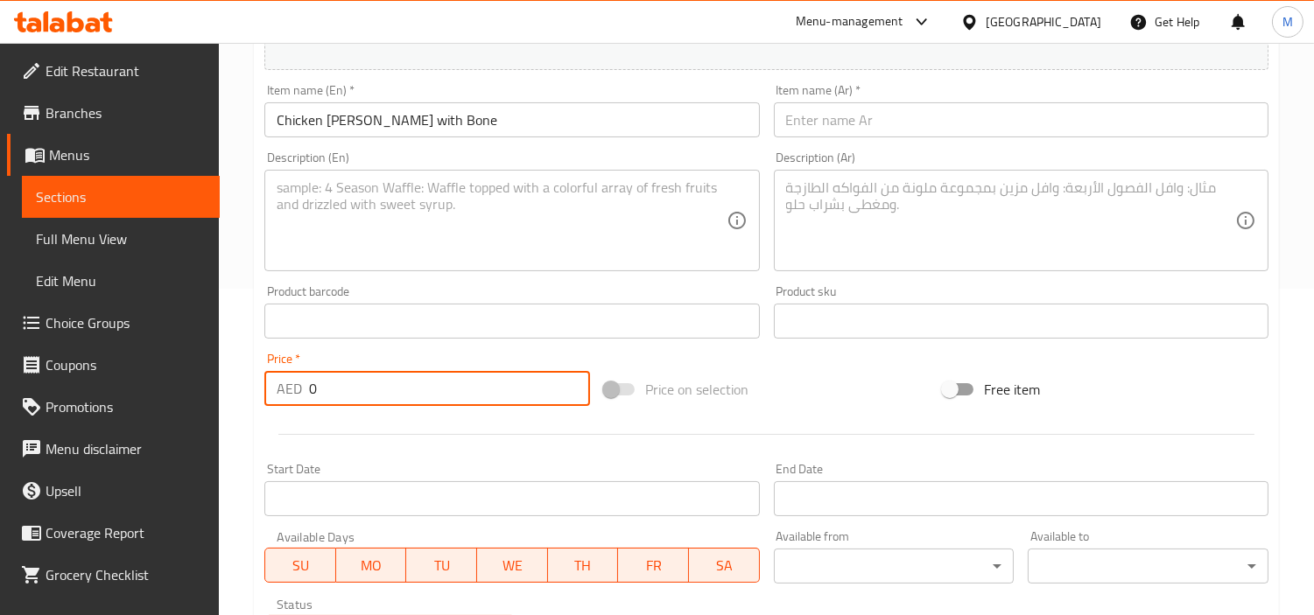
click at [385, 385] on input "0" at bounding box center [449, 388] width 281 height 35
click at [381, 386] on input "0" at bounding box center [449, 388] width 281 height 35
click at [375, 361] on div "Price   * AED 39.8 Price *" at bounding box center [427, 379] width 326 height 53
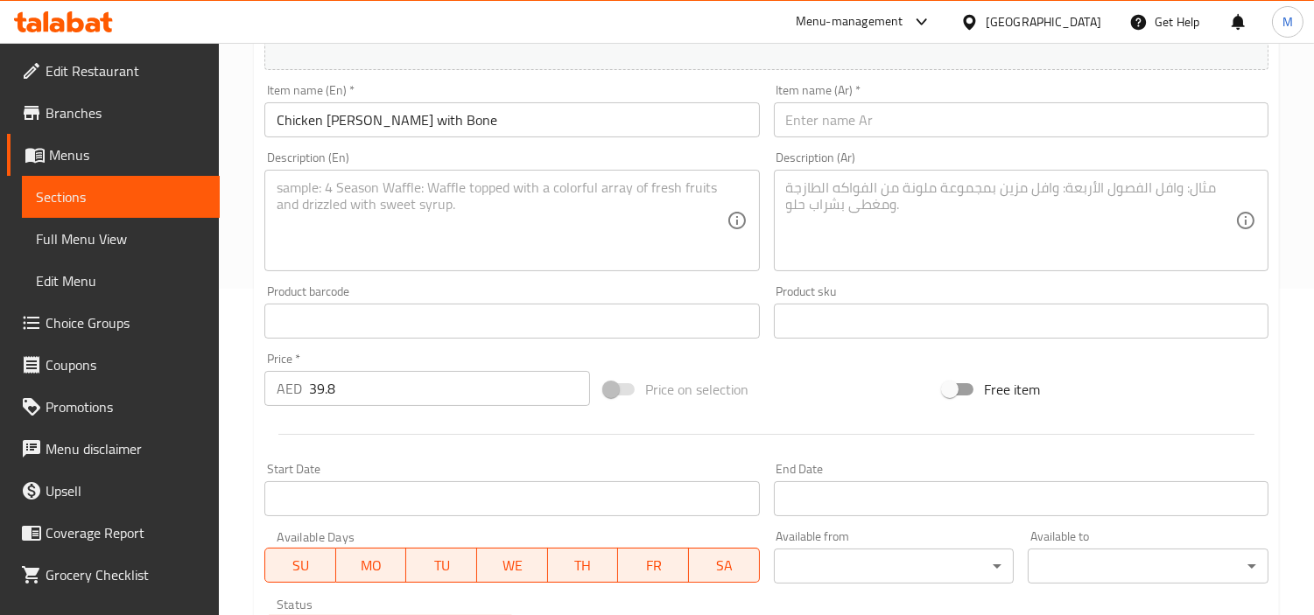
click at [474, 205] on textarea at bounding box center [501, 220] width 449 height 83
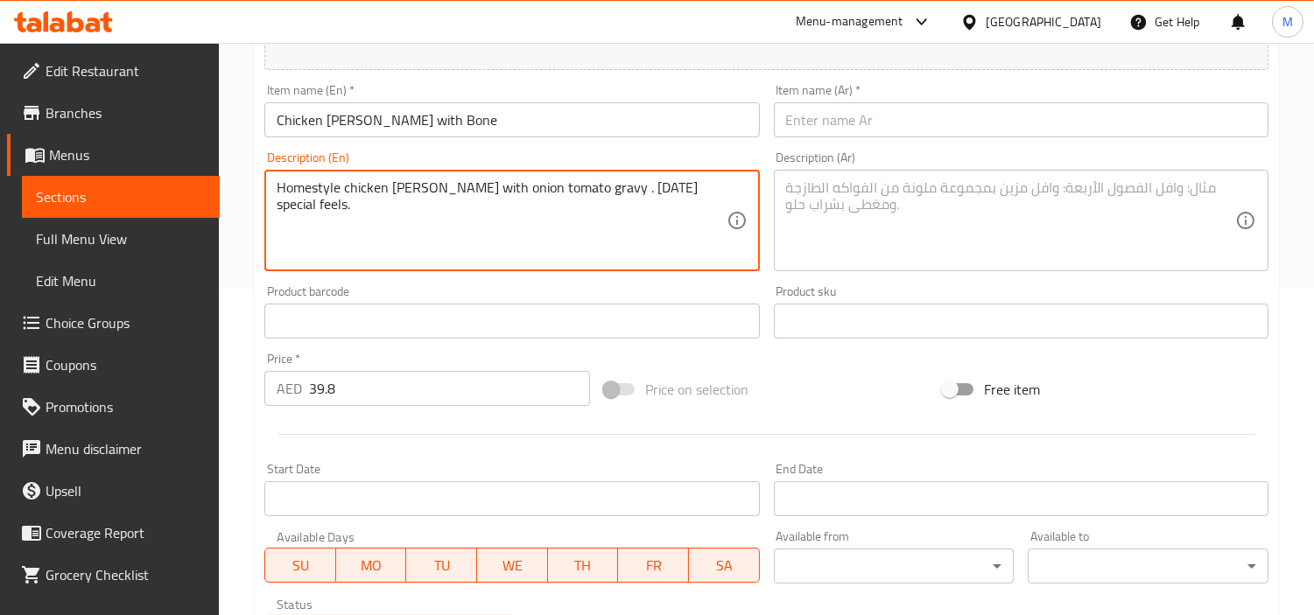
click at [382, 130] on input "Chicken [PERSON_NAME] with Bone" at bounding box center [511, 119] width 495 height 35
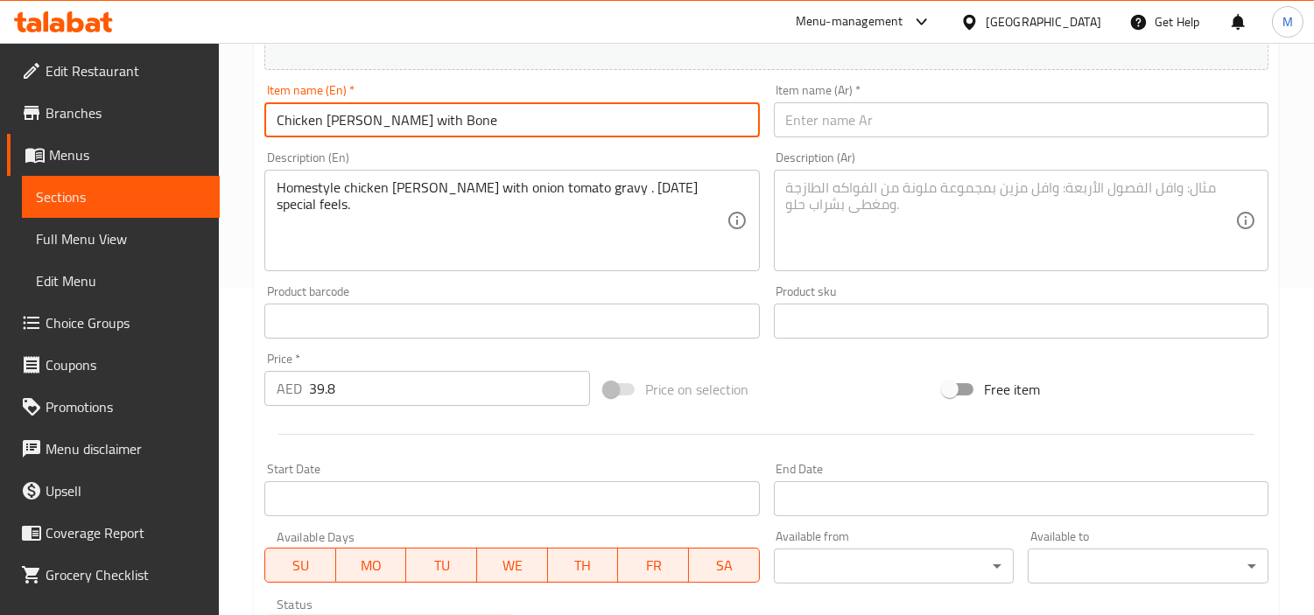
click at [382, 130] on input "Chicken [PERSON_NAME] with Bone" at bounding box center [511, 119] width 495 height 35
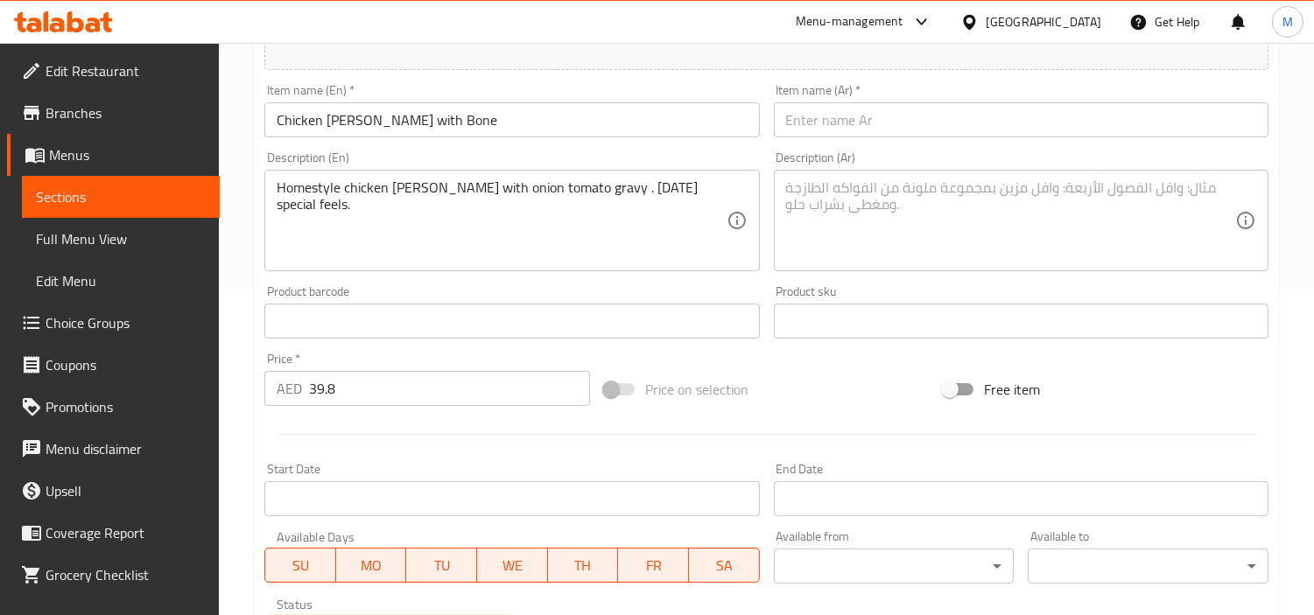
click at [1019, 131] on input "text" at bounding box center [1021, 119] width 495 height 35
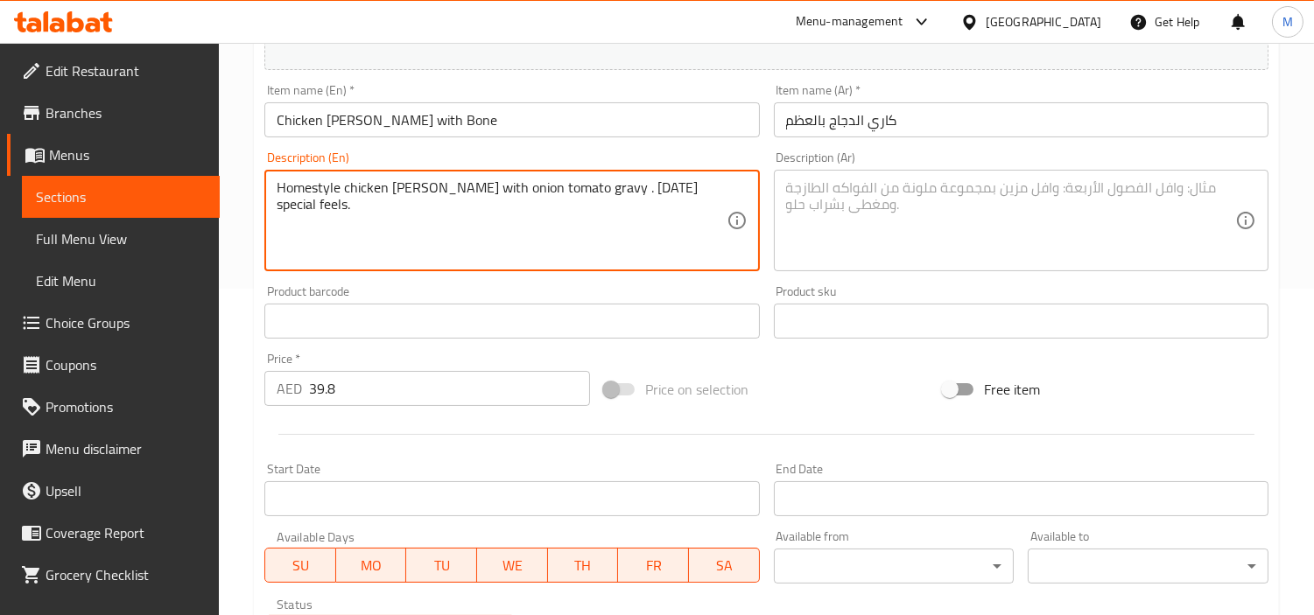
click at [391, 200] on textarea "Homestyle chicken [PERSON_NAME] with onion tomato gravy . [DATE] special feels." at bounding box center [501, 220] width 449 height 83
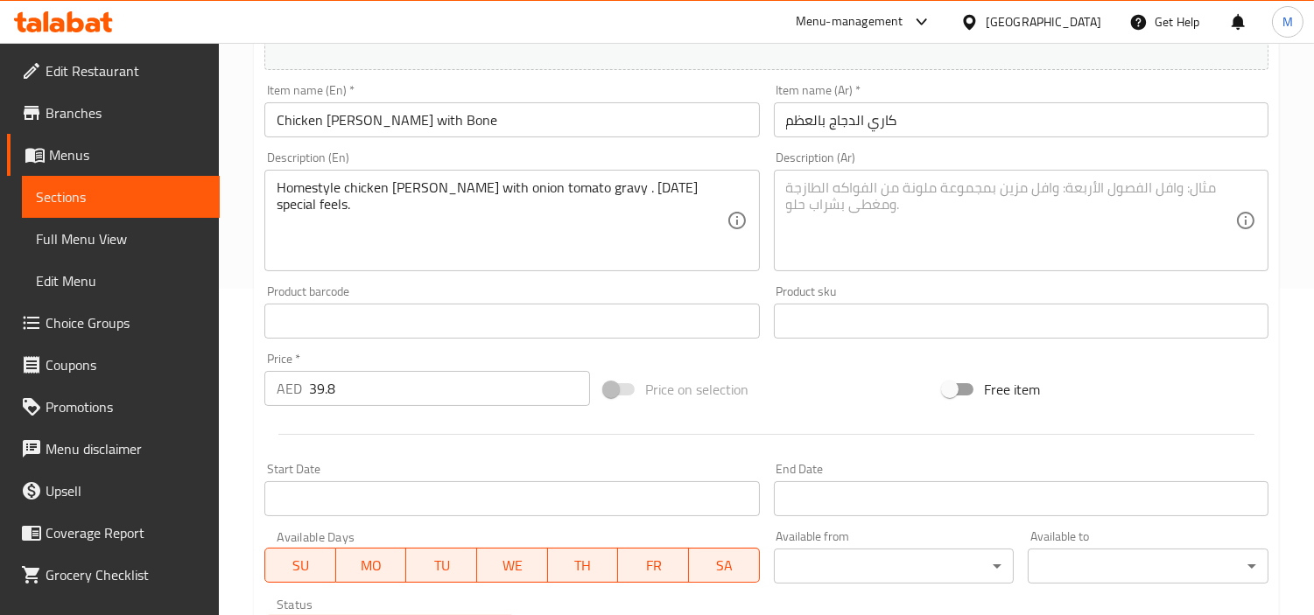
click at [350, 188] on textarea "Homestyle chicken [PERSON_NAME] with onion tomato gravy . [DATE] special feels." at bounding box center [501, 220] width 449 height 83
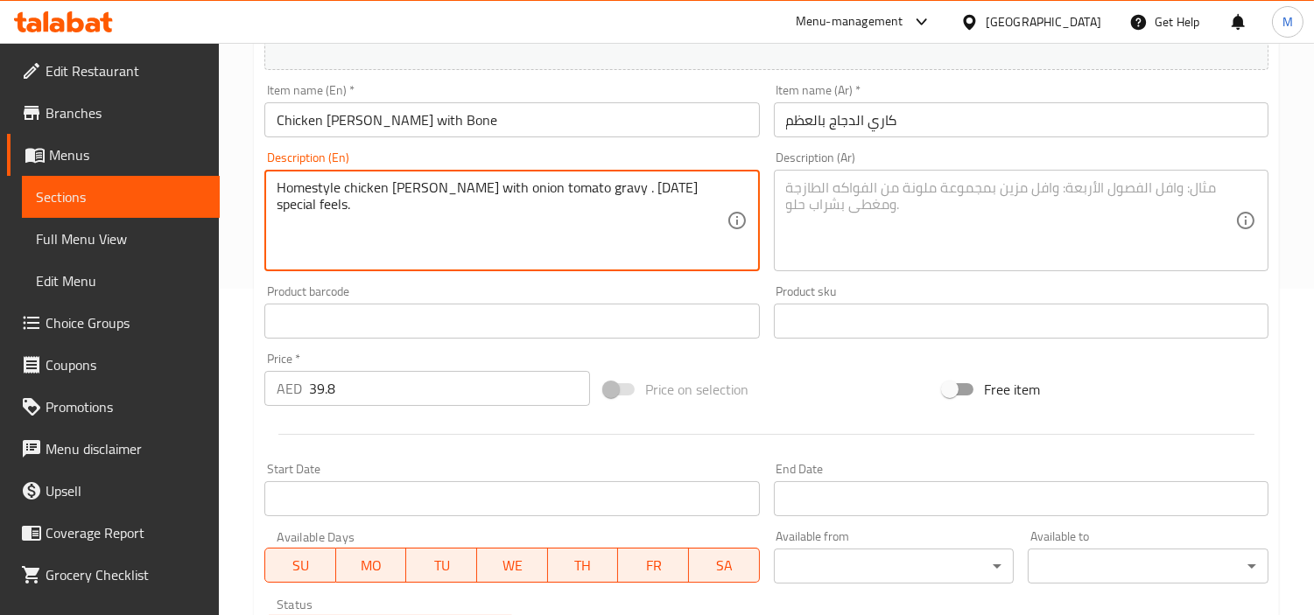
click at [350, 188] on textarea "Homestyle chicken [PERSON_NAME] with onion tomato gravy . [DATE] special feels." at bounding box center [501, 220] width 449 height 83
click at [860, 186] on textarea at bounding box center [1010, 220] width 449 height 83
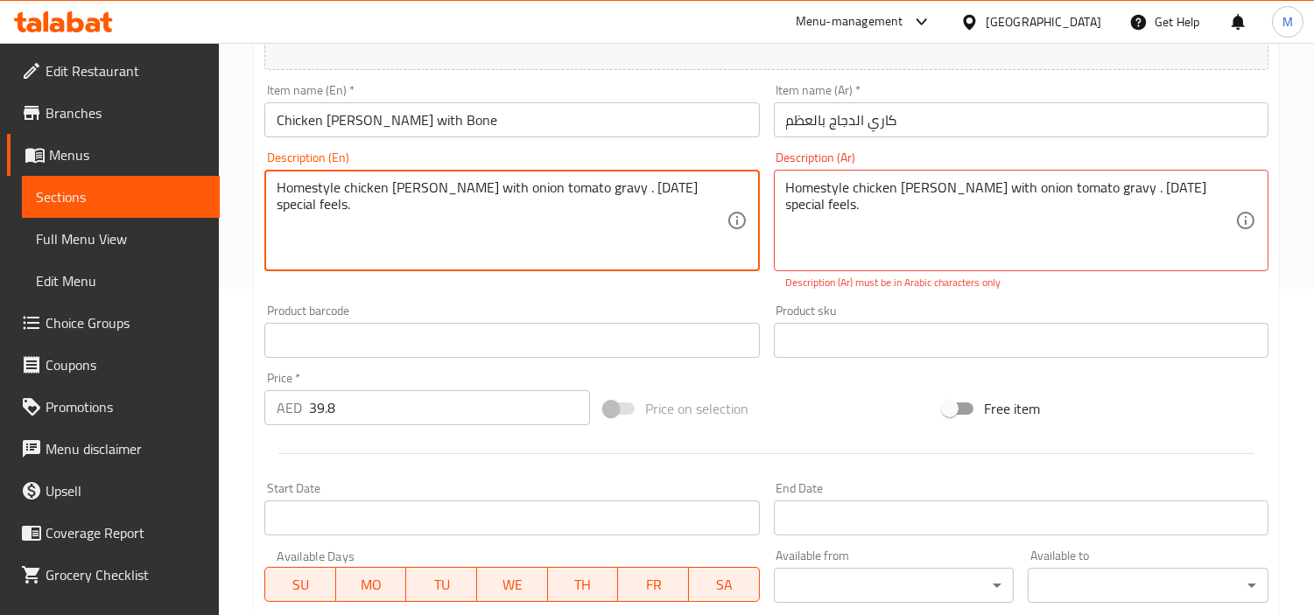
click at [520, 199] on textarea "Homestyle chicken [PERSON_NAME] with onion tomato gravy . [DATE] special feels." at bounding box center [501, 220] width 449 height 83
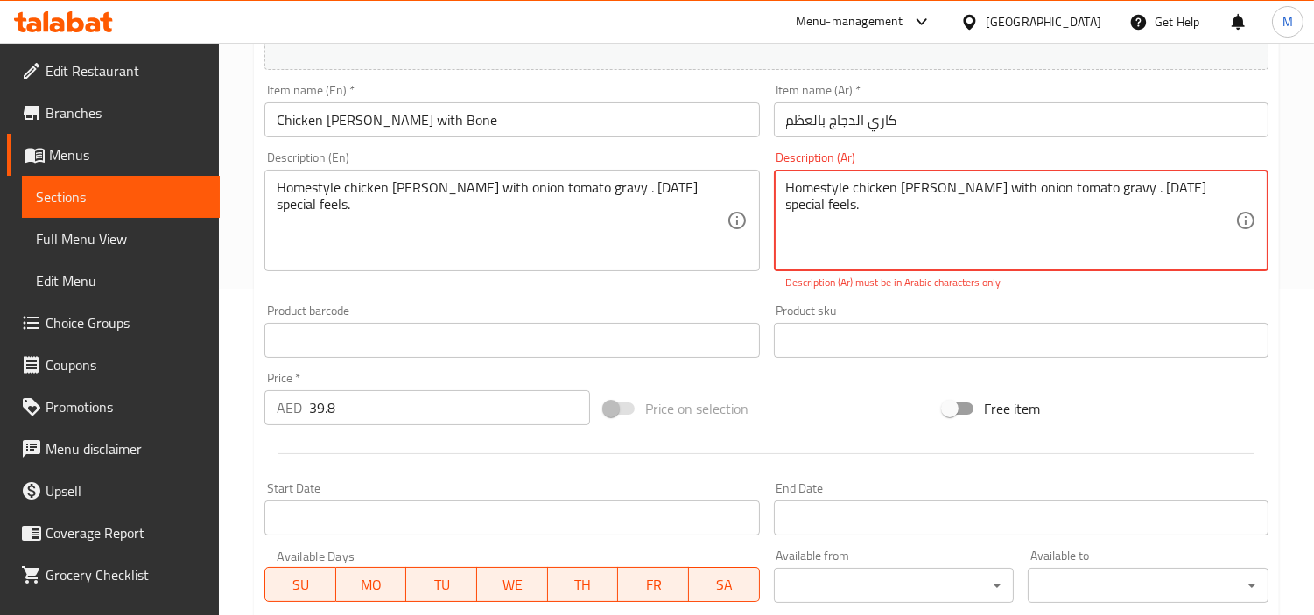
click at [956, 187] on textarea "Homestyle chicken [PERSON_NAME] with onion tomato gravy . [DATE] special feels." at bounding box center [1010, 220] width 449 height 83
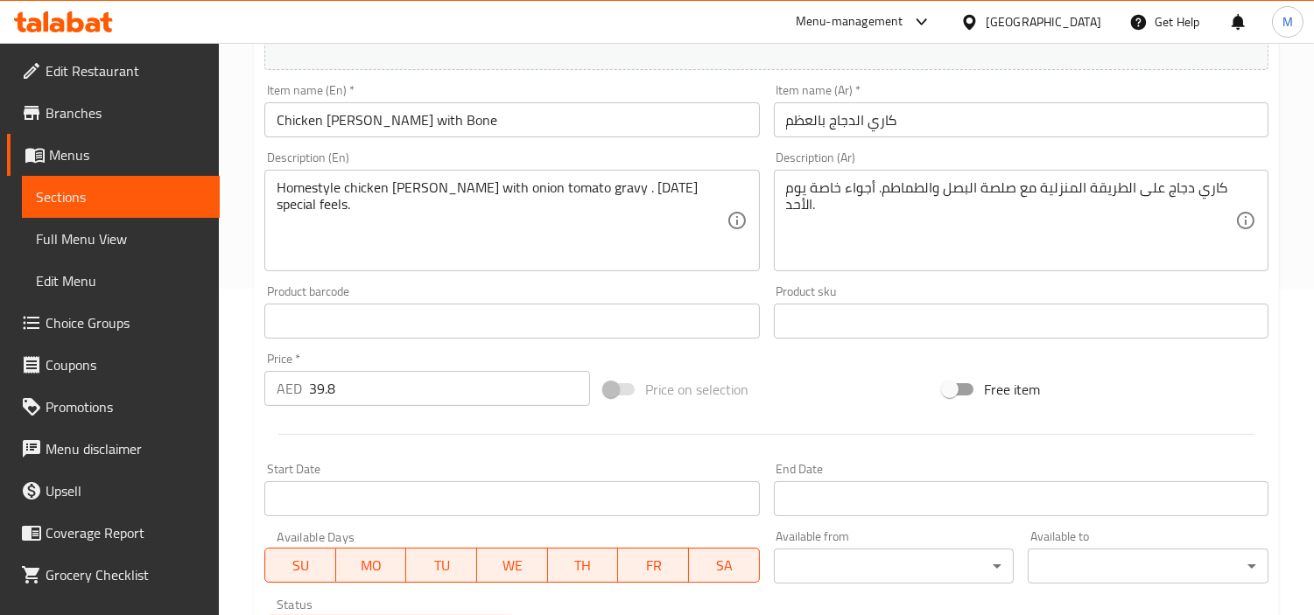
click at [250, 261] on div "Home / Restaurants management / Menus / Sections / item / create Zaika-e-Dilli …" at bounding box center [766, 313] width 1095 height 1194
click at [234, 312] on div "Home / Restaurants management / Menus / Sections / item / create Zaika-e-Dilli …" at bounding box center [766, 313] width 1095 height 1194
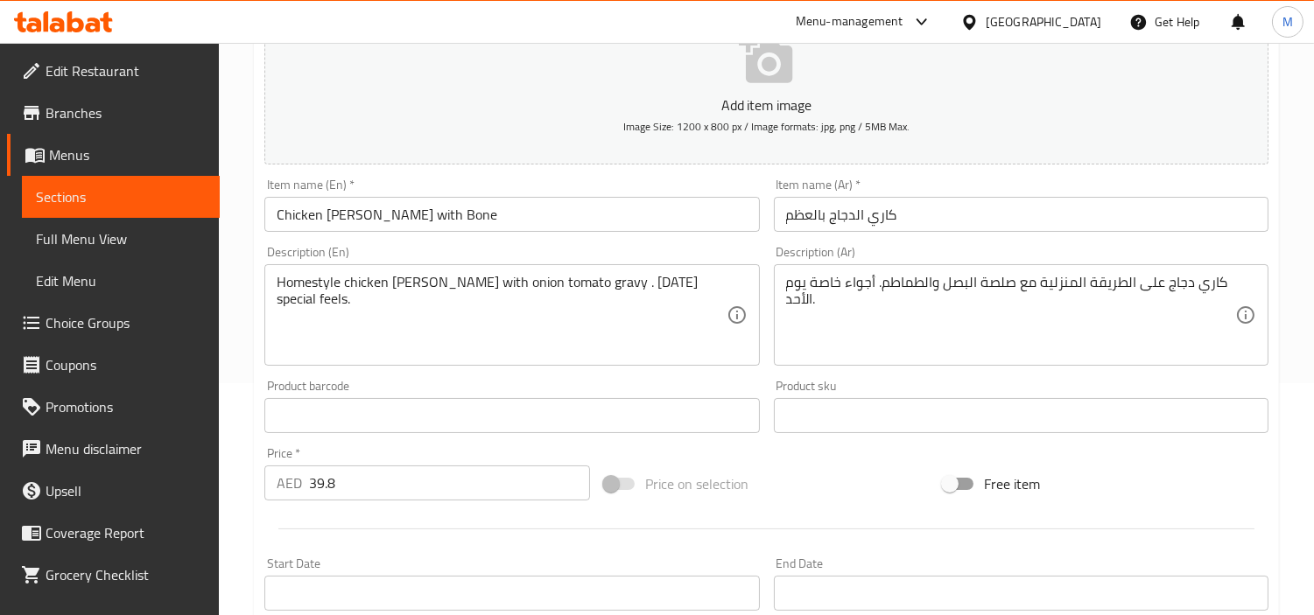
scroll to position [0, 0]
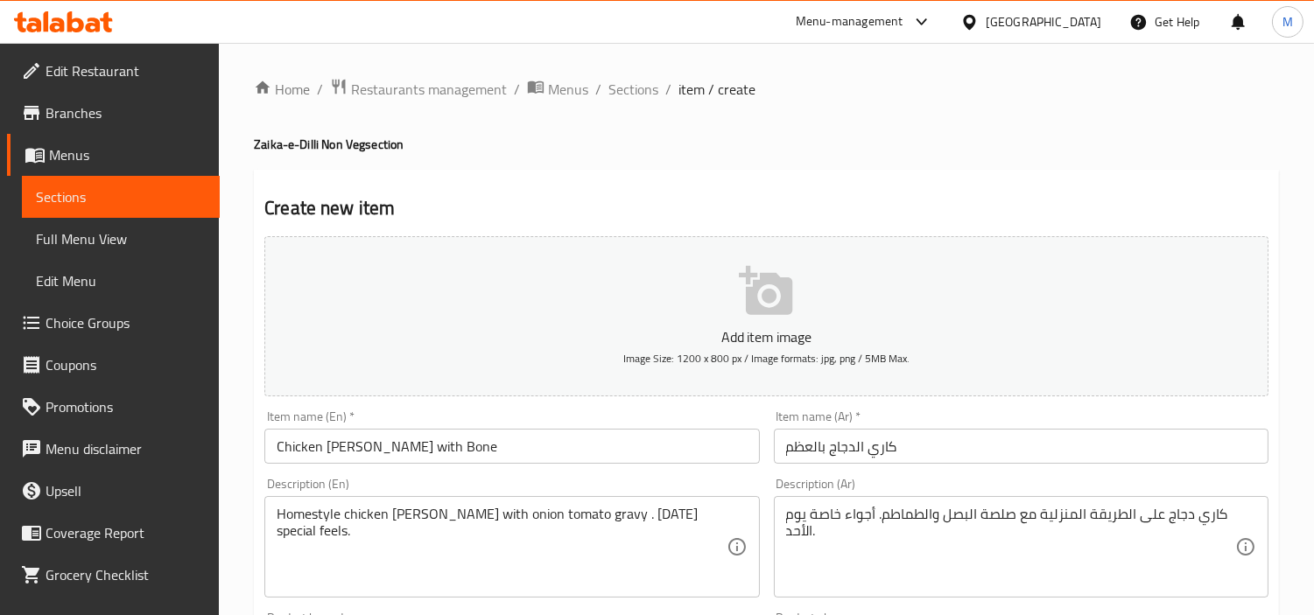
click at [284, 199] on h2 "Create new item" at bounding box center [766, 208] width 1004 height 26
drag, startPoint x: 284, startPoint y: 199, endPoint x: 404, endPoint y: 202, distance: 120.0
click at [404, 202] on h2 "Create new item" at bounding box center [766, 208] width 1004 height 26
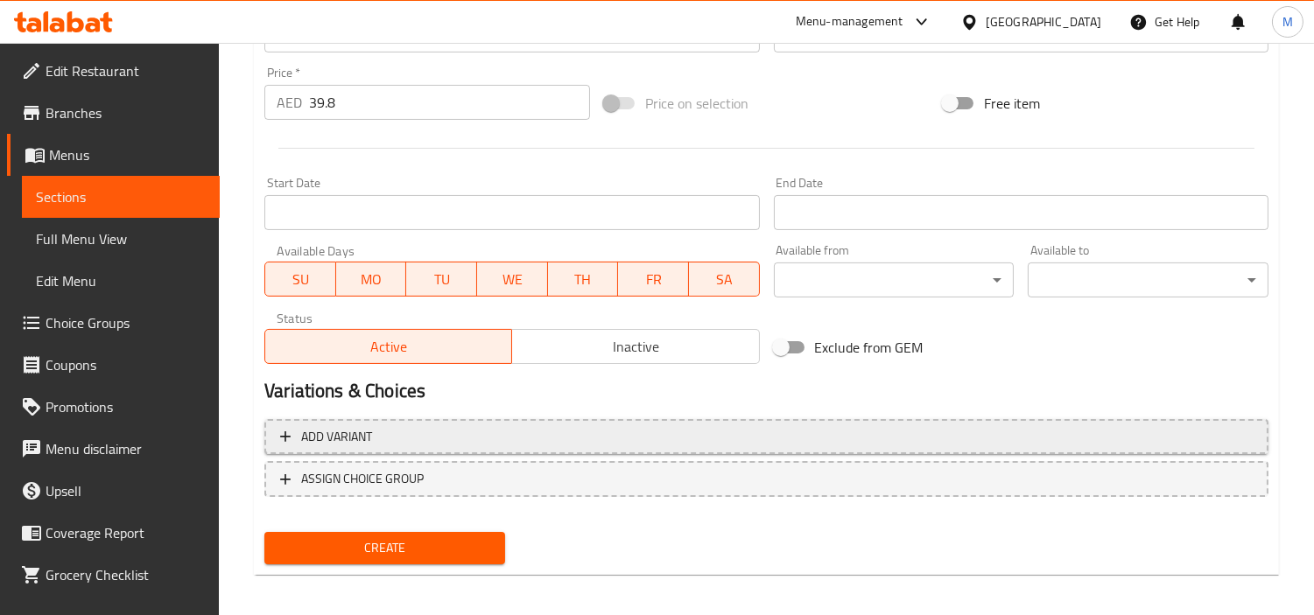
scroll to position [618, 0]
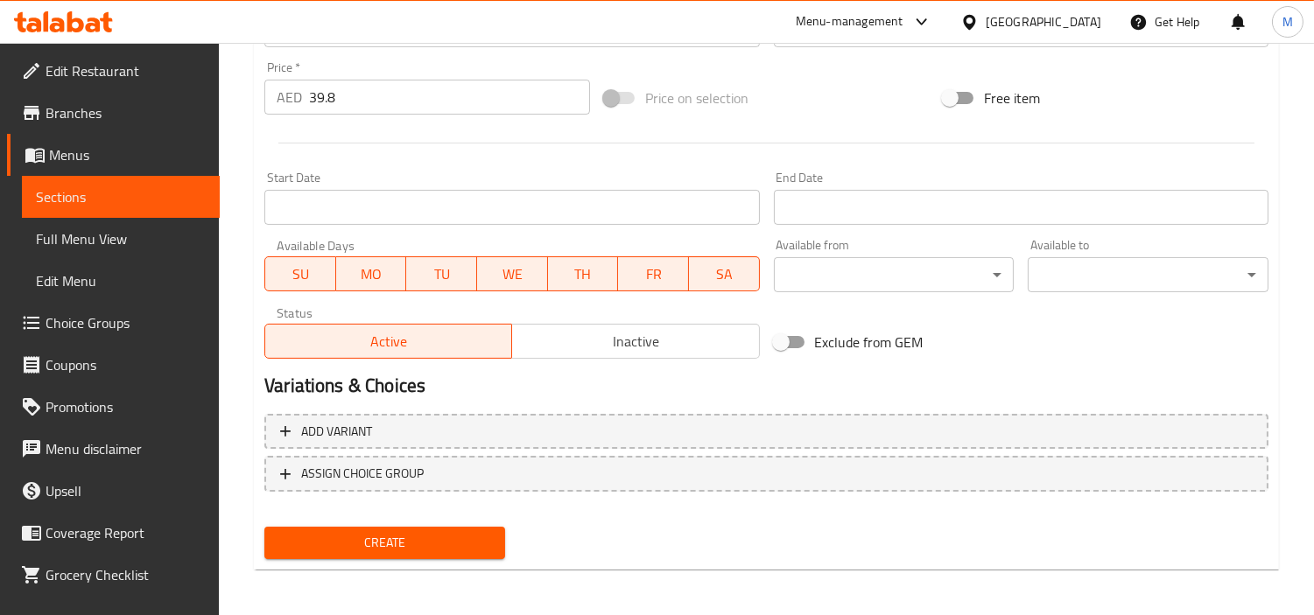
click at [391, 532] on span "Create" at bounding box center [384, 543] width 213 height 22
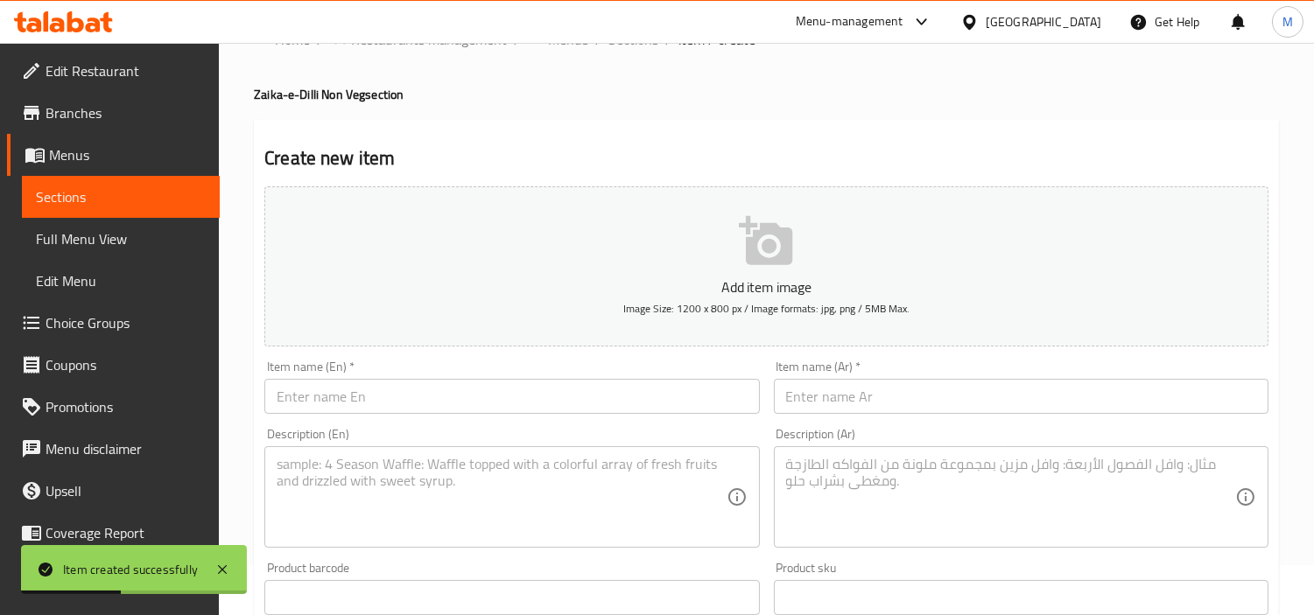
scroll to position [35, 0]
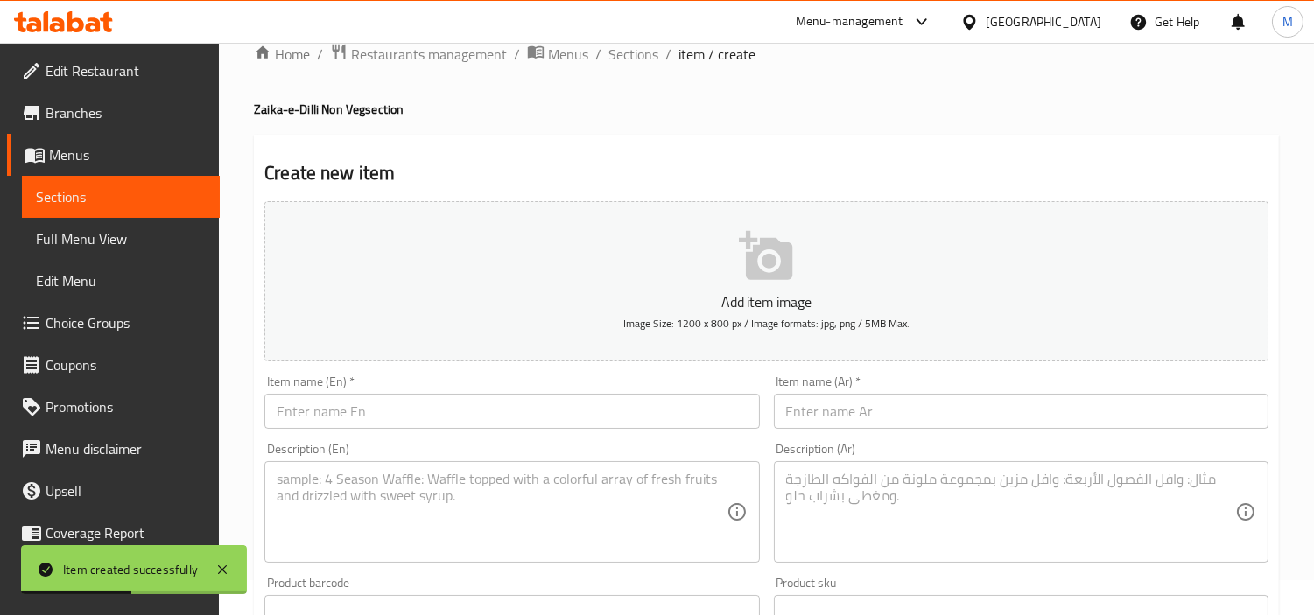
click at [484, 400] on input "text" at bounding box center [511, 411] width 495 height 35
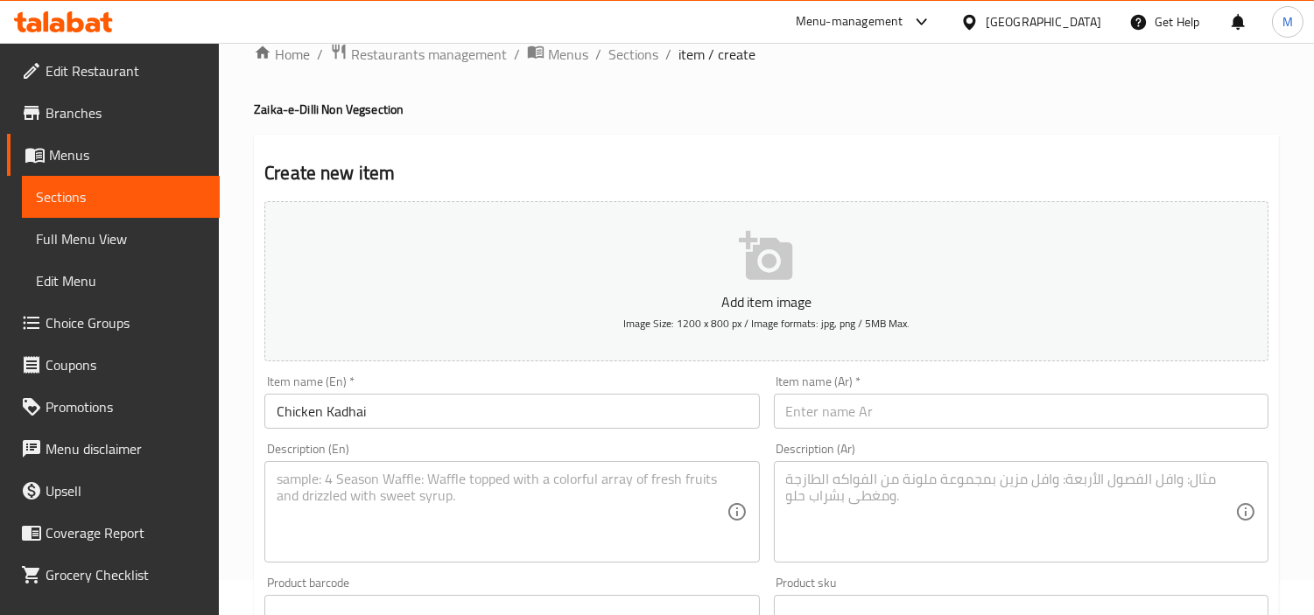
click at [888, 406] on input "text" at bounding box center [1021, 411] width 495 height 35
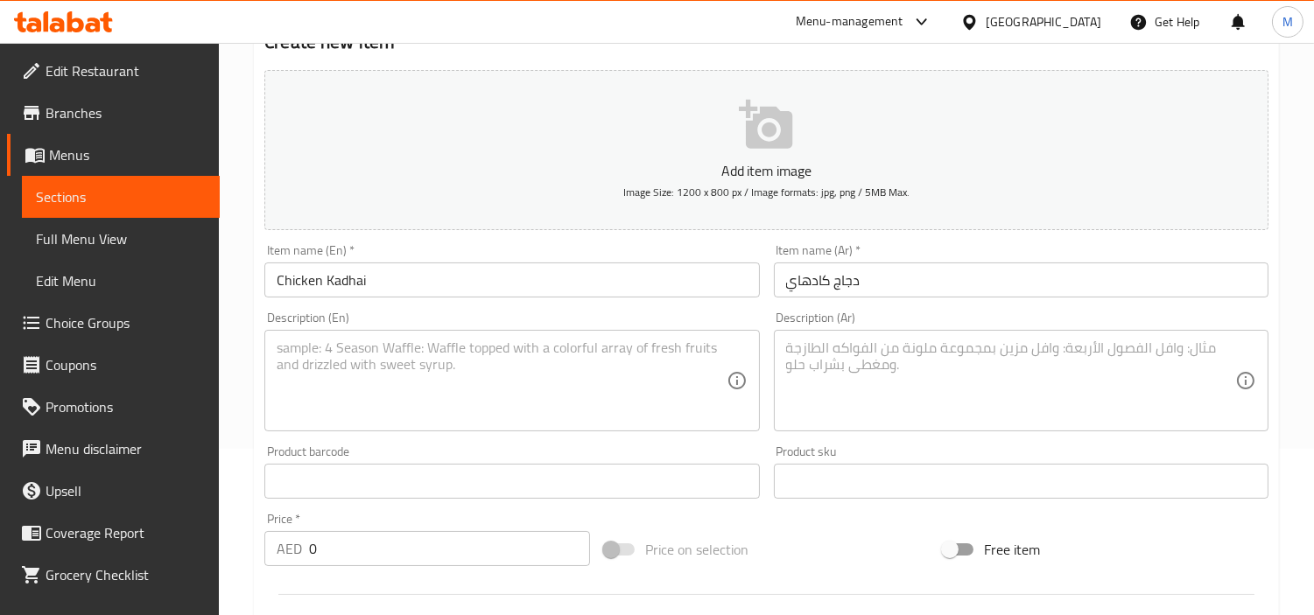
scroll to position [327, 0]
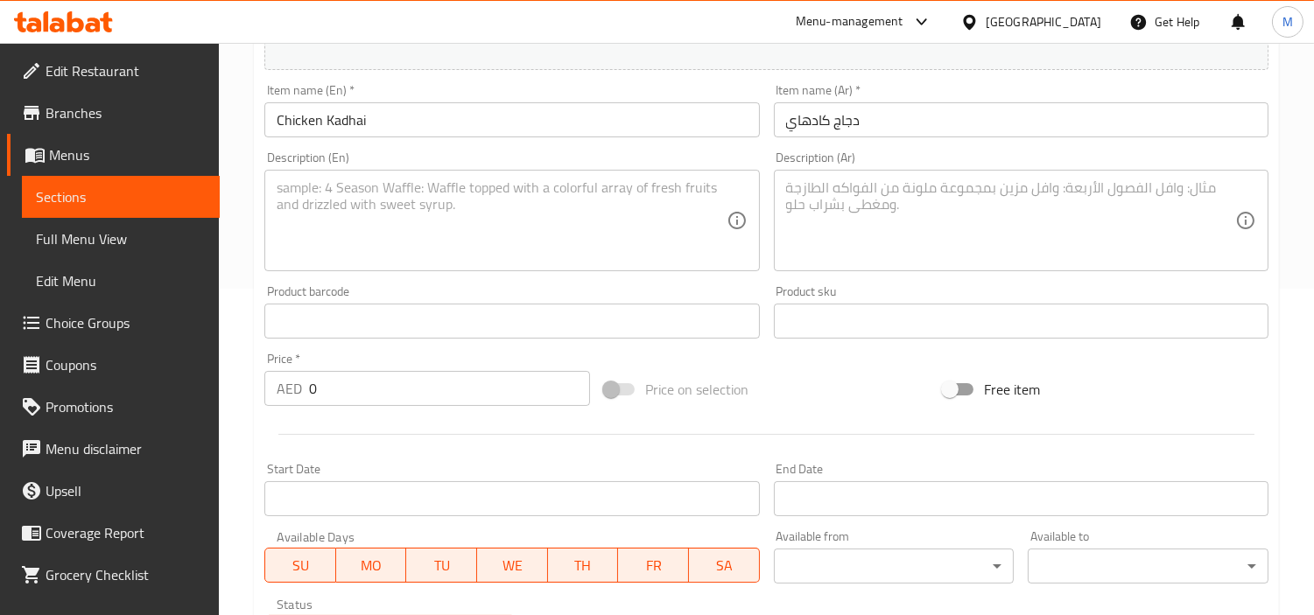
click at [399, 396] on input "0" at bounding box center [449, 388] width 281 height 35
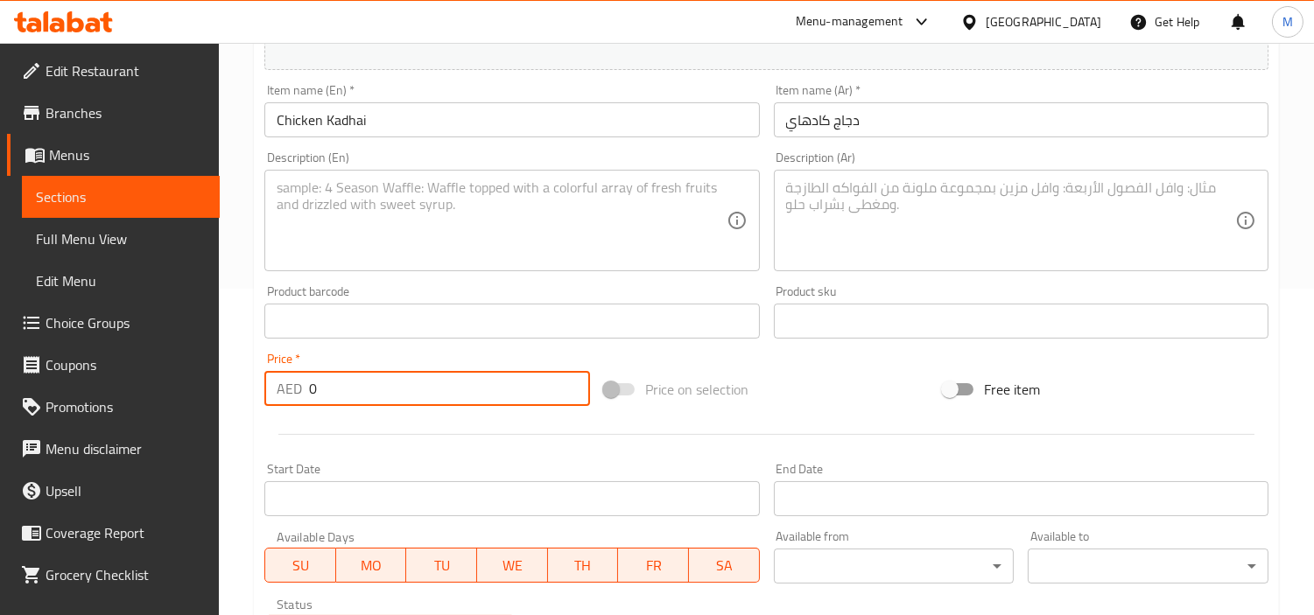
click at [399, 396] on input "0" at bounding box center [449, 388] width 281 height 35
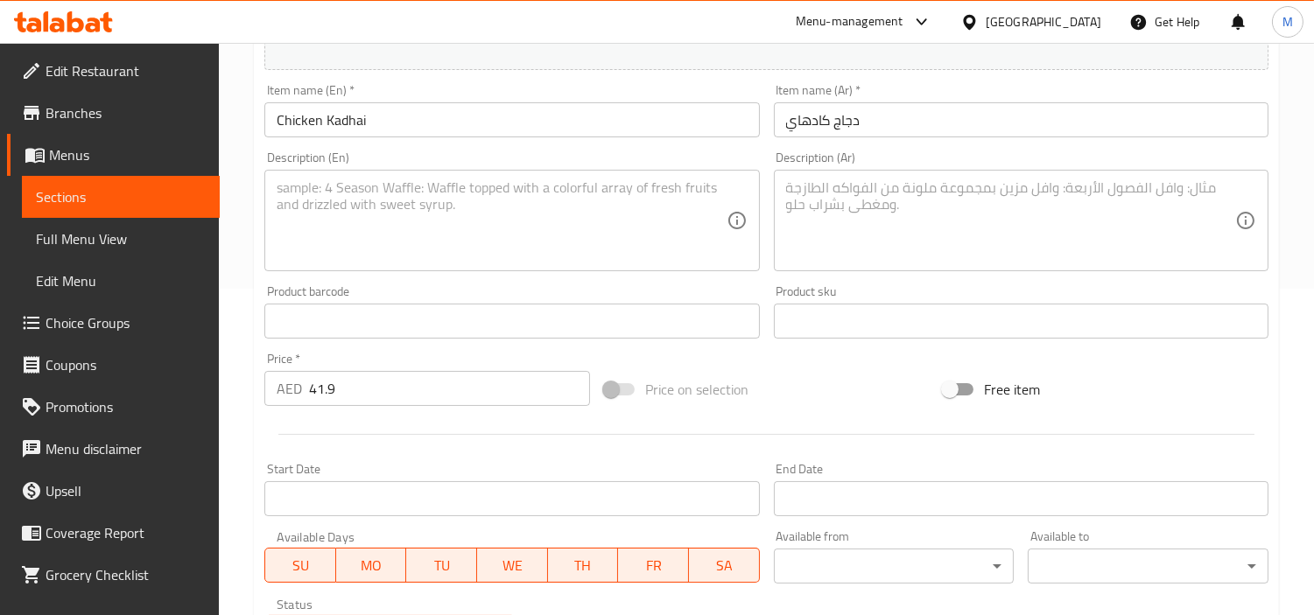
click at [404, 355] on div "Price   * AED 41.9 Price *" at bounding box center [427, 379] width 326 height 53
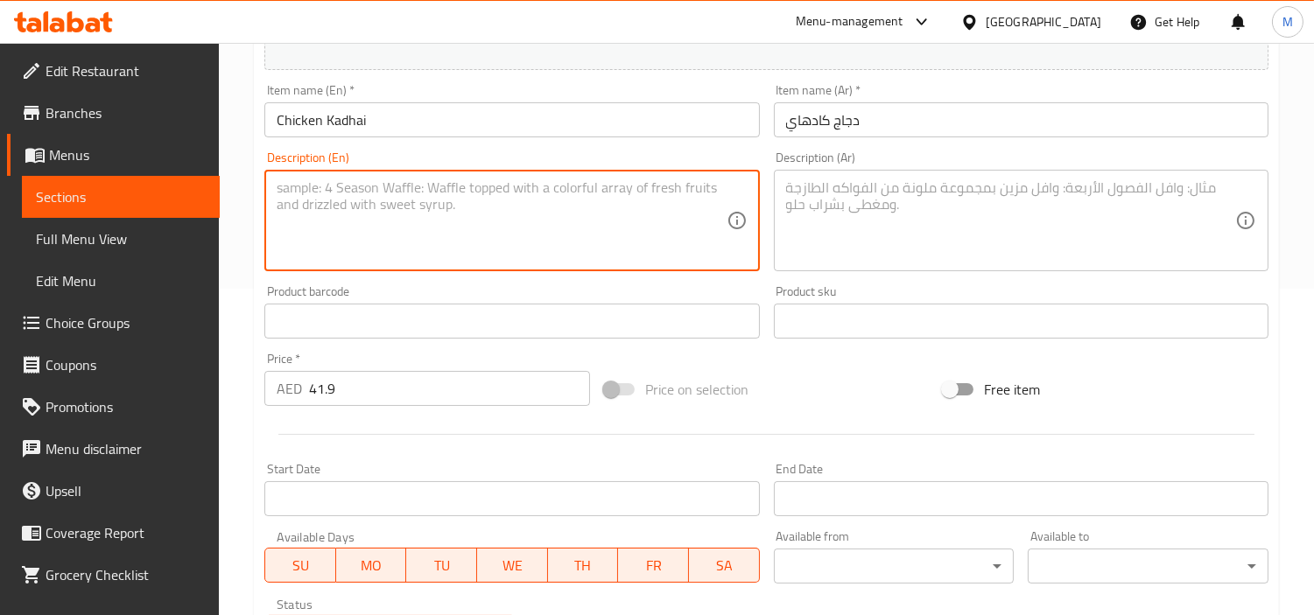
click at [446, 231] on textarea at bounding box center [501, 220] width 449 height 83
click at [379, 185] on textarea "Bell peppers, tomatoes, & chunks of chicken in spicy kadai tadka." at bounding box center [501, 220] width 449 height 83
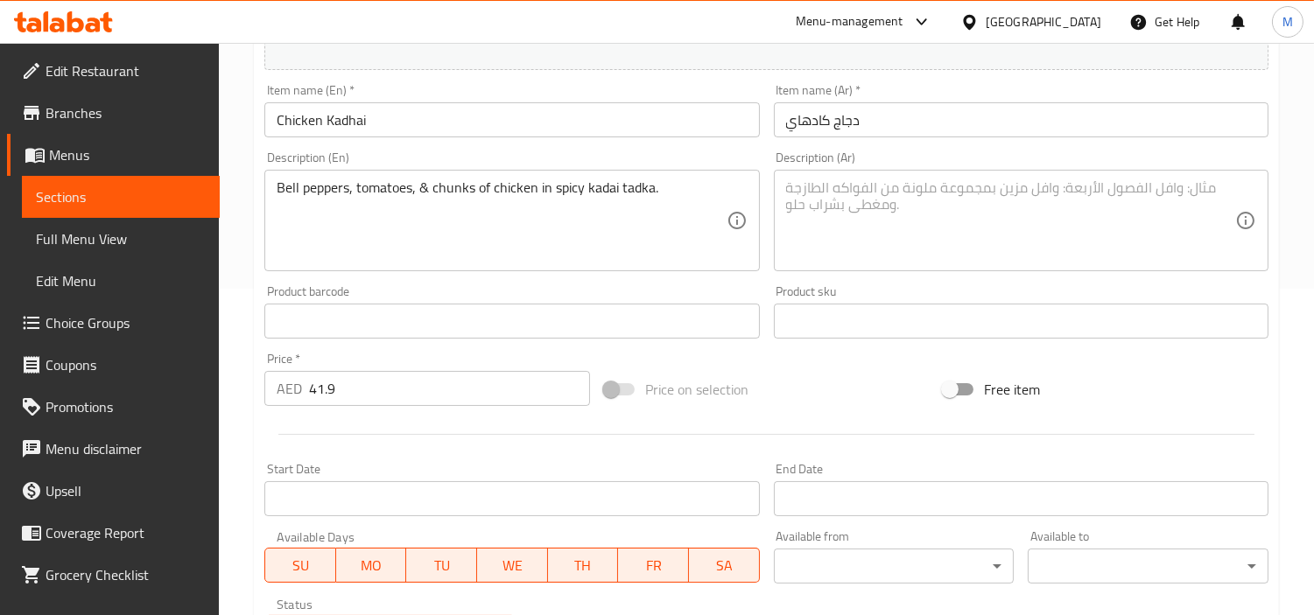
click at [981, 196] on textarea at bounding box center [1010, 220] width 449 height 83
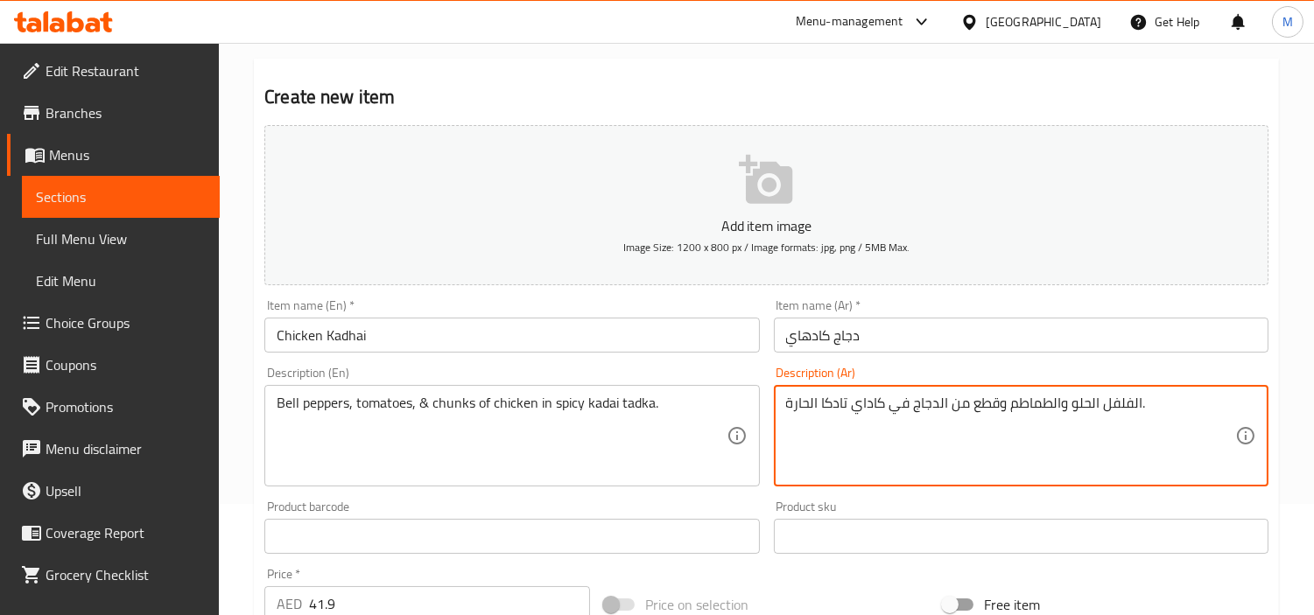
scroll to position [291, 0]
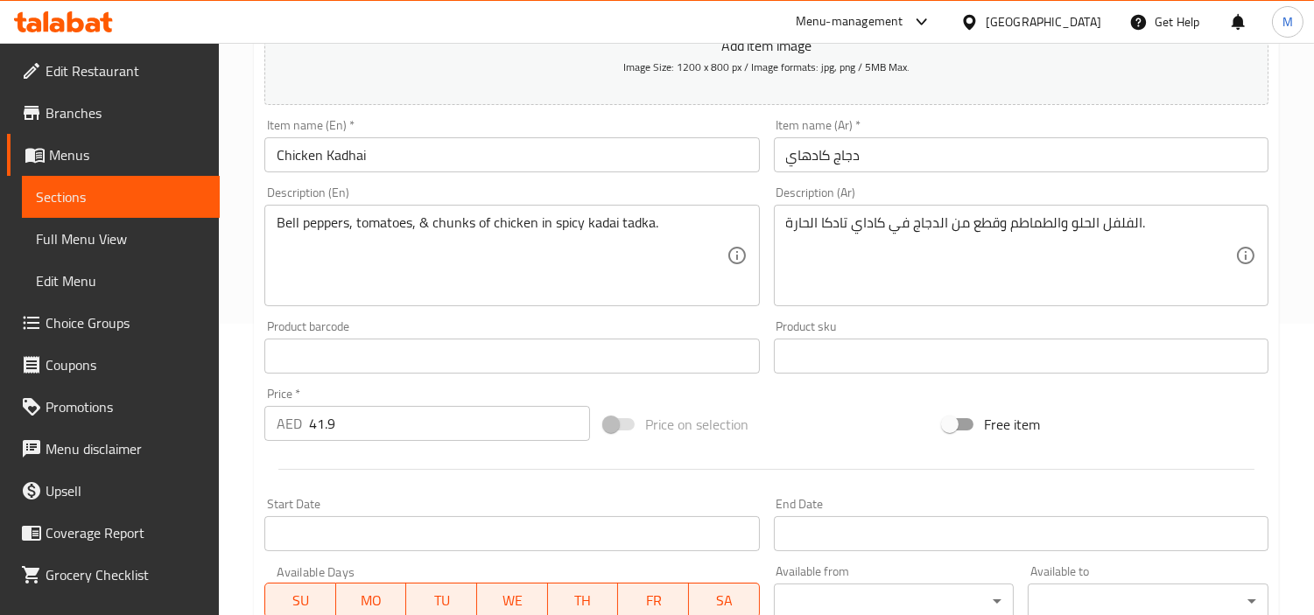
click at [856, 324] on div "Product sku Product sku" at bounding box center [1021, 346] width 495 height 53
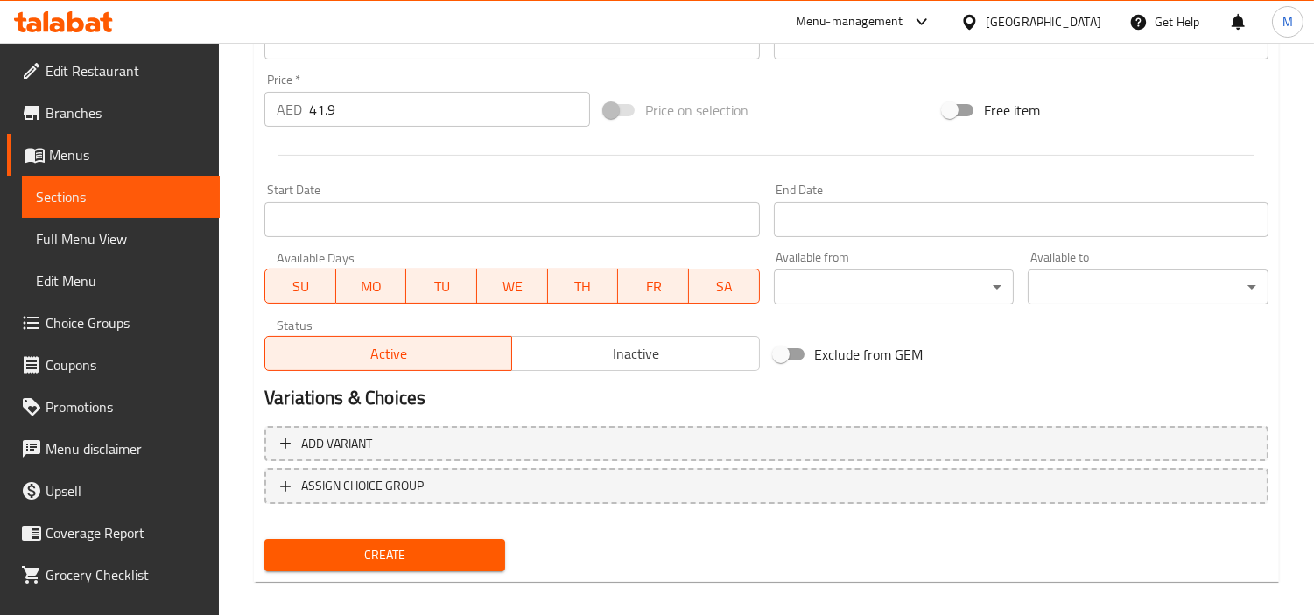
scroll to position [618, 0]
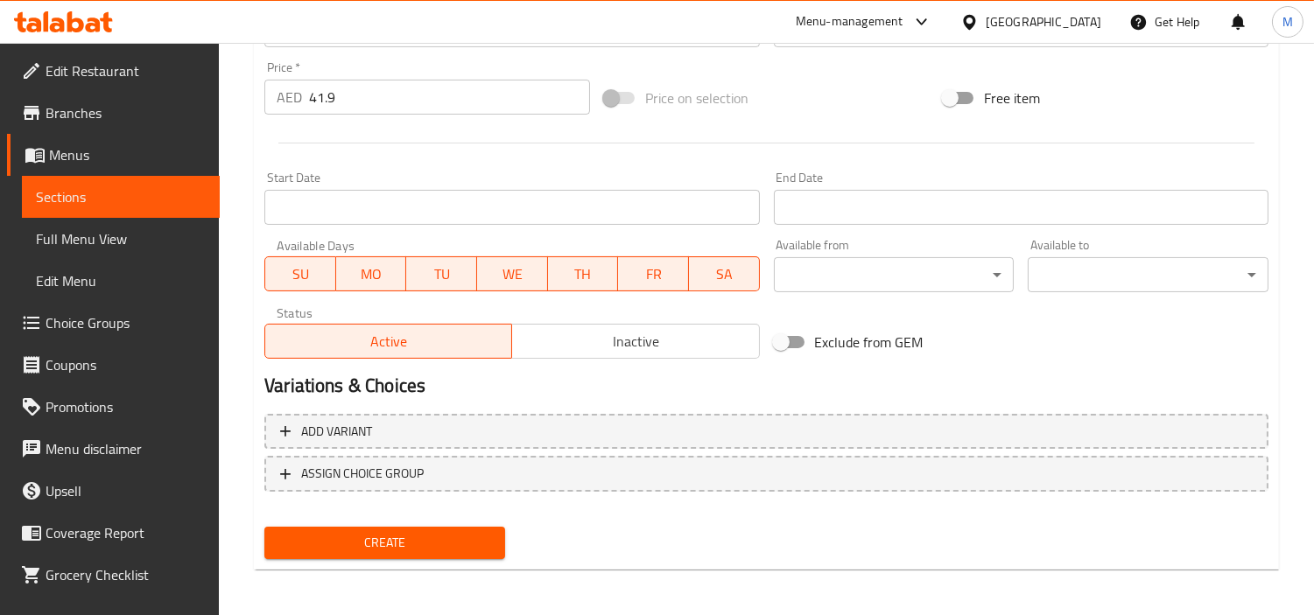
click at [335, 539] on span "Create" at bounding box center [384, 543] width 213 height 22
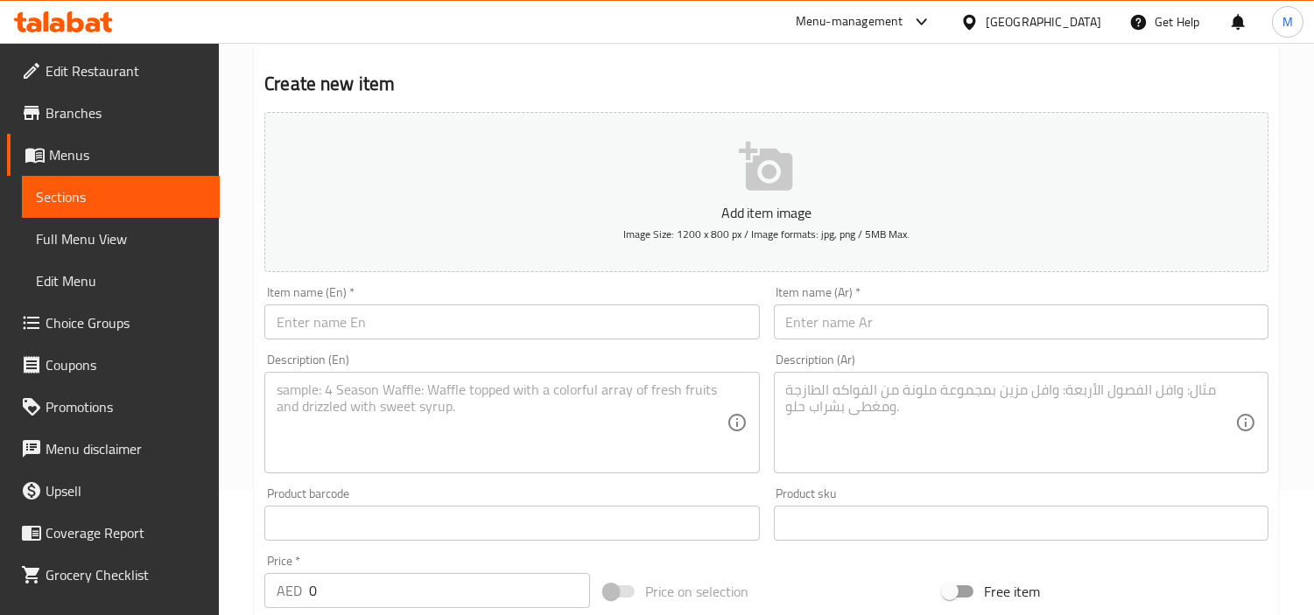
scroll to position [0, 0]
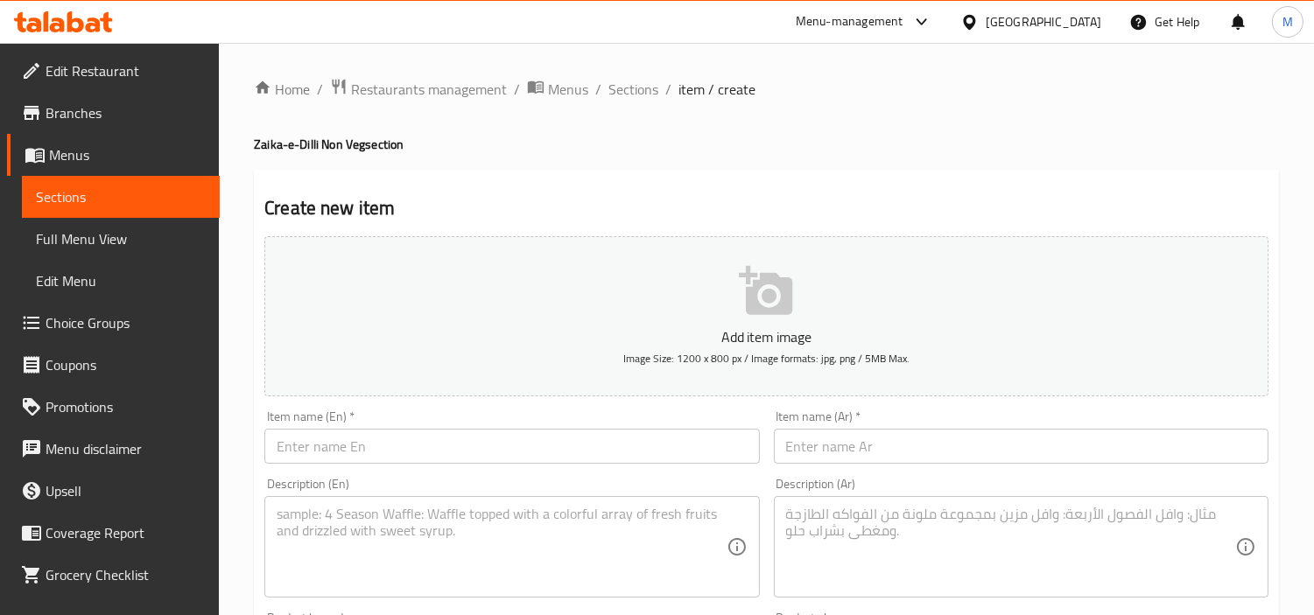
click at [425, 442] on input "text" at bounding box center [511, 446] width 495 height 35
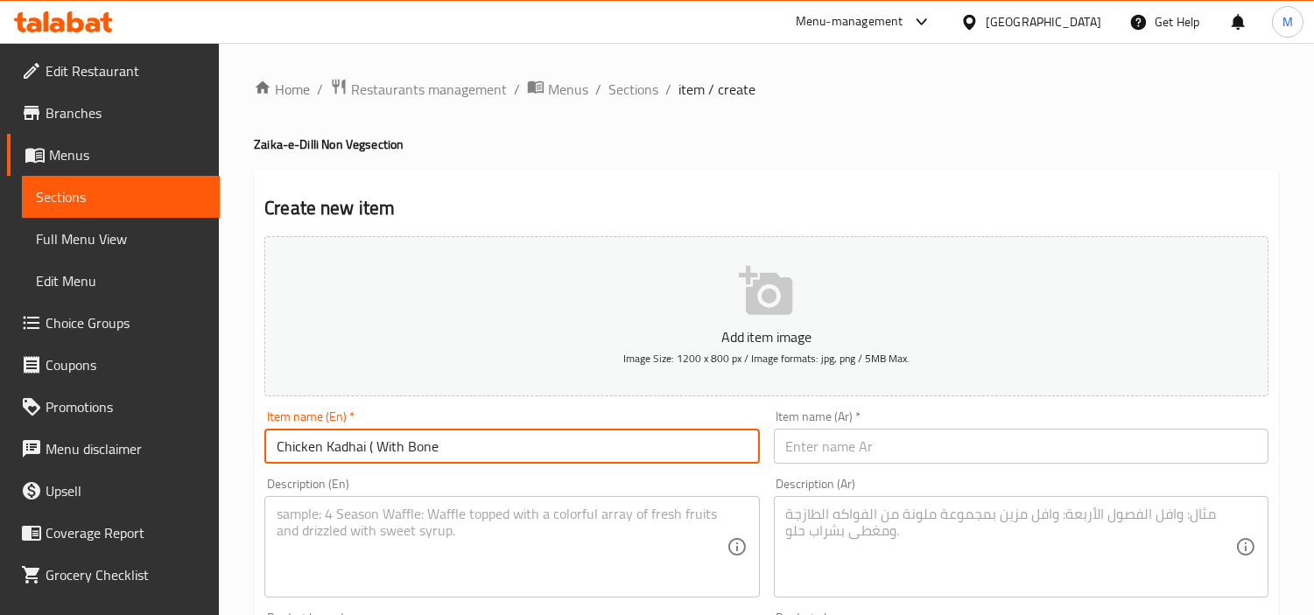
click at [373, 450] on input "Chicken Kadhai ( With Bone" at bounding box center [511, 446] width 495 height 35
click at [407, 449] on input "Chicken Kadhai With Bone" at bounding box center [511, 446] width 495 height 35
click at [366, 444] on input "Chicken Kadhai With Bone" at bounding box center [511, 446] width 495 height 35
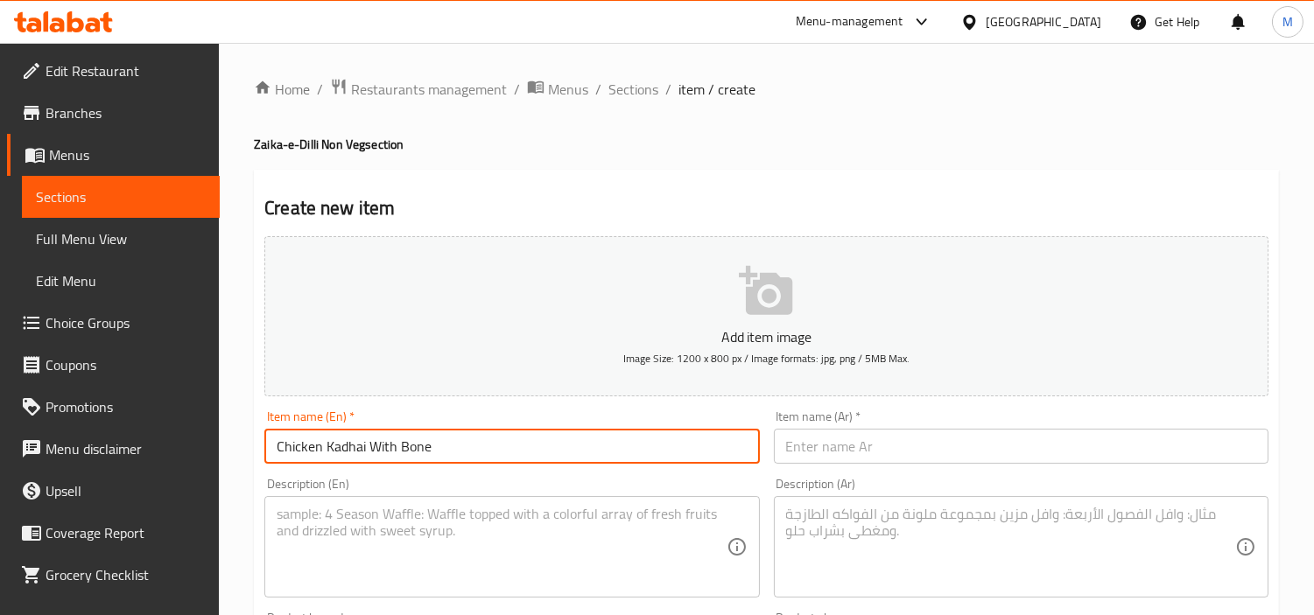
click at [366, 444] on input "Chicken Kadhai With Bone" at bounding box center [511, 446] width 495 height 35
click at [480, 449] on input "Chicken Kadhai with Bone" at bounding box center [511, 446] width 495 height 35
click at [399, 450] on input "Chicken Kadhai with Bone" at bounding box center [511, 446] width 495 height 35
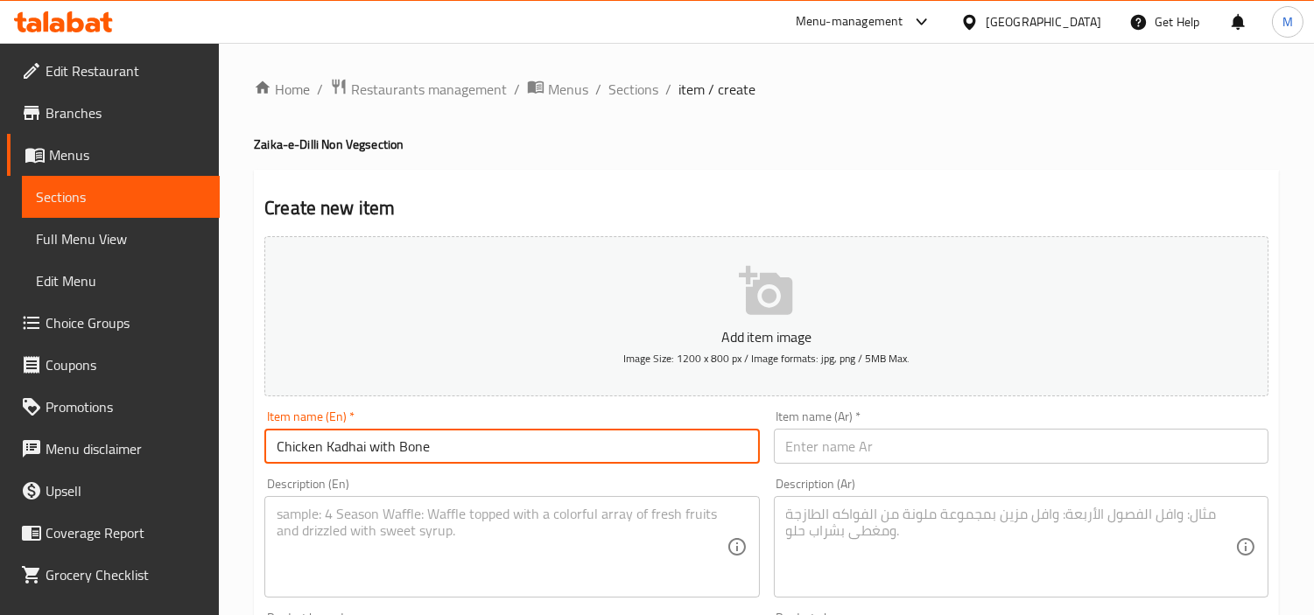
click at [399, 450] on input "Chicken Kadhai with Bone" at bounding box center [511, 446] width 495 height 35
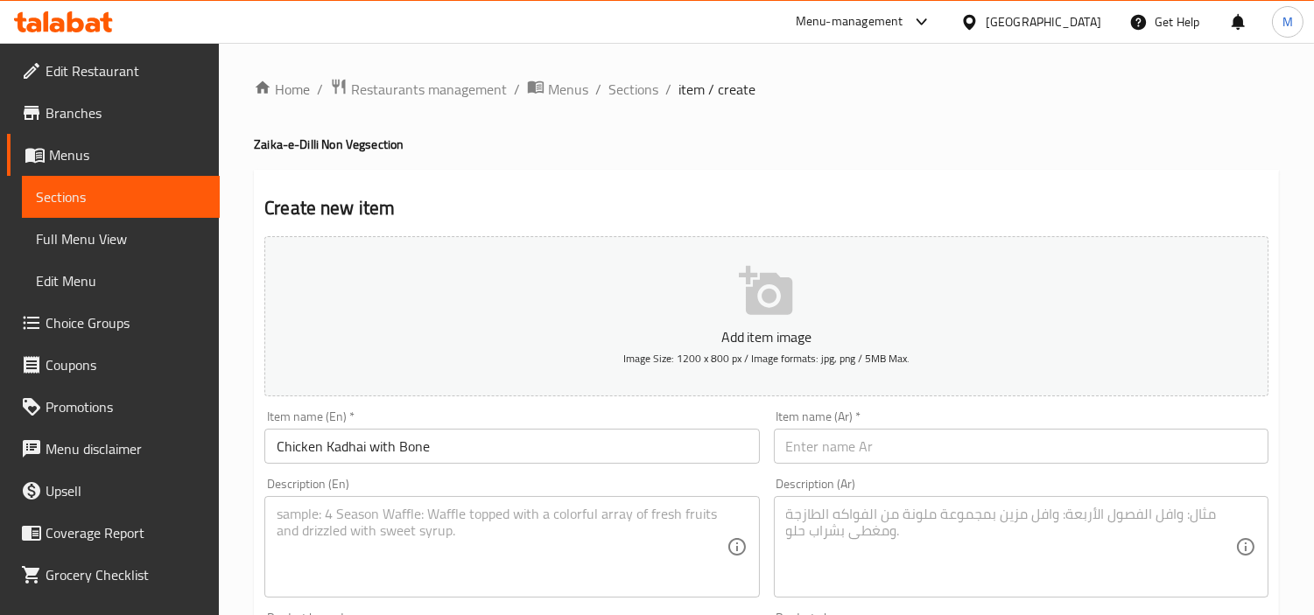
click at [888, 443] on input "text" at bounding box center [1021, 446] width 495 height 35
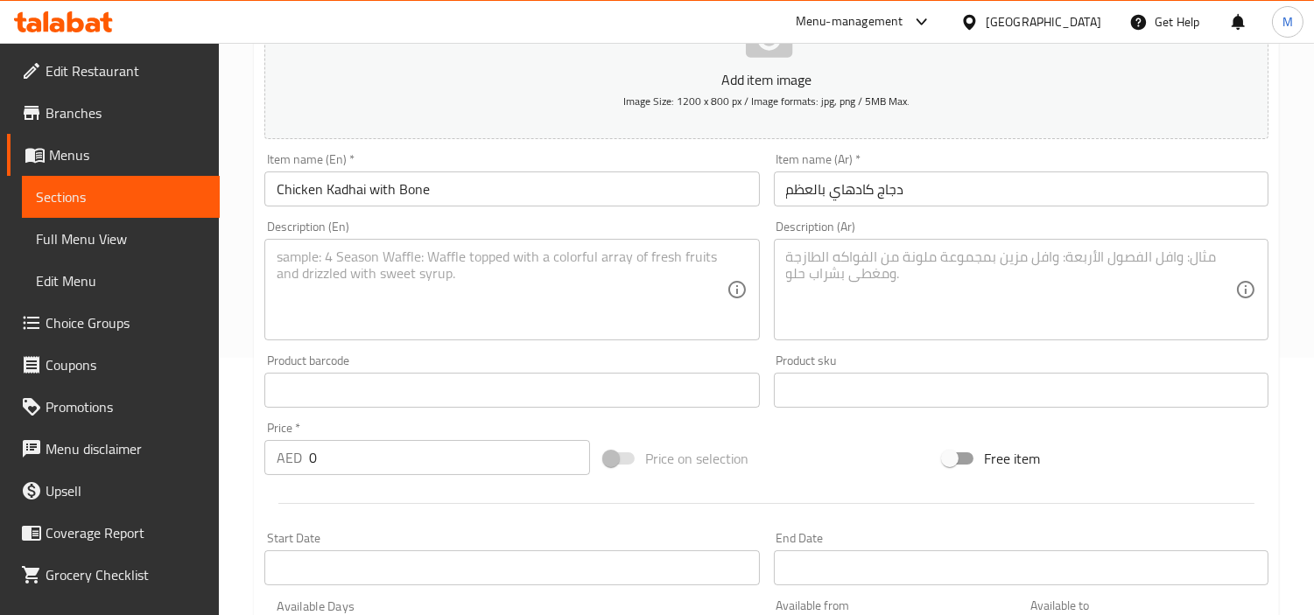
scroll to position [291, 0]
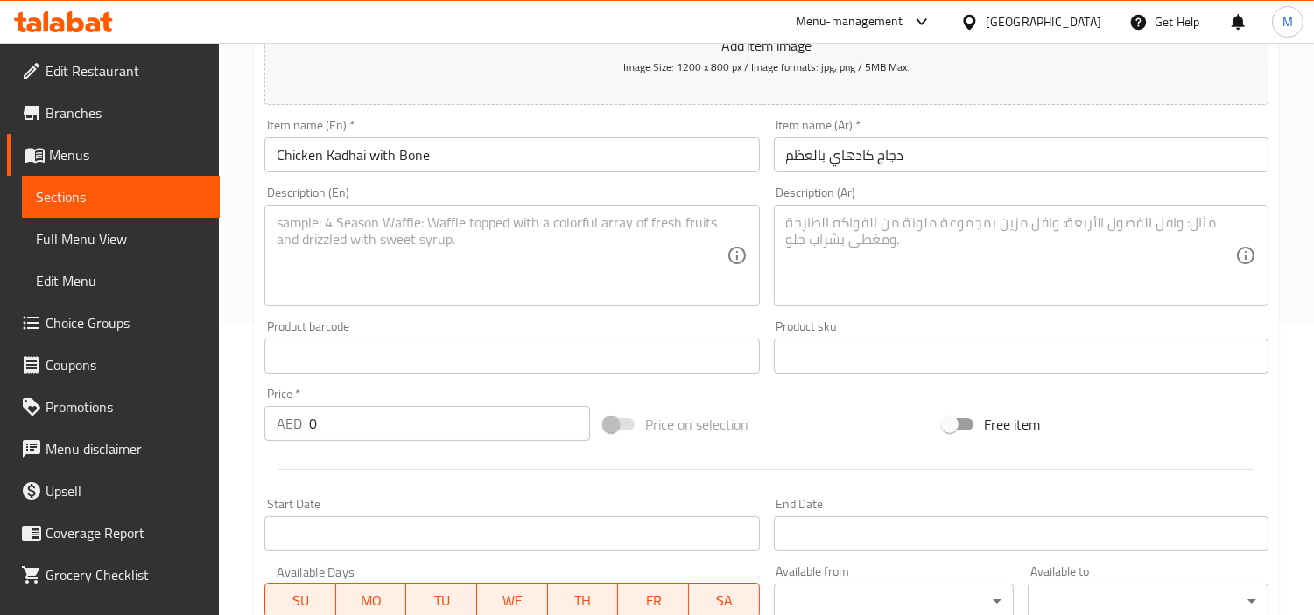
click at [405, 432] on input "0" at bounding box center [449, 423] width 281 height 35
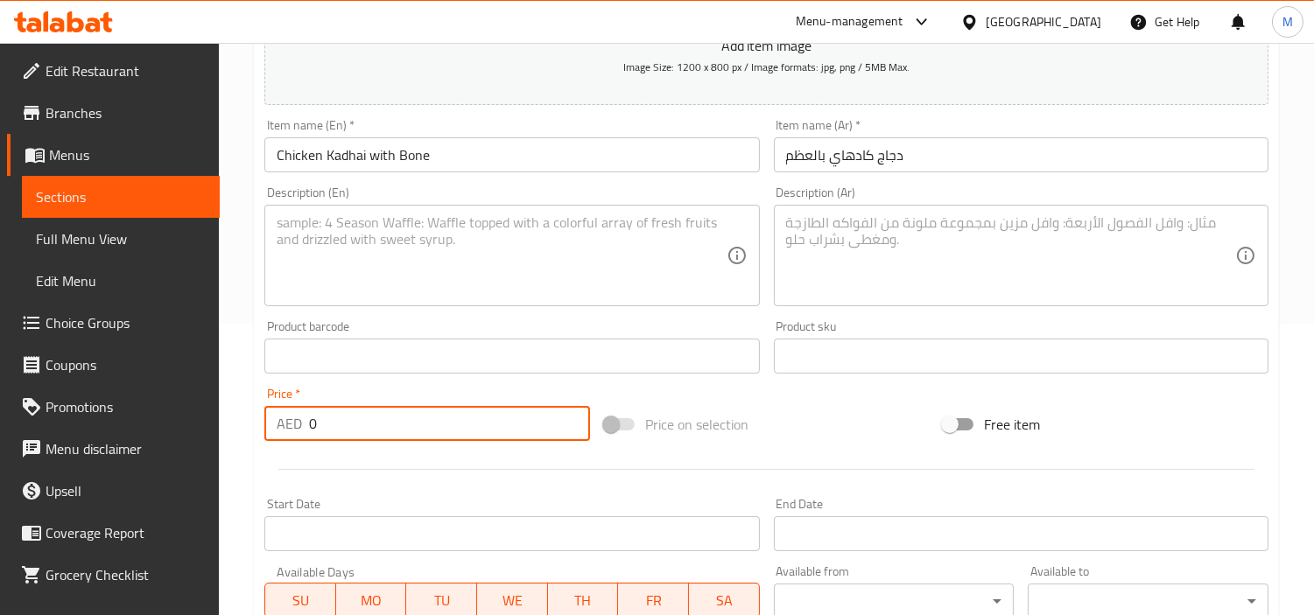
click at [405, 432] on input "0" at bounding box center [449, 423] width 281 height 35
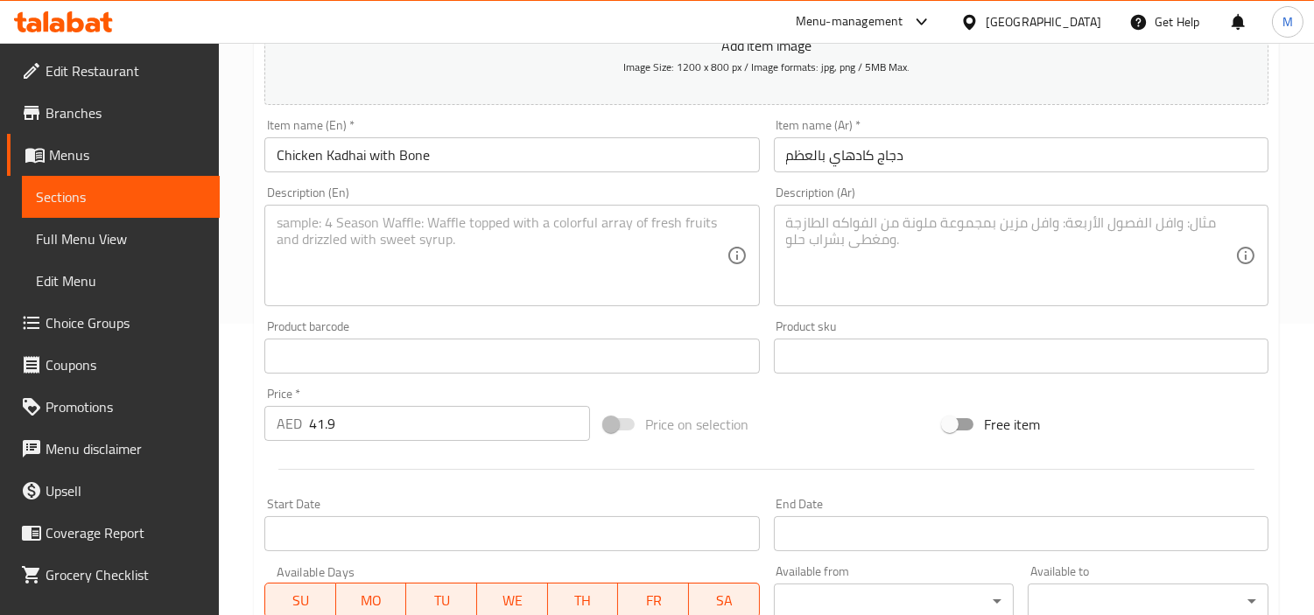
click at [523, 249] on textarea at bounding box center [501, 255] width 449 height 83
click at [970, 248] on textarea at bounding box center [1010, 255] width 449 height 83
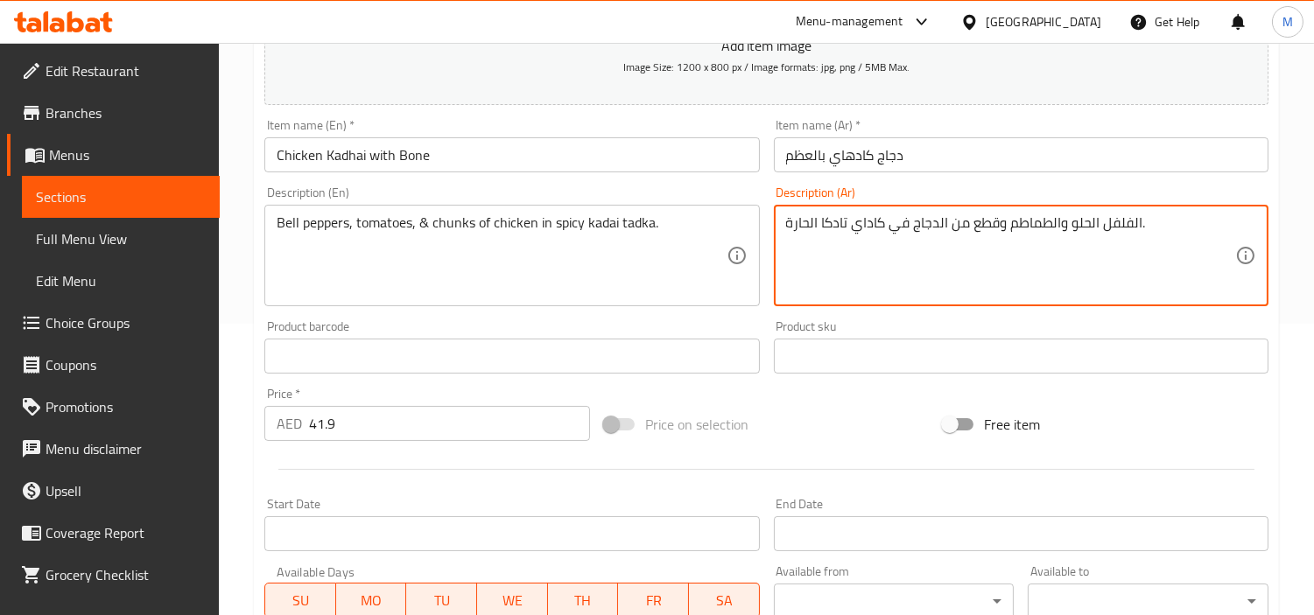
click at [246, 373] on div "Home / Restaurants management / Menus / Sections / item / create Zaika-e-Dilli …" at bounding box center [766, 348] width 1095 height 1194
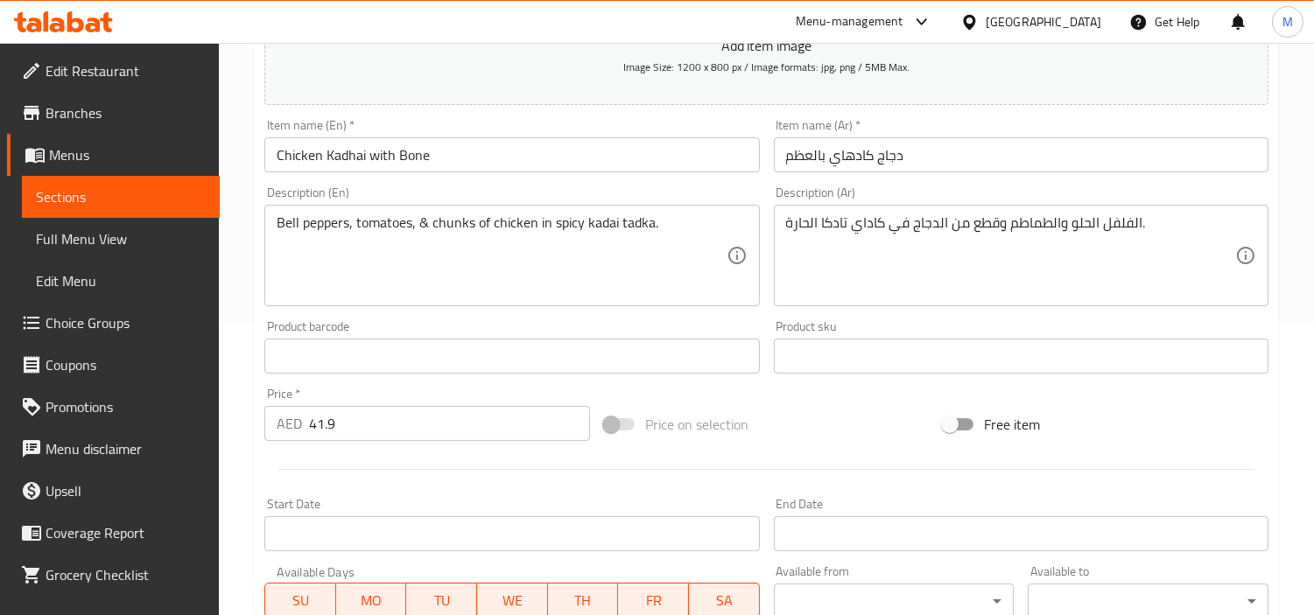
scroll to position [618, 0]
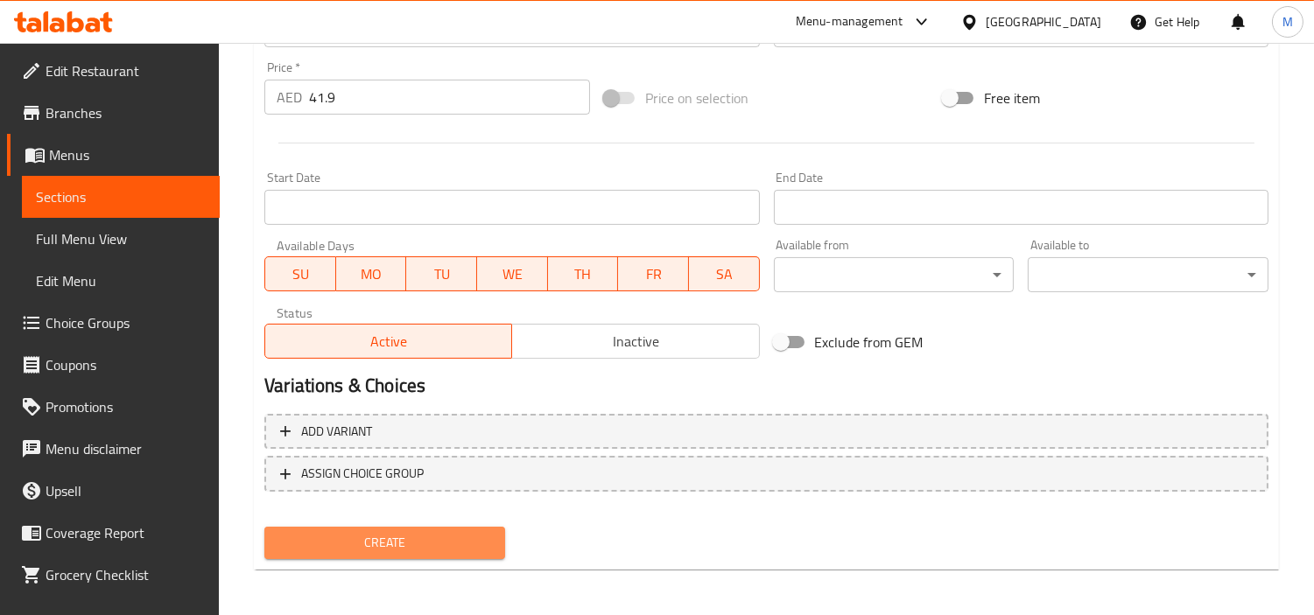
click at [334, 532] on span "Create" at bounding box center [384, 543] width 213 height 22
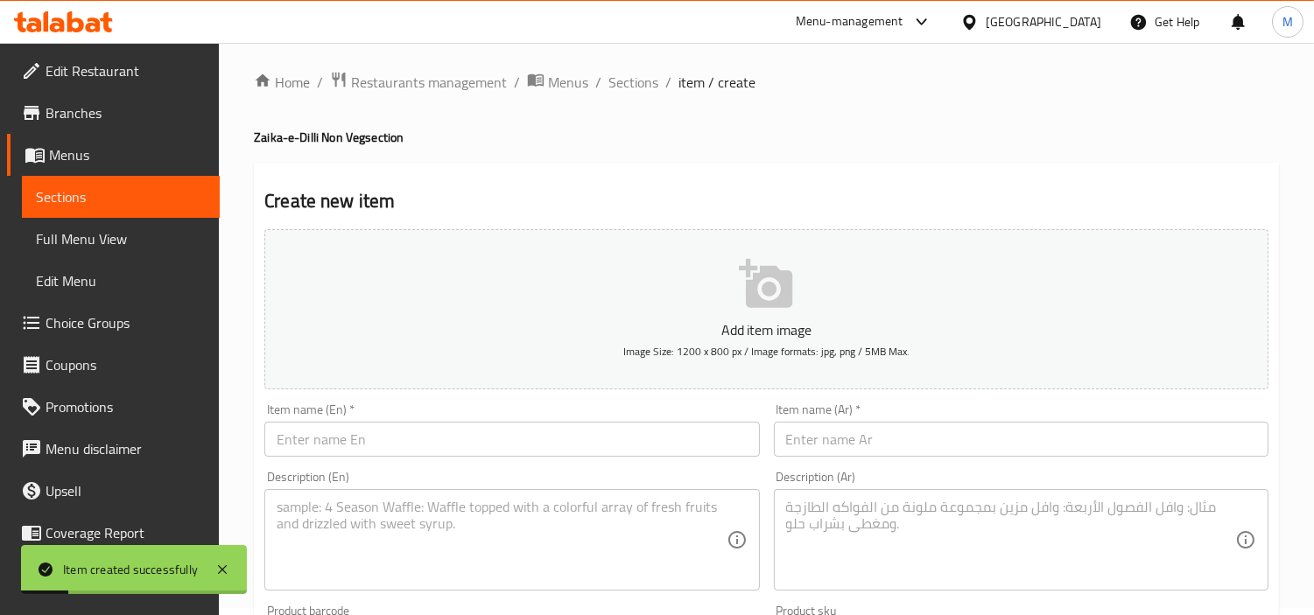
scroll to position [0, 0]
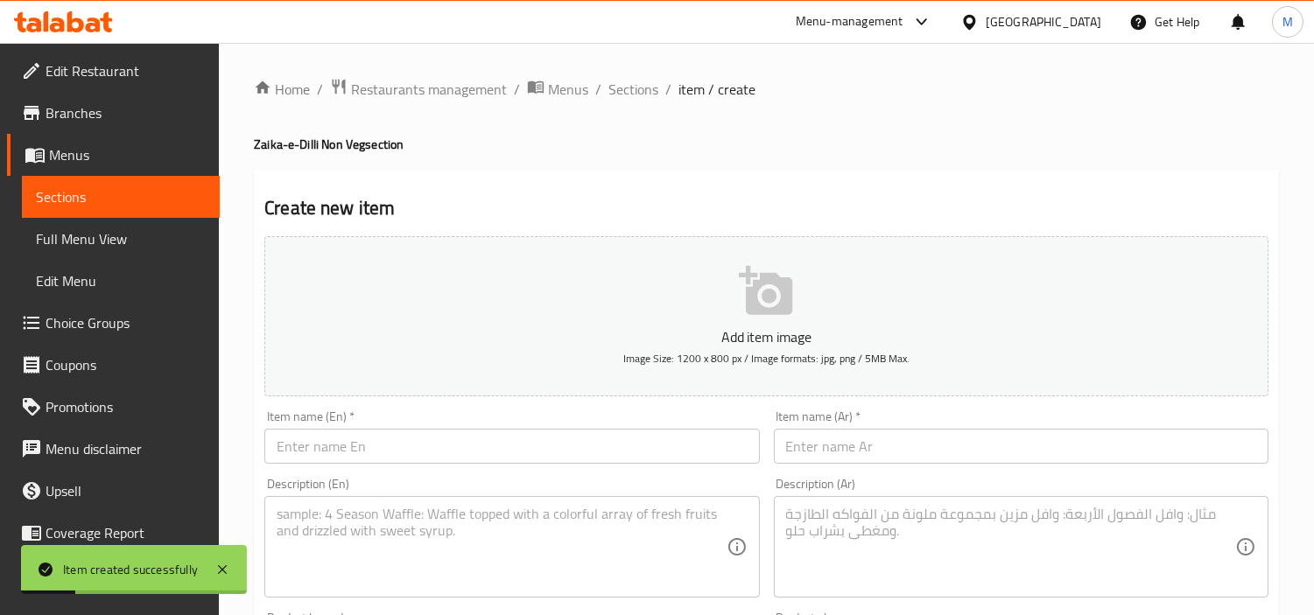
click at [506, 439] on input "text" at bounding box center [511, 446] width 495 height 35
click at [887, 425] on div "Item name (Ar)   * Item name (Ar) *" at bounding box center [1021, 437] width 495 height 53
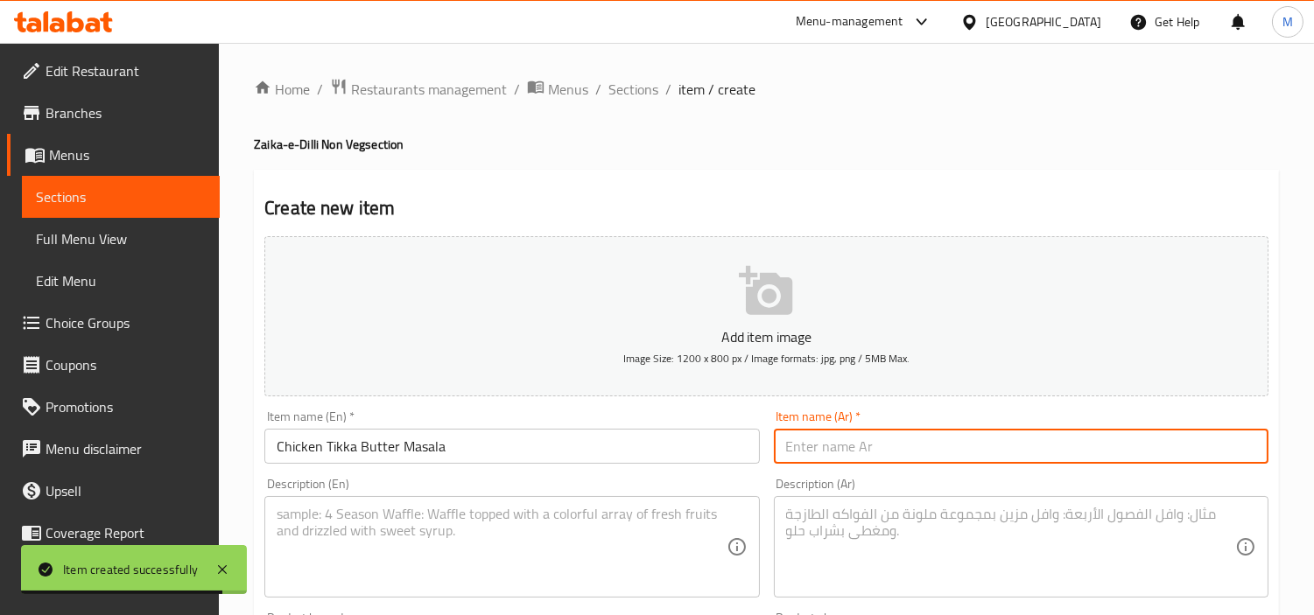
click at [902, 457] on input "text" at bounding box center [1021, 446] width 495 height 35
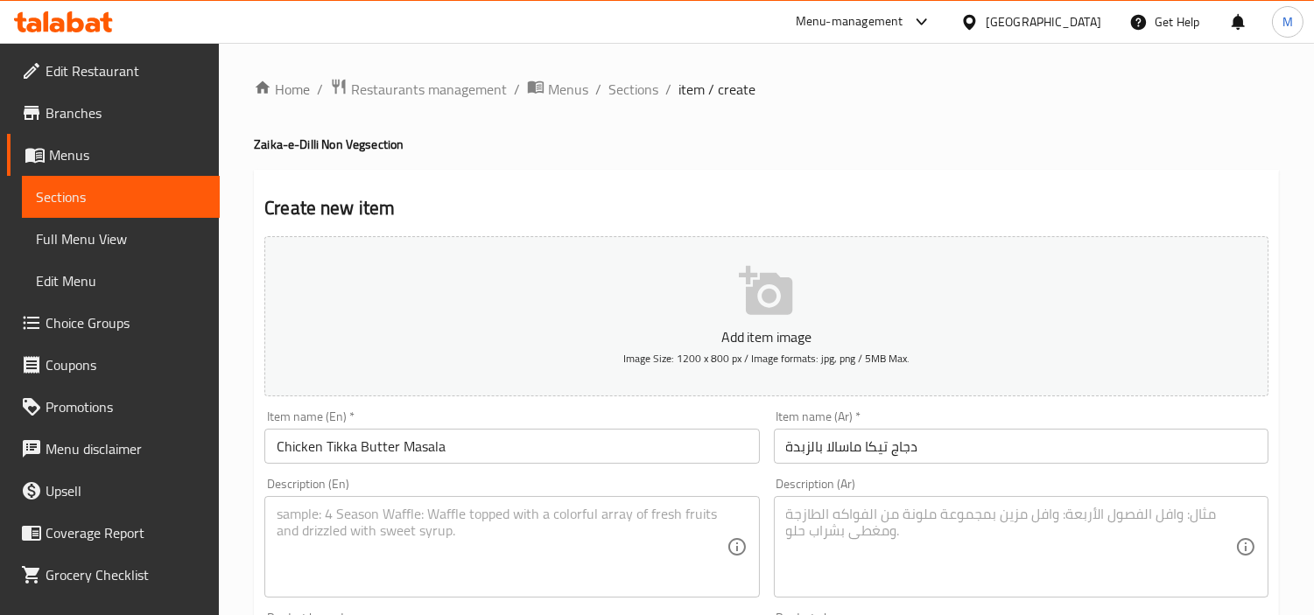
scroll to position [291, 0]
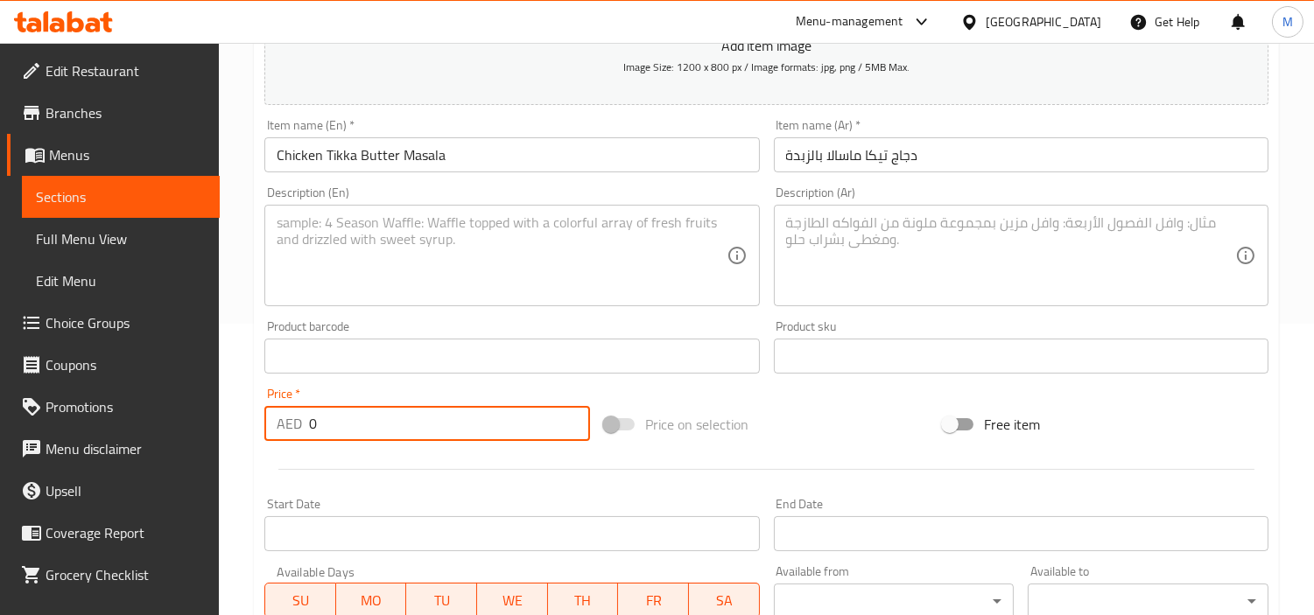
click at [417, 424] on input "0" at bounding box center [449, 423] width 281 height 35
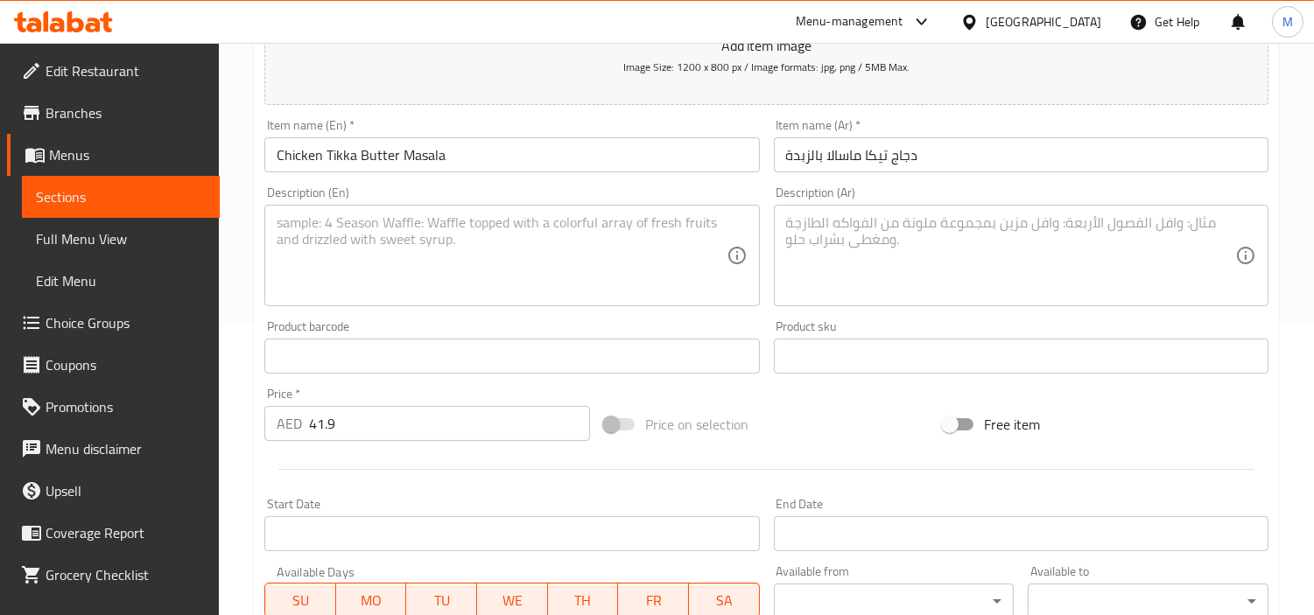
click at [444, 251] on textarea at bounding box center [501, 255] width 449 height 83
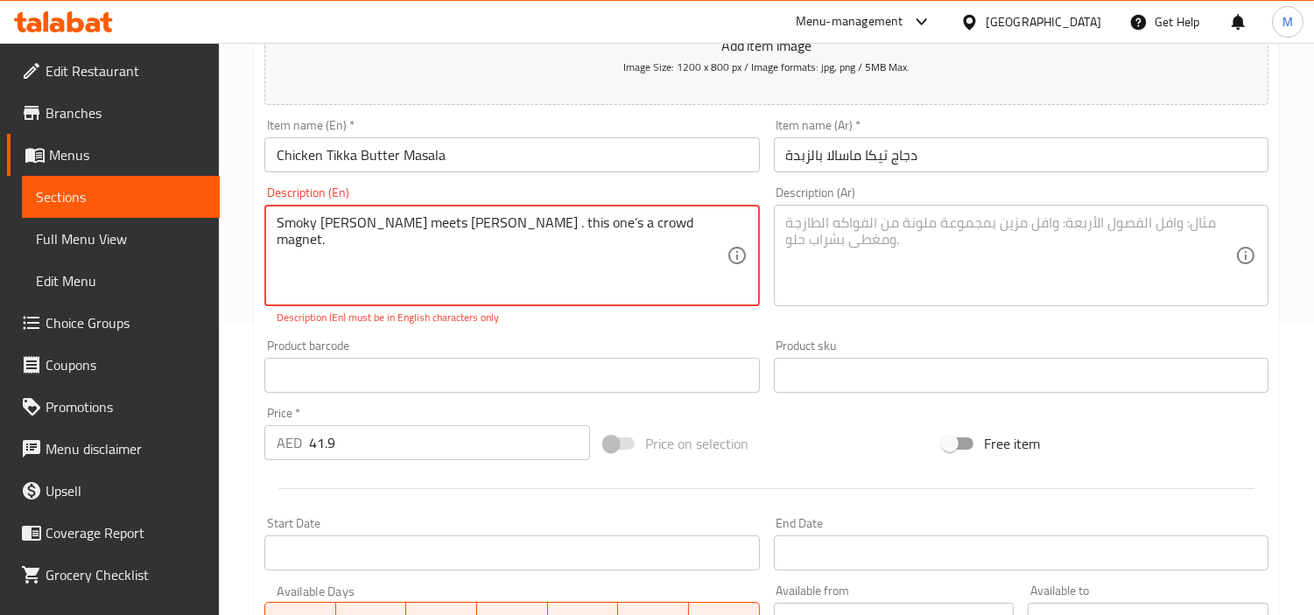
click at [530, 223] on textarea "Smoky [PERSON_NAME] meets [PERSON_NAME] . this one’s a crowd magnet." at bounding box center [501, 255] width 449 height 83
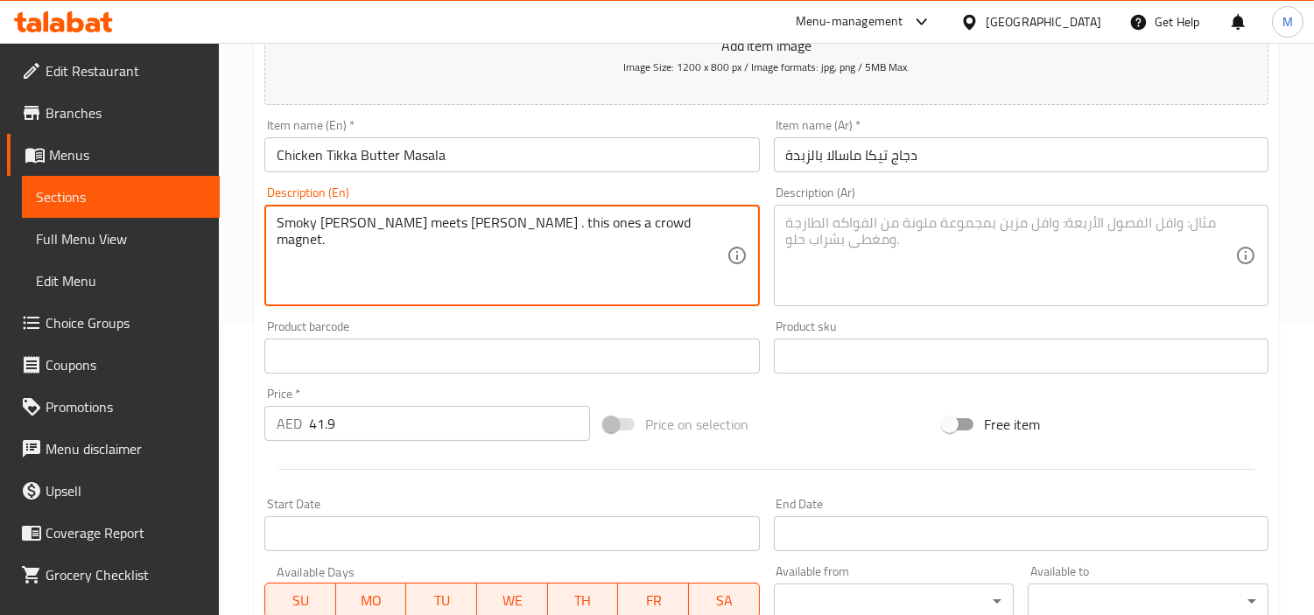
click at [606, 321] on div "Product barcode Product barcode" at bounding box center [511, 346] width 495 height 53
click at [600, 220] on textarea "Smoky [PERSON_NAME] meets [PERSON_NAME] . this ones a crowd magnet." at bounding box center [501, 255] width 449 height 83
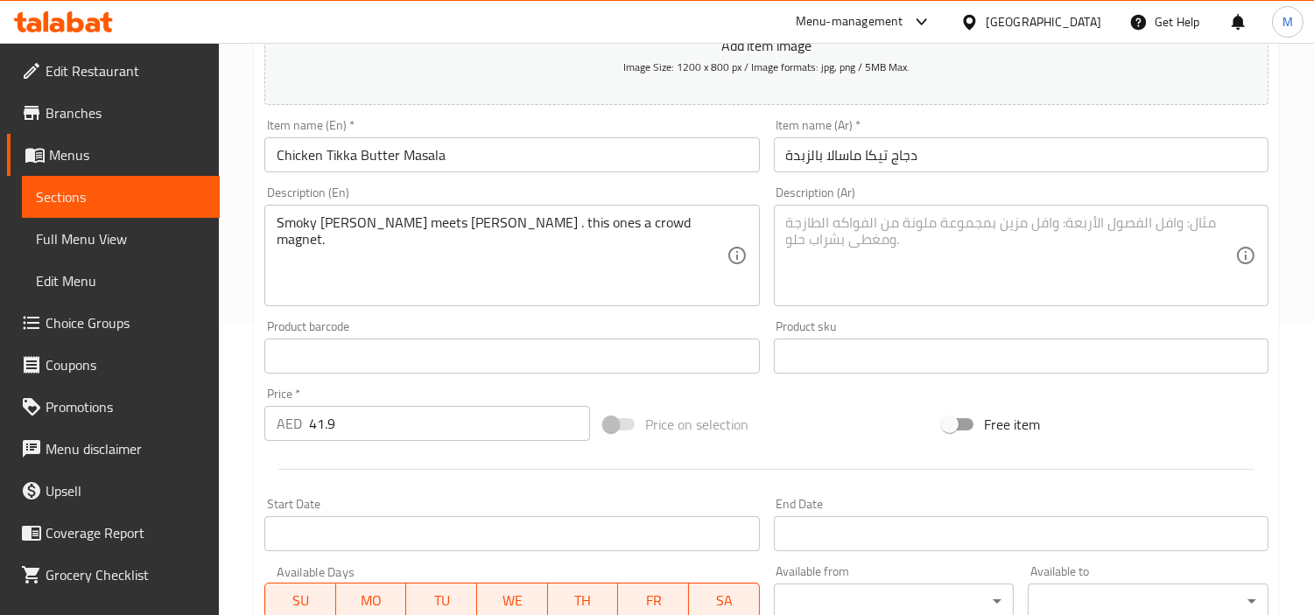
click at [852, 257] on textarea at bounding box center [1010, 255] width 449 height 83
click at [230, 287] on div "Home / Restaurants management / Menus / Sections / item / create Zaika-e-Dilli …" at bounding box center [766, 348] width 1095 height 1194
click at [246, 319] on div "Home / Restaurants management / Menus / Sections / item / create Zaika-e-Dilli …" at bounding box center [766, 348] width 1095 height 1194
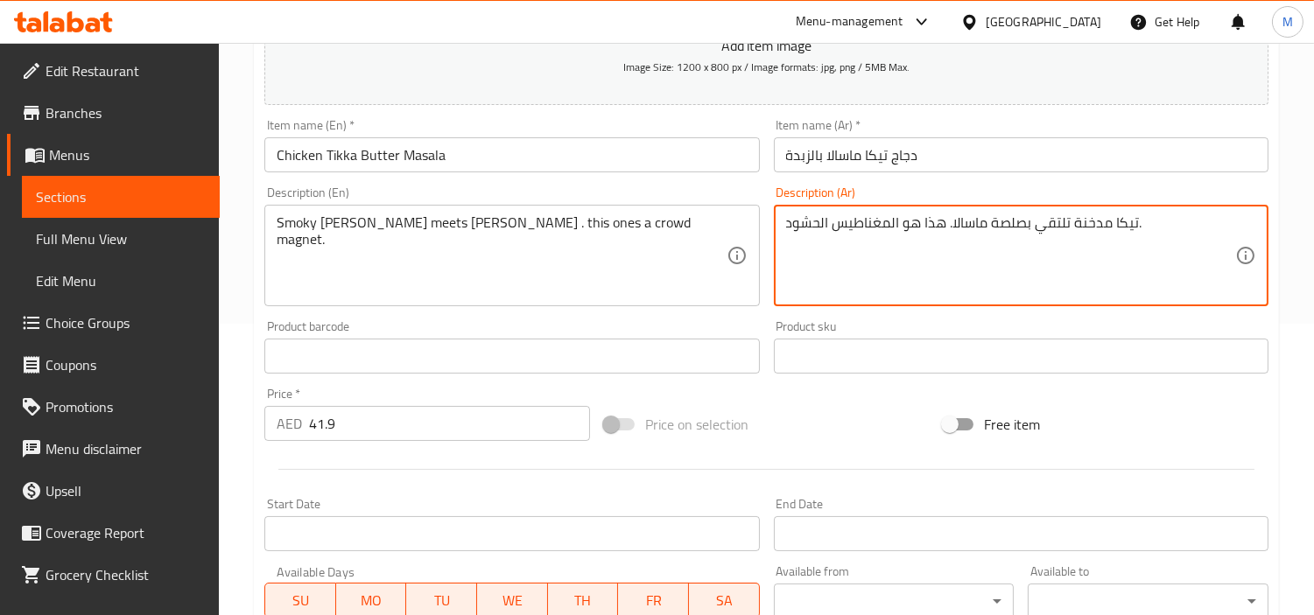
drag, startPoint x: 894, startPoint y: 220, endPoint x: 771, endPoint y: 224, distance: 122.6
click at [771, 224] on div "Description (Ar) تيكا مدخنة تلتقي بصلصة ماسالا. هذا هو المغناطيس الحشود. Descri…" at bounding box center [1021, 246] width 509 height 134
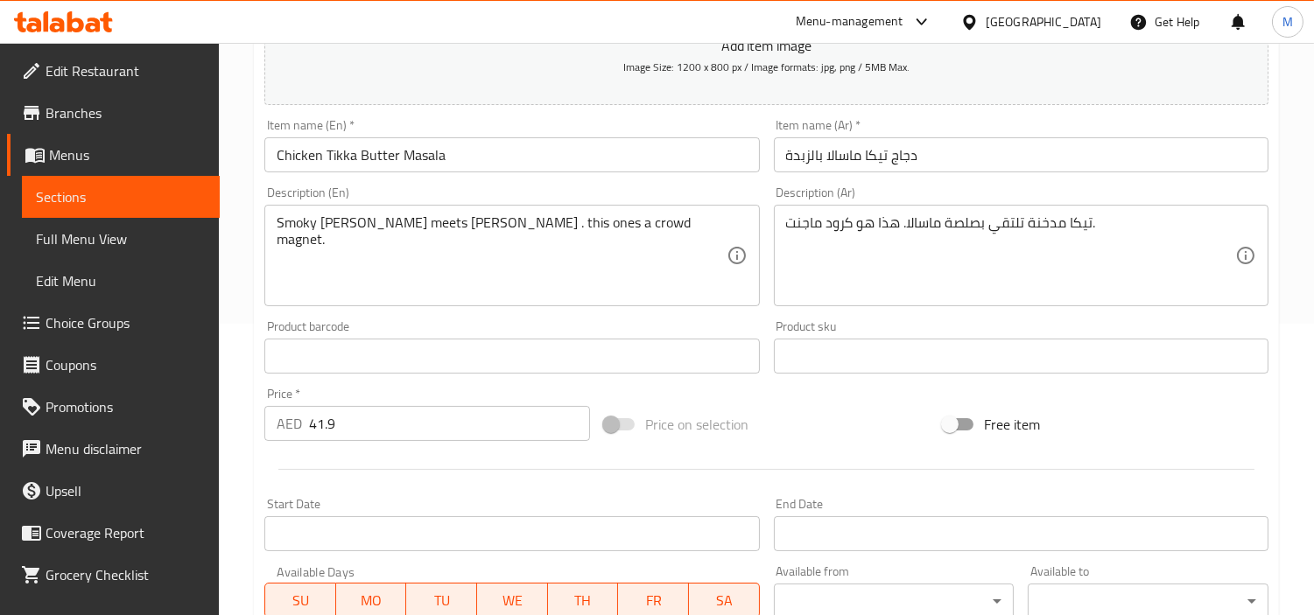
click at [238, 239] on div "Home / Restaurants management / Menus / Sections / item / create Zaika-e-Dilli …" at bounding box center [766, 348] width 1095 height 1194
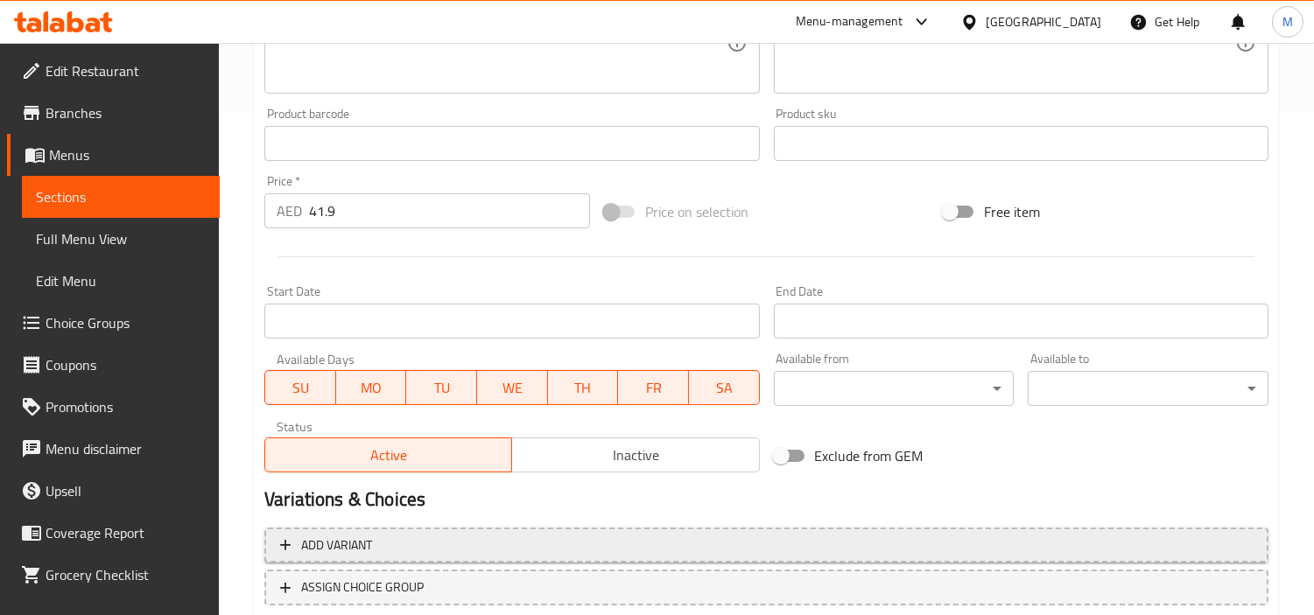
scroll to position [618, 0]
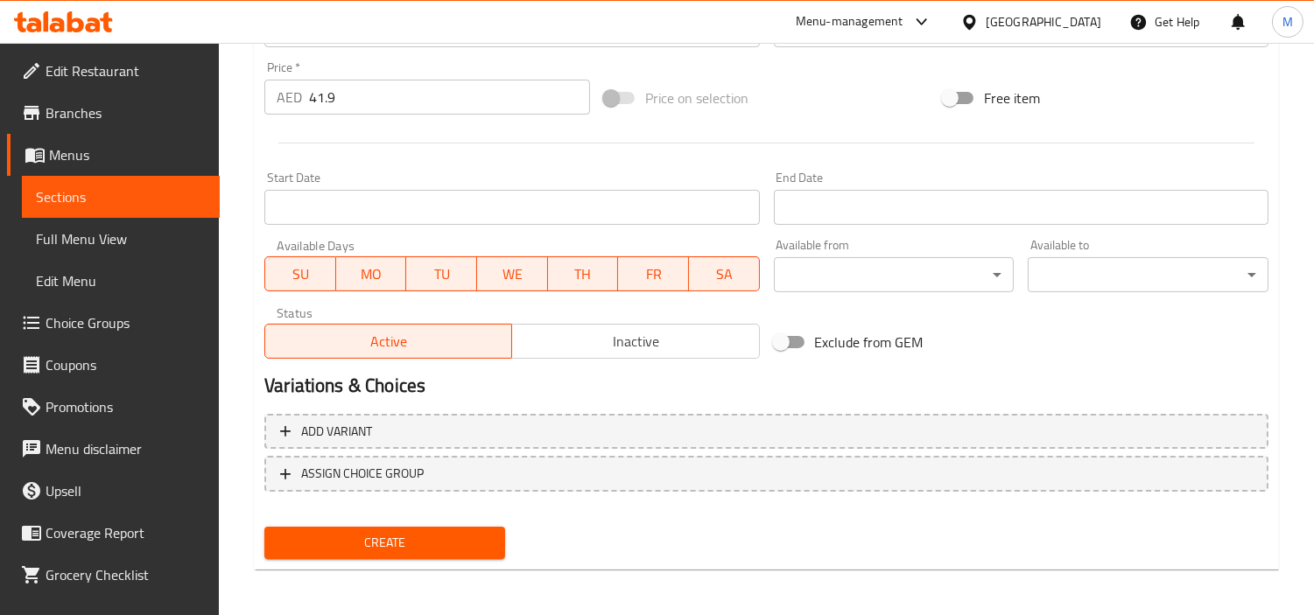
click at [432, 532] on span "Create" at bounding box center [384, 543] width 213 height 22
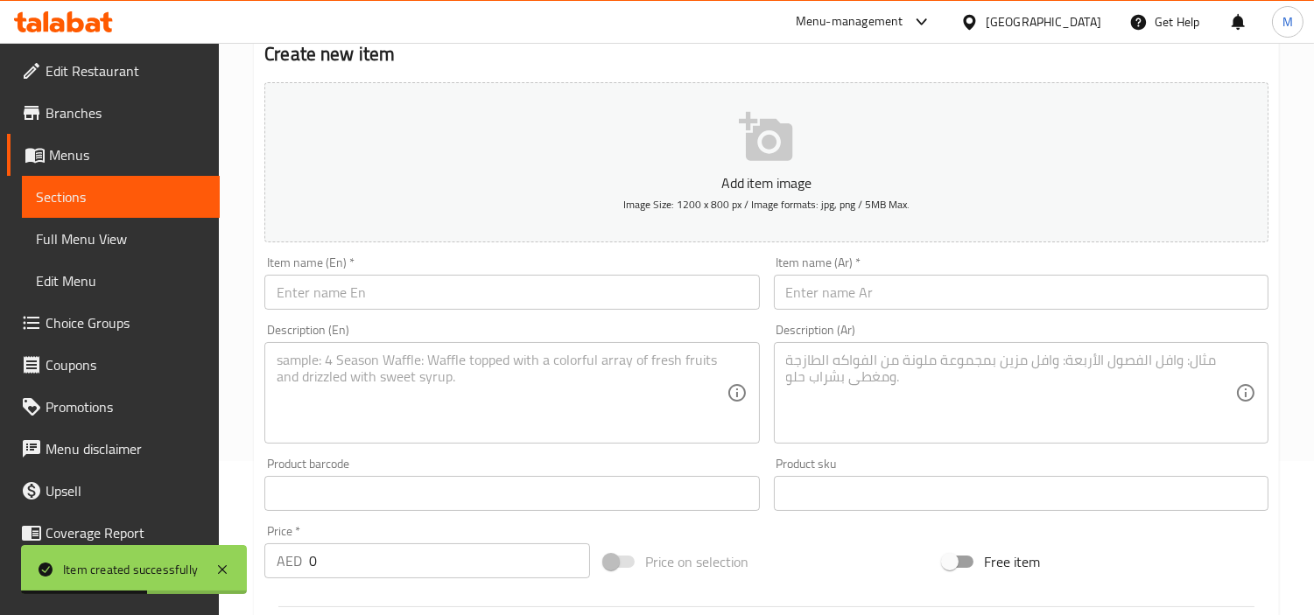
scroll to position [132, 0]
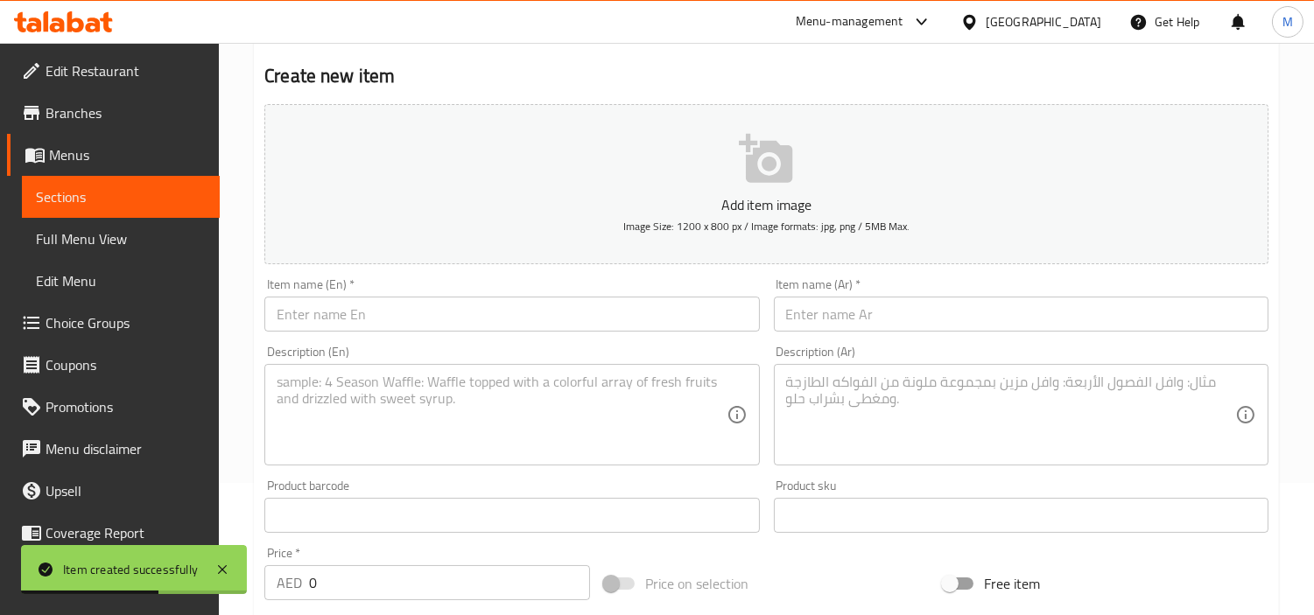
click at [430, 315] on input "text" at bounding box center [511, 314] width 495 height 35
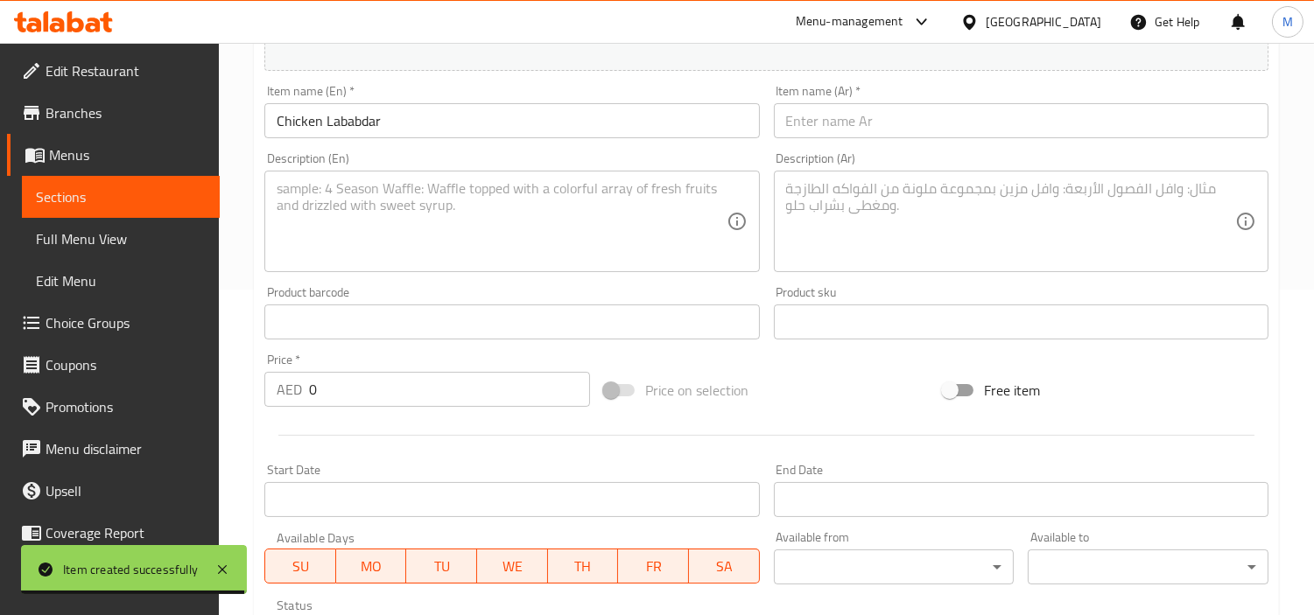
scroll to position [327, 0]
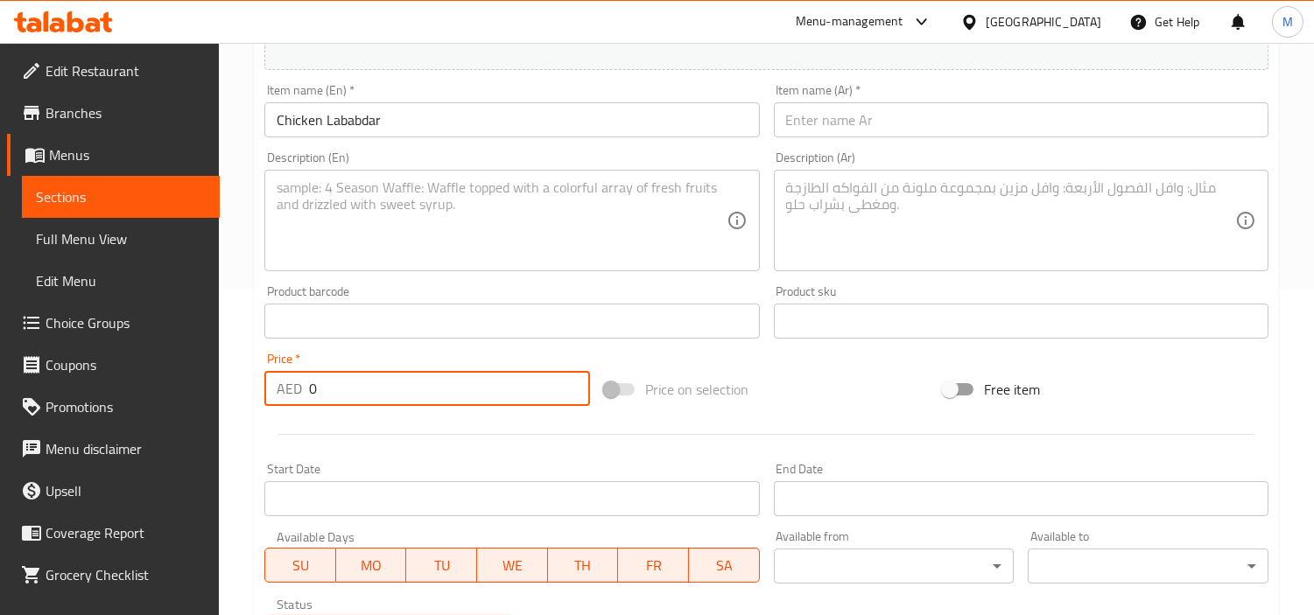
click at [344, 386] on input "0" at bounding box center [449, 388] width 281 height 35
click at [348, 344] on div "Product barcode Product barcode" at bounding box center [511, 311] width 509 height 67
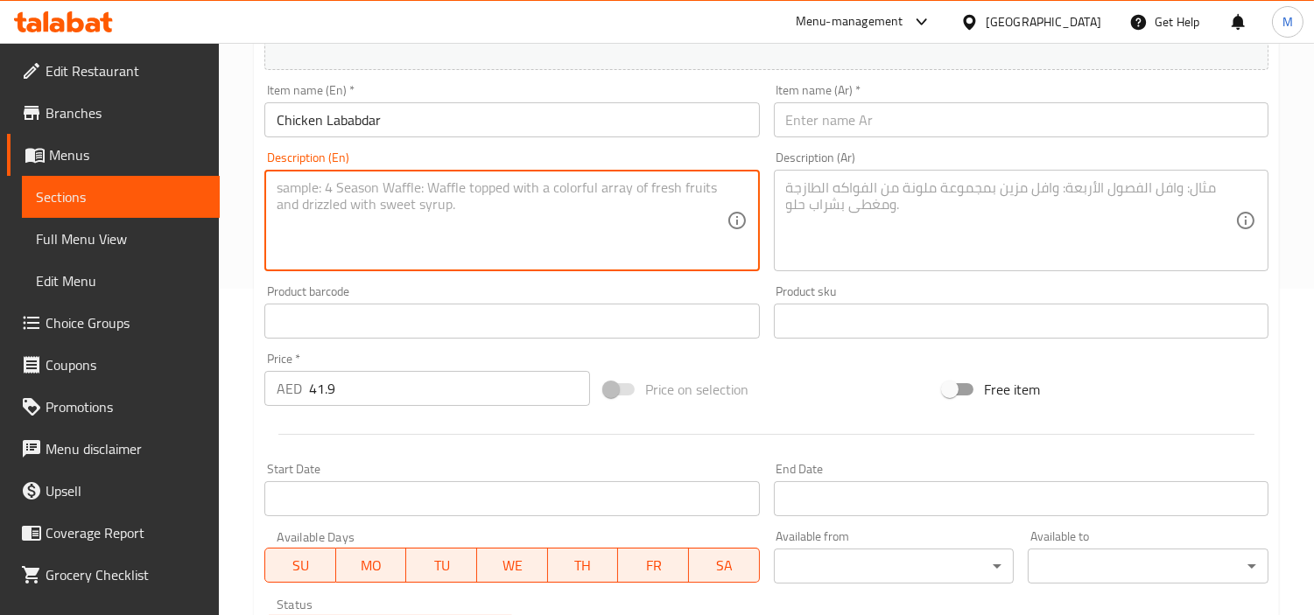
click at [448, 222] on textarea at bounding box center [501, 220] width 449 height 83
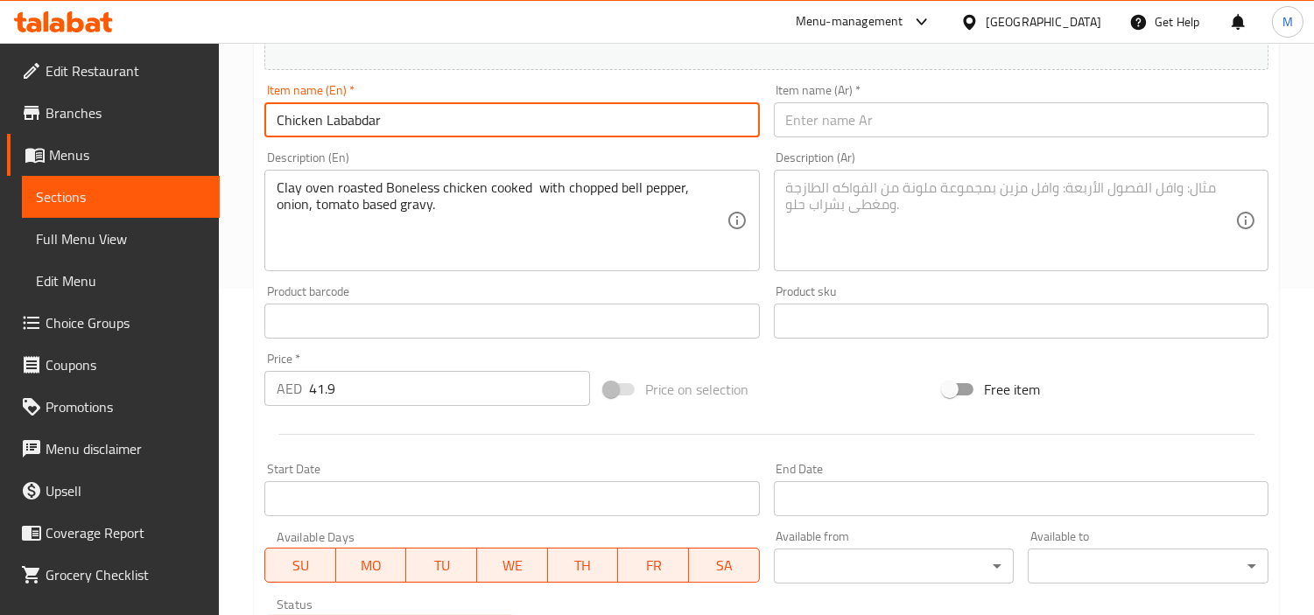
click at [356, 125] on input "Chicken Lababdar" at bounding box center [511, 119] width 495 height 35
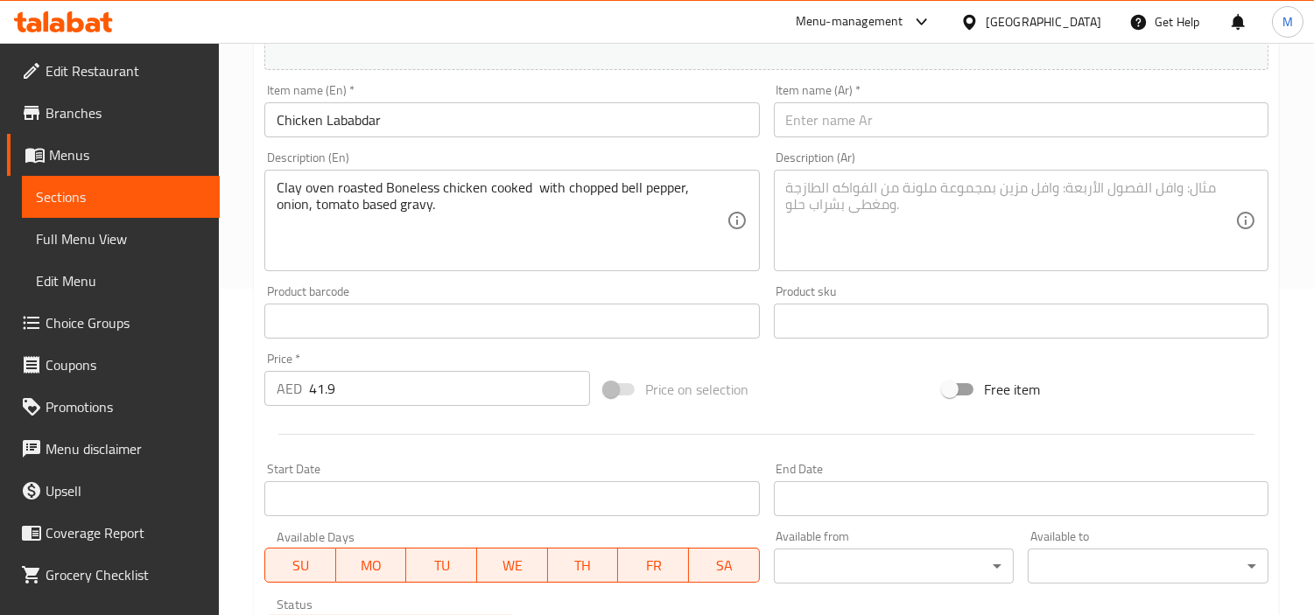
click at [359, 120] on input "Chicken Lababdar" at bounding box center [511, 119] width 495 height 35
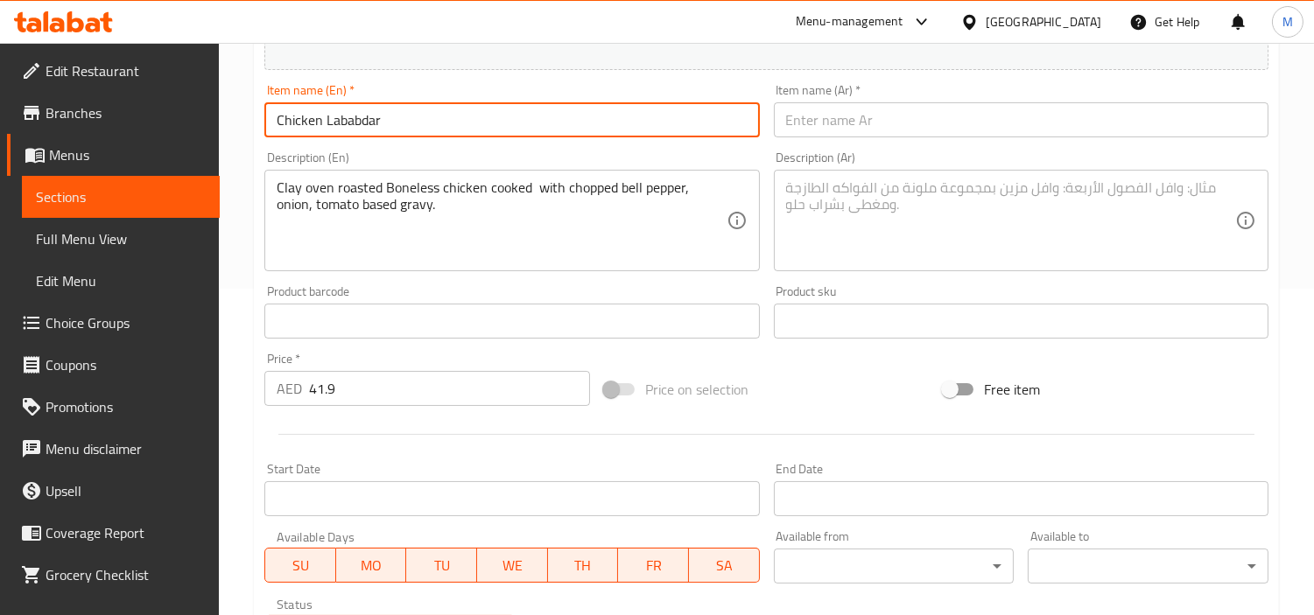
click at [359, 120] on input "Chicken Lababdar" at bounding box center [511, 119] width 495 height 35
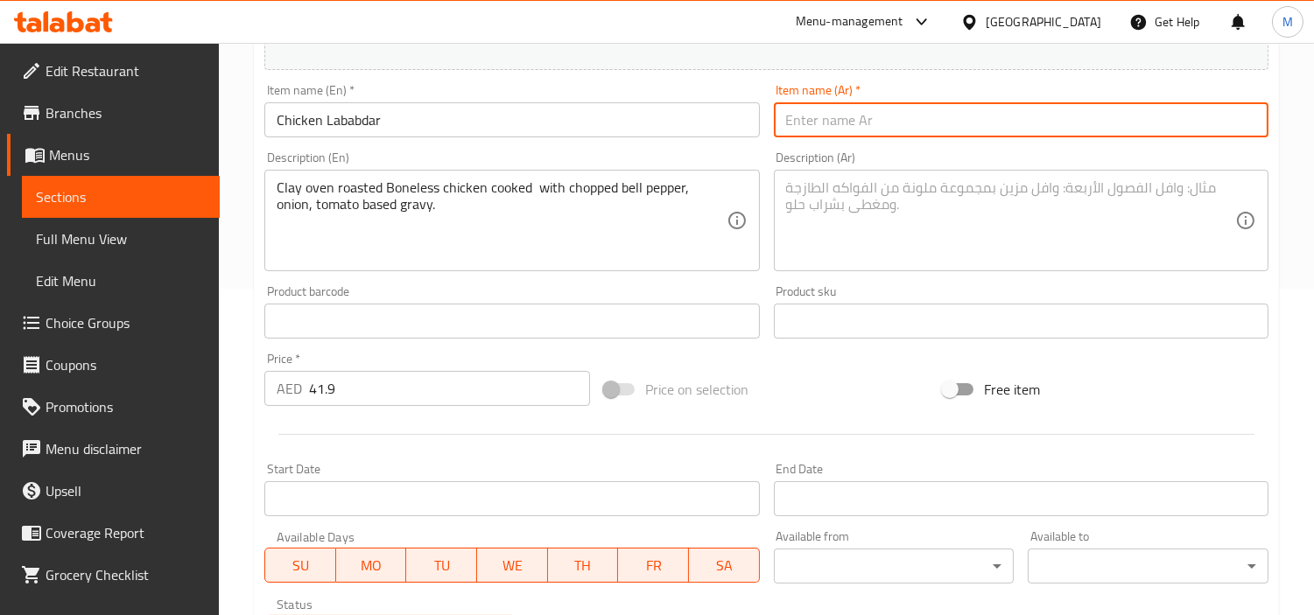
click at [952, 114] on input "text" at bounding box center [1021, 119] width 495 height 35
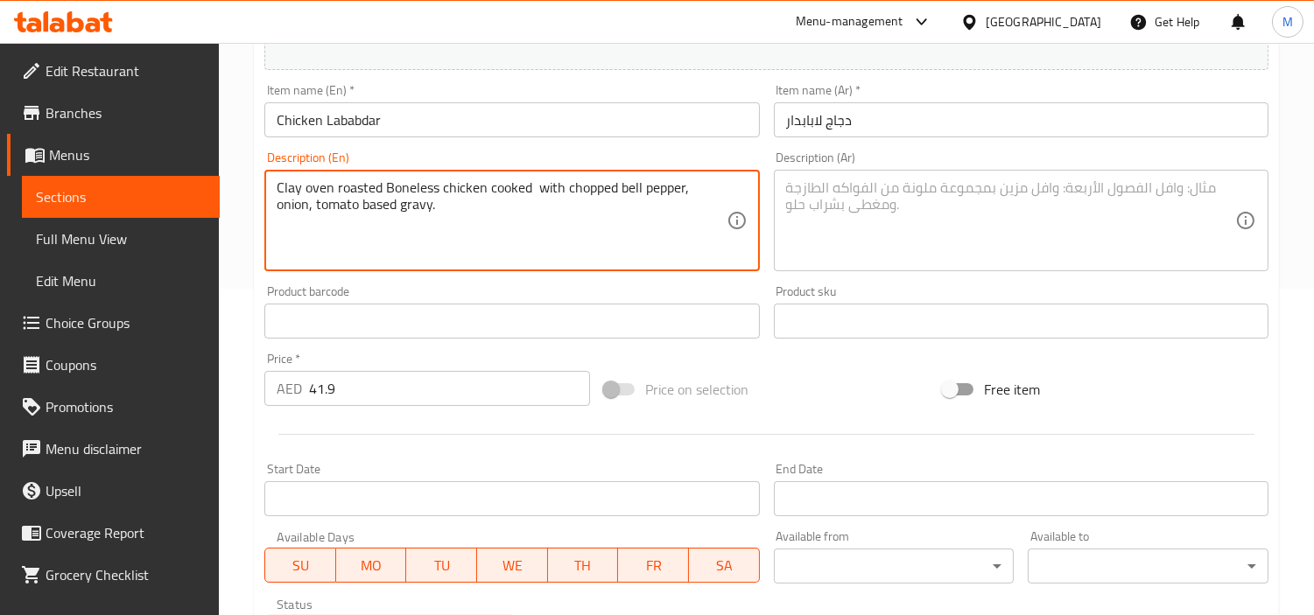
click at [476, 197] on textarea "Clay oven roasted Boneless chicken cooked with chopped bell pepper, onion, toma…" at bounding box center [501, 220] width 449 height 83
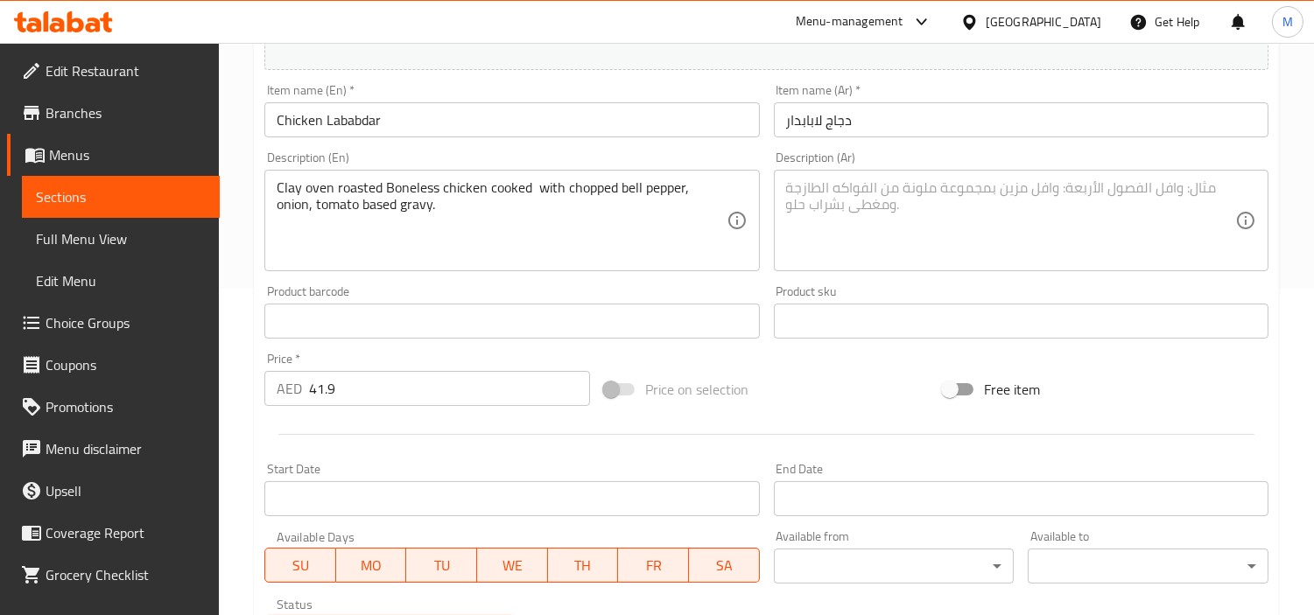
click at [914, 190] on textarea at bounding box center [1010, 220] width 449 height 83
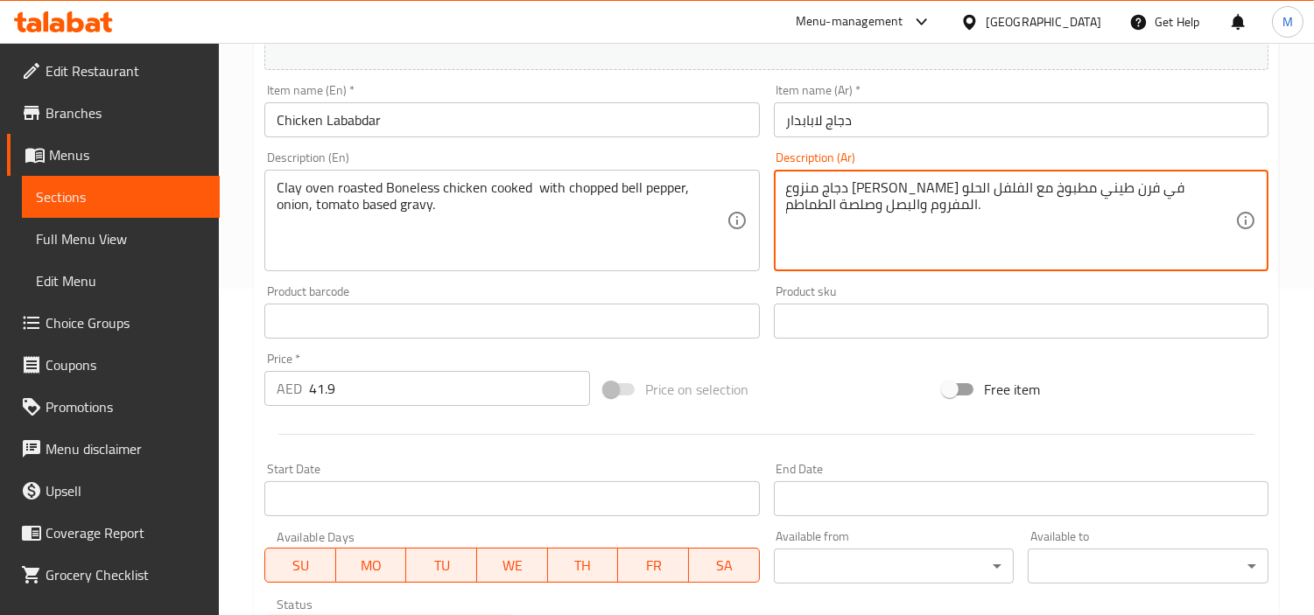
click at [905, 284] on div "Product sku Product sku" at bounding box center [1021, 311] width 509 height 67
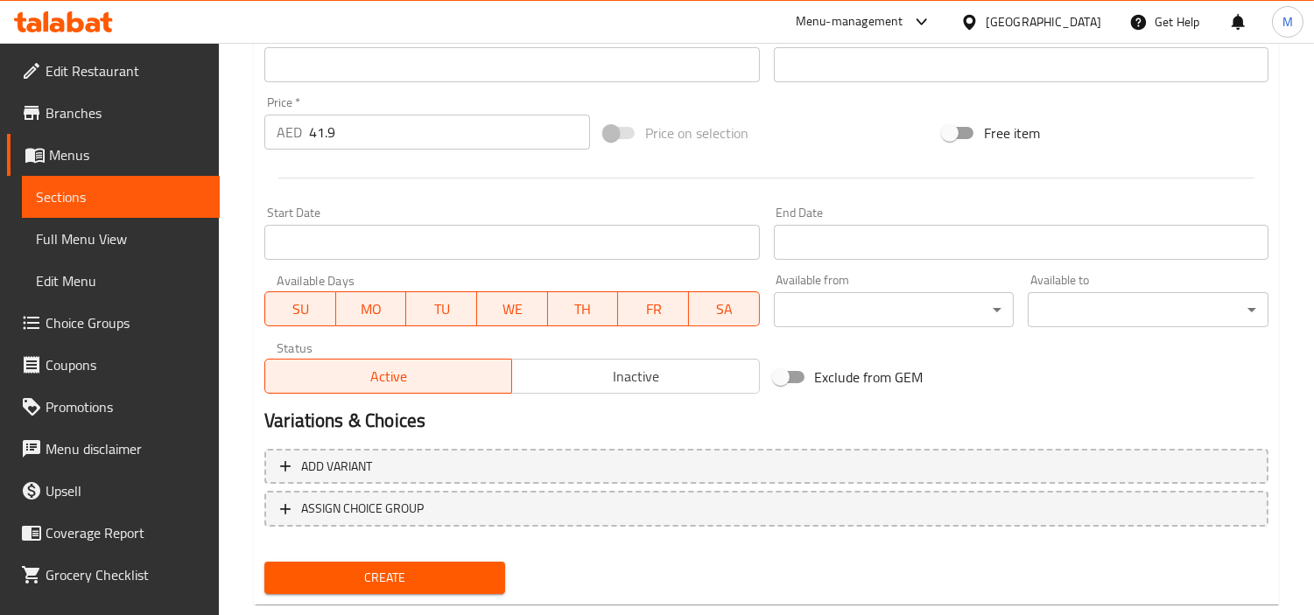
scroll to position [618, 0]
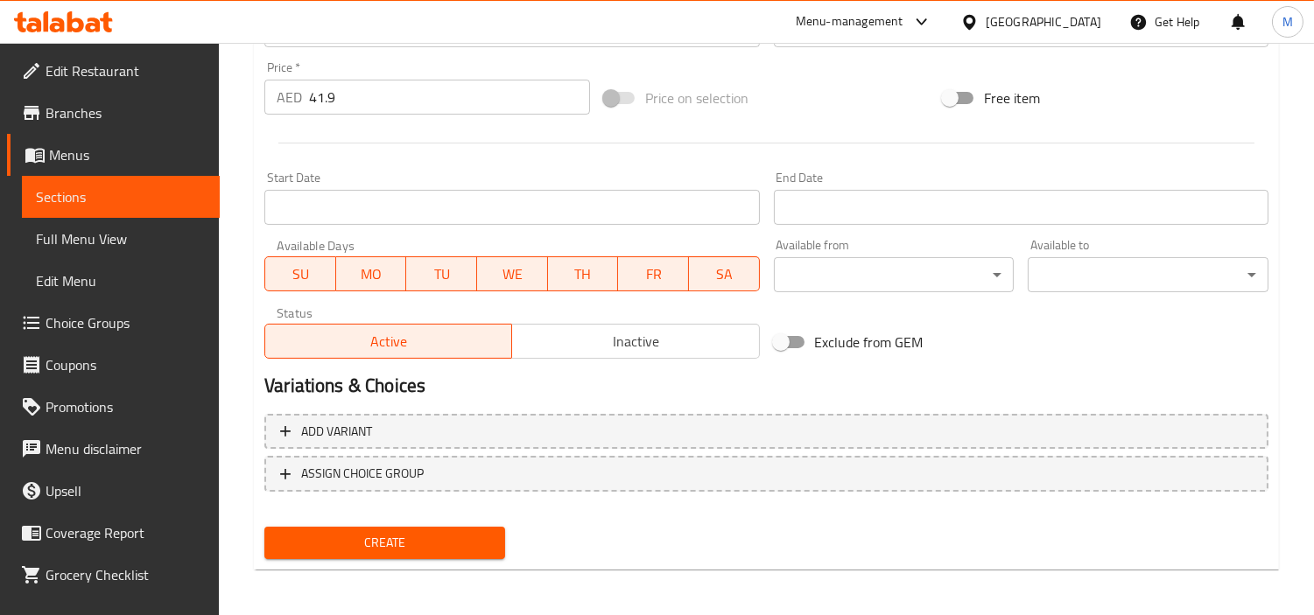
drag, startPoint x: 362, startPoint y: 543, endPoint x: 294, endPoint y: 544, distance: 68.3
click at [362, 543] on span "Create" at bounding box center [384, 543] width 213 height 22
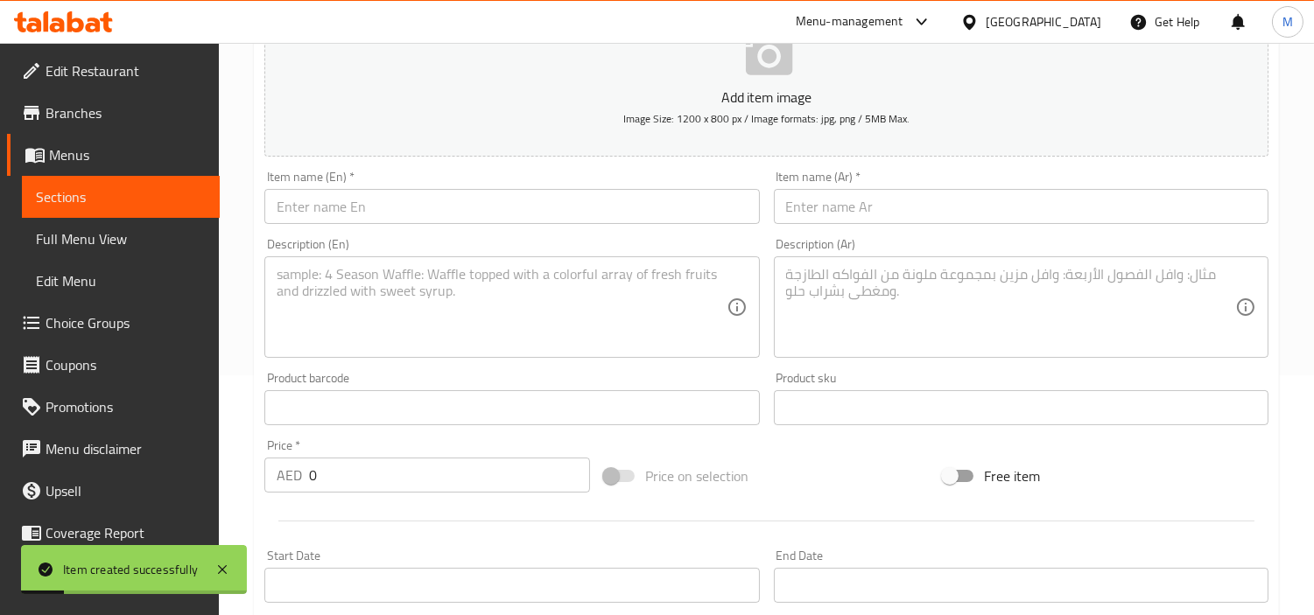
scroll to position [132, 0]
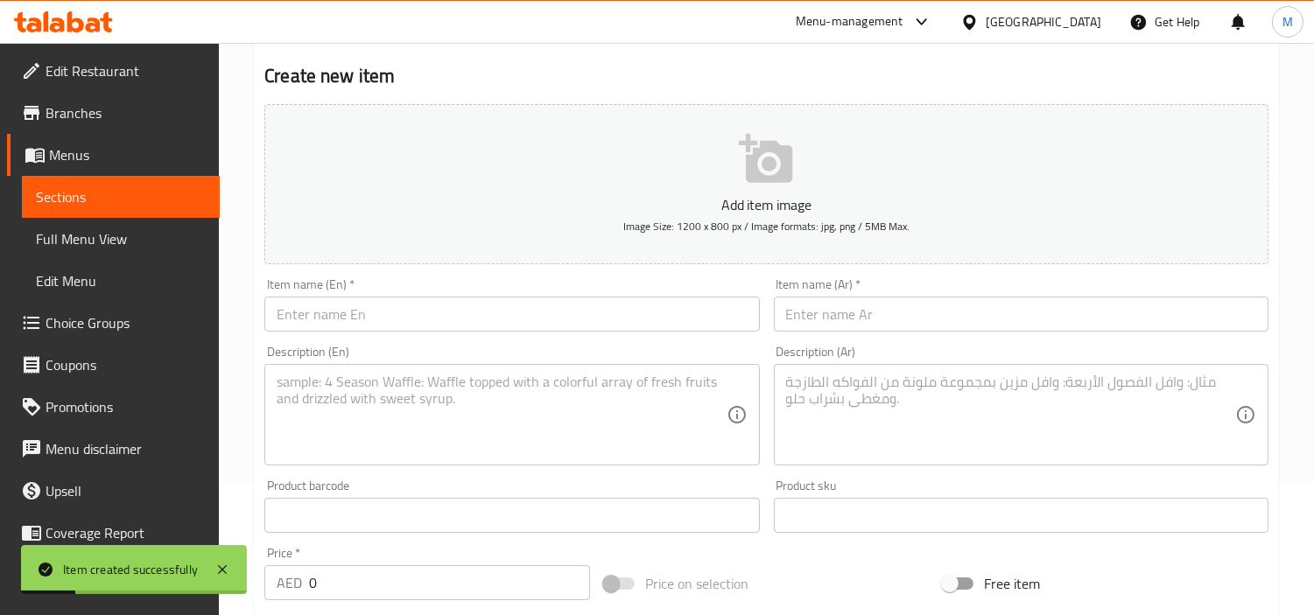
click at [425, 316] on input "text" at bounding box center [511, 314] width 495 height 35
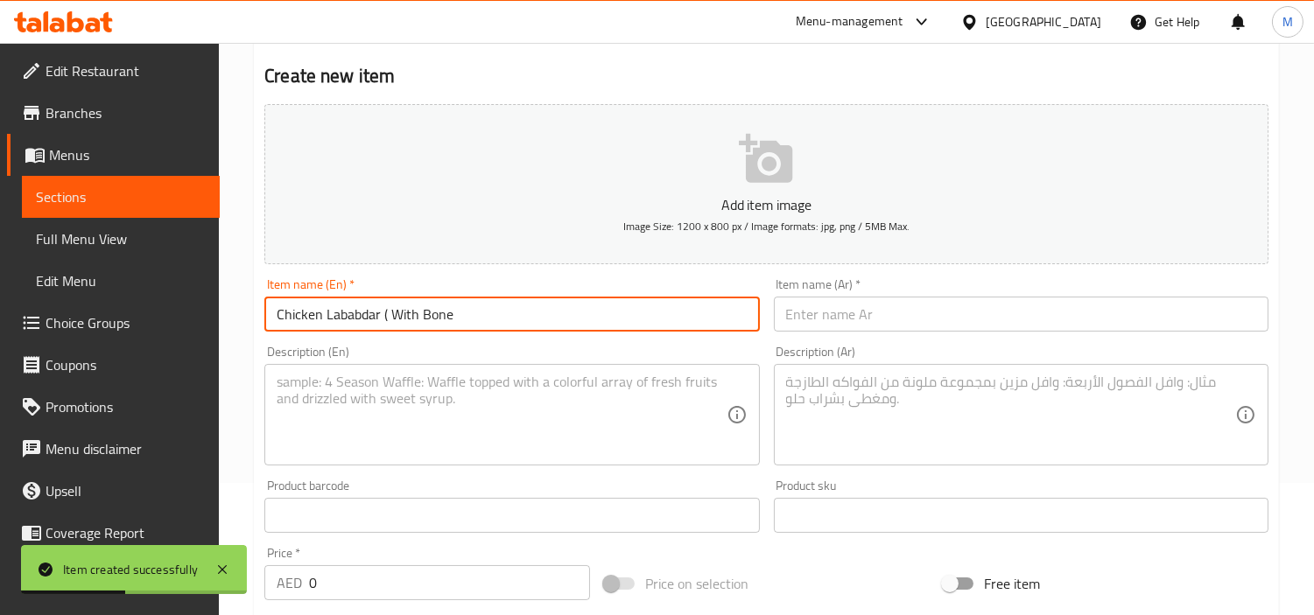
click at [390, 317] on input "Chicken Lababdar ( With Bone" at bounding box center [511, 314] width 495 height 35
click at [400, 319] on input "Chicken Lababdar With Bone" at bounding box center [511, 314] width 495 height 35
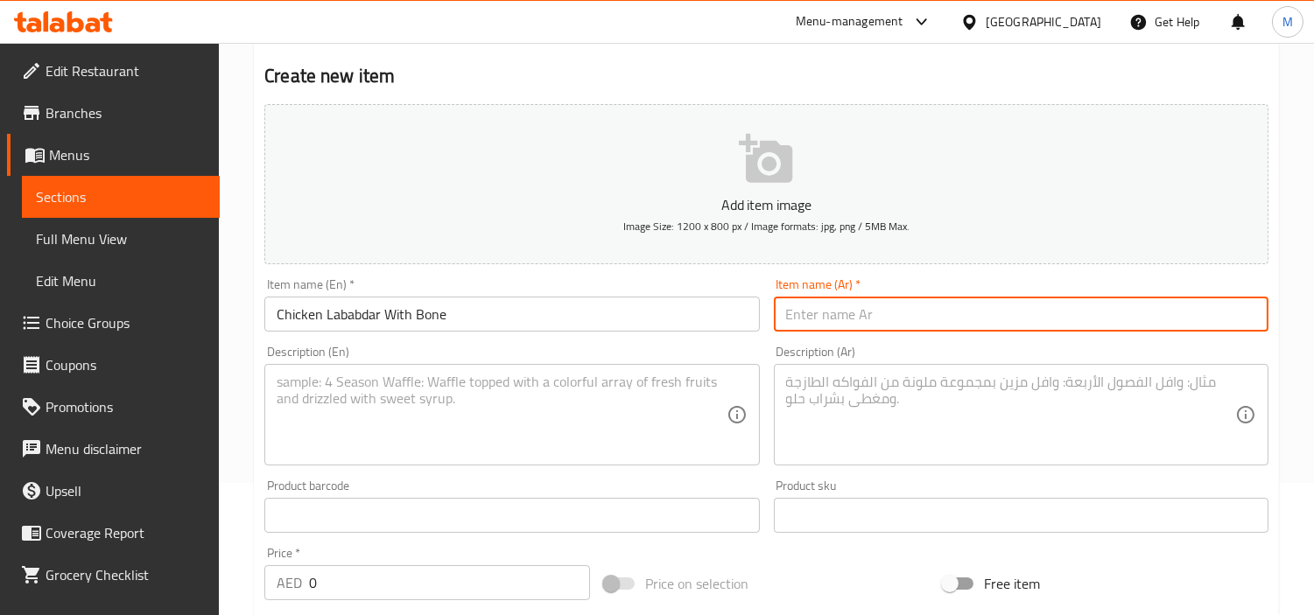
click at [1017, 300] on input "text" at bounding box center [1021, 314] width 495 height 35
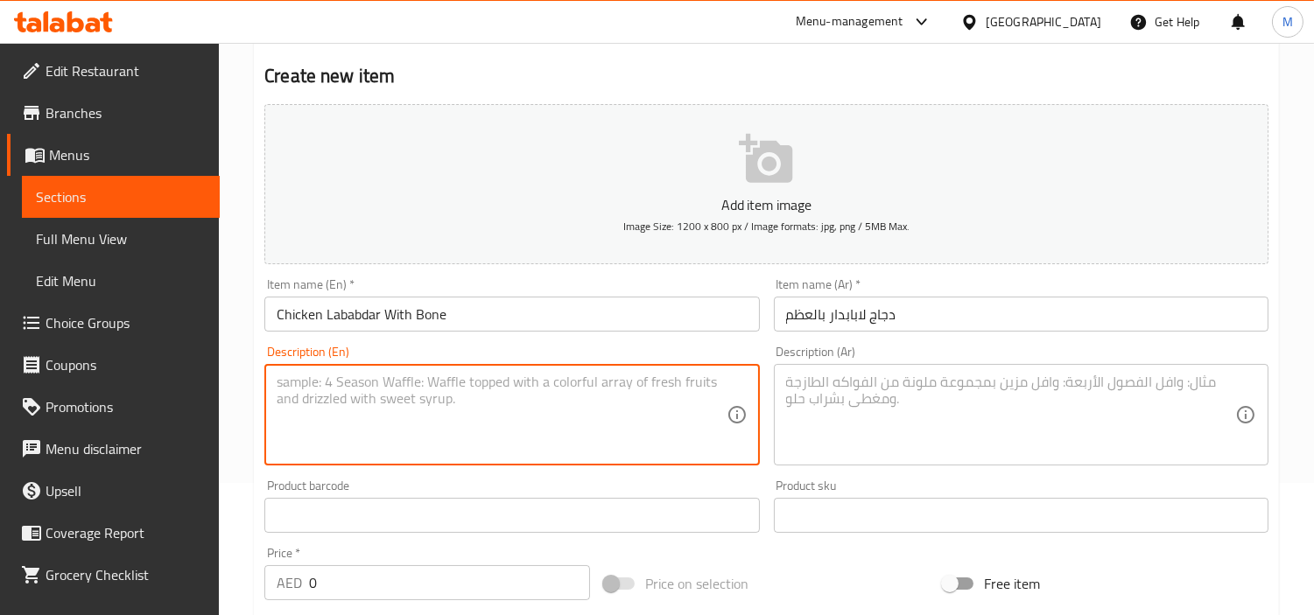
drag, startPoint x: 474, startPoint y: 401, endPoint x: 347, endPoint y: 398, distance: 127.0
click at [474, 401] on textarea at bounding box center [501, 415] width 449 height 83
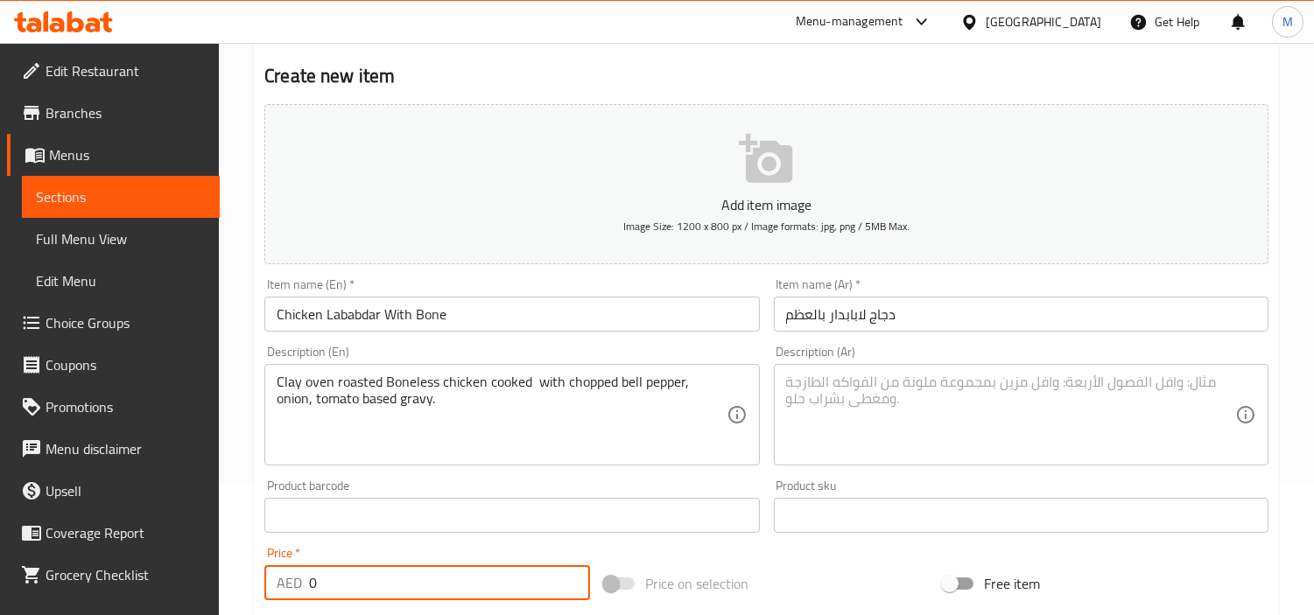
click at [418, 578] on input "0" at bounding box center [449, 582] width 281 height 35
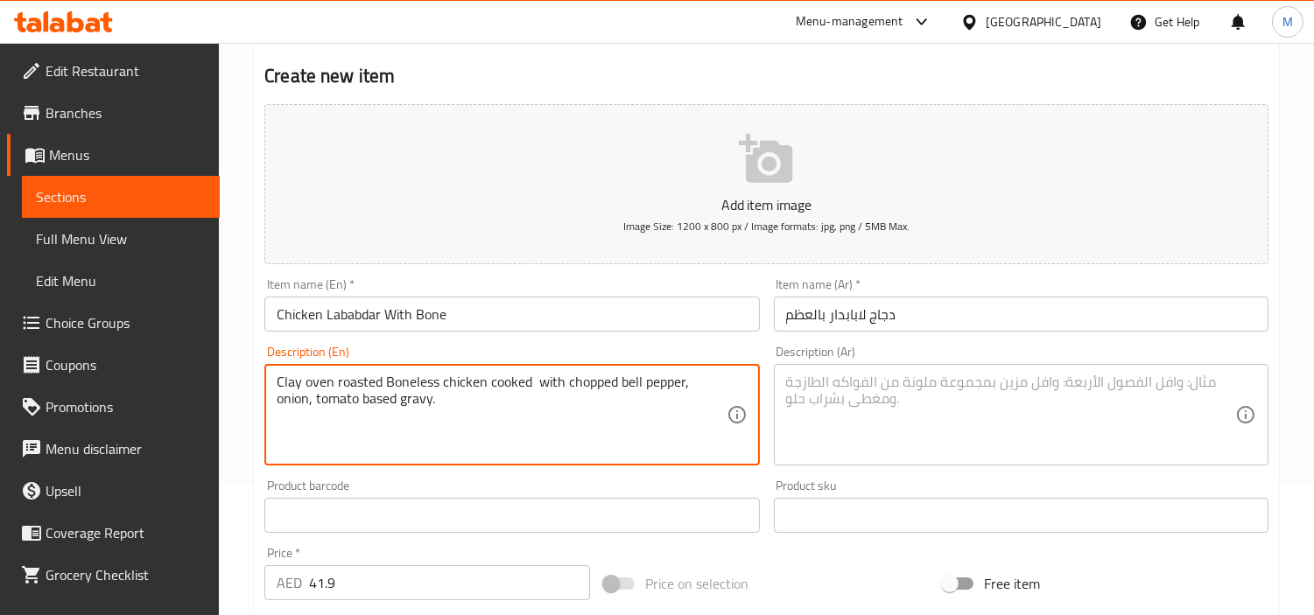
click at [432, 390] on textarea "Clay oven roasted Boneless chicken cooked with chopped bell pepper, onion, toma…" at bounding box center [501, 415] width 449 height 83
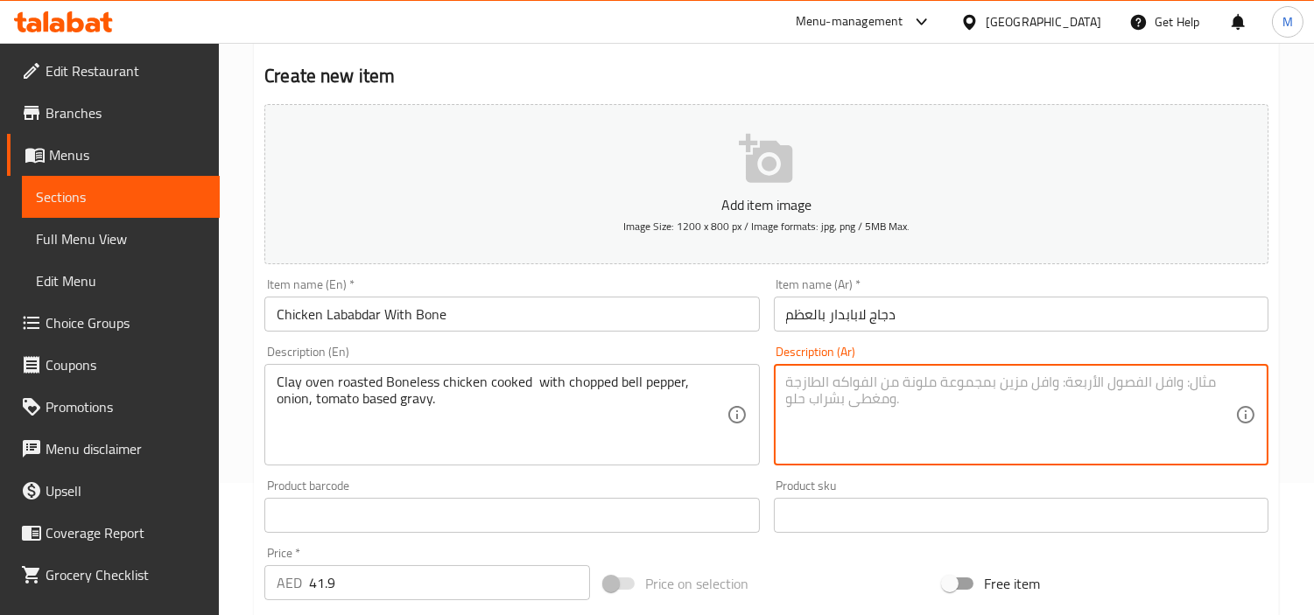
click at [1113, 404] on textarea at bounding box center [1010, 415] width 449 height 83
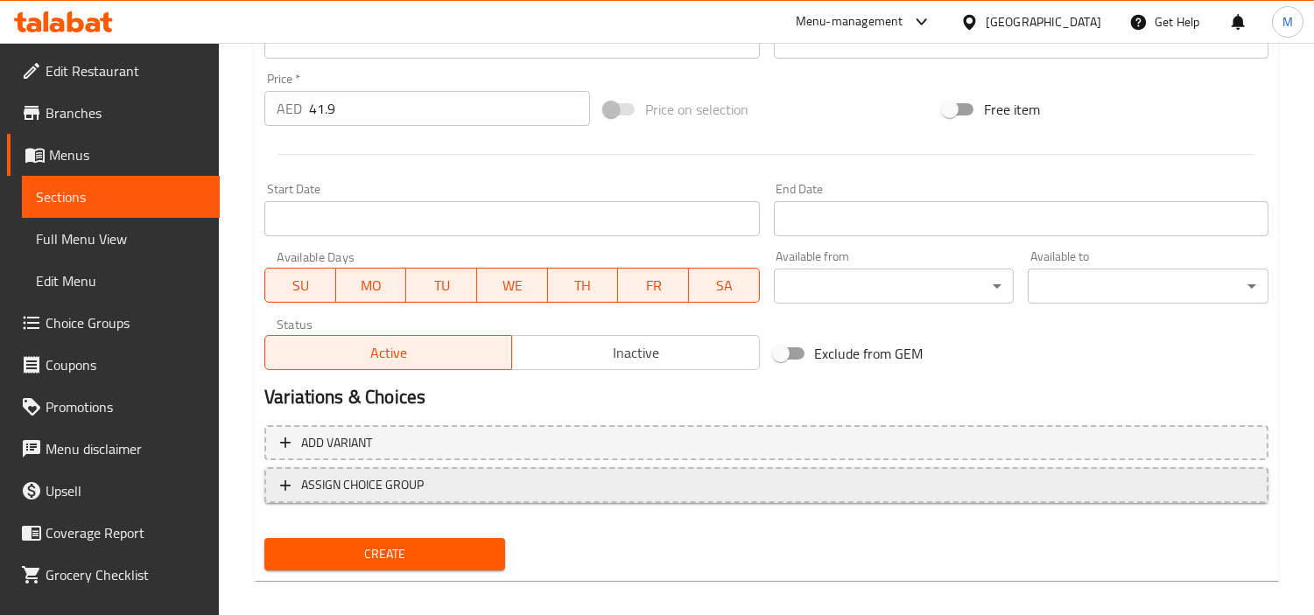
scroll to position [618, 0]
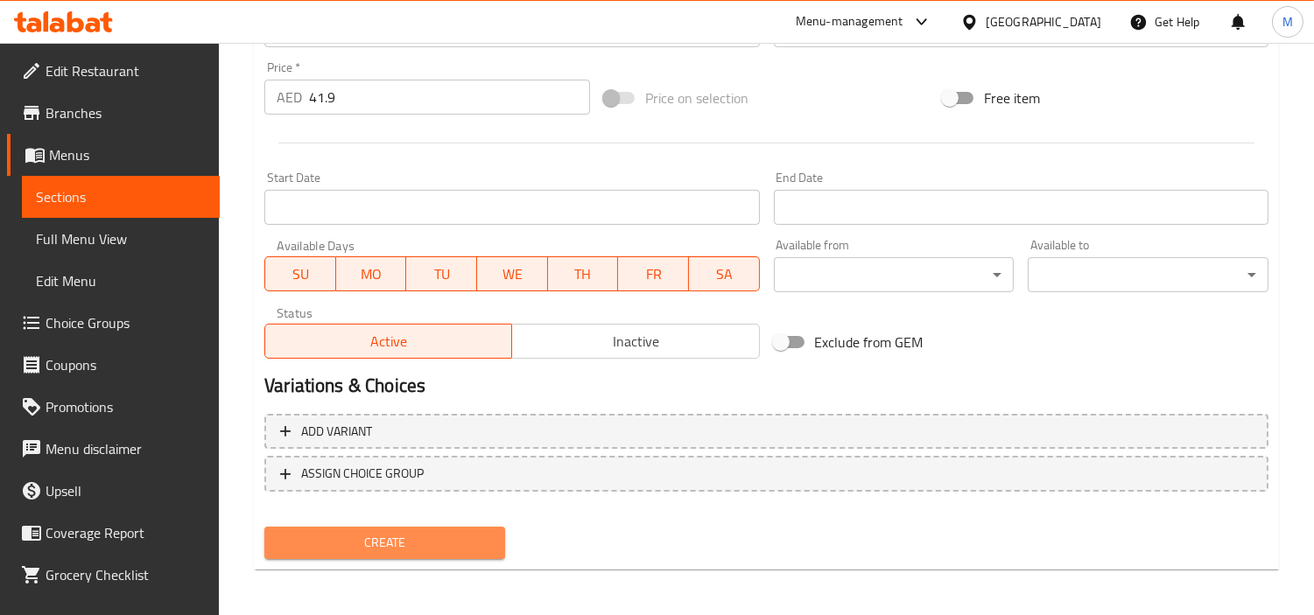
click at [356, 532] on span "Create" at bounding box center [384, 543] width 213 height 22
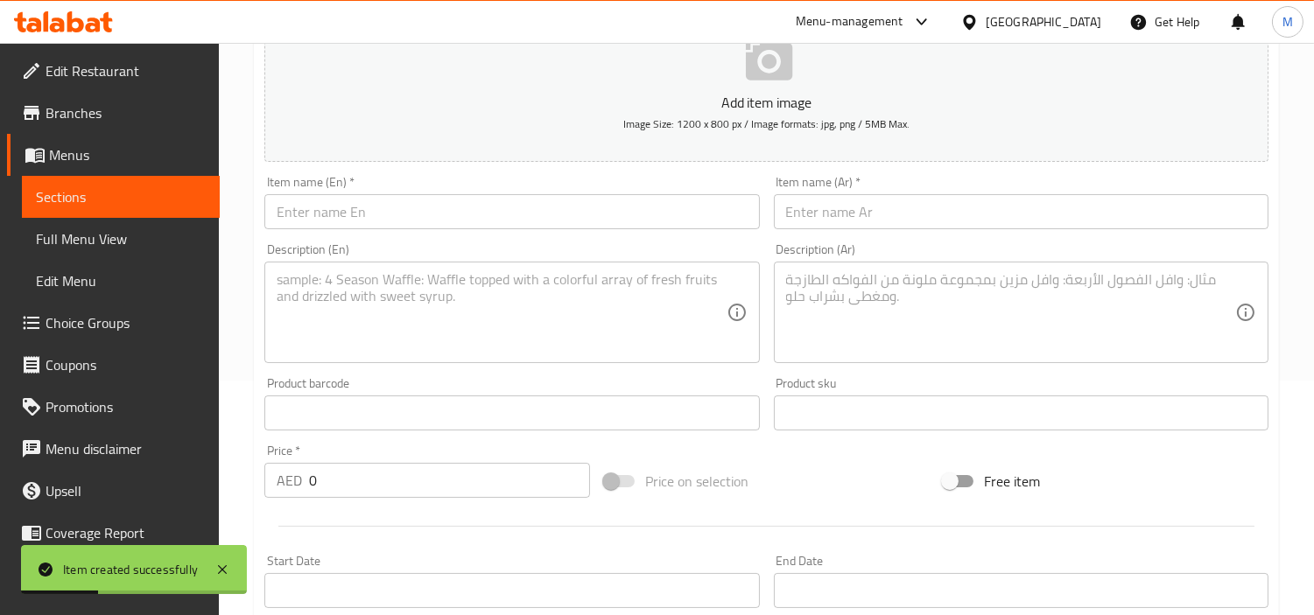
scroll to position [132, 0]
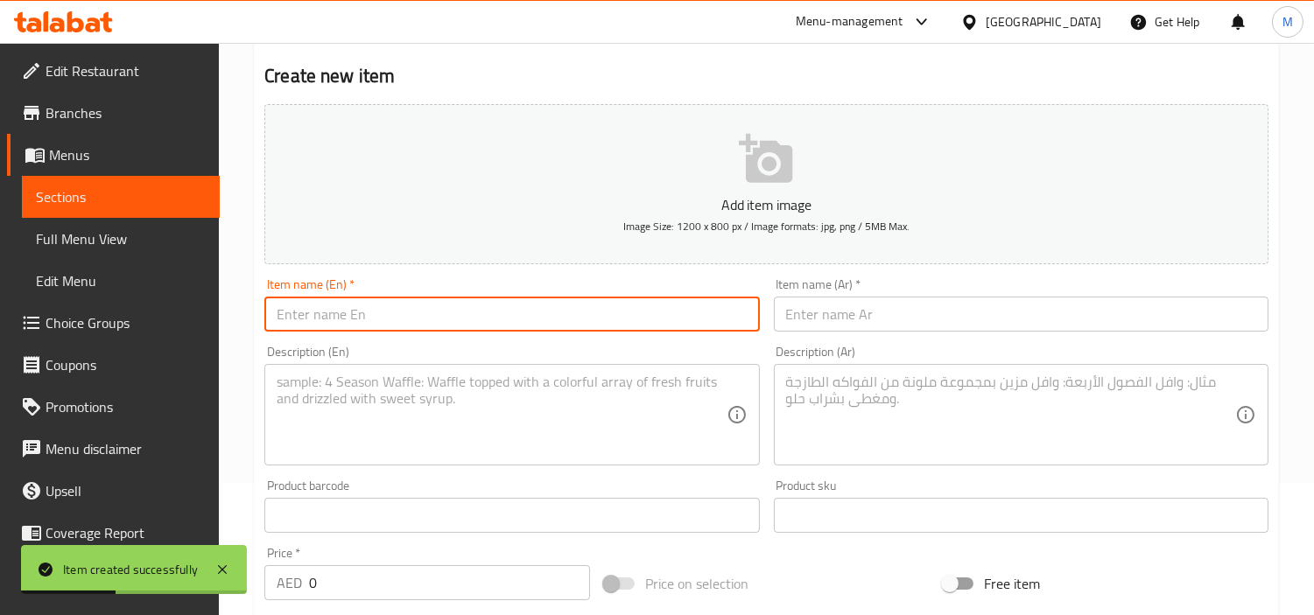
click at [444, 303] on input "text" at bounding box center [511, 314] width 495 height 35
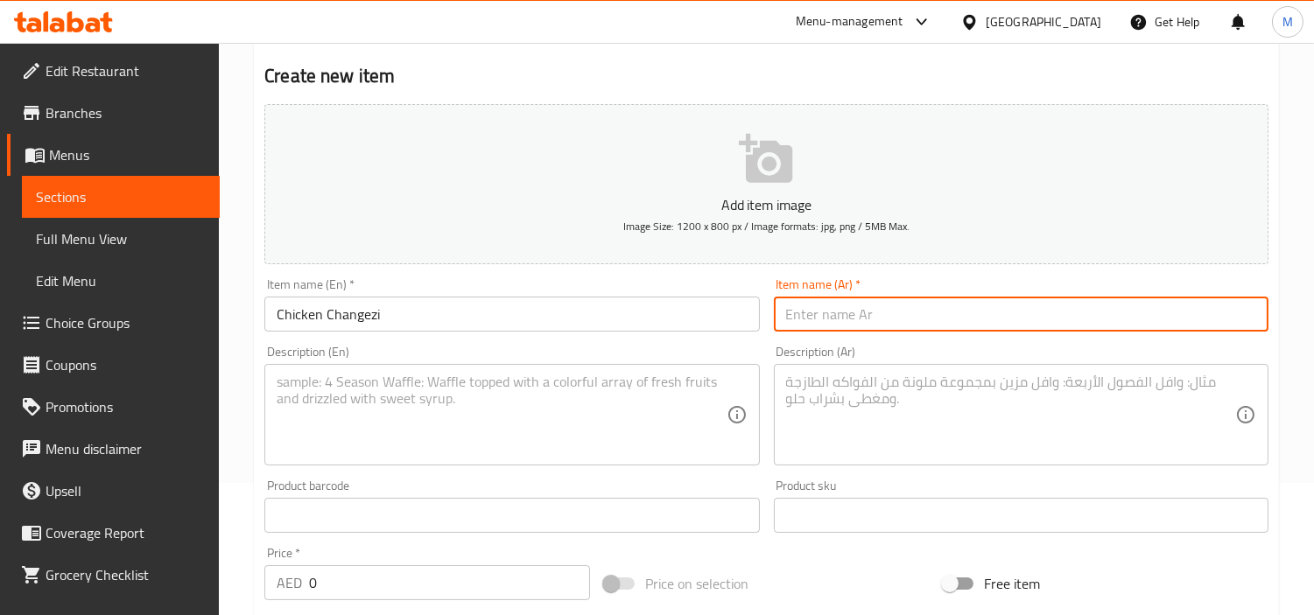
click at [917, 320] on input "text" at bounding box center [1021, 314] width 495 height 35
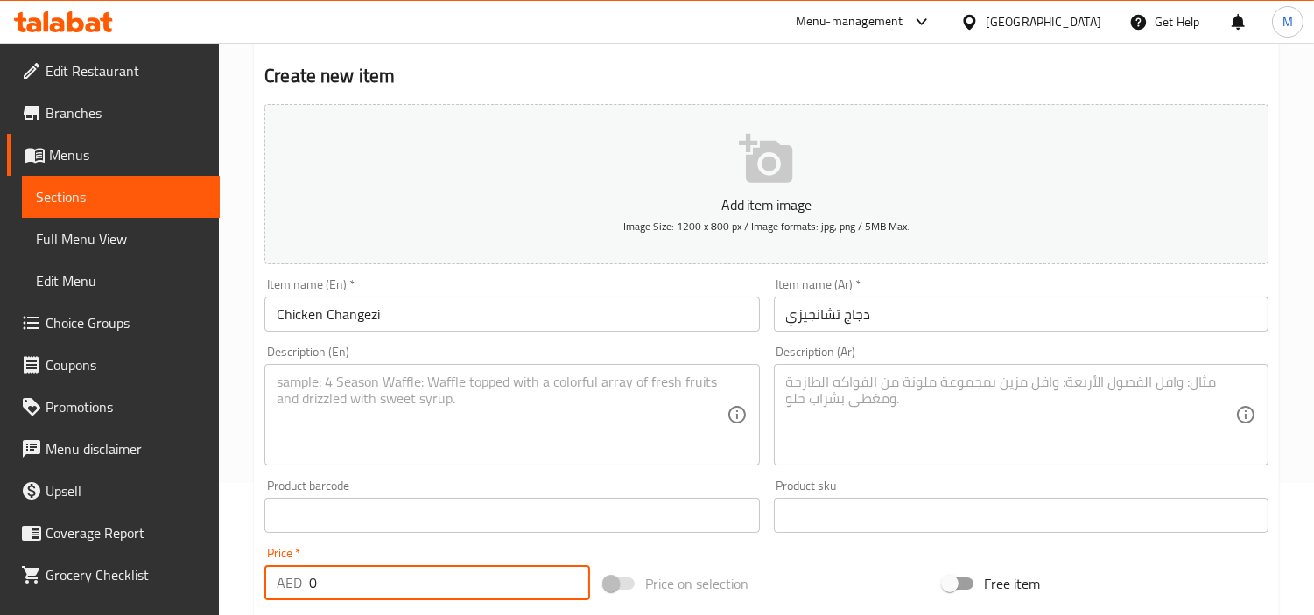
click at [390, 574] on input "0" at bounding box center [449, 582] width 281 height 35
click at [657, 385] on textarea at bounding box center [501, 415] width 449 height 83
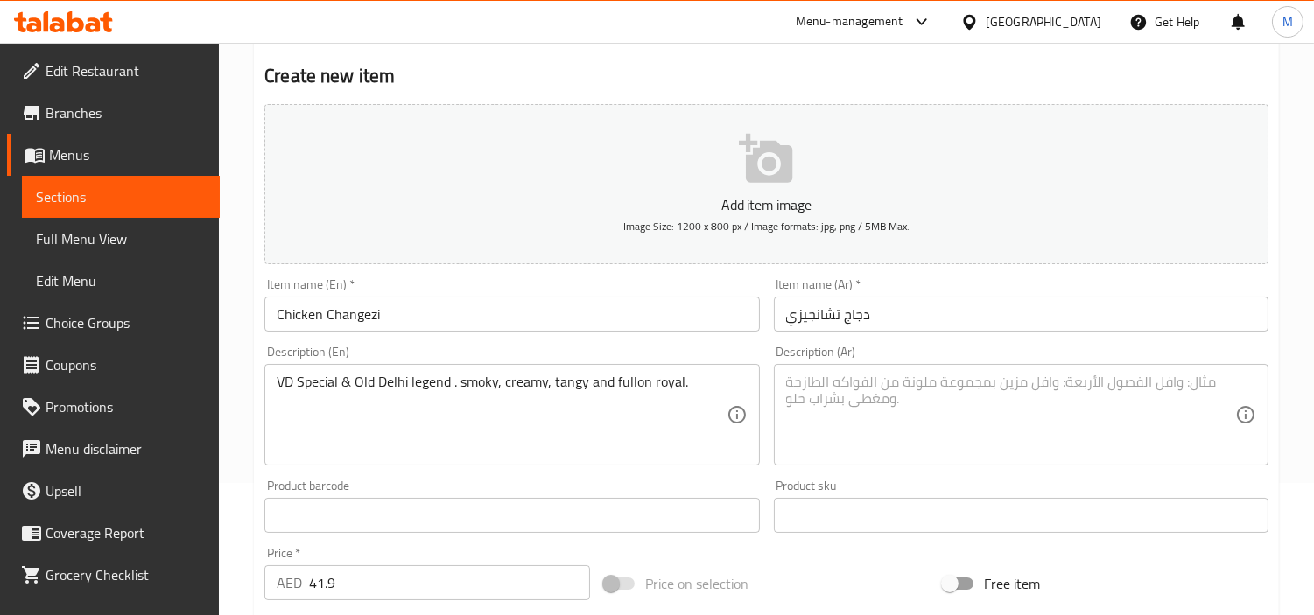
click at [1020, 390] on textarea at bounding box center [1010, 415] width 449 height 83
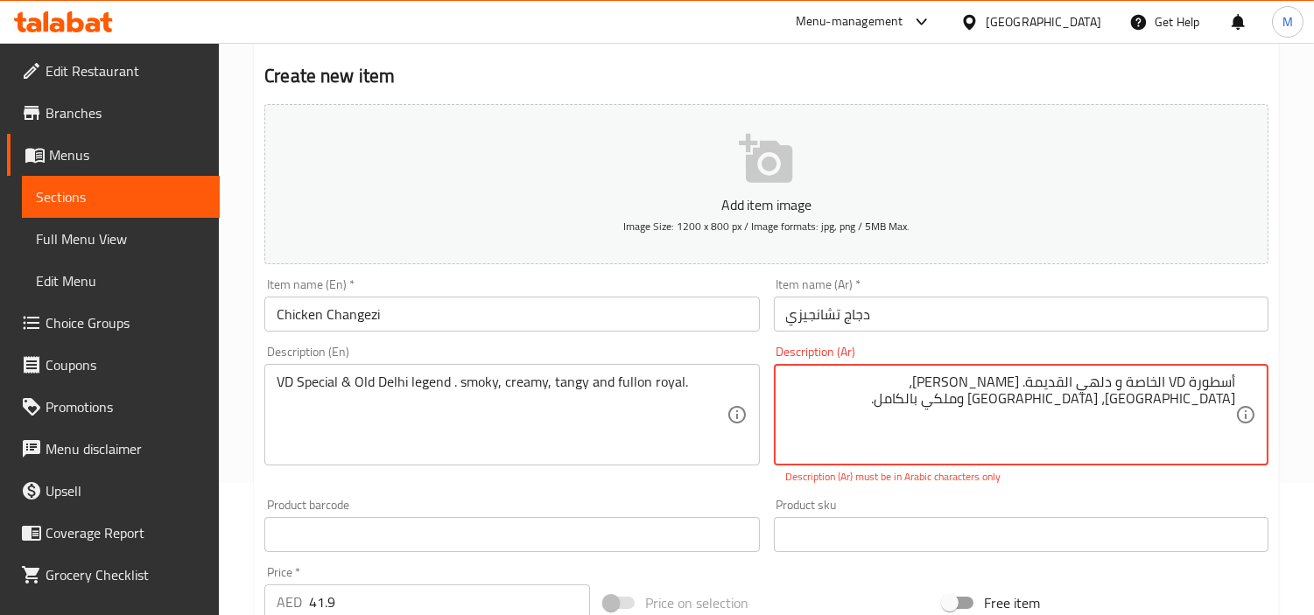
click at [1170, 386] on textarea "أسطورة VD الخاصة و دلهي القديمة. [PERSON_NAME]، [GEOGRAPHIC_DATA]، [GEOGRAPHIC_…" at bounding box center [1010, 415] width 449 height 83
click at [1178, 377] on textarea "أسطورة VD الخاصة و دلهي القديمة. [PERSON_NAME]، [GEOGRAPHIC_DATA]، [GEOGRAPHIC_…" at bounding box center [1010, 415] width 449 height 83
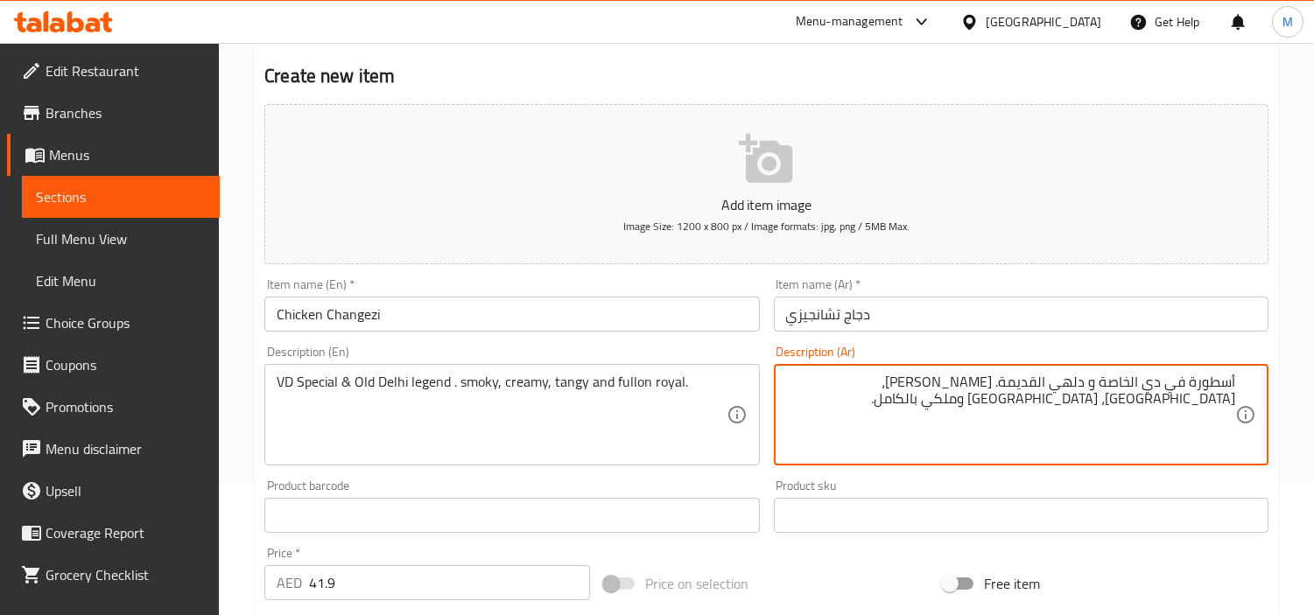
click at [636, 474] on div "Product barcode Product barcode" at bounding box center [511, 506] width 509 height 67
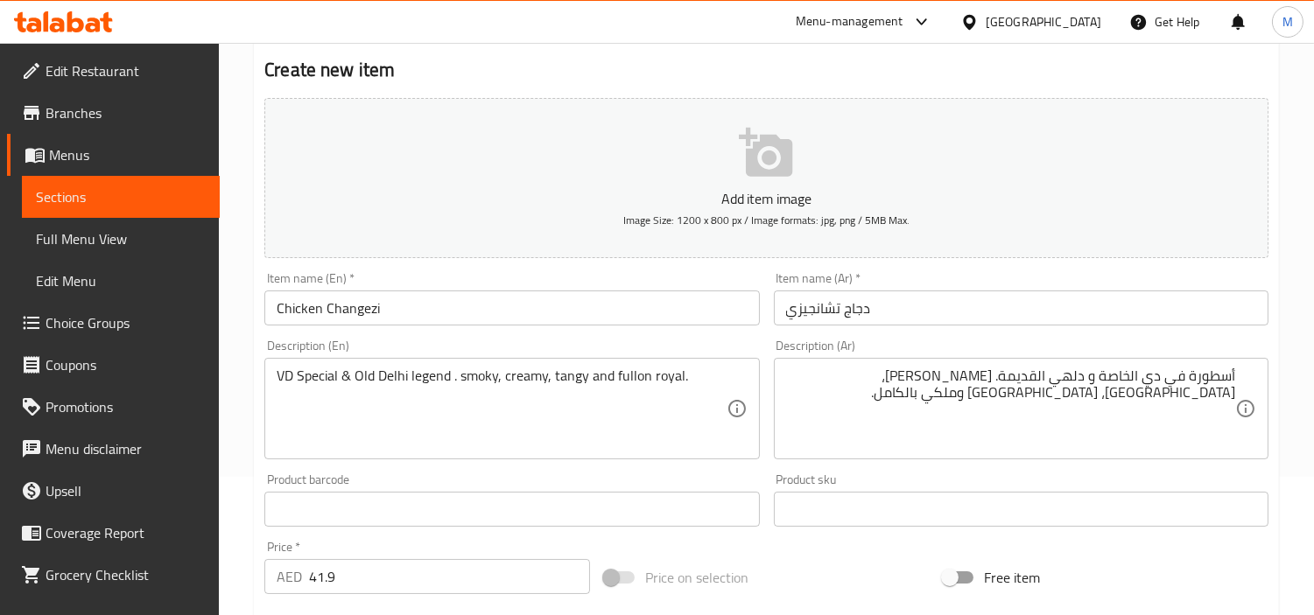
scroll to position [618, 0]
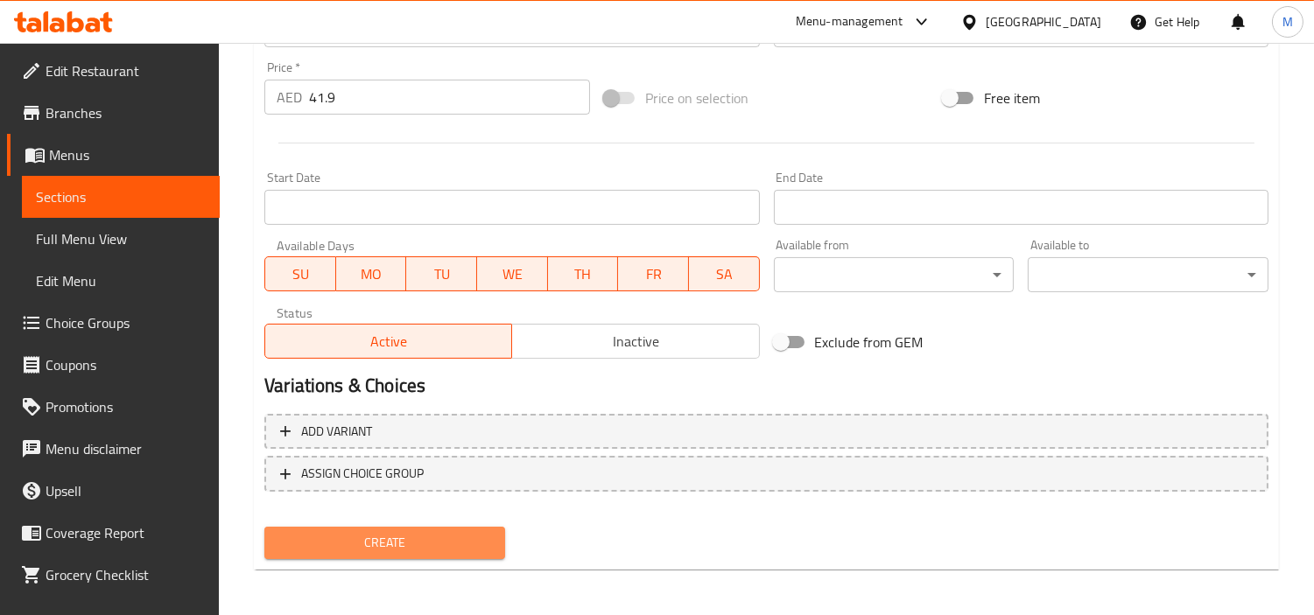
click at [360, 537] on span "Create" at bounding box center [384, 543] width 213 height 22
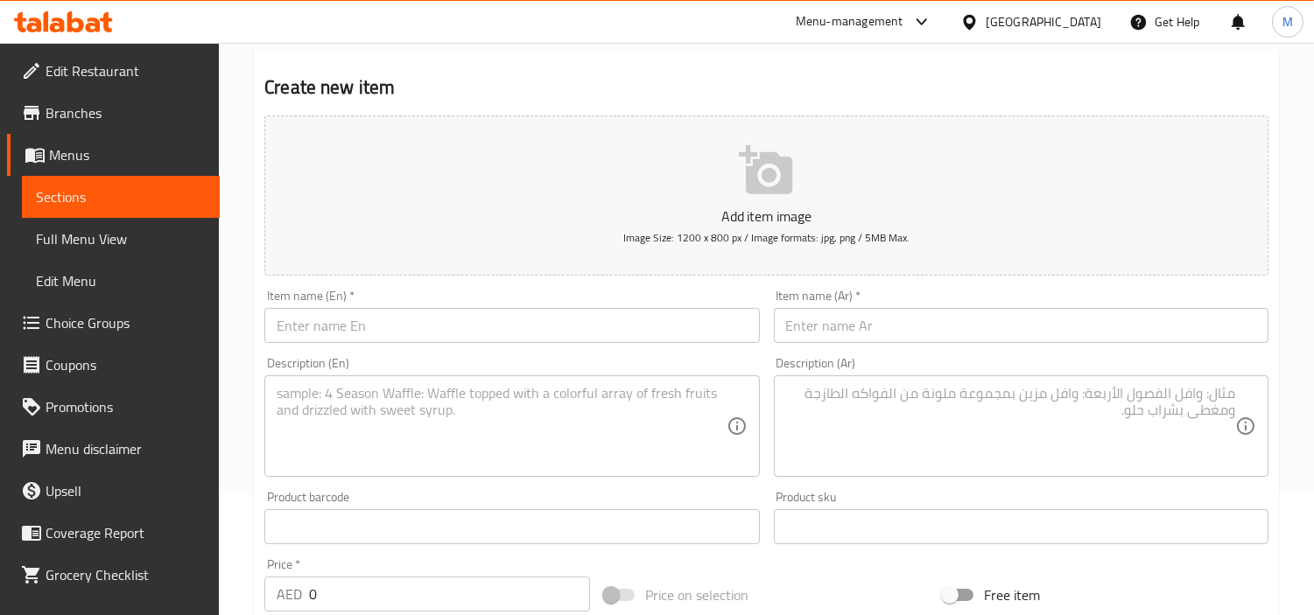
scroll to position [0, 0]
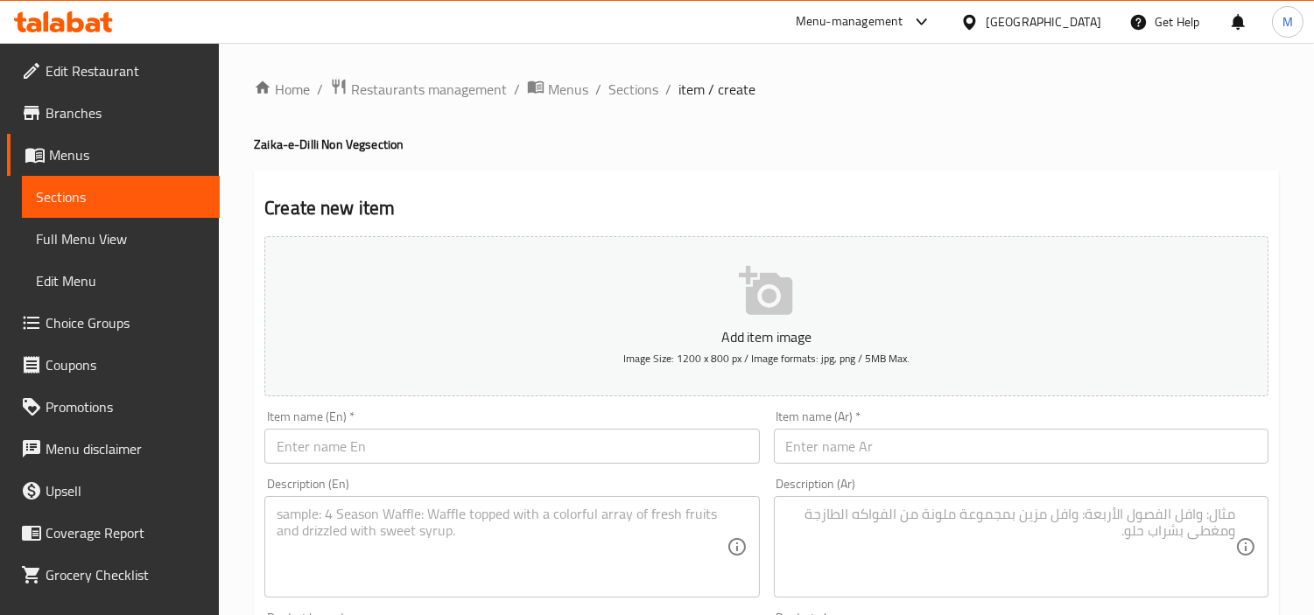
click at [412, 440] on input "text" at bounding box center [511, 446] width 495 height 35
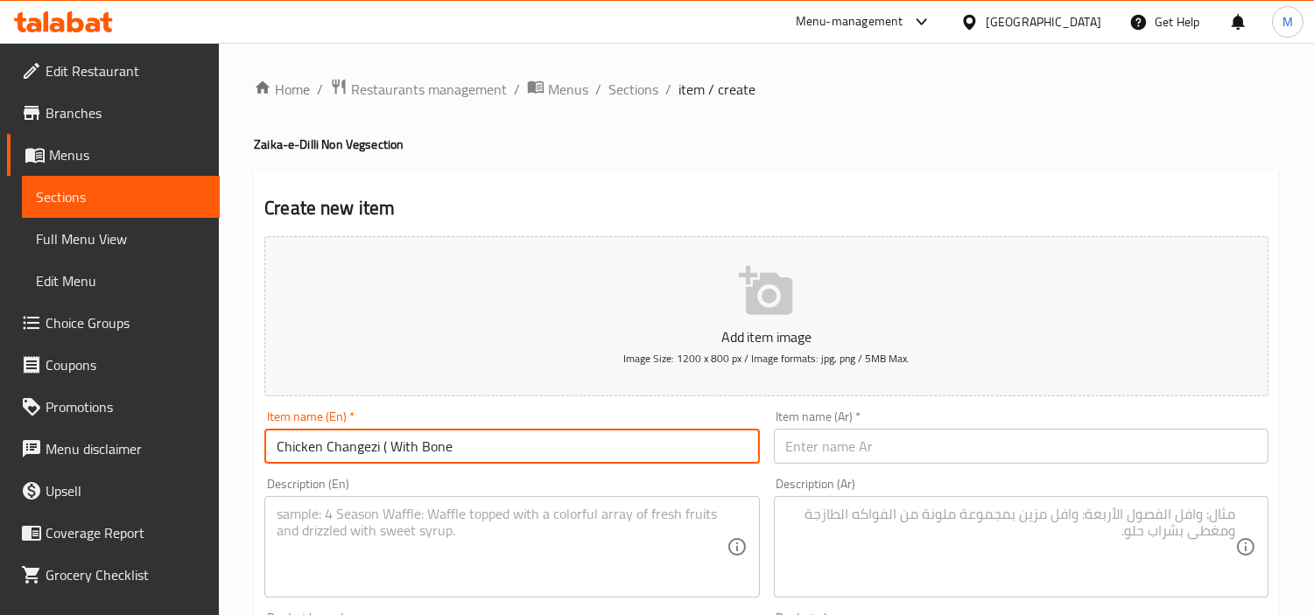
click at [390, 446] on input "Chicken Changezi ( With Bone" at bounding box center [511, 446] width 495 height 35
click at [392, 442] on input "Chicken Changezi With Bone" at bounding box center [511, 446] width 495 height 35
click at [477, 450] on input "Chicken Changezi with Bone" at bounding box center [511, 446] width 495 height 35
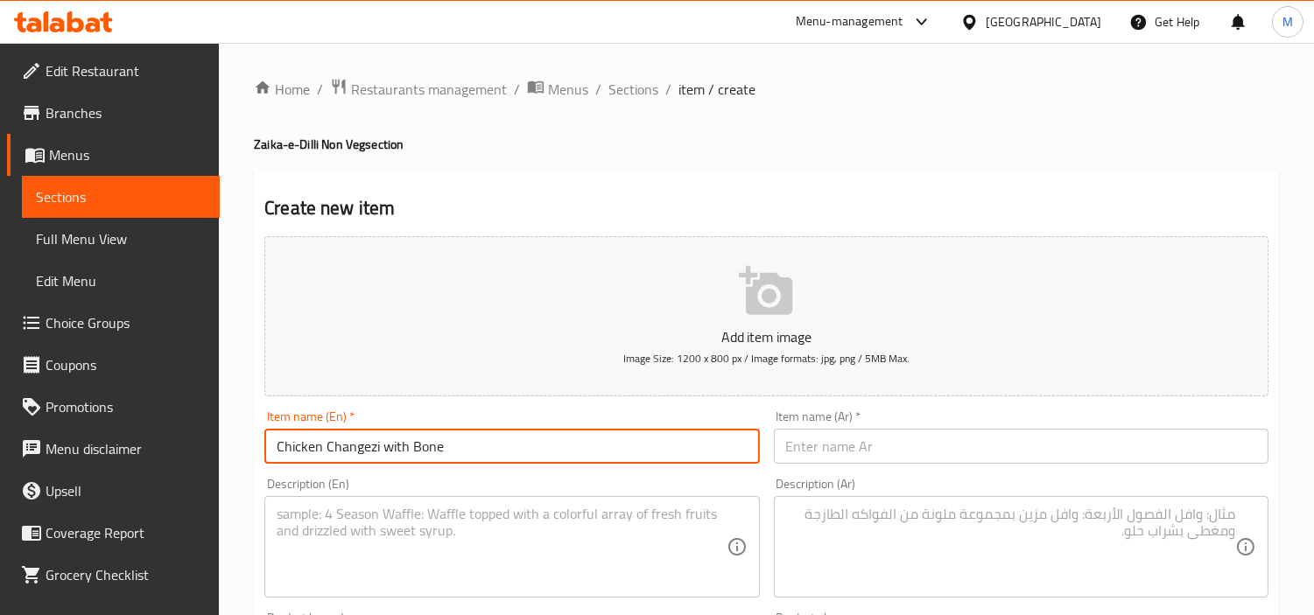
click at [425, 450] on input "Chicken Changezi with Bone" at bounding box center [511, 446] width 495 height 35
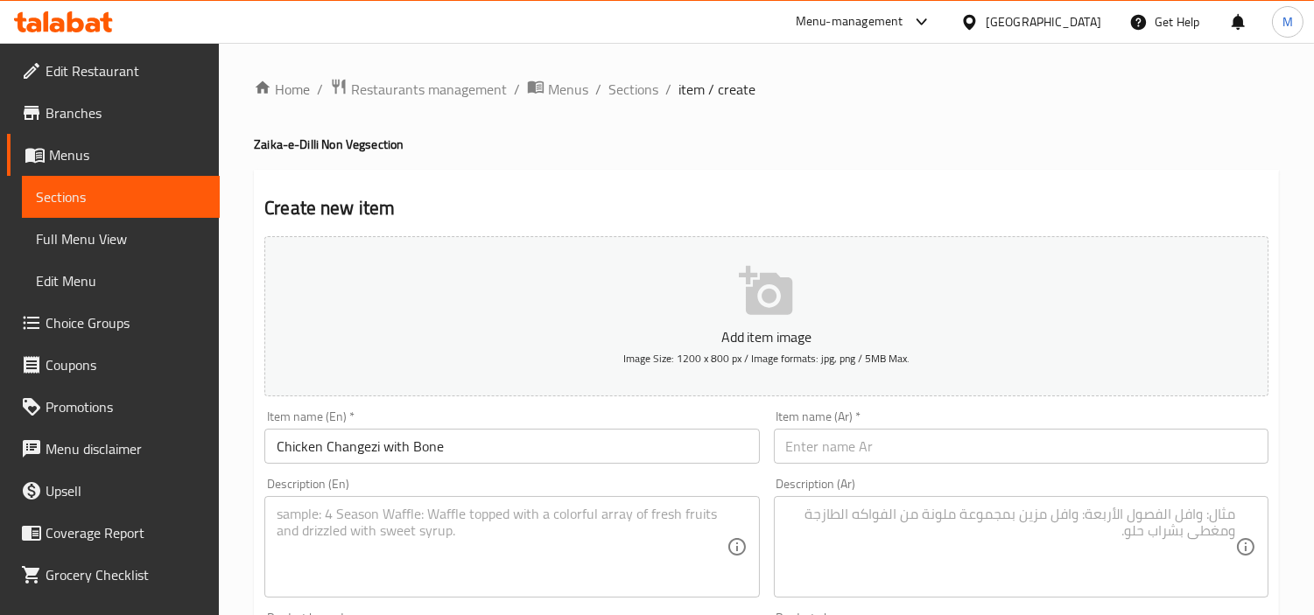
click at [876, 453] on input "text" at bounding box center [1021, 446] width 495 height 35
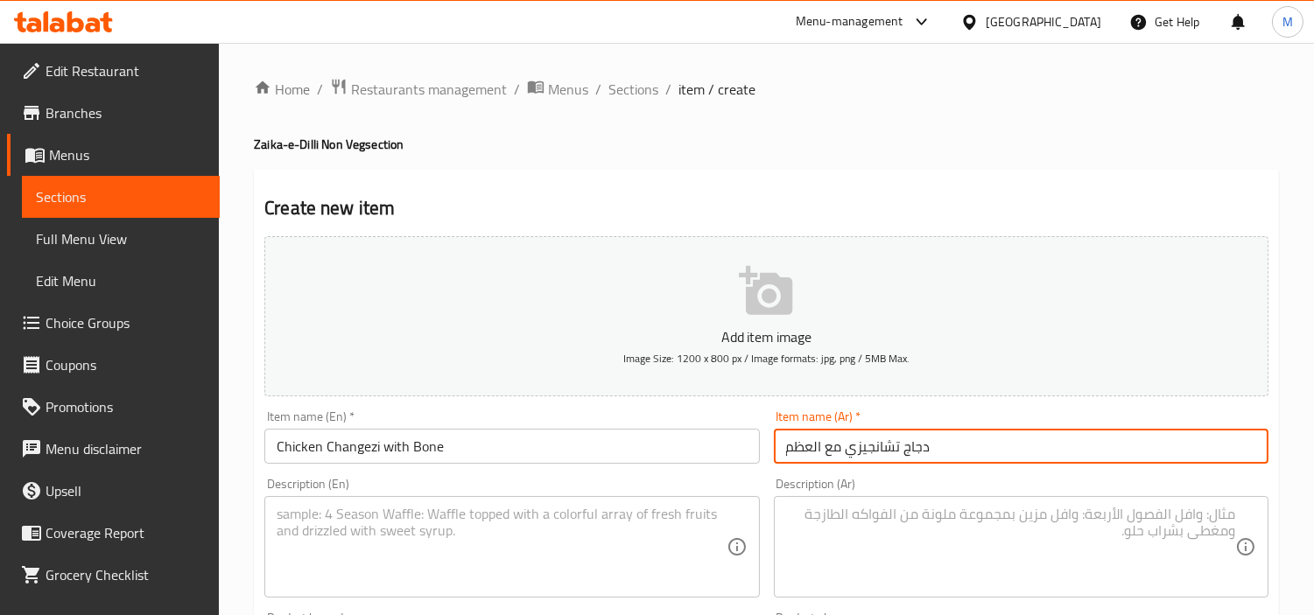
click at [1059, 482] on div "Description (Ar) Description (Ar)" at bounding box center [1021, 538] width 495 height 120
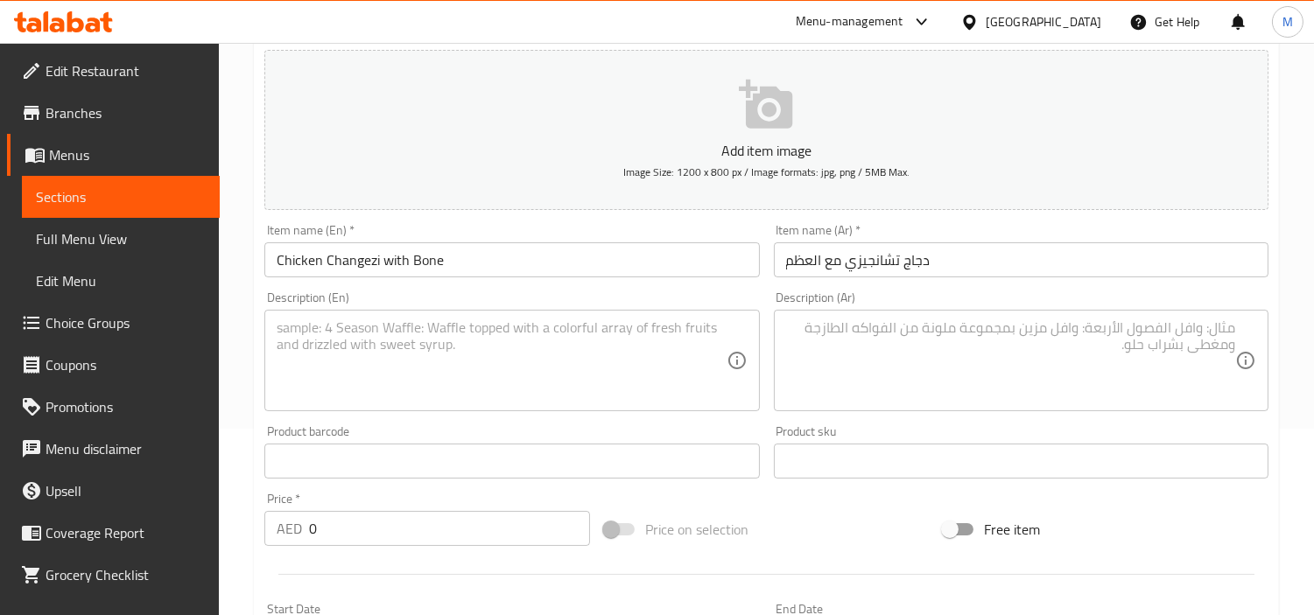
scroll to position [194, 0]
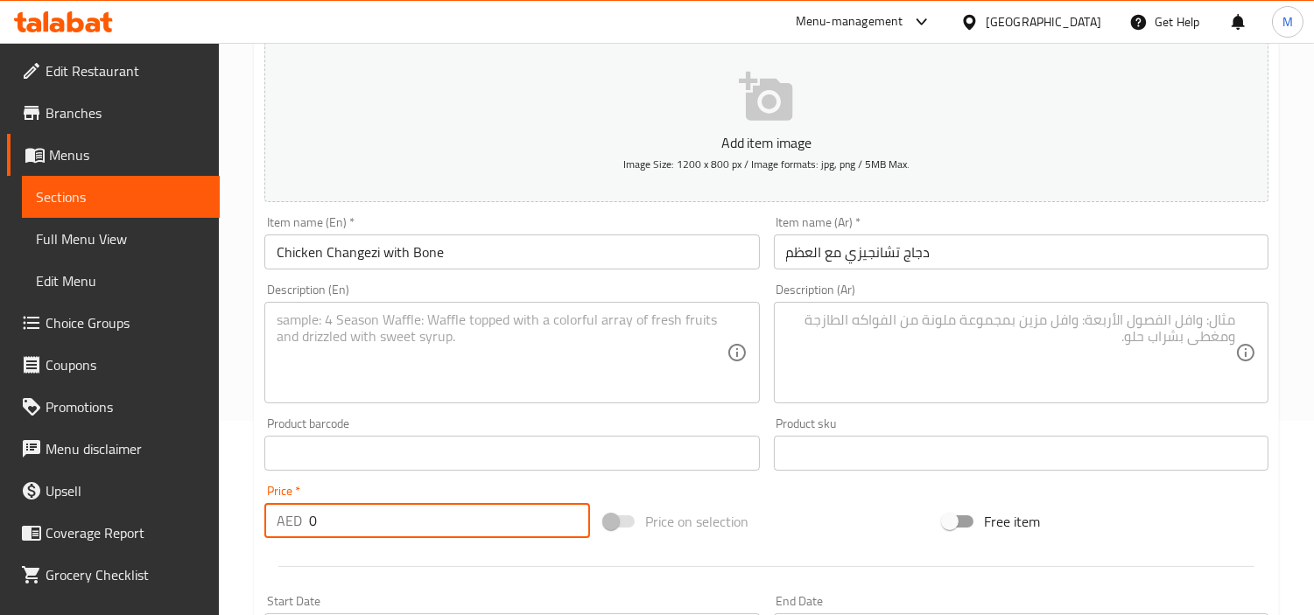
click at [331, 515] on input "0" at bounding box center [449, 520] width 281 height 35
click at [342, 484] on div "Price   * AED 41.9 Price *" at bounding box center [427, 511] width 340 height 67
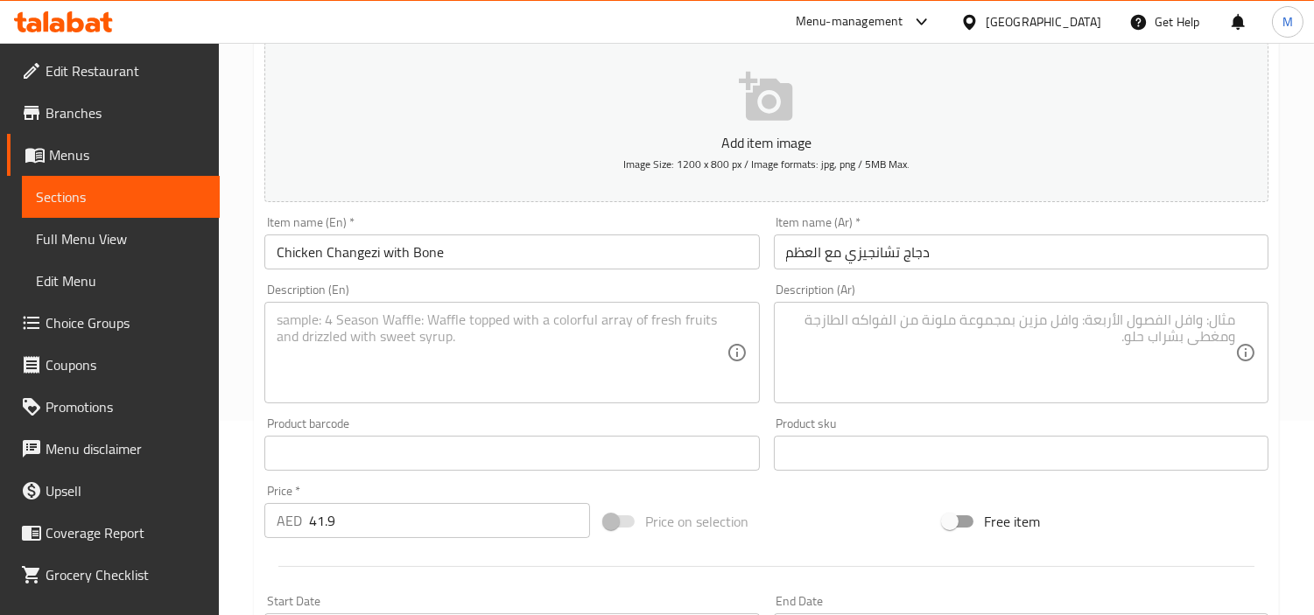
click at [558, 350] on textarea at bounding box center [501, 353] width 449 height 83
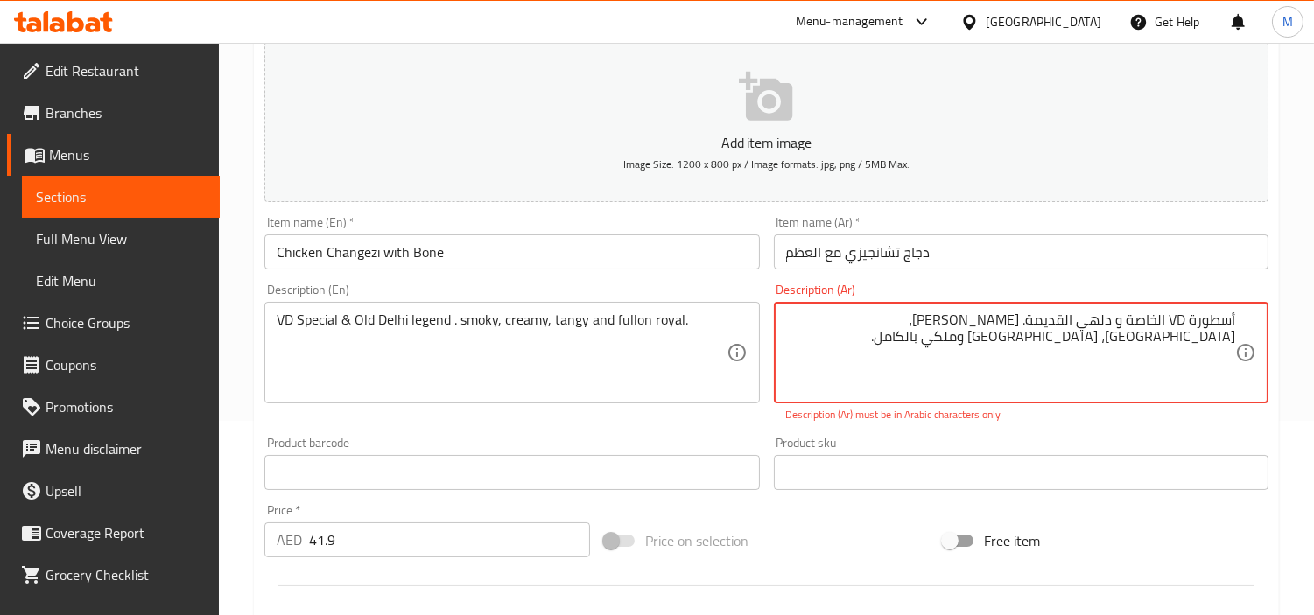
click at [1175, 316] on textarea "أسطورة VD الخاصة و دلهي القديمة. [PERSON_NAME]، [GEOGRAPHIC_DATA]، [GEOGRAPHIC_…" at bounding box center [1010, 353] width 449 height 83
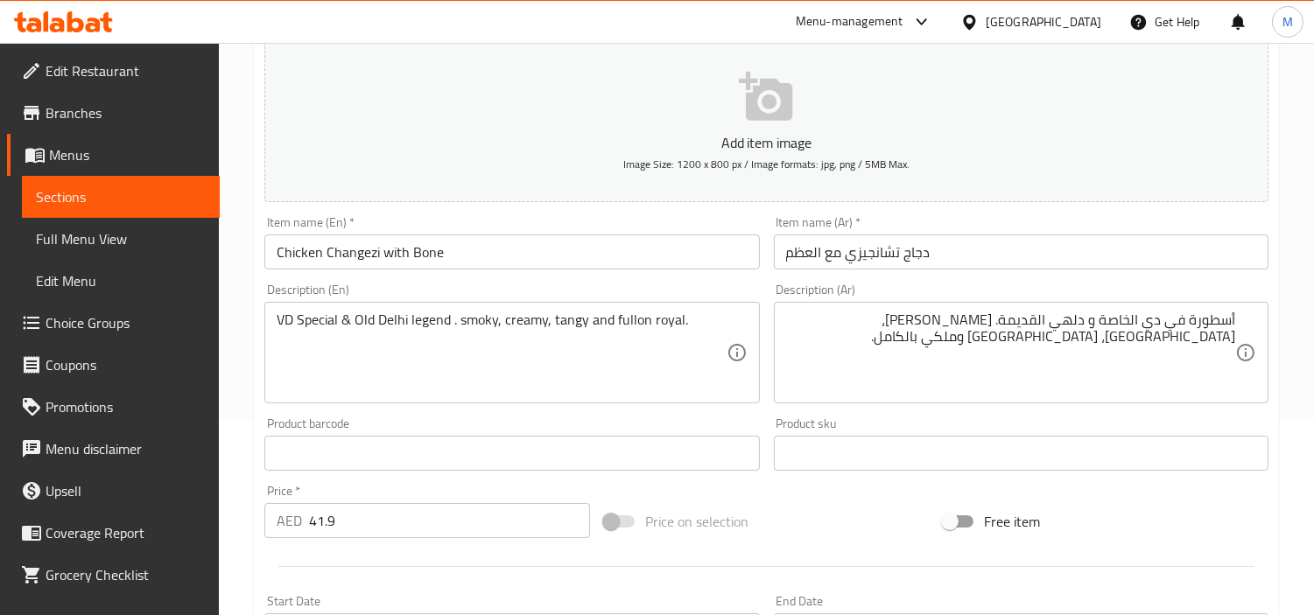
click at [763, 408] on div "Description (En) VD Special & Old Delhi legend . smoky, creamy, tangy and fullo…" at bounding box center [511, 344] width 509 height 134
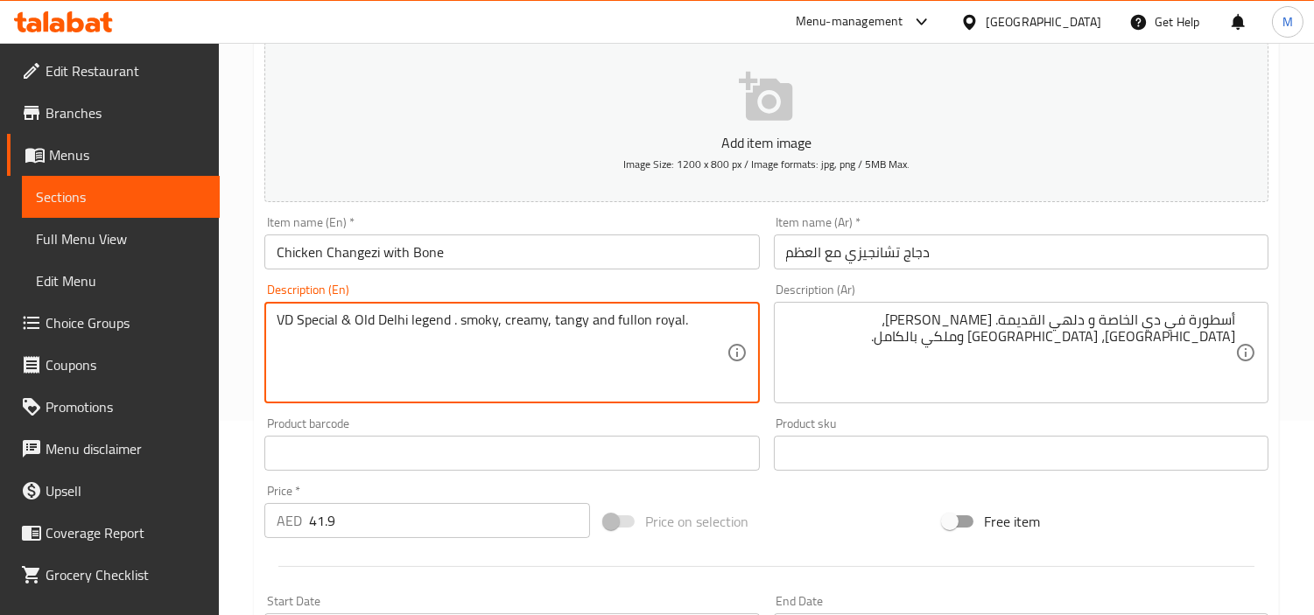
click at [538, 320] on textarea "VD Special & Old Delhi legend . smoky, creamy, tangy and fullon royal." at bounding box center [501, 353] width 449 height 83
click at [722, 313] on textarea "Vd special & old delhi legend . smoky, creamy, tangy and fullon royal." at bounding box center [501, 353] width 449 height 83
click at [247, 379] on div "Home / Restaurants management / Menus / Sections / item / create Zaika-e-Dilli …" at bounding box center [766, 446] width 1095 height 1194
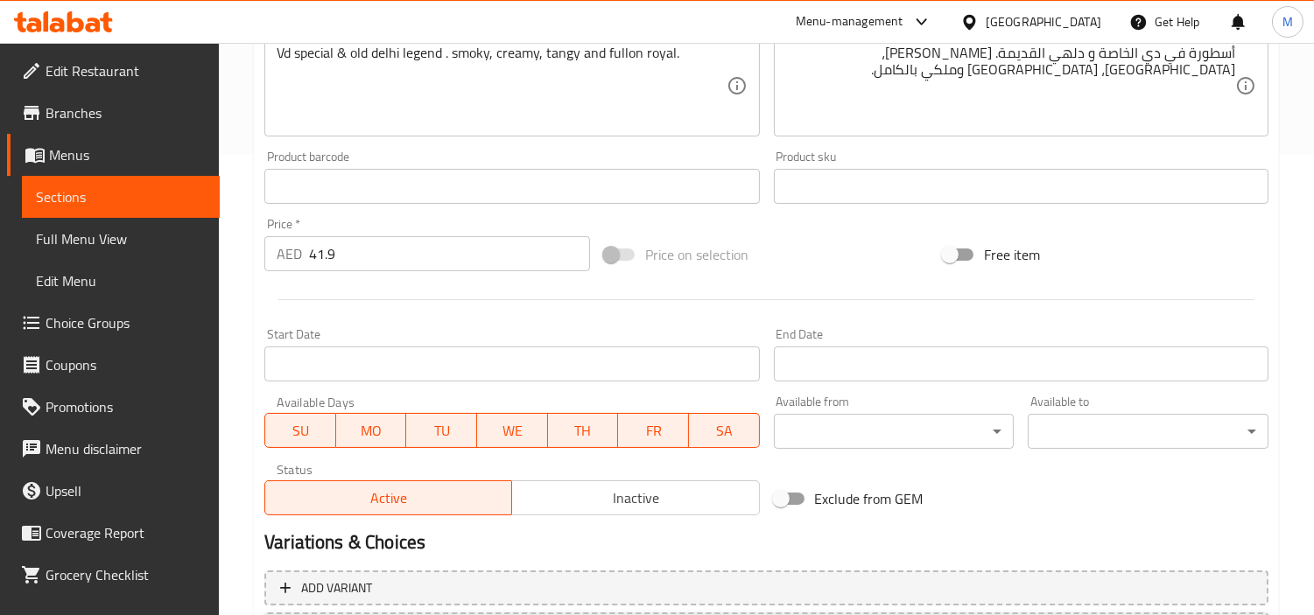
scroll to position [583, 0]
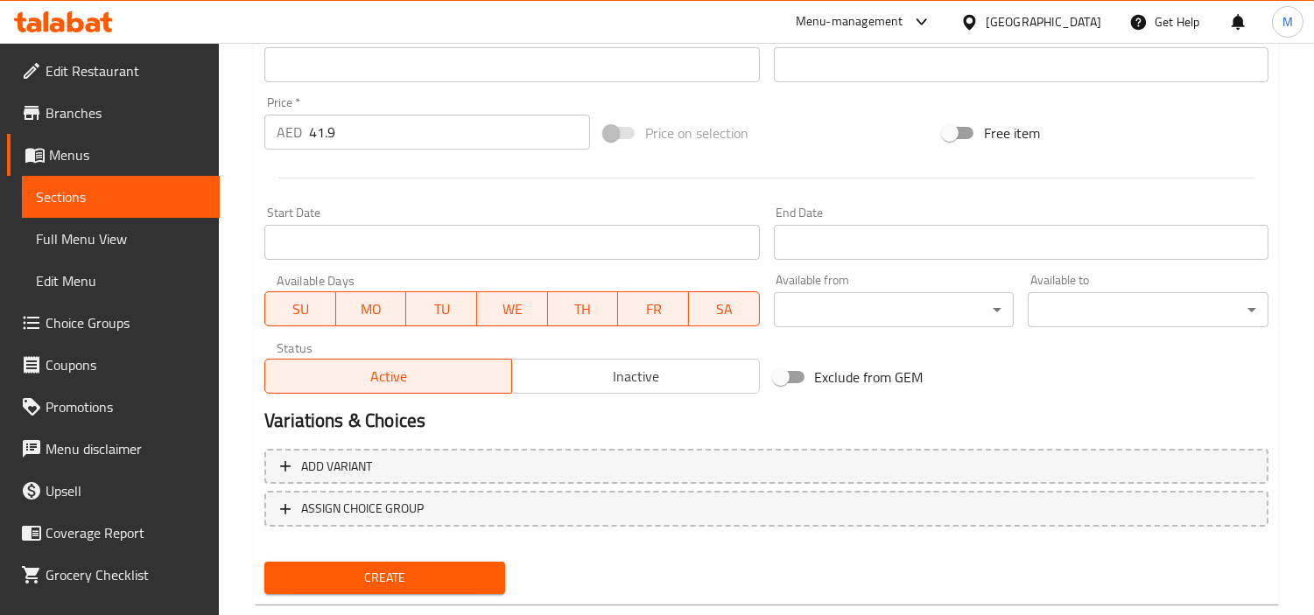
click at [394, 580] on span "Create" at bounding box center [384, 578] width 213 height 22
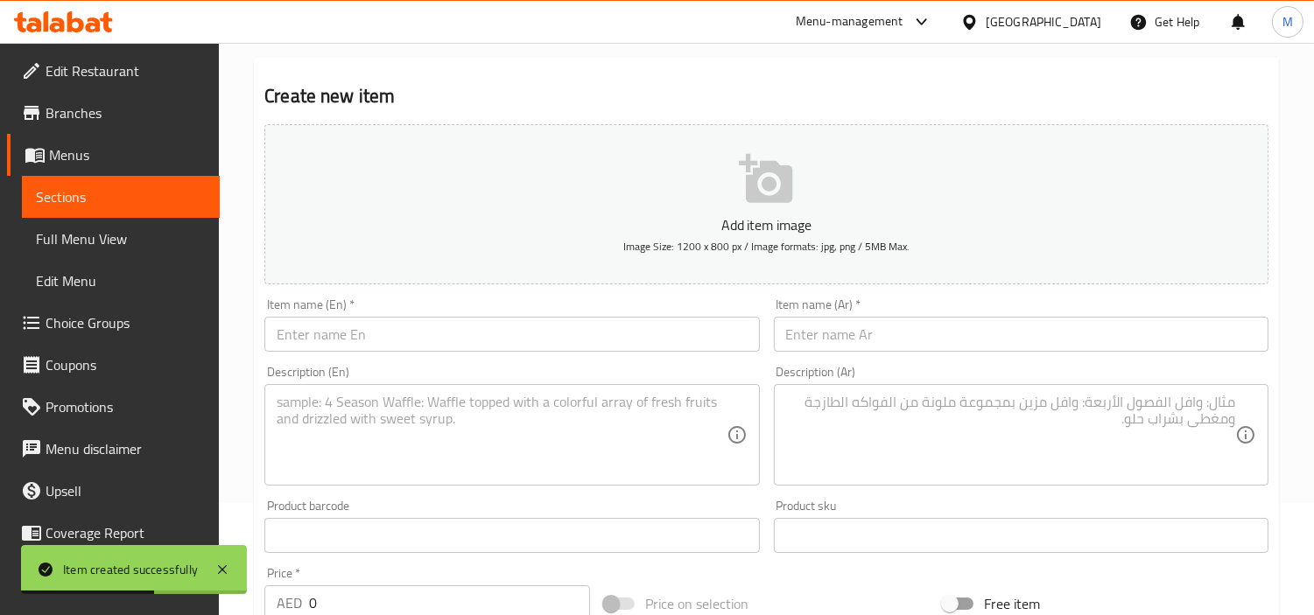
scroll to position [0, 0]
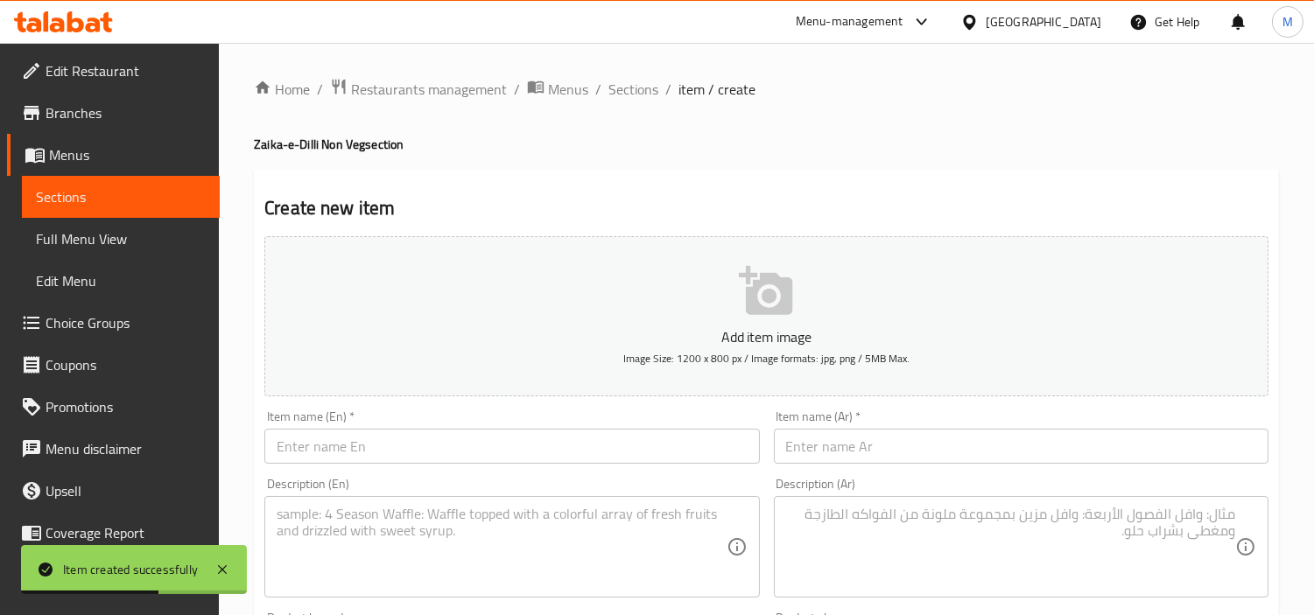
click at [467, 447] on input "text" at bounding box center [511, 446] width 495 height 35
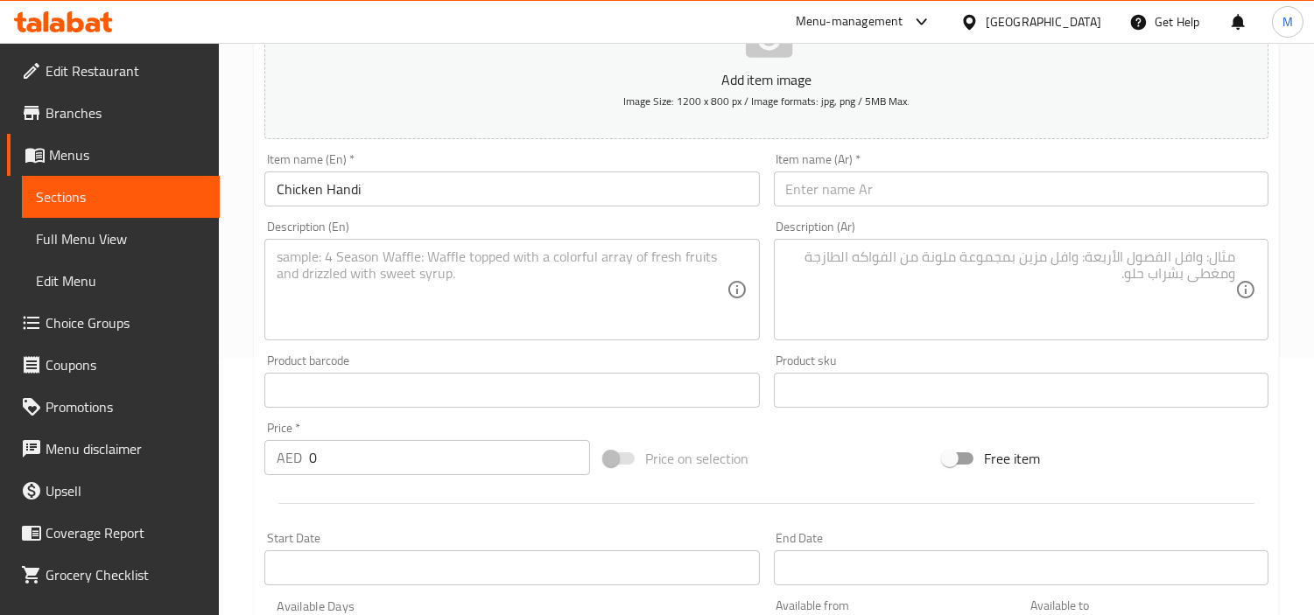
scroll to position [291, 0]
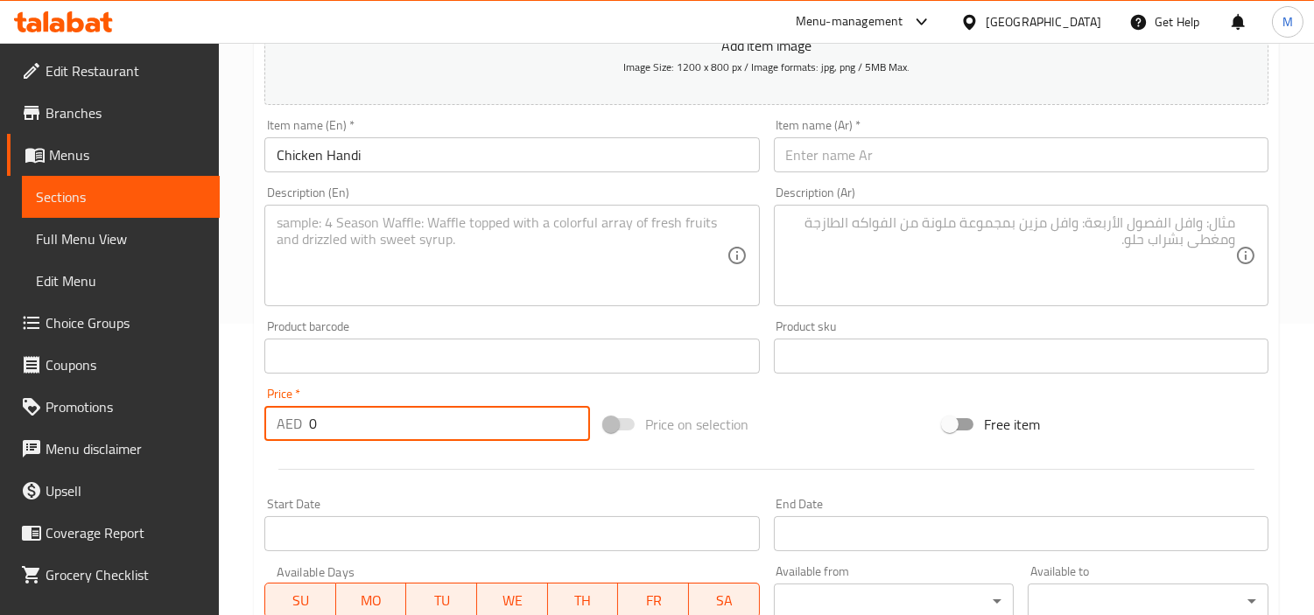
click at [387, 426] on input "0" at bounding box center [449, 423] width 281 height 35
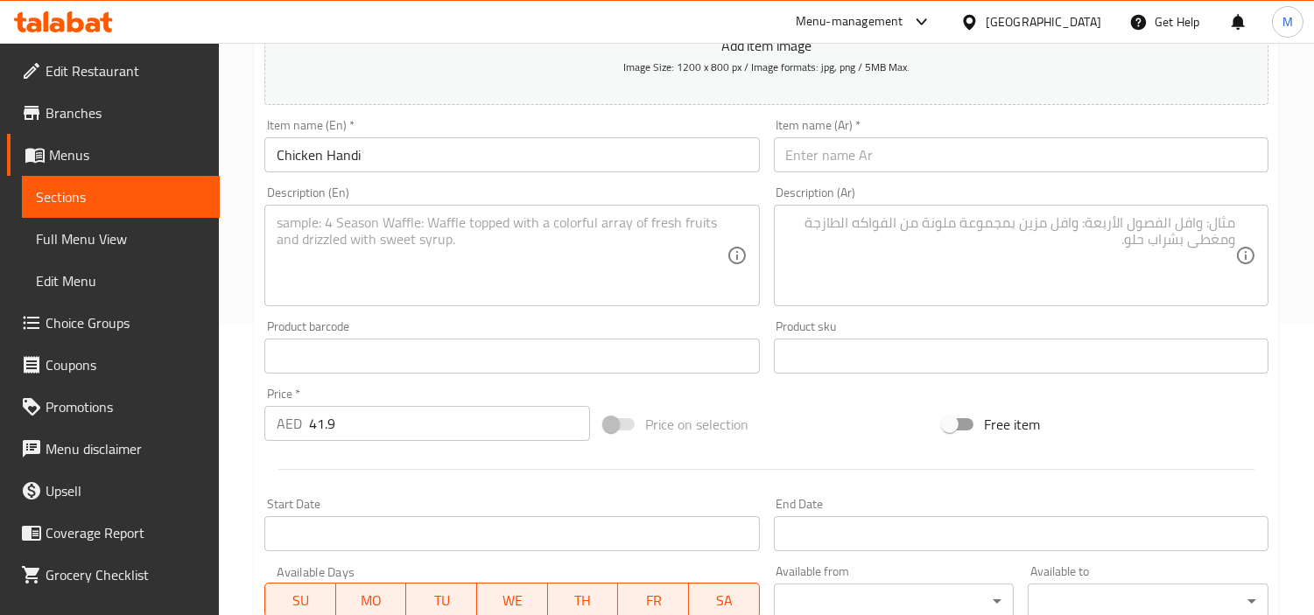
click at [510, 268] on textarea at bounding box center [501, 255] width 449 height 83
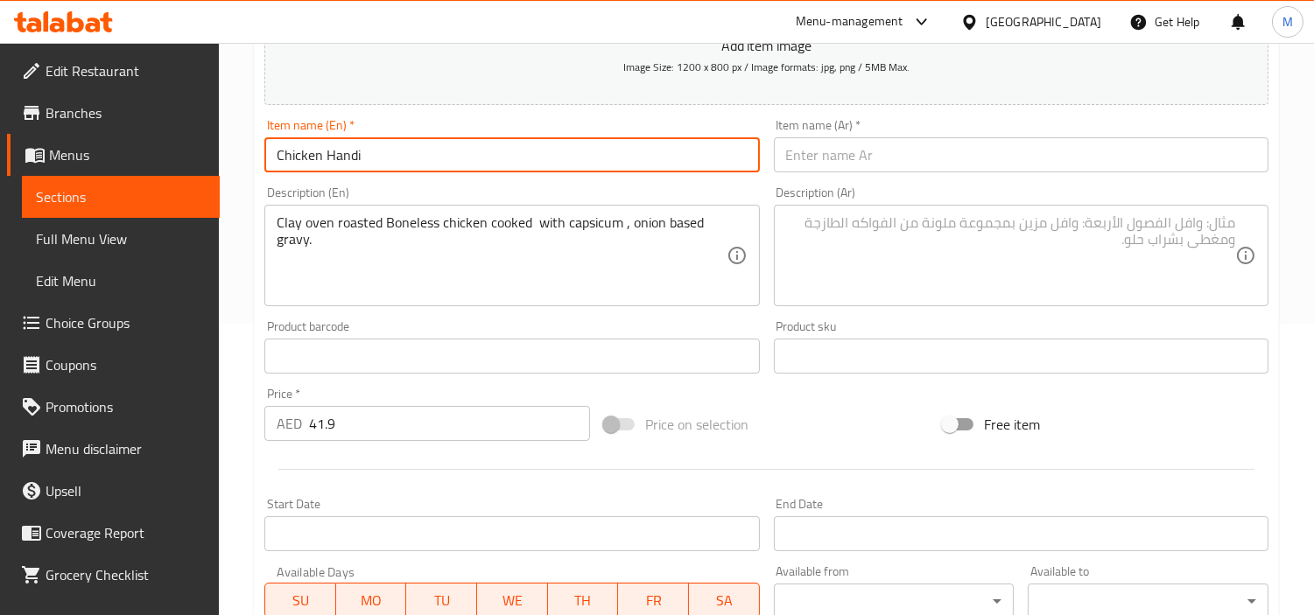
click at [369, 161] on input "Chicken Handi" at bounding box center [511, 154] width 495 height 35
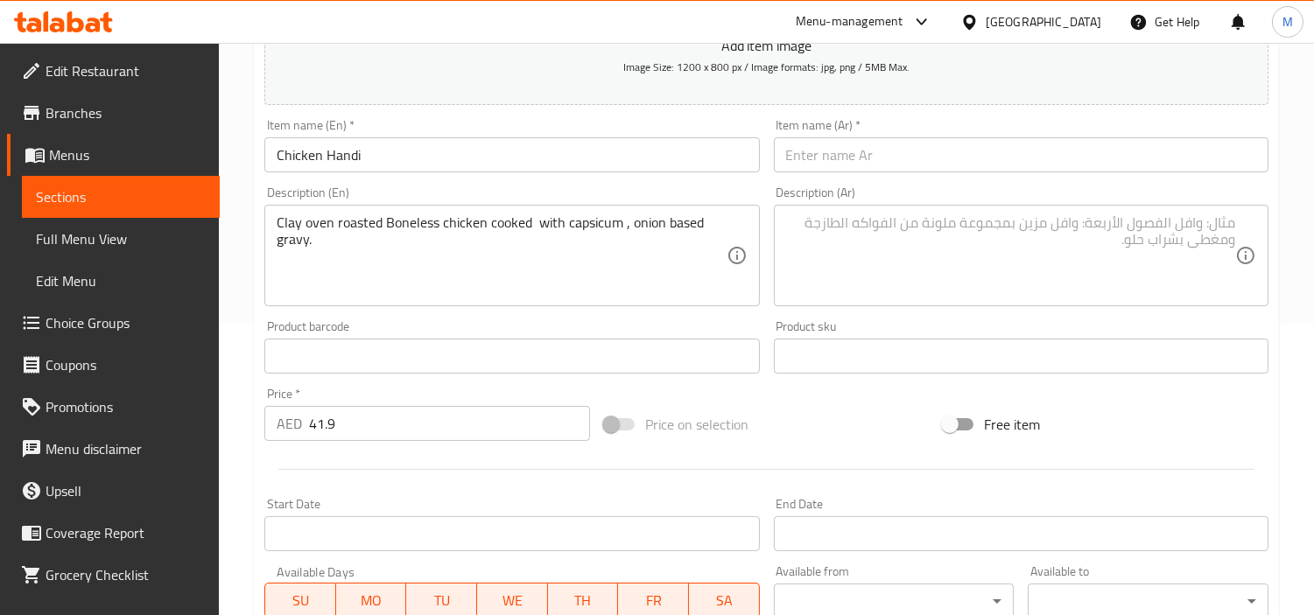
click at [1084, 151] on input "text" at bounding box center [1021, 154] width 495 height 35
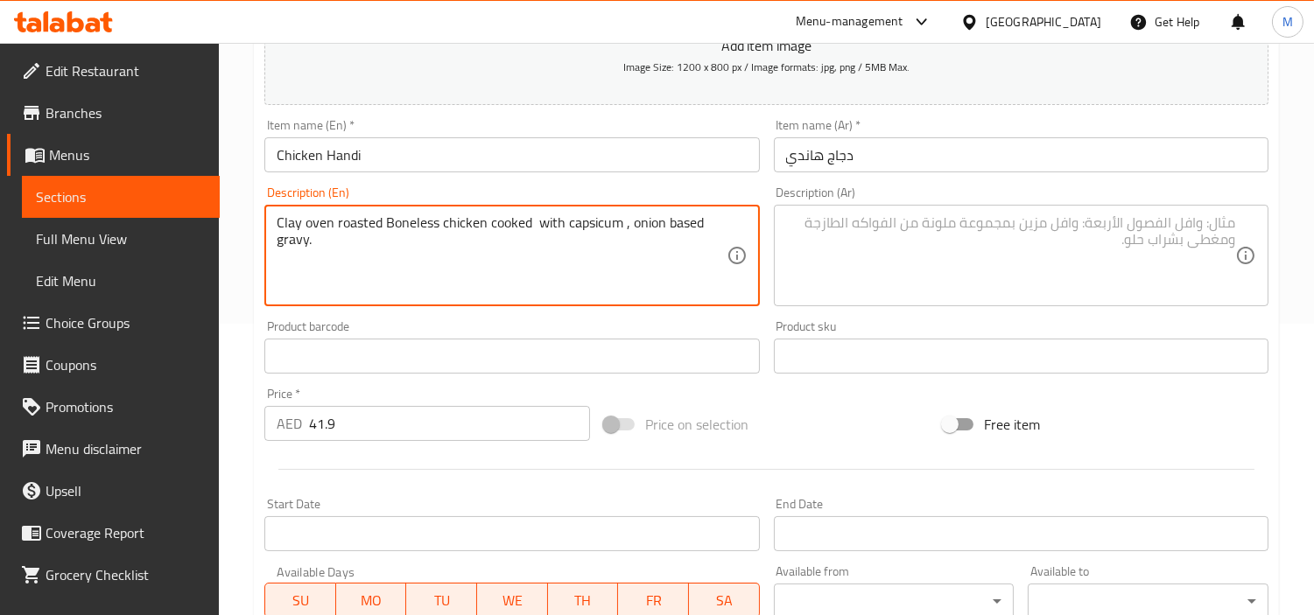
click at [441, 223] on textarea "Clay oven roasted Boneless chicken cooked with capsicum , onion based gravy." at bounding box center [501, 255] width 449 height 83
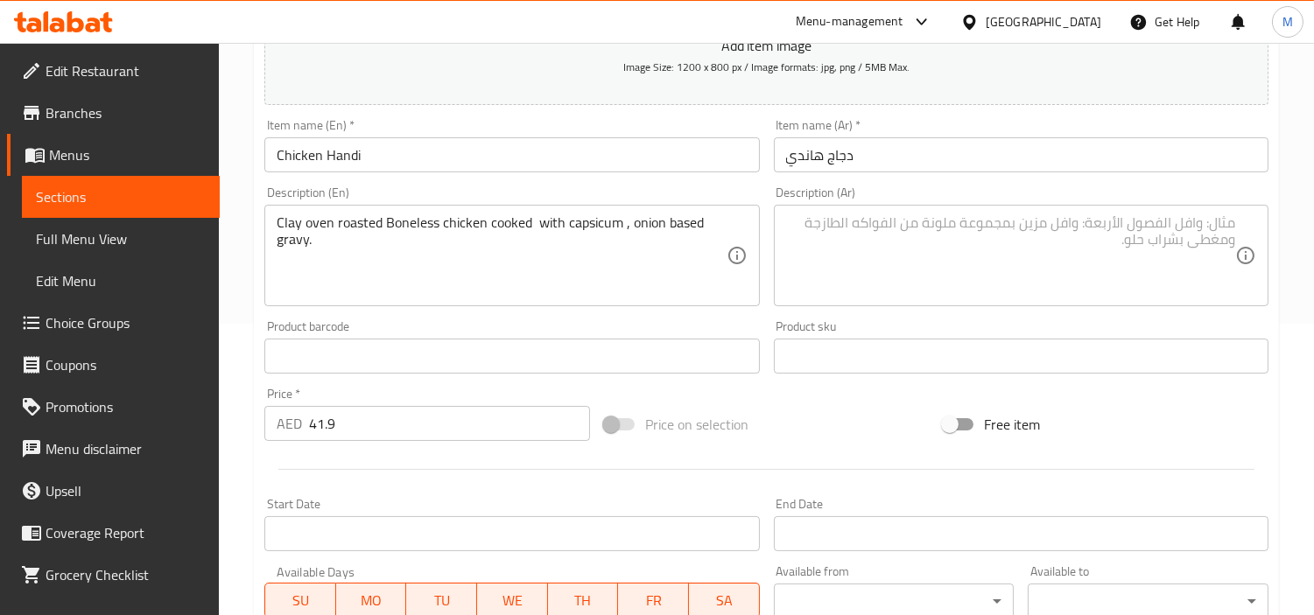
click at [534, 216] on textarea "Clay oven roasted Boneless chicken cooked with capsicum , onion based gravy." at bounding box center [501, 255] width 449 height 83
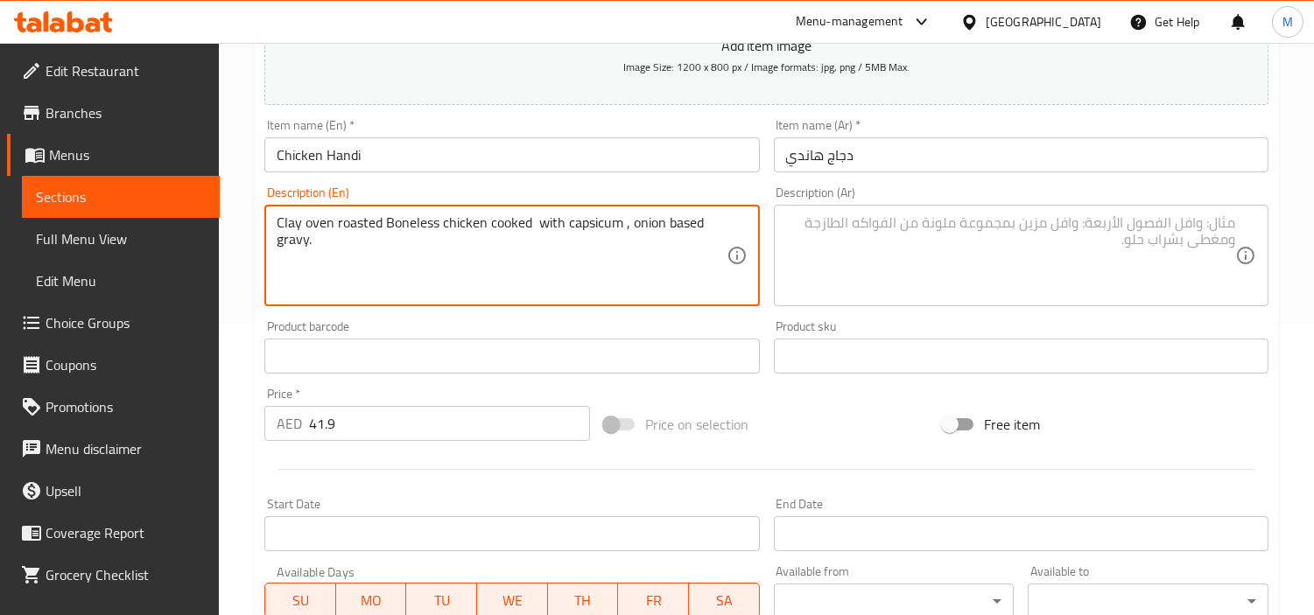
click at [534, 216] on textarea "Clay oven roasted Boneless chicken cooked with capsicum , onion based gravy." at bounding box center [501, 255] width 449 height 83
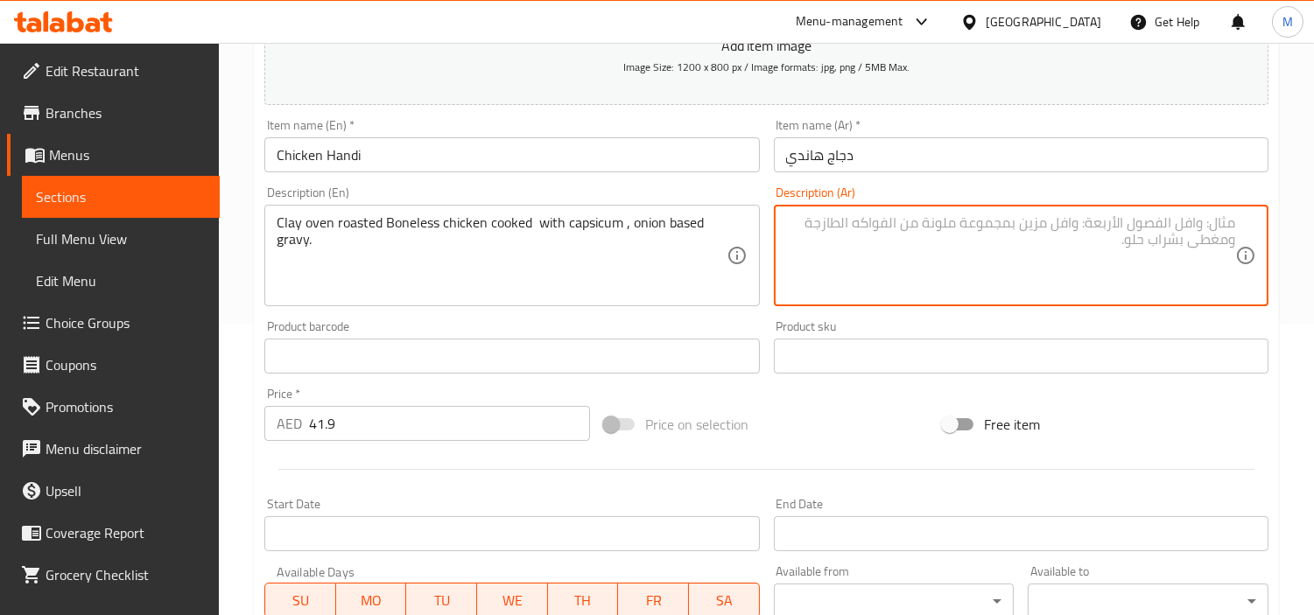
click at [1035, 250] on textarea at bounding box center [1010, 255] width 449 height 83
click at [767, 240] on div "Description (Ar) دجاج منزوع [PERSON_NAME] في فرن طيني مطبوخ مع الفلفل الحار وصل…" at bounding box center [1021, 246] width 509 height 134
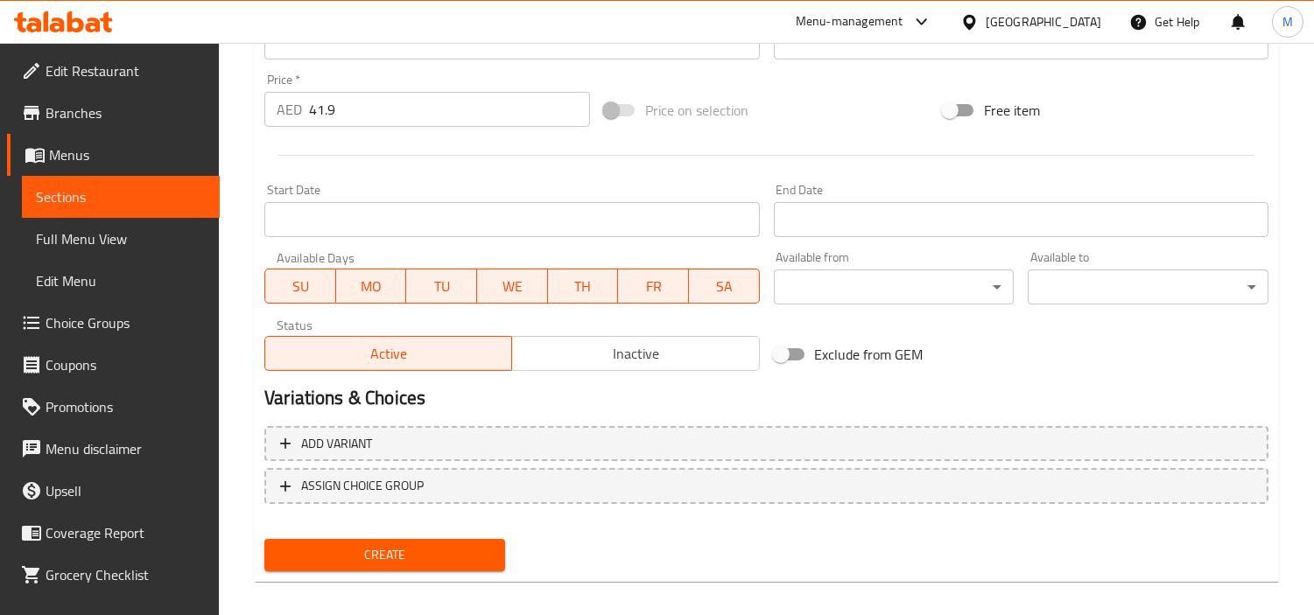
scroll to position [618, 0]
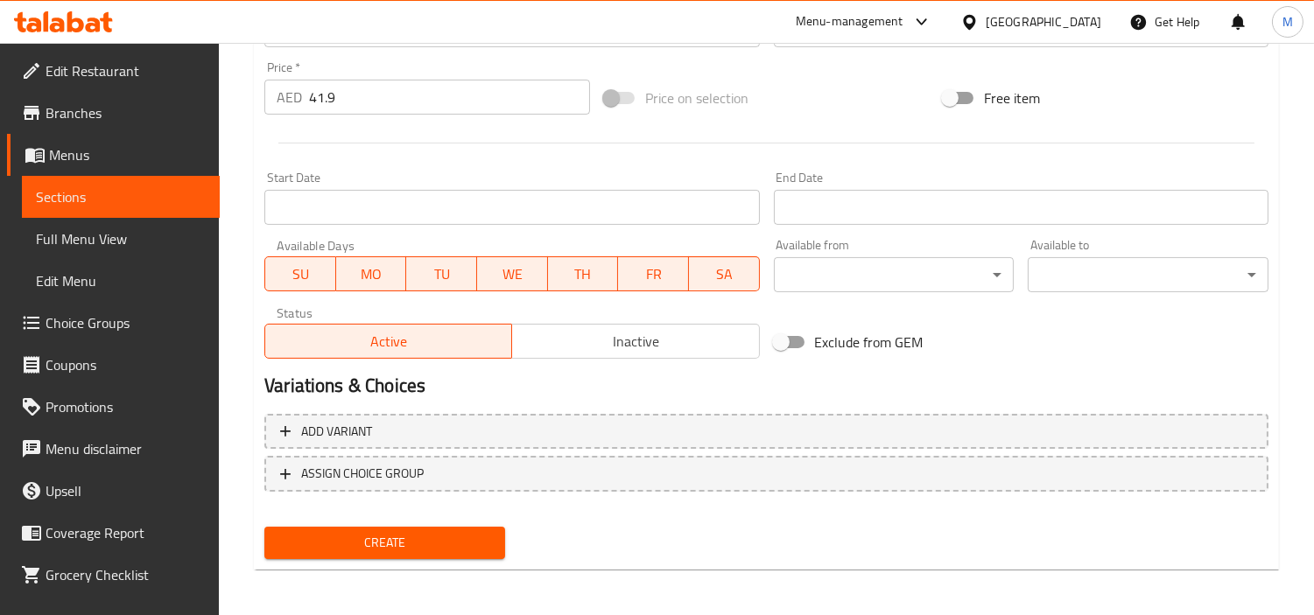
click at [387, 545] on span "Create" at bounding box center [384, 543] width 213 height 22
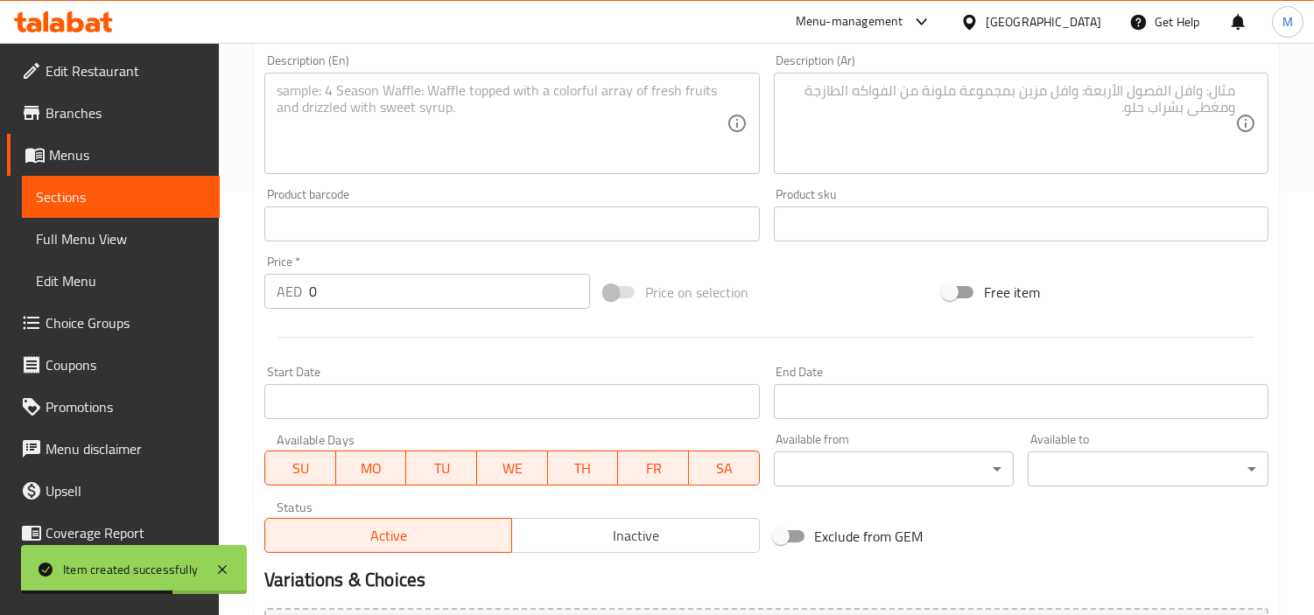
scroll to position [327, 0]
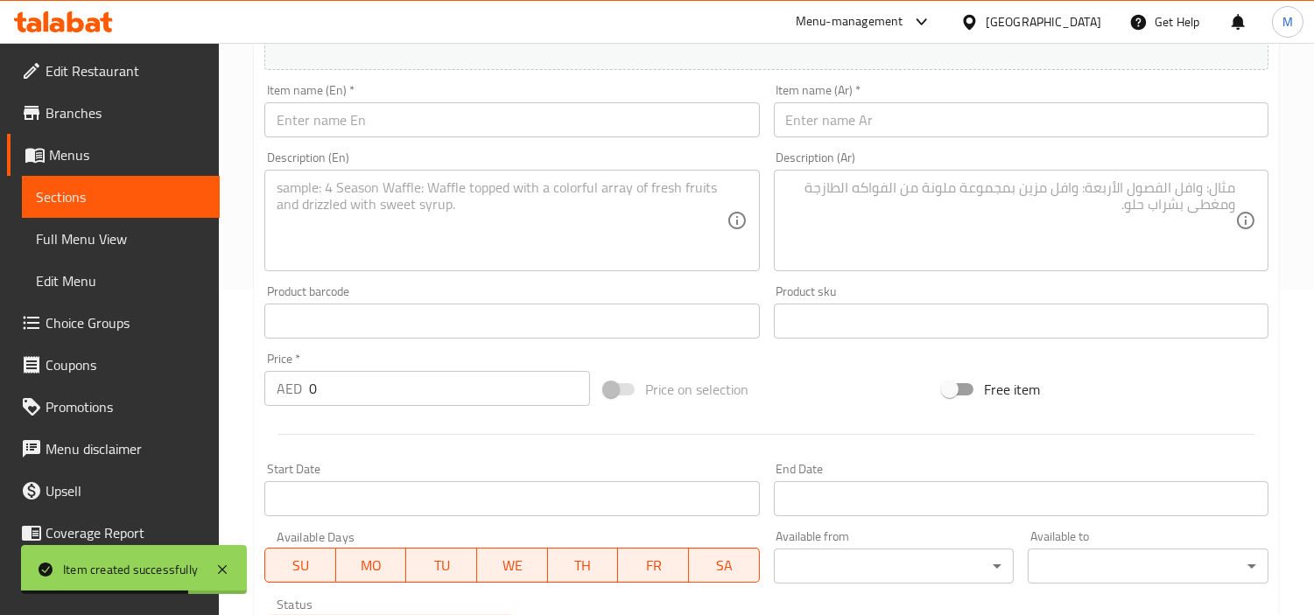
click at [436, 125] on input "text" at bounding box center [511, 119] width 495 height 35
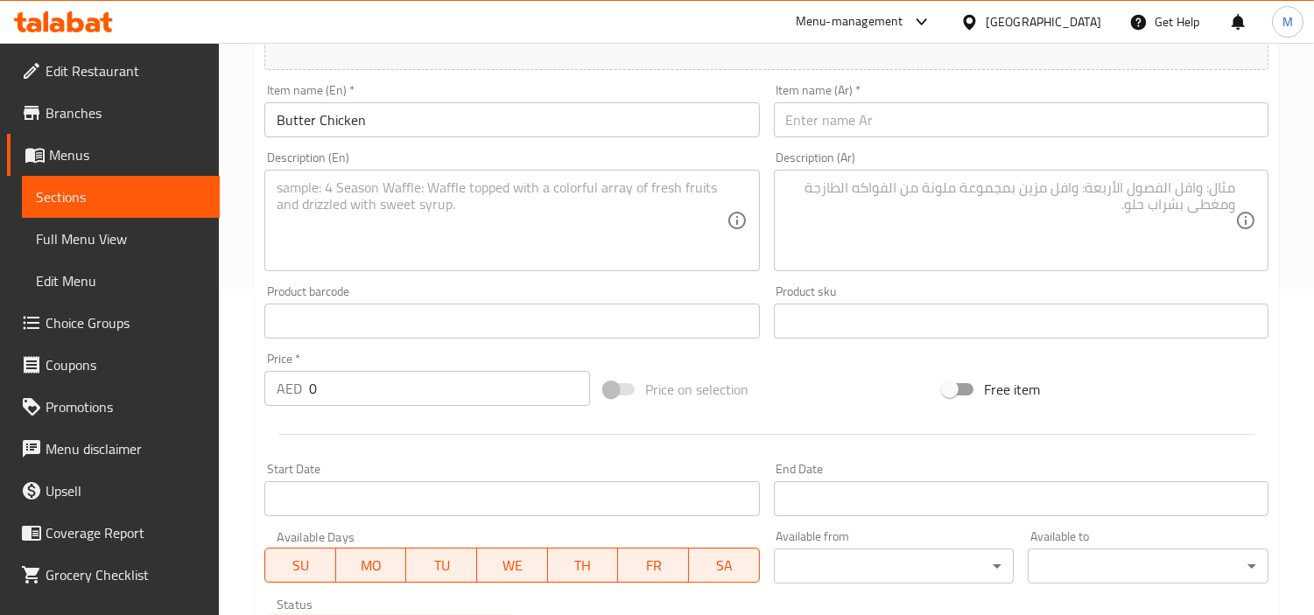
click at [378, 380] on input "0" at bounding box center [449, 388] width 281 height 35
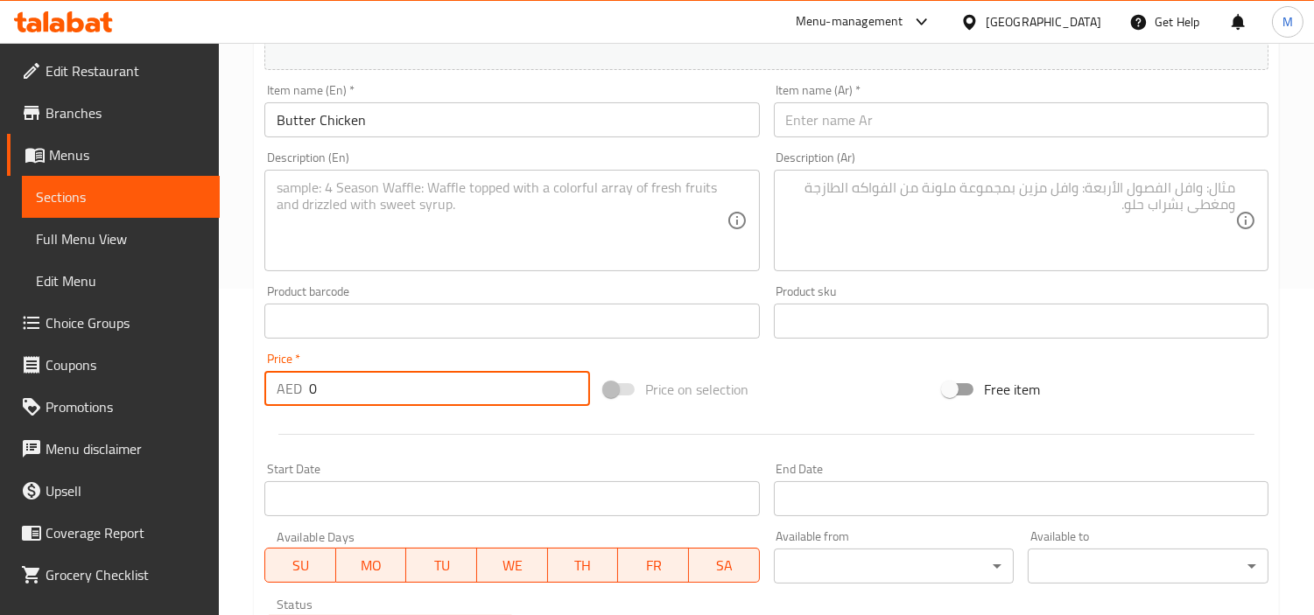
click at [378, 380] on input "0" at bounding box center [449, 388] width 281 height 35
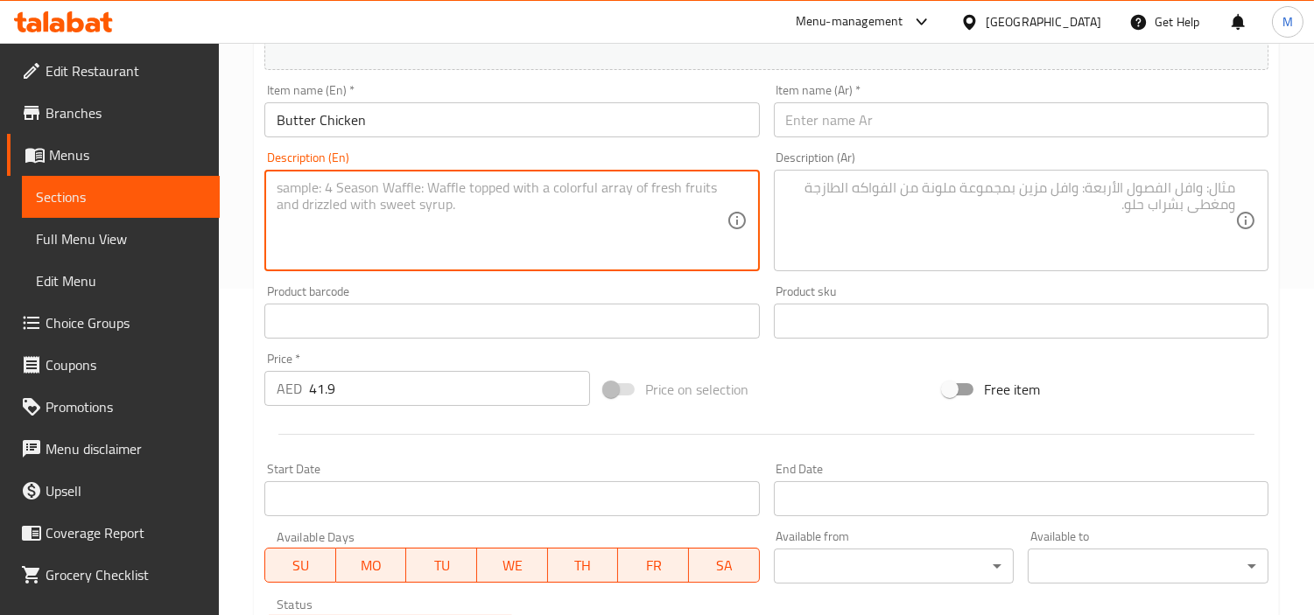
click at [543, 203] on textarea at bounding box center [501, 220] width 449 height 83
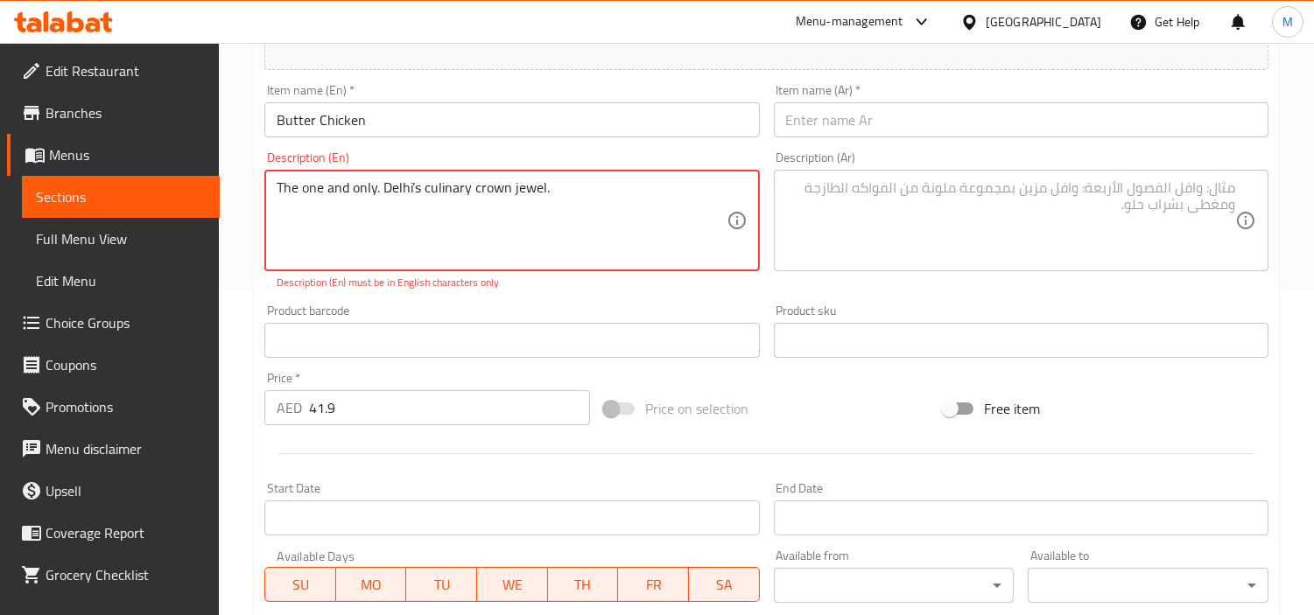
click at [417, 185] on textarea "The one and only. Delhi’s culinary crown jewel." at bounding box center [501, 220] width 449 height 83
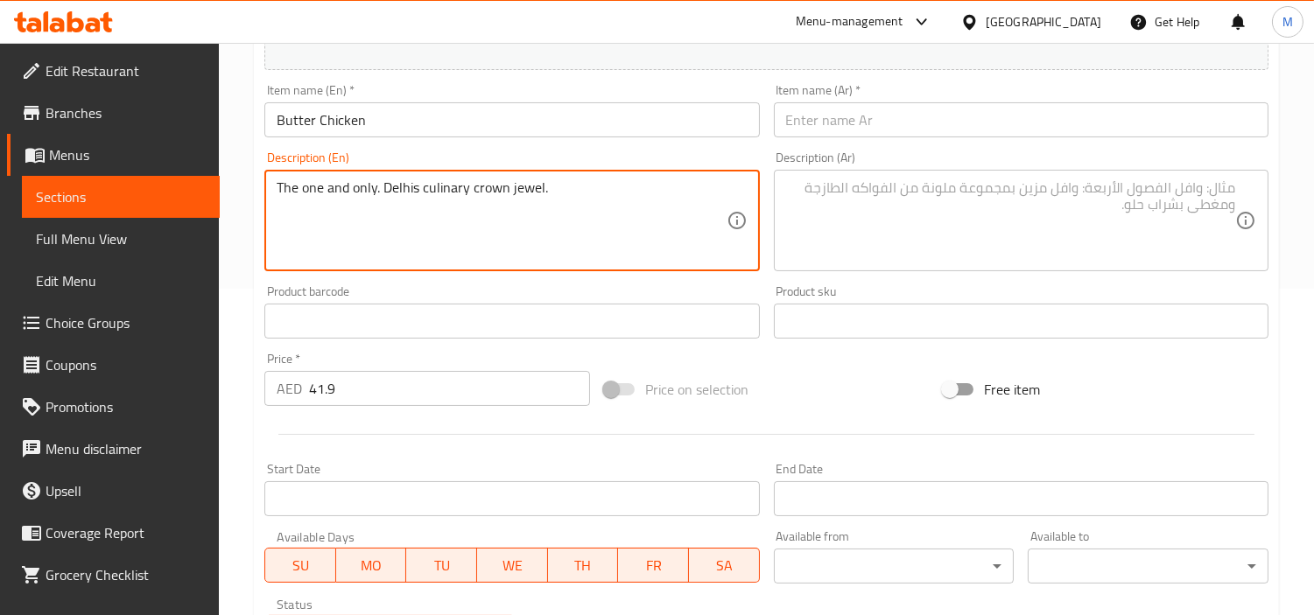
click at [565, 184] on textarea "The one and only. Delhis culinary crown jewel." at bounding box center [501, 220] width 449 height 83
click at [333, 117] on input "Butter Chicken" at bounding box center [511, 119] width 495 height 35
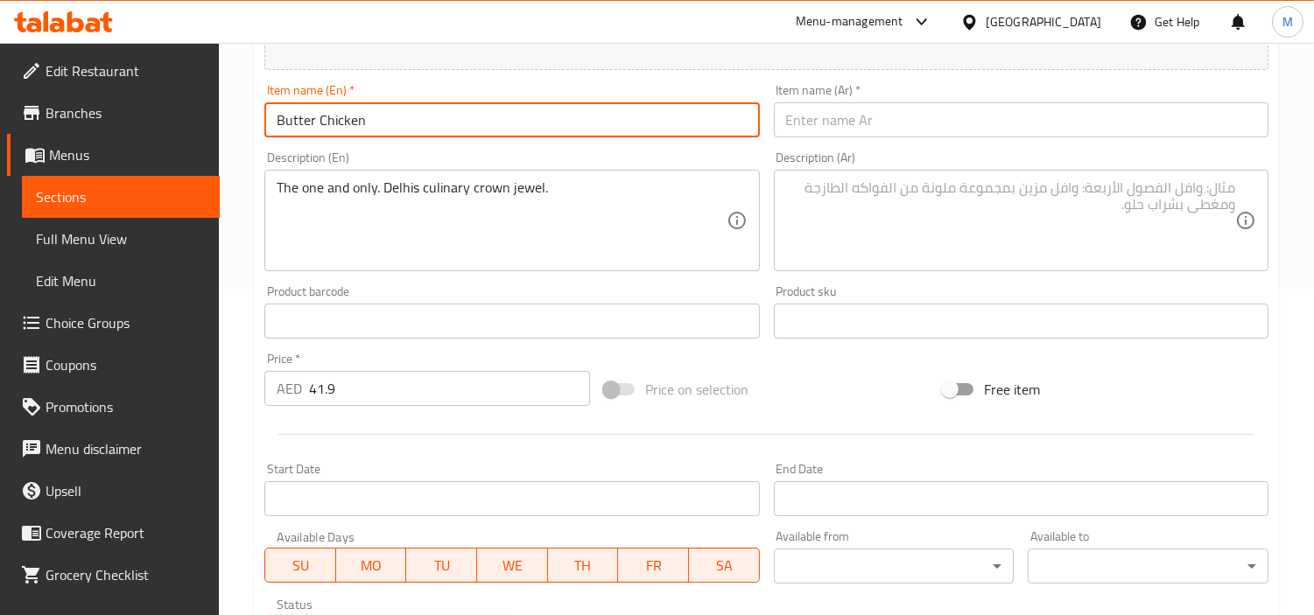
click at [333, 117] on input "Butter Chicken" at bounding box center [511, 119] width 495 height 35
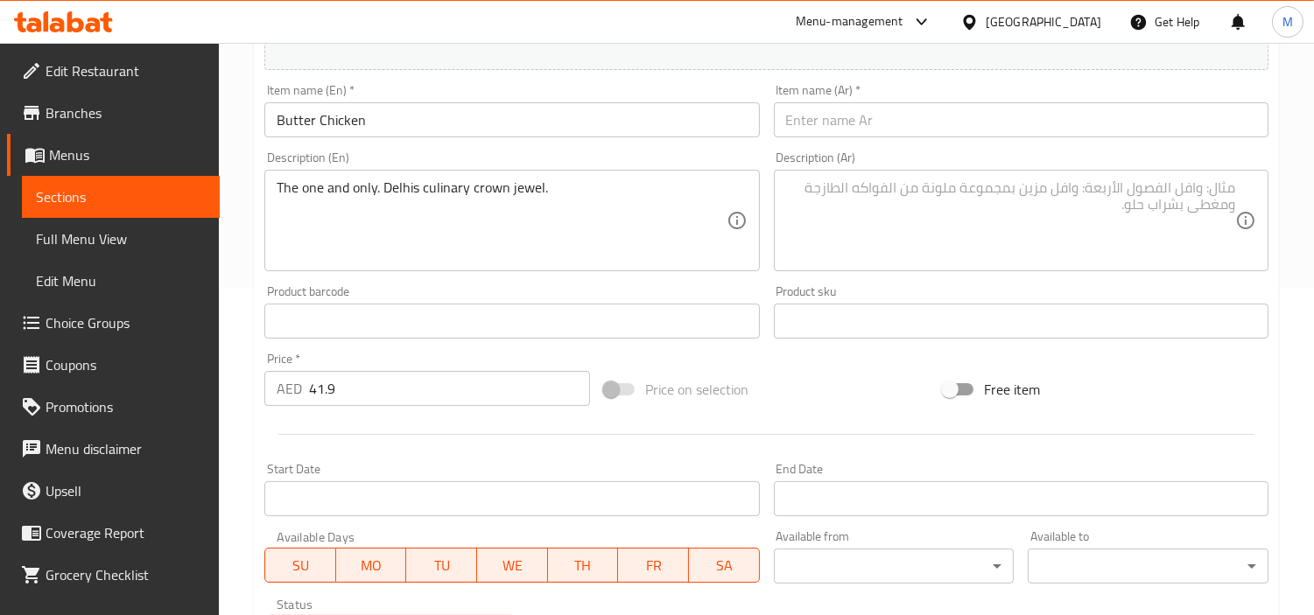
click at [299, 115] on input "Butter Chicken" at bounding box center [511, 119] width 495 height 35
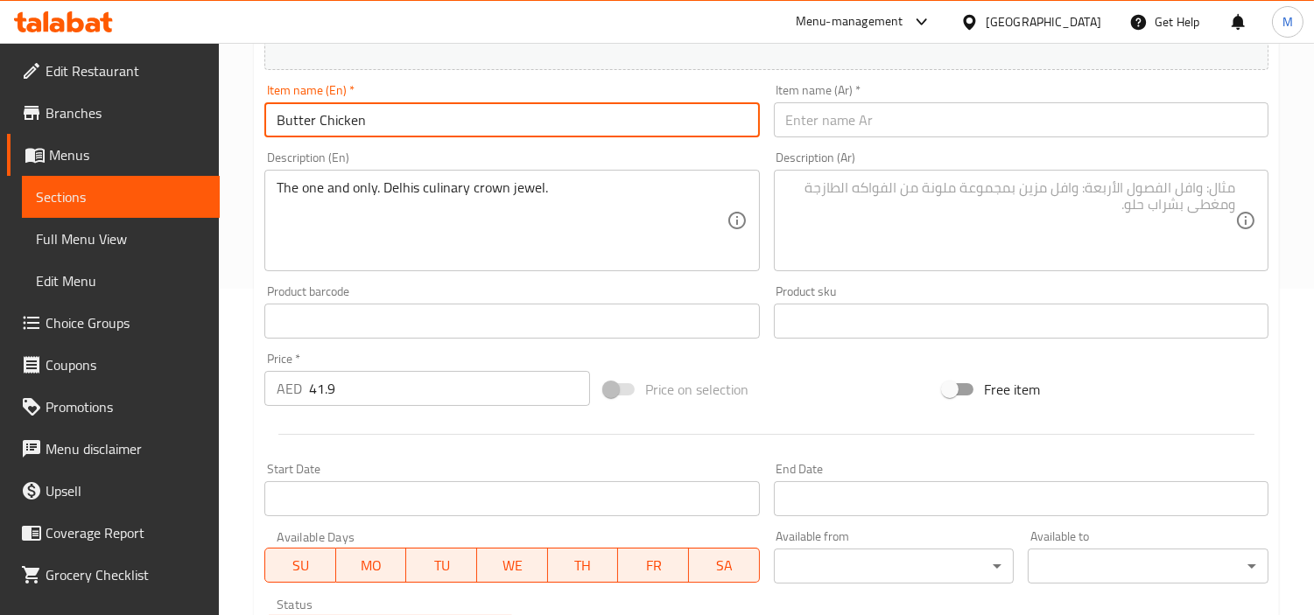
click at [299, 115] on input "Butter Chicken" at bounding box center [511, 119] width 495 height 35
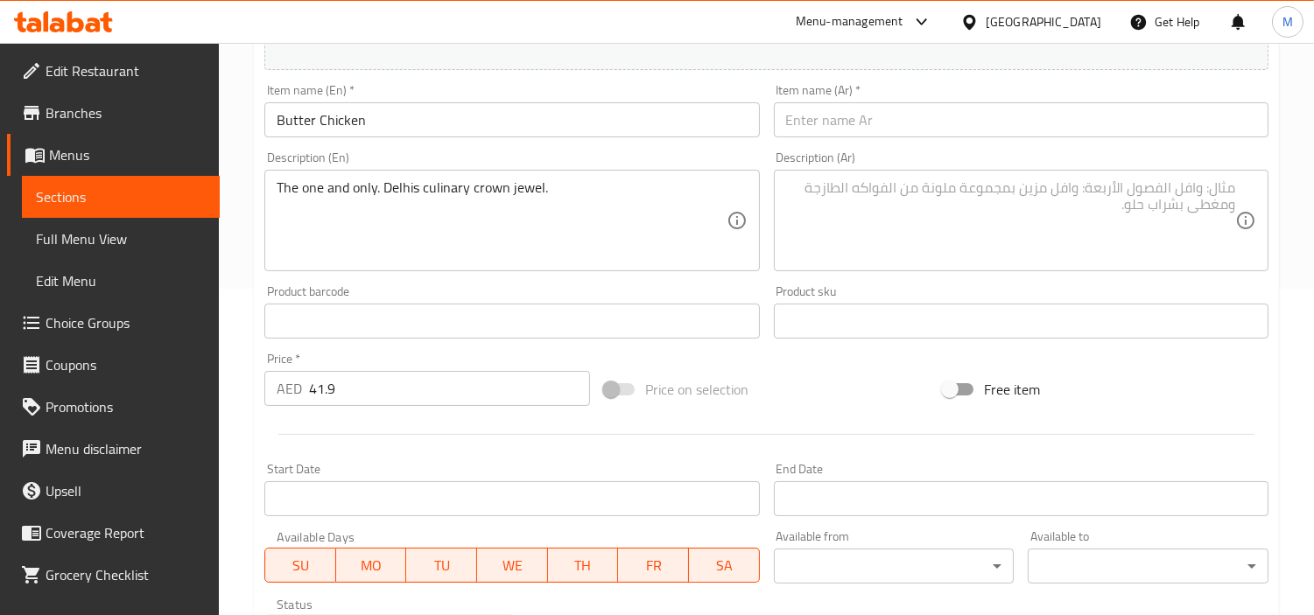
click at [873, 128] on input "text" at bounding box center [1021, 119] width 495 height 35
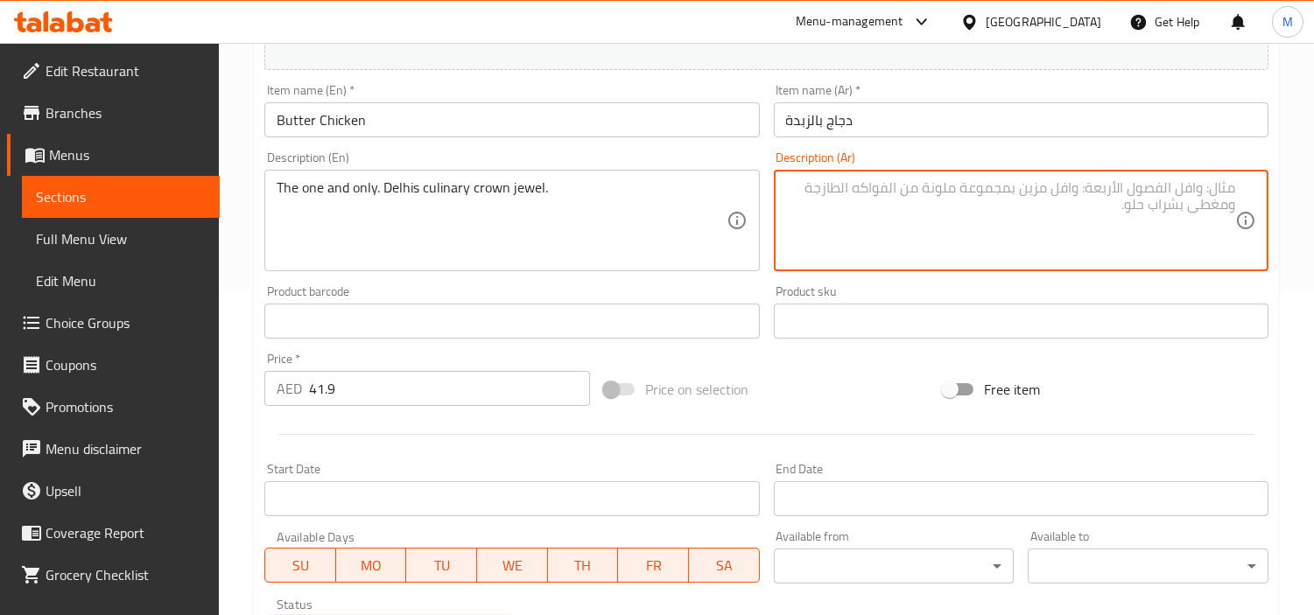
click at [906, 226] on textarea at bounding box center [1010, 220] width 449 height 83
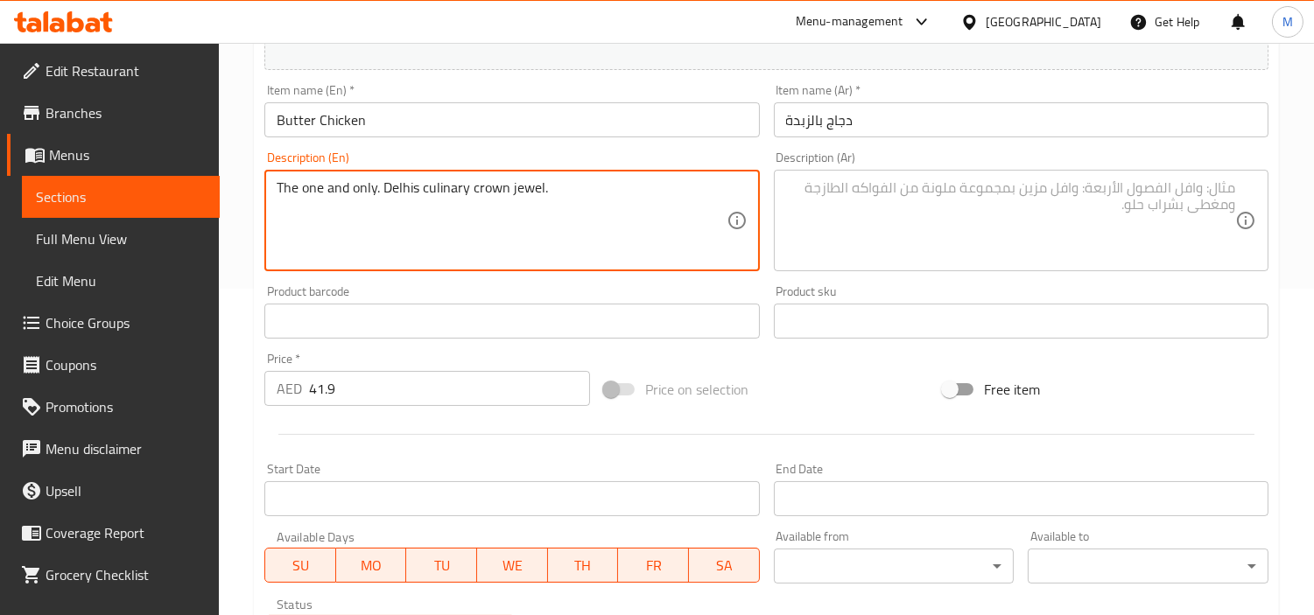
click at [441, 188] on textarea "The one and only. Delhis culinary crown jewel." at bounding box center [501, 220] width 449 height 83
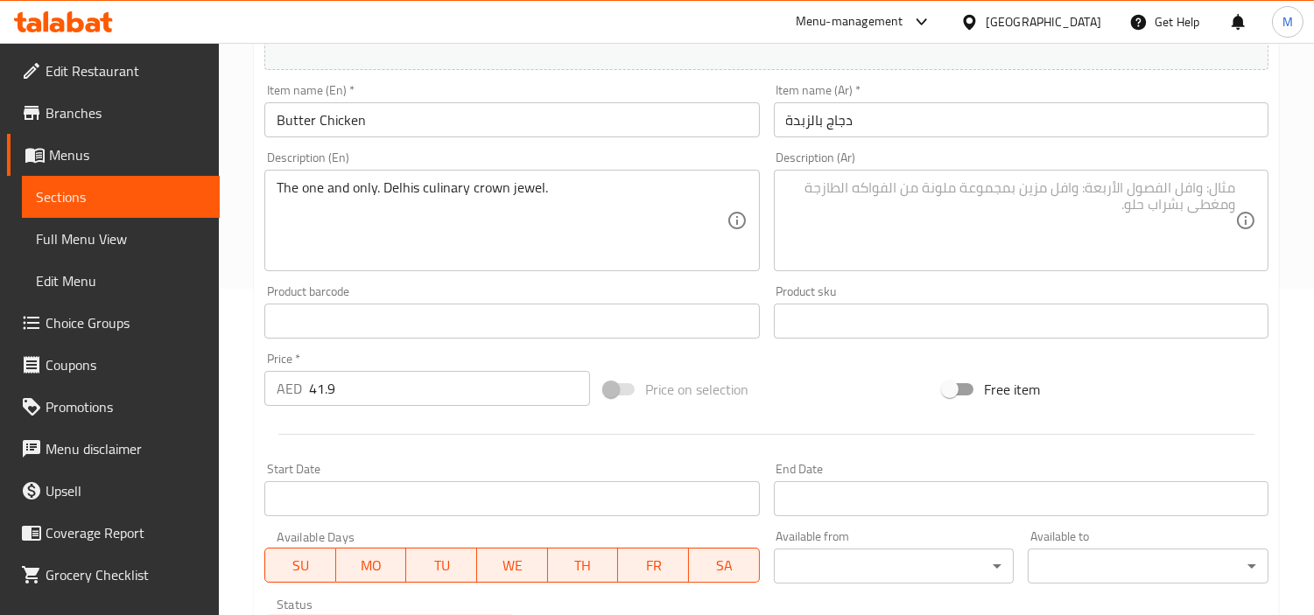
click at [471, 195] on textarea "The one and only. Delhis culinary crown jewel." at bounding box center [501, 220] width 449 height 83
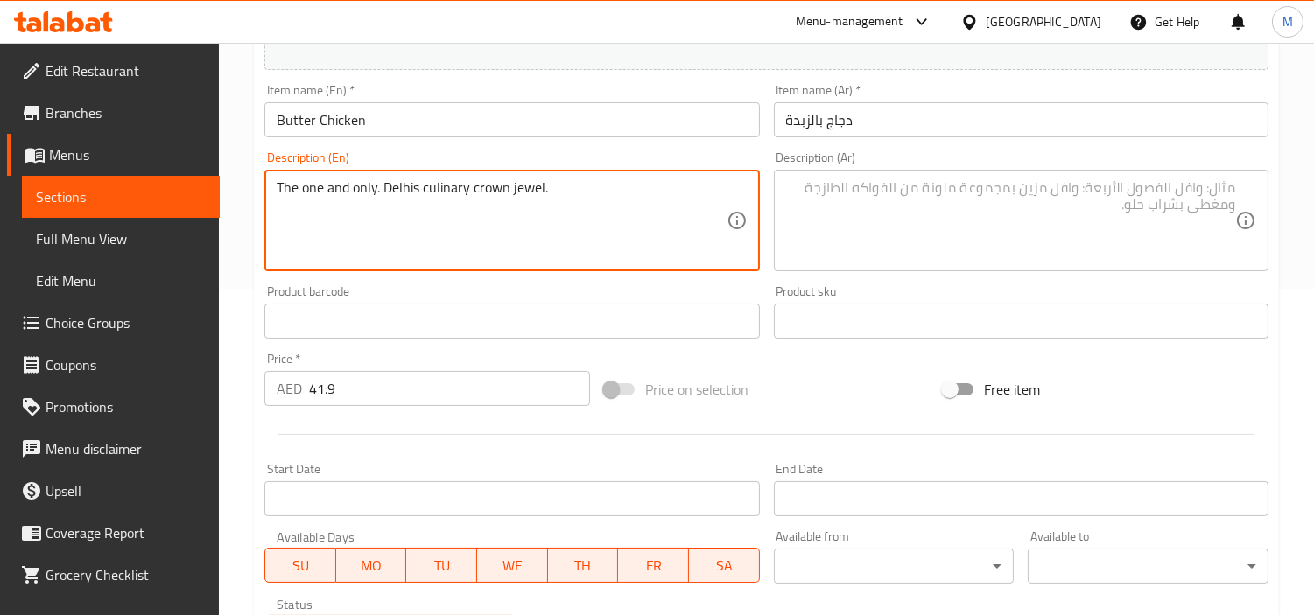
click at [471, 195] on textarea "The one and only. Delhis culinary crown jewel." at bounding box center [501, 220] width 449 height 83
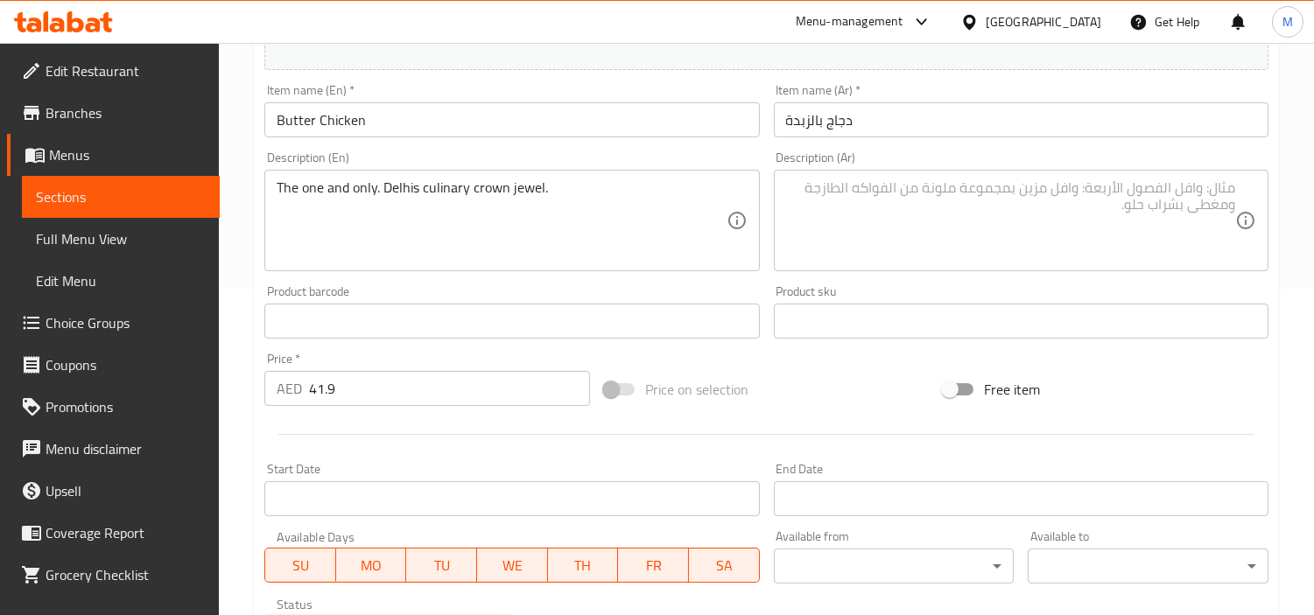
click at [873, 214] on textarea at bounding box center [1010, 220] width 449 height 83
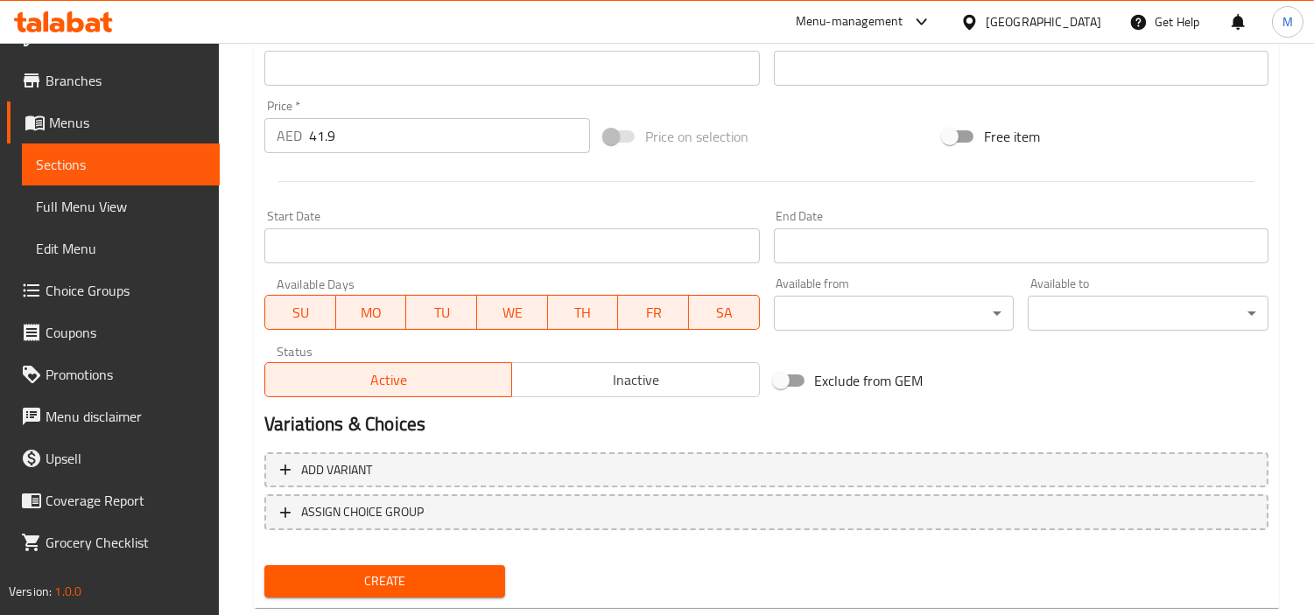
scroll to position [618, 0]
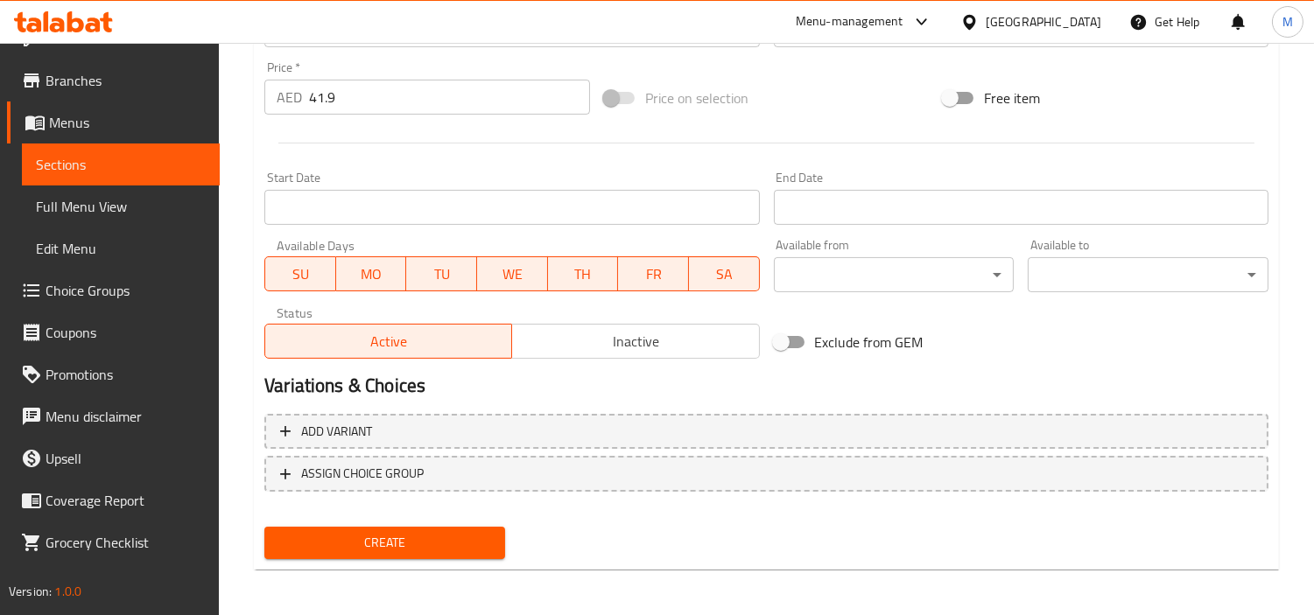
click at [368, 532] on span "Create" at bounding box center [384, 543] width 213 height 22
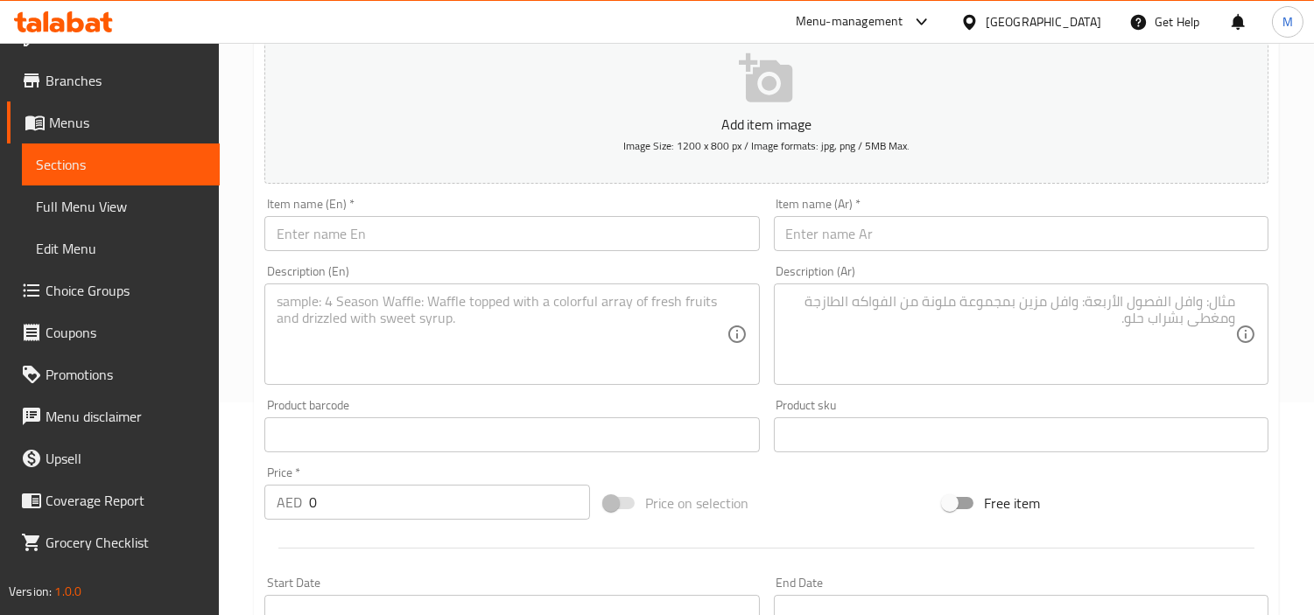
scroll to position [35, 0]
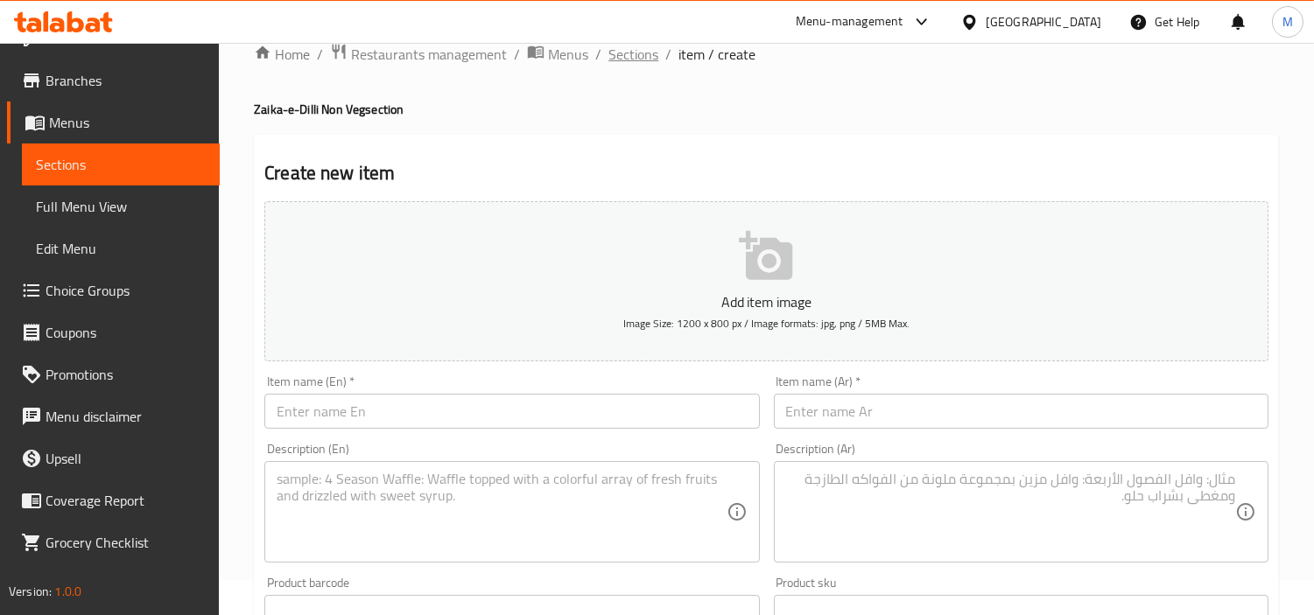
click at [630, 54] on span "Sections" at bounding box center [633, 54] width 50 height 21
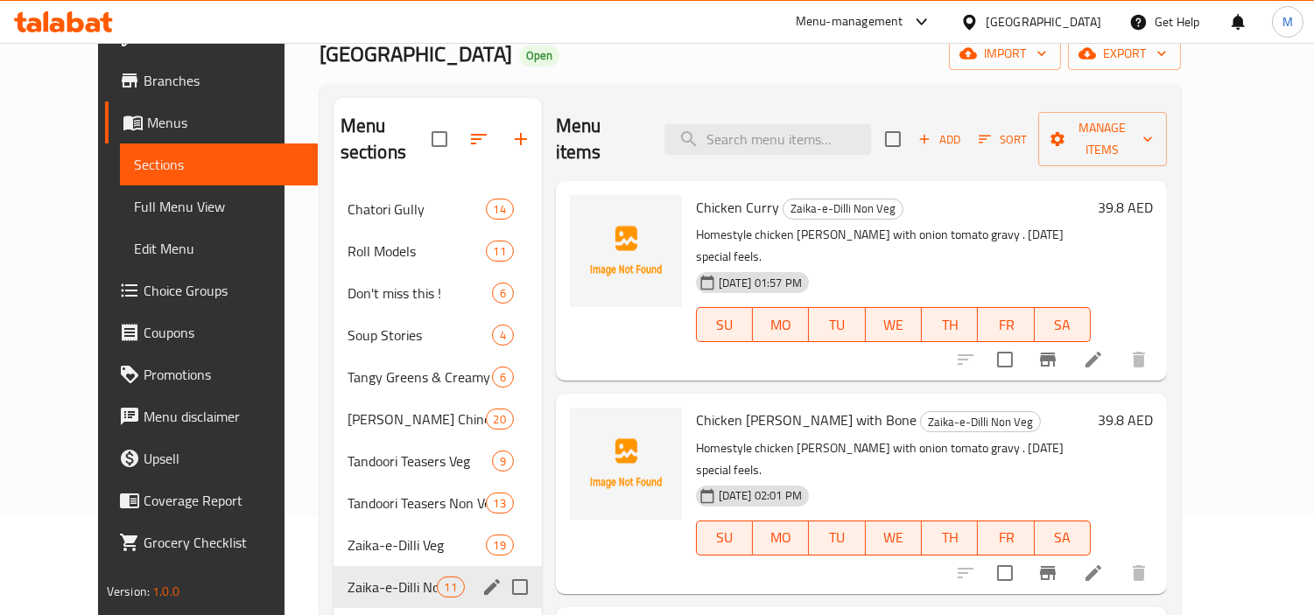
scroll to position [245, 0]
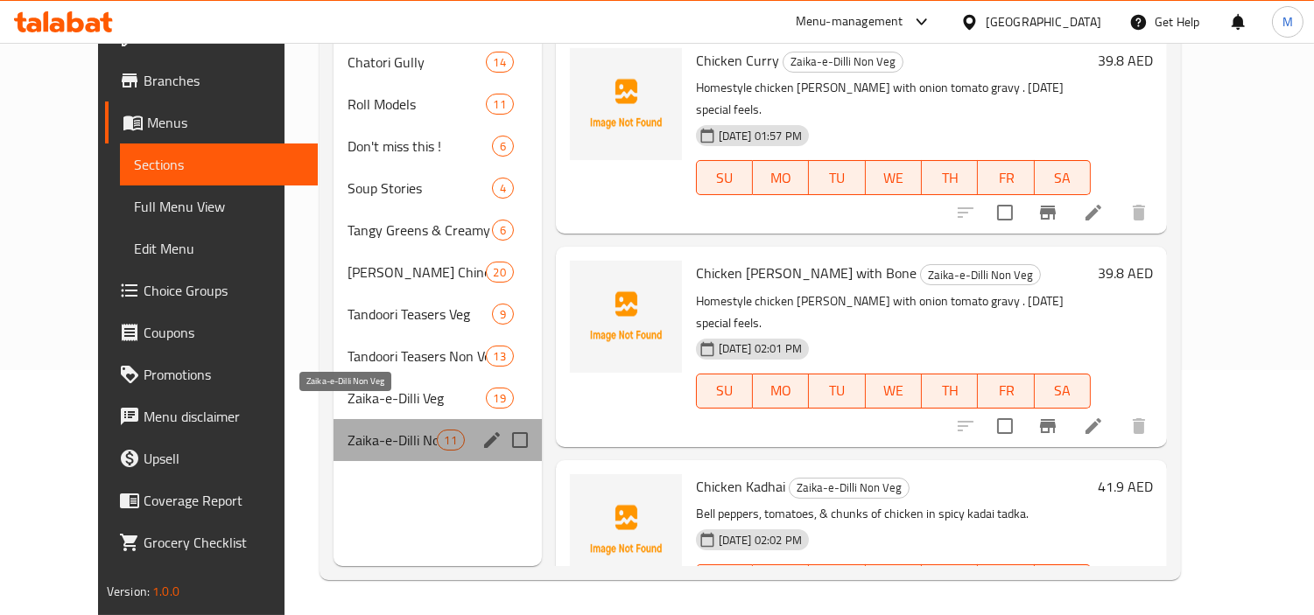
click at [387, 430] on span "Zaika-e-Dilli Non Veg" at bounding box center [392, 440] width 89 height 21
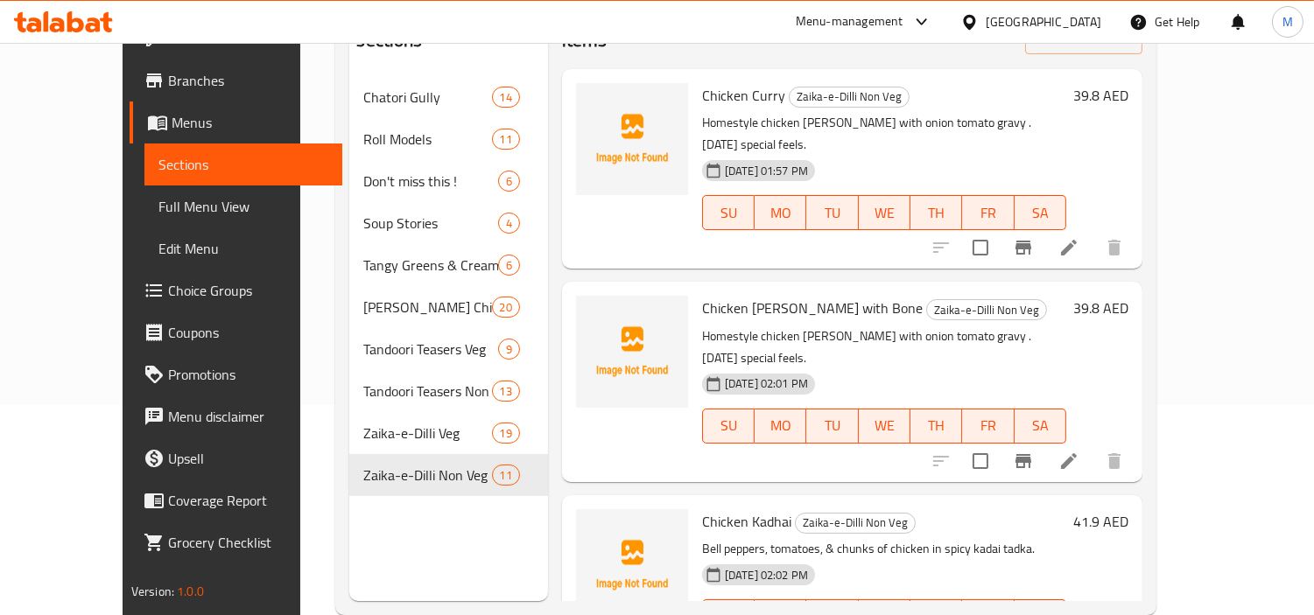
scroll to position [0, 0]
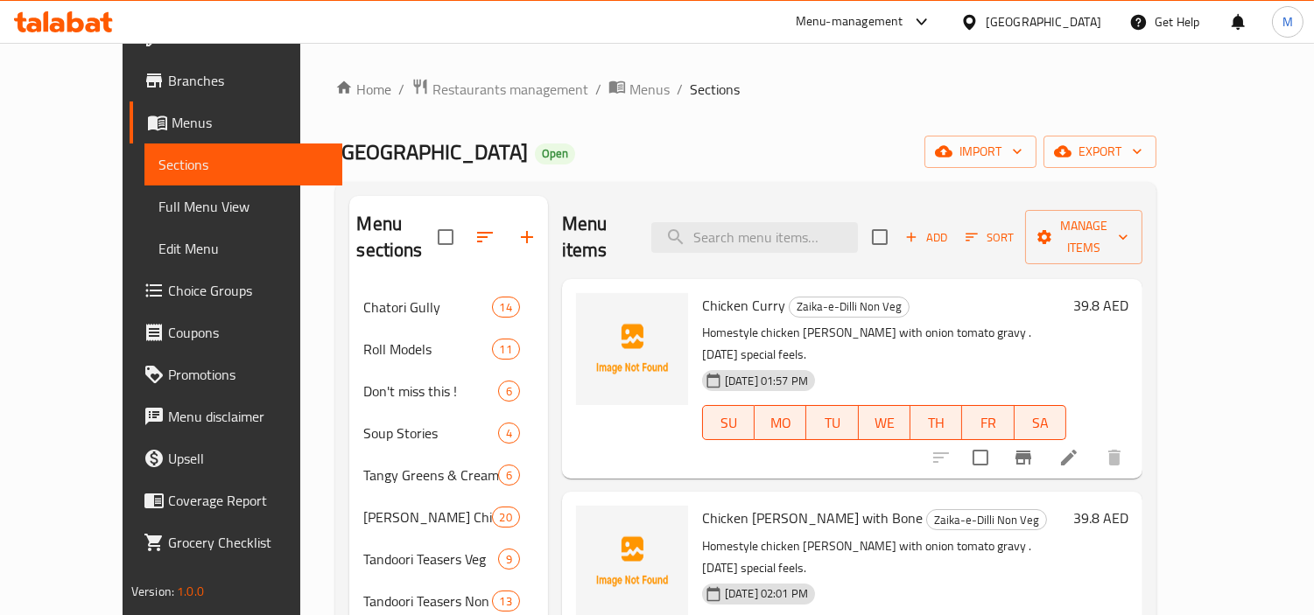
click at [950, 228] on span "Add" at bounding box center [925, 238] width 47 height 20
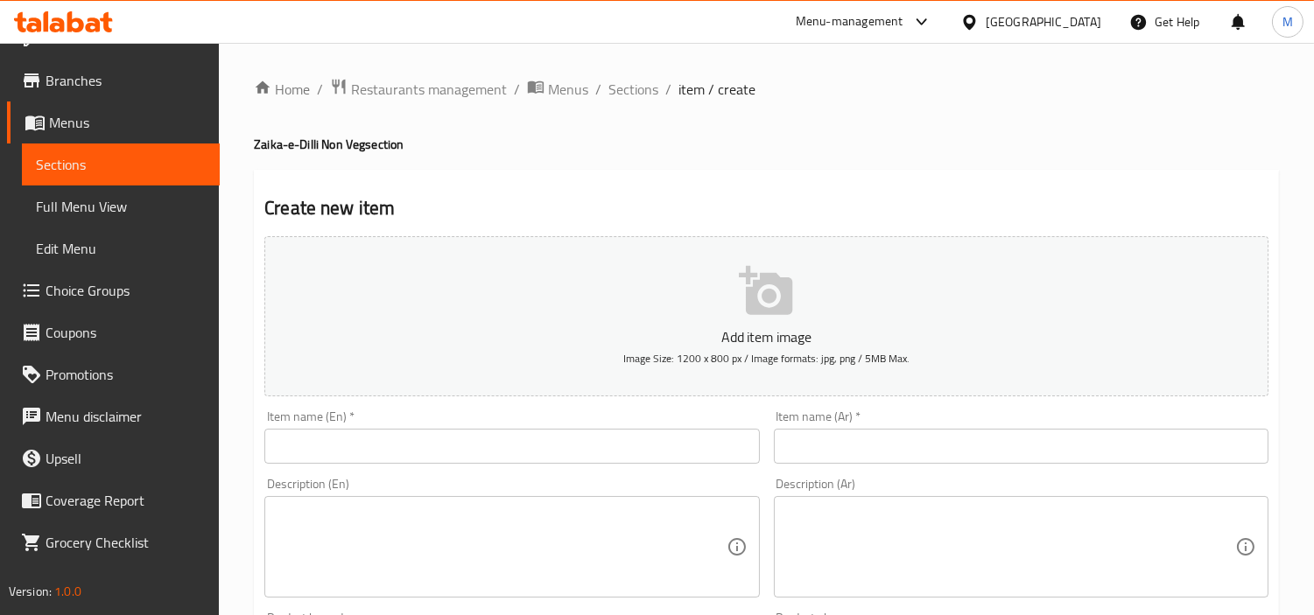
click at [503, 450] on input "text" at bounding box center [511, 446] width 495 height 35
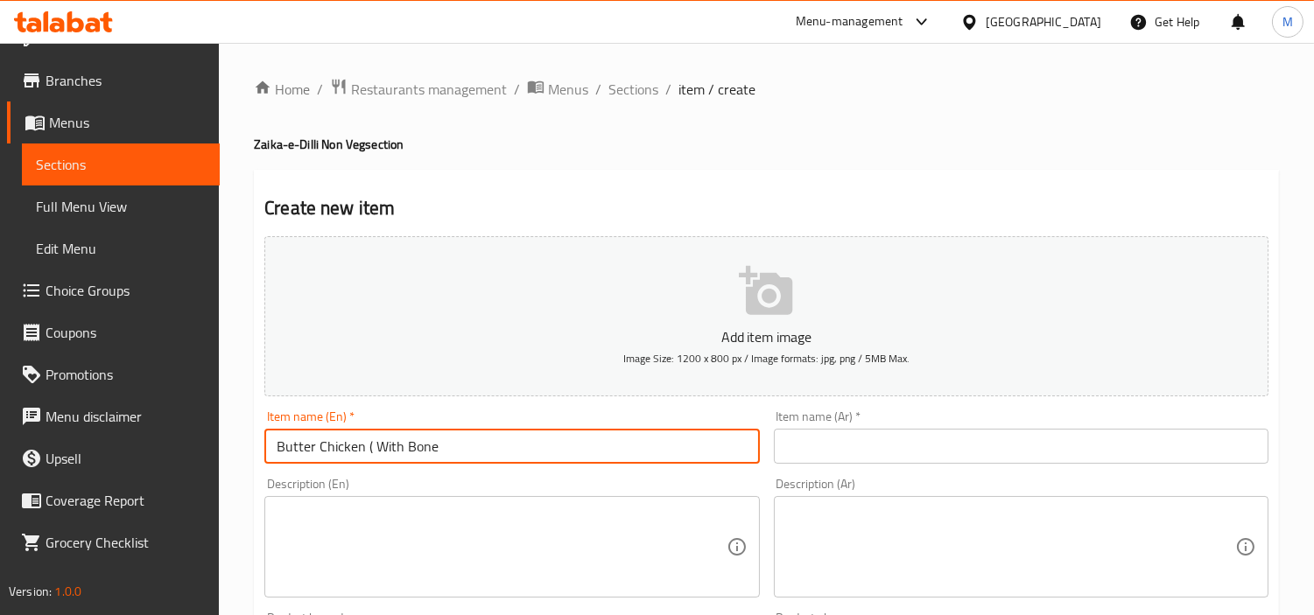
click at [374, 442] on input "Butter Chicken ( With Bone" at bounding box center [511, 446] width 495 height 35
click at [392, 453] on input "Butter Chicken With Bone" at bounding box center [511, 446] width 495 height 35
click at [593, 435] on input "Butter Chicken with Bone" at bounding box center [511, 446] width 495 height 35
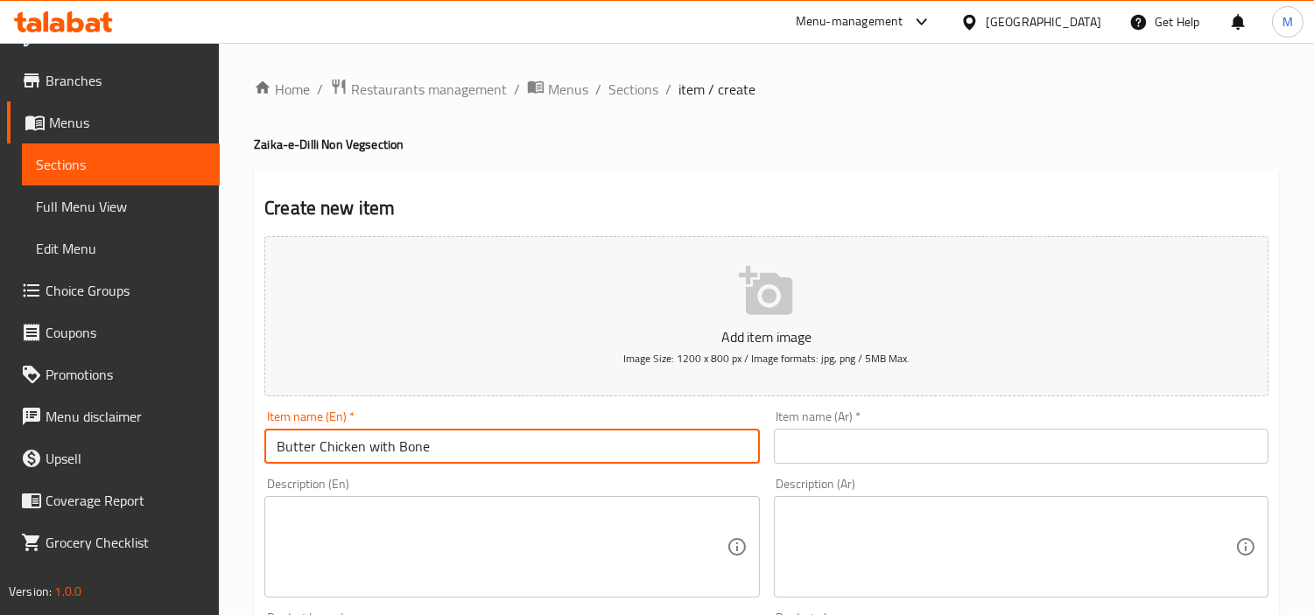
click at [593, 435] on input "Butter Chicken with Bone" at bounding box center [511, 446] width 495 height 35
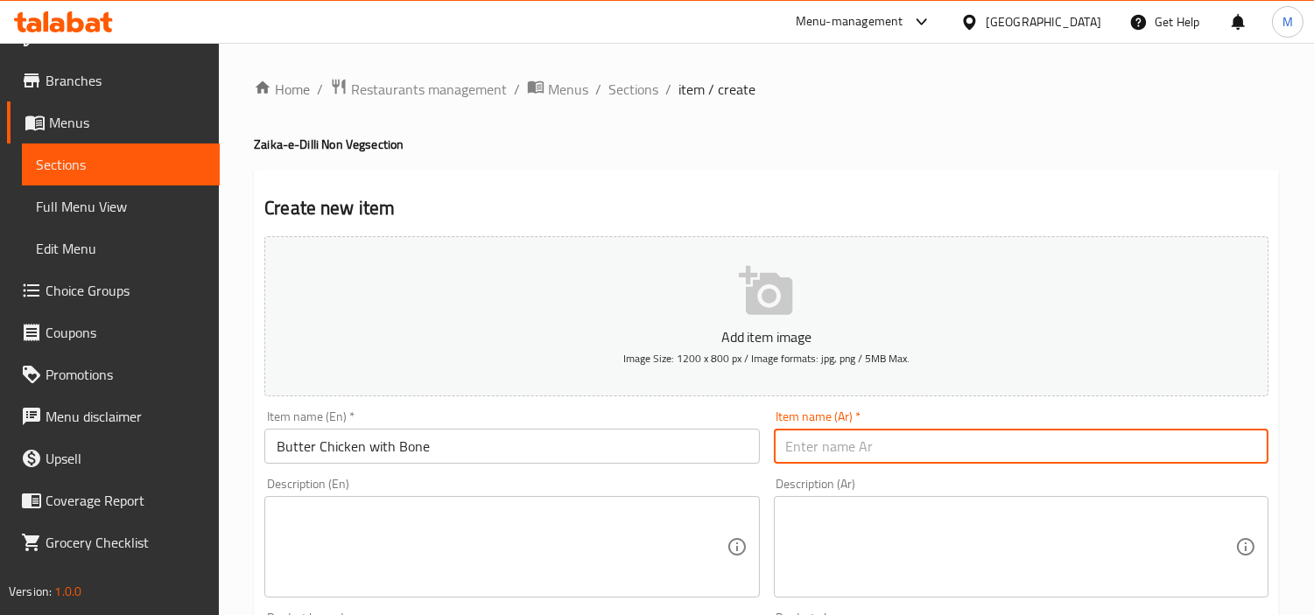
click at [887, 436] on input "text" at bounding box center [1021, 446] width 495 height 35
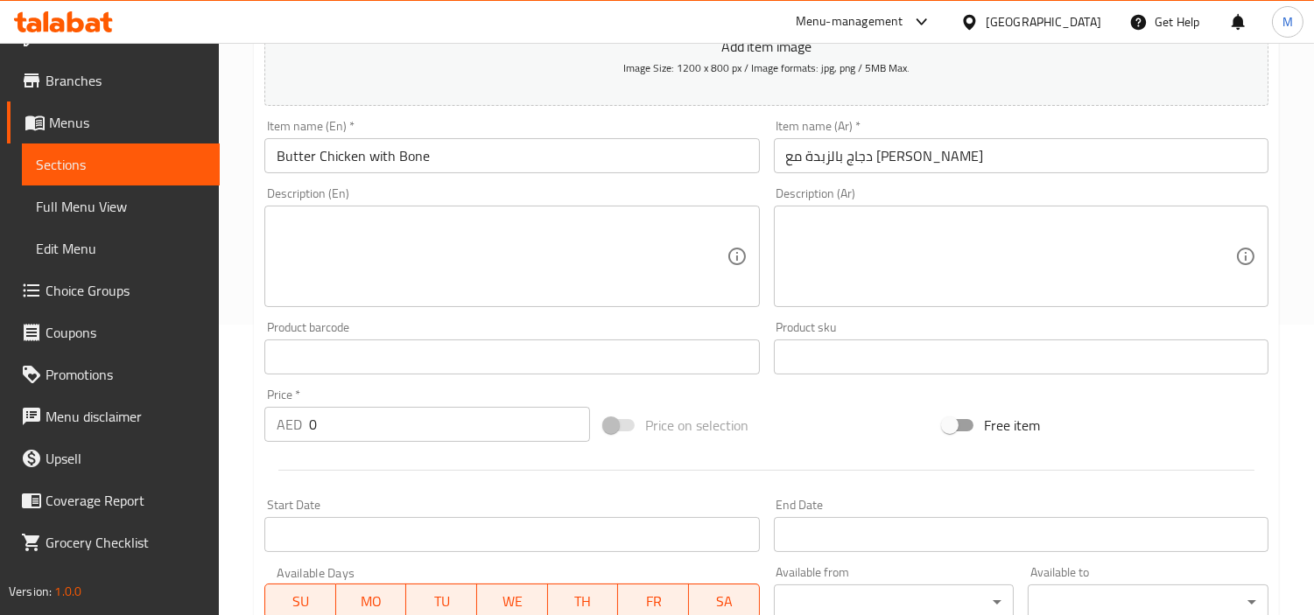
scroll to position [291, 0]
click at [410, 432] on input "0" at bounding box center [449, 423] width 281 height 35
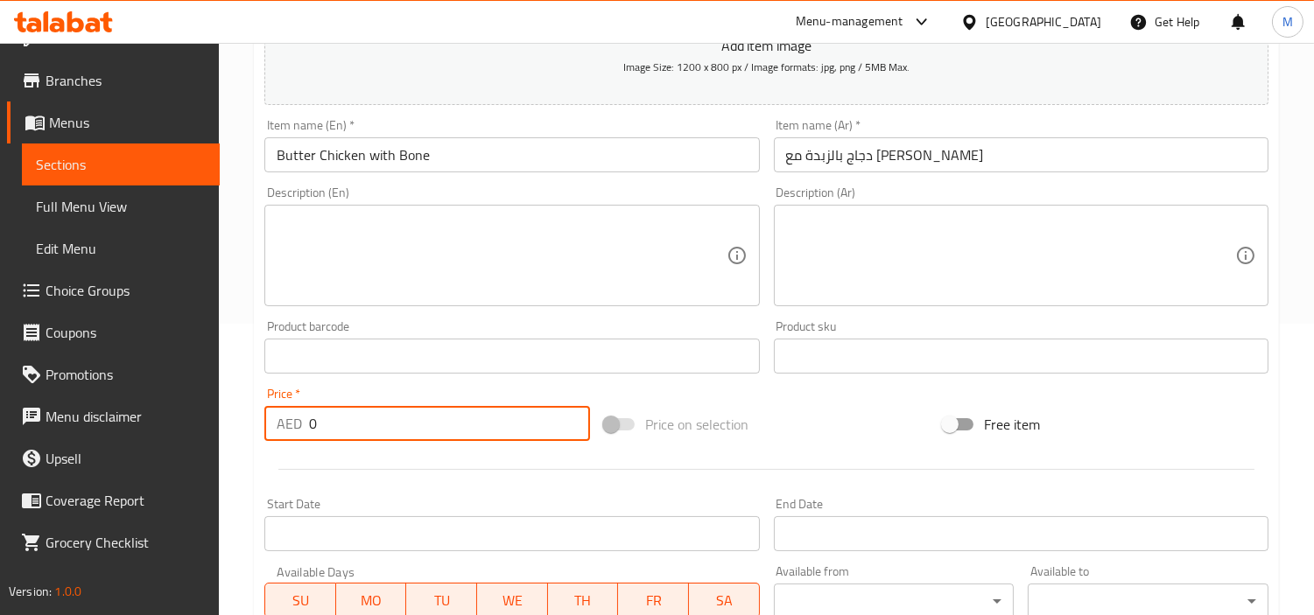
click at [410, 432] on input "0" at bounding box center [449, 423] width 281 height 35
click at [405, 389] on div "Price   * AED 41.9 Price *" at bounding box center [427, 414] width 326 height 53
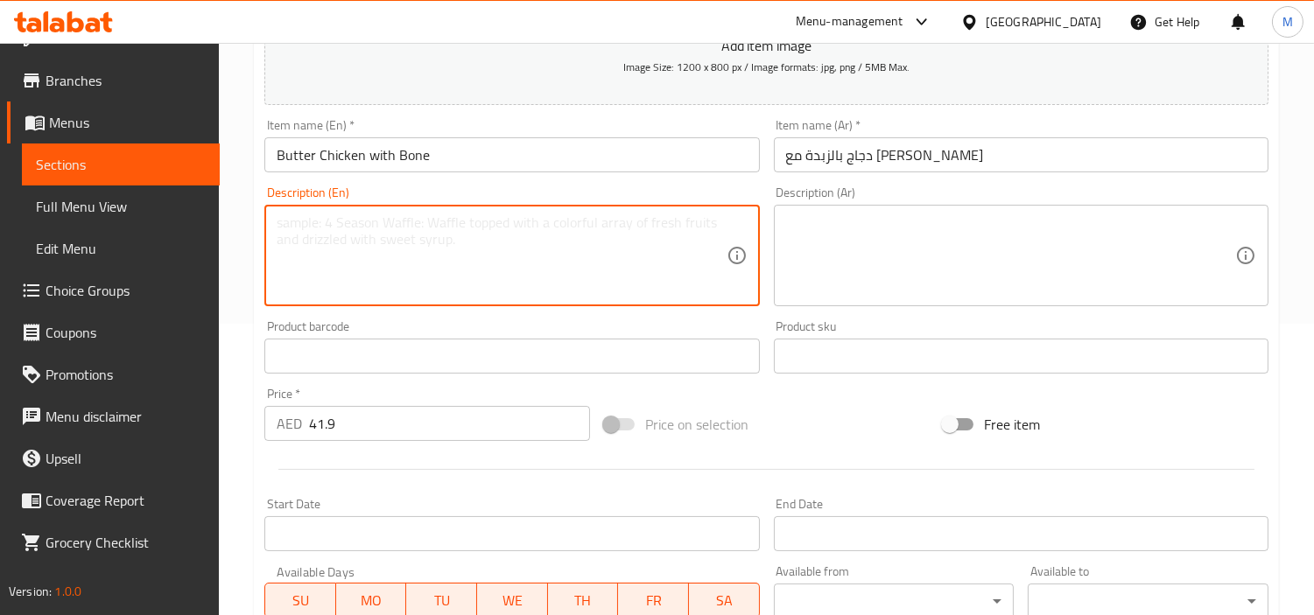
click at [549, 268] on textarea at bounding box center [501, 255] width 449 height 83
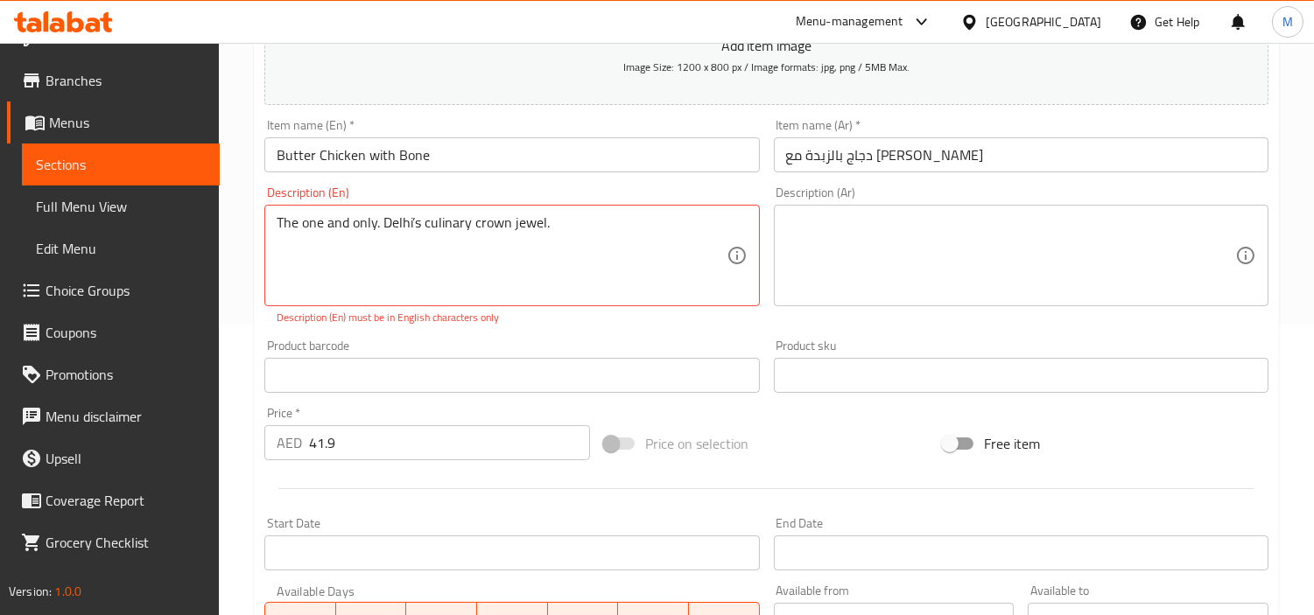
click at [989, 256] on textarea at bounding box center [1010, 255] width 449 height 83
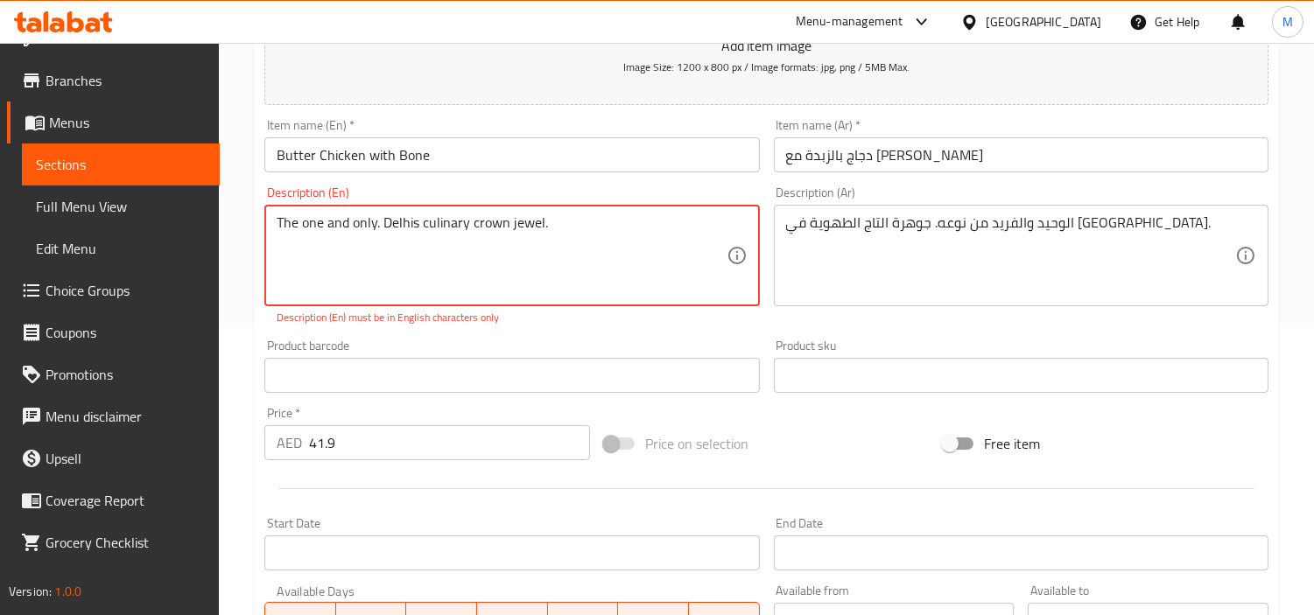
click at [580, 333] on div "Product barcode Product barcode" at bounding box center [511, 366] width 509 height 67
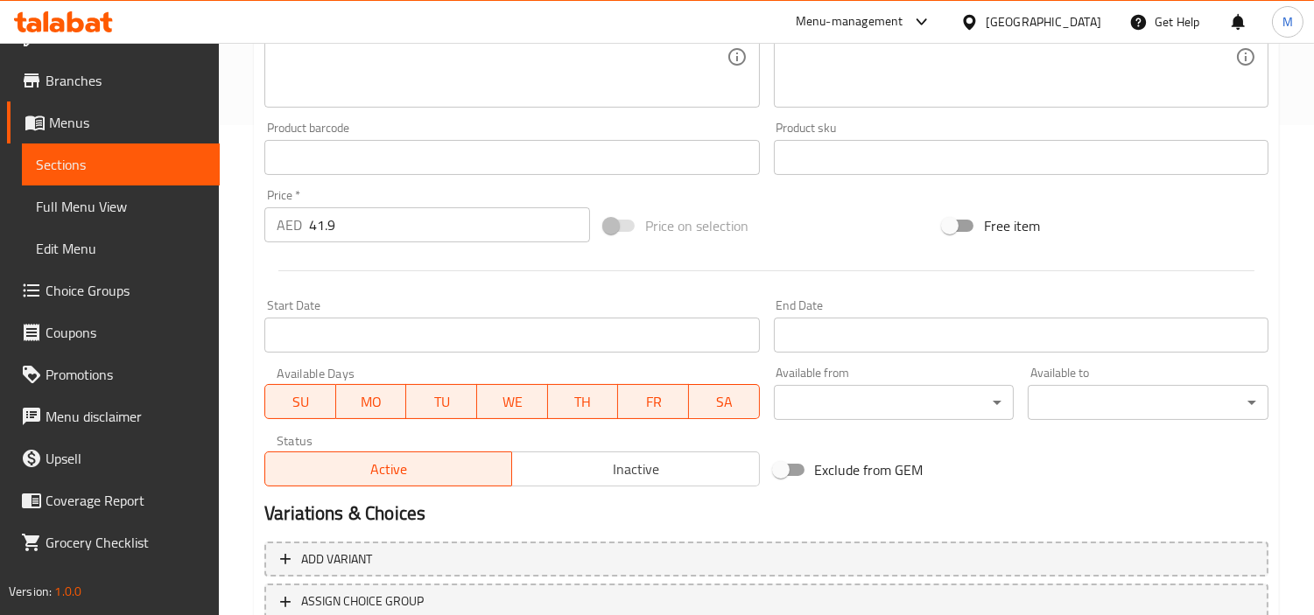
scroll to position [618, 0]
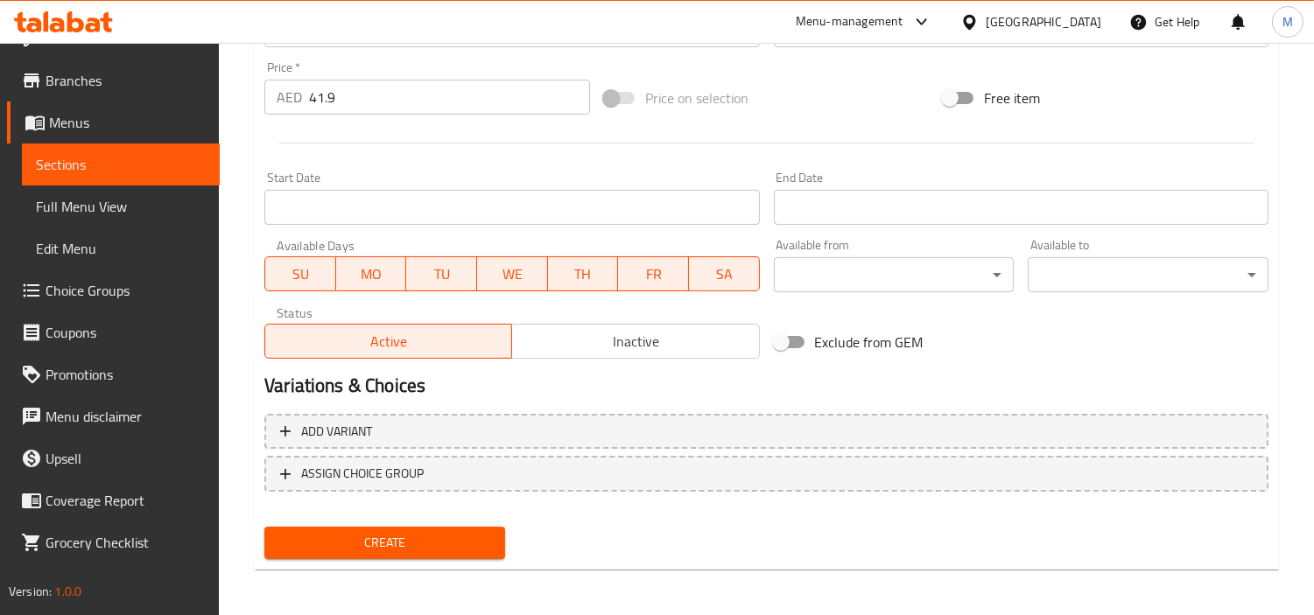
click at [435, 537] on span "Create" at bounding box center [384, 543] width 213 height 22
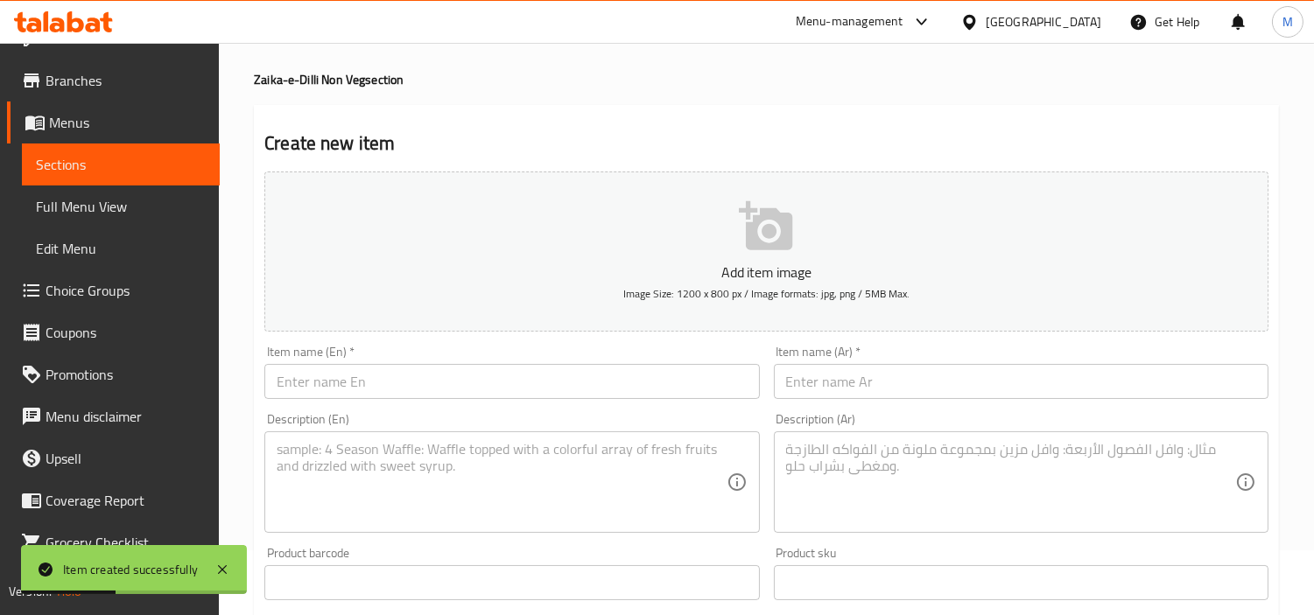
scroll to position [0, 0]
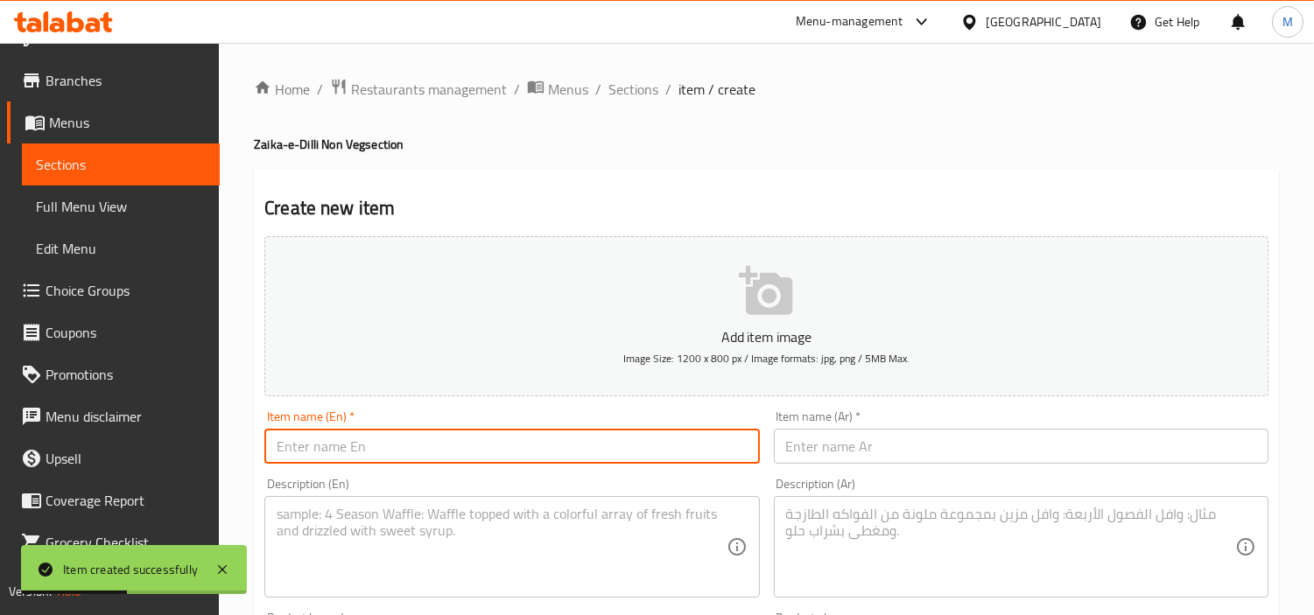
click at [439, 442] on input "text" at bounding box center [511, 446] width 495 height 35
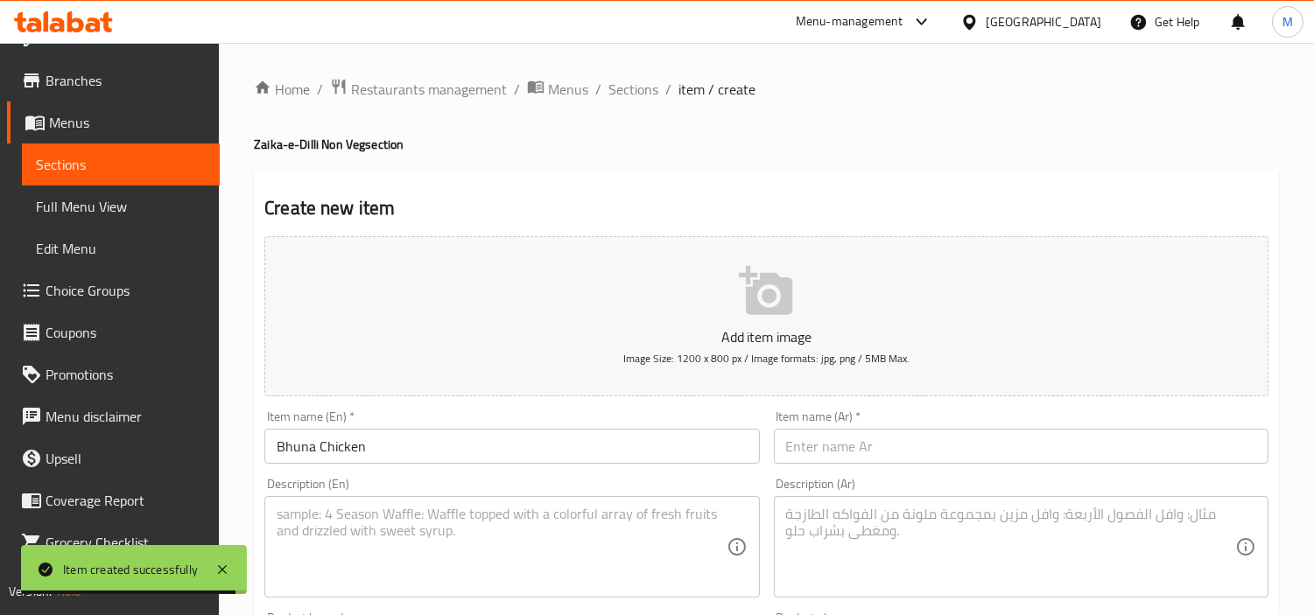
click at [906, 436] on input "text" at bounding box center [1021, 446] width 495 height 35
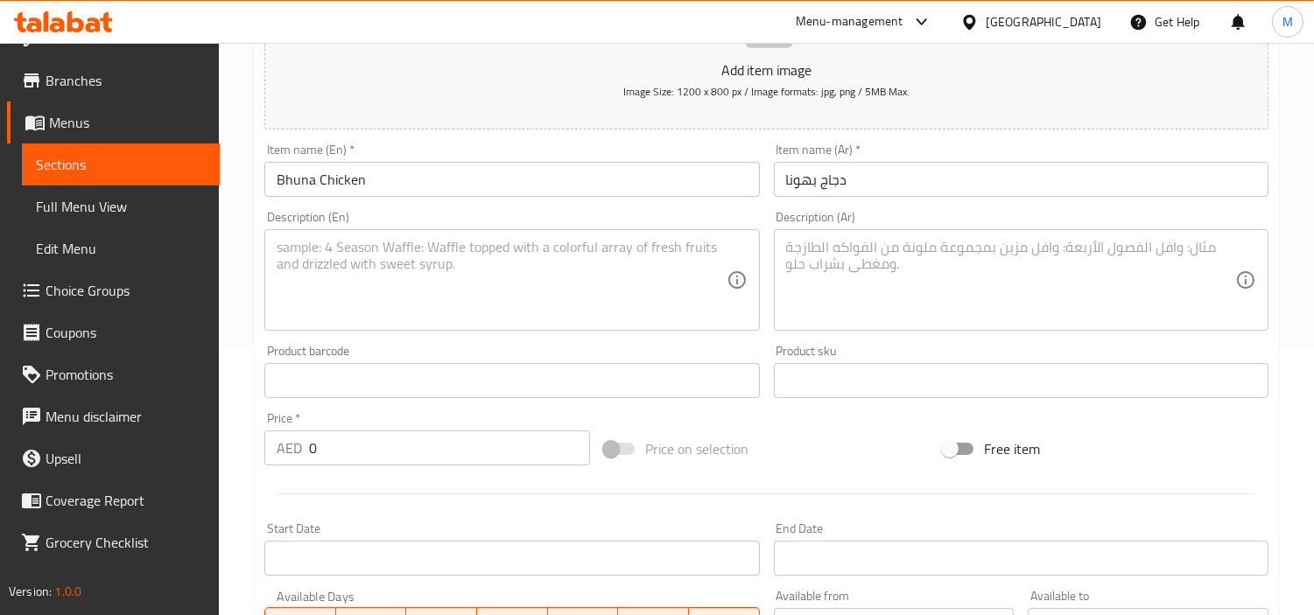
scroll to position [389, 0]
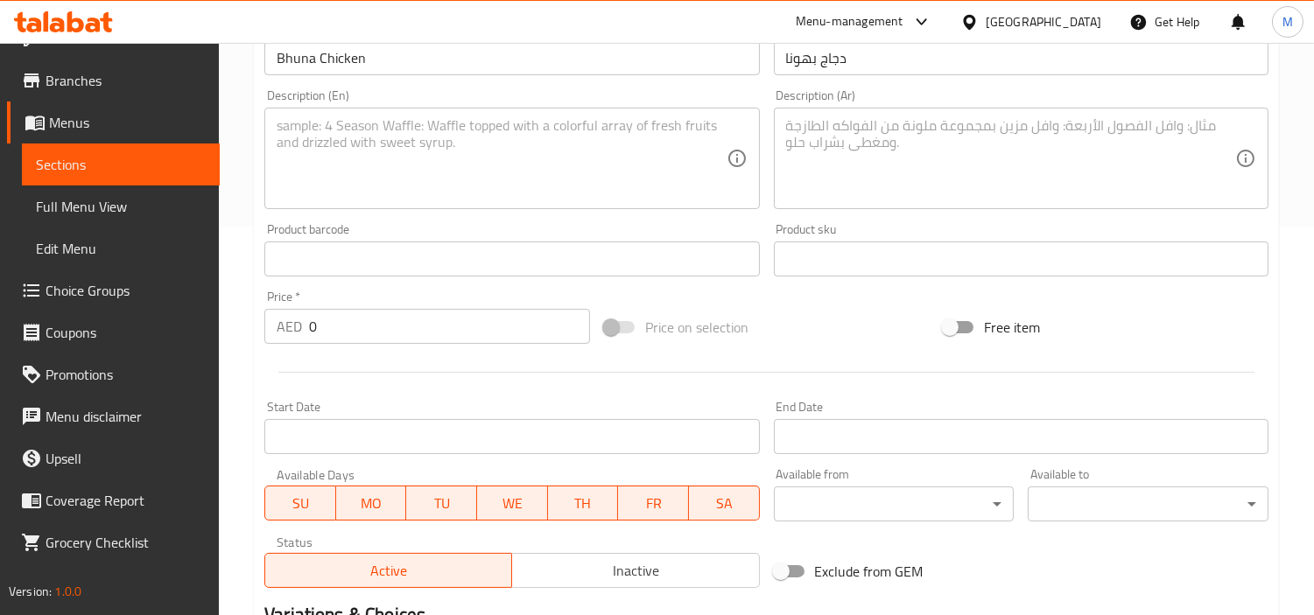
click at [372, 327] on input "0" at bounding box center [449, 326] width 281 height 35
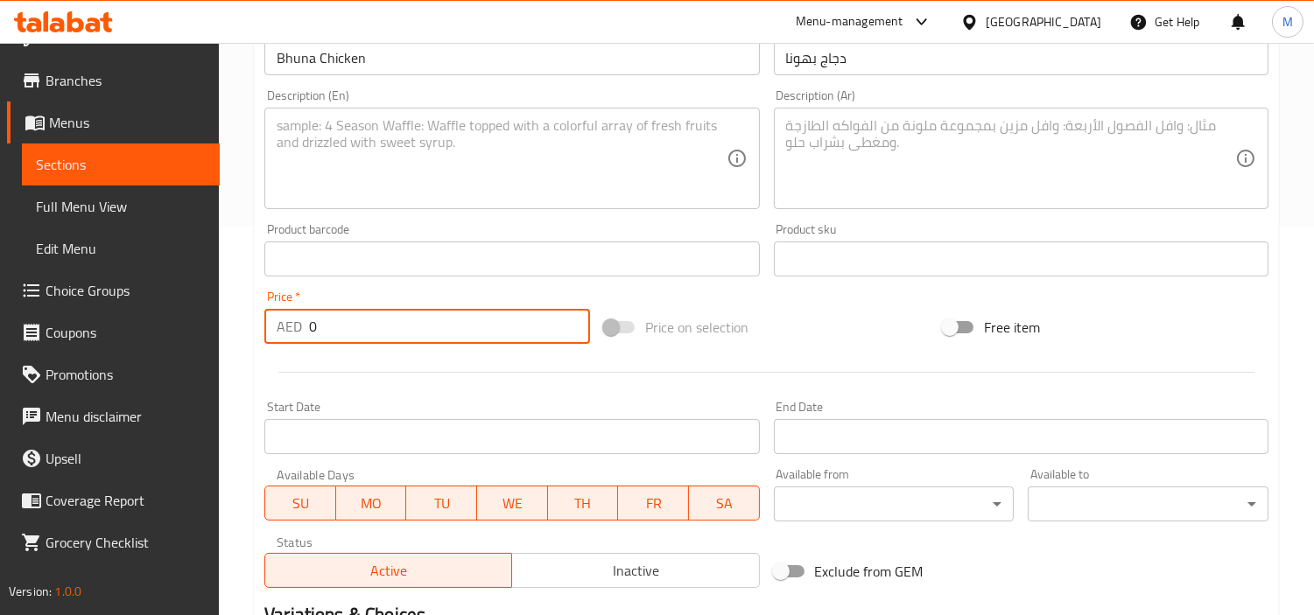
click at [372, 327] on input "0" at bounding box center [449, 326] width 281 height 35
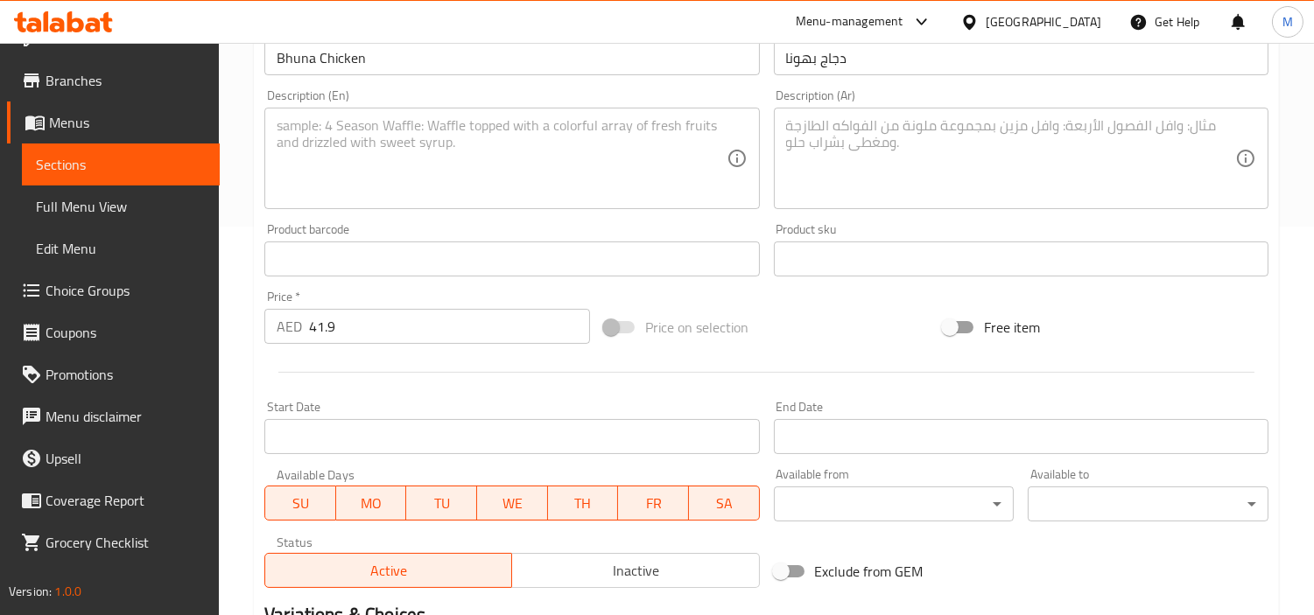
click at [535, 186] on textarea at bounding box center [501, 158] width 449 height 83
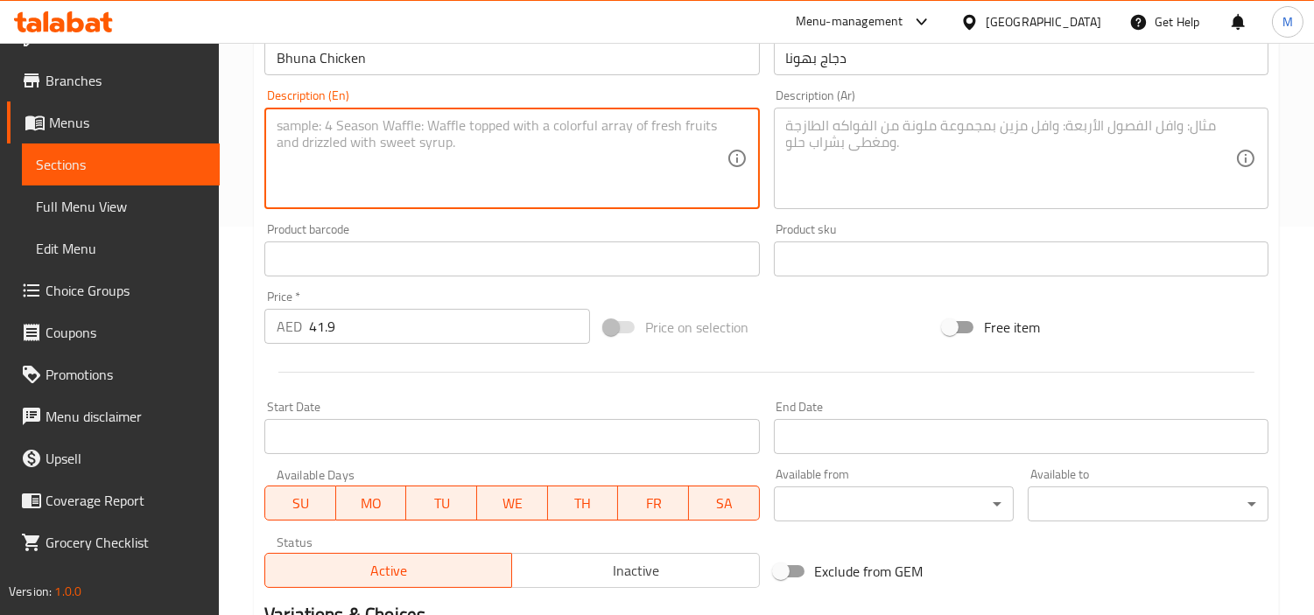
click at [535, 186] on textarea at bounding box center [501, 158] width 449 height 83
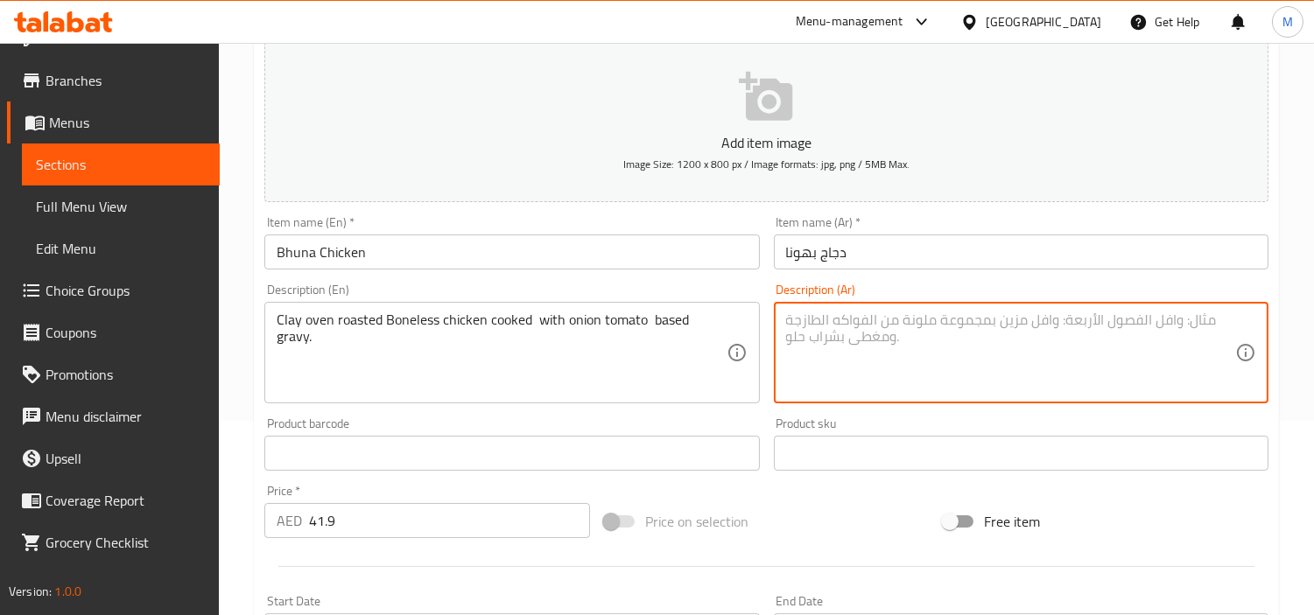
click at [925, 341] on textarea at bounding box center [1010, 353] width 449 height 83
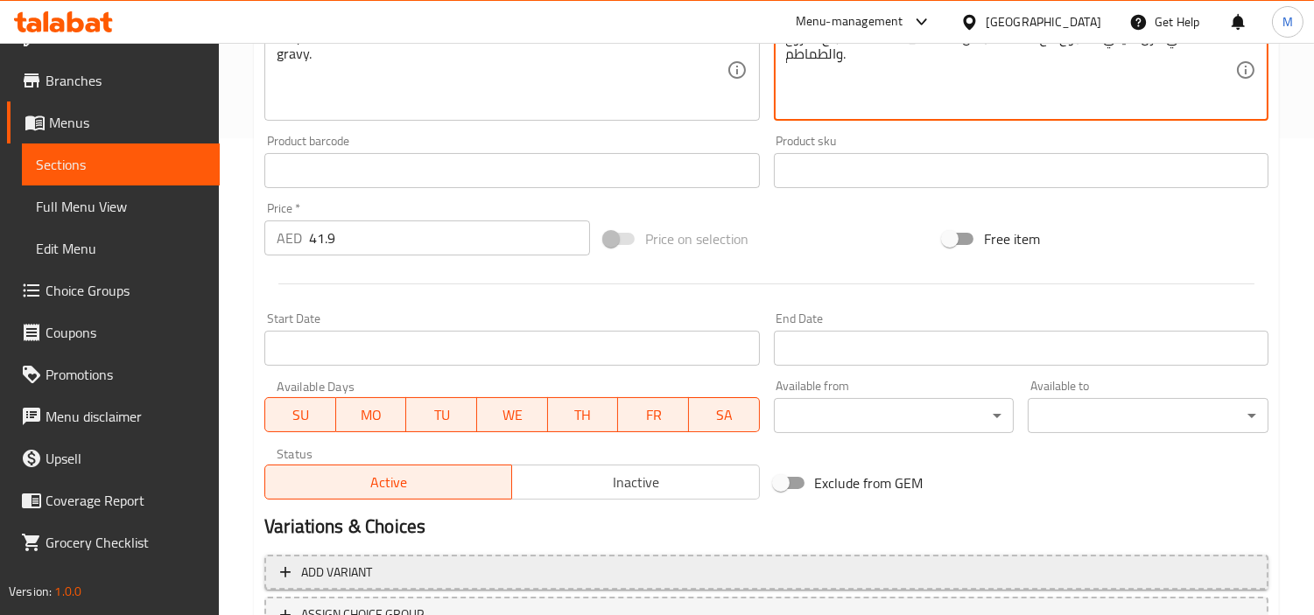
scroll to position [583, 0]
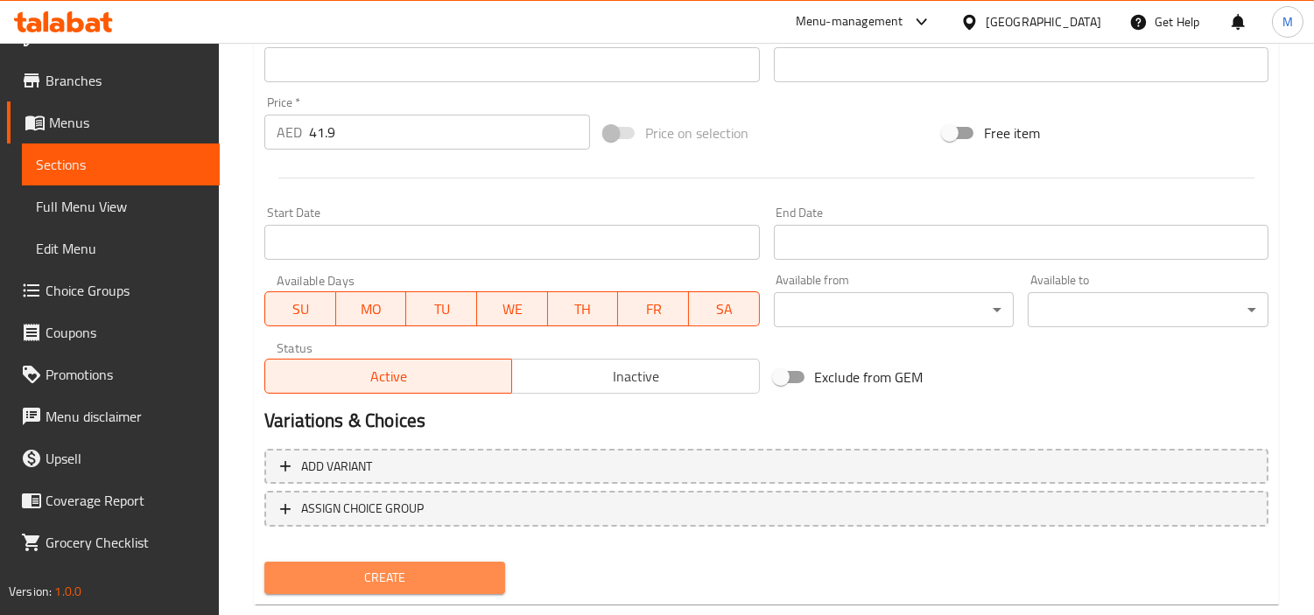
drag, startPoint x: 405, startPoint y: 572, endPoint x: 3, endPoint y: 401, distance: 437.3
click at [405, 572] on span "Create" at bounding box center [384, 578] width 213 height 22
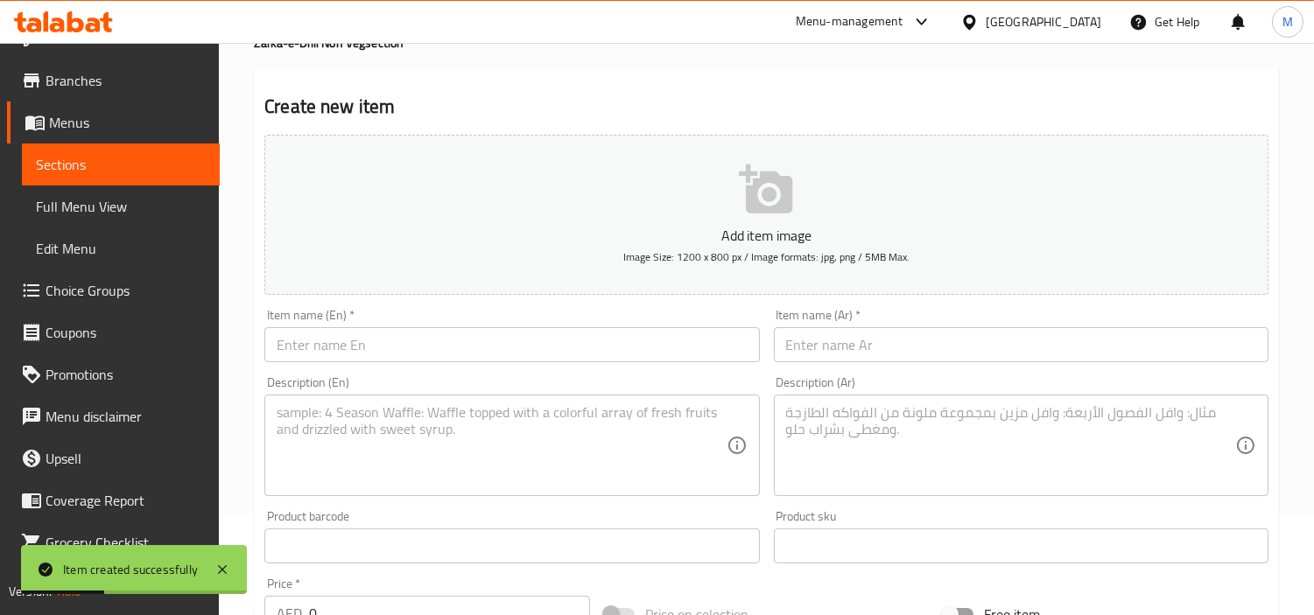
scroll to position [97, 0]
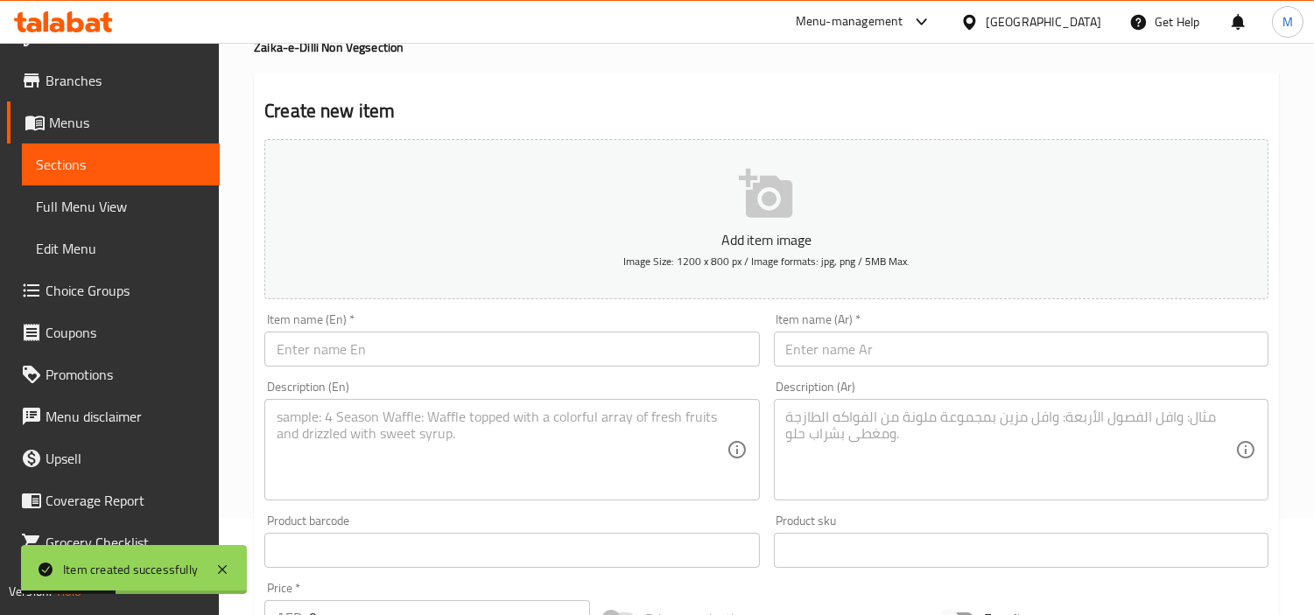
click at [500, 355] on input "text" at bounding box center [511, 349] width 495 height 35
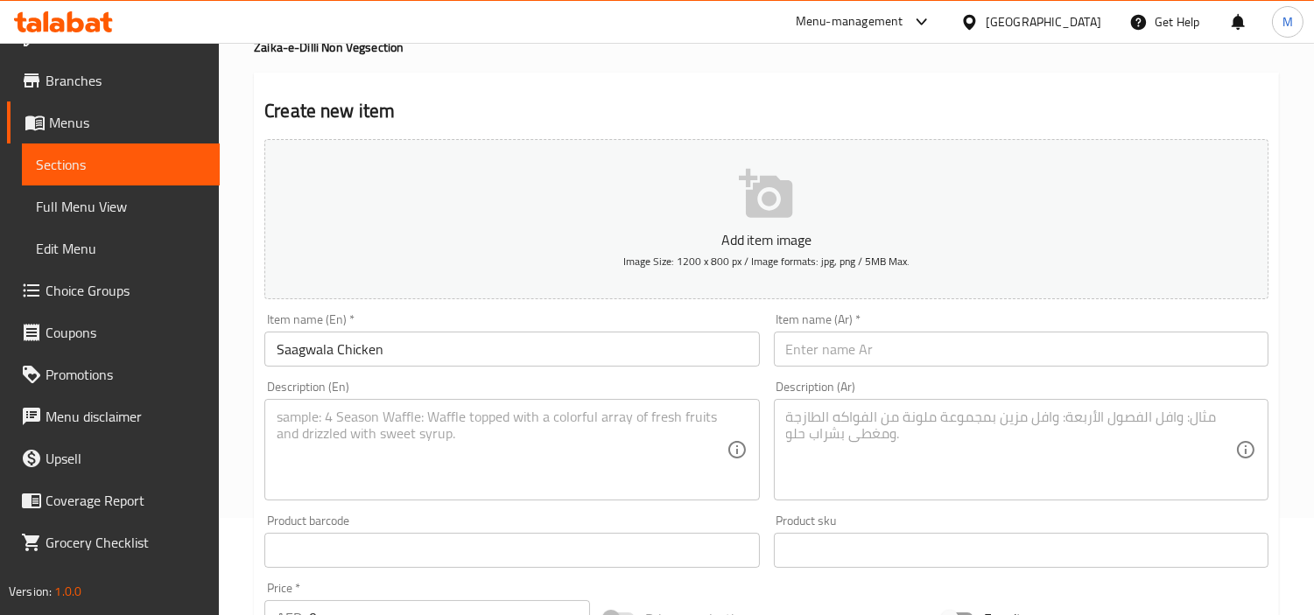
click at [941, 357] on input "text" at bounding box center [1021, 349] width 495 height 35
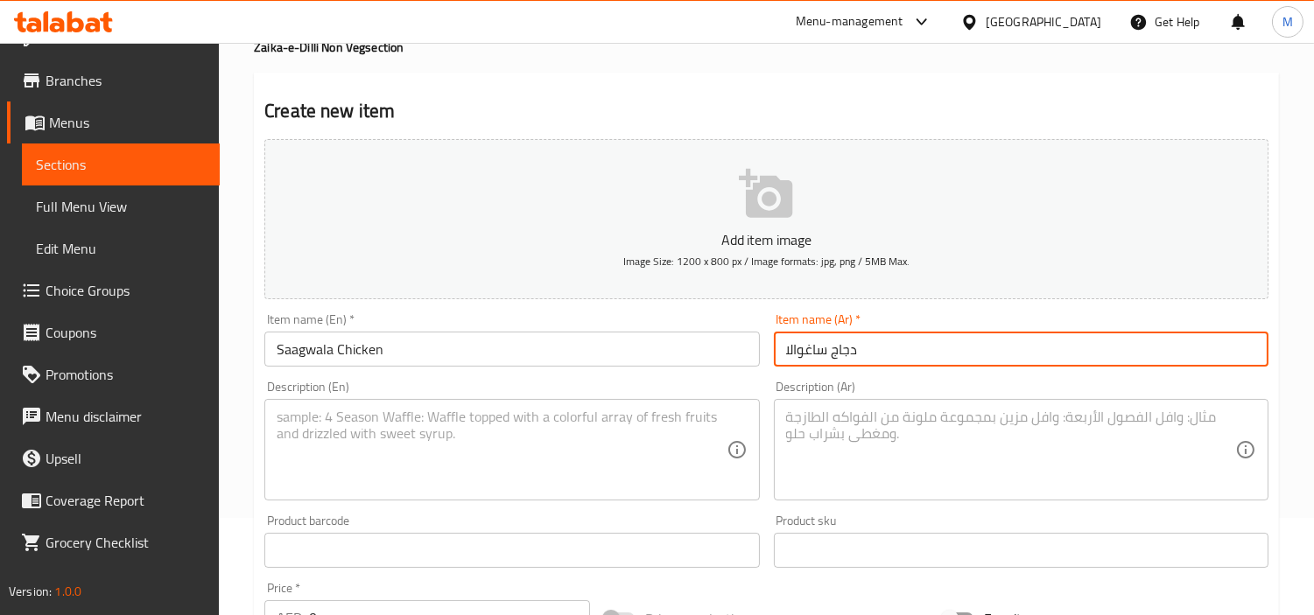
click at [810, 347] on input "دجاج ساغوالا" at bounding box center [1021, 349] width 495 height 35
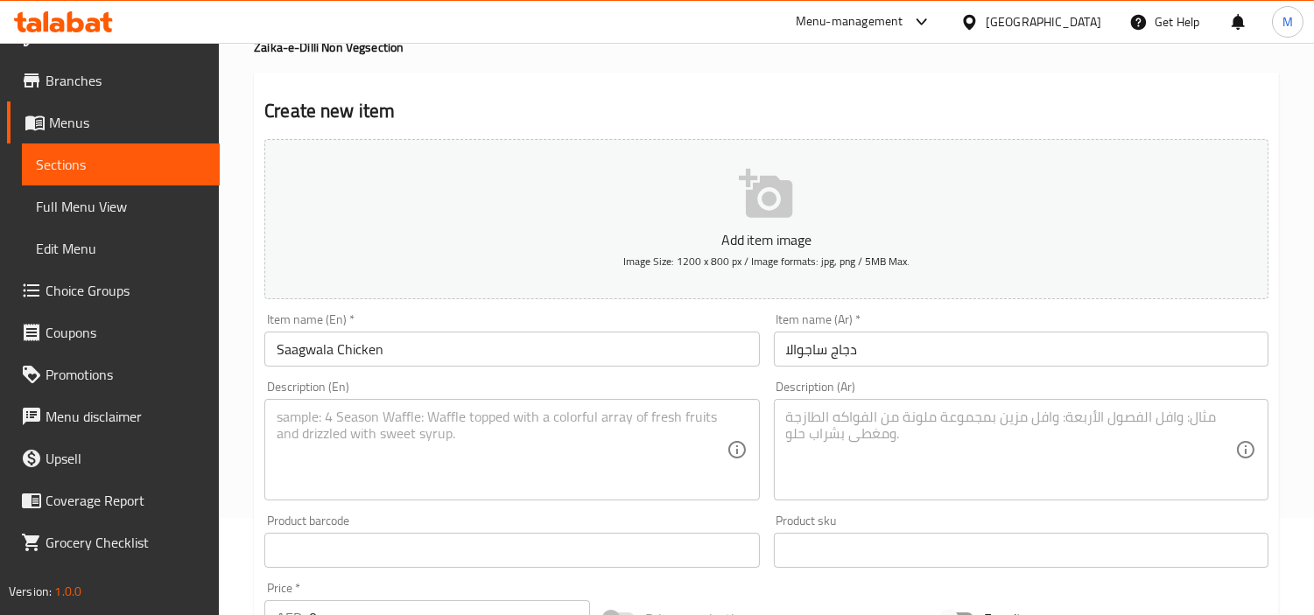
click at [466, 435] on textarea at bounding box center [501, 450] width 449 height 83
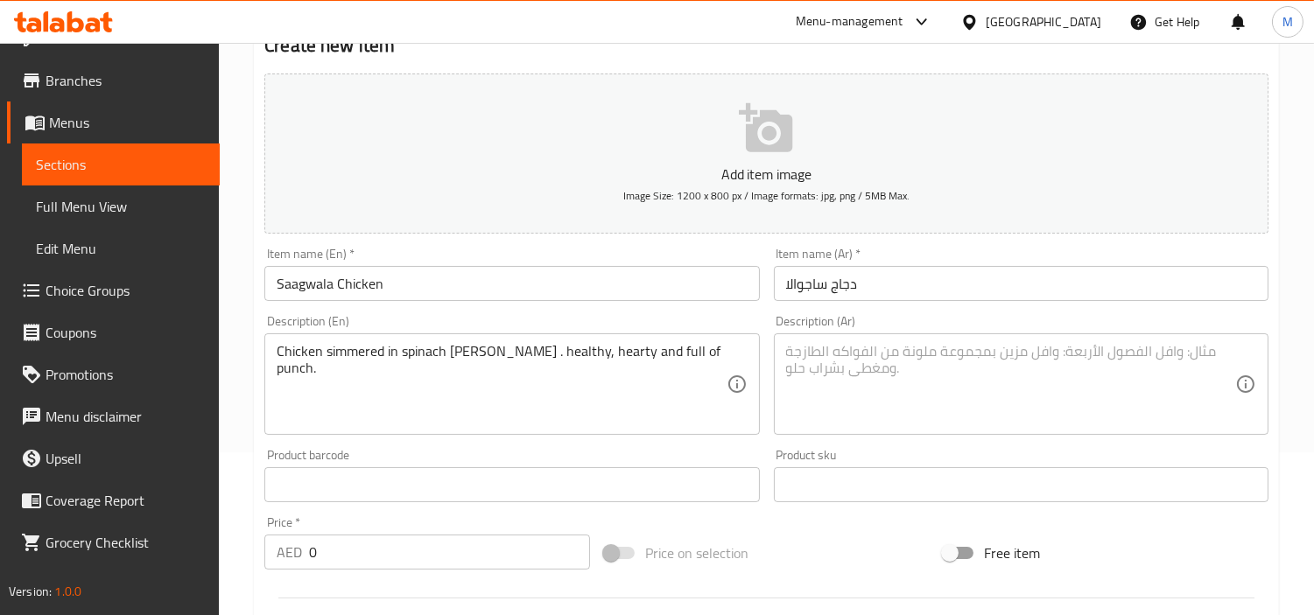
scroll to position [194, 0]
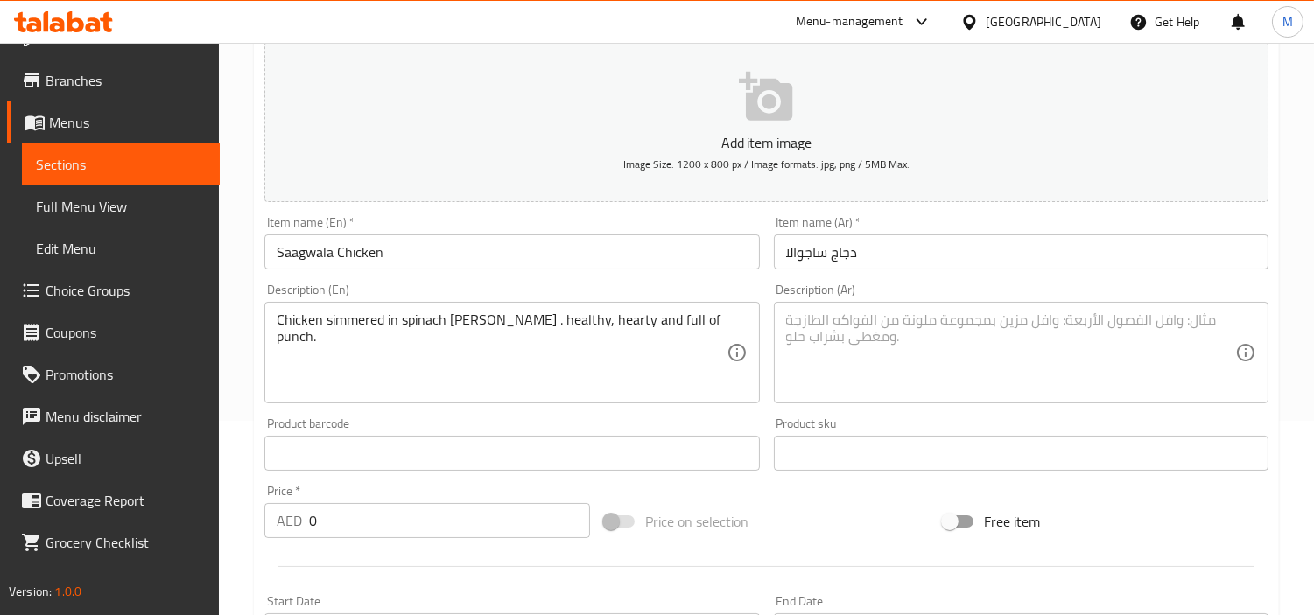
click at [416, 532] on input "0" at bounding box center [449, 520] width 281 height 35
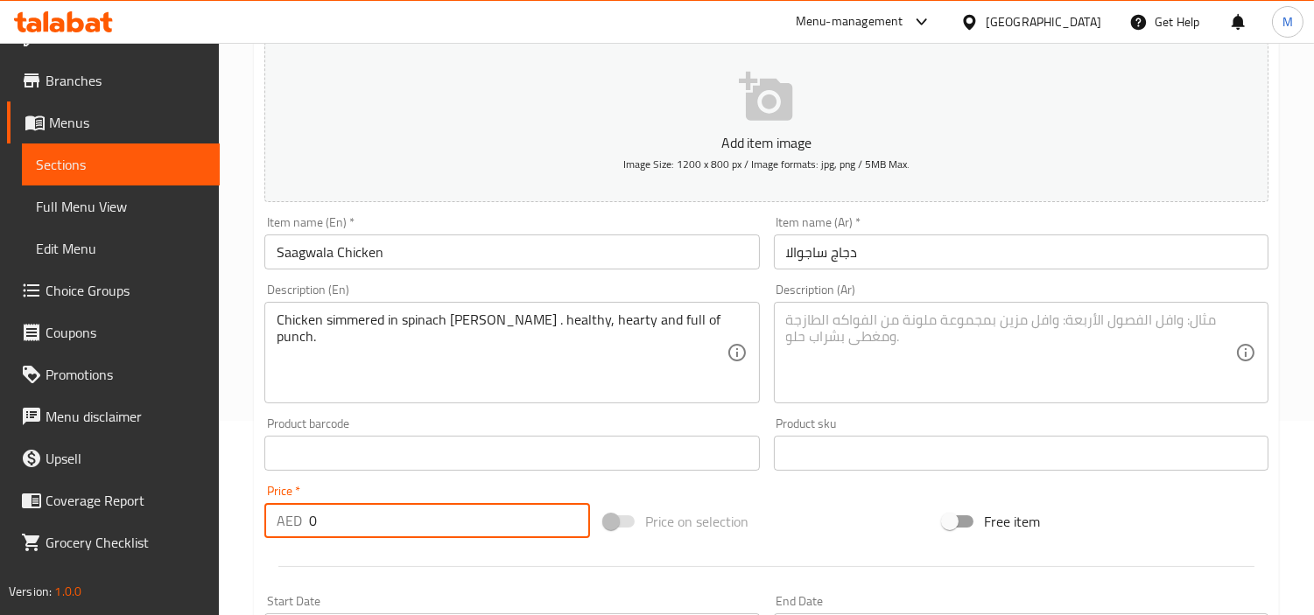
click at [416, 532] on input "0" at bounding box center [449, 520] width 281 height 35
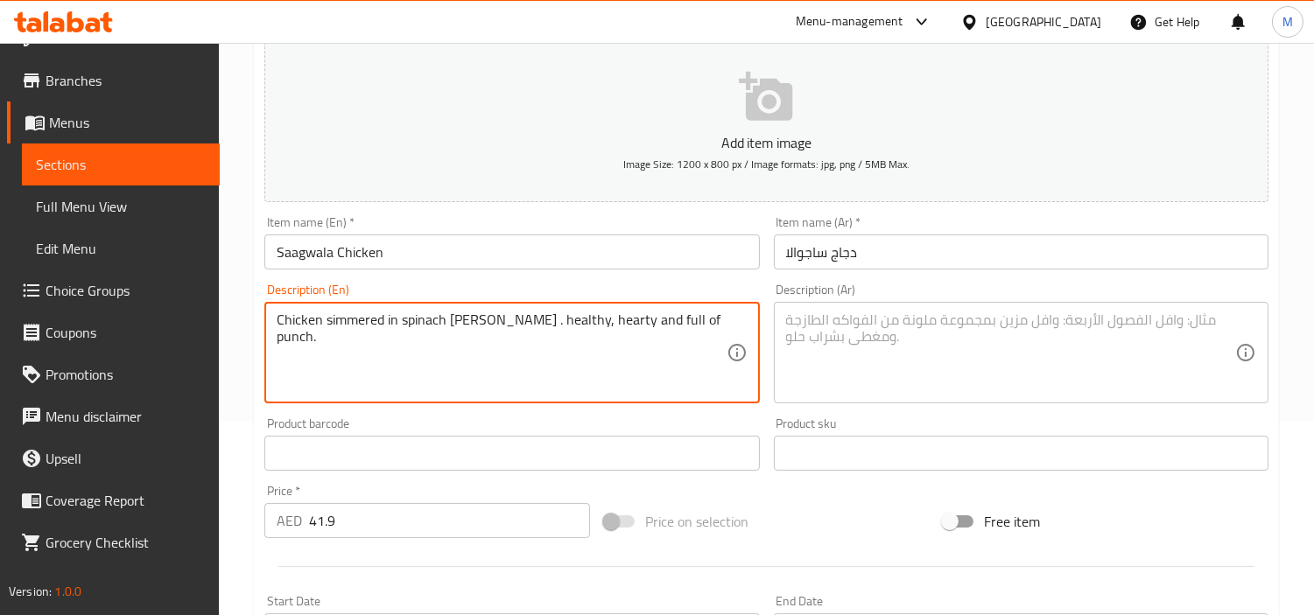
click at [409, 325] on textarea "Chicken simmered in spinach [PERSON_NAME] . healthy, hearty and full of punch." at bounding box center [501, 353] width 449 height 83
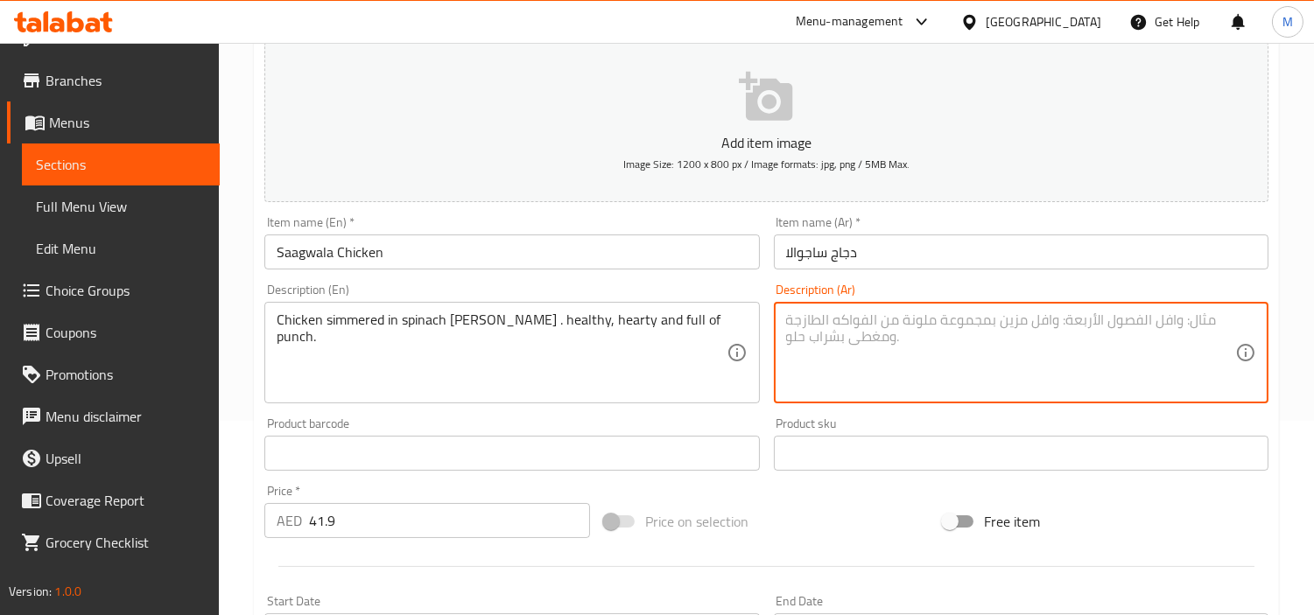
click at [1028, 327] on textarea at bounding box center [1010, 353] width 449 height 83
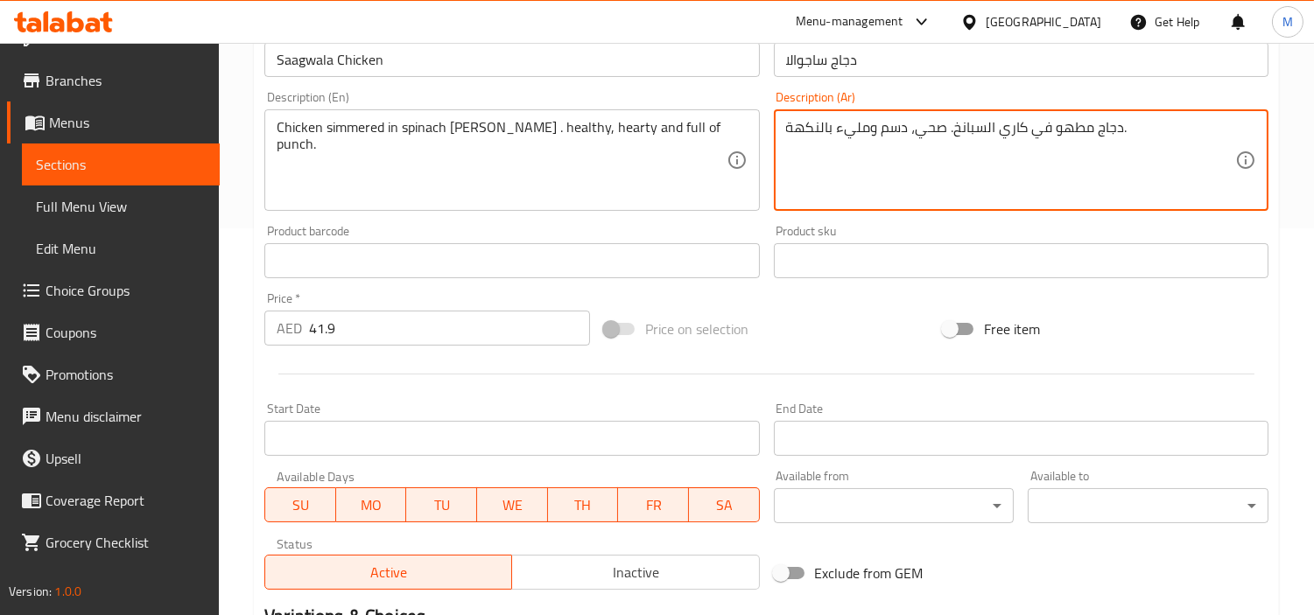
scroll to position [618, 0]
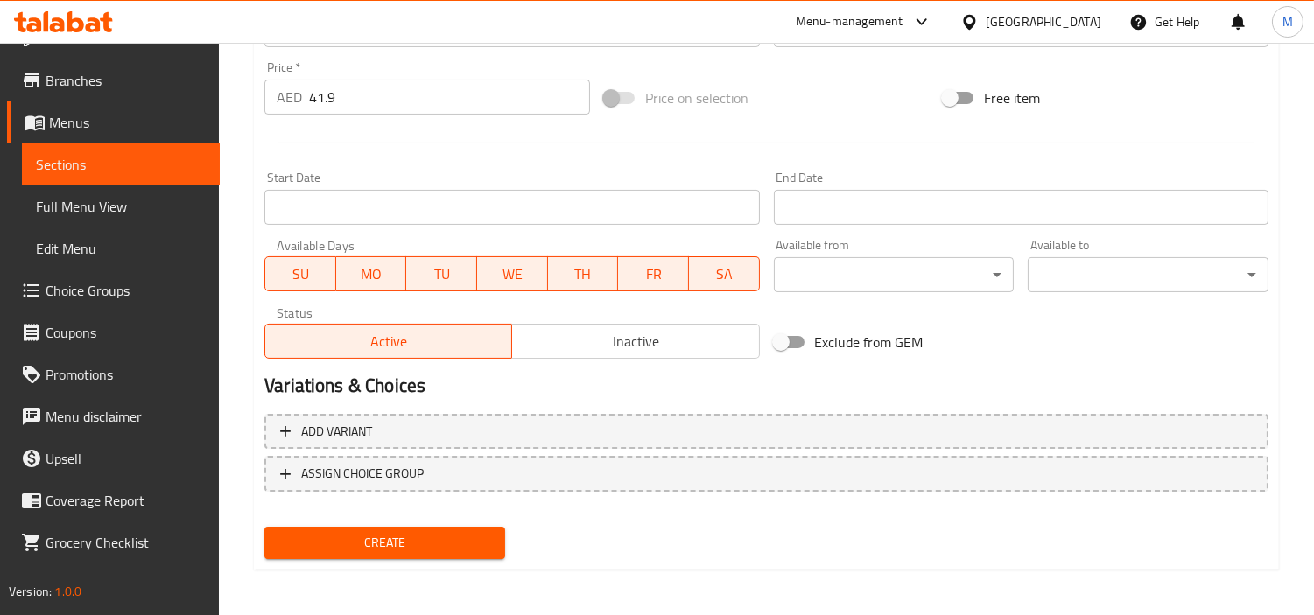
click at [406, 535] on span "Create" at bounding box center [384, 543] width 213 height 22
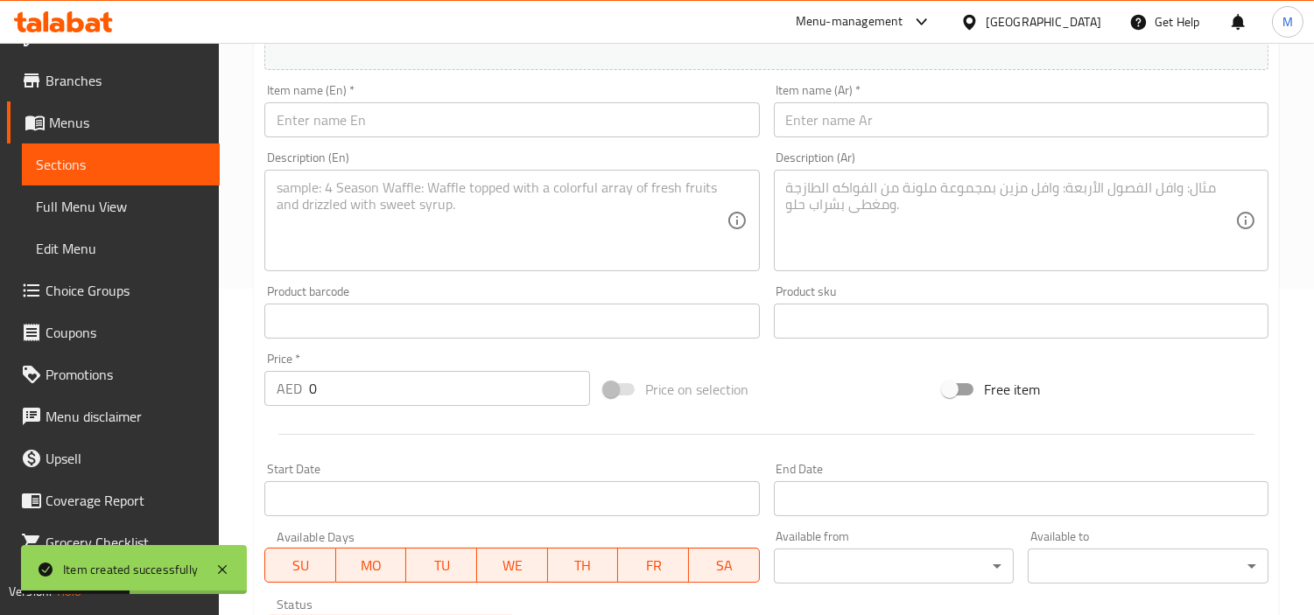
scroll to position [132, 0]
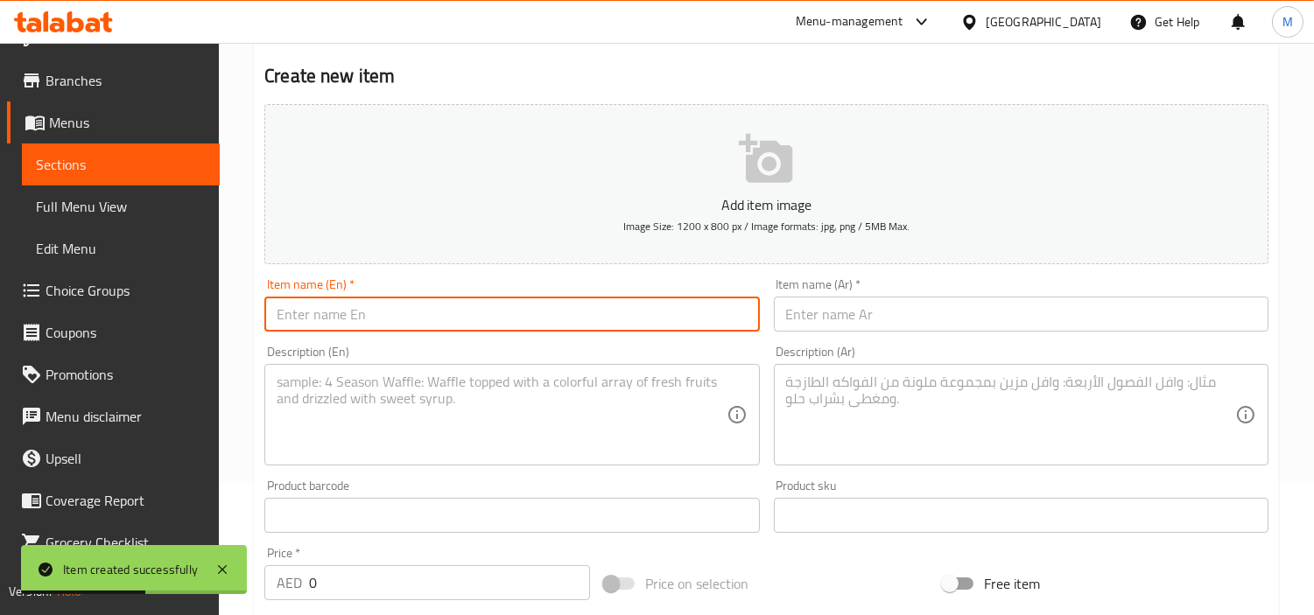
click at [425, 303] on input "text" at bounding box center [511, 314] width 495 height 35
click at [396, 316] on input "Saagwala Chicken ( With Bone" at bounding box center [511, 314] width 495 height 35
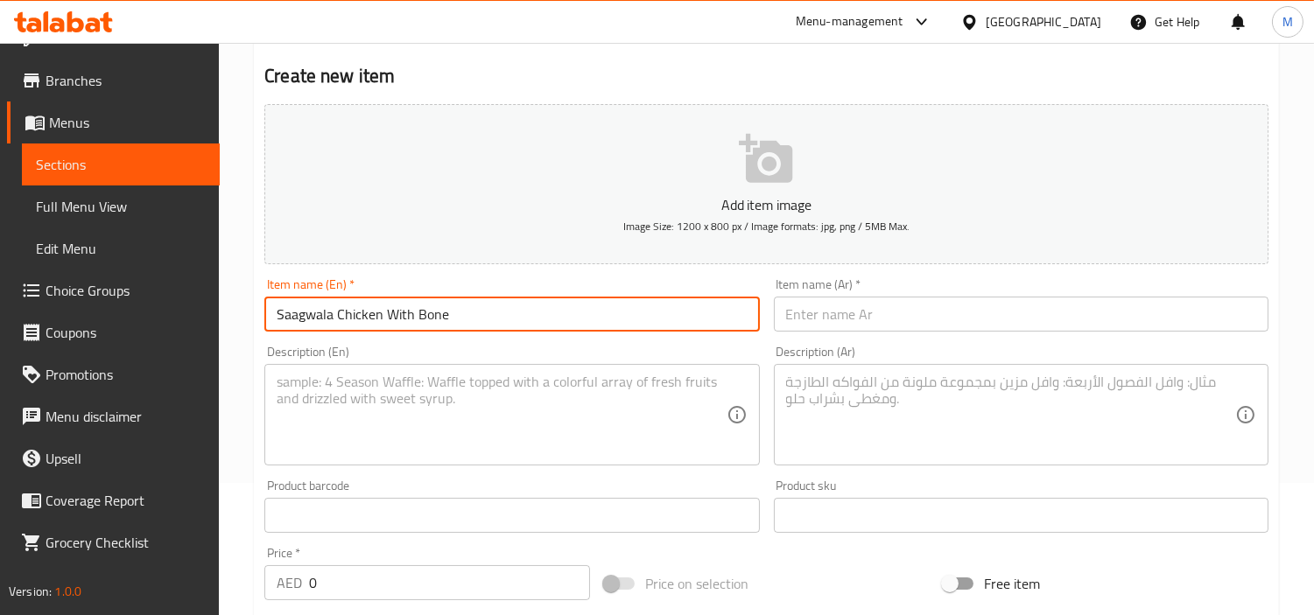
click at [398, 313] on input "Saagwala Chicken With Bone" at bounding box center [511, 314] width 495 height 35
click at [485, 321] on input "Saagwala Chicken with Bone" at bounding box center [511, 314] width 495 height 35
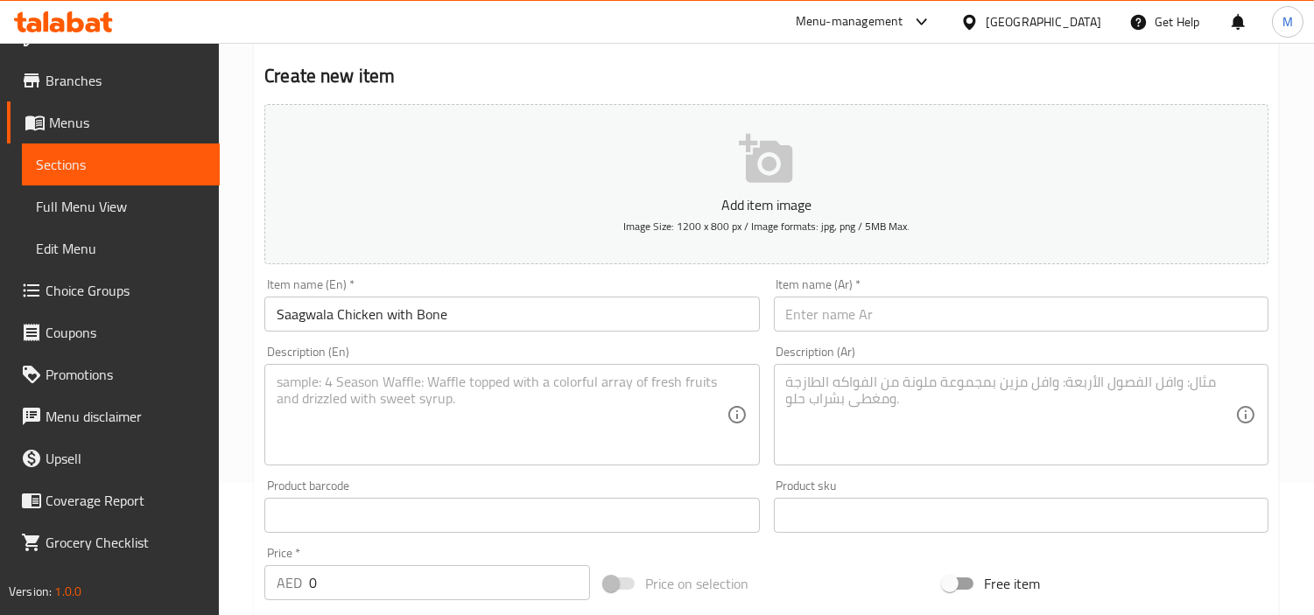
click at [383, 591] on input "0" at bounding box center [449, 582] width 281 height 35
click at [440, 404] on textarea at bounding box center [501, 415] width 449 height 83
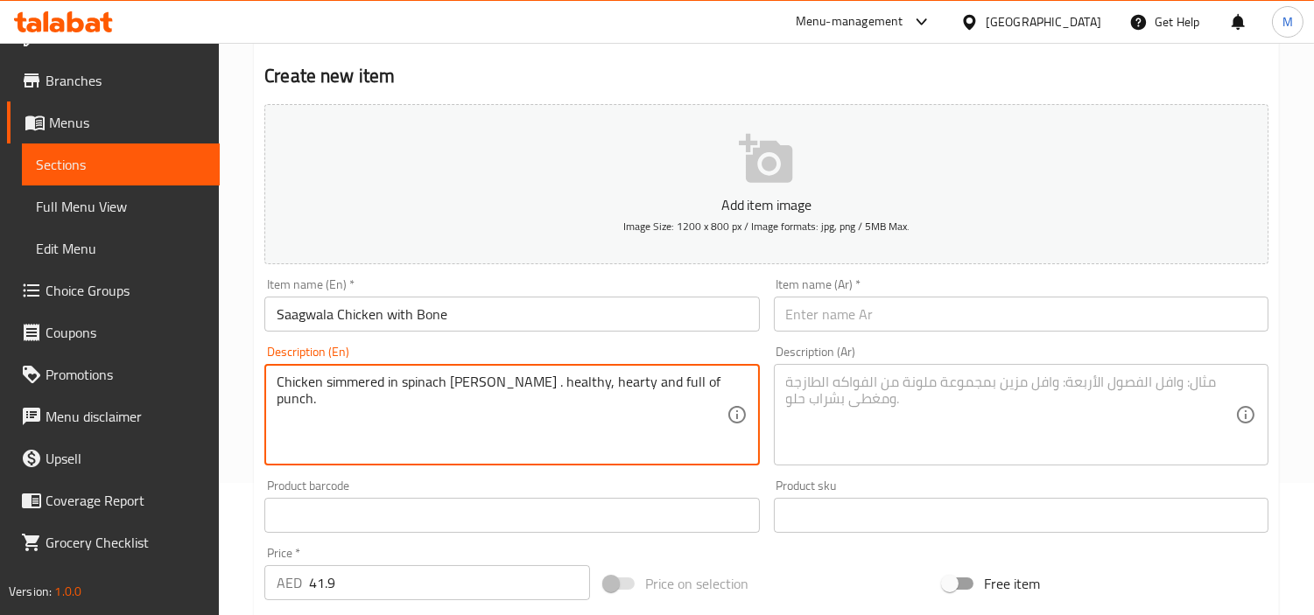
click at [404, 309] on input "Saagwala Chicken with Bone" at bounding box center [511, 314] width 495 height 35
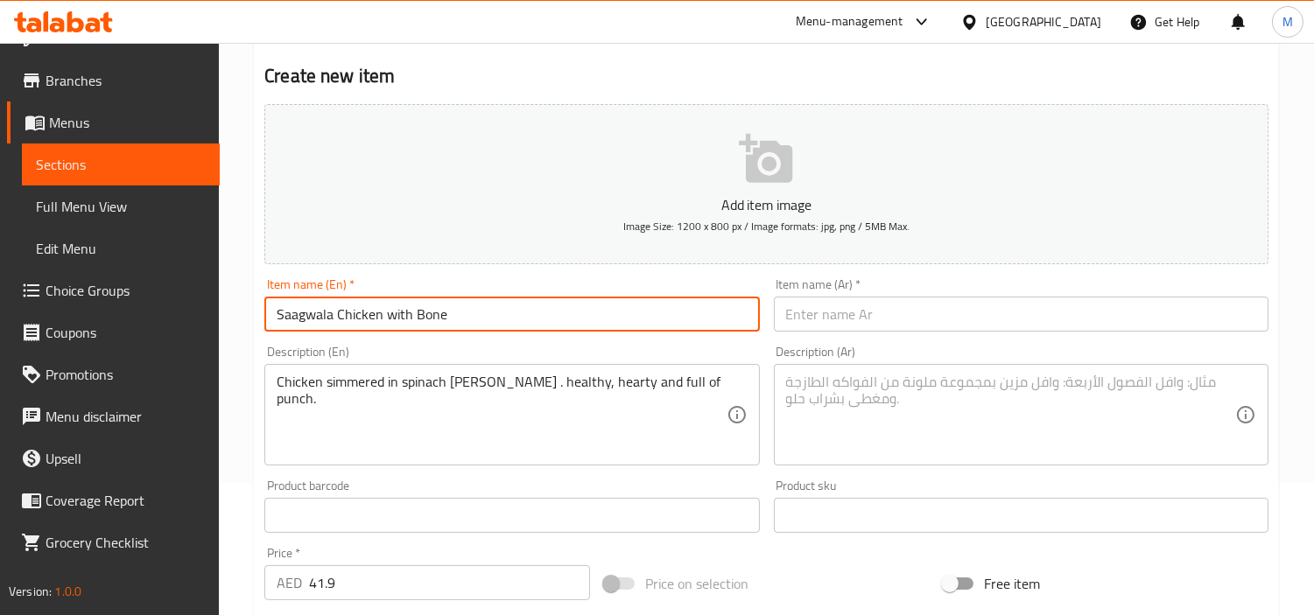
click at [404, 309] on input "Saagwala Chicken with Bone" at bounding box center [511, 314] width 495 height 35
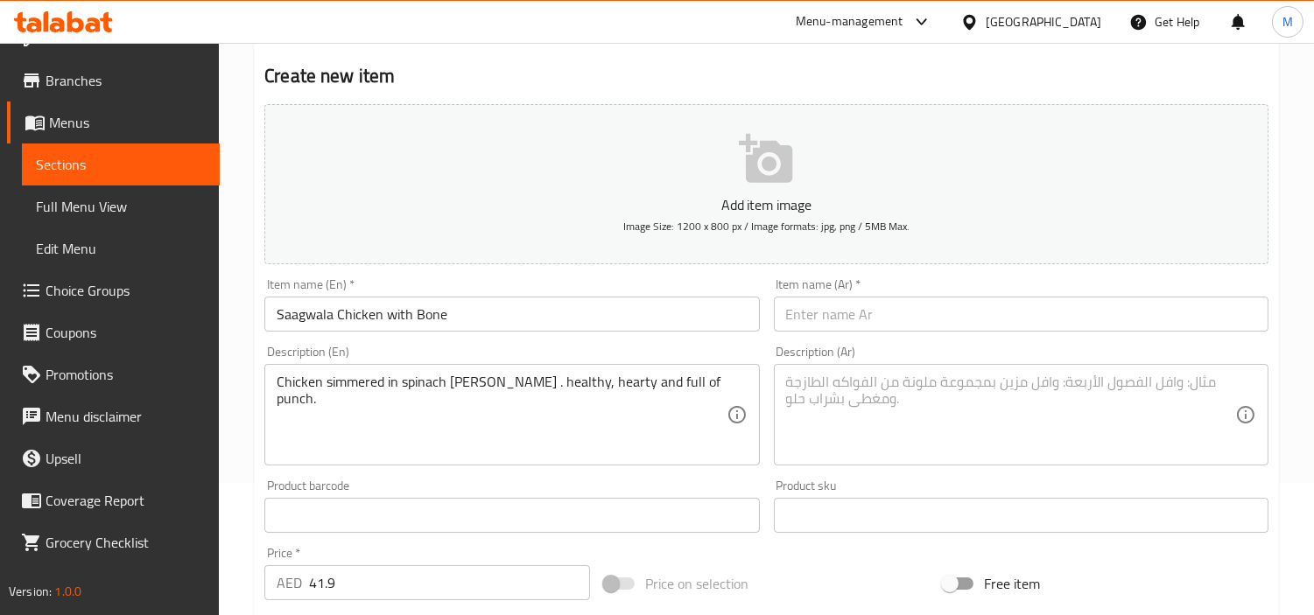
click at [907, 331] on input "text" at bounding box center [1021, 314] width 495 height 35
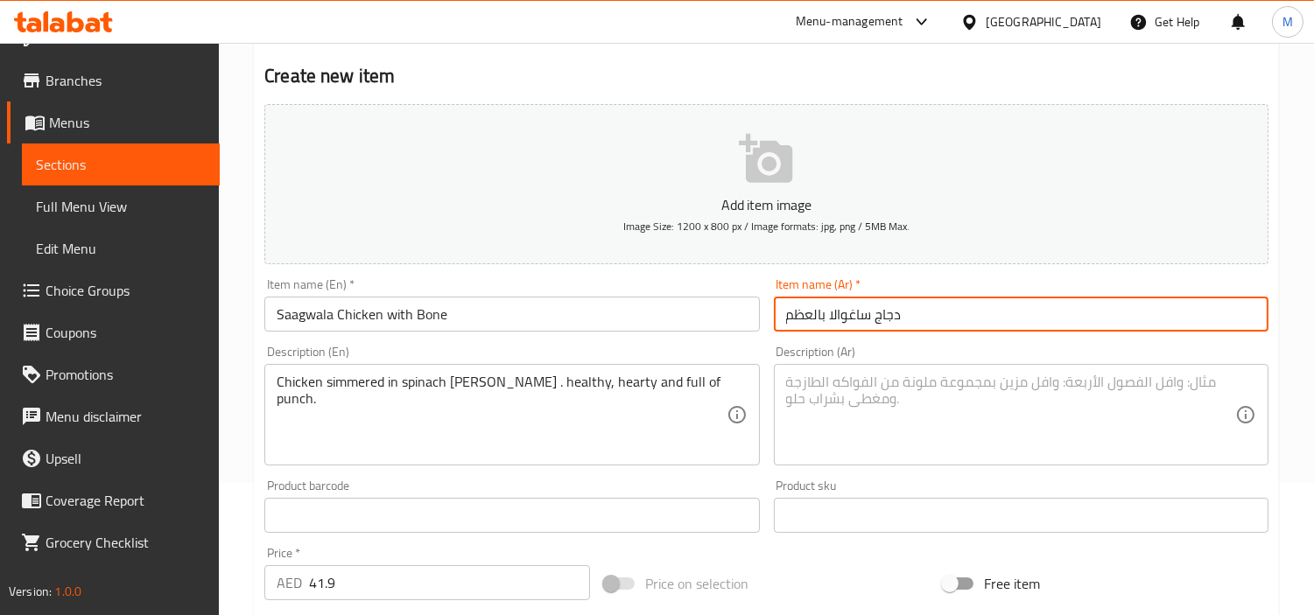
click at [854, 318] on input "دجاج ساغوالا بالعظم" at bounding box center [1021, 314] width 495 height 35
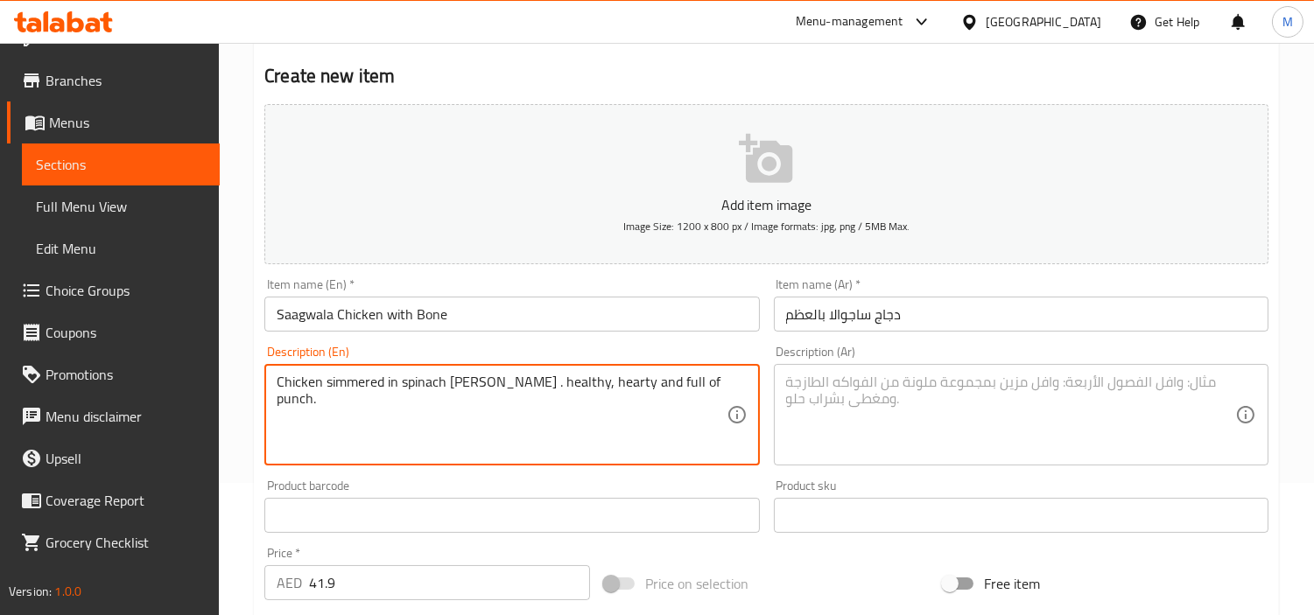
click at [485, 381] on textarea "Chicken simmered in spinach [PERSON_NAME] . healthy, hearty and full of punch." at bounding box center [501, 415] width 449 height 83
click at [663, 382] on textarea "Chicken simmered in spinach [PERSON_NAME] . healthy, hearty and full of punch." at bounding box center [501, 415] width 449 height 83
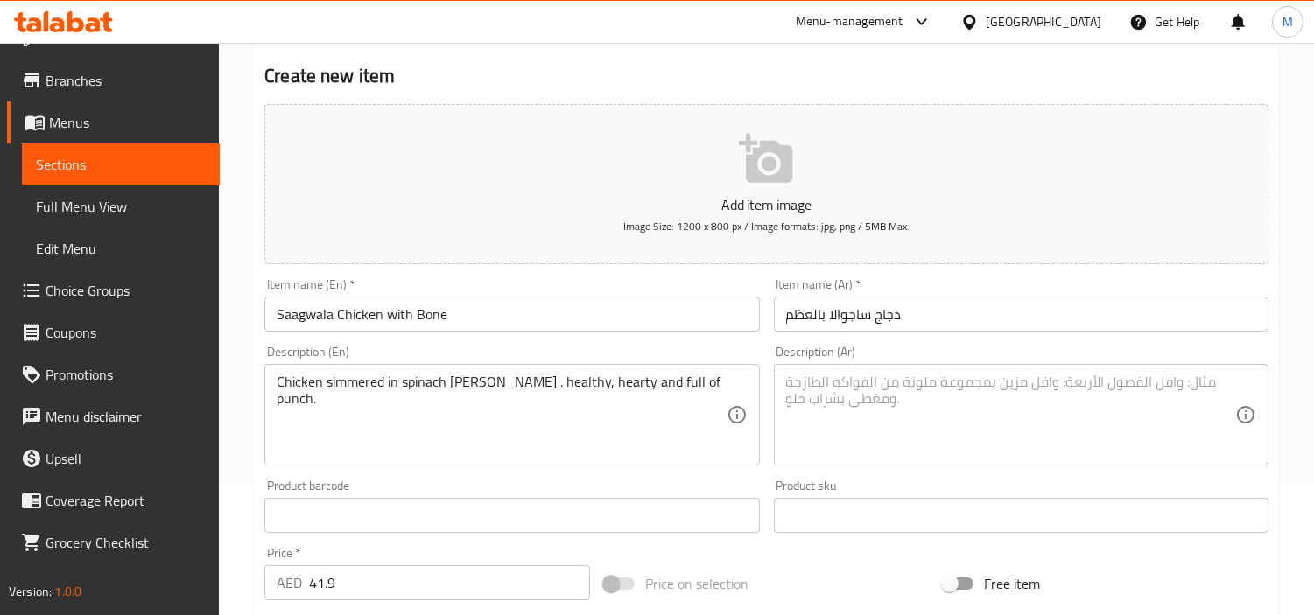
click at [1075, 420] on textarea at bounding box center [1010, 415] width 449 height 83
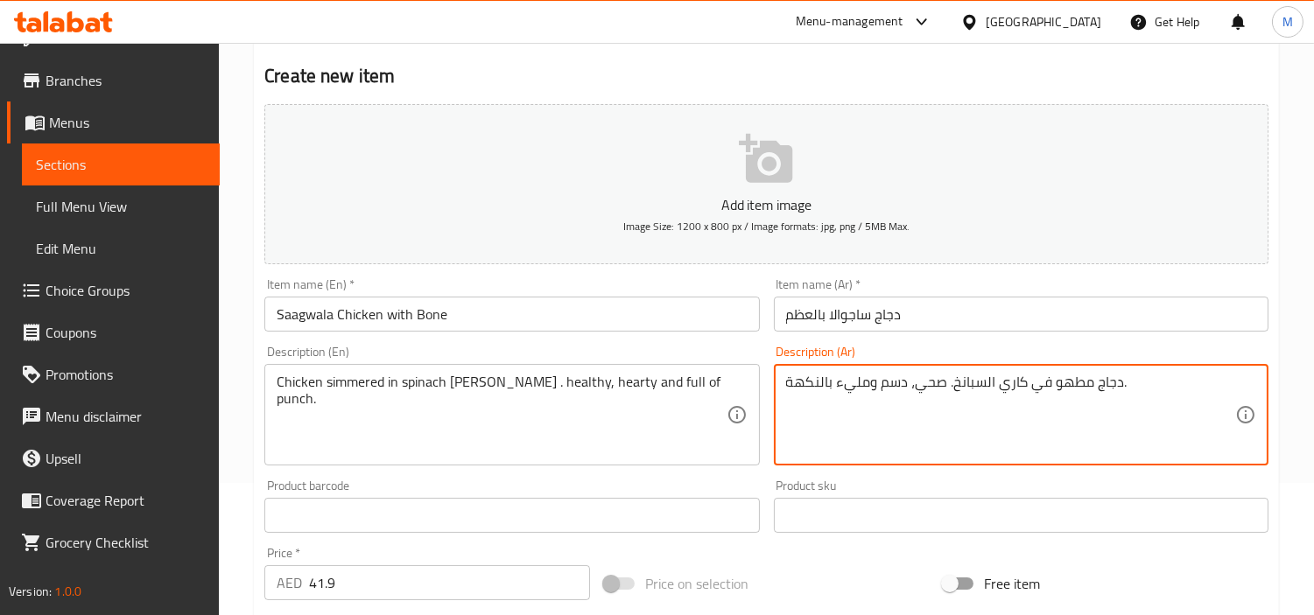
click at [249, 395] on div "Home / Restaurants management / Menus / Sections / item / create Zaika-e-Dilli …" at bounding box center [766, 508] width 1095 height 1194
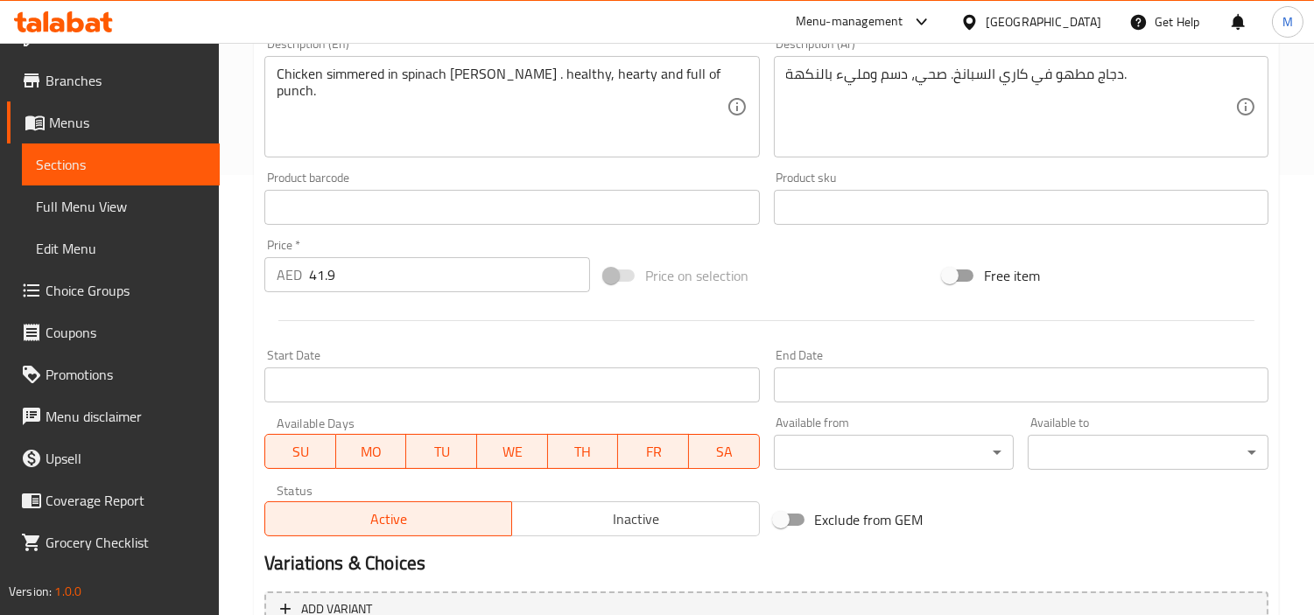
scroll to position [618, 0]
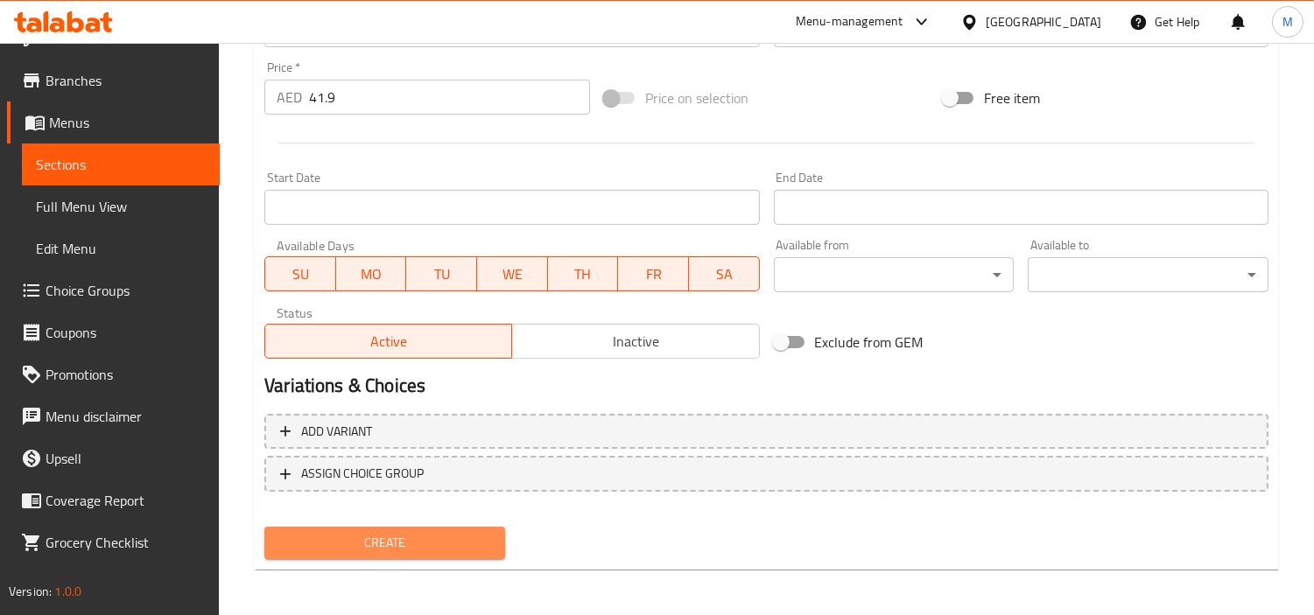
click at [438, 544] on span "Create" at bounding box center [384, 543] width 213 height 22
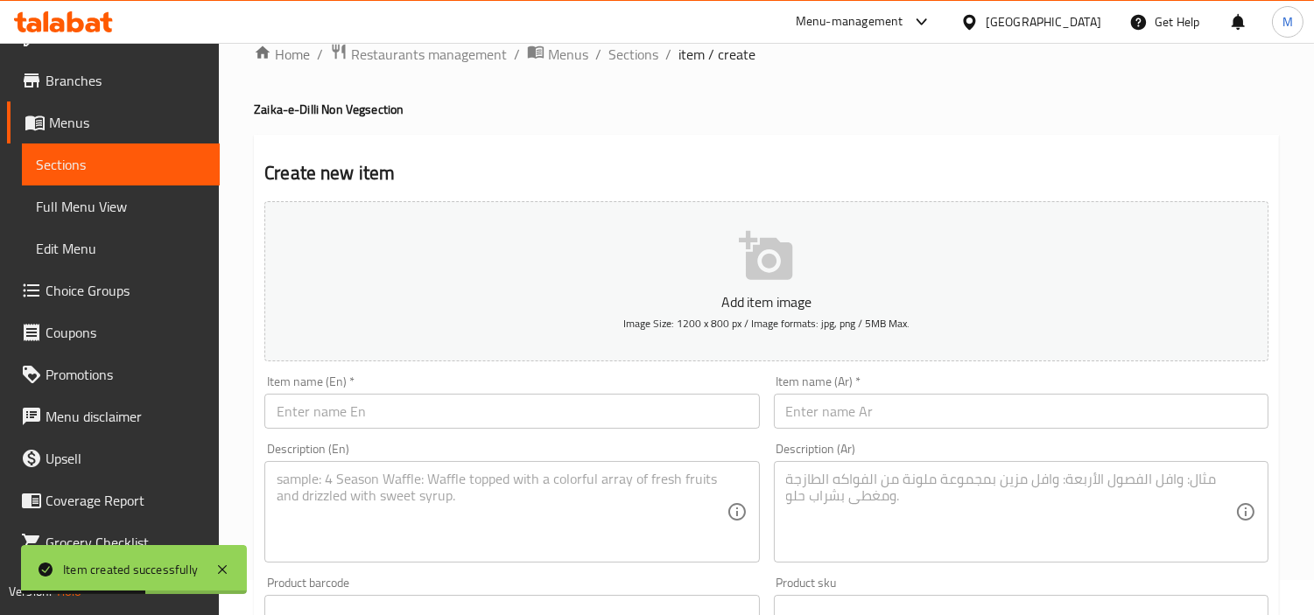
scroll to position [0, 0]
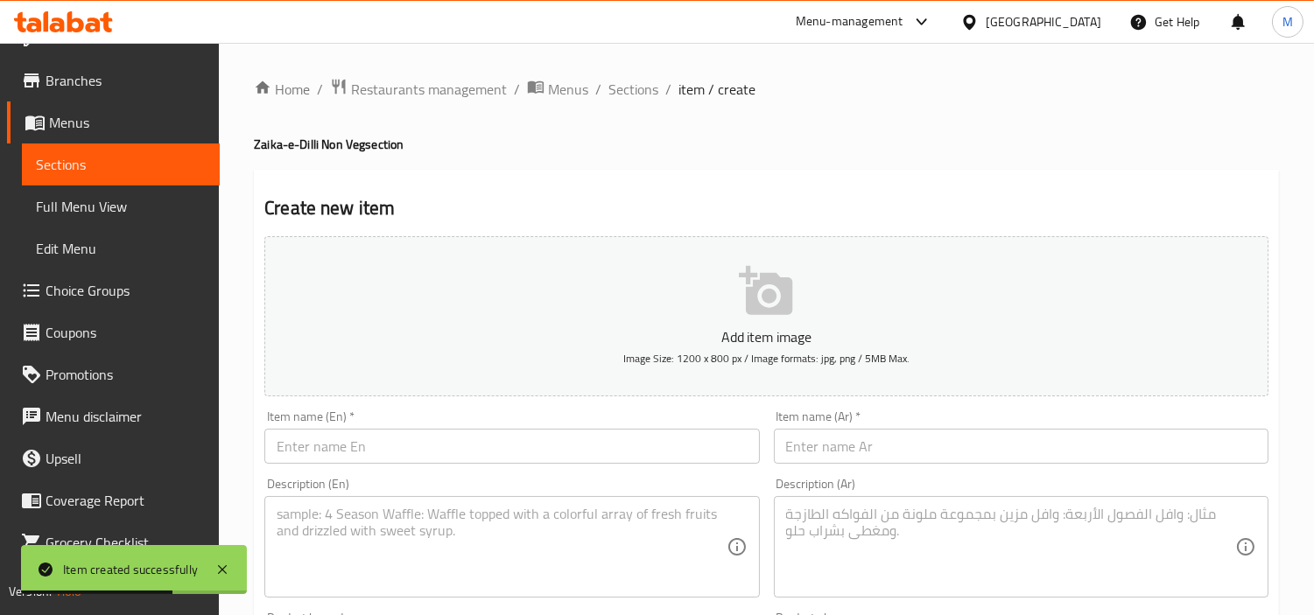
click at [423, 448] on input "text" at bounding box center [511, 446] width 495 height 35
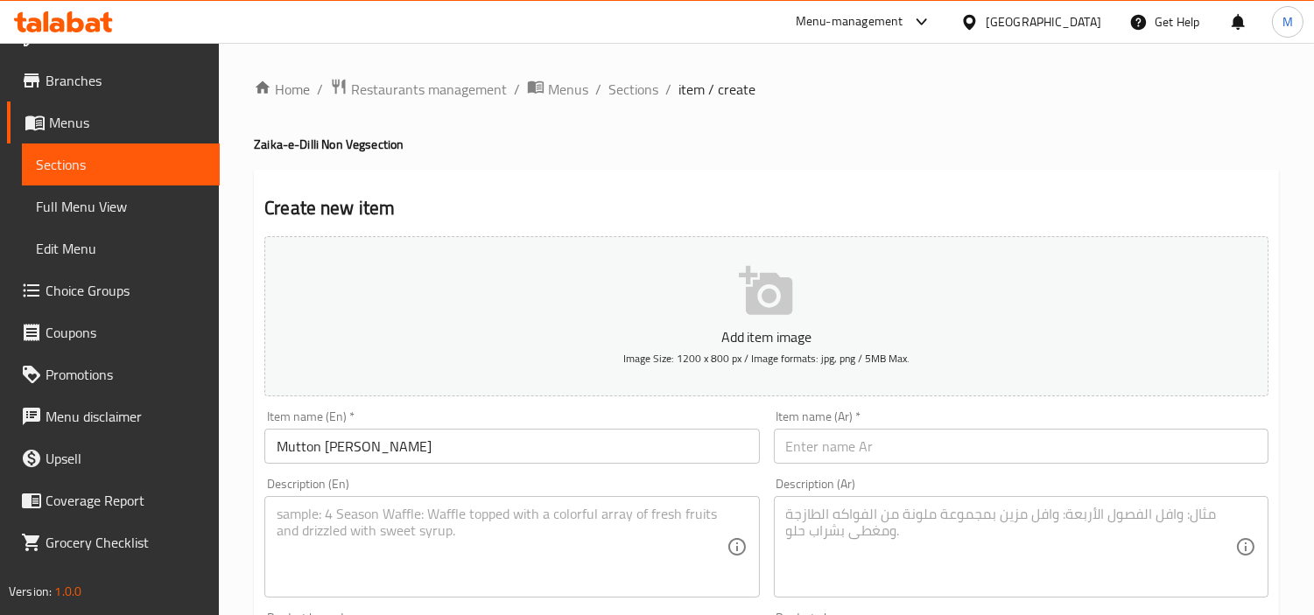
click at [984, 455] on input "text" at bounding box center [1021, 446] width 495 height 35
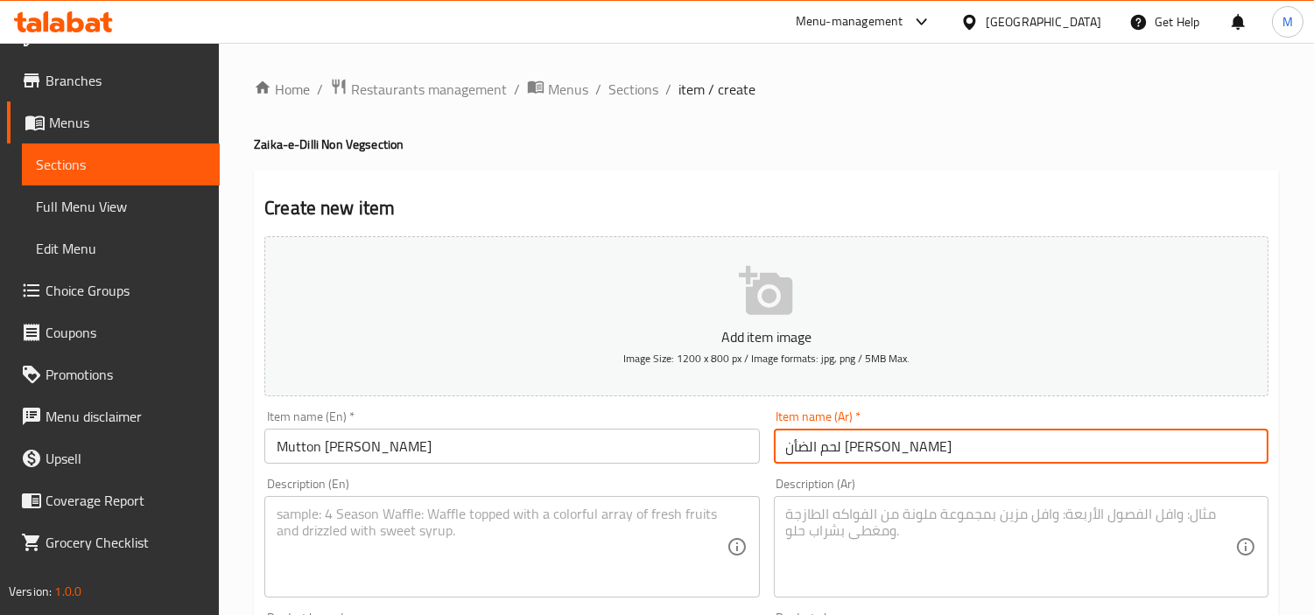
drag, startPoint x: 832, startPoint y: 441, endPoint x: 842, endPoint y: 443, distance: 9.8
click at [842, 443] on input "لحم الضأن [PERSON_NAME]" at bounding box center [1021, 446] width 495 height 35
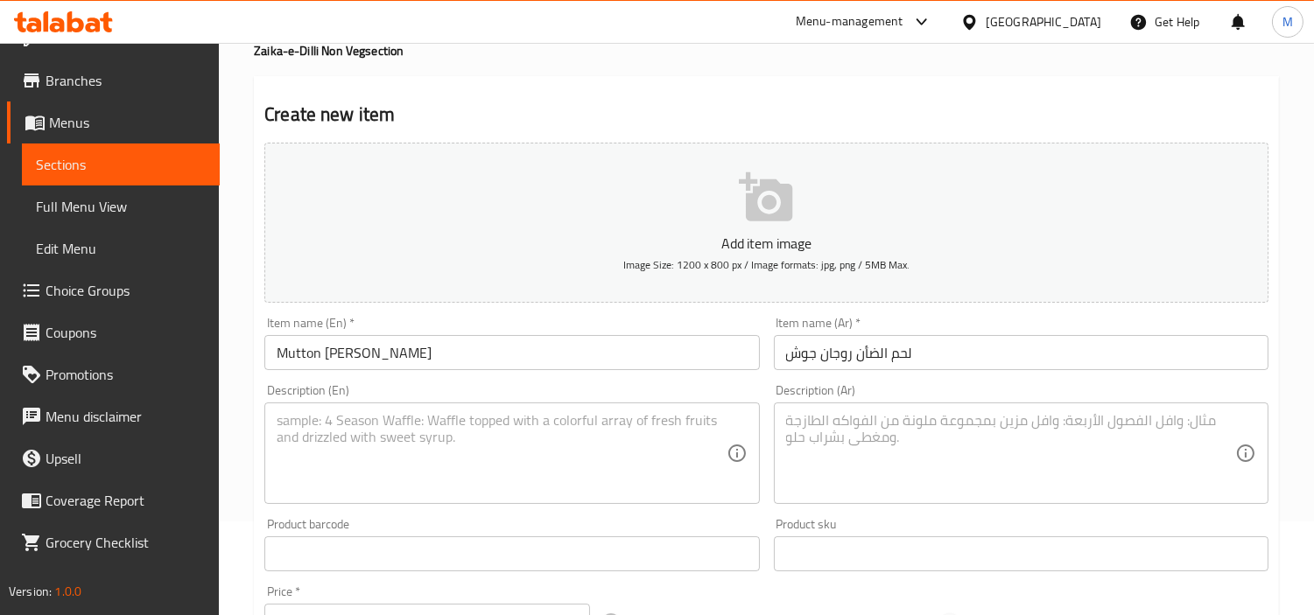
scroll to position [291, 0]
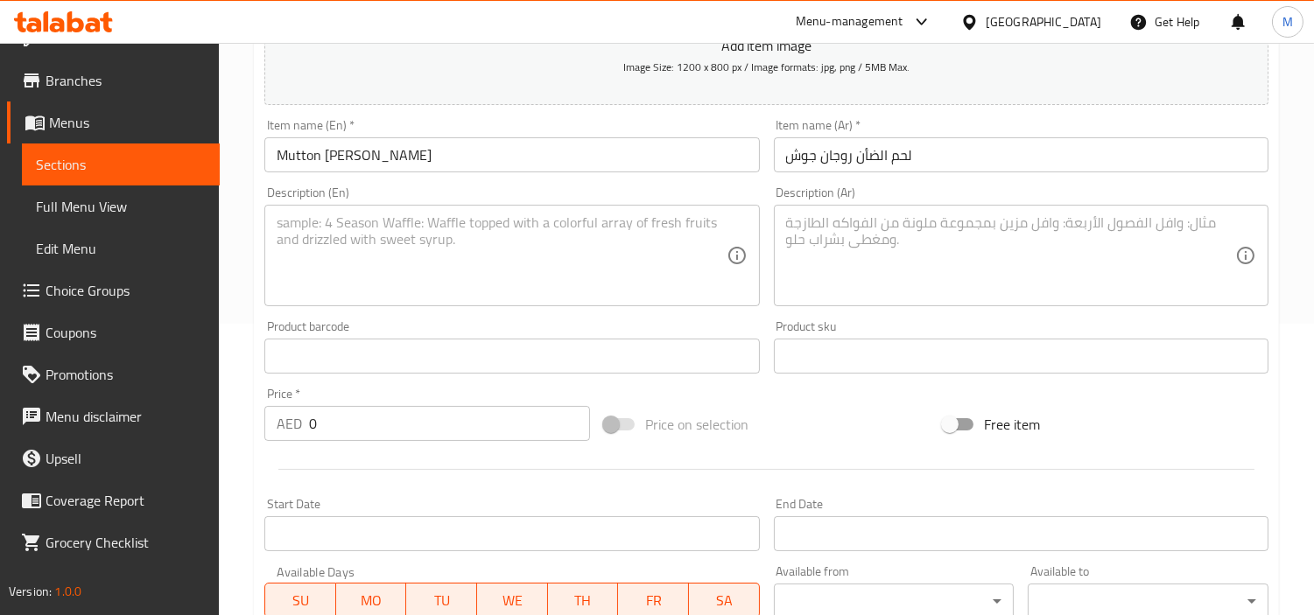
click at [390, 431] on input "0" at bounding box center [449, 423] width 281 height 35
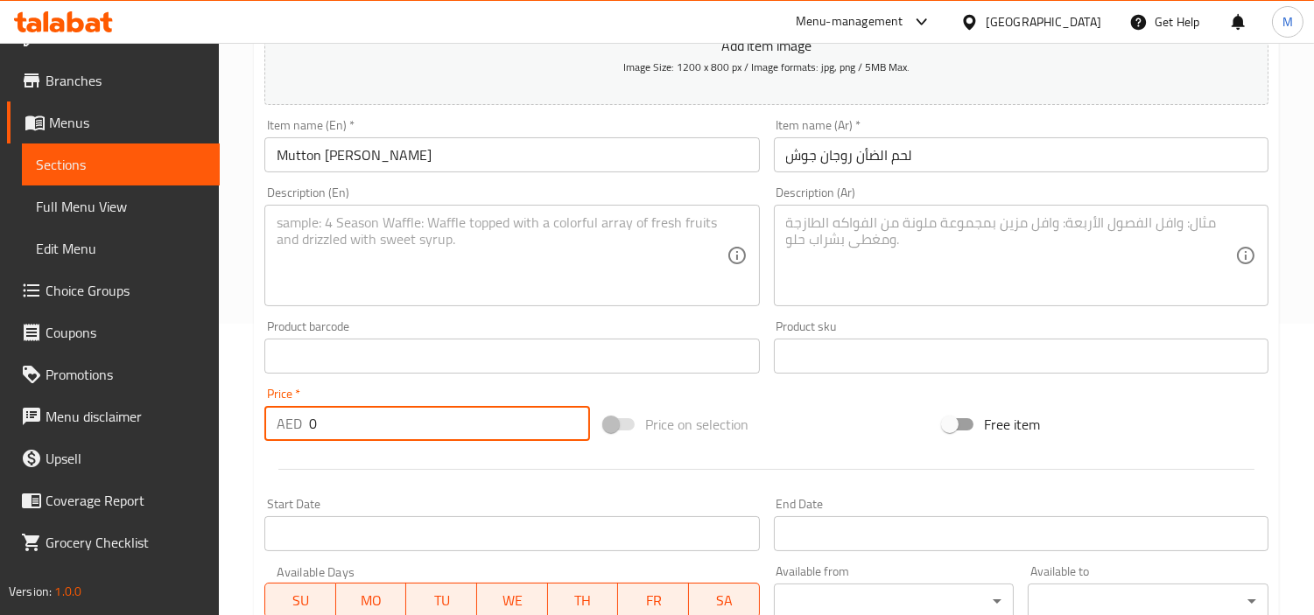
click at [390, 431] on input "0" at bounding box center [449, 423] width 281 height 35
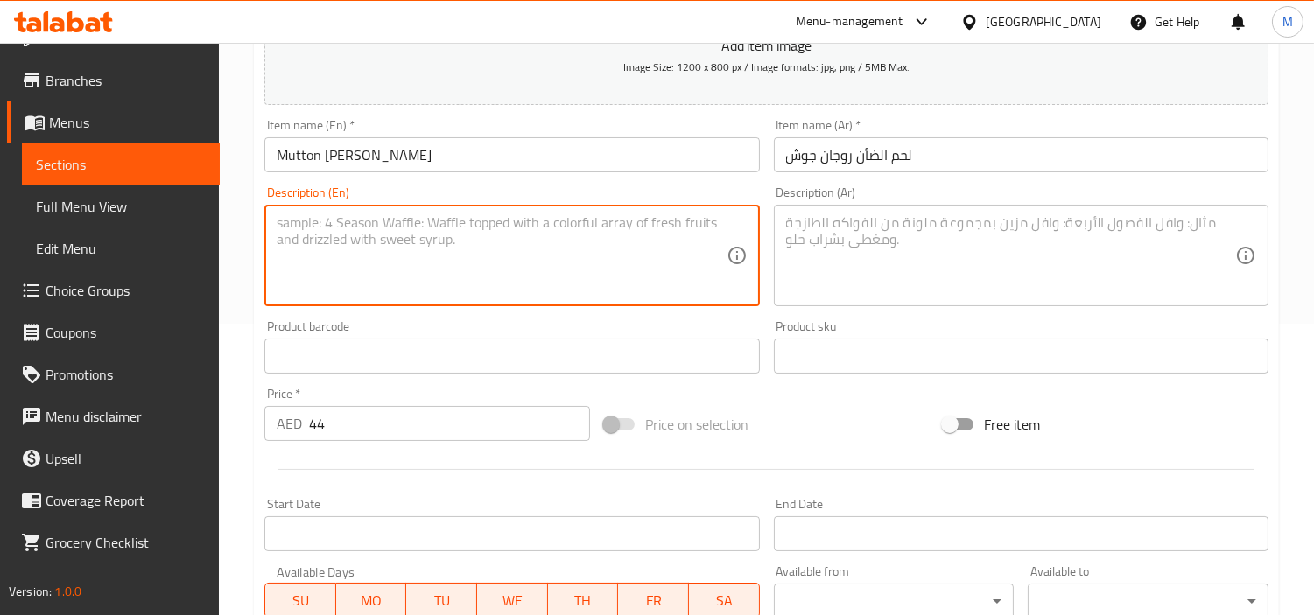
click at [624, 228] on textarea at bounding box center [501, 255] width 449 height 83
click at [514, 222] on textarea "A Kashmiri classic with bold spices and tender meat." at bounding box center [501, 255] width 449 height 83
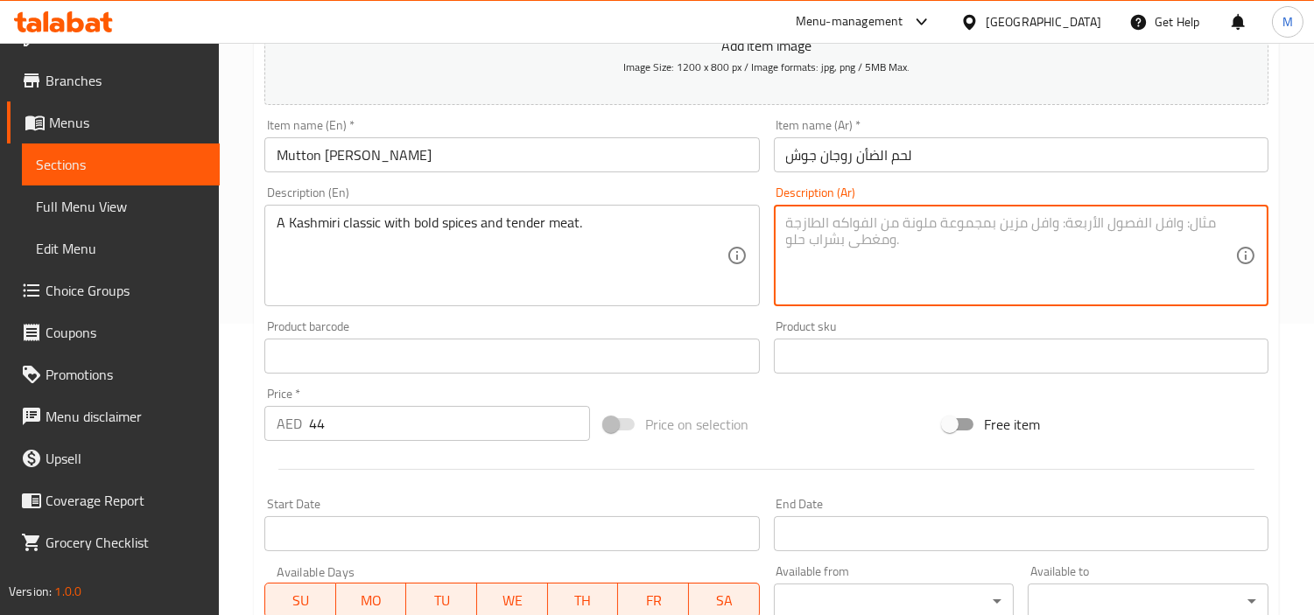
click at [902, 228] on textarea at bounding box center [1010, 255] width 449 height 83
click at [257, 291] on div "Description (En) A Kashmiri classic with bold spices and tender meat. Descripti…" at bounding box center [511, 246] width 509 height 134
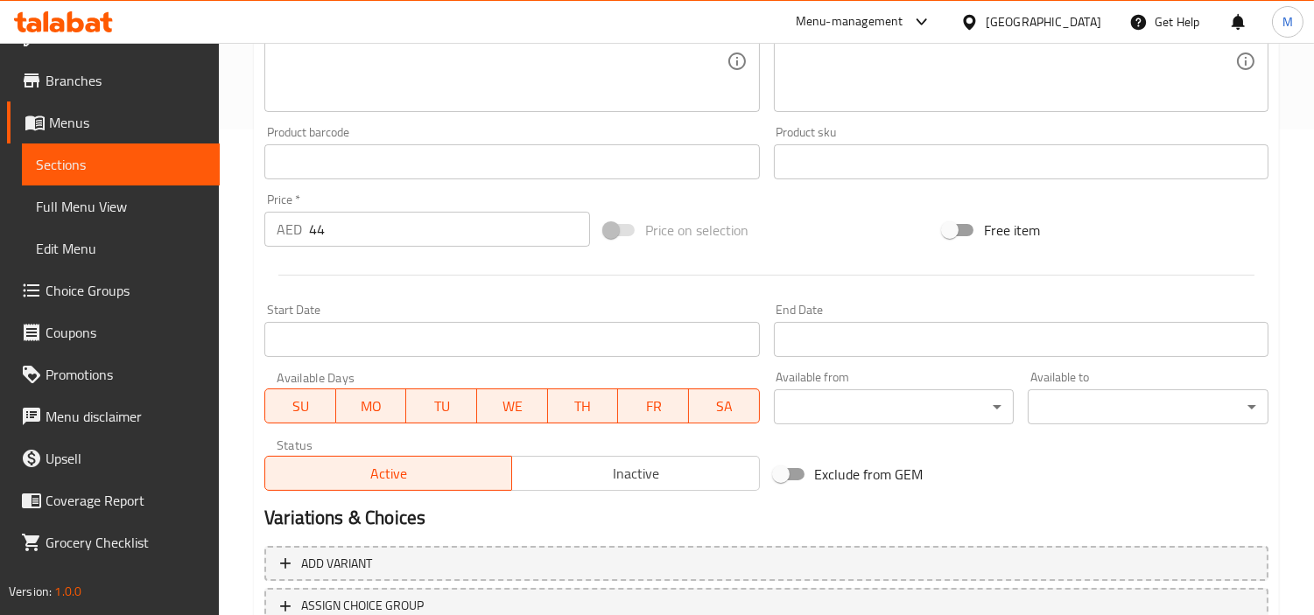
scroll to position [618, 0]
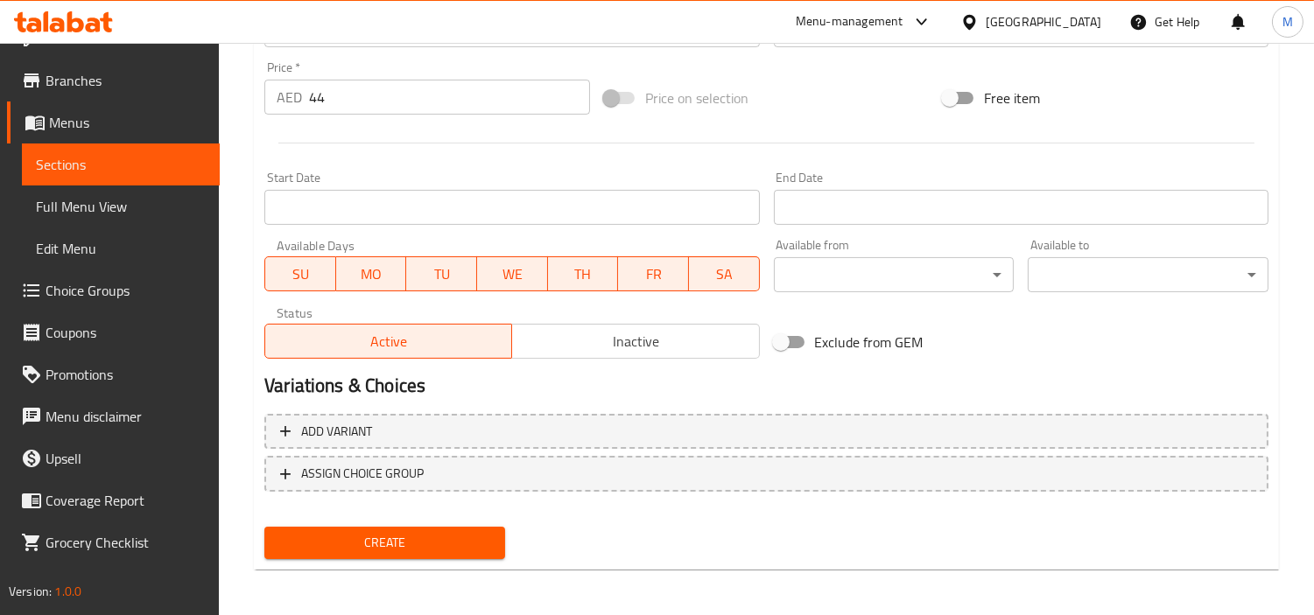
click at [449, 532] on span "Create" at bounding box center [384, 543] width 213 height 22
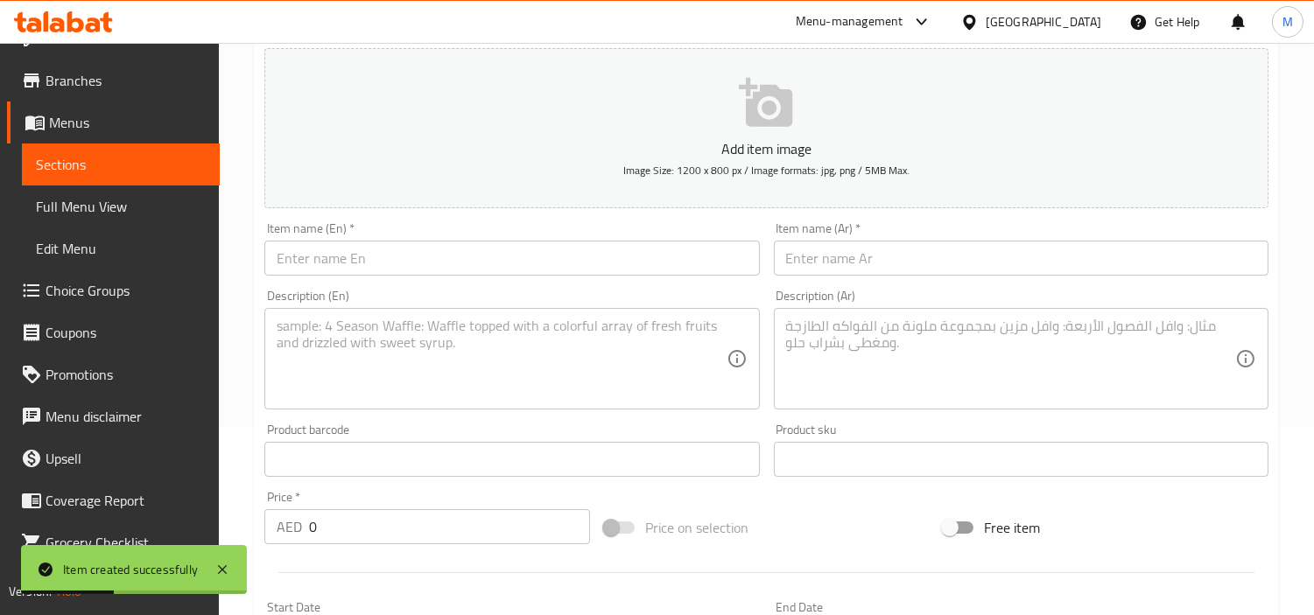
scroll to position [0, 0]
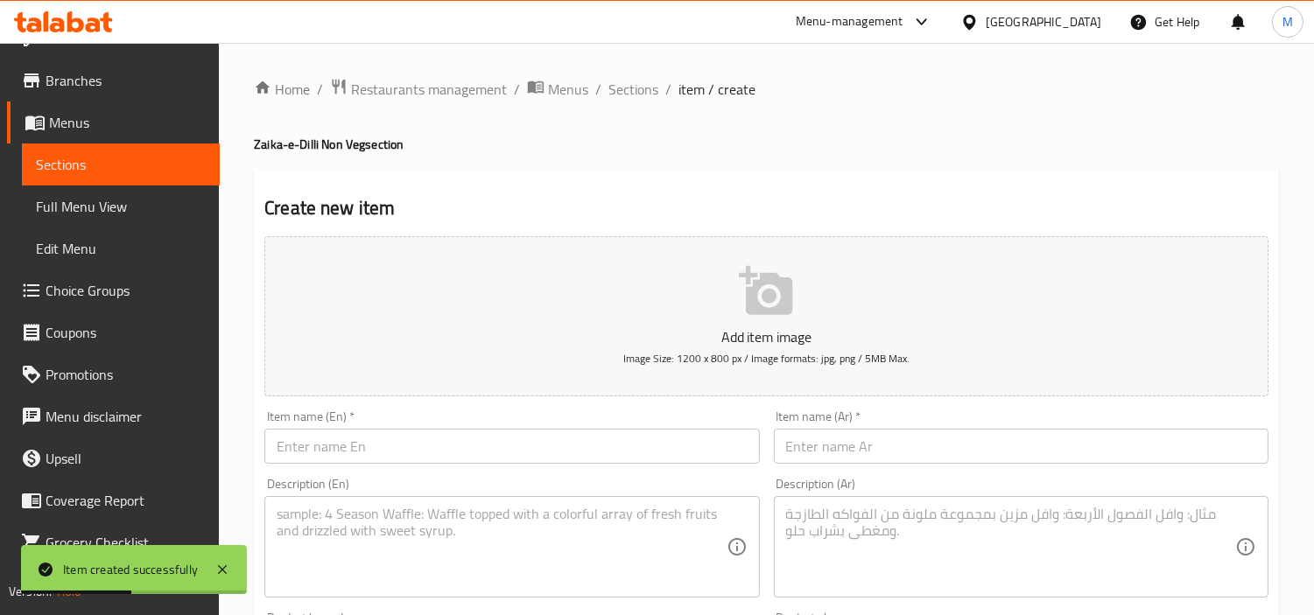
click at [432, 443] on input "text" at bounding box center [511, 446] width 495 height 35
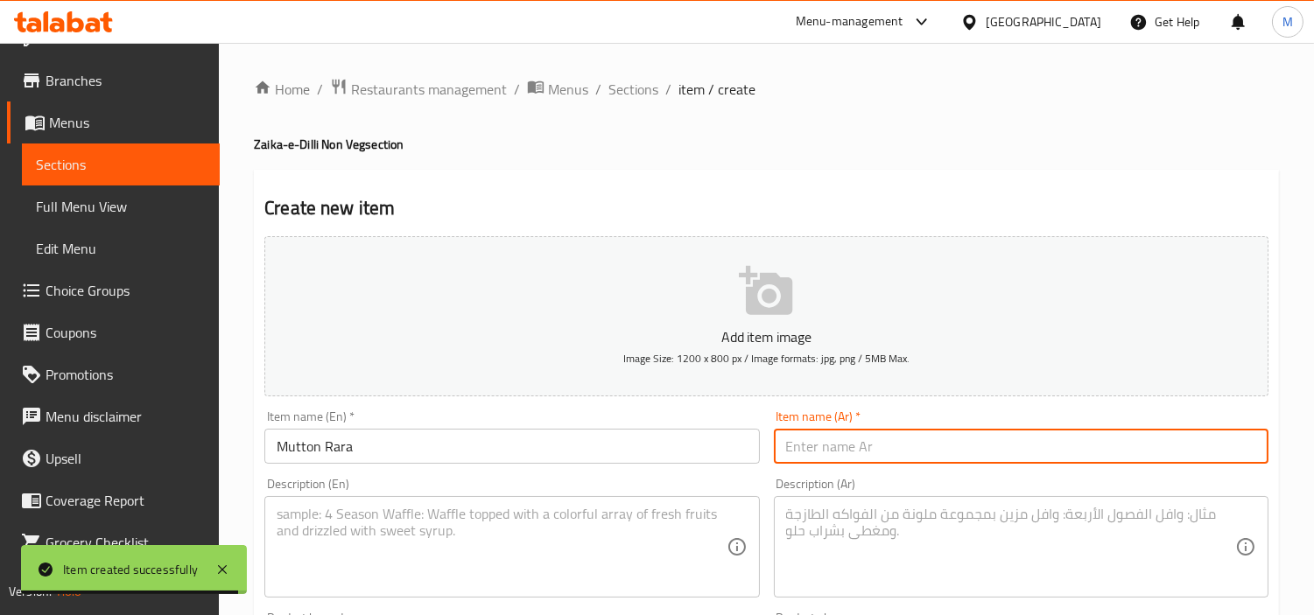
click at [1005, 438] on input "text" at bounding box center [1021, 446] width 495 height 35
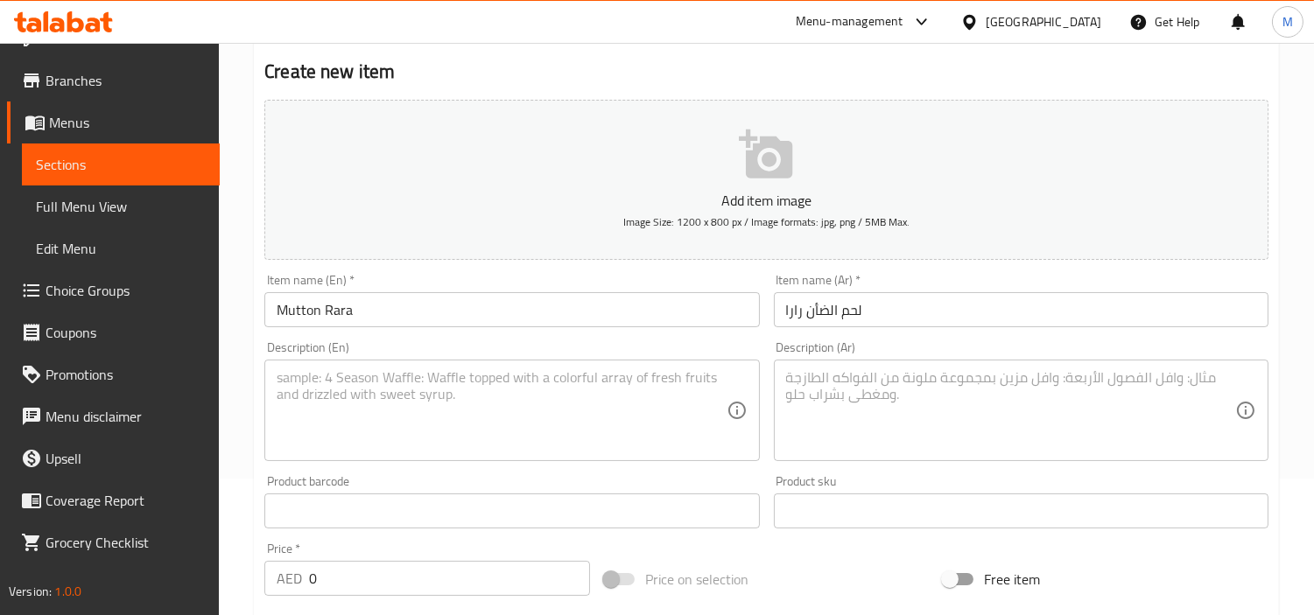
scroll to position [291, 0]
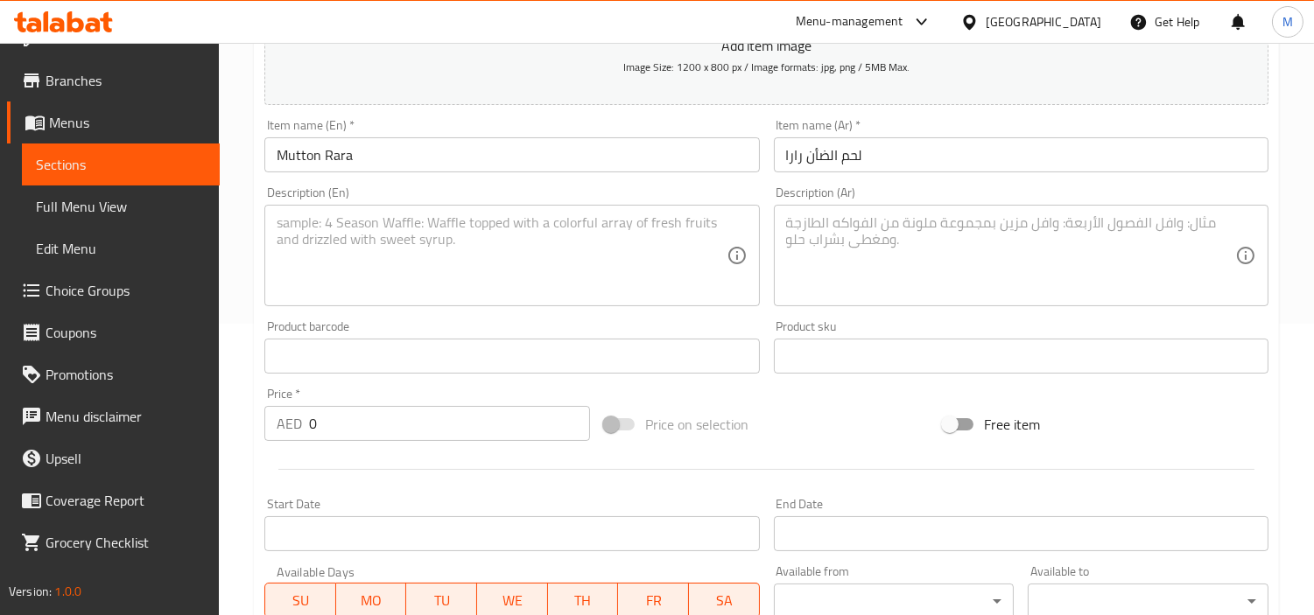
click at [427, 417] on input "0" at bounding box center [449, 423] width 281 height 35
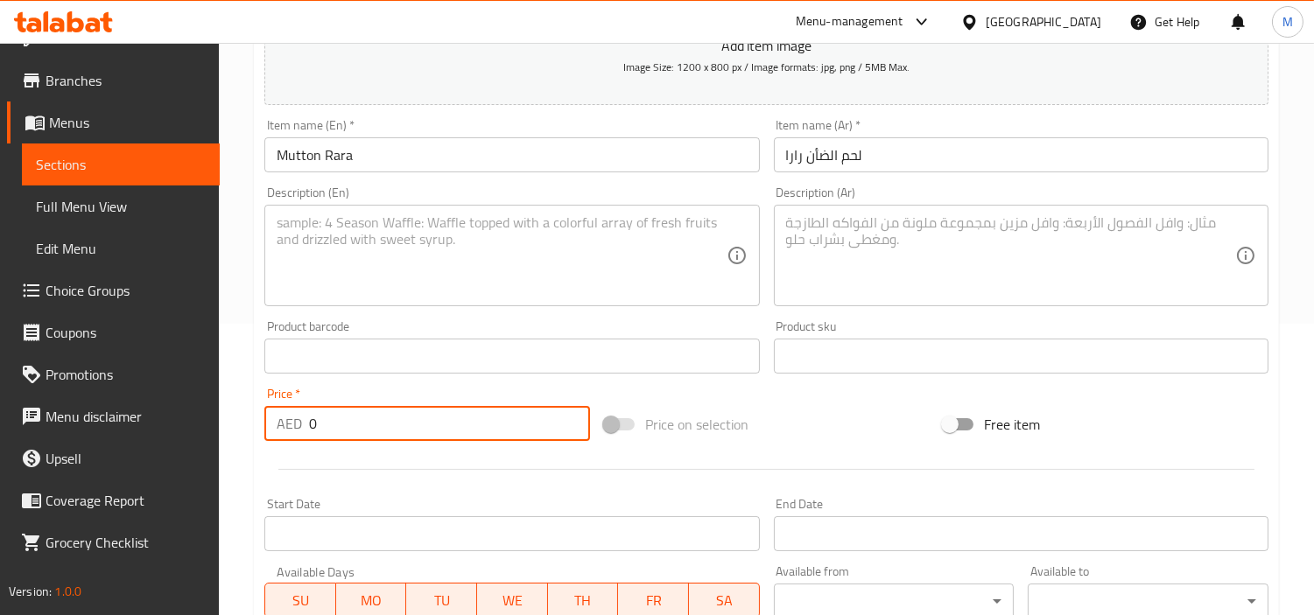
click at [427, 417] on input "0" at bounding box center [449, 423] width 281 height 35
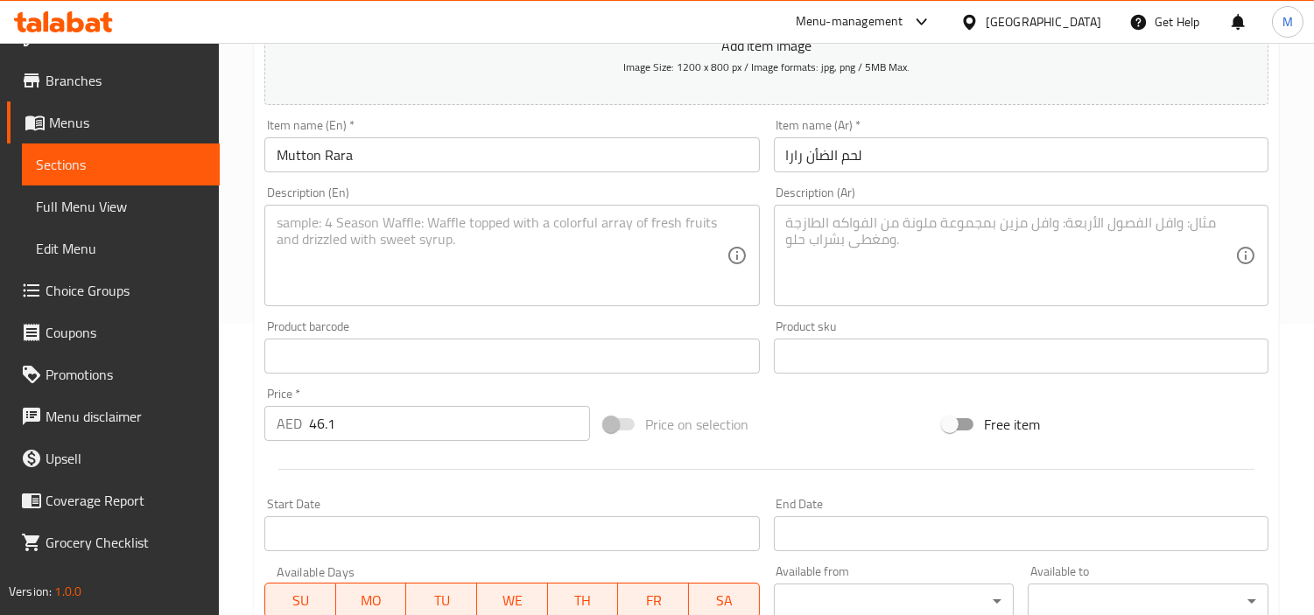
click at [459, 284] on textarea at bounding box center [501, 255] width 449 height 83
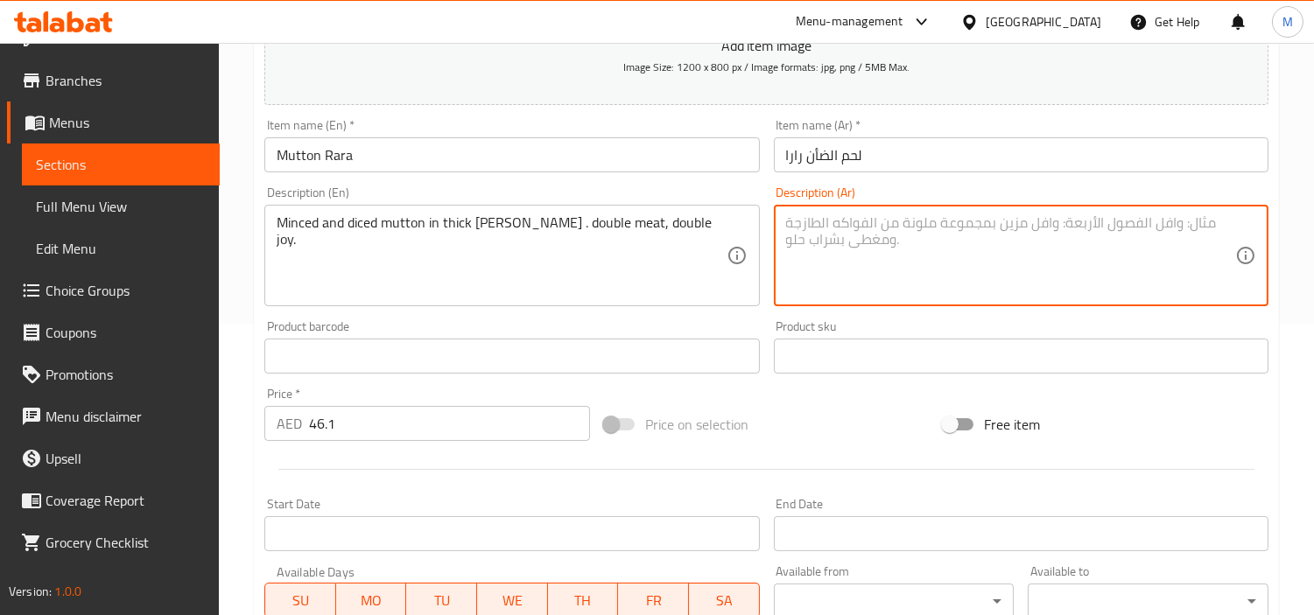
click at [889, 228] on textarea at bounding box center [1010, 255] width 449 height 83
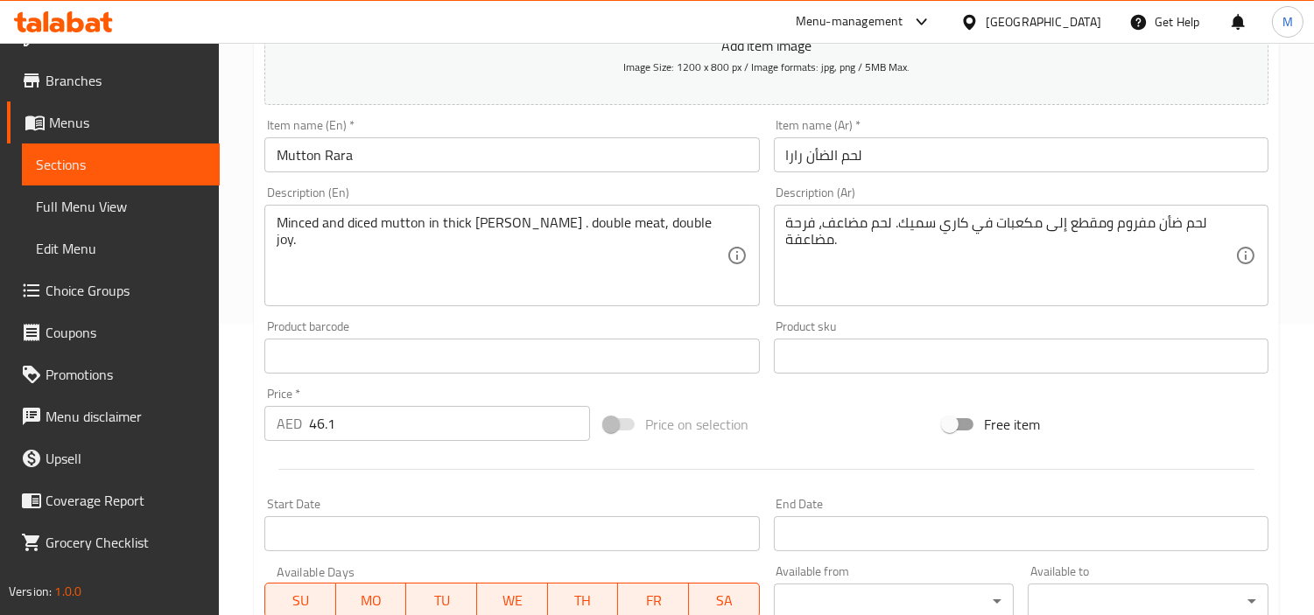
click at [762, 320] on div "Product barcode Product barcode" at bounding box center [511, 346] width 509 height 67
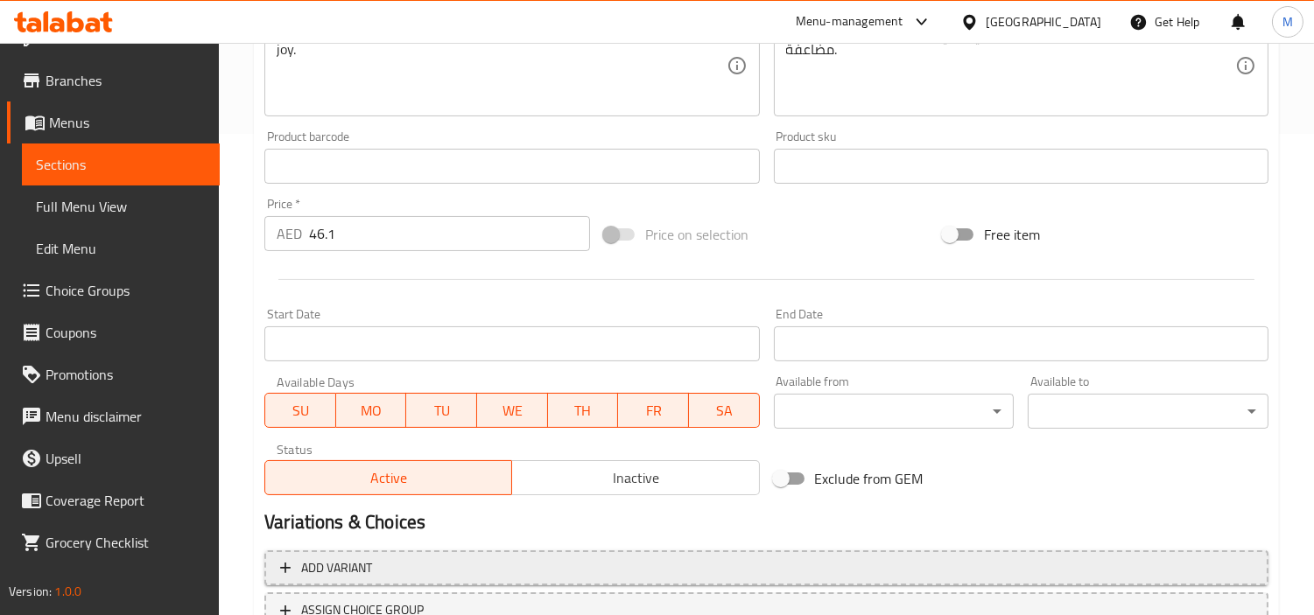
scroll to position [618, 0]
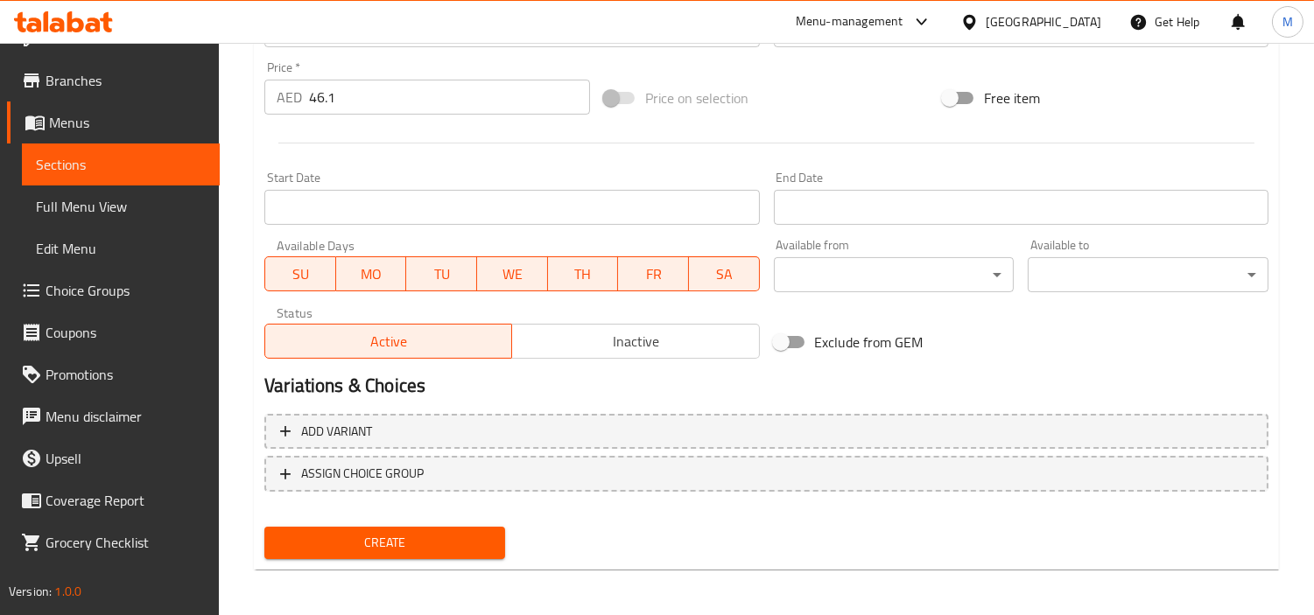
click at [481, 532] on span "Create" at bounding box center [384, 543] width 213 height 22
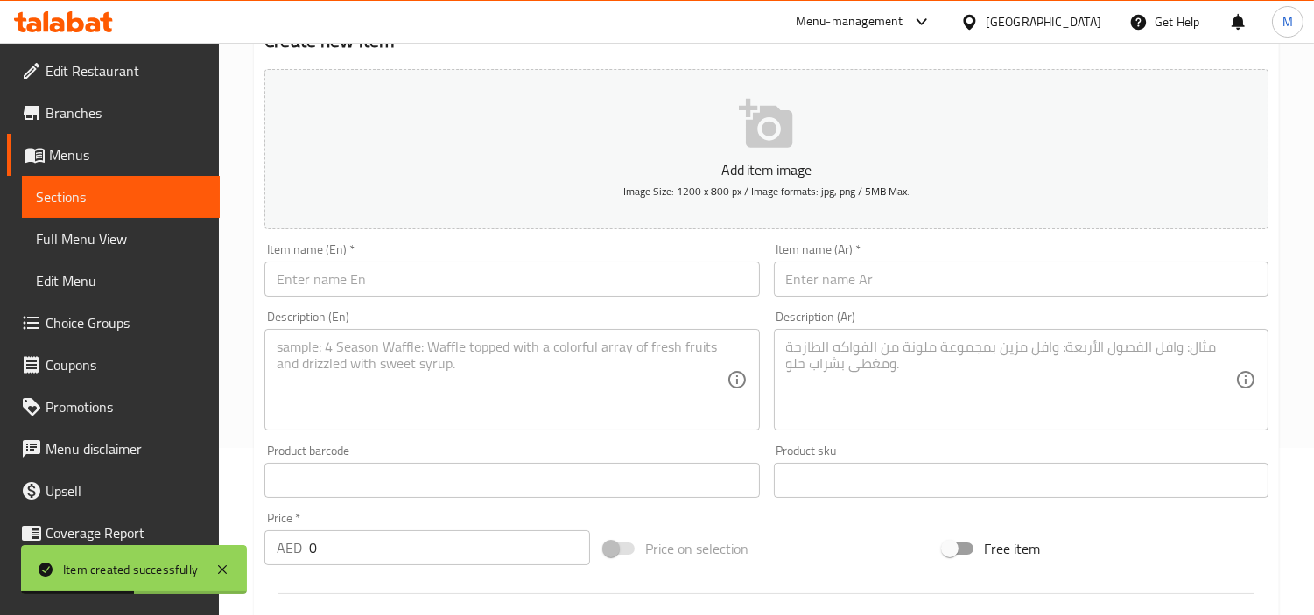
scroll to position [132, 0]
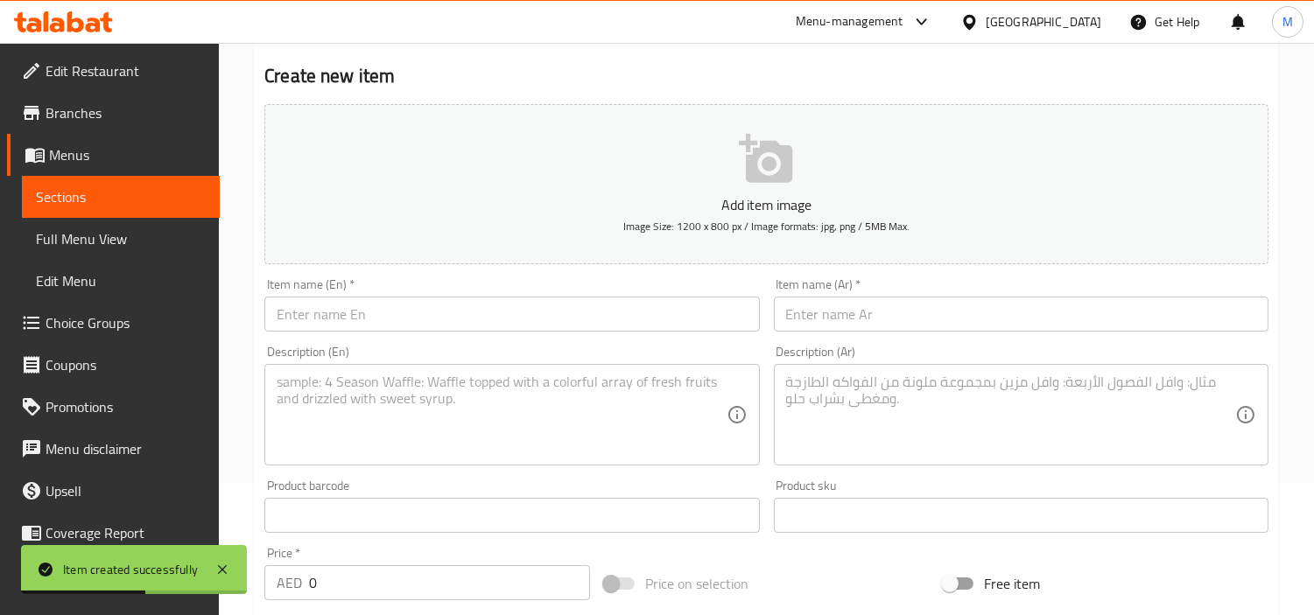
click at [434, 313] on input "text" at bounding box center [511, 314] width 495 height 35
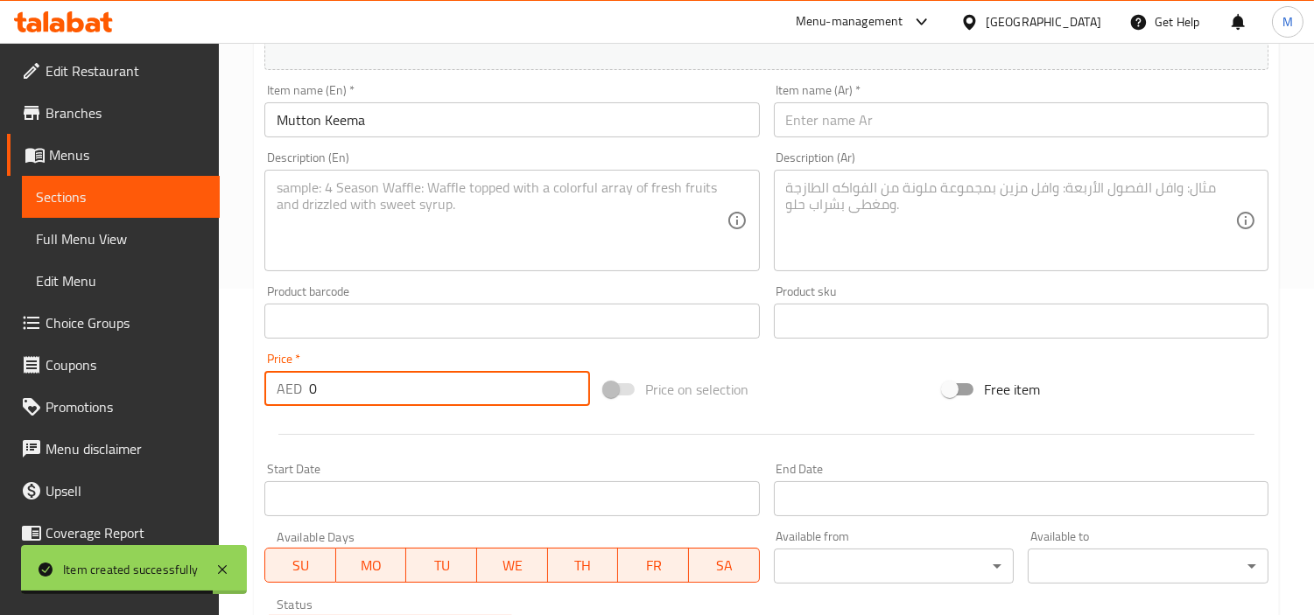
click at [373, 392] on input "0" at bounding box center [449, 388] width 281 height 35
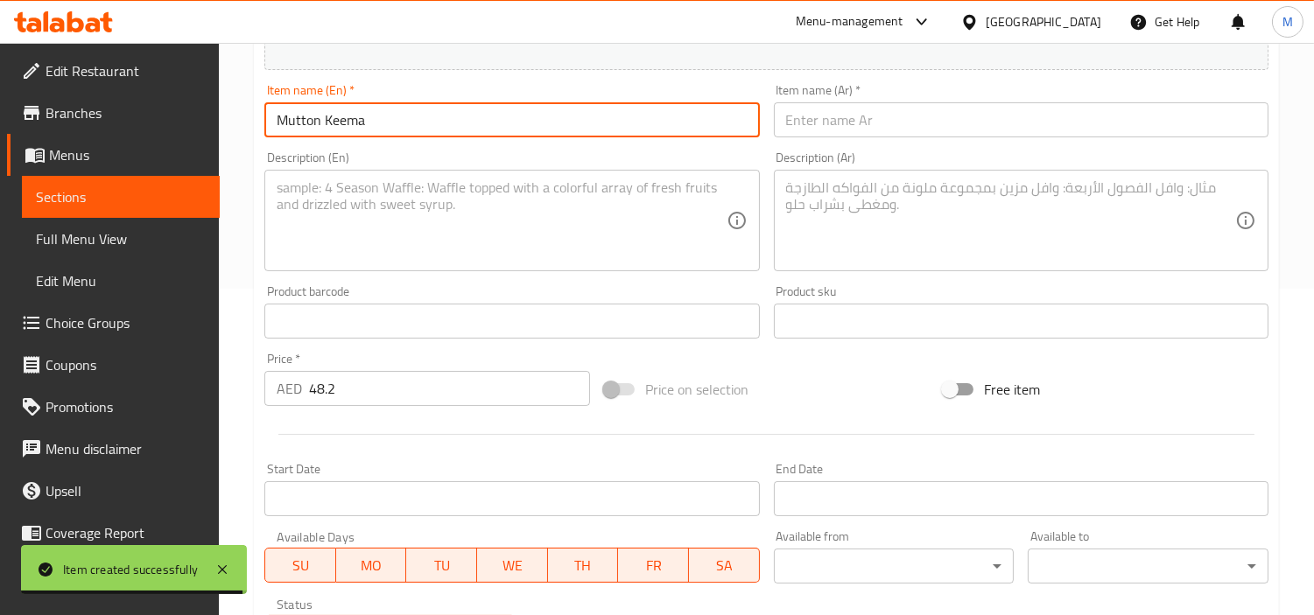
click at [312, 119] on input "Mutton Keema" at bounding box center [511, 119] width 495 height 35
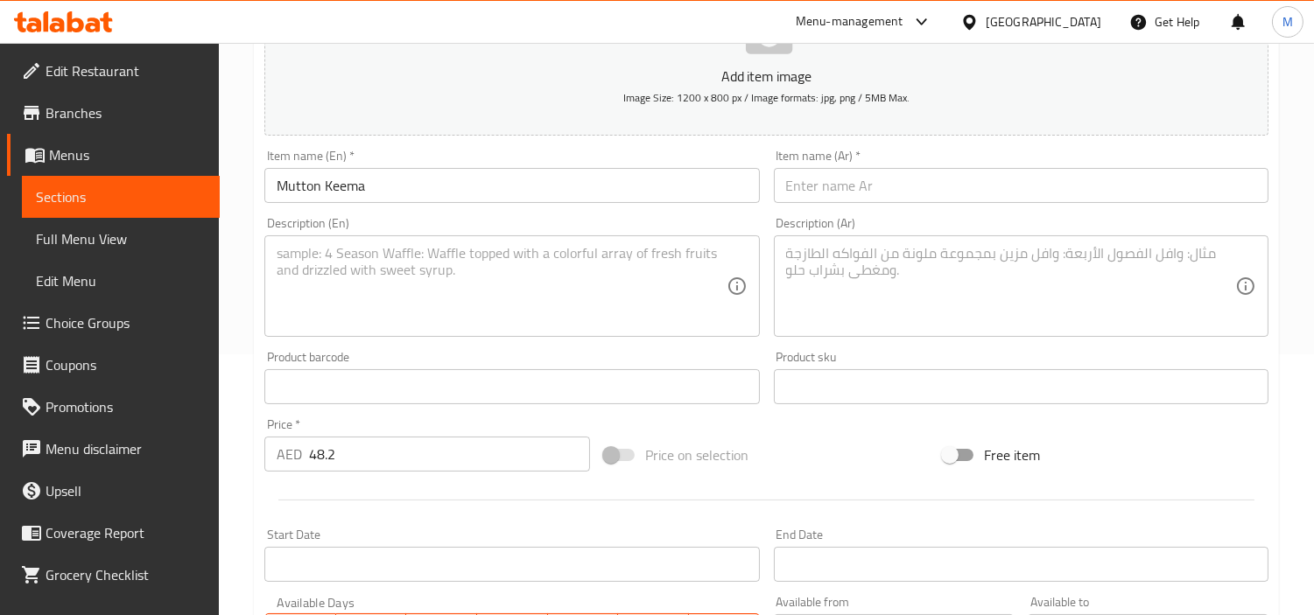
scroll to position [229, 0]
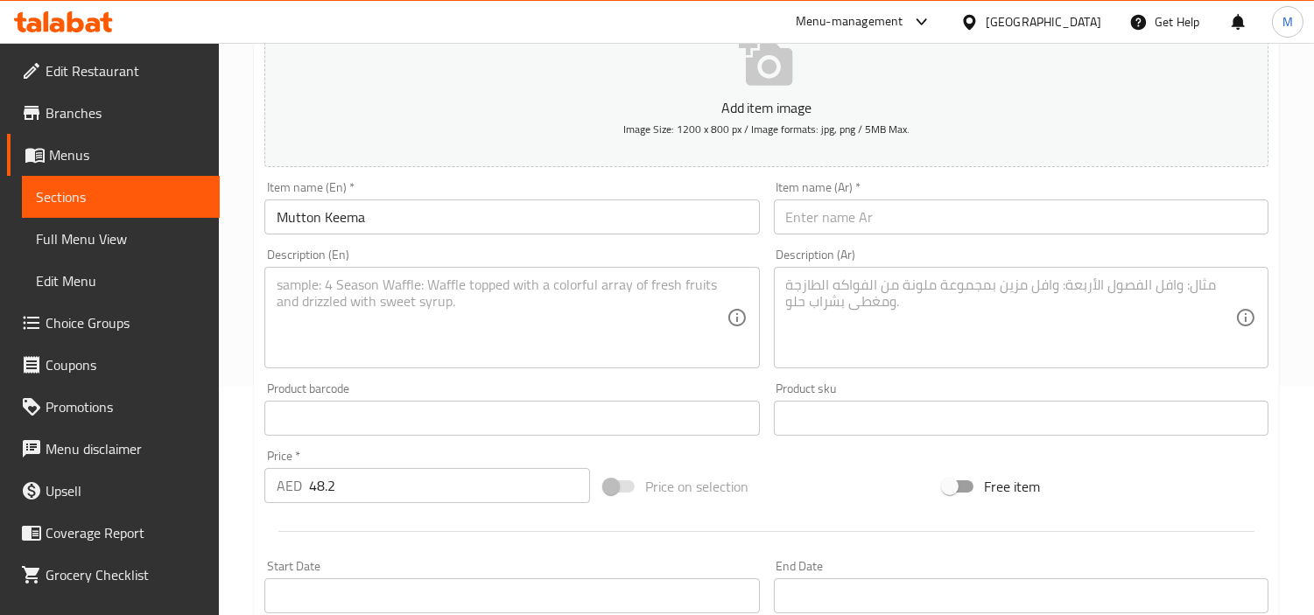
click at [932, 221] on input "text" at bounding box center [1021, 217] width 495 height 35
click at [404, 300] on textarea at bounding box center [501, 318] width 449 height 83
click at [966, 308] on textarea at bounding box center [1010, 318] width 449 height 83
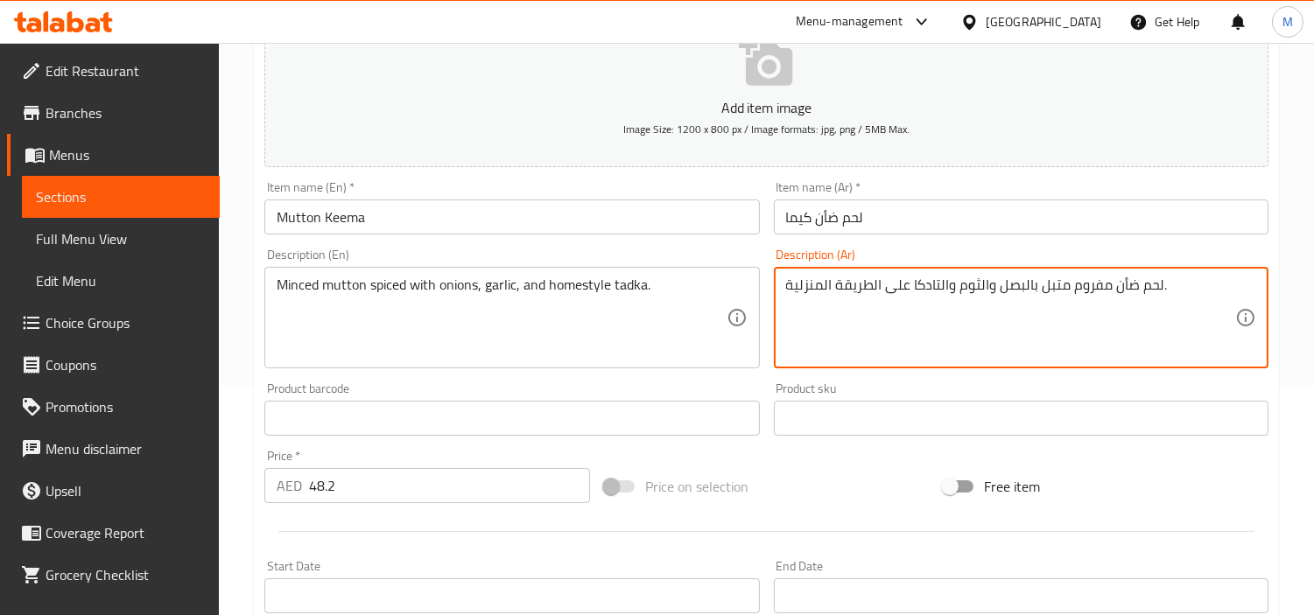
click at [228, 397] on div "Home / Restaurants management / Menus / Sections / item / create Zaika-e-Dilli …" at bounding box center [766, 411] width 1095 height 1194
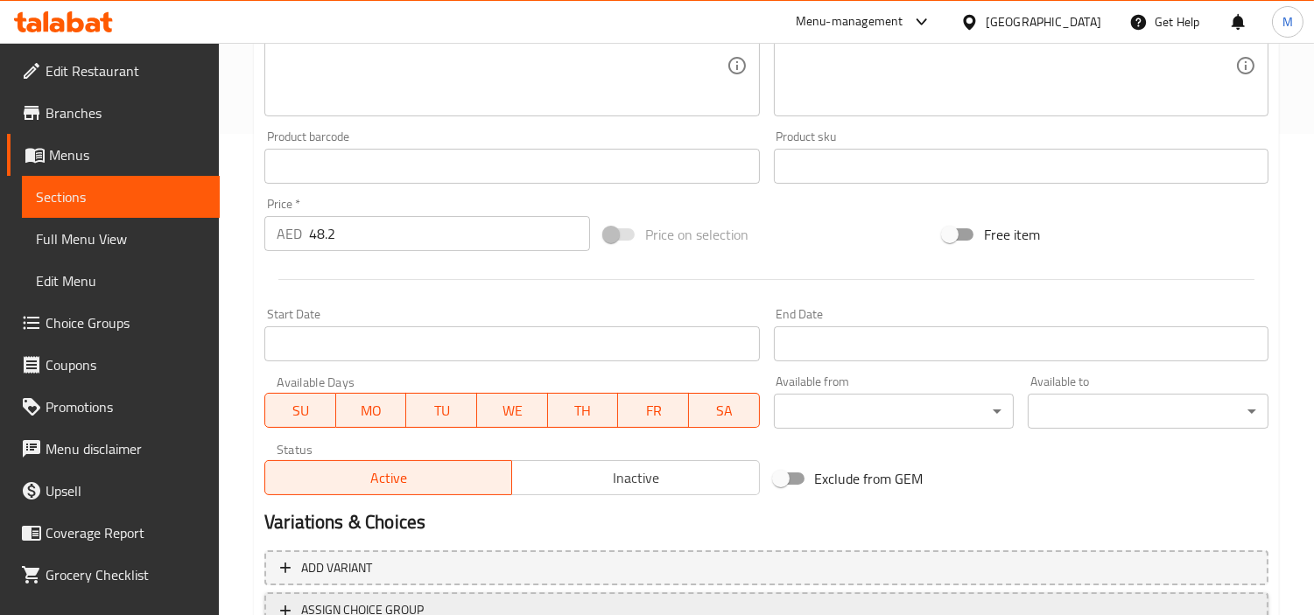
scroll to position [618, 0]
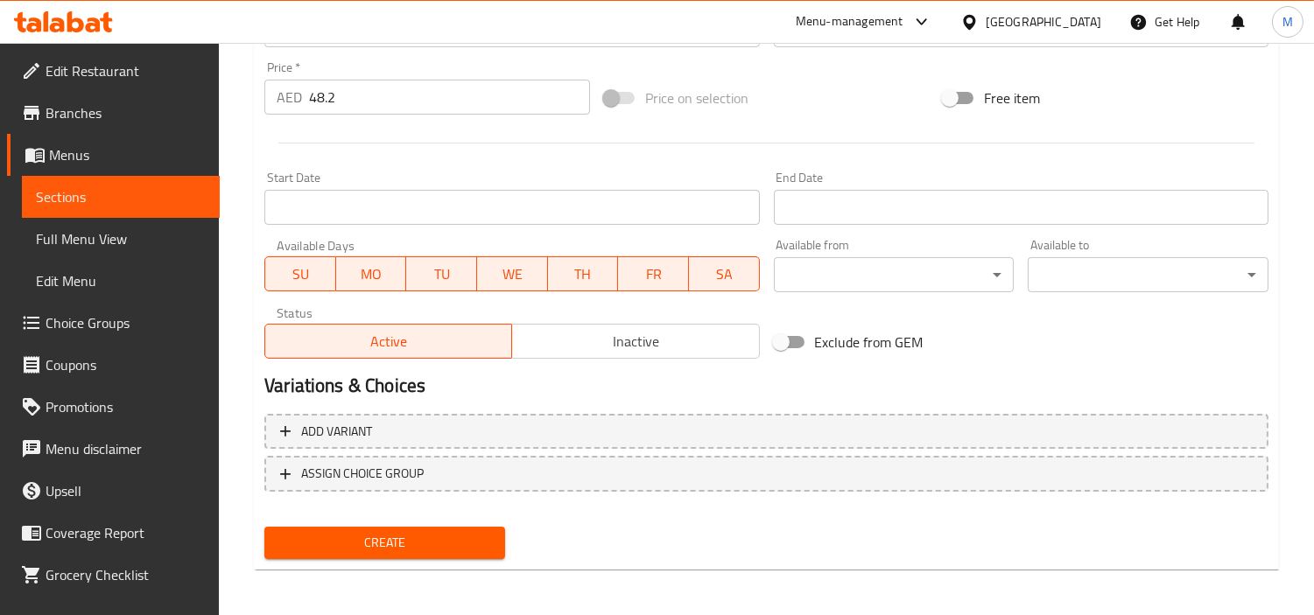
click at [427, 535] on span "Create" at bounding box center [384, 543] width 213 height 22
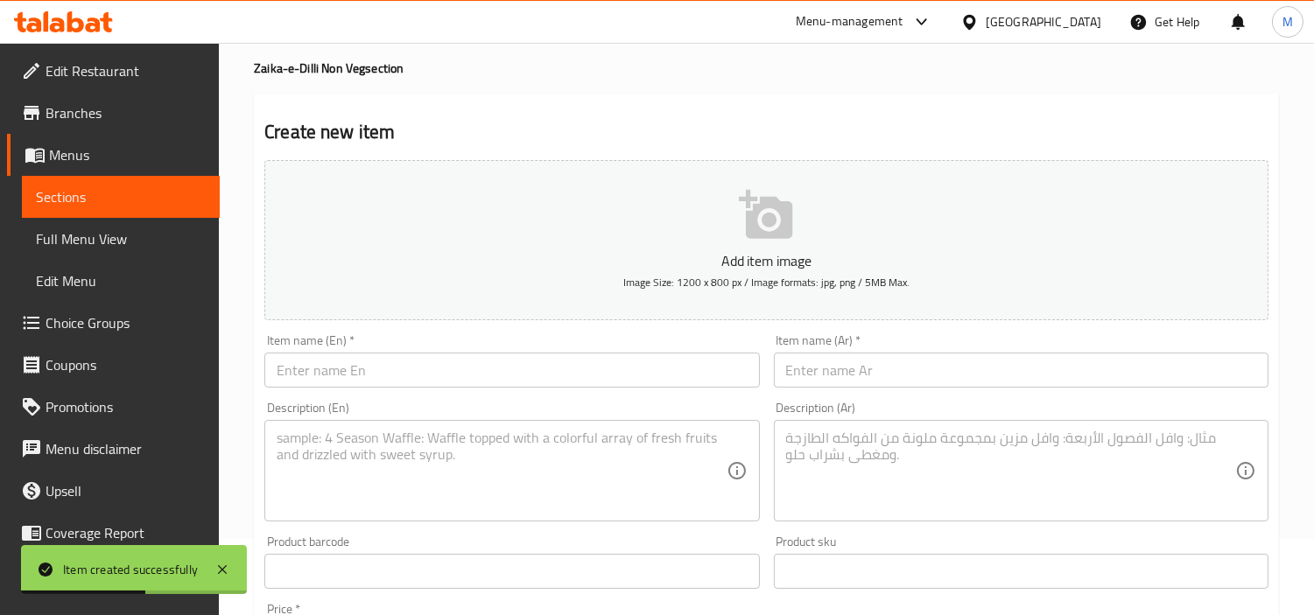
scroll to position [0, 0]
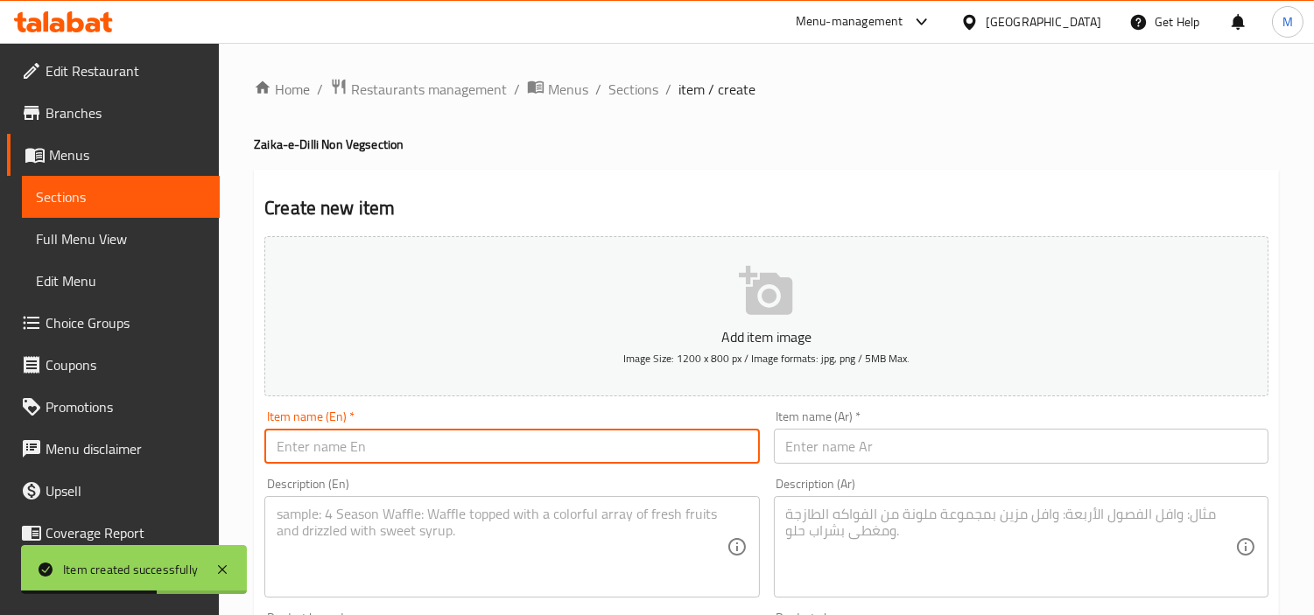
click at [412, 439] on input "text" at bounding box center [511, 446] width 495 height 35
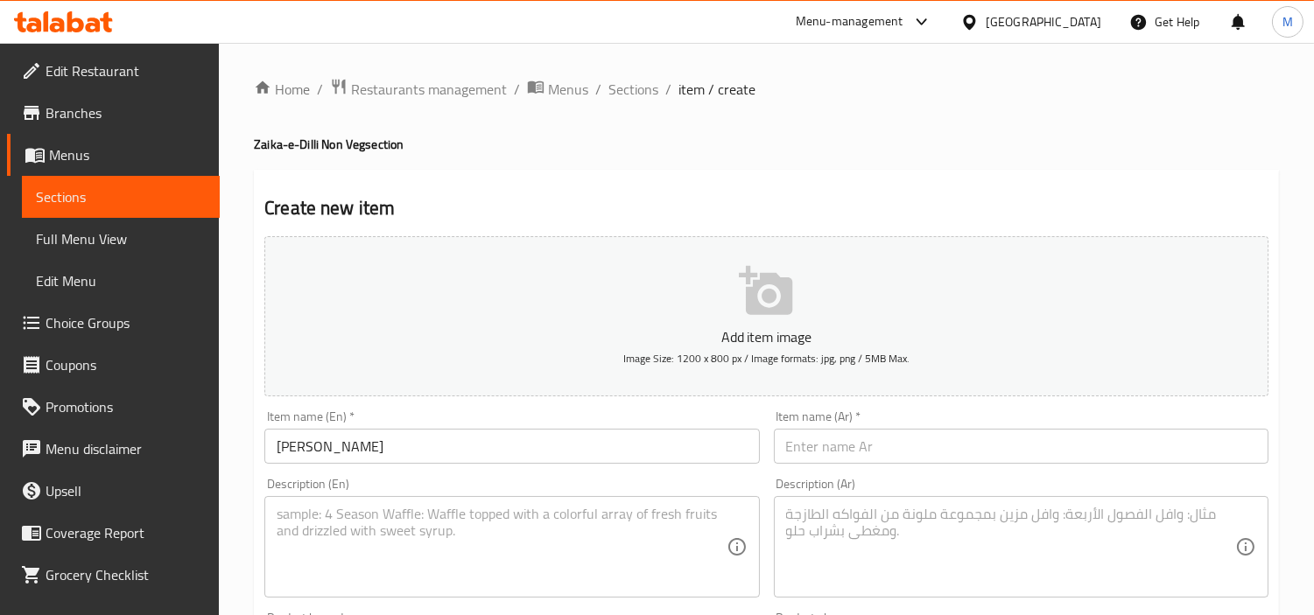
click at [895, 436] on input "text" at bounding box center [1021, 446] width 495 height 35
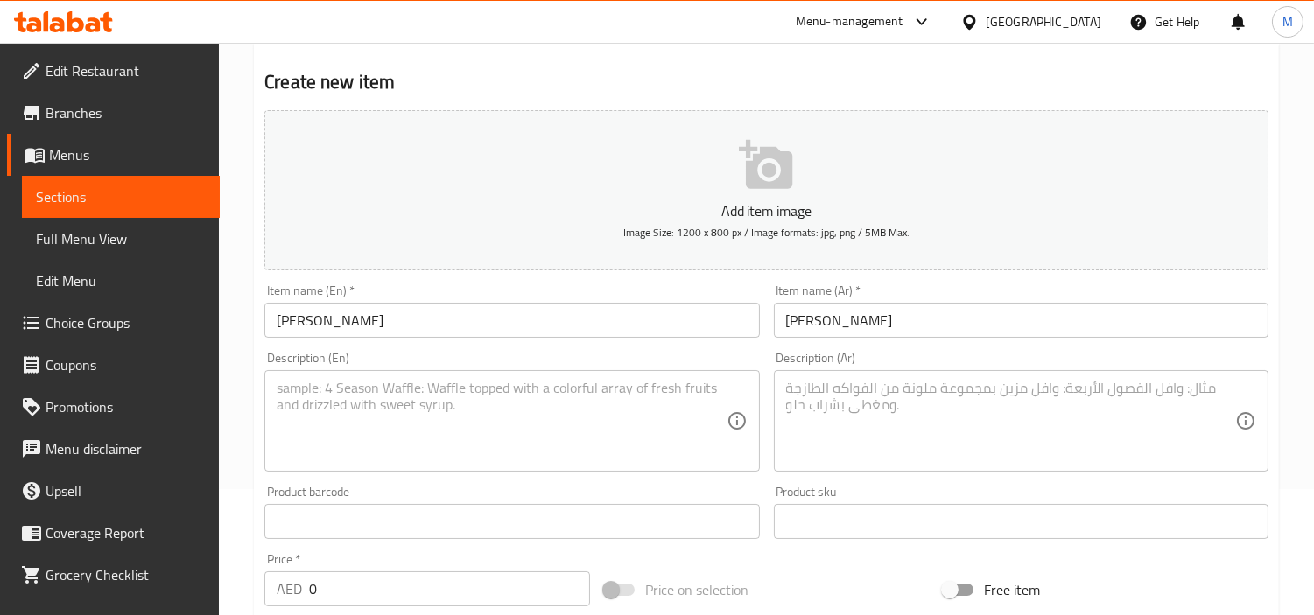
scroll to position [291, 0]
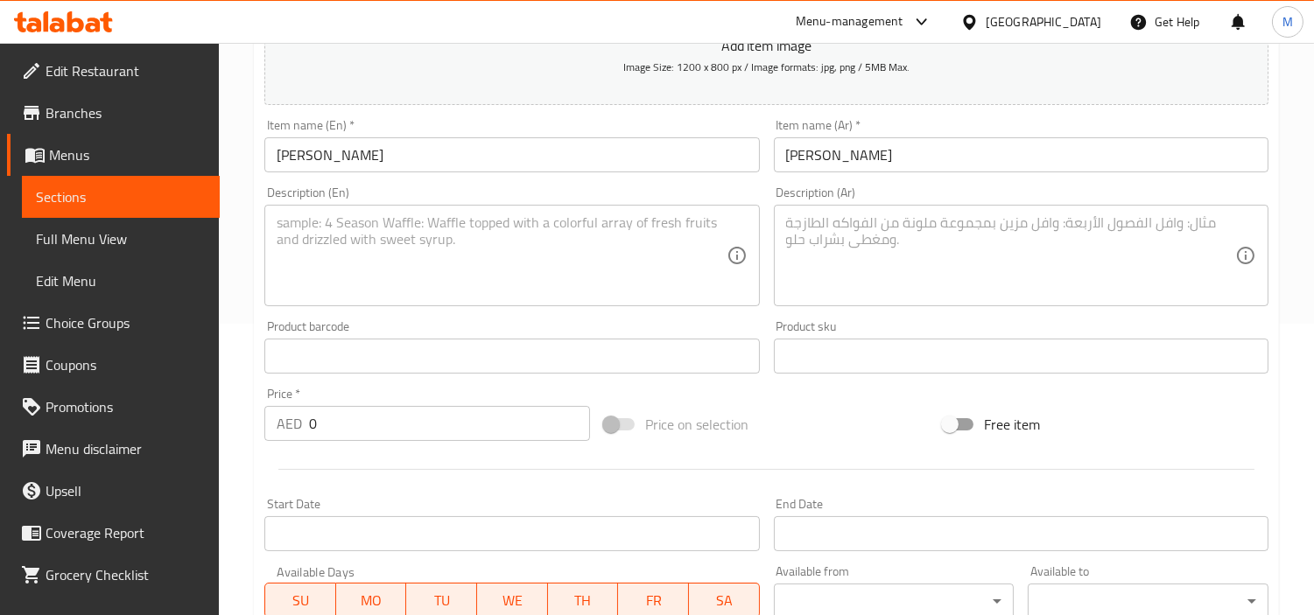
click at [404, 427] on input "0" at bounding box center [449, 423] width 281 height 35
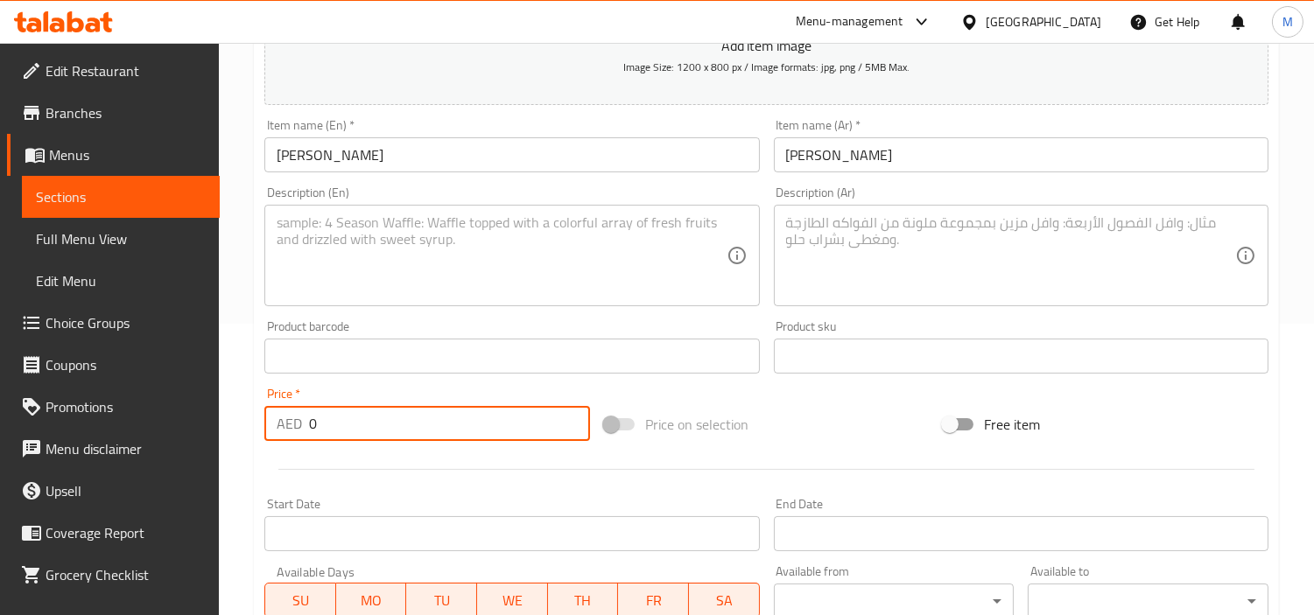
click at [404, 427] on input "0" at bounding box center [449, 423] width 281 height 35
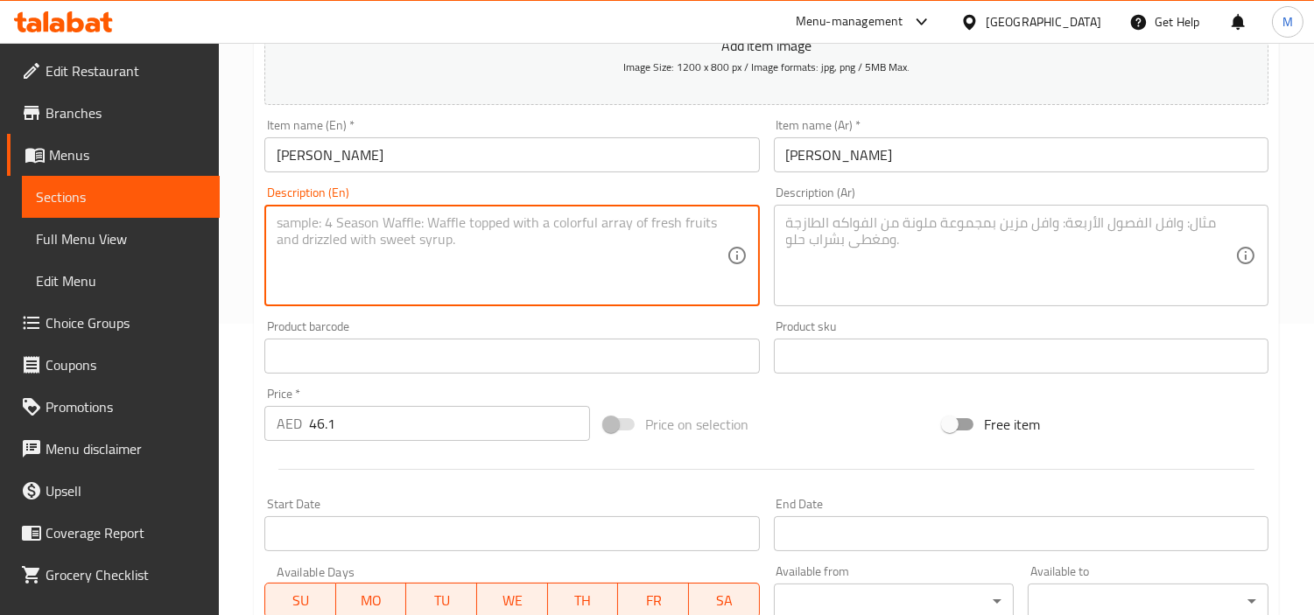
click at [438, 240] on textarea at bounding box center [501, 255] width 449 height 83
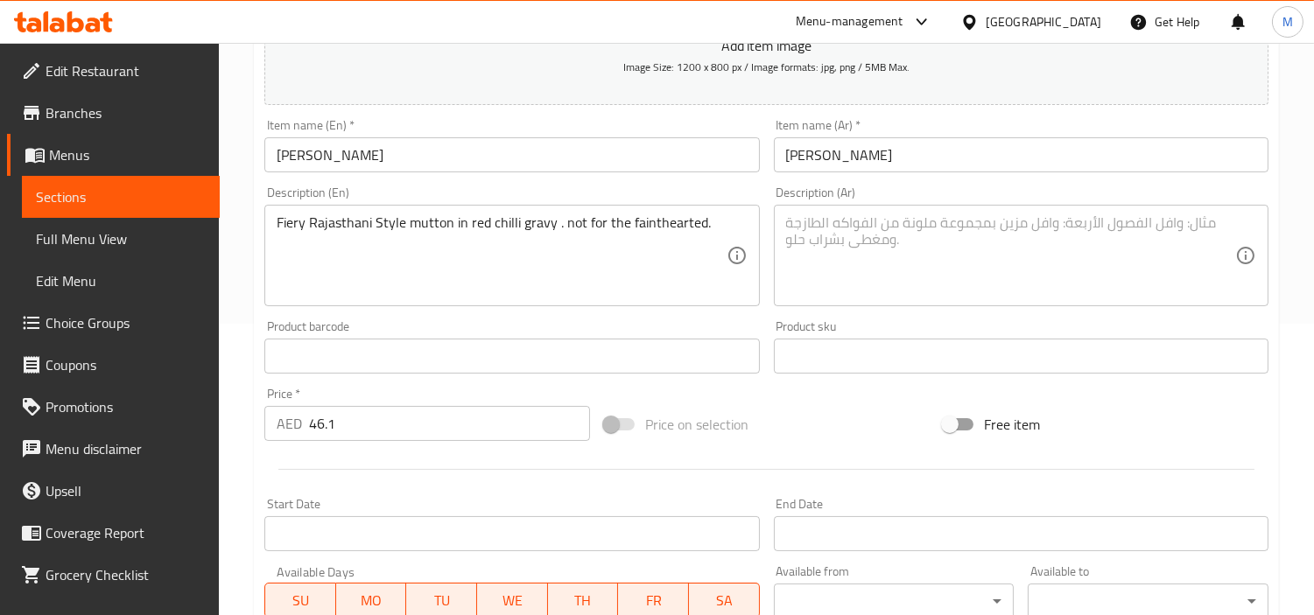
click at [932, 249] on textarea at bounding box center [1010, 255] width 449 height 83
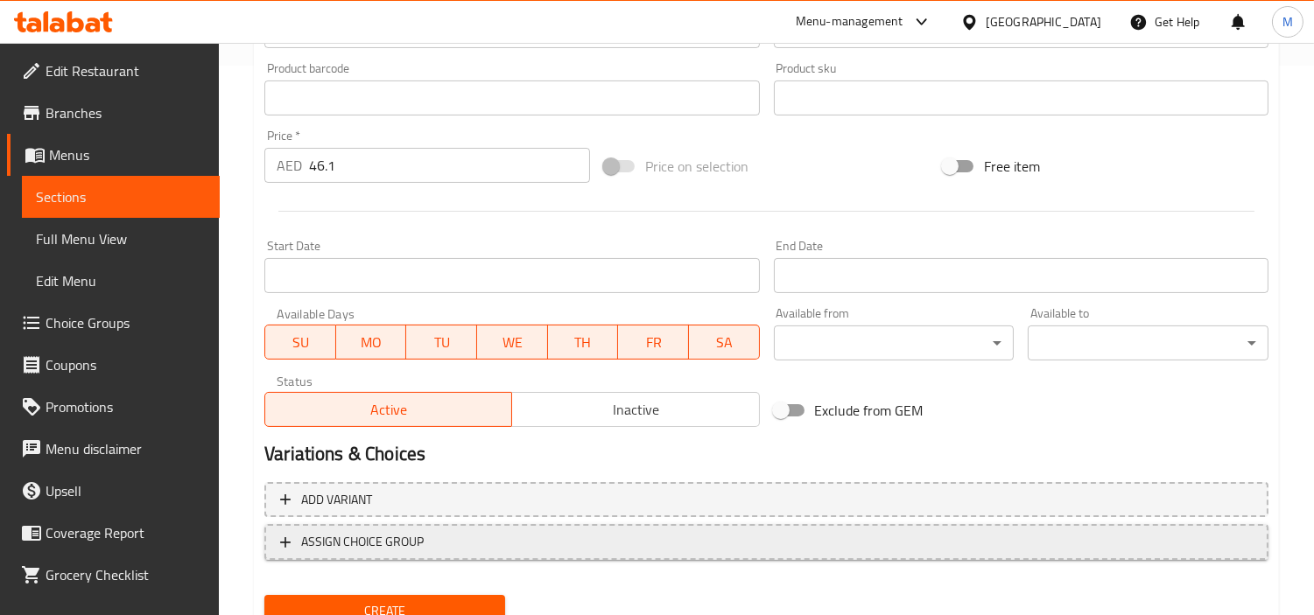
scroll to position [618, 0]
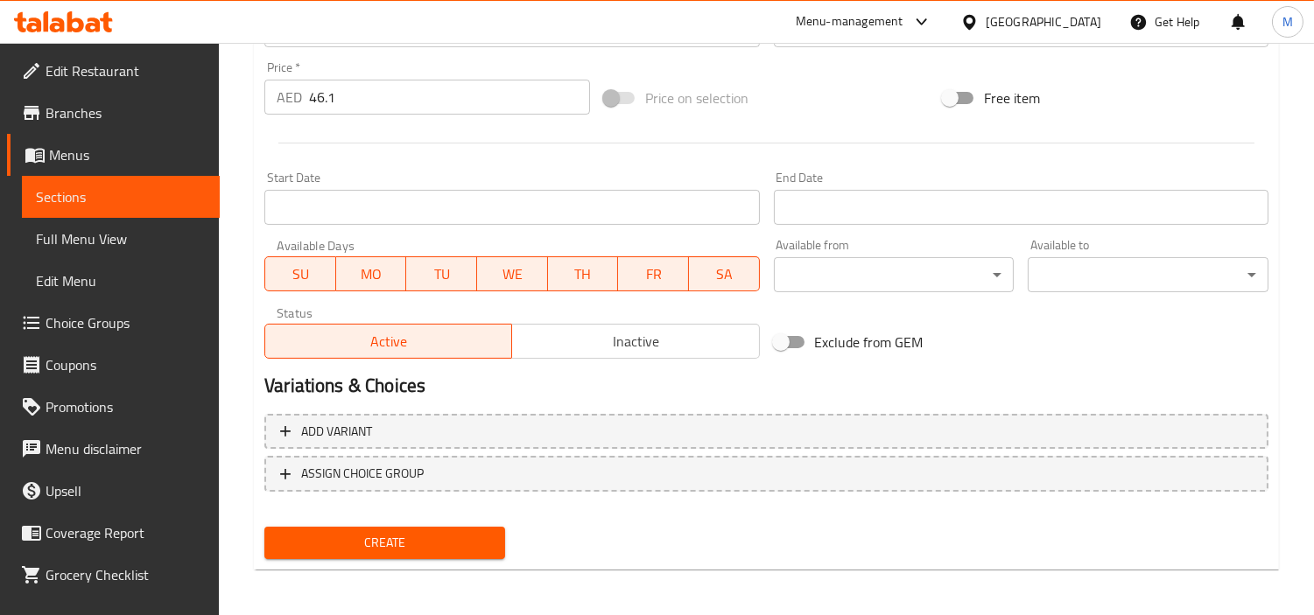
click at [387, 535] on span "Create" at bounding box center [384, 543] width 213 height 22
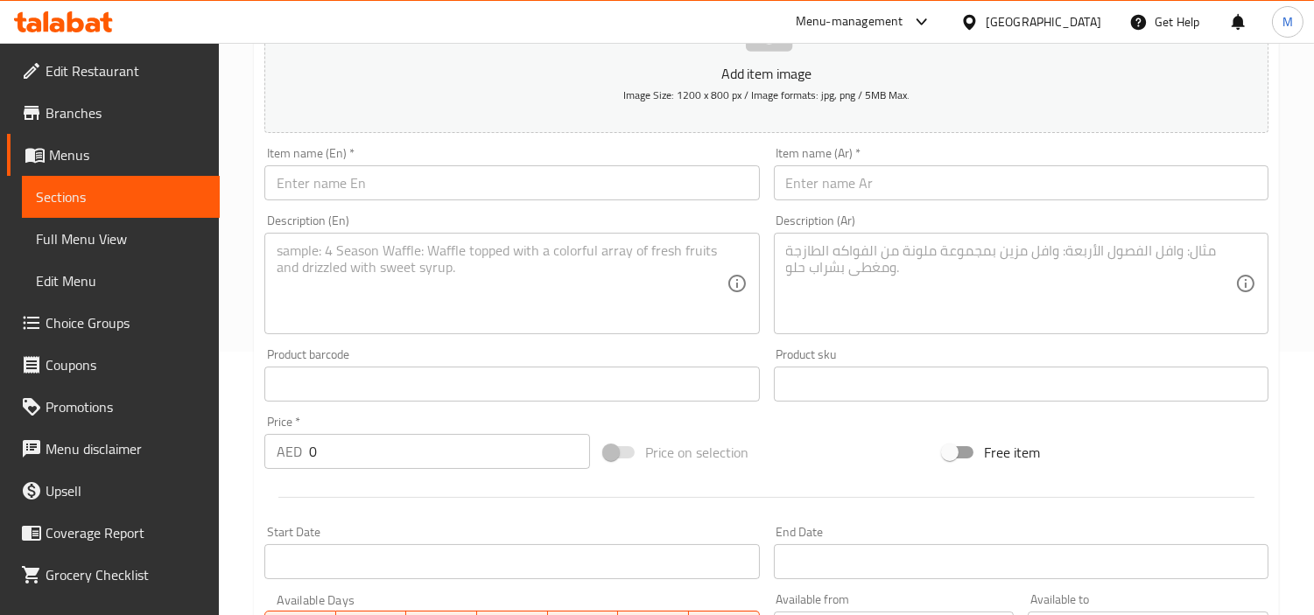
scroll to position [229, 0]
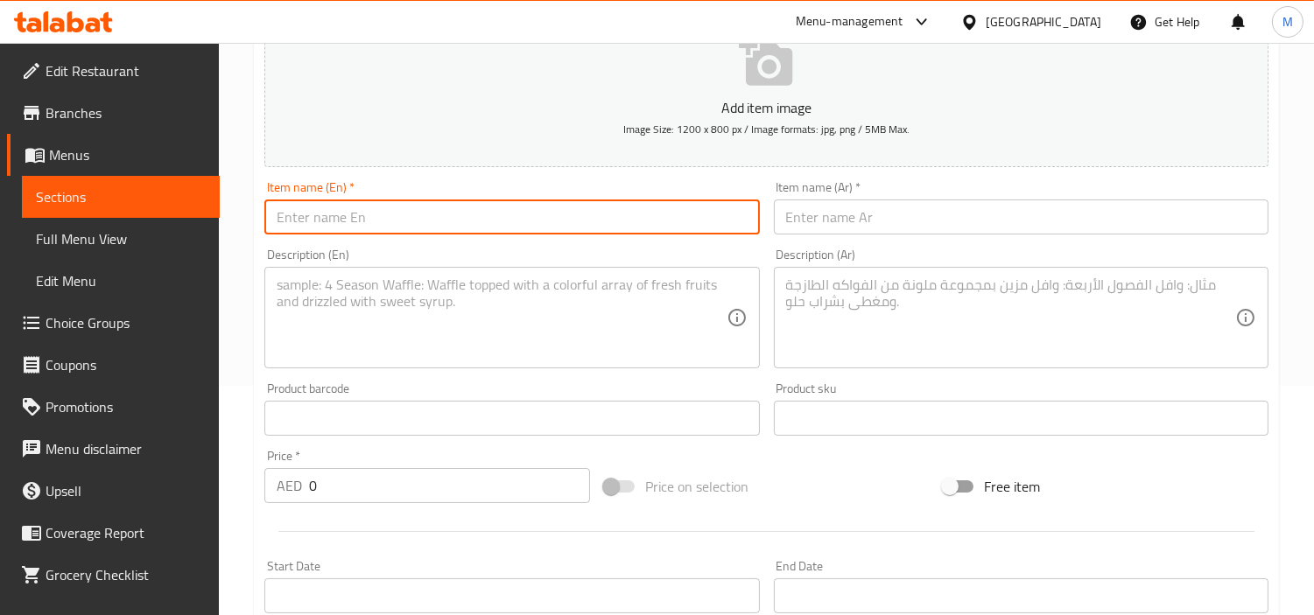
click at [449, 224] on input "text" at bounding box center [511, 217] width 495 height 35
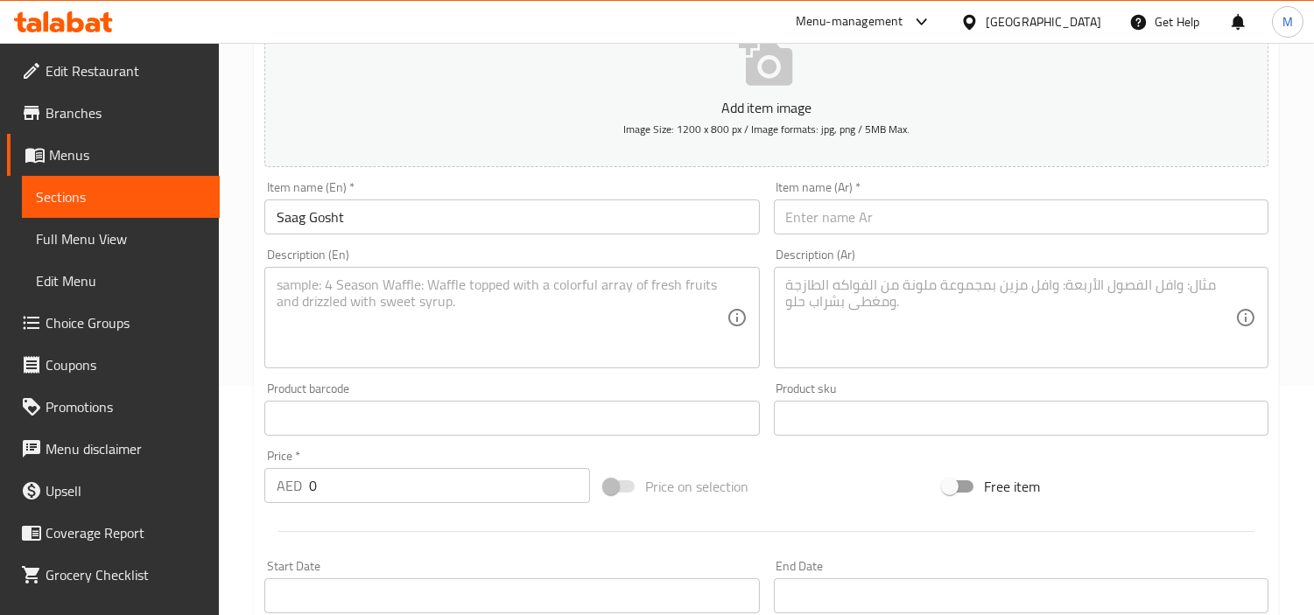
click at [978, 220] on input "text" at bounding box center [1021, 217] width 495 height 35
click at [335, 491] on input "0" at bounding box center [449, 485] width 281 height 35
click at [657, 305] on textarea at bounding box center [501, 318] width 449 height 83
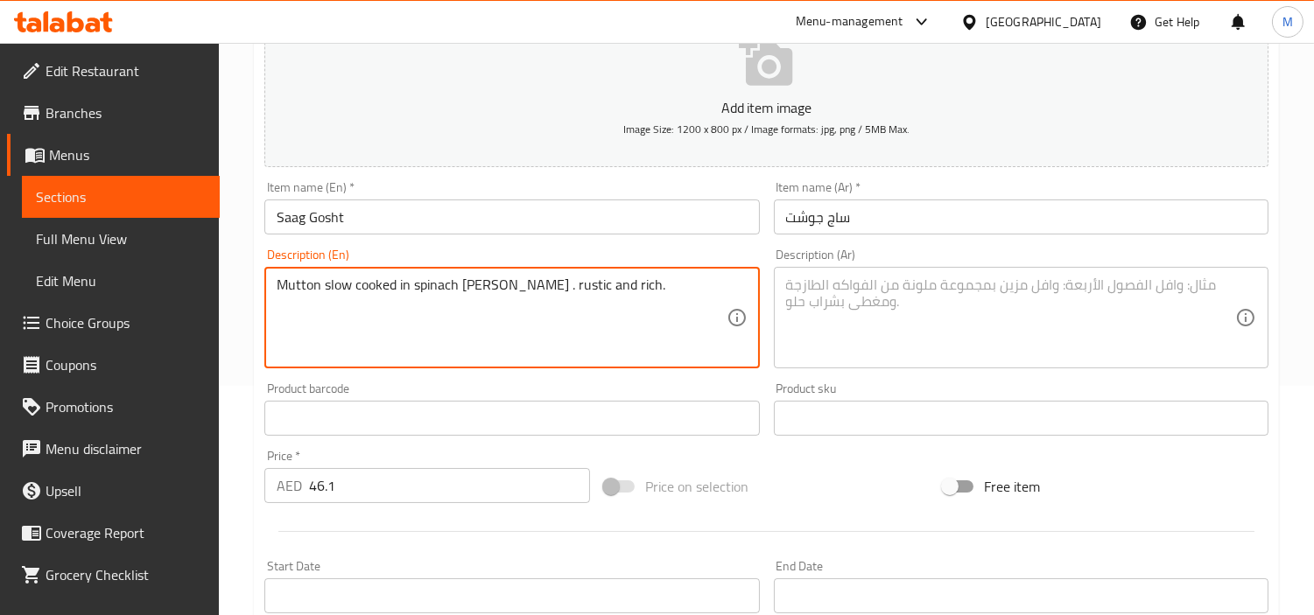
click at [521, 278] on textarea "Mutton slow cooked in spinach [PERSON_NAME] . rustic and rich." at bounding box center [501, 318] width 449 height 83
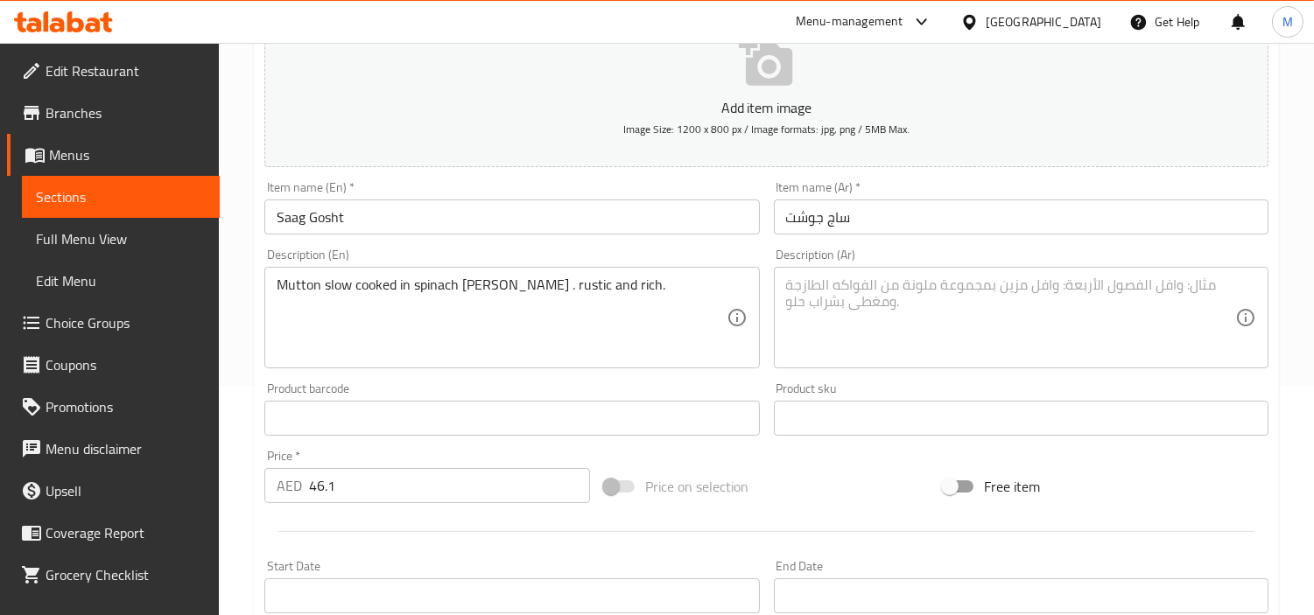
click at [898, 291] on textarea at bounding box center [1010, 318] width 449 height 83
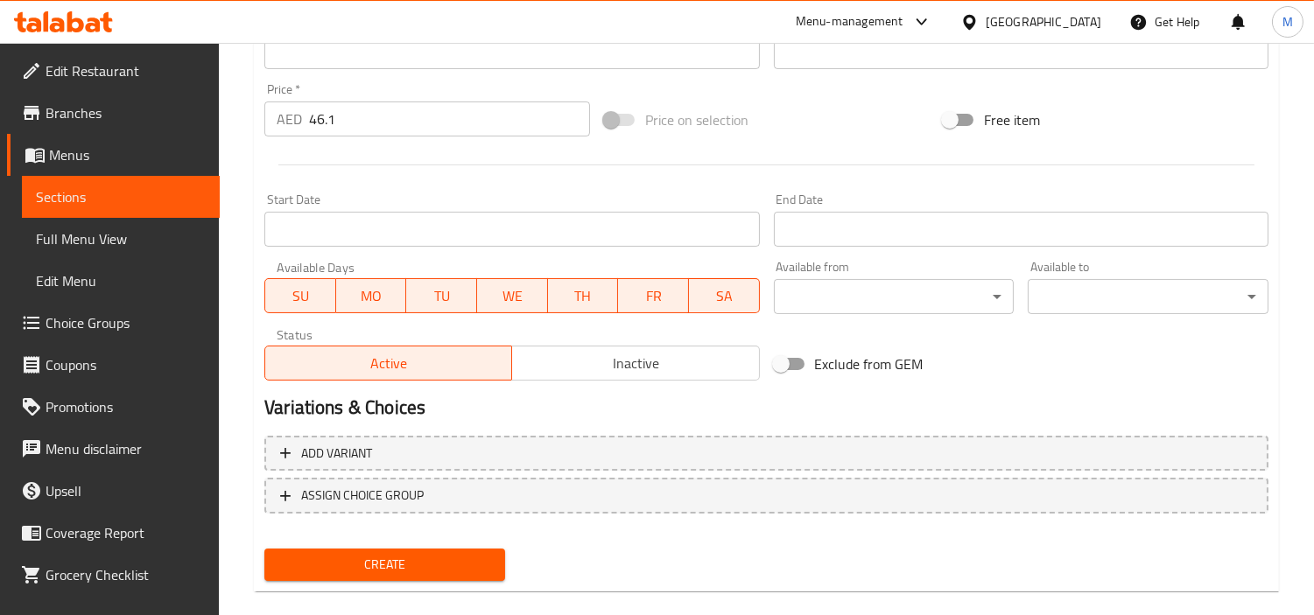
scroll to position [618, 0]
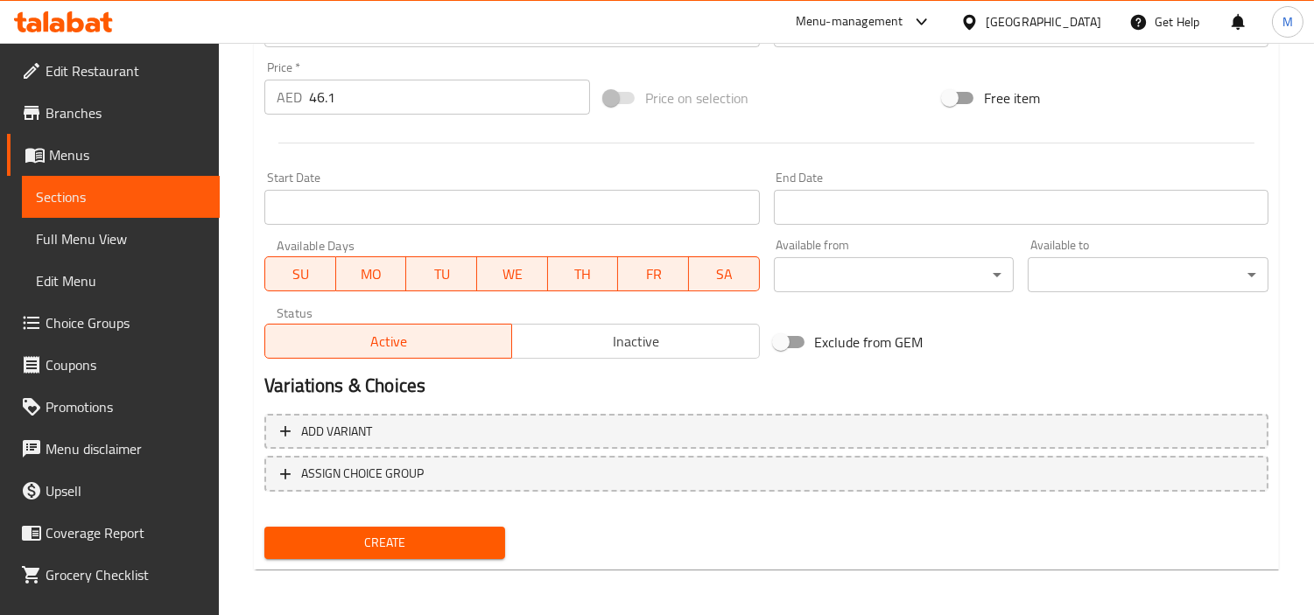
click at [408, 550] on span "Create" at bounding box center [384, 543] width 213 height 22
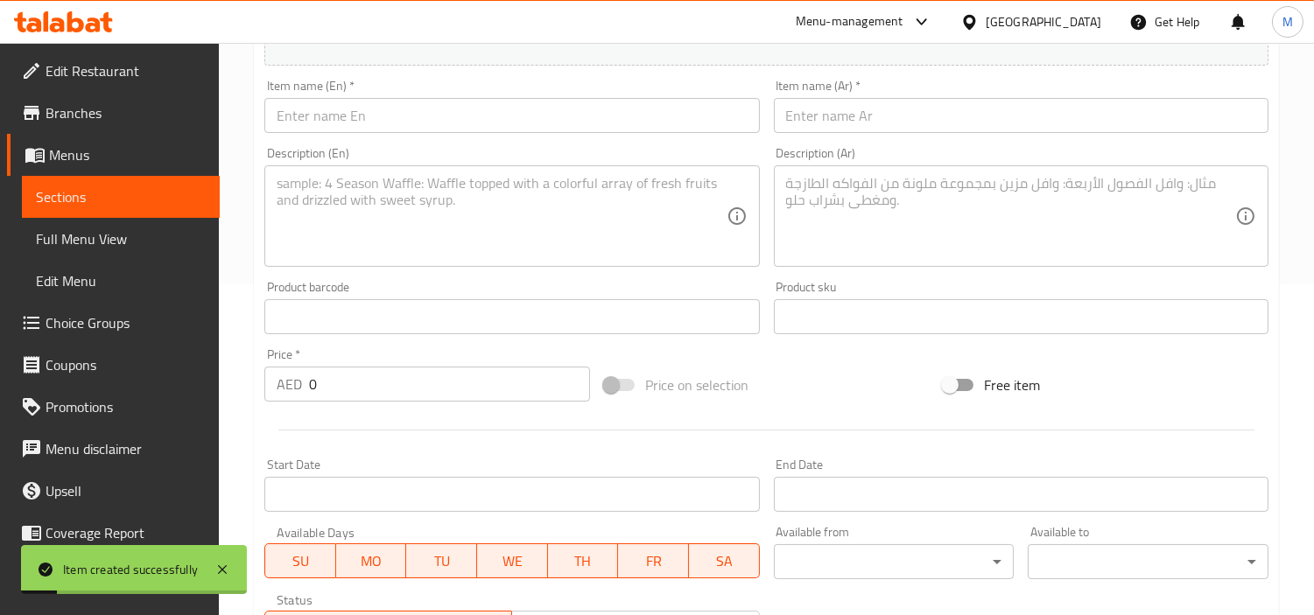
scroll to position [327, 0]
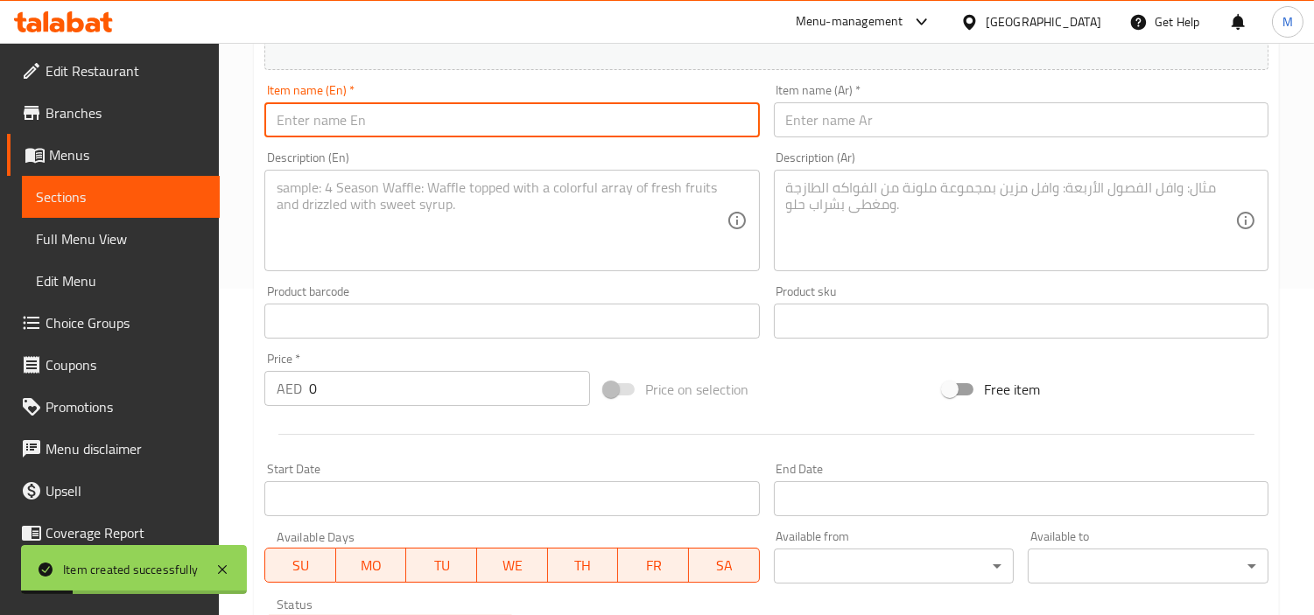
click at [381, 120] on input "text" at bounding box center [511, 119] width 495 height 35
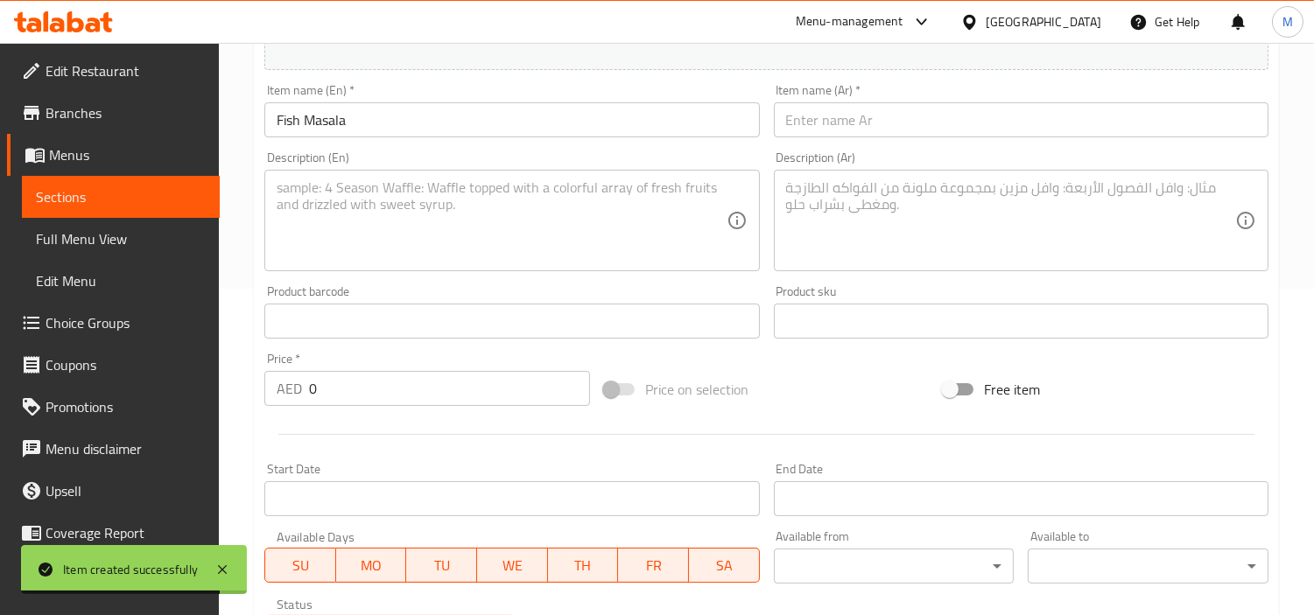
click at [838, 138] on div "Item name (Ar)   * Item name (Ar) *" at bounding box center [1021, 110] width 509 height 67
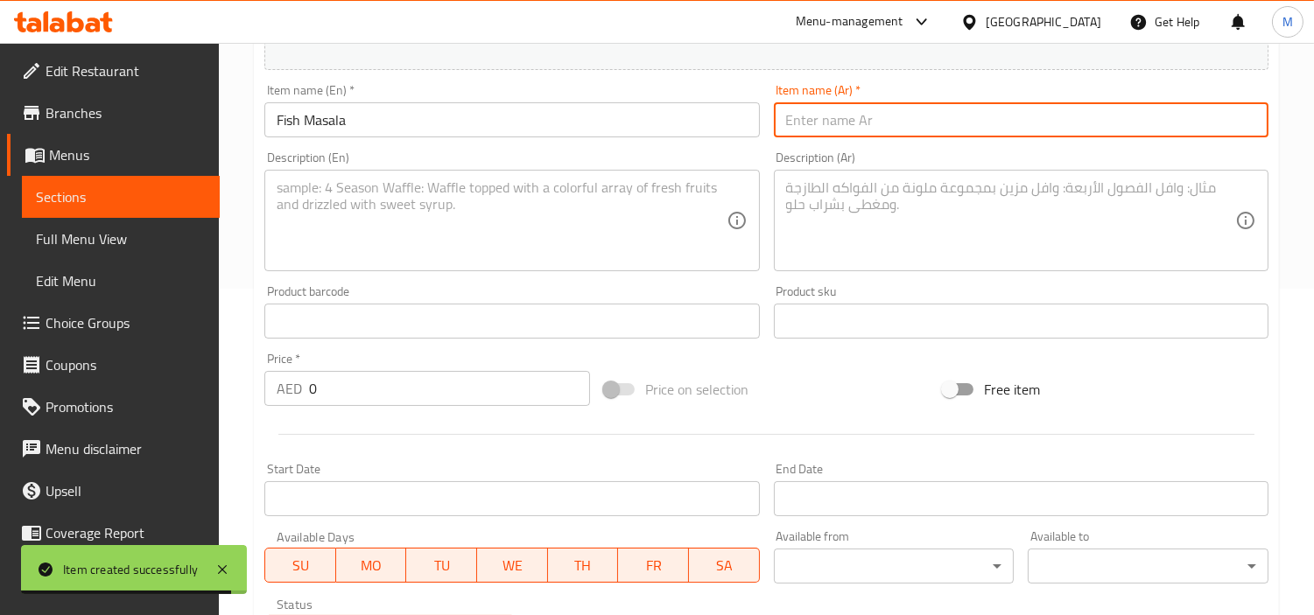
click at [853, 121] on input "text" at bounding box center [1021, 119] width 495 height 35
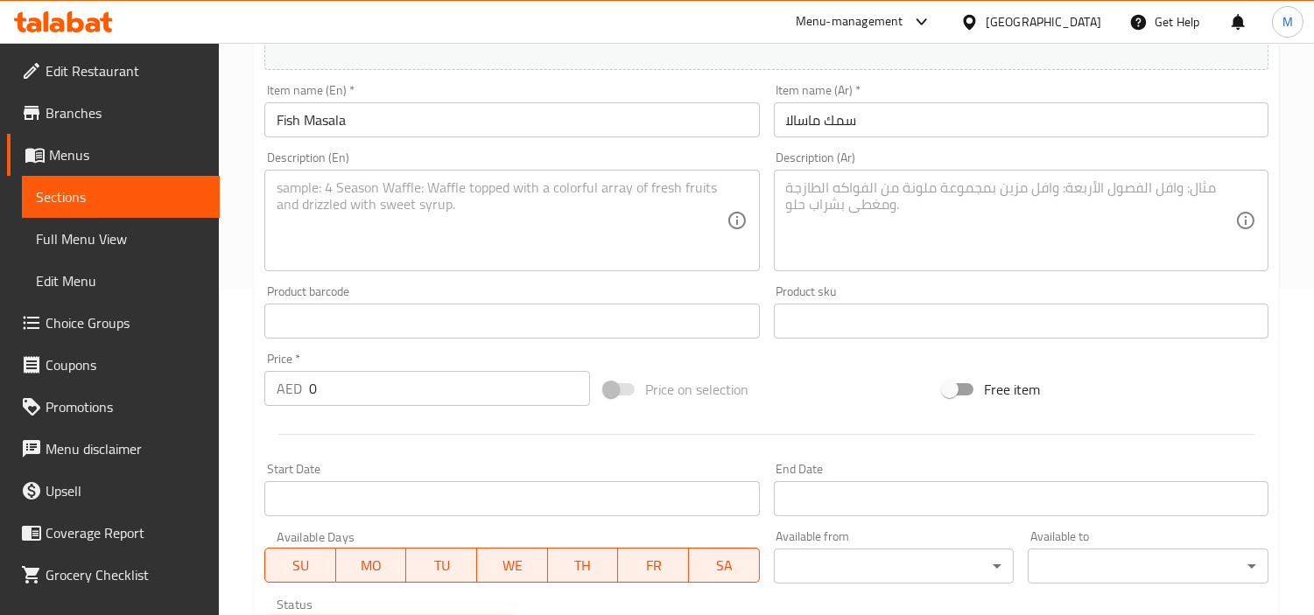
click at [385, 390] on input "0" at bounding box center [449, 388] width 281 height 35
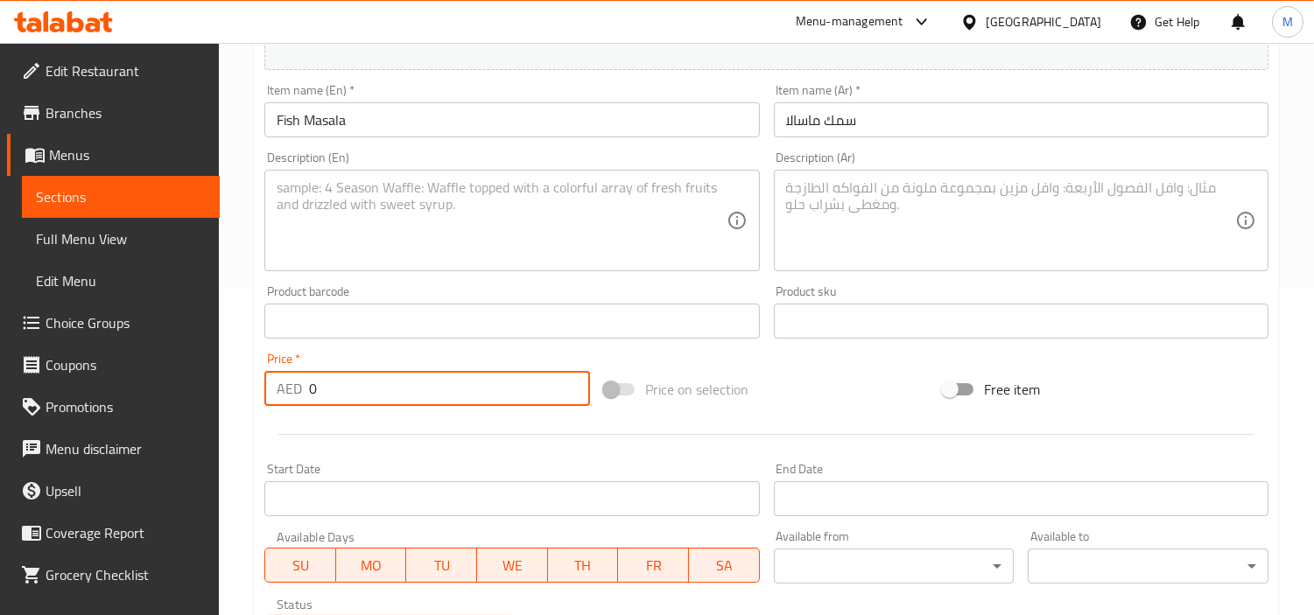
click at [385, 390] on input "0" at bounding box center [449, 388] width 281 height 35
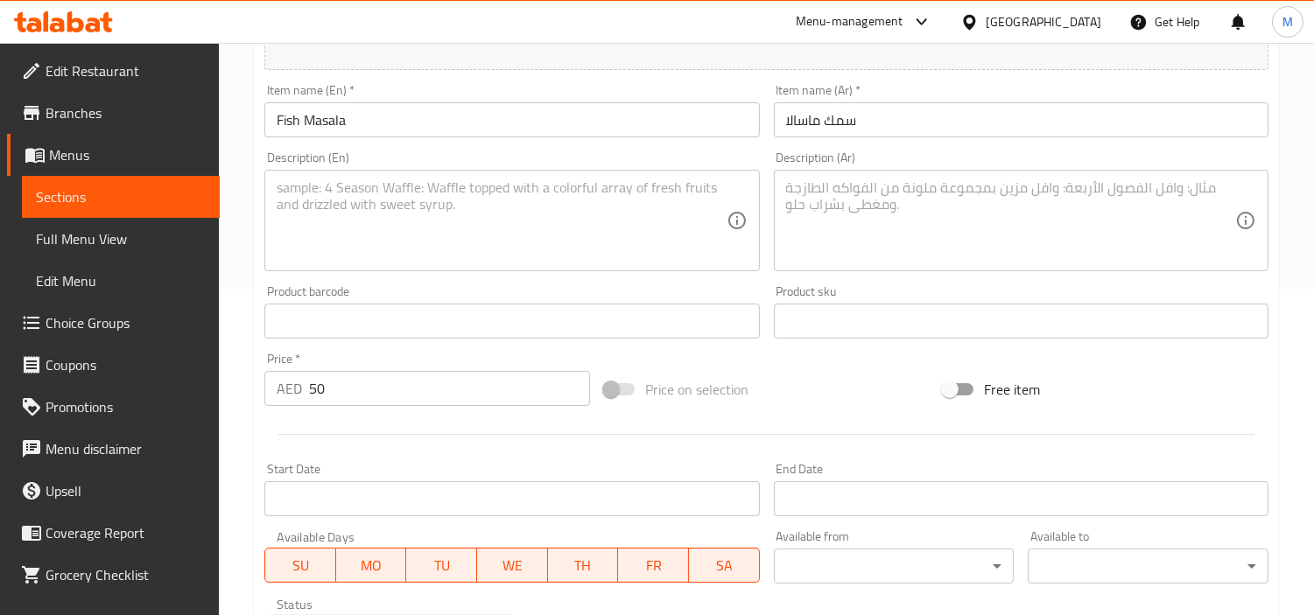
click at [512, 195] on textarea at bounding box center [501, 220] width 449 height 83
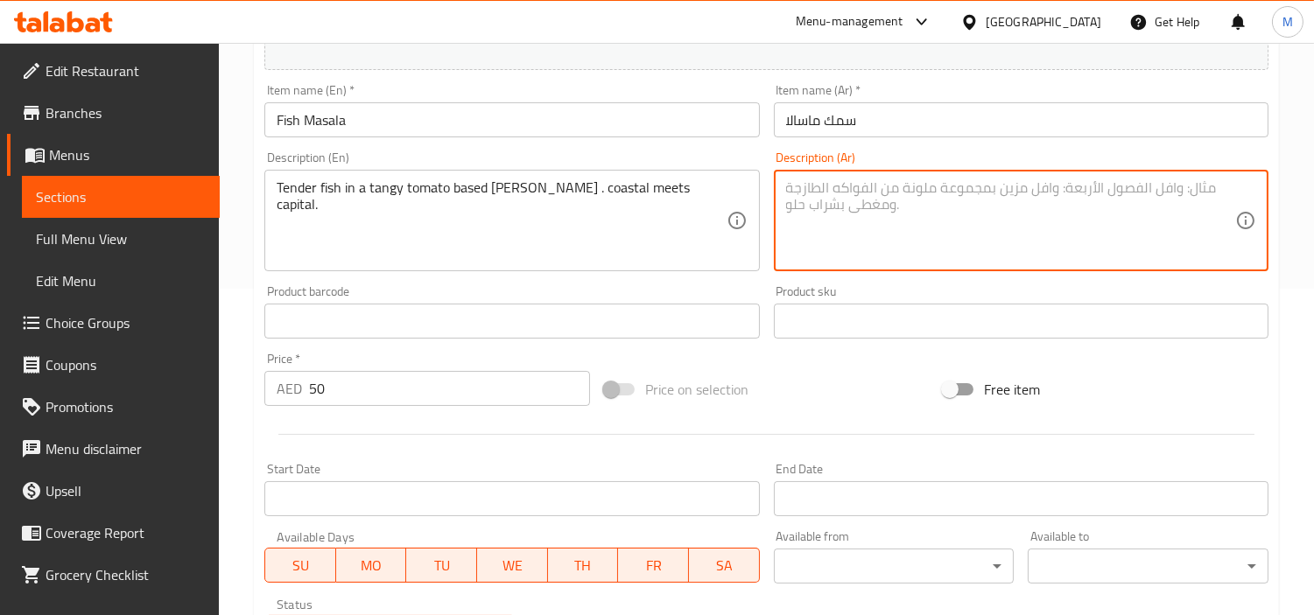
click at [888, 224] on textarea at bounding box center [1010, 220] width 449 height 83
click at [237, 270] on div "Home / Restaurants management / Menus / Sections / item / create Zaika-e-Dilli …" at bounding box center [766, 313] width 1095 height 1194
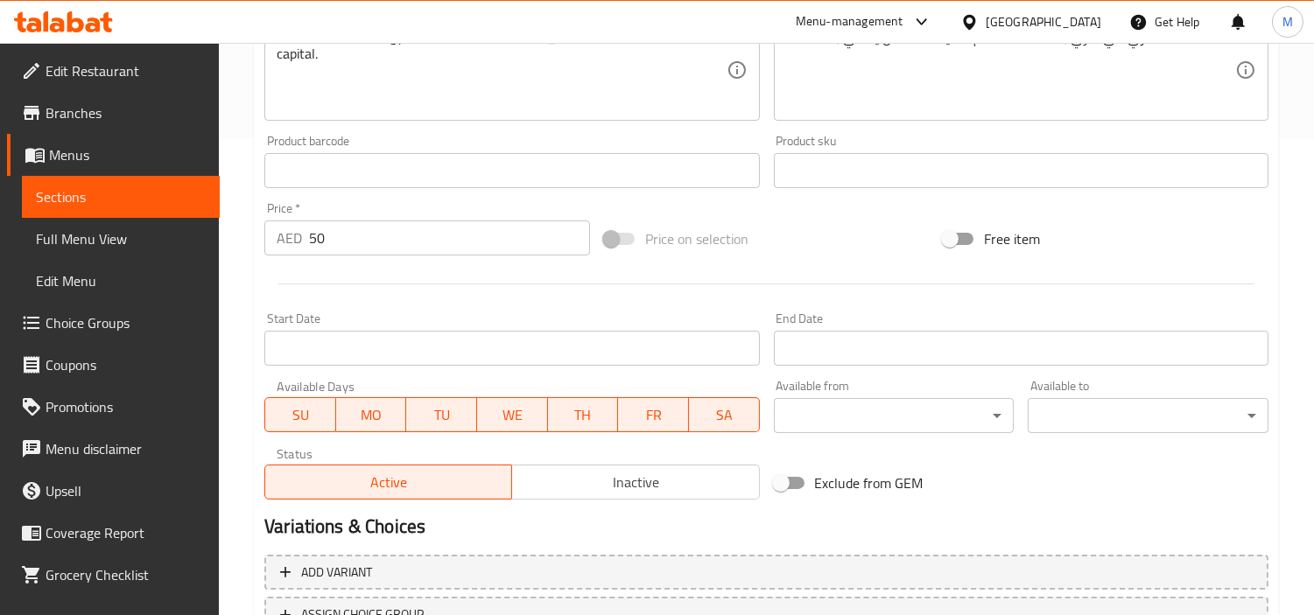
scroll to position [618, 0]
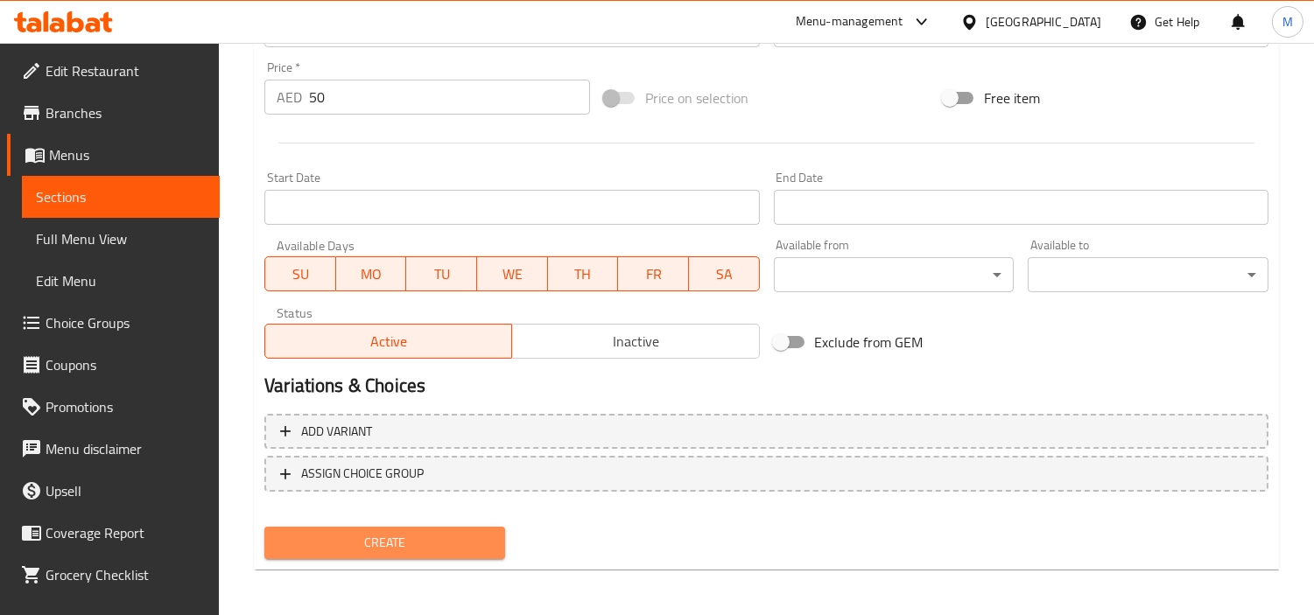
click at [386, 532] on span "Create" at bounding box center [384, 543] width 213 height 22
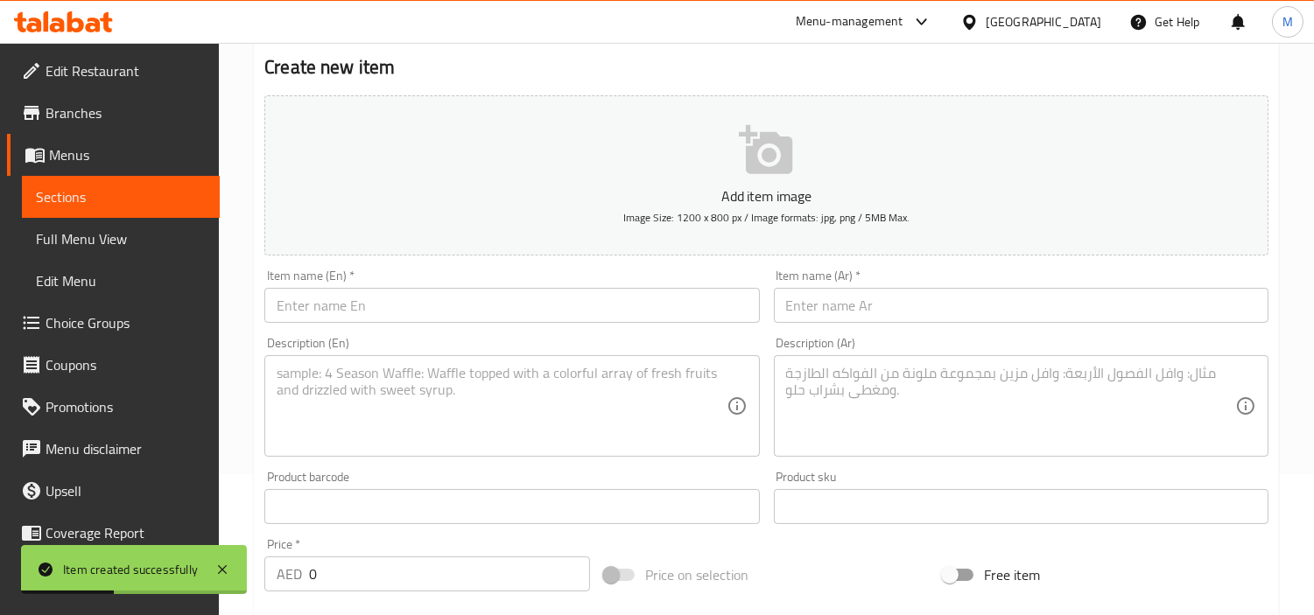
scroll to position [132, 0]
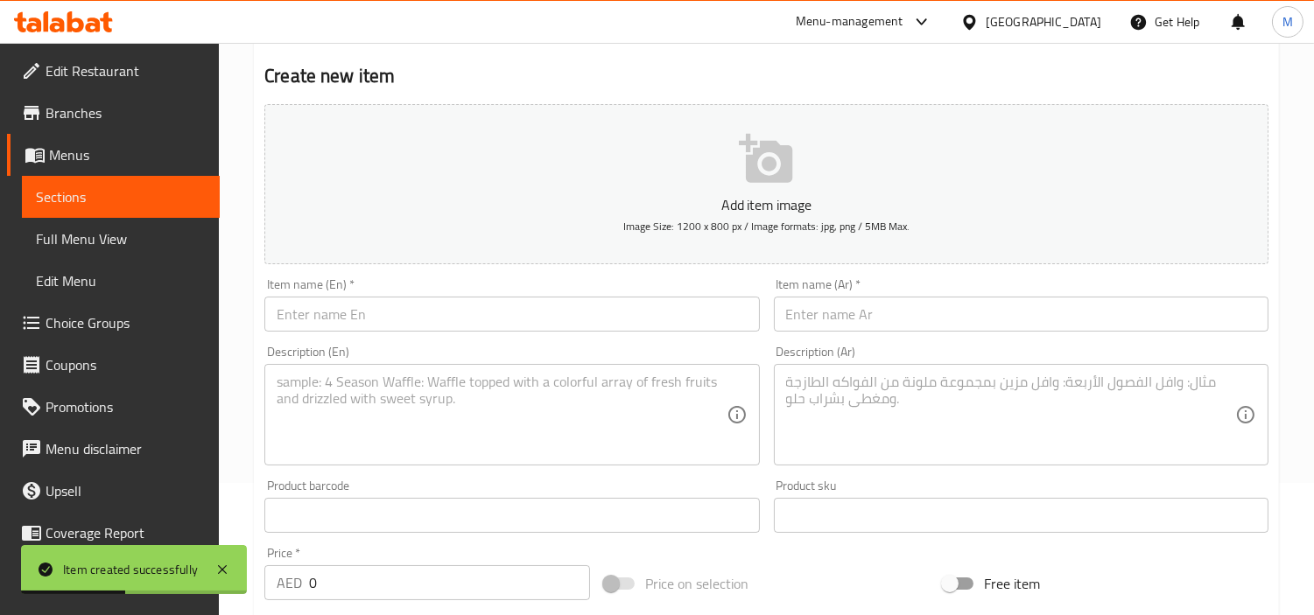
click at [391, 313] on input "text" at bounding box center [511, 314] width 495 height 35
click at [898, 308] on input "text" at bounding box center [1021, 314] width 495 height 35
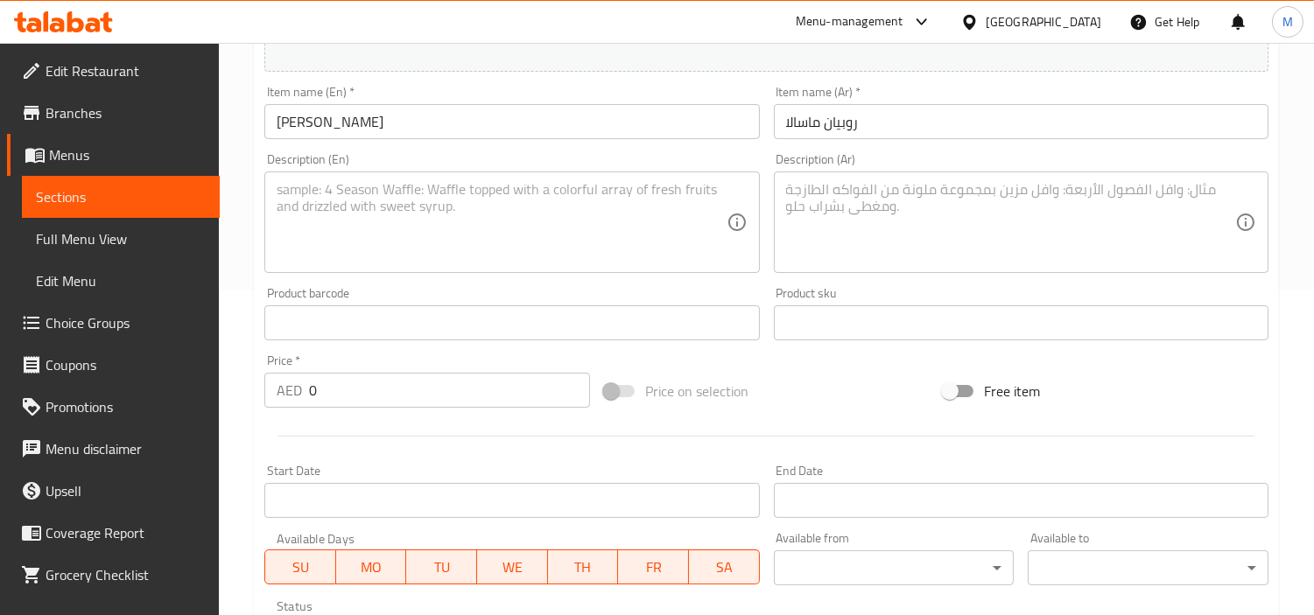
scroll to position [327, 0]
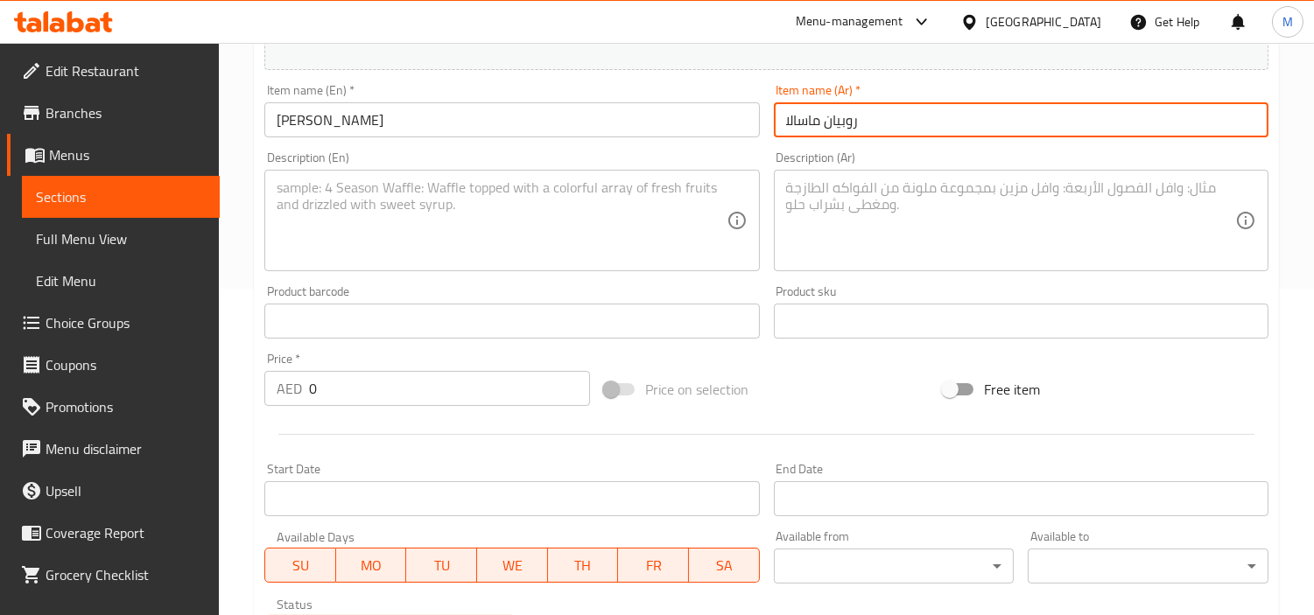
click at [385, 394] on input "0" at bounding box center [449, 388] width 281 height 35
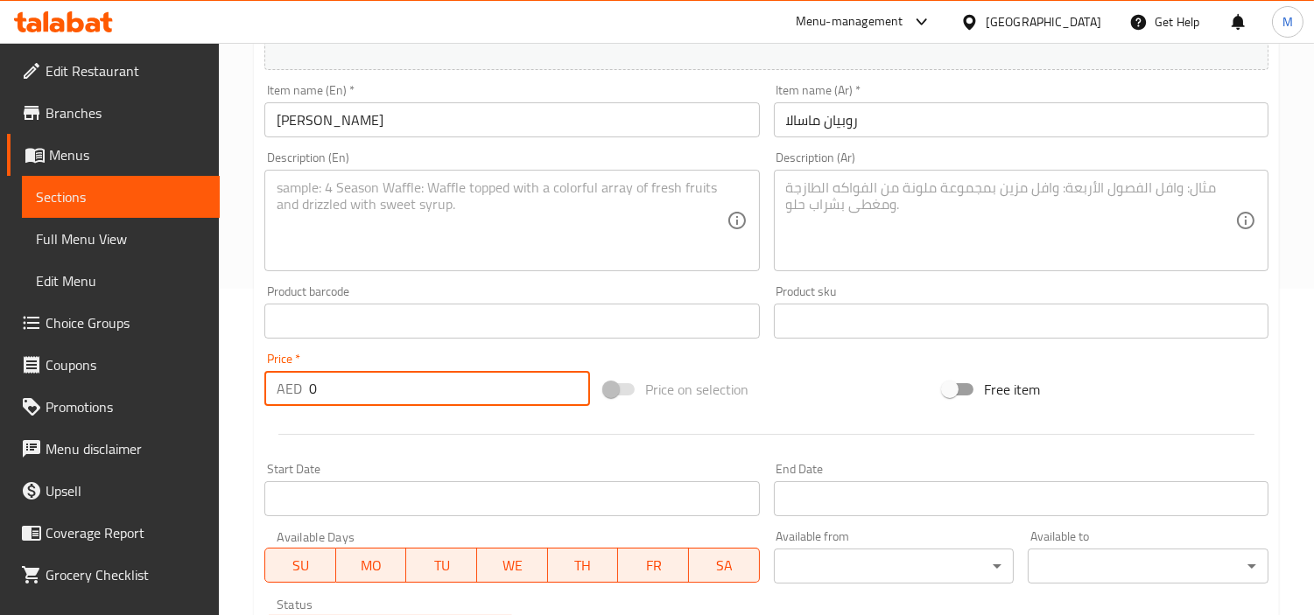
click at [385, 394] on input "0" at bounding box center [449, 388] width 281 height 35
click at [397, 222] on textarea at bounding box center [501, 220] width 449 height 83
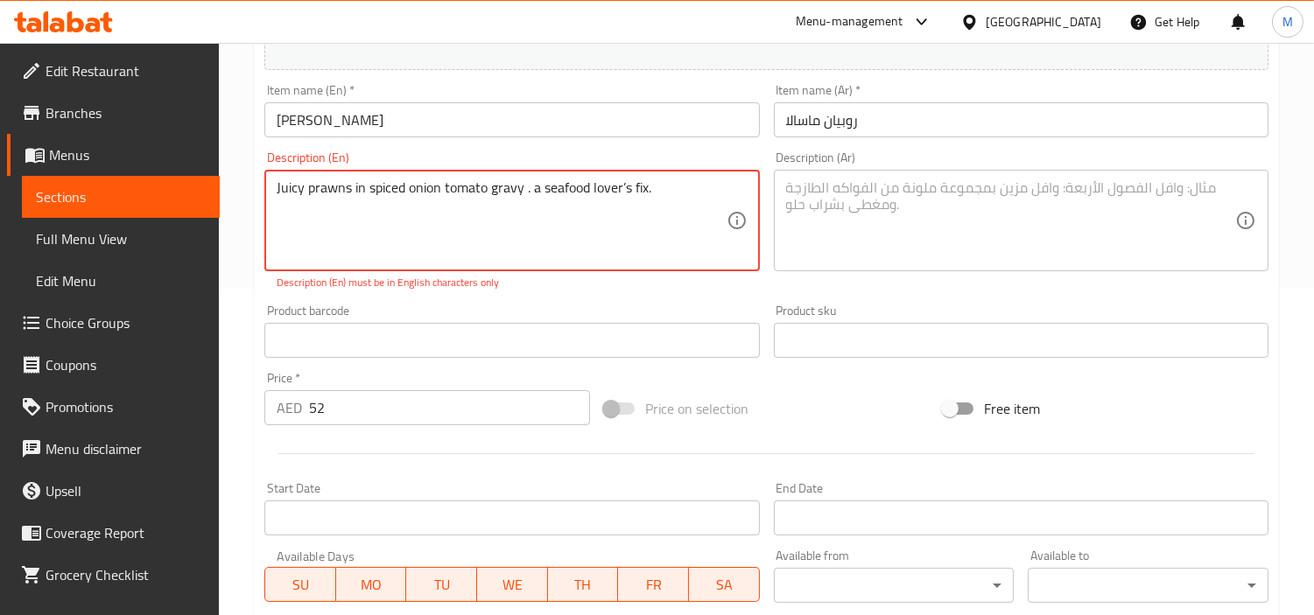
click at [627, 186] on textarea "Juicy prawns in spiced onion tomato gravy . a seafood lover’s fix." at bounding box center [501, 220] width 449 height 83
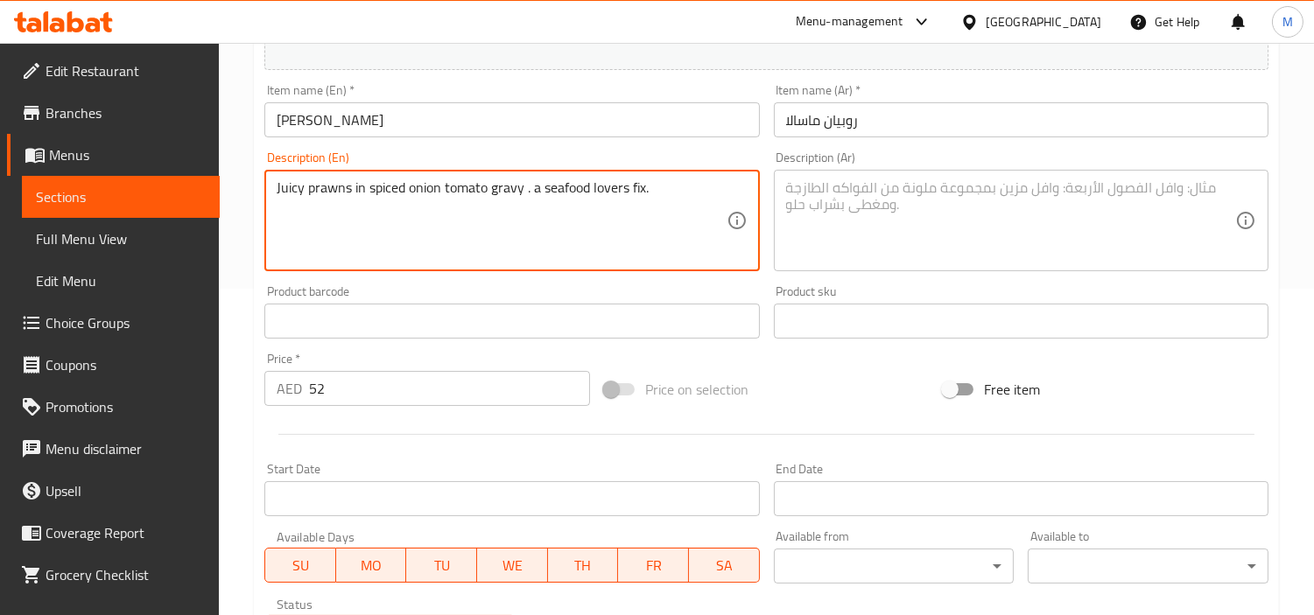
click at [449, 187] on textarea "Juicy prawns in spiced onion tomato gravy . a seafood lovers fix." at bounding box center [501, 220] width 449 height 83
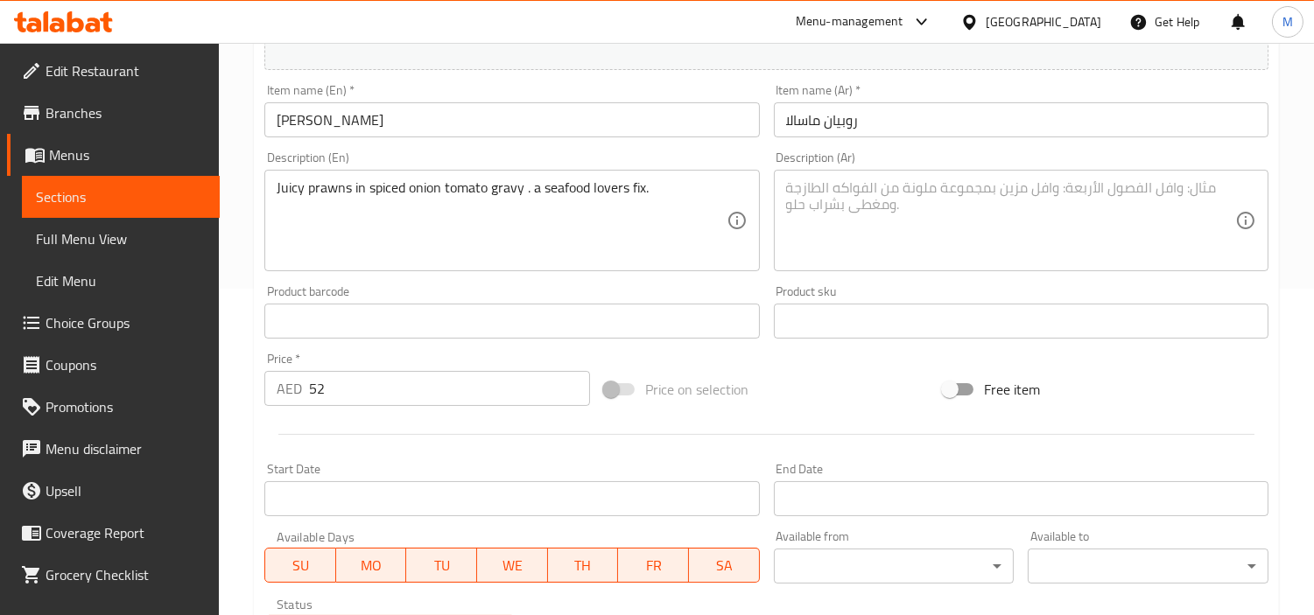
click at [911, 207] on textarea at bounding box center [1010, 220] width 449 height 83
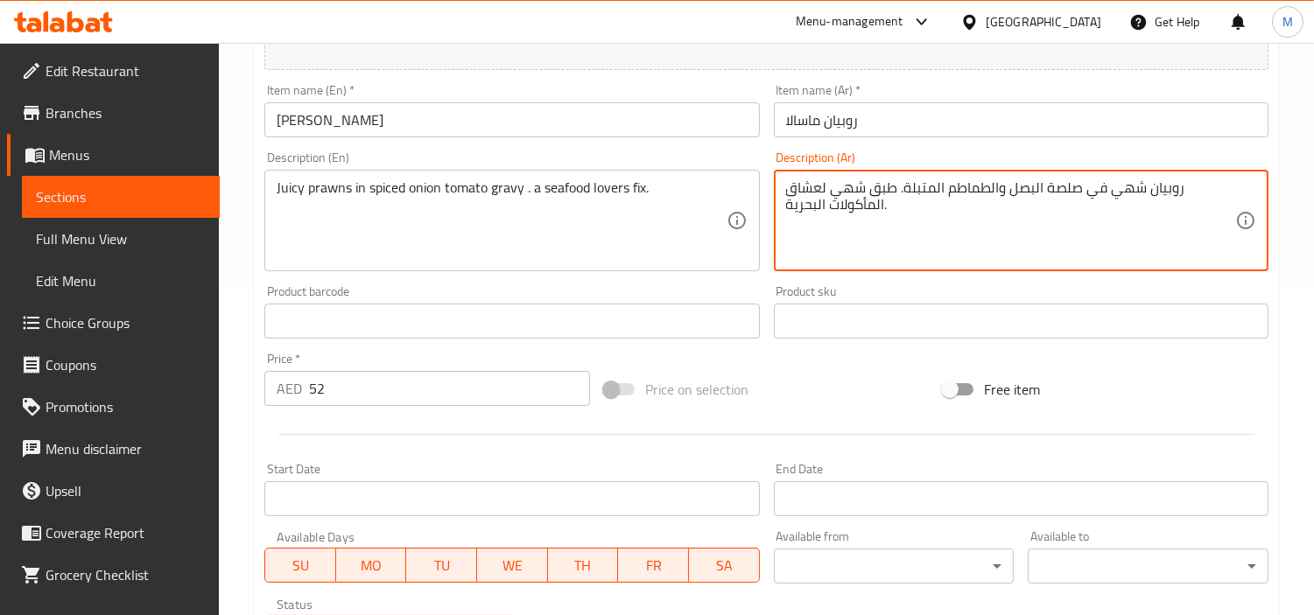
click at [250, 390] on div "Home / Restaurants management / Menus / Sections / item / create Zaika-e-Dilli …" at bounding box center [766, 313] width 1095 height 1194
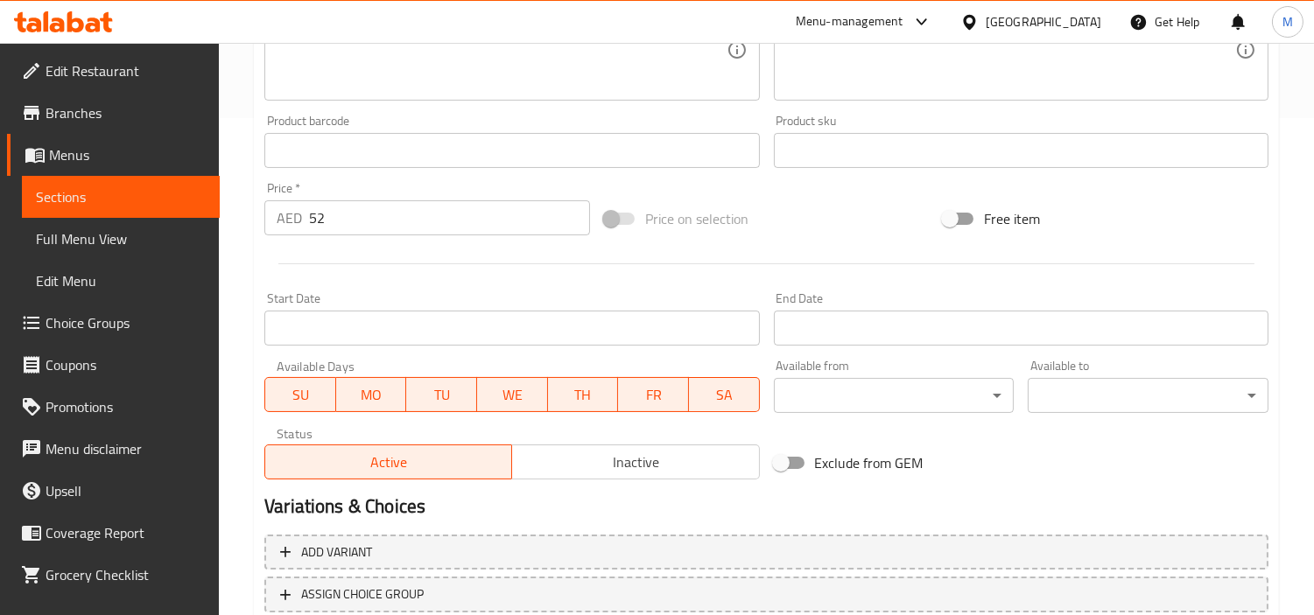
scroll to position [618, 0]
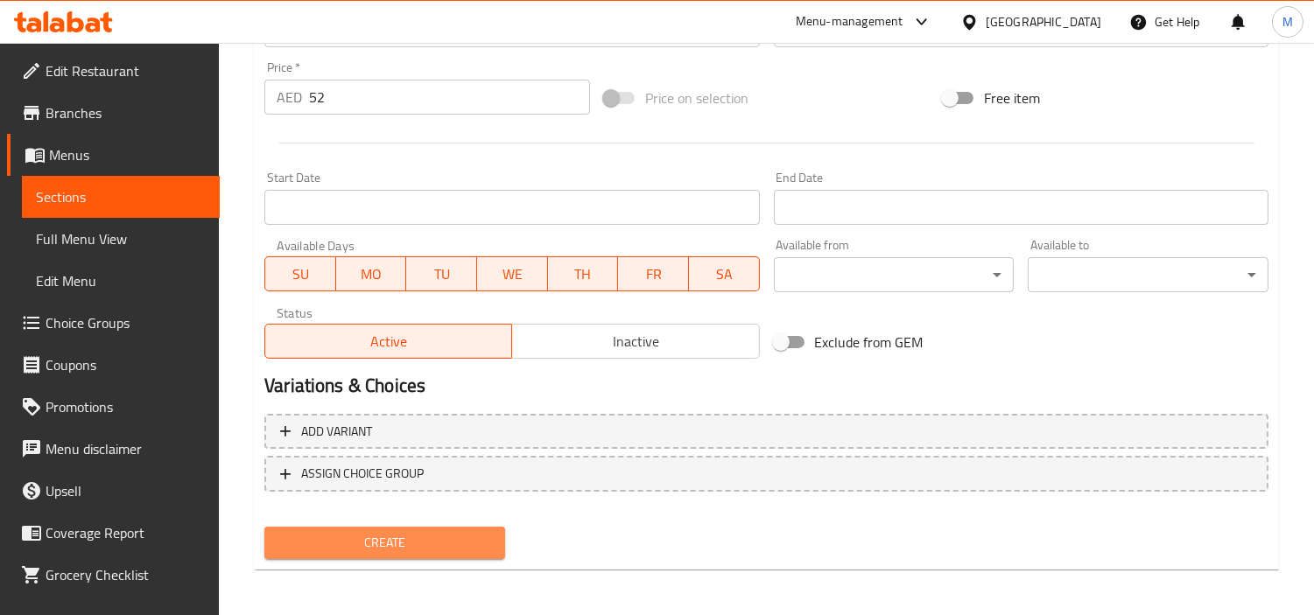
click at [371, 540] on span "Create" at bounding box center [384, 543] width 213 height 22
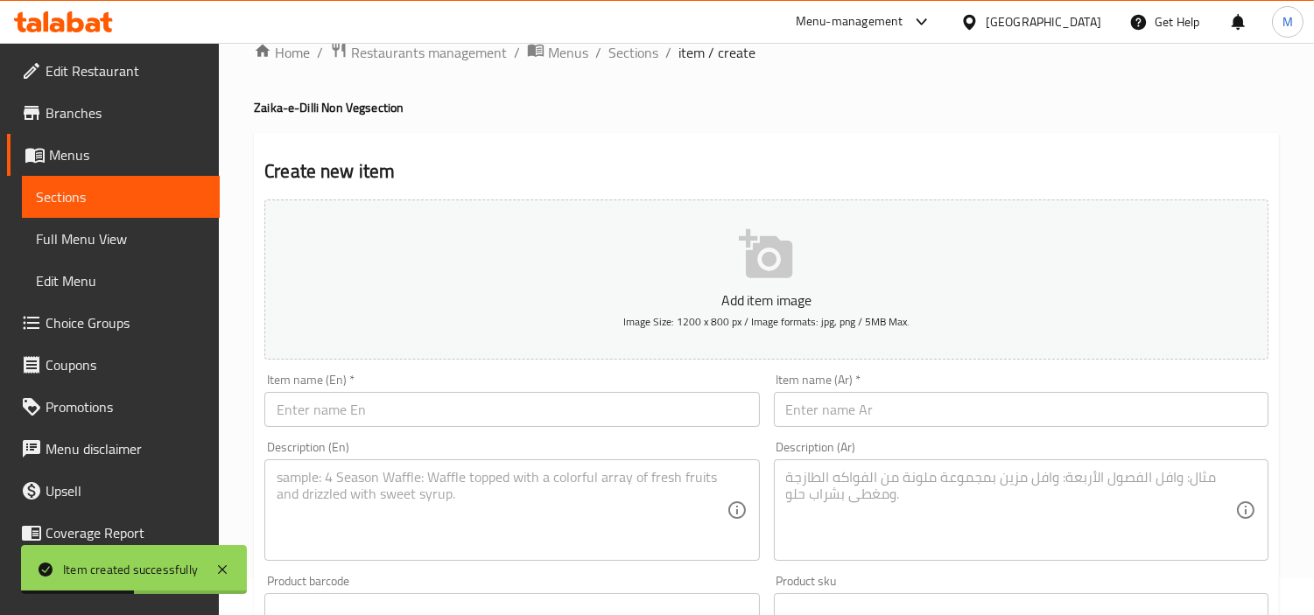
scroll to position [35, 0]
click at [487, 429] on input "text" at bounding box center [511, 411] width 495 height 35
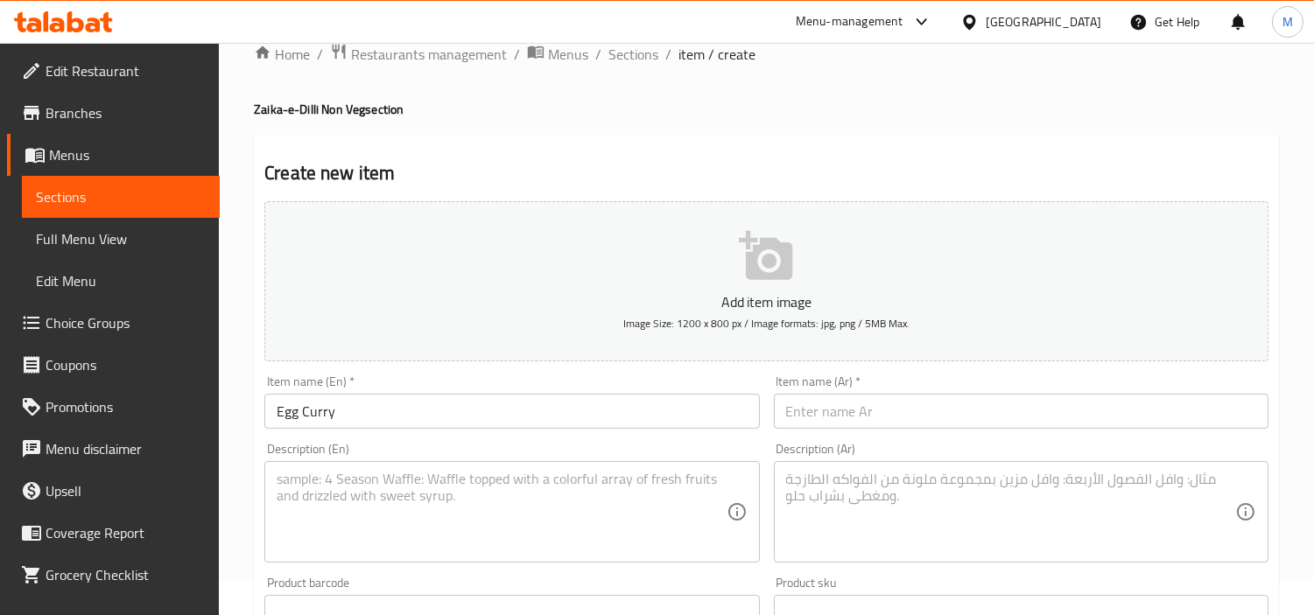
click at [919, 401] on input "text" at bounding box center [1021, 411] width 495 height 35
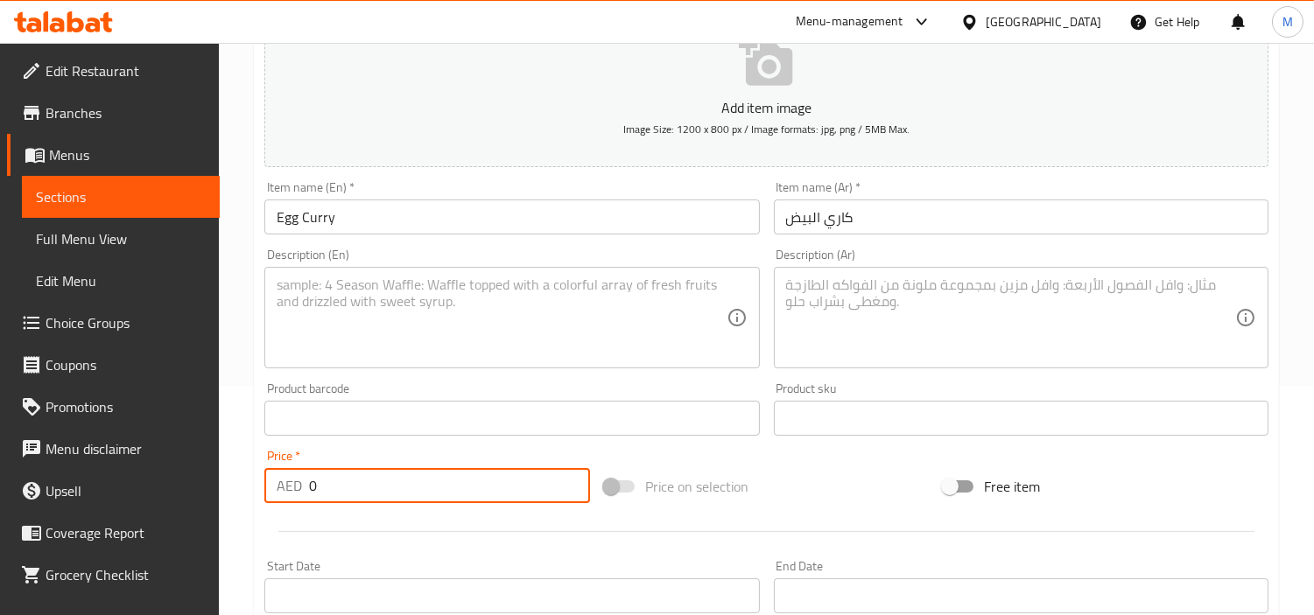
click at [432, 480] on input "0" at bounding box center [449, 485] width 281 height 35
click at [382, 291] on textarea at bounding box center [501, 318] width 449 height 83
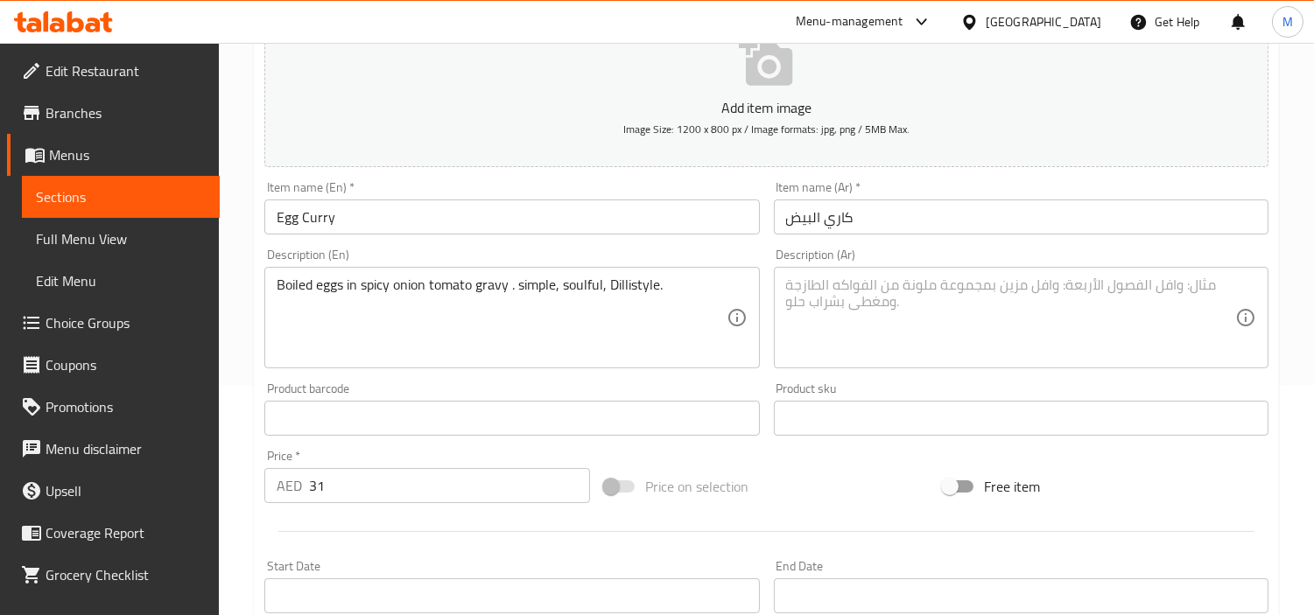
click at [940, 312] on textarea at bounding box center [1010, 318] width 449 height 83
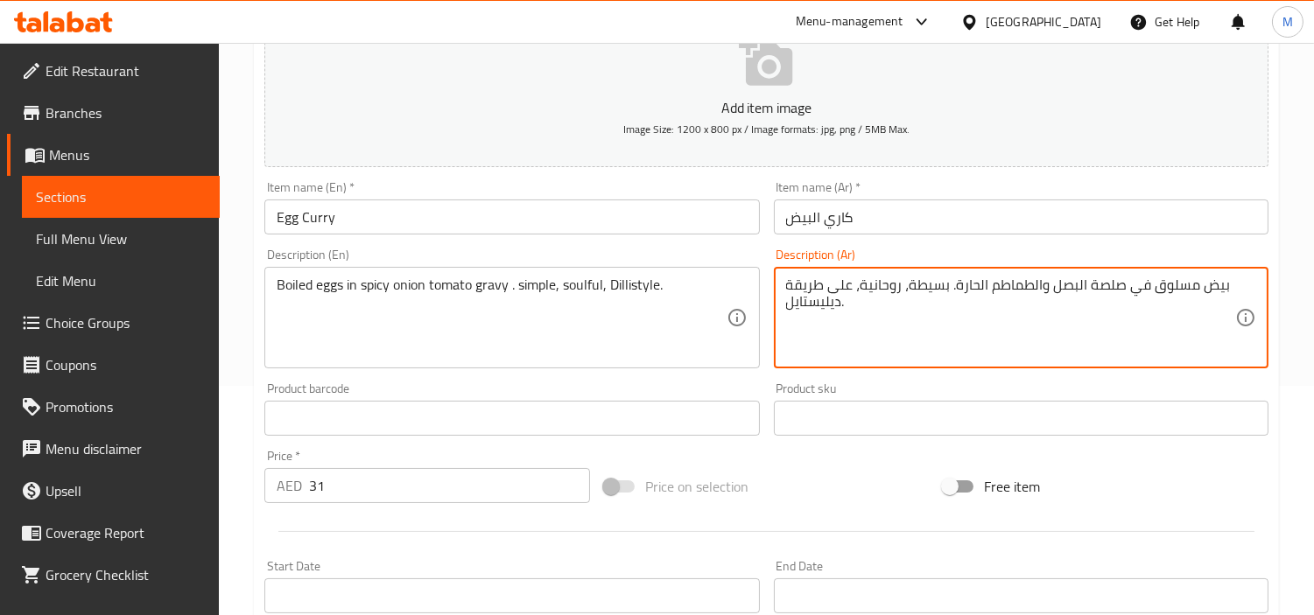
click at [233, 401] on div "Home / Restaurants management / Menus / Sections / item / create Zaika-e-Dilli …" at bounding box center [766, 411] width 1095 height 1194
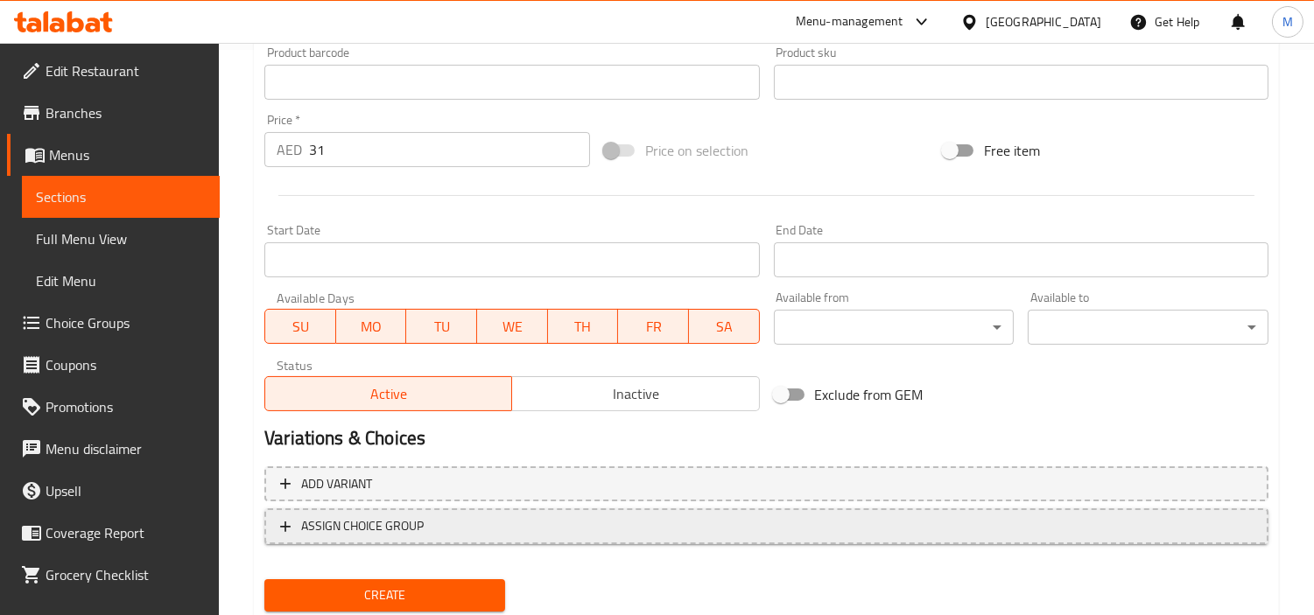
scroll to position [618, 0]
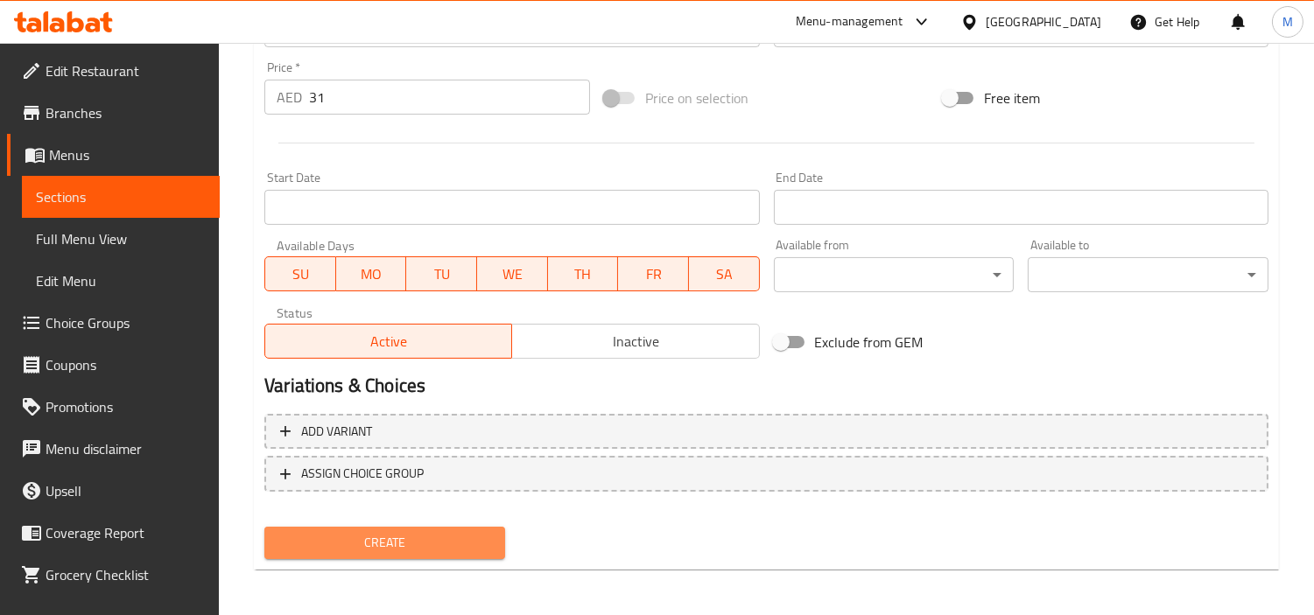
click at [405, 527] on button "Create" at bounding box center [384, 543] width 241 height 32
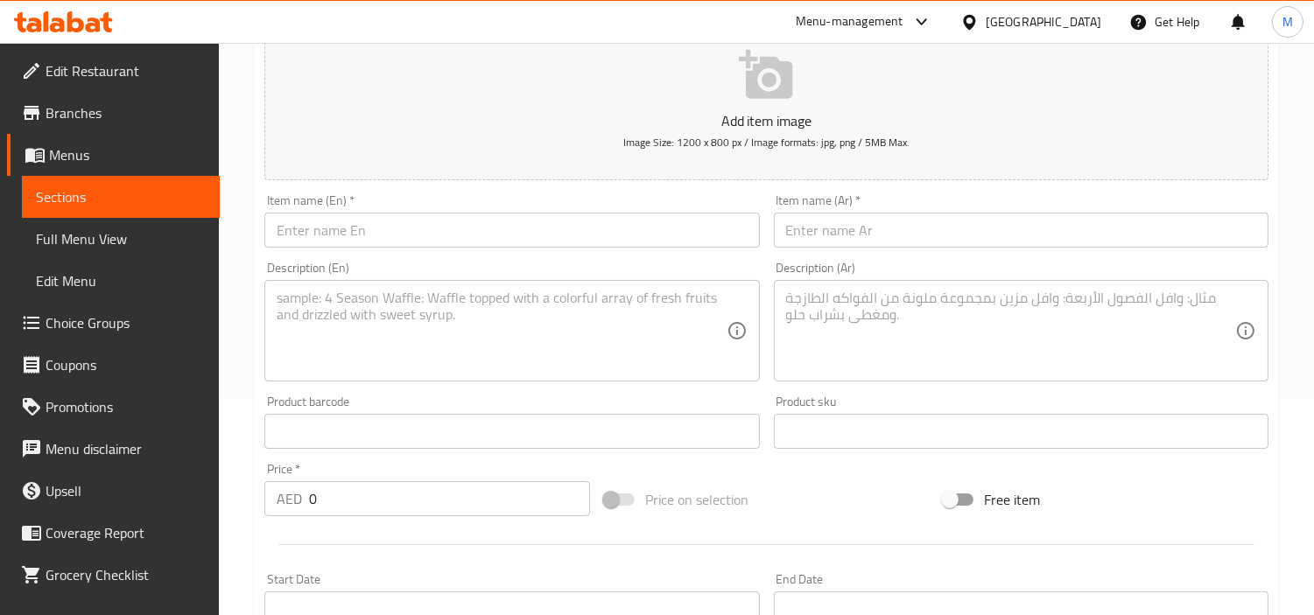
scroll to position [0, 0]
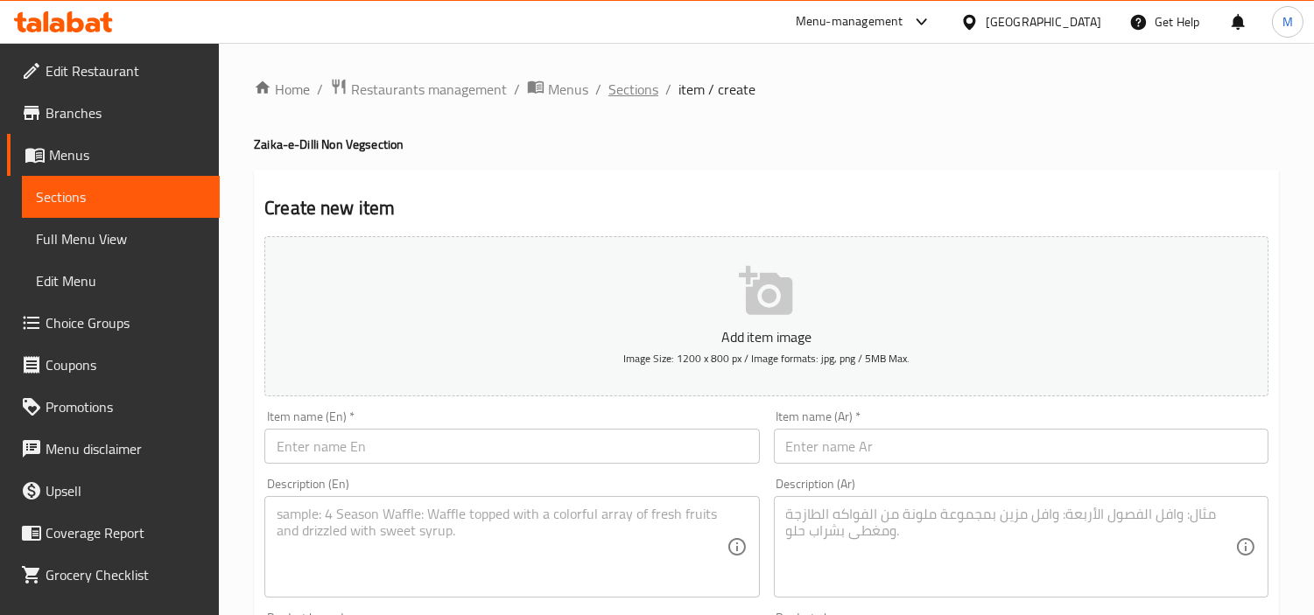
click at [632, 92] on span "Sections" at bounding box center [633, 89] width 50 height 21
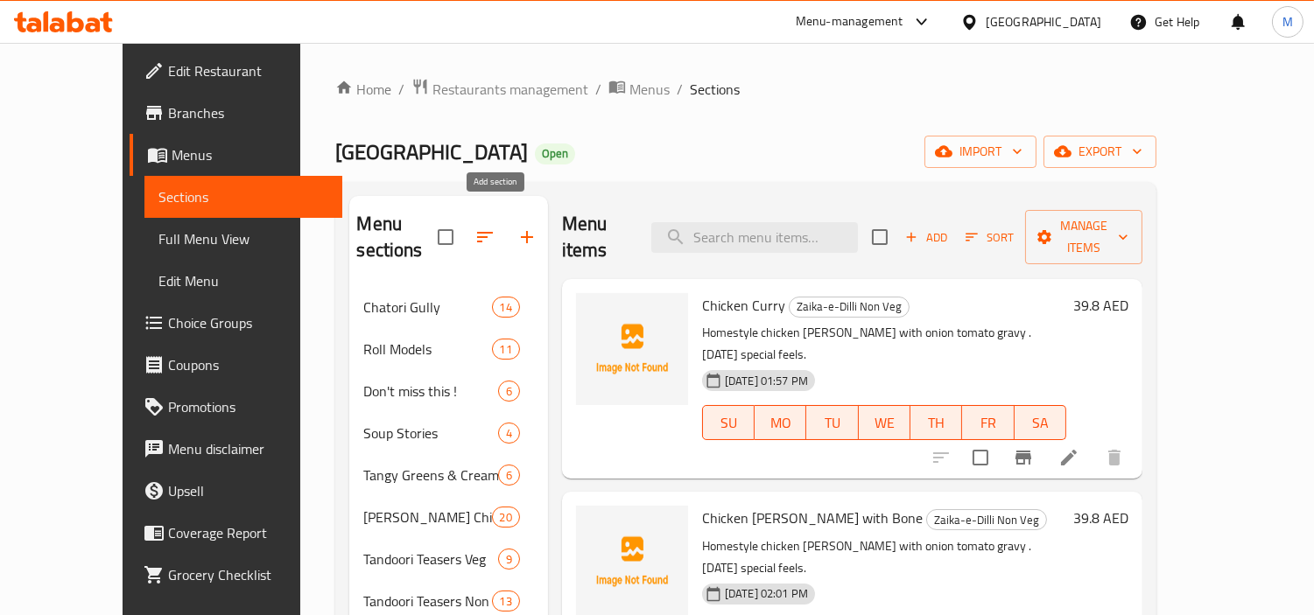
click at [516, 227] on icon "button" at bounding box center [526, 237] width 21 height 21
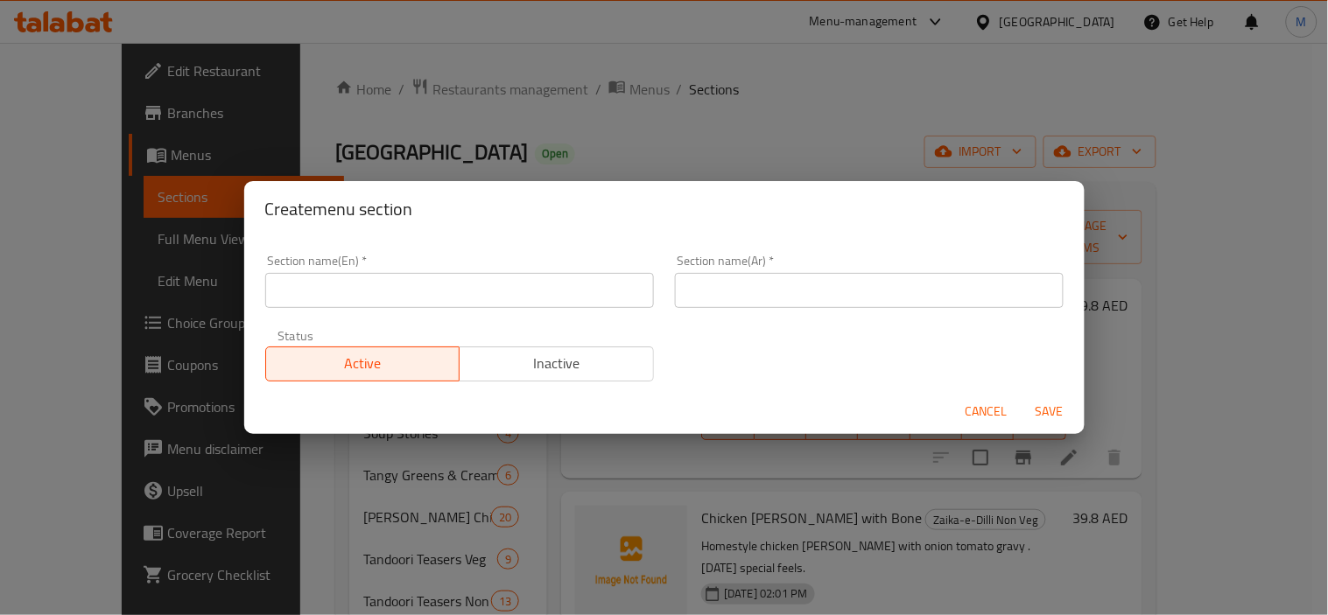
click at [427, 291] on input "text" at bounding box center [459, 290] width 389 height 35
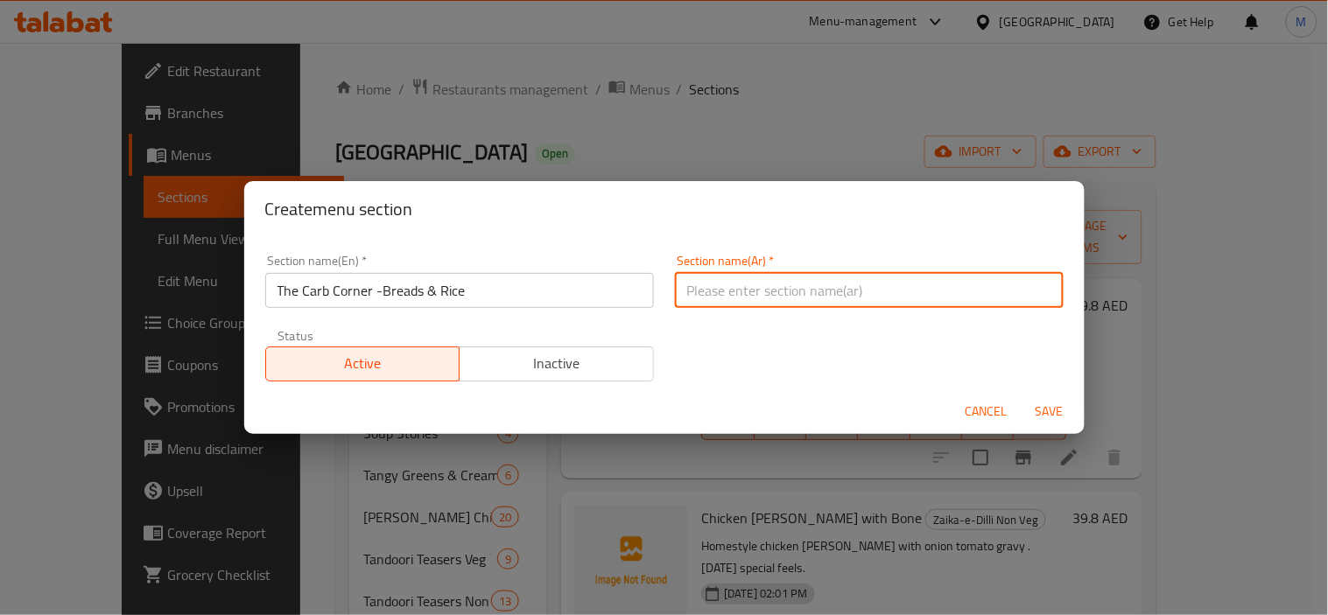
click at [889, 289] on input "text" at bounding box center [869, 290] width 389 height 35
click at [1052, 411] on span "Save" at bounding box center [1050, 412] width 42 height 22
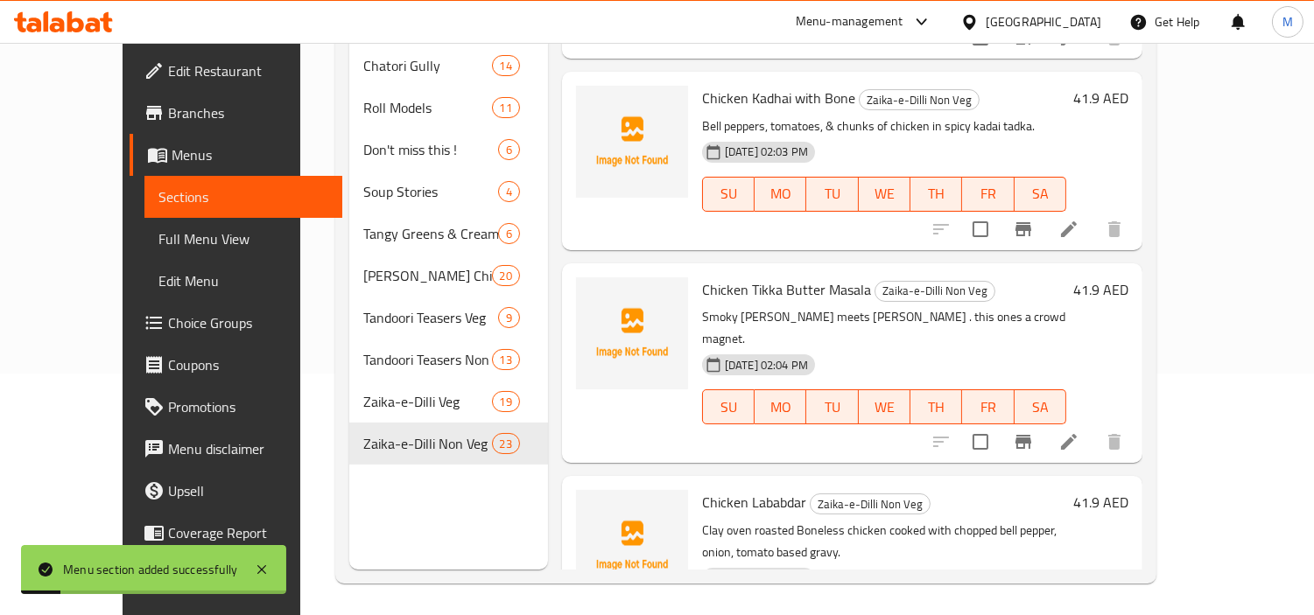
scroll to position [245, 0]
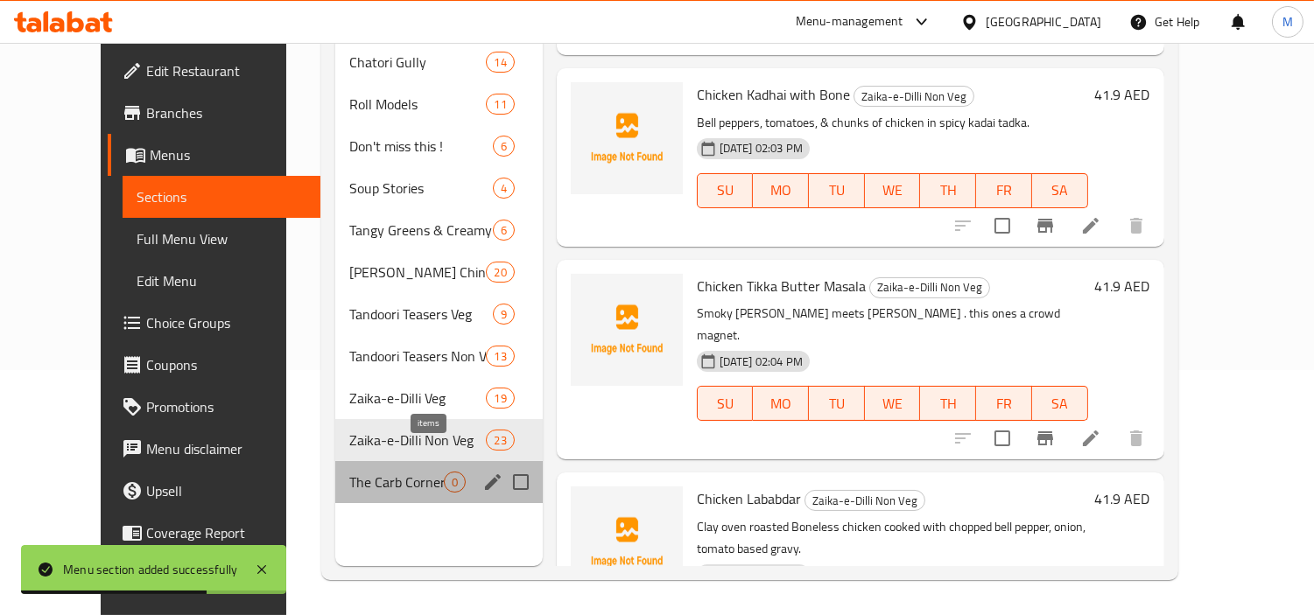
click at [445, 474] on span "0" at bounding box center [455, 482] width 20 height 17
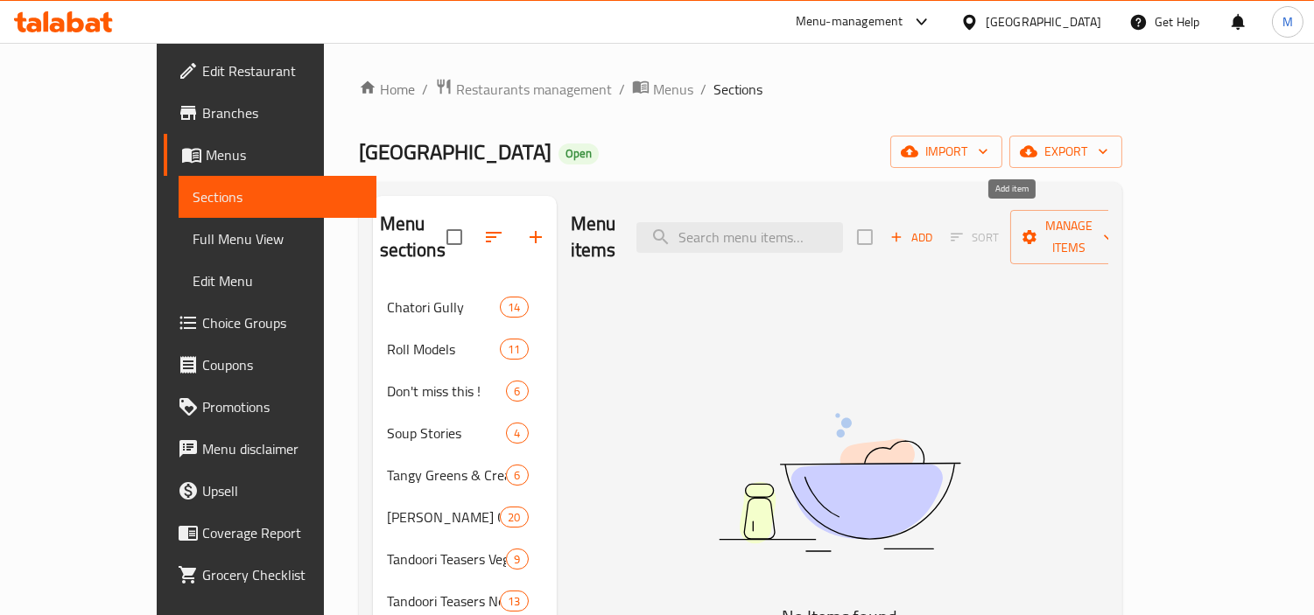
click at [935, 228] on span "Add" at bounding box center [911, 238] width 47 height 20
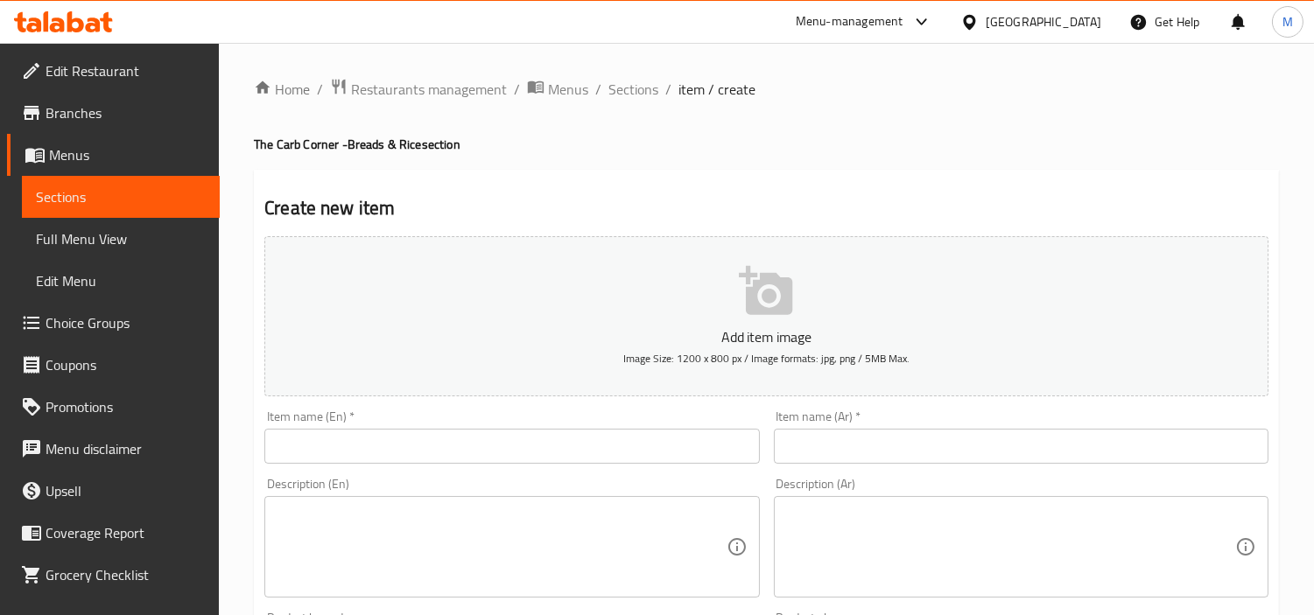
click at [326, 438] on input "text" at bounding box center [511, 446] width 495 height 35
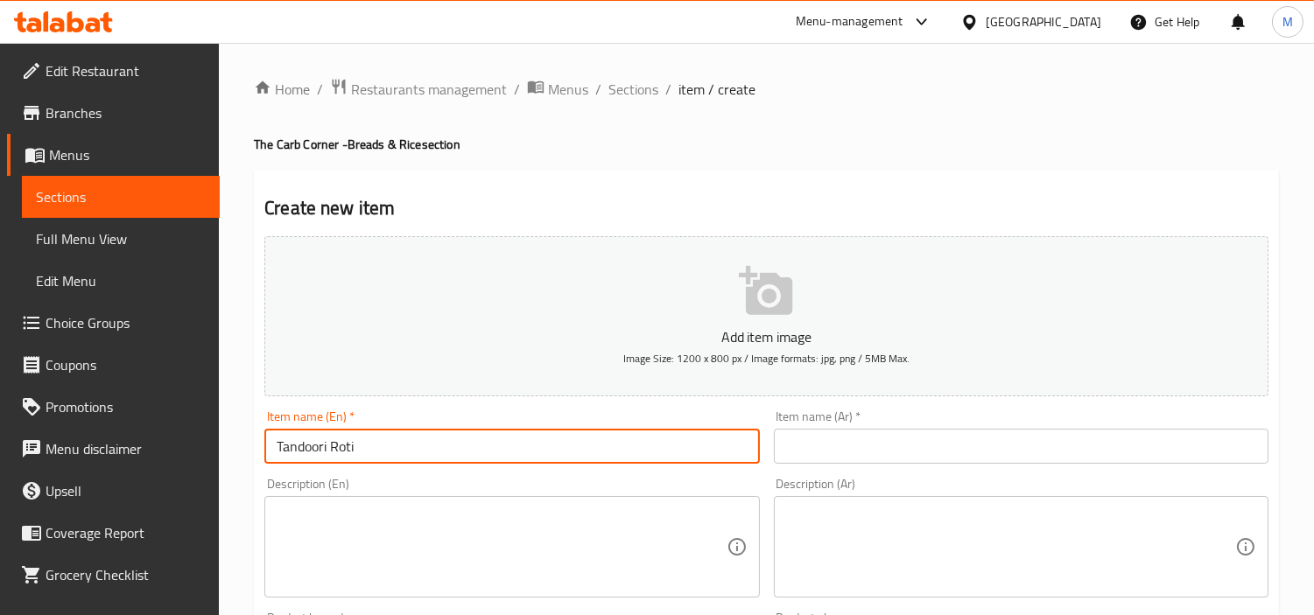
click at [484, 525] on textarea at bounding box center [501, 547] width 449 height 83
click at [306, 448] on input "Tandoori Roti" at bounding box center [511, 446] width 495 height 35
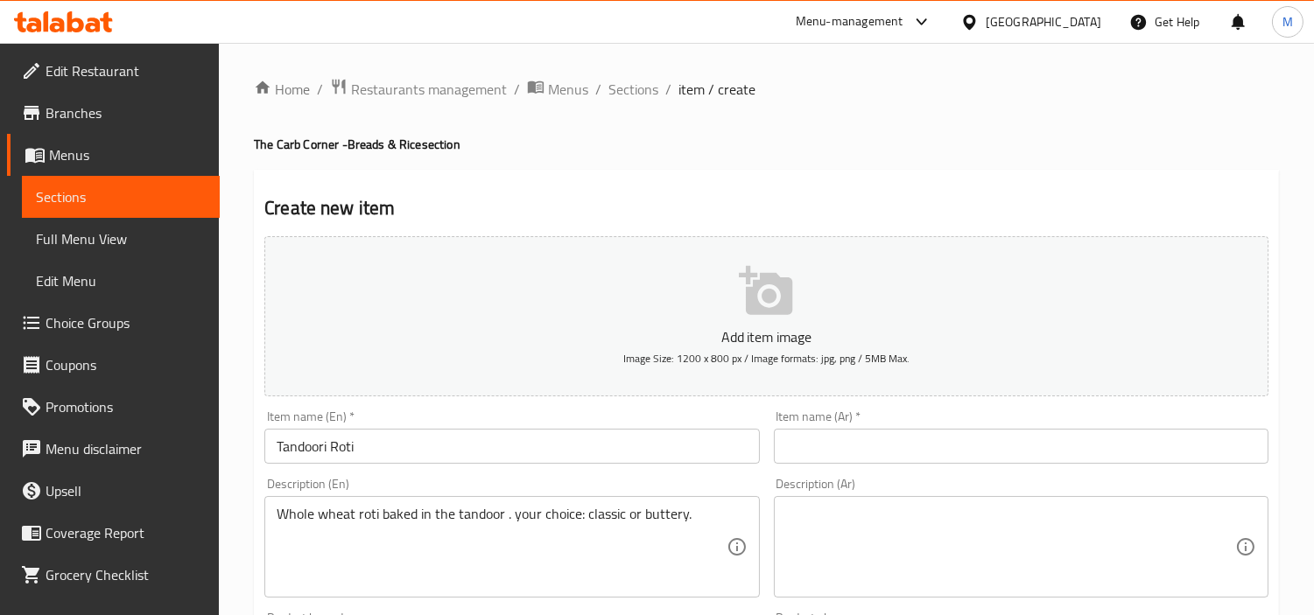
click at [952, 435] on input "text" at bounding box center [1021, 446] width 495 height 35
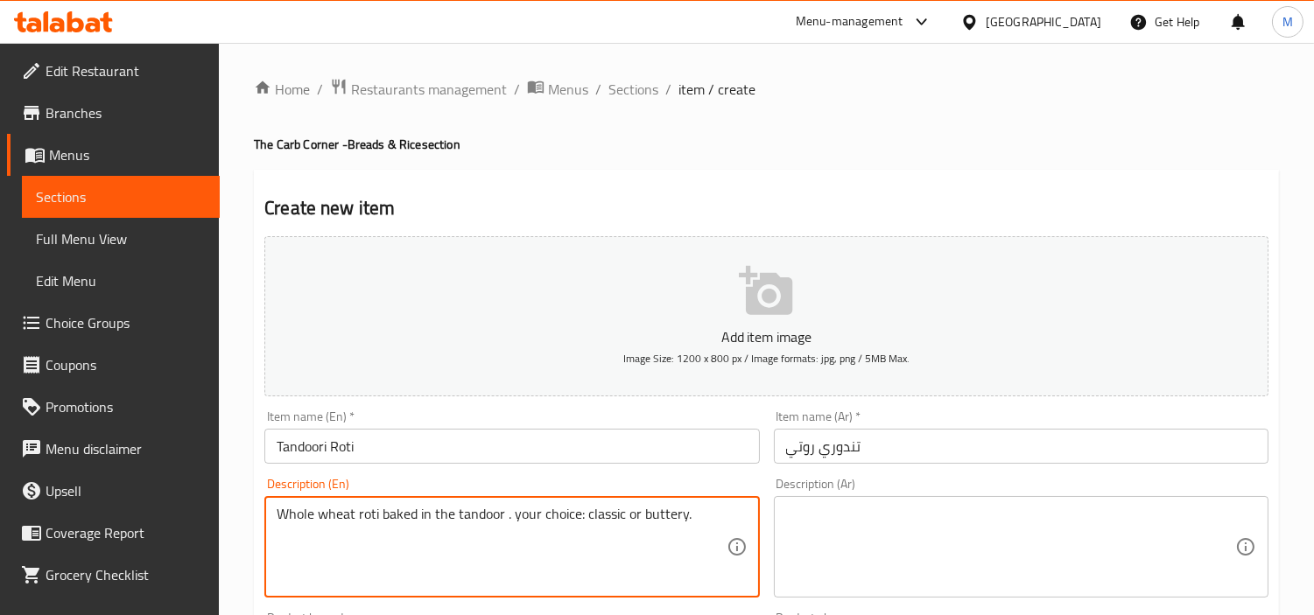
click at [388, 518] on textarea "Whole wheat roti baked in the tandoor . your choice: classic or buttery." at bounding box center [501, 547] width 449 height 83
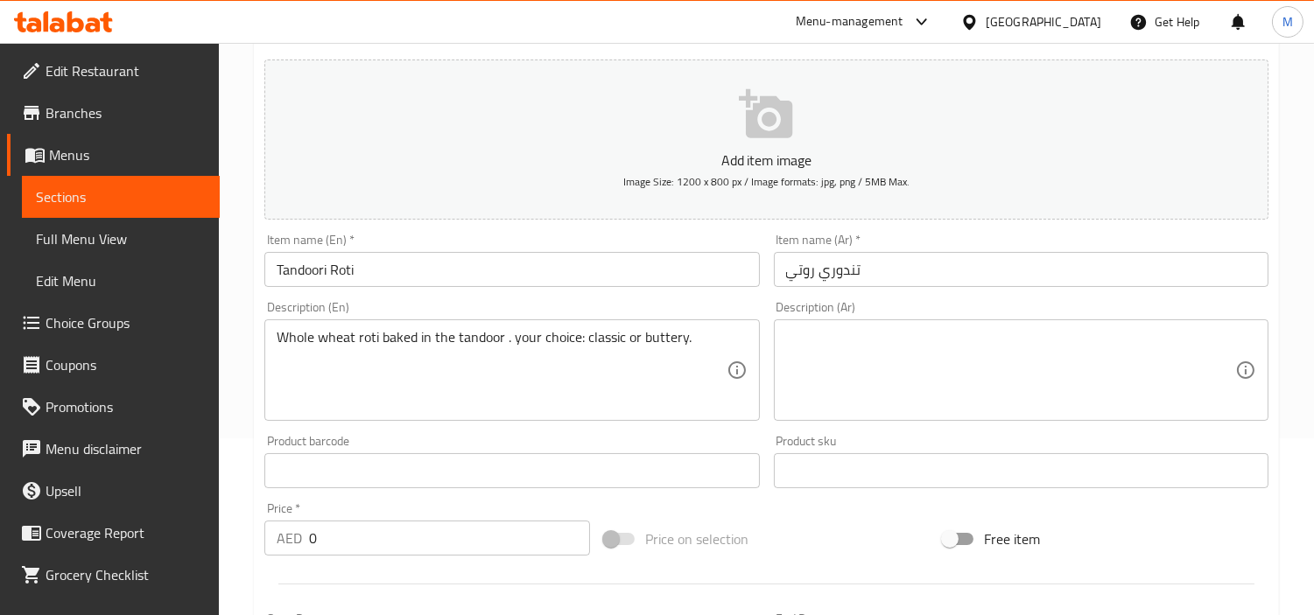
scroll to position [194, 0]
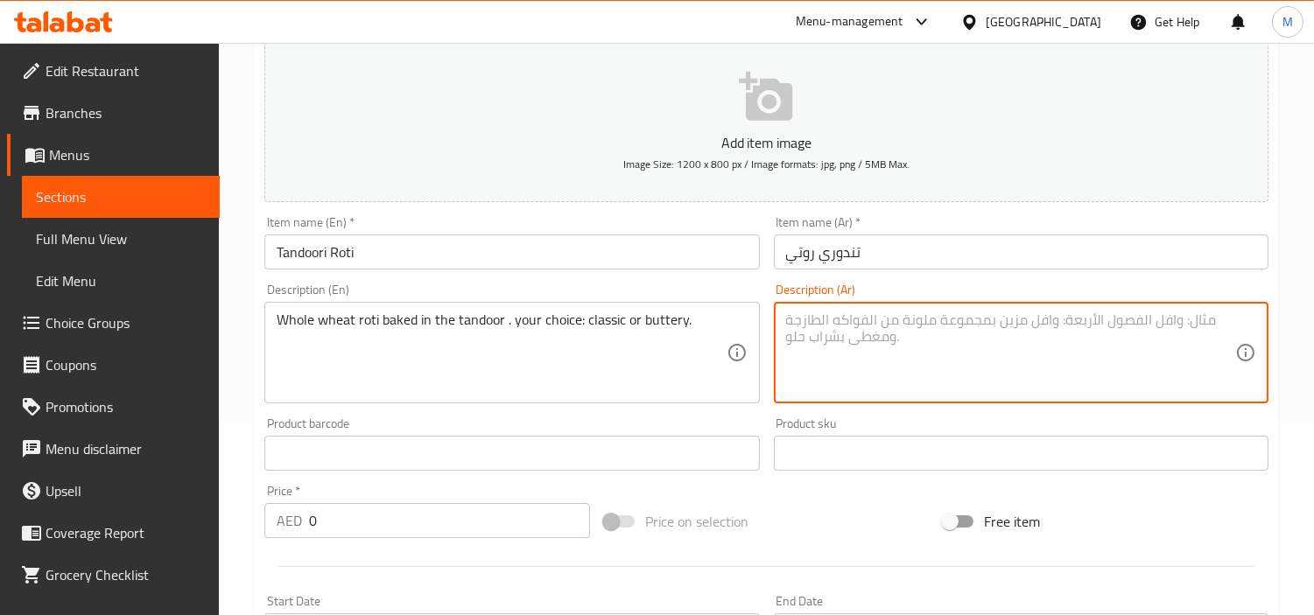
click at [934, 334] on textarea at bounding box center [1010, 353] width 449 height 83
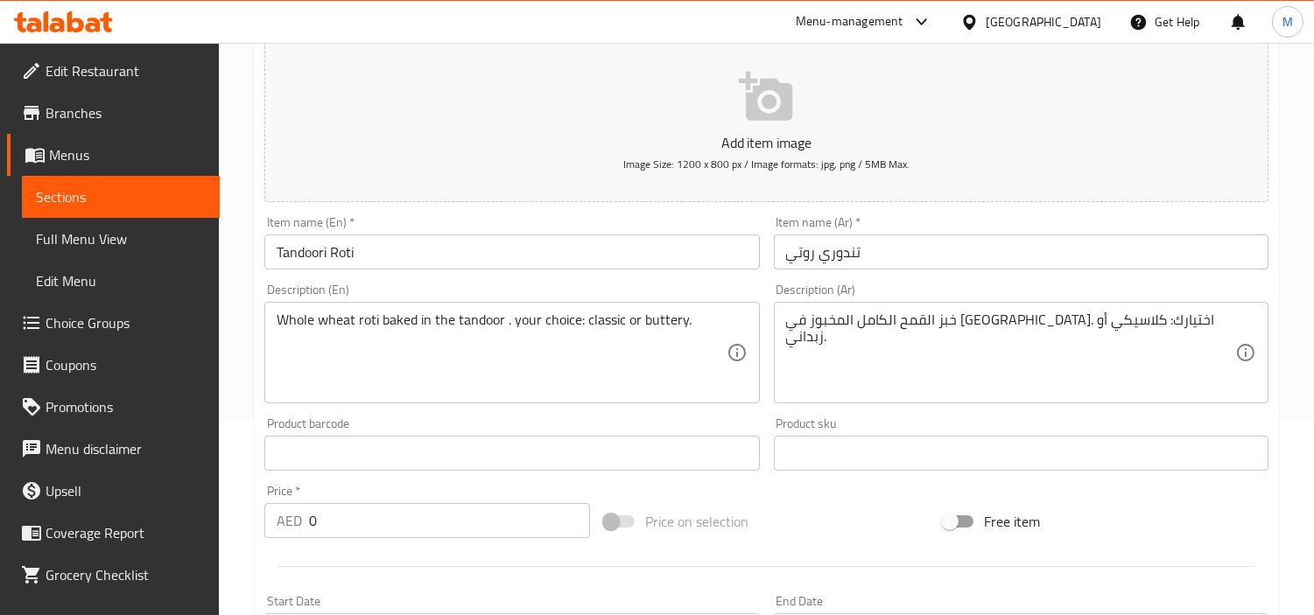
click at [256, 391] on div "Create new item Add item image Image Size: 1200 x 800 px / Image formats: jpg, …" at bounding box center [766, 484] width 1025 height 1019
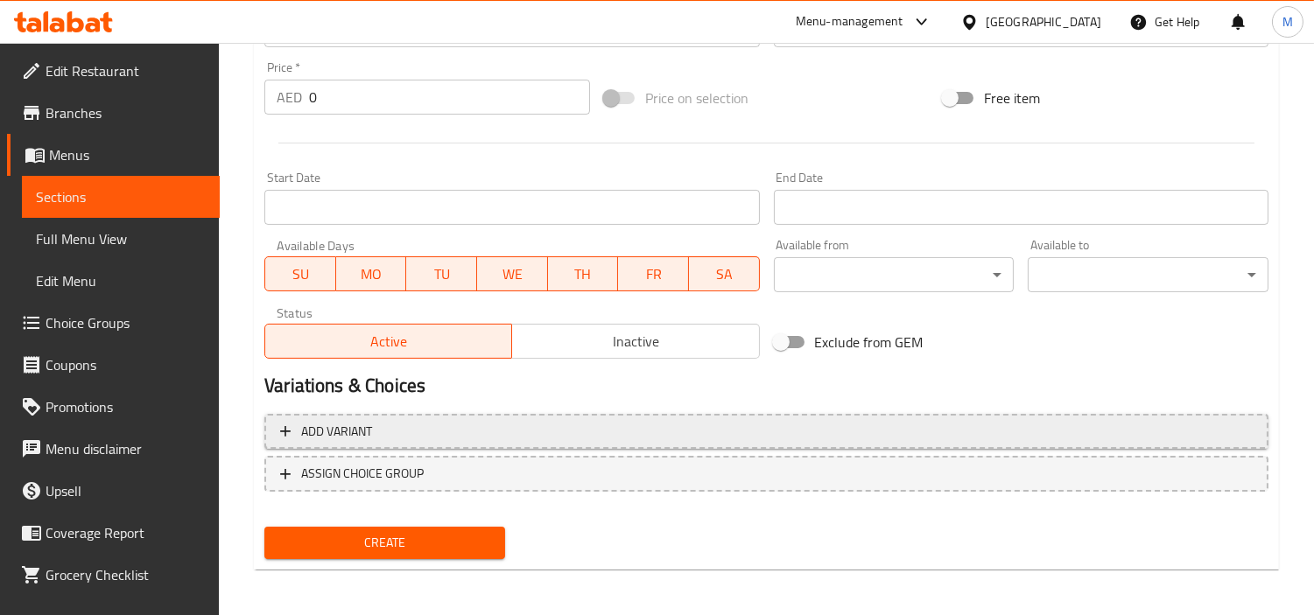
click at [505, 432] on span "Add variant" at bounding box center [766, 432] width 973 height 22
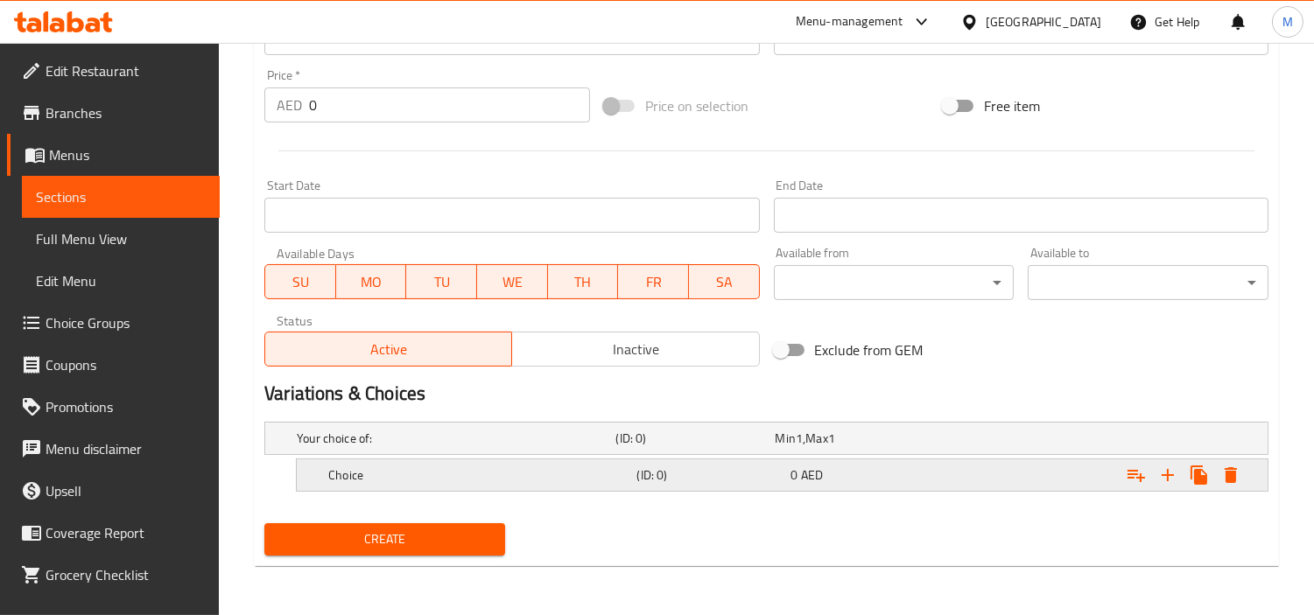
scroll to position [609, 0]
click at [1169, 467] on icon "Expand" at bounding box center [1167, 476] width 21 height 21
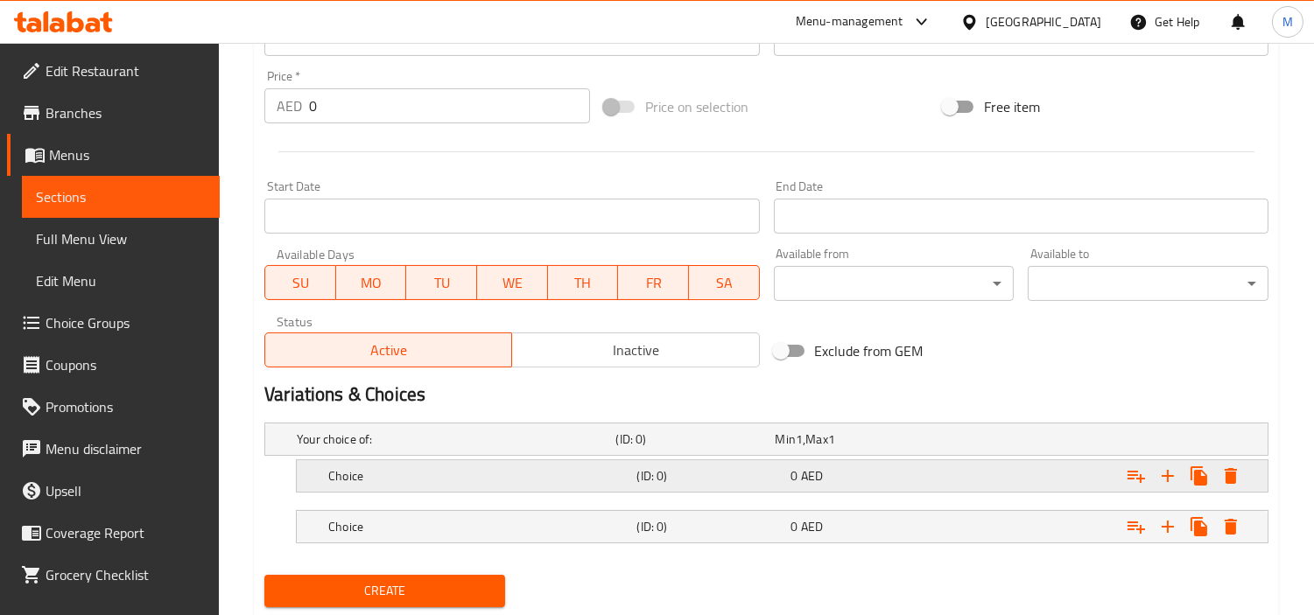
click at [505, 474] on h5 "Choice" at bounding box center [478, 476] width 301 height 18
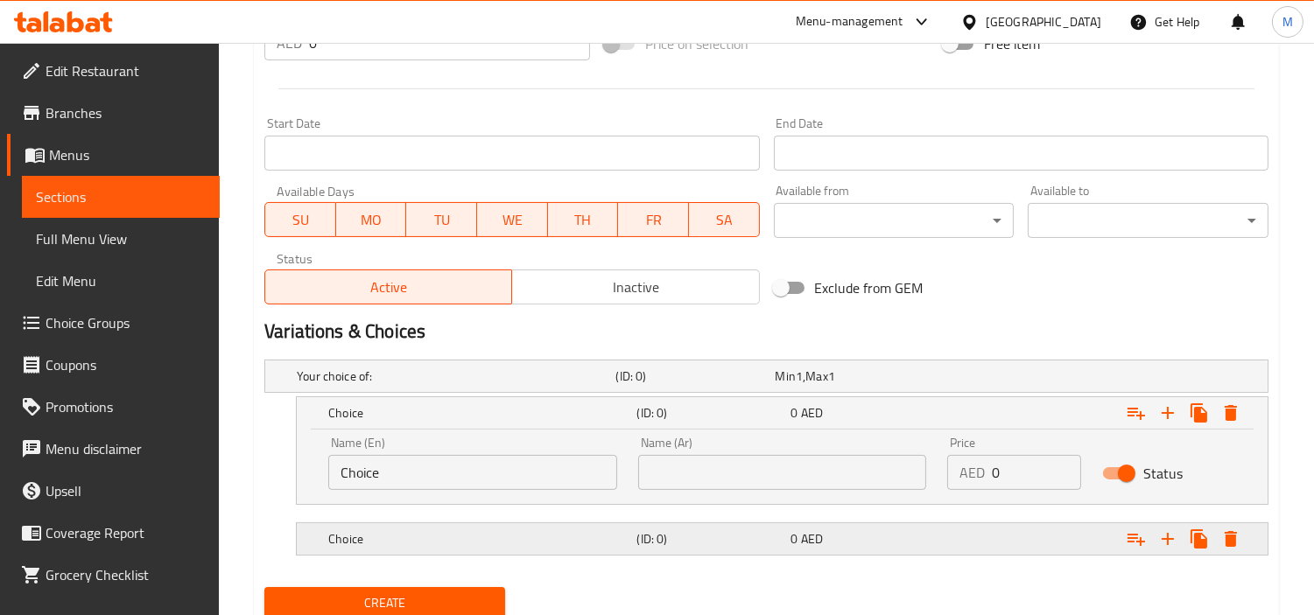
scroll to position [706, 0]
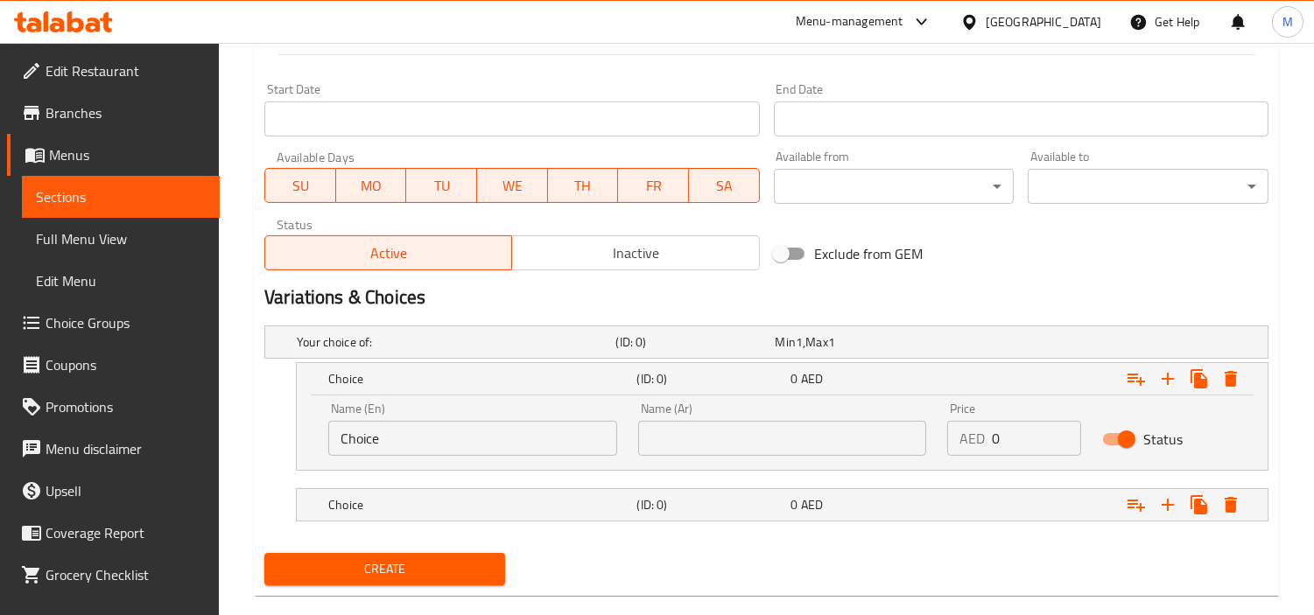
click at [425, 445] on input "Choice" at bounding box center [472, 438] width 289 height 35
click at [774, 441] on input "text" at bounding box center [782, 438] width 289 height 35
click at [1007, 429] on input "0" at bounding box center [1036, 438] width 89 height 35
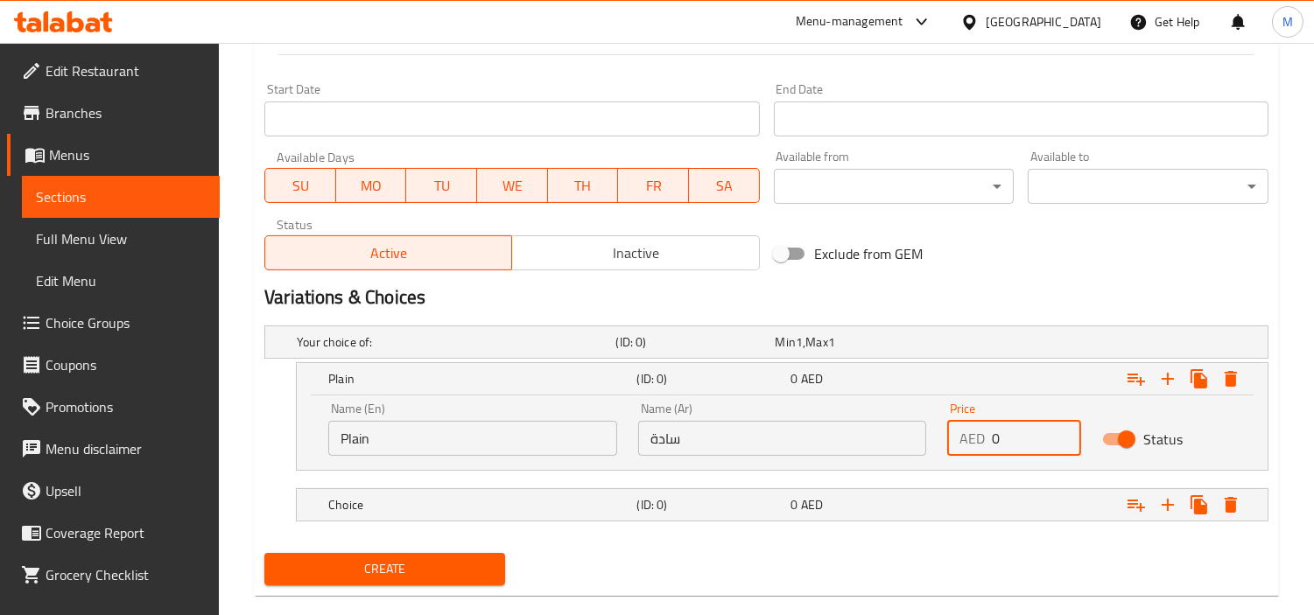
click at [1007, 429] on input "0" at bounding box center [1036, 438] width 89 height 35
click at [366, 509] on h5 "Choice" at bounding box center [478, 505] width 301 height 18
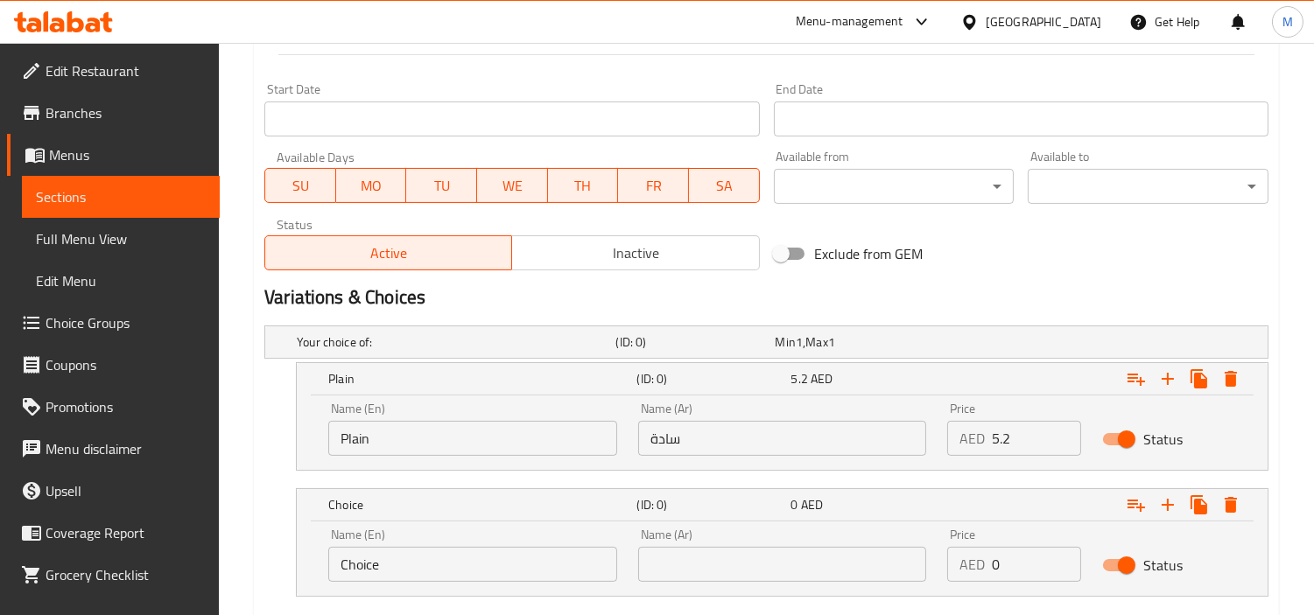
click at [400, 563] on input "Choice" at bounding box center [472, 564] width 289 height 35
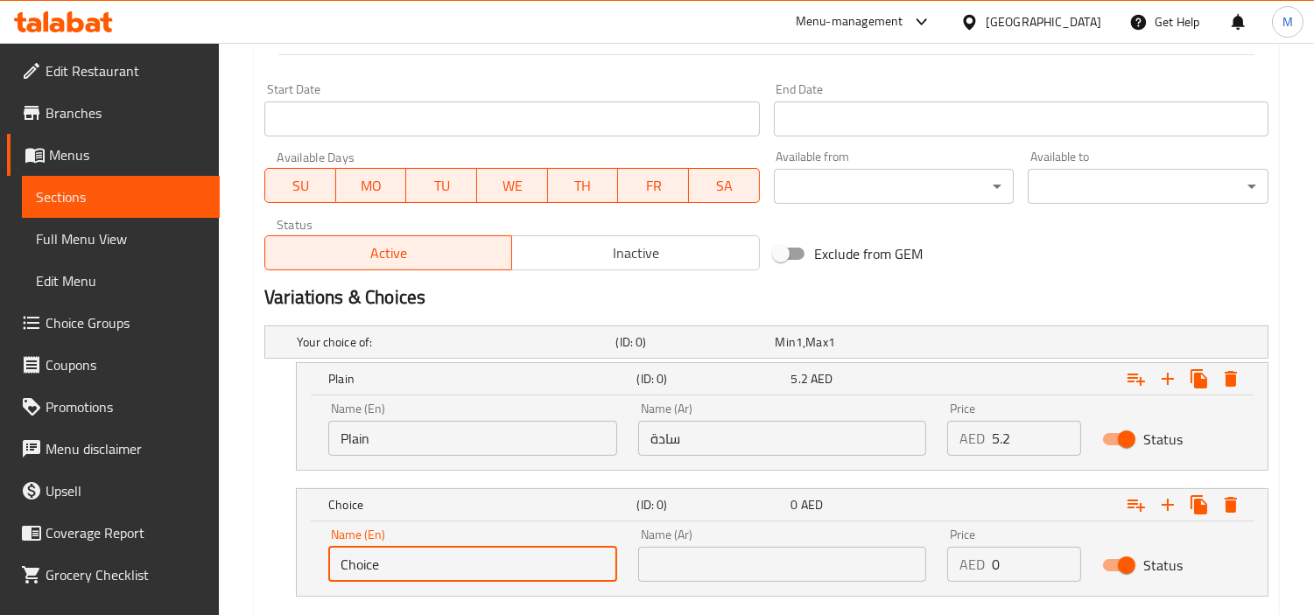
click at [400, 563] on input "Choice" at bounding box center [472, 564] width 289 height 35
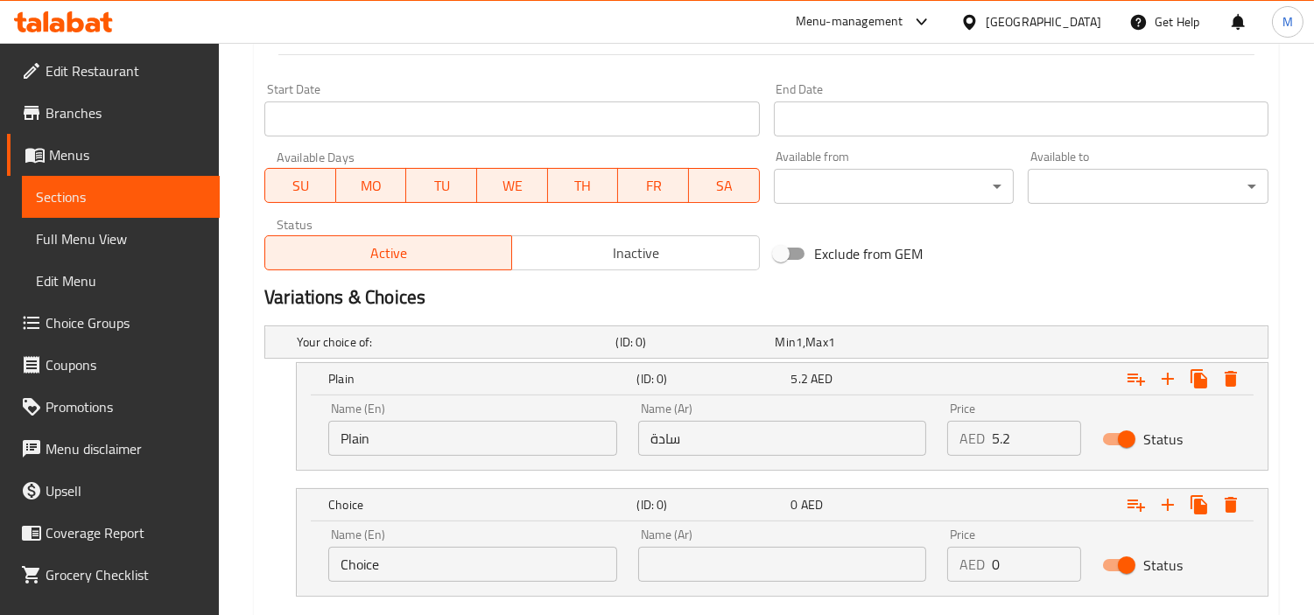
click at [423, 556] on input "Choice" at bounding box center [472, 564] width 289 height 35
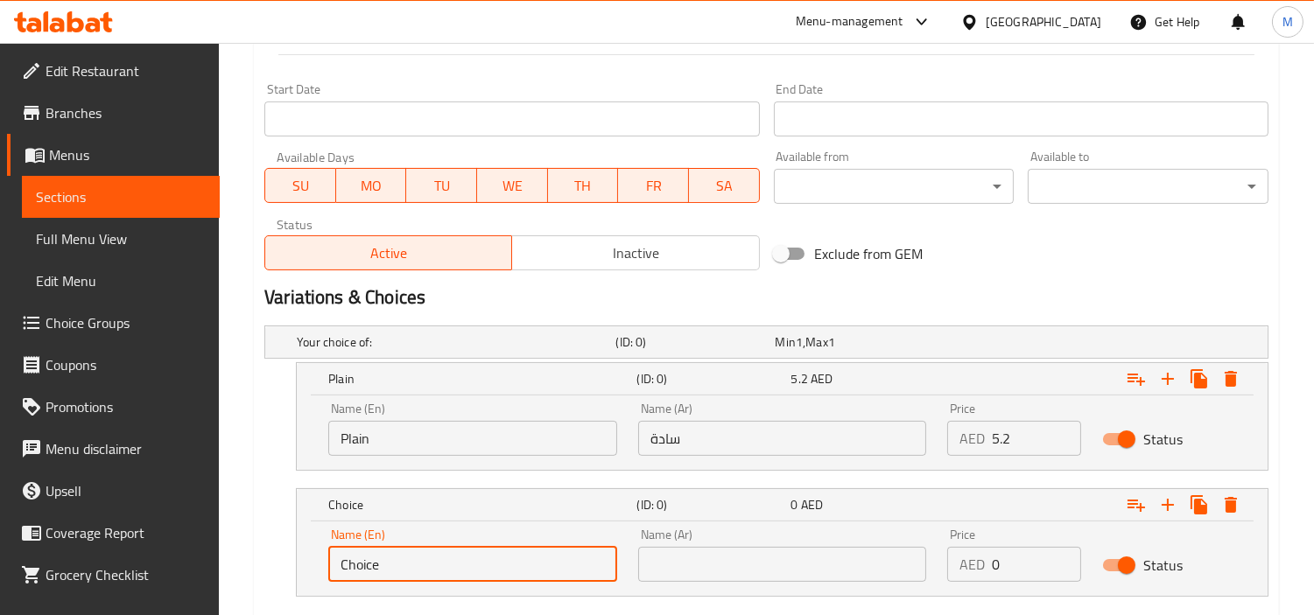
click at [423, 556] on input "Choice" at bounding box center [472, 564] width 289 height 35
click at [685, 563] on input "text" at bounding box center [782, 564] width 289 height 35
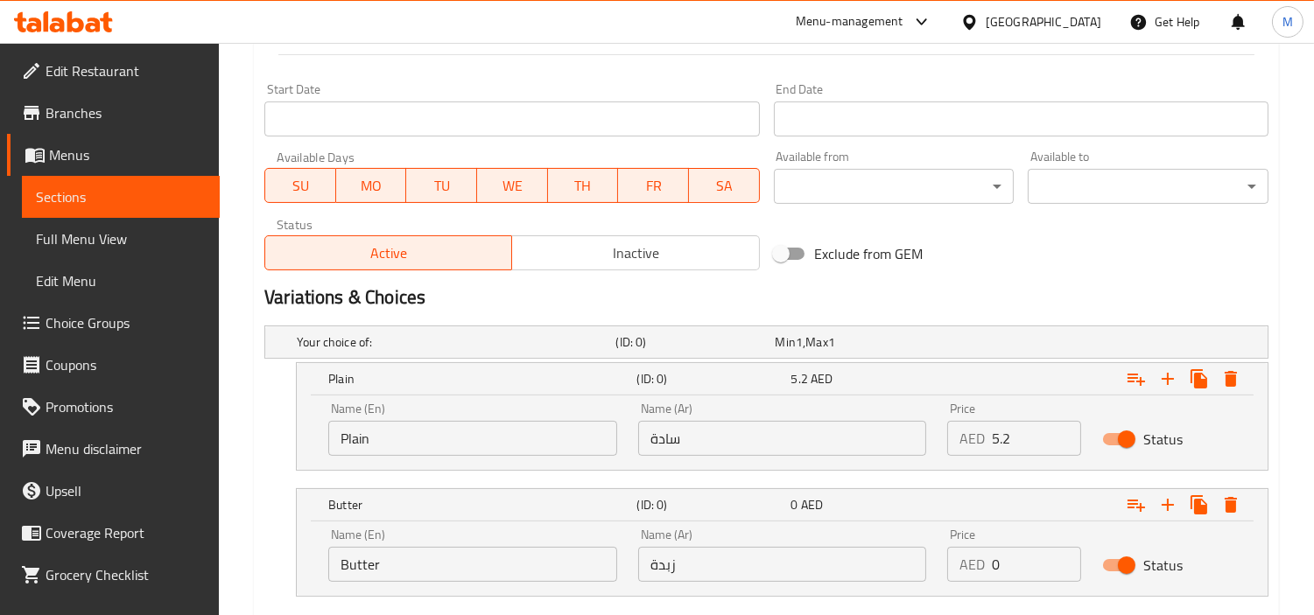
click at [617, 589] on div "Name (En) Butter Name (En)" at bounding box center [473, 555] width 310 height 74
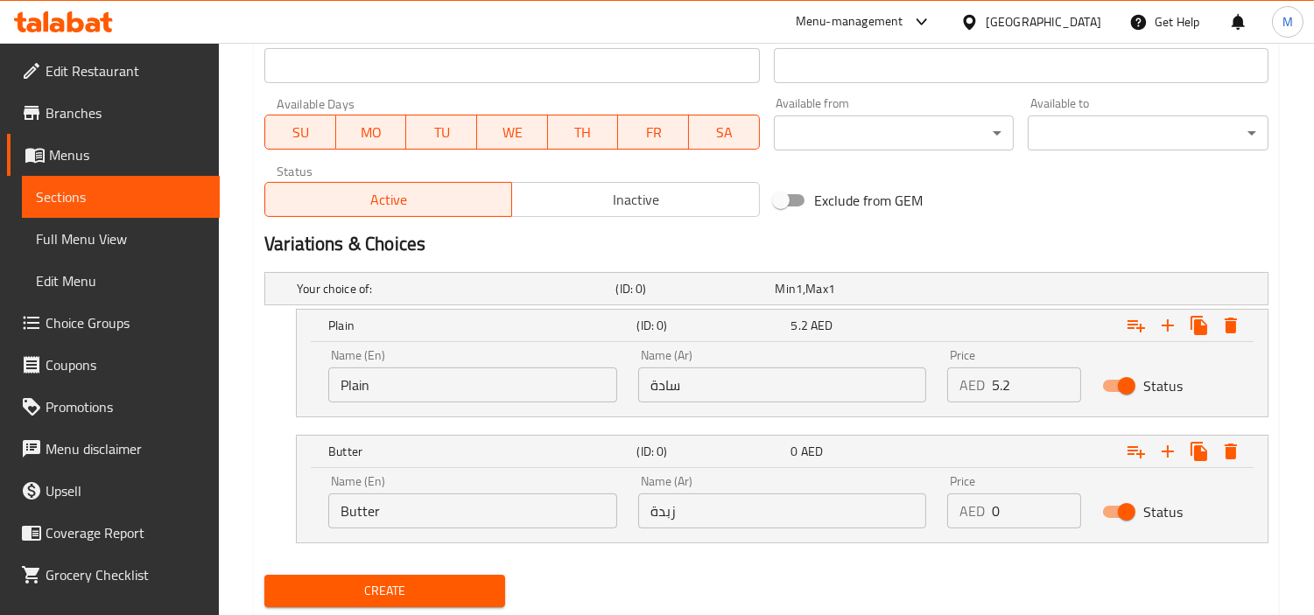
scroll to position [811, 0]
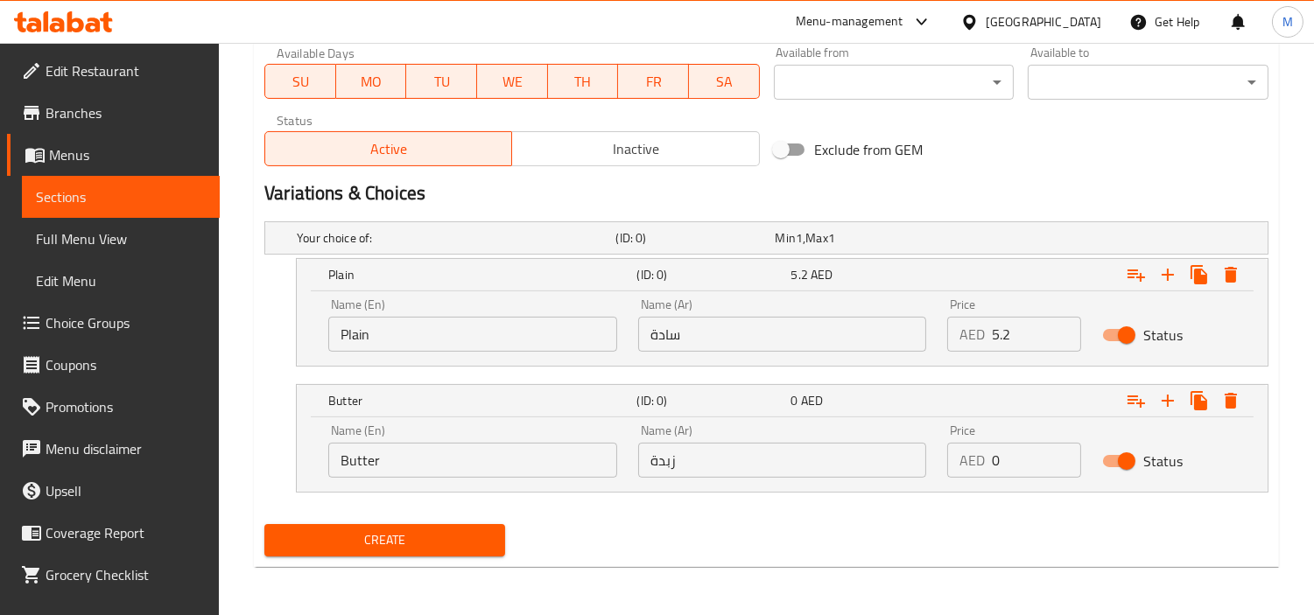
click at [1010, 457] on input "0" at bounding box center [1036, 460] width 89 height 35
click at [1000, 510] on div "Your choice of: (ID: 0) Min 1 , Max 1 Name (En) Your choice of: Name (En) Name …" at bounding box center [766, 365] width 1018 height 303
click at [350, 530] on span "Create" at bounding box center [384, 541] width 213 height 22
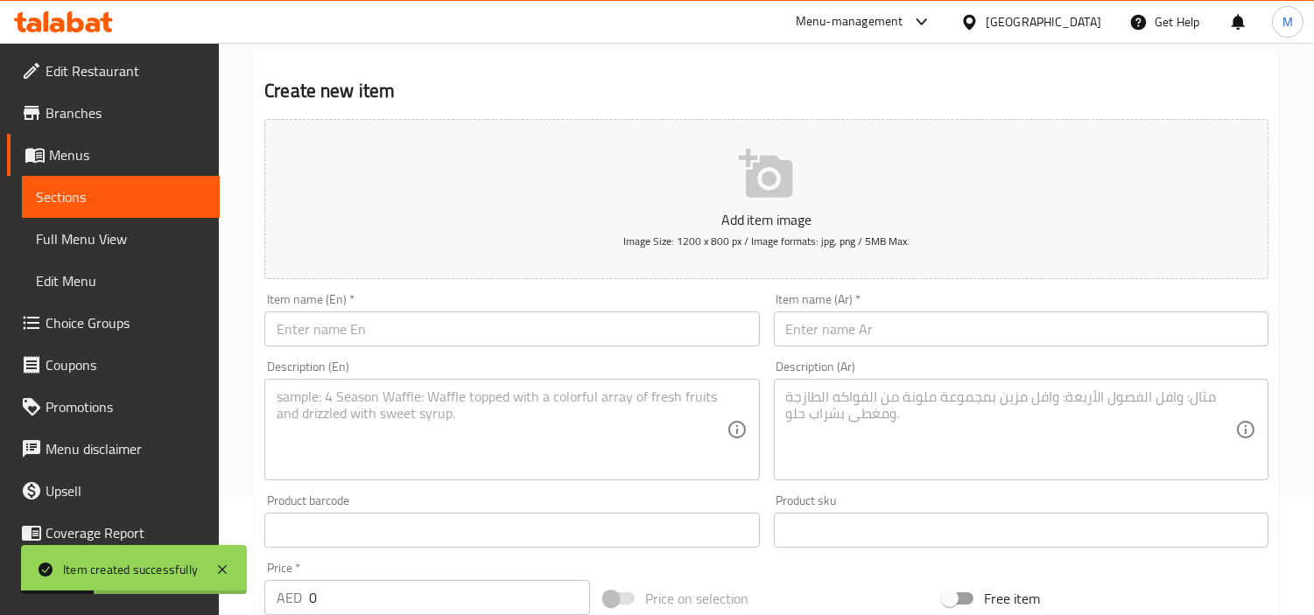
scroll to position [0, 0]
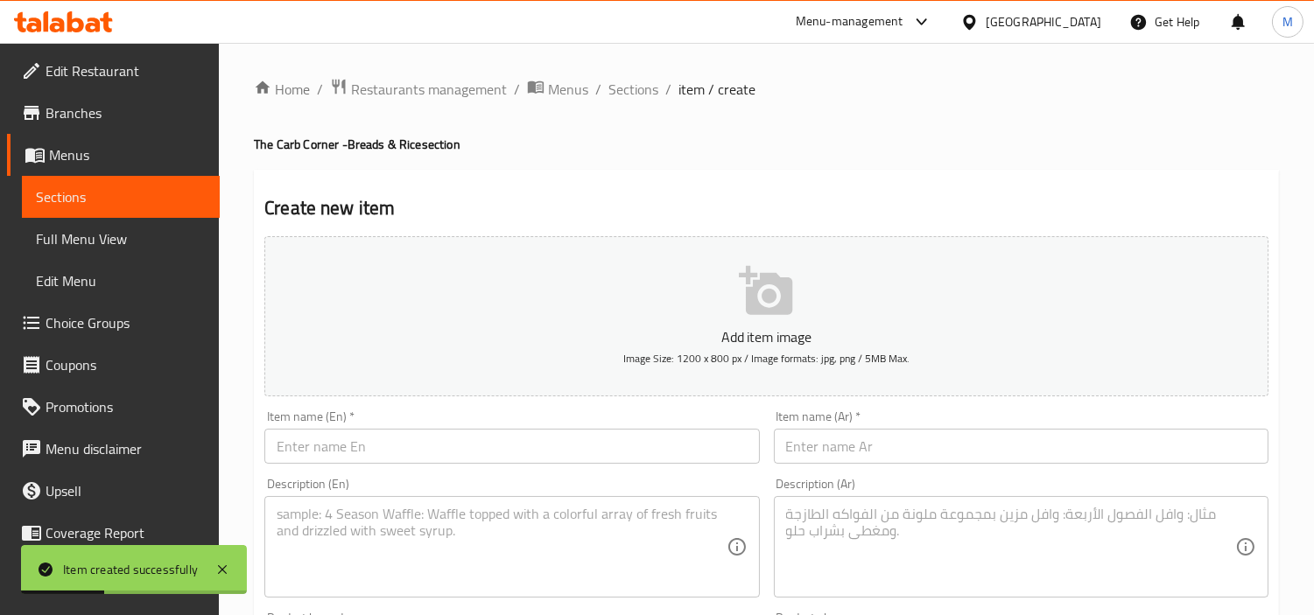
click at [440, 436] on input "text" at bounding box center [511, 446] width 495 height 35
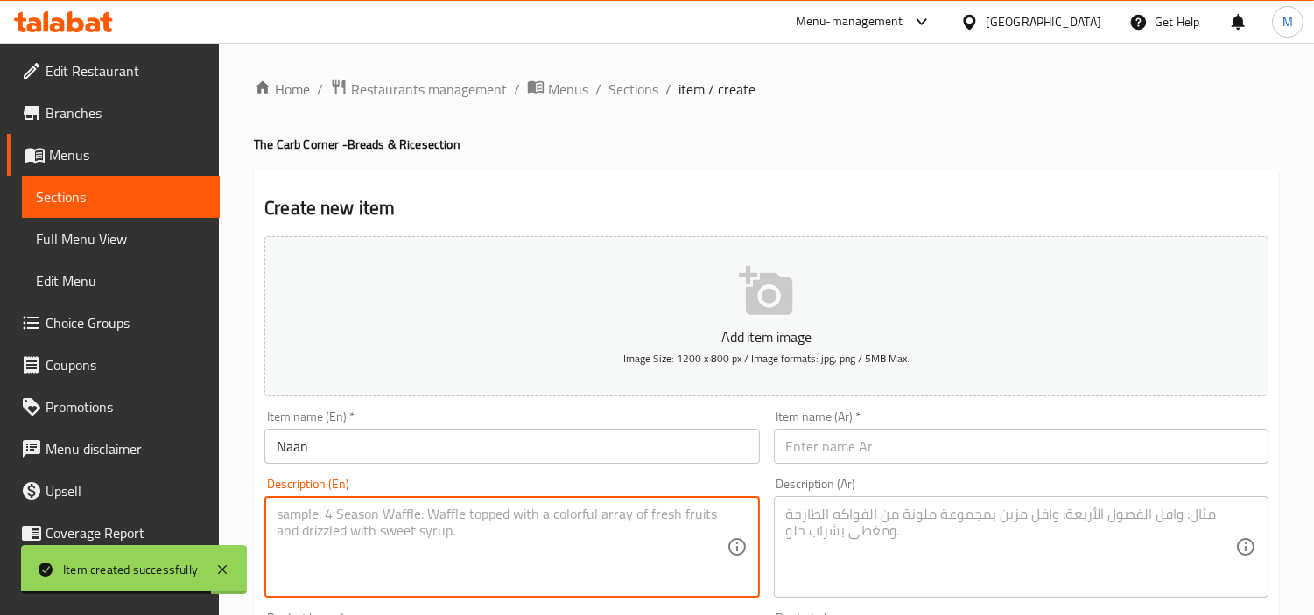
click at [579, 526] on textarea at bounding box center [501, 547] width 449 height 83
click at [295, 442] on input "Naan" at bounding box center [511, 446] width 495 height 35
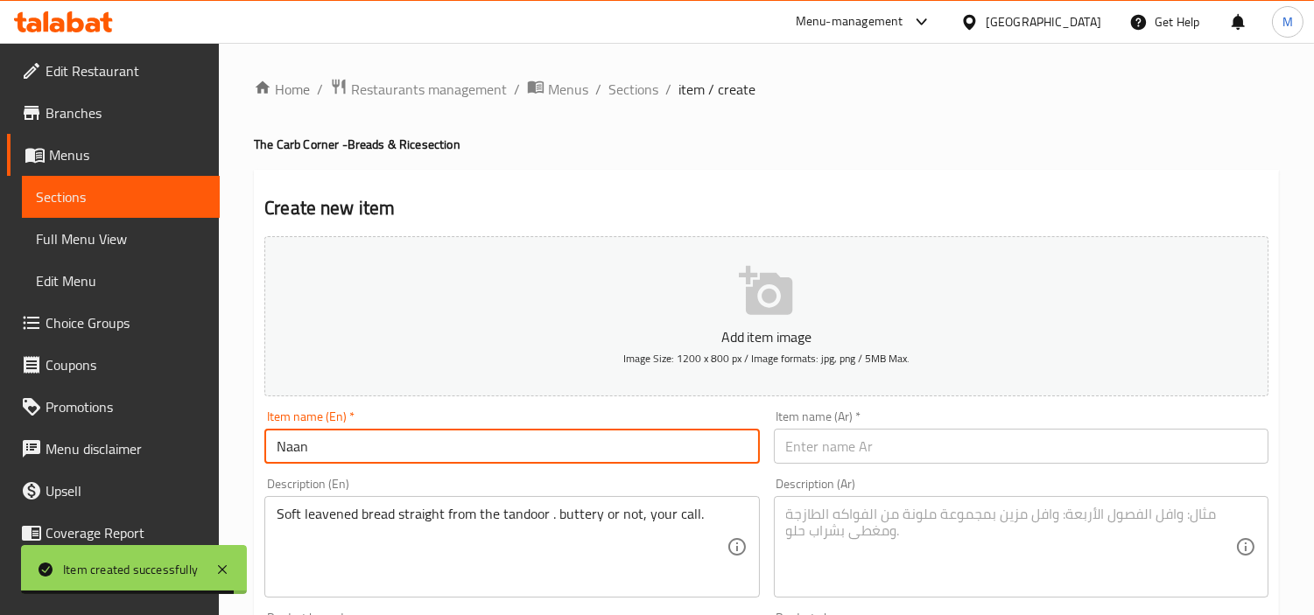
click at [295, 442] on input "Naan" at bounding box center [511, 446] width 495 height 35
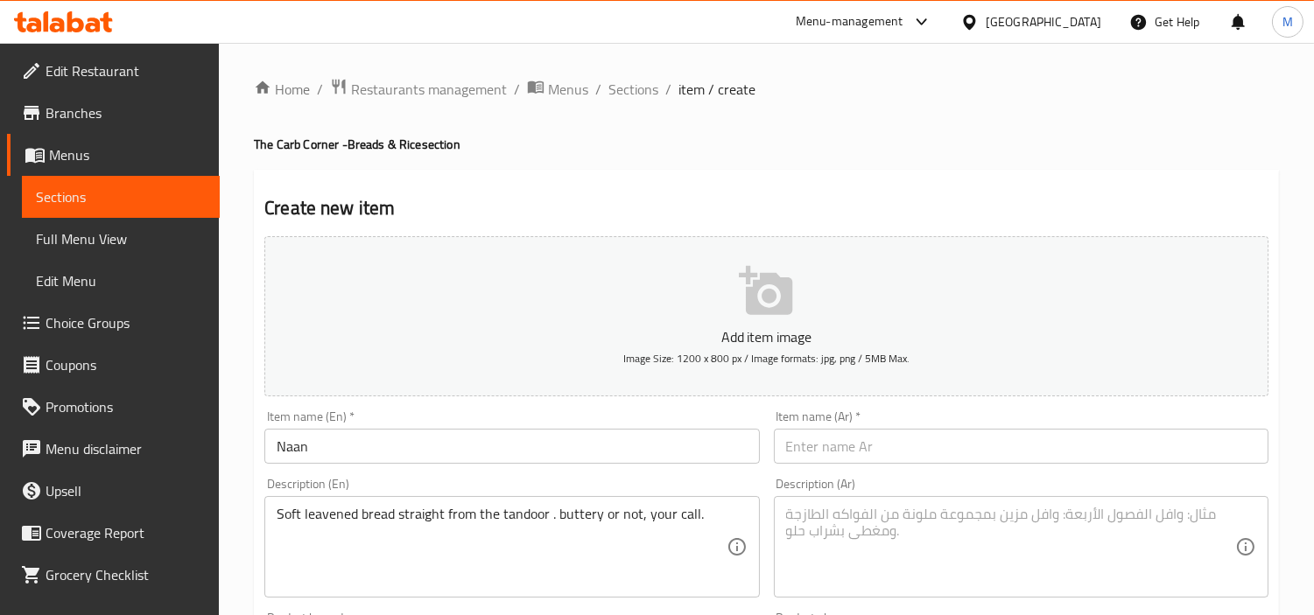
click at [930, 438] on input "text" at bounding box center [1021, 446] width 495 height 35
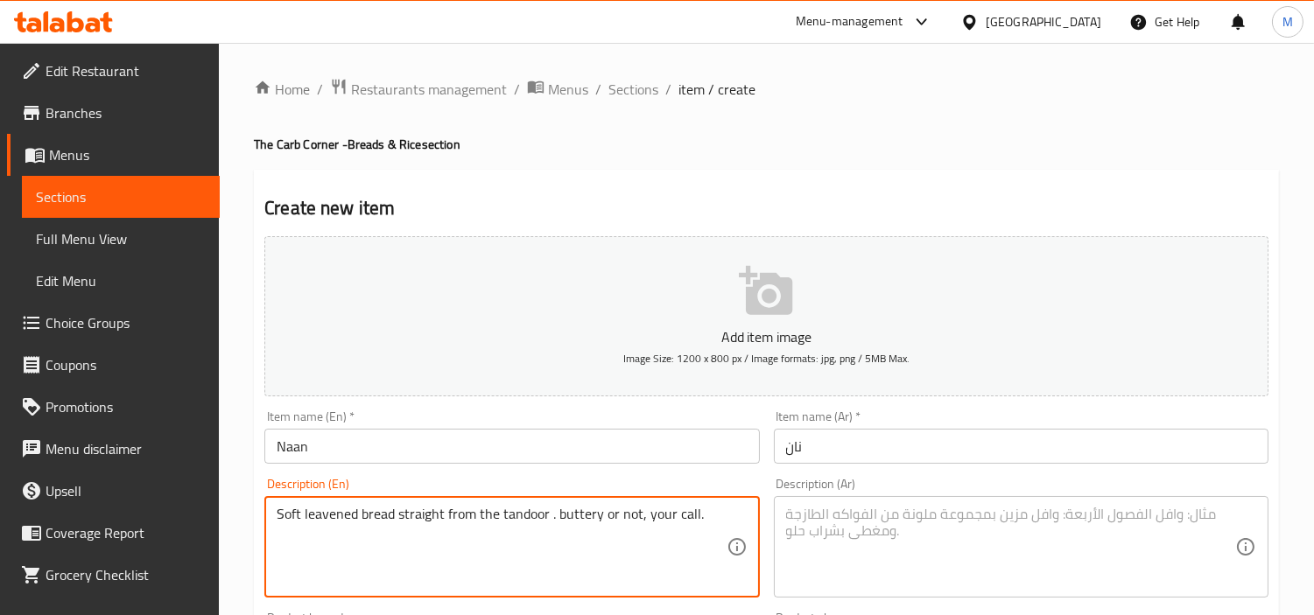
click at [602, 516] on textarea "Soft leavened bread straight from the tandoor . buttery or not, your call." at bounding box center [501, 547] width 449 height 83
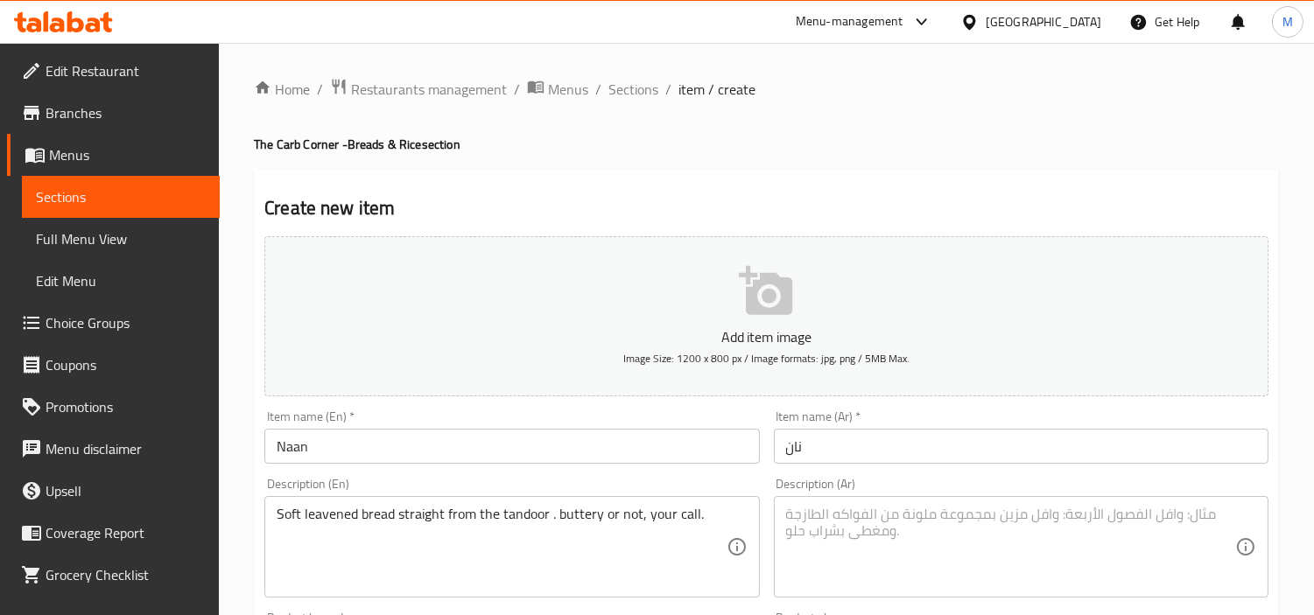
click at [974, 516] on textarea at bounding box center [1010, 547] width 449 height 83
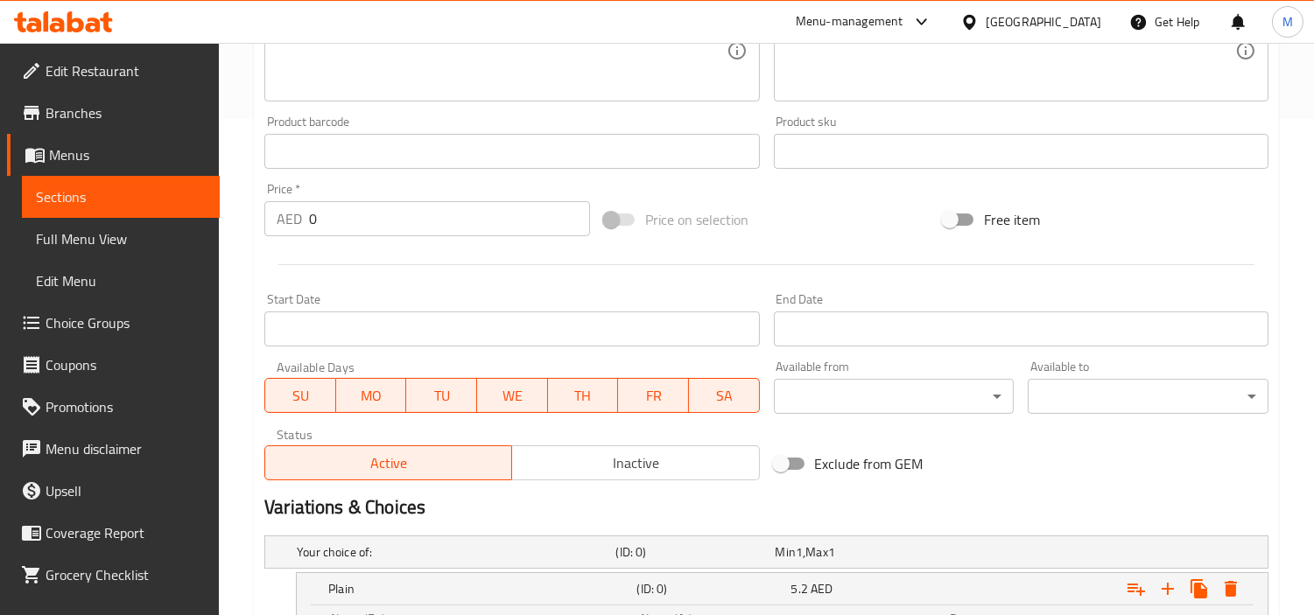
scroll to position [583, 0]
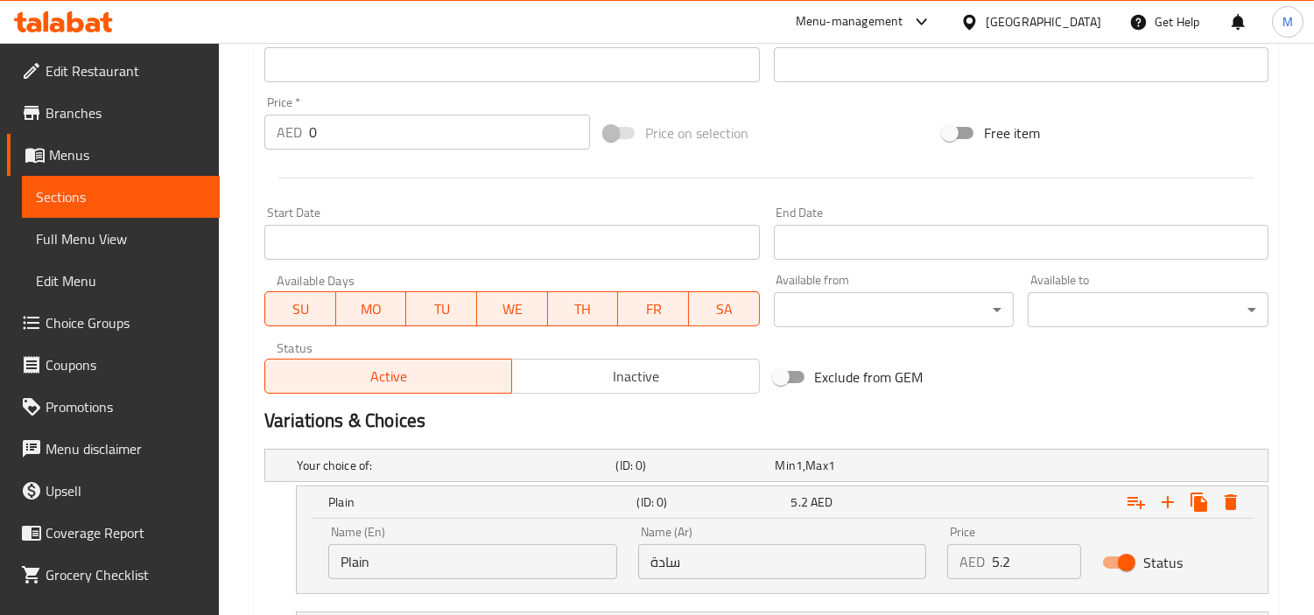
click at [417, 558] on input "Plain" at bounding box center [472, 561] width 289 height 35
click at [417, 558] on input "Choice" at bounding box center [472, 561] width 289 height 35
click at [1016, 551] on input "5.2" at bounding box center [1036, 561] width 89 height 35
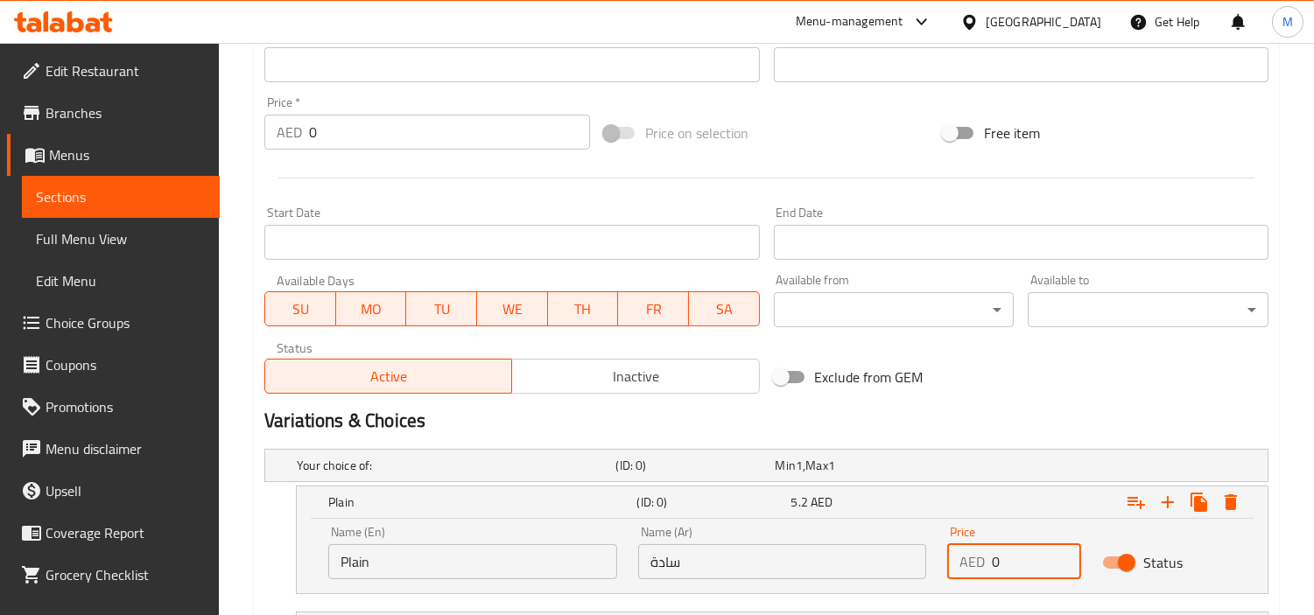
click at [1016, 551] on input "0" at bounding box center [1036, 561] width 89 height 35
click at [748, 578] on input "سادة" at bounding box center [782, 561] width 289 height 35
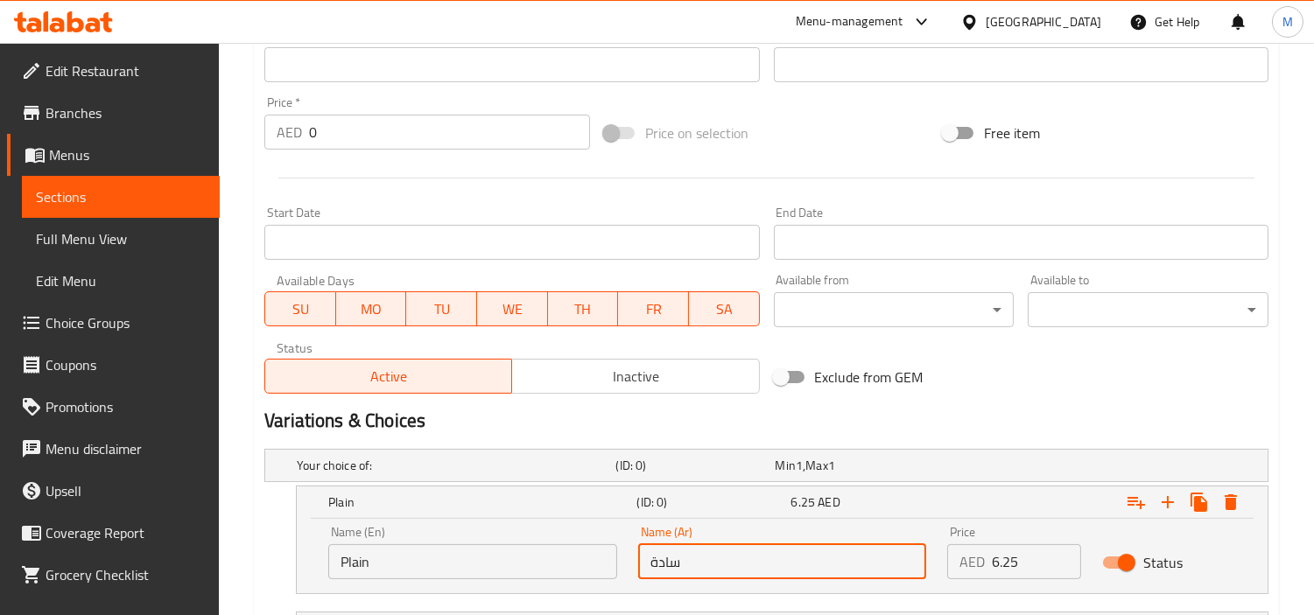
scroll to position [811, 0]
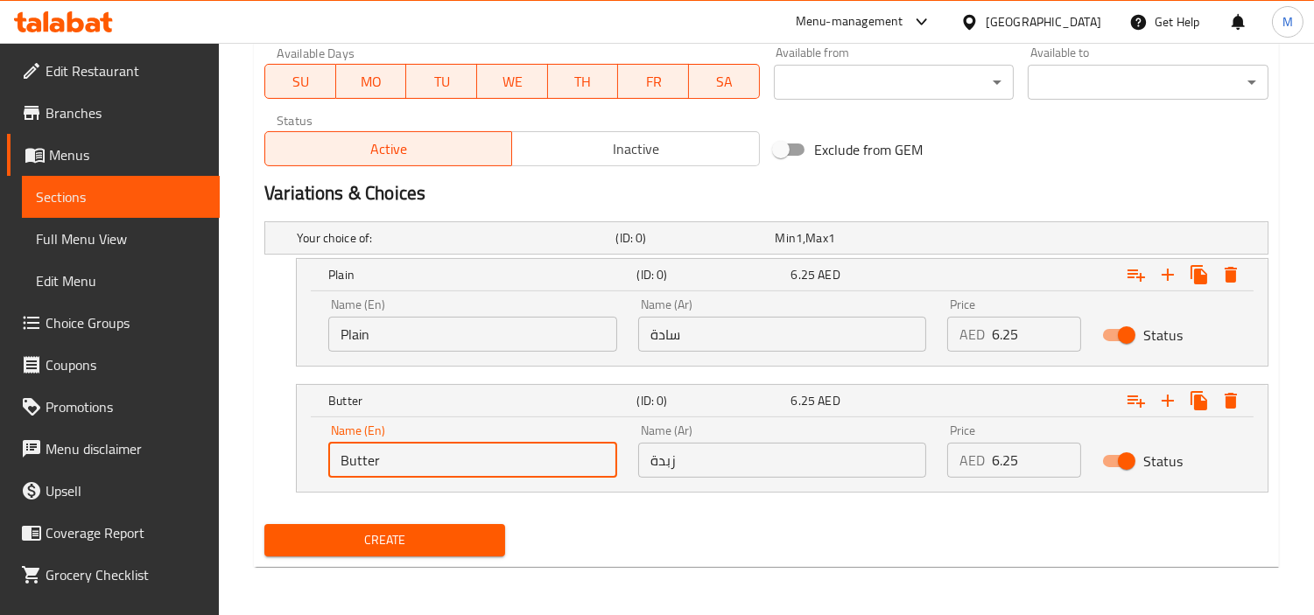
click at [394, 460] on input "Butter" at bounding box center [472, 460] width 289 height 35
click at [453, 460] on input "text" at bounding box center [472, 460] width 289 height 35
click at [1052, 474] on input "6.25" at bounding box center [1036, 460] width 89 height 35
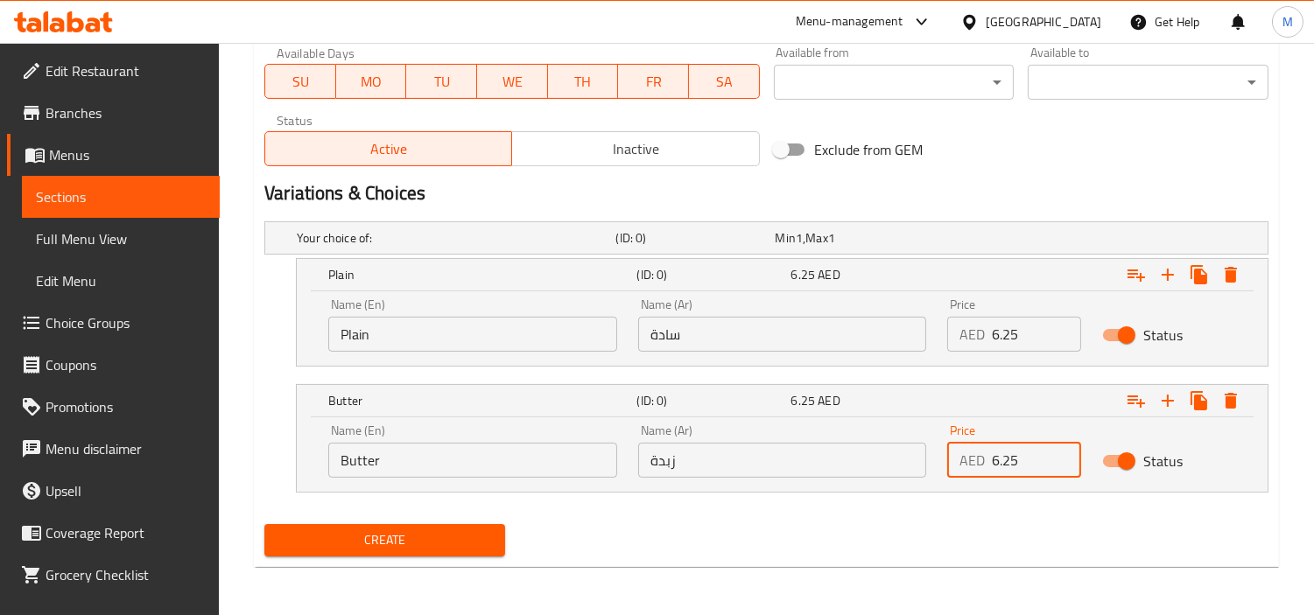
click at [1020, 453] on input "6.25" at bounding box center [1036, 460] width 89 height 35
click at [1020, 453] on input "0" at bounding box center [1036, 460] width 89 height 35
click at [720, 464] on input "text" at bounding box center [782, 460] width 289 height 35
click at [702, 514] on div "Your choice of: (ID: 0) Min 1 , Max 1 Name (En) Your choice of: Name (En) Name …" at bounding box center [766, 365] width 1018 height 303
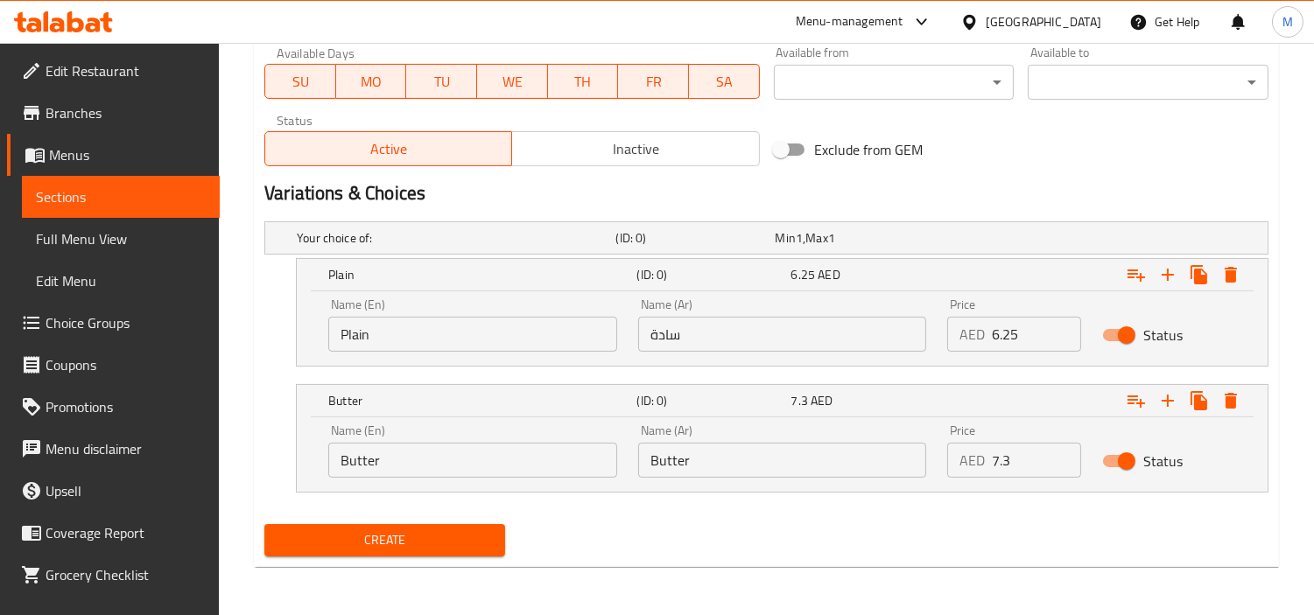
click at [351, 530] on span "Create" at bounding box center [384, 541] width 213 height 22
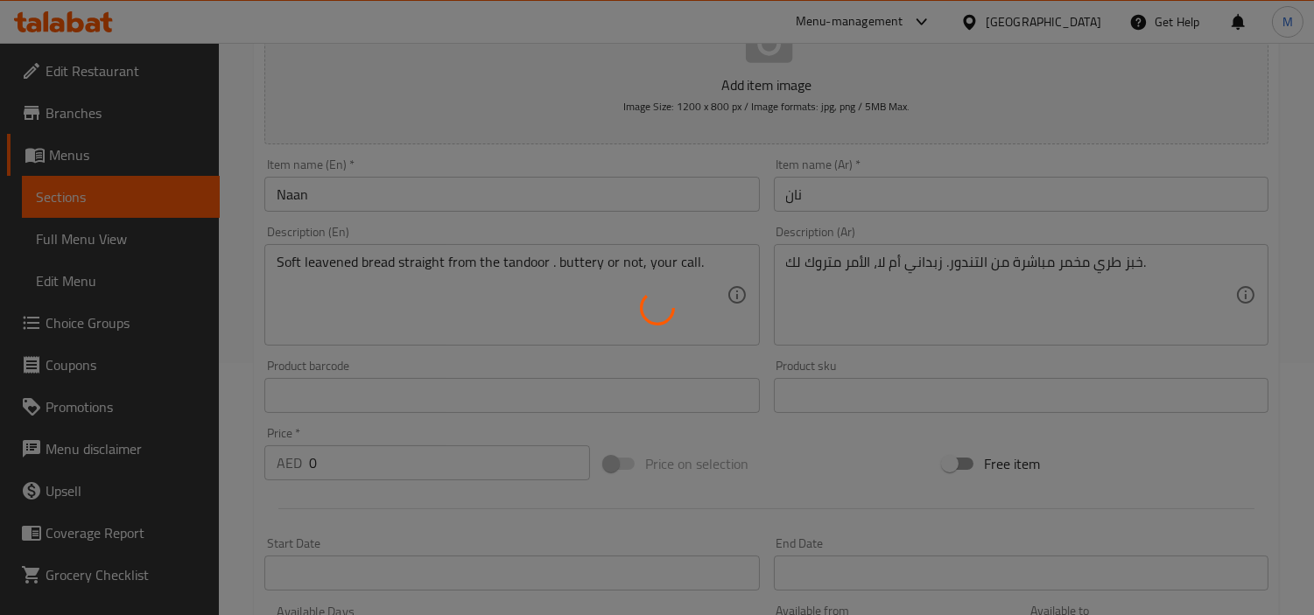
scroll to position [0, 0]
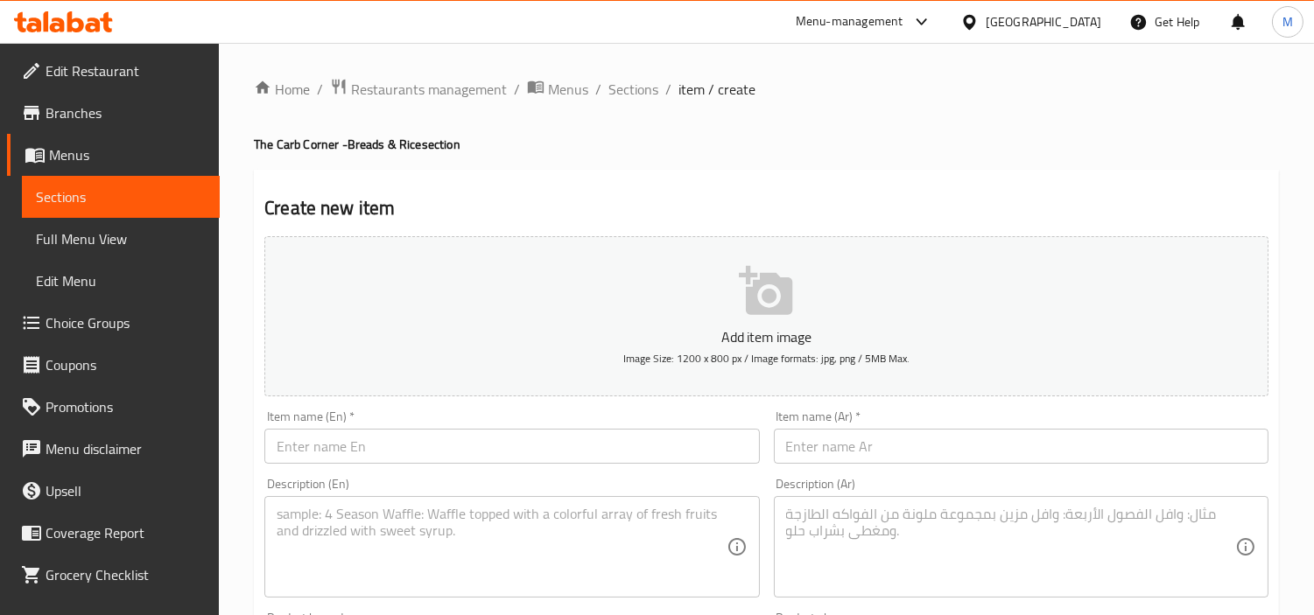
click at [371, 460] on input "text" at bounding box center [511, 446] width 495 height 35
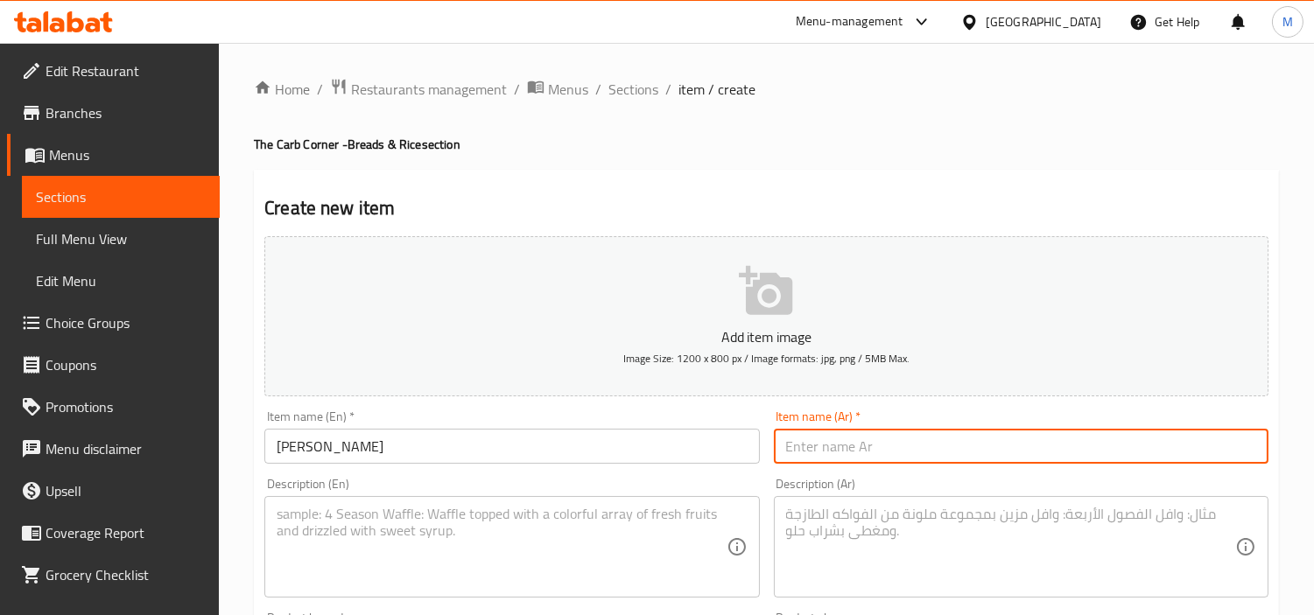
click at [928, 439] on input "text" at bounding box center [1021, 446] width 495 height 35
click at [853, 452] on input "خبز نان بالثوم" at bounding box center [1021, 446] width 495 height 35
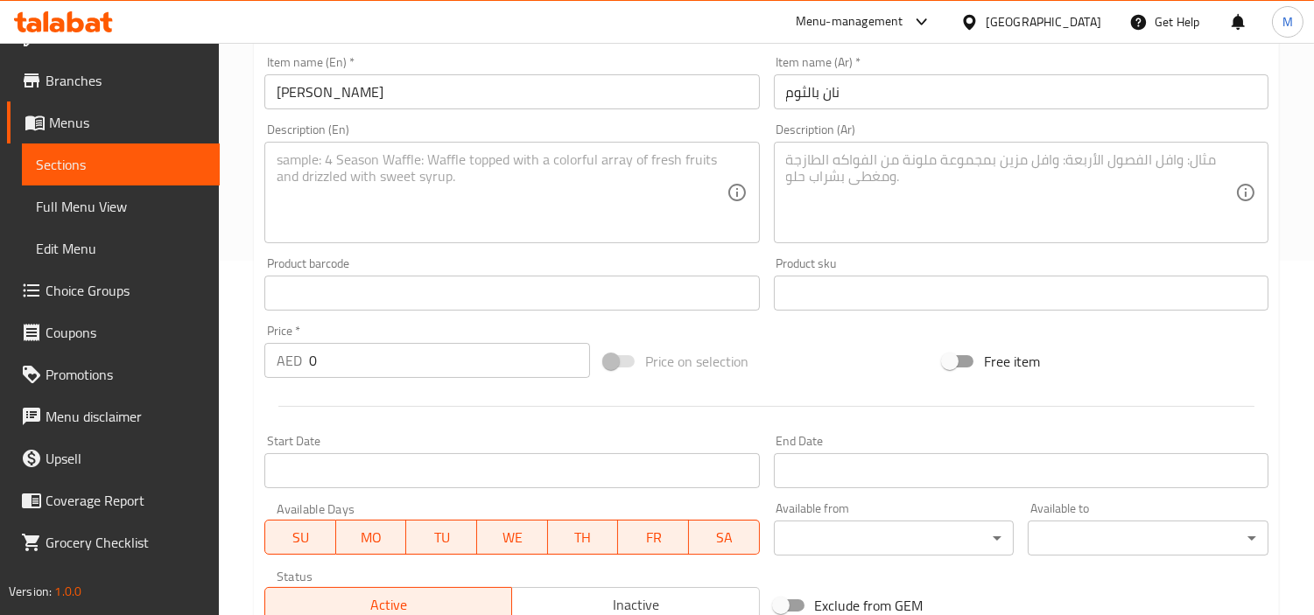
scroll to position [389, 0]
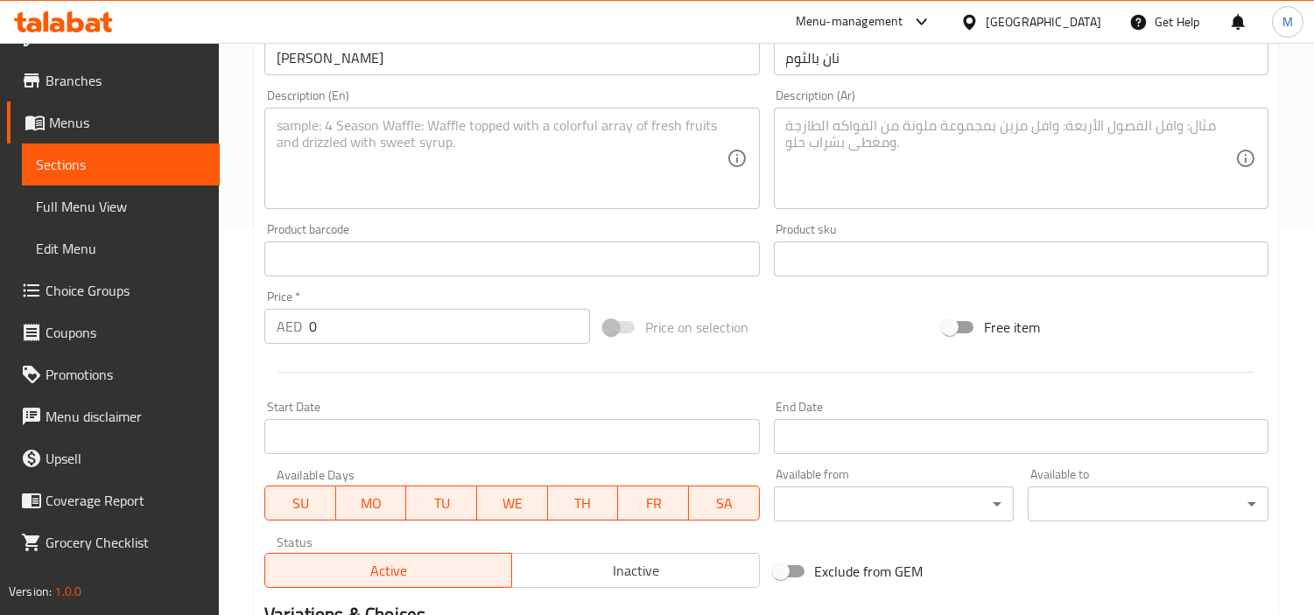
click at [407, 315] on input "0" at bounding box center [449, 326] width 281 height 35
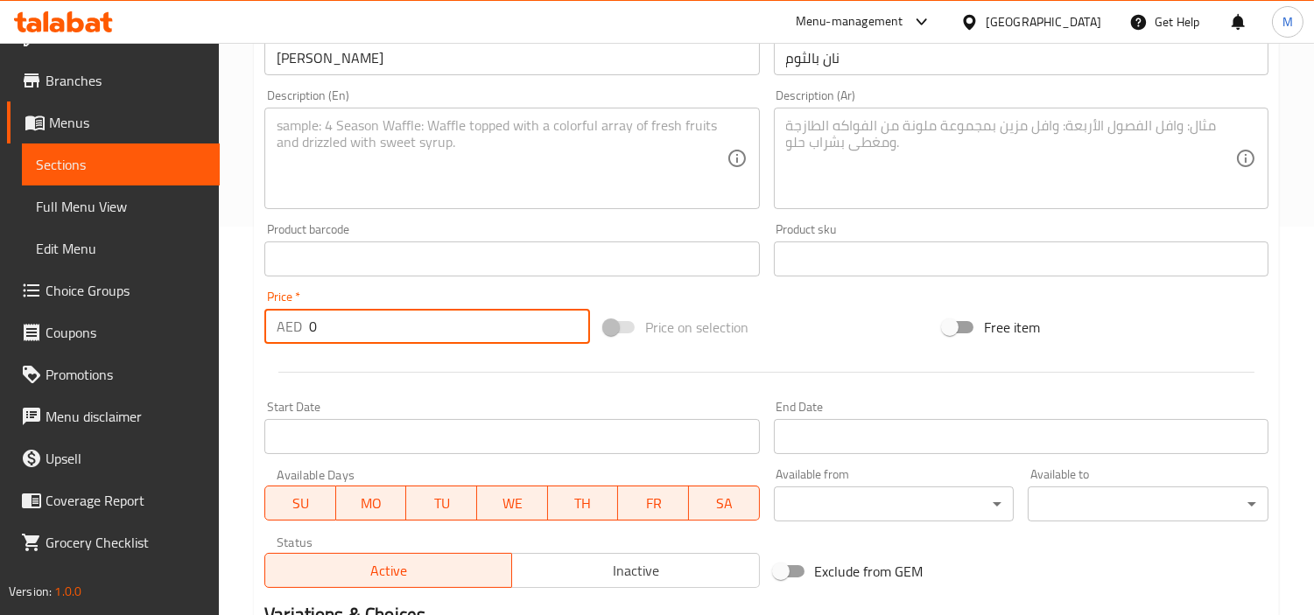
click at [407, 315] on input "0" at bounding box center [449, 326] width 281 height 35
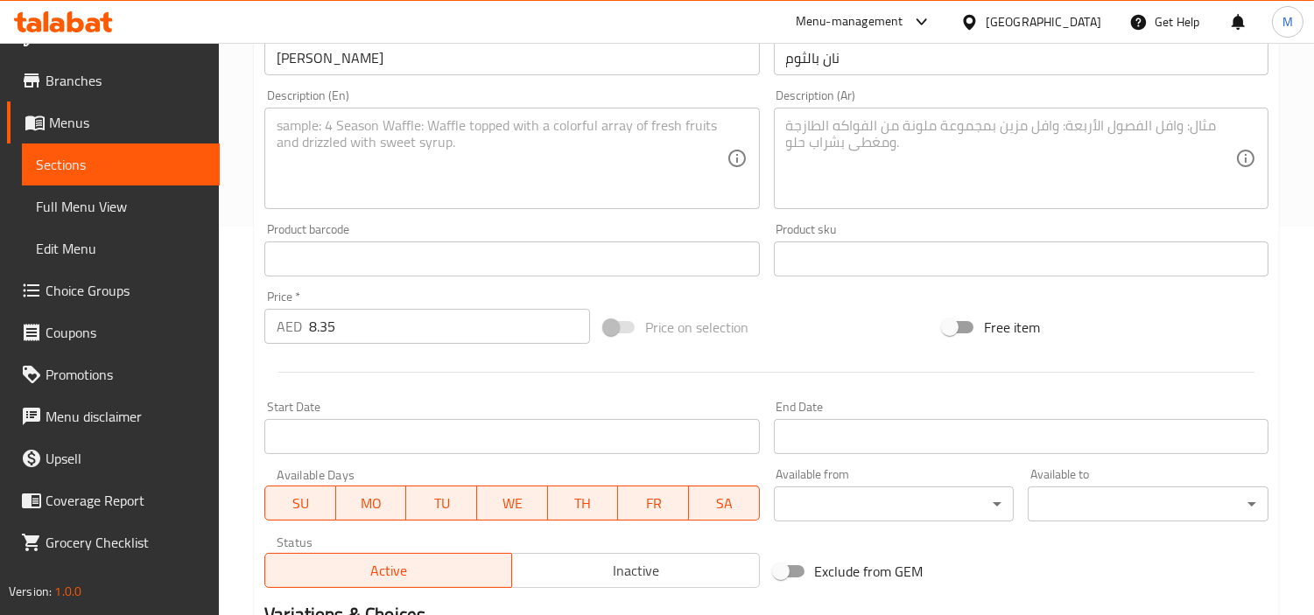
click at [470, 155] on textarea at bounding box center [501, 158] width 449 height 83
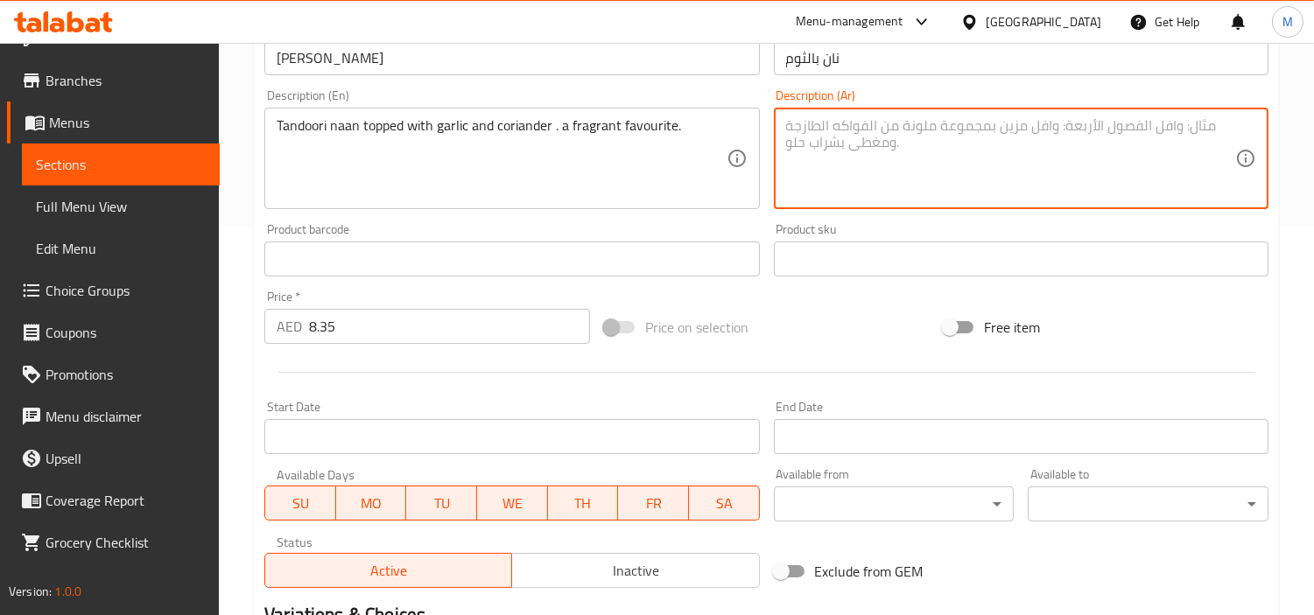
click at [854, 153] on textarea at bounding box center [1010, 158] width 449 height 83
click at [238, 318] on div "Home / Restaurants management / Menus / Sections / item / create The Carb Corne…" at bounding box center [766, 346] width 1095 height 1384
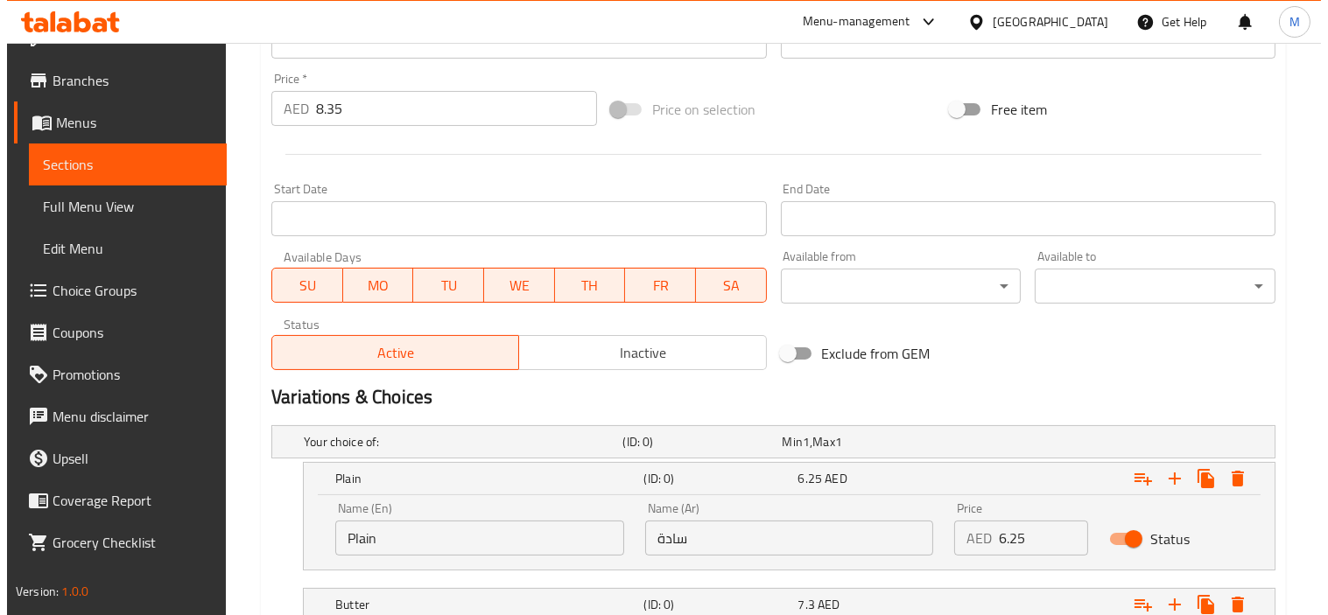
scroll to position [811, 0]
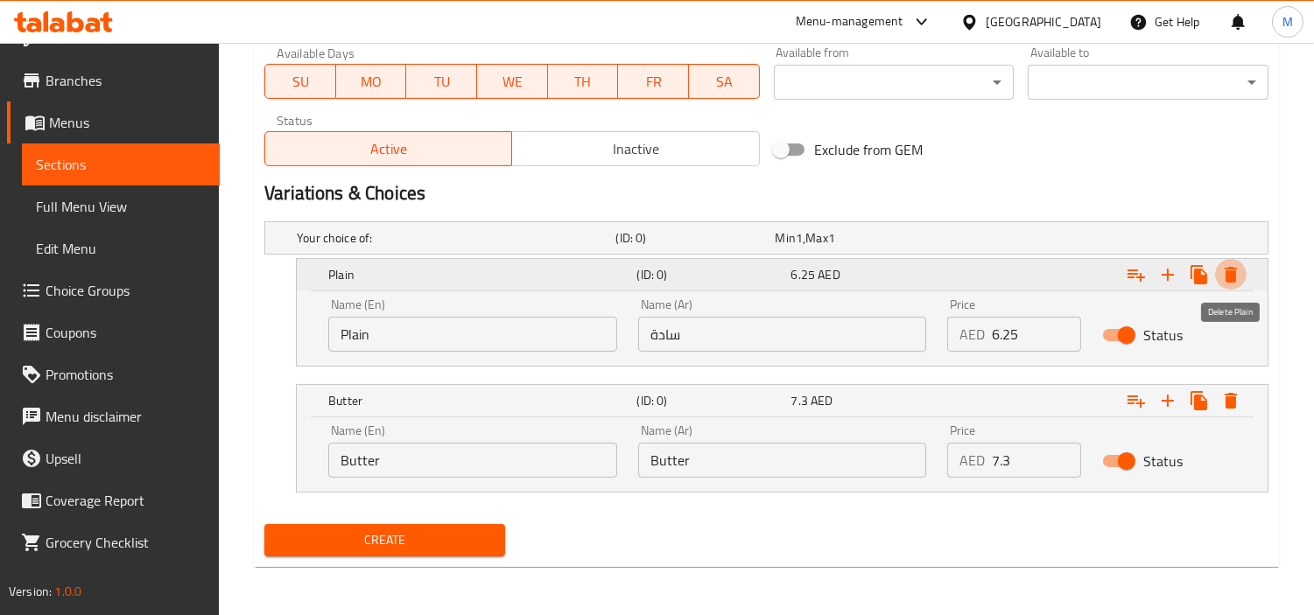
click at [1235, 271] on icon "Expand" at bounding box center [1231, 275] width 12 height 16
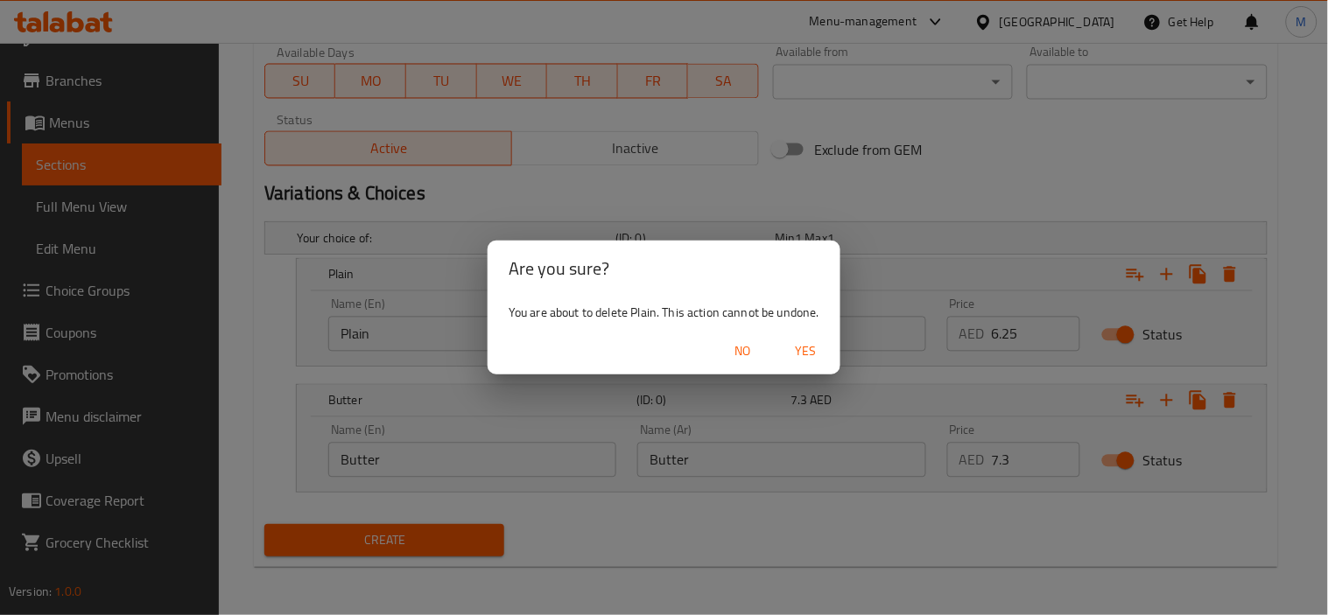
click at [821, 351] on span "Yes" at bounding box center [805, 352] width 42 height 22
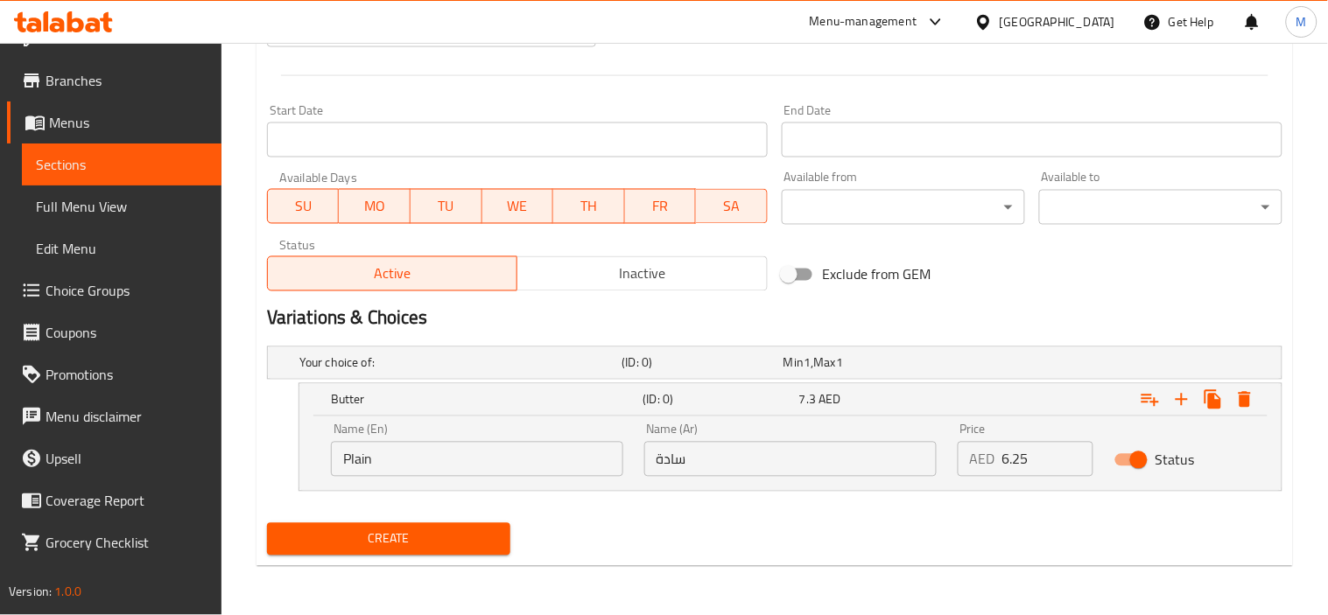
scroll to position [685, 0]
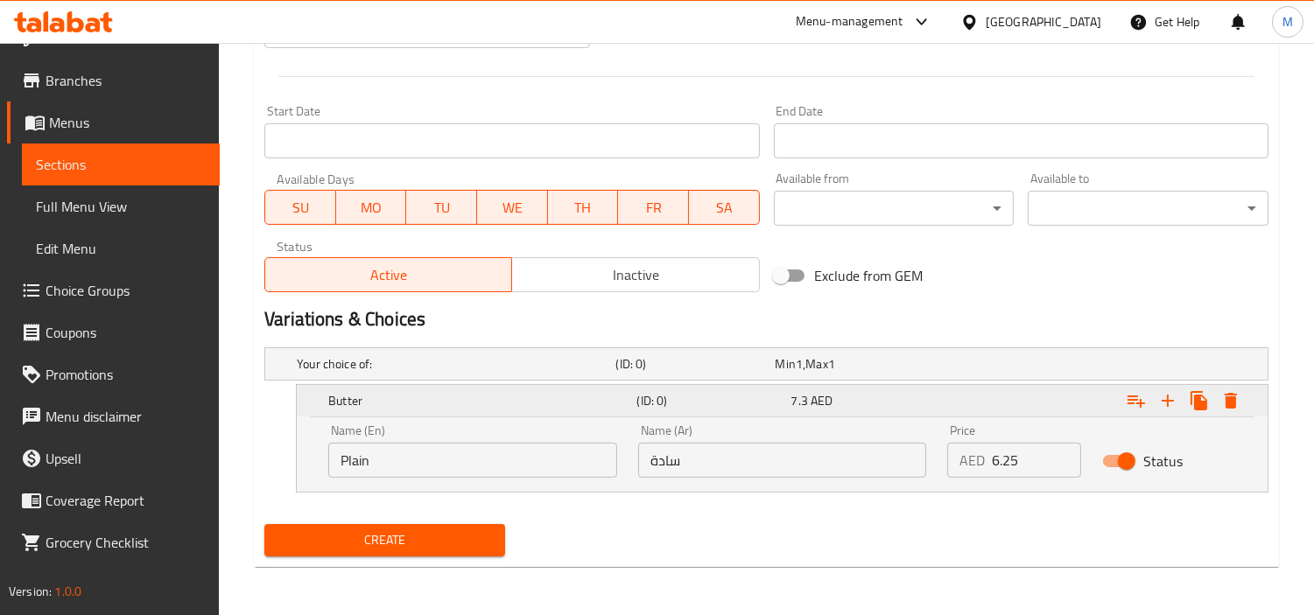
click at [1230, 397] on icon "Expand" at bounding box center [1231, 401] width 12 height 16
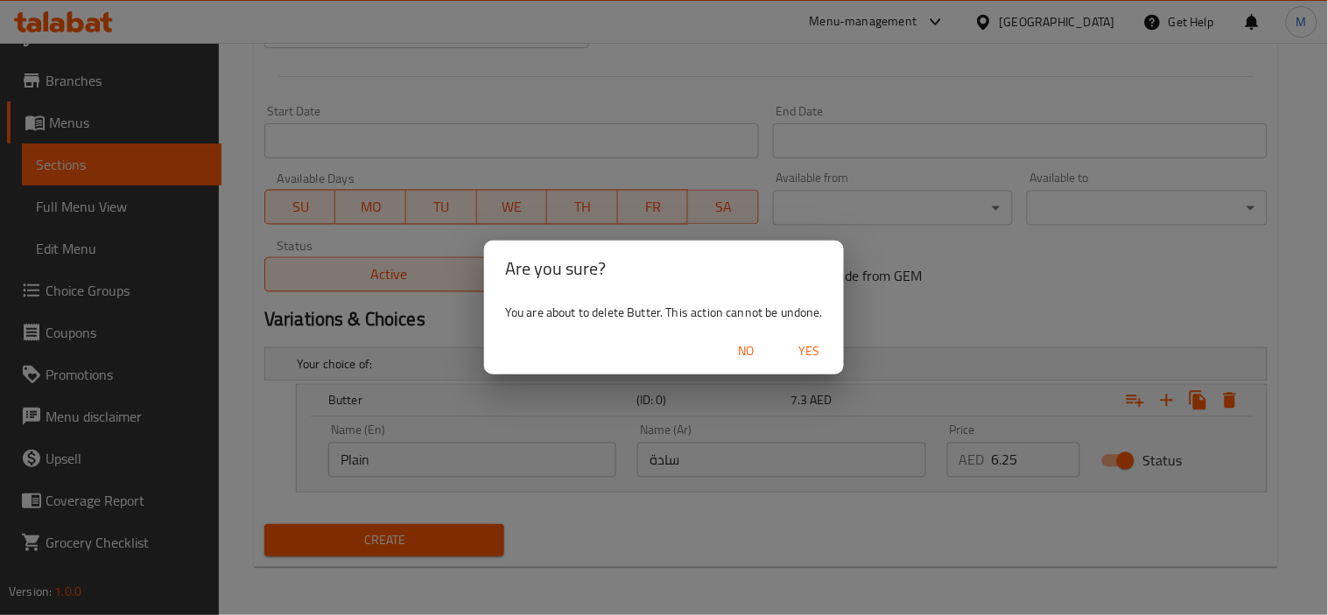
click at [810, 355] on span "Yes" at bounding box center [809, 352] width 42 height 22
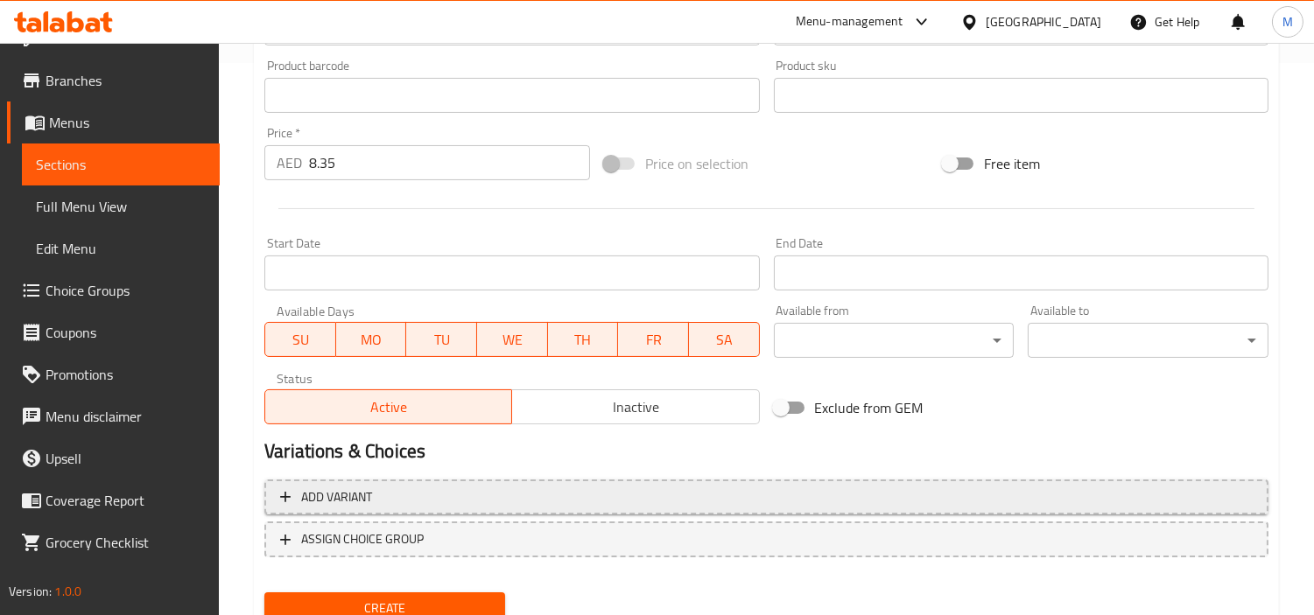
scroll to position [618, 0]
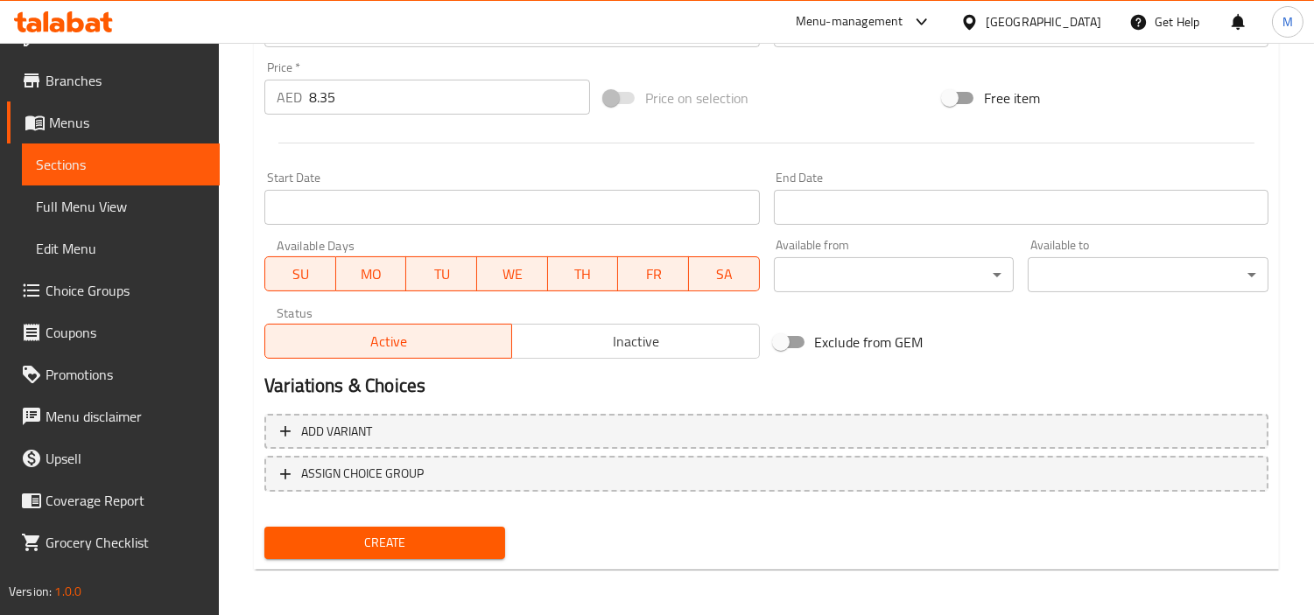
click at [416, 538] on span "Create" at bounding box center [384, 543] width 213 height 22
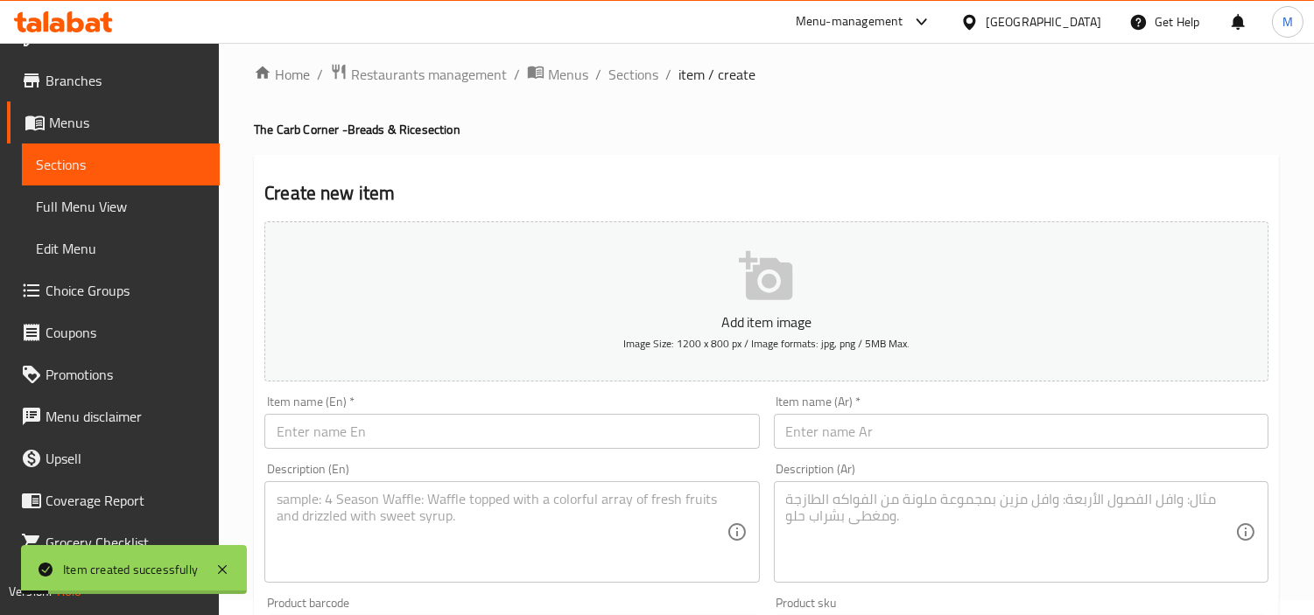
scroll to position [0, 0]
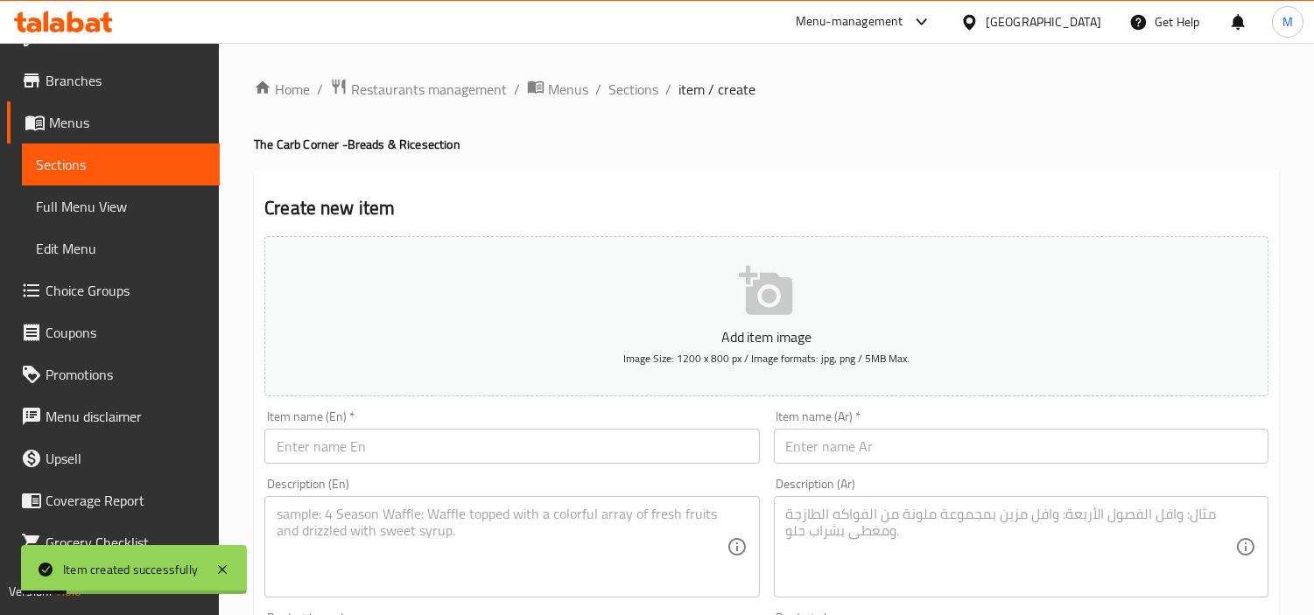
click at [453, 448] on input "text" at bounding box center [511, 446] width 495 height 35
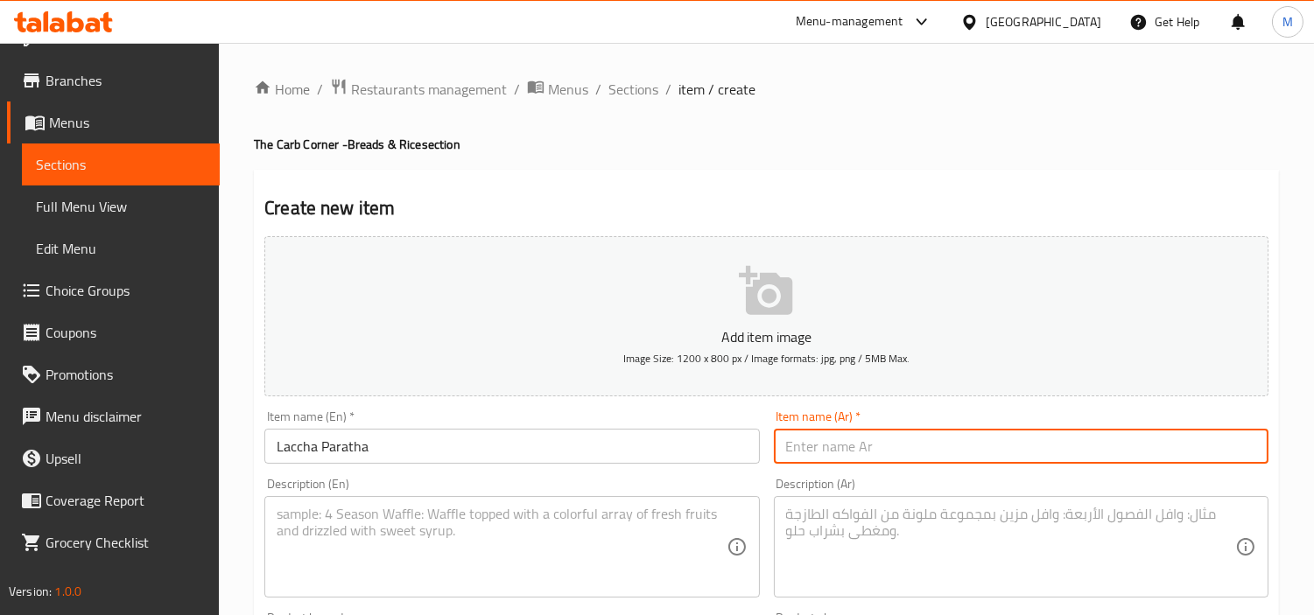
click at [1017, 450] on input "text" at bounding box center [1021, 446] width 495 height 35
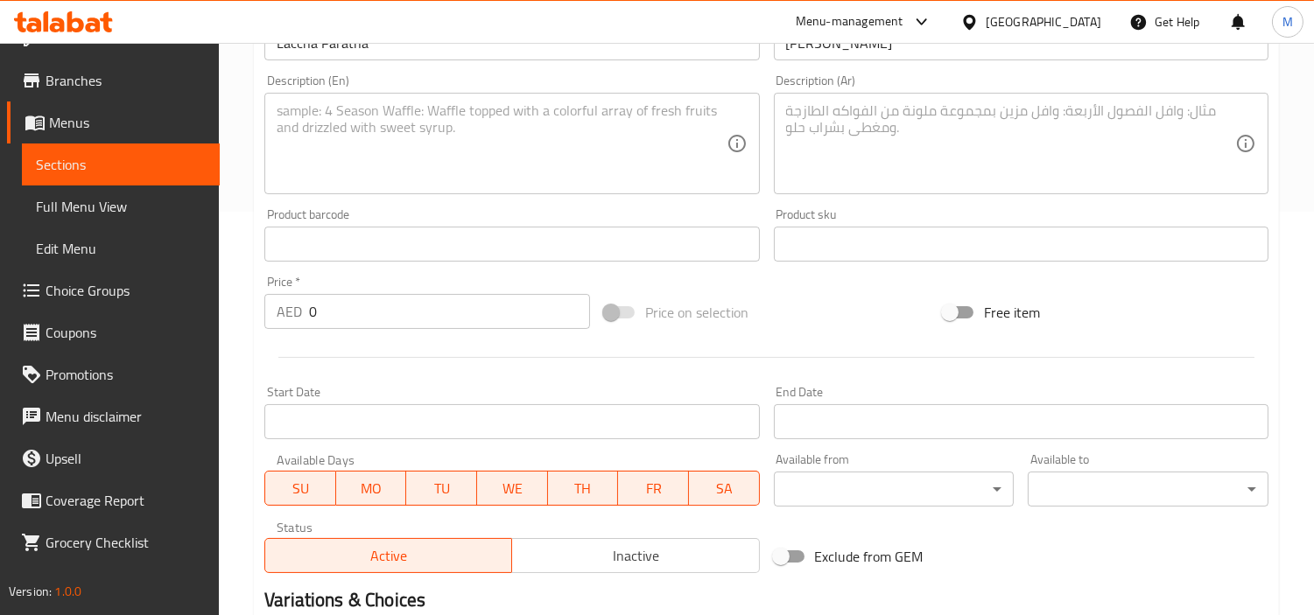
scroll to position [424, 0]
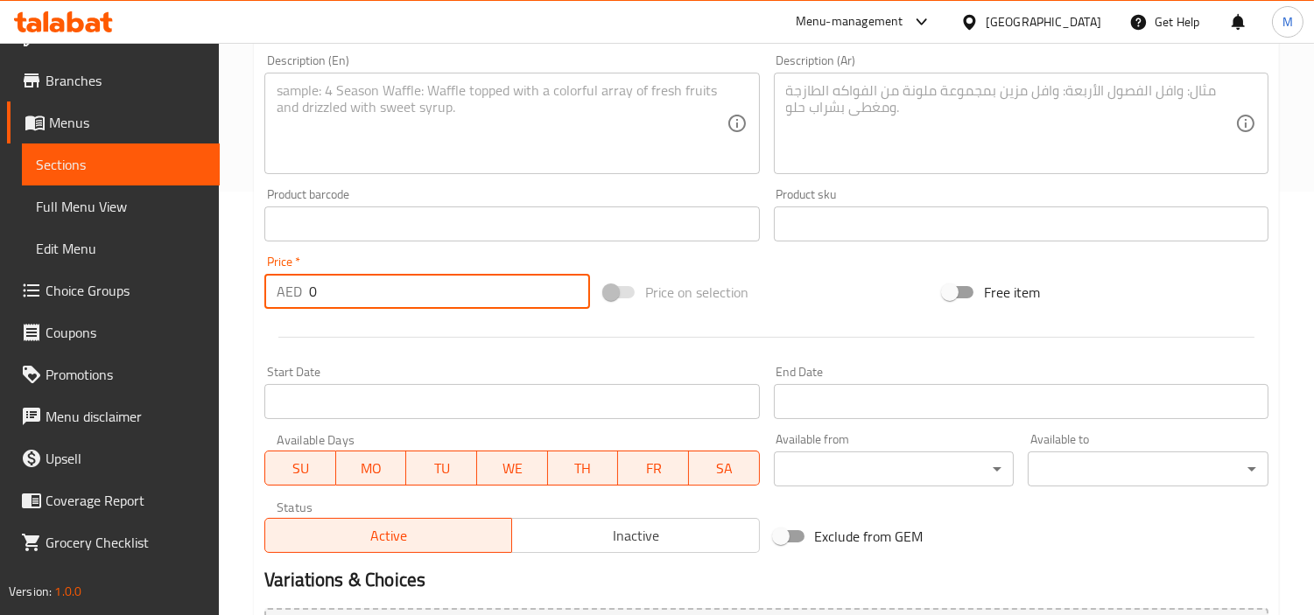
click at [424, 298] on input "0" at bounding box center [449, 291] width 281 height 35
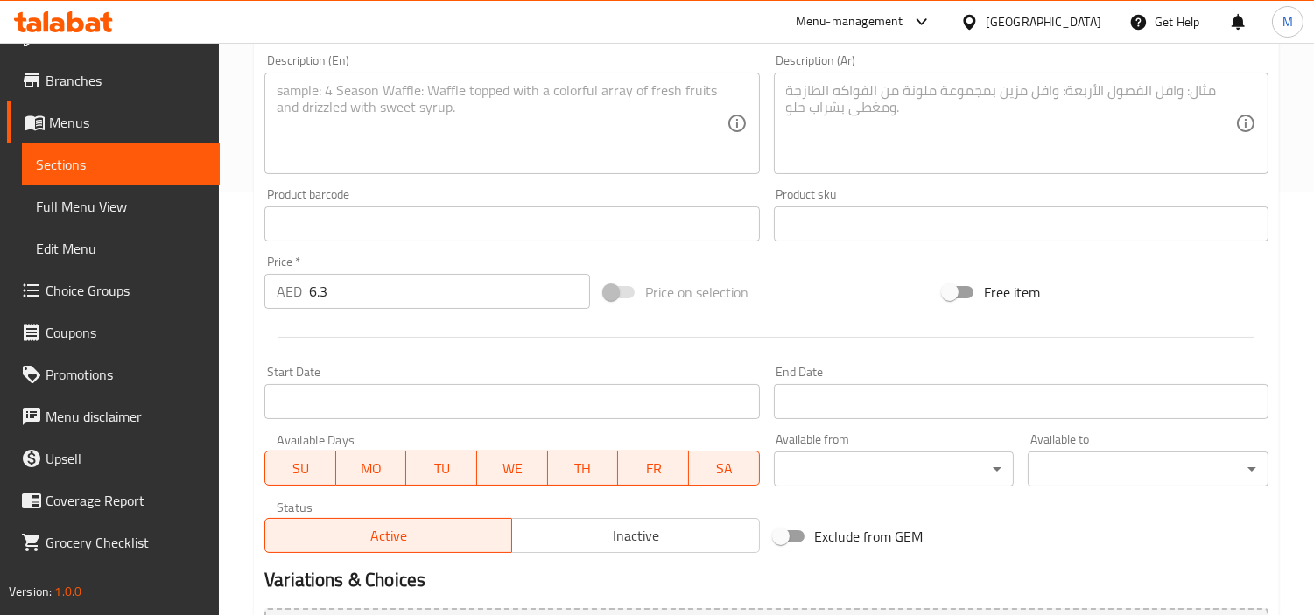
scroll to position [229, 0]
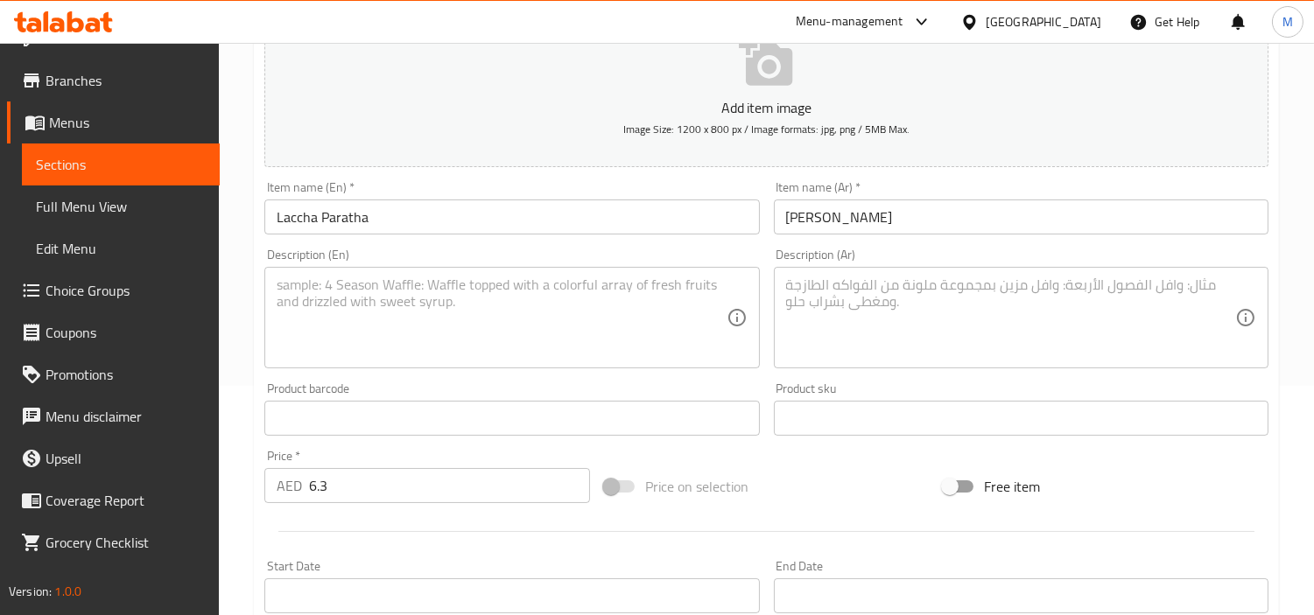
click at [455, 329] on textarea at bounding box center [501, 318] width 449 height 83
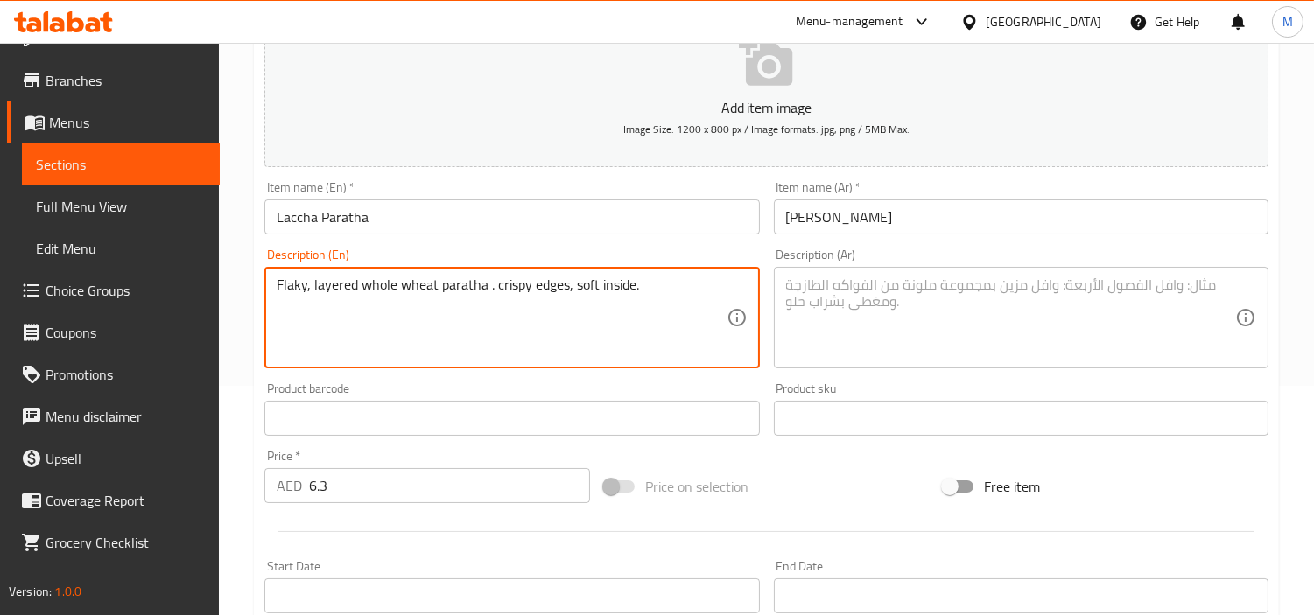
click at [556, 284] on textarea "Flaky, layered whole wheat paratha . crispy edges, soft inside." at bounding box center [501, 318] width 449 height 83
click at [554, 284] on textarea "Flaky, layered whole wheat paratha . crispy edges, soft inside." at bounding box center [501, 318] width 449 height 83
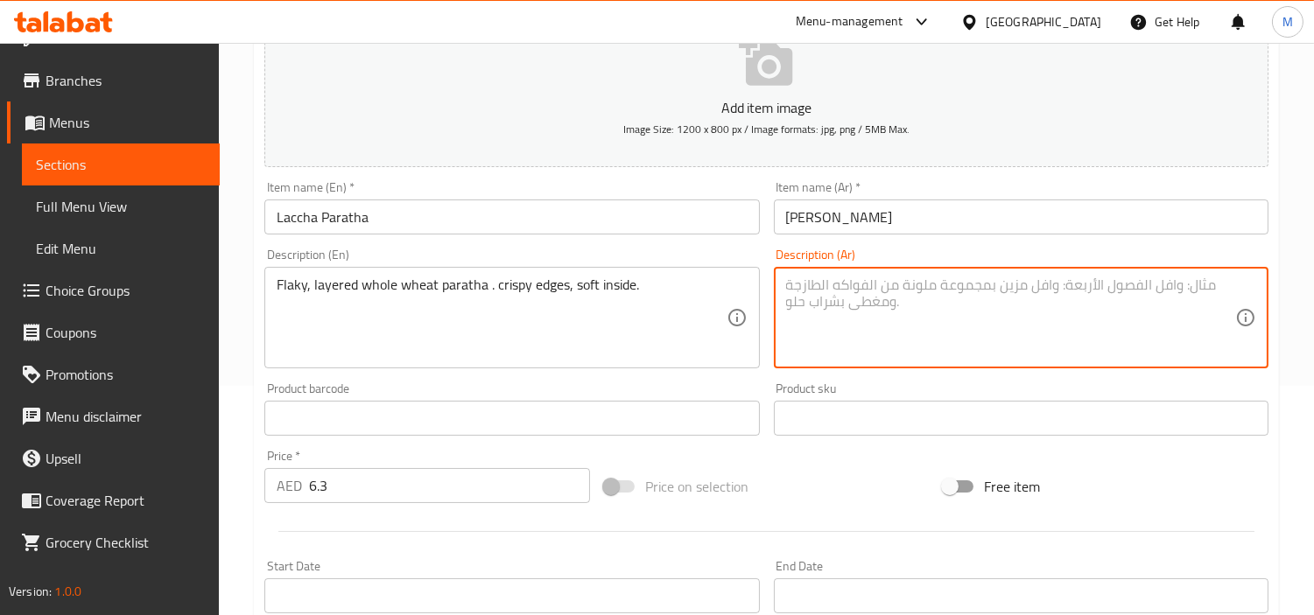
click at [938, 291] on textarea at bounding box center [1010, 318] width 449 height 83
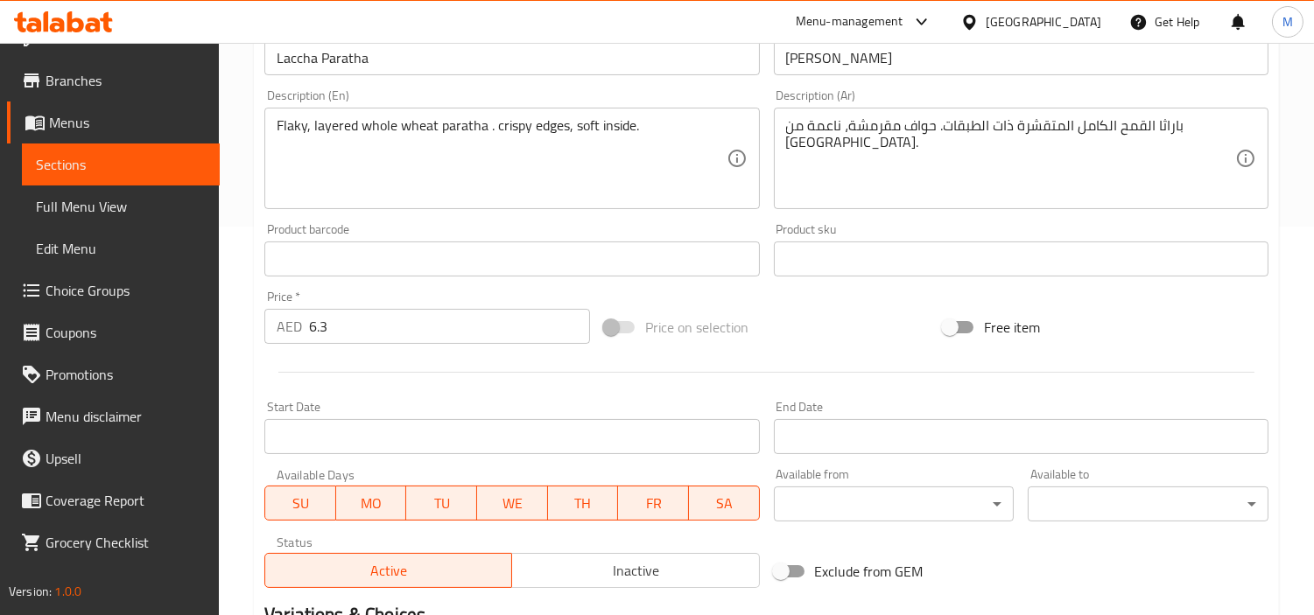
scroll to position [618, 0]
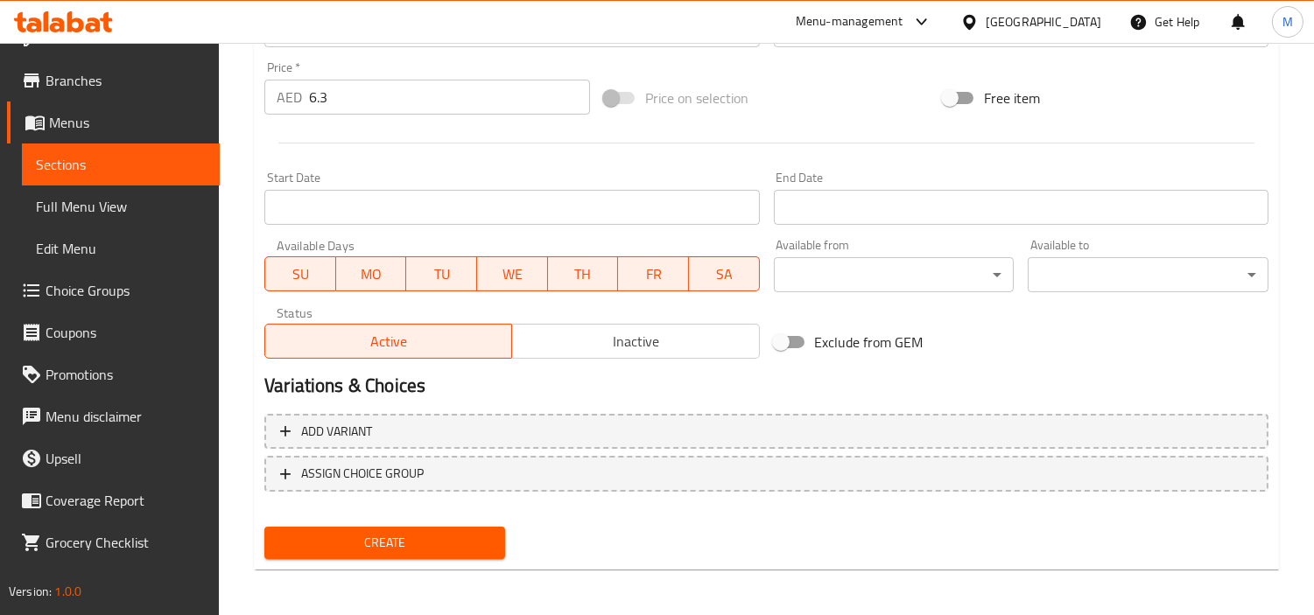
click at [364, 532] on span "Create" at bounding box center [384, 543] width 213 height 22
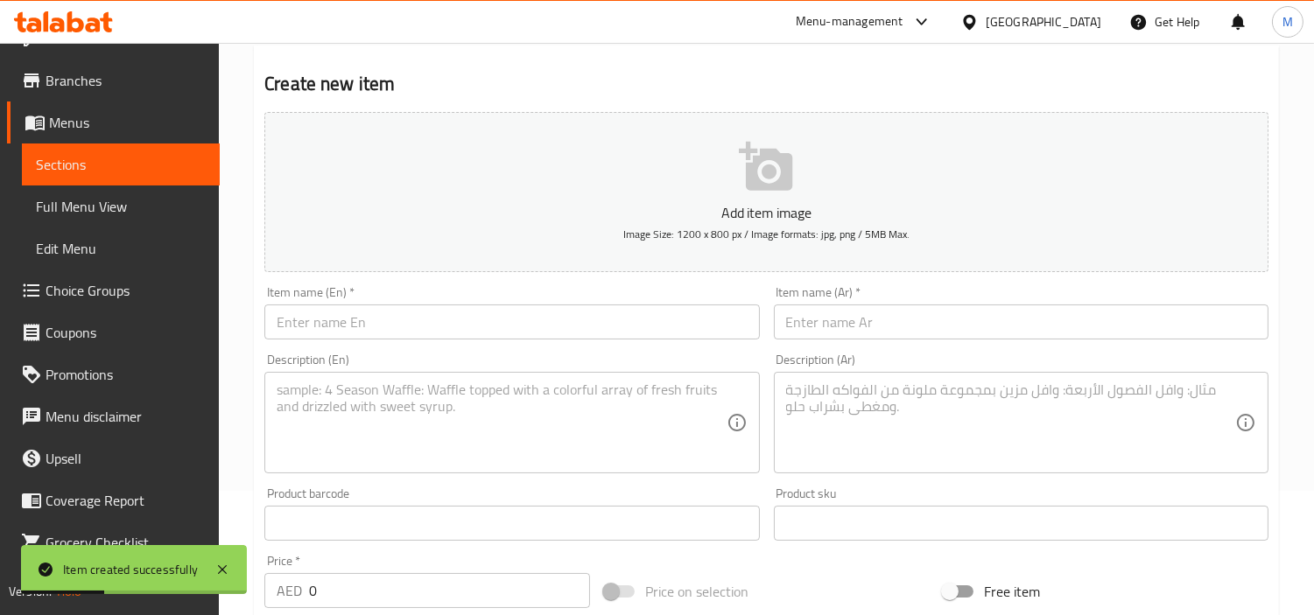
scroll to position [0, 0]
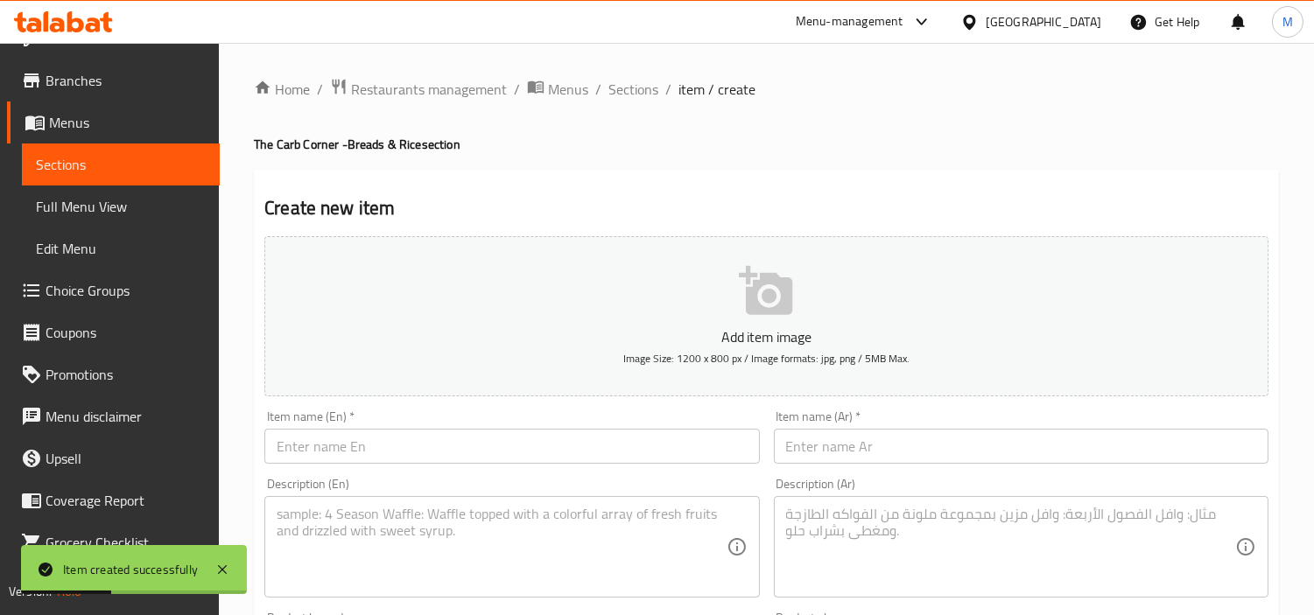
click at [460, 443] on input "text" at bounding box center [511, 446] width 495 height 35
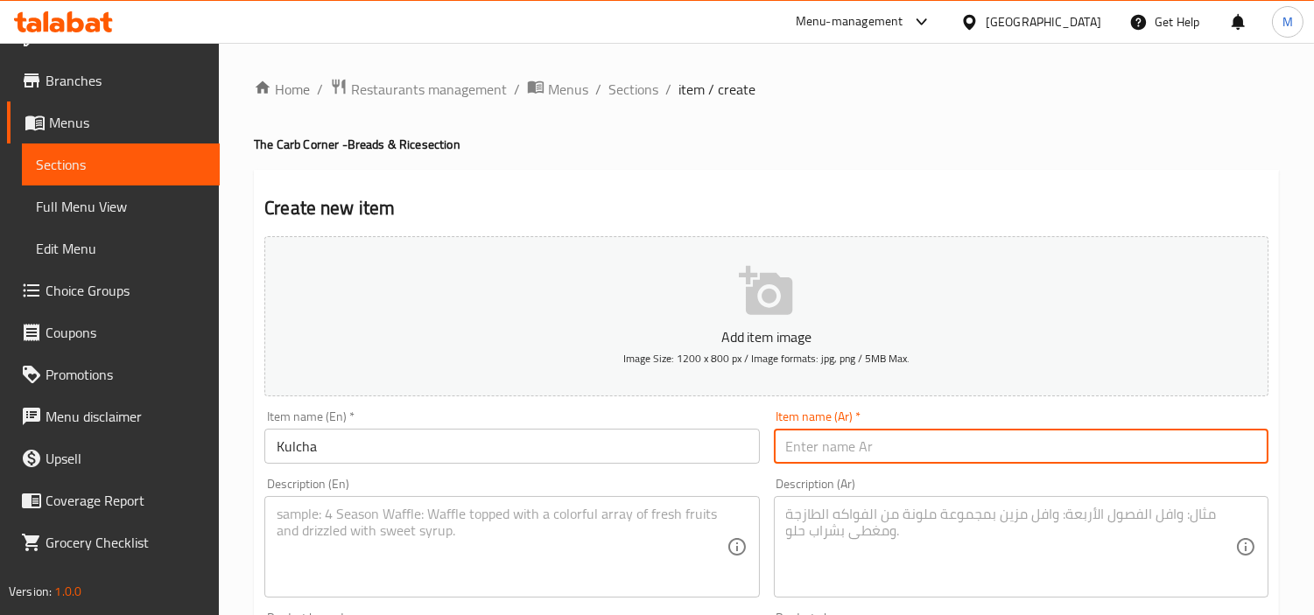
click at [1134, 446] on input "text" at bounding box center [1021, 446] width 495 height 35
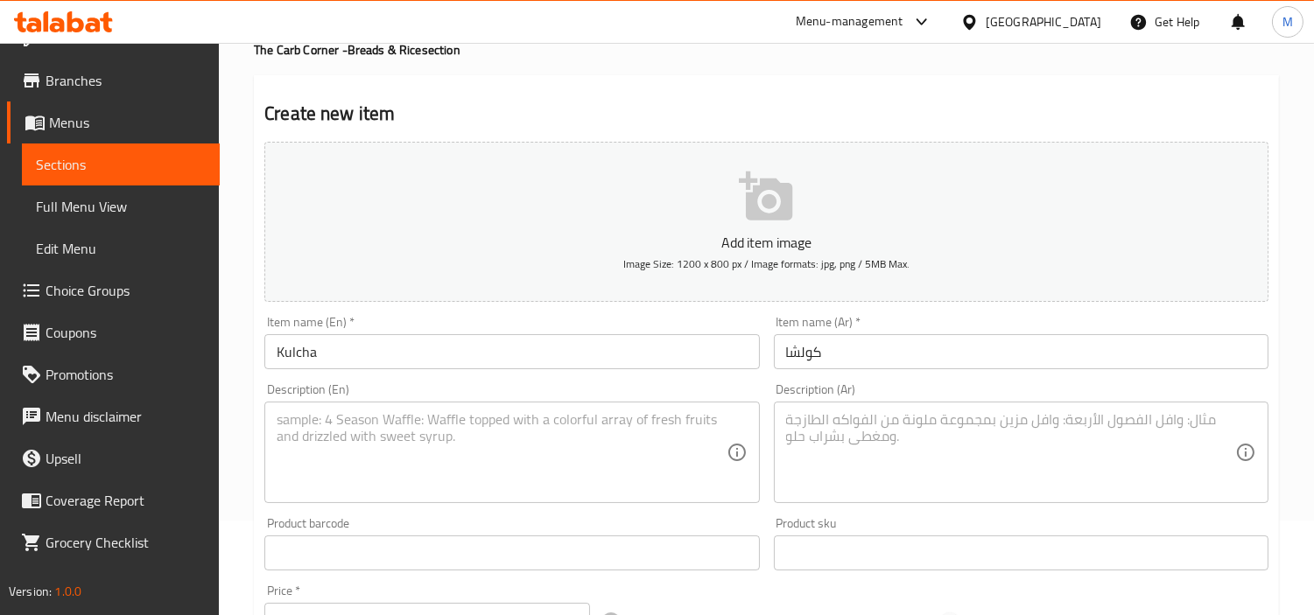
scroll to position [291, 0]
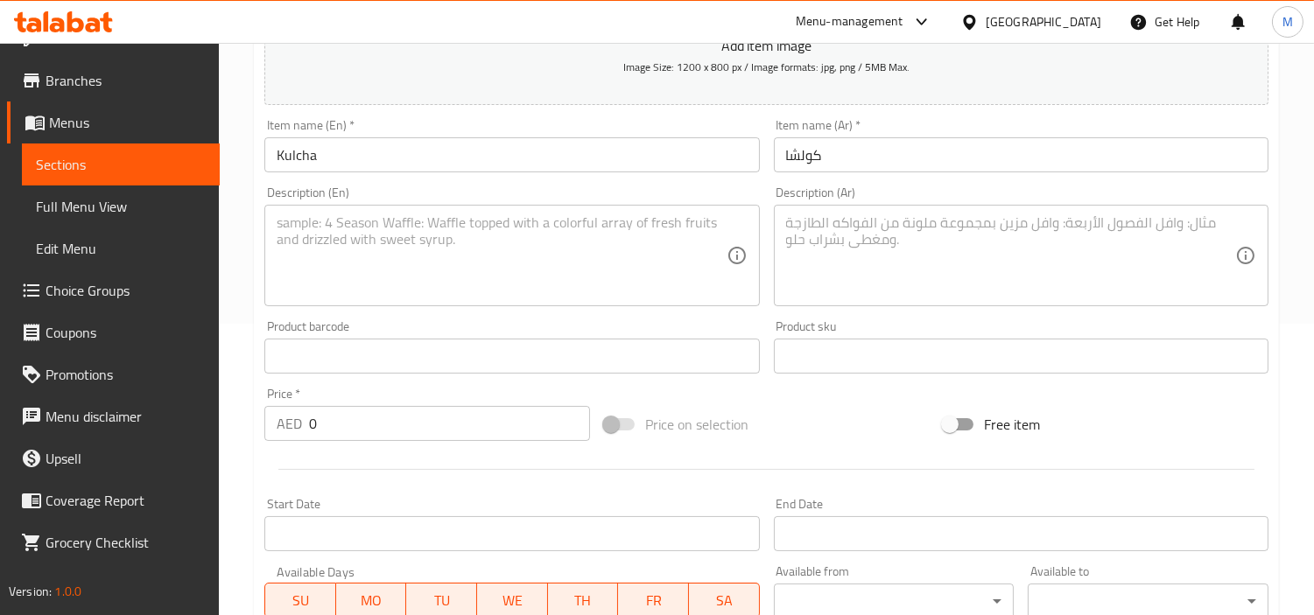
click at [459, 265] on textarea at bounding box center [501, 255] width 449 height 83
click at [893, 214] on textarea at bounding box center [1010, 255] width 449 height 83
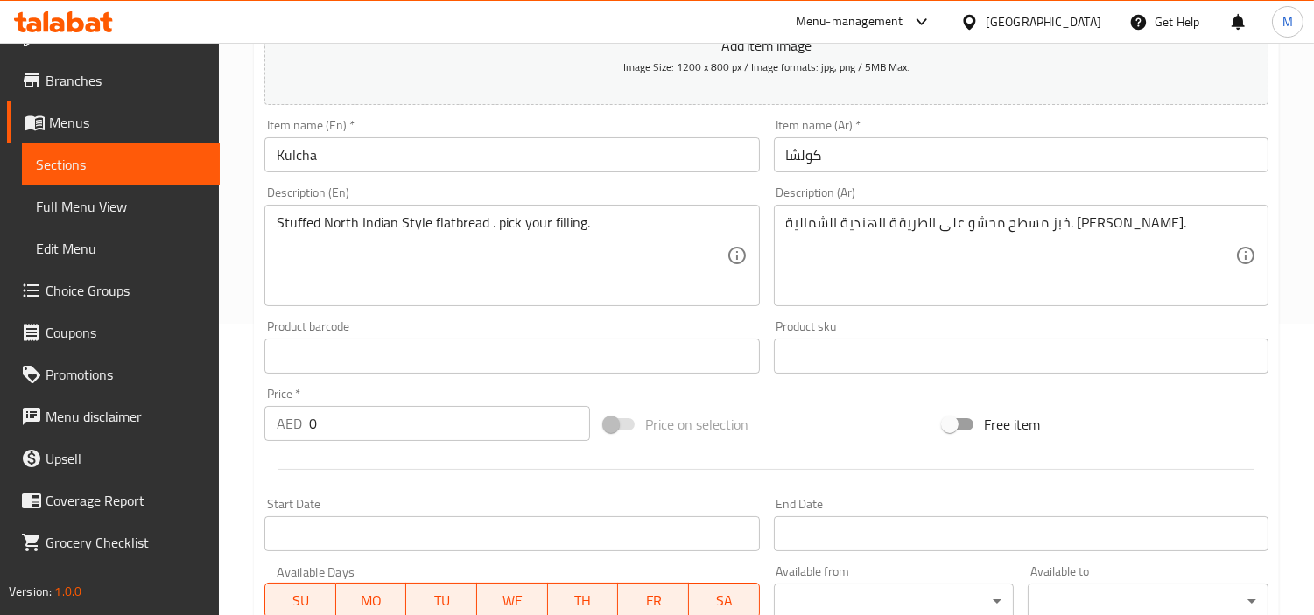
click at [242, 348] on div "Home / Restaurants management / Menus / Sections / item / create The Carb Corne…" at bounding box center [766, 348] width 1095 height 1194
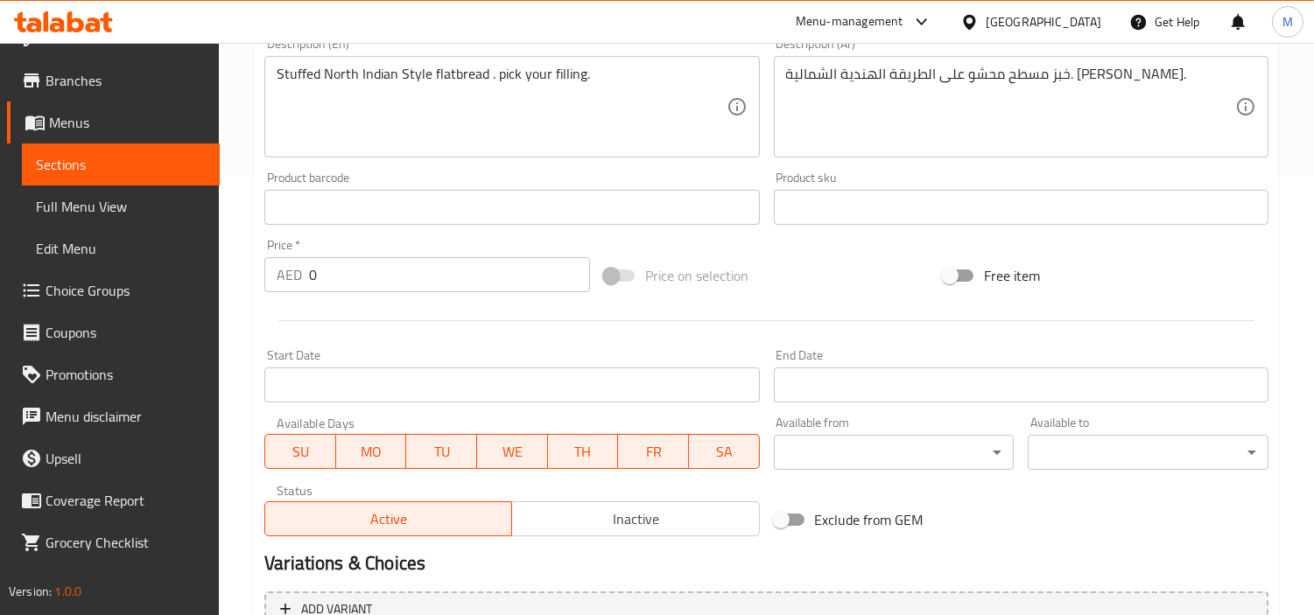
scroll to position [618, 0]
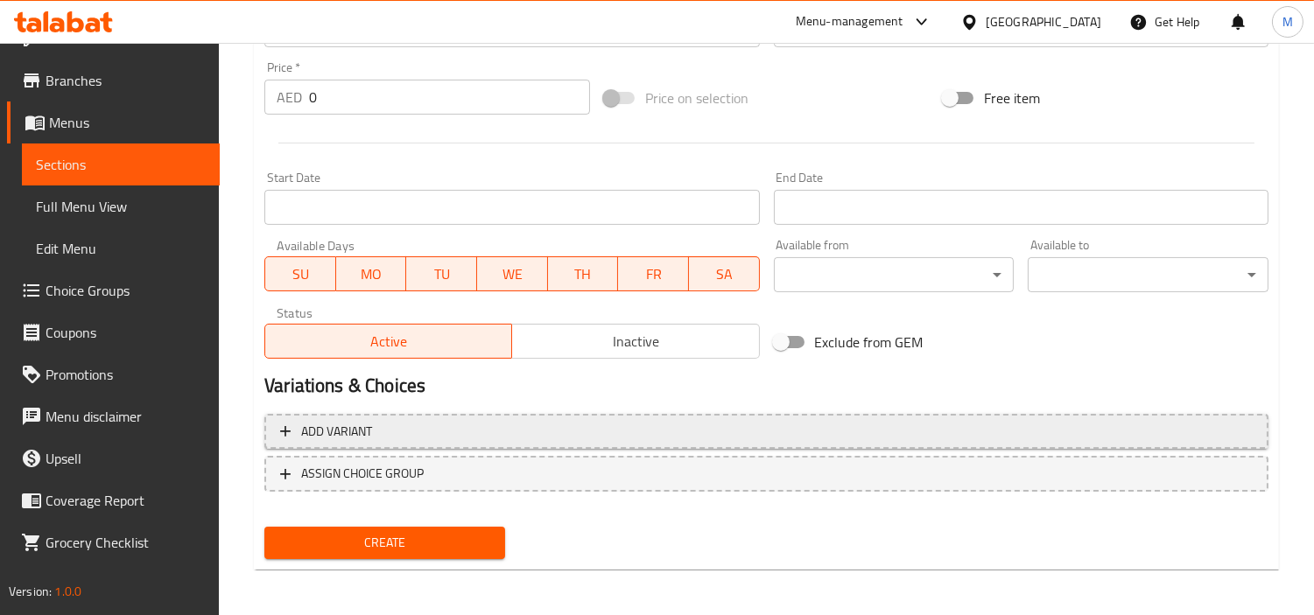
click at [425, 431] on span "Add variant" at bounding box center [766, 432] width 973 height 22
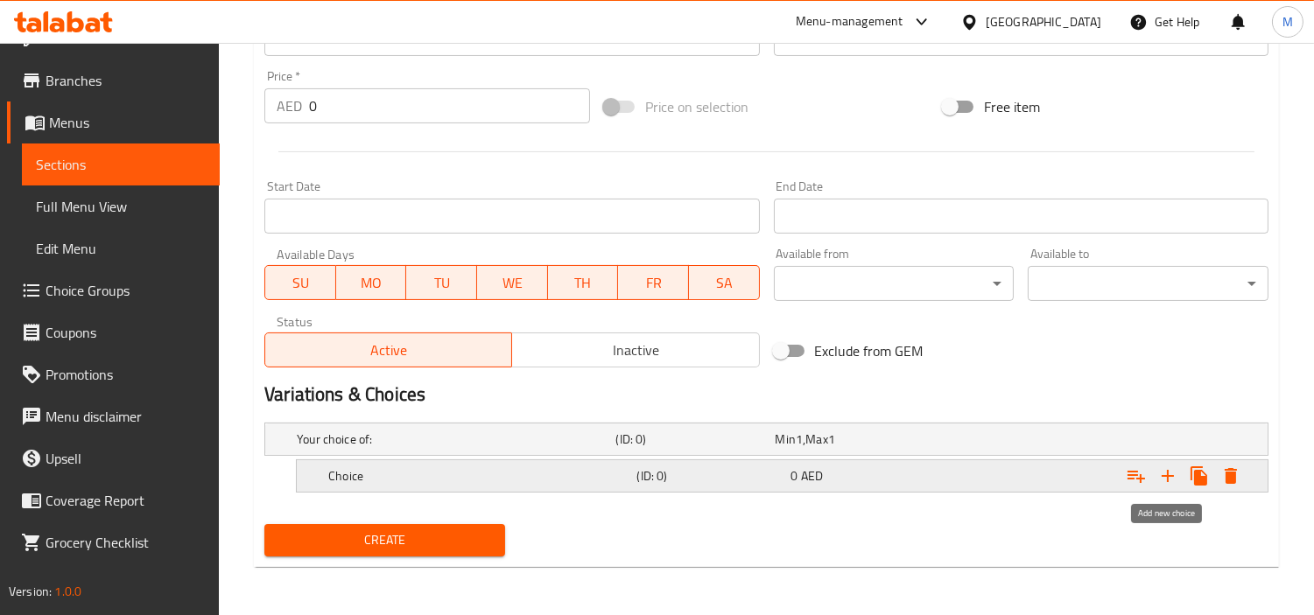
click at [1173, 466] on icon "Expand" at bounding box center [1167, 476] width 21 height 21
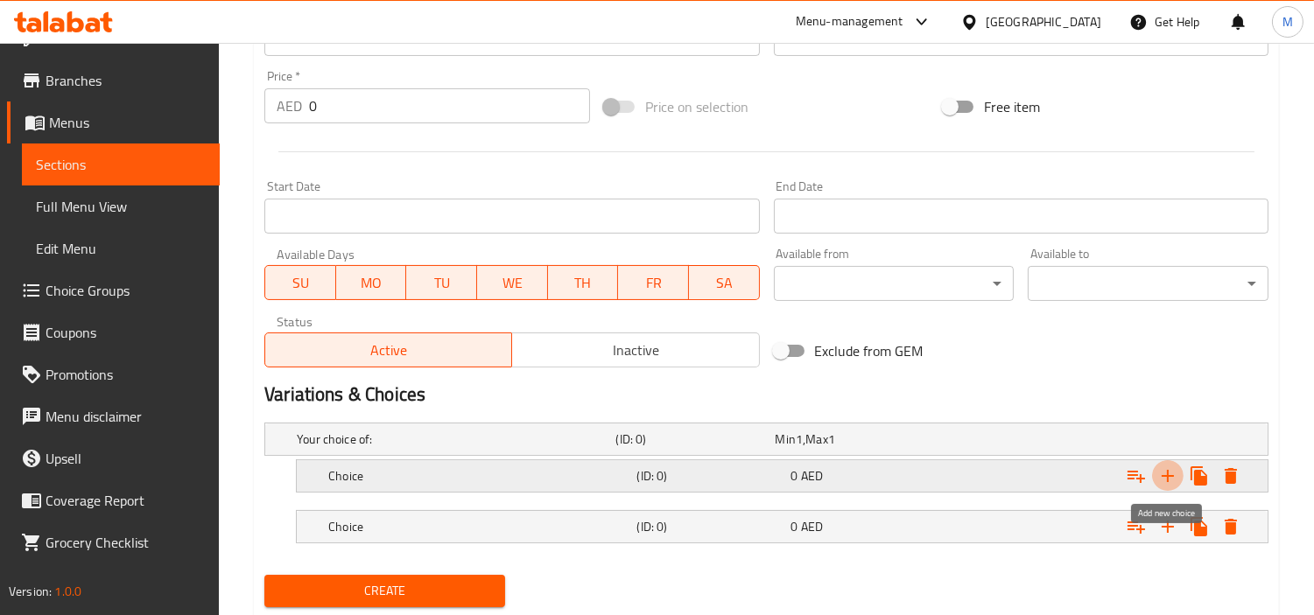
click at [1173, 466] on icon "Expand" at bounding box center [1167, 476] width 21 height 21
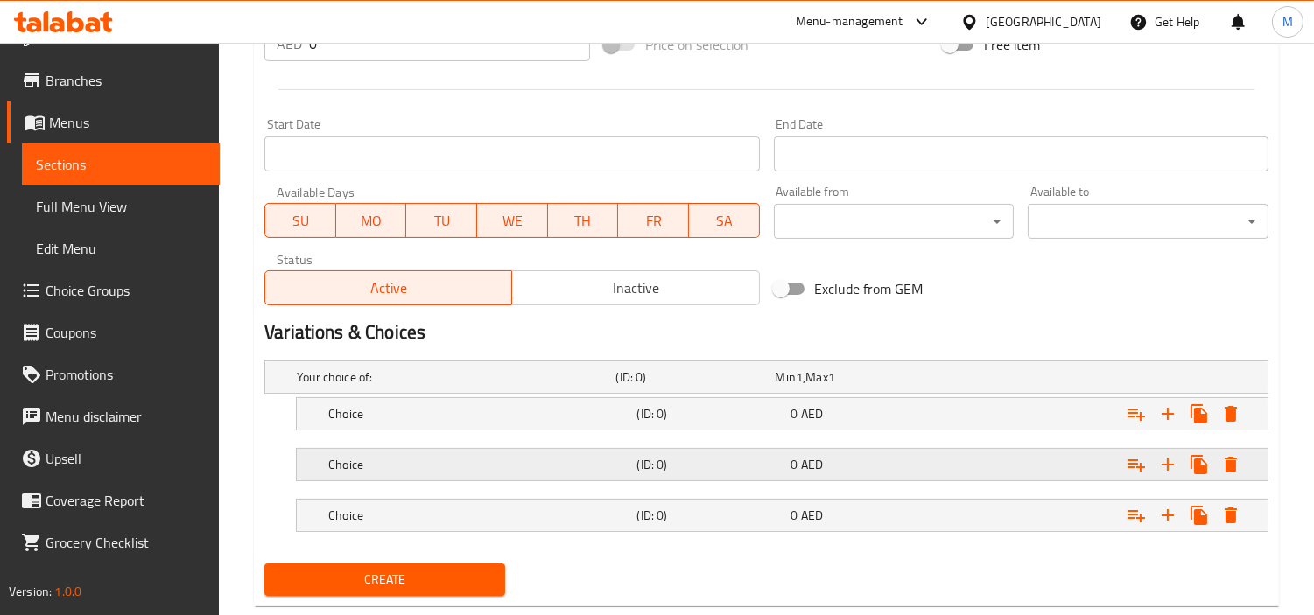
scroll to position [706, 0]
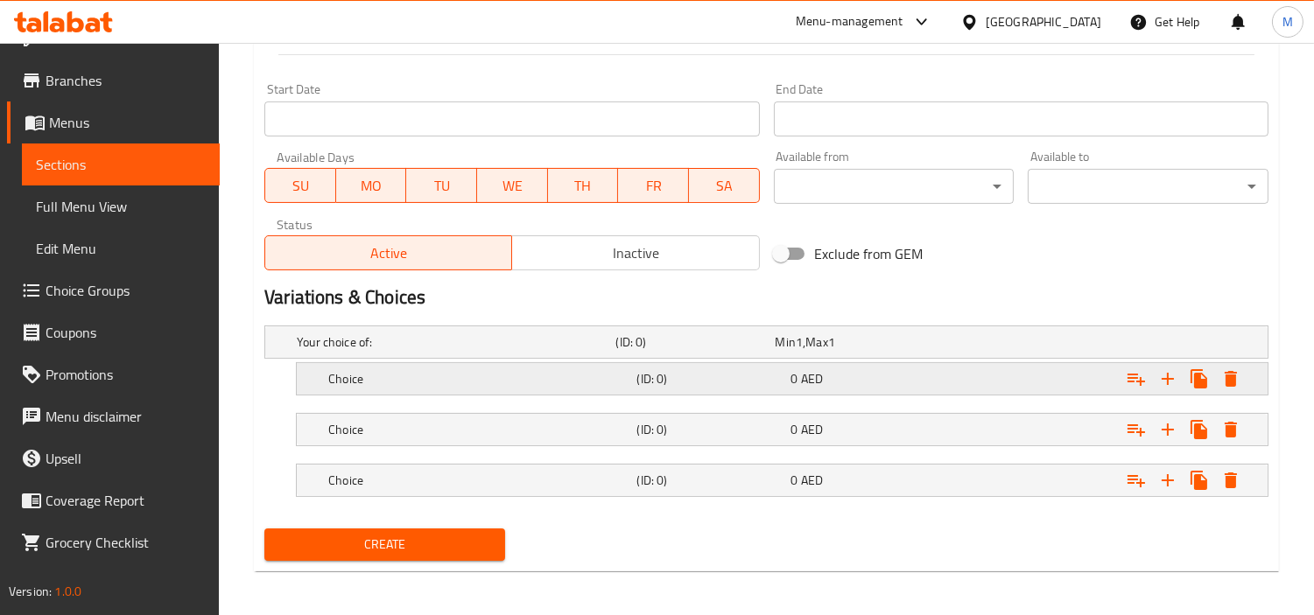
click at [423, 367] on div "Choice" at bounding box center [479, 379] width 308 height 25
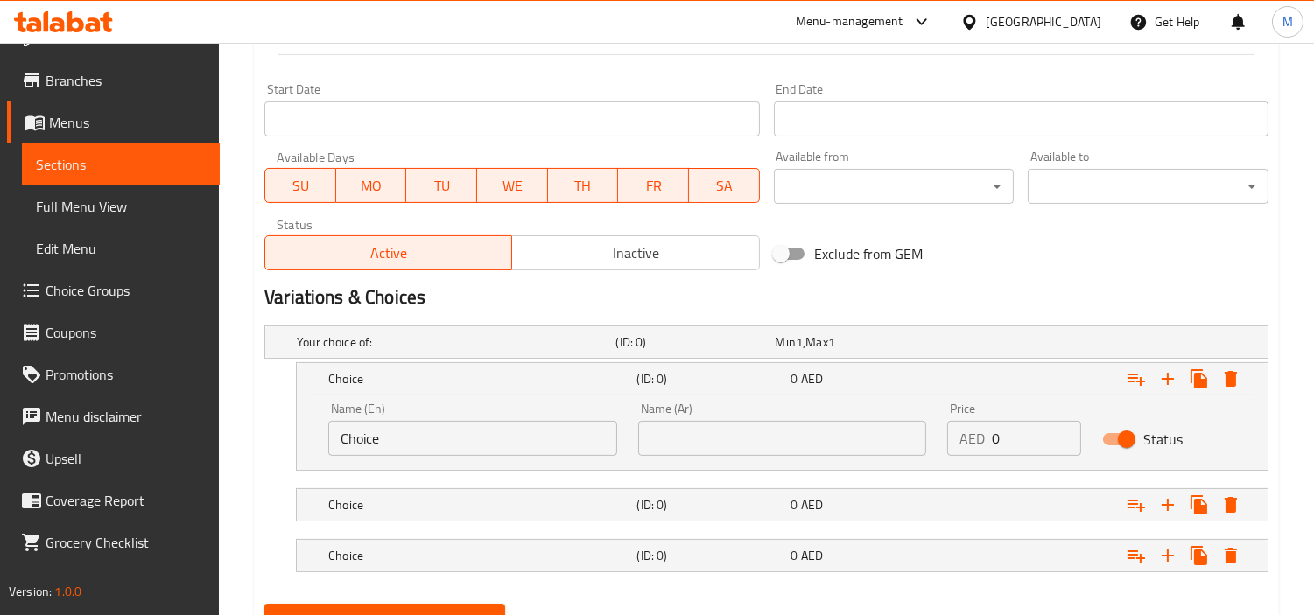
click at [418, 442] on input "Choice" at bounding box center [472, 438] width 289 height 35
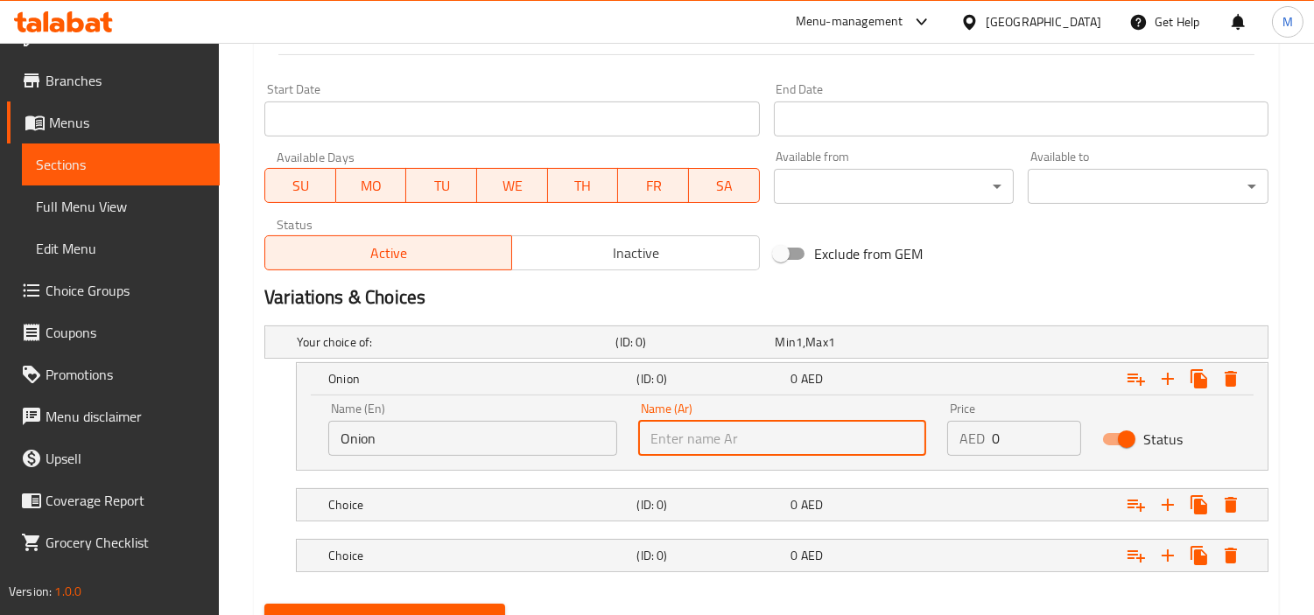
click at [730, 434] on input "text" at bounding box center [782, 438] width 289 height 35
click at [407, 502] on h5 "Choice" at bounding box center [478, 505] width 301 height 18
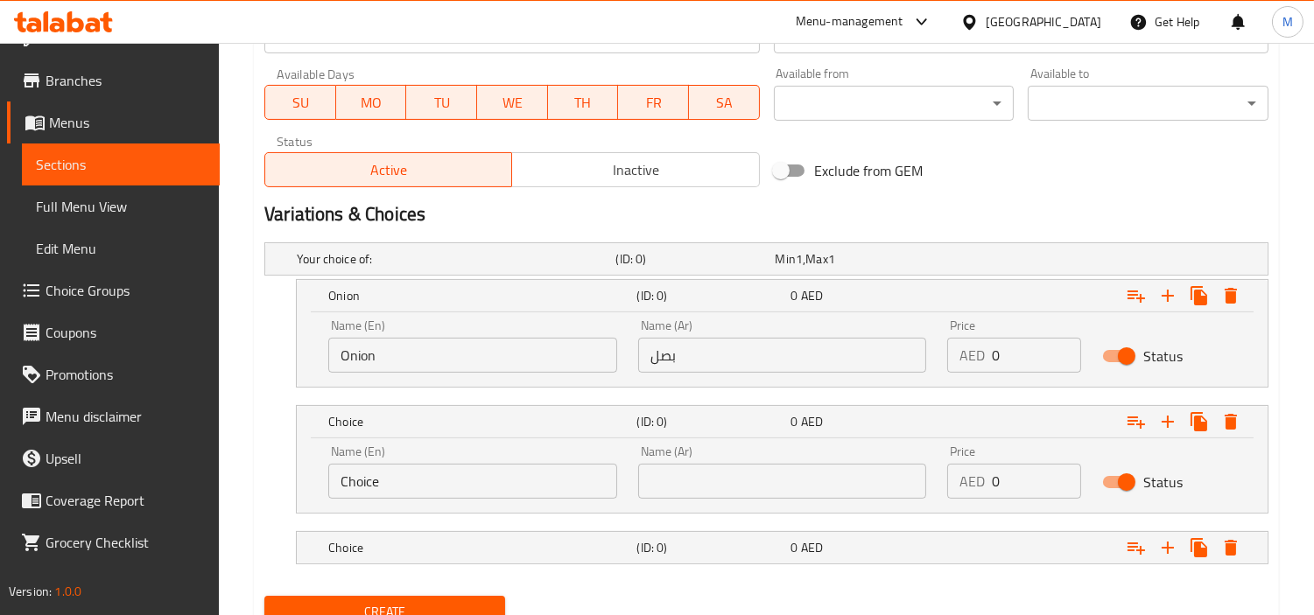
scroll to position [861, 0]
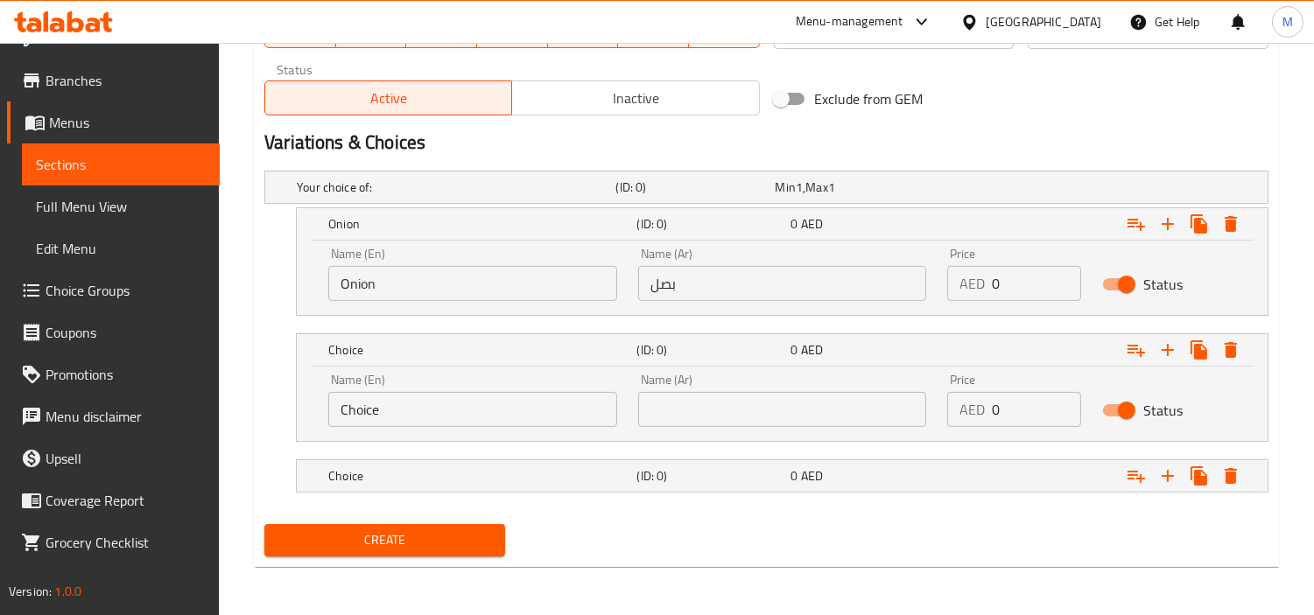
click at [403, 409] on input "Choice" at bounding box center [472, 409] width 289 height 35
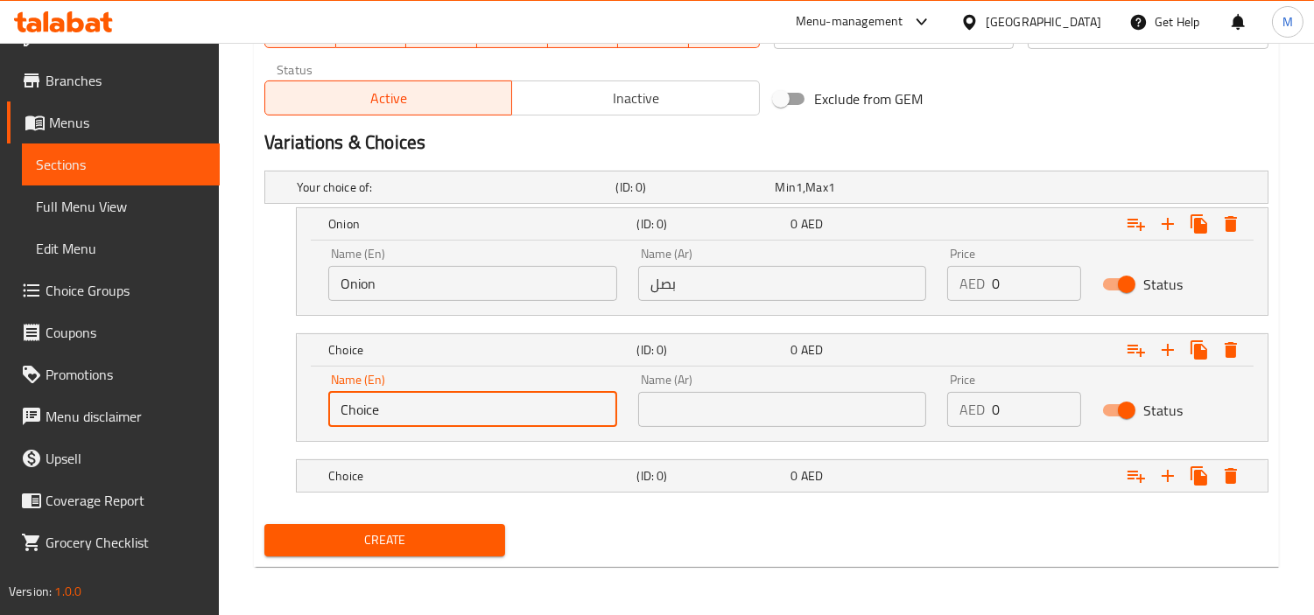
click at [403, 409] on input "Choice" at bounding box center [472, 409] width 289 height 35
click at [744, 403] on input "text" at bounding box center [782, 409] width 289 height 35
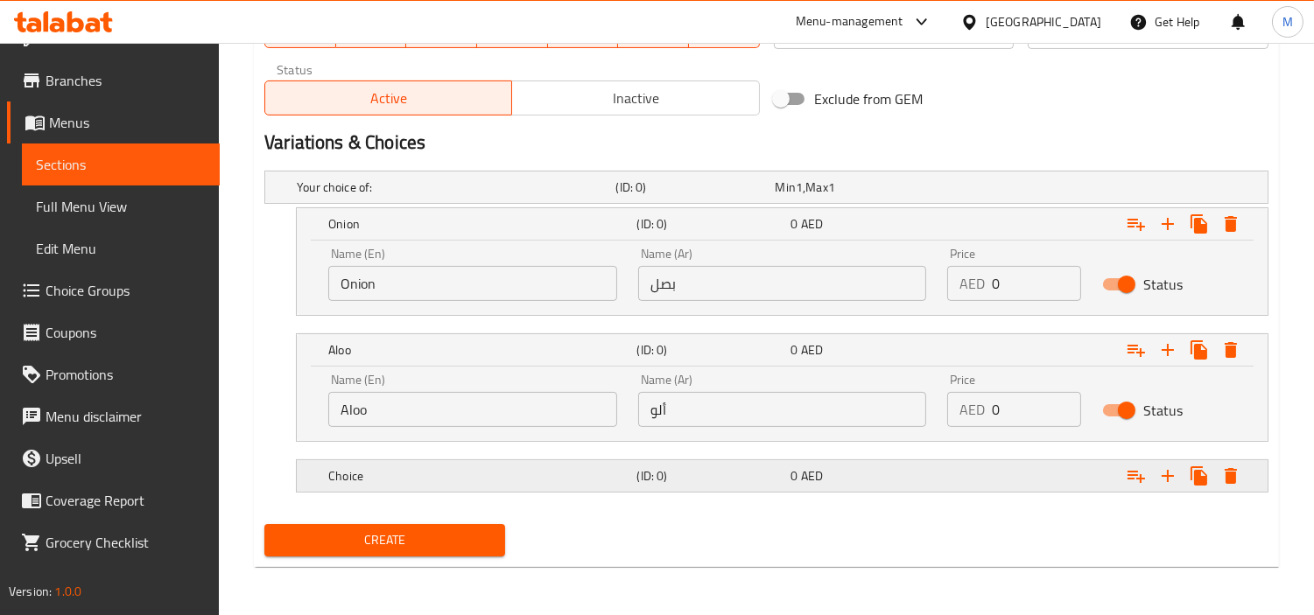
click at [453, 470] on h5 "Choice" at bounding box center [478, 476] width 301 height 18
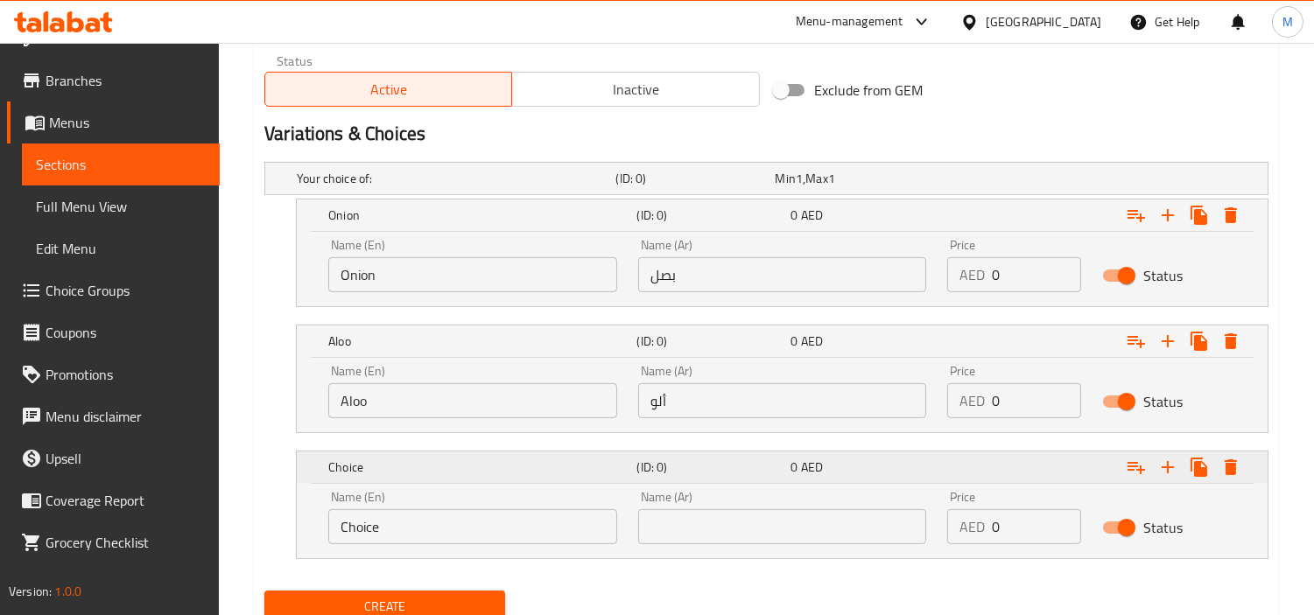
scroll to position [937, 0]
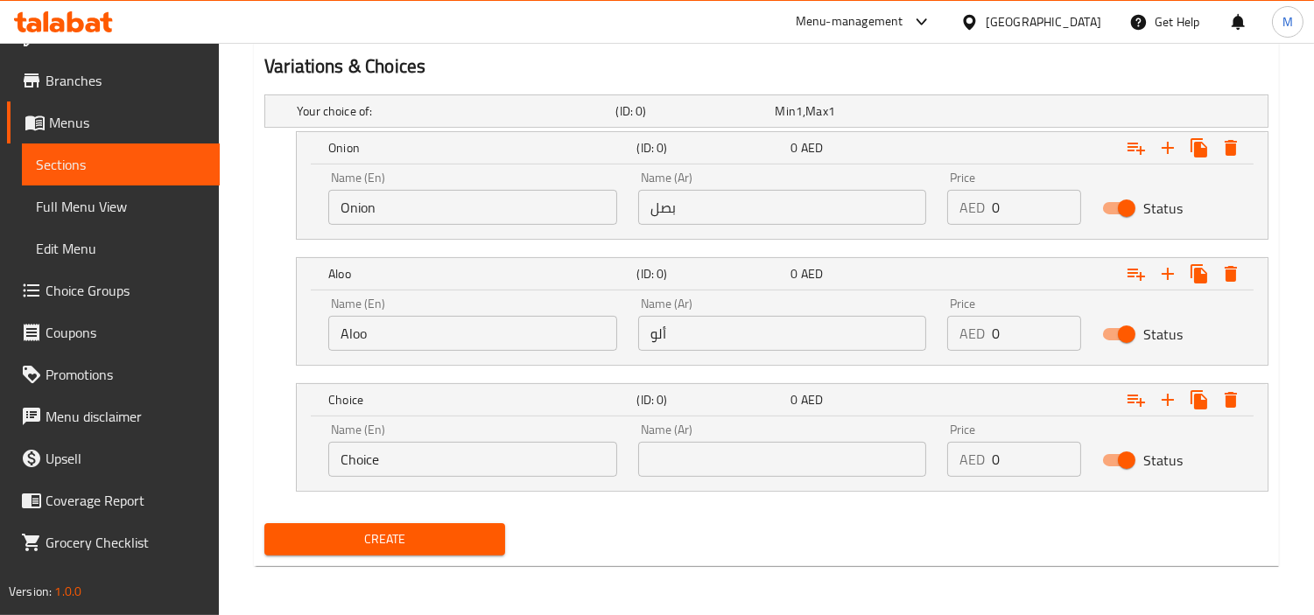
click at [418, 445] on input "Choice" at bounding box center [472, 459] width 289 height 35
click at [766, 467] on input "text" at bounding box center [782, 459] width 289 height 35
click at [996, 206] on input "0" at bounding box center [1036, 207] width 89 height 35
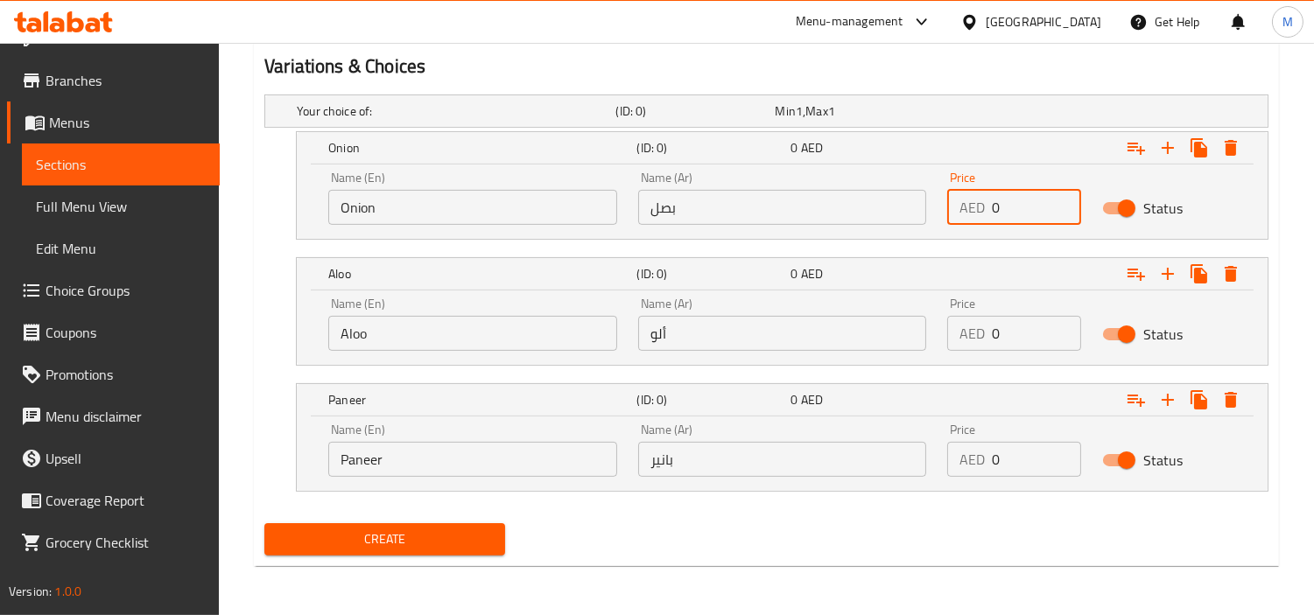
click at [996, 206] on input "0" at bounding box center [1036, 207] width 89 height 35
click at [1035, 320] on input "0" at bounding box center [1036, 333] width 89 height 35
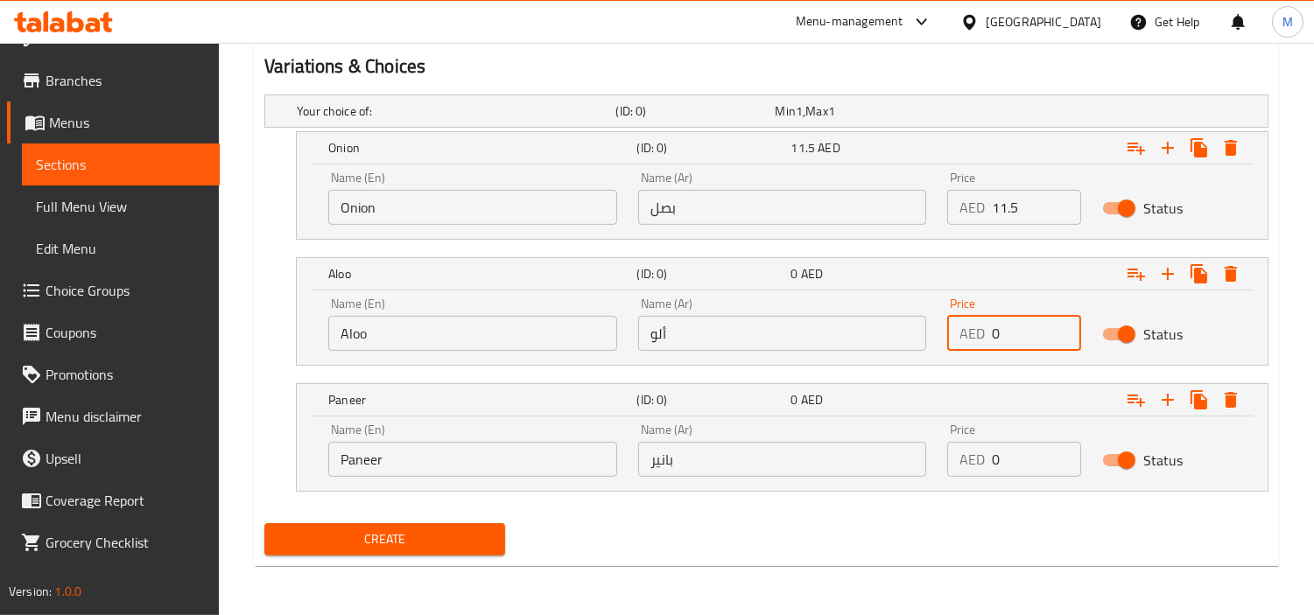
click at [1035, 320] on input "0" at bounding box center [1036, 333] width 89 height 35
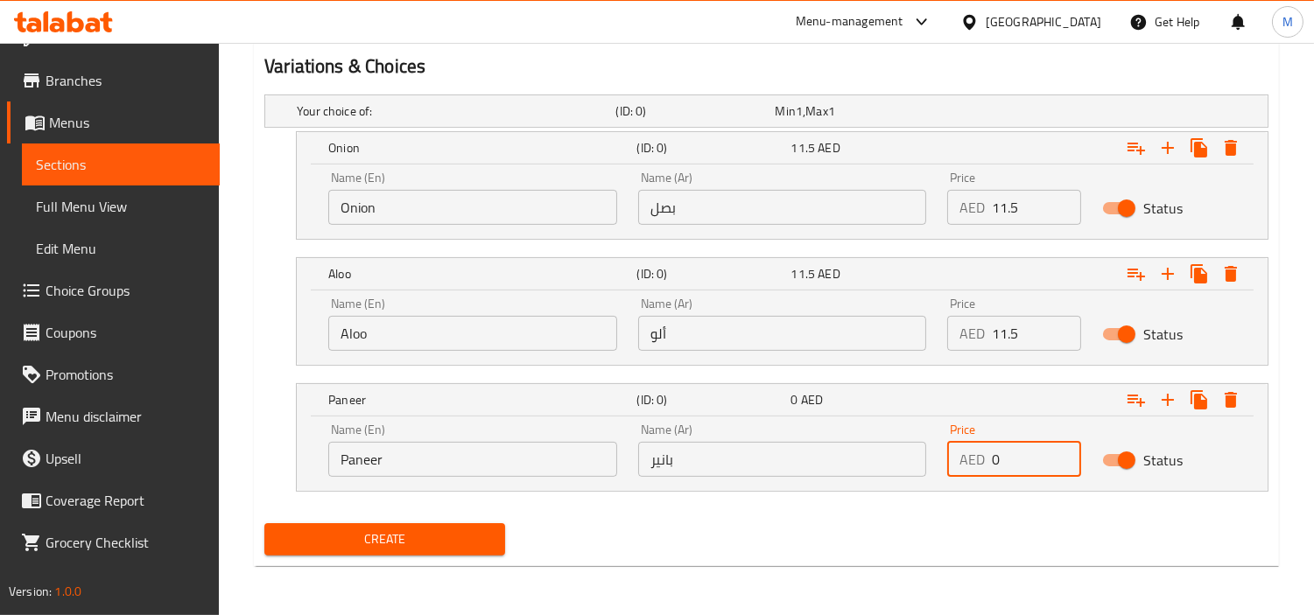
click at [1022, 448] on input "0" at bounding box center [1036, 459] width 89 height 35
click at [919, 530] on div "Create" at bounding box center [766, 539] width 1018 height 46
click at [397, 537] on span "Create" at bounding box center [384, 540] width 213 height 22
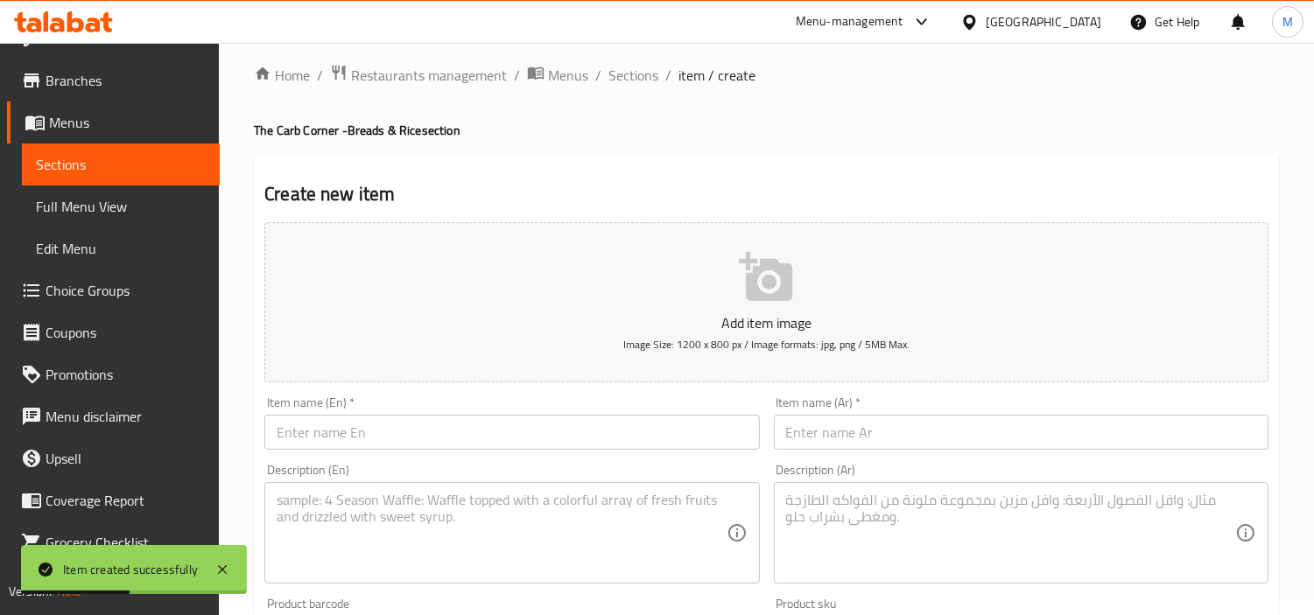
scroll to position [0, 0]
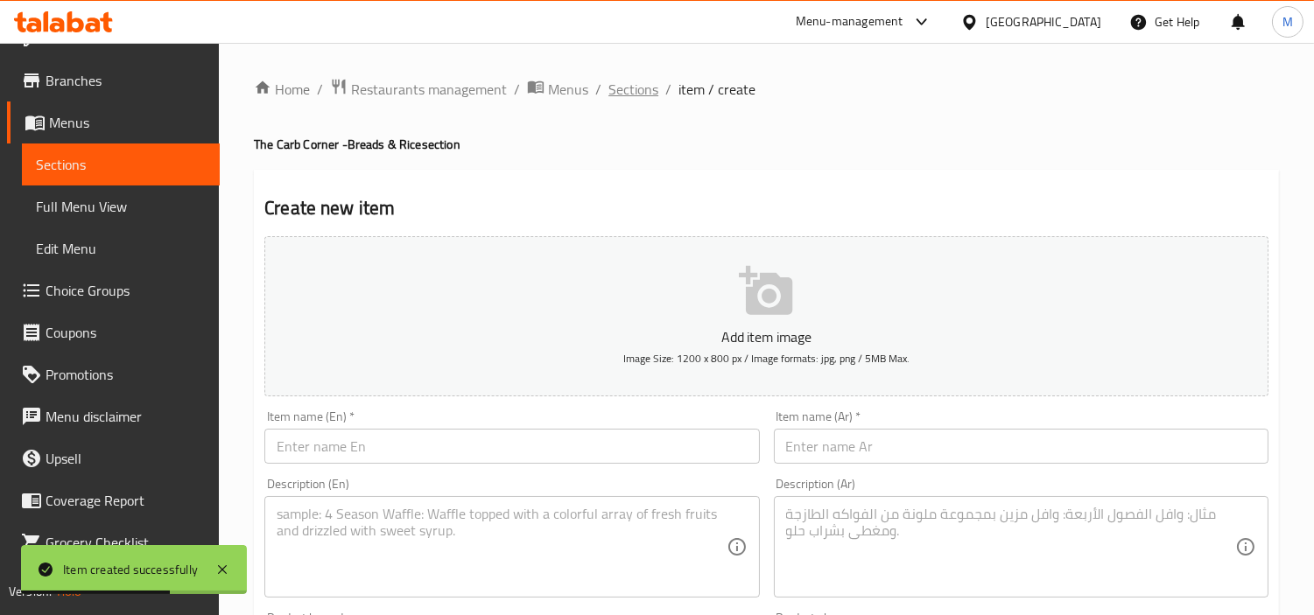
click at [631, 89] on span "Sections" at bounding box center [633, 89] width 50 height 21
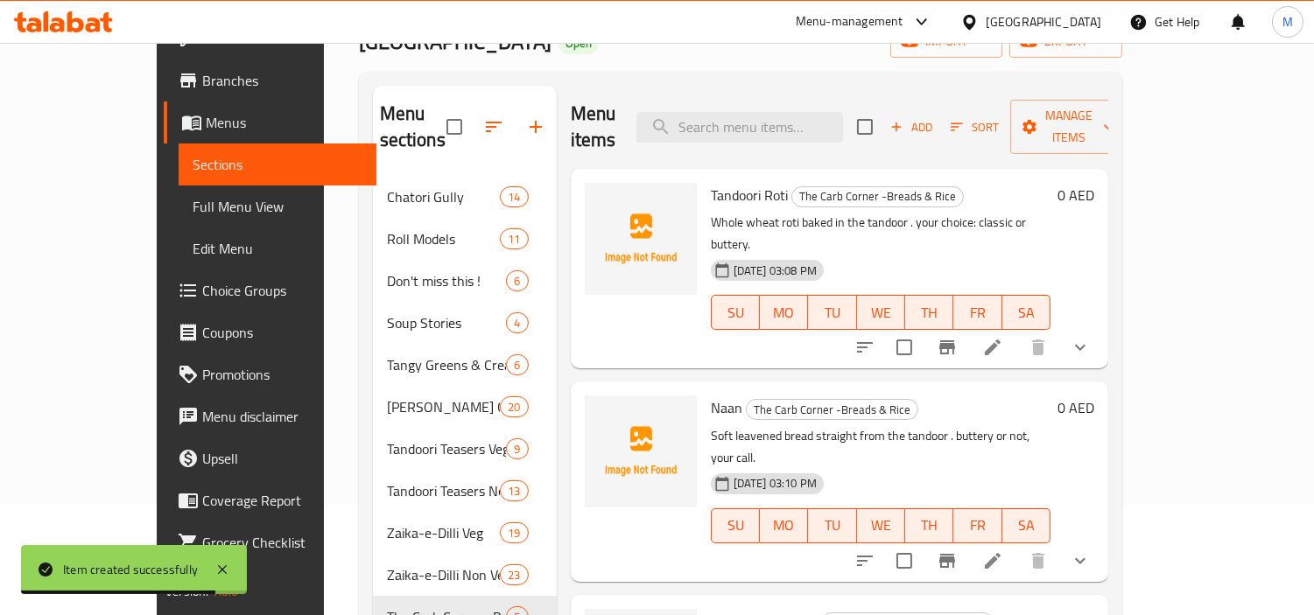
scroll to position [245, 0]
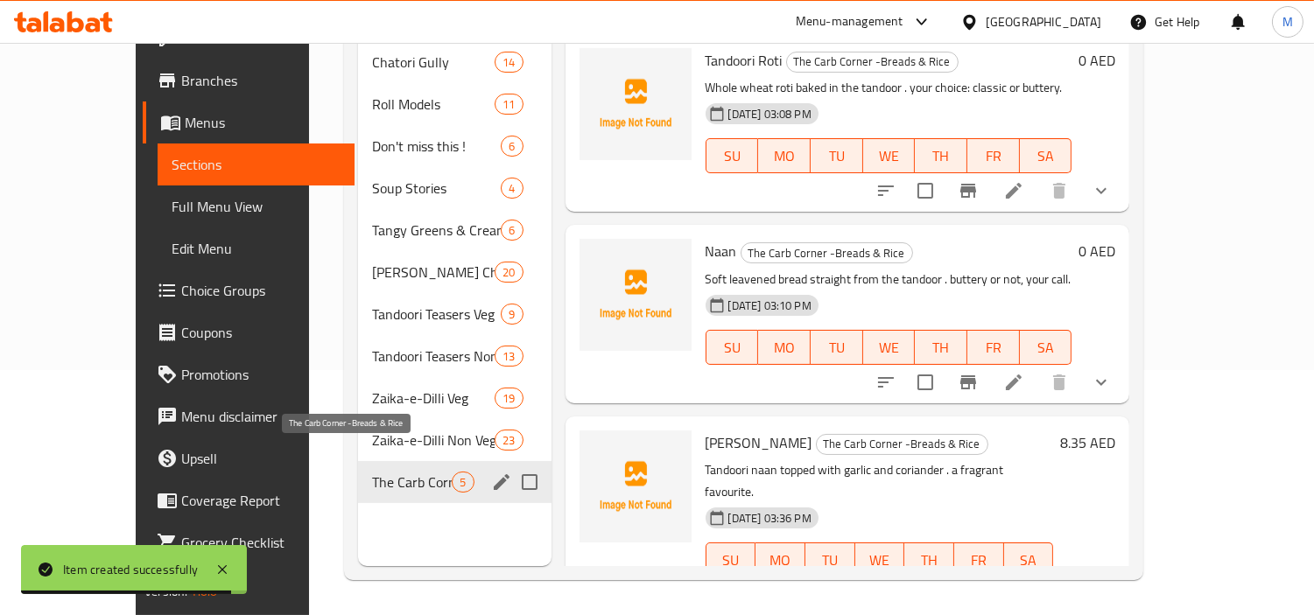
click at [383, 472] on span "The Carb Corner -Breads & Rice" at bounding box center [412, 482] width 80 height 21
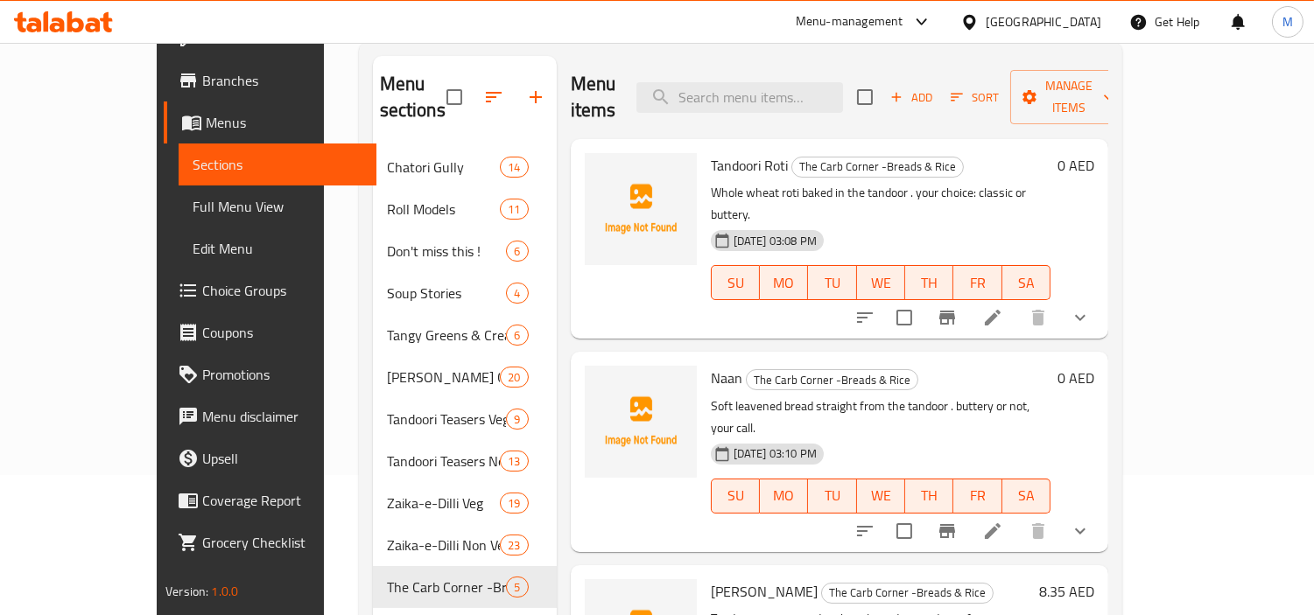
scroll to position [0, 0]
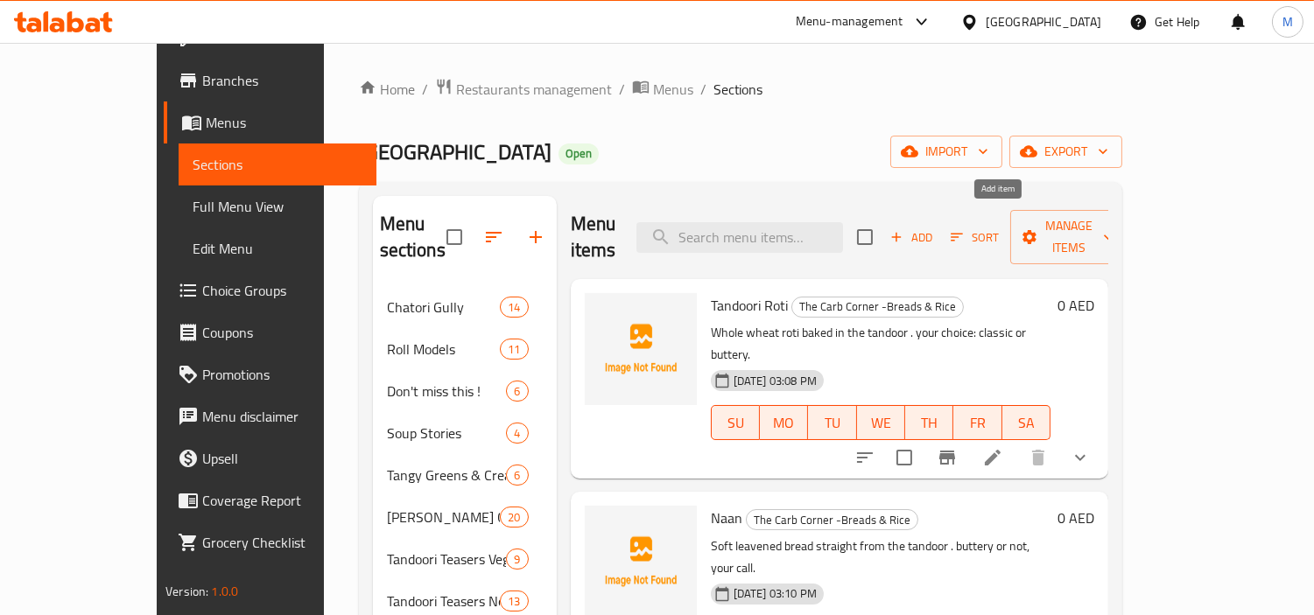
click at [935, 228] on span "Add" at bounding box center [911, 238] width 47 height 20
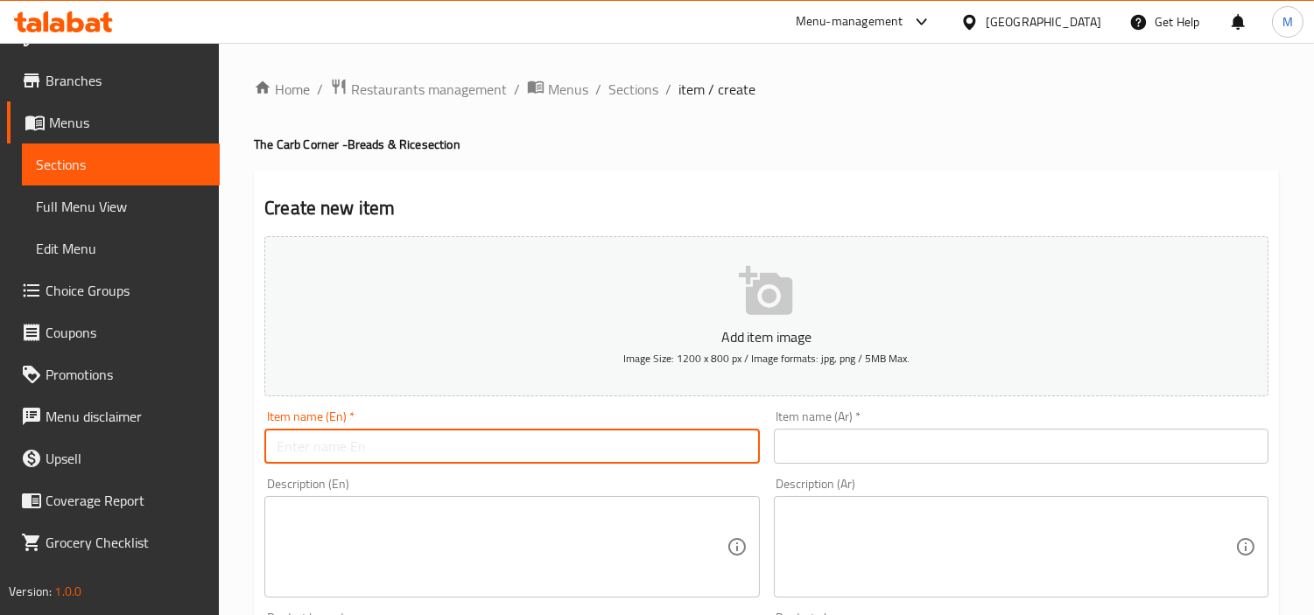
click at [510, 439] on input "text" at bounding box center [511, 446] width 495 height 35
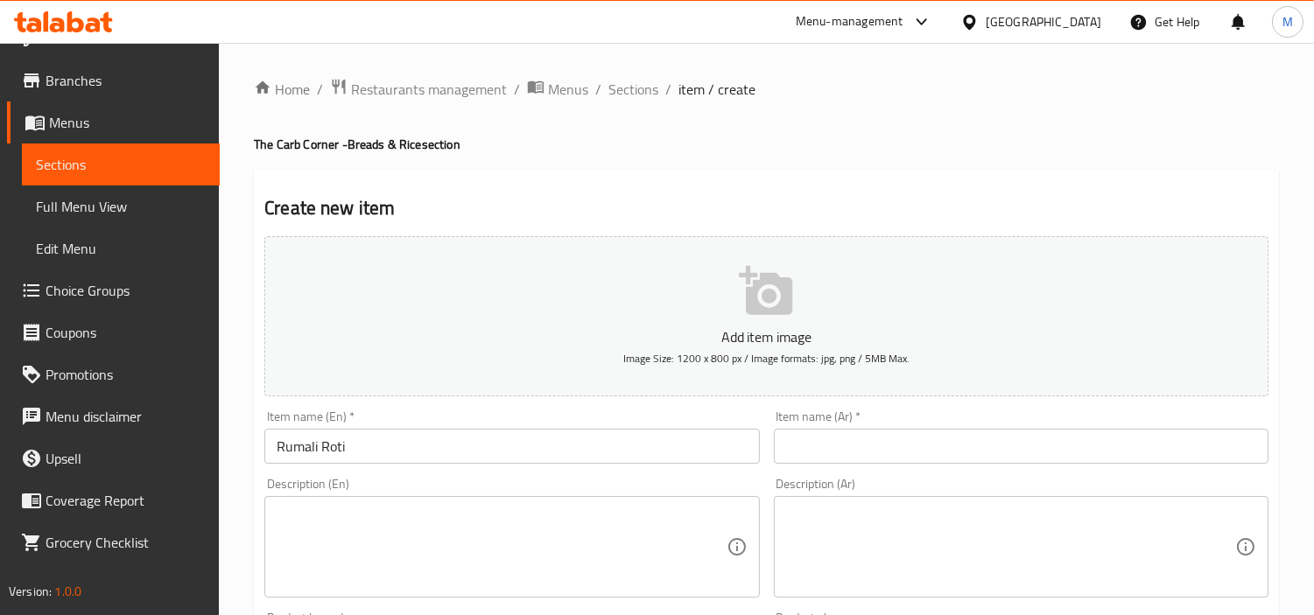
click at [959, 439] on input "text" at bounding box center [1021, 446] width 495 height 35
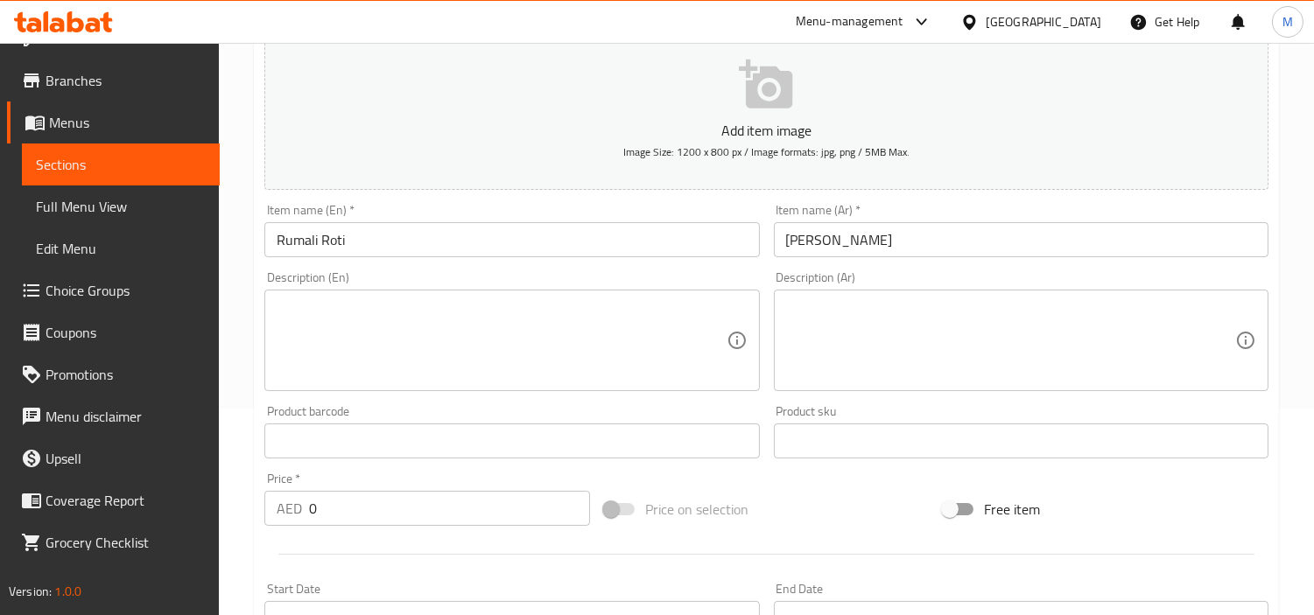
scroll to position [291, 0]
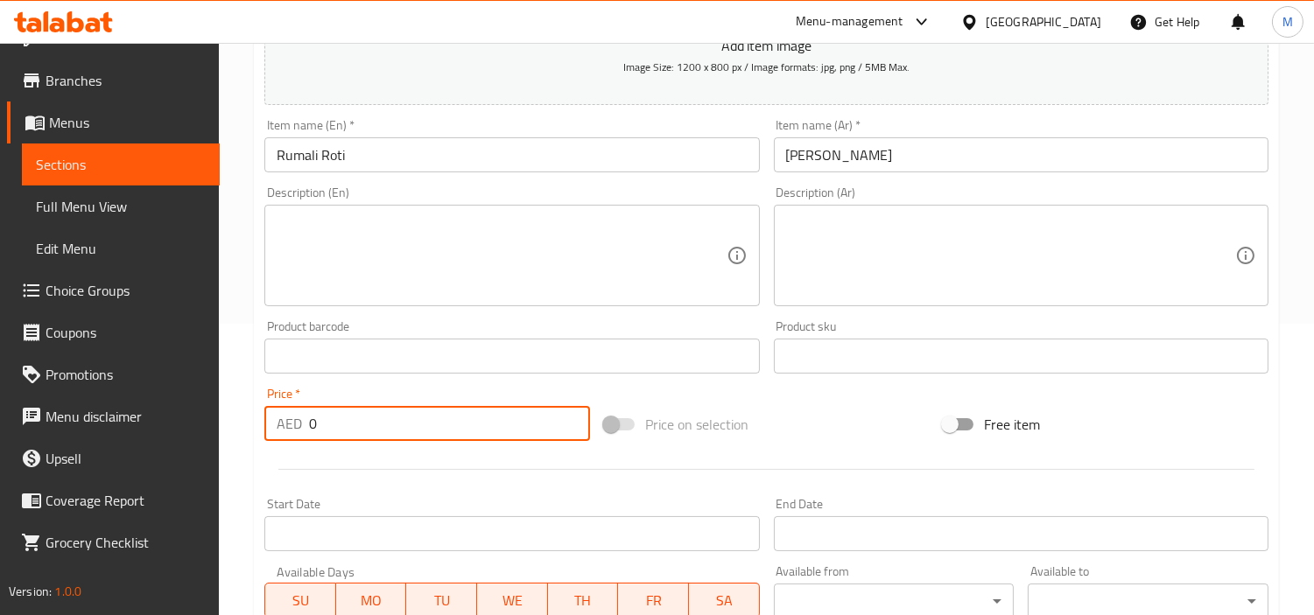
click at [400, 416] on input "0" at bounding box center [449, 423] width 281 height 35
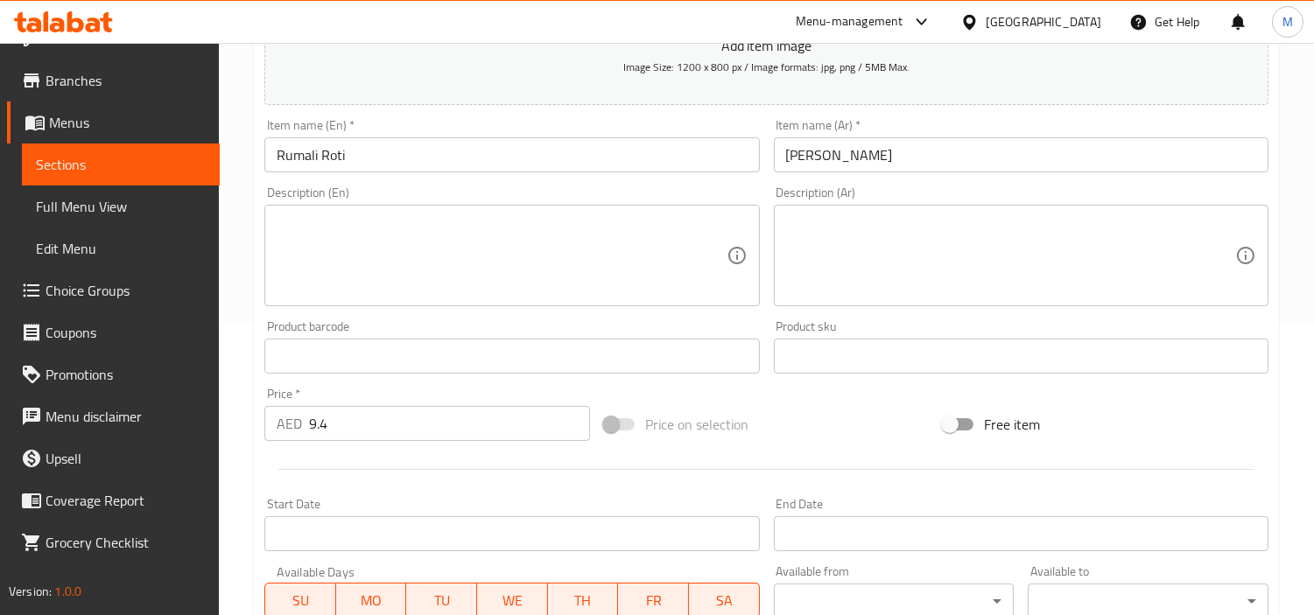
click at [520, 242] on textarea at bounding box center [501, 255] width 449 height 83
click at [923, 228] on textarea at bounding box center [1010, 255] width 449 height 83
click at [240, 377] on div "Home / Restaurants management / Menus / Sections / item / create The Carb Corne…" at bounding box center [766, 348] width 1095 height 1194
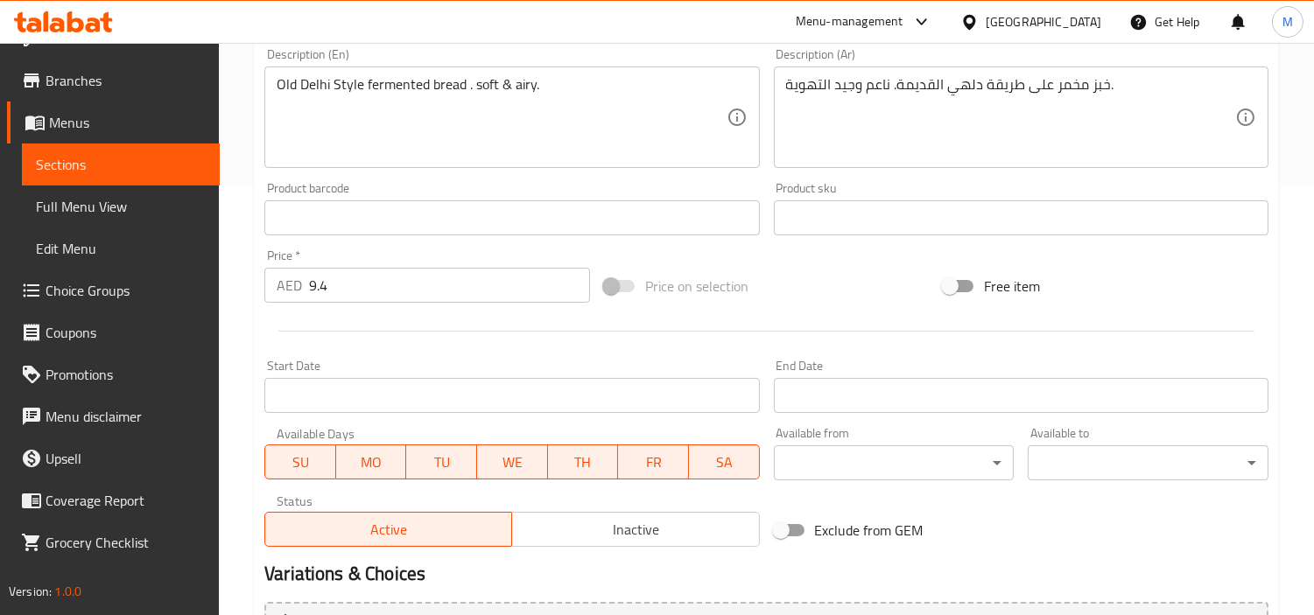
scroll to position [618, 0]
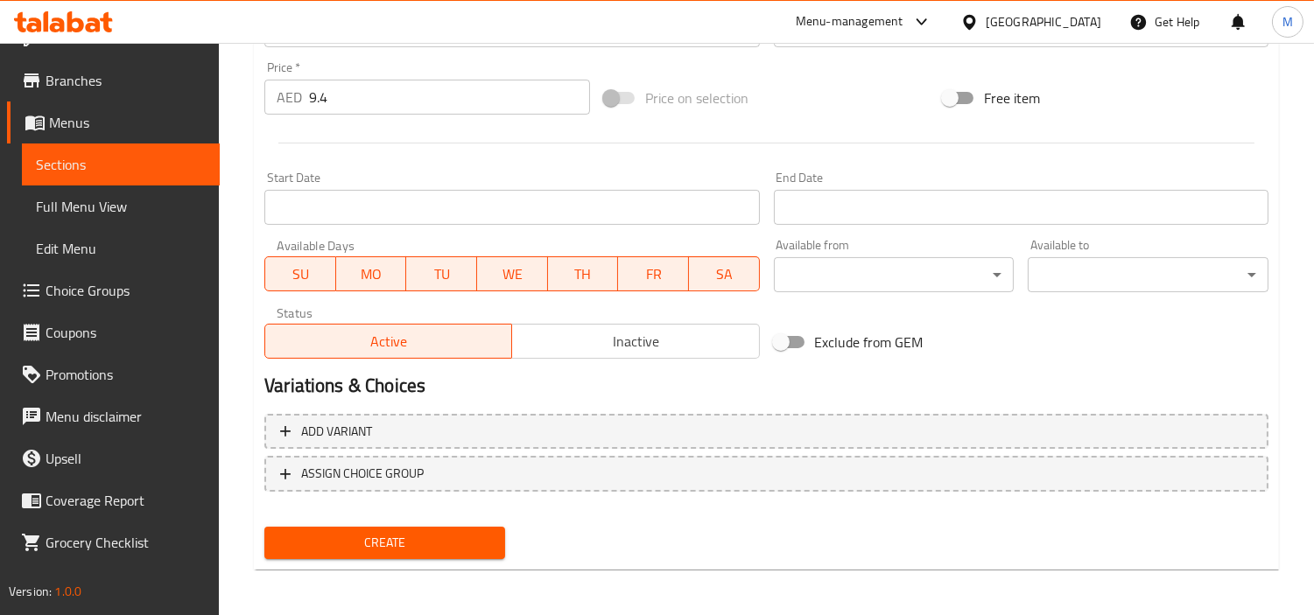
click at [381, 537] on span "Create" at bounding box center [384, 543] width 213 height 22
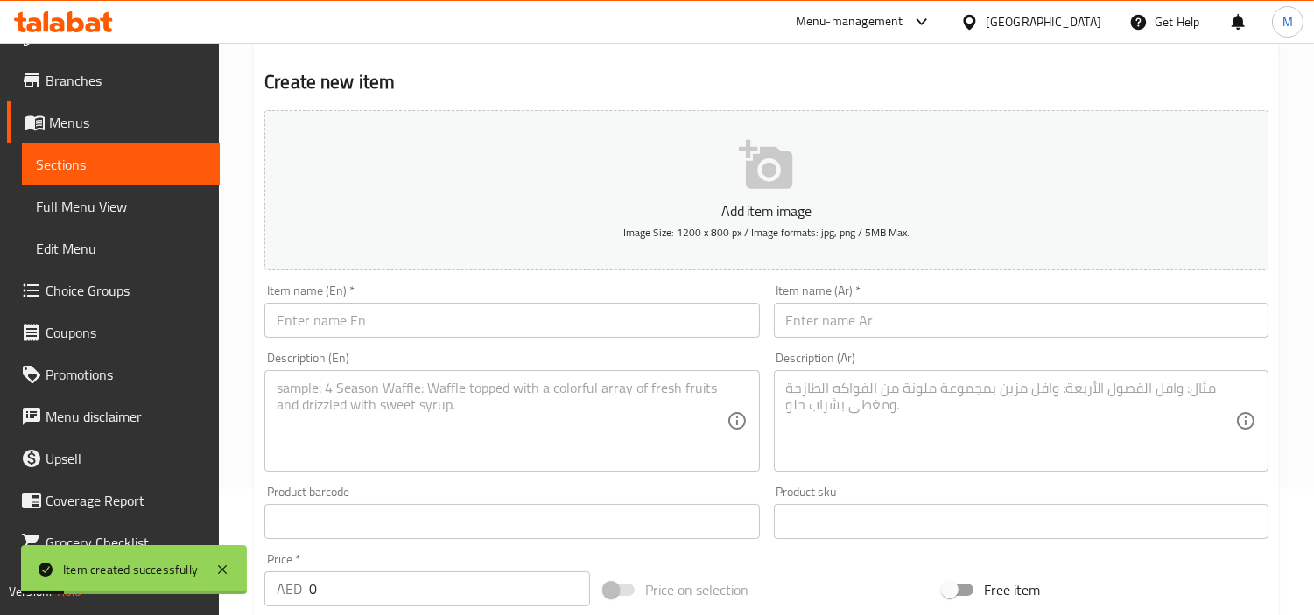
scroll to position [0, 0]
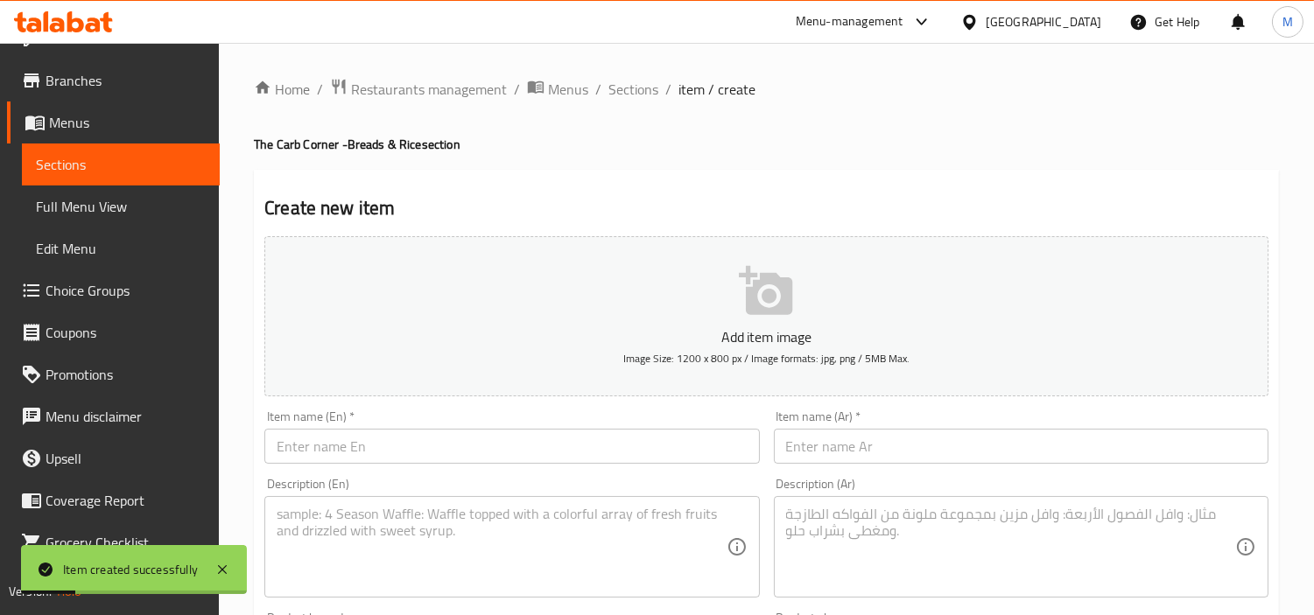
click at [493, 441] on input "text" at bounding box center [511, 446] width 495 height 35
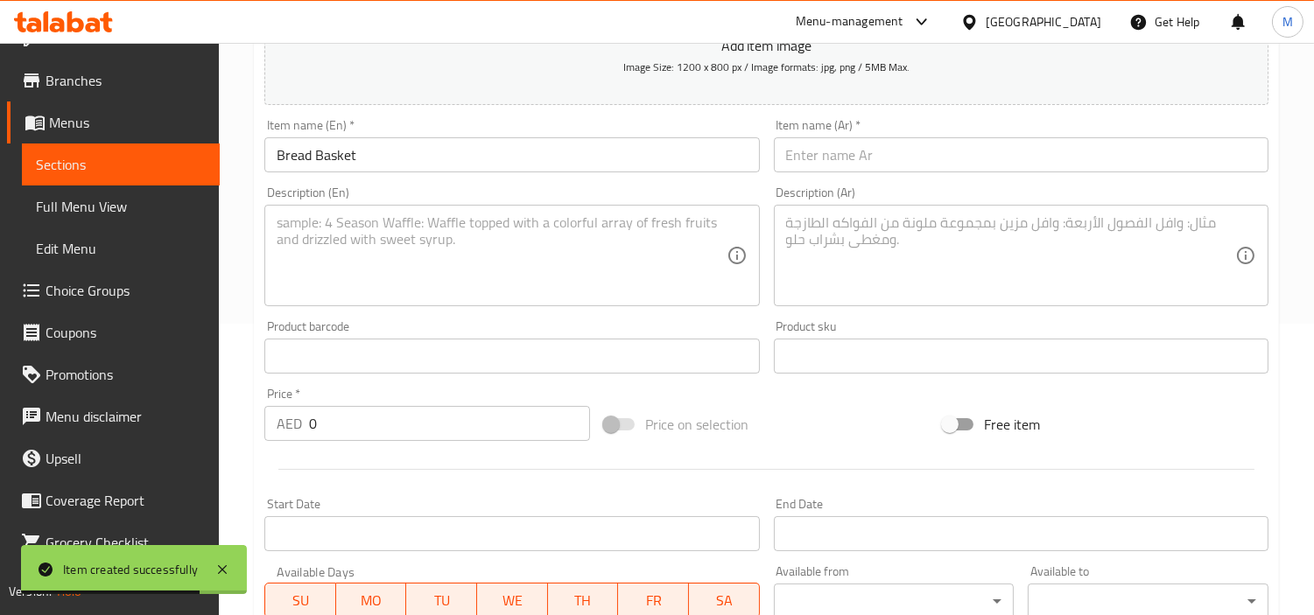
click at [409, 429] on input "0" at bounding box center [449, 423] width 281 height 35
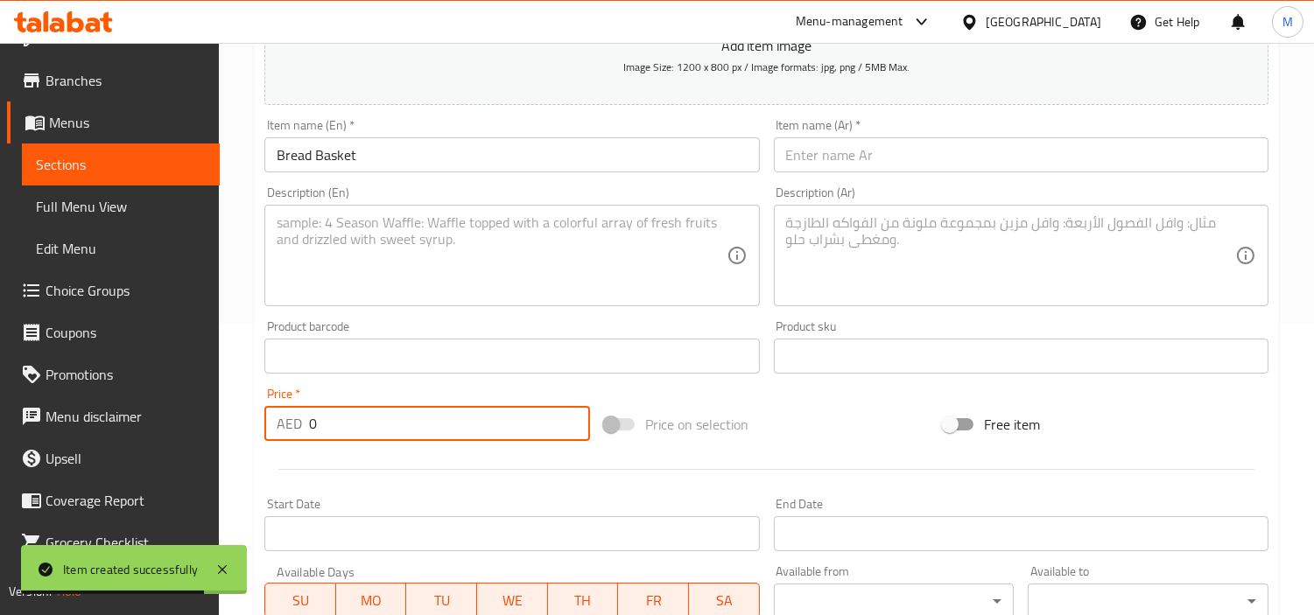
click at [409, 429] on input "0" at bounding box center [449, 423] width 281 height 35
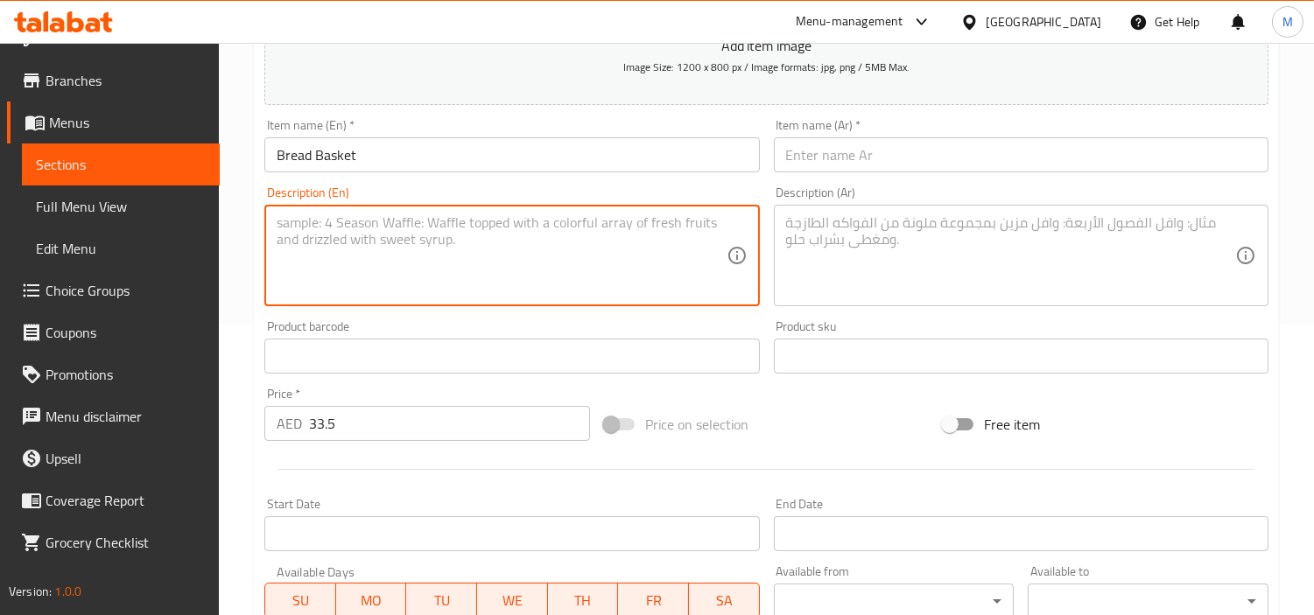
click at [423, 254] on textarea at bounding box center [501, 255] width 449 height 83
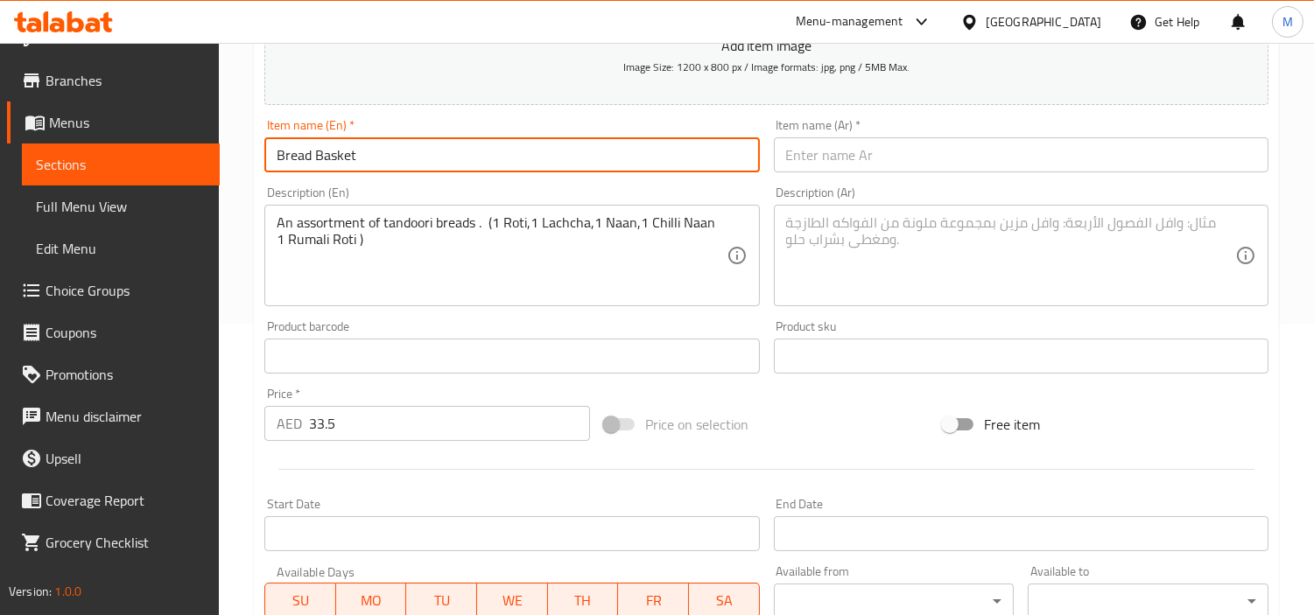
click at [345, 151] on input "Bread Basket" at bounding box center [511, 154] width 495 height 35
click at [296, 153] on input "Bread Basket" at bounding box center [511, 154] width 495 height 35
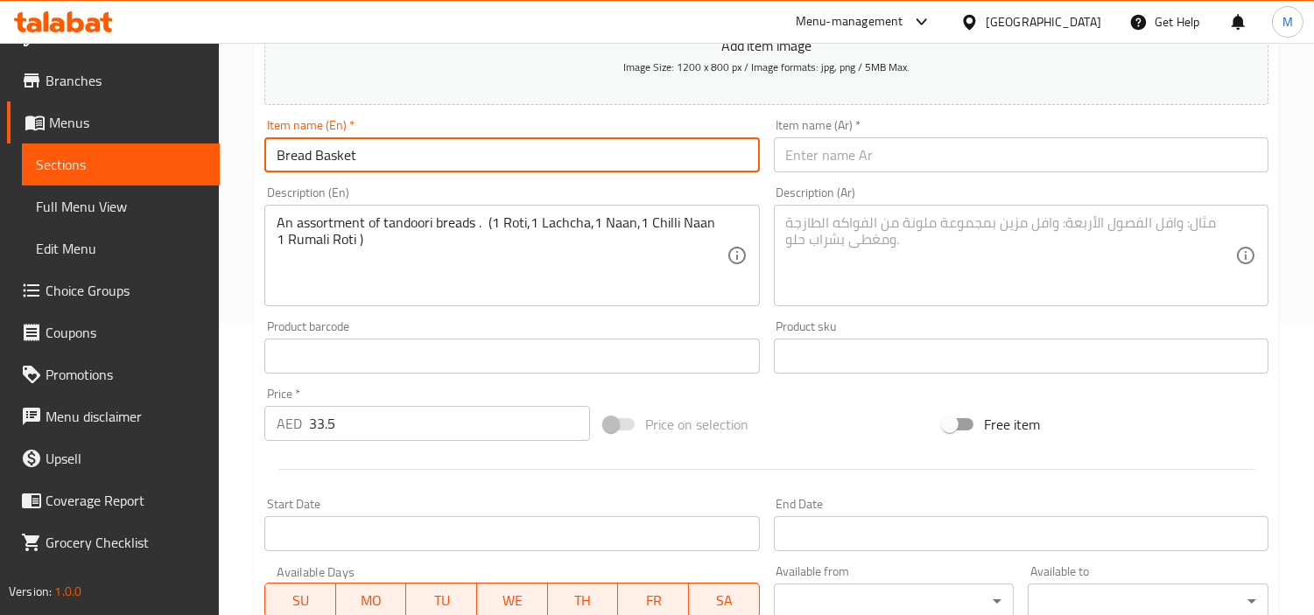
click at [296, 153] on input "Bread Basket" at bounding box center [511, 154] width 495 height 35
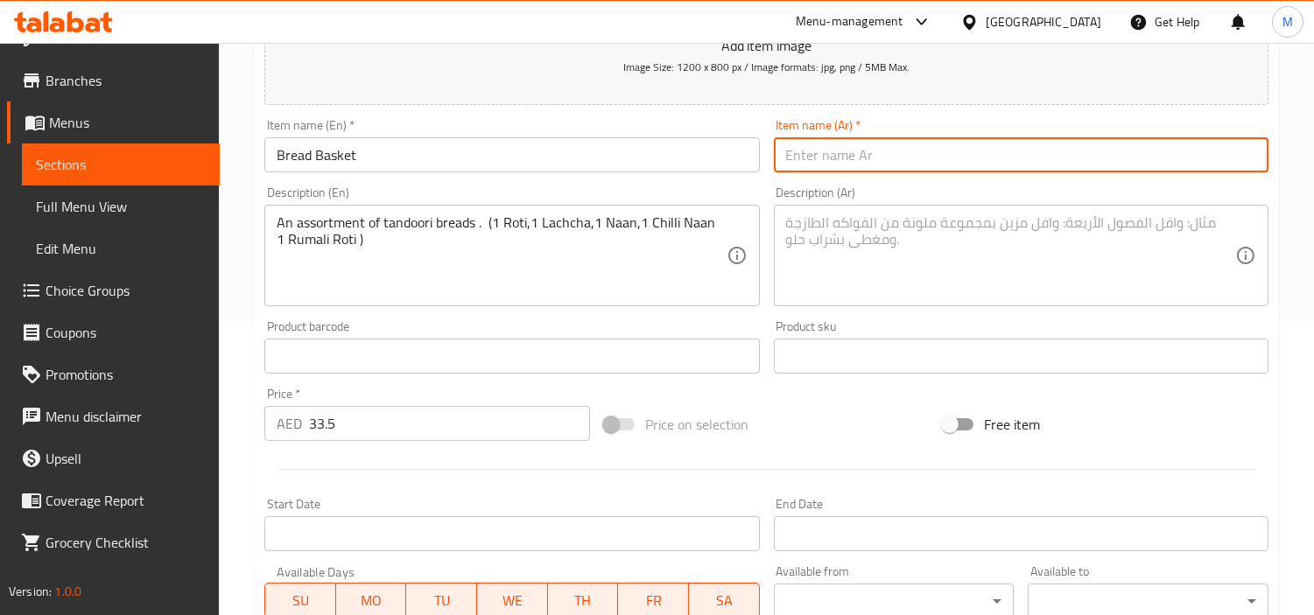
click at [1040, 154] on input "text" at bounding box center [1021, 154] width 495 height 35
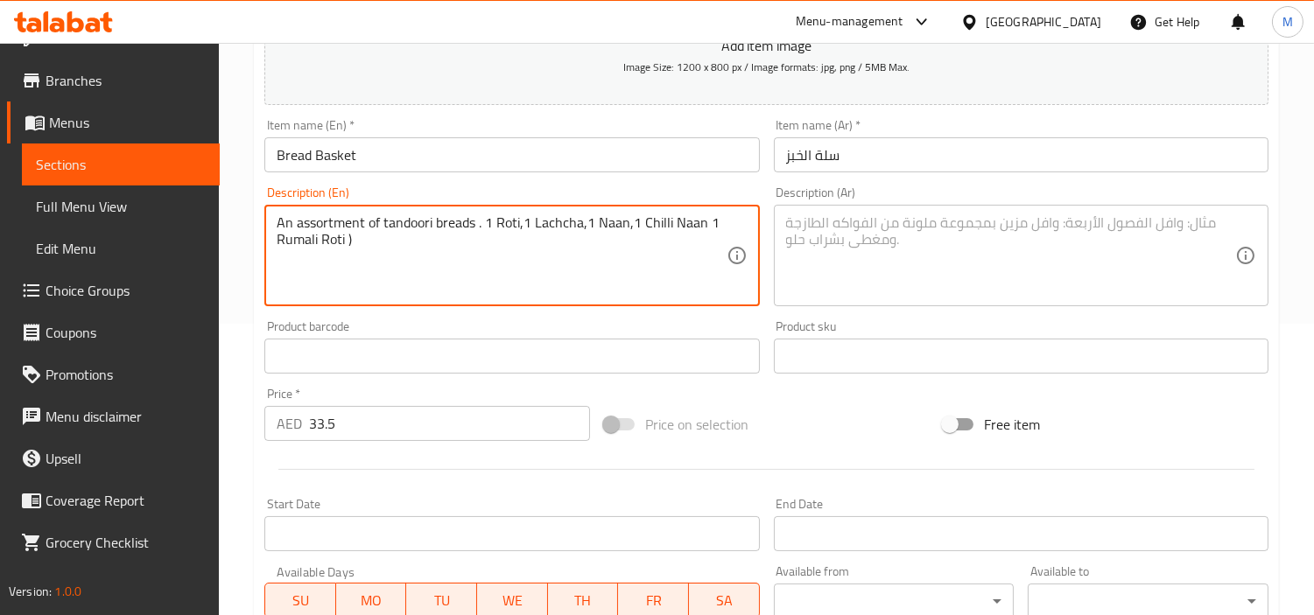
click at [370, 239] on textarea "An assortment of tandoori breads . 1 Roti,1 Lachcha,1 Naan,1 Chilli Naan 1 Ruma…" at bounding box center [501, 255] width 449 height 83
click at [450, 228] on textarea "An assortment of tandoori breads . 1 Roti,1 Lachcha,1 Naan,1 Chilli Naan 1 Ruma…" at bounding box center [501, 255] width 449 height 83
click at [488, 221] on textarea "An assortment of tandoori breads . 1 Roti,1 Lachcha,1 Naan,1 Chilli Naan 1 Ruma…" at bounding box center [501, 255] width 449 height 83
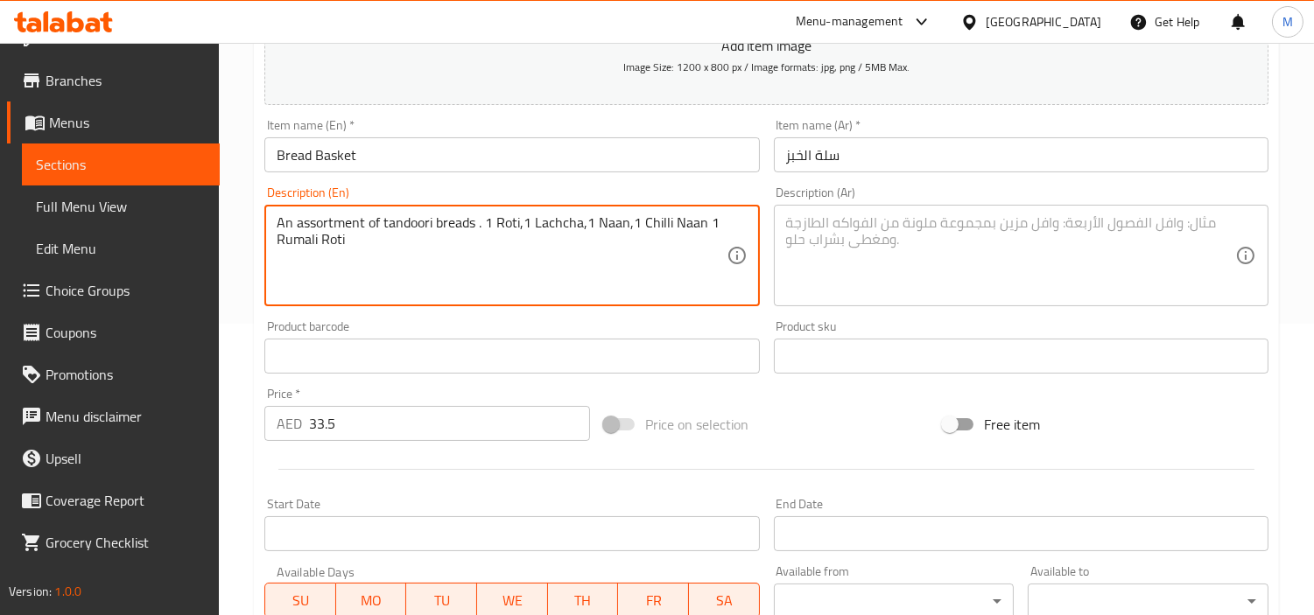
click at [487, 216] on textarea "An assortment of tandoori breads . 1 Roti,1 Lachcha,1 Naan,1 Chilli Naan 1 Ruma…" at bounding box center [501, 255] width 449 height 83
click at [517, 225] on textarea "An assortment of tandoori breads .1 Roti,1 Lachcha,1 Naan,1 Chilli Naan 1 Rumal…" at bounding box center [501, 255] width 449 height 83
click at [515, 242] on textarea "An assortment of tandoori breads .1 roti,1 lachcha,1 naan,1 chilli naan 1 rumal…" at bounding box center [501, 255] width 449 height 83
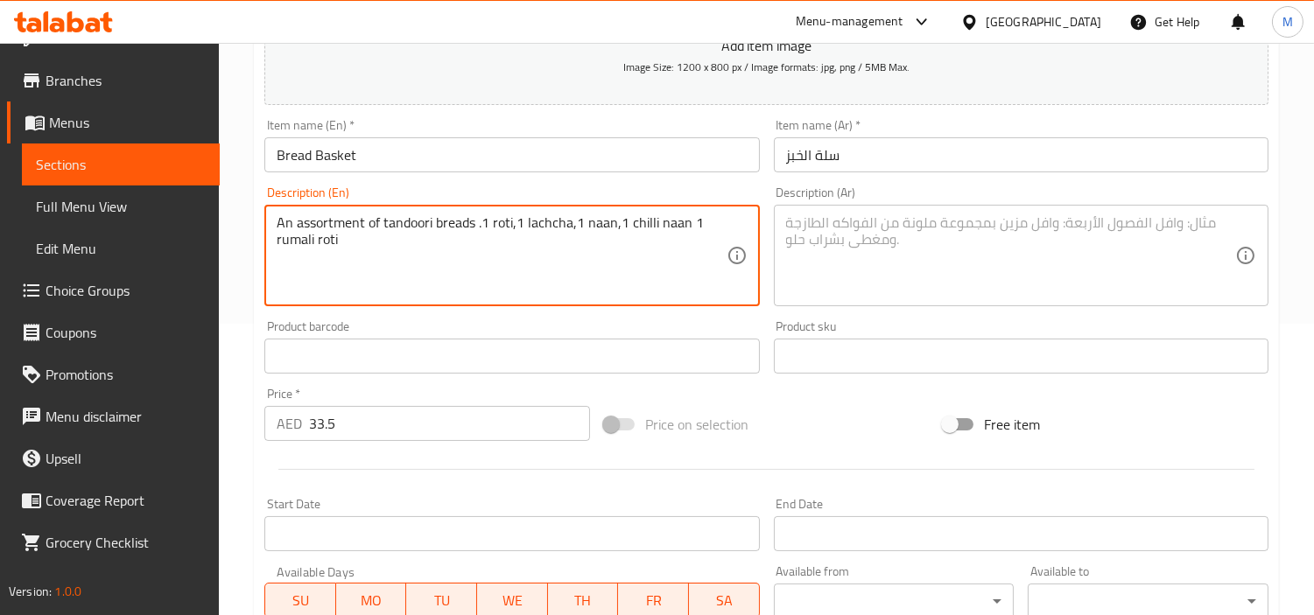
click at [475, 224] on textarea "An assortment of tandoori breads .1 roti,1 lachcha,1 naan,1 chilli naan 1 rumal…" at bounding box center [501, 255] width 449 height 83
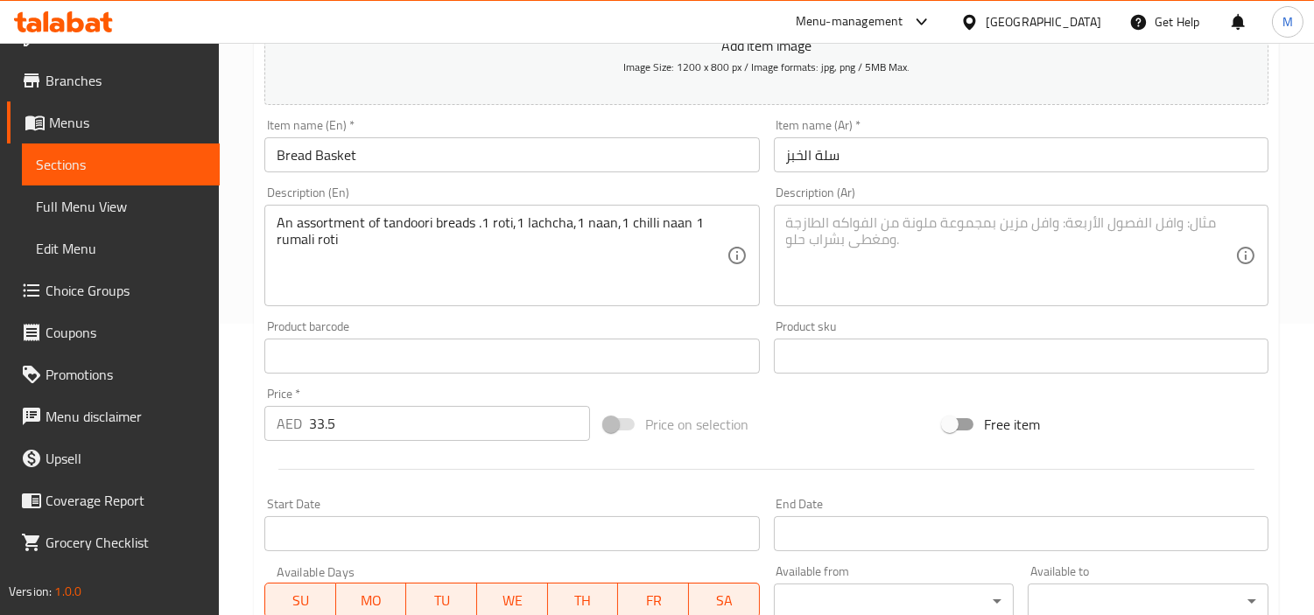
click at [939, 254] on textarea at bounding box center [1010, 255] width 449 height 83
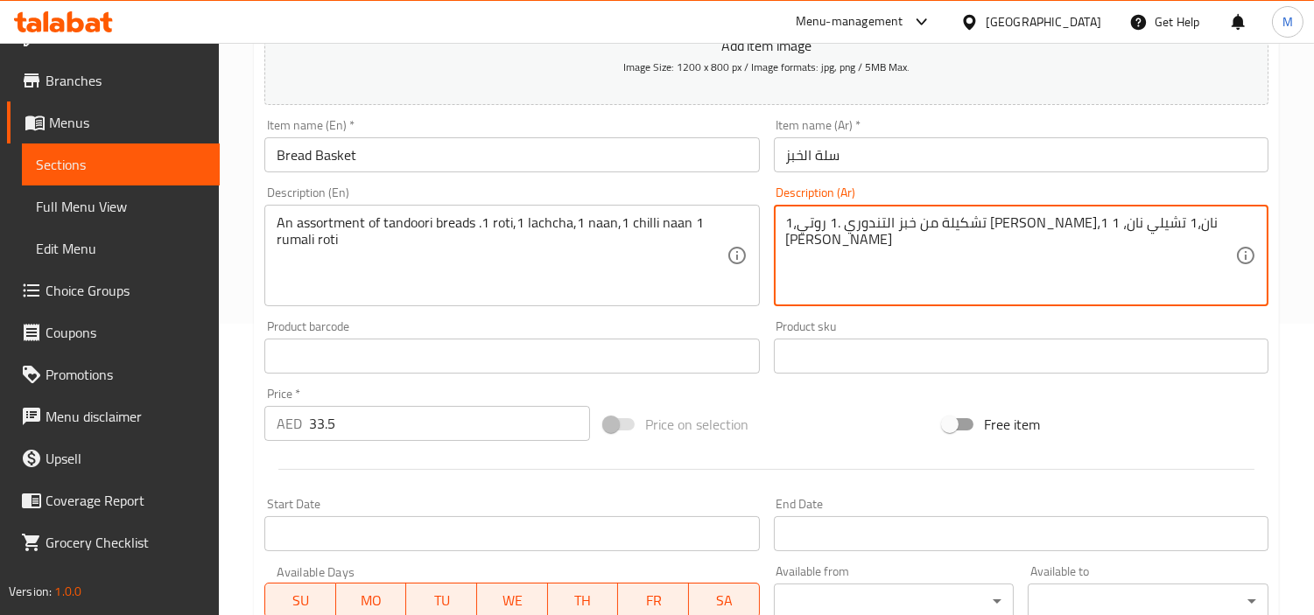
click at [242, 394] on div "Home / Restaurants management / Menus / Sections / item / create The Carb Corne…" at bounding box center [766, 348] width 1095 height 1194
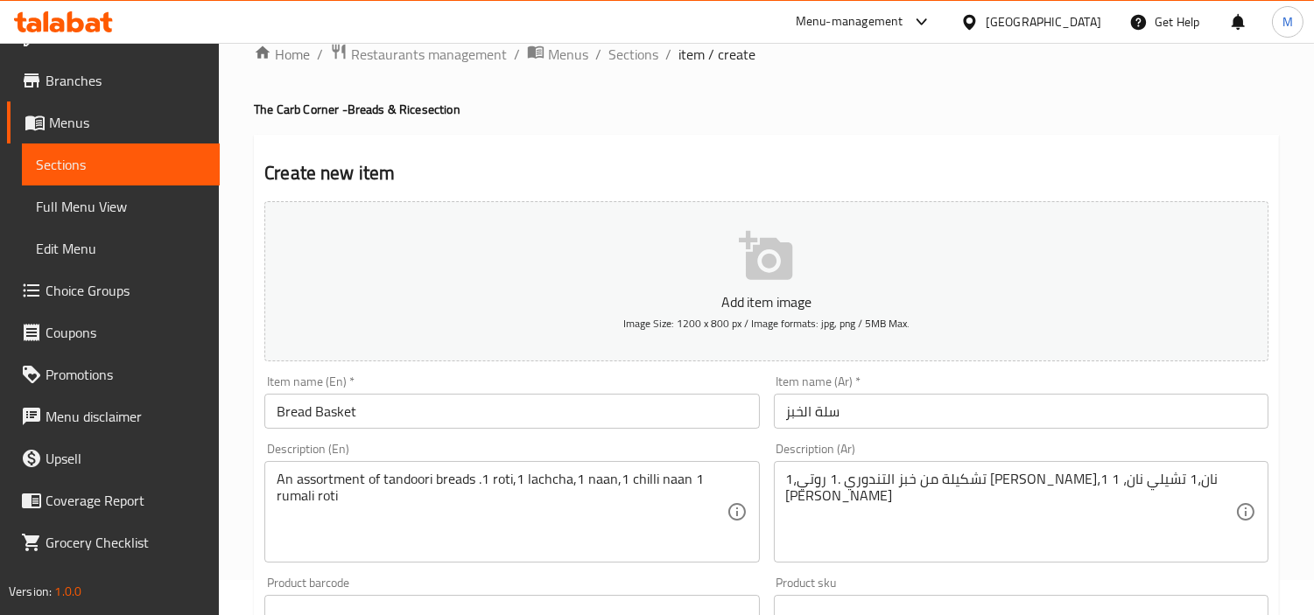
scroll to position [618, 0]
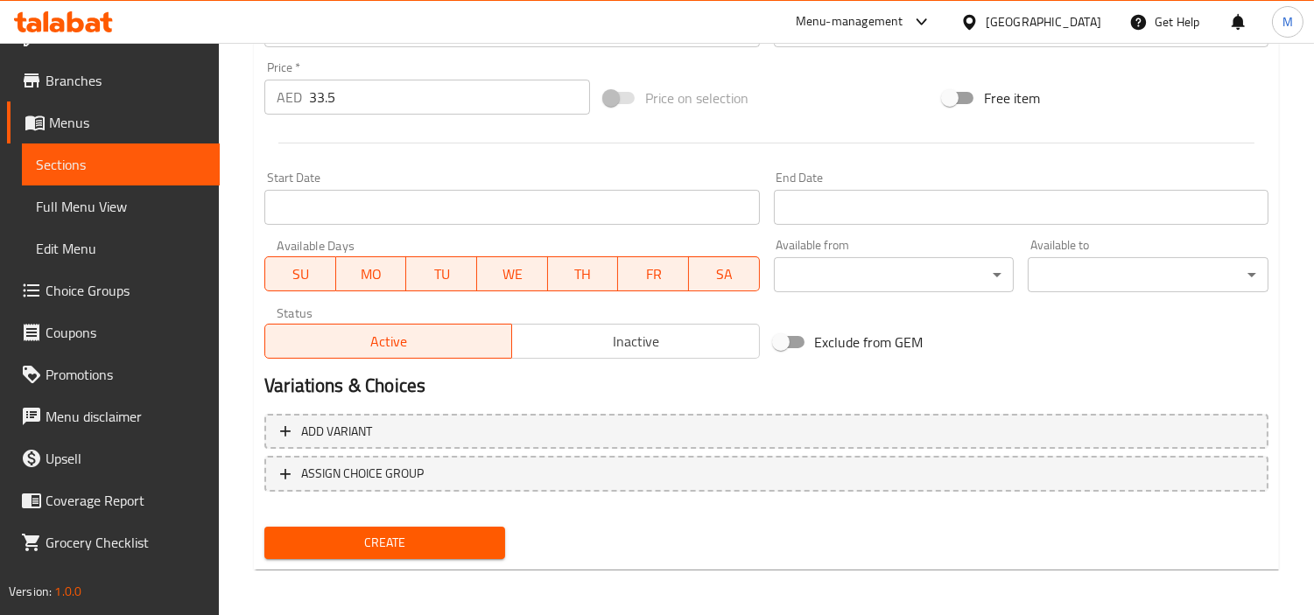
click at [379, 543] on span "Create" at bounding box center [384, 543] width 213 height 22
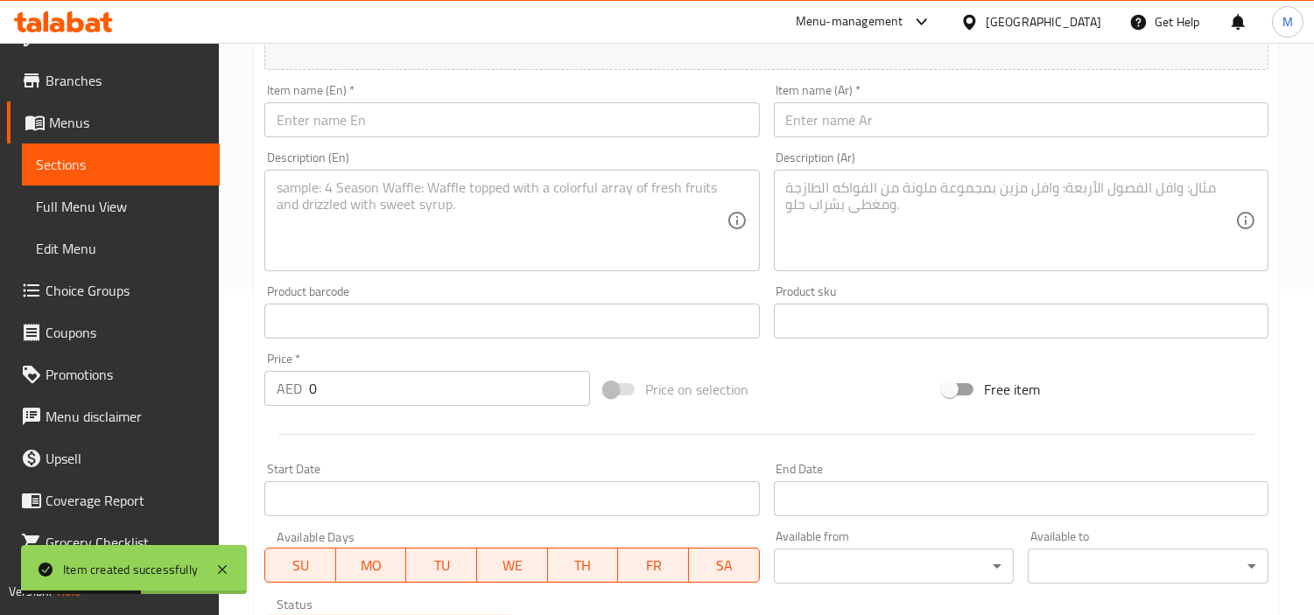
scroll to position [229, 0]
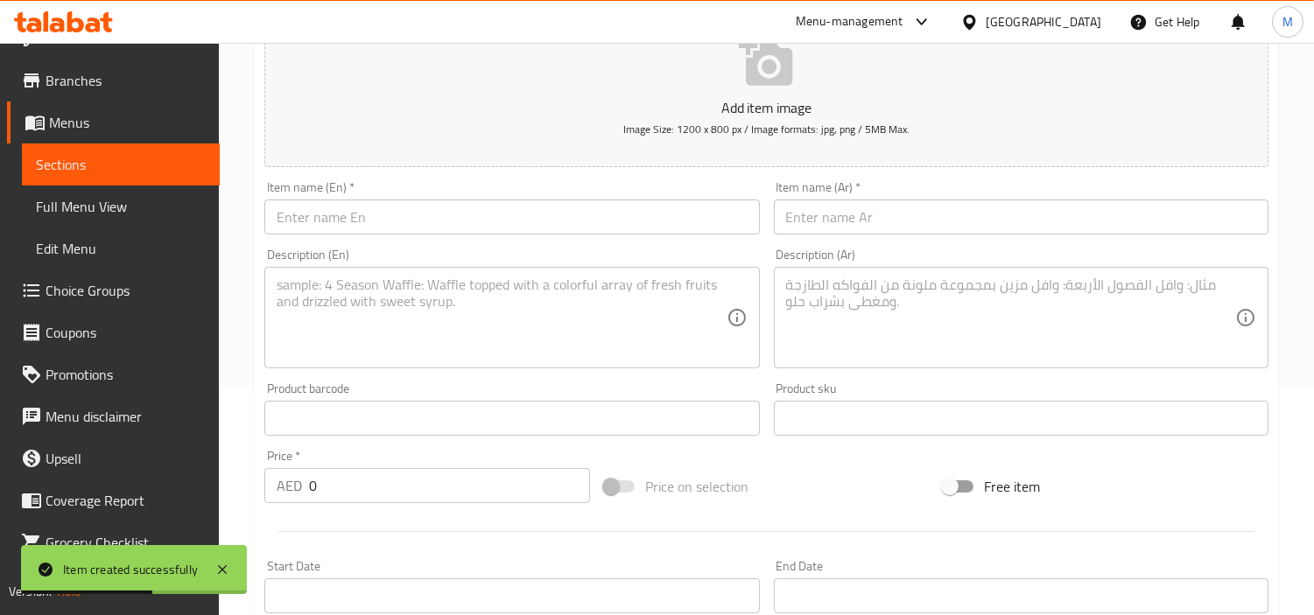
click at [479, 206] on input "text" at bounding box center [511, 217] width 495 height 35
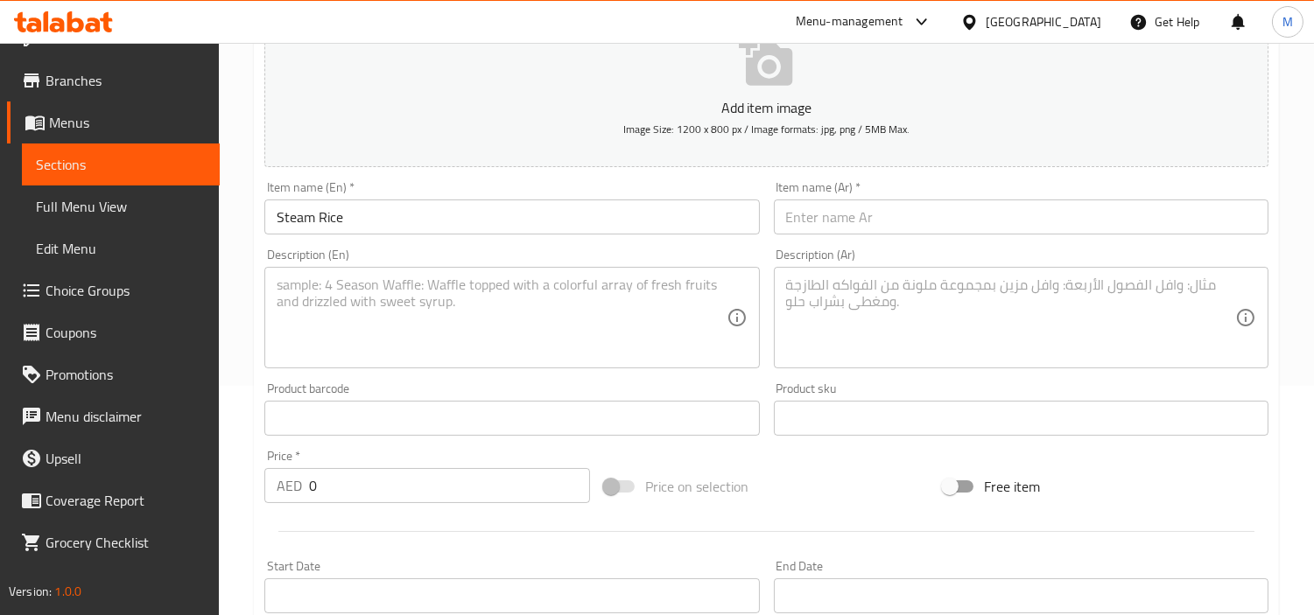
click at [364, 505] on div "Price   * AED 0 Price *" at bounding box center [427, 476] width 340 height 67
click at [364, 493] on input "0" at bounding box center [449, 485] width 281 height 35
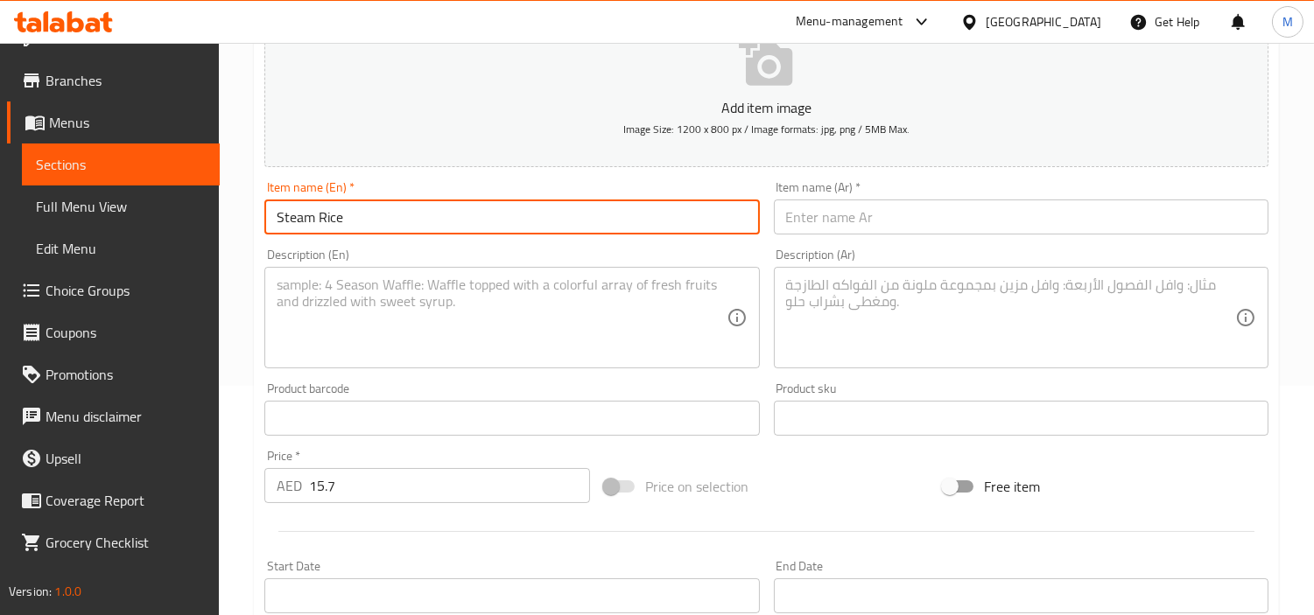
click at [316, 221] on input "Steam Rice" at bounding box center [511, 217] width 495 height 35
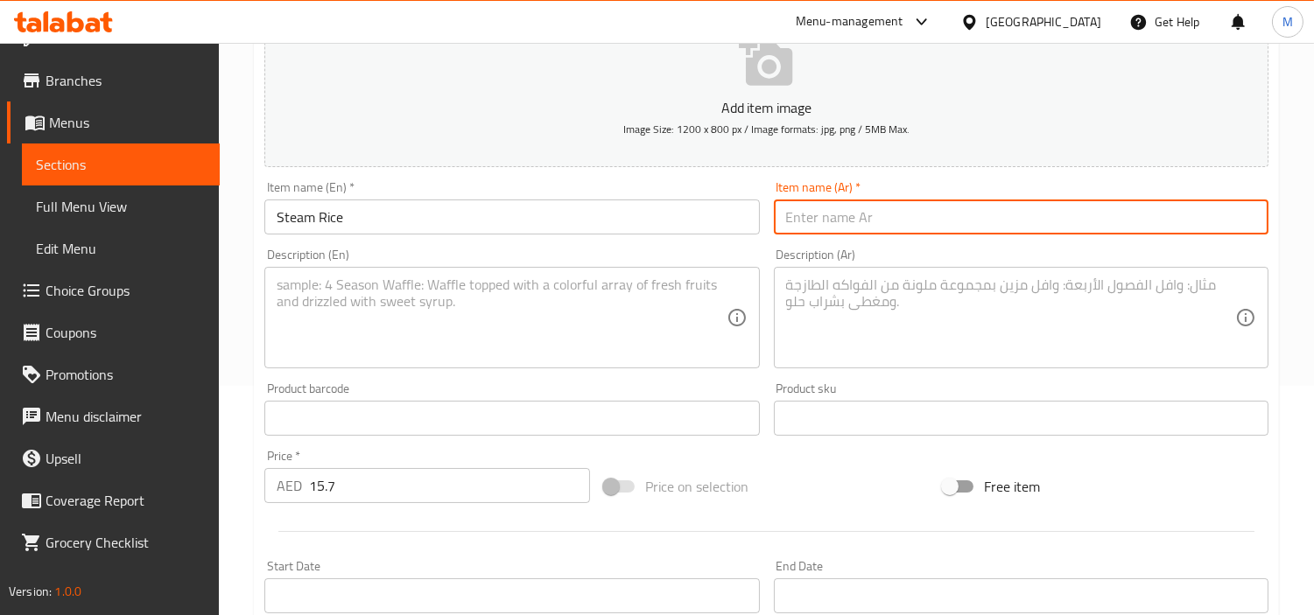
click at [938, 208] on input "text" at bounding box center [1021, 217] width 495 height 35
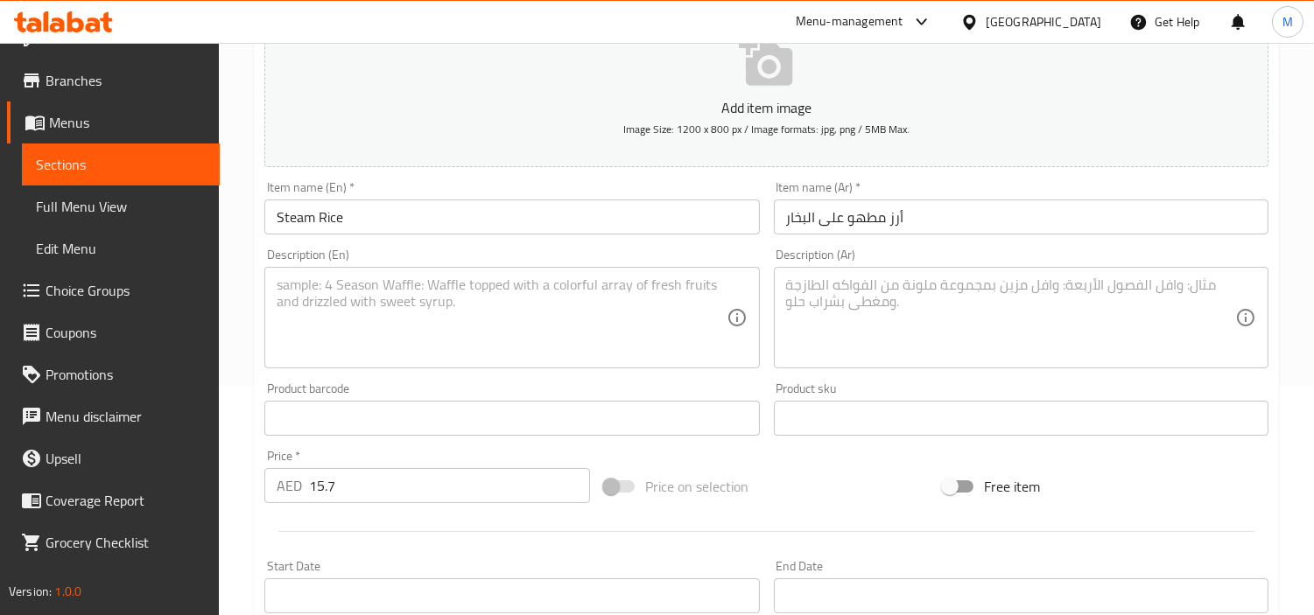
click at [640, 320] on textarea at bounding box center [501, 318] width 449 height 83
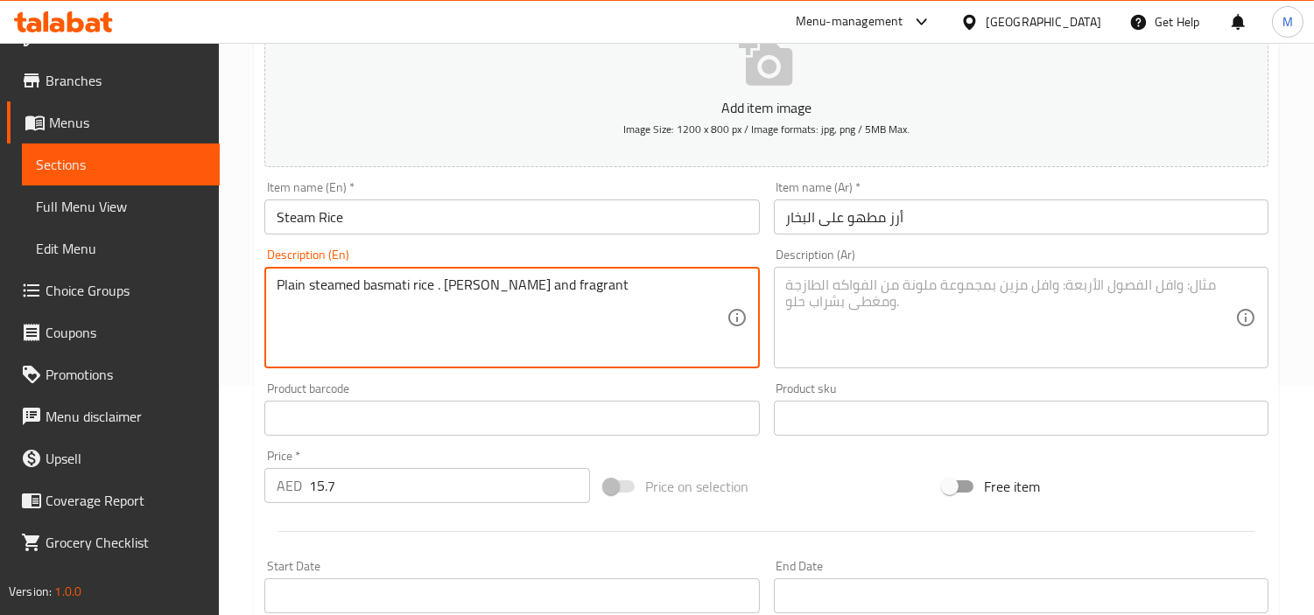
click at [517, 285] on textarea "Plain steamed basmati rice . [PERSON_NAME] and fragrant" at bounding box center [501, 318] width 449 height 83
click at [537, 296] on textarea "Plain steamed basmati rice . [PERSON_NAME] and fragrant" at bounding box center [501, 318] width 449 height 83
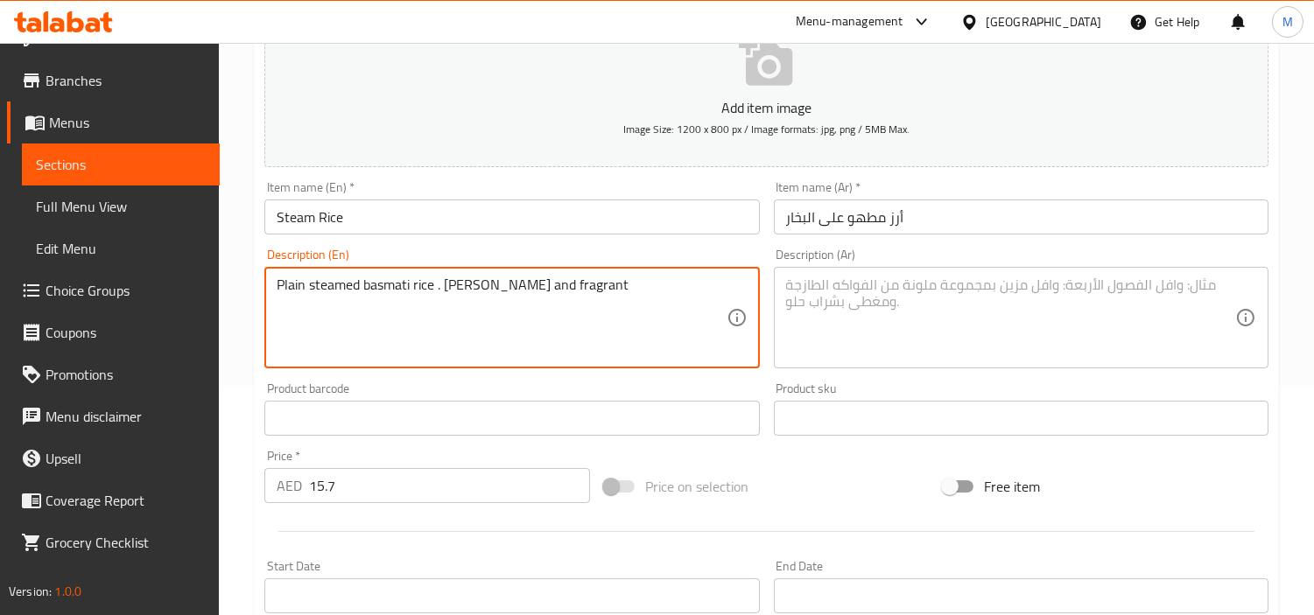
click at [537, 296] on textarea "Plain steamed basmati rice . [PERSON_NAME] and fragrant" at bounding box center [501, 318] width 449 height 83
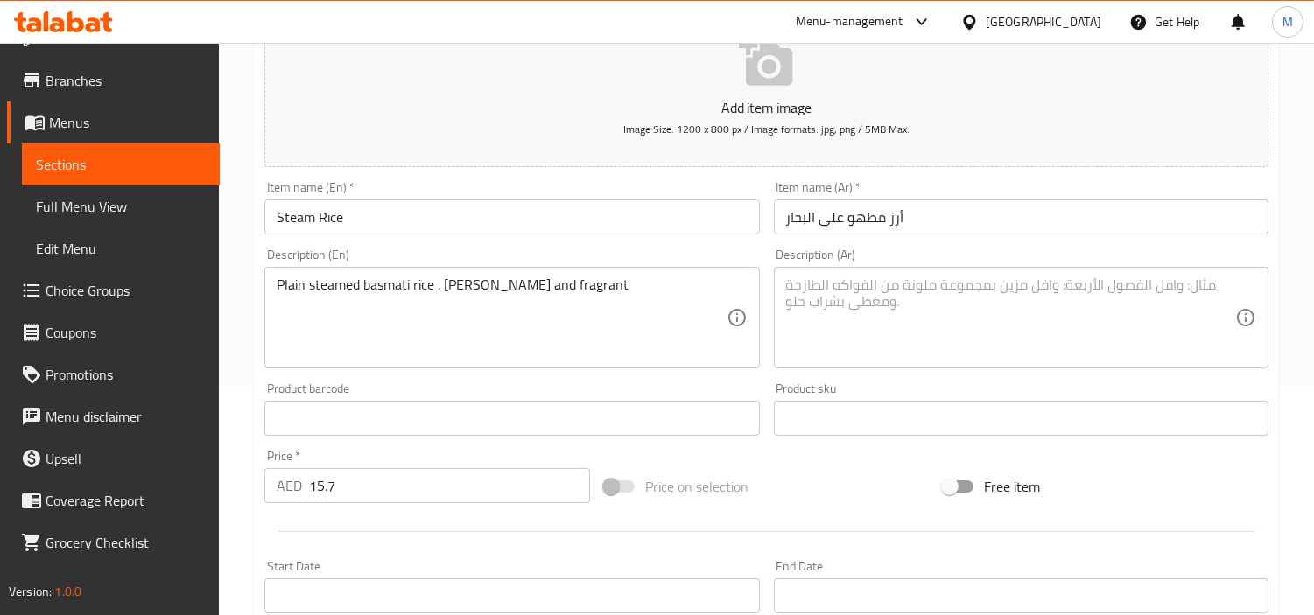
click at [540, 286] on textarea "Plain steamed basmati rice . [PERSON_NAME] and fragrant" at bounding box center [501, 318] width 449 height 83
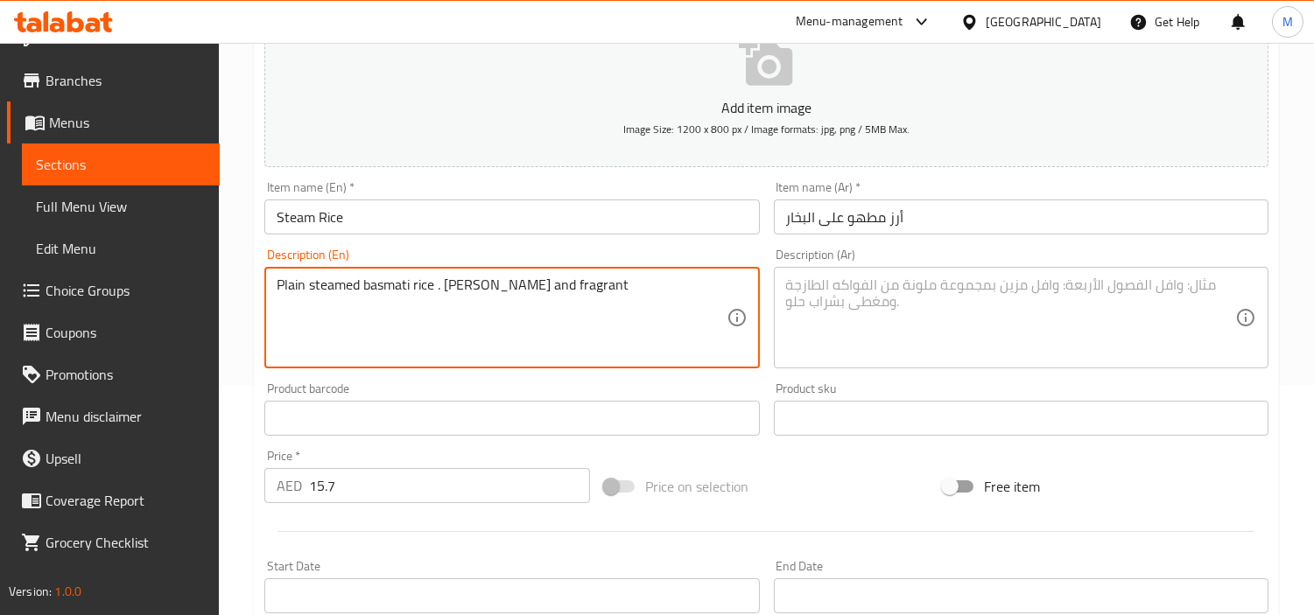
click at [540, 286] on textarea "Plain steamed basmati rice . [PERSON_NAME] and fragrant" at bounding box center [501, 318] width 449 height 83
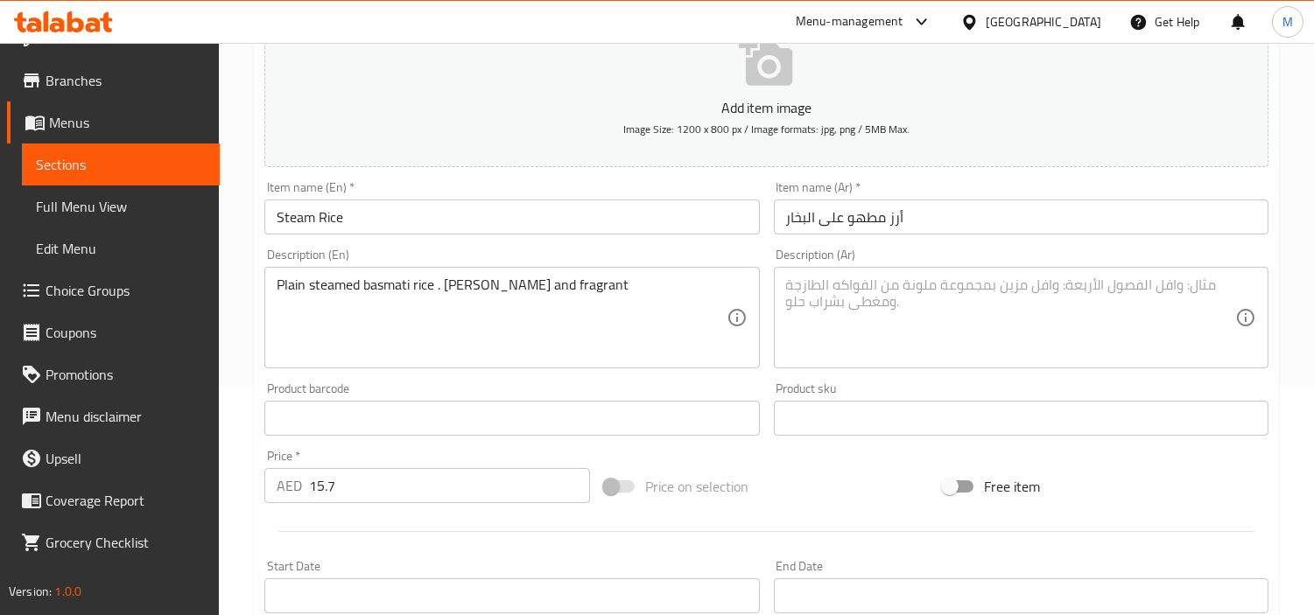
click at [825, 285] on div "Description (Ar)" at bounding box center [1021, 318] width 495 height 102
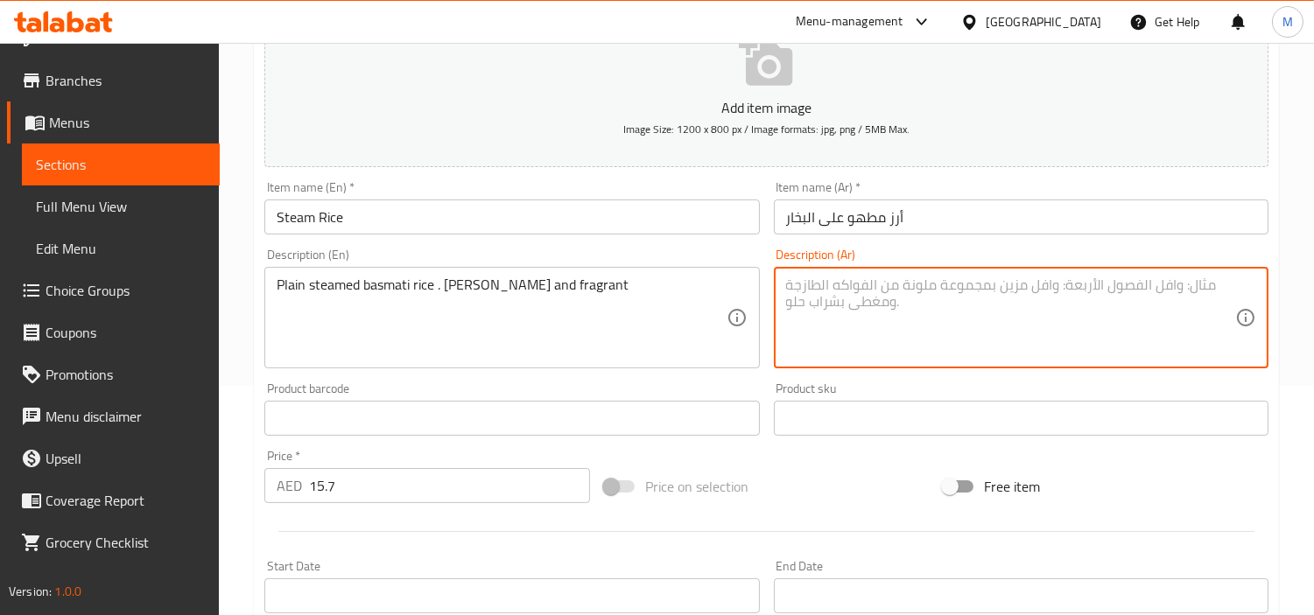
click at [909, 295] on textarea at bounding box center [1010, 318] width 449 height 83
click at [1000, 390] on div "Product sku Product sku" at bounding box center [1021, 409] width 495 height 53
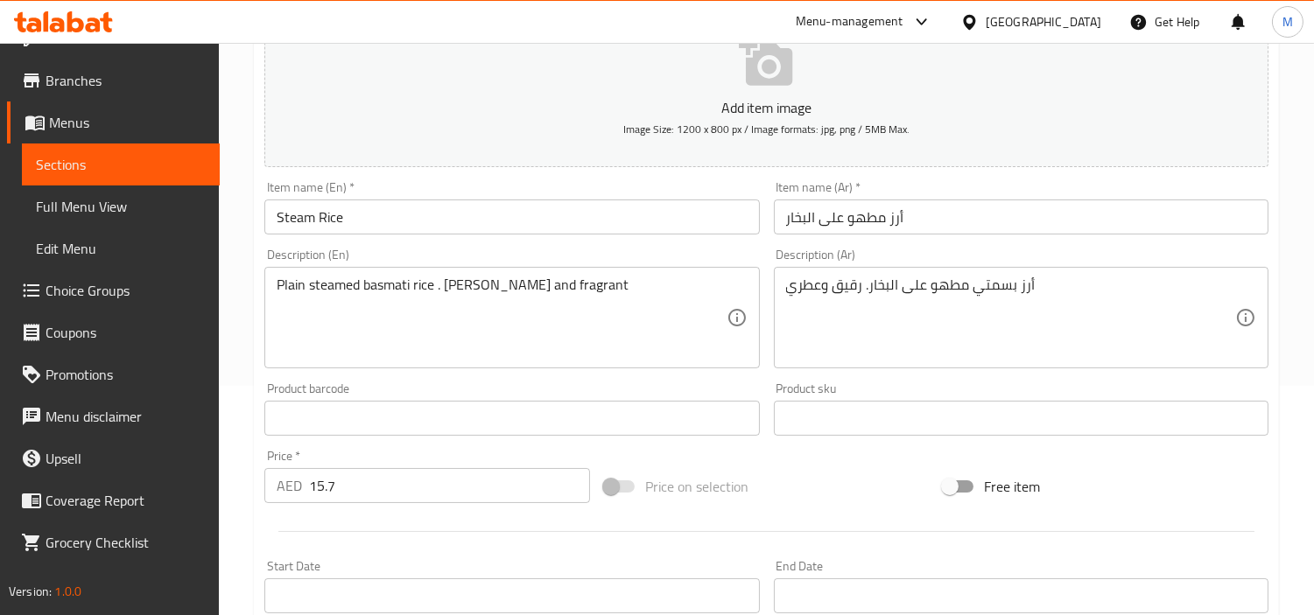
click at [228, 289] on div "Home / Restaurants management / Menus / Sections / item / create The Carb Corne…" at bounding box center [766, 411] width 1095 height 1194
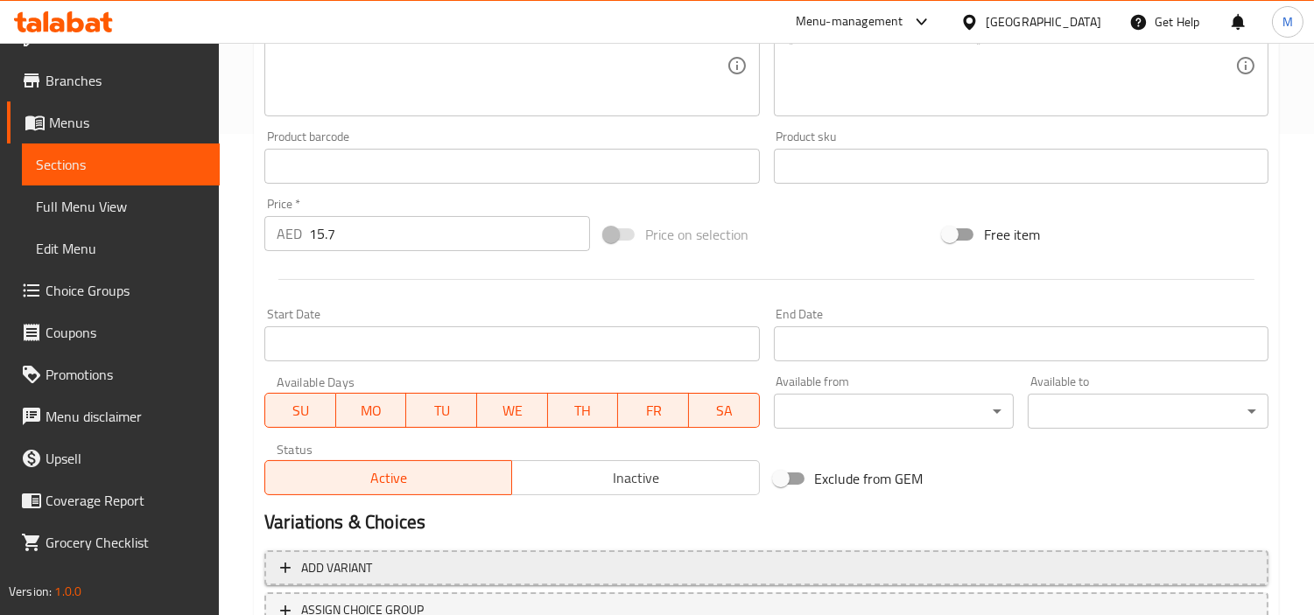
scroll to position [618, 0]
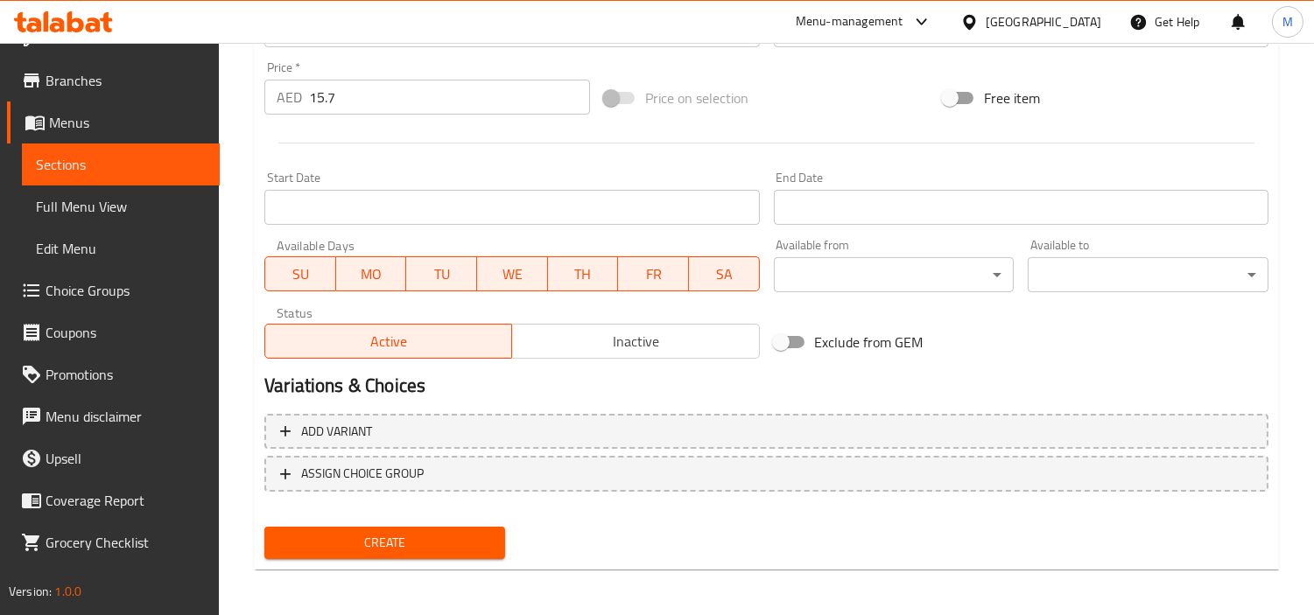
click at [475, 537] on span "Create" at bounding box center [384, 543] width 213 height 22
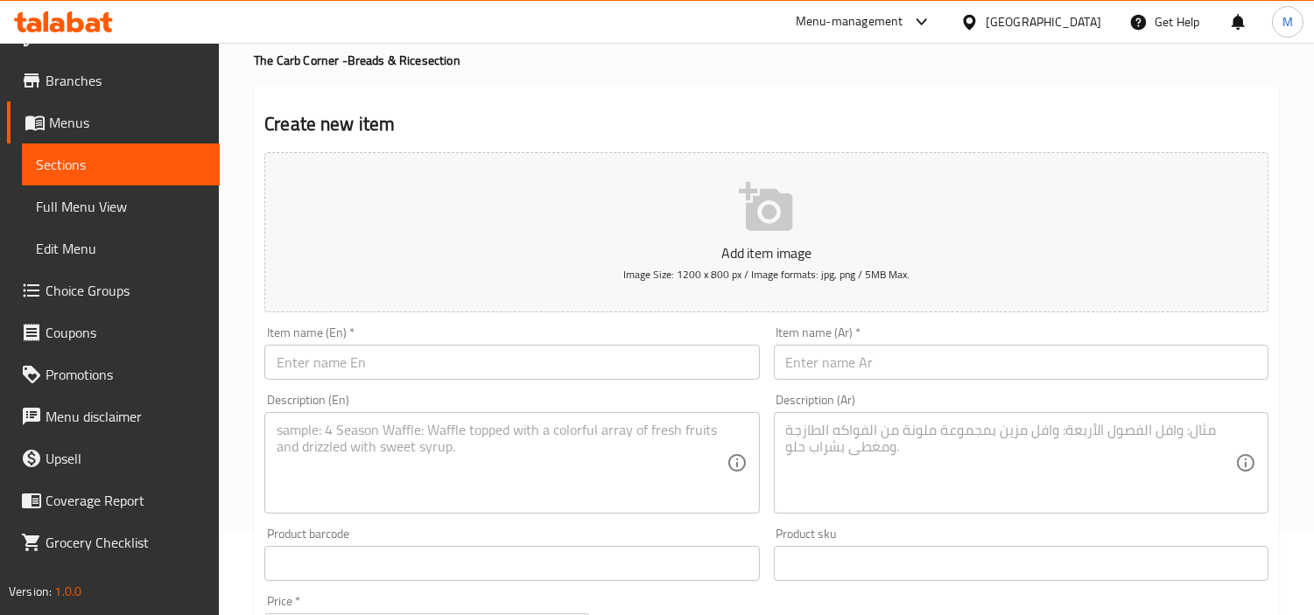
scroll to position [0, 0]
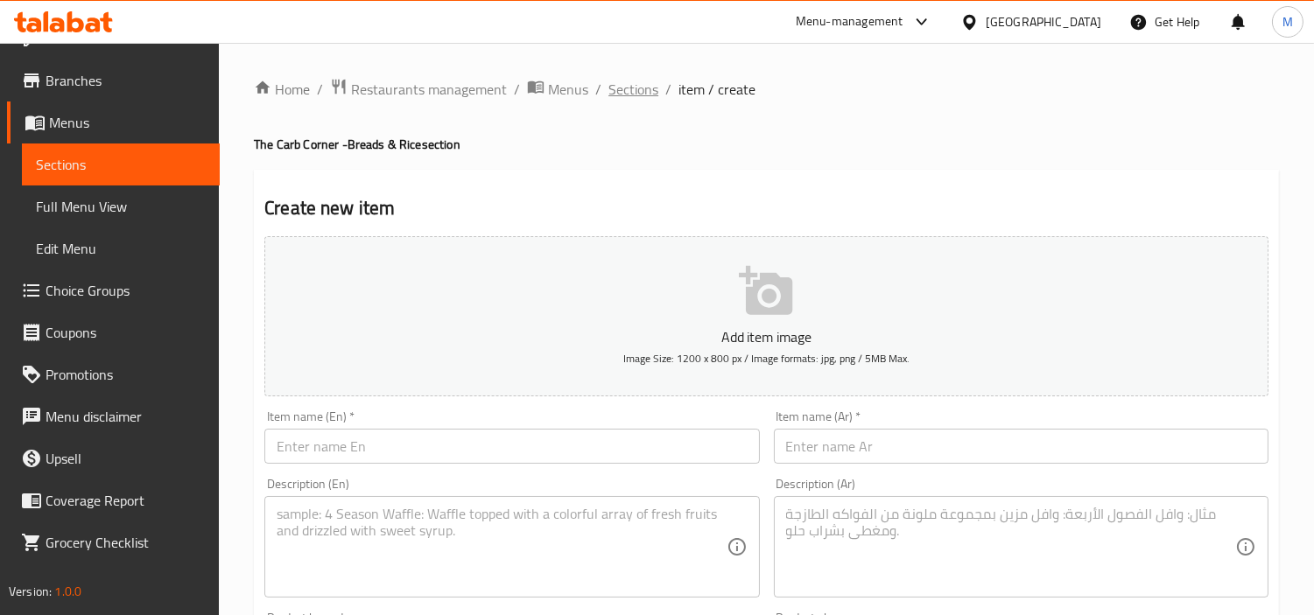
click at [643, 86] on span "Sections" at bounding box center [633, 89] width 50 height 21
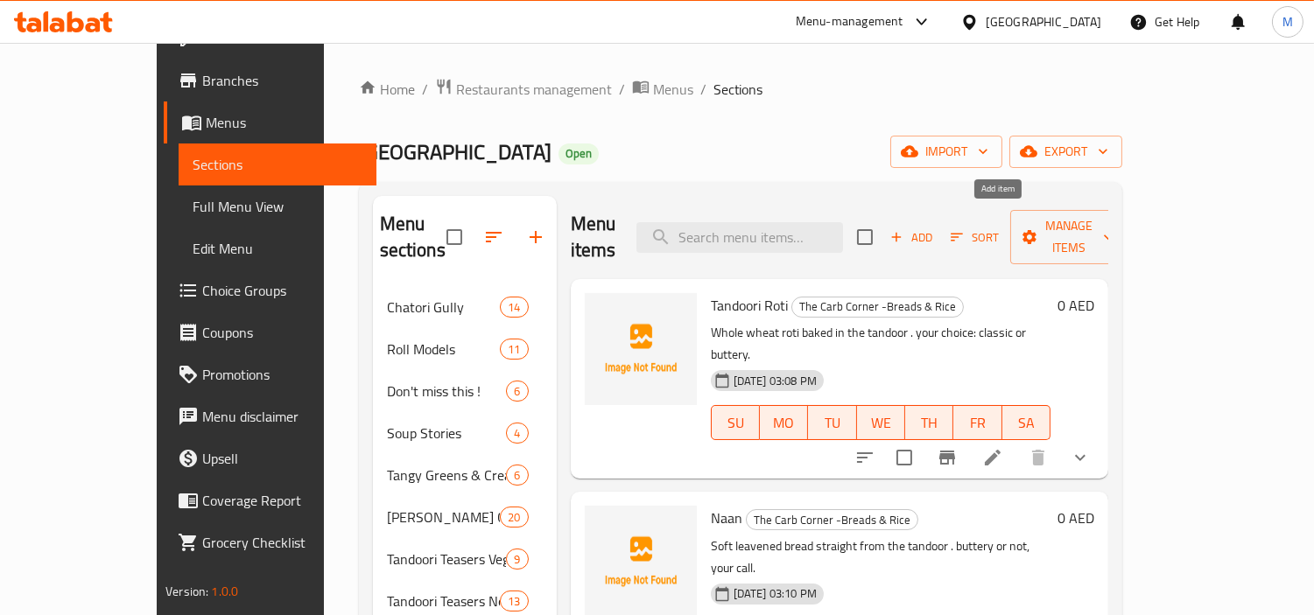
click at [935, 228] on span "Add" at bounding box center [911, 238] width 47 height 20
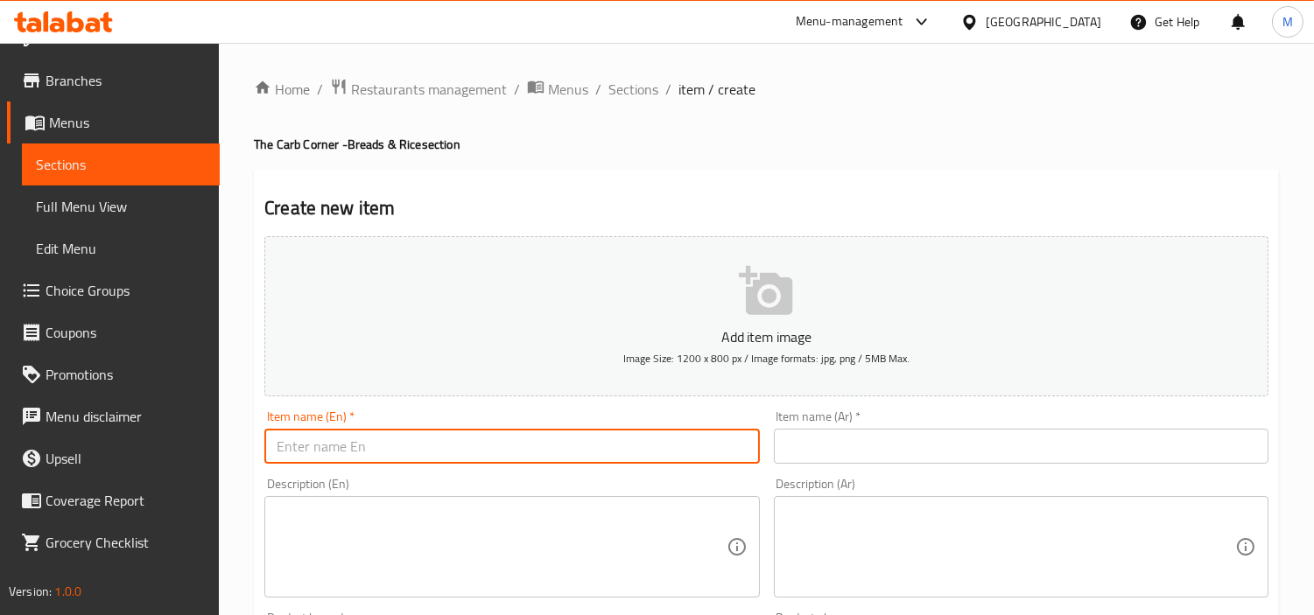
click at [405, 451] on input "text" at bounding box center [511, 446] width 495 height 35
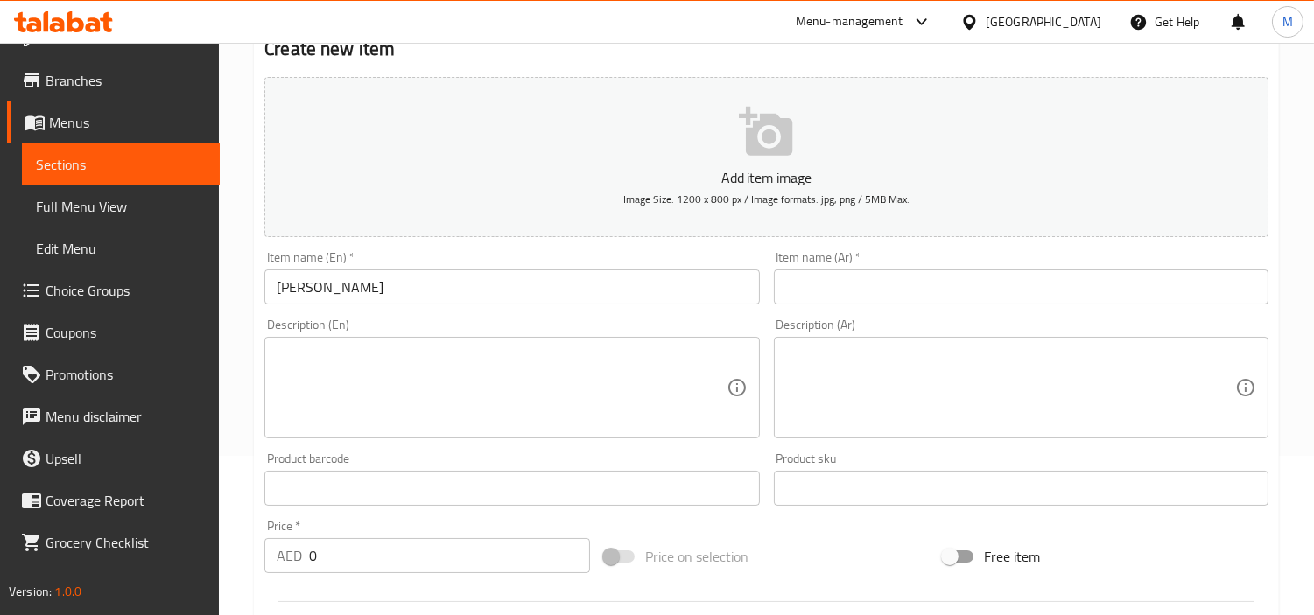
scroll to position [194, 0]
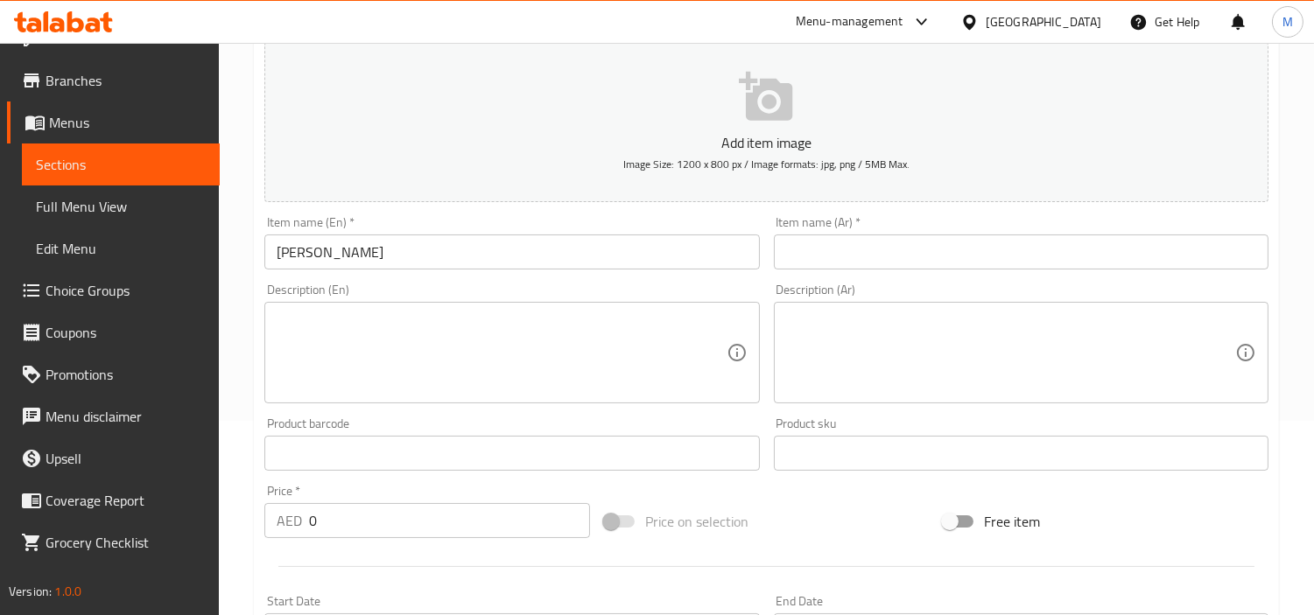
click at [383, 522] on input "0" at bounding box center [449, 520] width 281 height 35
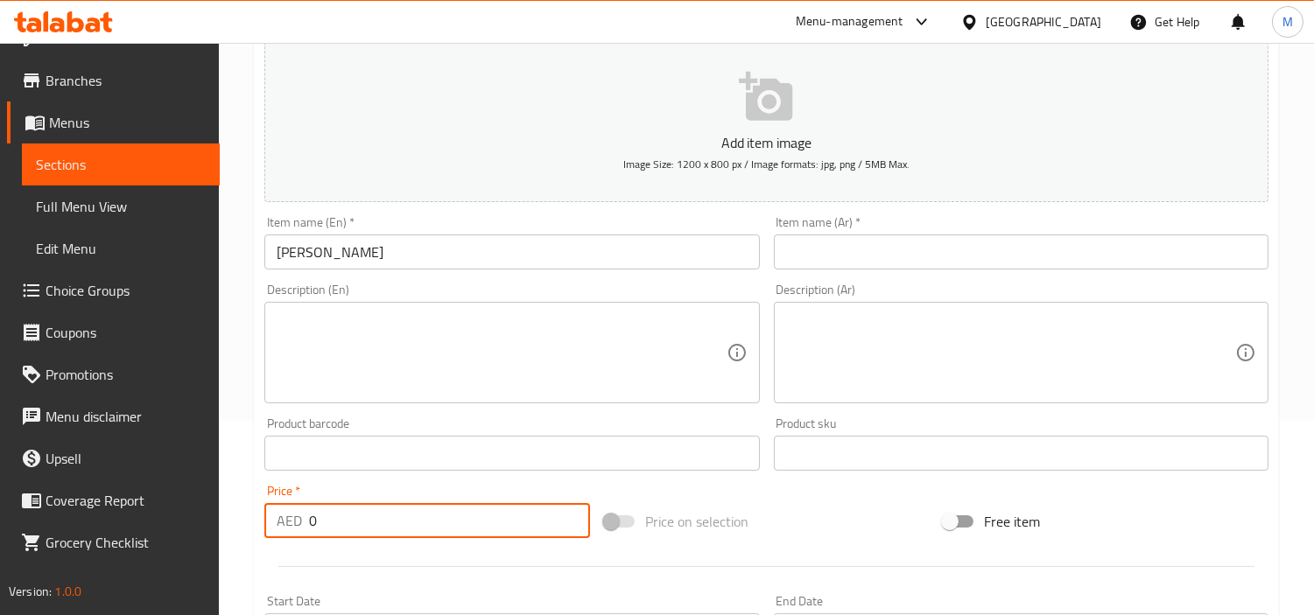
click at [383, 522] on input "0" at bounding box center [449, 520] width 281 height 35
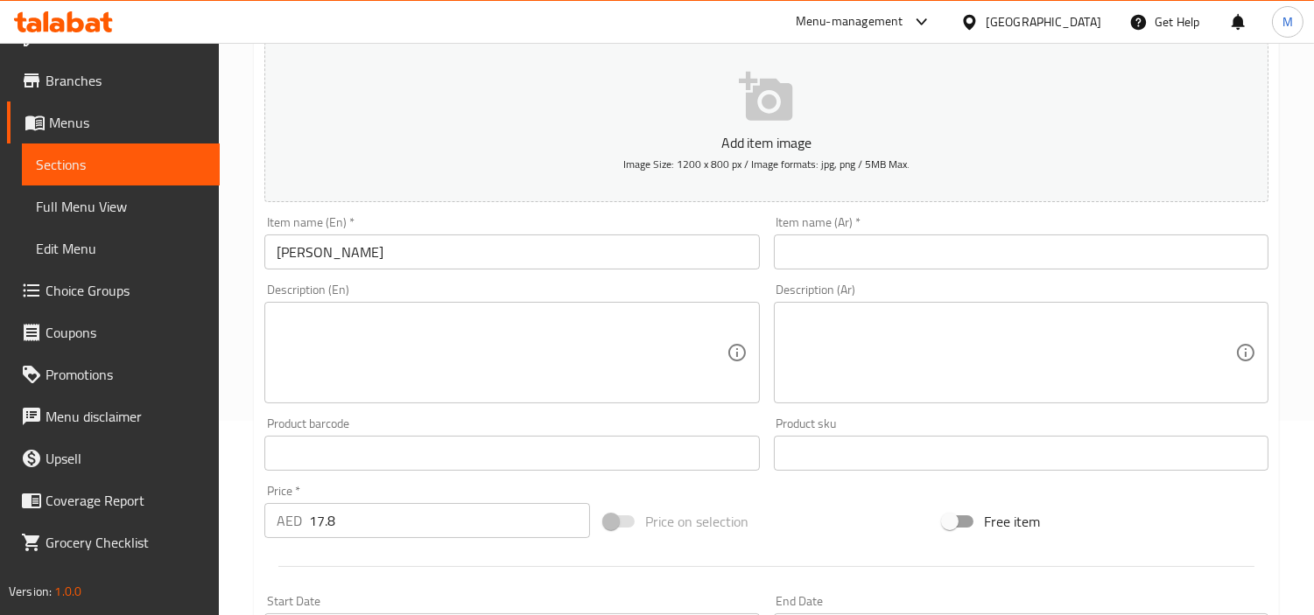
click at [646, 337] on textarea at bounding box center [501, 353] width 449 height 83
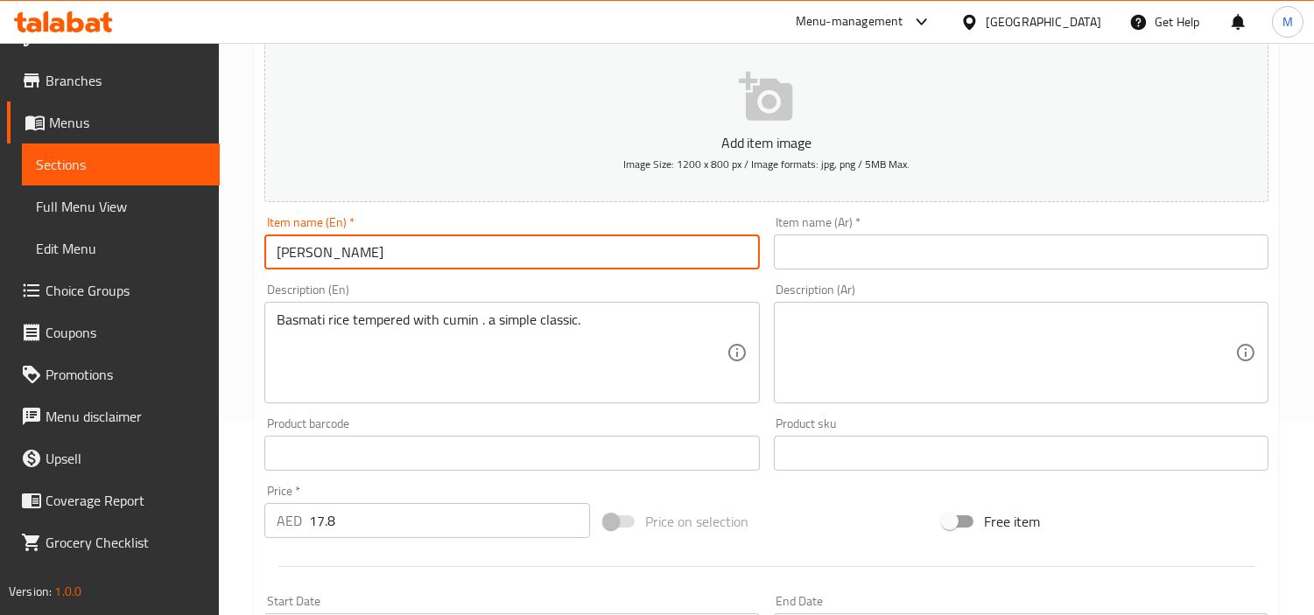
click at [312, 249] on input "[PERSON_NAME]" at bounding box center [511, 252] width 495 height 35
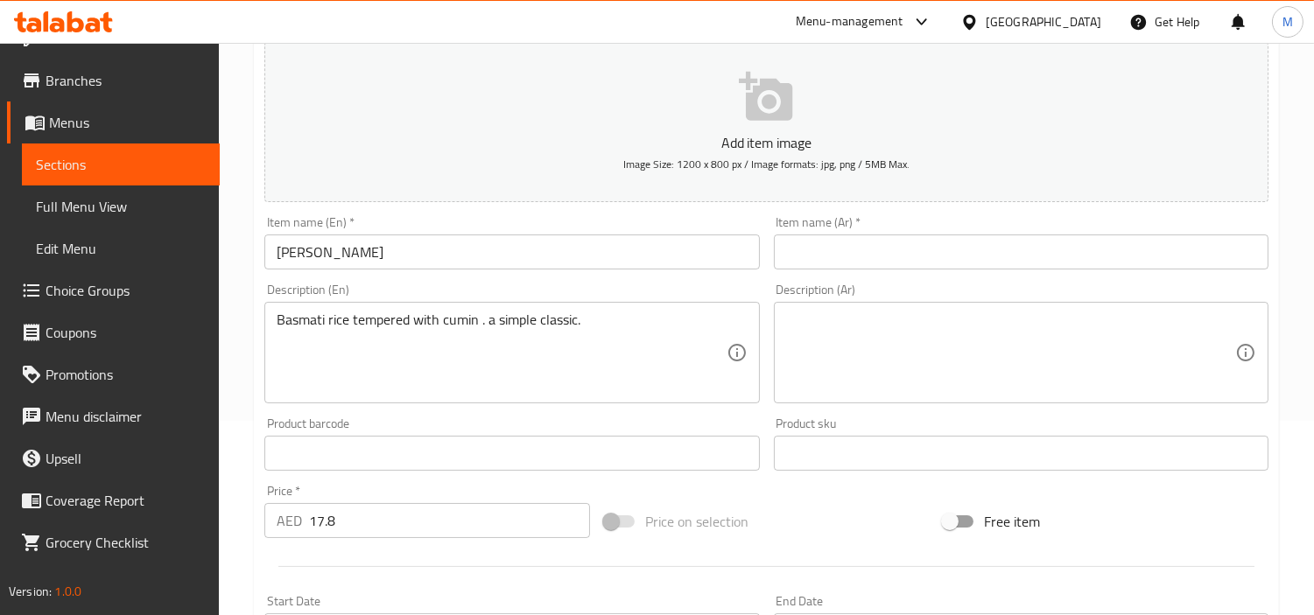
click at [867, 264] on input "text" at bounding box center [1021, 252] width 495 height 35
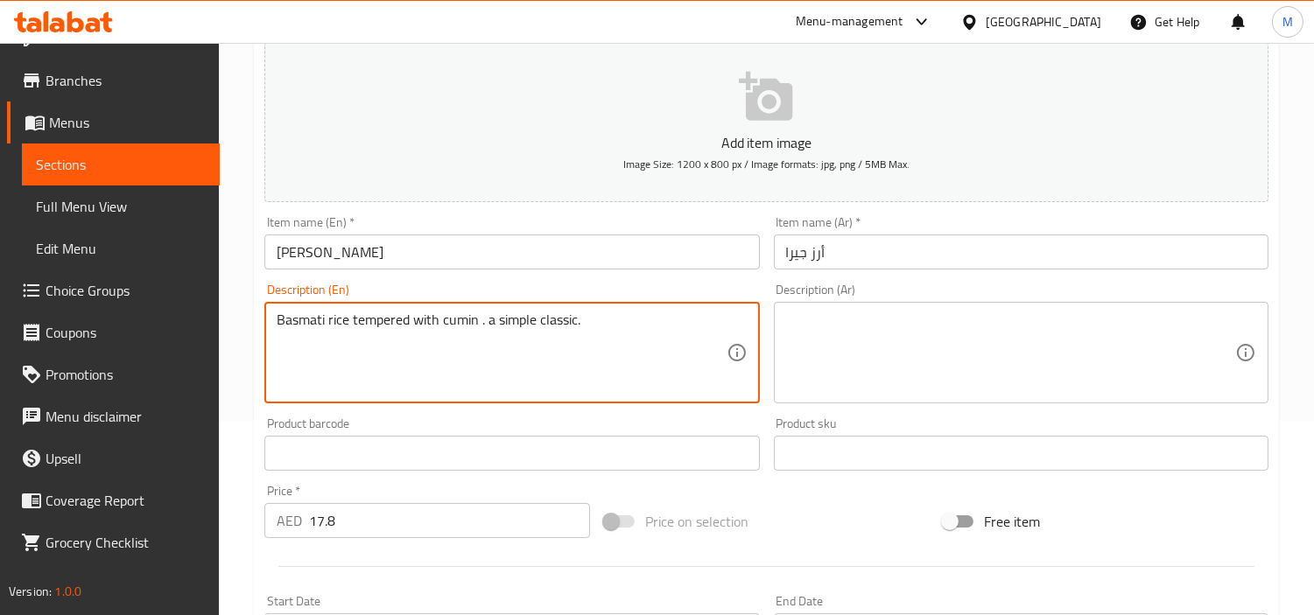
click at [407, 320] on textarea "Basmati rice tempered with cumin . a simple classic." at bounding box center [501, 353] width 449 height 83
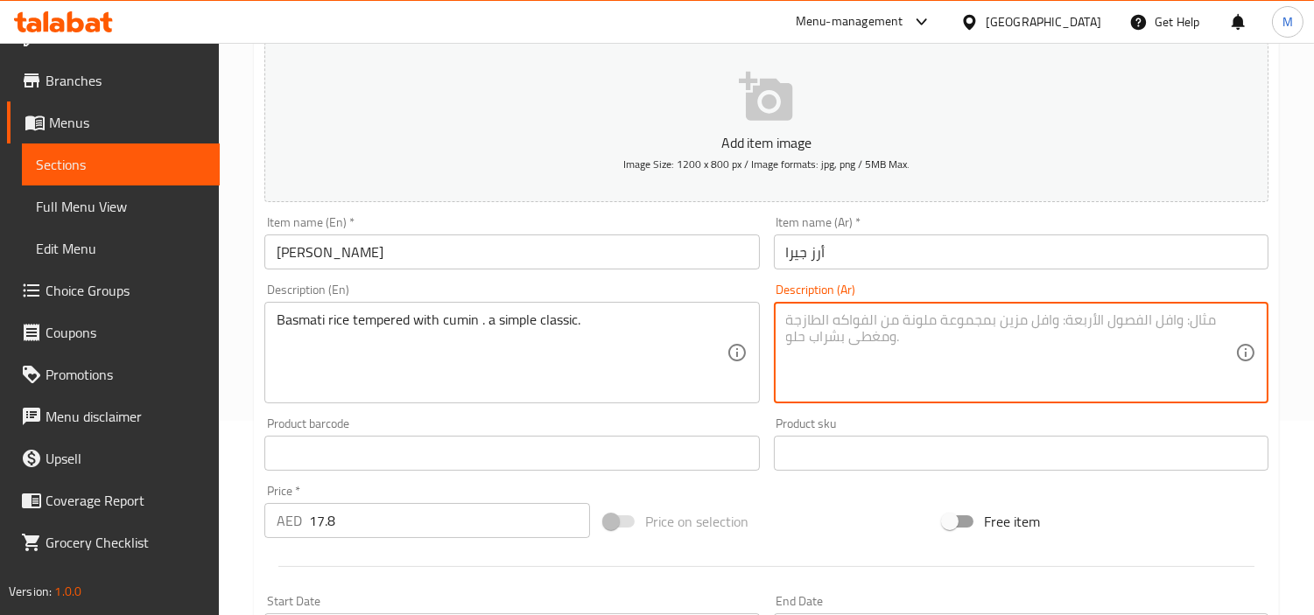
click at [853, 348] on textarea at bounding box center [1010, 353] width 449 height 83
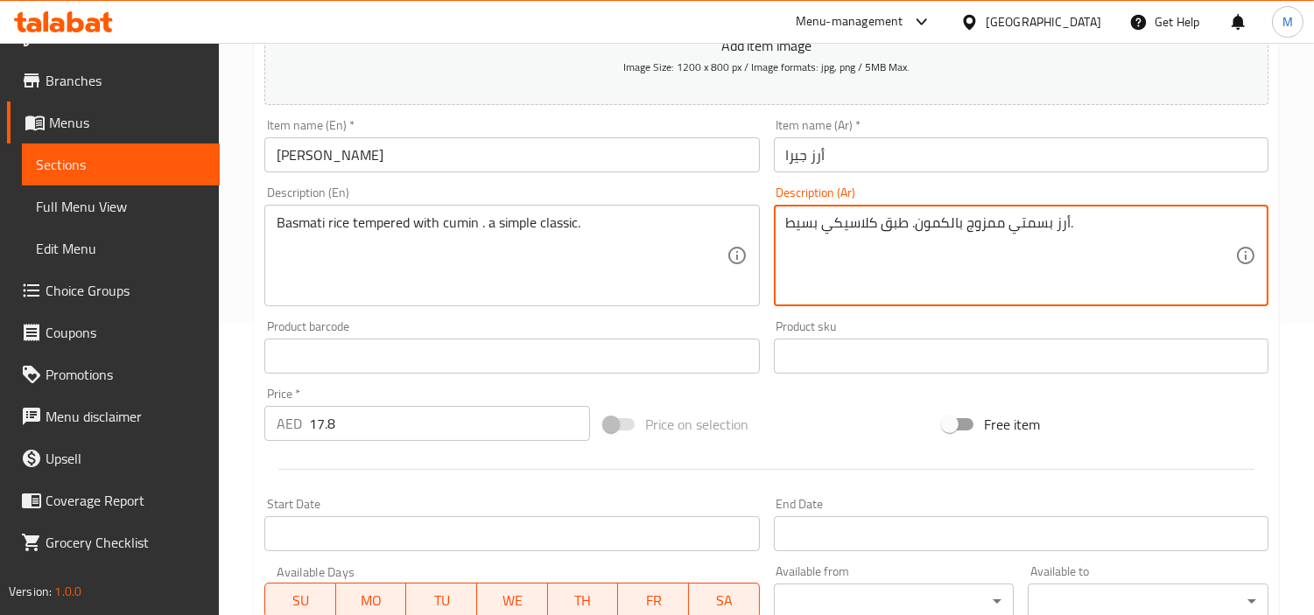
scroll to position [583, 0]
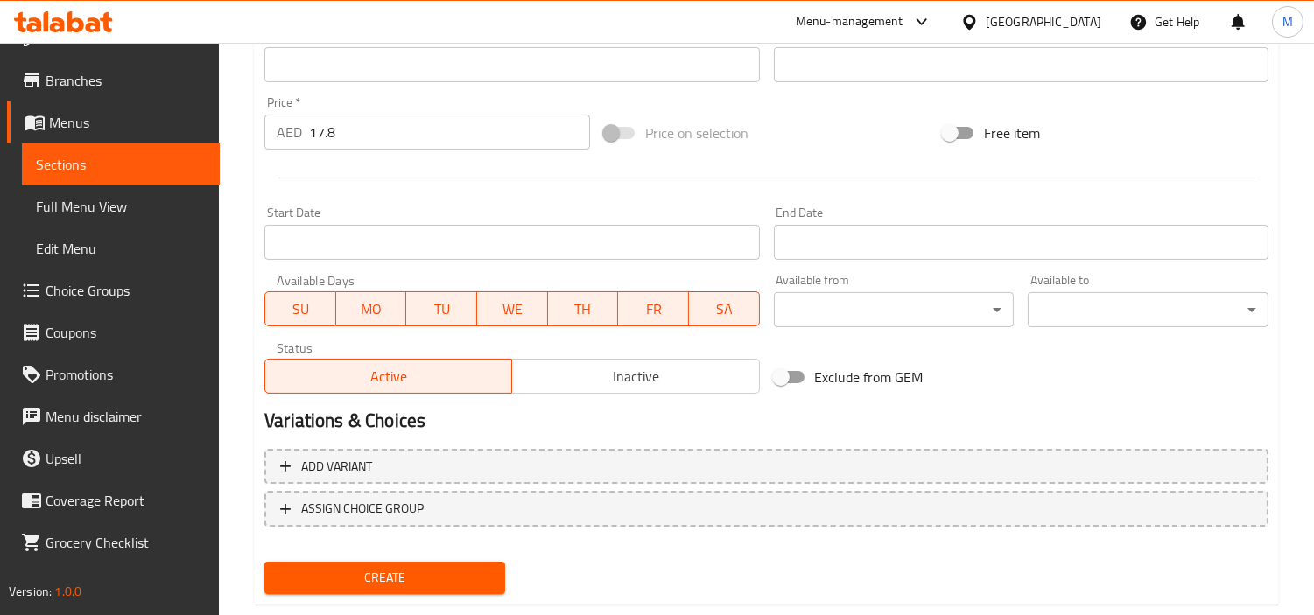
click at [455, 571] on span "Create" at bounding box center [384, 578] width 213 height 22
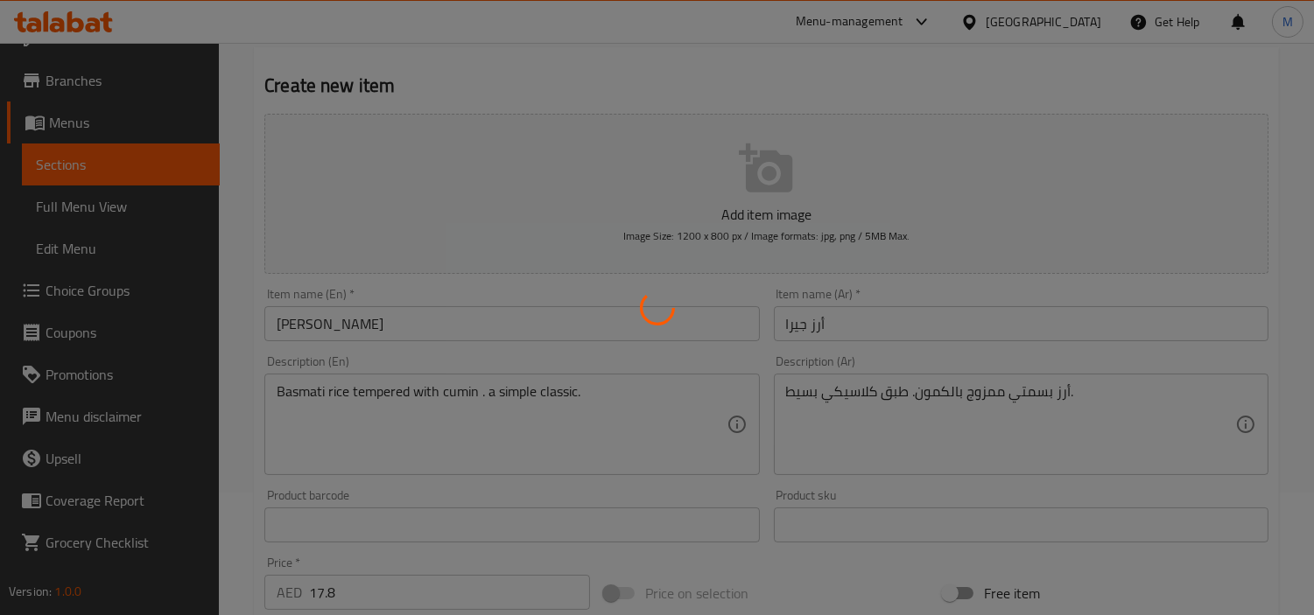
scroll to position [0, 0]
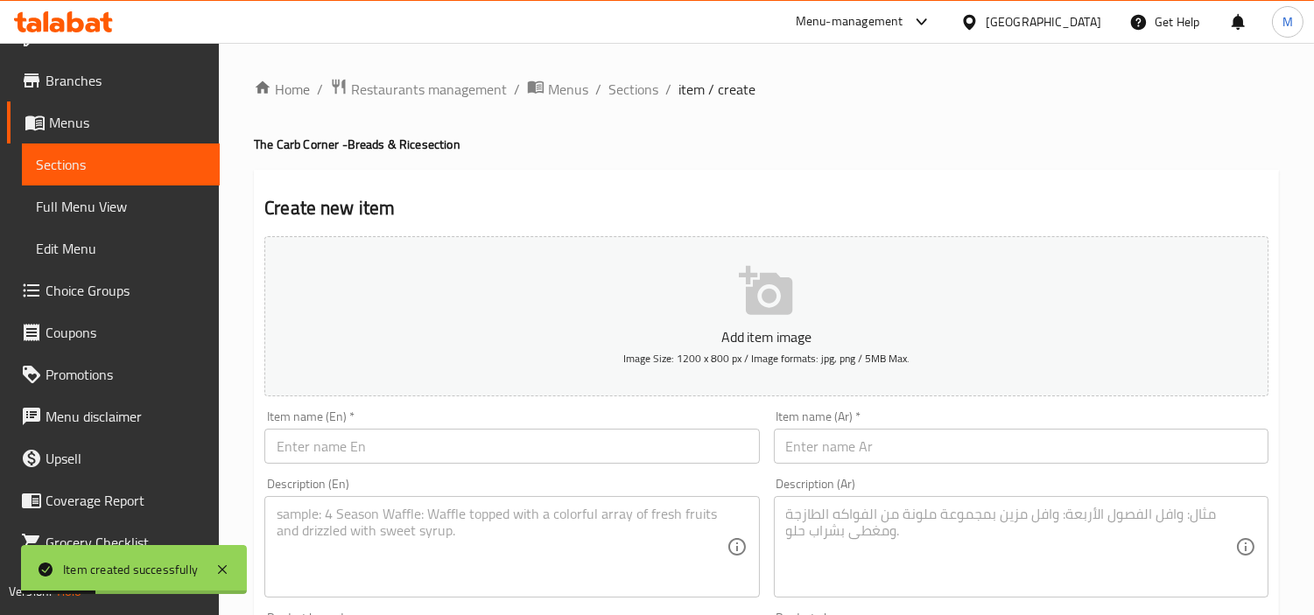
click at [513, 453] on input "text" at bounding box center [511, 446] width 495 height 35
drag, startPoint x: 934, startPoint y: 442, endPoint x: 561, endPoint y: 405, distance: 374.7
click at [934, 442] on input "text" at bounding box center [1021, 446] width 495 height 35
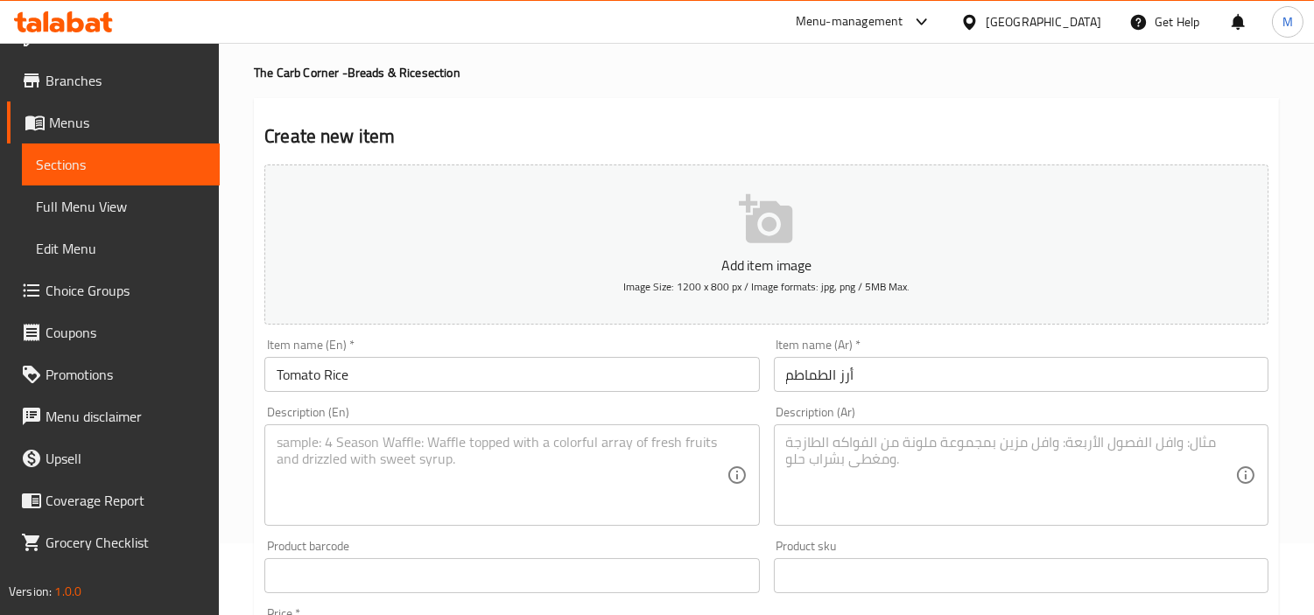
scroll to position [194, 0]
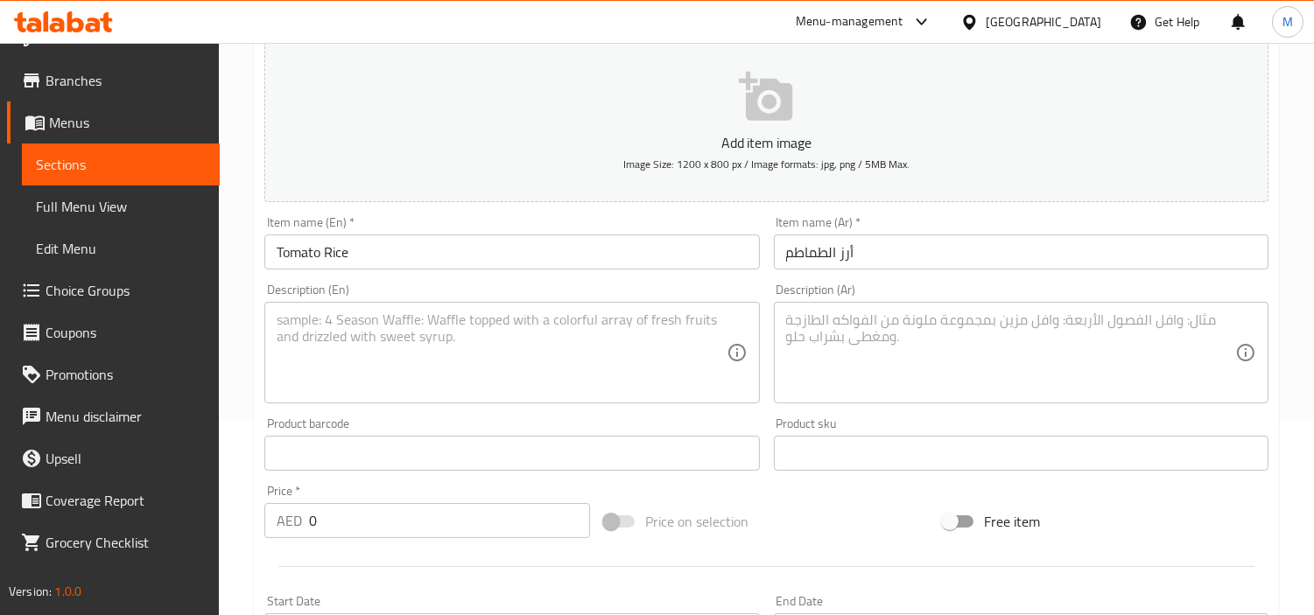
click at [421, 504] on input "0" at bounding box center [449, 520] width 281 height 35
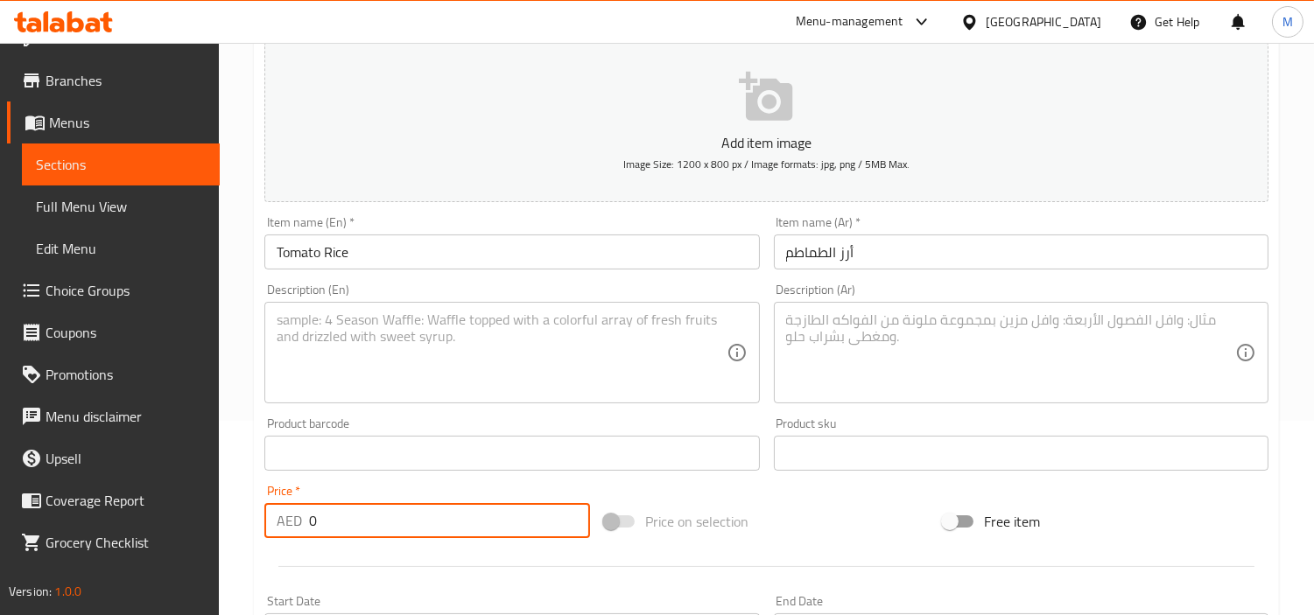
click at [421, 504] on input "0" at bounding box center [449, 520] width 281 height 35
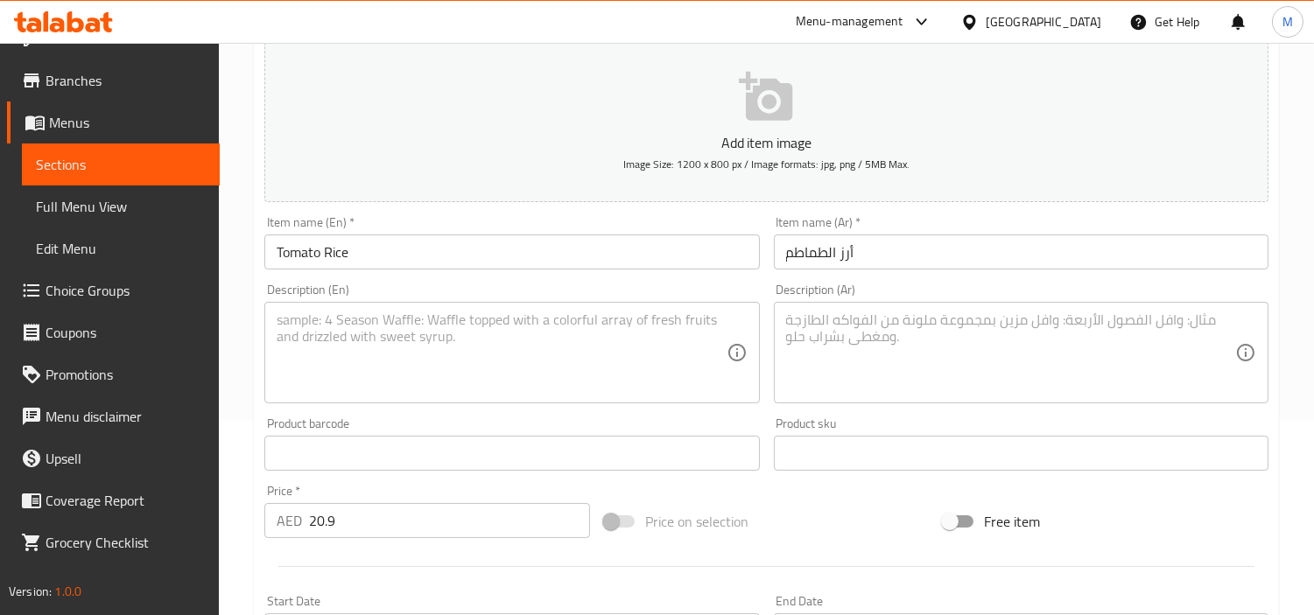
click at [540, 338] on textarea at bounding box center [501, 353] width 449 height 83
click at [1013, 355] on textarea at bounding box center [1010, 353] width 449 height 83
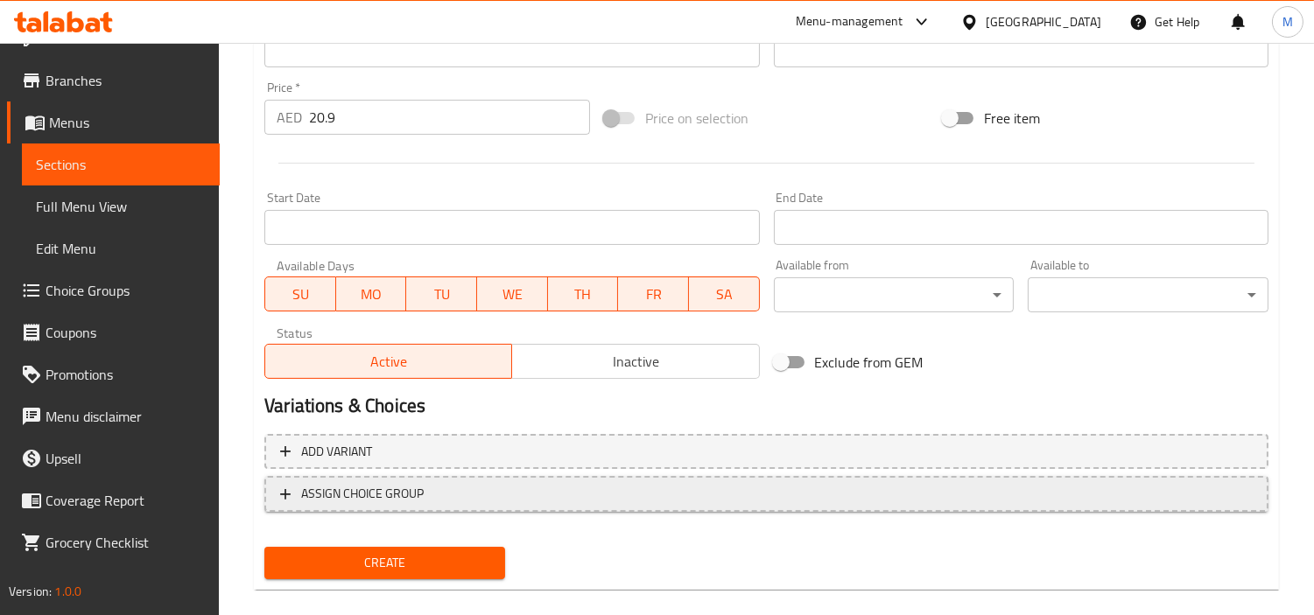
scroll to position [618, 0]
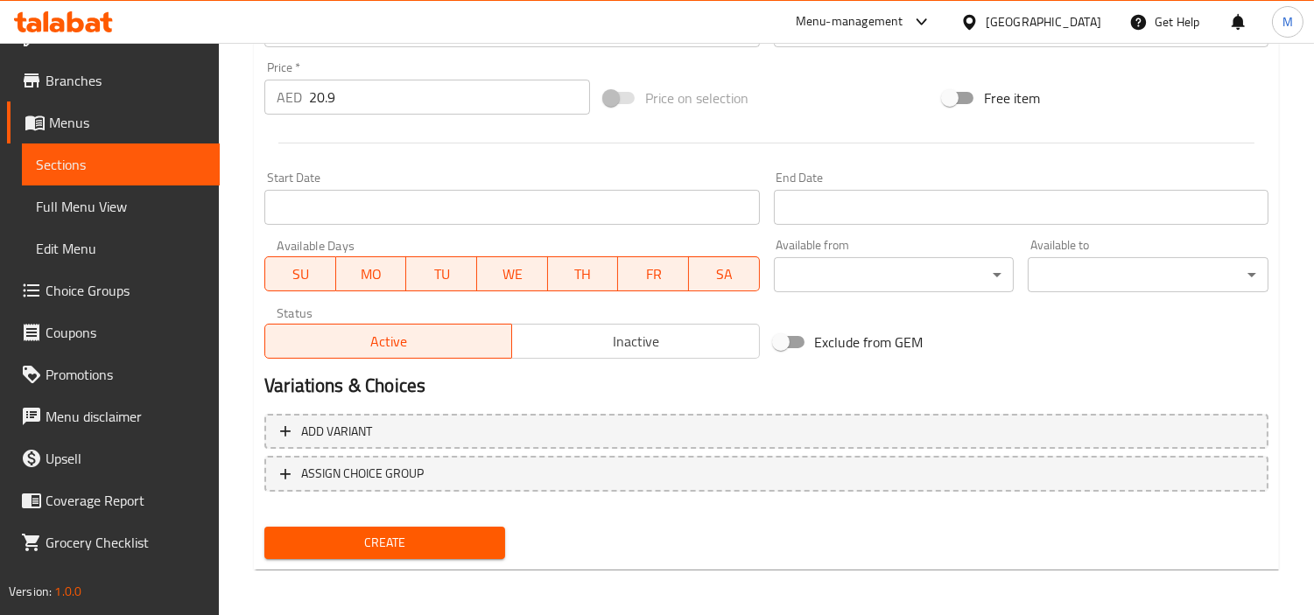
click at [429, 532] on span "Create" at bounding box center [384, 543] width 213 height 22
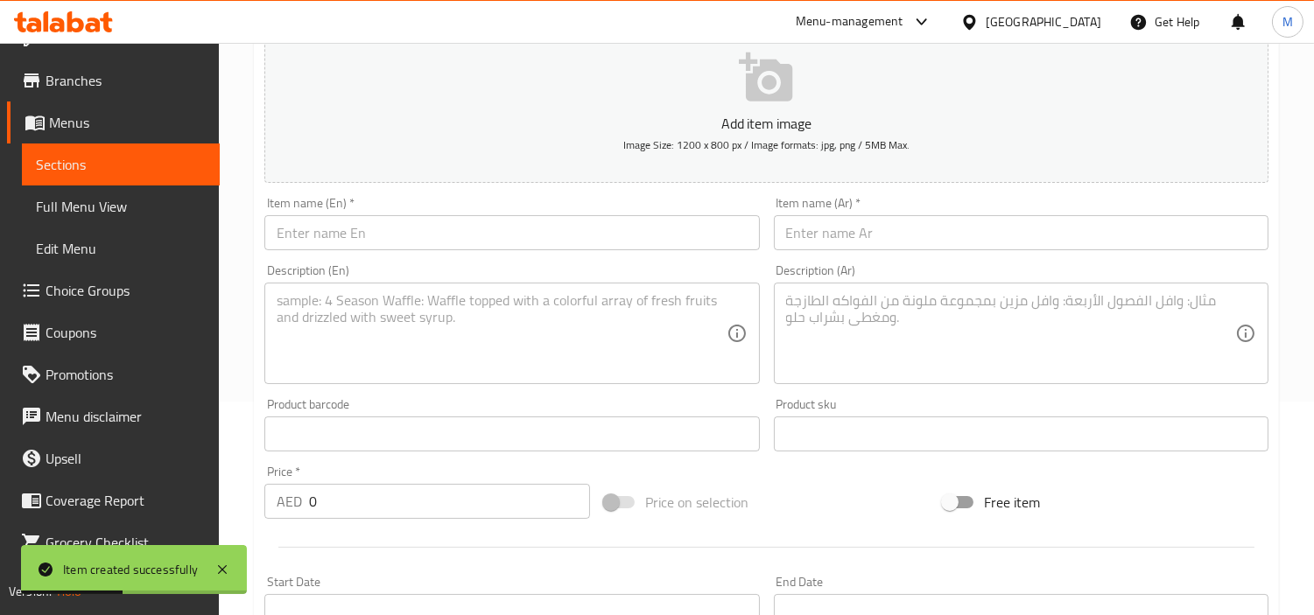
scroll to position [35, 0]
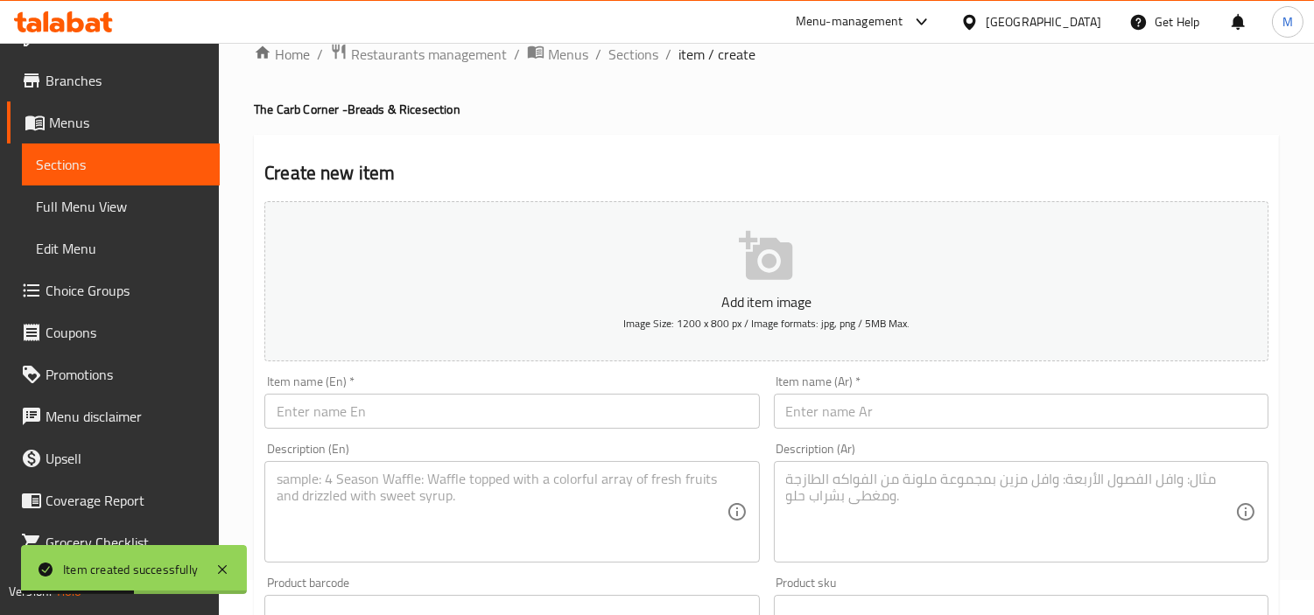
click at [467, 416] on input "text" at bounding box center [511, 411] width 495 height 35
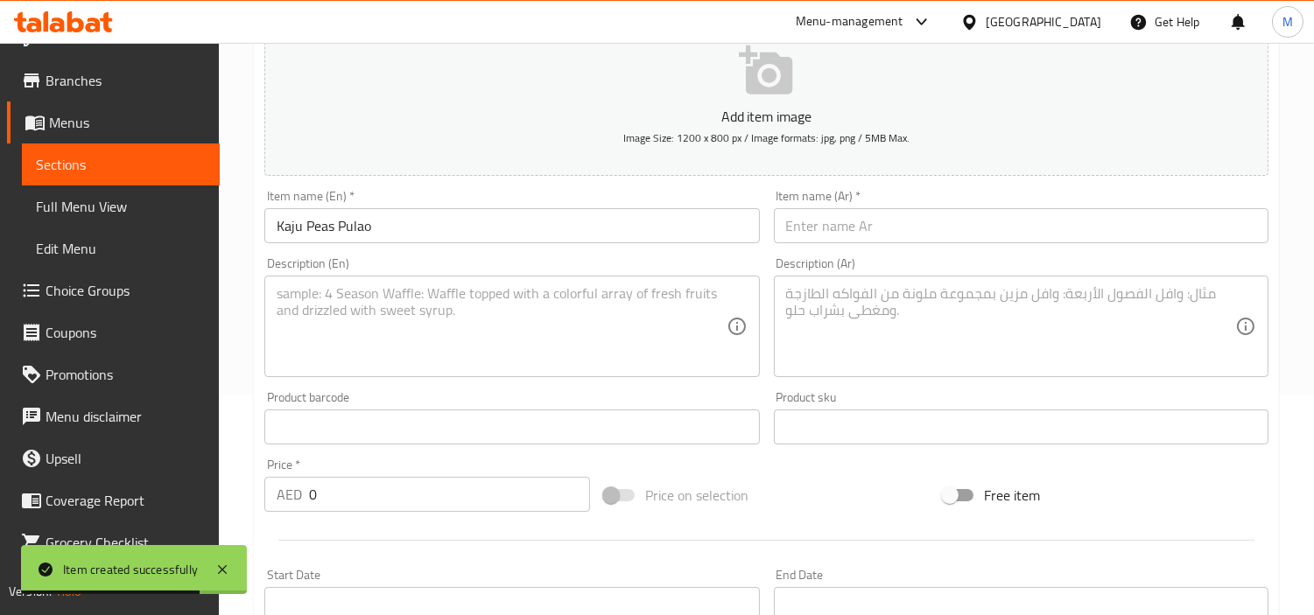
scroll to position [229, 0]
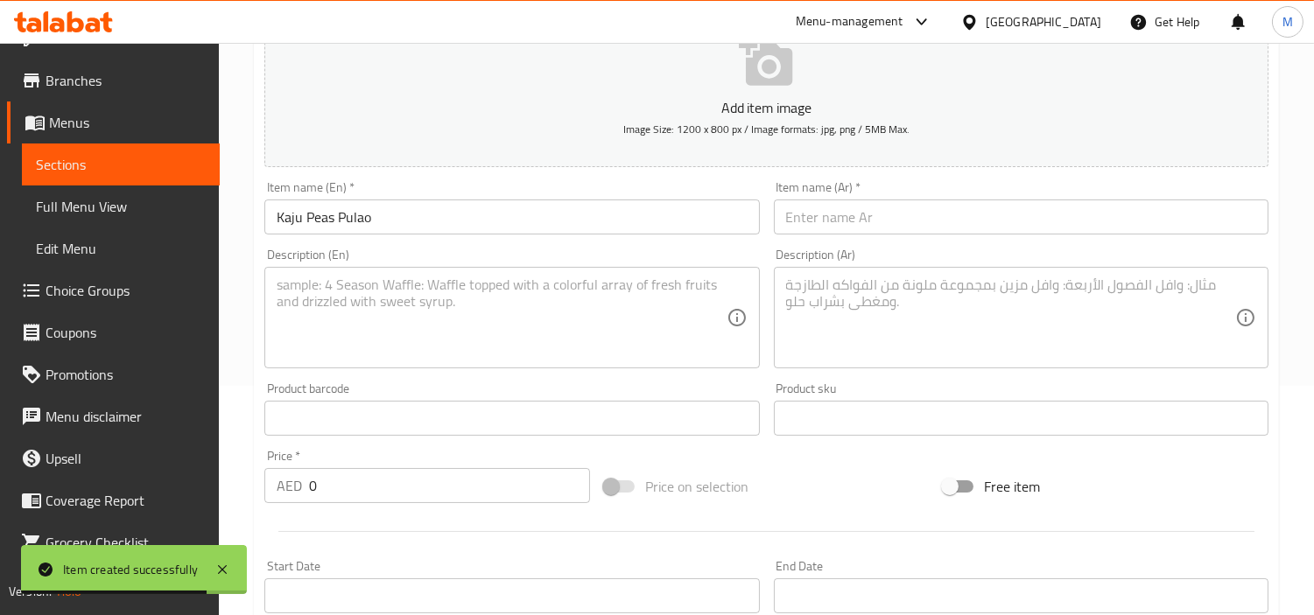
click at [383, 479] on input "0" at bounding box center [449, 485] width 281 height 35
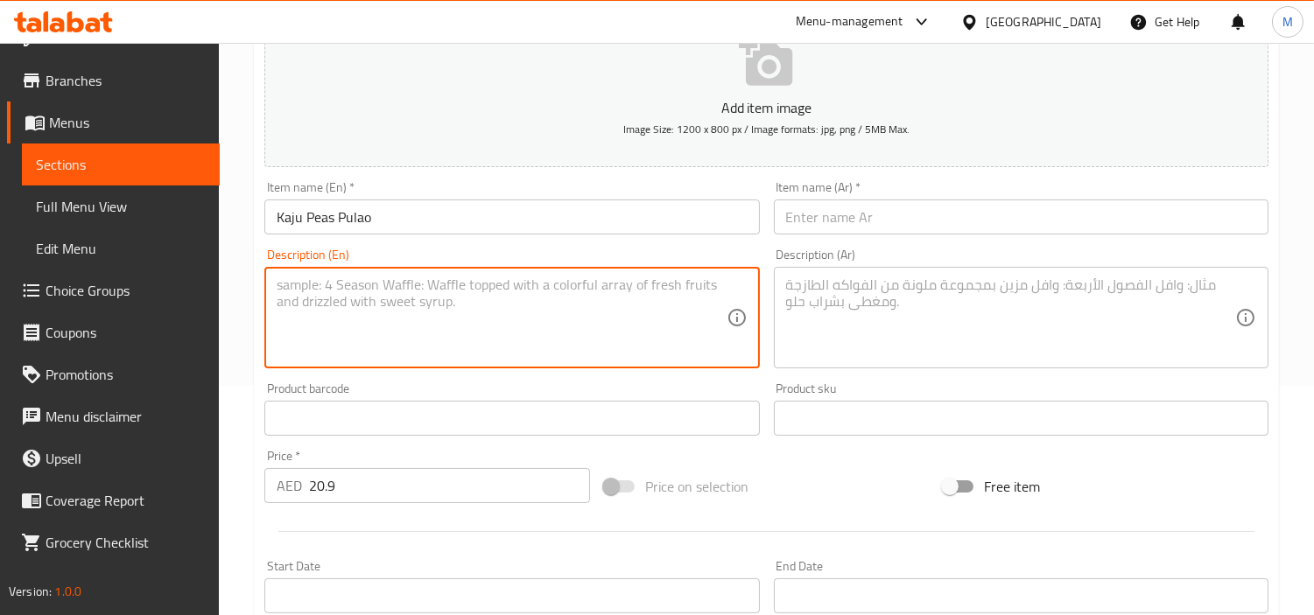
click at [496, 301] on textarea at bounding box center [501, 318] width 449 height 83
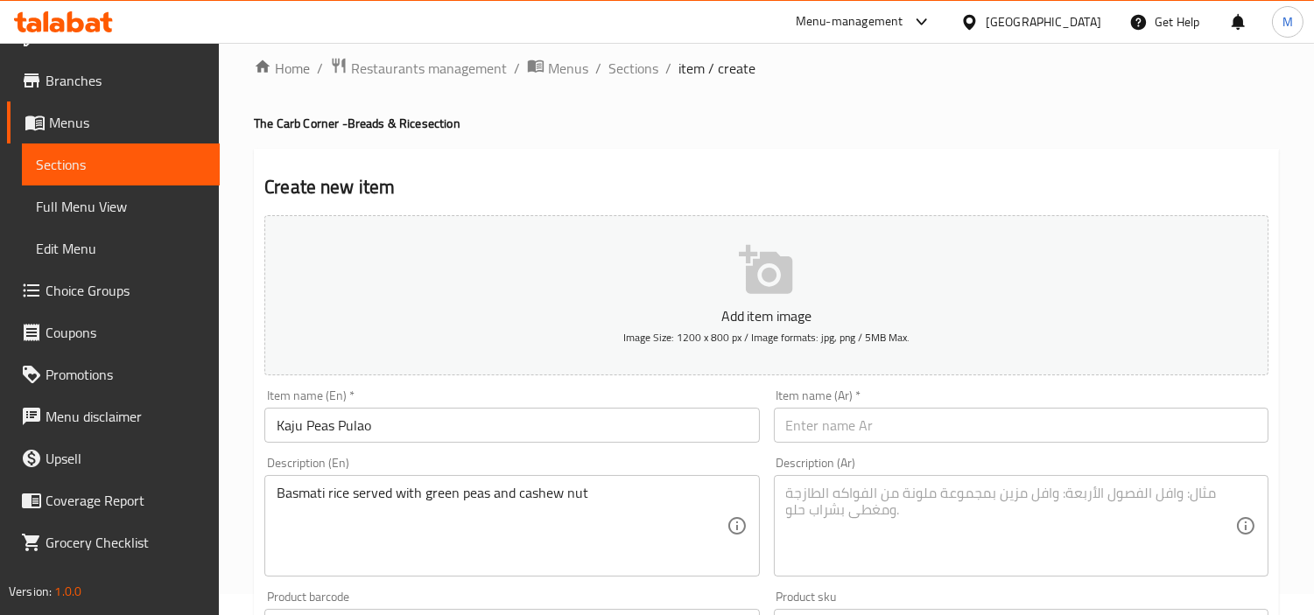
scroll to position [0, 0]
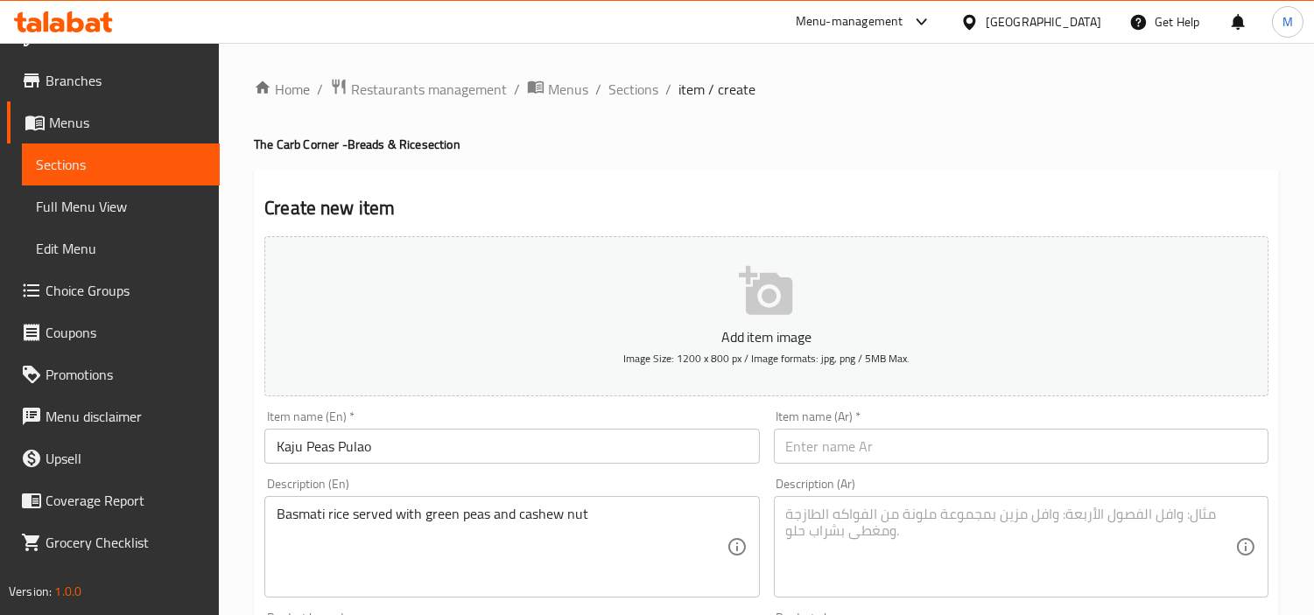
click at [1037, 457] on input "text" at bounding box center [1021, 446] width 495 height 35
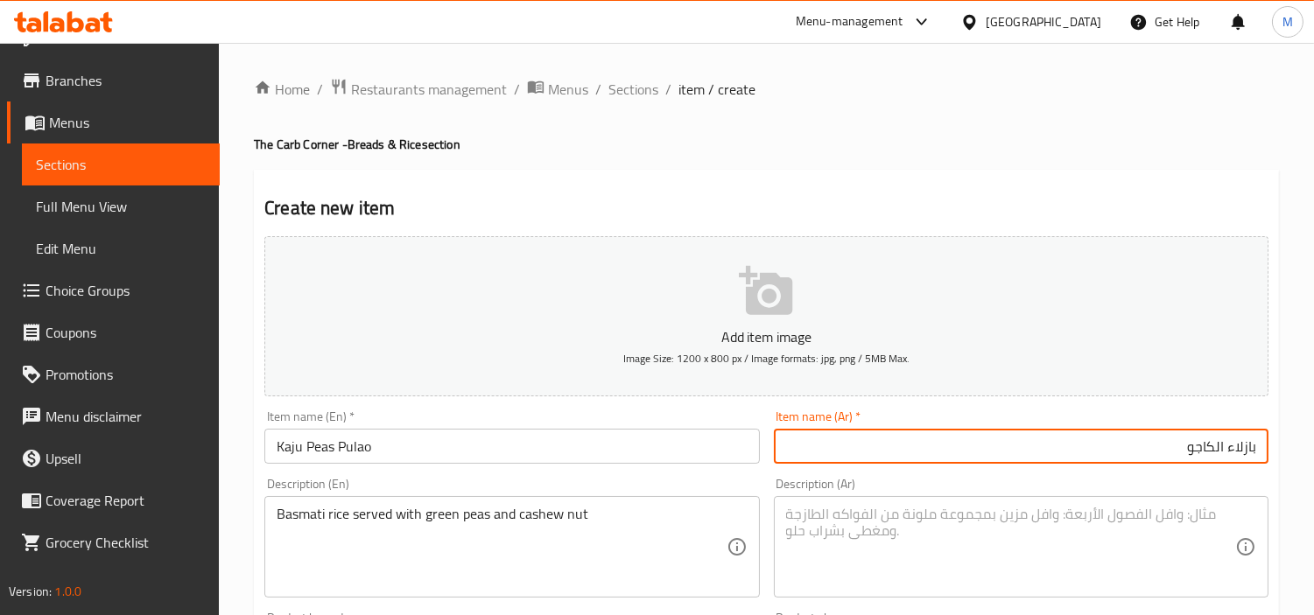
click at [1223, 451] on input "بازلاء الكاجو" at bounding box center [1021, 446] width 495 height 35
click at [1244, 448] on input "بازلاء كاجو" at bounding box center [1021, 446] width 495 height 35
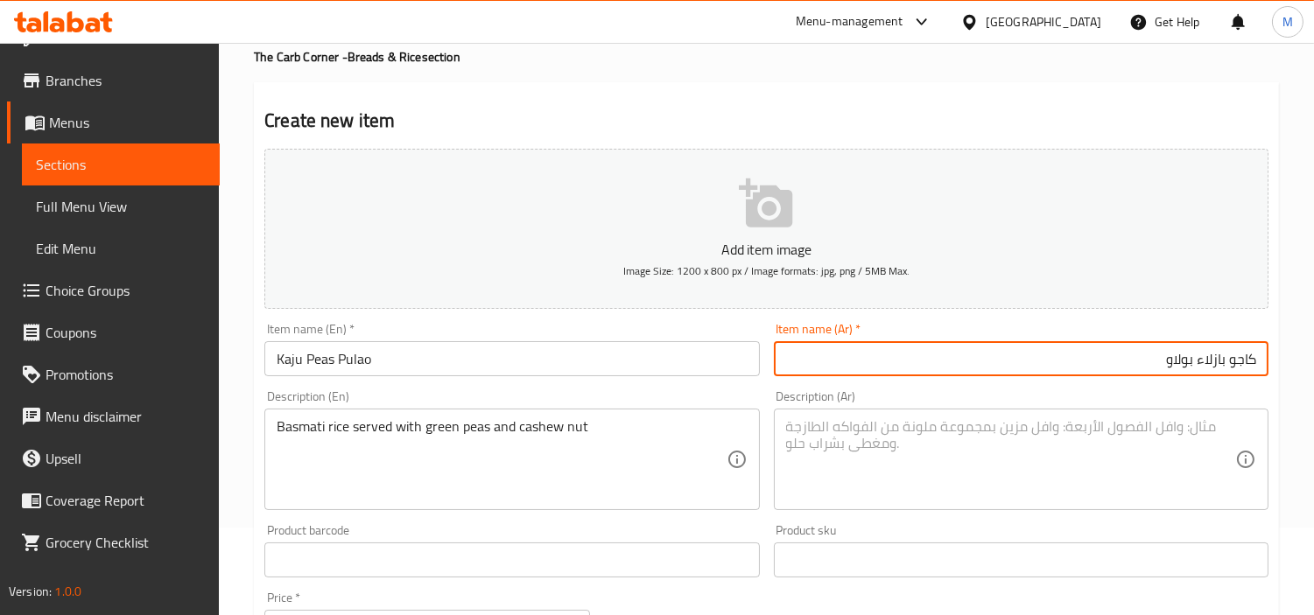
scroll to position [291, 0]
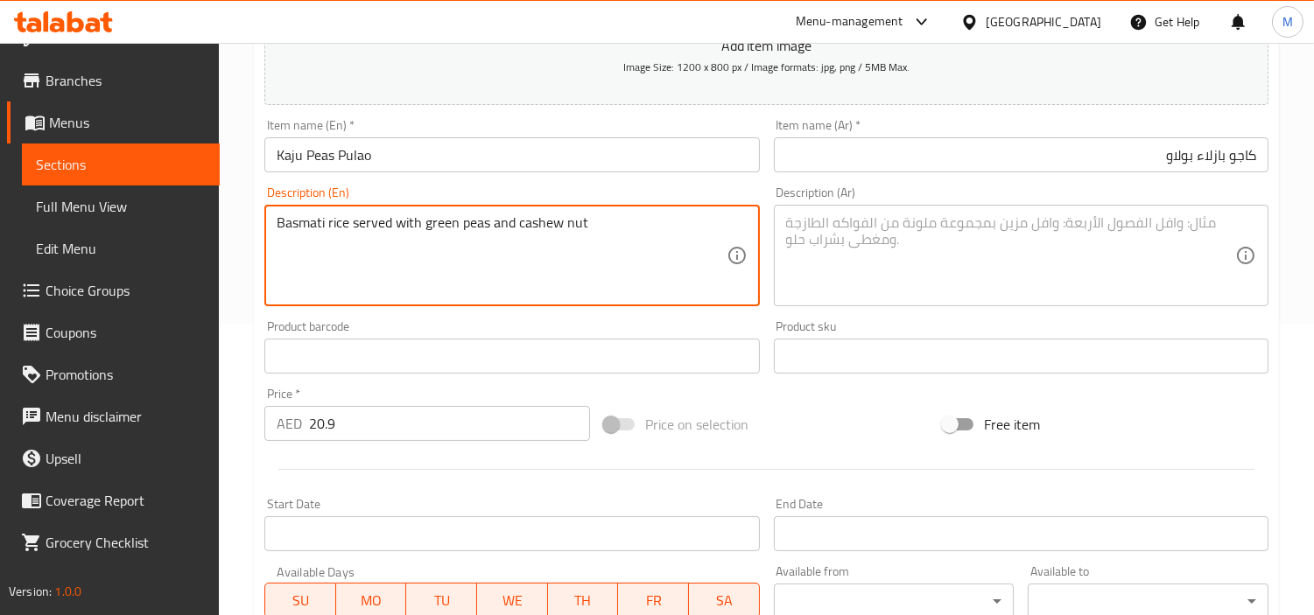
click at [415, 224] on textarea "Basmati rice served with green peas and cashew nut" at bounding box center [501, 255] width 449 height 83
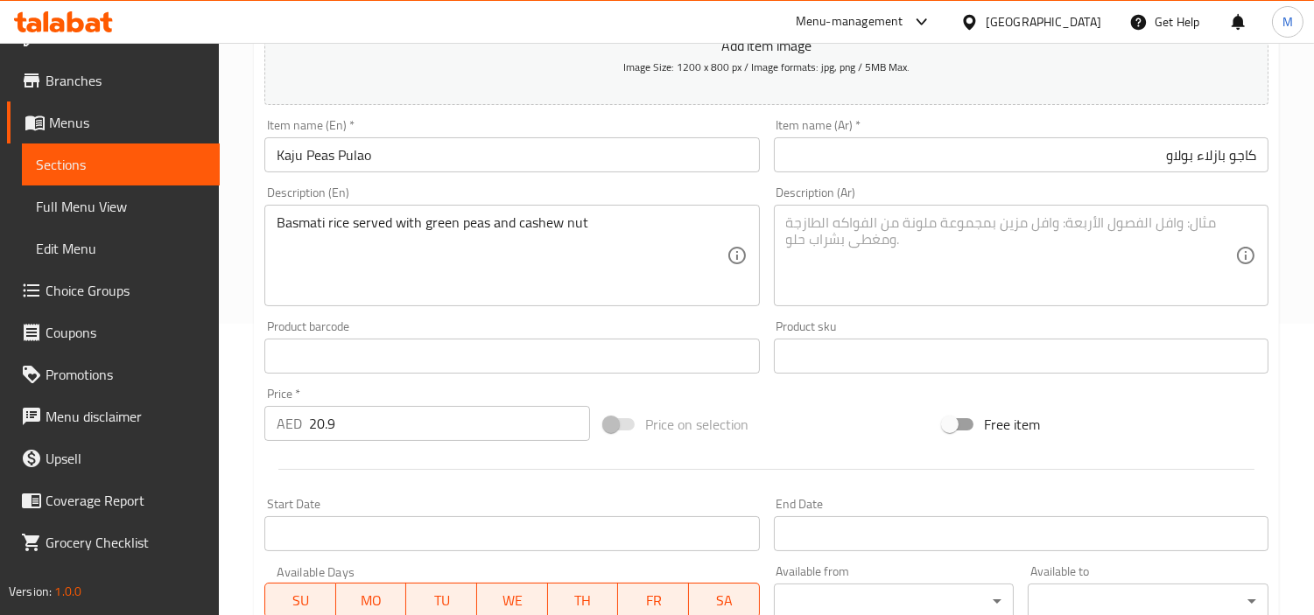
click at [888, 257] on textarea at bounding box center [1010, 255] width 449 height 83
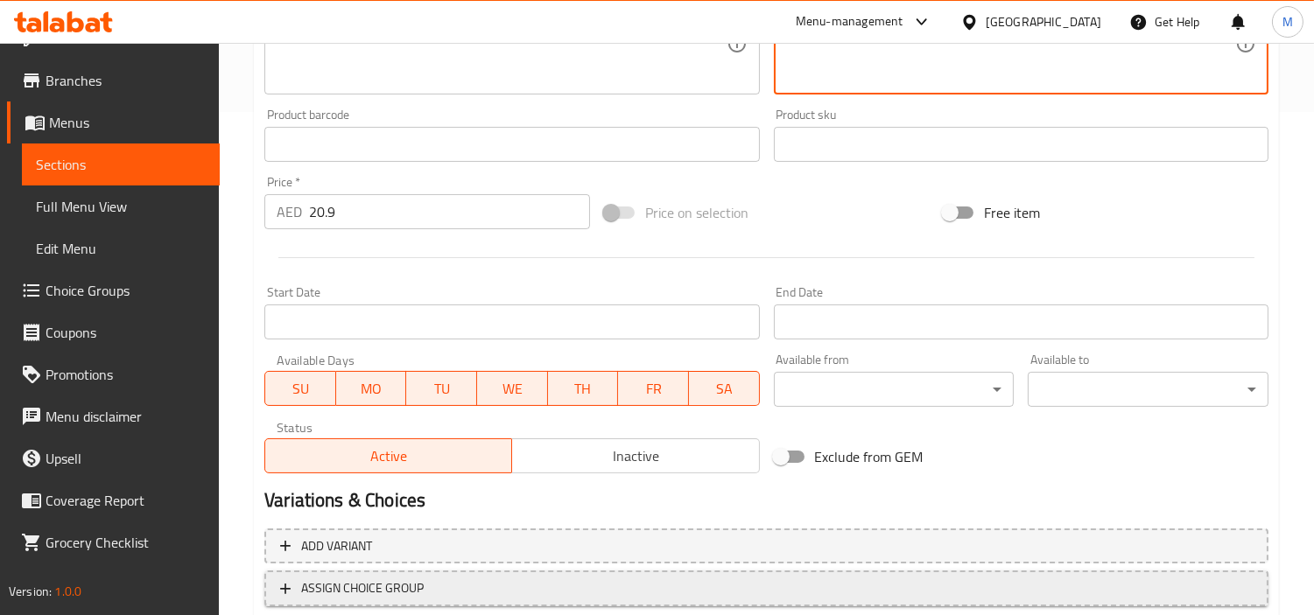
scroll to position [618, 0]
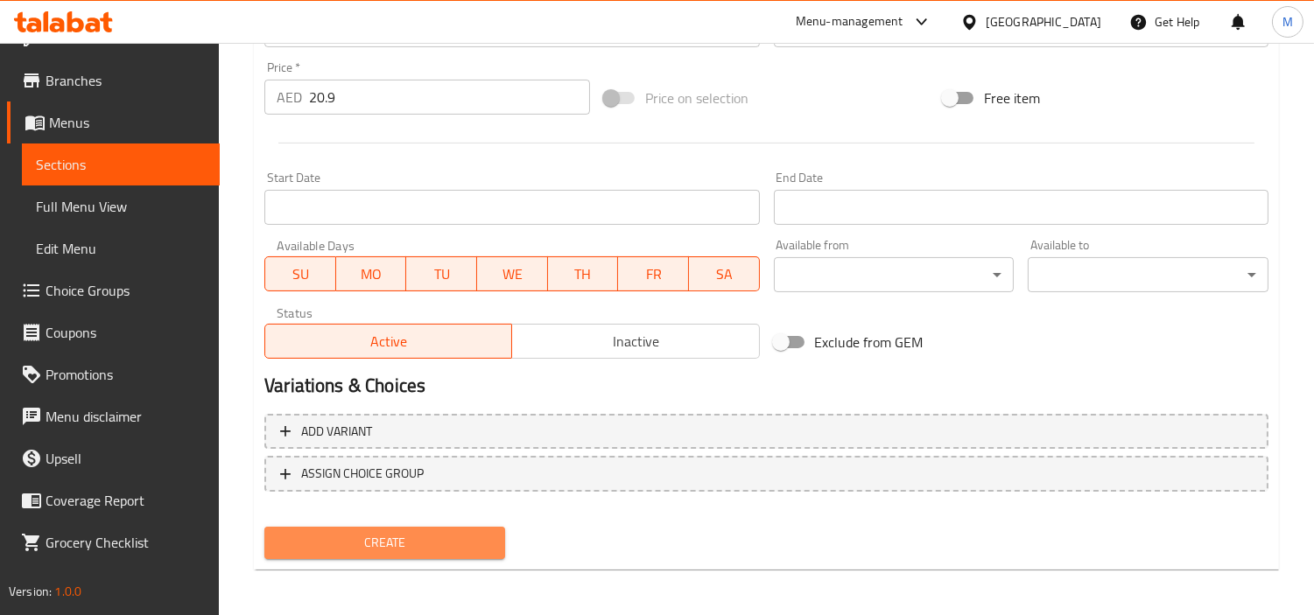
click at [451, 527] on button "Create" at bounding box center [384, 543] width 241 height 32
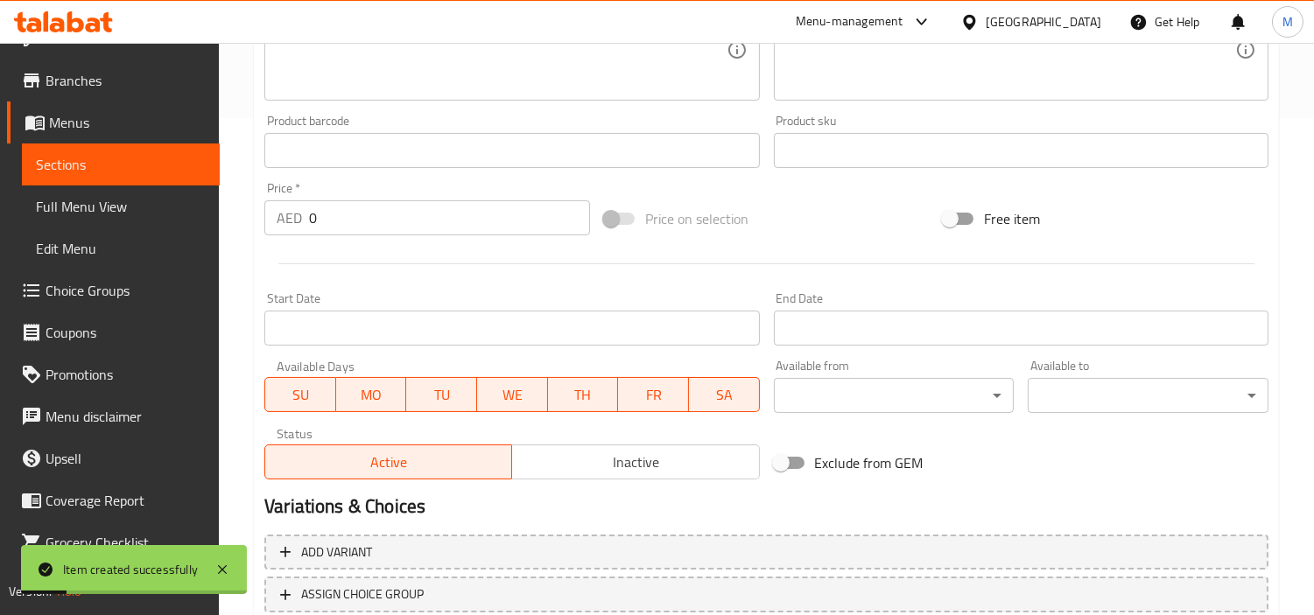
scroll to position [327, 0]
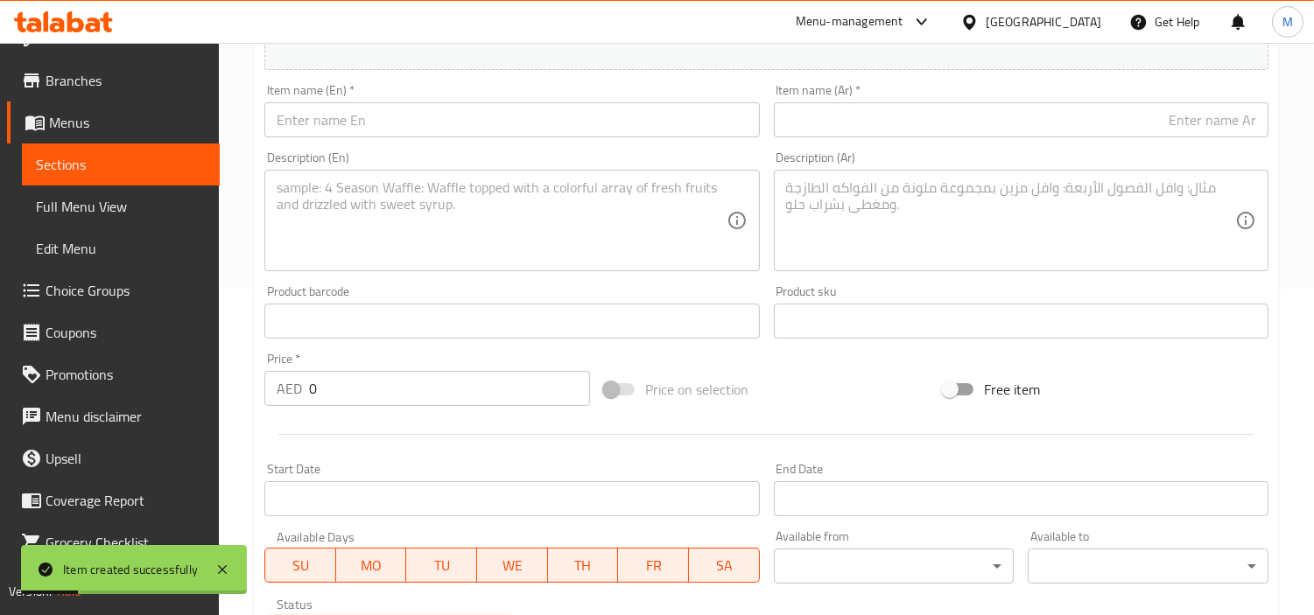
click at [410, 120] on input "text" at bounding box center [511, 119] width 495 height 35
click at [950, 117] on input "text" at bounding box center [1021, 119] width 495 height 35
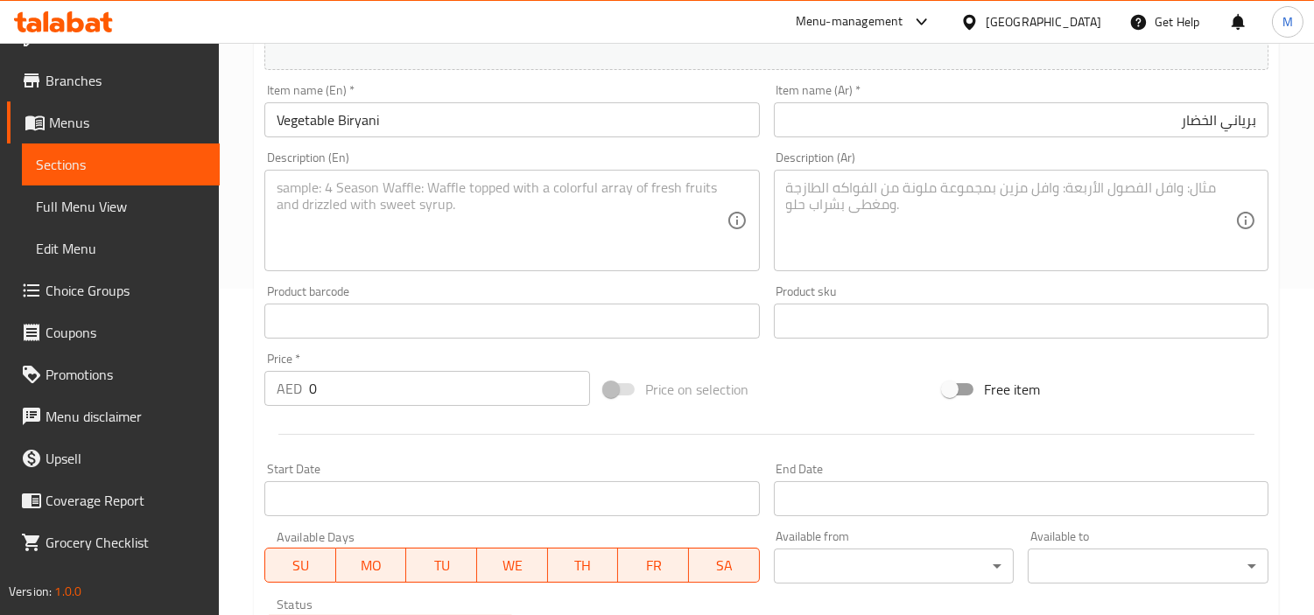
click at [408, 391] on input "0" at bounding box center [449, 388] width 281 height 35
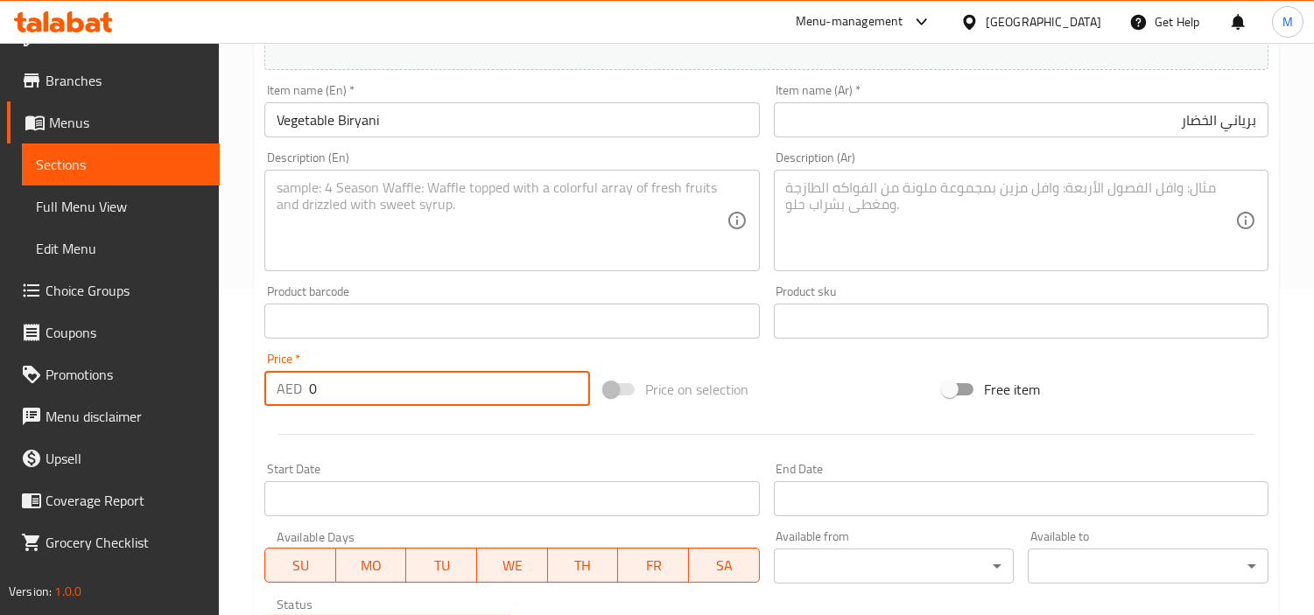
click at [408, 391] on input "0" at bounding box center [449, 388] width 281 height 35
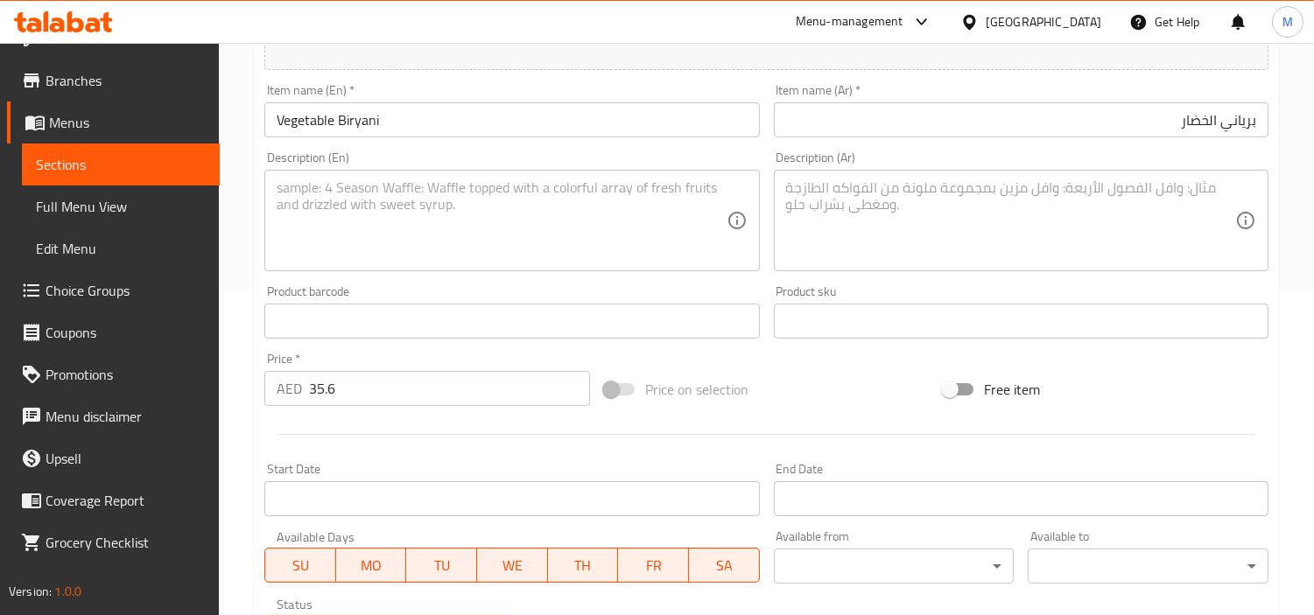
click at [391, 241] on textarea at bounding box center [501, 220] width 449 height 83
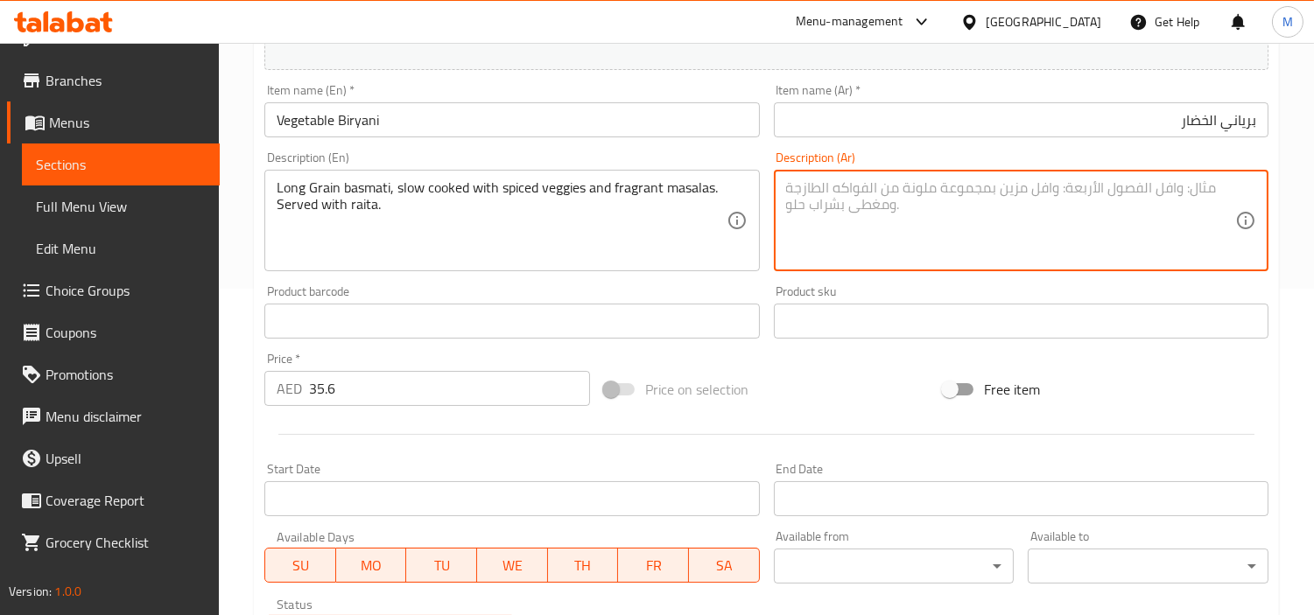
click at [865, 213] on textarea at bounding box center [1010, 220] width 449 height 83
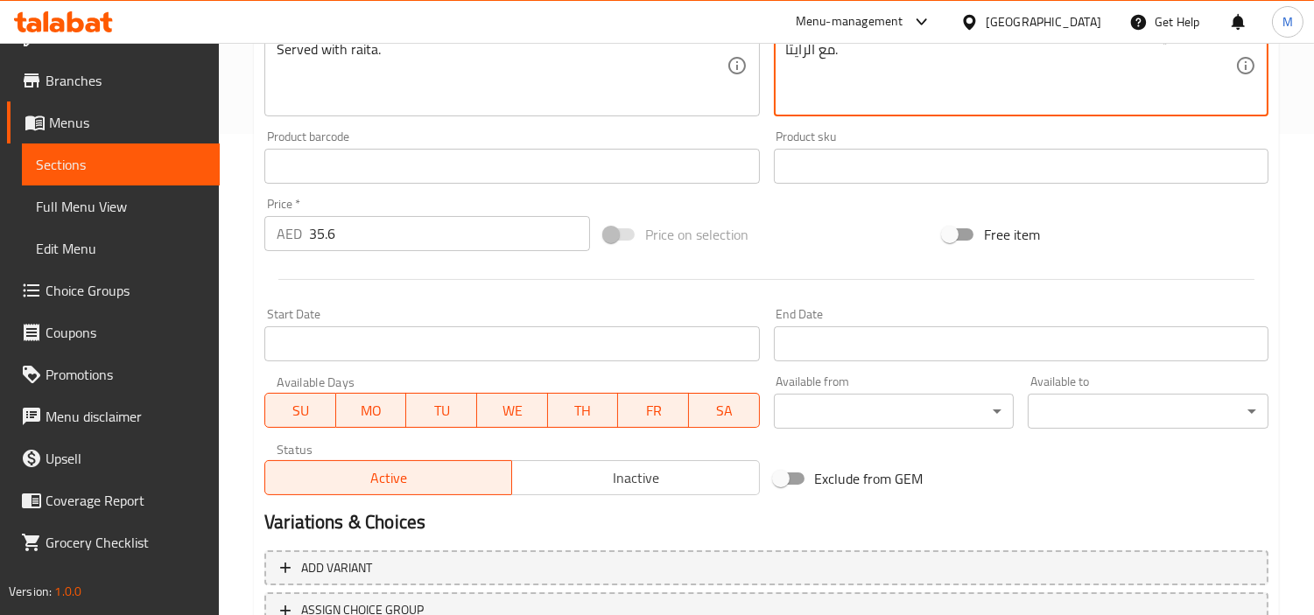
scroll to position [618, 0]
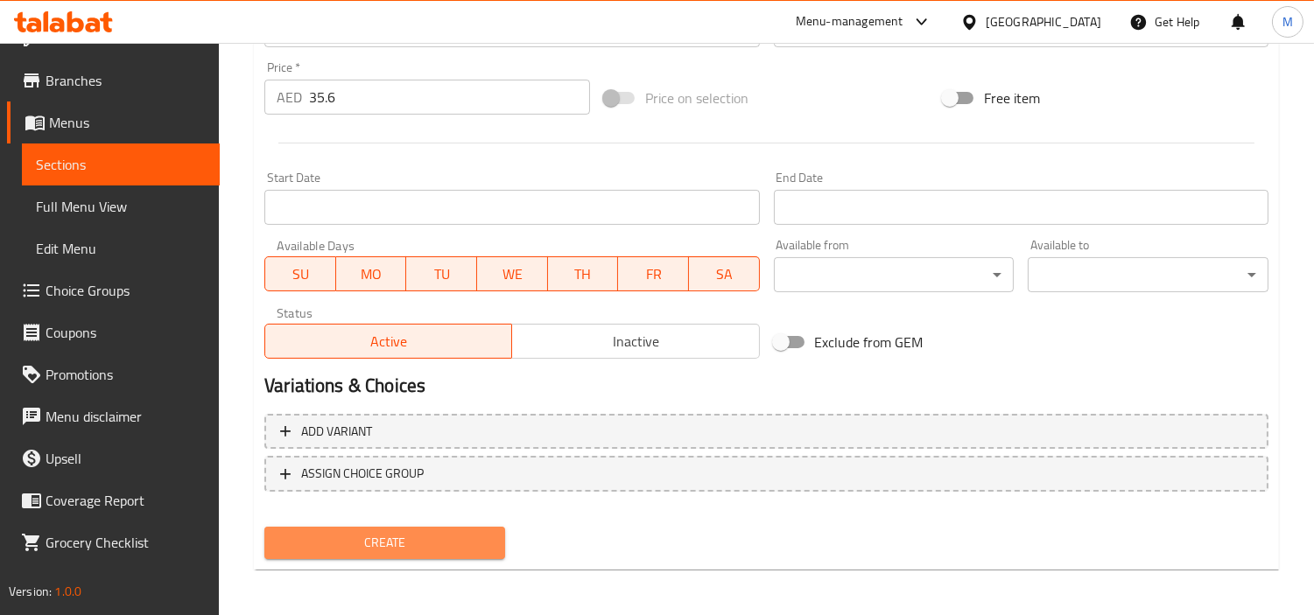
click at [455, 544] on span "Create" at bounding box center [384, 543] width 213 height 22
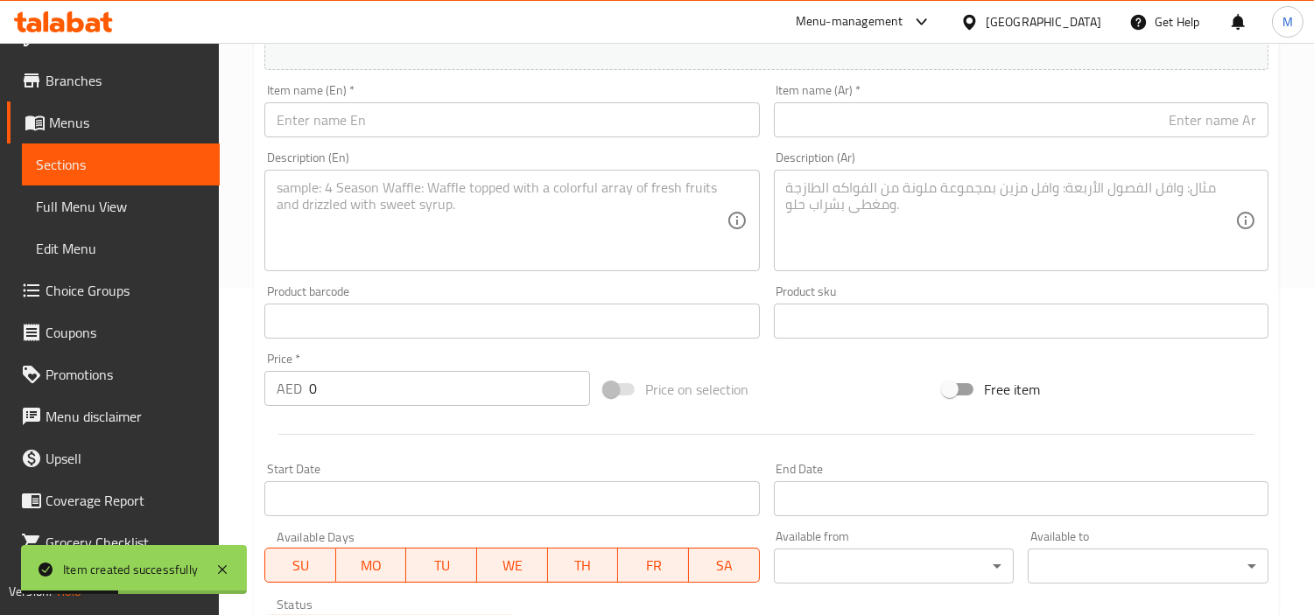
scroll to position [229, 0]
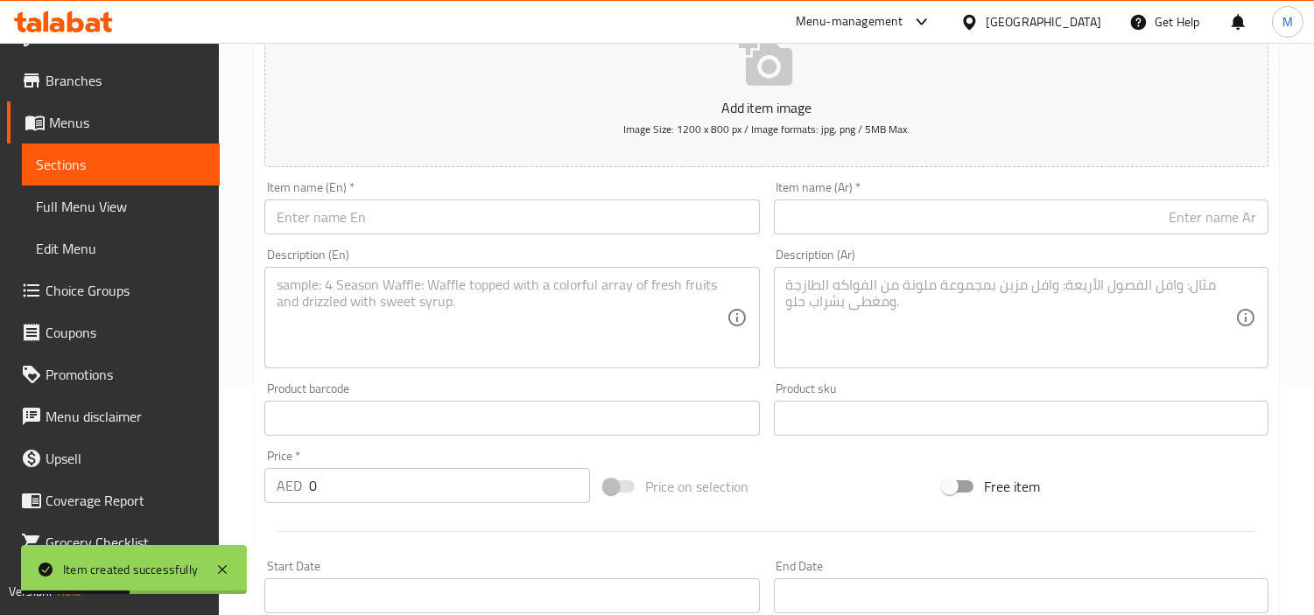
click at [433, 222] on input "text" at bounding box center [511, 217] width 495 height 35
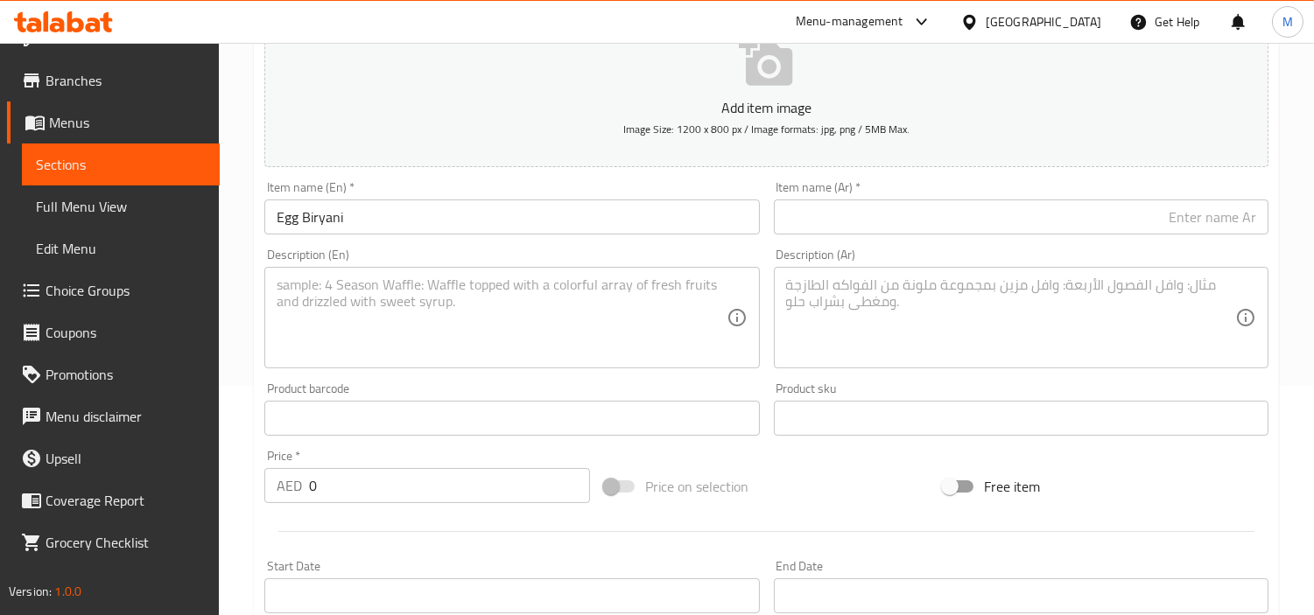
click at [1108, 206] on input "text" at bounding box center [1021, 217] width 495 height 35
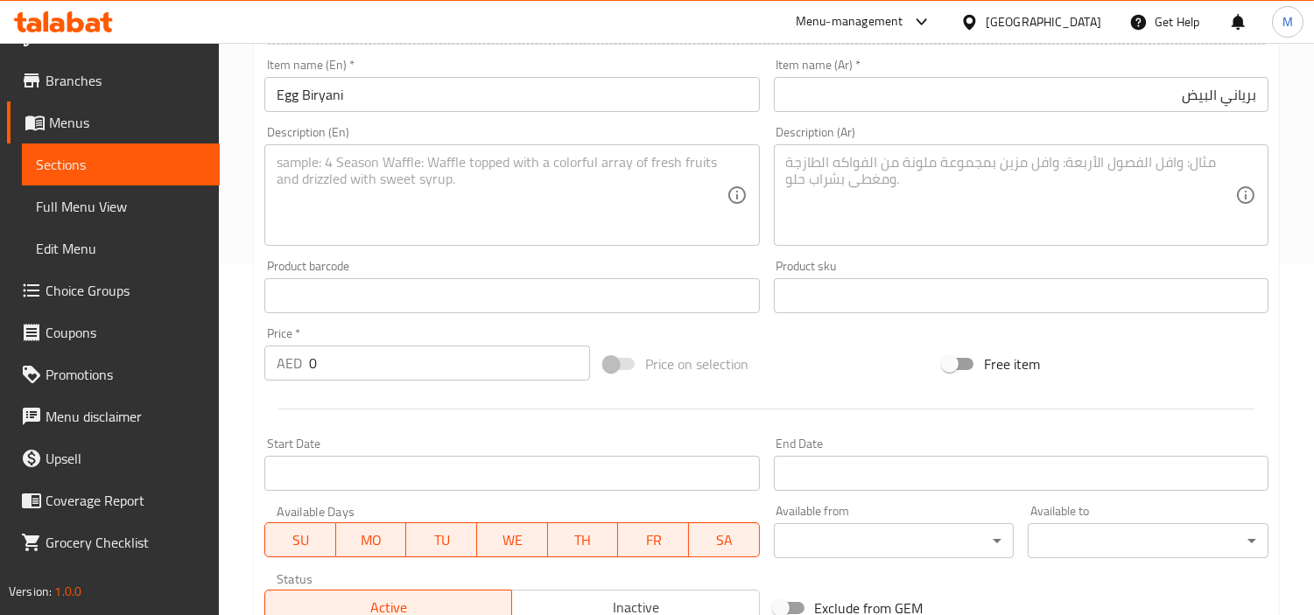
scroll to position [424, 0]
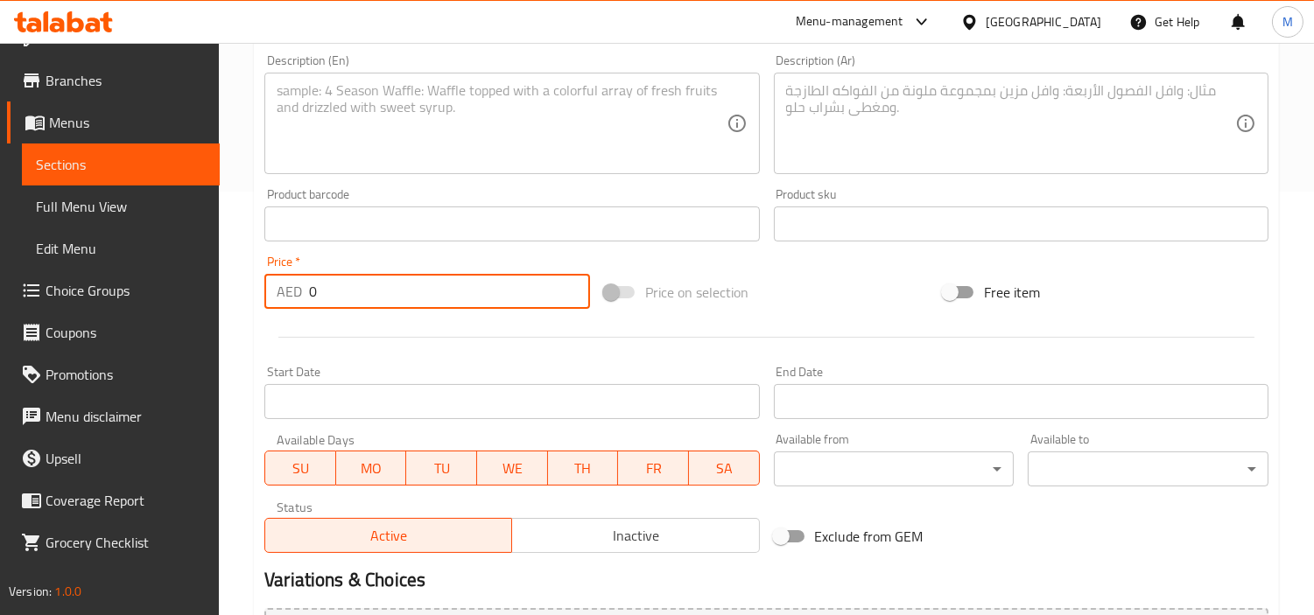
click at [382, 291] on input "0" at bounding box center [449, 291] width 281 height 35
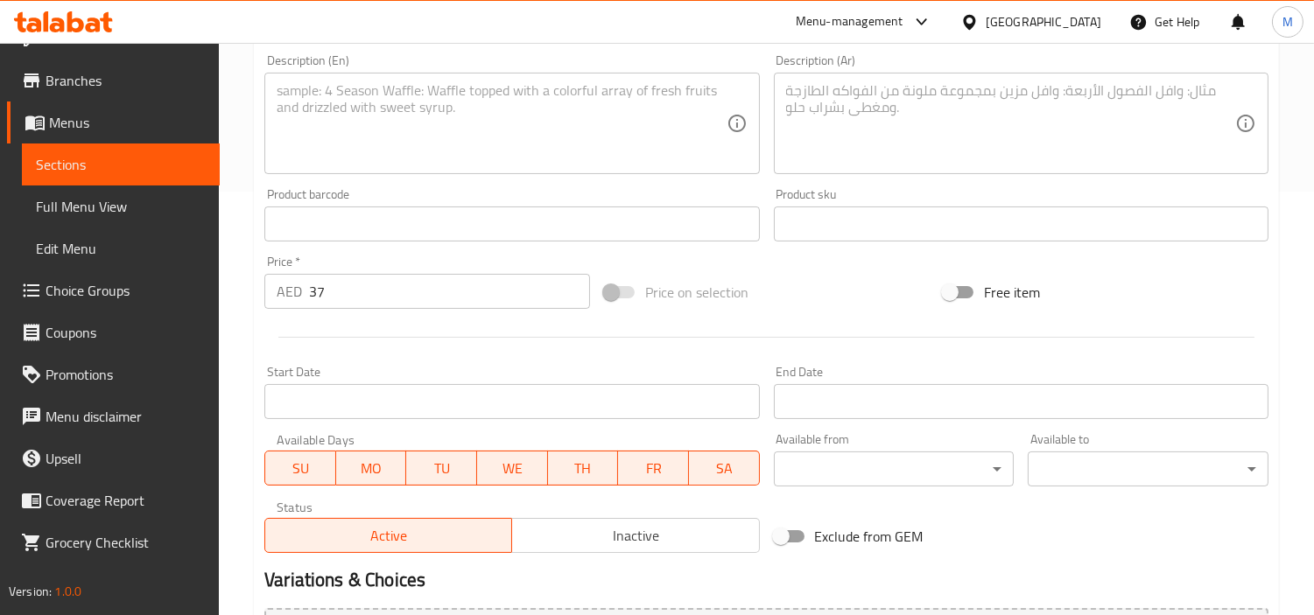
click at [478, 132] on textarea at bounding box center [501, 123] width 449 height 83
click at [1005, 92] on textarea at bounding box center [1010, 123] width 449 height 83
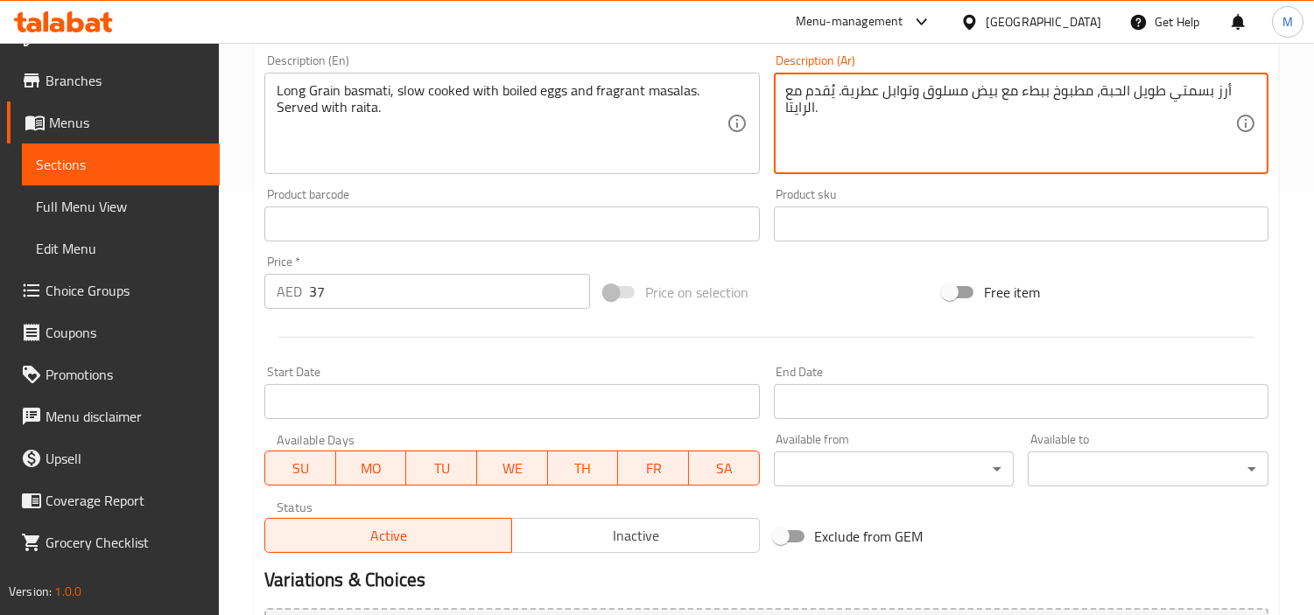
scroll to position [618, 0]
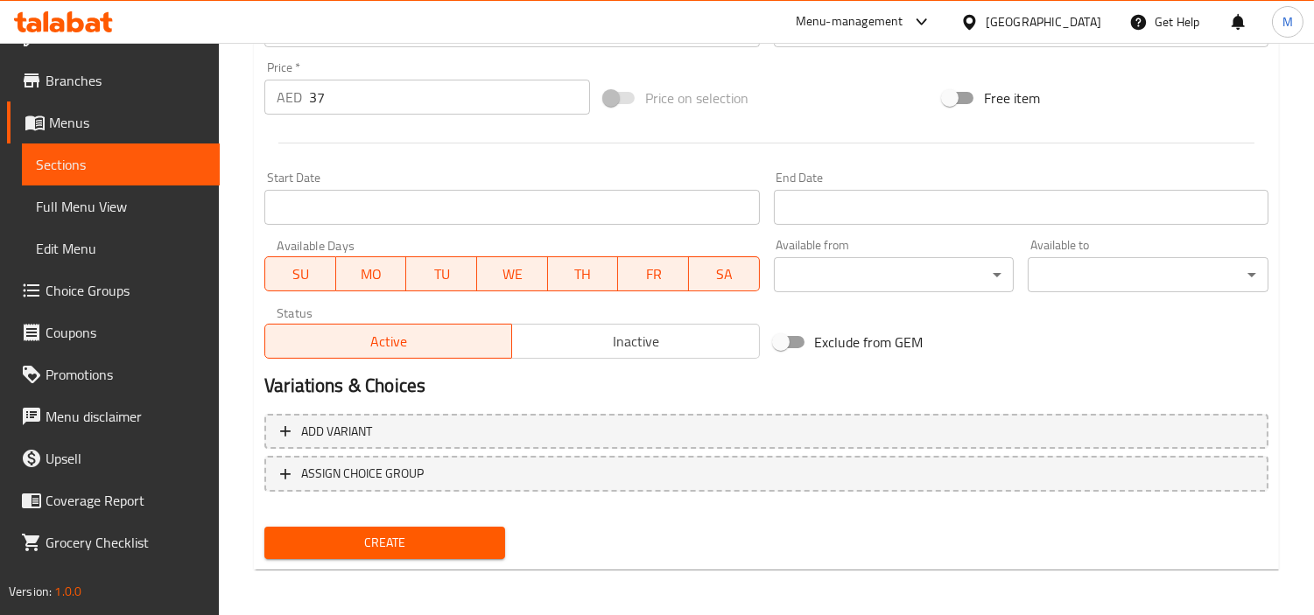
click at [391, 537] on span "Create" at bounding box center [384, 543] width 213 height 22
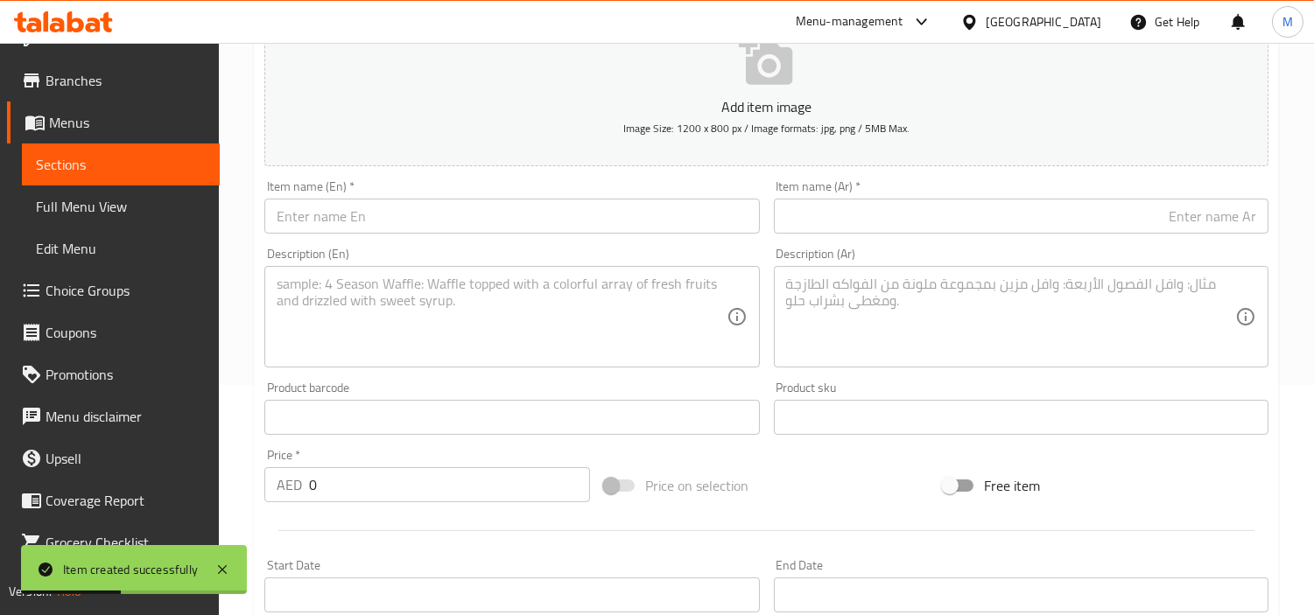
scroll to position [229, 0]
click at [435, 228] on input "text" at bounding box center [511, 217] width 495 height 35
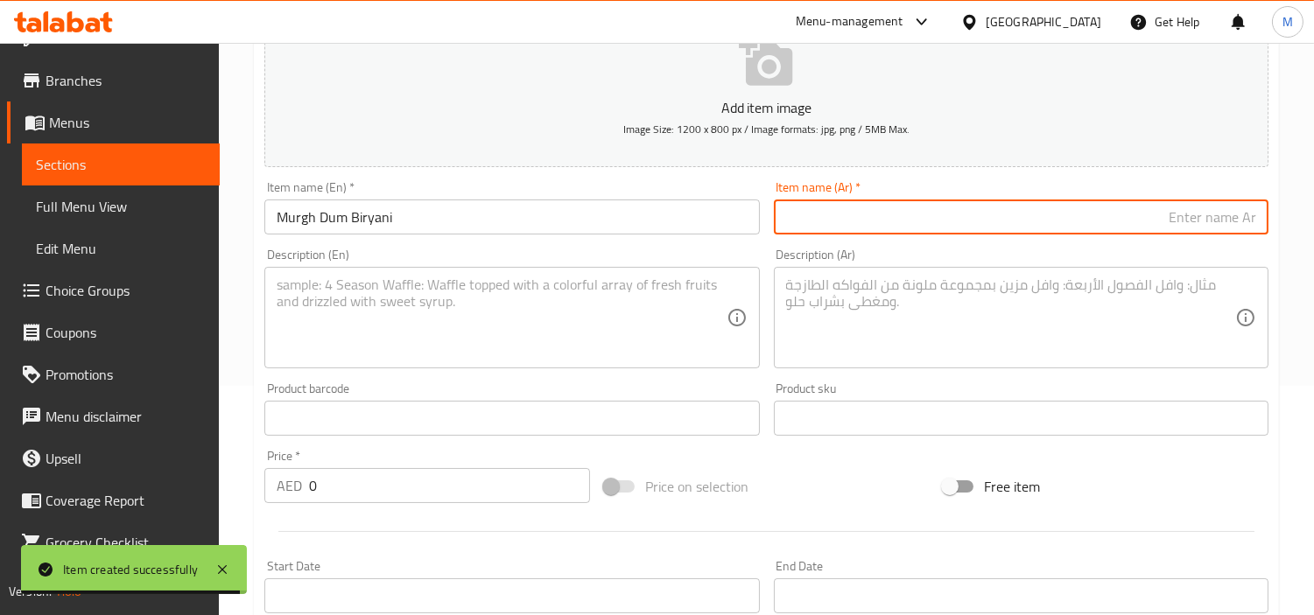
click at [1043, 228] on input "text" at bounding box center [1021, 217] width 495 height 35
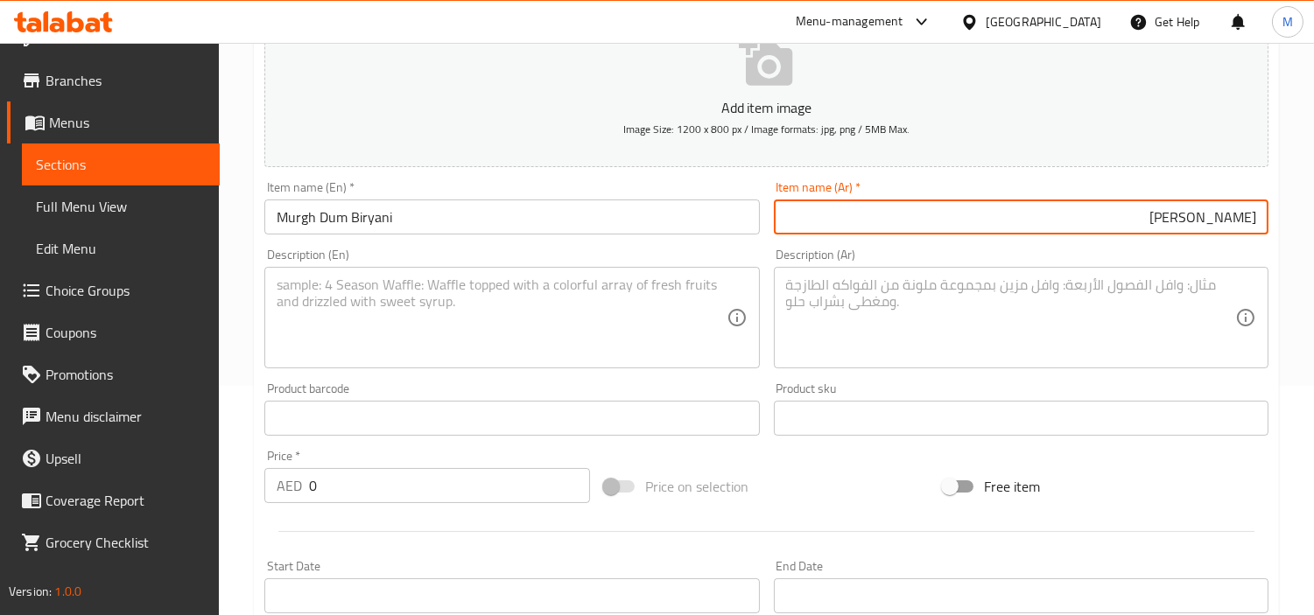
click at [1196, 215] on input "[PERSON_NAME]" at bounding box center [1021, 217] width 495 height 35
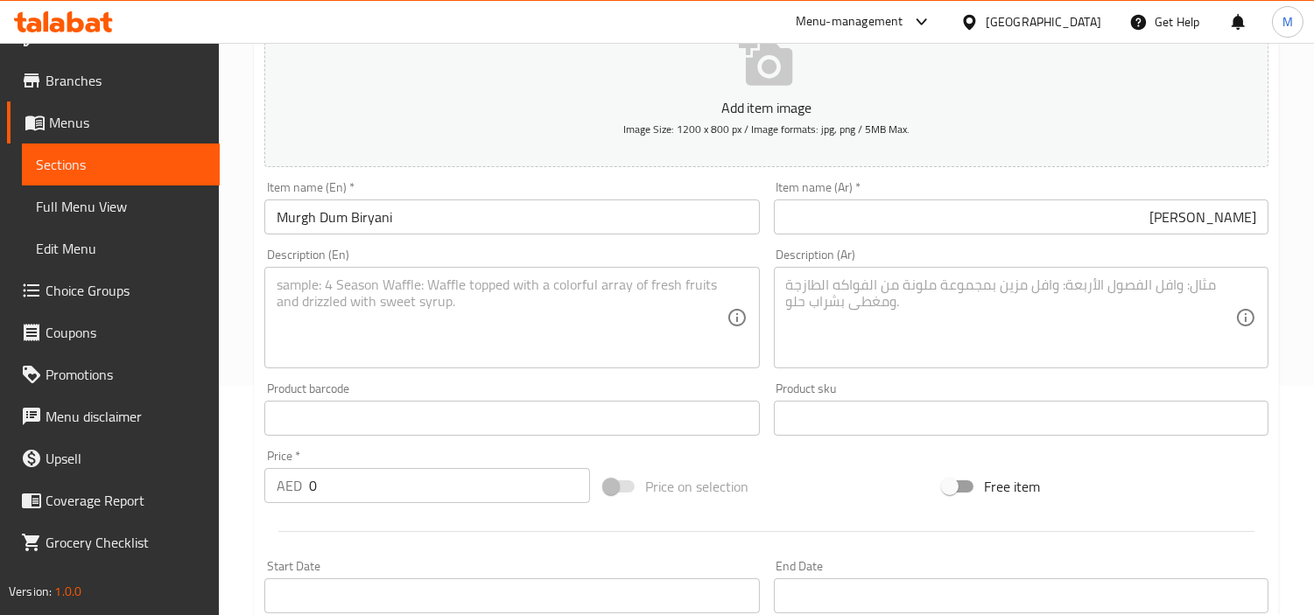
click at [569, 298] on textarea at bounding box center [501, 318] width 449 height 83
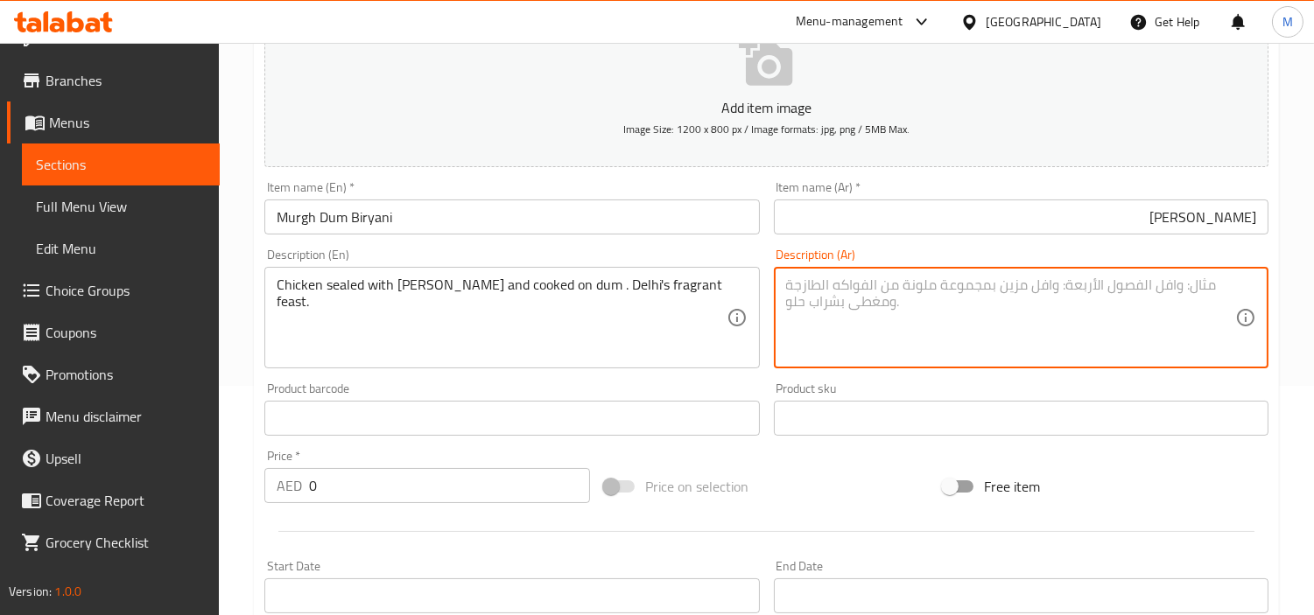
click at [935, 306] on textarea at bounding box center [1010, 318] width 449 height 83
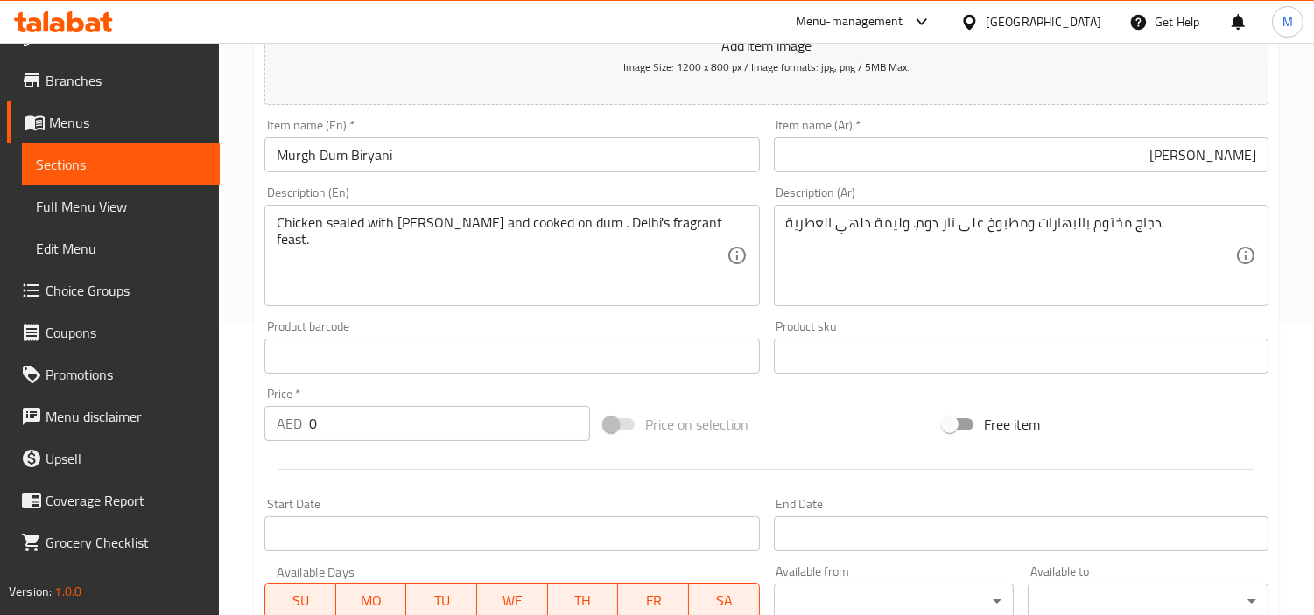
scroll to position [327, 0]
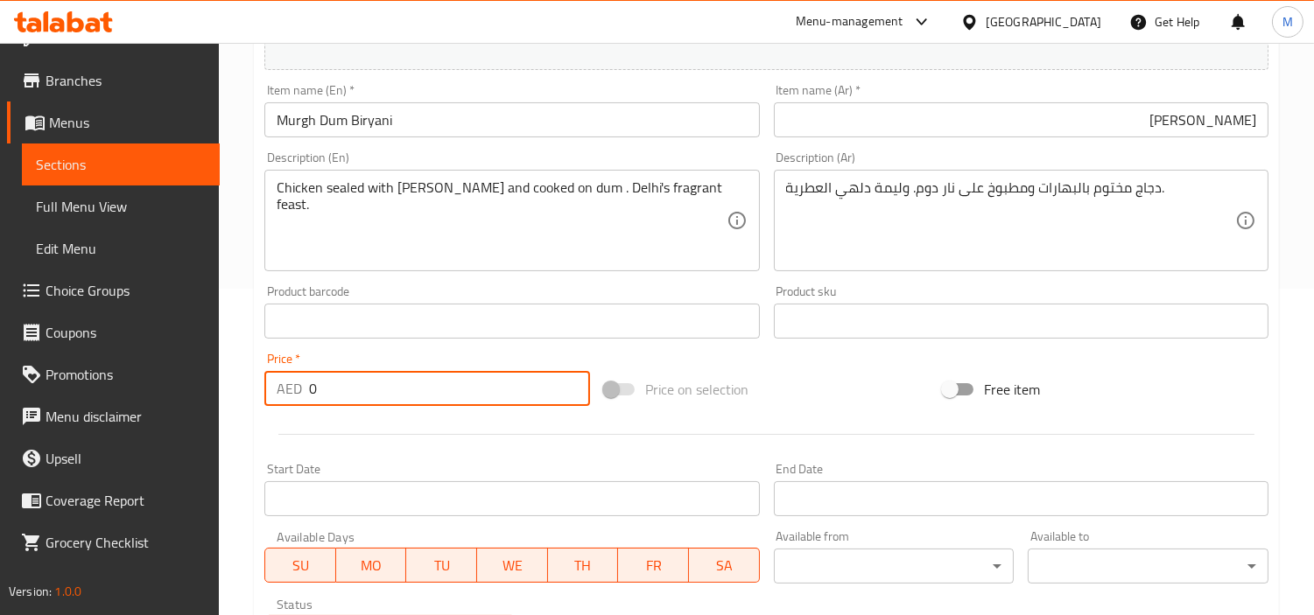
click at [342, 398] on input "0" at bounding box center [449, 388] width 281 height 35
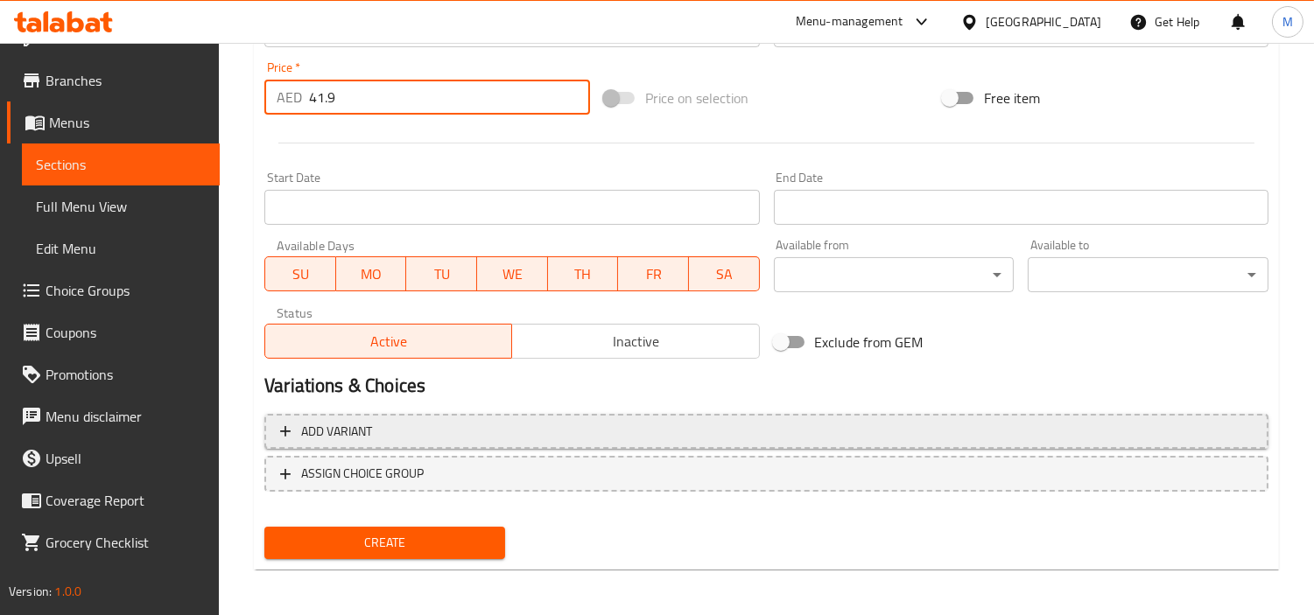
click at [510, 425] on span "Add variant" at bounding box center [766, 432] width 973 height 22
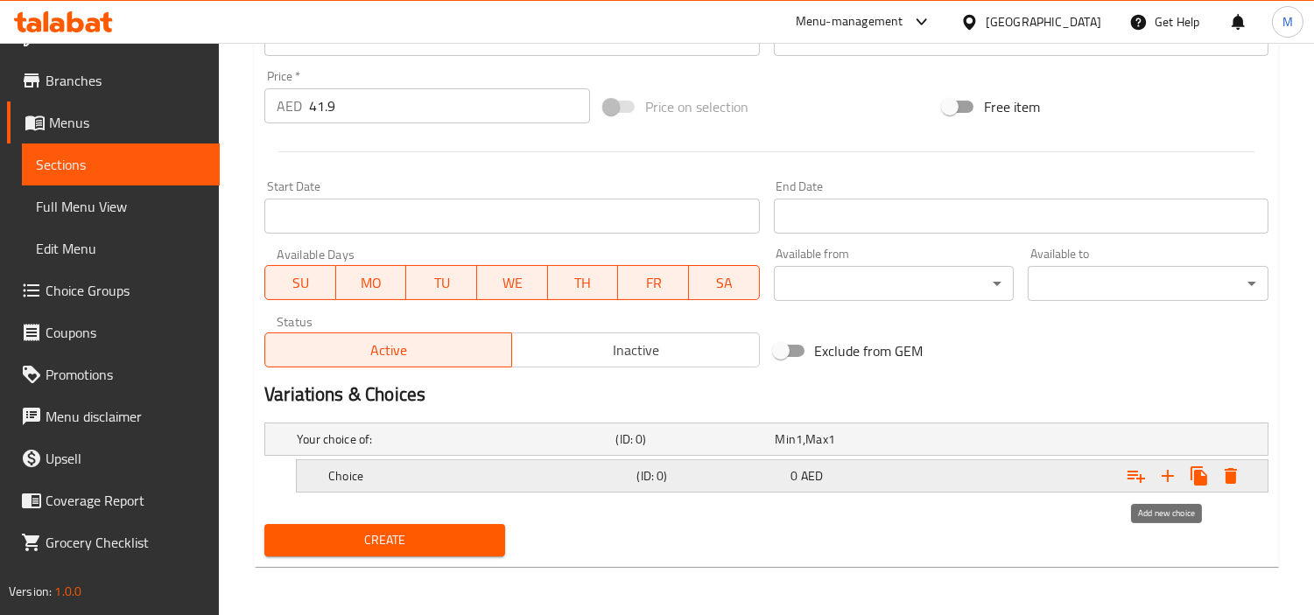
click at [1171, 467] on icon "Expand" at bounding box center [1167, 476] width 21 height 21
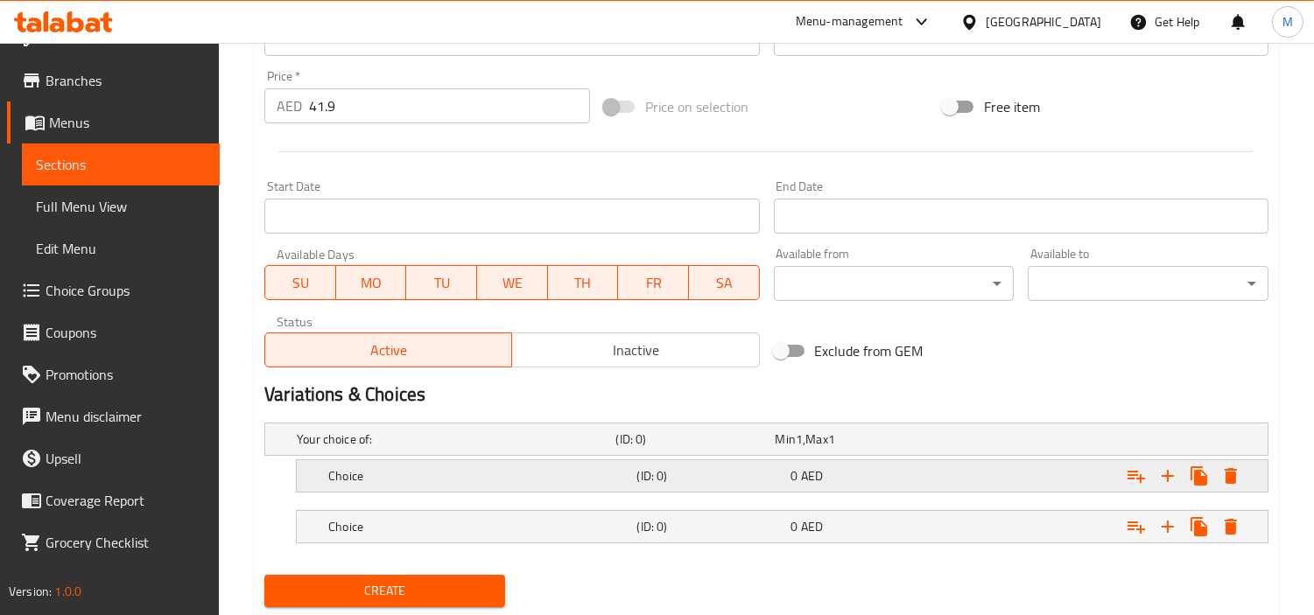
click at [520, 471] on h5 "Choice" at bounding box center [478, 476] width 301 height 18
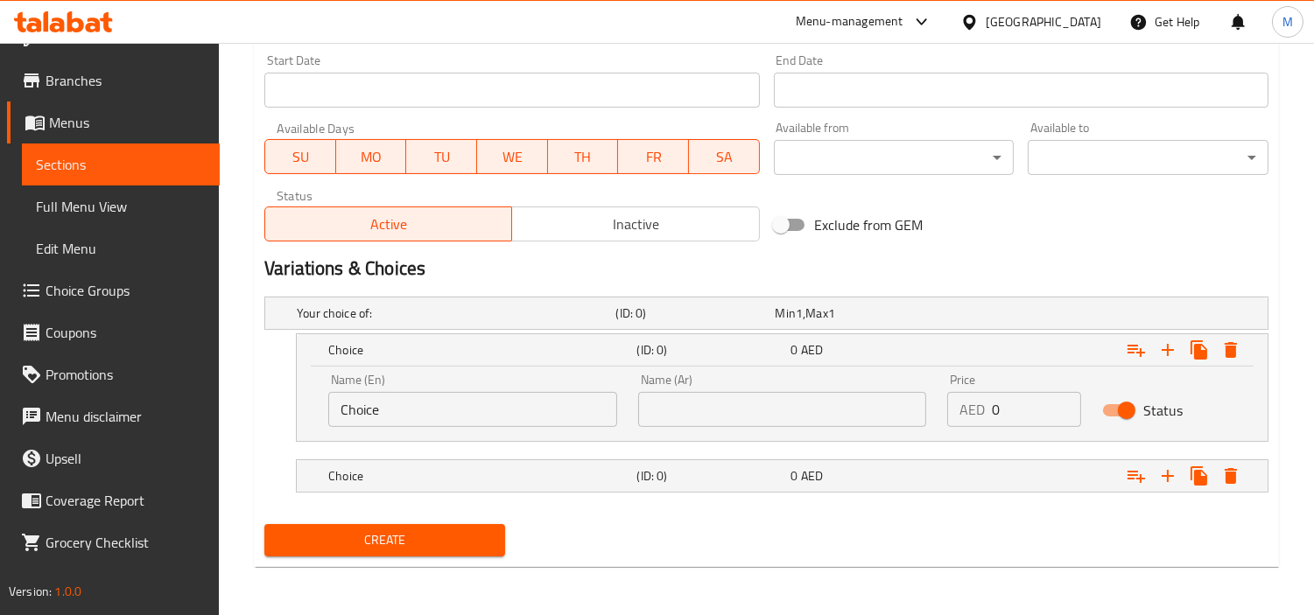
scroll to position [736, 0]
click at [485, 481] on h5 "Choice" at bounding box center [478, 476] width 301 height 18
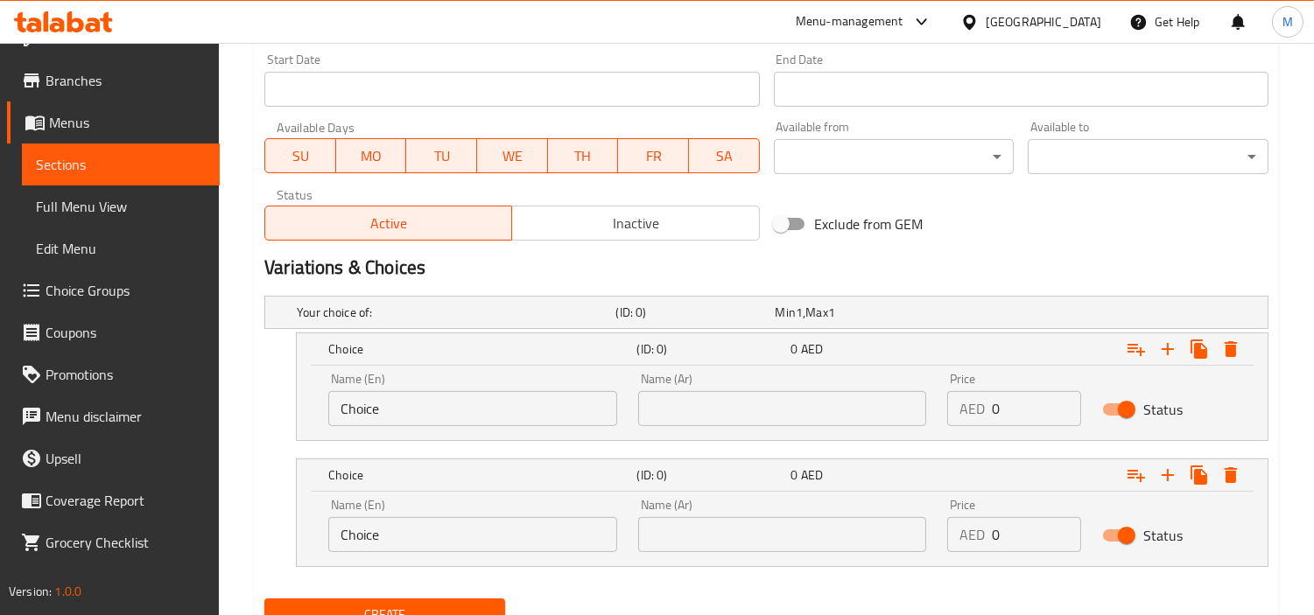
click at [475, 413] on input "Choice" at bounding box center [472, 408] width 289 height 35
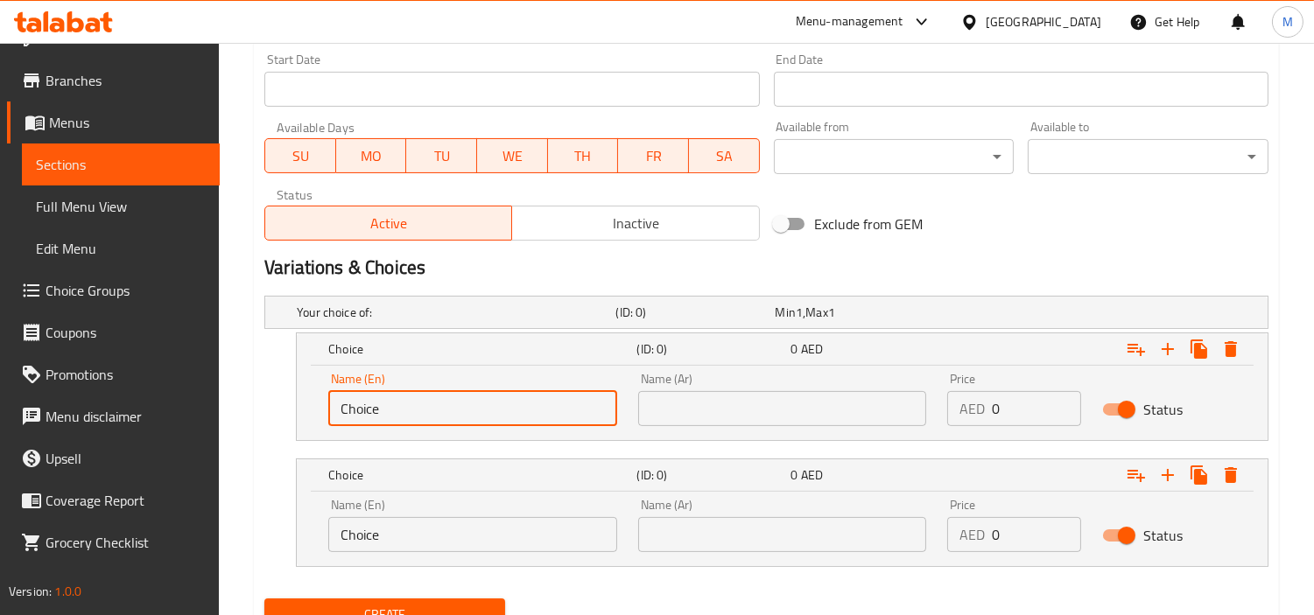
click at [475, 413] on input "Choice" at bounding box center [472, 408] width 289 height 35
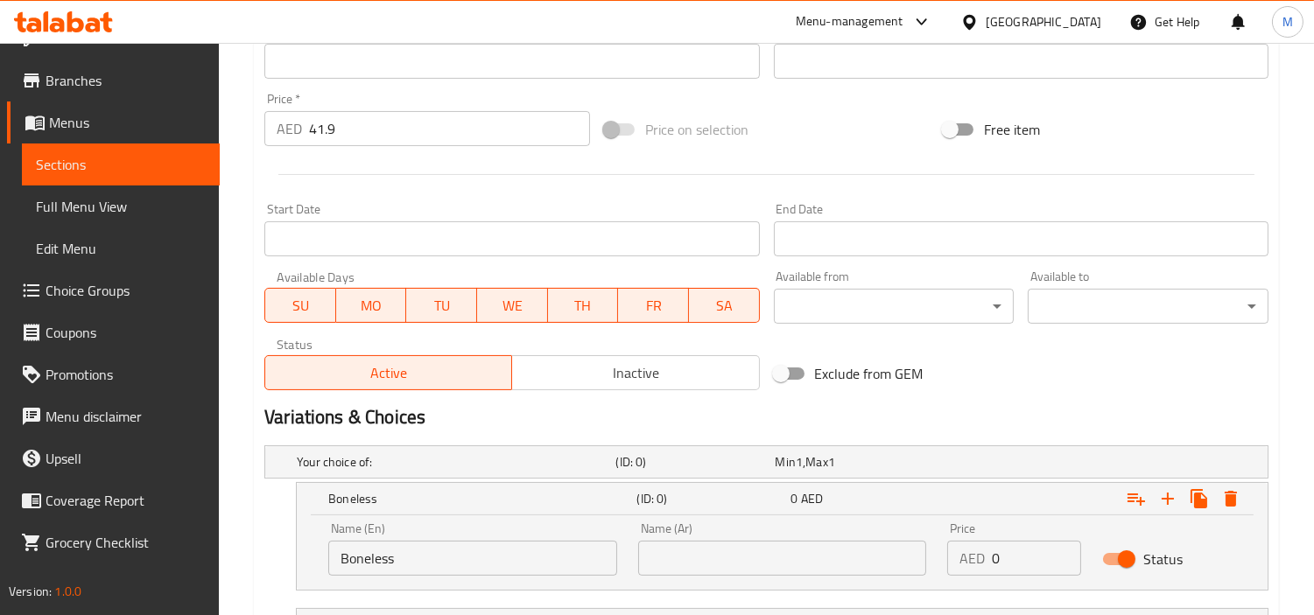
scroll to position [347, 0]
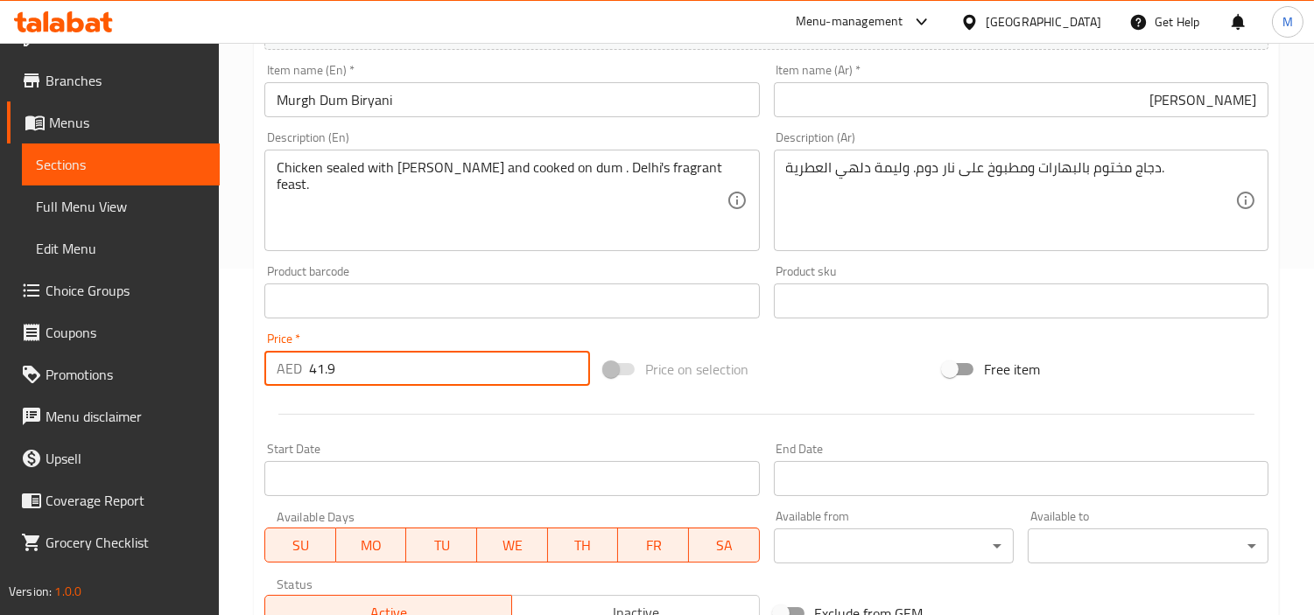
click at [362, 361] on input "41.9" at bounding box center [449, 368] width 281 height 35
click at [305, 397] on div at bounding box center [766, 414] width 1018 height 43
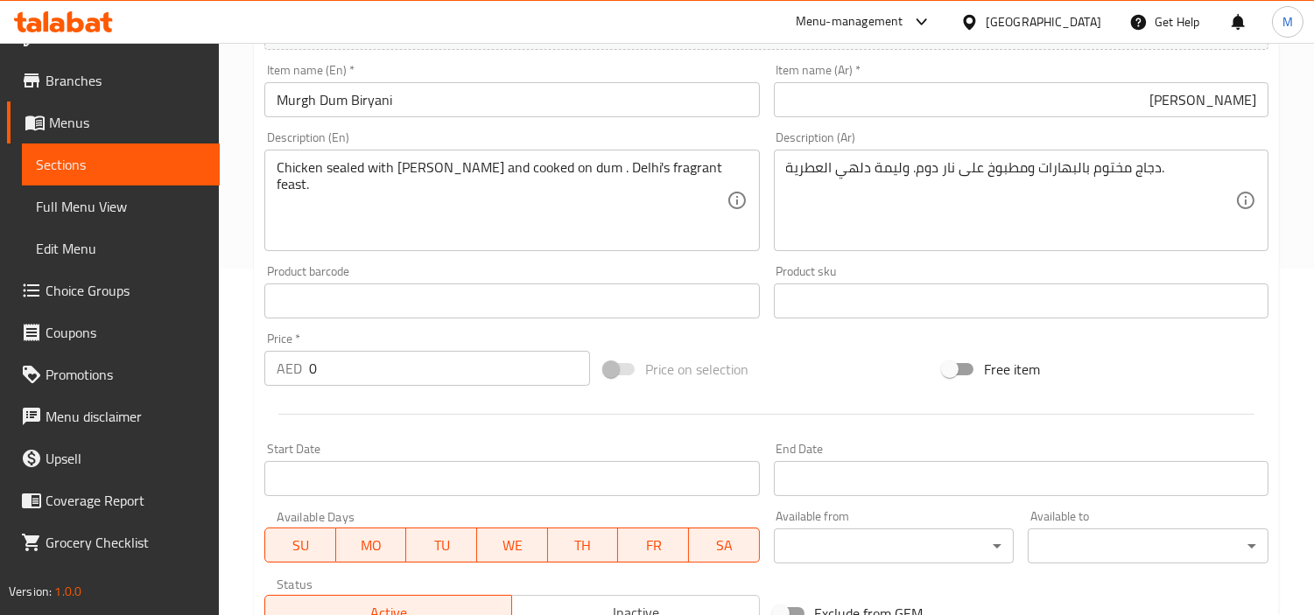
scroll to position [811, 0]
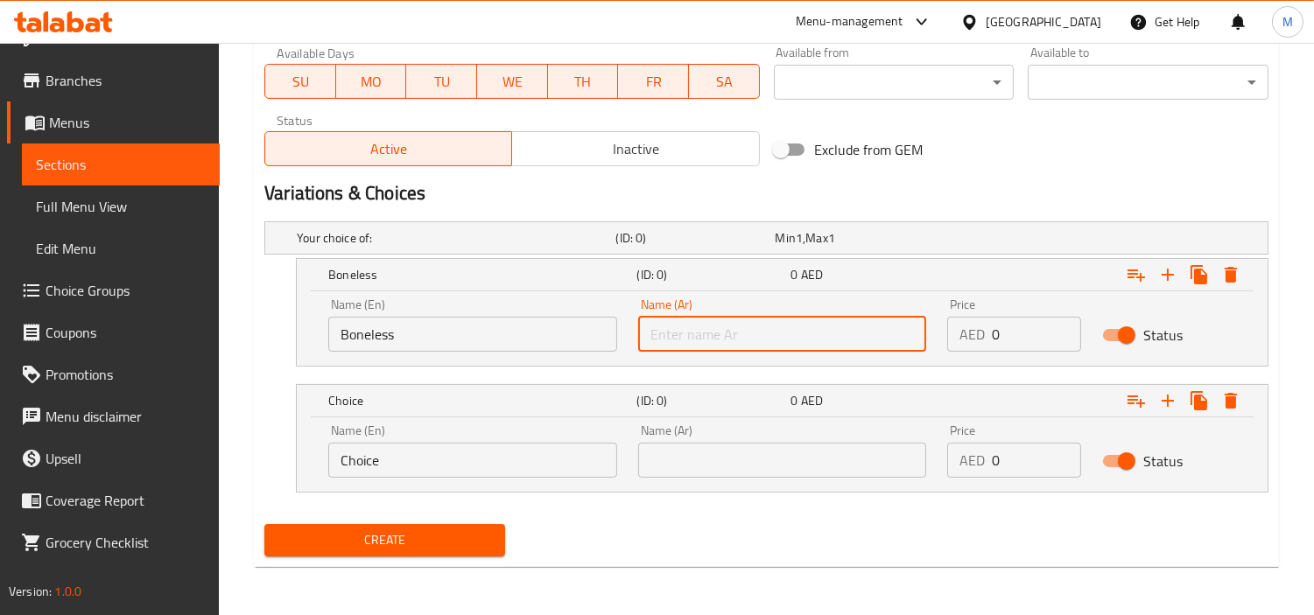
click at [711, 329] on input "text" at bounding box center [782, 334] width 289 height 35
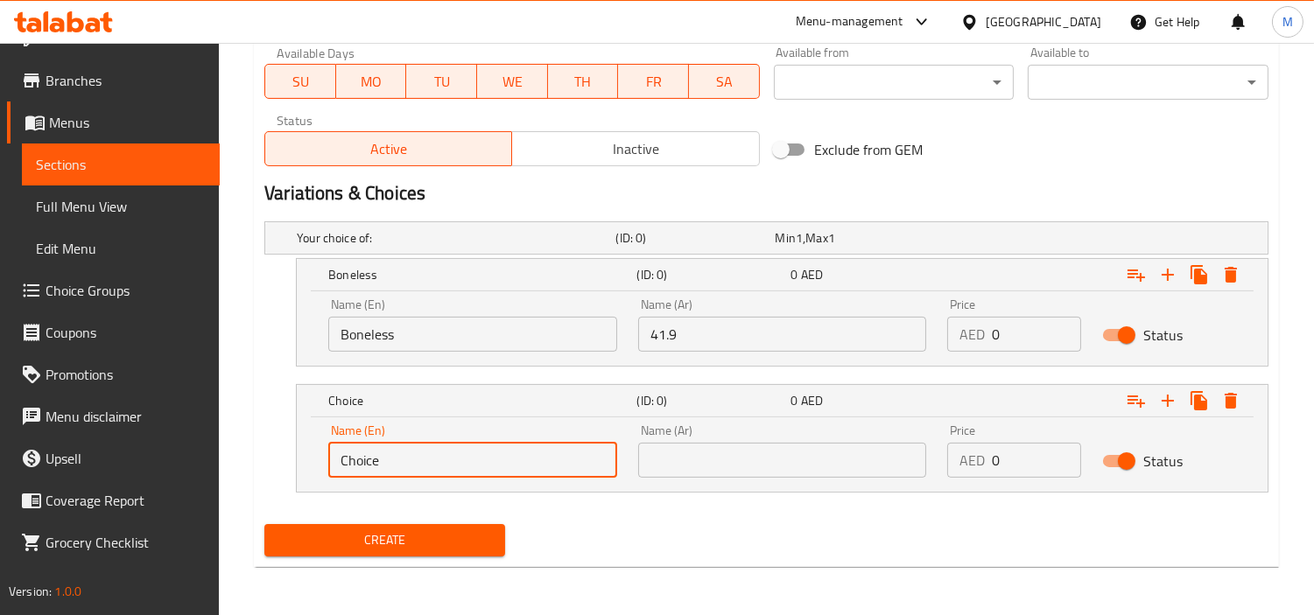
click at [518, 455] on input "Choice" at bounding box center [472, 460] width 289 height 35
click at [697, 330] on input "41.9" at bounding box center [782, 334] width 289 height 35
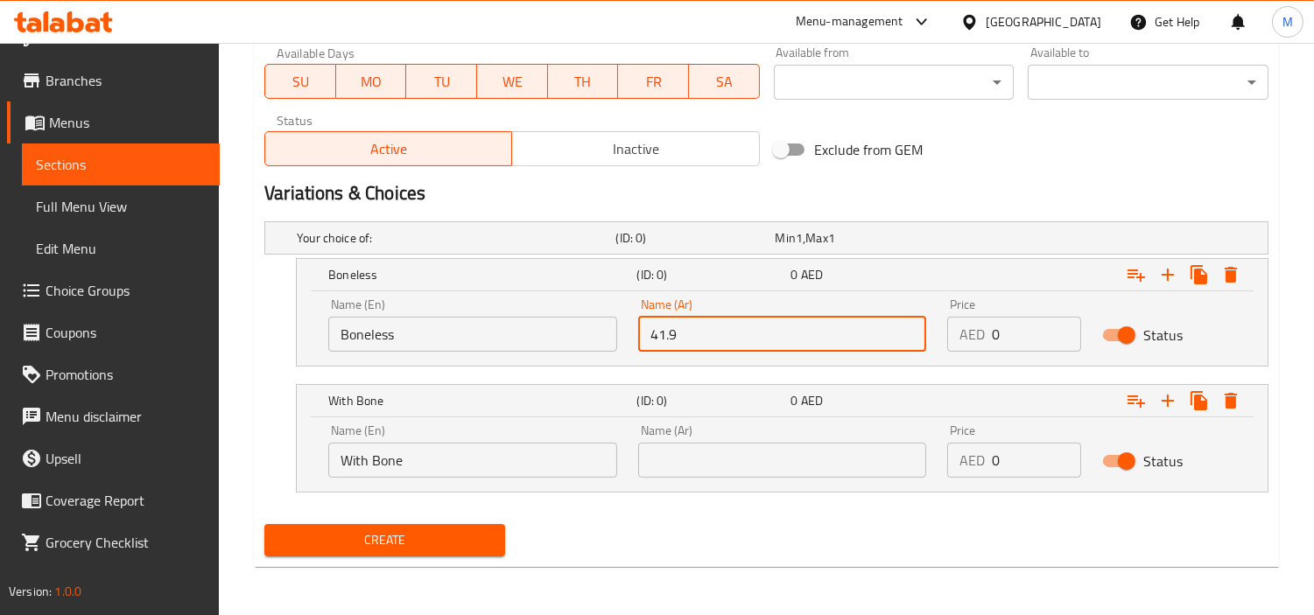
click at [697, 330] on input "41.9" at bounding box center [782, 334] width 289 height 35
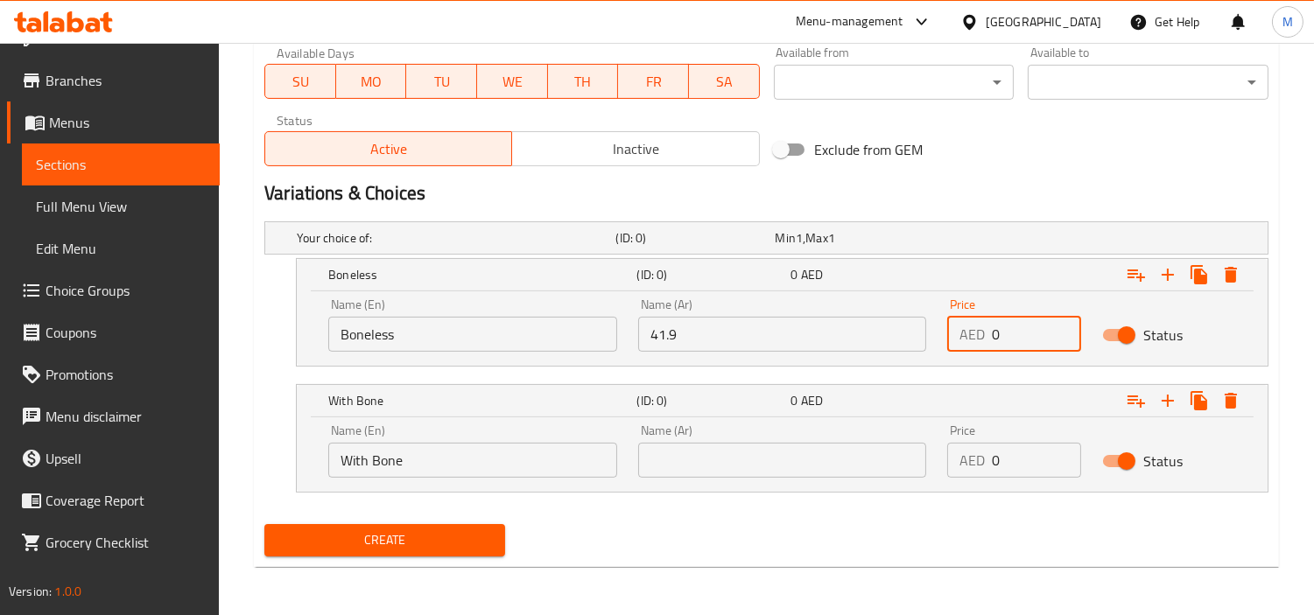
click at [1011, 334] on input "0" at bounding box center [1036, 334] width 89 height 35
click at [386, 339] on input "Boneless" at bounding box center [472, 334] width 289 height 35
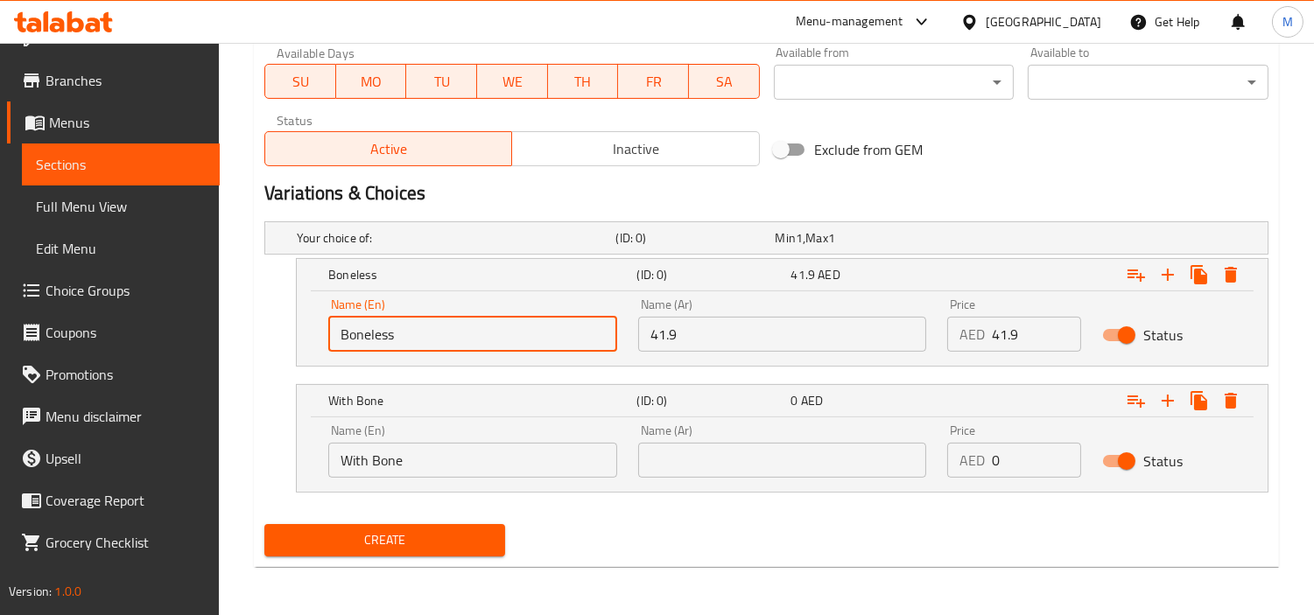
click at [386, 339] on input "Boneless" at bounding box center [472, 334] width 289 height 35
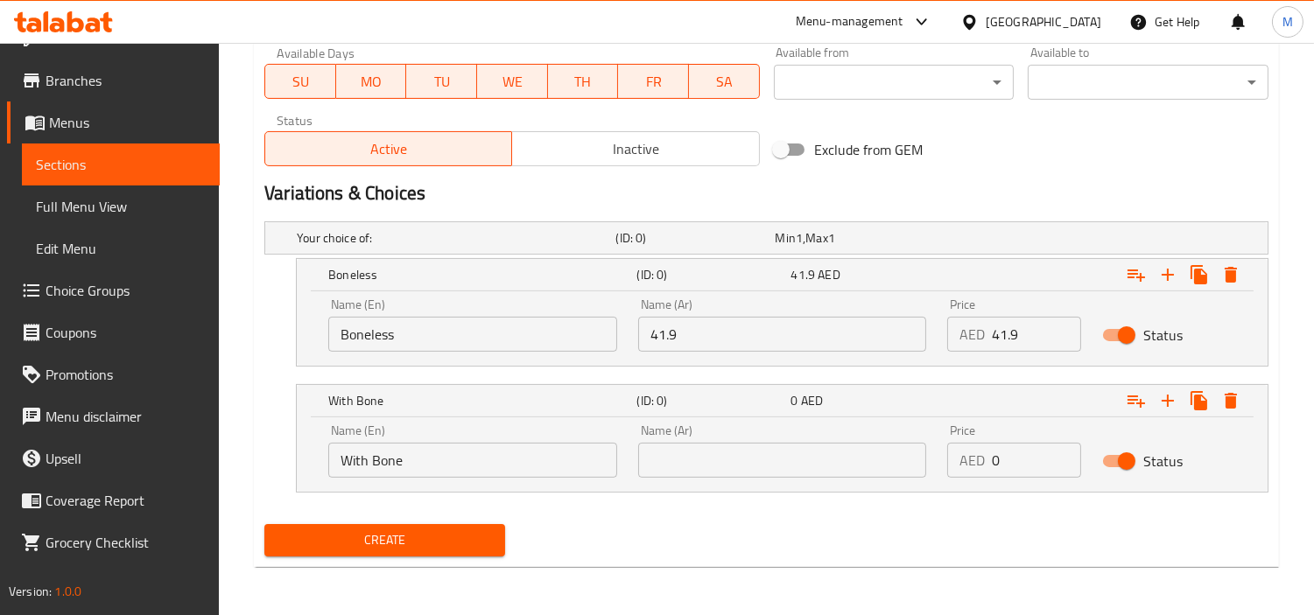
drag, startPoint x: 741, startPoint y: 317, endPoint x: 744, endPoint y: 329, distance: 12.5
click at [741, 317] on input "41.9" at bounding box center [782, 334] width 289 height 35
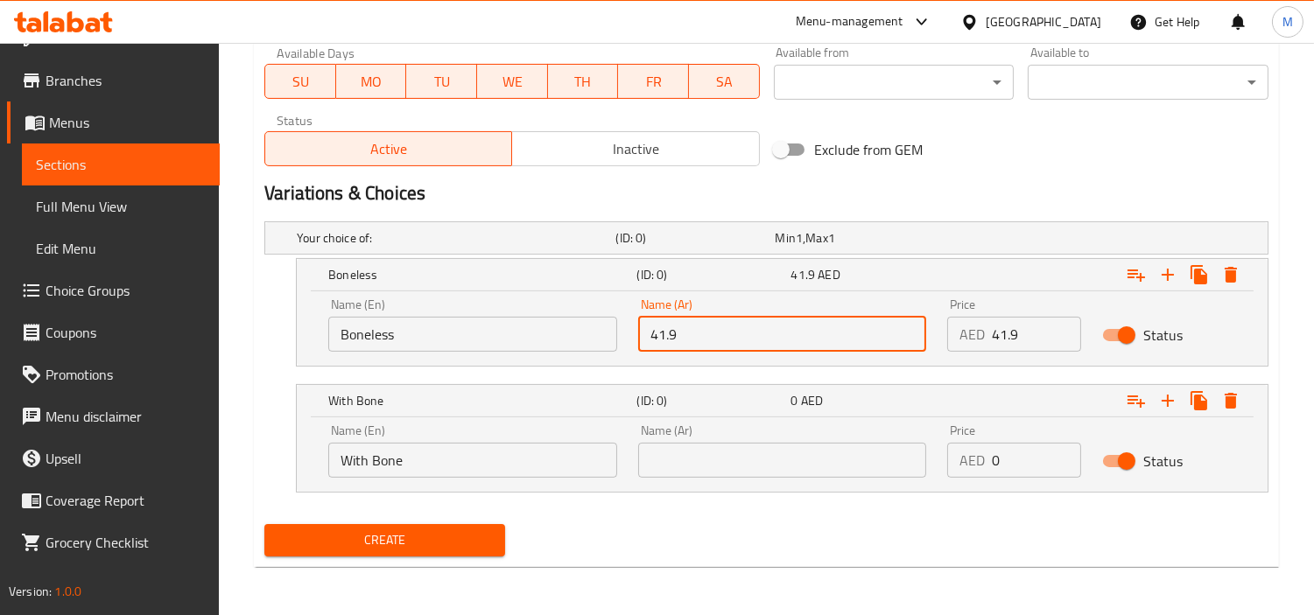
click at [745, 330] on input "41.9" at bounding box center [782, 334] width 289 height 35
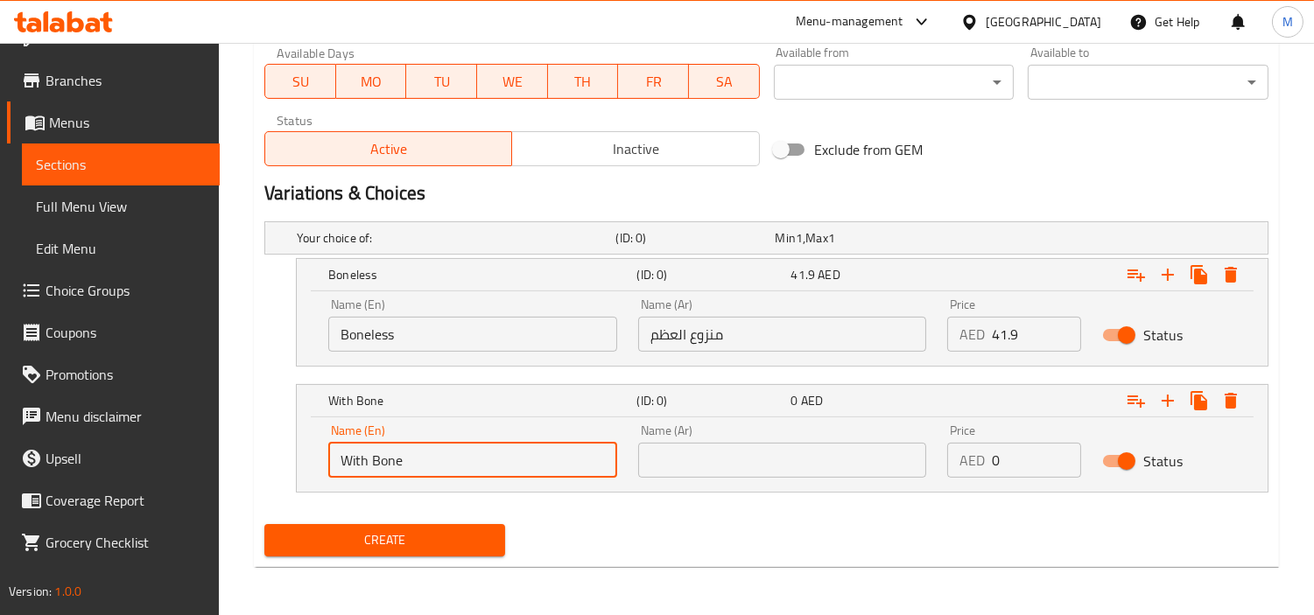
click at [443, 450] on input "With Bone" at bounding box center [472, 460] width 289 height 35
click at [806, 434] on div "Name (Ar) Name (Ar)" at bounding box center [782, 451] width 289 height 53
click at [803, 449] on input "text" at bounding box center [782, 460] width 289 height 35
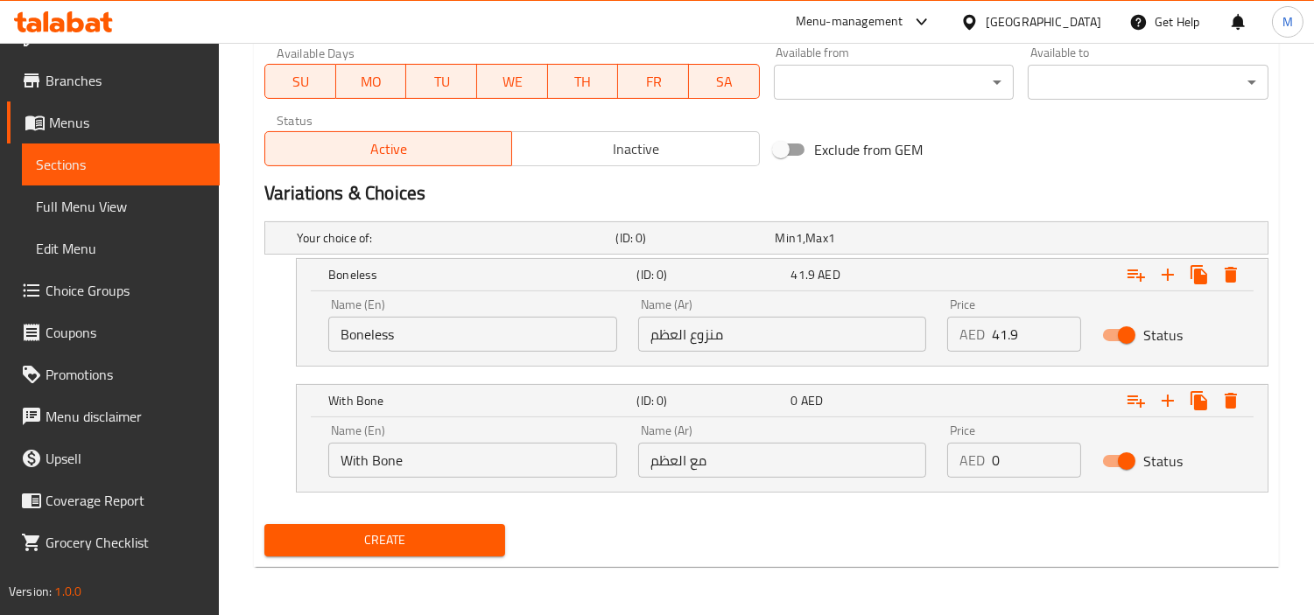
click at [832, 491] on div "Name (En) With Bone Name (En) Name (Ar) مع [PERSON_NAME] Name (Ar) Price AED 0 …" at bounding box center [782, 455] width 971 height 74
click at [1007, 333] on input "41.9" at bounding box center [1036, 334] width 89 height 35
click at [1021, 451] on input "0" at bounding box center [1036, 460] width 89 height 35
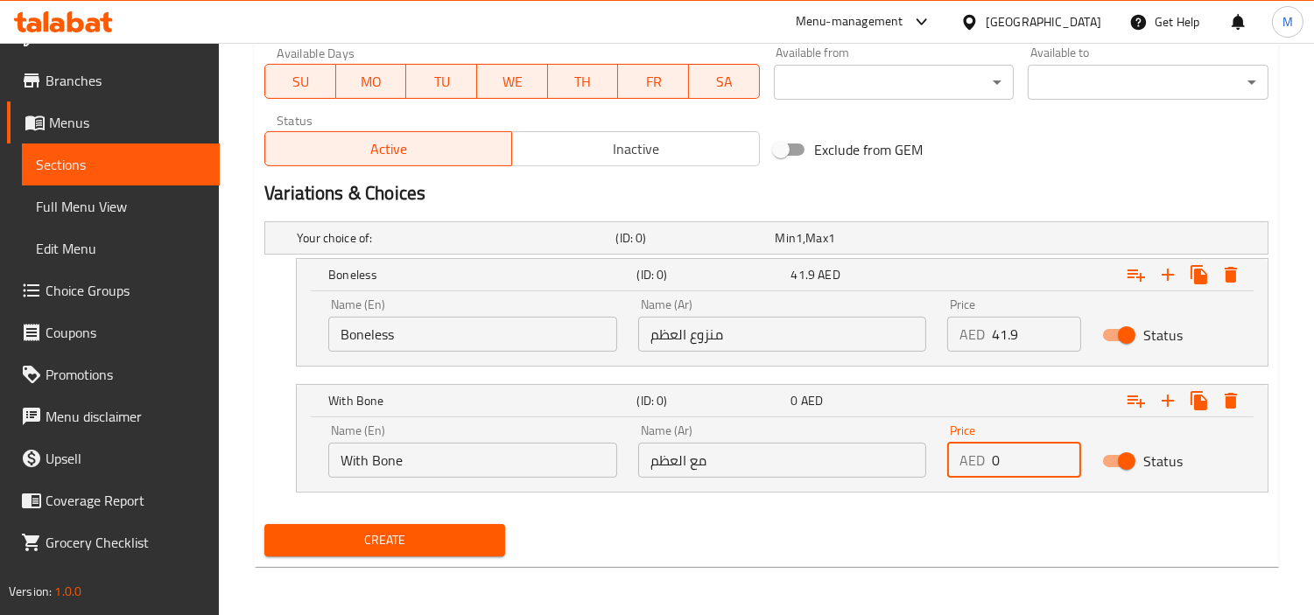
click at [1021, 451] on input "0" at bounding box center [1036, 460] width 89 height 35
click at [894, 505] on nav at bounding box center [766, 503] width 1004 height 14
click at [403, 547] on span "Create" at bounding box center [384, 541] width 213 height 22
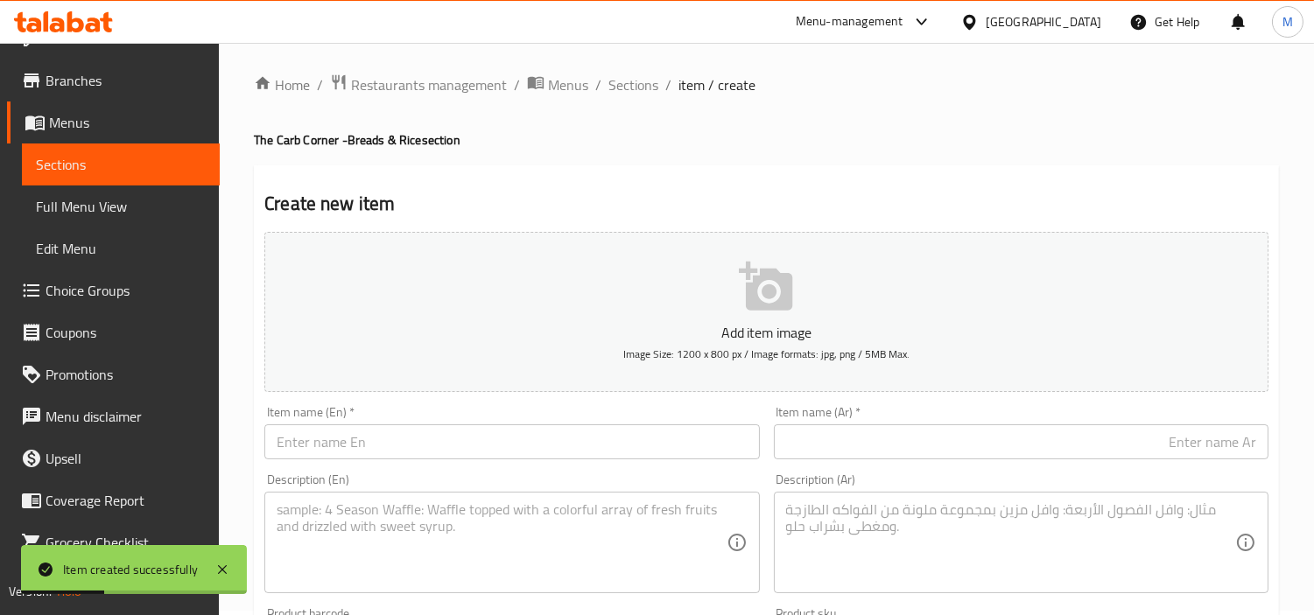
scroll to position [0, 0]
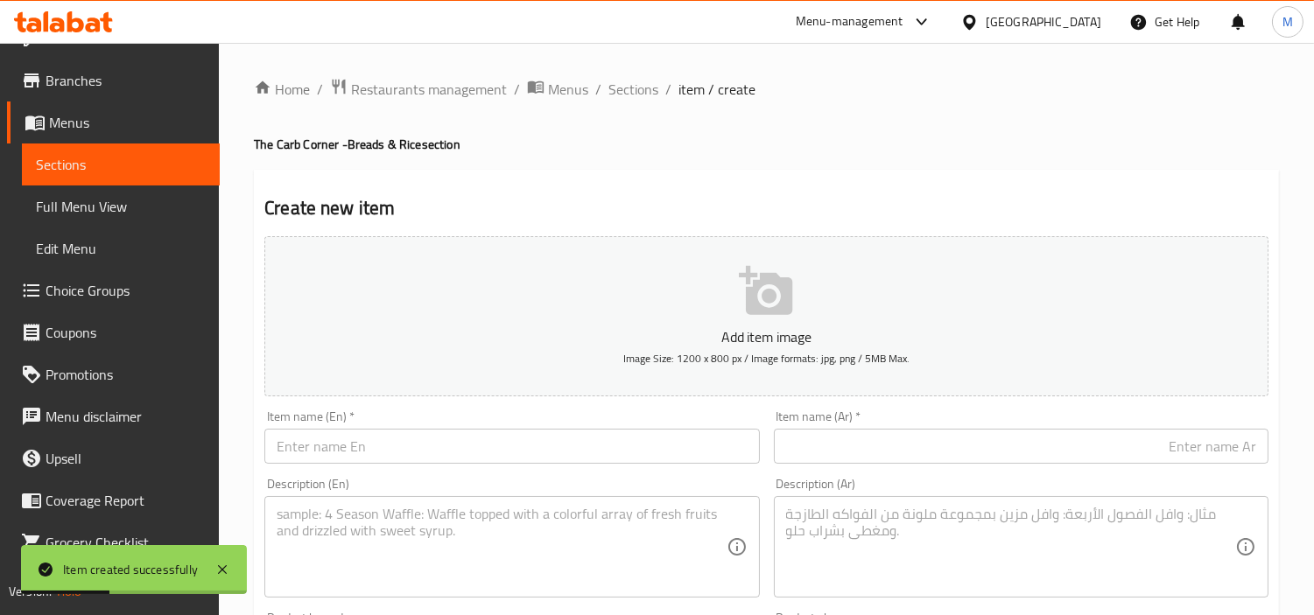
click at [398, 446] on input "text" at bounding box center [511, 446] width 495 height 35
click at [926, 449] on input "text" at bounding box center [1021, 446] width 495 height 35
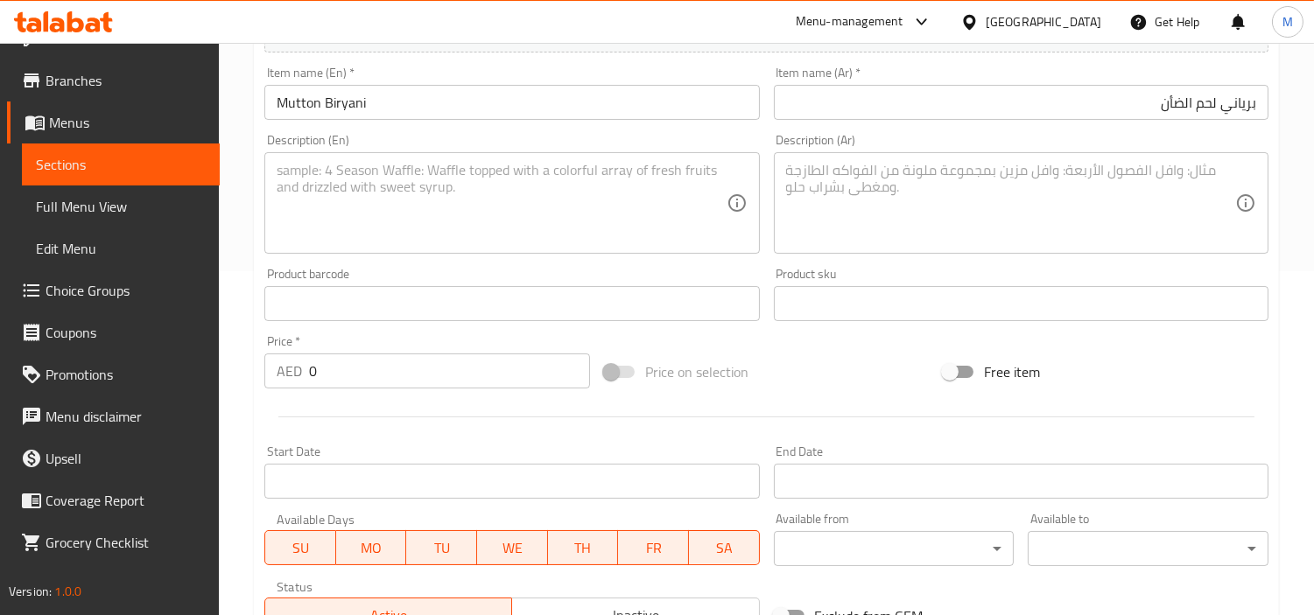
scroll to position [389, 0]
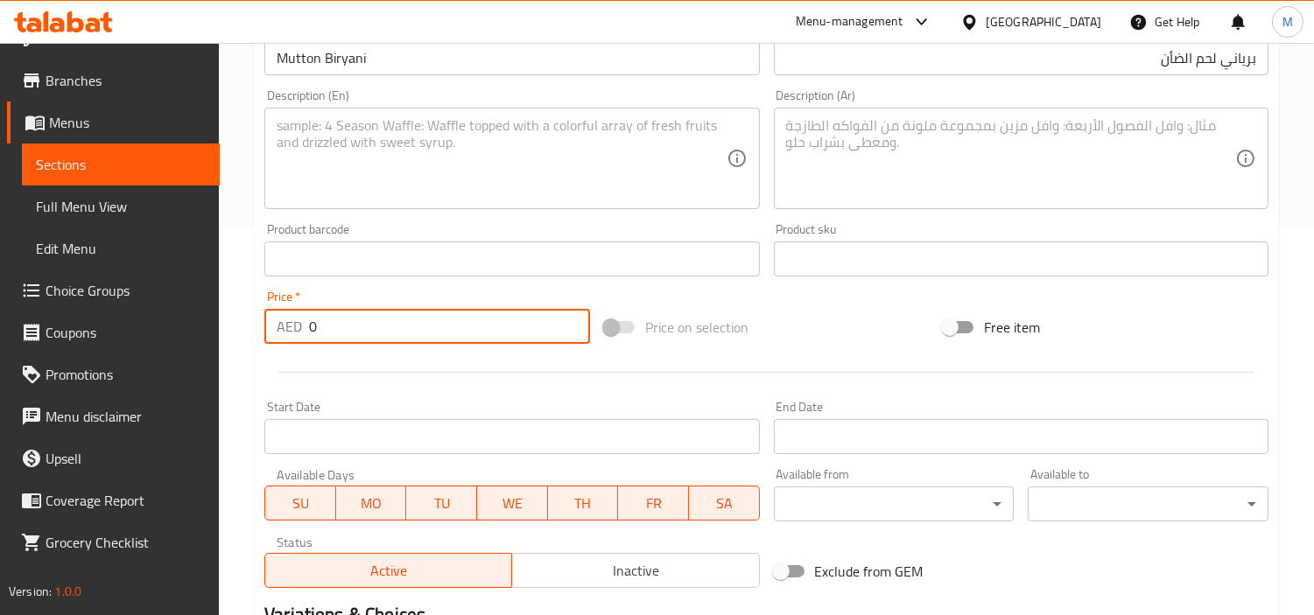
click at [418, 312] on input "0" at bounding box center [449, 326] width 281 height 35
click at [521, 156] on textarea at bounding box center [501, 158] width 449 height 83
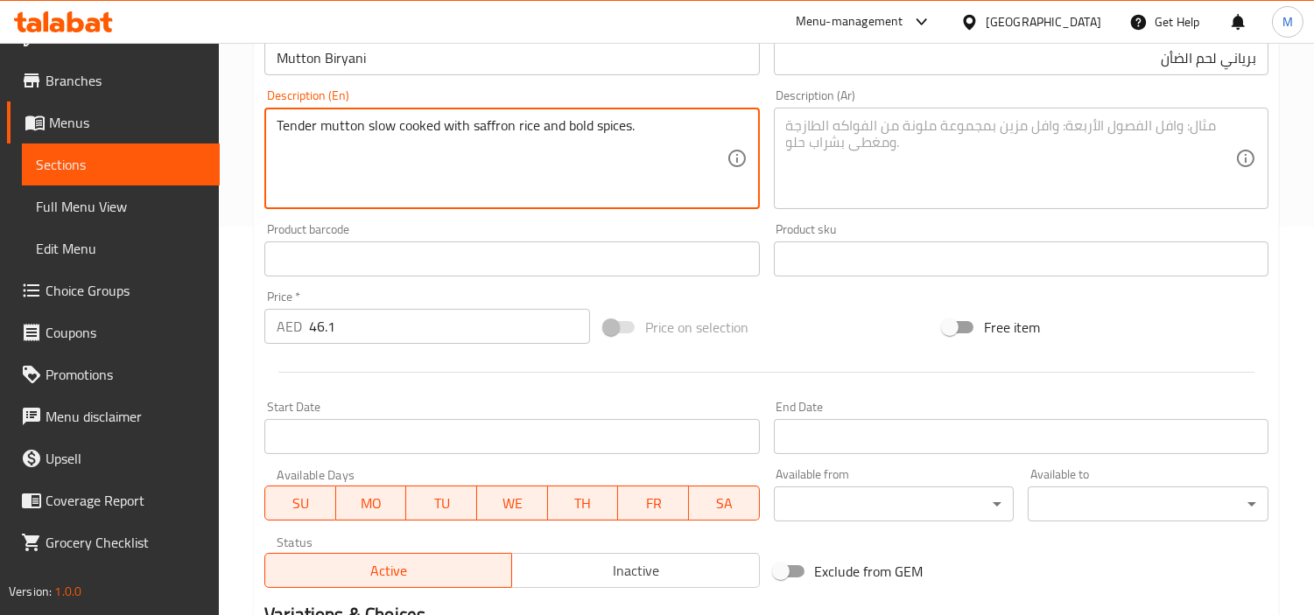
click at [966, 128] on textarea at bounding box center [1010, 158] width 449 height 83
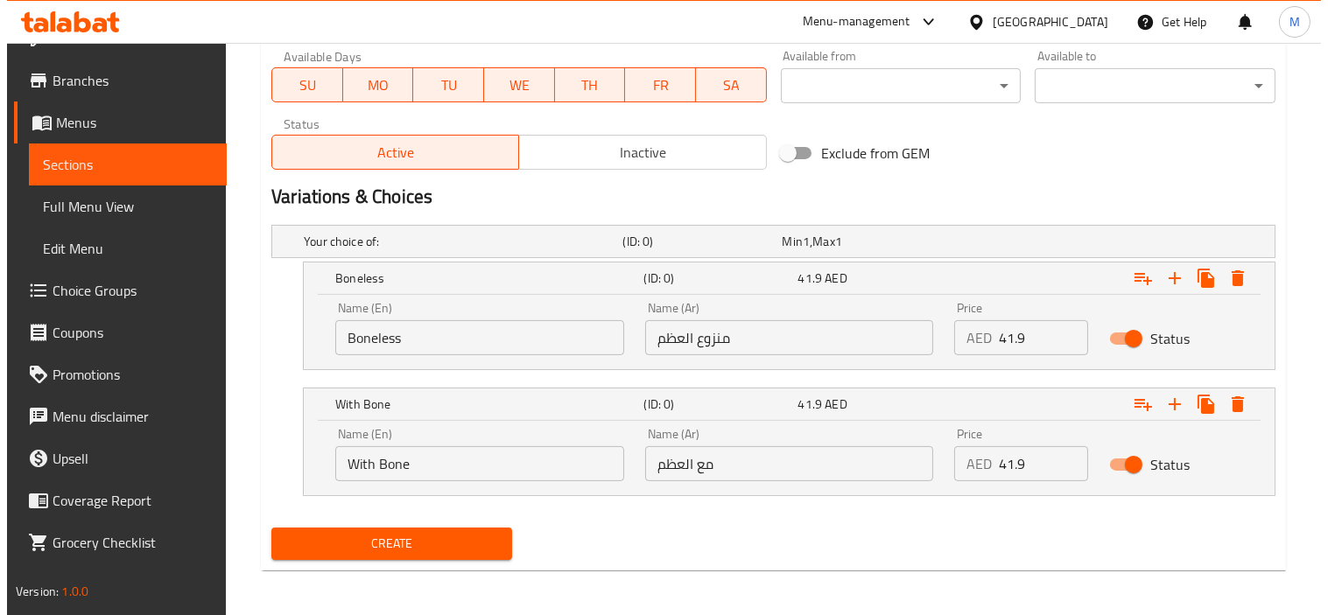
scroll to position [811, 0]
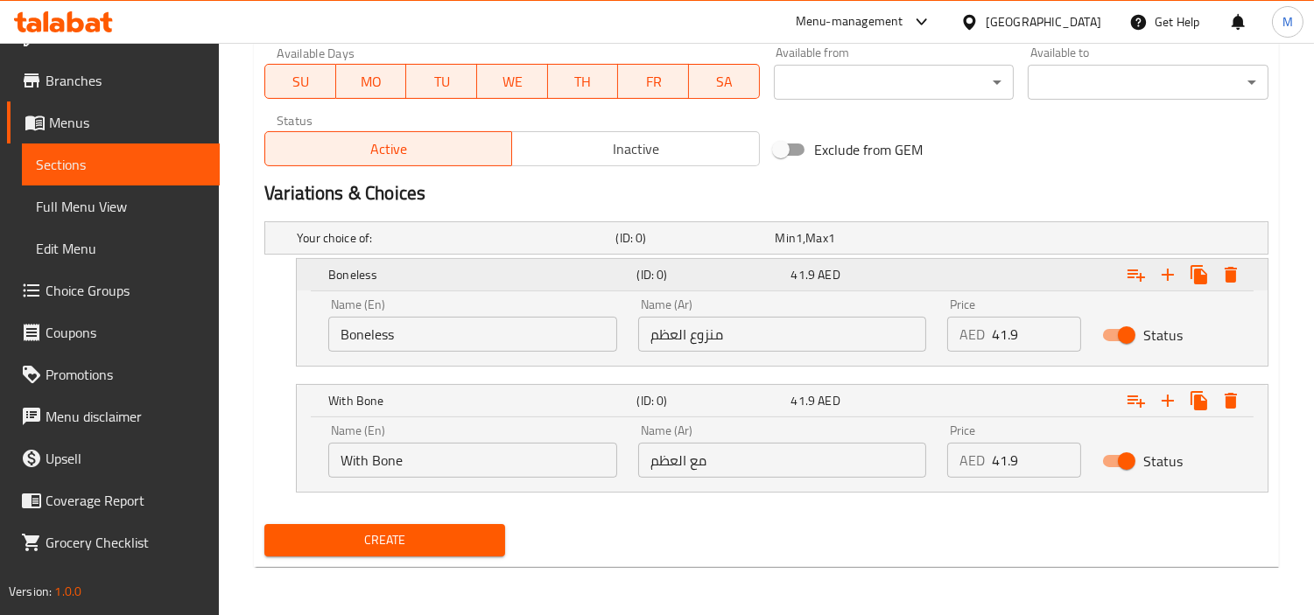
click at [1234, 269] on icon "Expand" at bounding box center [1230, 274] width 21 height 21
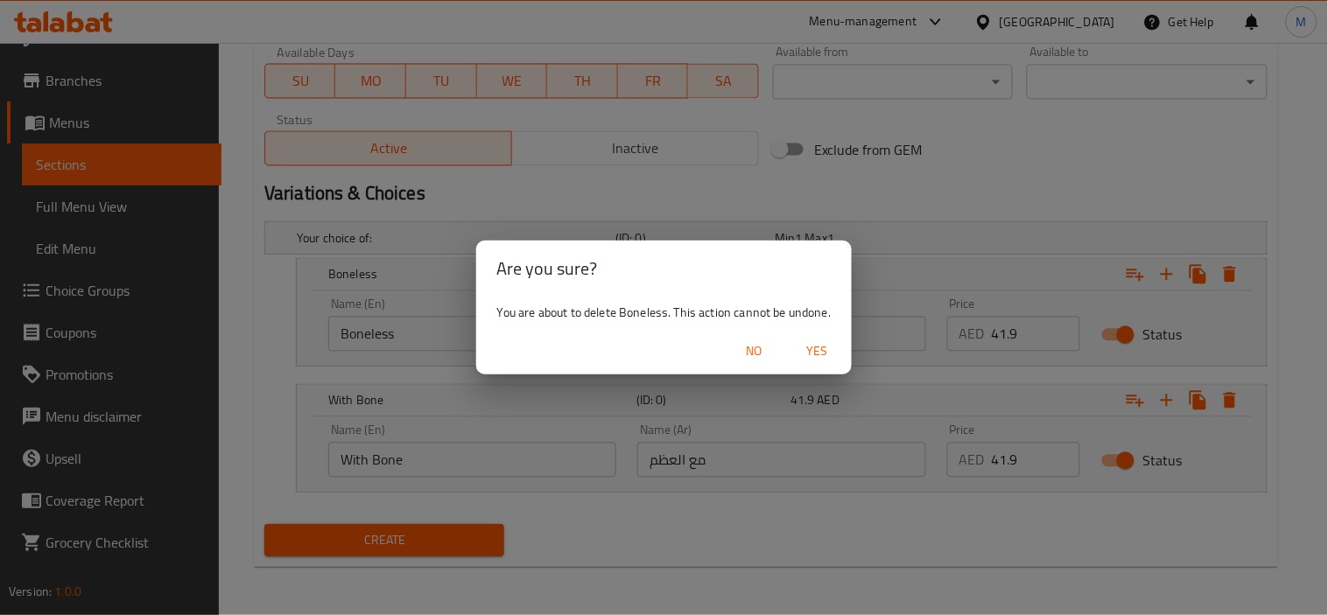
click at [820, 353] on span "Yes" at bounding box center [817, 352] width 42 height 22
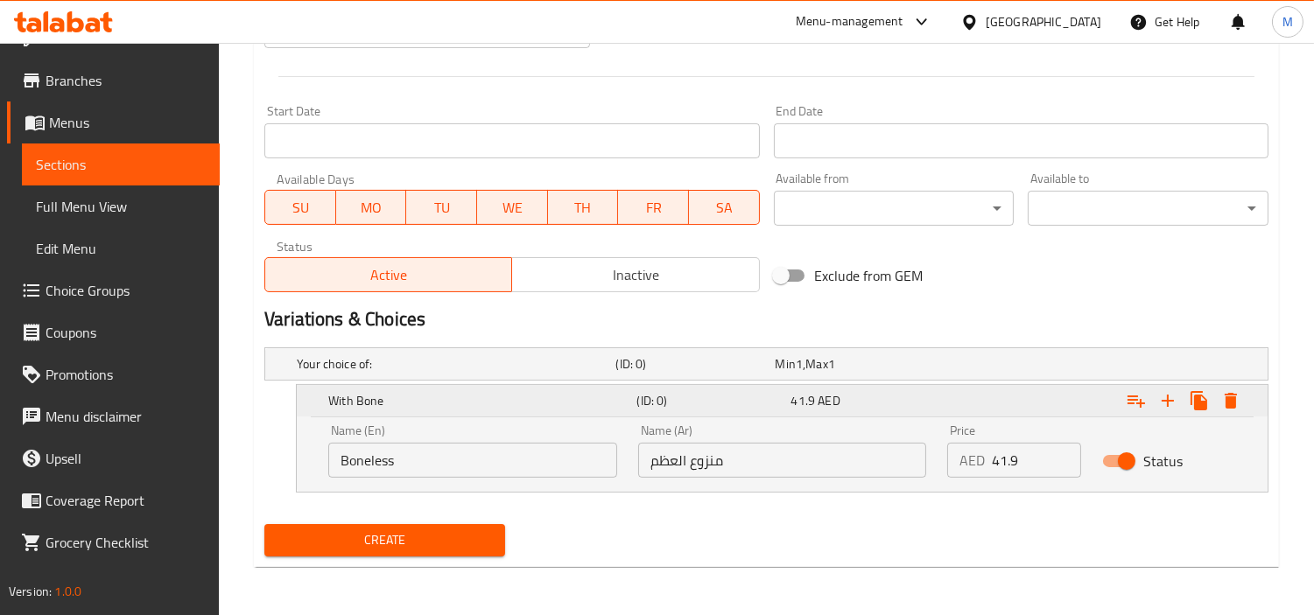
click at [1227, 399] on icon "Expand" at bounding box center [1231, 401] width 12 height 16
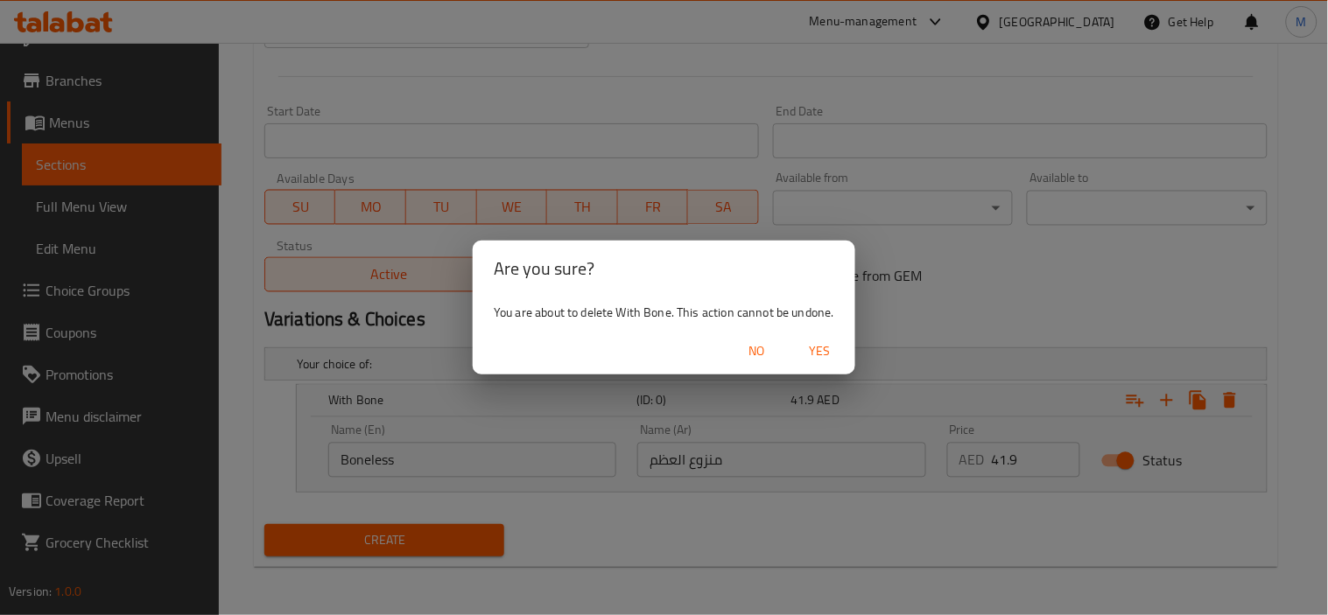
click at [814, 350] on span "Yes" at bounding box center [820, 352] width 42 height 22
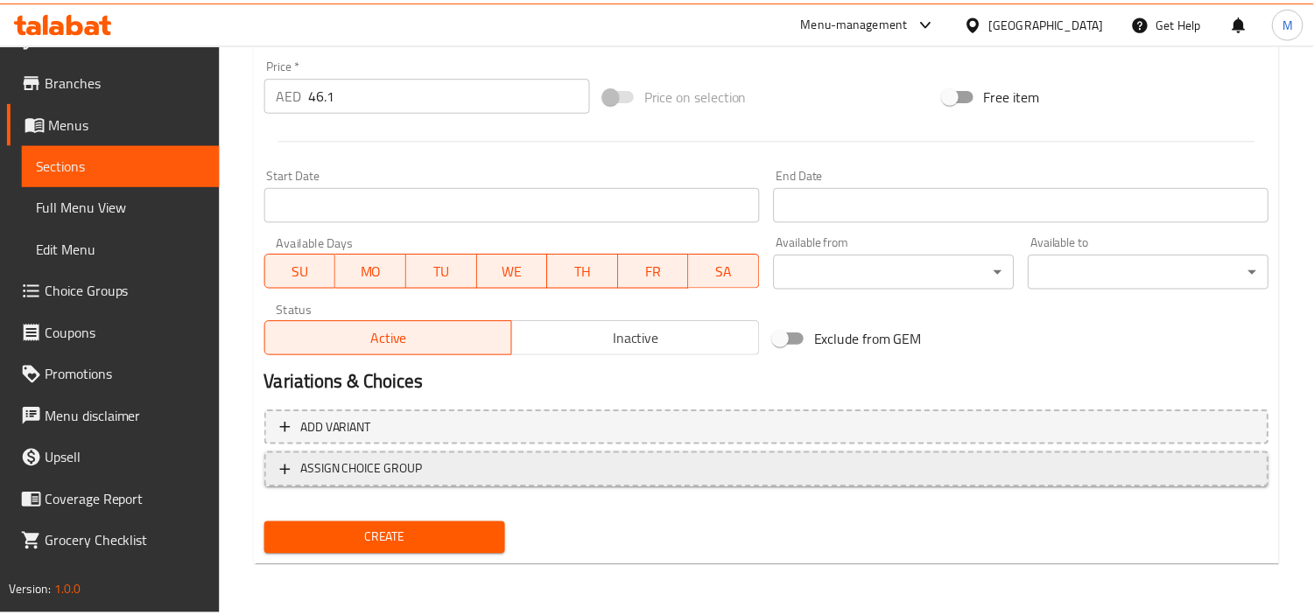
scroll to position [618, 0]
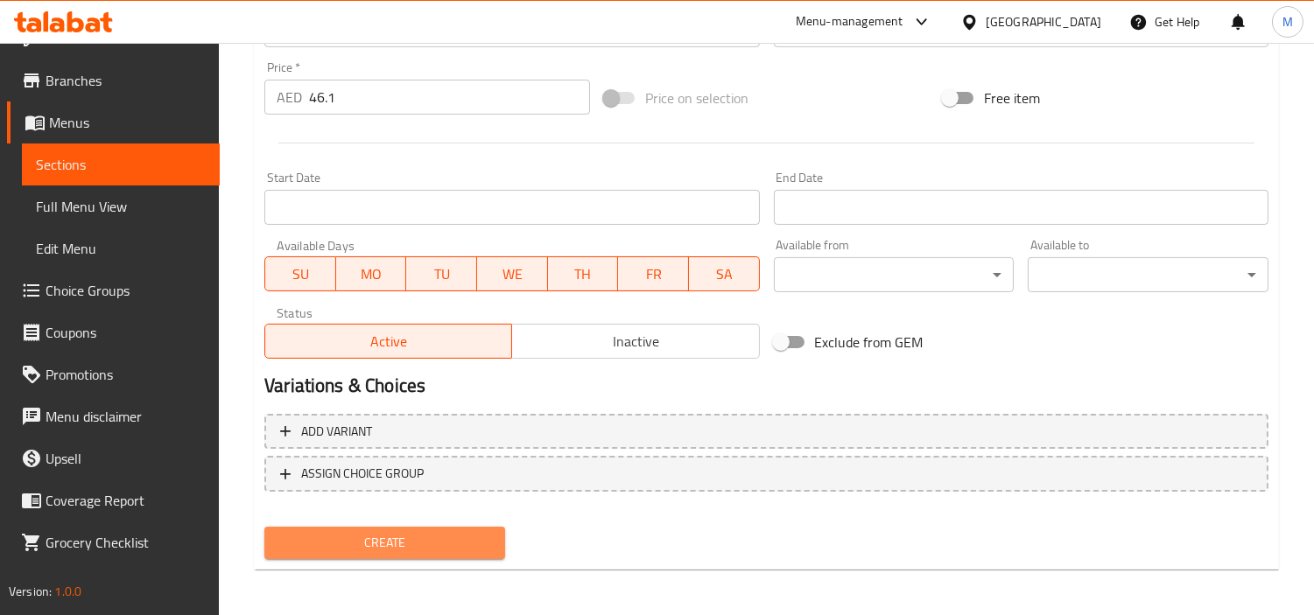
click at [436, 546] on span "Create" at bounding box center [384, 543] width 213 height 22
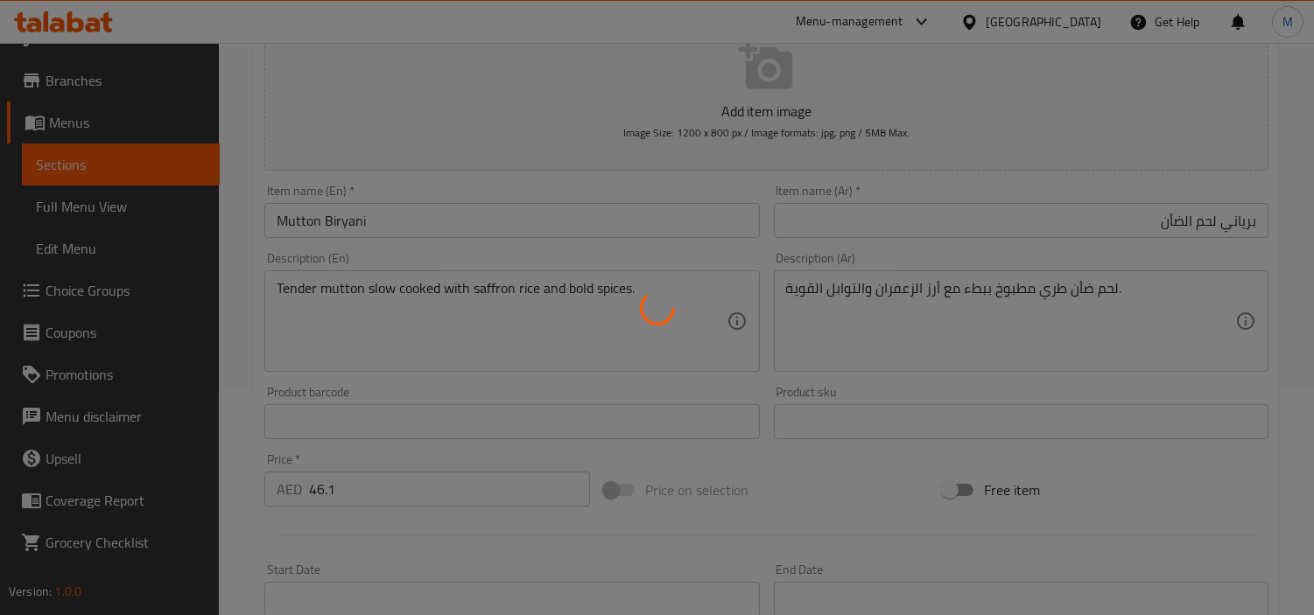
scroll to position [0, 0]
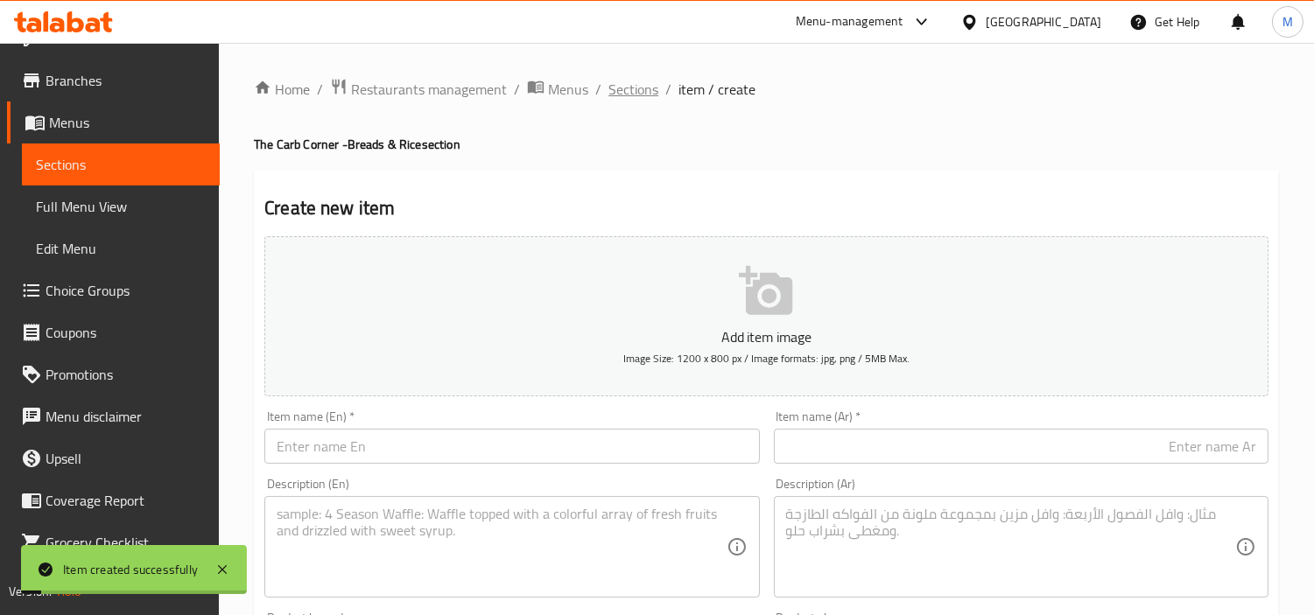
click at [622, 83] on span "Sections" at bounding box center [633, 89] width 50 height 21
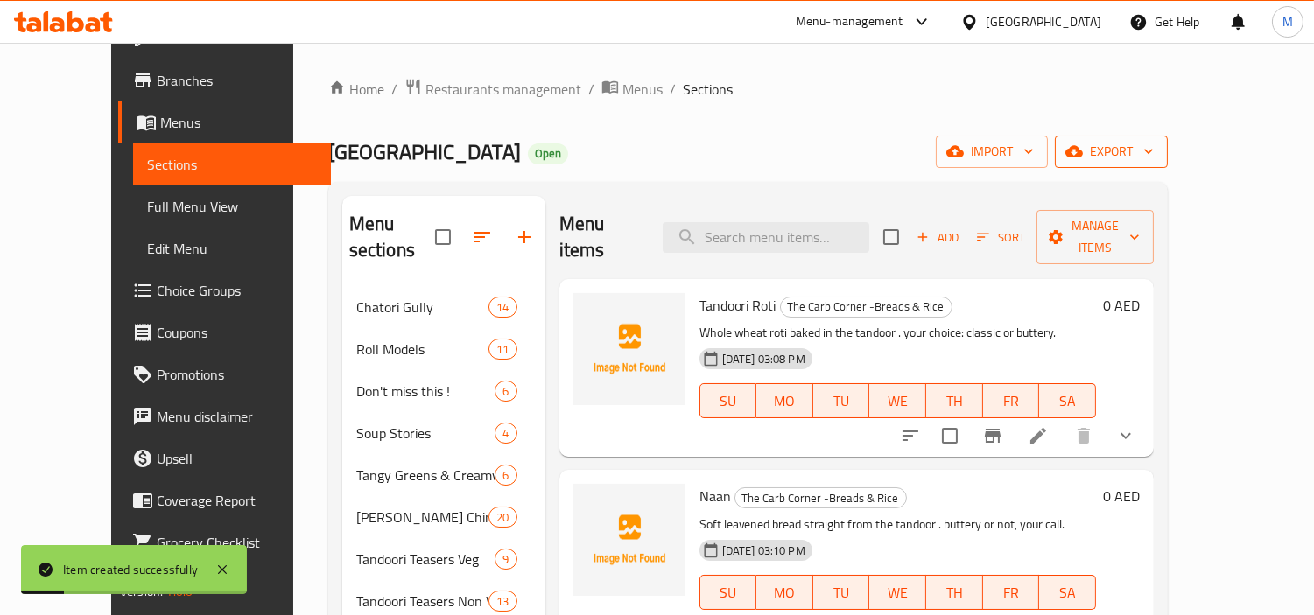
click at [1168, 136] on button "export" at bounding box center [1111, 152] width 113 height 32
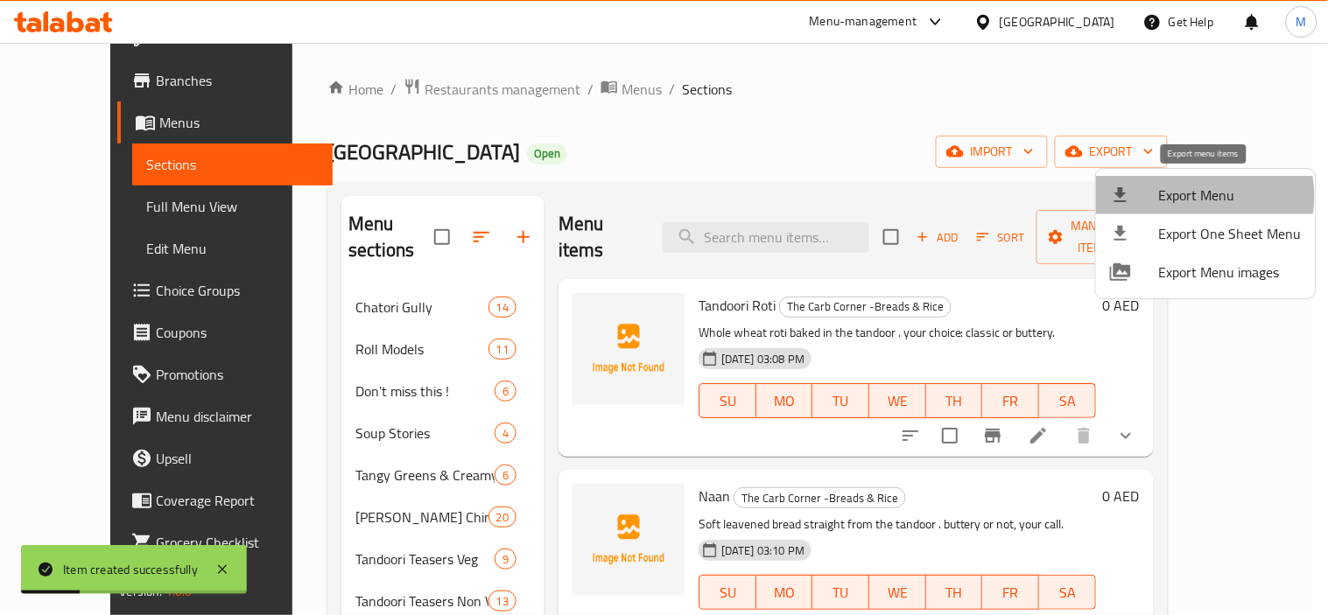
click at [1185, 196] on span "Export Menu" at bounding box center [1230, 195] width 143 height 21
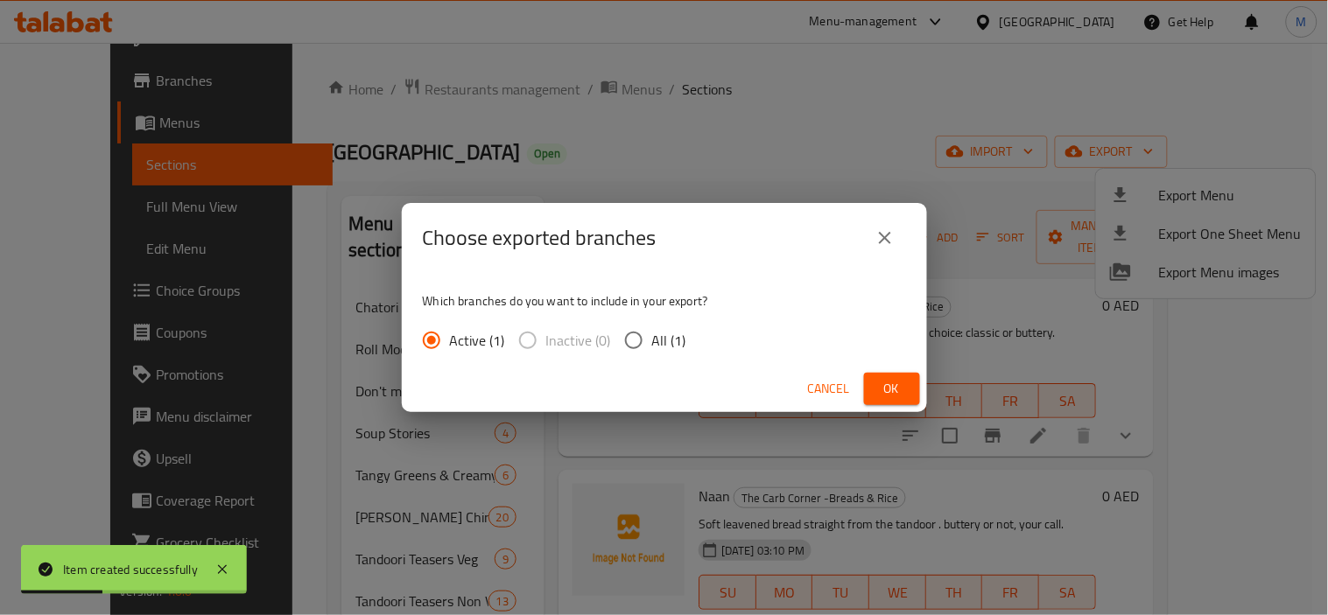
drag, startPoint x: 632, startPoint y: 334, endPoint x: 709, endPoint y: 344, distance: 77.7
click at [635, 334] on input "All (1)" at bounding box center [633, 340] width 37 height 37
click at [856, 385] on button "Cancel" at bounding box center [829, 389] width 56 height 32
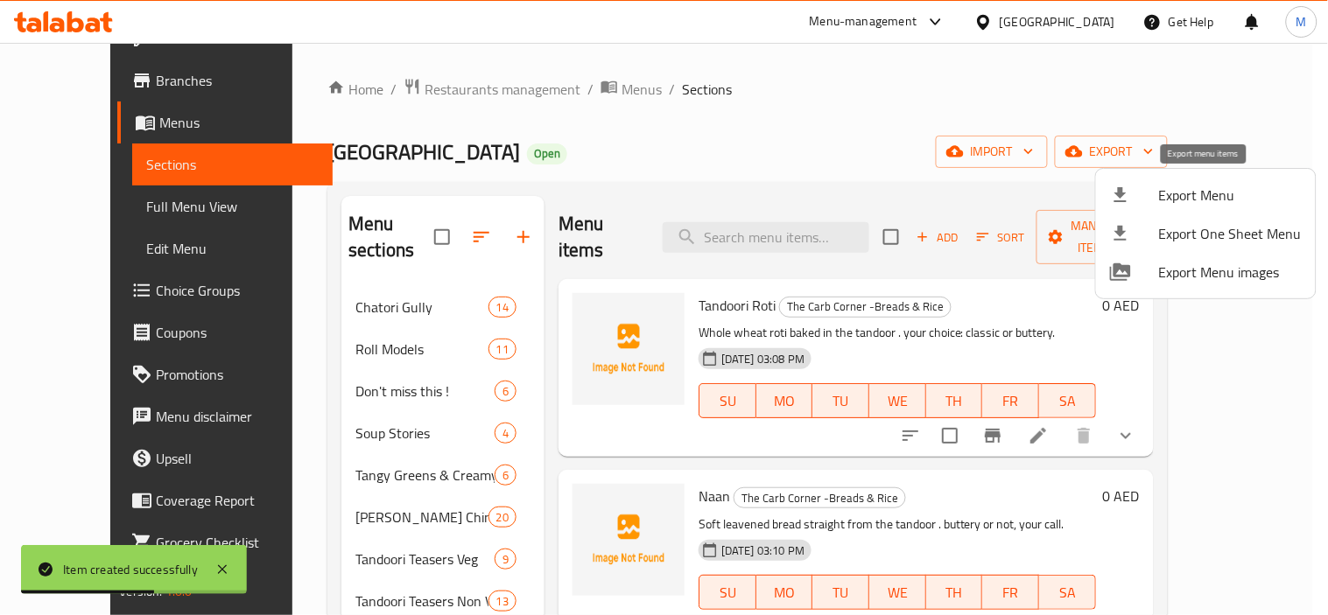
click at [1183, 200] on span "Export Menu" at bounding box center [1230, 195] width 143 height 21
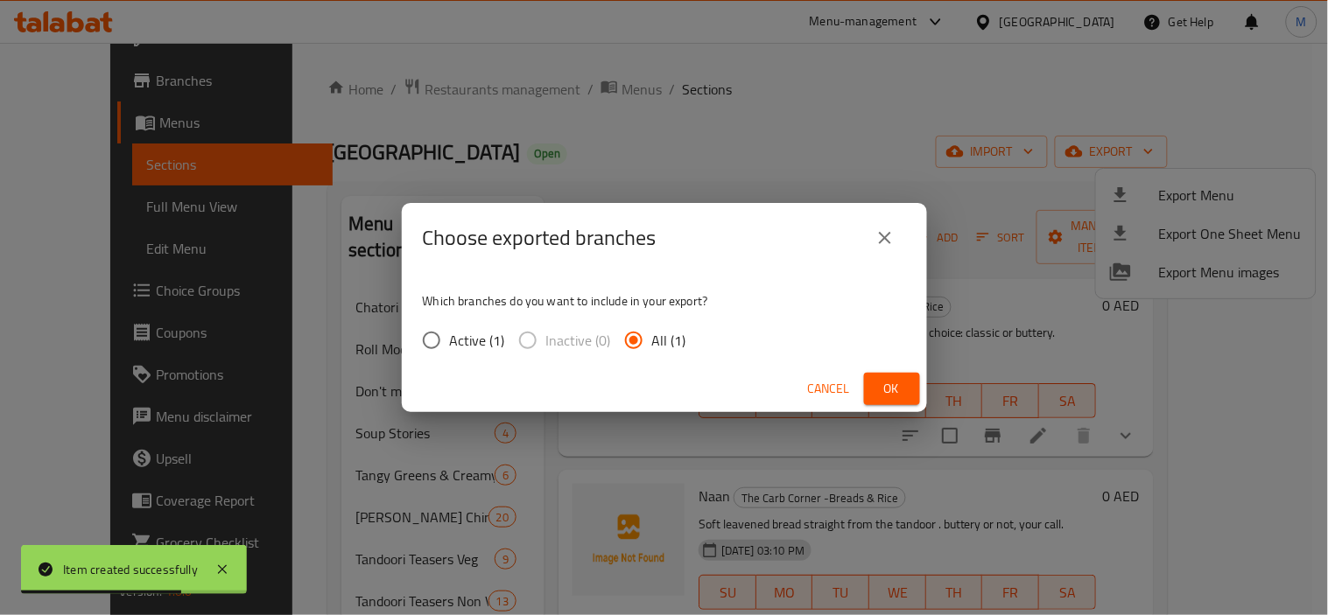
click at [893, 376] on button "Ok" at bounding box center [892, 389] width 56 height 32
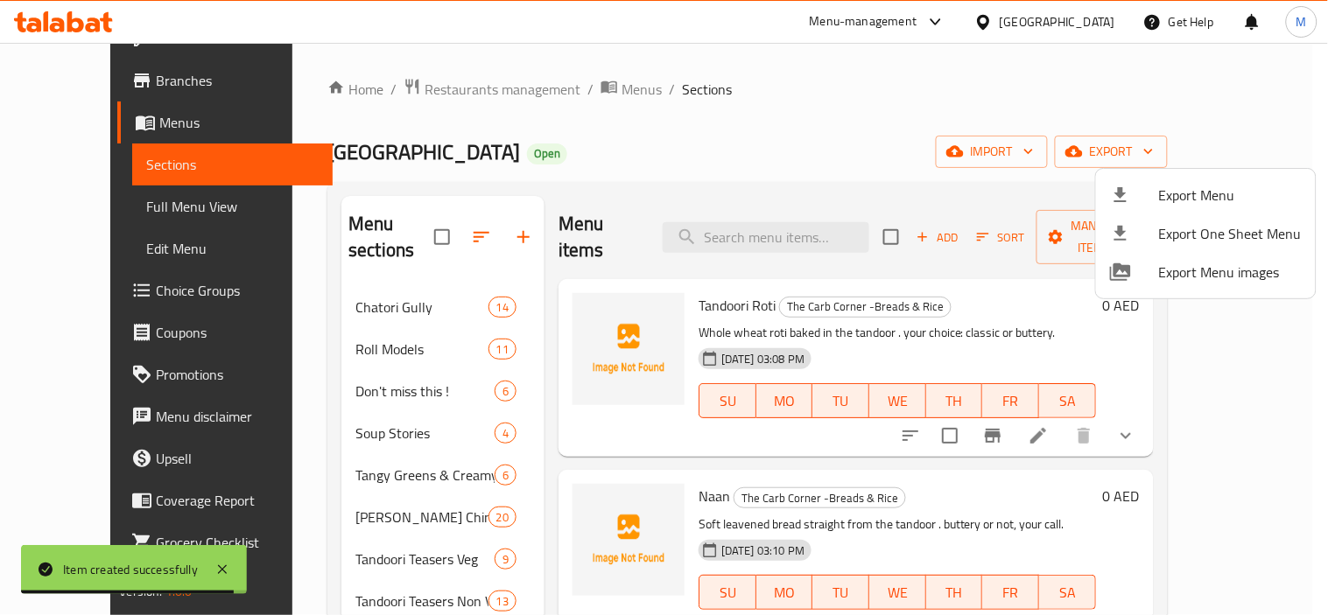
click at [83, 210] on div at bounding box center [664, 307] width 1328 height 615
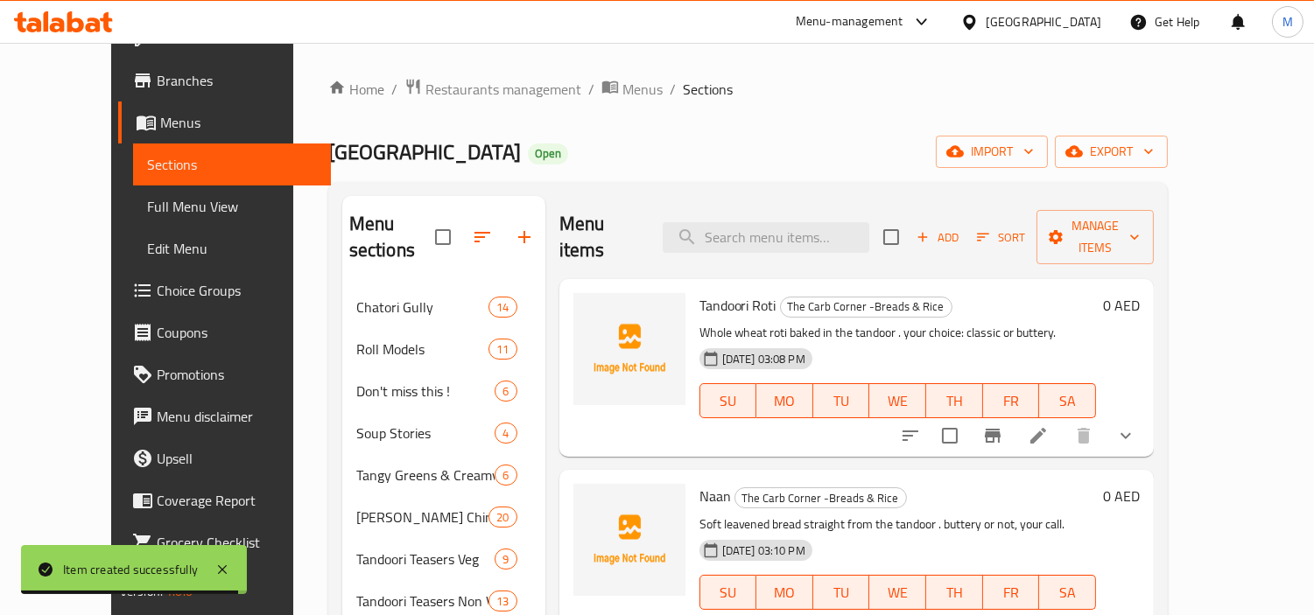
click at [147, 210] on span "Full Menu View" at bounding box center [232, 206] width 170 height 21
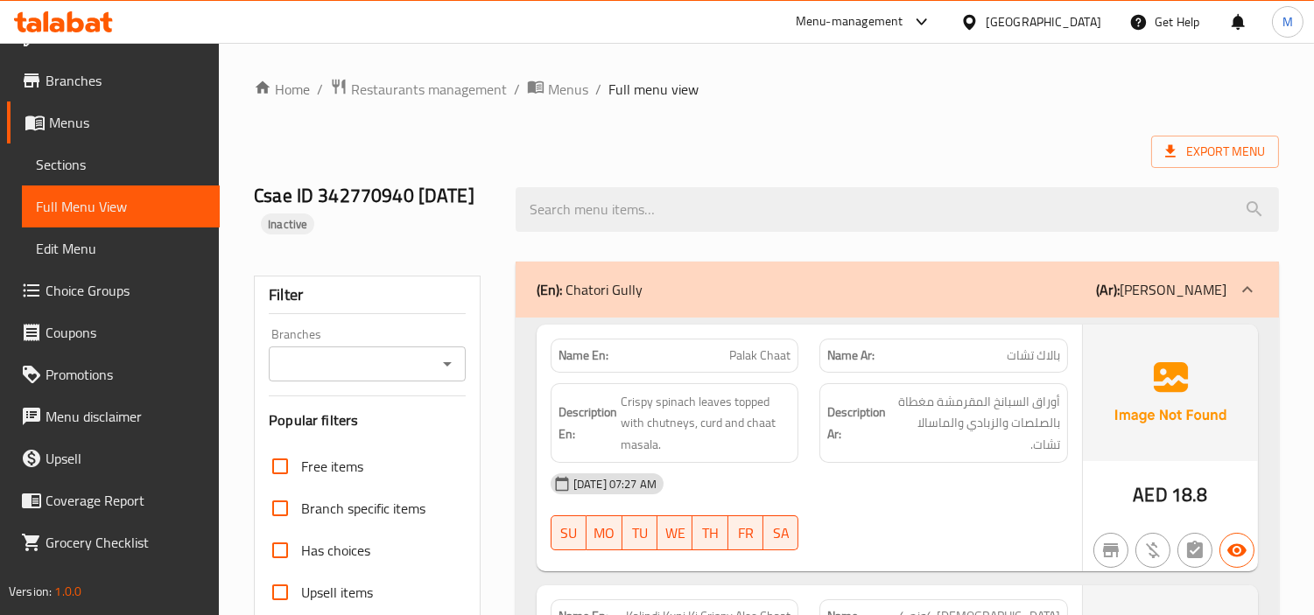
click at [407, 364] on input "Branches" at bounding box center [353, 364] width 158 height 25
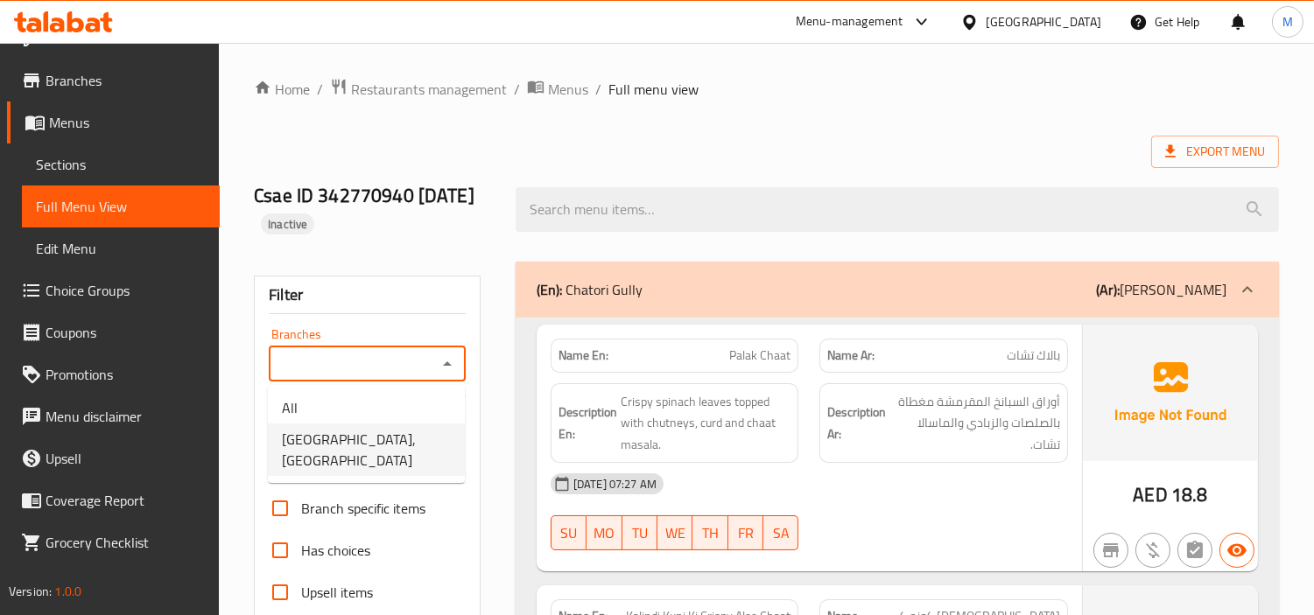
click at [383, 433] on span "[GEOGRAPHIC_DATA], [GEOGRAPHIC_DATA]" at bounding box center [366, 450] width 169 height 42
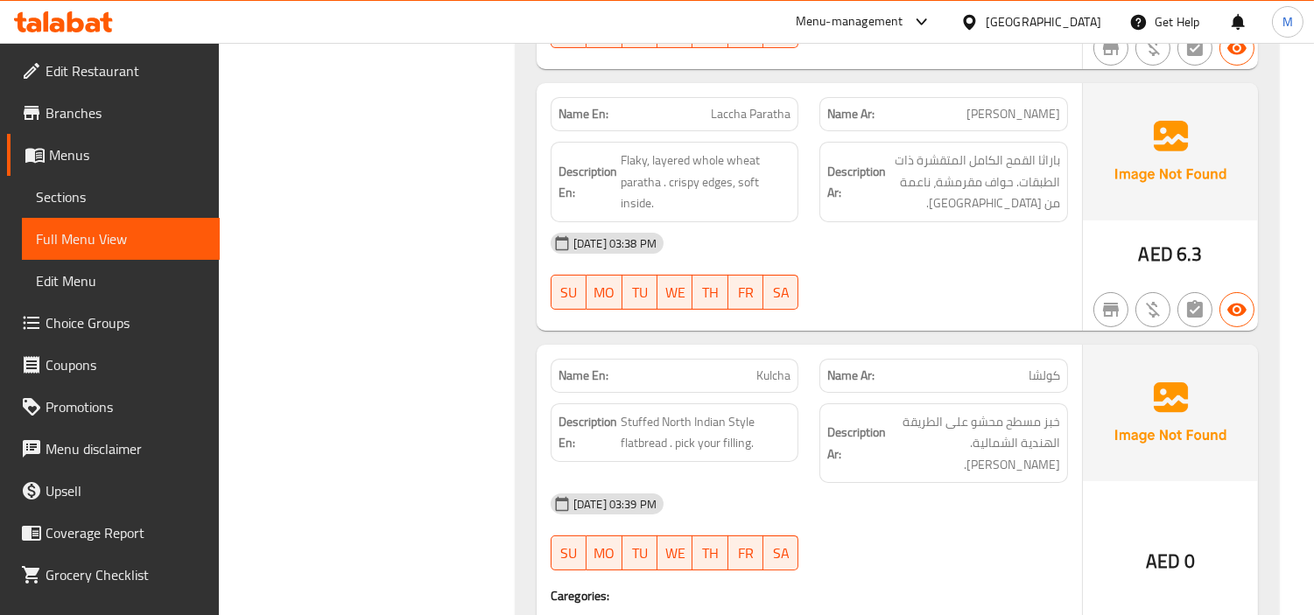
scroll to position [36231, 0]
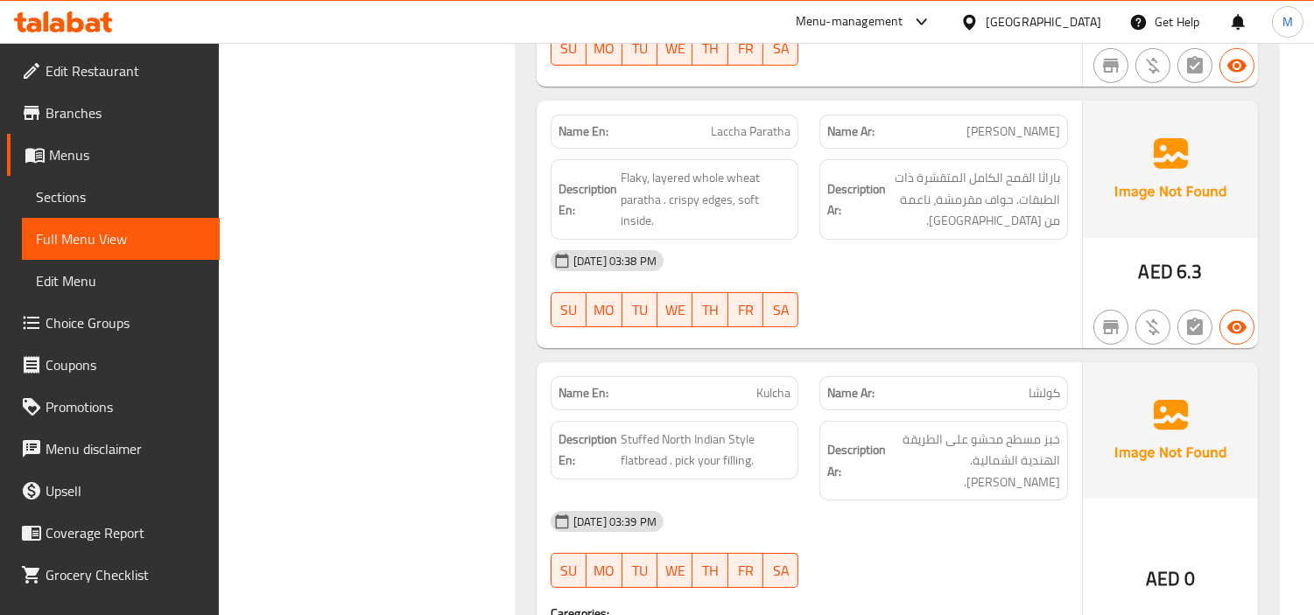
click at [84, 149] on span "Menus" at bounding box center [127, 154] width 157 height 21
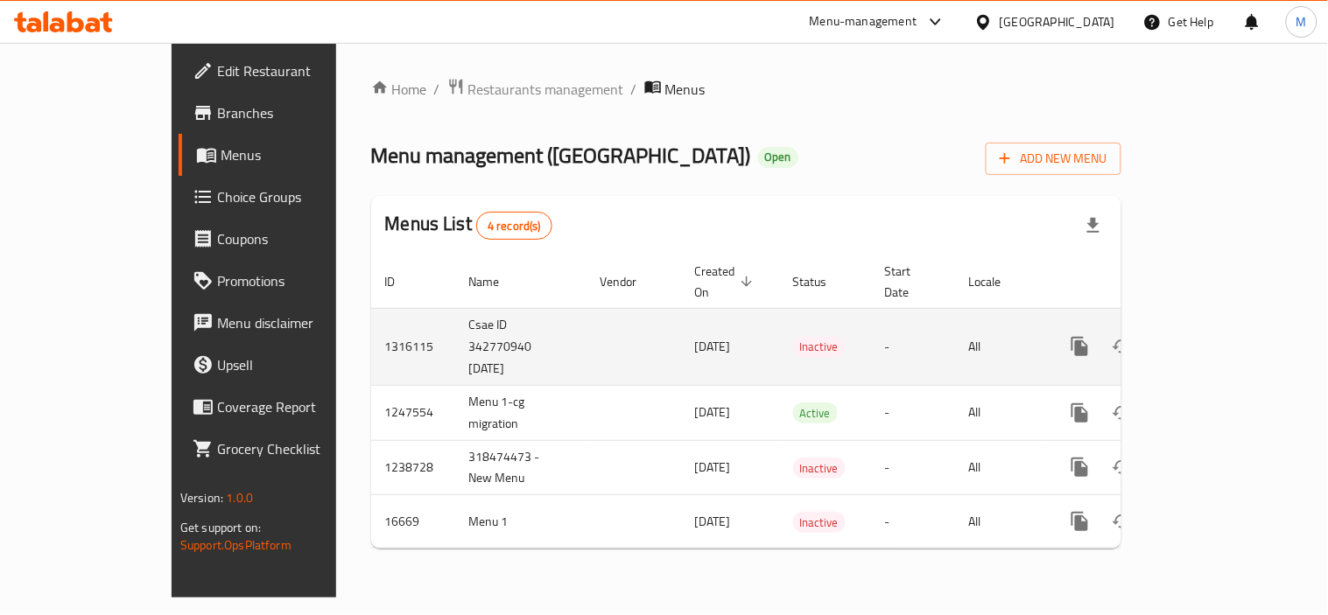
click at [371, 318] on td "1316115" at bounding box center [413, 346] width 84 height 77
copy td "1316115"
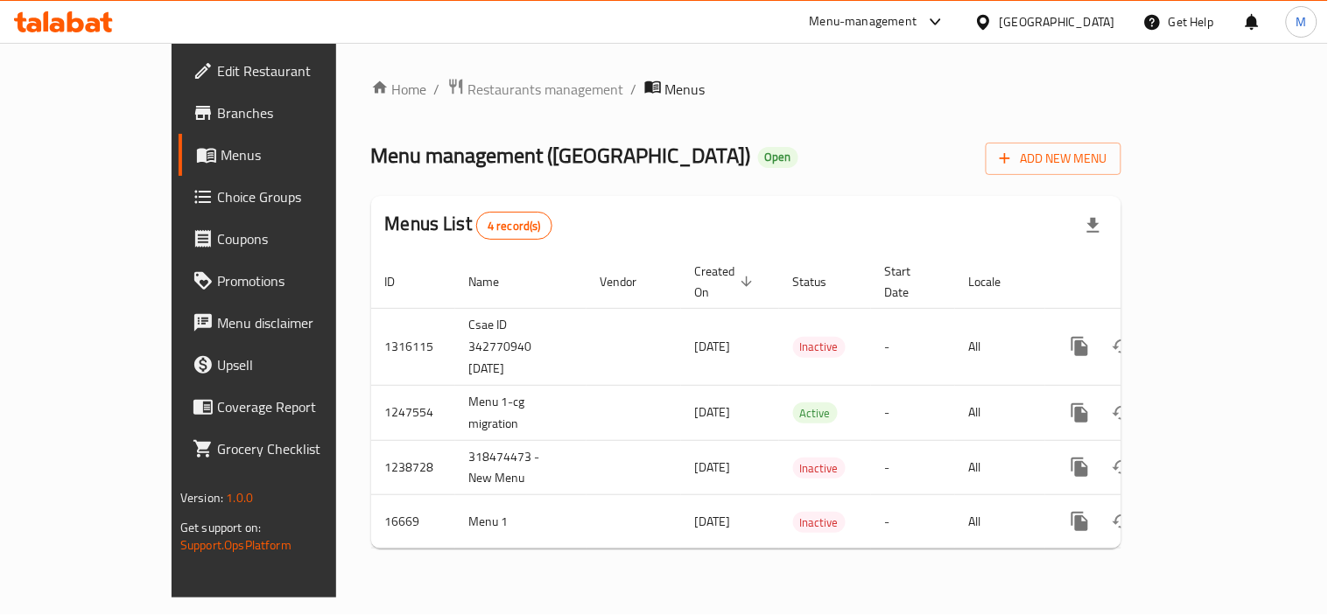
click at [818, 193] on div "Home / Restaurants management / Menus Menu management ( [GEOGRAPHIC_DATA] Resta…" at bounding box center [746, 320] width 750 height 485
click at [829, 158] on div "Menu management ( [GEOGRAPHIC_DATA] Restaurant ) Open Add New Menu" at bounding box center [746, 155] width 750 height 39
